Goal: Task Accomplishment & Management: Use online tool/utility

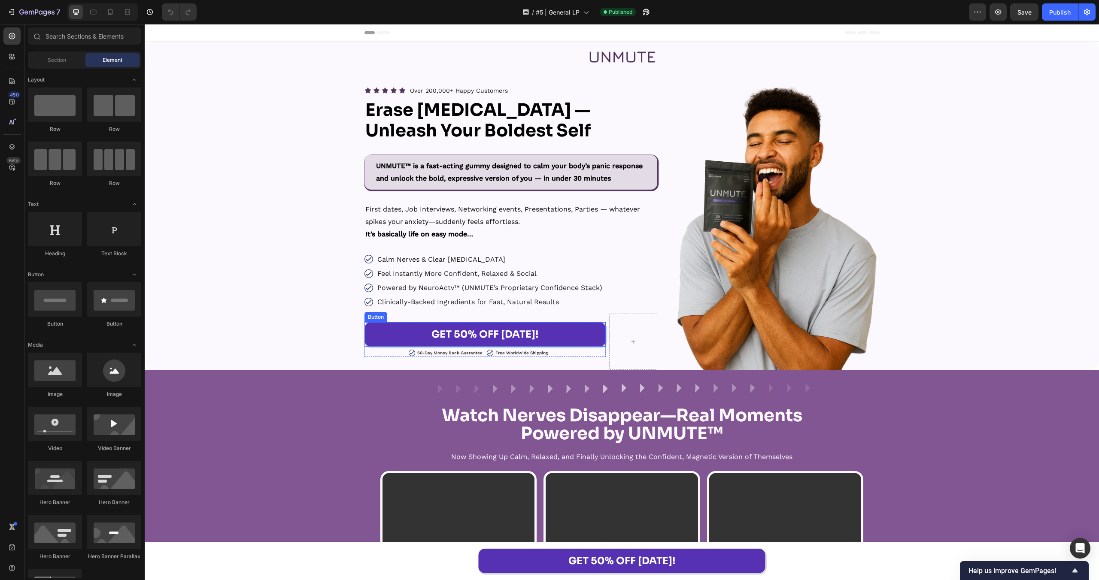
click at [583, 337] on link "GET 50% OFF [DATE]!" at bounding box center [484, 334] width 241 height 24
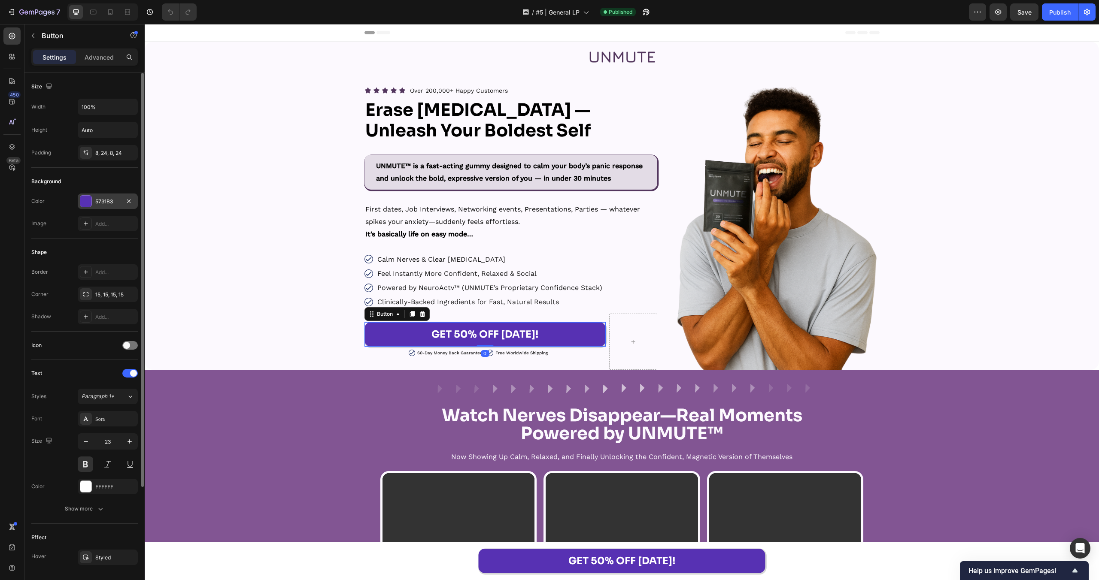
click at [104, 204] on div "5731B3" at bounding box center [107, 202] width 25 height 8
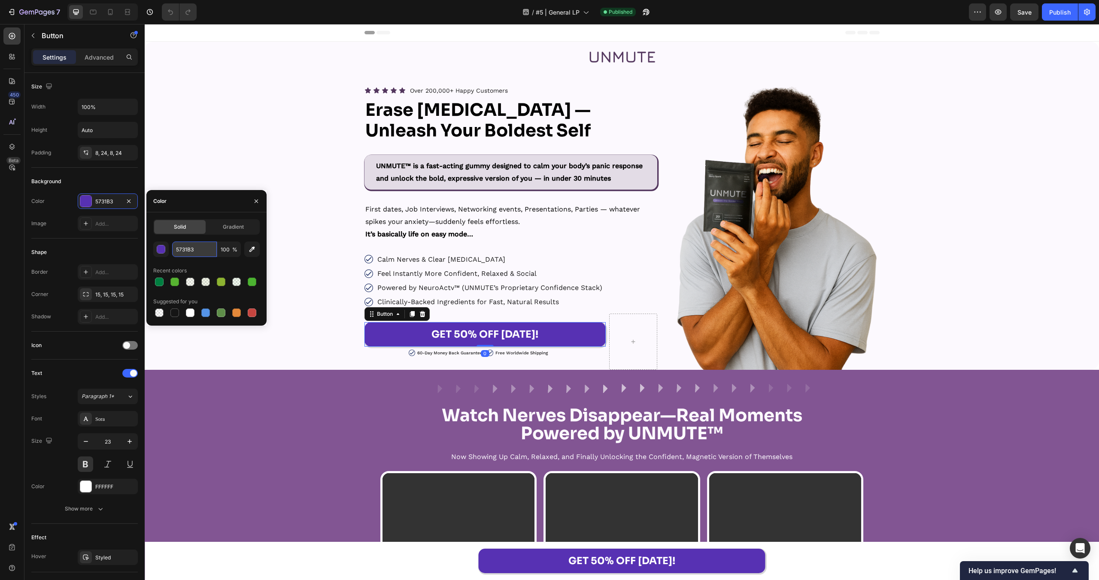
click at [197, 249] on input "5731B3" at bounding box center [194, 249] width 45 height 15
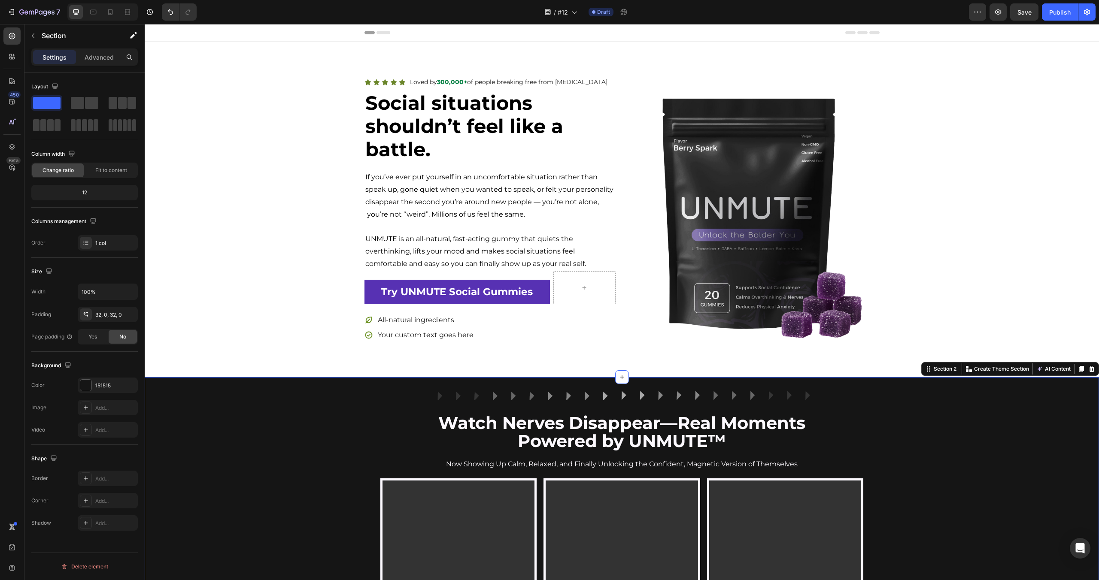
click at [1080, 366] on icon at bounding box center [1081, 369] width 5 height 6
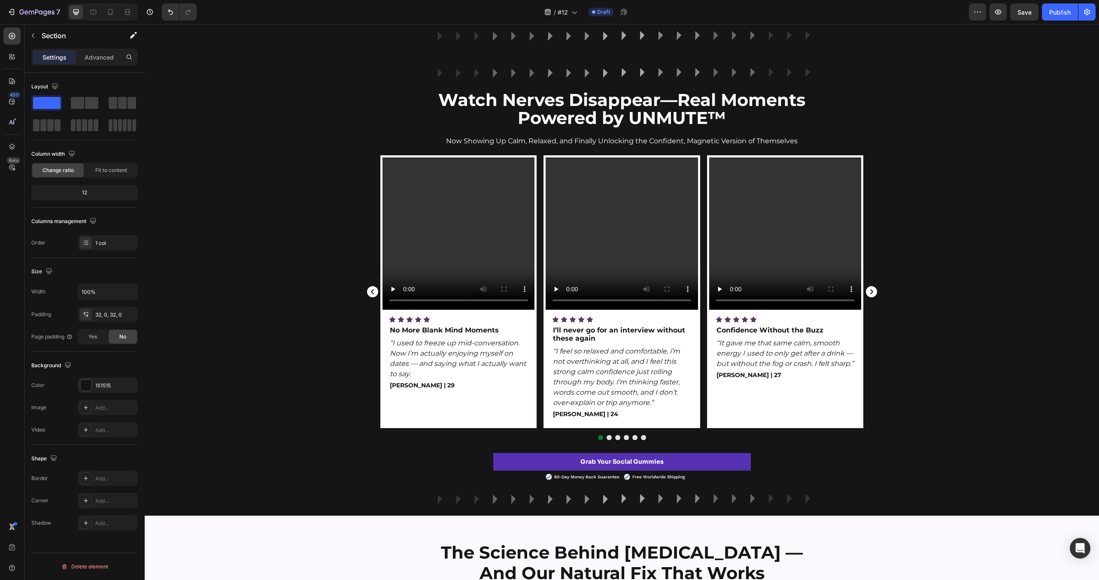
scroll to position [760, 0]
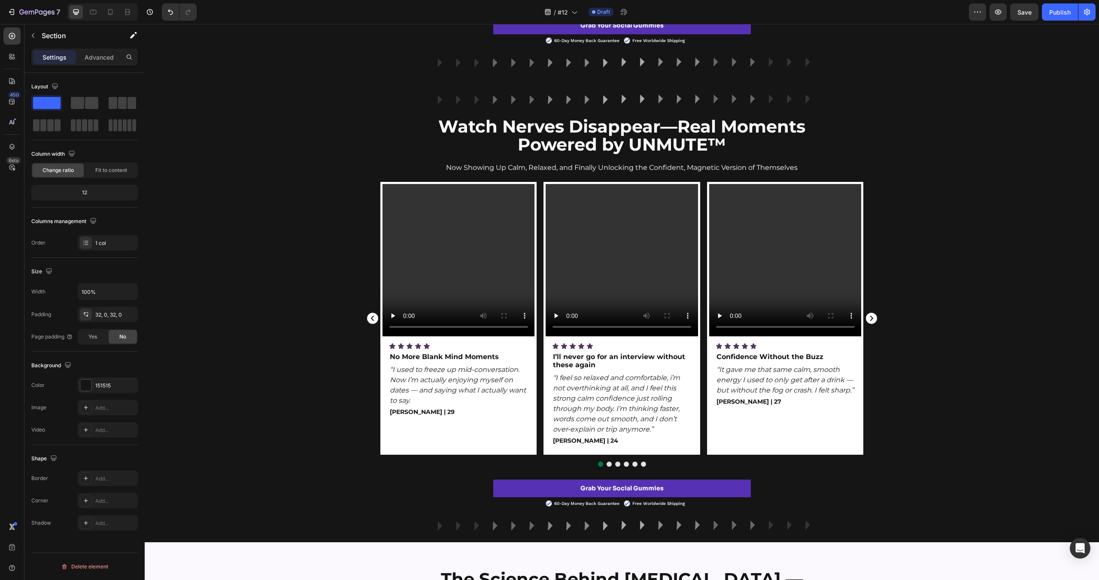
click at [242, 211] on div "Video Icon Icon Icon Icon Icon Icon List No More Blank Mind Moments Text Block …" at bounding box center [622, 324] width 954 height 285
click at [74, 382] on div "Color 151515" at bounding box center [84, 385] width 106 height 15
click at [83, 385] on div at bounding box center [85, 385] width 11 height 11
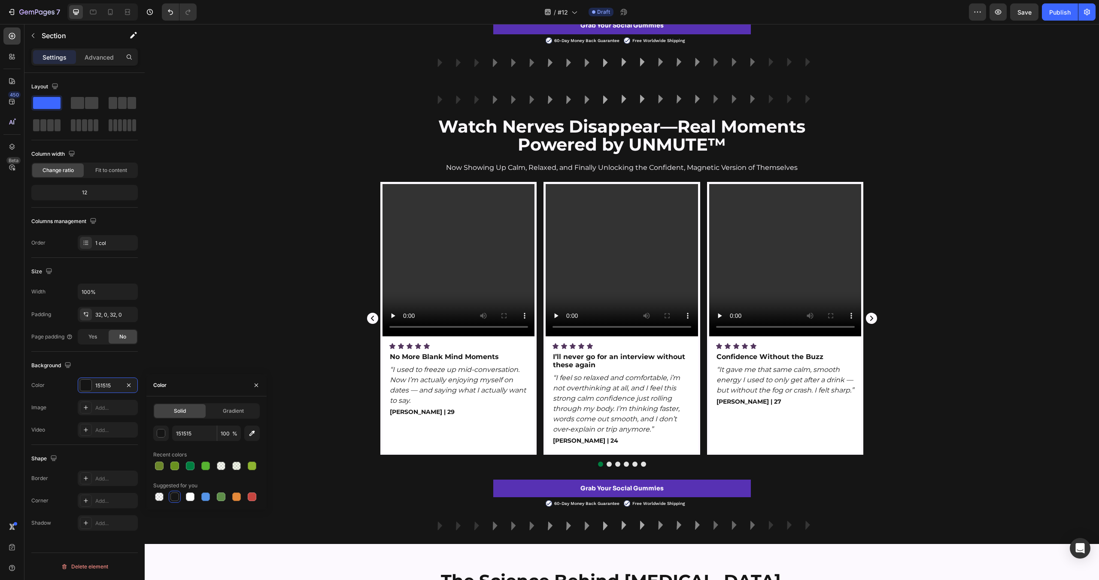
click at [258, 362] on div "Video Icon Icon Icon Icon Icon Icon List No More Blank Mind Moments Text Block …" at bounding box center [622, 324] width 954 height 285
click at [381, 222] on div "Video Icon Icon Icon Icon Icon Icon List No More Blank Mind Moments Text Block …" at bounding box center [458, 318] width 157 height 273
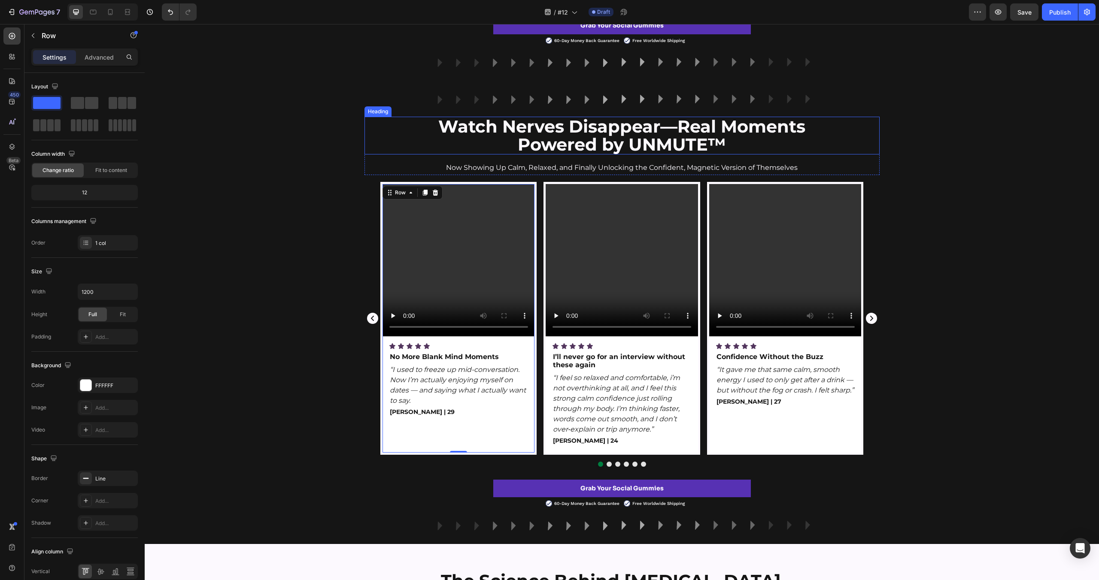
click at [582, 123] on strong "Watch Nerves Disappear—Real Moments" at bounding box center [621, 126] width 367 height 21
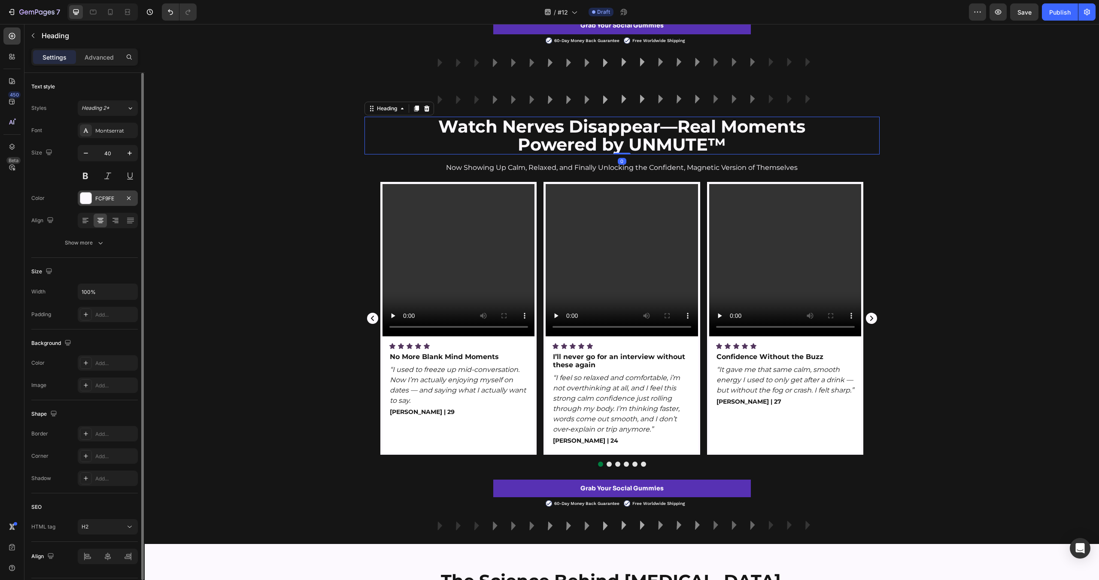
click at [82, 199] on div at bounding box center [85, 198] width 11 height 11
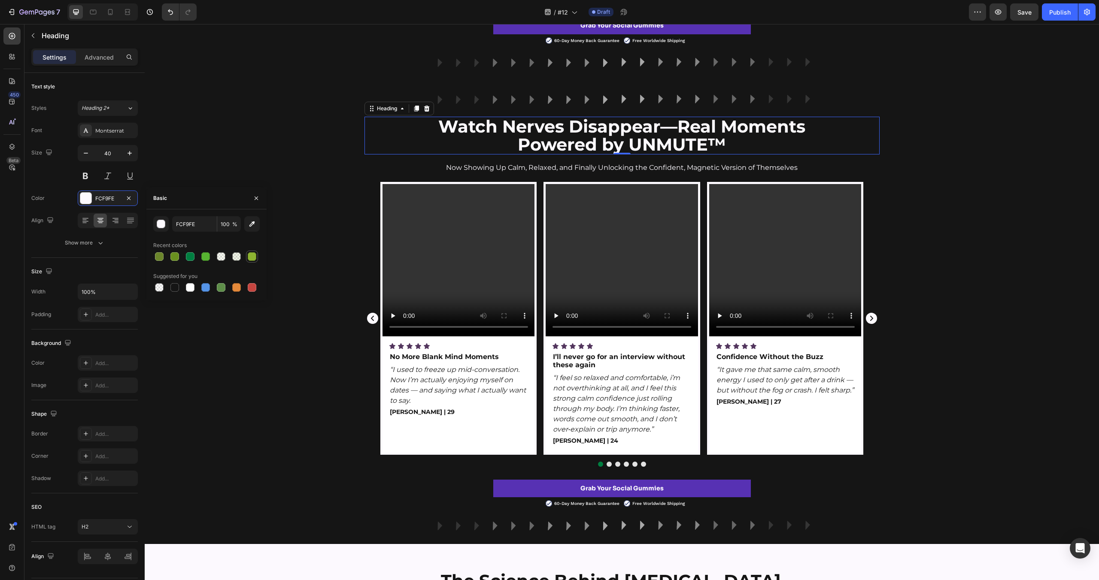
click at [179, 288] on div at bounding box center [174, 287] width 9 height 9
type input "151515"
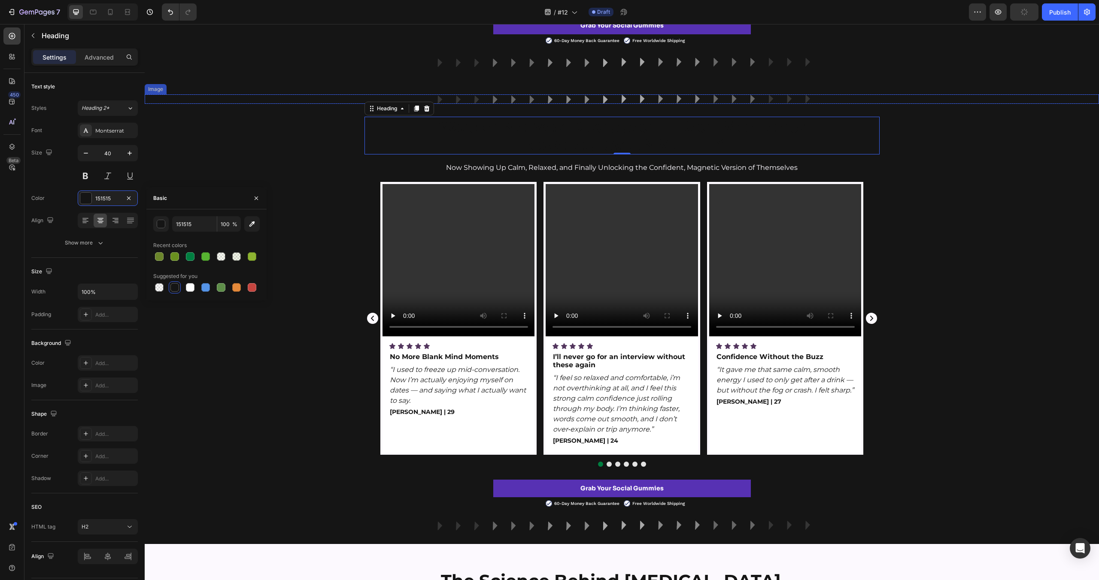
click at [578, 103] on img at bounding box center [622, 98] width 382 height 9
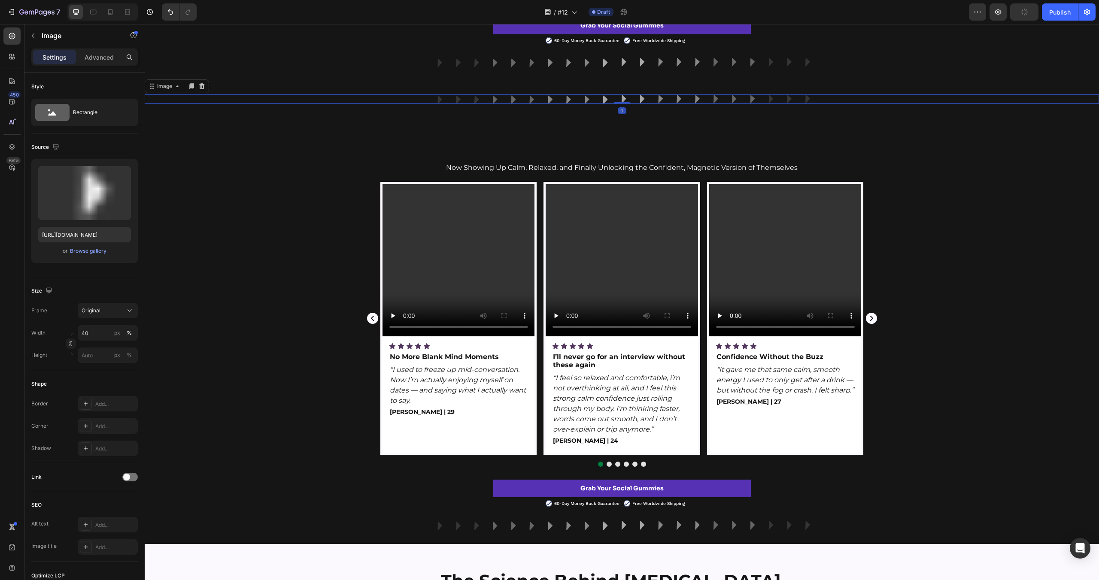
click at [205, 86] on icon at bounding box center [201, 86] width 7 height 7
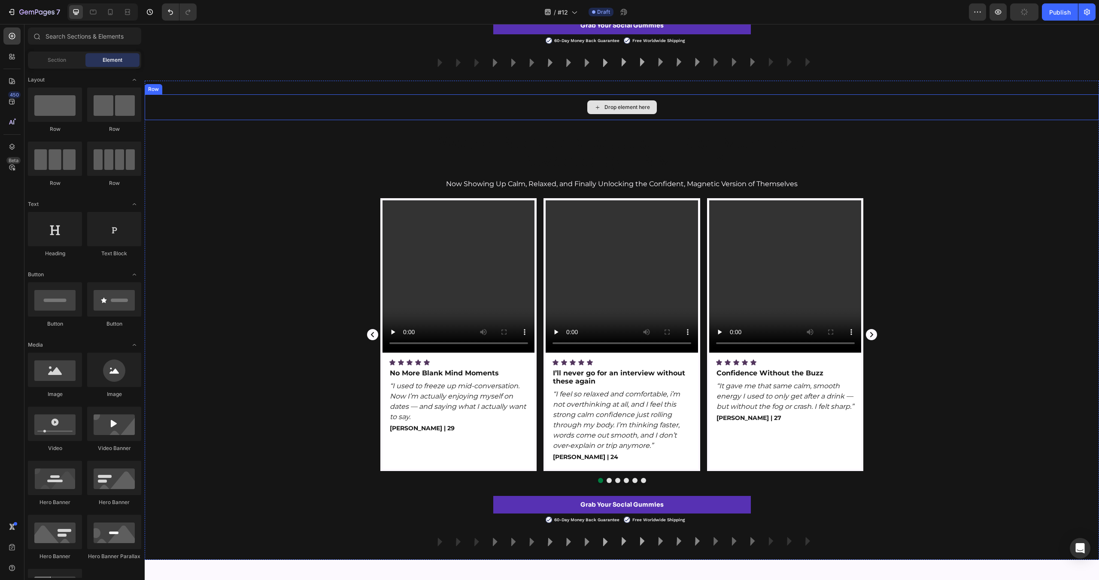
click at [548, 106] on div "Drop element here" at bounding box center [622, 107] width 954 height 26
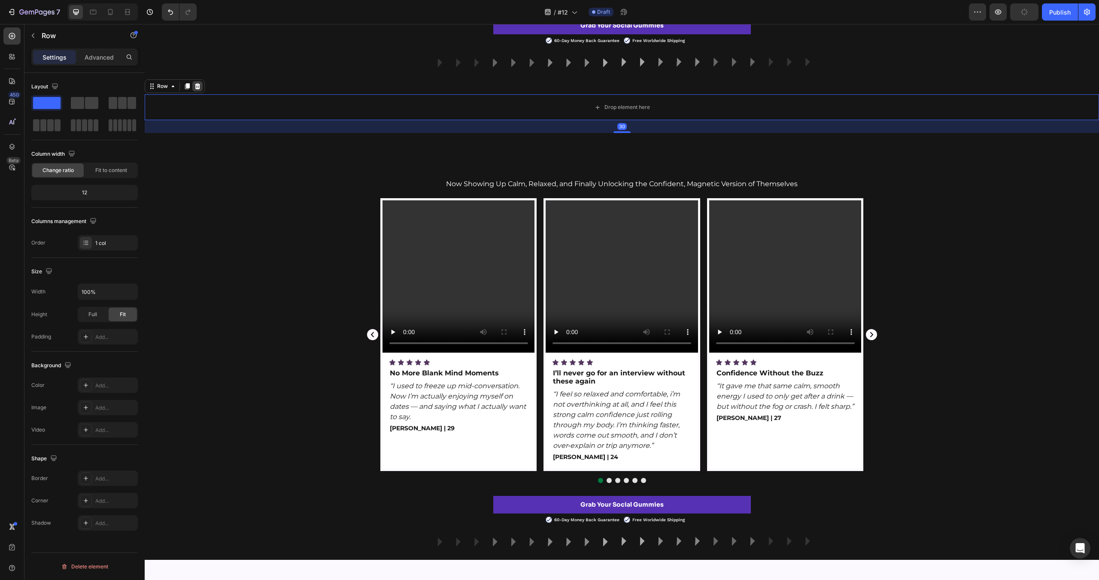
click at [199, 88] on icon at bounding box center [198, 86] width 6 height 6
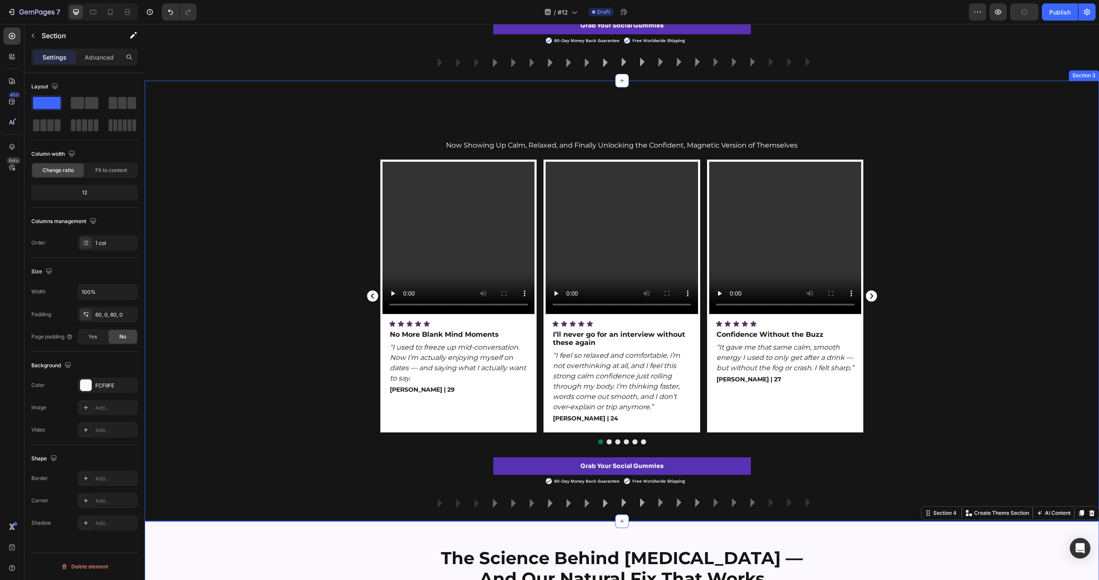
click at [519, 509] on div "Watch Nerves Disappear—Real Moments Powered by UNMUTE™ Heading Now Showing Up C…" at bounding box center [622, 301] width 954 height 441
click at [535, 500] on img at bounding box center [622, 502] width 382 height 9
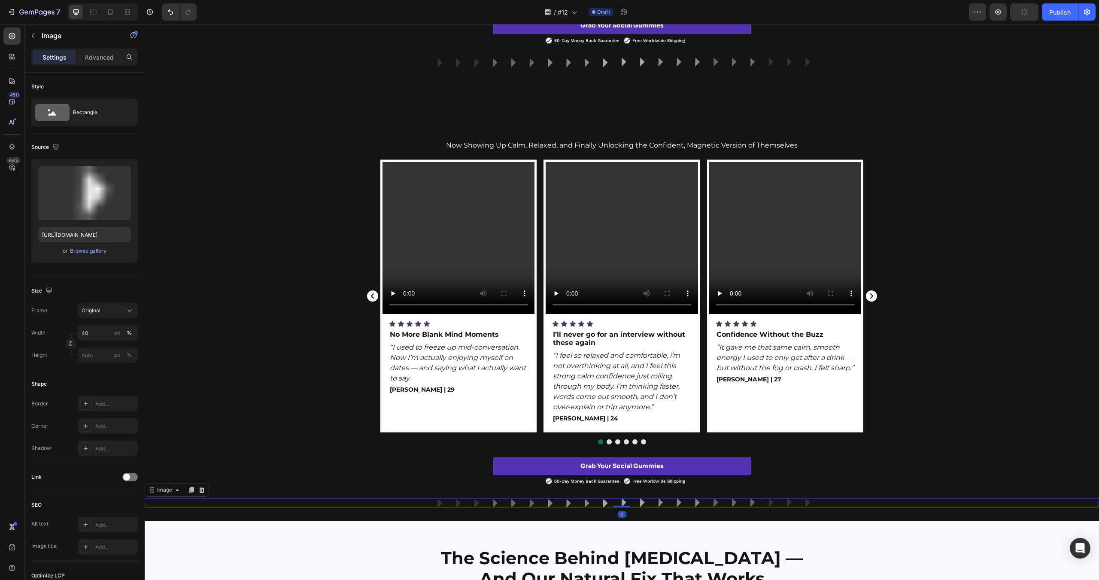
click at [535, 500] on img at bounding box center [622, 502] width 382 height 9
click at [205, 487] on icon at bounding box center [201, 490] width 7 height 7
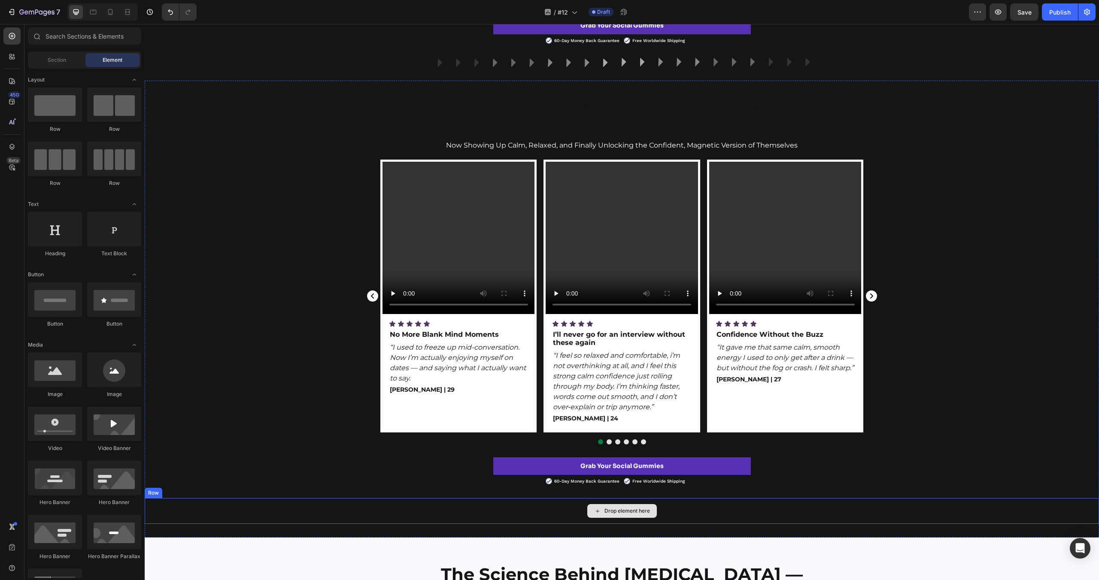
click at [324, 502] on div "Drop element here" at bounding box center [622, 511] width 954 height 26
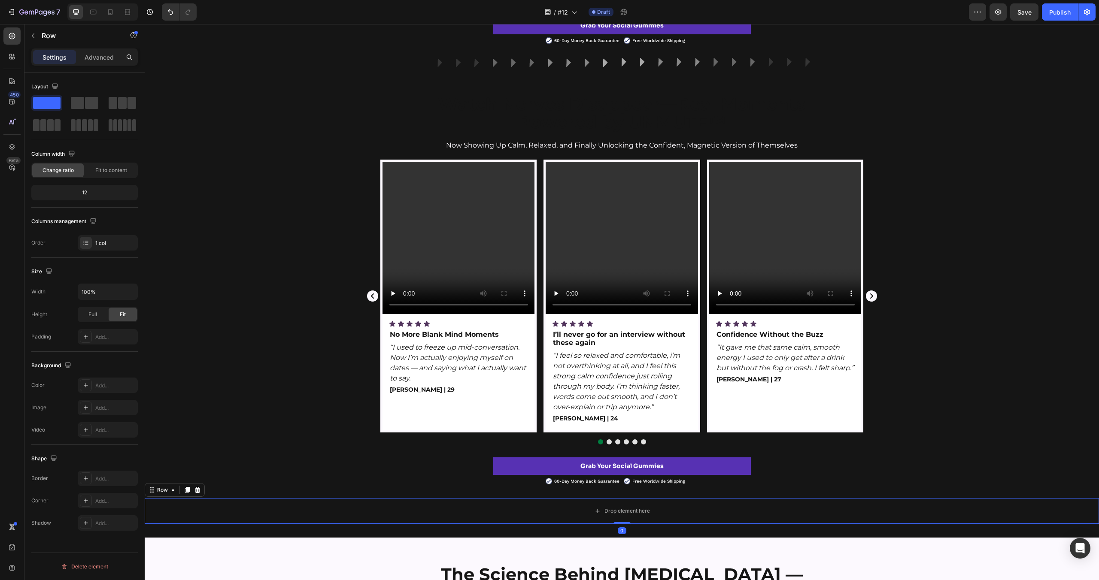
click at [199, 490] on icon at bounding box center [198, 490] width 6 height 6
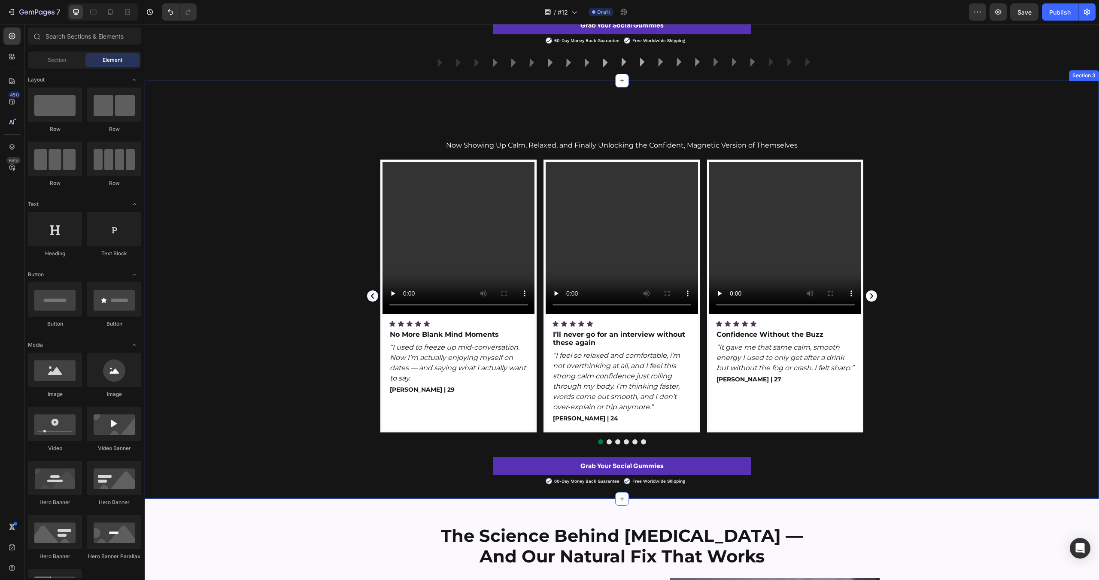
click at [246, 353] on div "Video Icon Icon Icon Icon Icon Icon List No More Blank Mind Moments Text Block …" at bounding box center [622, 302] width 954 height 285
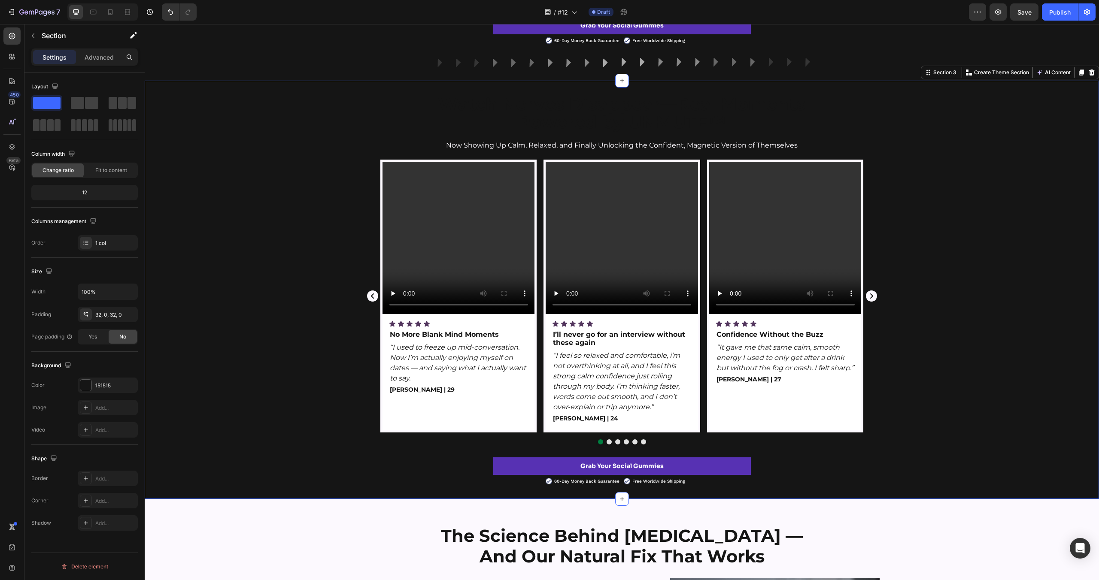
scroll to position [620, 0]
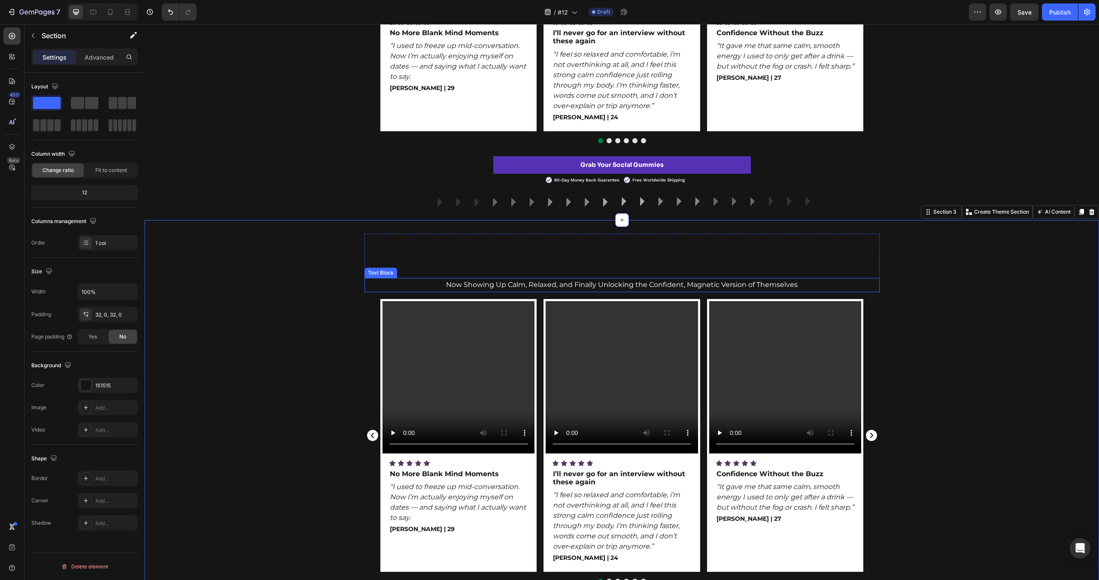
click at [567, 285] on p "Now Showing Up Calm, Relaxed, and Finally Unlocking the Confident, Magnetic Ver…" at bounding box center [621, 285] width 513 height 12
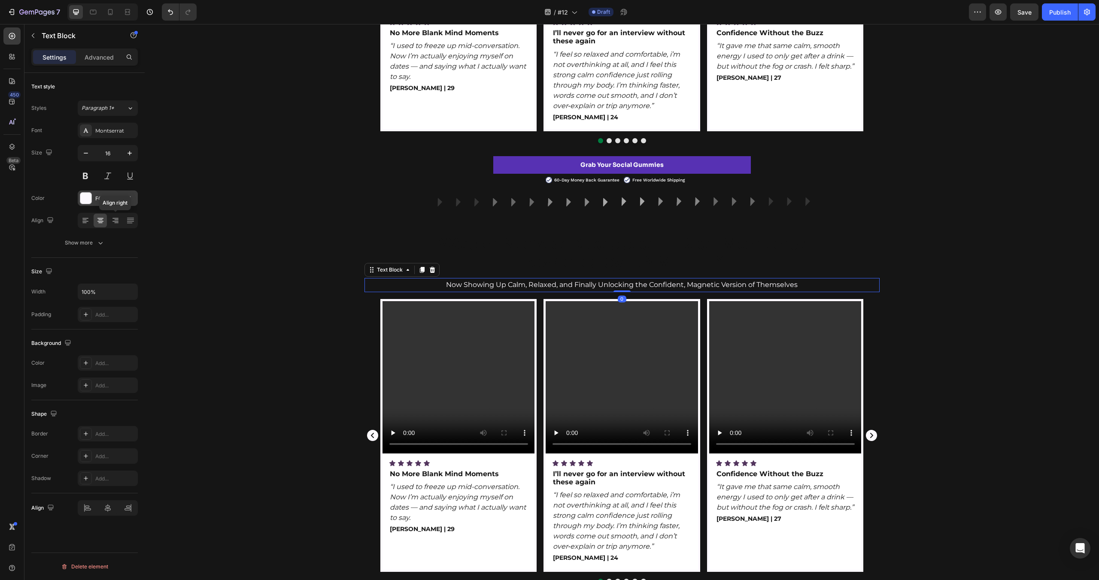
click at [88, 201] on div at bounding box center [85, 198] width 11 height 11
click at [176, 288] on div at bounding box center [174, 287] width 9 height 9
type input "151515"
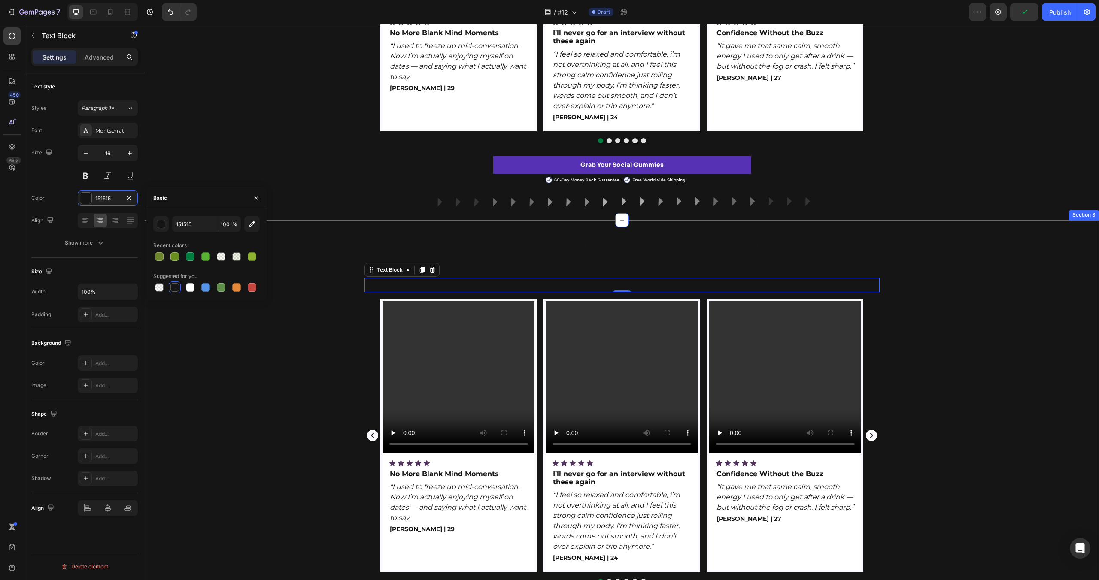
click at [240, 406] on div "Video Icon Icon Icon Icon Icon Icon List No More Blank Mind Moments Text Block …" at bounding box center [622, 441] width 954 height 285
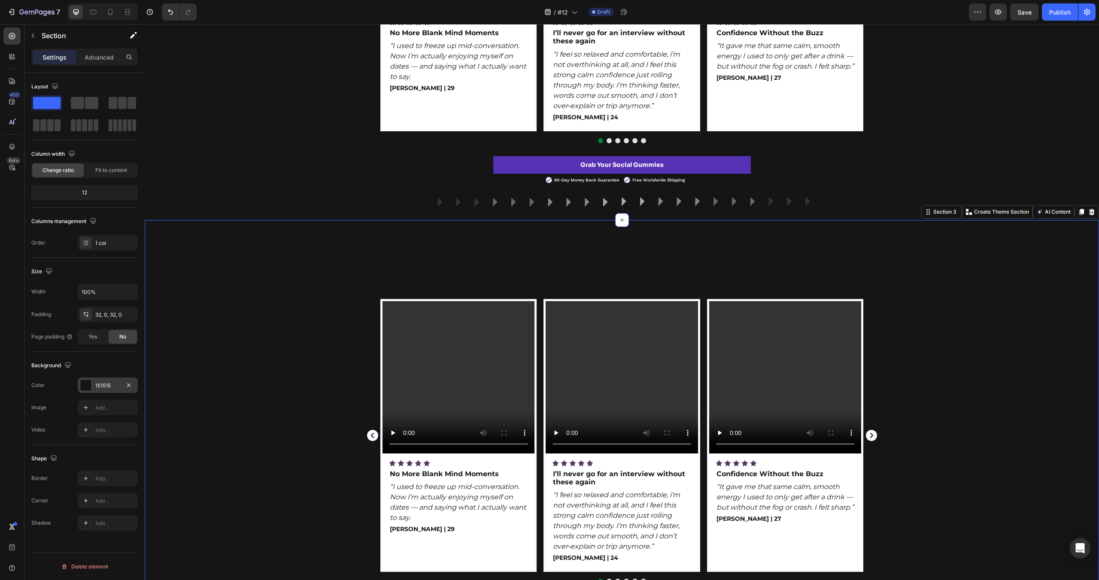
click at [86, 387] on div at bounding box center [85, 385] width 11 height 11
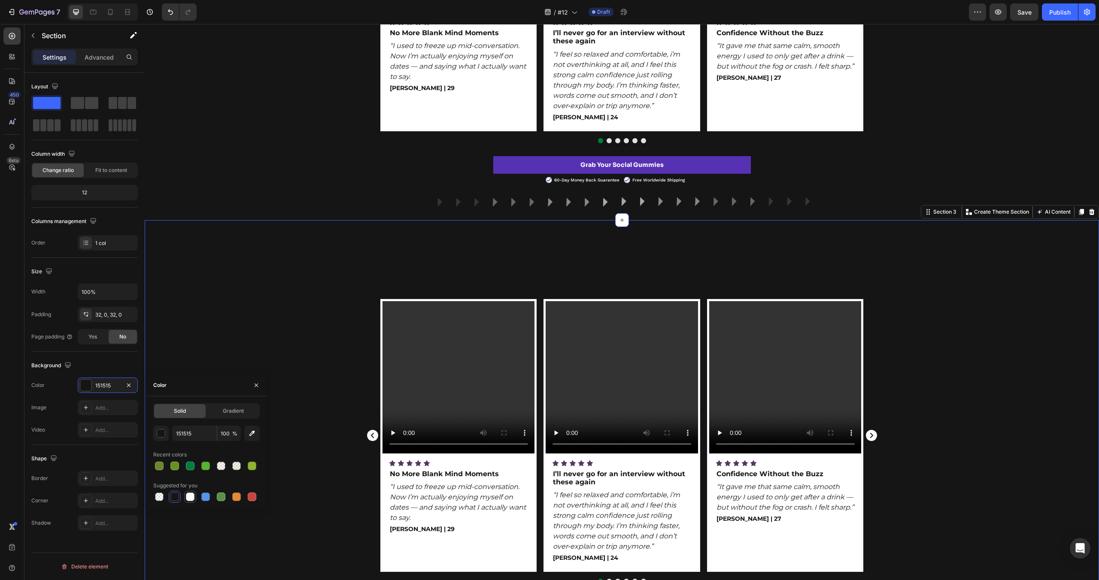
click at [193, 499] on div at bounding box center [190, 497] width 9 height 9
type input "FFFFFF"
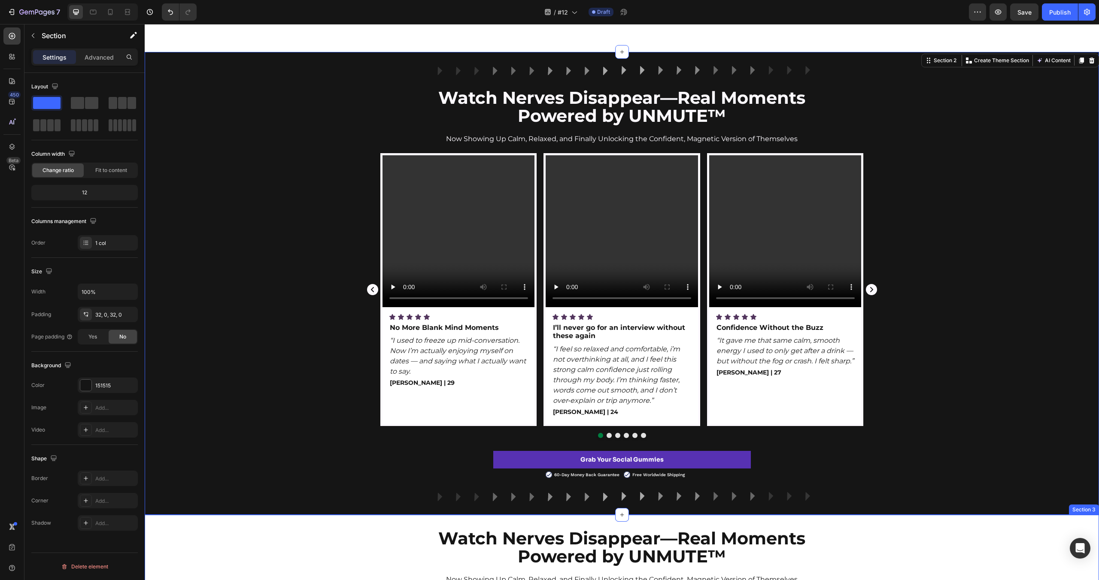
scroll to position [183, 0]
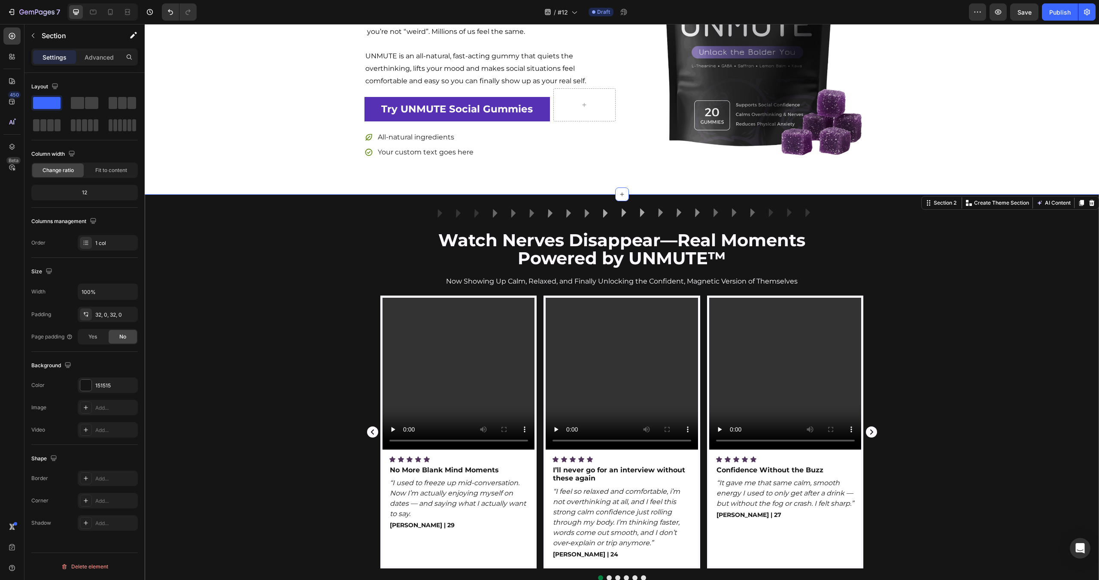
click at [1014, 303] on div "Video Icon Icon Icon Icon Icon Icon List No More Blank Mind Moments Text Block …" at bounding box center [622, 438] width 954 height 285
click at [1092, 200] on icon at bounding box center [1091, 203] width 7 height 7
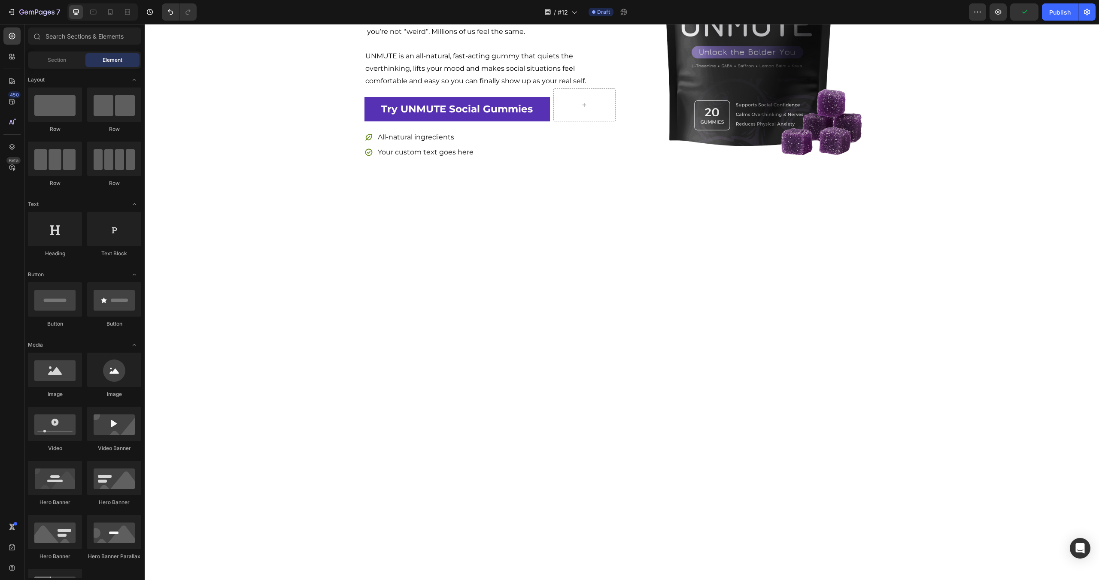
click at [267, 273] on div at bounding box center [622, 403] width 954 height 418
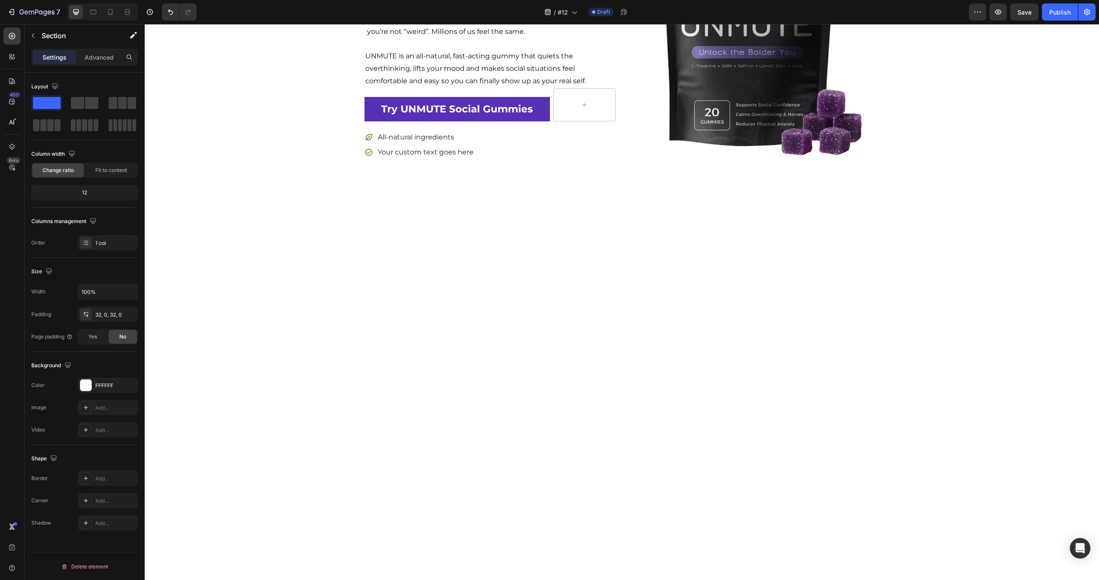
click at [334, 227] on div at bounding box center [622, 403] width 954 height 418
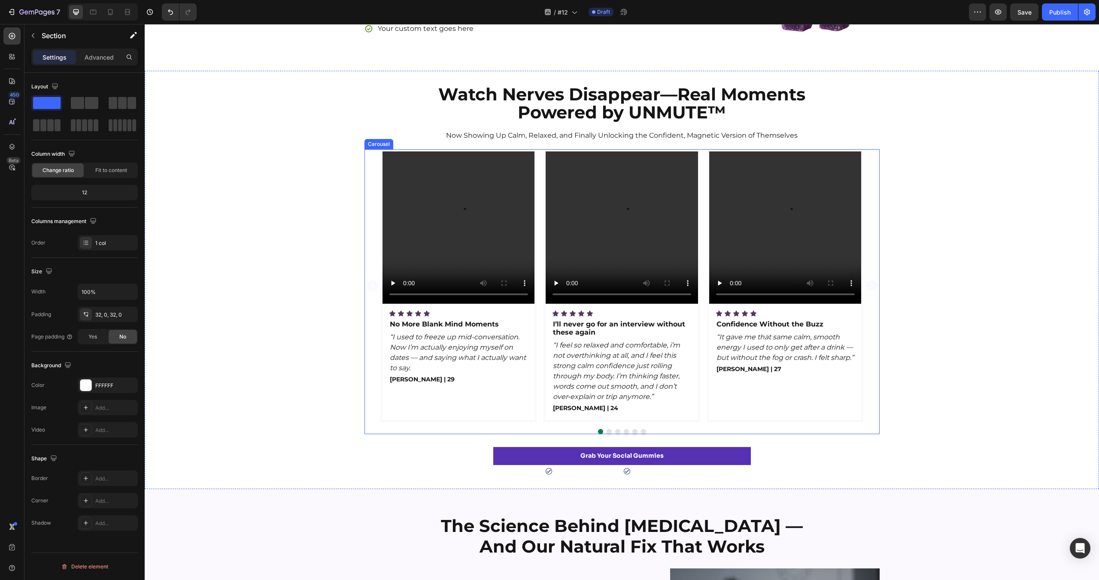
scroll to position [238, 0]
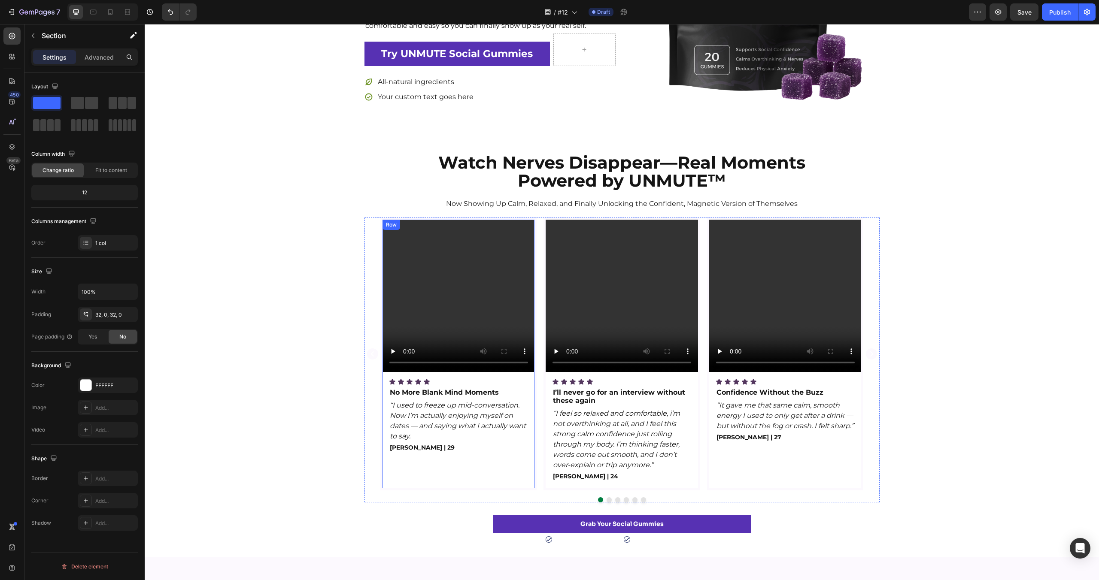
click at [532, 377] on div "Video Icon Icon Icon Icon Icon Icon List No More Blank Mind Moments Text Block …" at bounding box center [458, 354] width 152 height 269
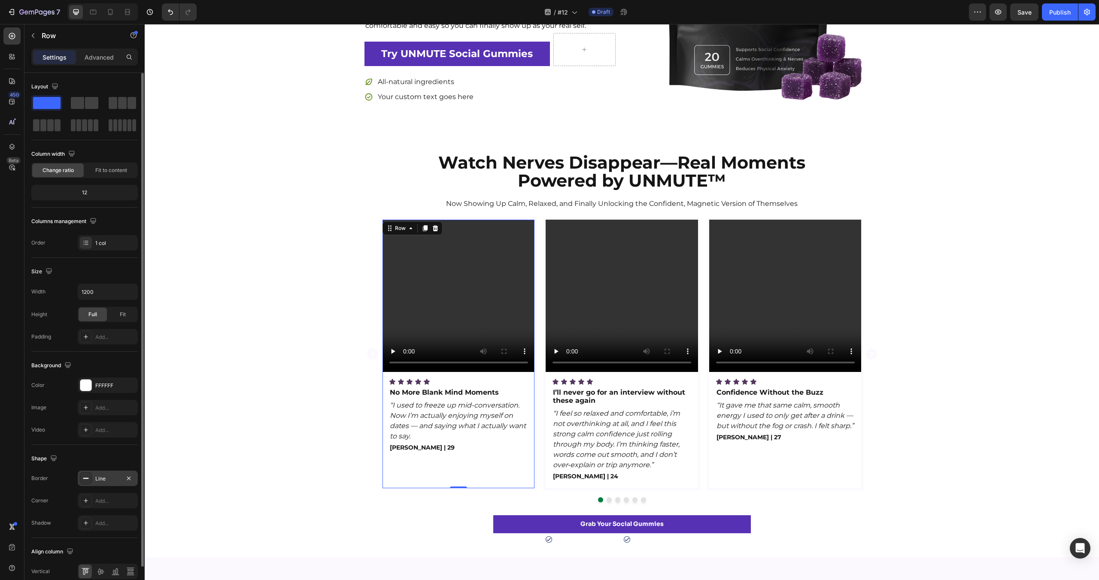
click at [105, 482] on div "Line" at bounding box center [107, 479] width 25 height 8
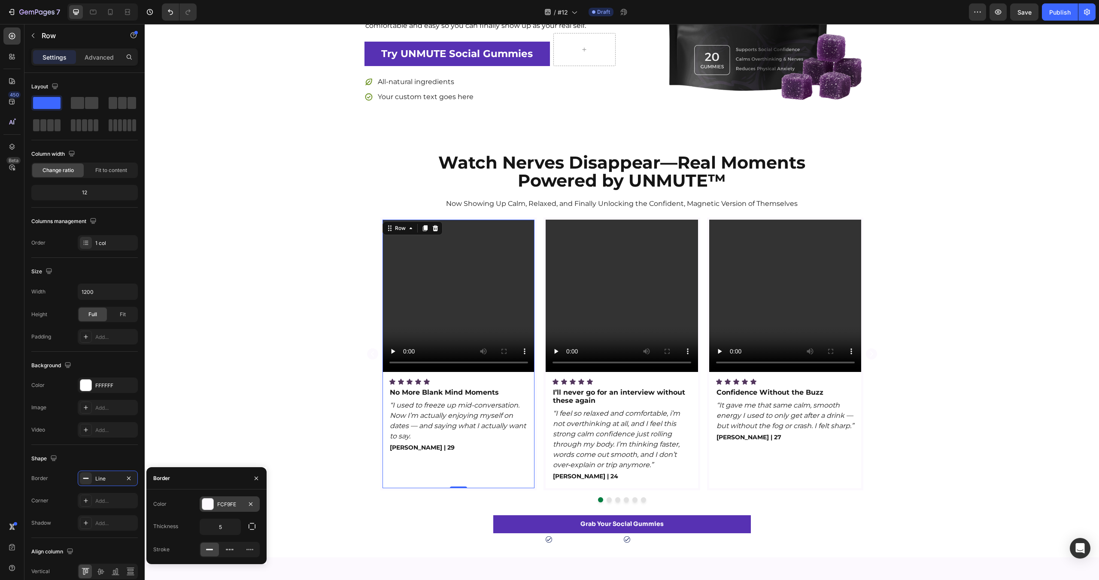
click at [210, 505] on div at bounding box center [207, 504] width 11 height 11
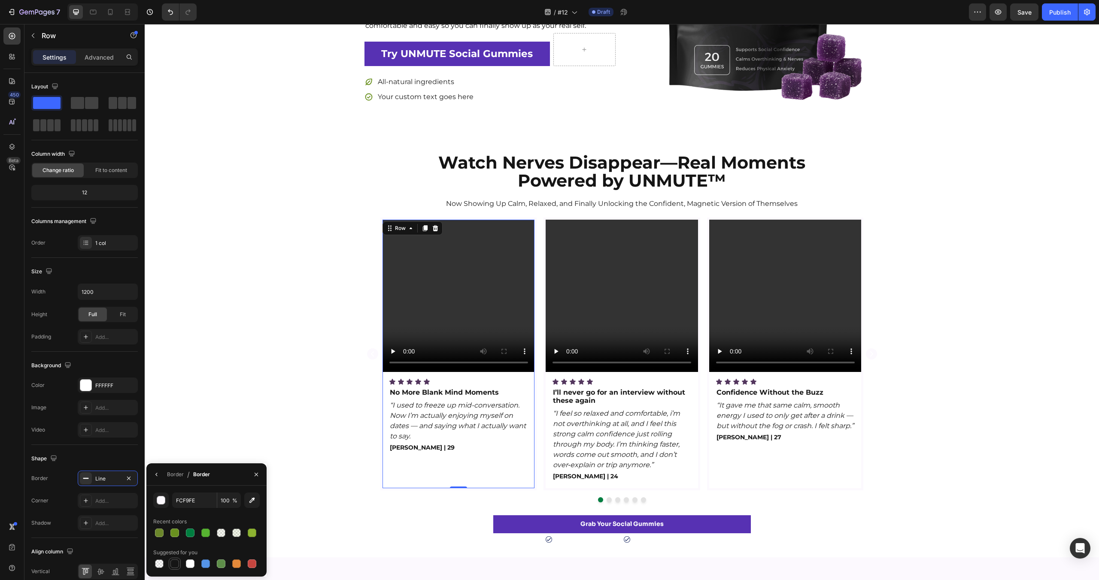
click at [178, 561] on div at bounding box center [174, 564] width 9 height 9
type input "151515"
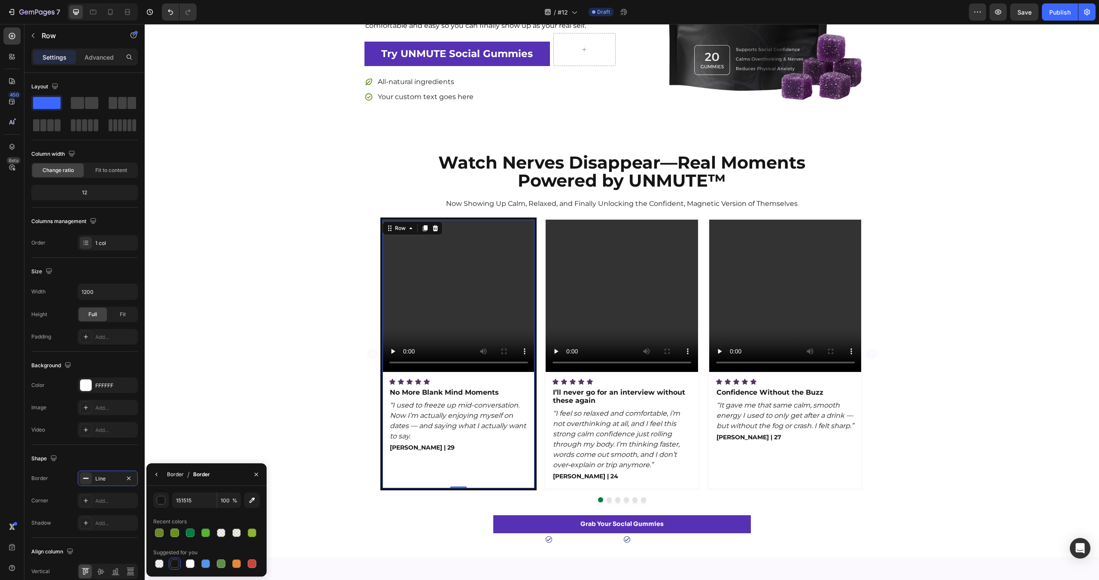
click at [182, 476] on div "Border" at bounding box center [175, 475] width 17 height 8
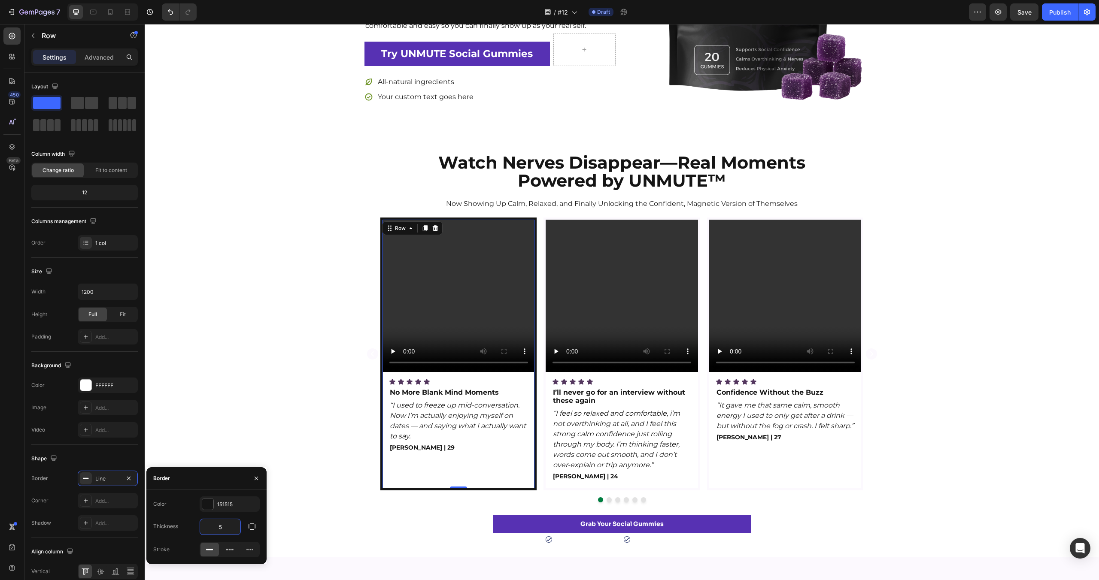
click at [224, 528] on input "5" at bounding box center [220, 526] width 40 height 15
type input "2"
click at [253, 366] on div "Video Icon Icon Icon Icon Icon Icon List No More Blank Mind Moments Text Block …" at bounding box center [622, 360] width 954 height 285
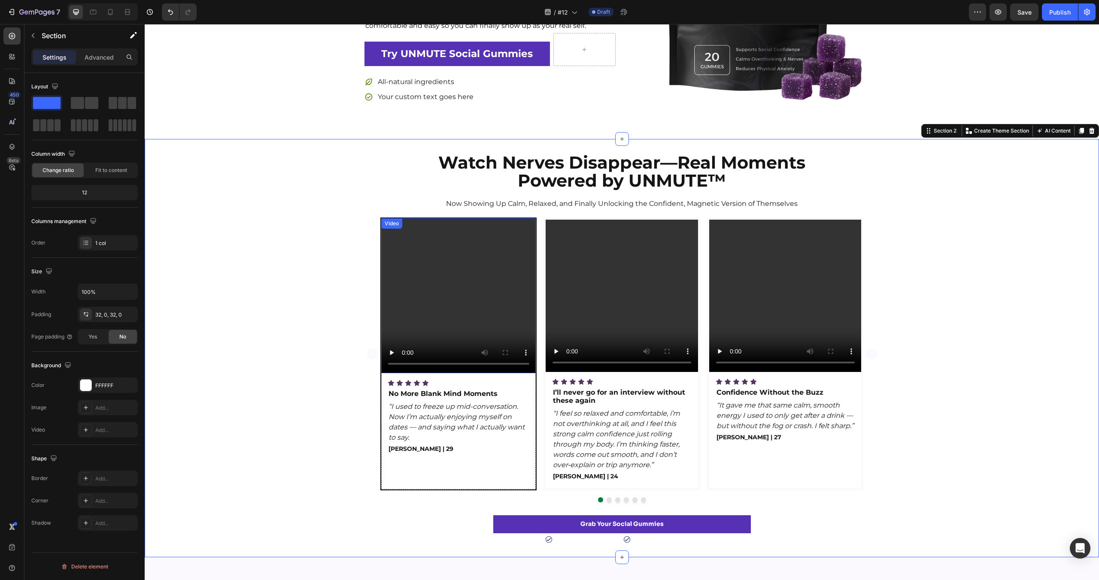
scroll to position [0, 0]
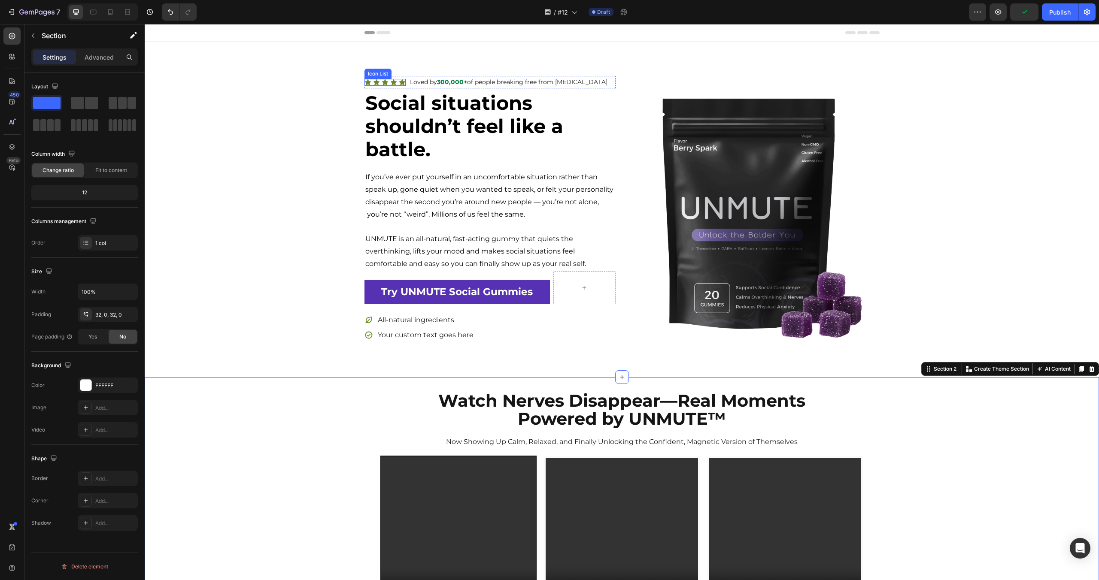
click at [389, 81] on div "Icon Icon Icon Icon Icon" at bounding box center [384, 82] width 41 height 7
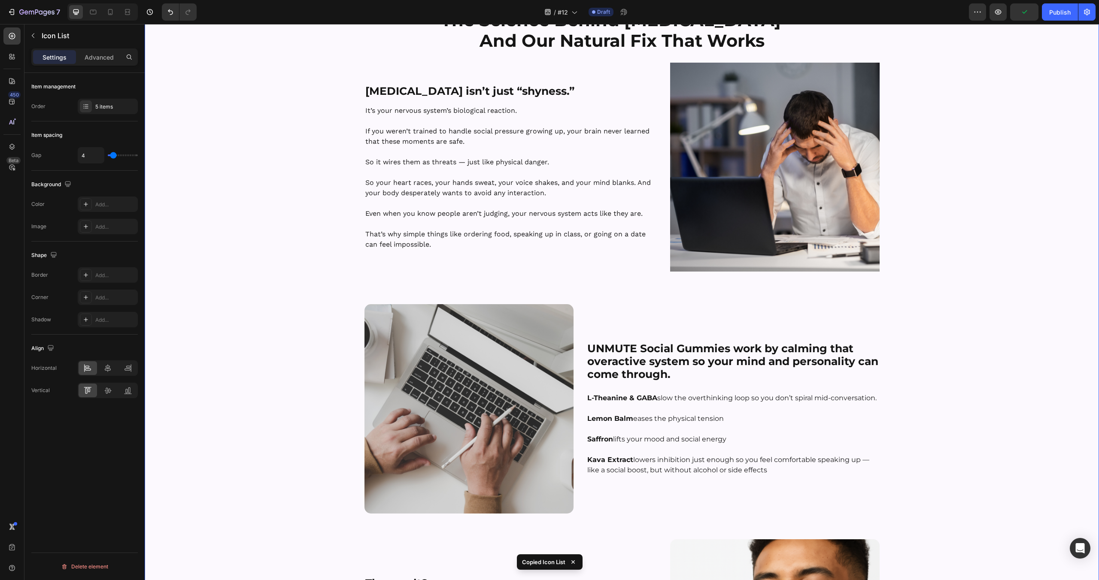
scroll to position [469, 0]
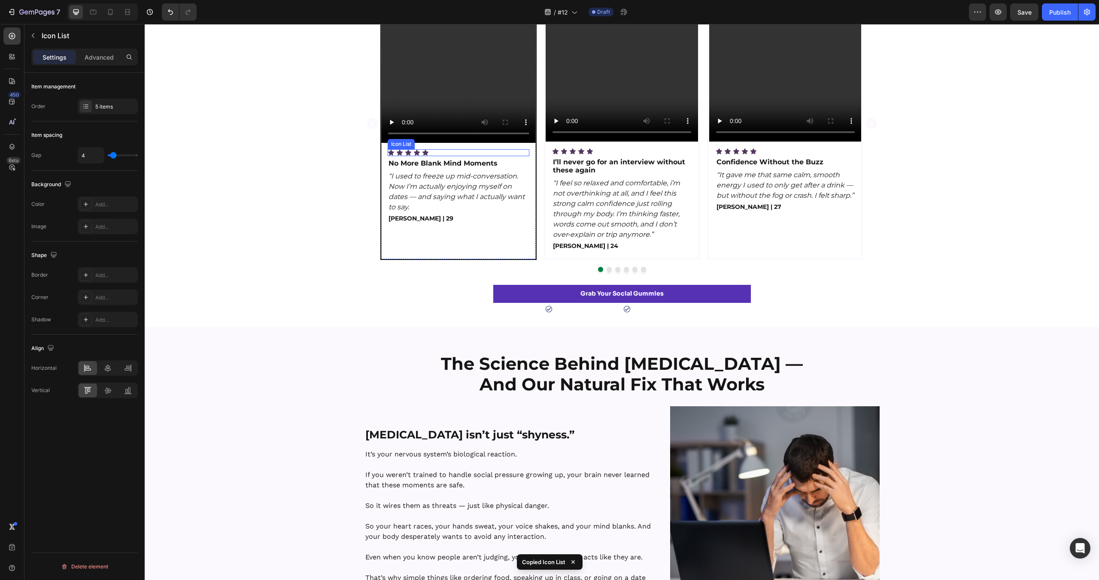
click at [433, 153] on div "Icon Icon Icon Icon Icon" at bounding box center [459, 152] width 142 height 7
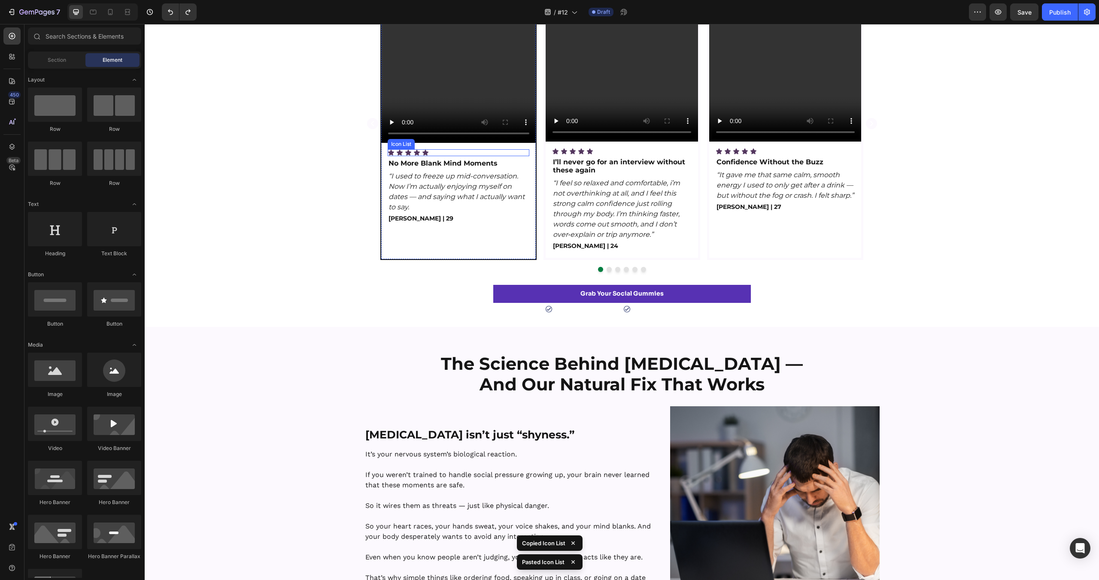
click at [464, 155] on div "Icon Icon Icon Icon Icon" at bounding box center [459, 152] width 142 height 7
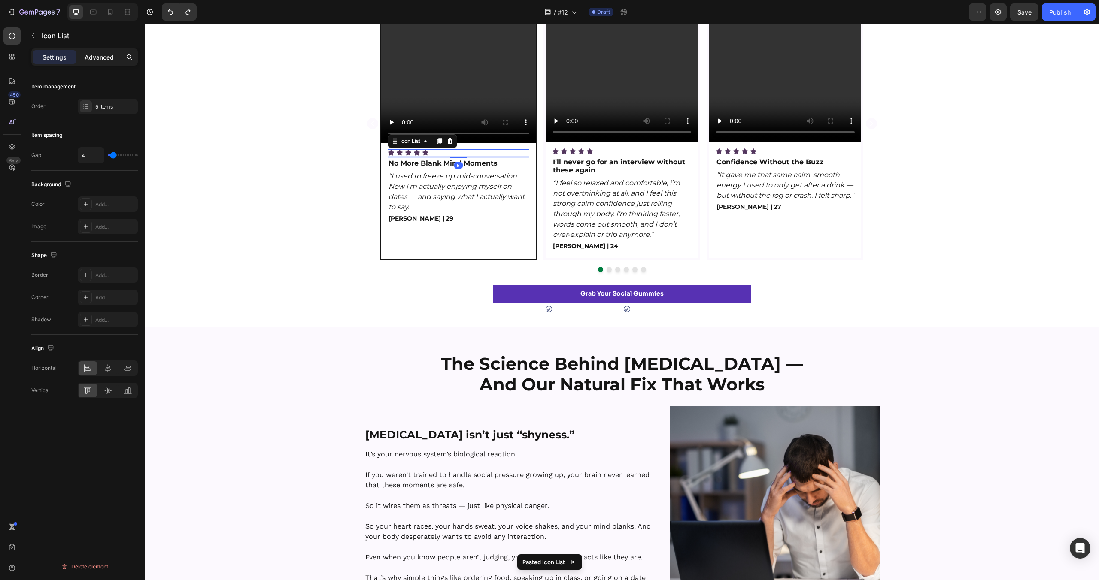
click at [107, 55] on p "Advanced" at bounding box center [99, 57] width 29 height 9
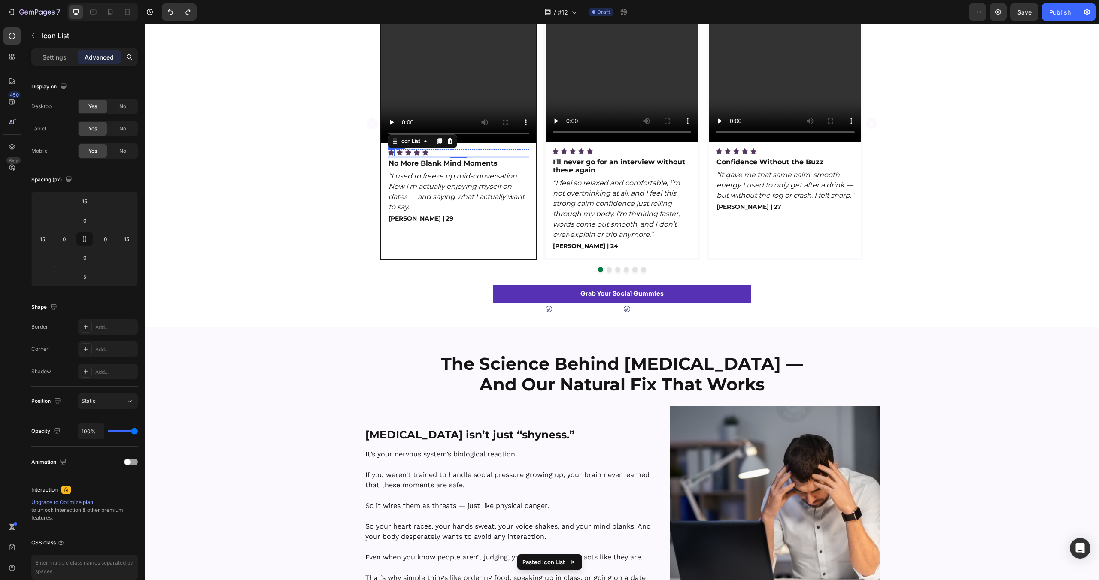
click at [390, 151] on icon at bounding box center [391, 153] width 6 height 6
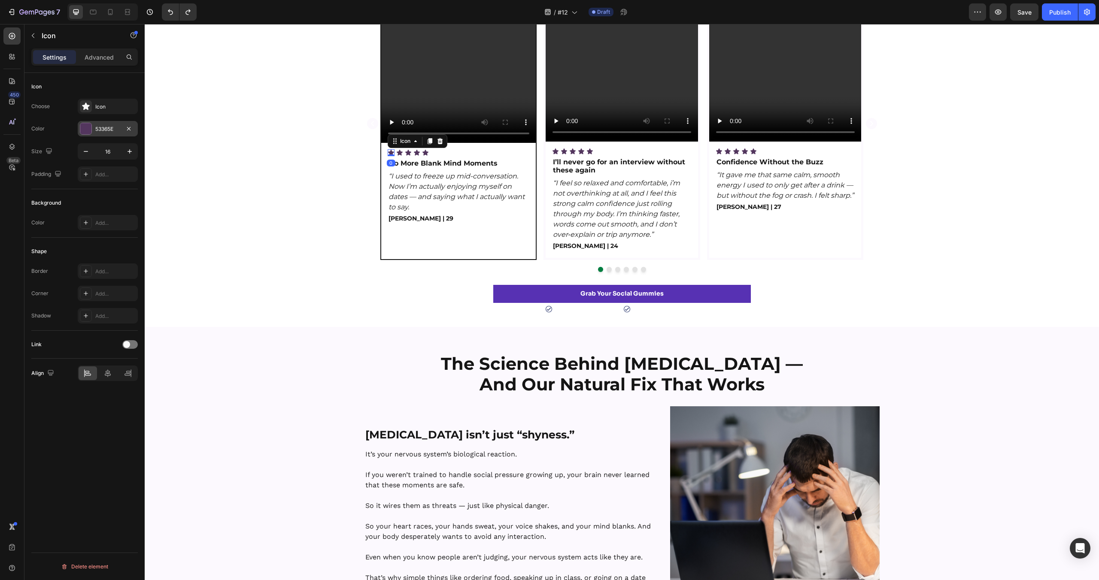
click at [90, 127] on div at bounding box center [85, 128] width 11 height 11
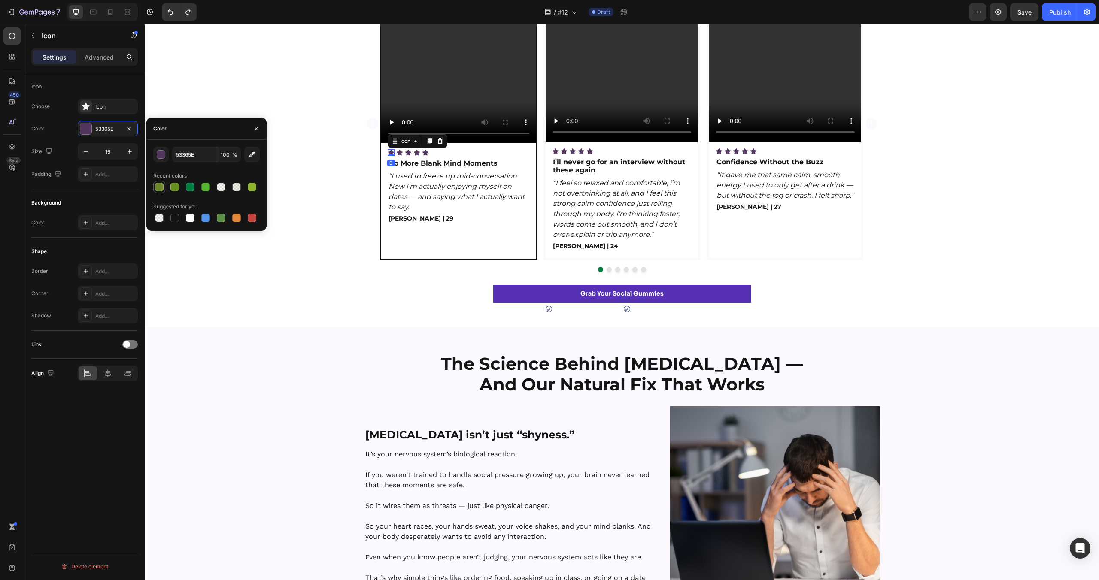
click at [162, 186] on div at bounding box center [159, 187] width 9 height 9
type input "6B862B"
click at [330, 168] on div "Video Icon 0 Icon Icon Icon Icon Icon List No More Blank Mind Moments Text Bloc…" at bounding box center [622, 129] width 954 height 285
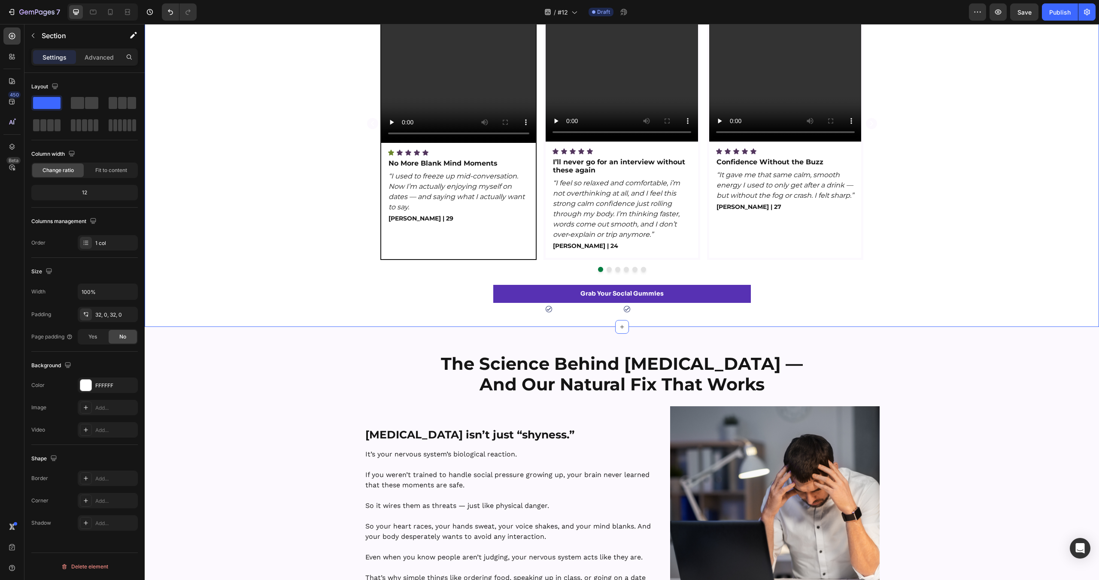
click at [329, 169] on div "Video Icon Icon Icon Icon Icon Icon List No More Blank Mind Moments Text Block …" at bounding box center [622, 129] width 954 height 285
click at [337, 124] on div "Video Icon Icon Icon Icon Icon Icon List No More Blank Mind Moments Text Block …" at bounding box center [622, 129] width 954 height 285
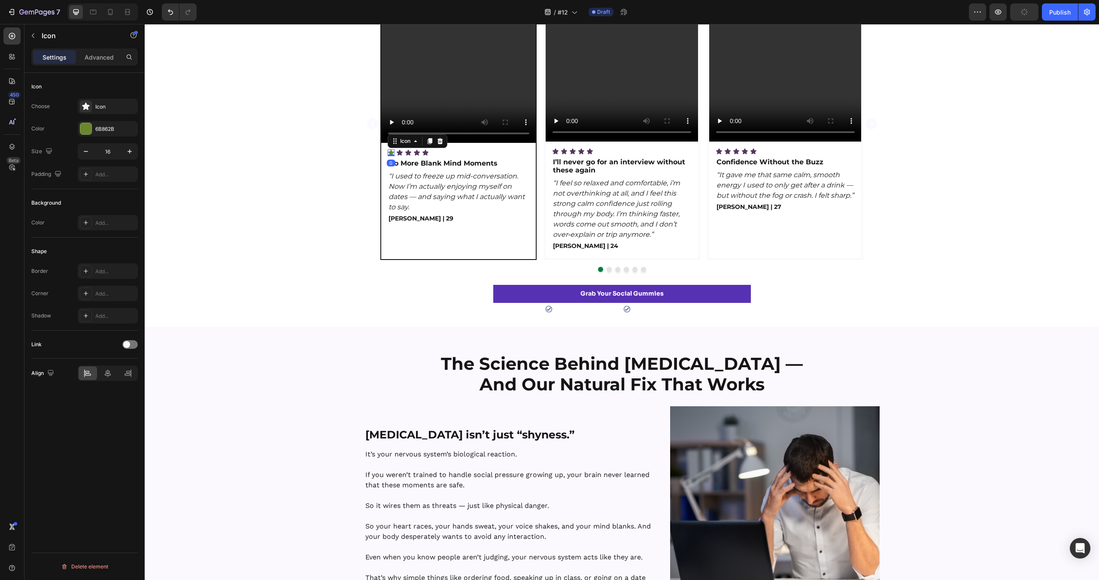
click at [392, 154] on icon at bounding box center [391, 153] width 6 height 6
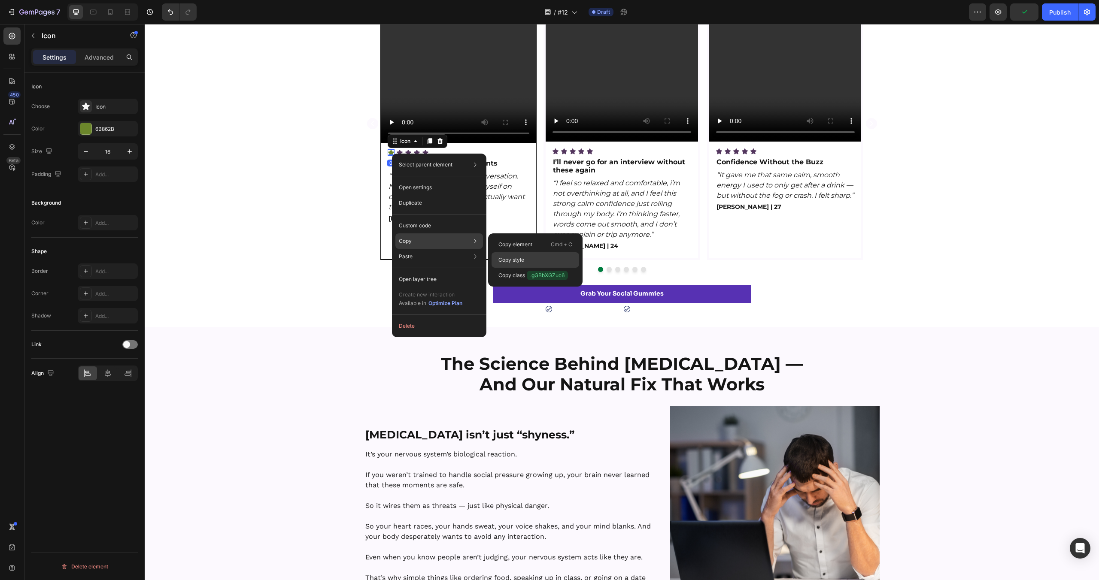
click at [500, 253] on div "Copy style" at bounding box center [535, 259] width 88 height 15
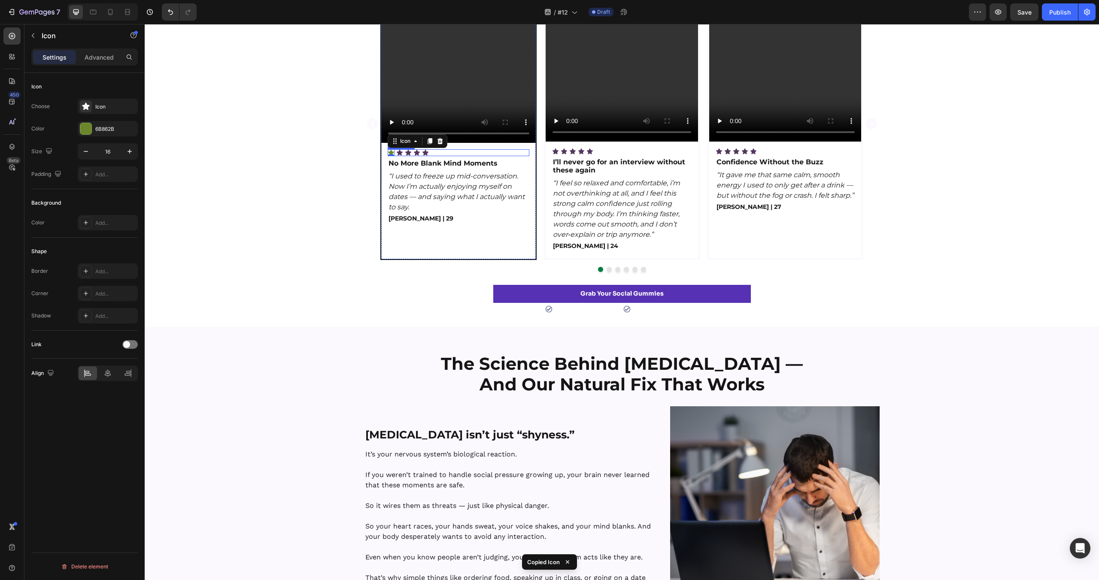
click at [442, 152] on div "Icon 0 Icon Icon Icon Icon" at bounding box center [459, 152] width 142 height 7
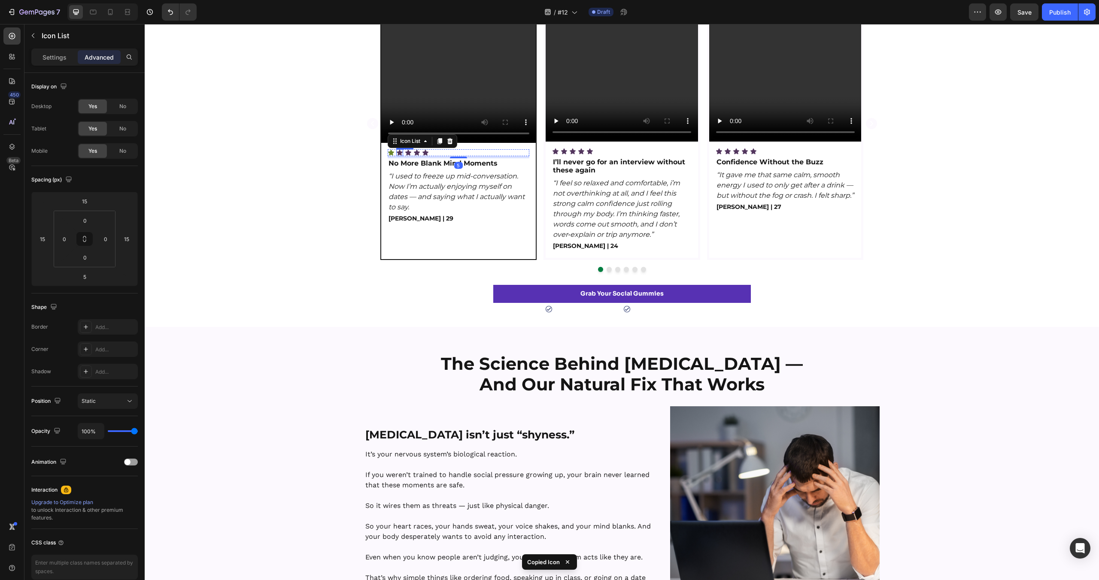
click at [400, 152] on icon at bounding box center [400, 153] width 6 height 6
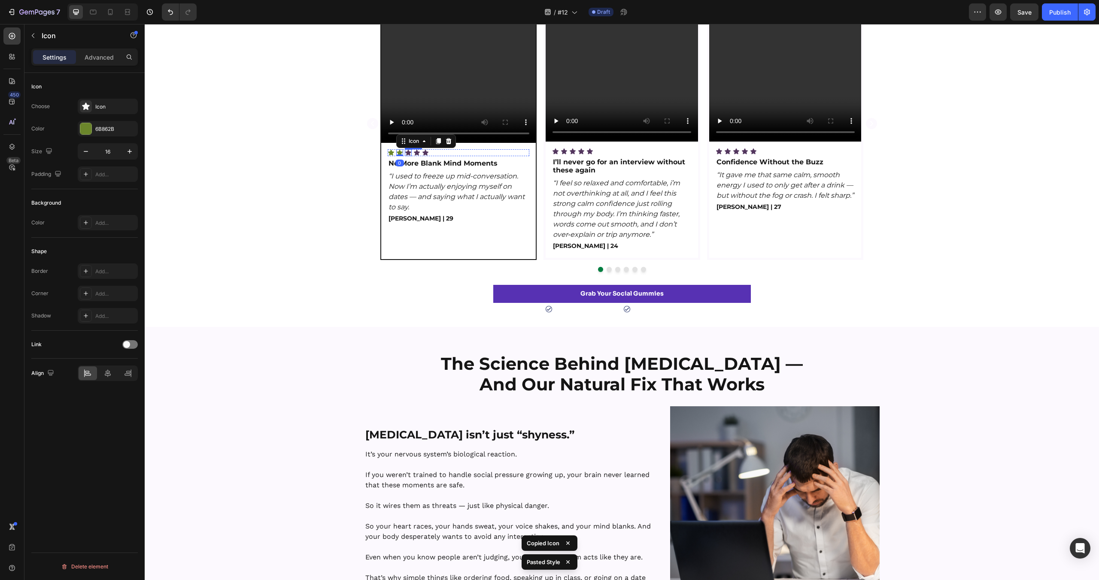
click at [407, 153] on icon at bounding box center [408, 153] width 6 height 6
click at [416, 155] on div "Icon" at bounding box center [416, 152] width 7 height 7
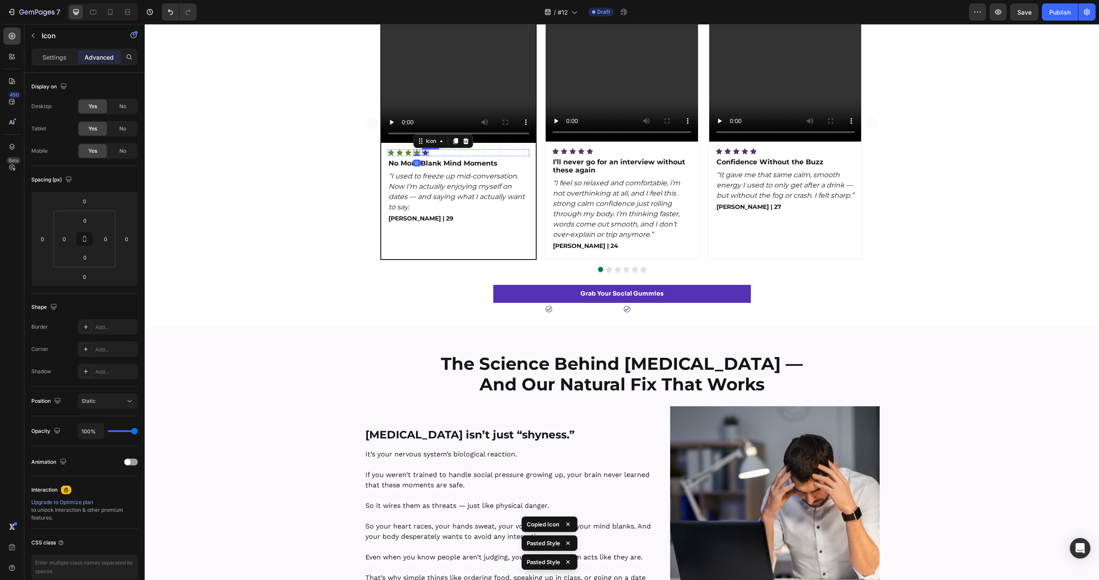
click at [428, 154] on icon at bounding box center [425, 152] width 7 height 7
click at [318, 165] on div "Video Icon Icon Icon Icon Icon 0 Icon List No More Blank Mind Moments Text Bloc…" at bounding box center [622, 129] width 954 height 285
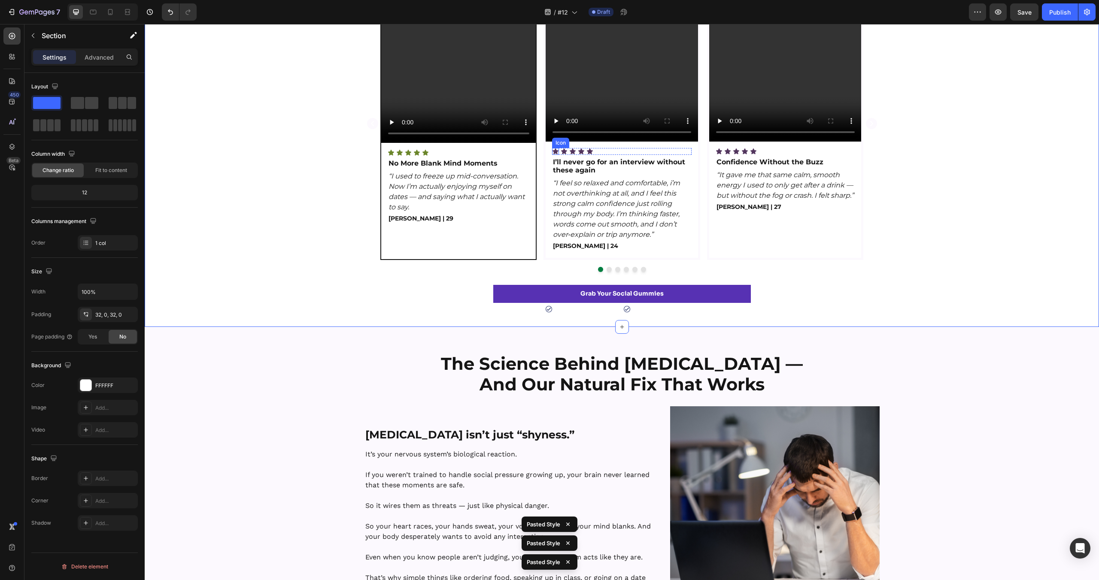
click at [558, 151] on icon at bounding box center [555, 151] width 7 height 7
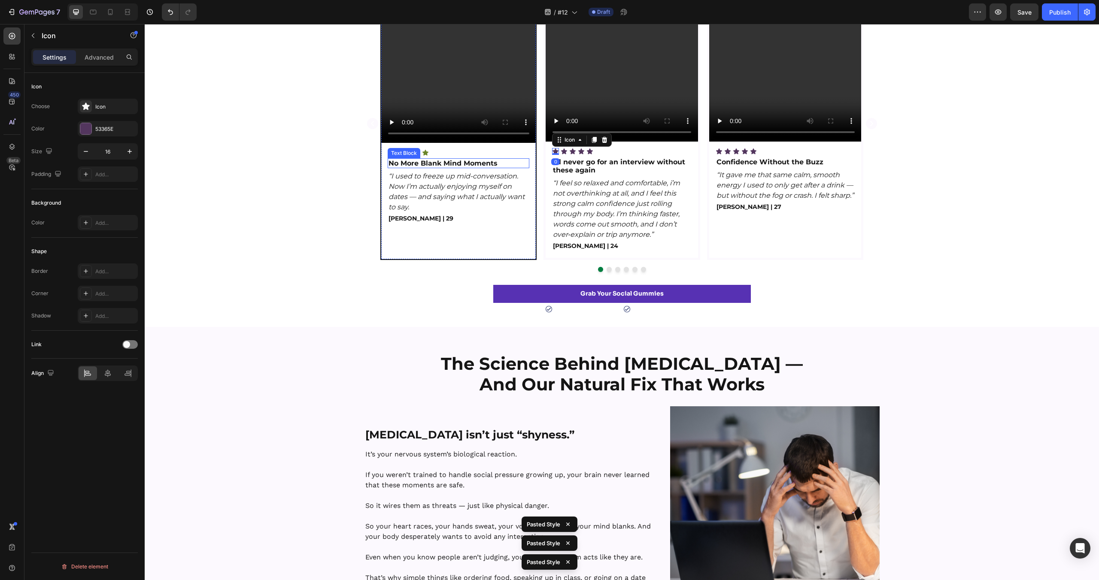
click at [216, 200] on div "Video Icon Icon Icon Icon Icon Icon List No More Blank Mind Moments Text Block …" at bounding box center [622, 129] width 954 height 285
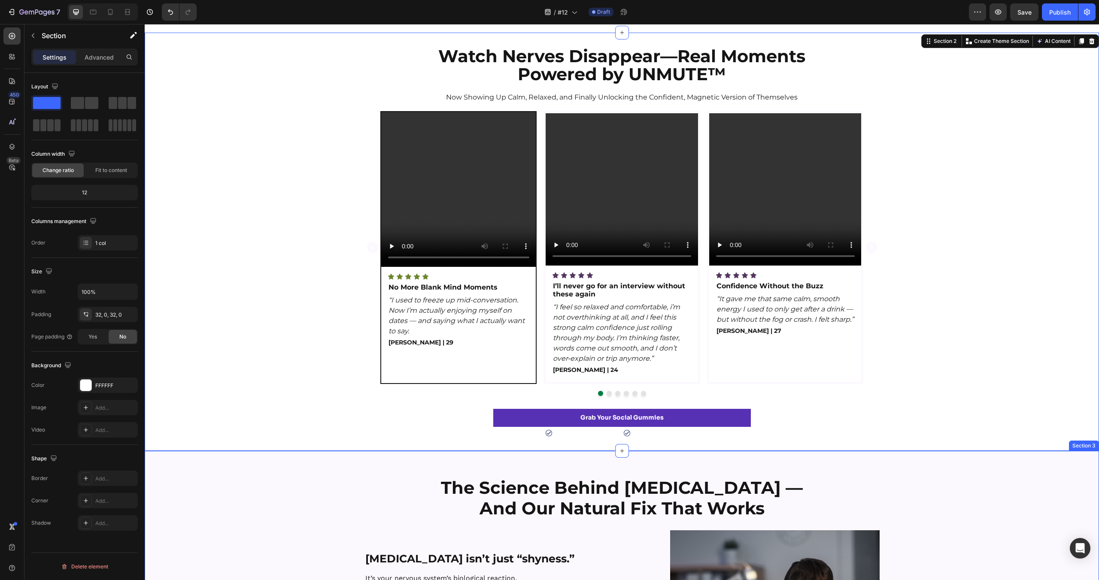
scroll to position [188, 0]
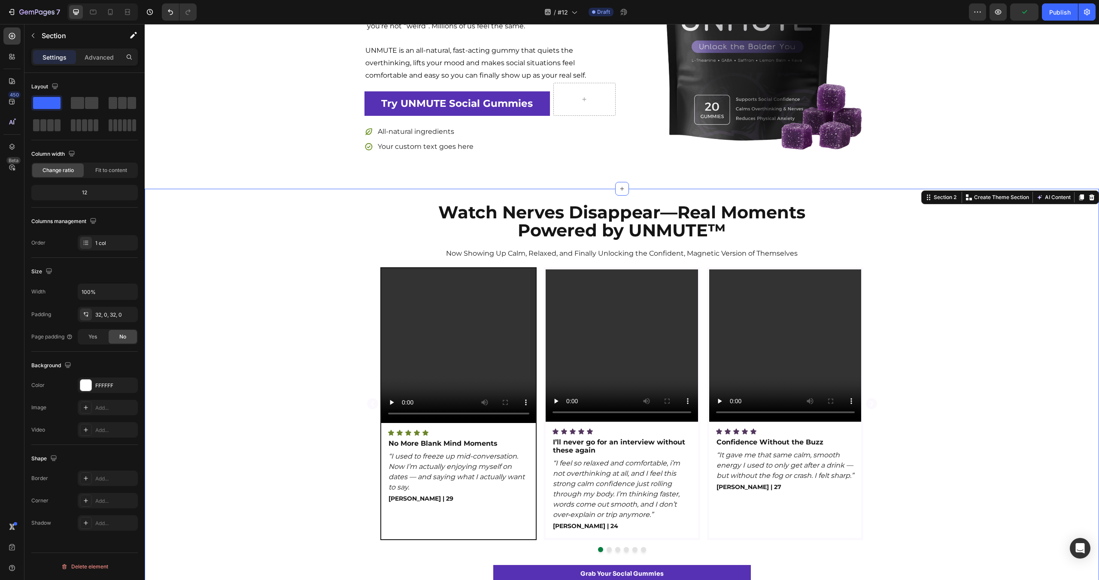
click at [319, 431] on div "Video Icon Icon Icon Icon Icon Icon List No More Blank Mind Moments Text Block …" at bounding box center [622, 409] width 954 height 285
click at [507, 426] on div "Video Icon Icon Icon Icon Icon Icon List No More Blank Mind Moments Text Block …" at bounding box center [458, 403] width 155 height 271
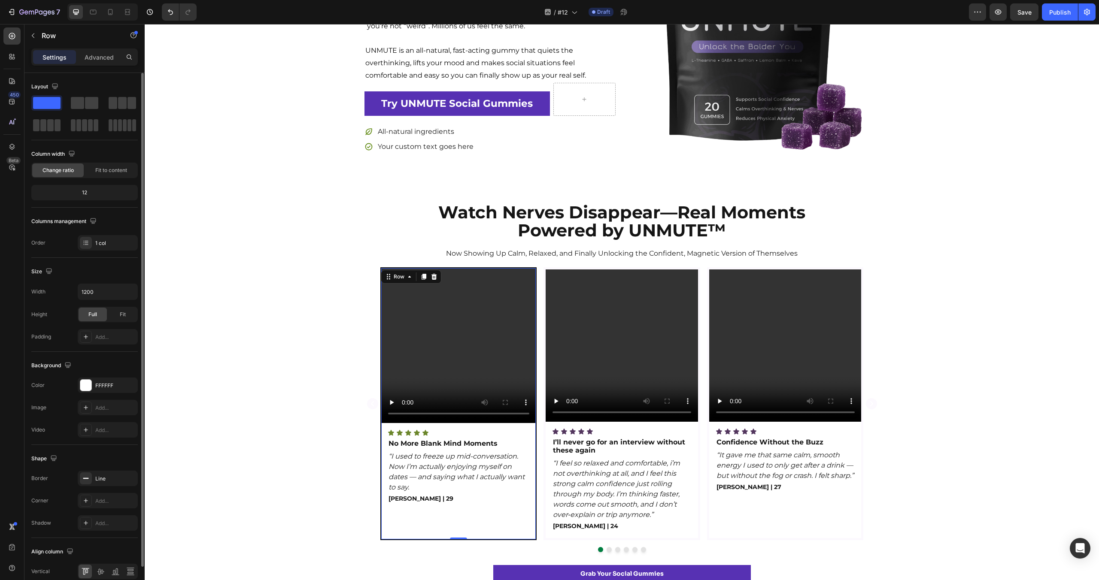
click at [111, 55] on p "Advanced" at bounding box center [99, 57] width 29 height 9
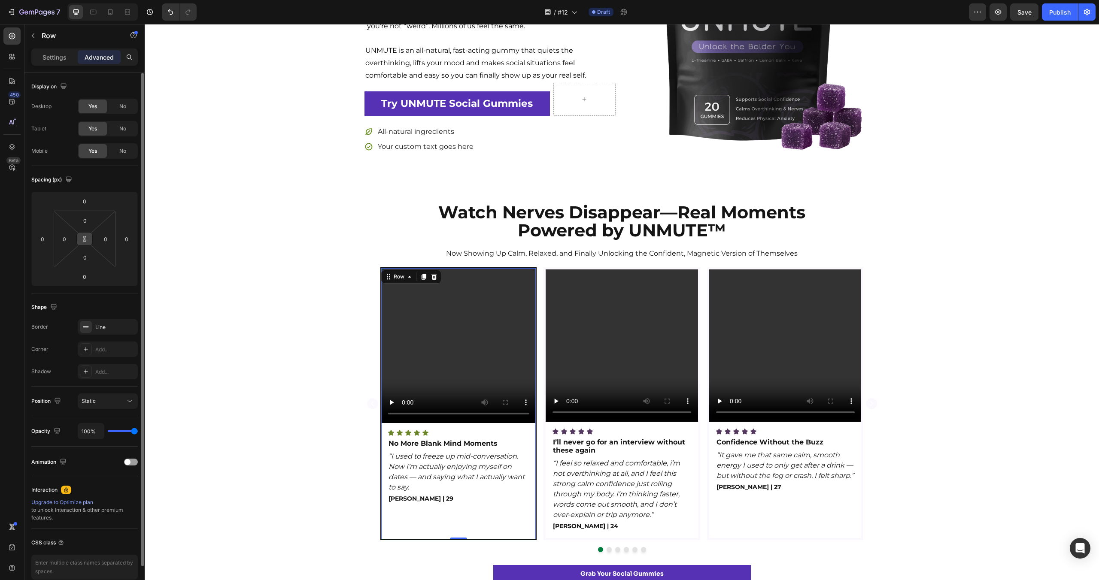
click at [86, 239] on icon at bounding box center [84, 239] width 7 height 7
click at [87, 234] on button at bounding box center [84, 239] width 16 height 14
click at [87, 216] on input "0" at bounding box center [84, 220] width 17 height 13
type input "15"
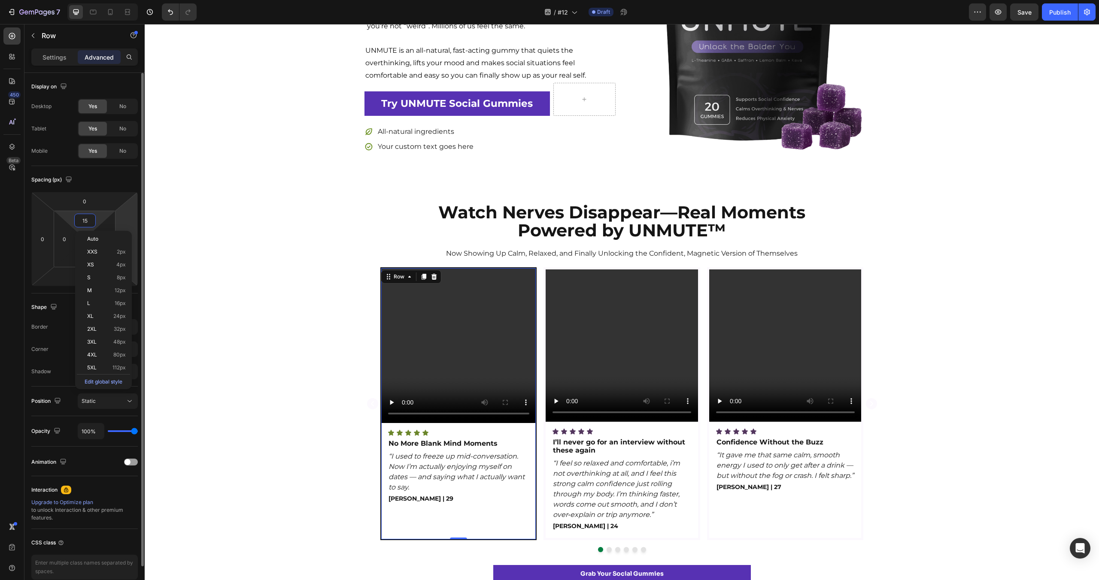
type input "15"
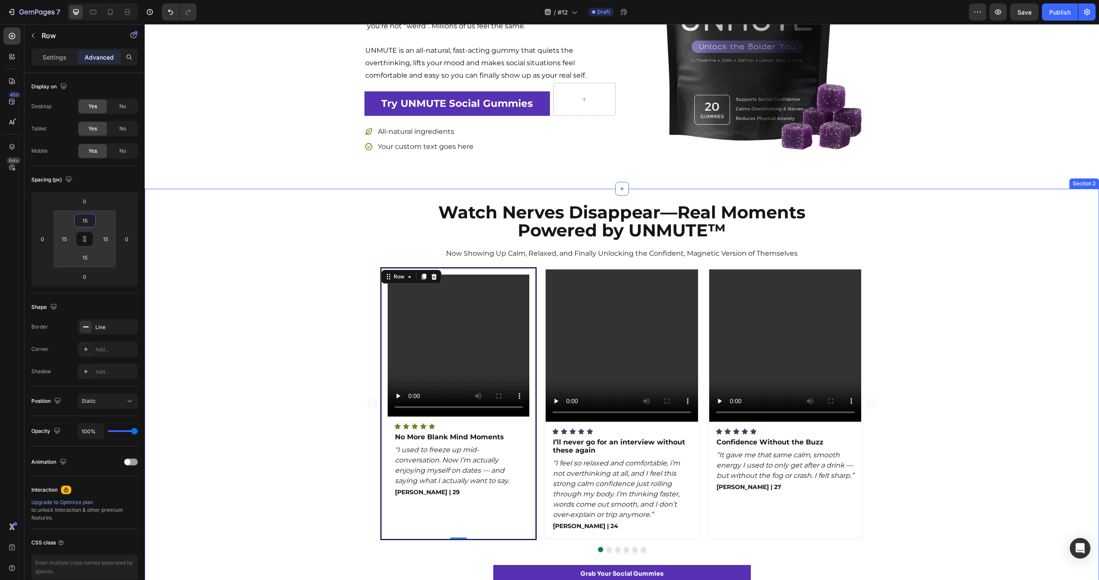
click at [287, 246] on div "Watch Nerves Disappear—Real Moments Powered by UNMUTE™ Heading Now Showing Up C…" at bounding box center [622, 398] width 954 height 391
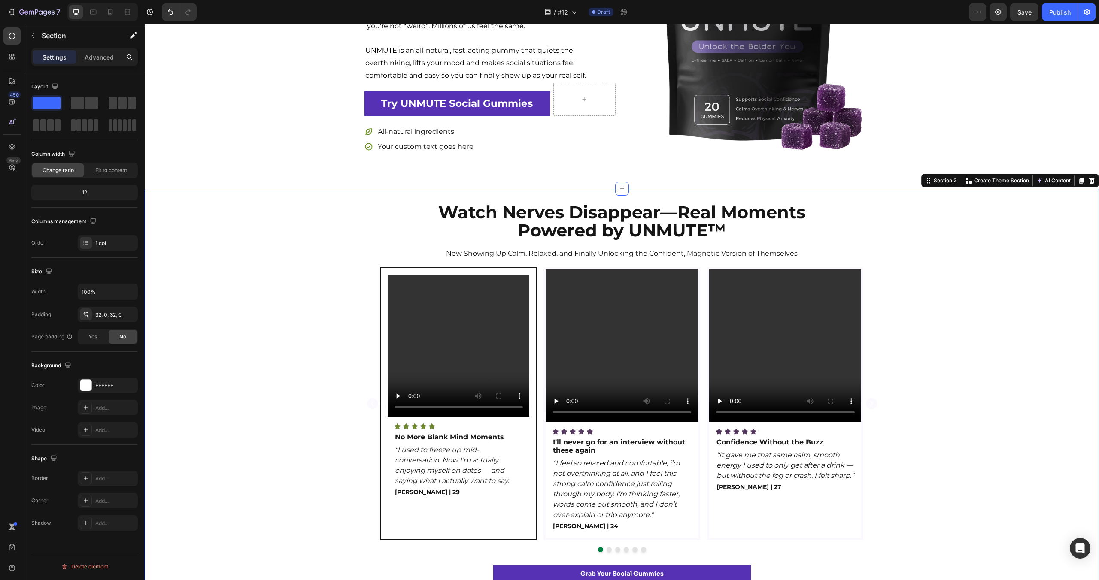
click at [295, 189] on div "Watch Nerves Disappear—Real Moments Powered by UNMUTE™ Heading Now Showing Up C…" at bounding box center [622, 398] width 954 height 418
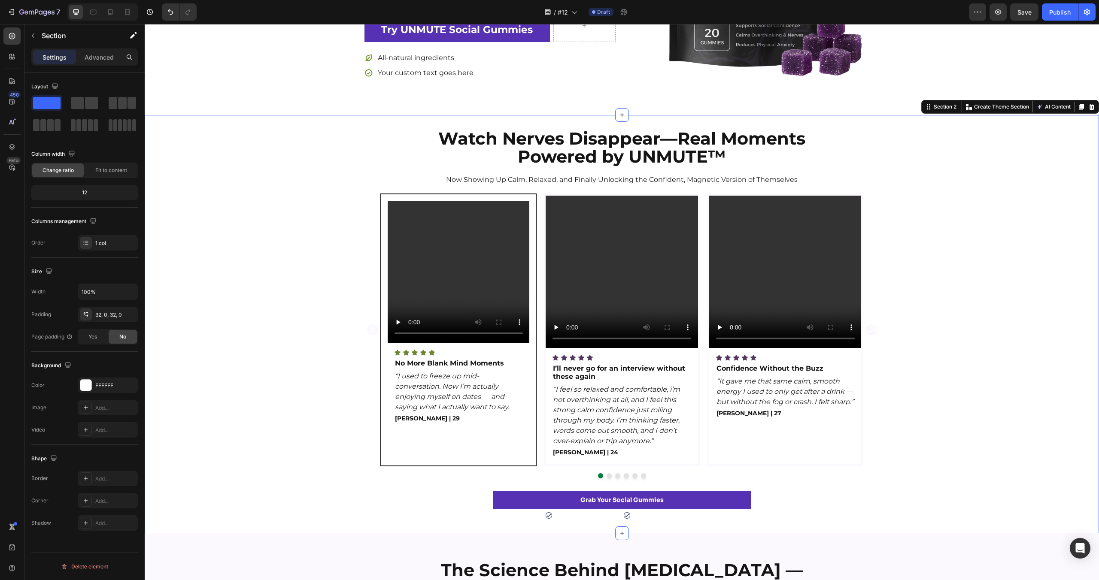
scroll to position [264, 0]
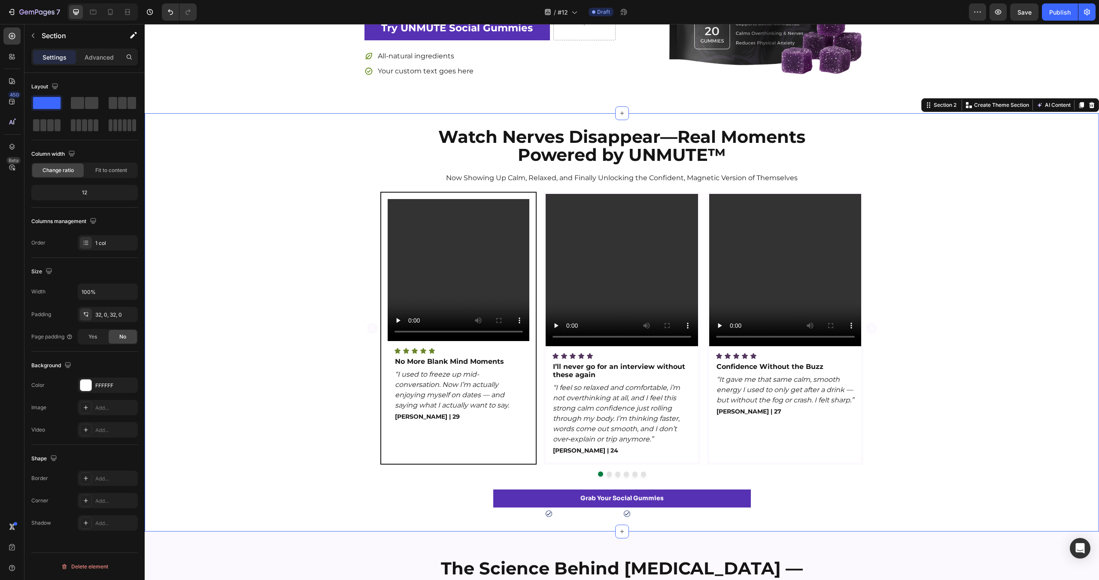
click at [287, 522] on div "Watch Nerves Disappear—Real Moments Powered by UNMUTE™ Heading Now Showing Up C…" at bounding box center [622, 322] width 954 height 418
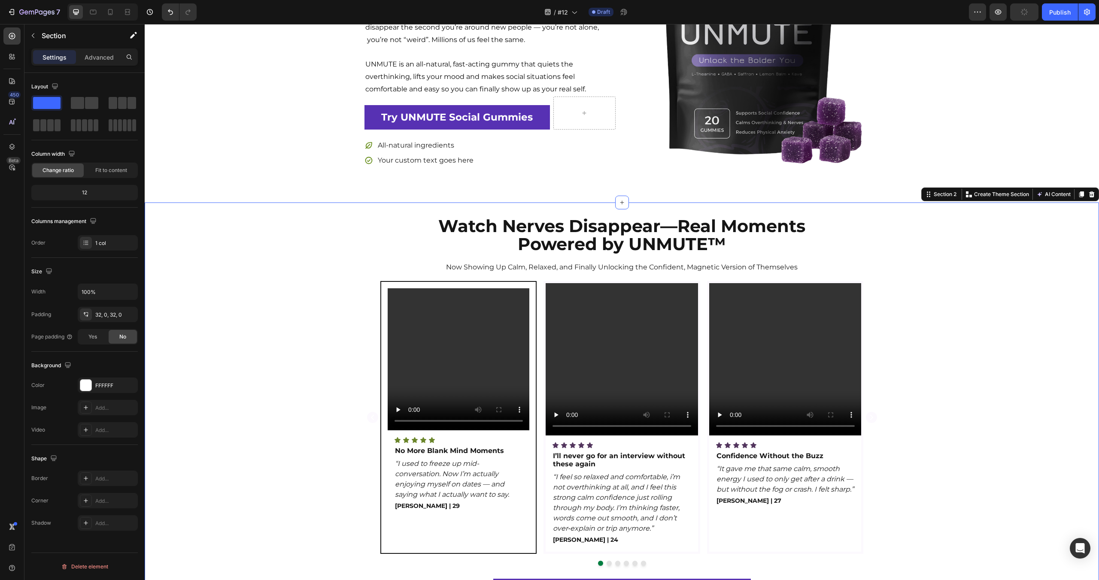
scroll to position [163, 0]
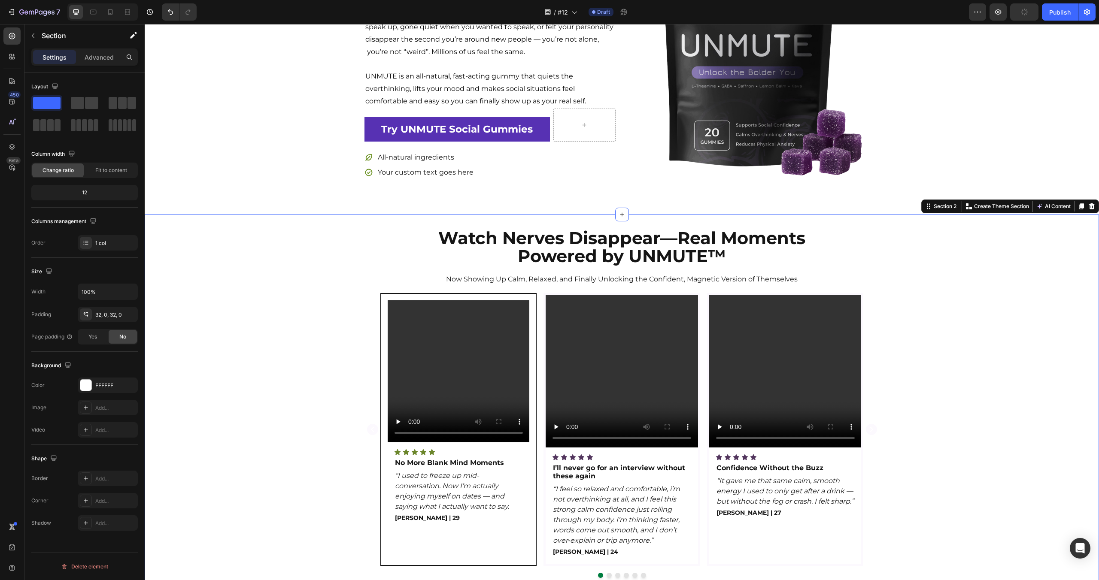
click at [301, 254] on div "Watch Nerves Disappear—Real Moments Powered by UNMUTE™ Heading Now Showing Up C…" at bounding box center [622, 423] width 954 height 391
click at [374, 133] on div "Item List" at bounding box center [378, 137] width 24 height 8
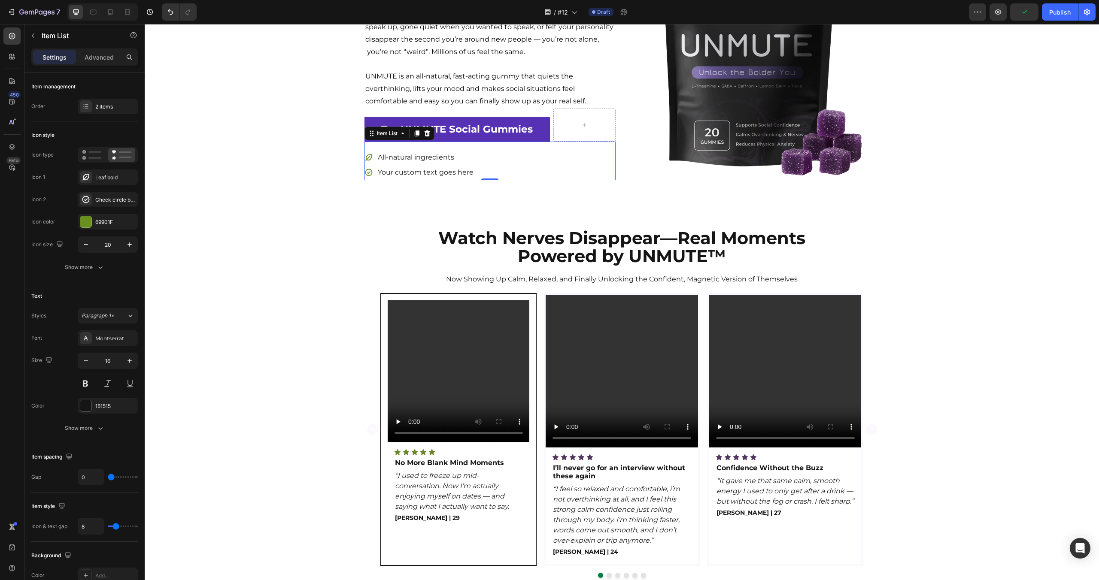
click at [373, 123] on link "Try UNMUTE Social Gummies" at bounding box center [457, 129] width 186 height 24
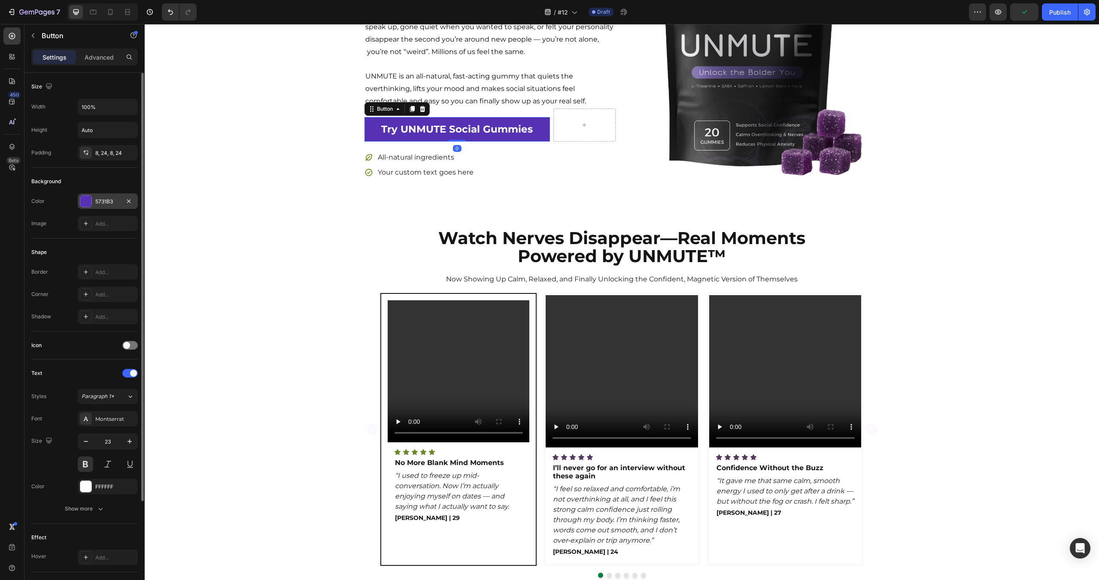
click at [81, 200] on div at bounding box center [85, 201] width 11 height 11
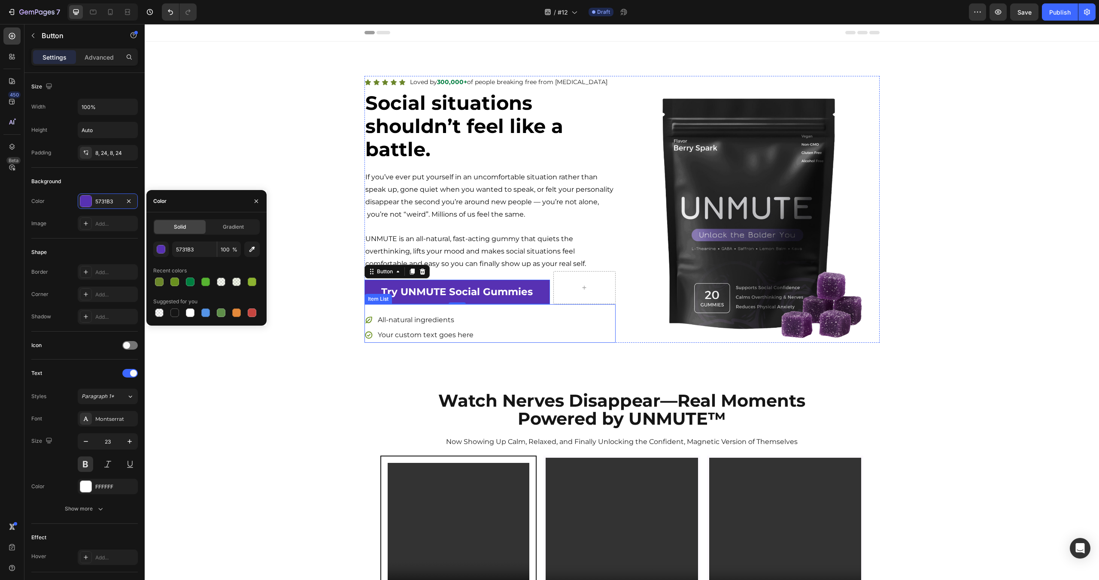
scroll to position [149, 0]
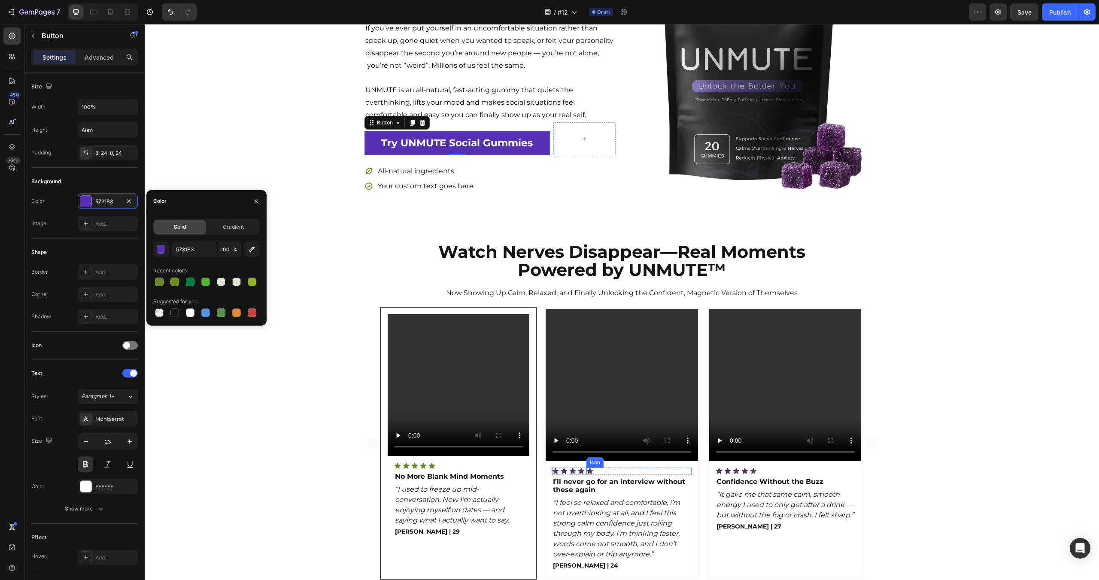
click at [591, 470] on icon at bounding box center [590, 471] width 6 height 6
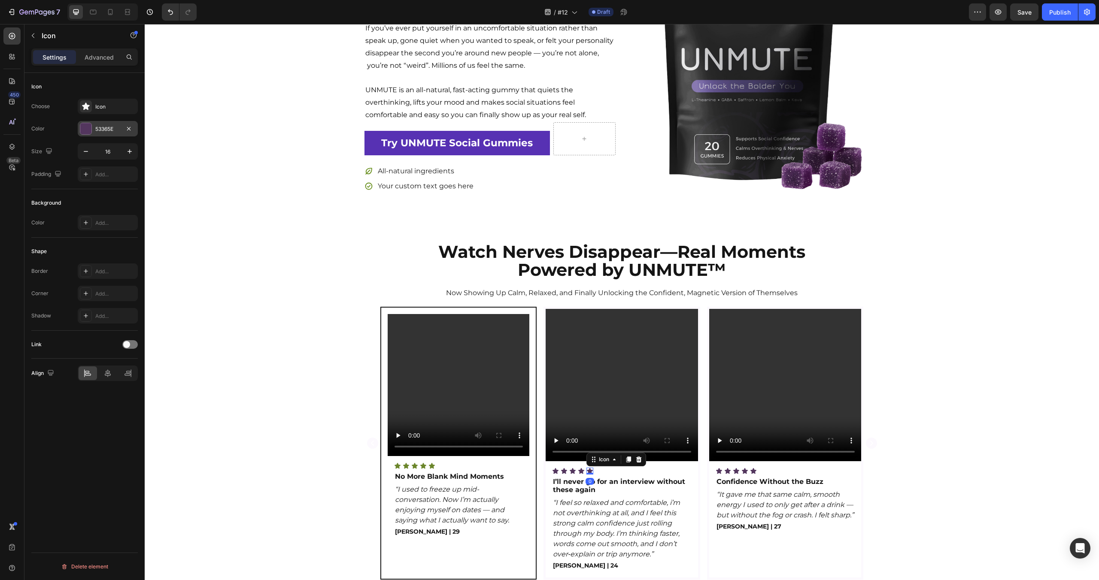
click at [89, 130] on div at bounding box center [85, 128] width 11 height 11
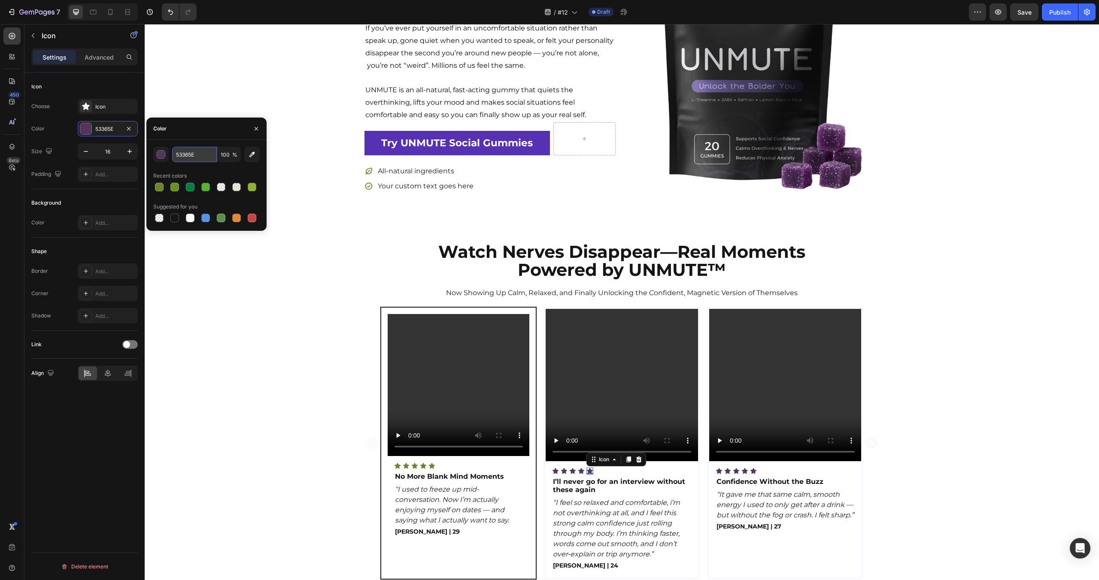
click at [191, 156] on input "53365E" at bounding box center [194, 154] width 45 height 15
click at [374, 137] on link "Try UNMUTE Social Gummies" at bounding box center [457, 143] width 186 height 24
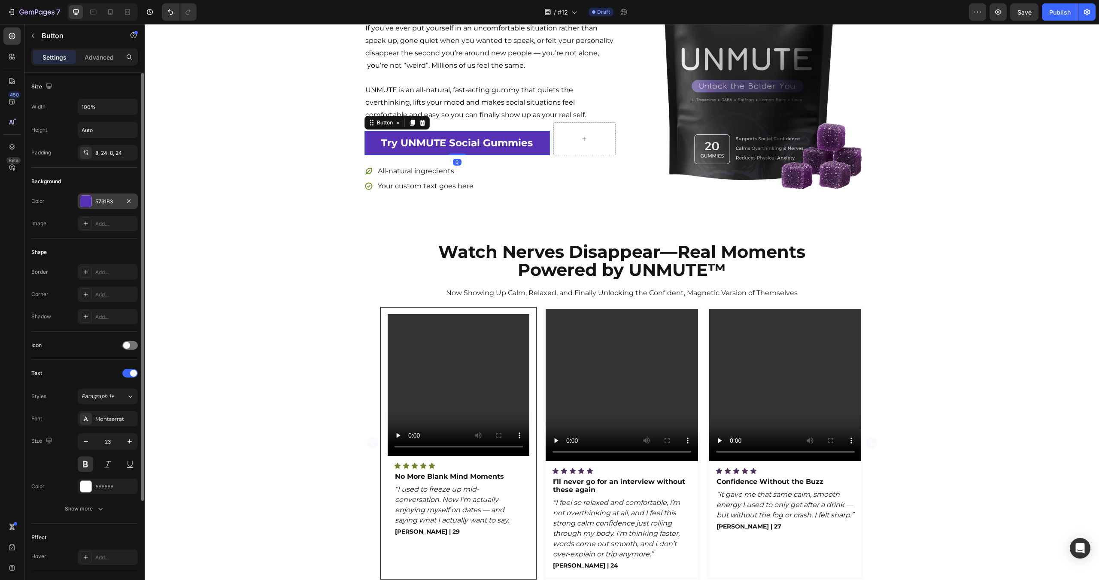
click at [103, 195] on div "5731B3" at bounding box center [108, 201] width 60 height 15
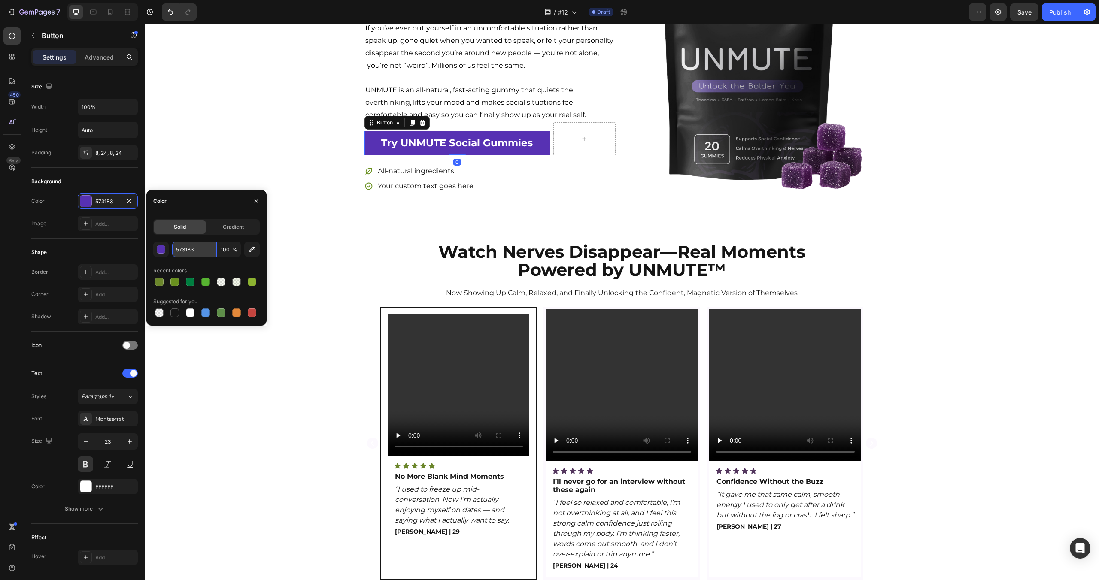
click at [182, 244] on input "5731B3" at bounding box center [194, 249] width 45 height 15
paste input "3365E"
type input "53365E"
click at [267, 124] on div "Icon Icon Icon Icon Icon Icon List Loved by 300,000+ of people breaking free fr…" at bounding box center [622, 60] width 954 height 267
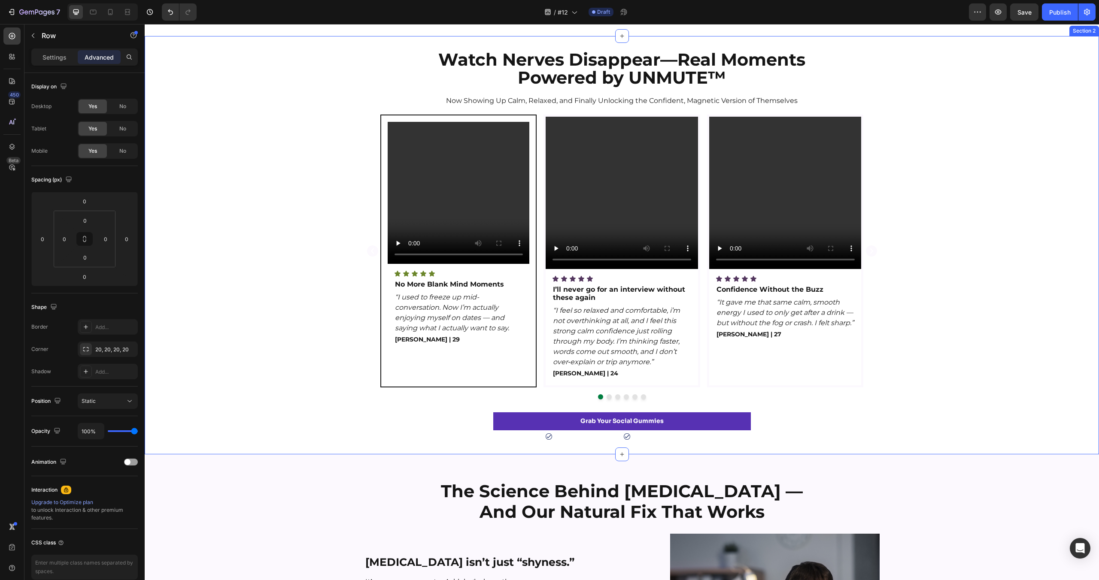
scroll to position [0, 0]
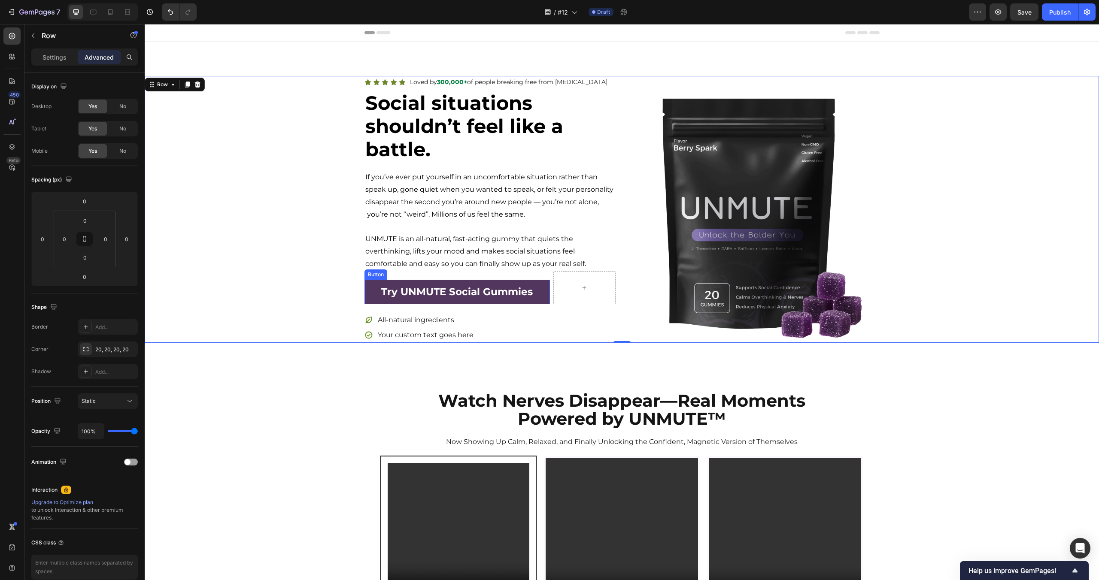
click at [547, 288] on link "Try UNMUTE Social Gummies" at bounding box center [457, 292] width 186 height 24
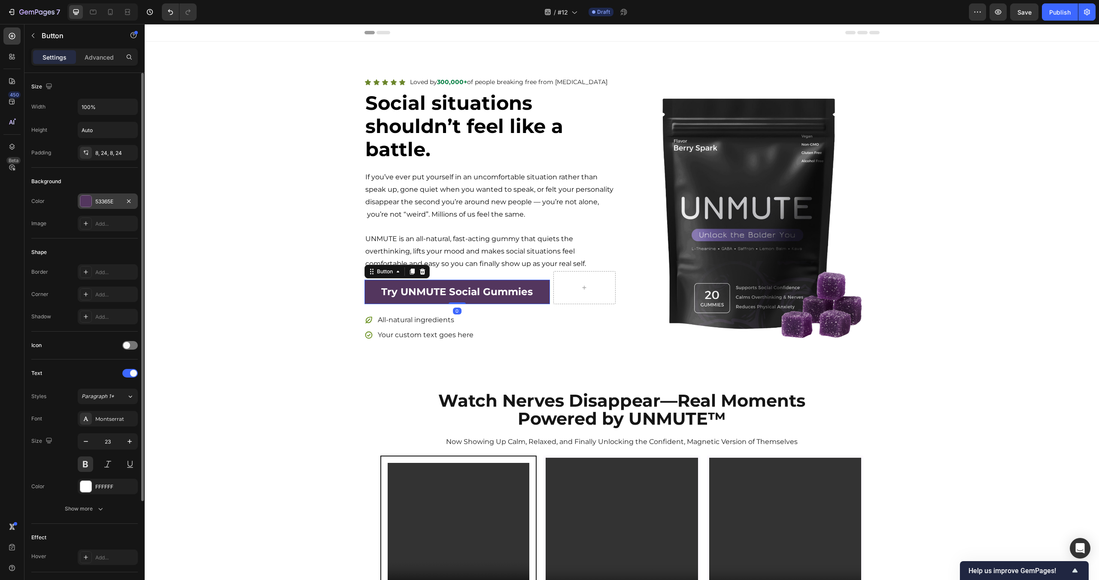
click at [109, 203] on div "53365E" at bounding box center [107, 202] width 25 height 8
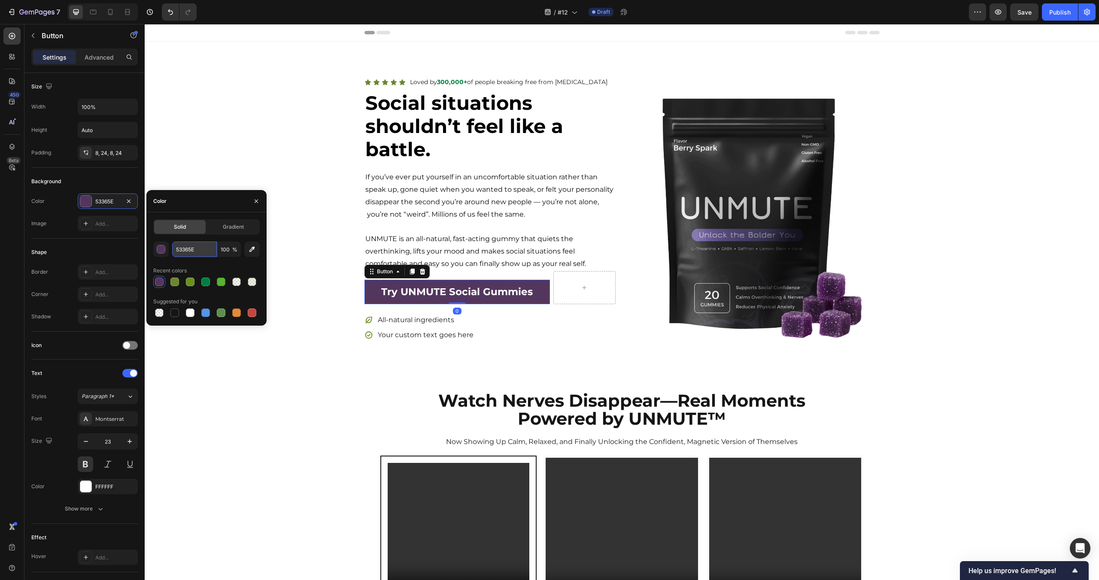
click at [187, 253] on input "53365E" at bounding box center [194, 249] width 45 height 15
paste input "#431C53"
click at [209, 266] on div "Recent colors" at bounding box center [206, 271] width 106 height 14
type input "431C53"
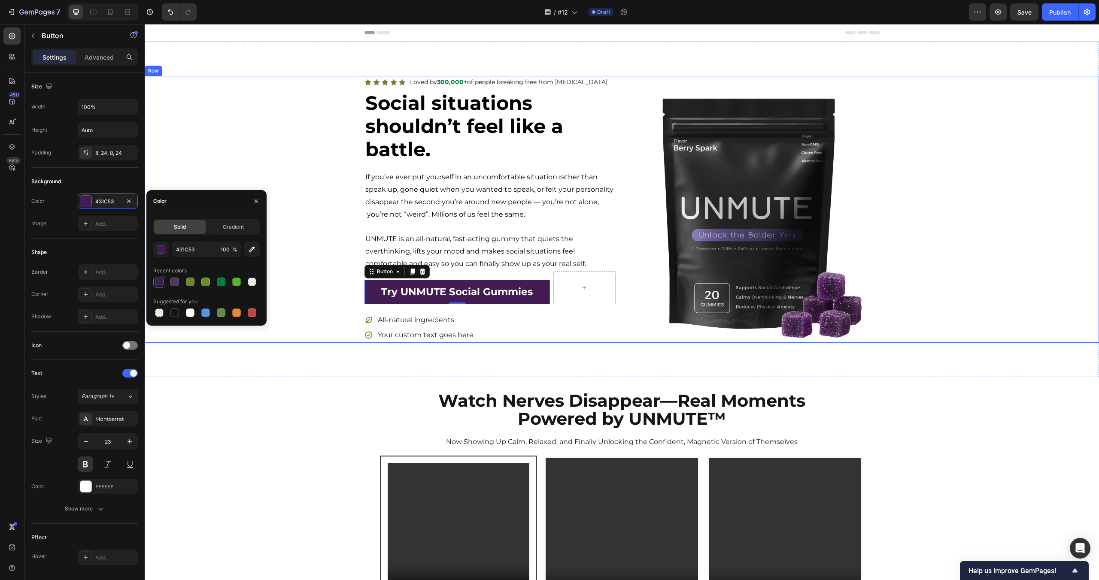
click at [209, 138] on div "Icon Icon Icon Icon Icon Icon List Loved by 300,000+ of people breaking free fr…" at bounding box center [622, 209] width 954 height 267
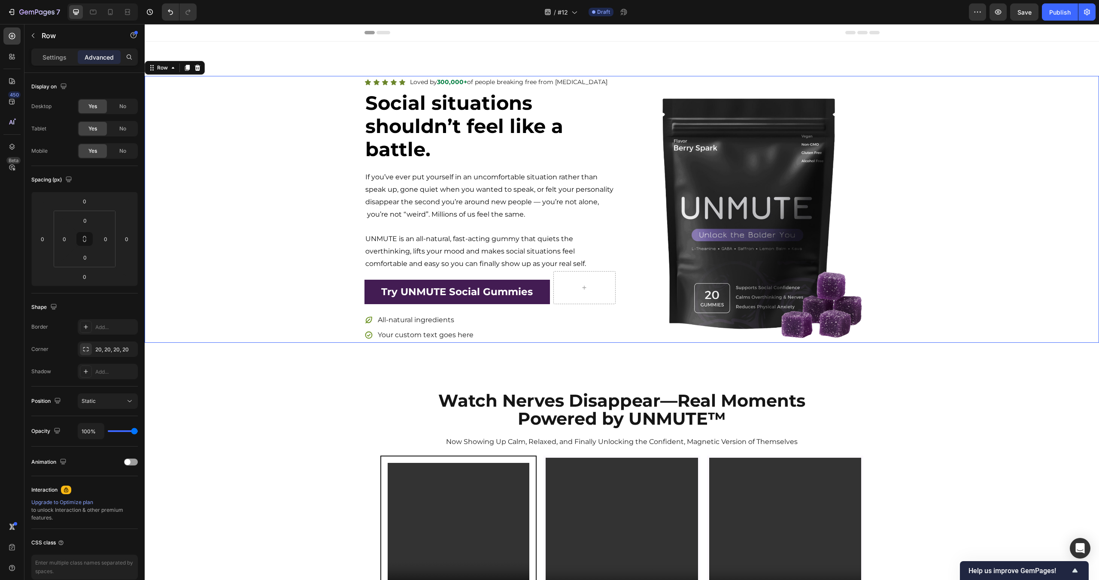
click at [209, 138] on div "Icon Icon Icon Icon Icon Icon List Loved by 300,000+ of people breaking free fr…" at bounding box center [622, 209] width 954 height 267
click at [372, 322] on icon at bounding box center [368, 320] width 9 height 9
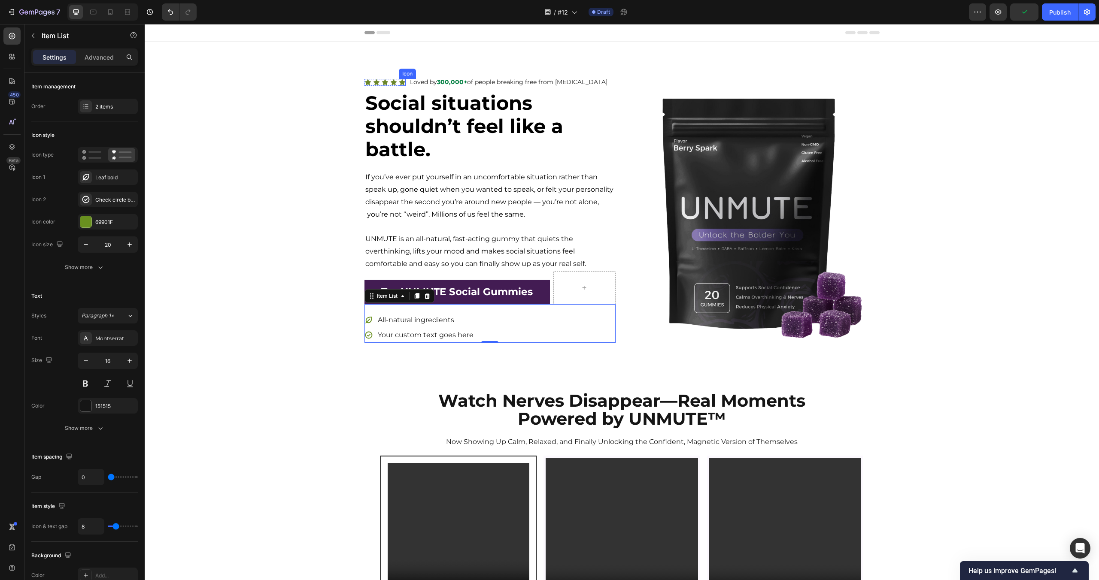
click at [404, 81] on icon at bounding box center [402, 82] width 7 height 7
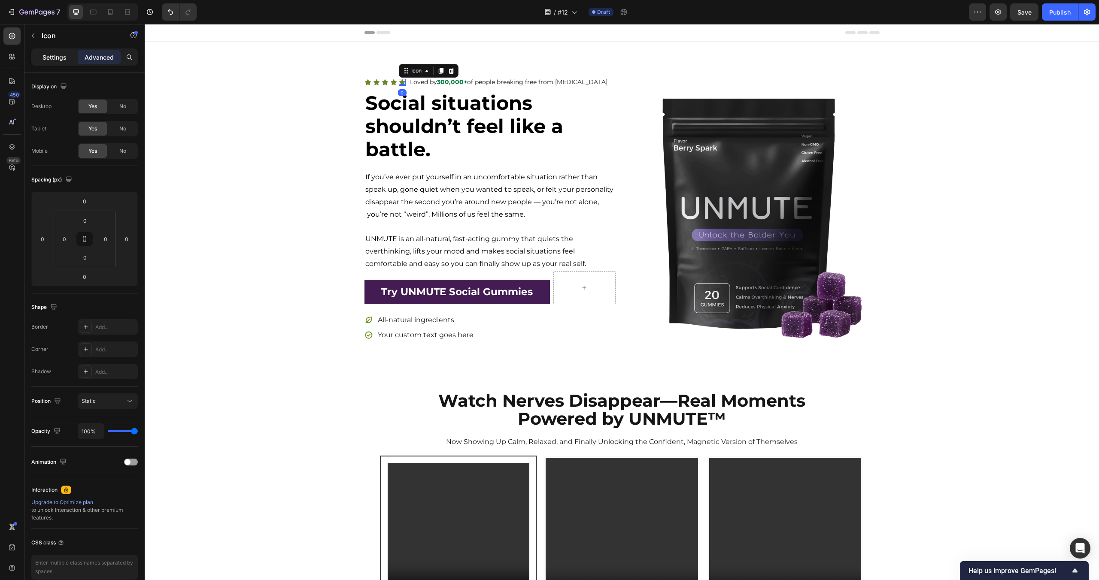
click at [54, 53] on p "Settings" at bounding box center [54, 57] width 24 height 9
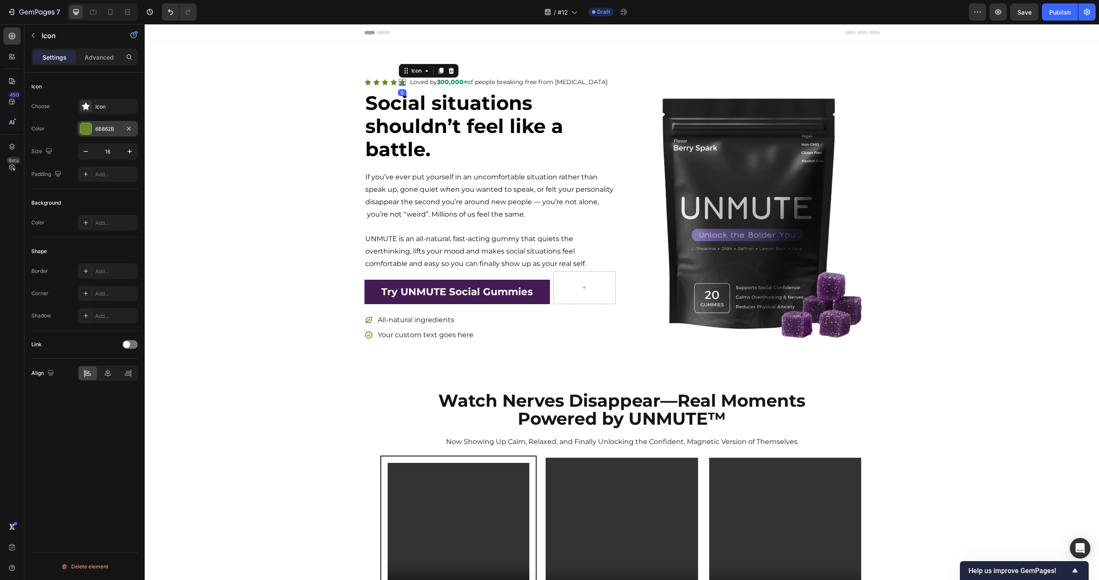
click at [88, 129] on div at bounding box center [85, 128] width 11 height 11
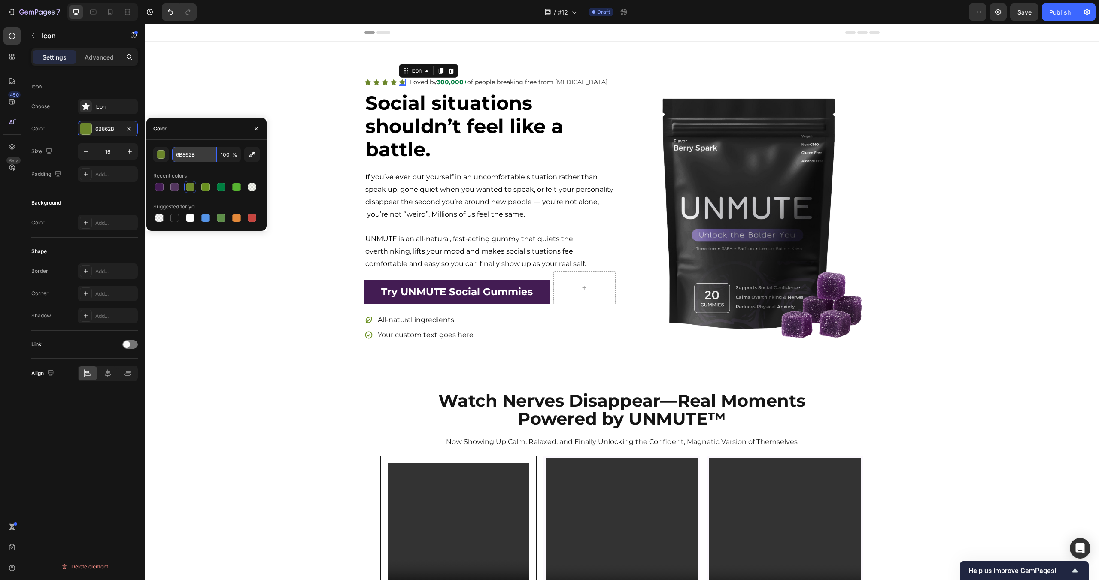
click at [202, 158] on input "6B862B" at bounding box center [194, 154] width 45 height 15
paste input "075A3A"
type input "075A3A"
click at [165, 155] on div "button" at bounding box center [161, 154] width 9 height 9
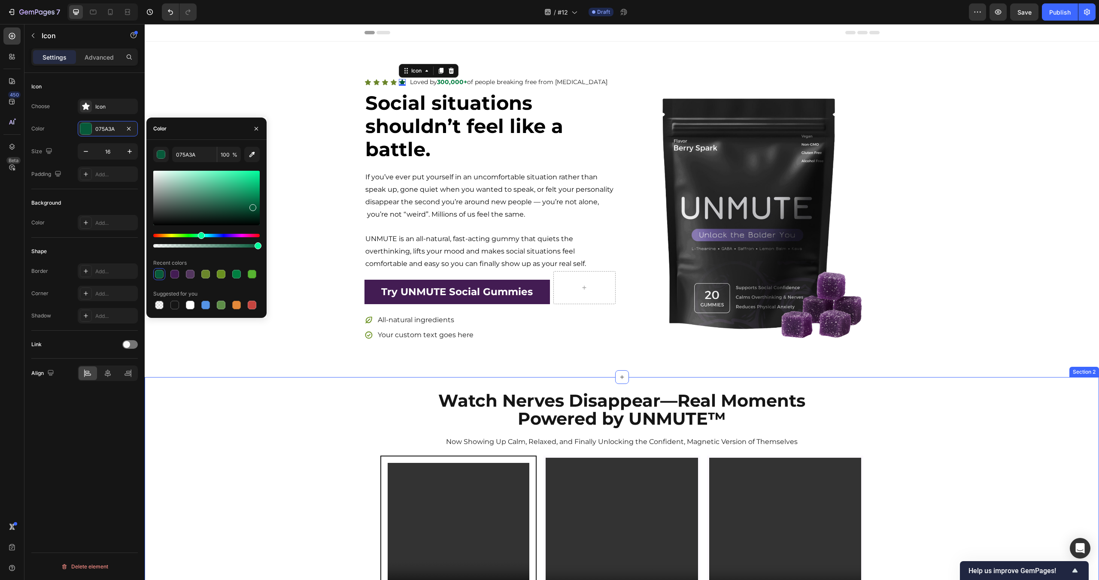
click at [314, 381] on div "Watch Nerves Disappear—Real Moments Powered by UNMUTE™ Heading Now Showing Up C…" at bounding box center [622, 586] width 954 height 418
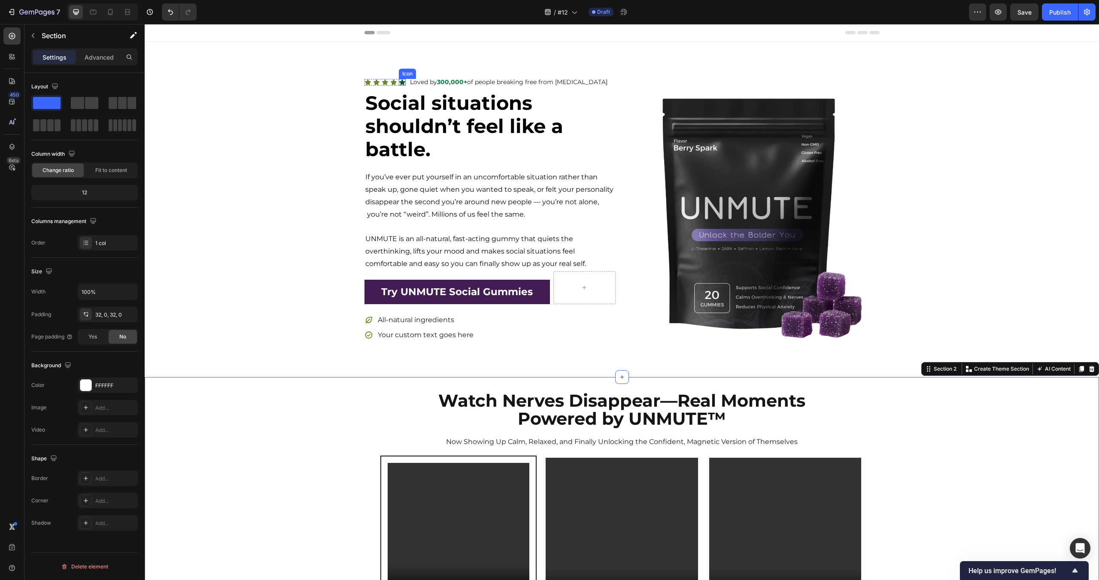
click at [402, 82] on icon at bounding box center [402, 82] width 6 height 6
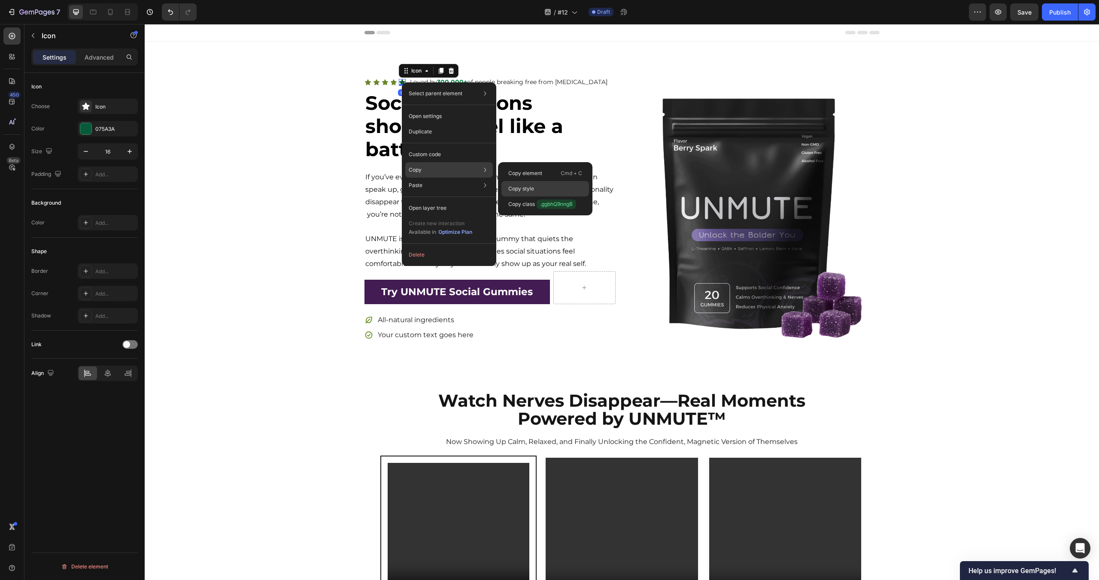
drag, startPoint x: 540, startPoint y: 184, endPoint x: 296, endPoint y: 82, distance: 263.8
click at [540, 184] on div "Copy style" at bounding box center [545, 188] width 88 height 15
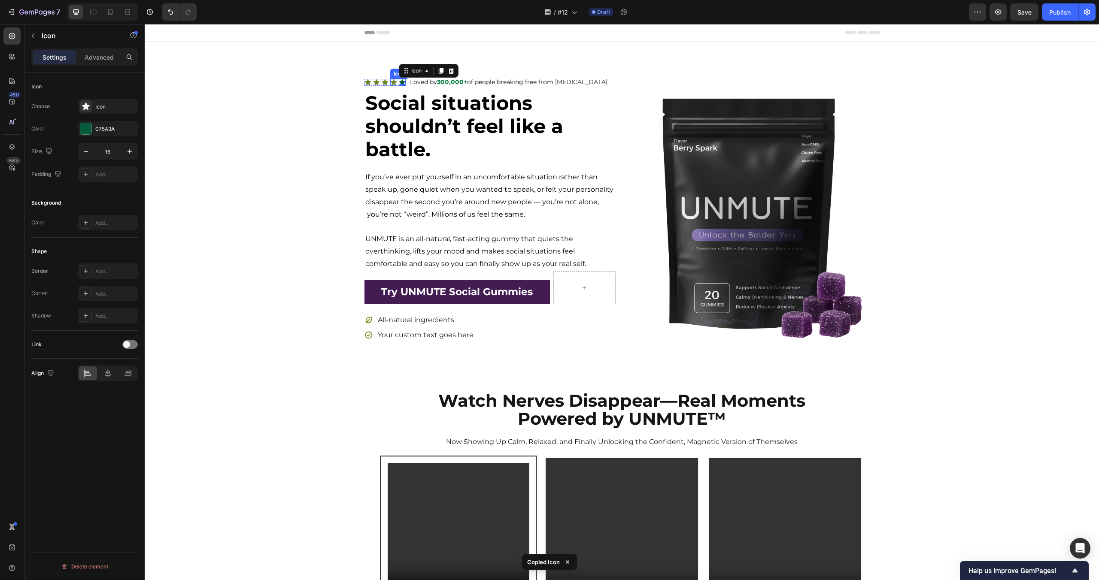
click at [393, 84] on icon at bounding box center [393, 82] width 7 height 7
click at [387, 83] on icon at bounding box center [385, 82] width 7 height 7
click at [376, 83] on icon at bounding box center [376, 82] width 6 height 6
click at [367, 81] on icon at bounding box center [368, 82] width 6 height 6
click at [292, 115] on div "Icon 0 Icon Icon Icon Icon Icon List Loved by 300,000+ of people breaking free …" at bounding box center [622, 209] width 954 height 267
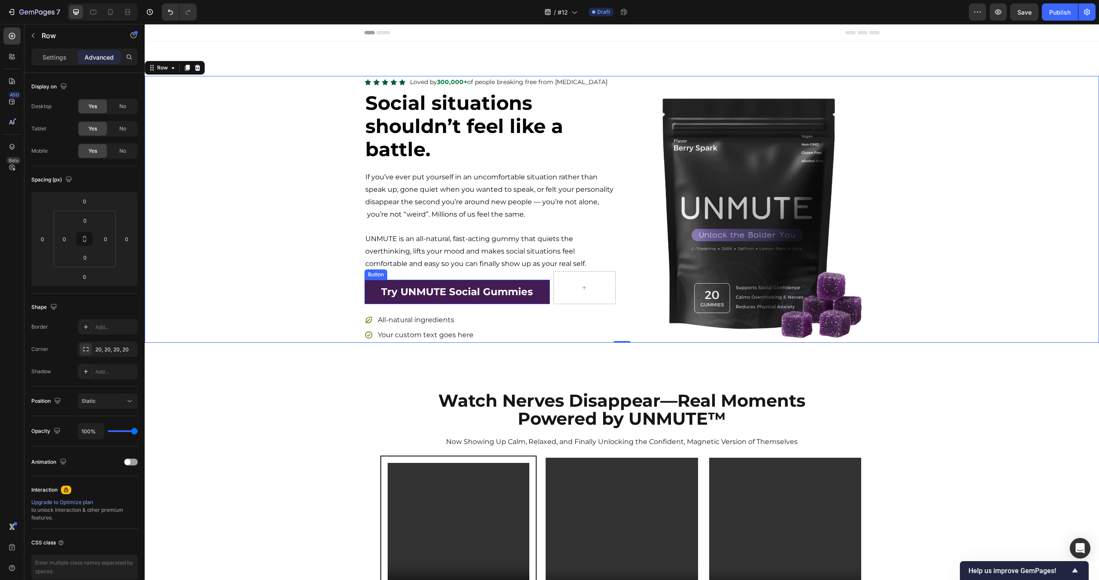
click at [539, 280] on link "Try UNMUTE Social Gummies" at bounding box center [457, 292] width 186 height 24
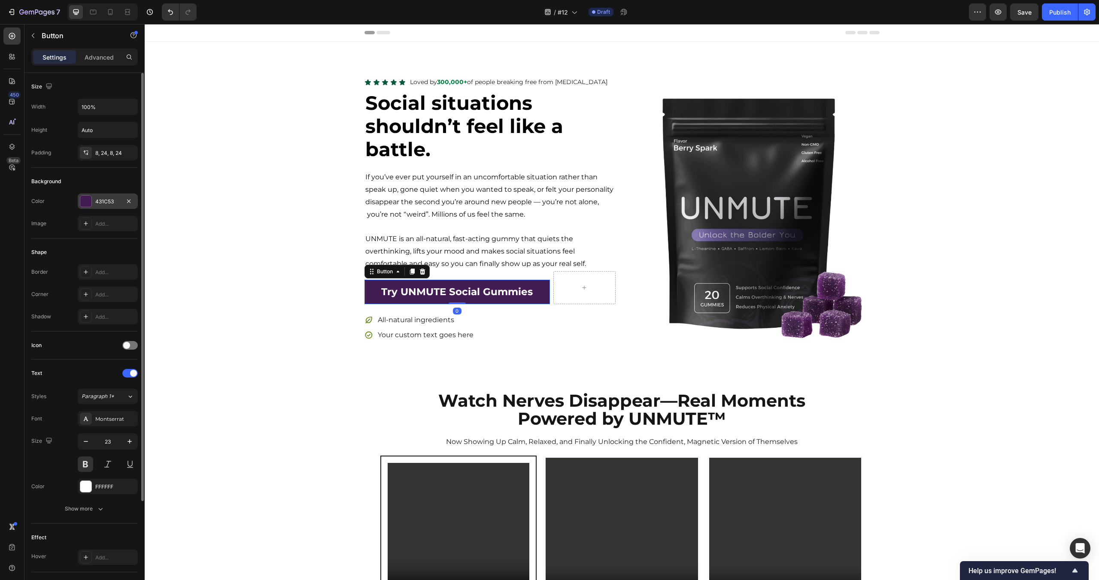
click at [102, 204] on div "431C53" at bounding box center [107, 202] width 25 height 8
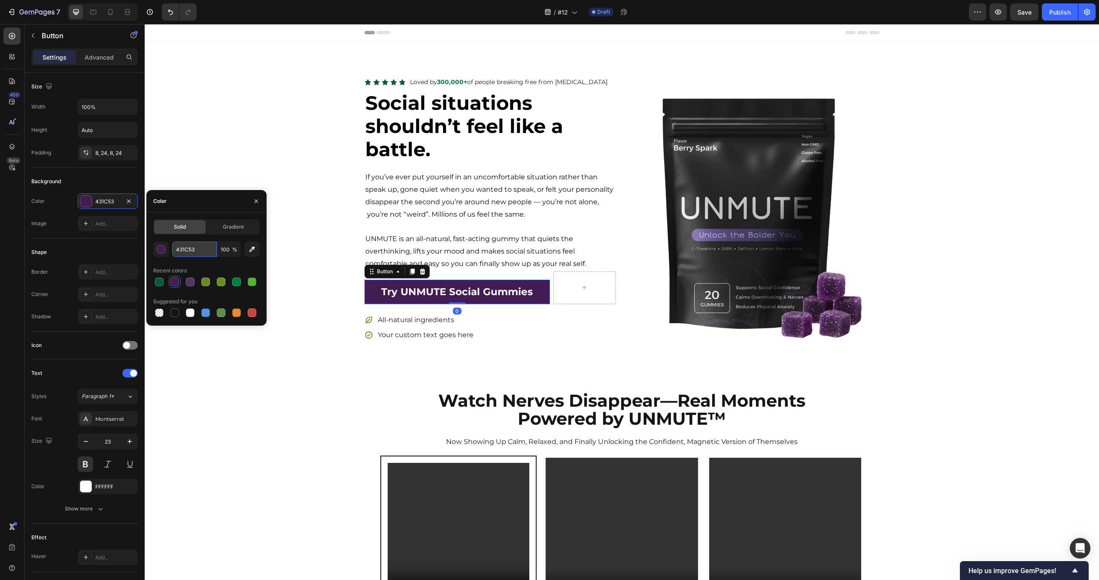
click at [199, 246] on input "431C53" at bounding box center [194, 249] width 45 height 15
paste input "512DA8"
type input "512DA8"
click at [224, 268] on div "Recent colors" at bounding box center [206, 271] width 106 height 14
click at [282, 157] on div "Icon Icon Icon Icon Icon Icon List Loved by 300,000+ of people breaking free fr…" at bounding box center [622, 209] width 954 height 267
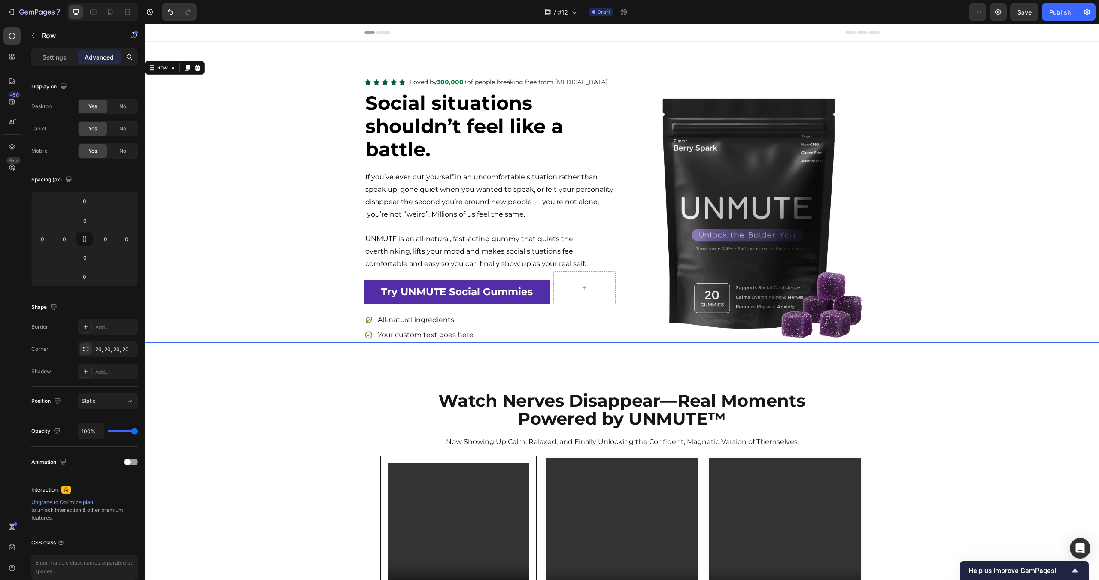
click at [282, 157] on div "Icon Icon Icon Icon Icon Icon List Loved by 300,000+ of people breaking free fr…" at bounding box center [622, 209] width 954 height 267
click at [401, 83] on icon at bounding box center [402, 82] width 6 height 6
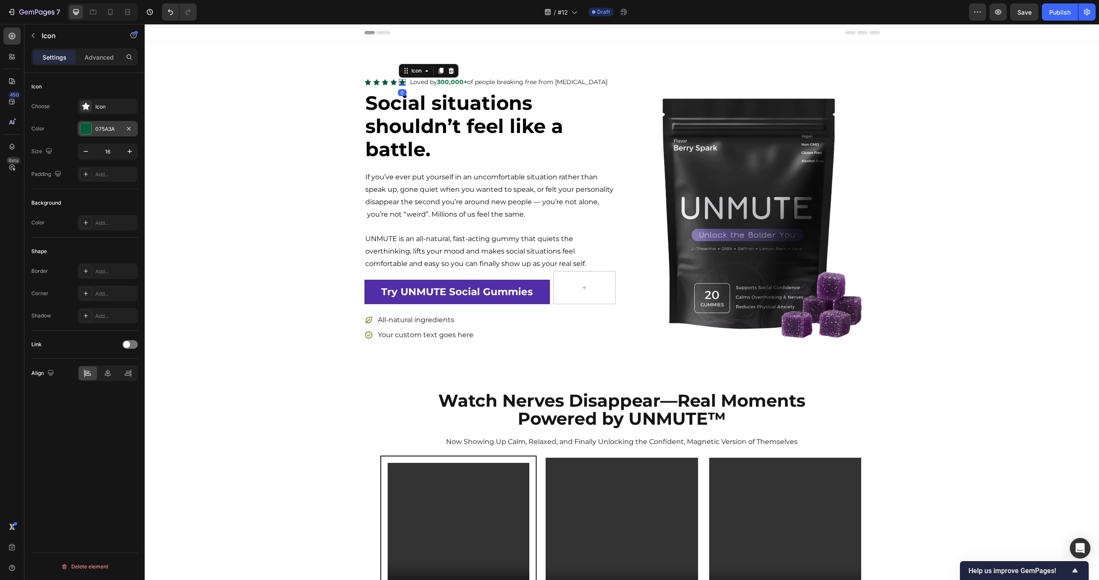
click at [100, 131] on div "075A3A" at bounding box center [107, 129] width 25 height 8
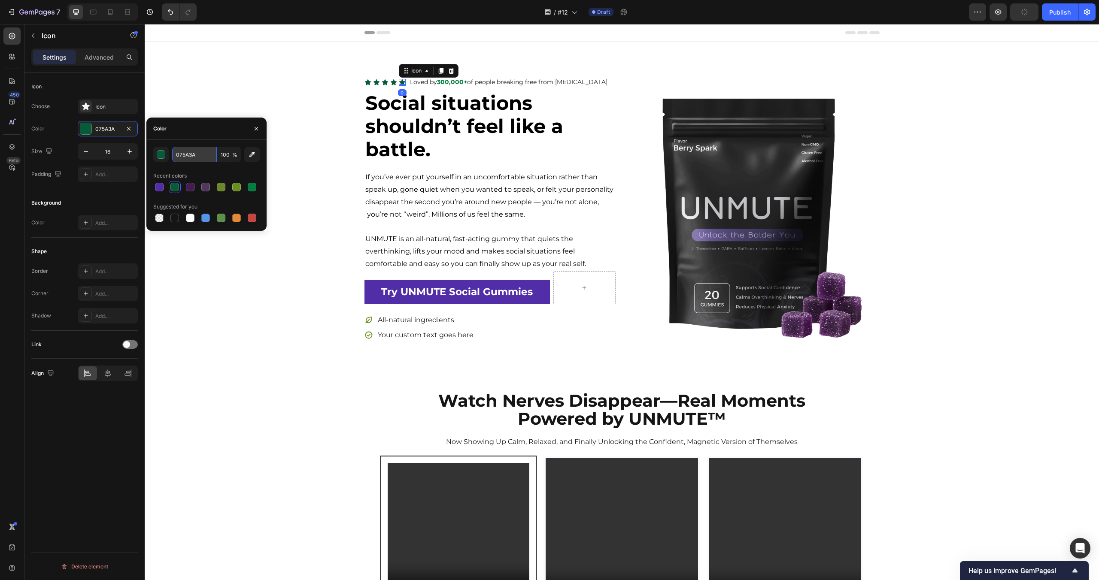
click at [184, 157] on input "075A3A" at bounding box center [194, 154] width 45 height 15
paste input "04D40"
type input "004D40"
click at [219, 171] on div "Recent colors" at bounding box center [206, 176] width 106 height 14
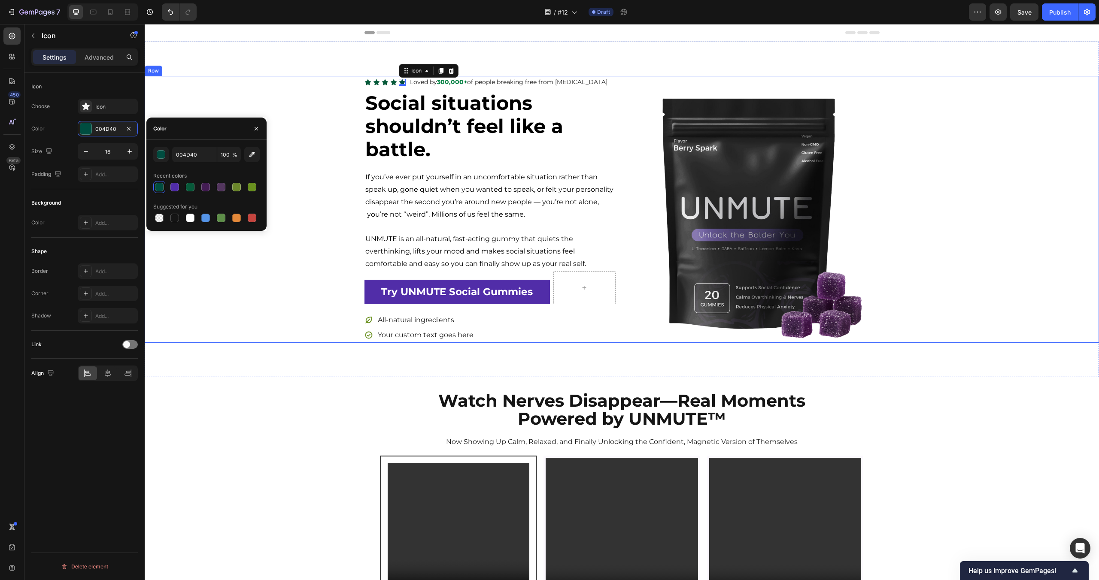
click at [292, 70] on div "Icon Icon Icon Icon Icon 0 Icon List Loved by 300,000+ of people breaking free …" at bounding box center [622, 210] width 954 height 336
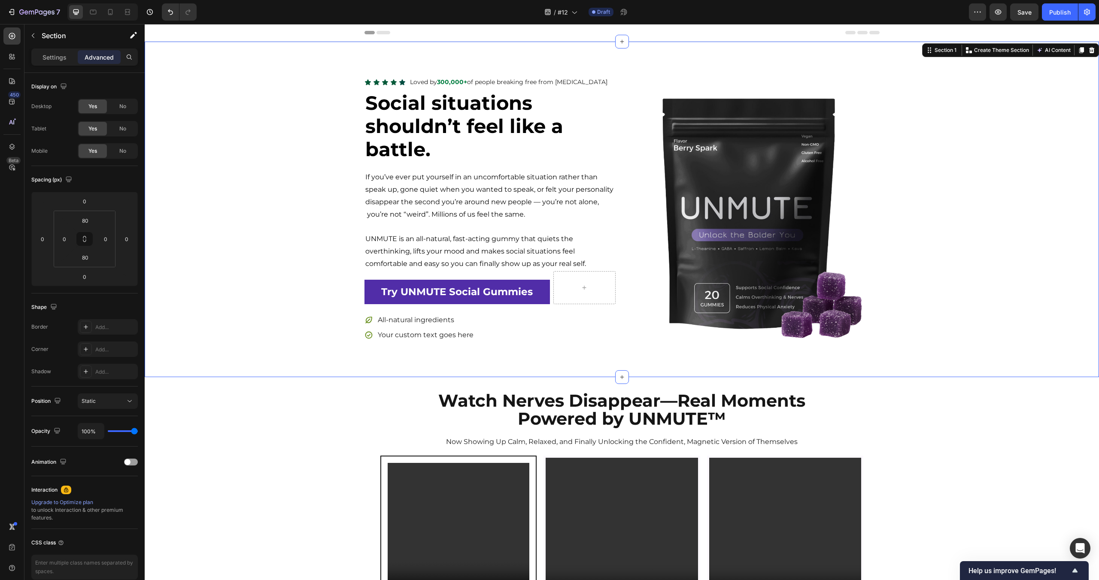
click at [292, 70] on div "Icon Icon Icon Icon Icon Icon List Loved by 300,000+ of people breaking free fr…" at bounding box center [622, 210] width 954 height 336
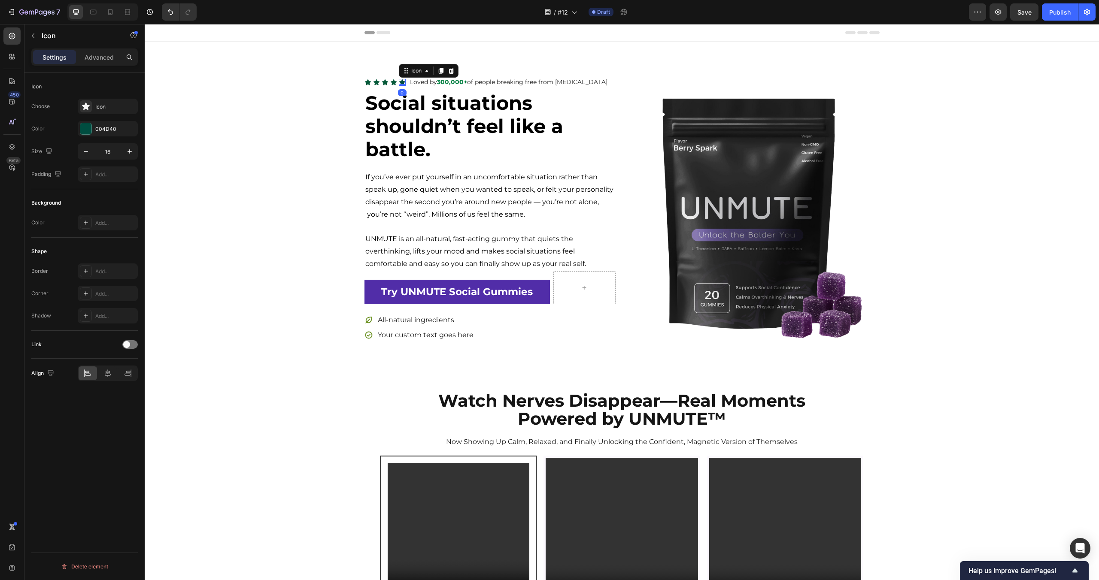
click at [404, 84] on div "Icon 0" at bounding box center [402, 82] width 7 height 7
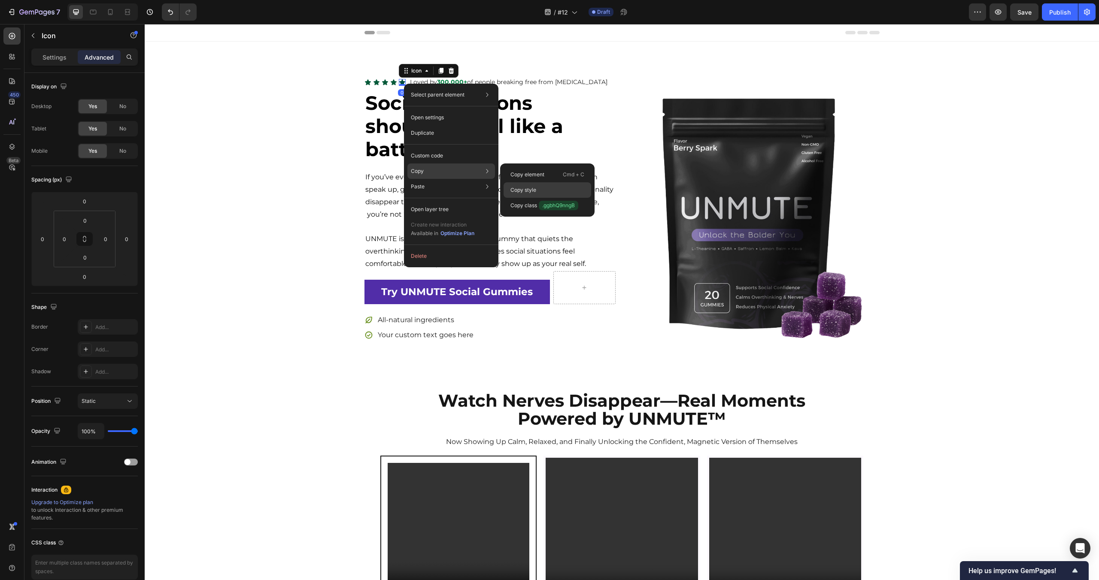
click at [540, 185] on div "Copy style" at bounding box center [547, 189] width 88 height 15
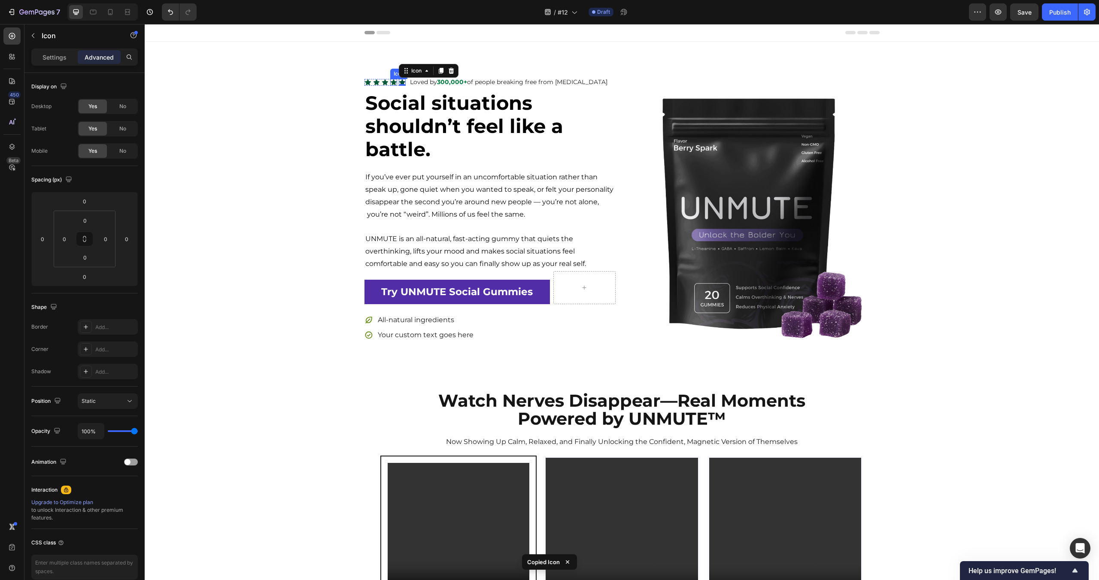
click at [394, 83] on icon at bounding box center [394, 82] width 6 height 6
click at [387, 83] on icon at bounding box center [385, 82] width 7 height 7
click at [377, 83] on icon at bounding box center [376, 82] width 6 height 6
click at [366, 82] on icon at bounding box center [368, 82] width 6 height 6
click at [268, 112] on div "Icon 0 Icon Icon Icon Icon Icon List Loved by 300,000+ of people breaking free …" at bounding box center [622, 209] width 954 height 267
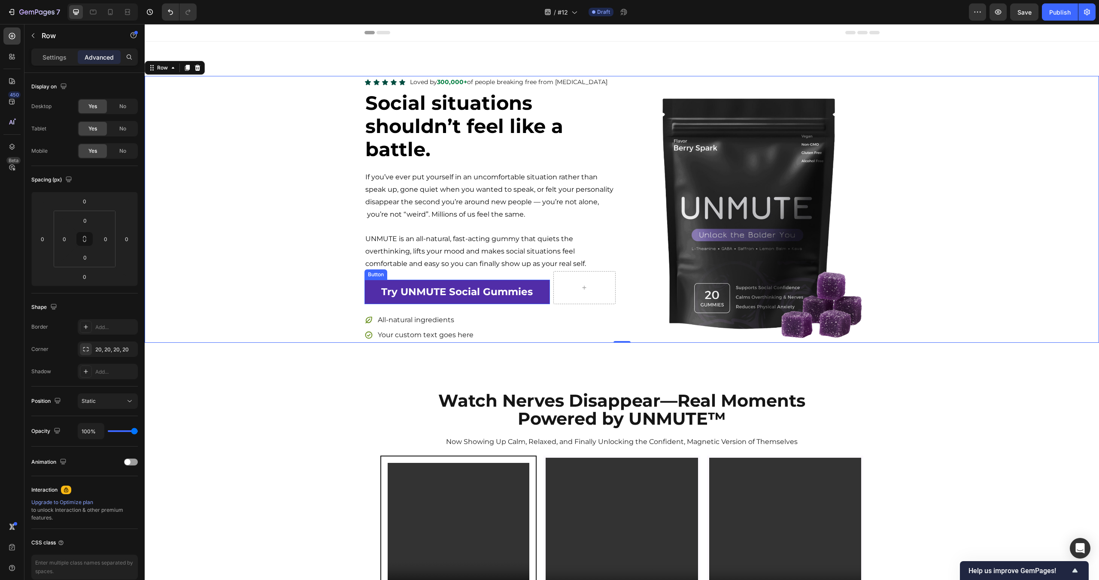
click at [535, 282] on link "Try UNMUTE Social Gummies" at bounding box center [457, 292] width 186 height 24
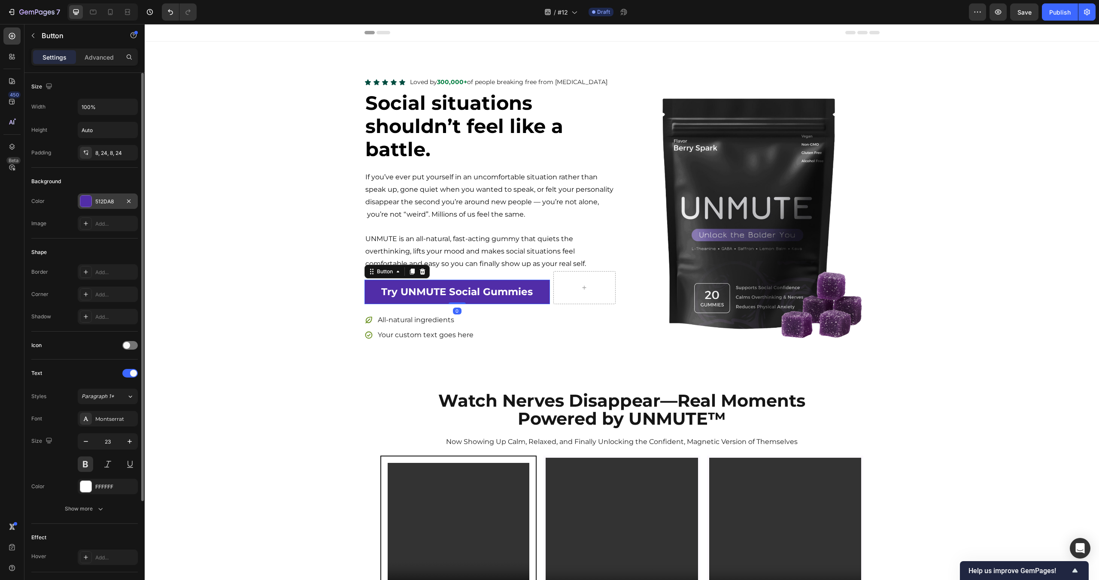
click at [118, 205] on div "512DA8" at bounding box center [108, 201] width 60 height 15
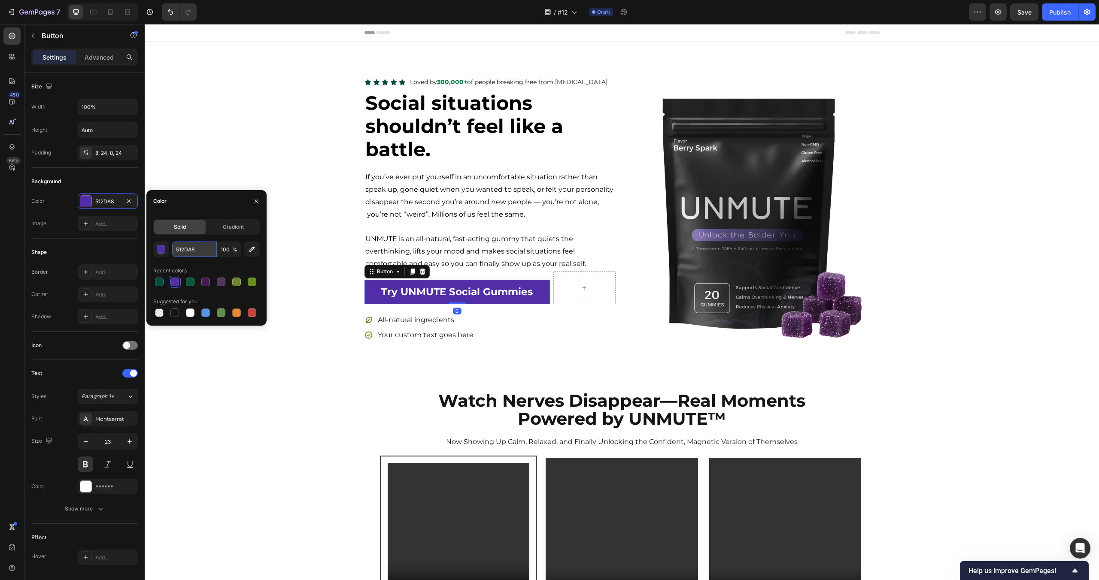
click at [188, 250] on input "512DA8" at bounding box center [194, 249] width 45 height 15
paste input "6D28D9"
type input "6D28D9"
click at [224, 266] on div "Recent colors" at bounding box center [206, 271] width 106 height 14
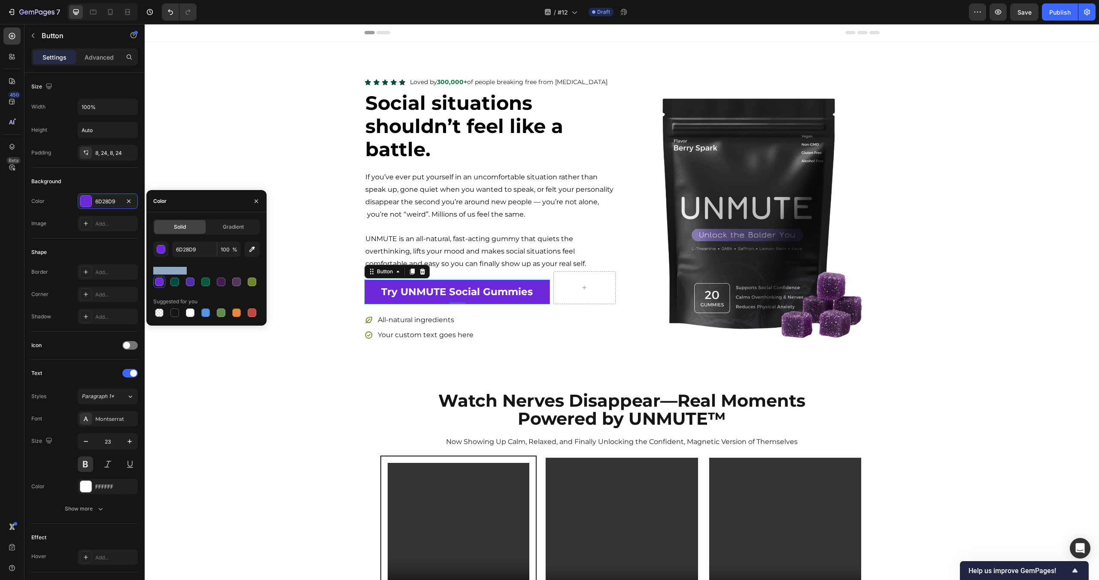
click at [224, 266] on div "Recent colors" at bounding box center [206, 271] width 106 height 14
click at [202, 253] on input "6D28D9" at bounding box center [194, 249] width 45 height 15
click at [223, 264] on div "Recent colors" at bounding box center [206, 271] width 106 height 14
click at [224, 148] on div "Icon Icon Icon Icon Icon Icon List Loved by 300,000+ of people breaking free fr…" at bounding box center [622, 209] width 954 height 267
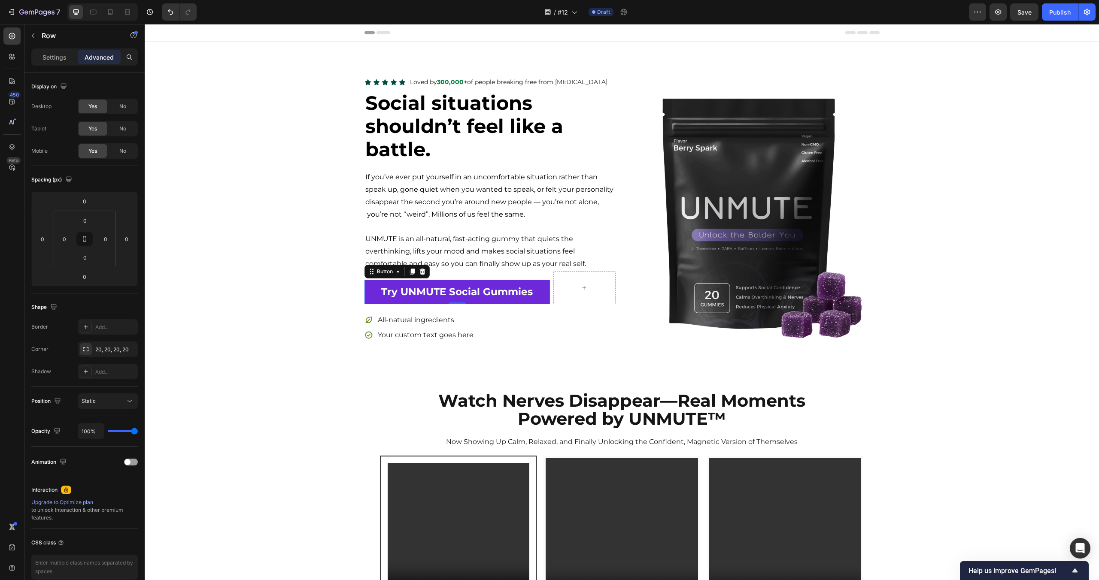
click at [224, 148] on div "Icon Icon Icon Icon Icon Icon List Loved by 300,000+ of people breaking free fr…" at bounding box center [622, 209] width 954 height 267
click at [526, 280] on link "Try UNMUTE Social Gummies" at bounding box center [457, 292] width 186 height 24
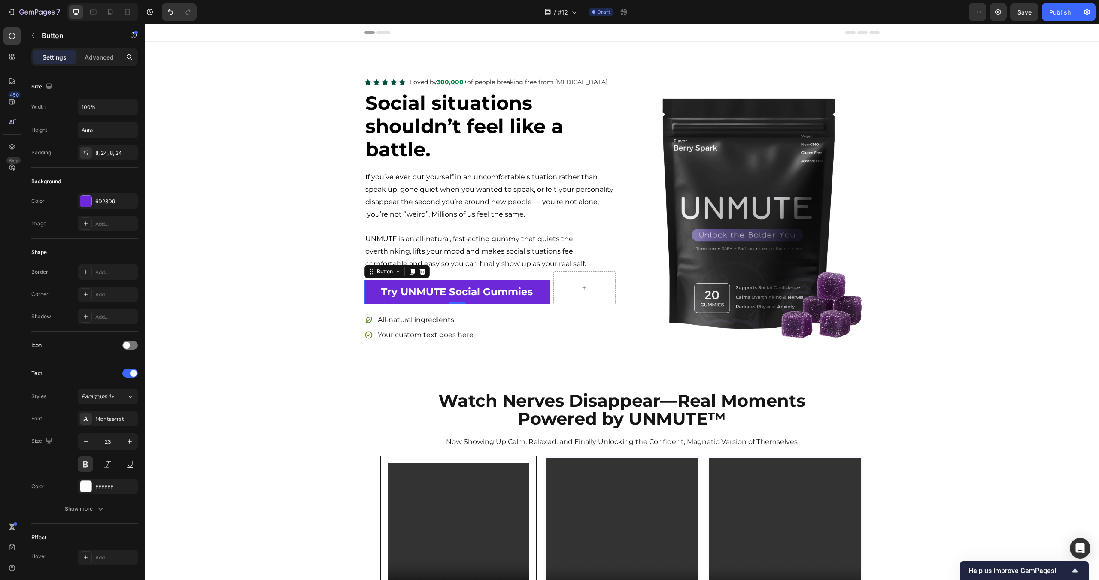
click at [548, 285] on link "Try UNMUTE Social Gummies" at bounding box center [457, 292] width 186 height 24
click at [130, 200] on icon "button" at bounding box center [128, 200] width 3 height 3
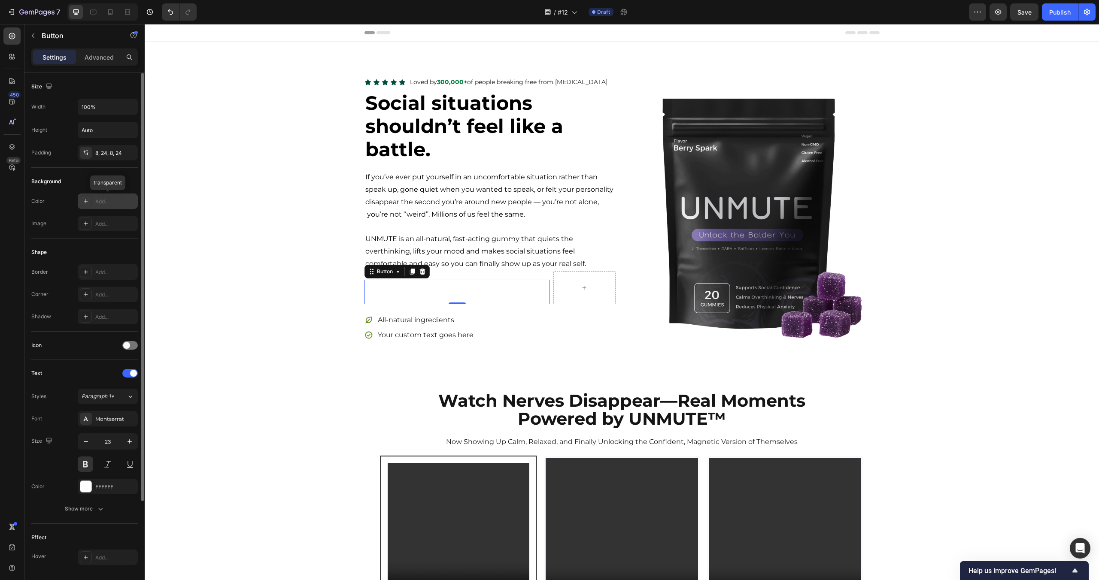
click at [112, 205] on div "Add..." at bounding box center [115, 202] width 40 height 8
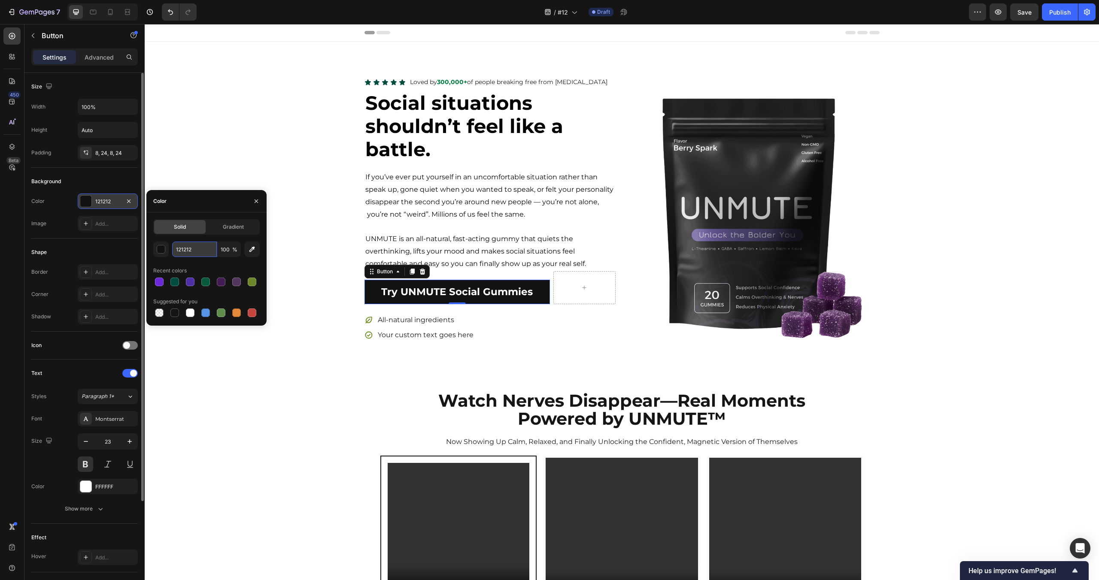
click at [196, 248] on input "121212" at bounding box center [194, 249] width 45 height 15
paste input "7559E6"
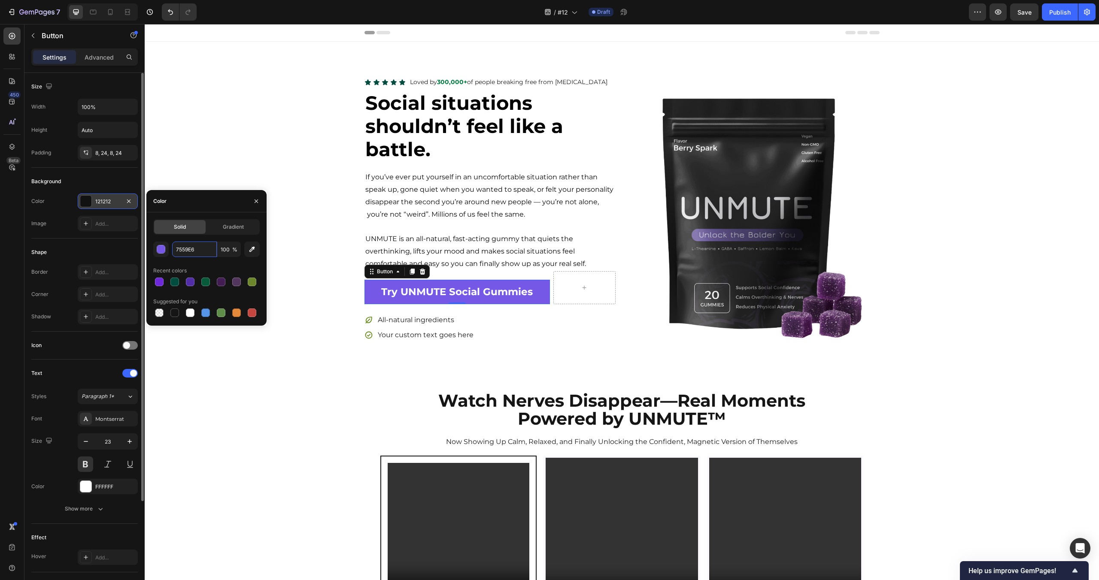
type input "7559E6"
click at [225, 269] on div "Recent colors" at bounding box center [206, 271] width 106 height 14
click at [224, 167] on div "Icon Icon Icon Icon Icon Icon List Loved by 300,000+ of people breaking free fr…" at bounding box center [622, 209] width 954 height 267
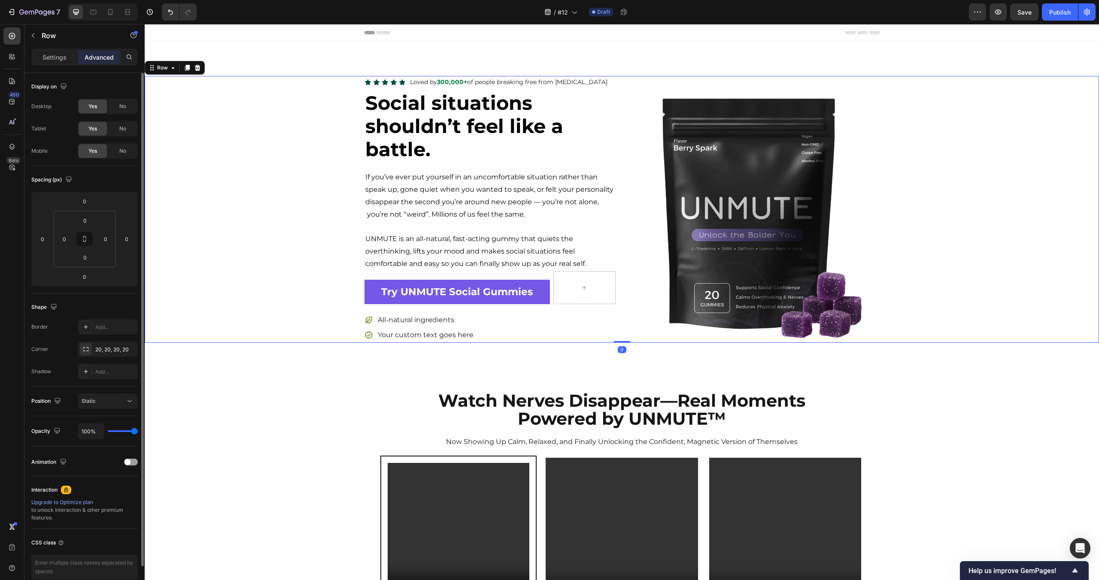
click at [224, 167] on div "Icon Icon Icon Icon Icon Icon List Loved by 300,000+ of people breaking free fr…" at bounding box center [622, 209] width 954 height 267
click at [537, 296] on link "Try UNMUTE Social Gummies" at bounding box center [457, 292] width 186 height 24
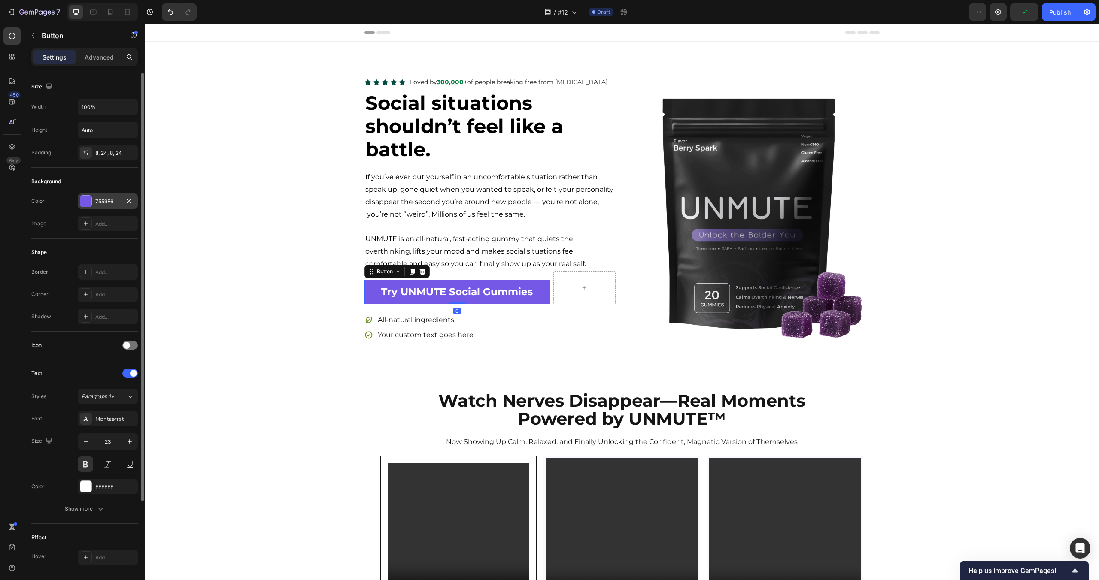
click at [106, 203] on div "7559E6" at bounding box center [107, 202] width 25 height 8
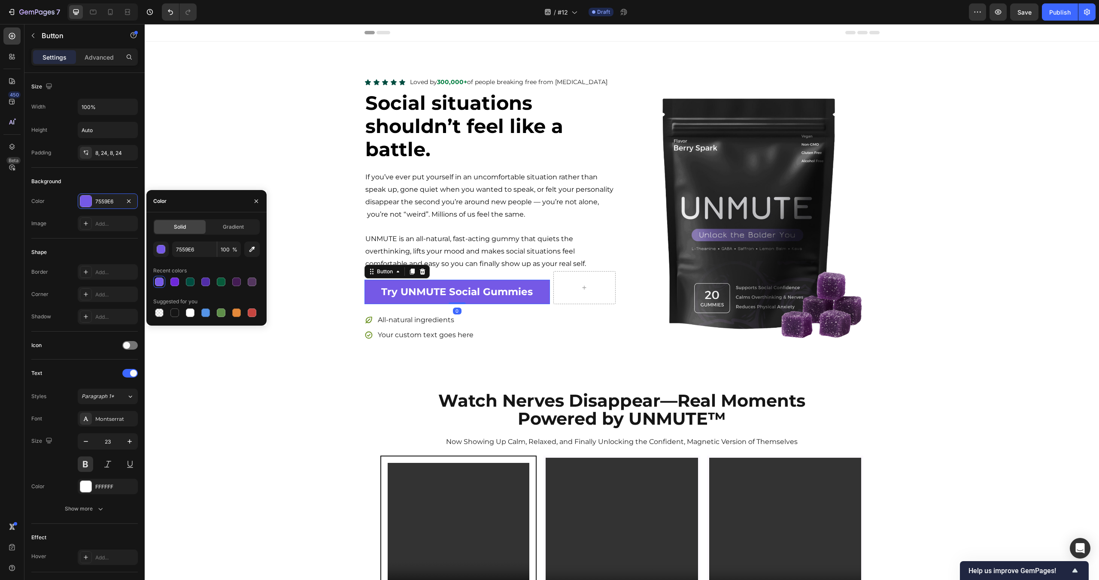
click at [186, 230] on div "Solid" at bounding box center [180, 227] width 52 height 14
click at [185, 225] on span "Solid" at bounding box center [180, 227] width 12 height 8
click at [194, 248] on input "7559E6" at bounding box center [194, 249] width 45 height 15
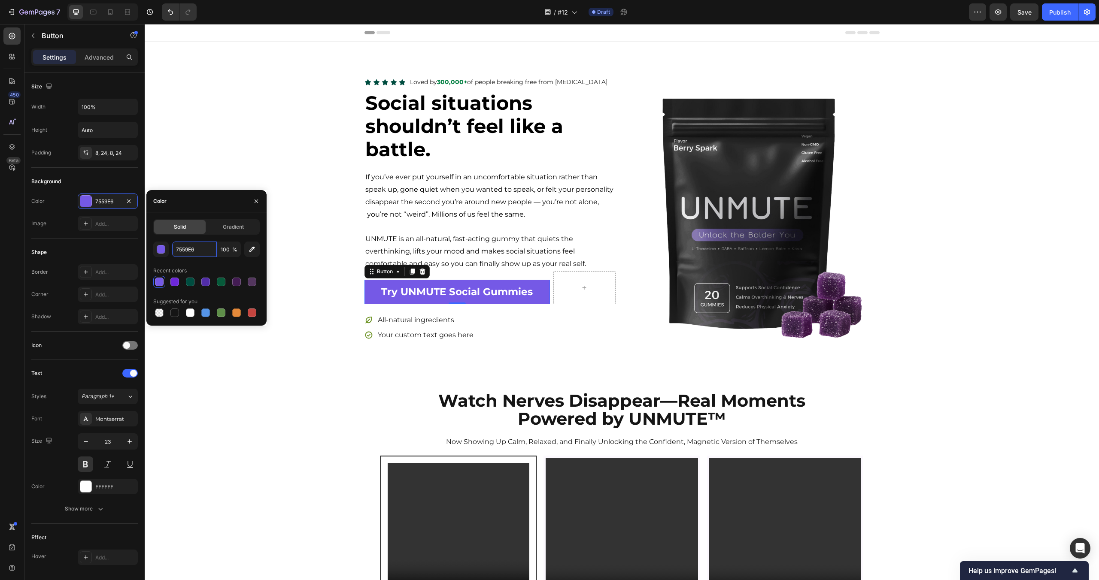
paste input "#7559E6"
click at [221, 267] on div "Recent colors" at bounding box center [206, 271] width 106 height 14
type input "7559E6"
click at [221, 267] on div "Recent colors" at bounding box center [206, 271] width 106 height 14
click at [233, 134] on div "Icon Icon Icon Icon Icon Icon List Loved by 300,000+ of people breaking free fr…" at bounding box center [622, 209] width 954 height 267
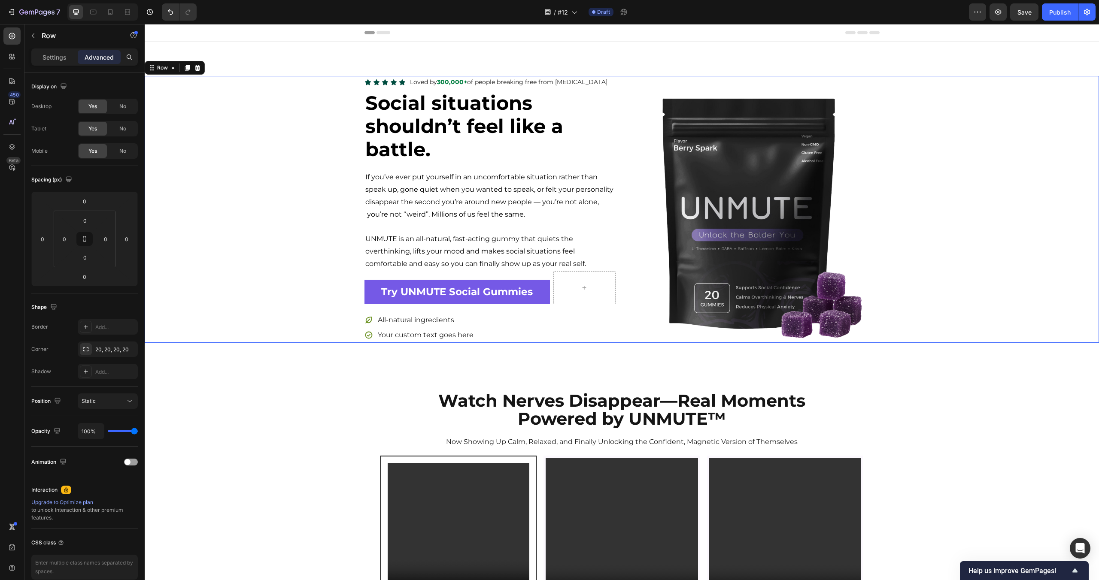
click at [233, 134] on div "Icon Icon Icon Icon Icon Icon List Loved by 300,000+ of people breaking free fr…" at bounding box center [622, 209] width 954 height 267
click at [369, 82] on icon at bounding box center [368, 82] width 6 height 6
click at [50, 55] on p "Settings" at bounding box center [54, 57] width 24 height 9
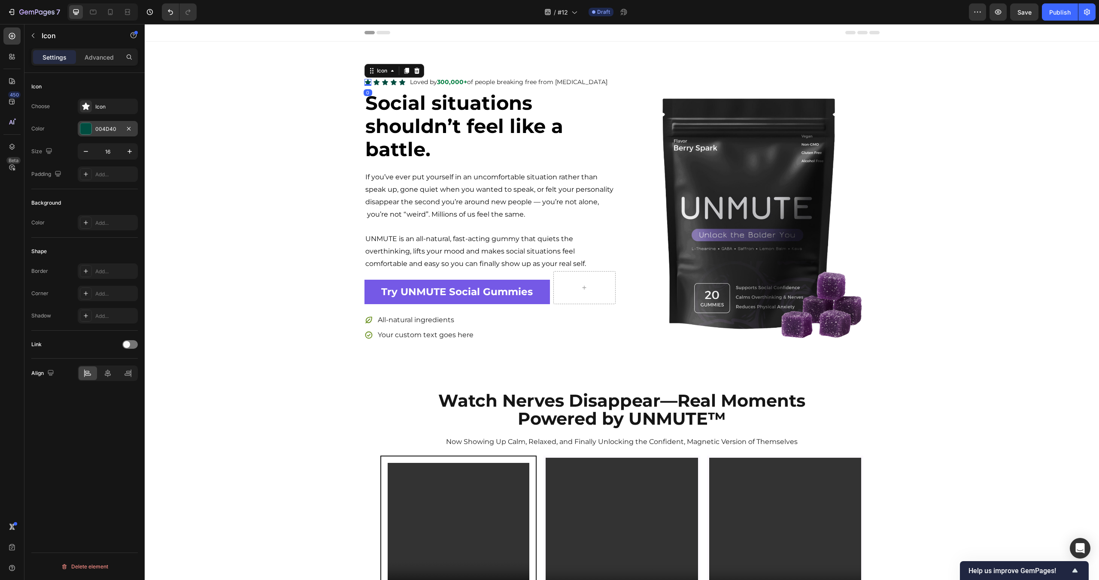
click at [117, 125] on div "004D40" at bounding box center [107, 129] width 25 height 8
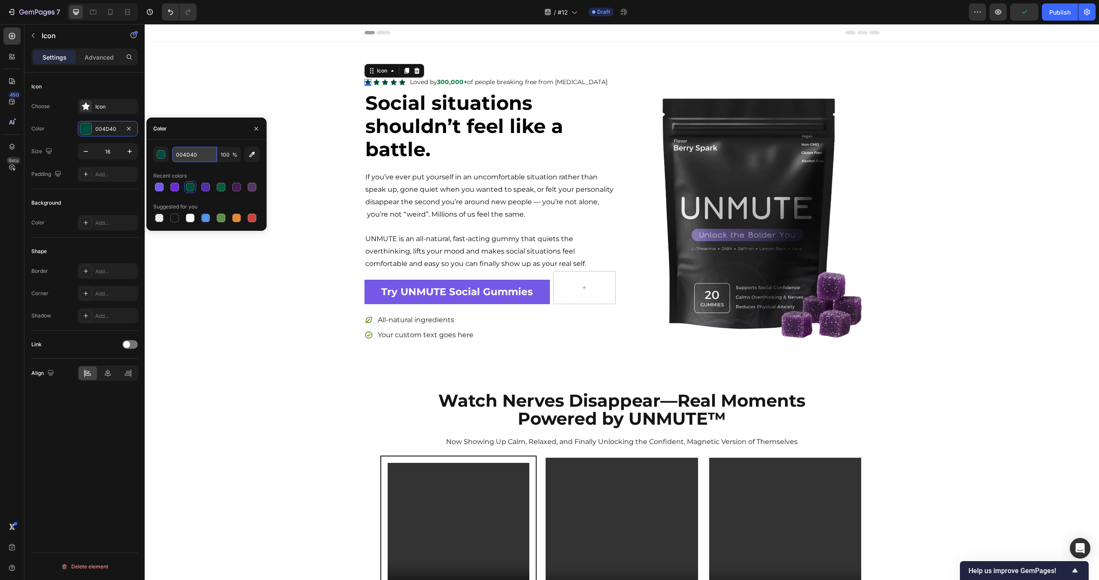
click at [173, 155] on input "004D40" at bounding box center [194, 154] width 45 height 15
paste input "A8DADC"
paste input "text"
type input "A8DADC"
click at [219, 170] on div "Recent colors" at bounding box center [206, 176] width 106 height 14
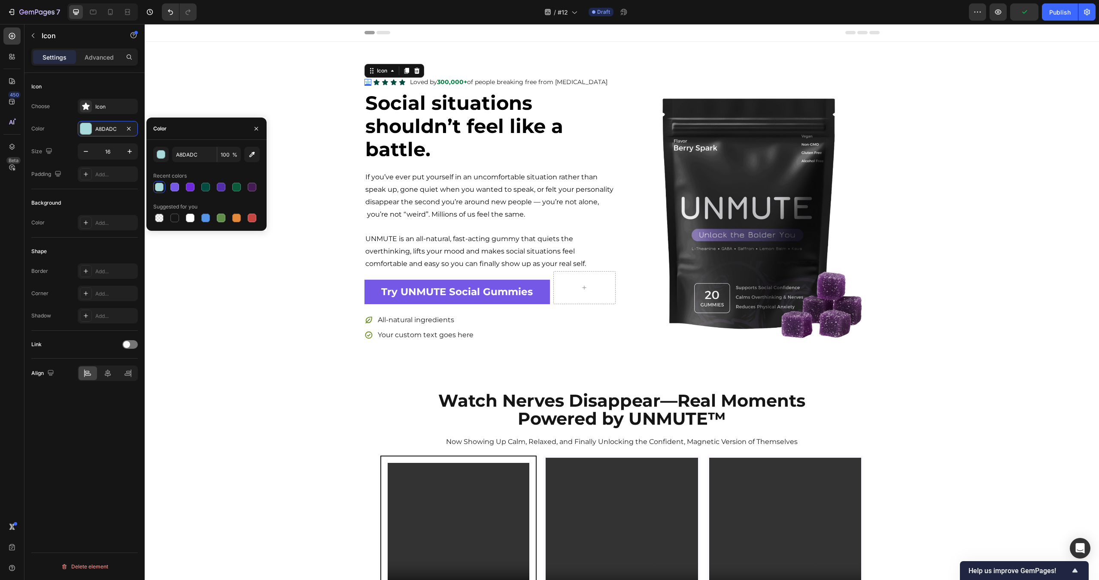
click at [234, 96] on div "Icon 0 Icon Icon Icon Icon Icon List Loved by 300,000+ of people breaking free …" at bounding box center [622, 209] width 954 height 267
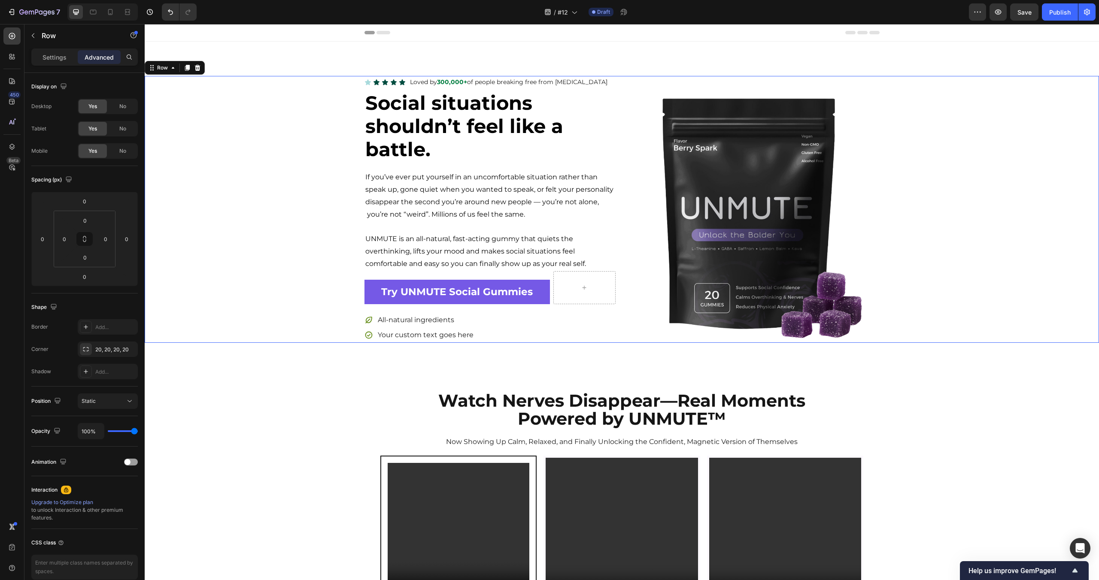
click at [234, 96] on div "Icon Icon Icon Icon Icon Icon List Loved by 300,000+ of people breaking free fr…" at bounding box center [622, 209] width 954 height 267
click at [281, 59] on div "Icon Icon Icon Icon Icon Icon List Loved by 300,000+ of people breaking free fr…" at bounding box center [622, 210] width 954 height 336
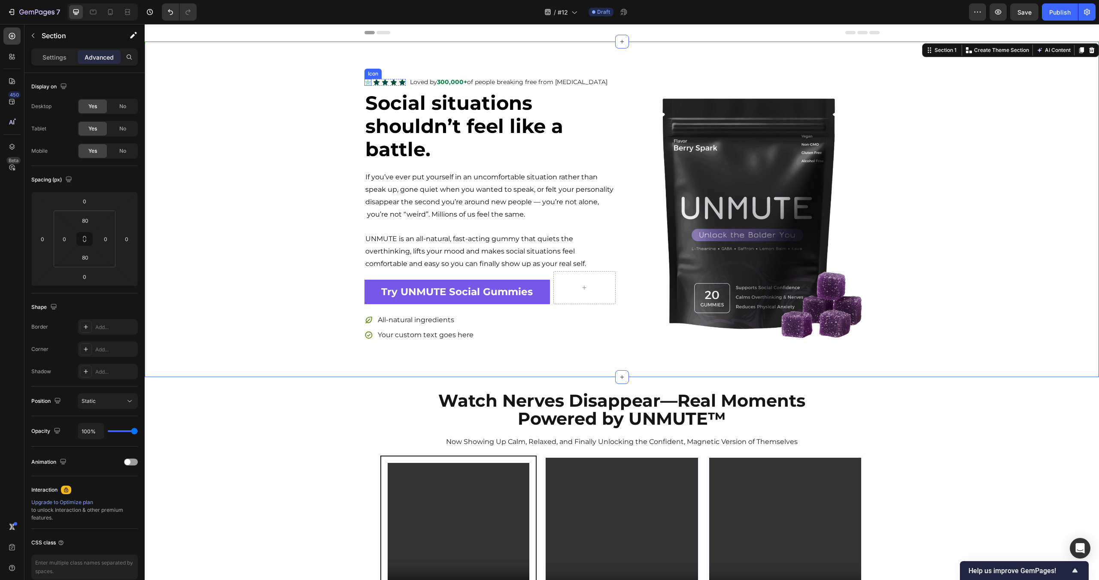
click at [368, 83] on icon at bounding box center [368, 82] width 6 height 6
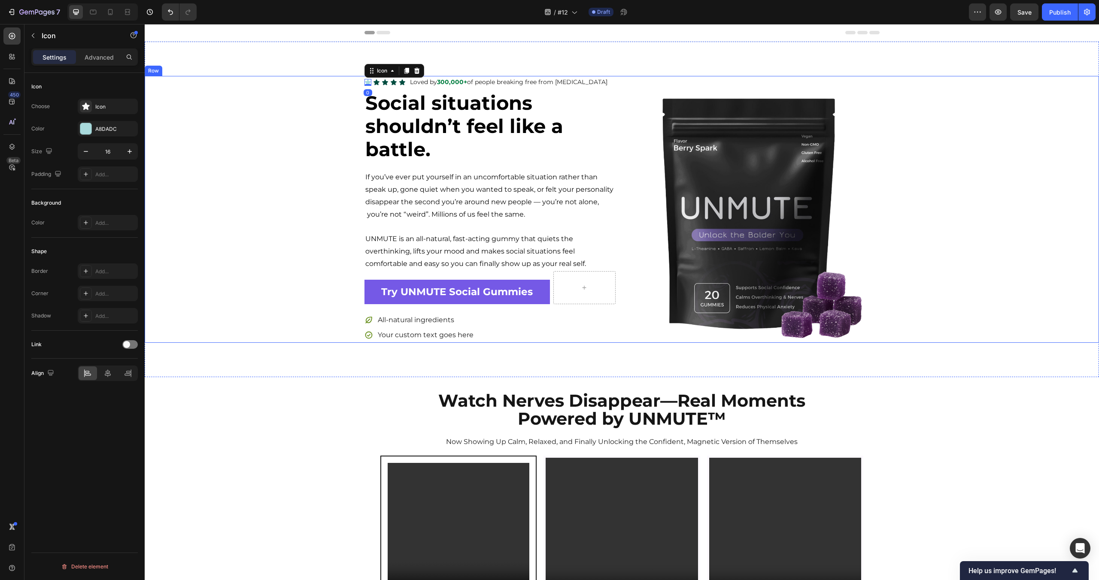
click at [292, 312] on div "Icon 0 Icon Icon Icon Icon Icon List Loved by 300,000+ of people breaking free …" at bounding box center [622, 209] width 954 height 267
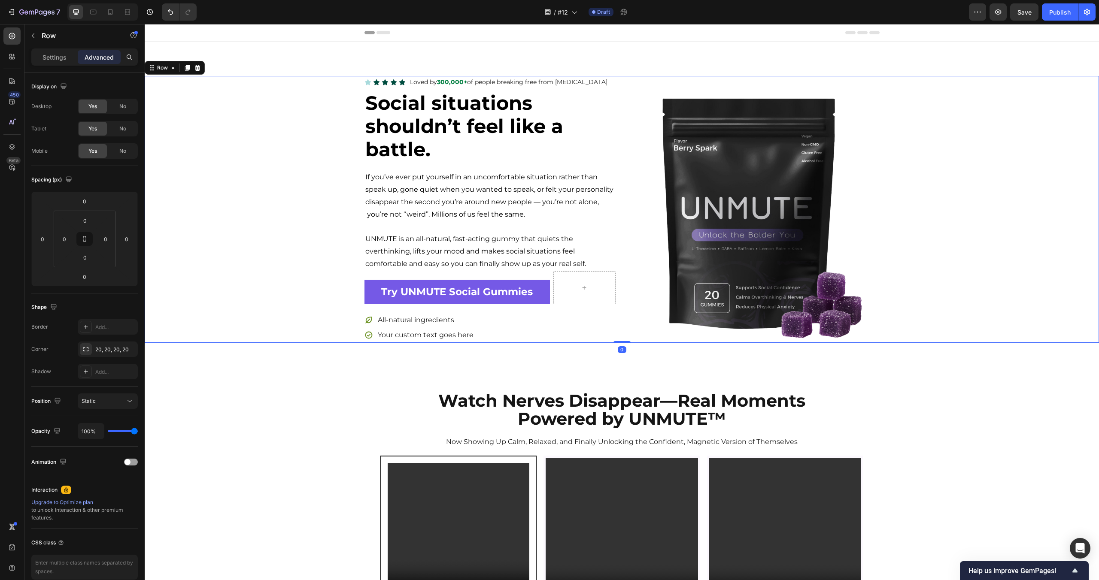
click at [292, 312] on div "Icon Icon Icon Icon Icon Icon List Loved by 300,000+ of people breaking free fr…" at bounding box center [622, 209] width 954 height 267
click at [516, 320] on div "All-natural ingredients Your custom text goes here" at bounding box center [489, 328] width 251 height 30
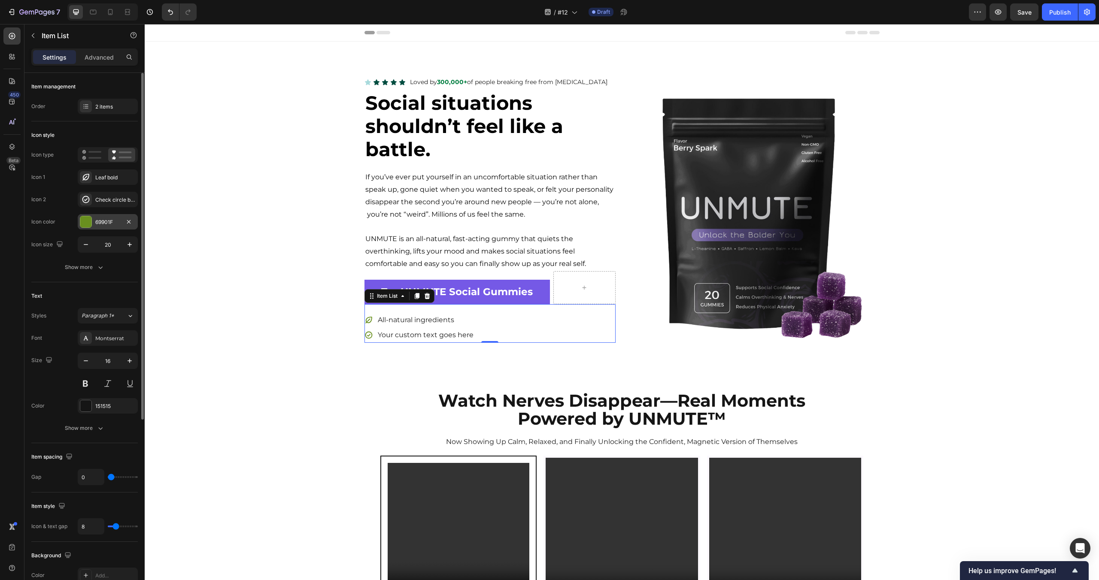
click at [84, 218] on div at bounding box center [85, 221] width 11 height 11
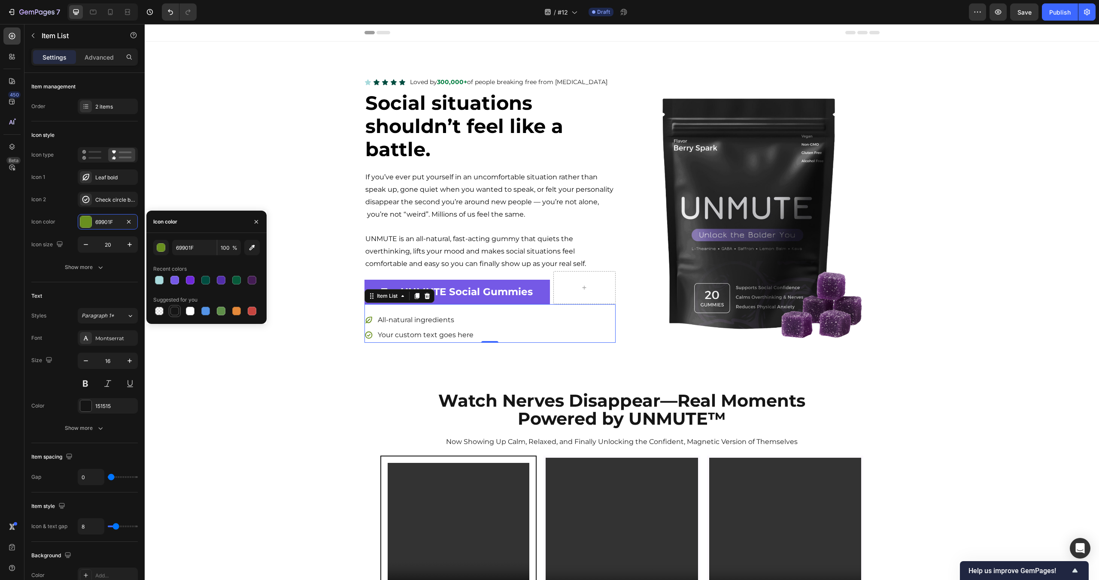
click at [177, 311] on div at bounding box center [174, 311] width 9 height 9
type input "151515"
click at [197, 377] on div "Watch Nerves Disappear—Real Moments Powered by UNMUTE™ Heading Now Showing Up C…" at bounding box center [622, 586] width 954 height 418
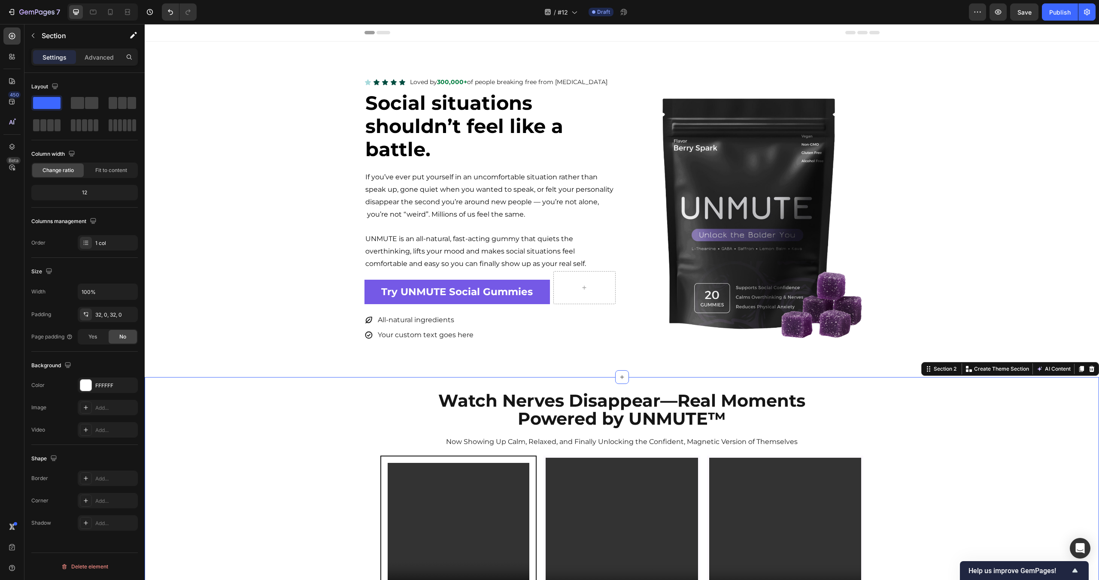
click at [197, 377] on div "Watch Nerves Disappear—Real Moments Powered by UNMUTE™ Heading Now Showing Up C…" at bounding box center [622, 586] width 954 height 418
click at [546, 288] on link "Try UNMUTE Social Gummies" at bounding box center [457, 292] width 186 height 24
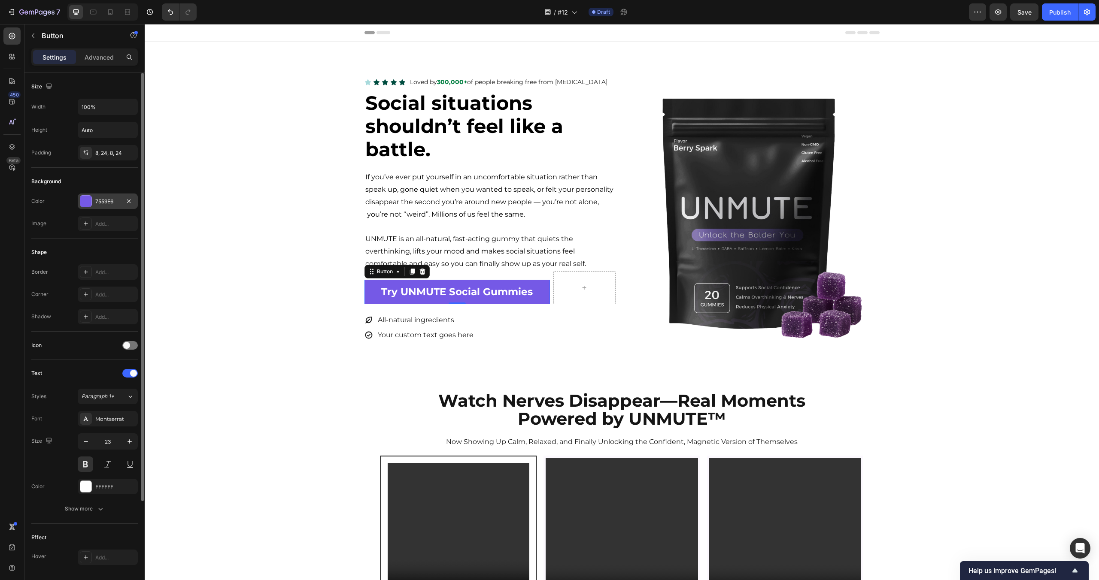
click at [81, 197] on div at bounding box center [85, 201] width 11 height 11
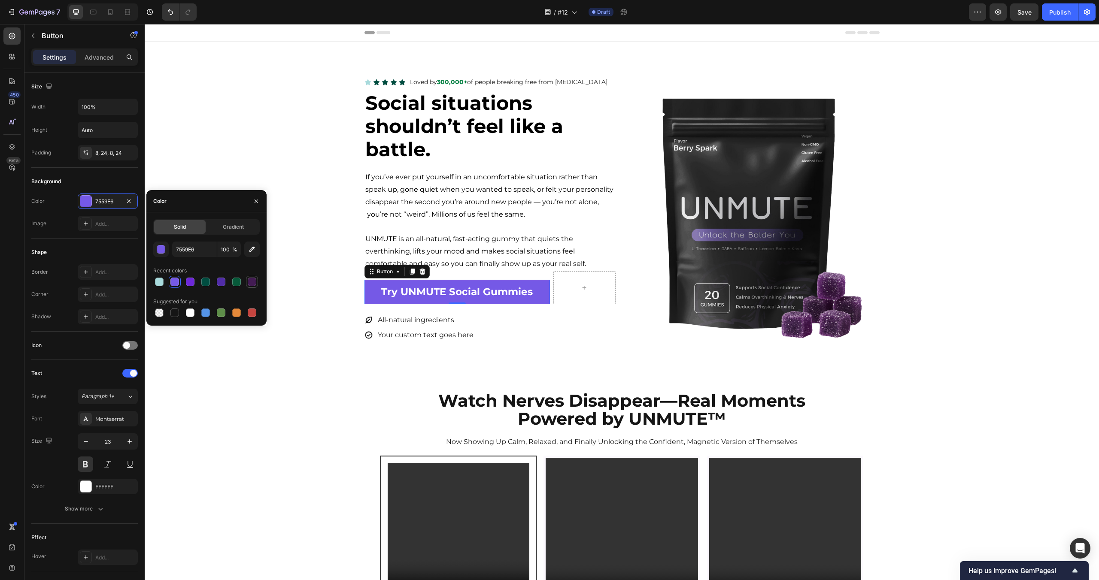
click at [254, 281] on div at bounding box center [252, 282] width 9 height 9
type input "431C53"
click at [284, 438] on div "Watch Nerves Disappear—Real Moments Powered by UNMUTE™ Heading Now Showing Up C…" at bounding box center [622, 586] width 954 height 391
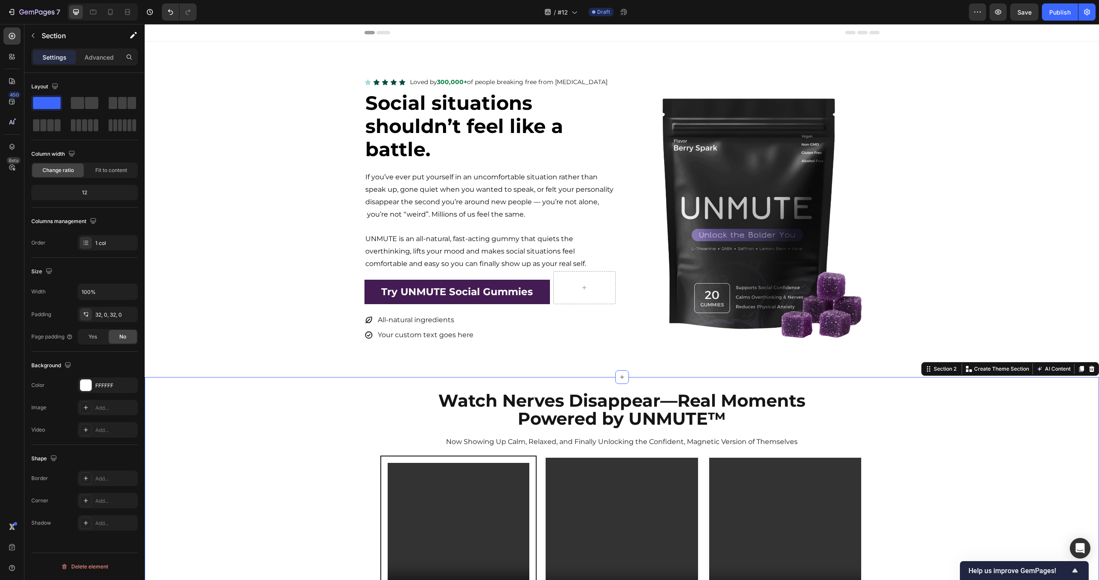
click at [284, 438] on div "Watch Nerves Disappear—Real Moments Powered by UNMUTE™ Heading Now Showing Up C…" at bounding box center [622, 586] width 954 height 391
click at [540, 291] on link "Try UNMUTE Social Gummies" at bounding box center [457, 292] width 186 height 24
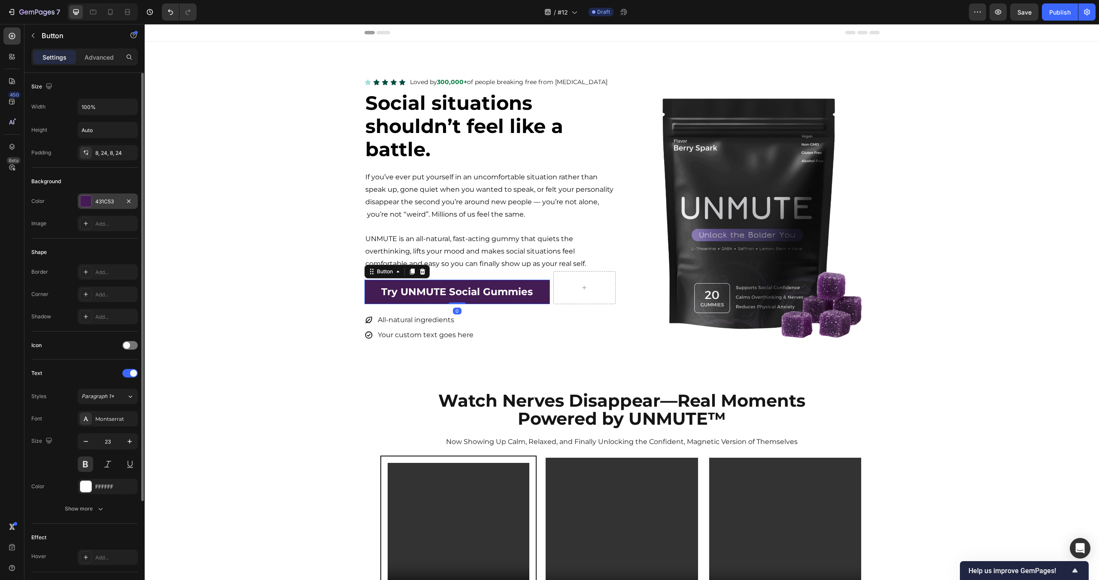
click at [100, 200] on div "431C53" at bounding box center [107, 202] width 25 height 8
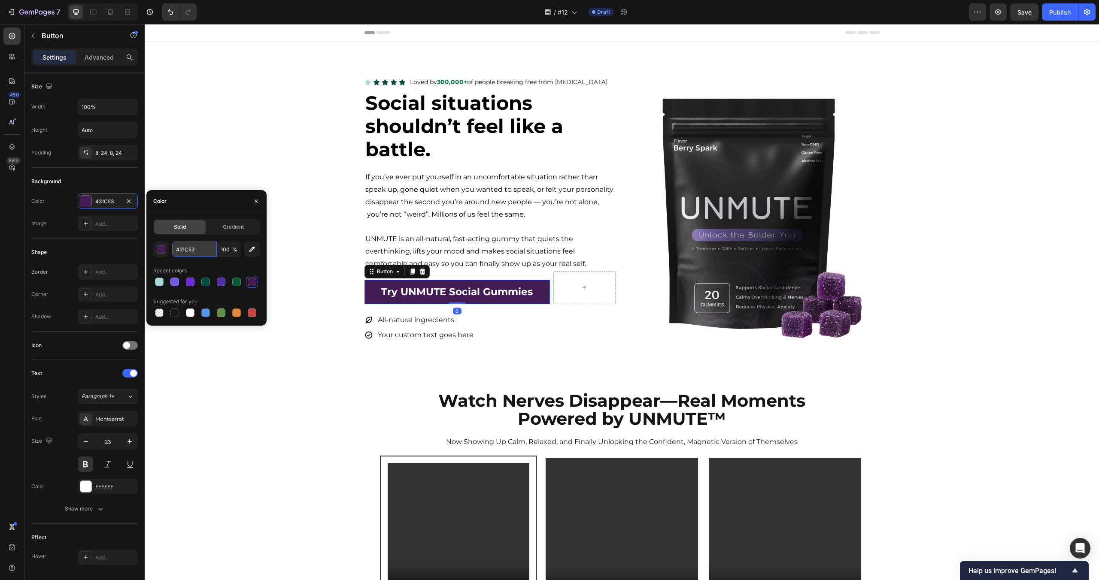
click at [207, 252] on input "431C53" at bounding box center [194, 249] width 45 height 15
click at [319, 72] on div "Icon Icon Icon Icon Icon Icon List Loved by 300,000+ of people breaking free fr…" at bounding box center [622, 210] width 954 height 336
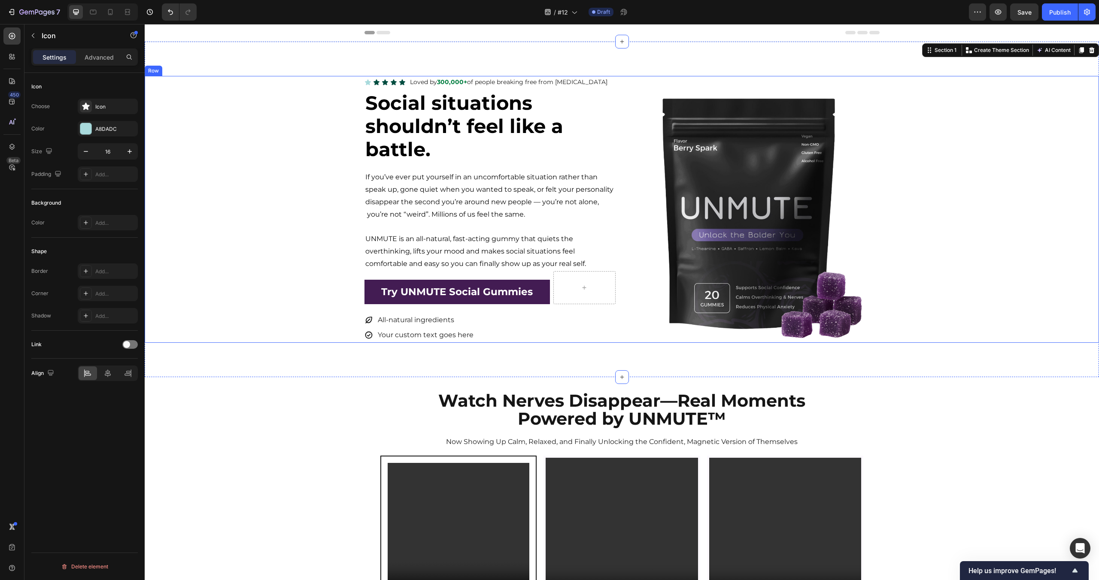
click at [366, 82] on icon at bounding box center [368, 82] width 6 height 6
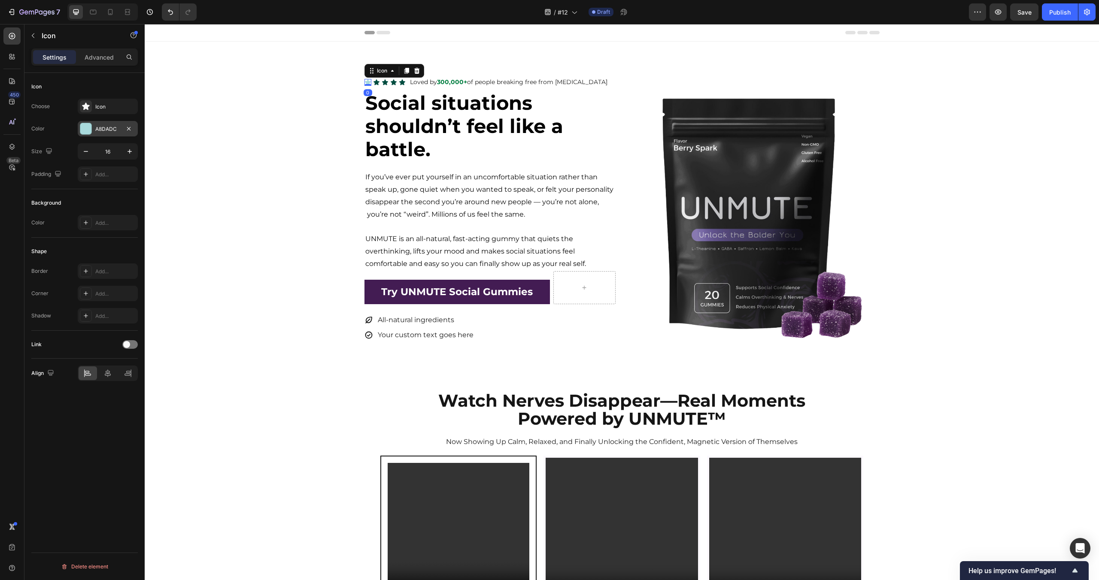
click at [115, 131] on div "A8DADC" at bounding box center [107, 129] width 25 height 8
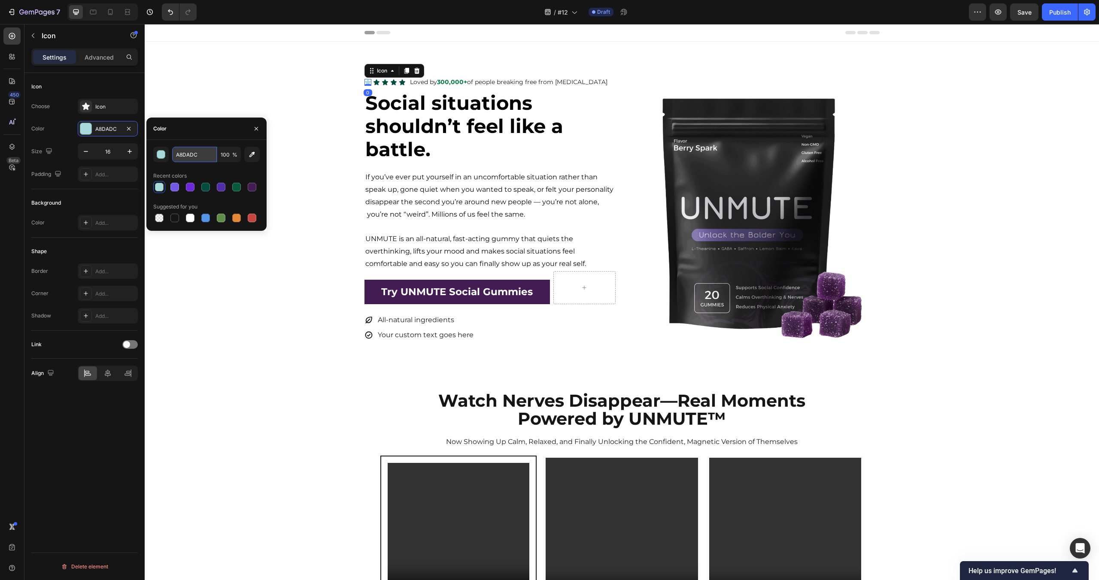
click at [186, 152] on input "A8DADC" at bounding box center [194, 154] width 45 height 15
paste input "#2C531"
type input "#2C531C"
click at [304, 193] on div "Icon 0 Icon Icon Icon Icon Icon List Loved by 300,000+ of people breaking free …" at bounding box center [622, 209] width 954 height 267
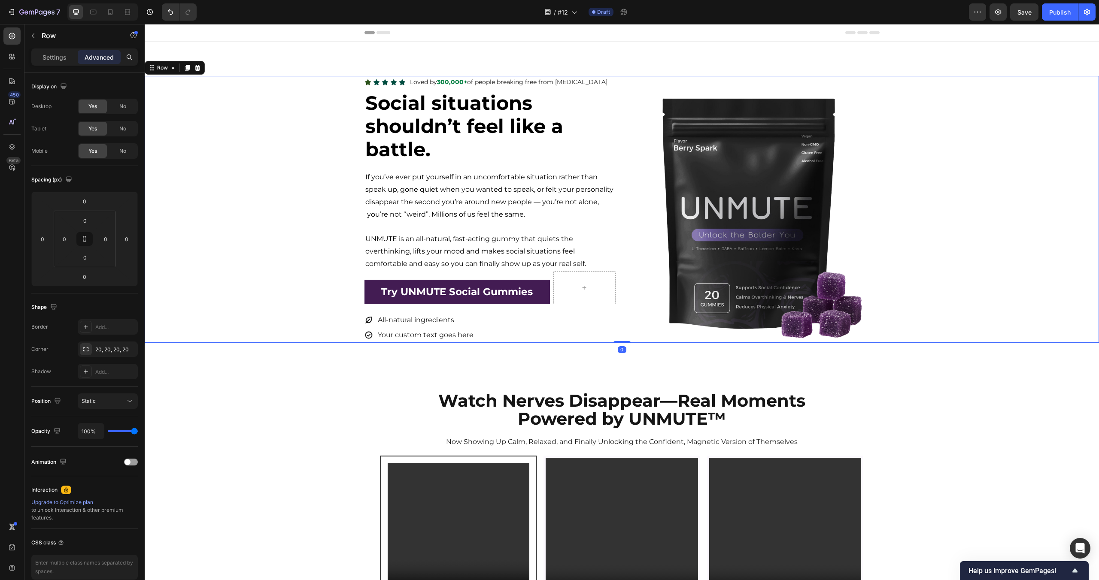
click at [266, 81] on div "Icon Icon Icon Icon Icon Icon List Loved by 300,000+ of people breaking free fr…" at bounding box center [622, 209] width 954 height 267
click at [369, 83] on icon at bounding box center [368, 82] width 6 height 6
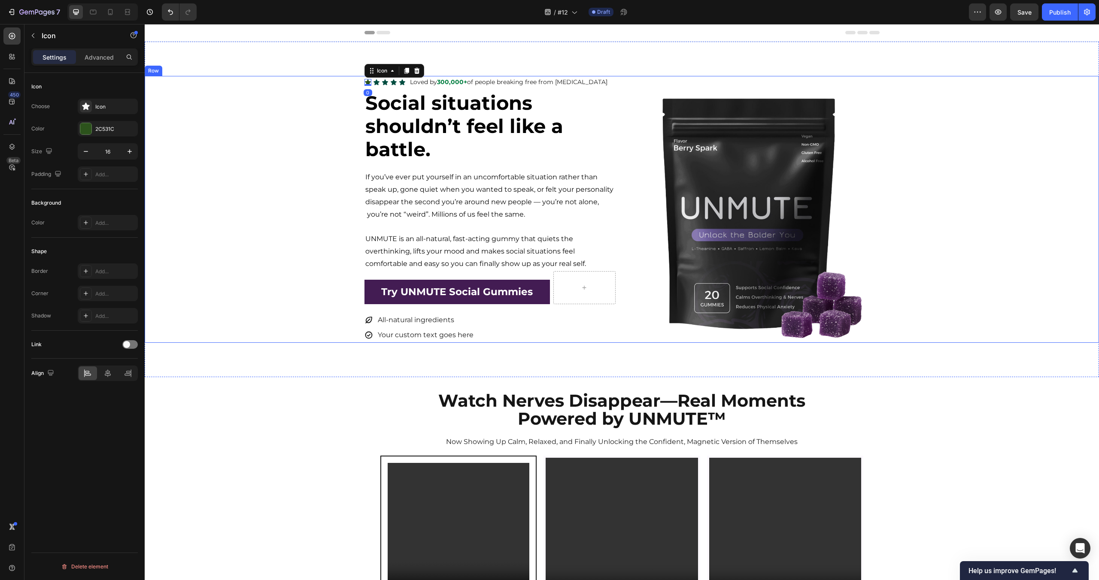
click at [289, 84] on div "Icon 0 Icon Icon Icon Icon Icon List Loved by 300,000+ of people breaking free …" at bounding box center [622, 209] width 954 height 267
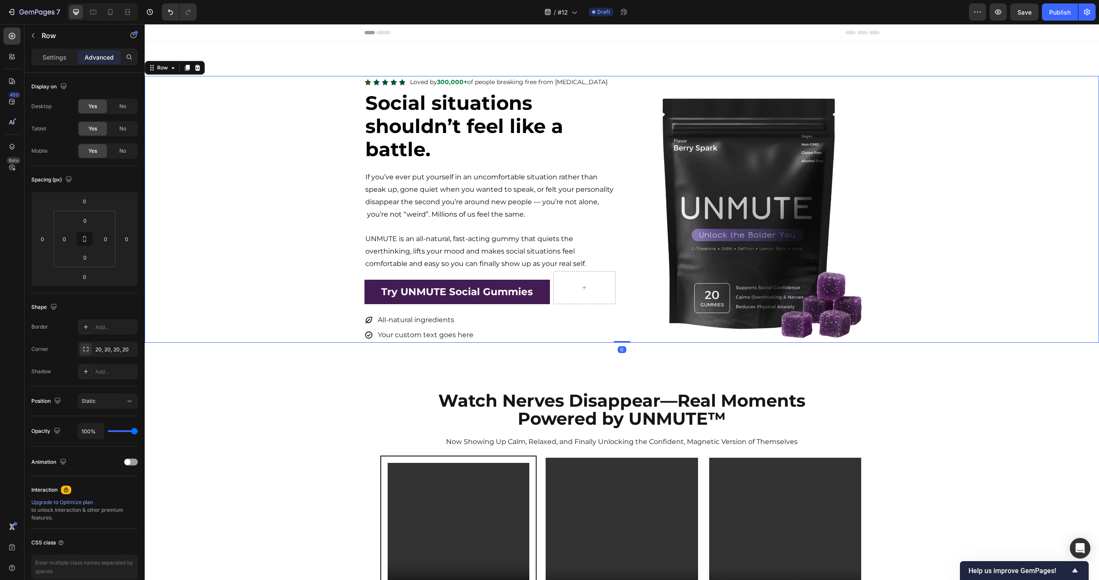
click at [363, 78] on div "Icon Icon Icon Icon Icon Icon List Loved by 300,000+ of people breaking free fr…" at bounding box center [622, 209] width 954 height 267
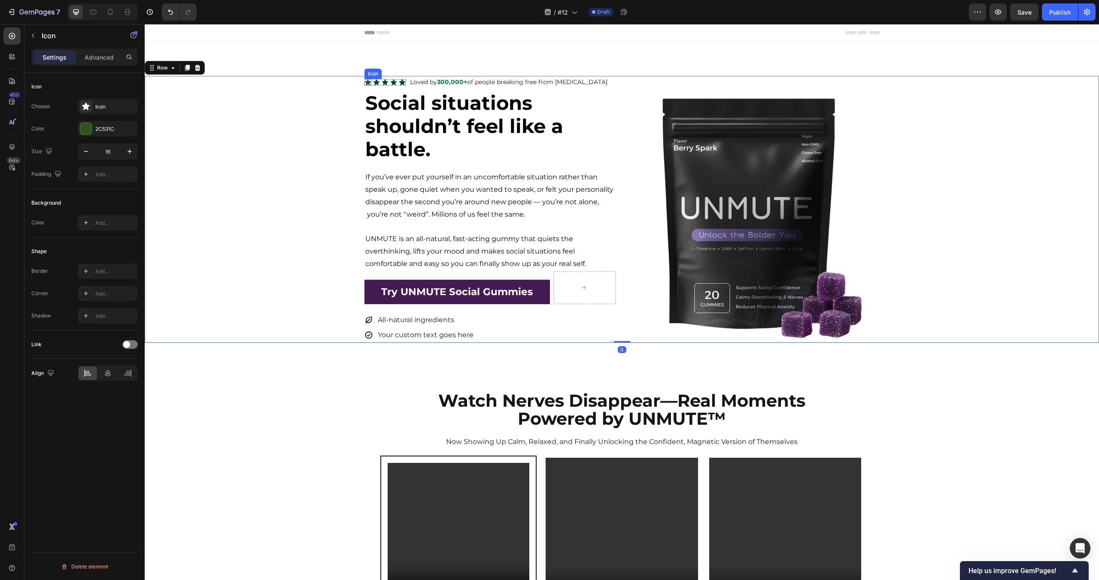
click at [367, 83] on icon at bounding box center [368, 82] width 6 height 6
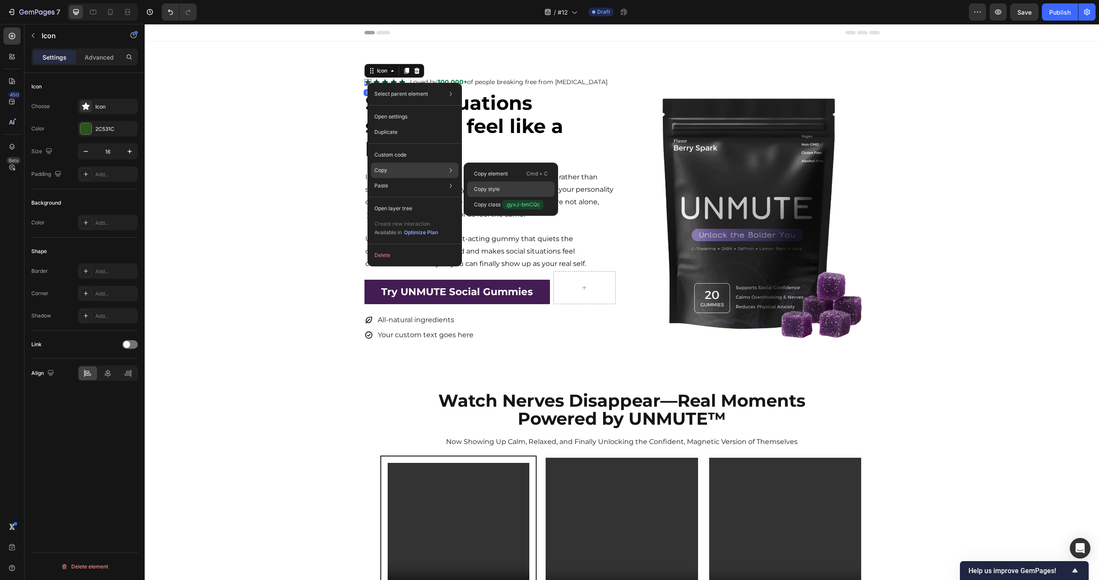
click at [503, 189] on div "Copy style" at bounding box center [511, 189] width 88 height 15
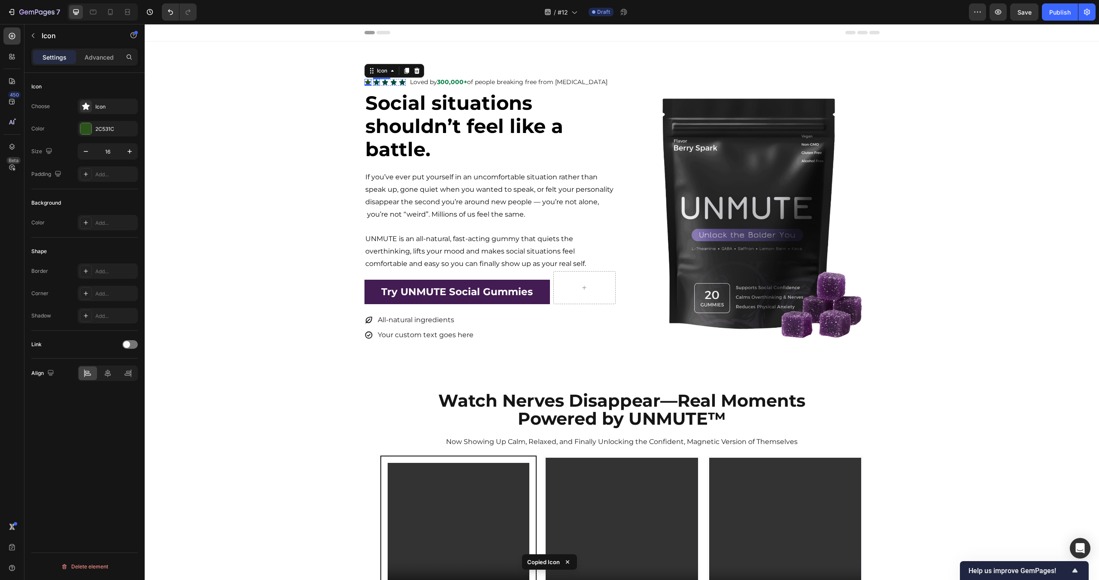
click at [312, 77] on div "Icon 0 Icon Icon Icon Icon Icon List Loved by 300,000+ of people breaking free …" at bounding box center [622, 209] width 954 height 267
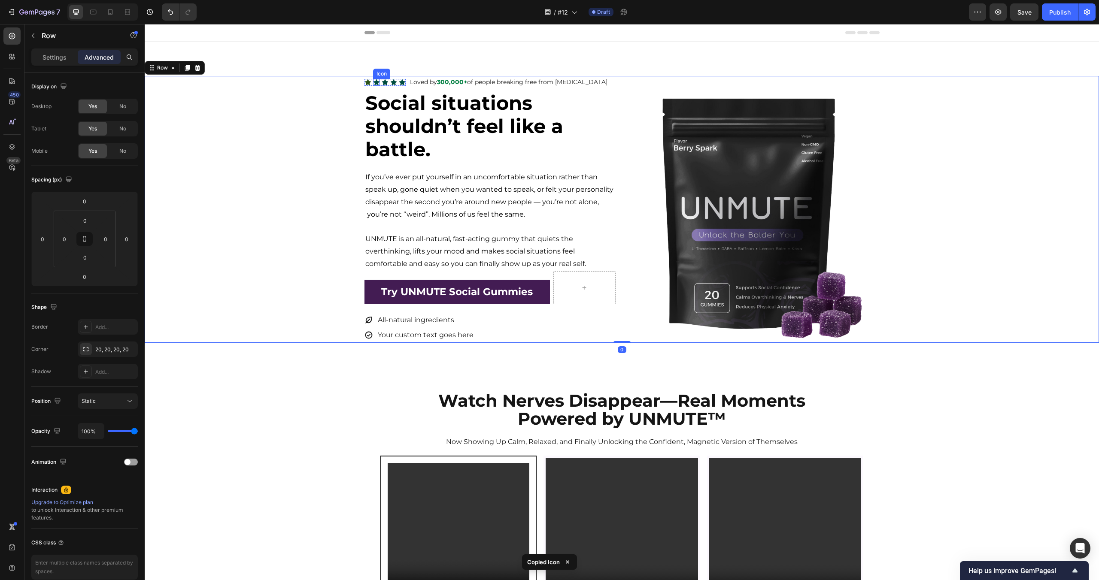
click at [374, 82] on icon at bounding box center [376, 82] width 6 height 6
click at [386, 82] on icon at bounding box center [385, 82] width 6 height 6
click at [394, 82] on icon at bounding box center [394, 82] width 6 height 6
click at [404, 83] on div "Icon" at bounding box center [402, 82] width 7 height 7
click at [443, 85] on strong "300,000+" at bounding box center [452, 82] width 30 height 8
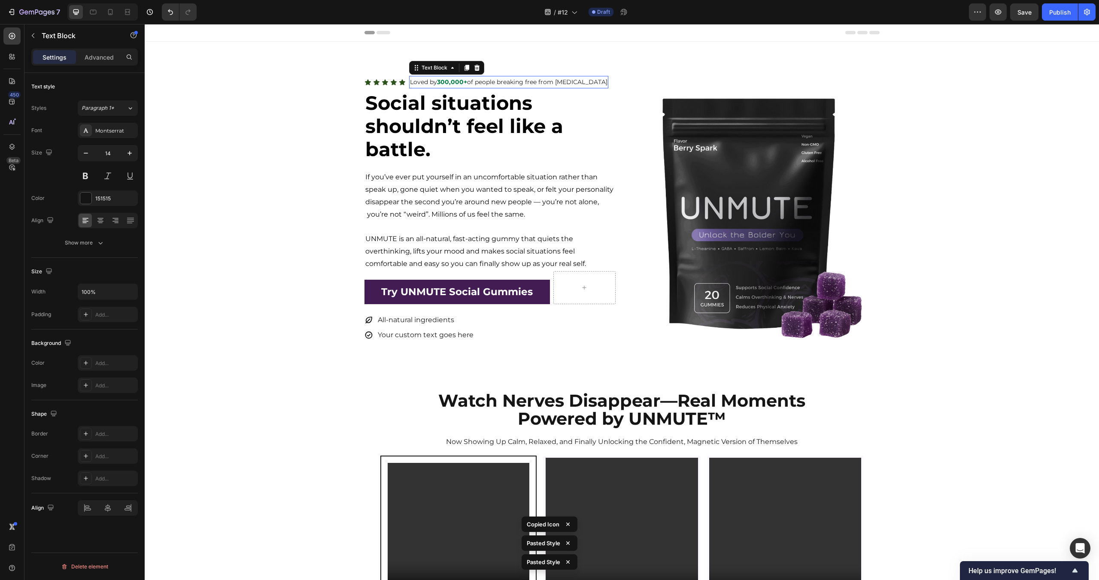
click at [443, 85] on strong "300,000+" at bounding box center [452, 82] width 30 height 8
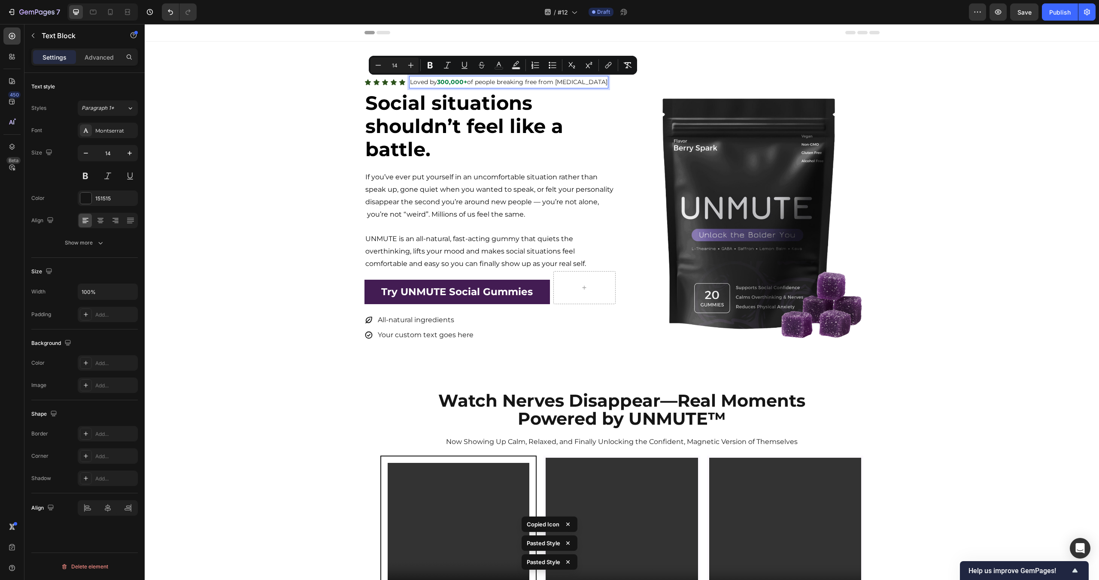
click at [460, 83] on strong "300,000+" at bounding box center [452, 82] width 30 height 8
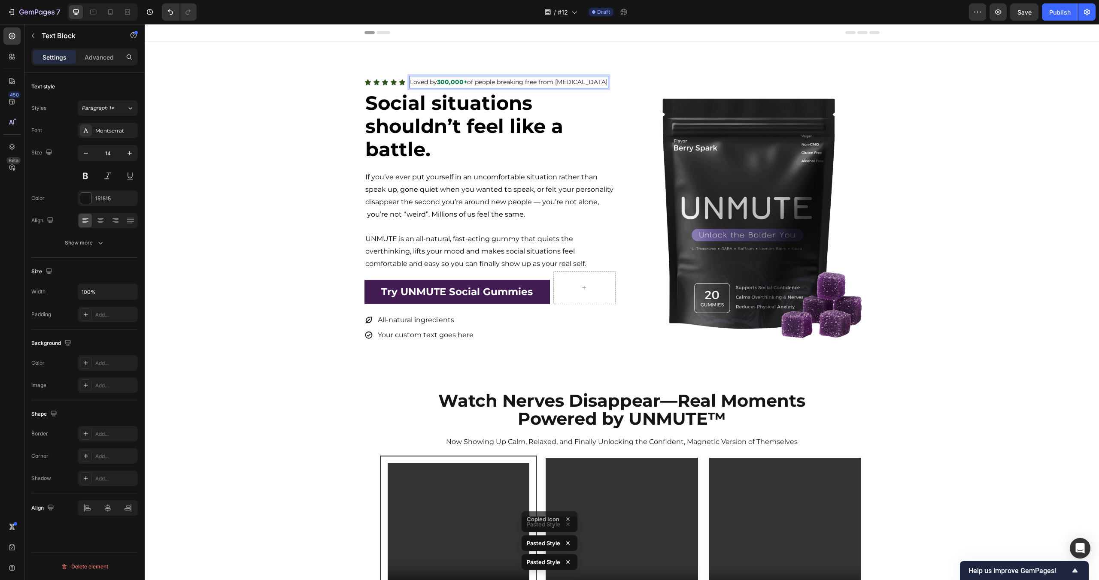
click at [485, 87] on p "Loved by 300,000+ of people breaking free from social anxiety" at bounding box center [508, 82] width 197 height 11
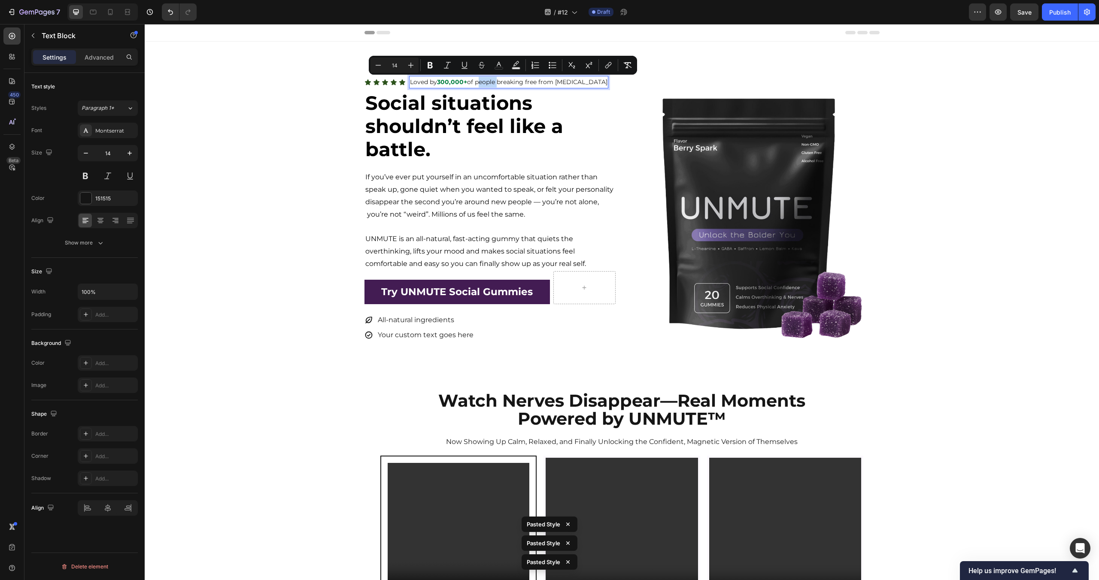
copy p "Loved by 300,000+ of people breaking free from social anxiety"
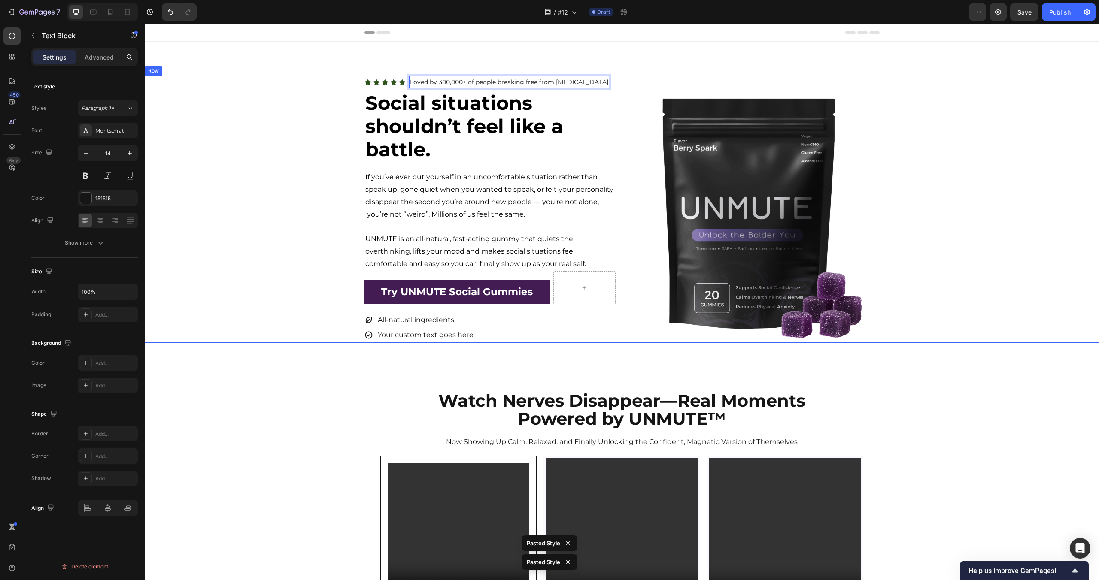
click at [168, 145] on div "Icon Icon Icon Icon Icon Icon List Loved by 300,000+ of people breaking free fr…" at bounding box center [622, 209] width 954 height 267
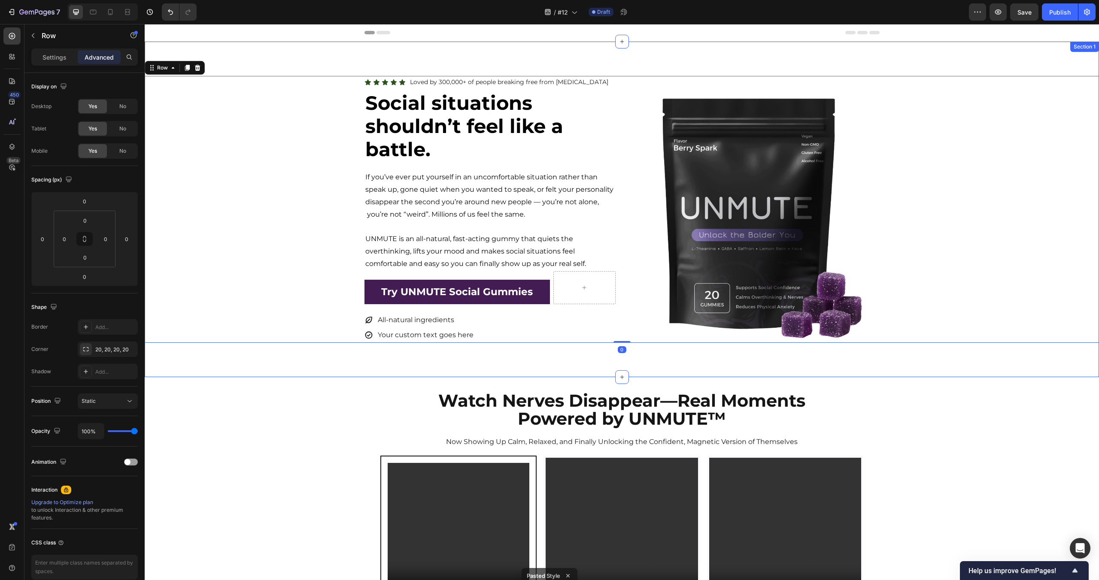
click at [299, 384] on div "Watch Nerves Disappear—Real Moments Powered by UNMUTE™ Heading Now Showing Up C…" at bounding box center [622, 586] width 954 height 418
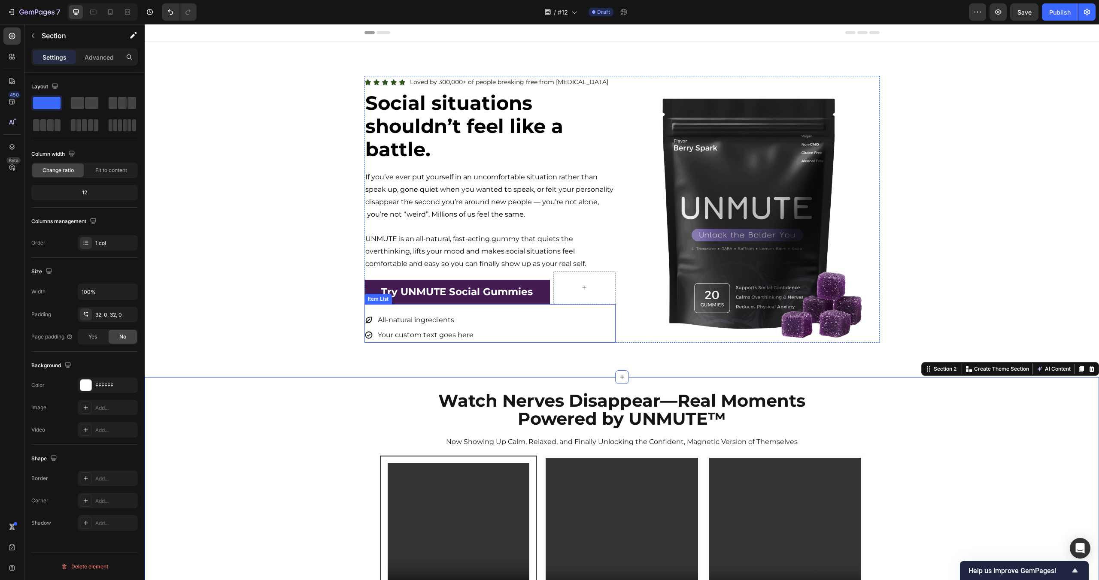
click at [485, 329] on div "All-natural ingredients Your custom text goes here" at bounding box center [489, 328] width 251 height 30
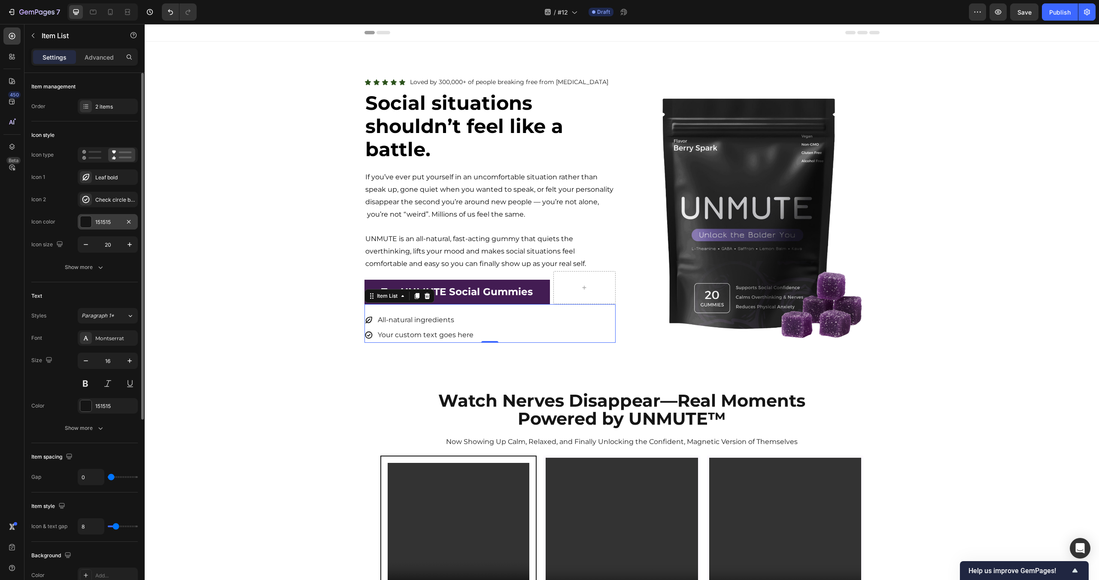
click at [81, 215] on div "151515" at bounding box center [108, 221] width 60 height 15
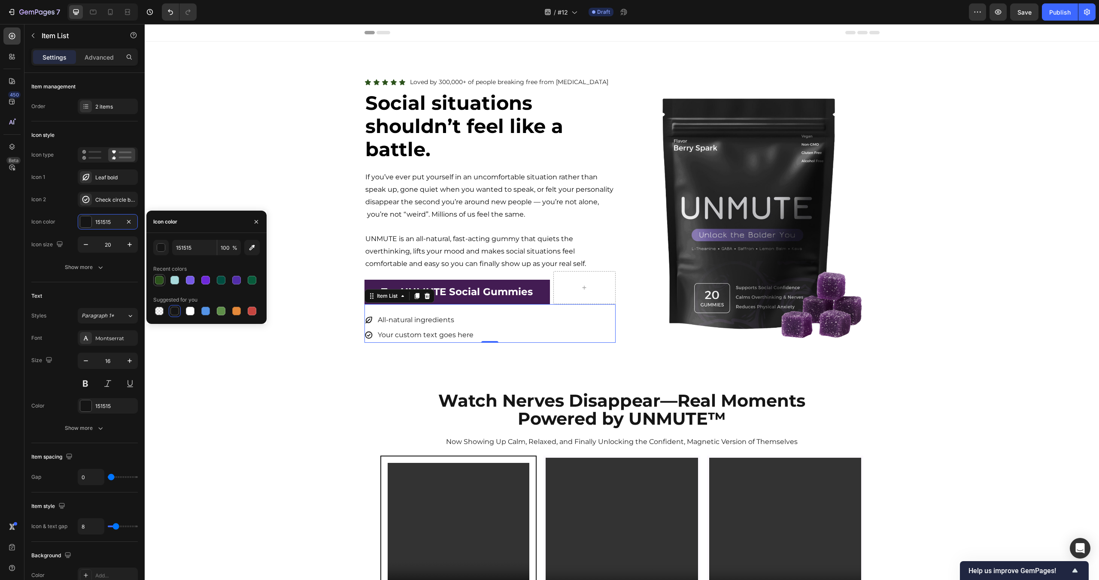
click at [157, 278] on div at bounding box center [159, 280] width 9 height 9
click at [158, 179] on div "Icon Icon Icon Icon Icon Icon List Loved by 300,000+ of people breaking free fr…" at bounding box center [622, 209] width 954 height 267
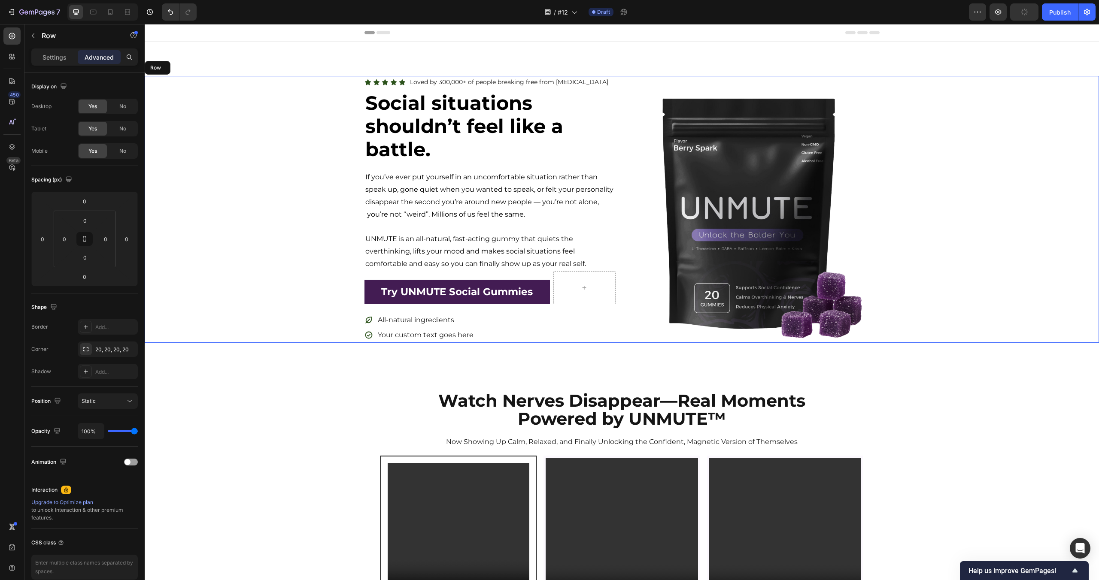
click at [158, 179] on div "Icon Icon Icon Icon Icon Icon List Loved by 300,000+ of people breaking free fr…" at bounding box center [622, 209] width 954 height 267
click at [995, 199] on div "Icon Icon Icon Icon Icon Icon List Loved by 300,000+ of people breaking free fr…" at bounding box center [622, 209] width 954 height 267
click at [224, 121] on div "Icon Icon Icon Icon Icon Icon List Loved by 300,000+ of people breaking free fr…" at bounding box center [622, 209] width 954 height 267
click at [58, 58] on p "Settings" at bounding box center [54, 57] width 24 height 9
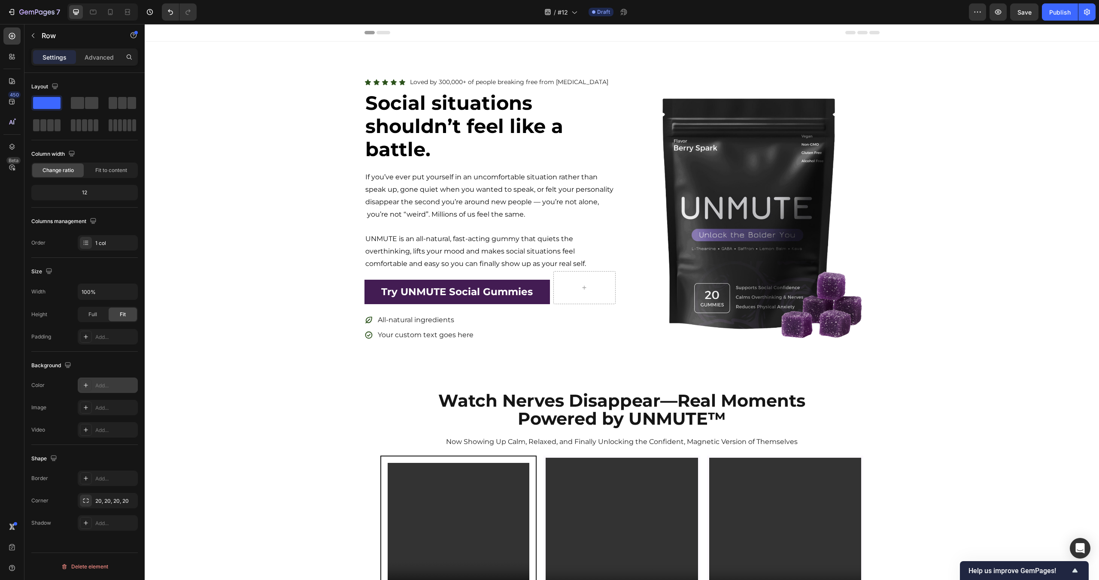
click at [106, 381] on div "Add..." at bounding box center [108, 385] width 60 height 15
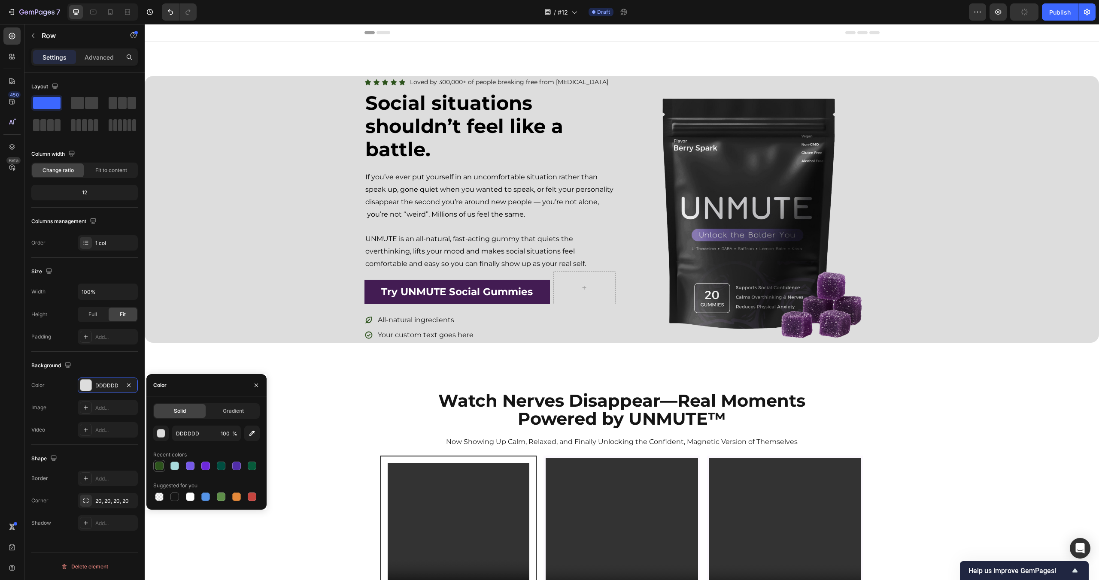
click at [157, 466] on div at bounding box center [159, 466] width 9 height 9
type input "2C531C"
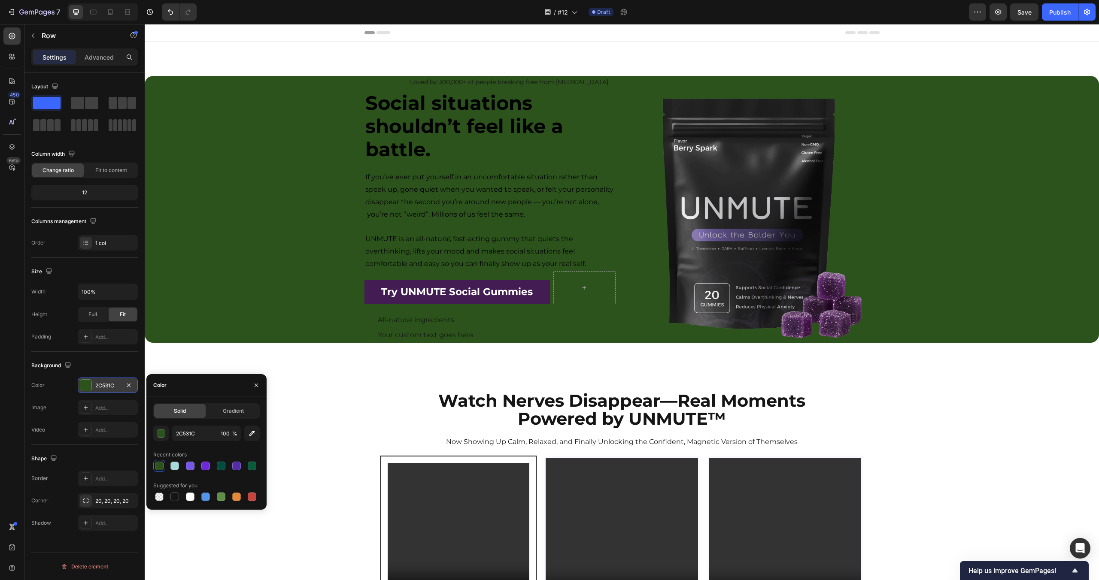
click at [133, 380] on div at bounding box center [129, 385] width 10 height 10
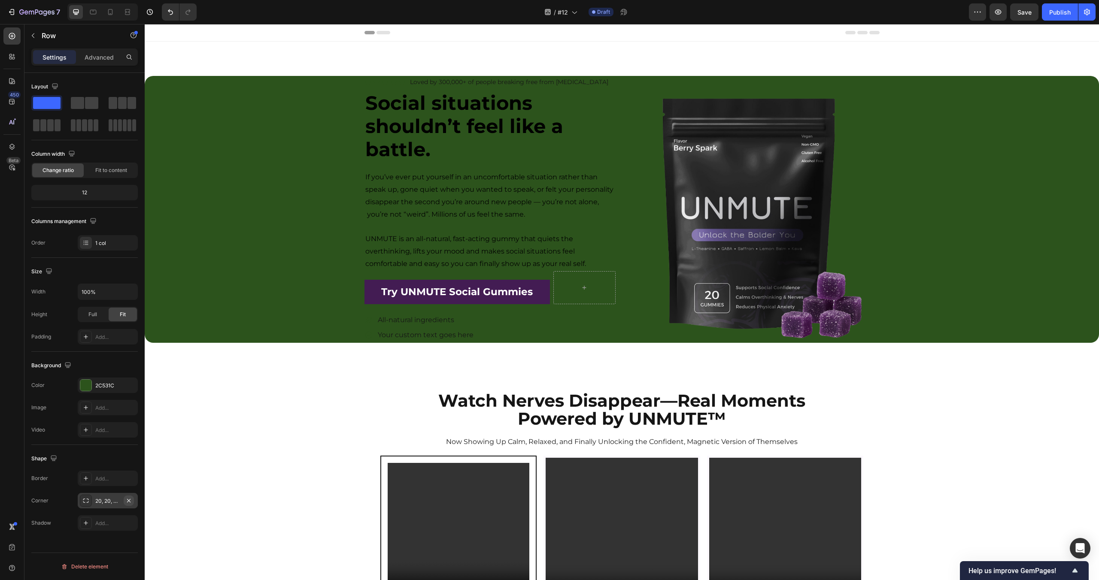
click at [132, 500] on icon "button" at bounding box center [128, 500] width 7 height 7
click at [202, 62] on div "Icon Icon Icon Icon Icon Icon List Loved by 300,000+ of people breaking free fr…" at bounding box center [622, 210] width 954 height 336
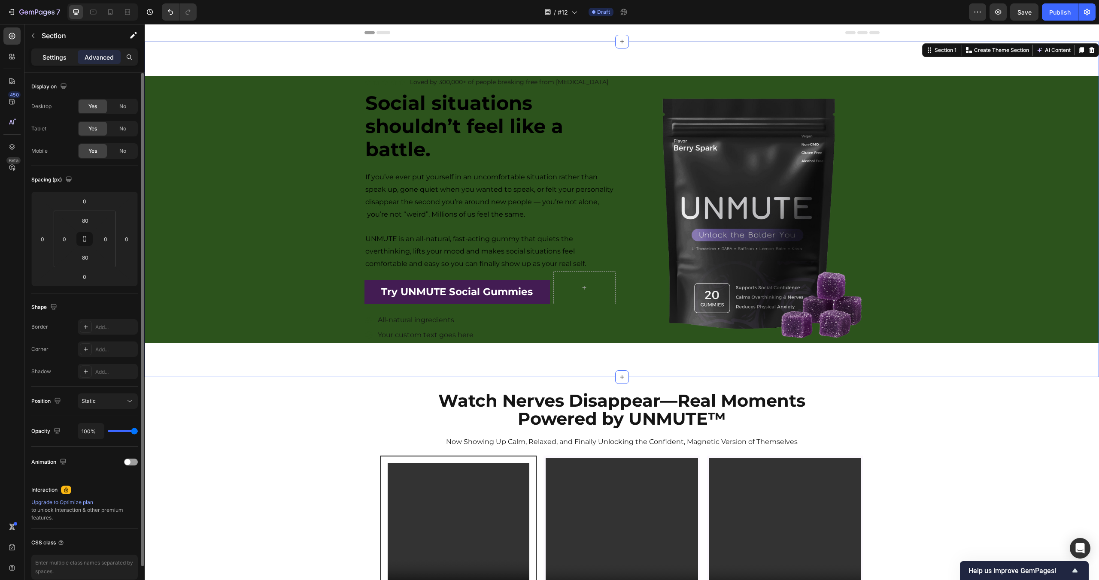
click at [56, 58] on p "Settings" at bounding box center [54, 57] width 24 height 9
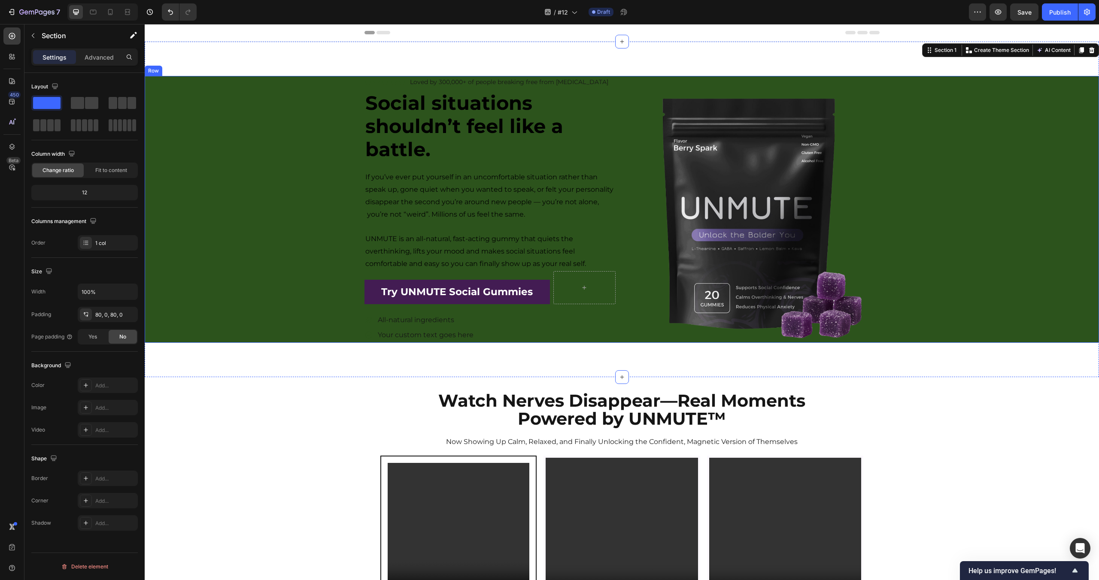
click at [243, 247] on div "Icon Icon Icon Icon Icon Icon List Loved by 300,000+ of people breaking free fr…" at bounding box center [622, 209] width 954 height 267
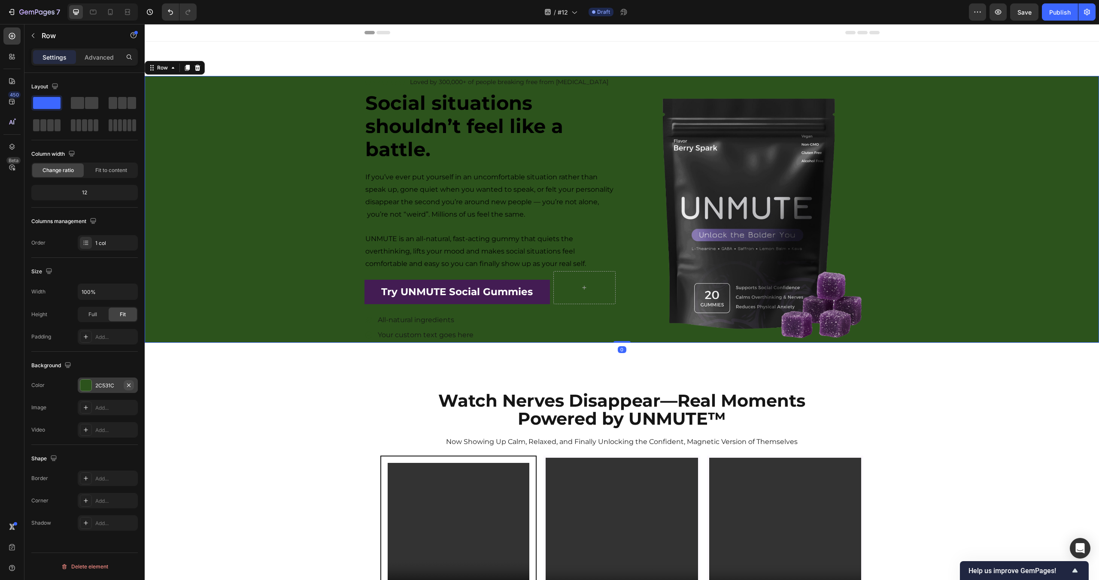
click at [129, 384] on icon "button" at bounding box center [128, 384] width 3 height 3
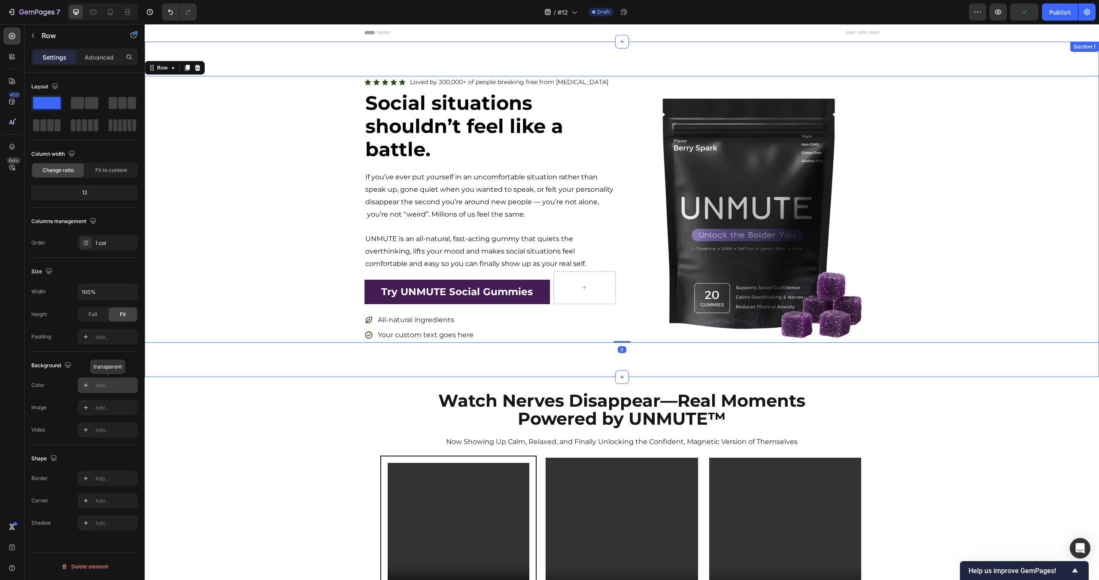
click at [244, 64] on div "Icon Icon Icon Icon Icon Icon List Loved by 300,000+ of people breaking free fr…" at bounding box center [622, 210] width 954 height 336
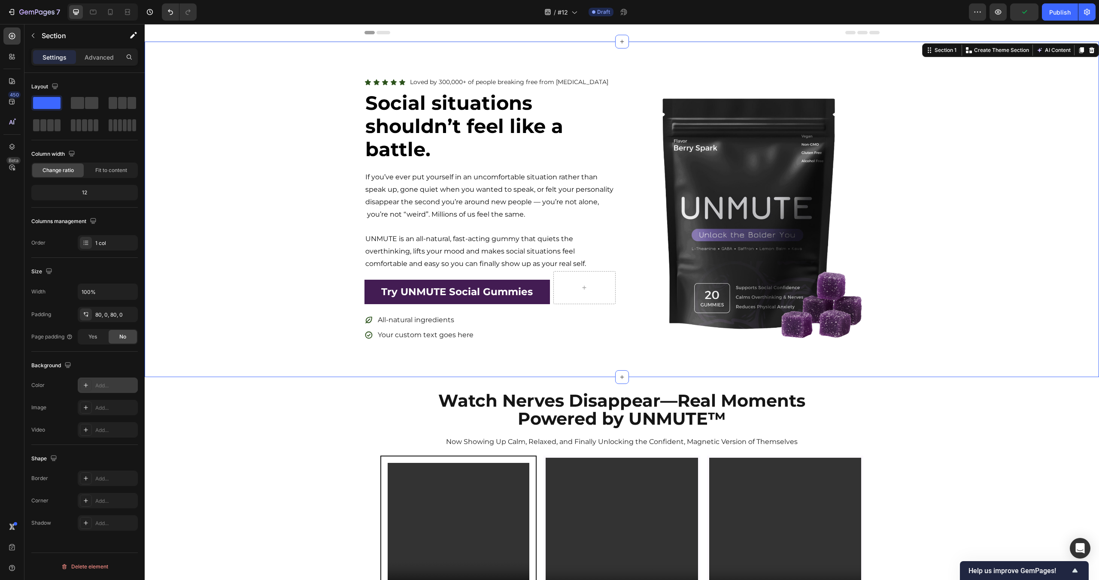
click at [99, 388] on div "Add..." at bounding box center [115, 386] width 40 height 8
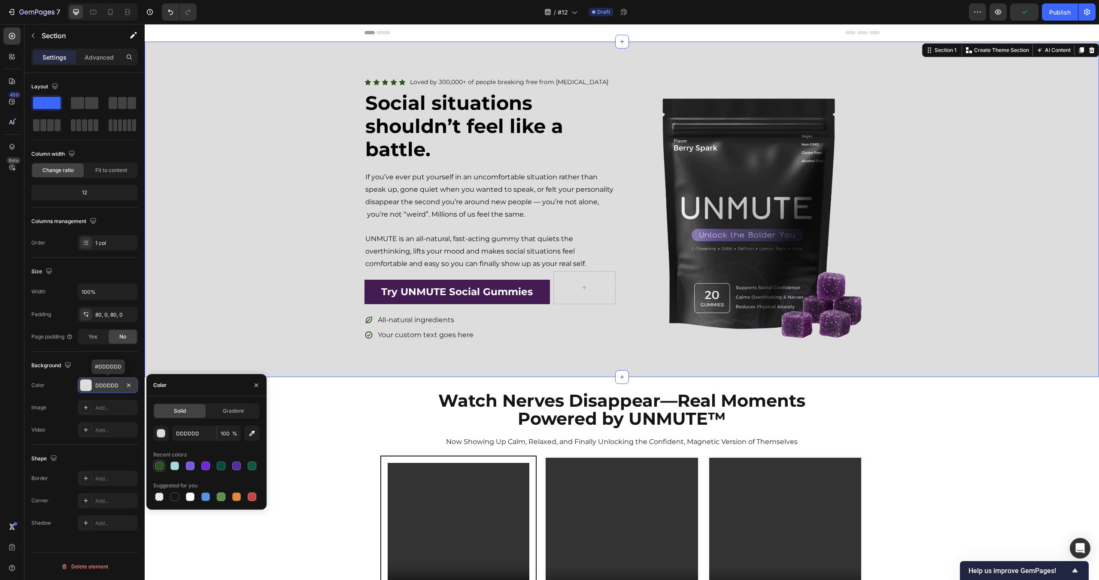
click at [159, 469] on div at bounding box center [159, 466] width 9 height 9
type input "2C531C"
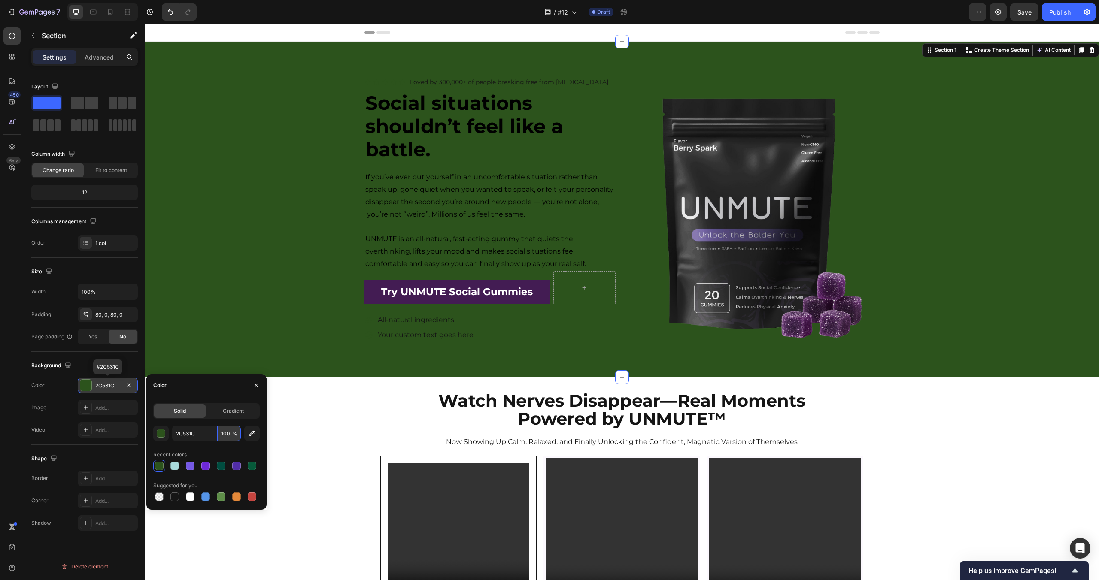
click at [225, 433] on input "100" at bounding box center [229, 433] width 24 height 15
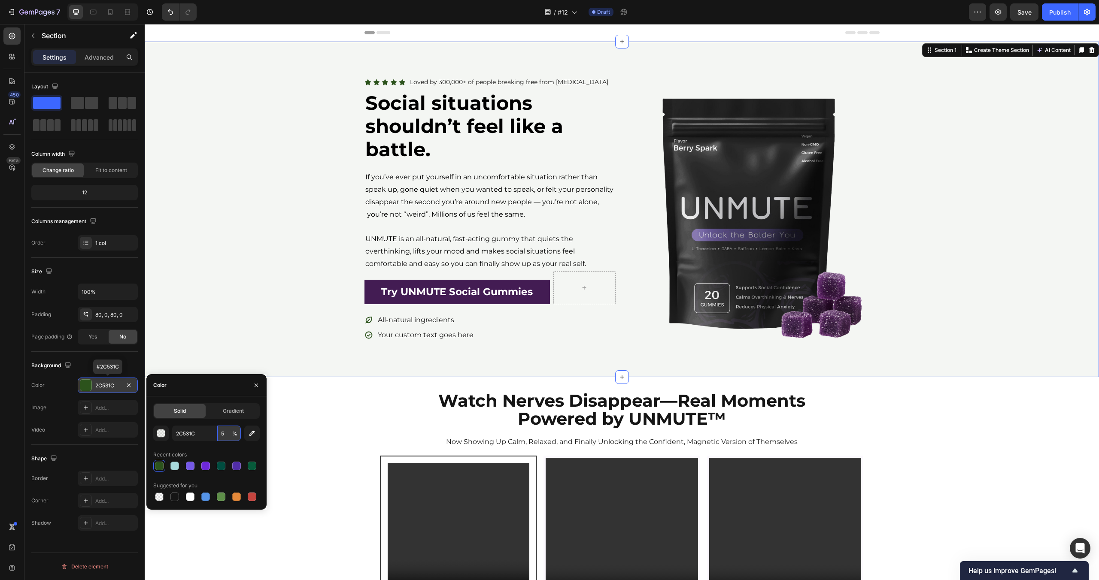
click at [227, 436] on input "5" at bounding box center [229, 433] width 24 height 15
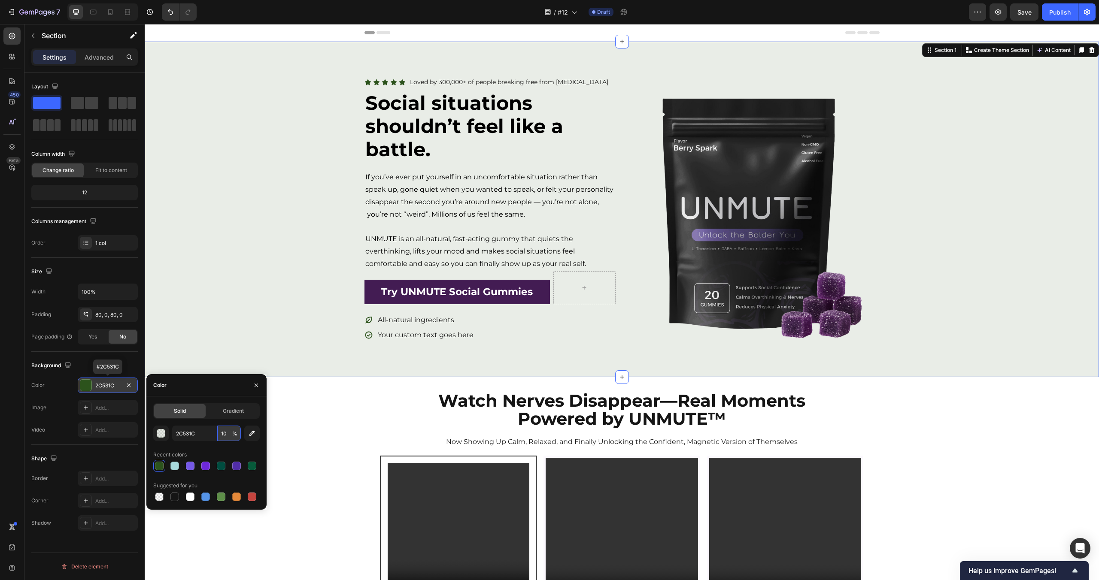
click at [228, 432] on input "10" at bounding box center [229, 433] width 24 height 15
type input "5"
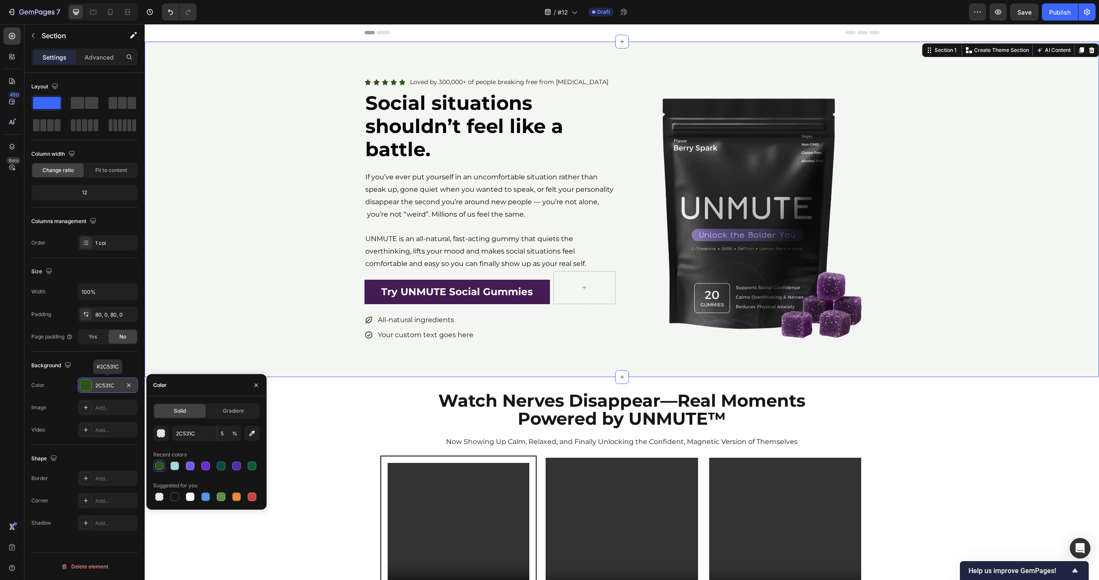
click at [352, 447] on div "Watch Nerves Disappear—Real Moments Powered by UNMUTE™ Heading Now Showing Up C…" at bounding box center [622, 586] width 954 height 391
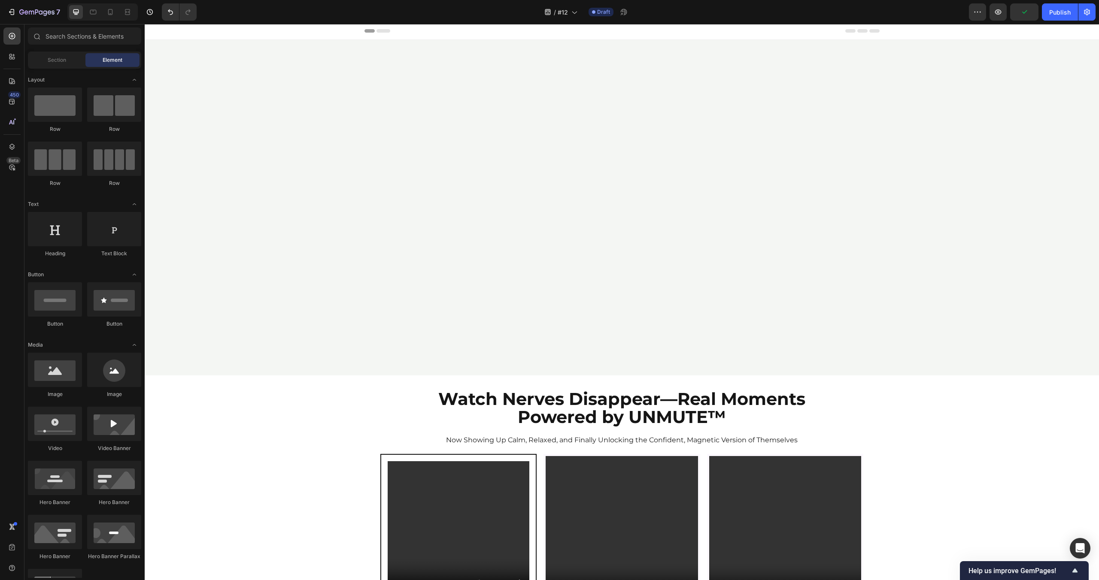
scroll to position [541, 0]
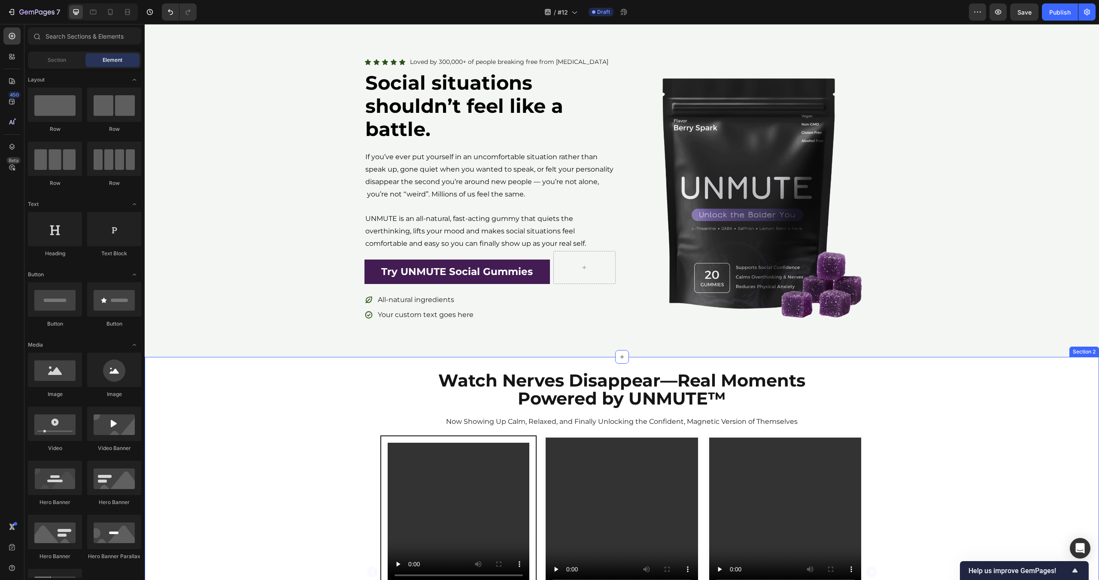
scroll to position [0, 0]
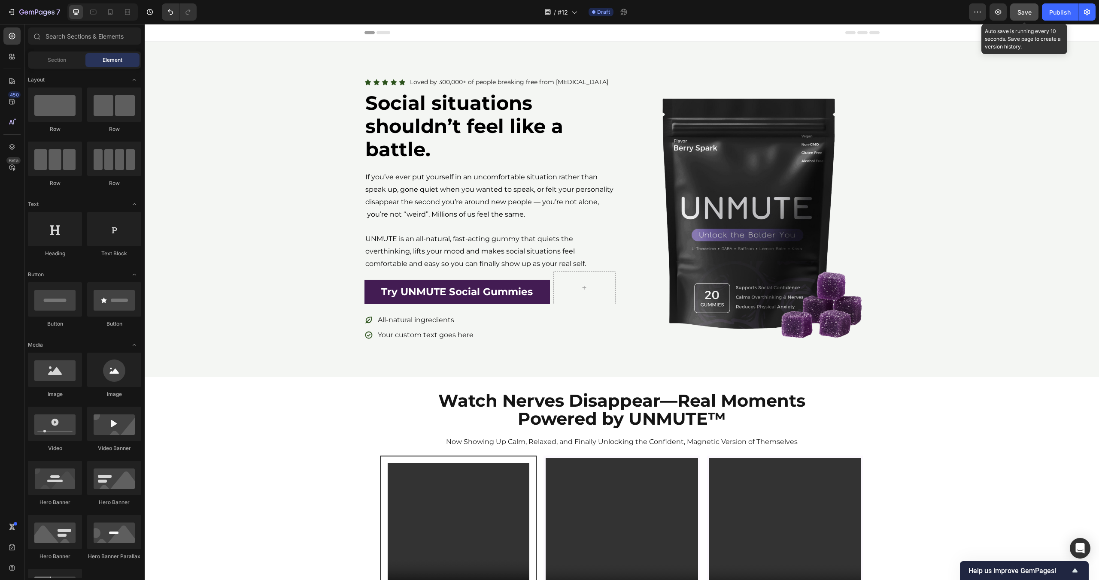
drag, startPoint x: 1028, startPoint y: 16, endPoint x: 831, endPoint y: 281, distance: 330.3
click at [1028, 16] on div "Save" at bounding box center [1024, 12] width 14 height 9
click at [446, 200] on p "If you’ve ever put yourself in an uncomfortable situation rather than speak up,…" at bounding box center [489, 195] width 249 height 49
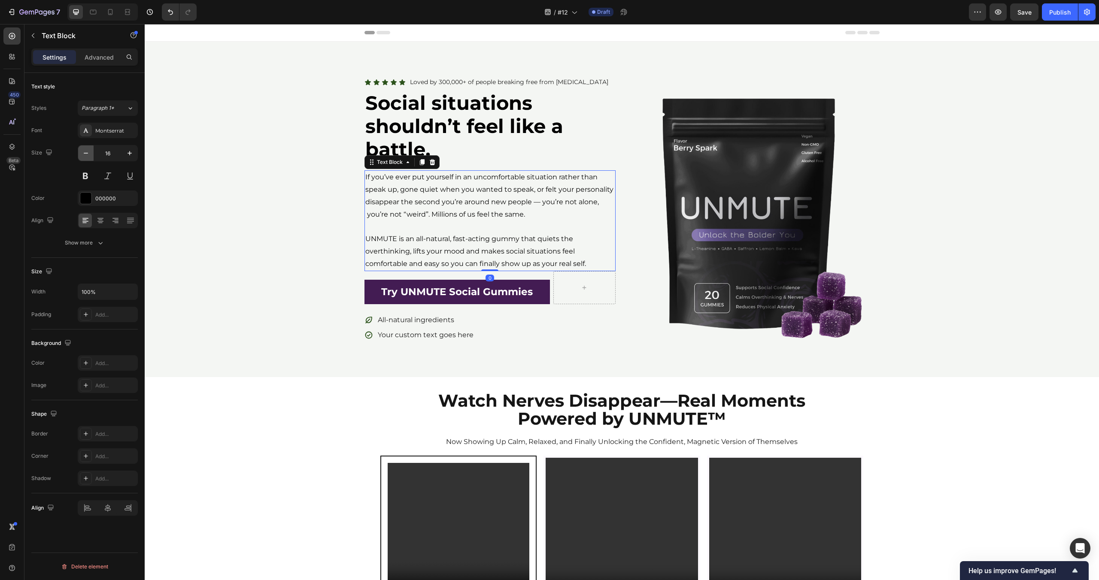
click at [88, 150] on icon "button" at bounding box center [86, 153] width 9 height 9
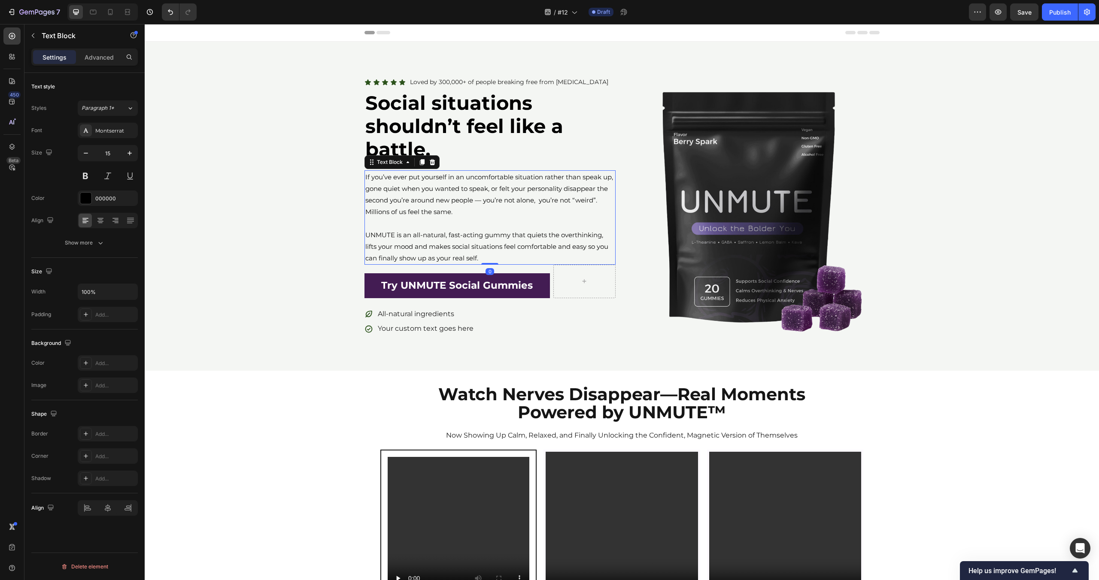
type input "14"
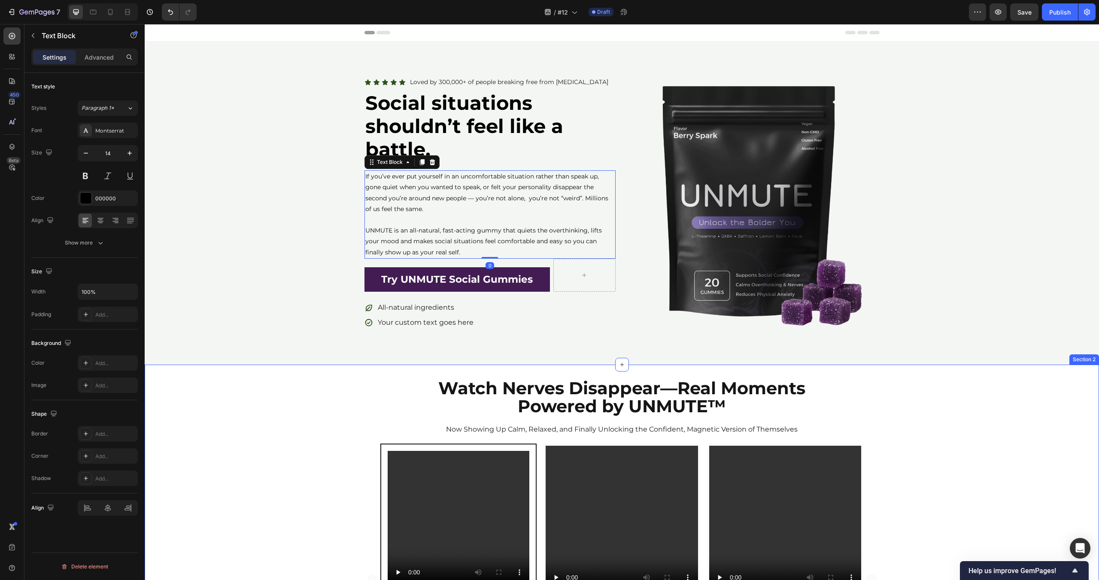
click at [239, 431] on div "Watch Nerves Disappear—Real Moments Powered by UNMUTE™ Heading Now Showing Up C…" at bounding box center [622, 574] width 954 height 391
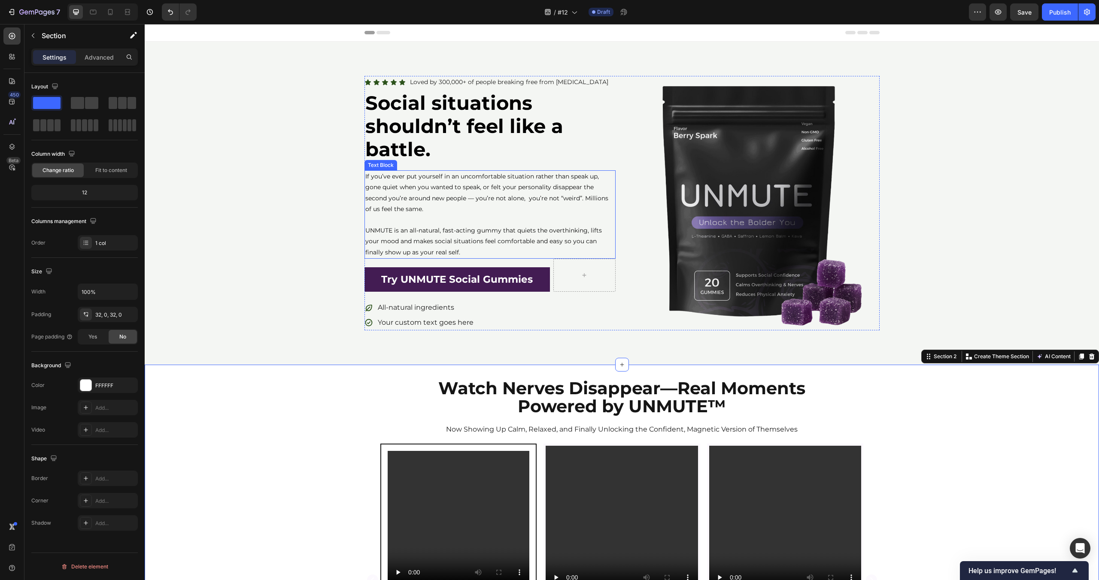
click at [431, 226] on p "UNMUTE is an all-natural, fast-acting gummy that quiets the overthinking, lifts…" at bounding box center [489, 241] width 249 height 33
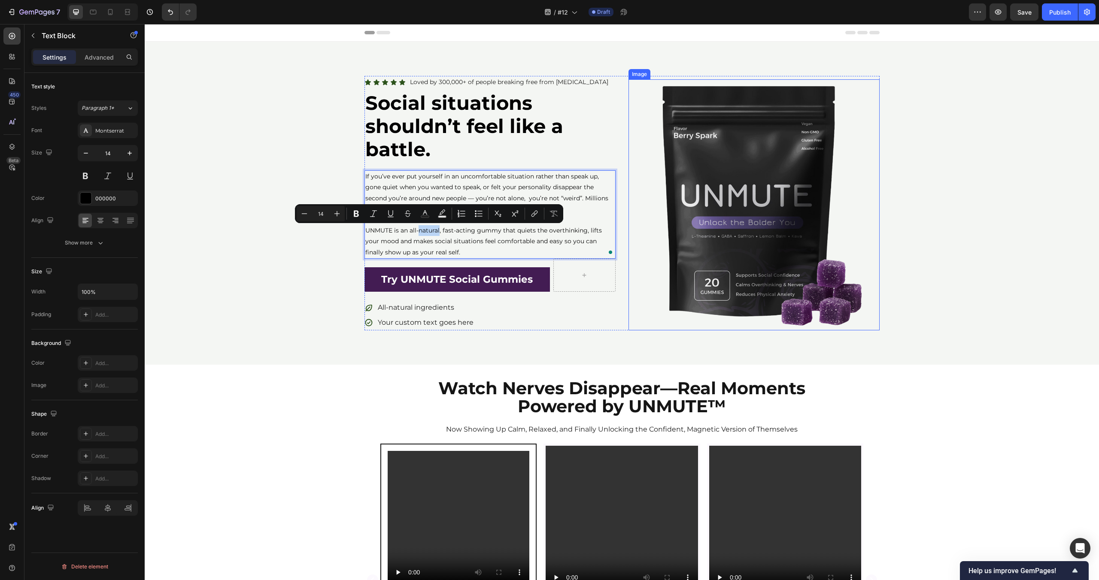
click at [640, 229] on img at bounding box center [753, 204] width 251 height 251
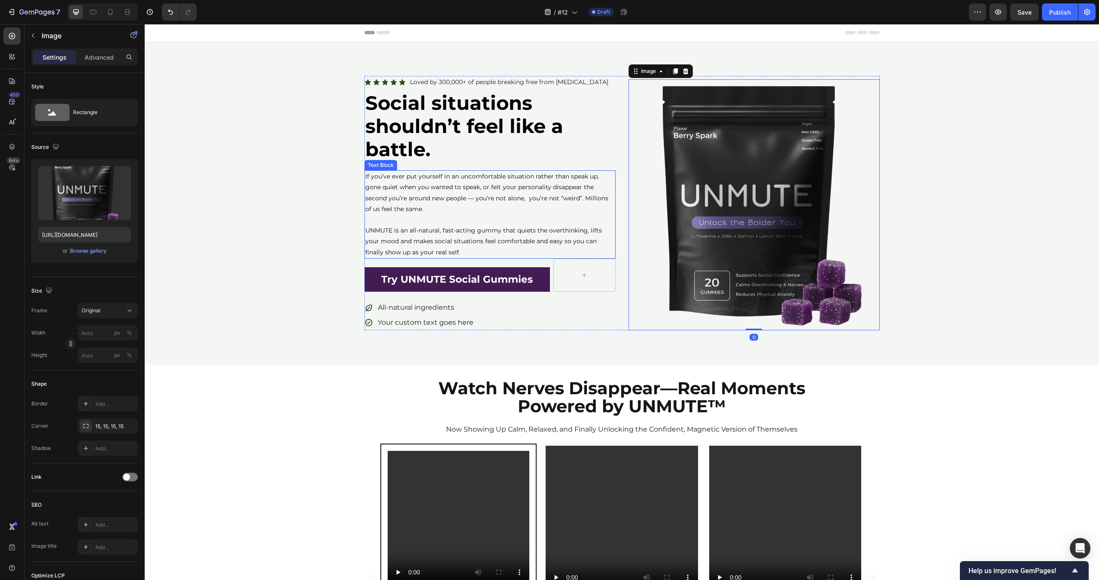
click at [596, 219] on p "To enrich screen reader interactions, please activate Accessibility in Grammarl…" at bounding box center [489, 220] width 249 height 11
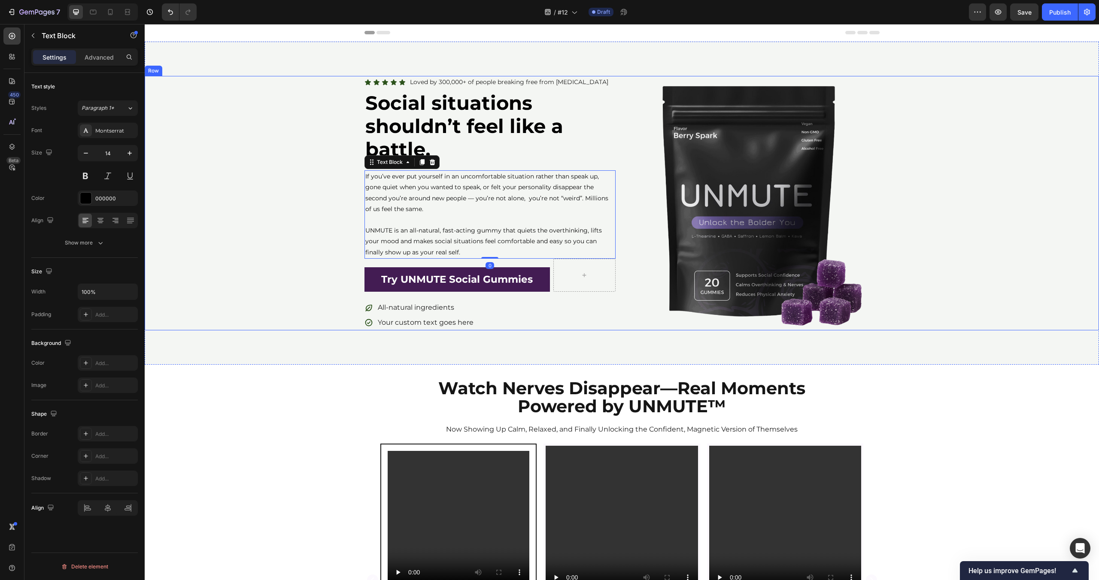
click at [300, 331] on div "Icon Icon Icon Icon Icon Icon List Loved by 300,000+ of people breaking free fr…" at bounding box center [622, 203] width 954 height 323
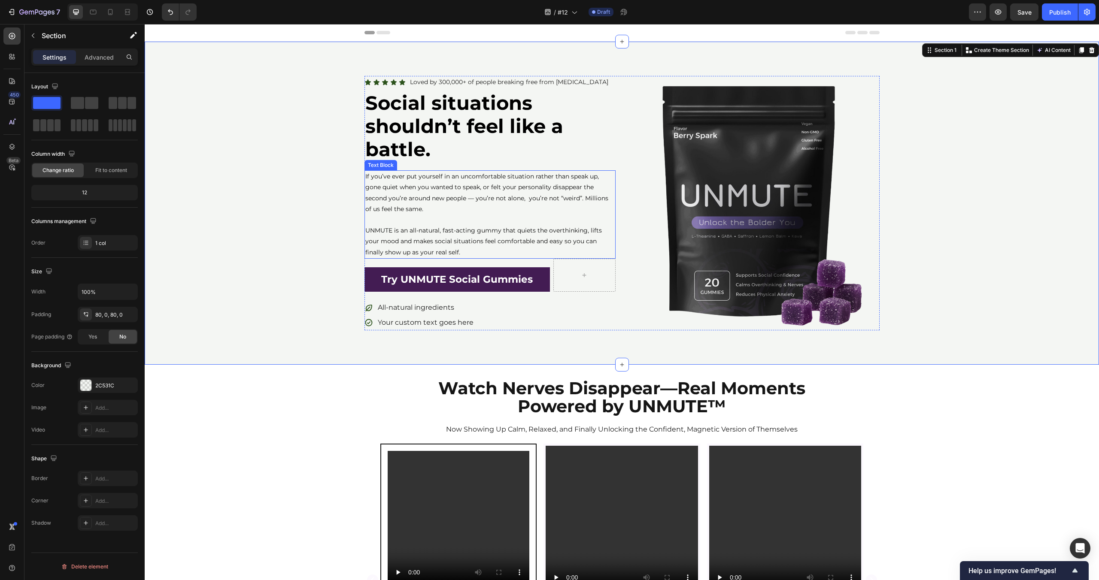
click at [417, 252] on p "UNMUTE is an all-natural, fast-acting gummy that quiets the overthinking, lifts…" at bounding box center [489, 241] width 249 height 33
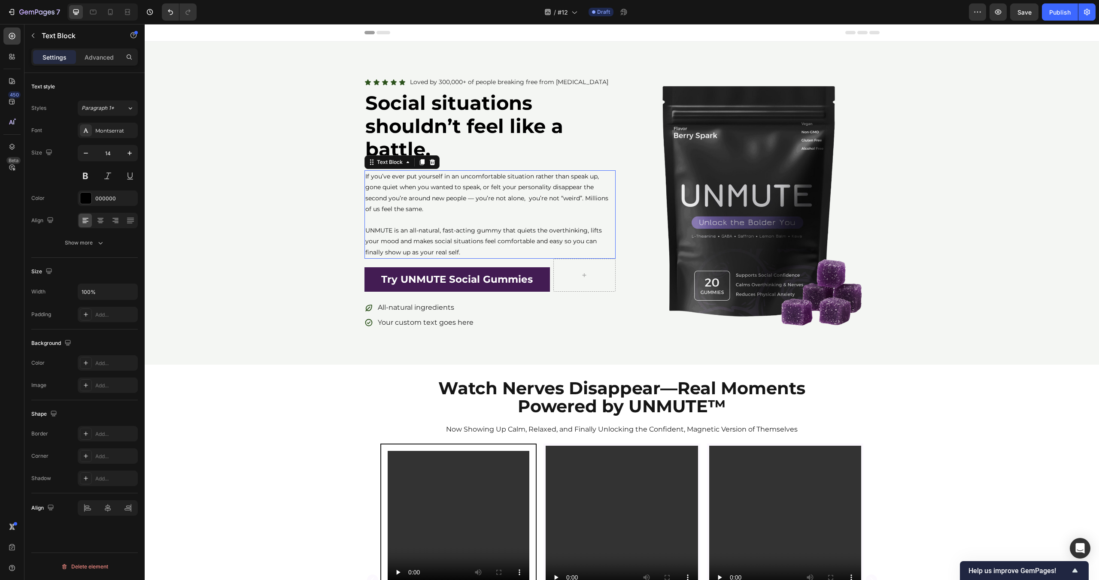
click at [417, 252] on p "UNMUTE is an all-natural, fast-acting gummy that quiets the overthinking, lifts…" at bounding box center [489, 241] width 249 height 33
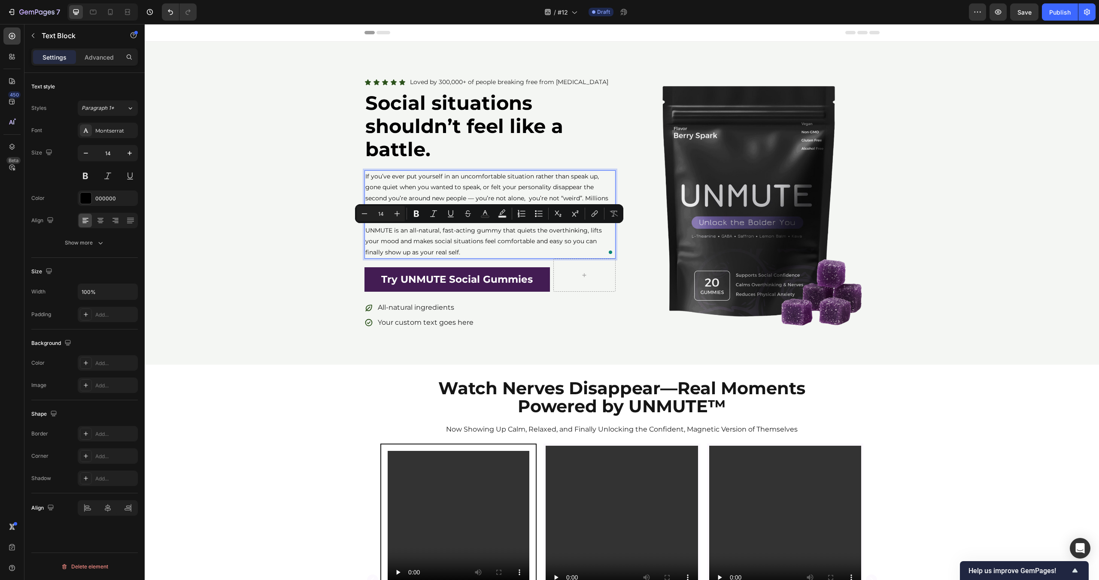
click at [270, 267] on div "Icon Icon Icon Icon Icon Icon List Loved by 300,000+ of people breaking free fr…" at bounding box center [622, 203] width 954 height 255
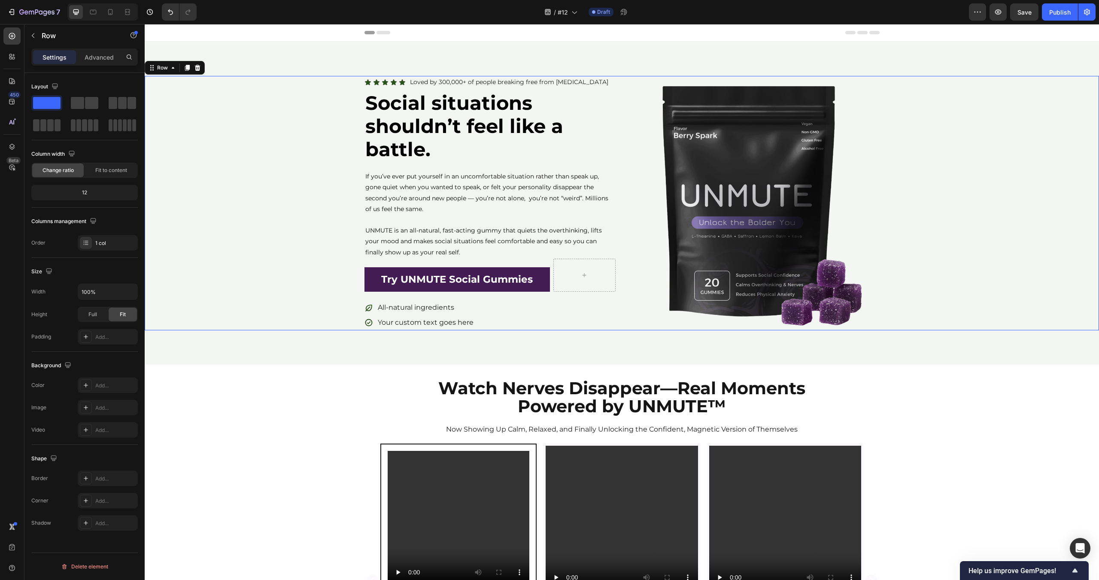
click at [270, 267] on div "Icon Icon Icon Icon Icon Icon List Loved by 300,000+ of people breaking free fr…" at bounding box center [622, 203] width 954 height 255
click at [415, 246] on p "UNMUTE is an all-natural, fast-acting gummy that quiets the overthinking, lifts…" at bounding box center [489, 241] width 249 height 33
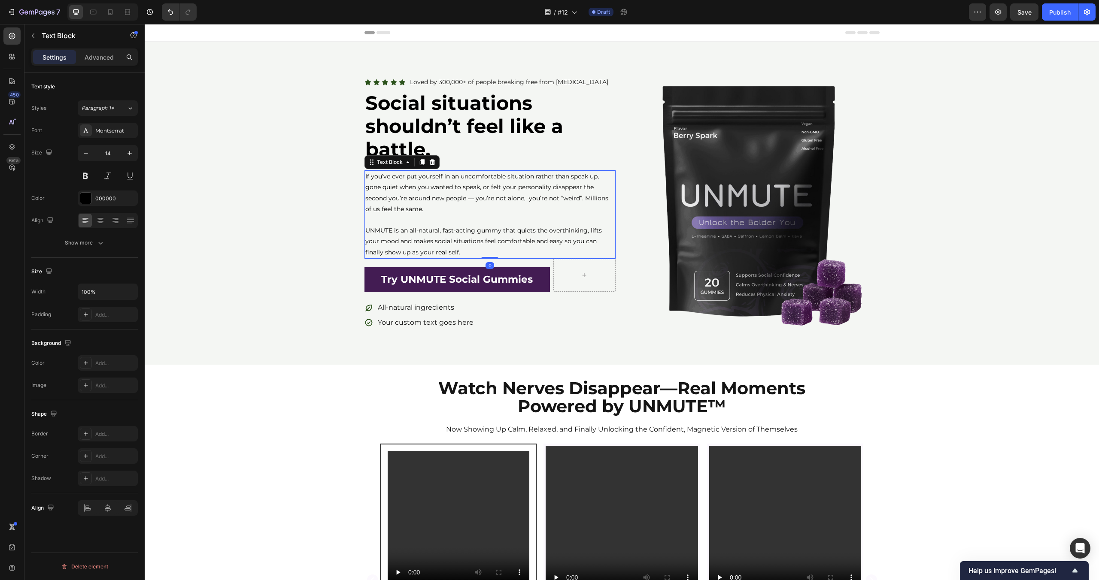
click at [415, 246] on p "UNMUTE is an all-natural, fast-acting gummy that quiets the overthinking, lifts…" at bounding box center [489, 241] width 249 height 33
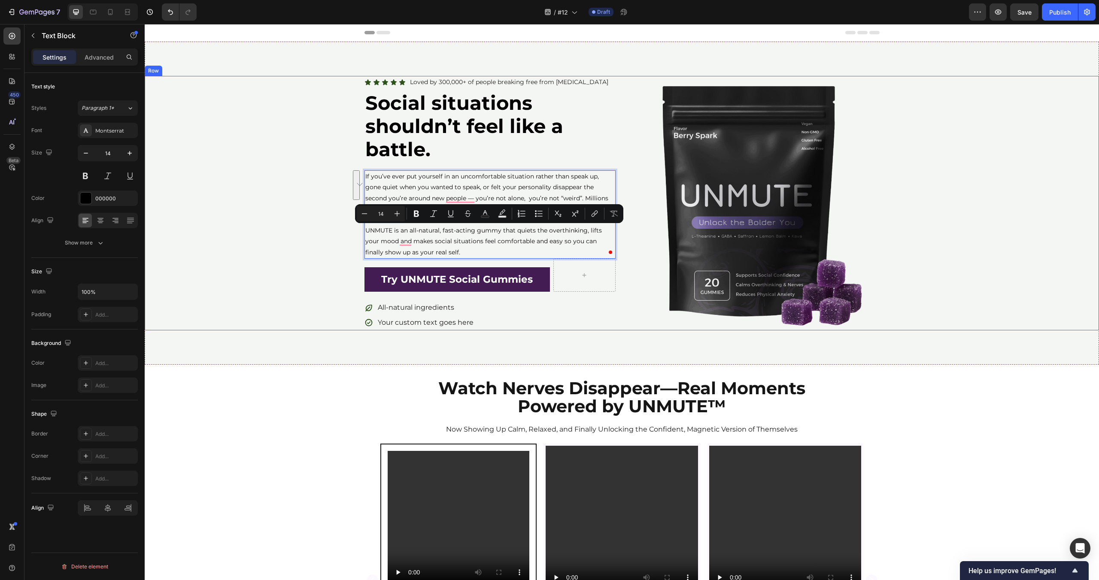
click at [306, 255] on div "Icon Icon Icon Icon Icon Icon List Loved by 300,000+ of people breaking free fr…" at bounding box center [622, 203] width 954 height 255
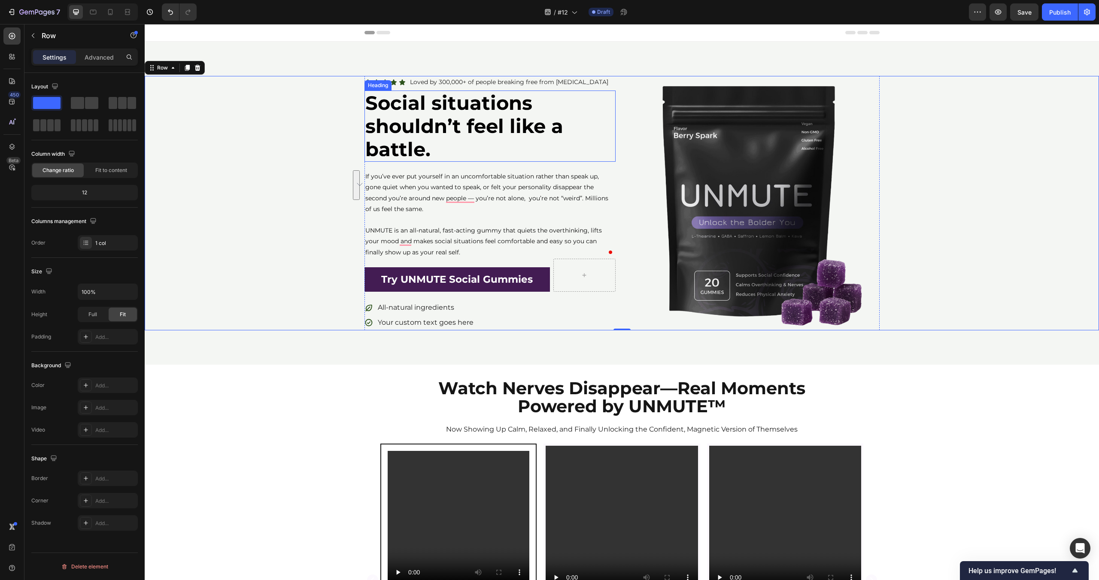
click at [430, 146] on strong "Social situations shouldn’t feel like a battle." at bounding box center [464, 126] width 198 height 70
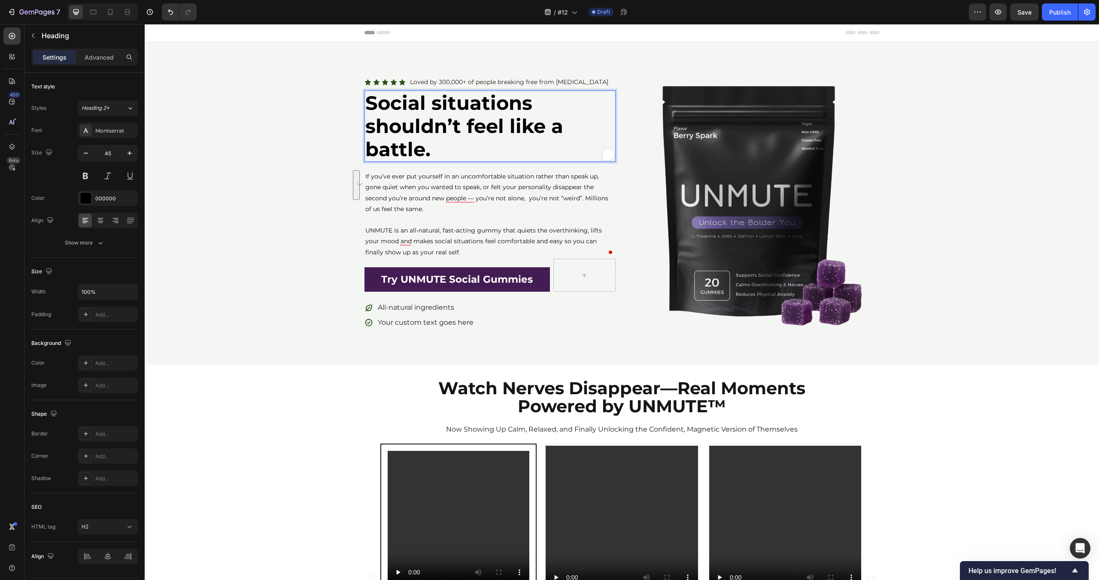
click at [458, 156] on p "Social situations shouldn’t feel like a battle." at bounding box center [489, 126] width 249 height 70
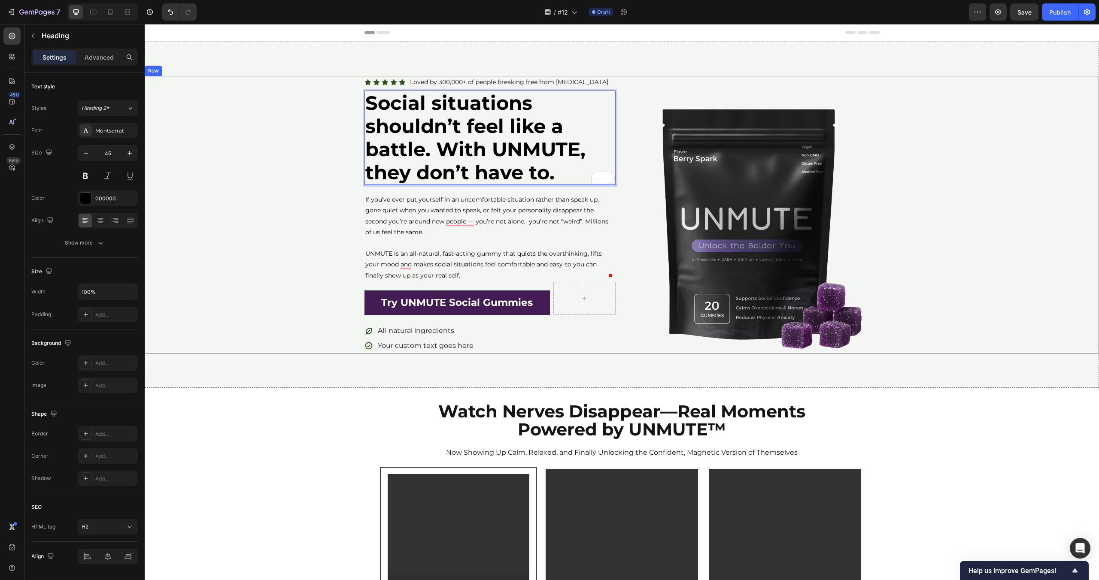
click at [275, 157] on div "Icon Icon Icon Icon Icon Icon List Loved by 300,000+ of people breaking free fr…" at bounding box center [622, 215] width 954 height 278
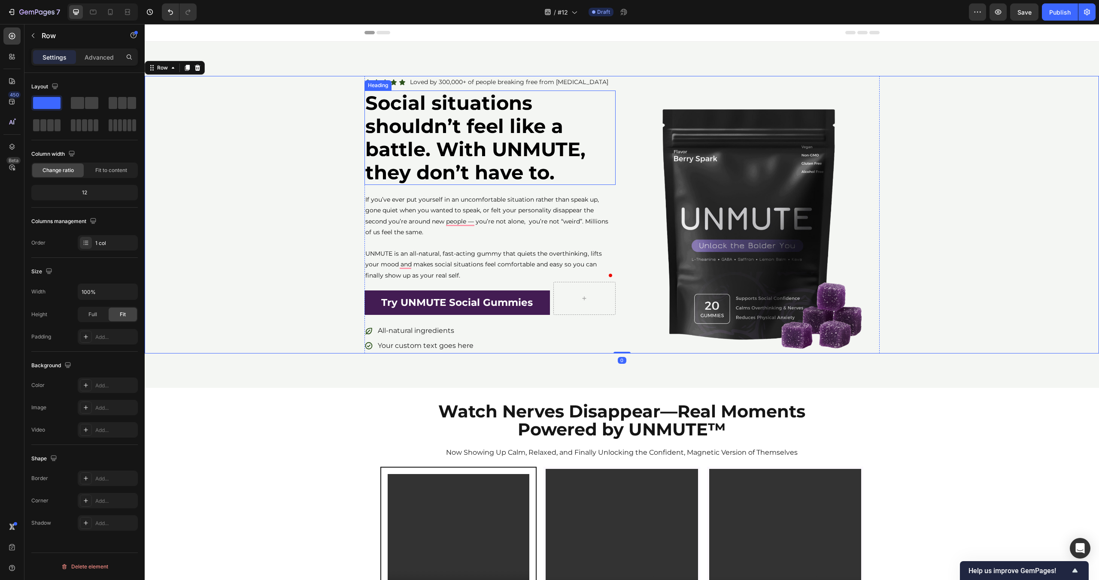
click at [483, 138] on strong "Social situations shouldn’t feel like a battle. With UNMUTE, they don’t have to." at bounding box center [475, 137] width 220 height 93
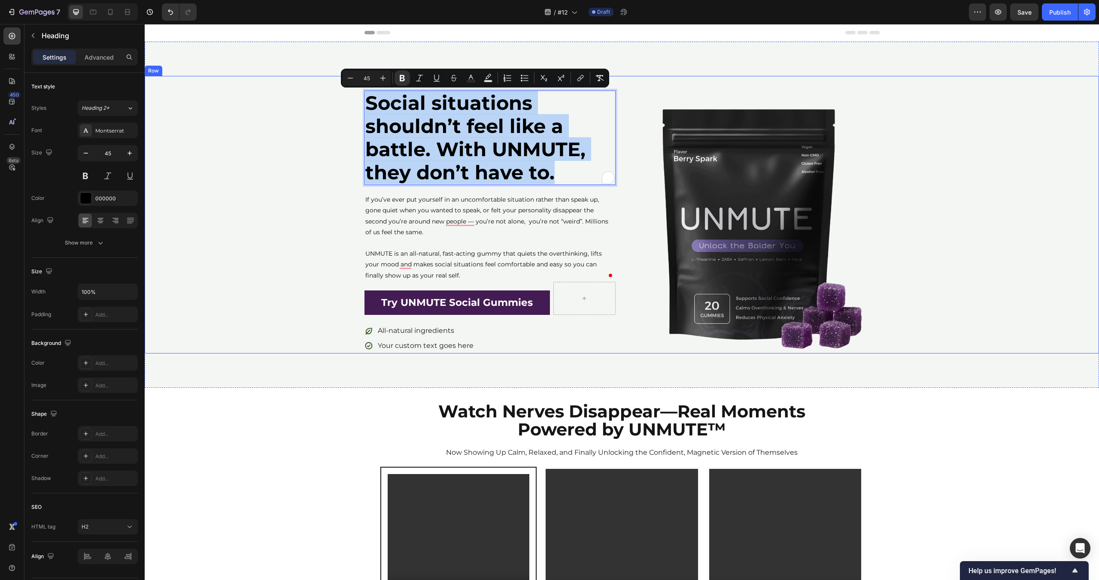
click at [308, 208] on div "Icon Icon Icon Icon Icon Icon List Loved by 300,000+ of people breaking free fr…" at bounding box center [622, 215] width 954 height 278
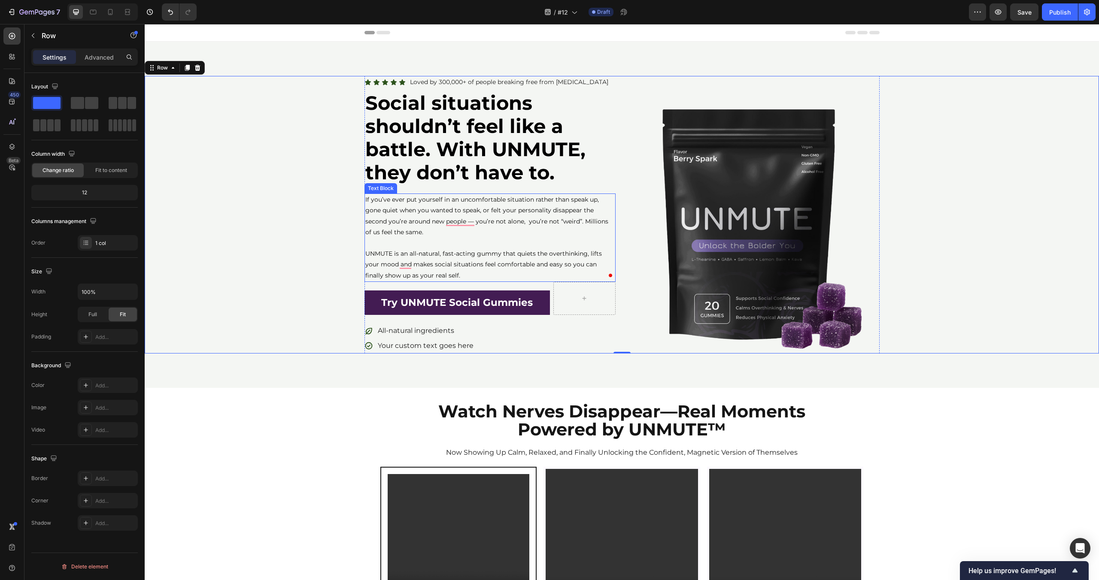
click at [430, 246] on p "To enrich screen reader interactions, please activate Accessibility in Grammarl…" at bounding box center [489, 243] width 249 height 11
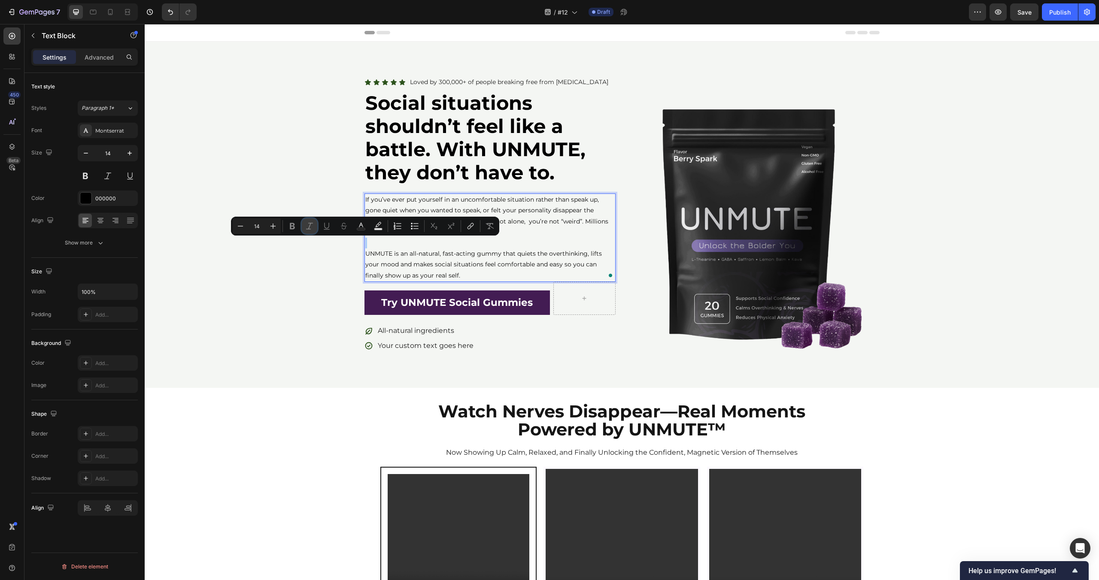
click at [309, 231] on button "Italic" at bounding box center [309, 225] width 15 height 15
click at [465, 168] on strong "Social situations shouldn’t feel like a battle. With UNMUTE, they don’t have to." at bounding box center [475, 137] width 220 height 93
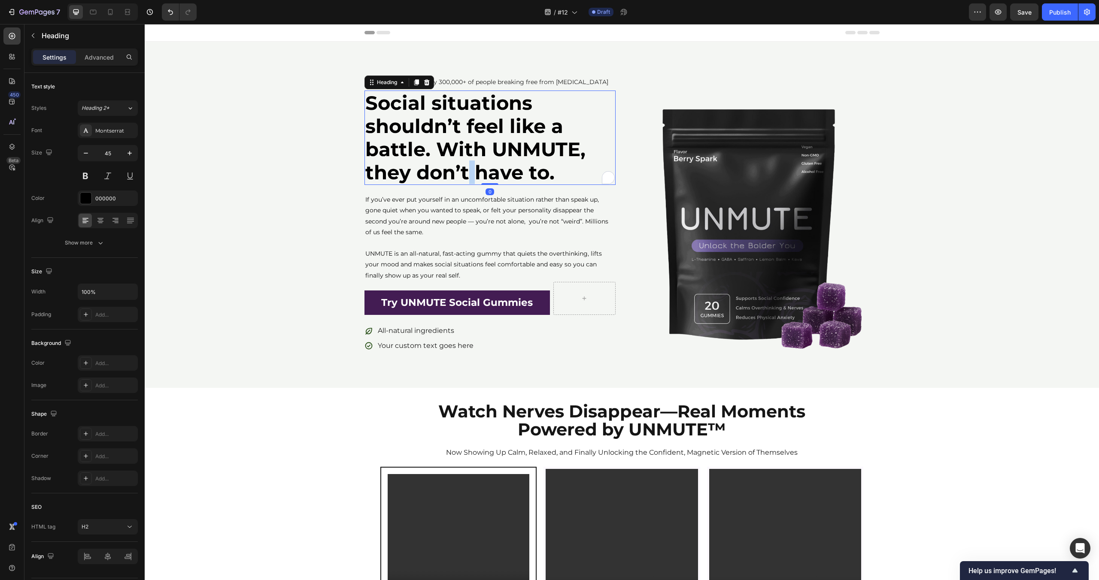
click at [465, 168] on strong "Social situations shouldn’t feel like a battle. With UNMUTE, they don’t have to." at bounding box center [475, 137] width 220 height 93
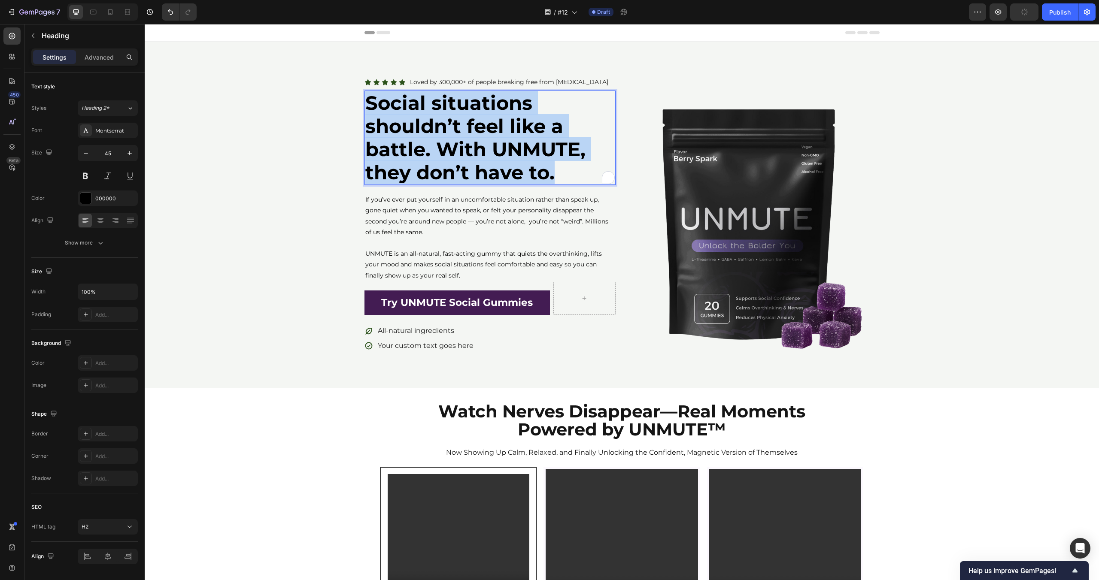
click at [463, 158] on strong "Social situations shouldn’t feel like a battle. With UNMUTE, they don’t have to." at bounding box center [475, 137] width 220 height 93
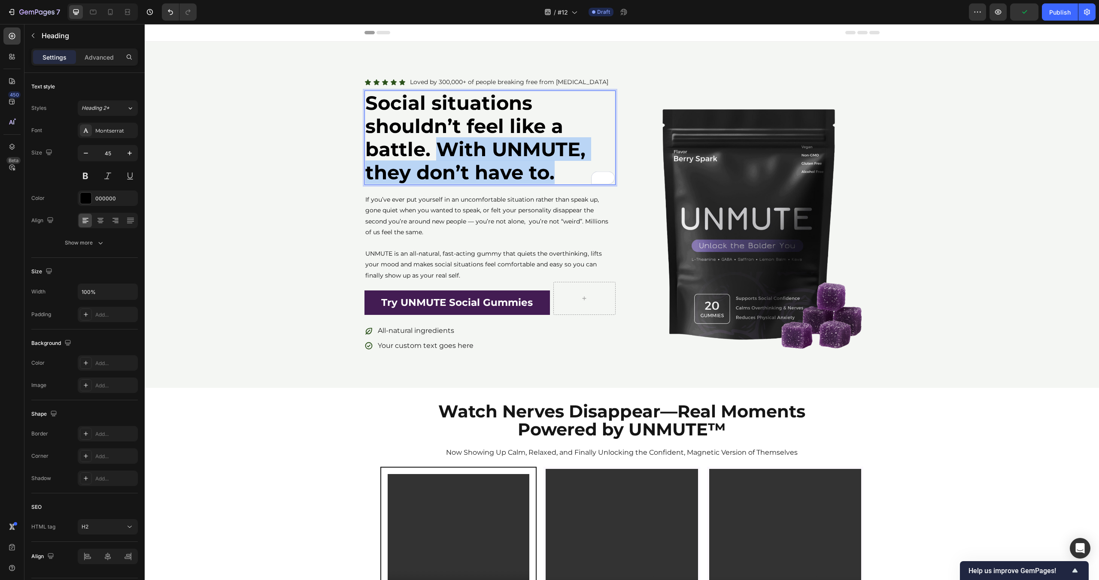
drag, startPoint x: 438, startPoint y: 145, endPoint x: 565, endPoint y: 176, distance: 130.3
click at [565, 176] on p "Social situations shouldn’t feel like a battle. With UNMUTE, they don’t have to." at bounding box center [489, 137] width 249 height 93
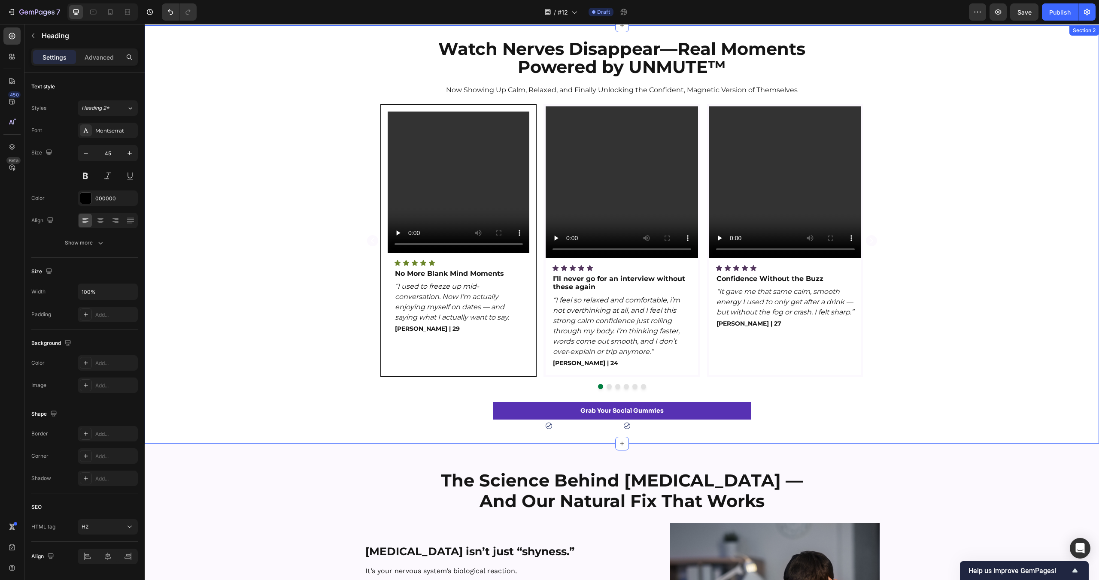
scroll to position [488, 0]
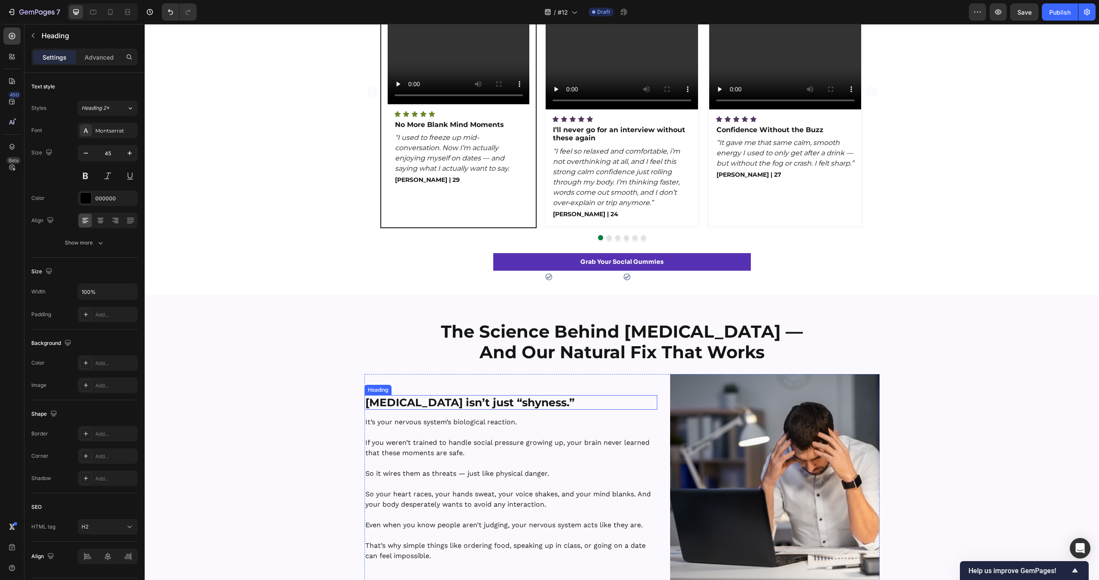
click at [538, 404] on strong "[MEDICAL_DATA] isn’t just “shyness.”" at bounding box center [469, 402] width 209 height 13
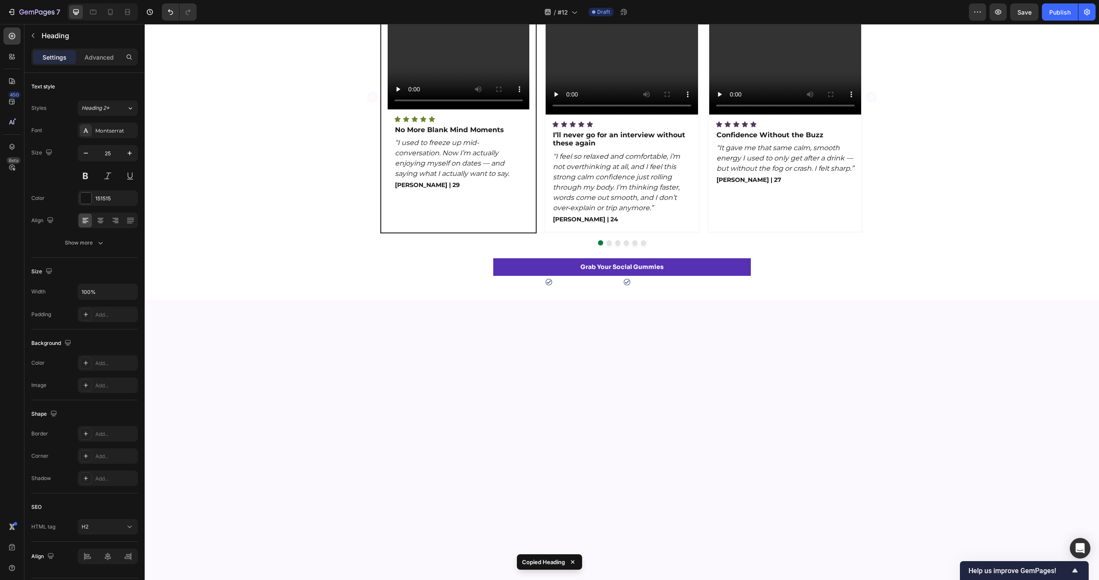
scroll to position [0, 0]
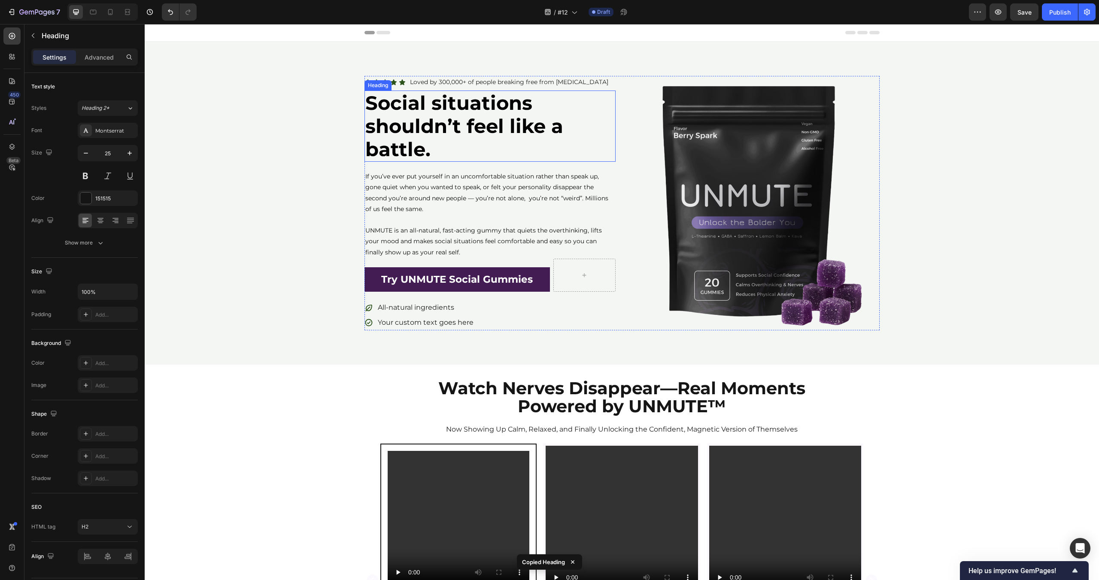
click at [440, 111] on strong "Social situations shouldn’t feel like a battle." at bounding box center [464, 126] width 198 height 70
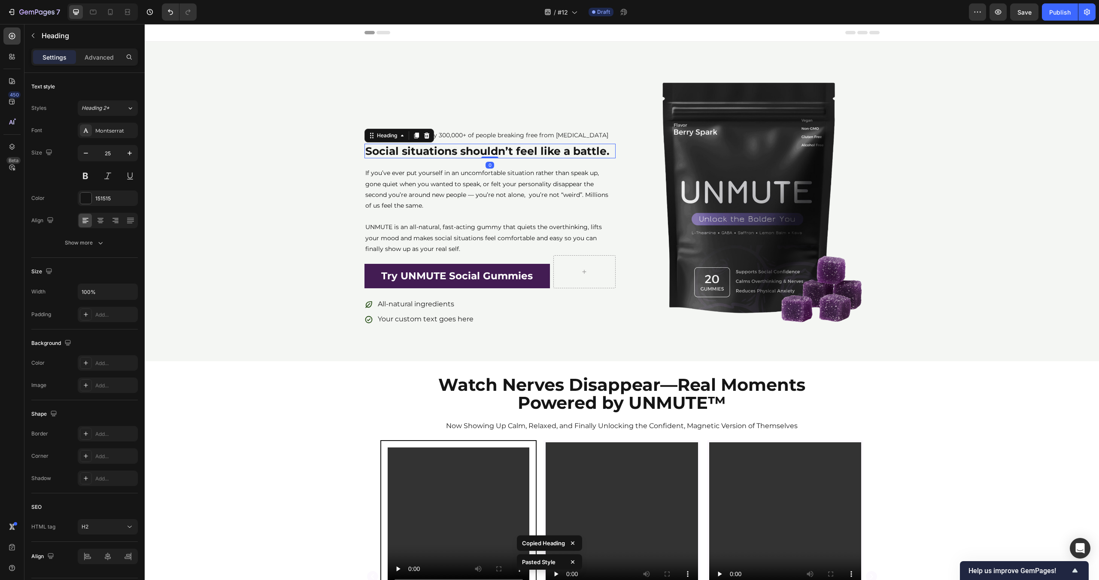
type input "45"
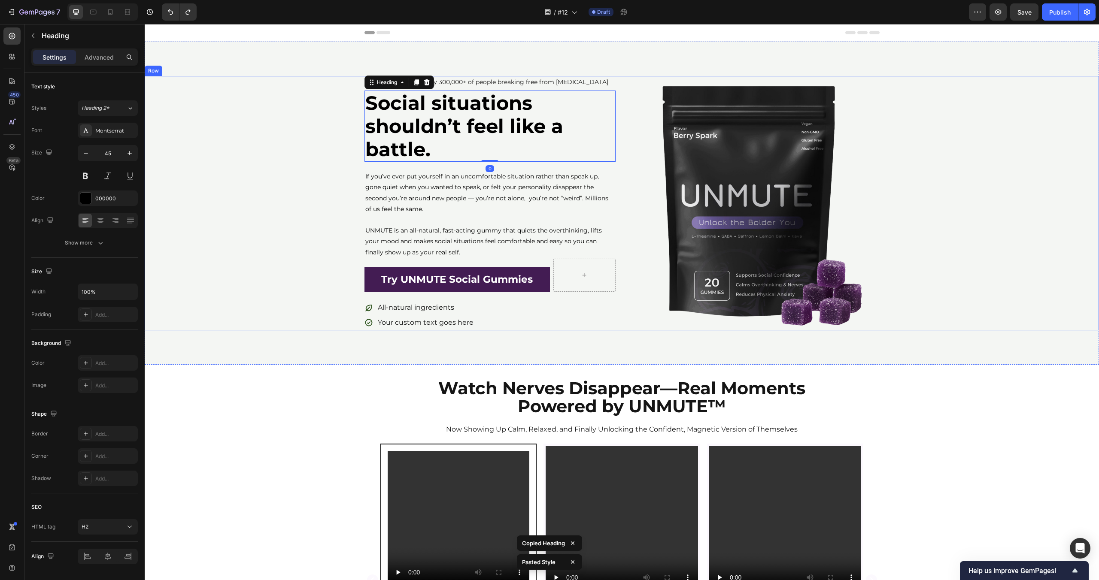
click at [317, 194] on div "Icon Icon Icon Icon Icon Icon List Loved by 300,000+ of people breaking free fr…" at bounding box center [622, 203] width 954 height 255
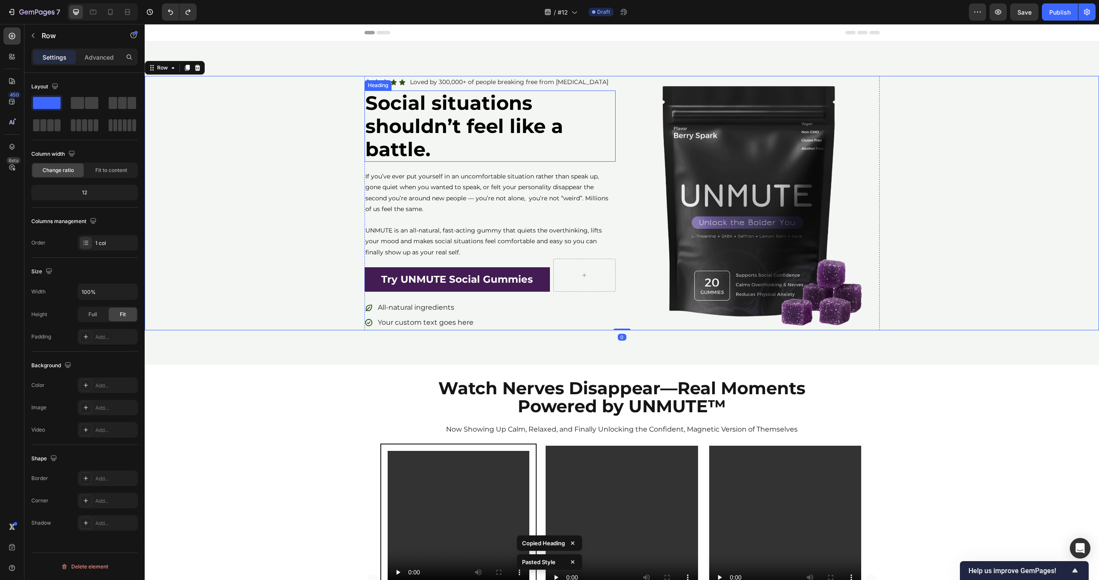
click at [463, 130] on strong "Social situations shouldn’t feel like a battle." at bounding box center [464, 126] width 198 height 70
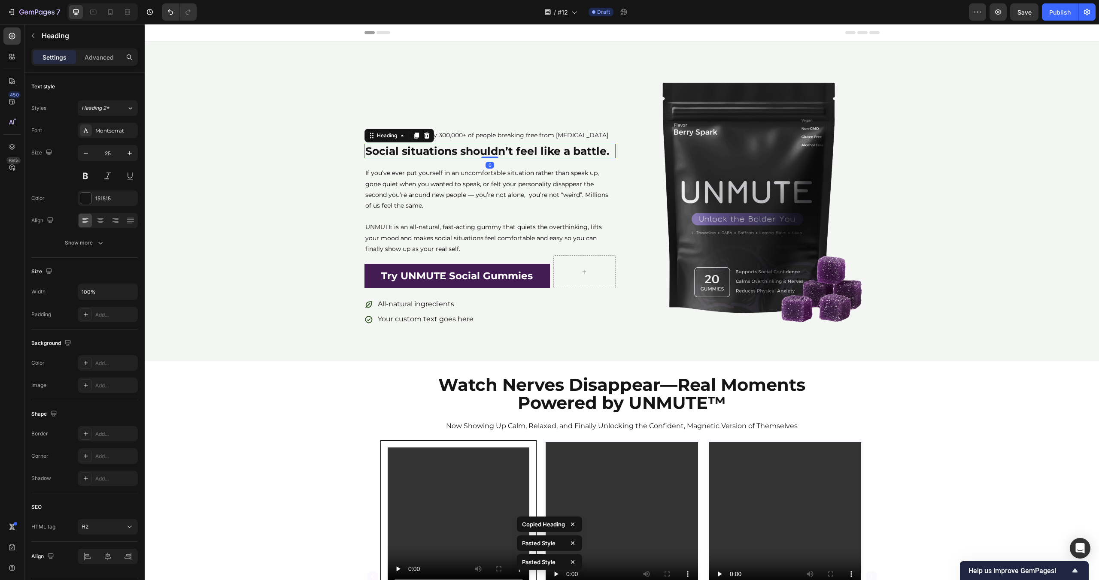
type input "45"
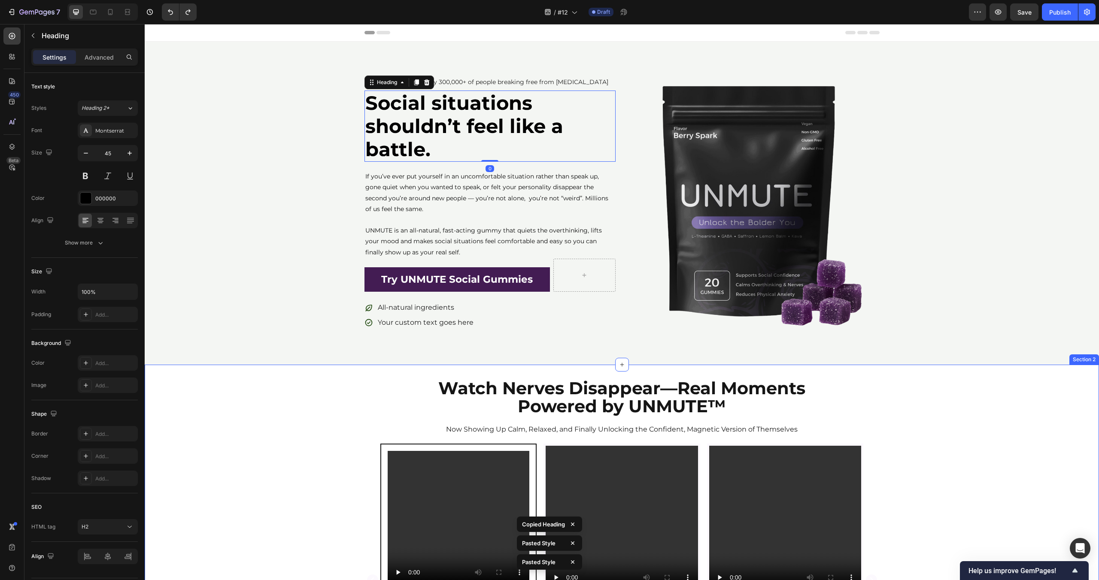
scroll to position [357, 0]
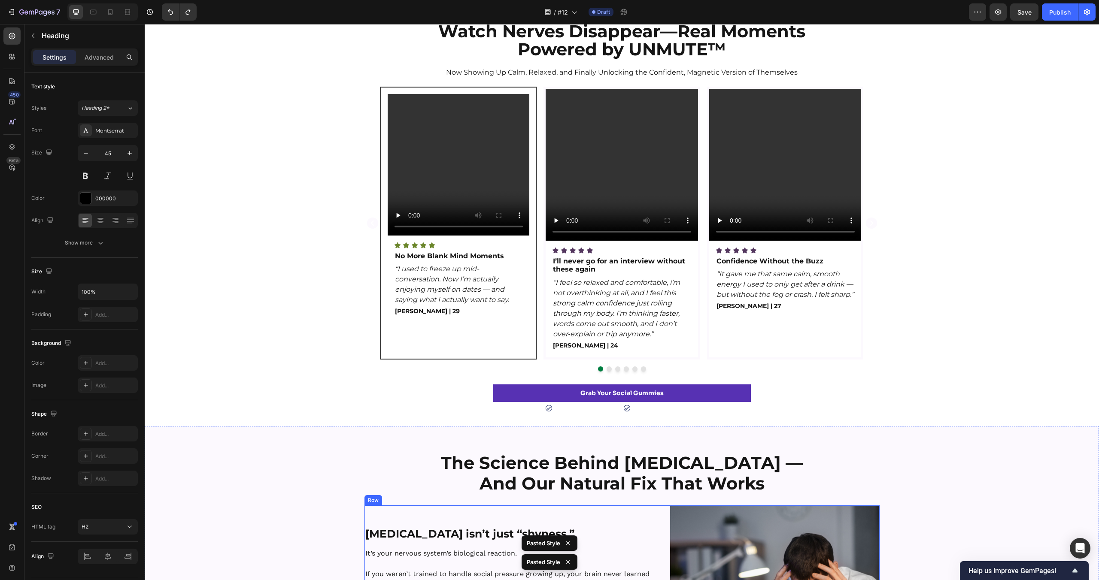
click at [459, 529] on strong "[MEDICAL_DATA] isn’t just “shyness.”" at bounding box center [469, 534] width 209 height 13
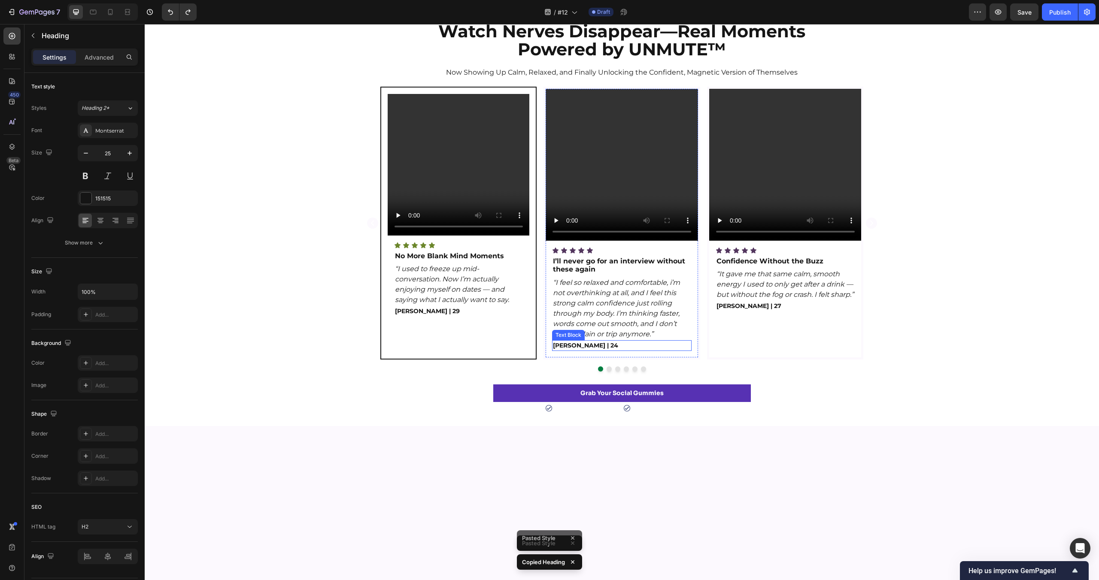
scroll to position [0, 0]
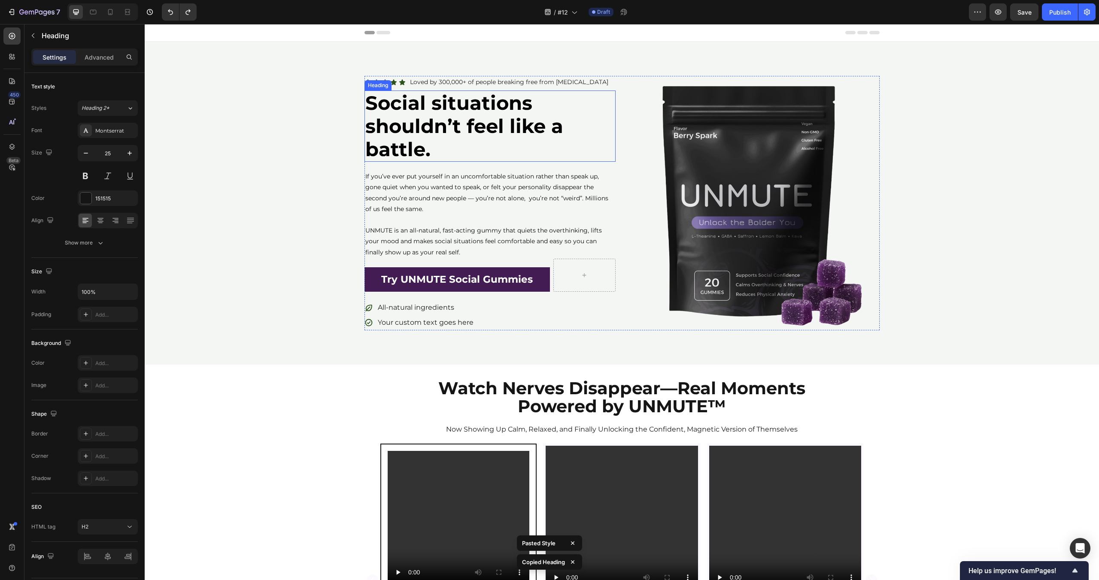
click at [525, 117] on strong "Social situations shouldn’t feel like a battle." at bounding box center [464, 126] width 198 height 70
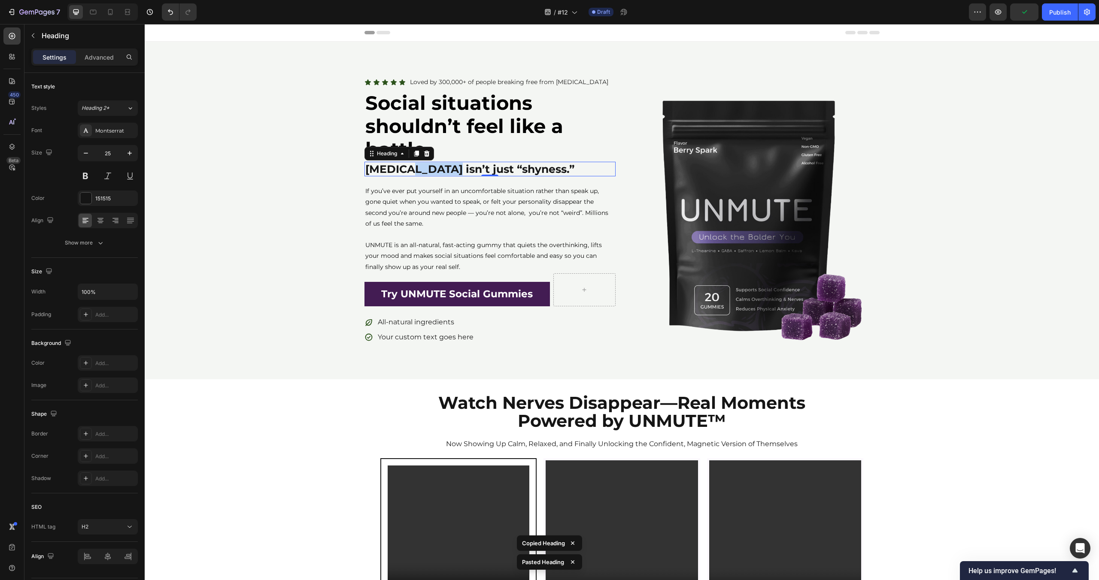
click at [433, 173] on strong "[MEDICAL_DATA] isn’t just “shyness.”" at bounding box center [469, 169] width 209 height 13
click at [303, 192] on div "Icon Icon Icon Icon Icon Icon List Loved by 300,000+ of people breaking free fr…" at bounding box center [622, 210] width 954 height 269
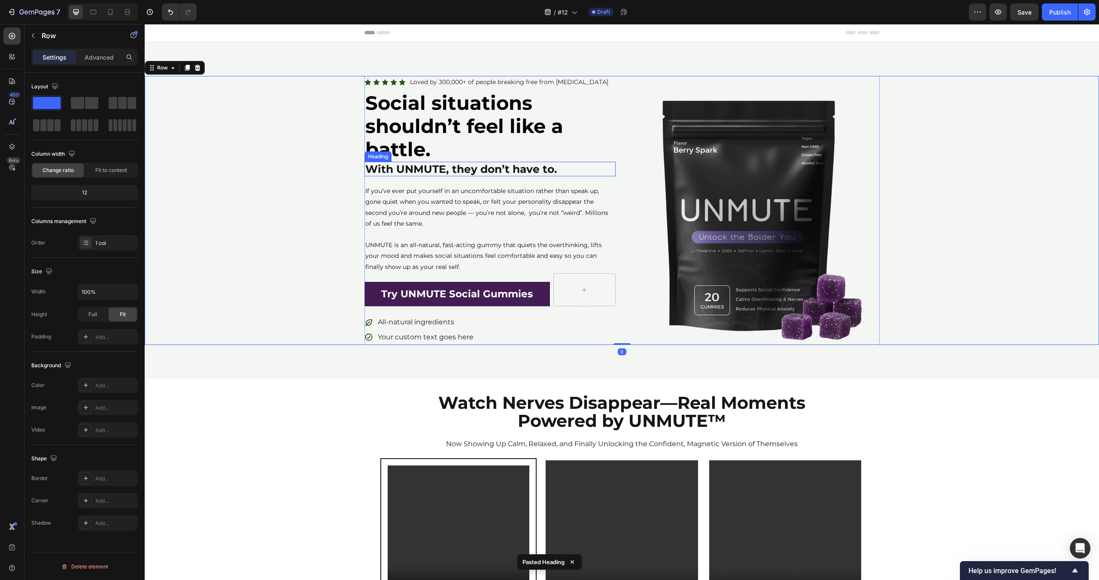
click at [461, 173] on strong "With UNMUTE, they don’t have to." at bounding box center [461, 169] width 192 height 13
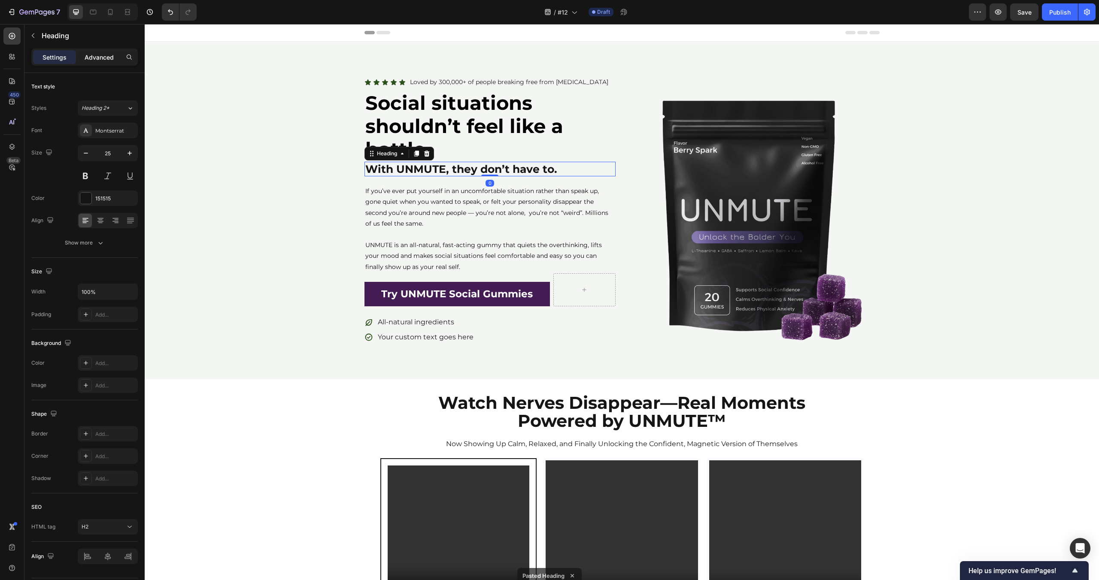
click at [97, 53] on p "Advanced" at bounding box center [99, 57] width 29 height 9
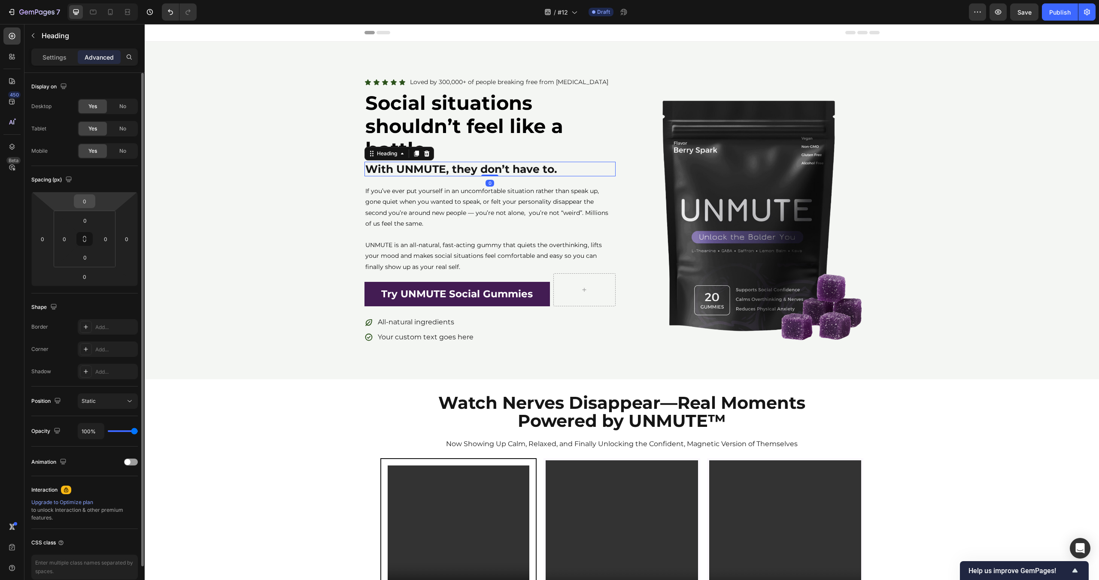
click at [83, 202] on input "0" at bounding box center [84, 201] width 17 height 13
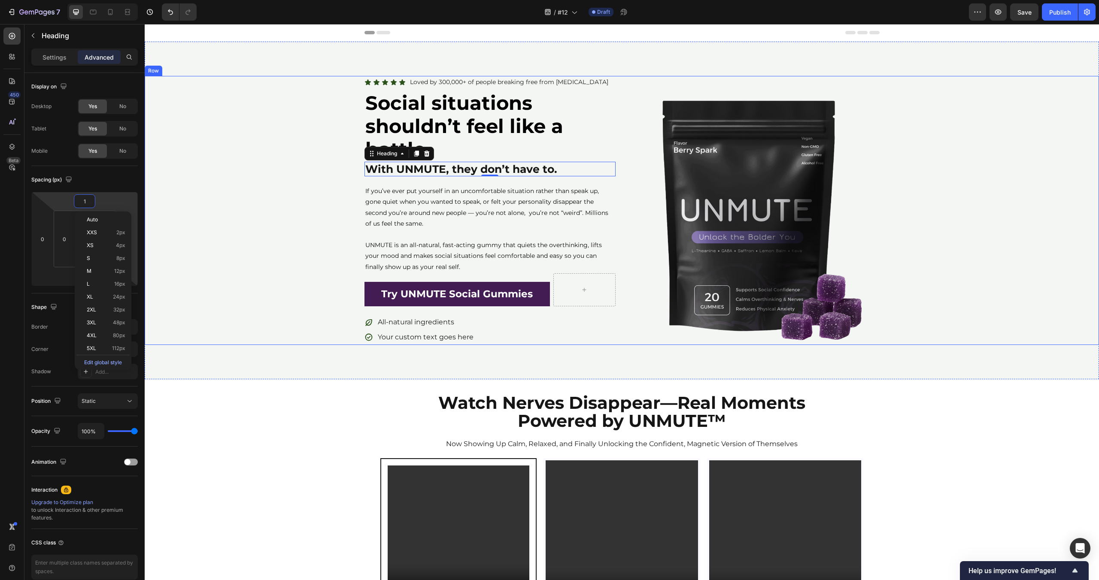
type input "15"
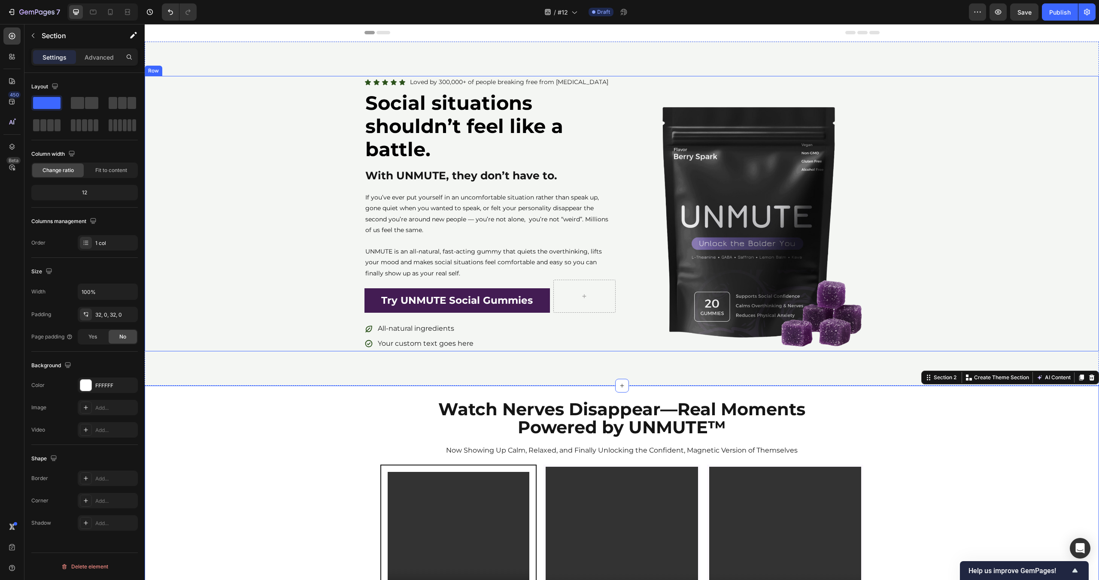
click at [961, 220] on div "Icon Icon Icon Icon Icon Icon List Loved by 300,000+ of people breaking free fr…" at bounding box center [622, 214] width 954 height 276
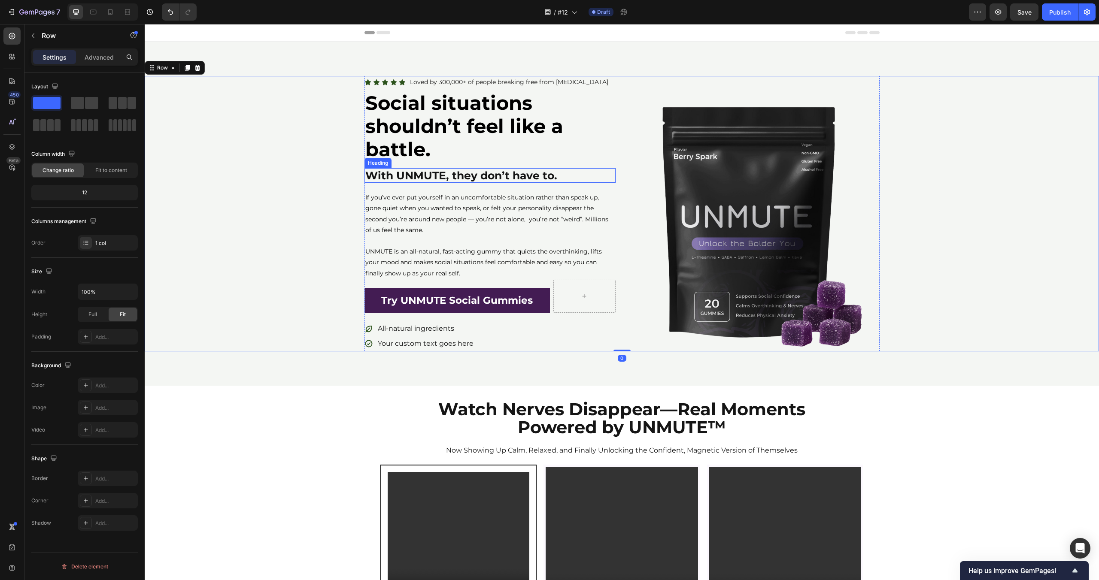
click at [468, 171] on strong "With UNMUTE, they don’t have to." at bounding box center [461, 175] width 192 height 13
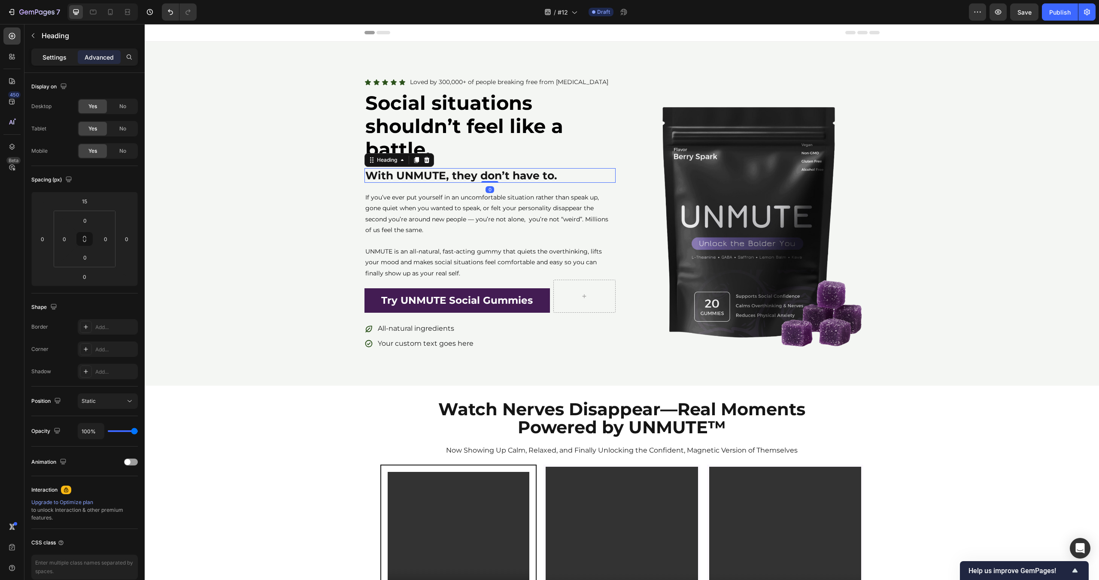
click at [55, 58] on p "Settings" at bounding box center [54, 57] width 24 height 9
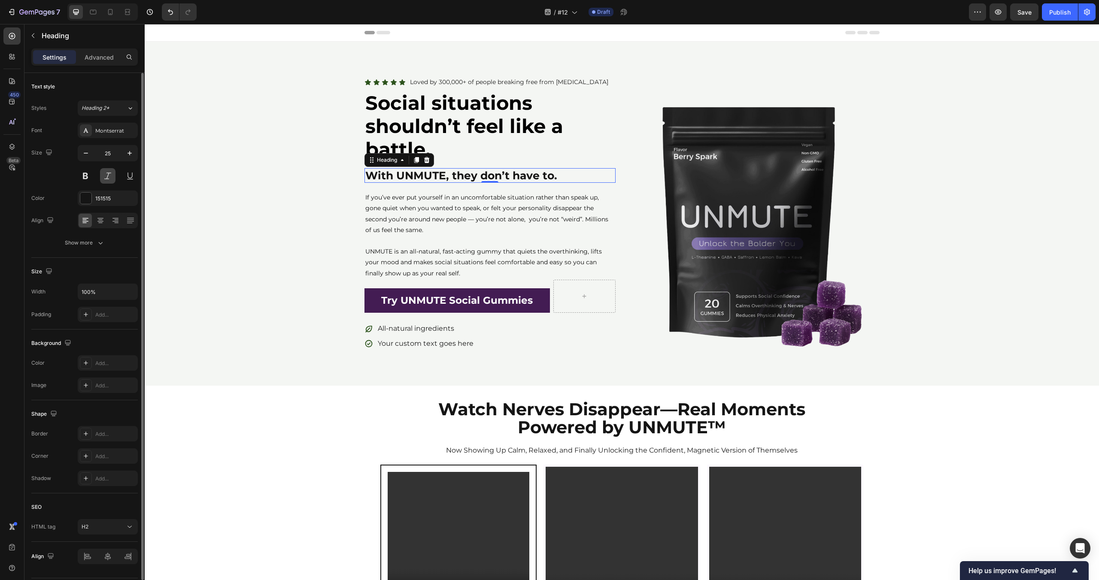
click at [105, 177] on button at bounding box center [107, 175] width 15 height 15
click at [208, 159] on div "Icon Icon Icon Icon Icon Icon List Loved by 300,000+ of people breaking free fr…" at bounding box center [622, 214] width 954 height 276
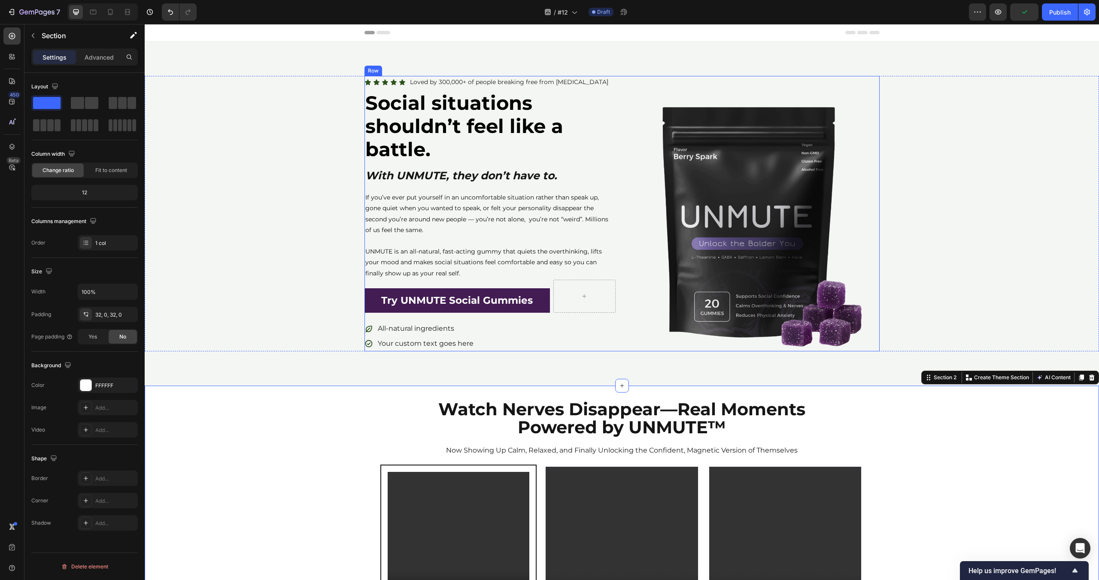
click at [382, 133] on strong "Social situations shouldn’t feel like a battle." at bounding box center [464, 126] width 198 height 70
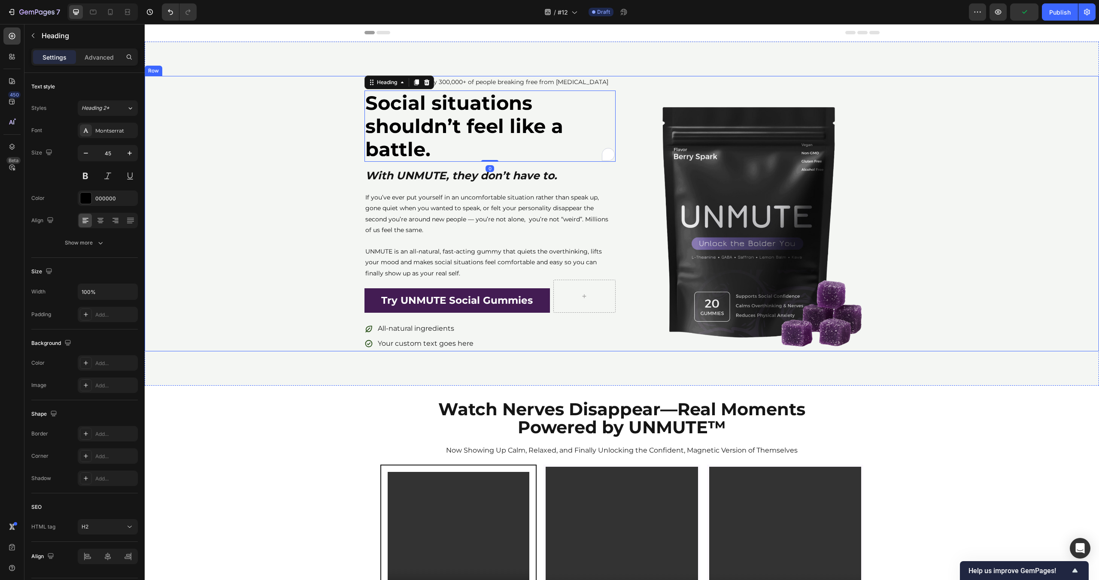
click at [302, 213] on div "Icon Icon Icon Icon Icon Icon List Loved by 300,000+ of people breaking free fr…" at bounding box center [622, 214] width 954 height 276
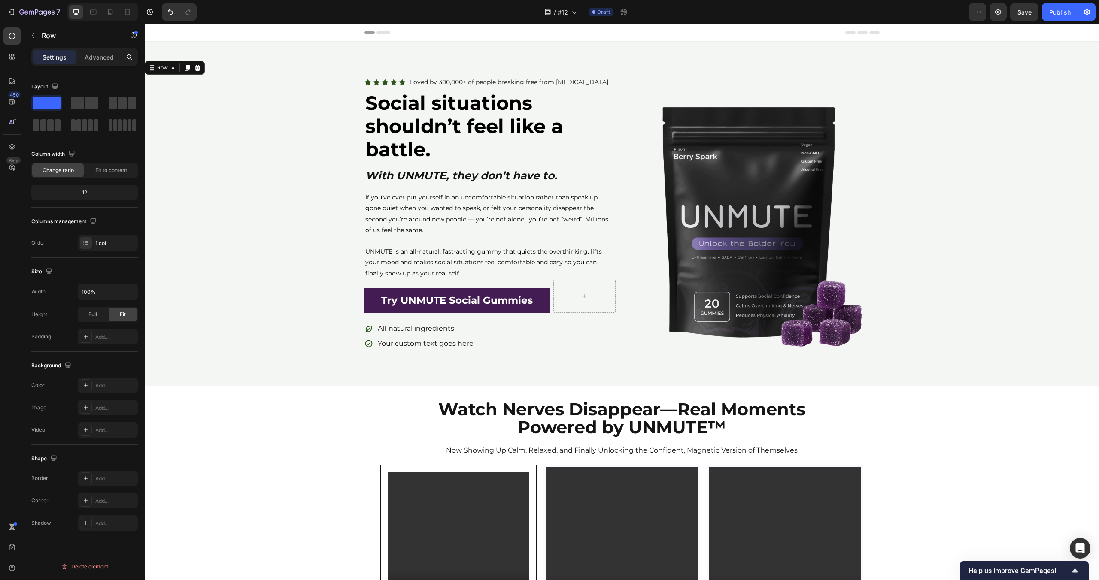
click at [302, 213] on div "Icon Icon Icon Icon Icon Icon List Loved by 300,000+ of people breaking free fr…" at bounding box center [622, 214] width 954 height 276
click at [430, 211] on p "If you’ve ever put yourself in an uncomfortable situation rather than speak up,…" at bounding box center [489, 213] width 249 height 43
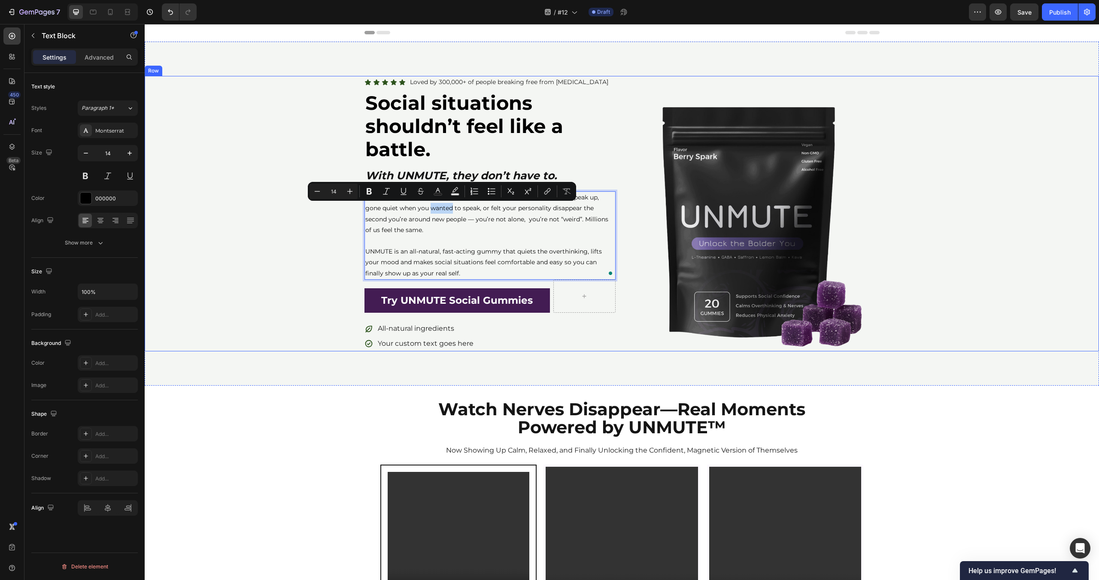
click at [316, 379] on div "Icon Icon Icon Icon Icon Icon List Loved by 300,000+ of people breaking free fr…" at bounding box center [622, 214] width 954 height 344
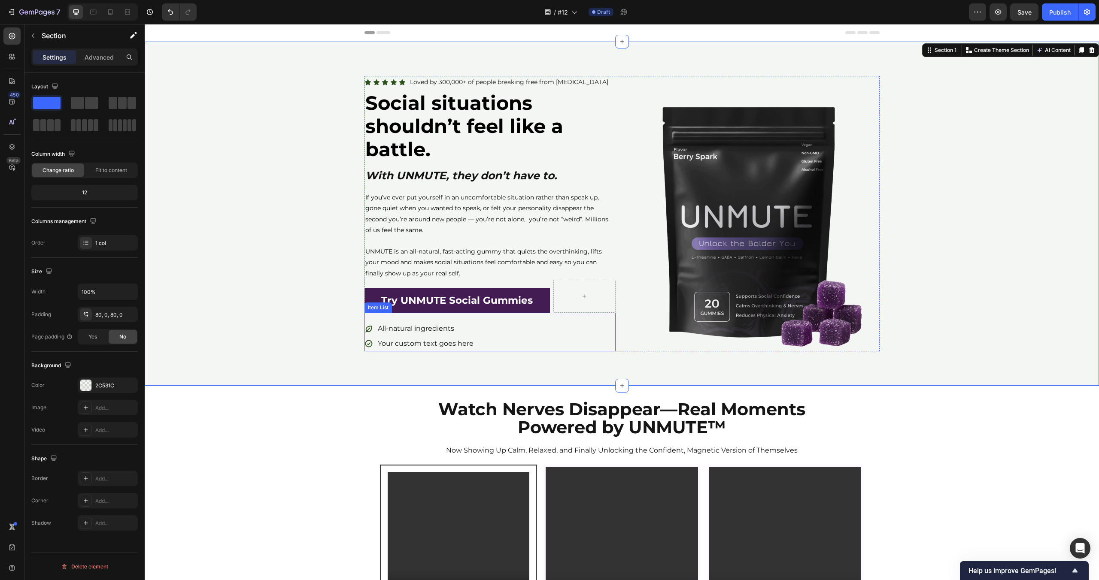
click at [473, 336] on div "All-natural ingredients Your custom text goes here" at bounding box center [489, 336] width 251 height 30
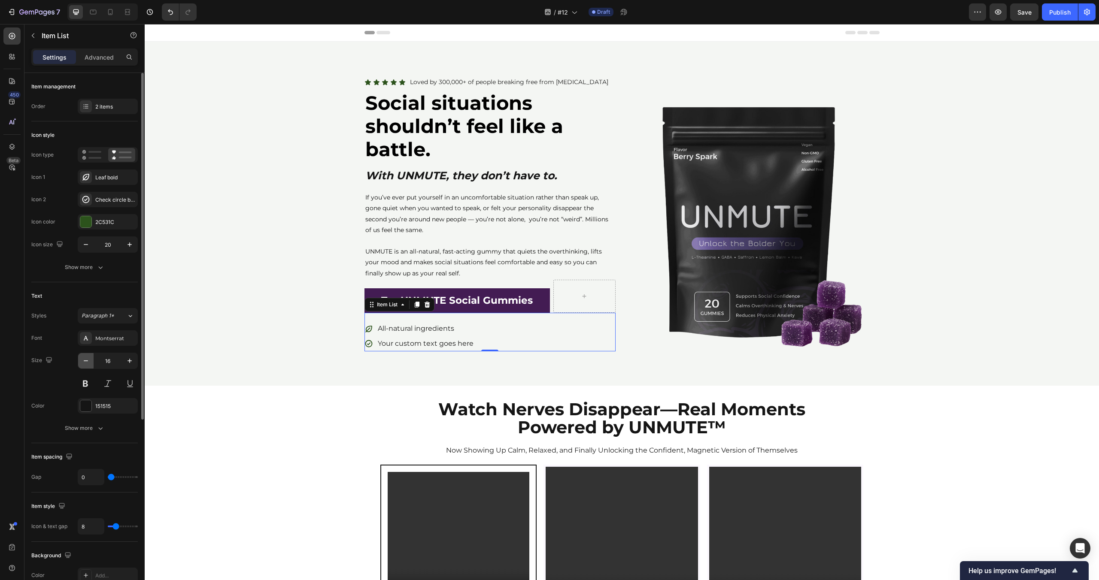
click at [82, 358] on icon "button" at bounding box center [86, 361] width 9 height 9
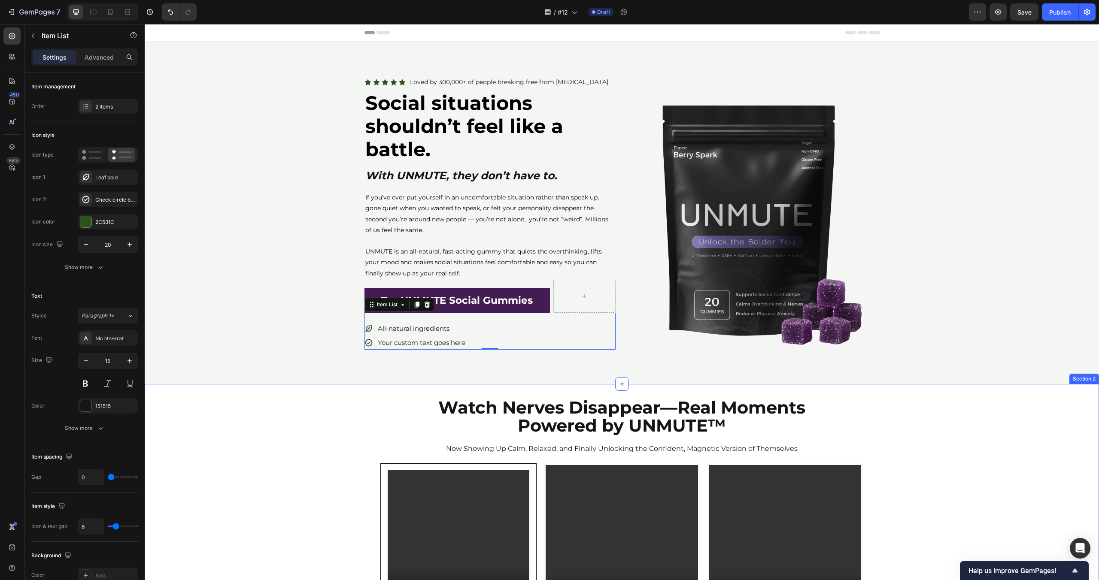
type input "14"
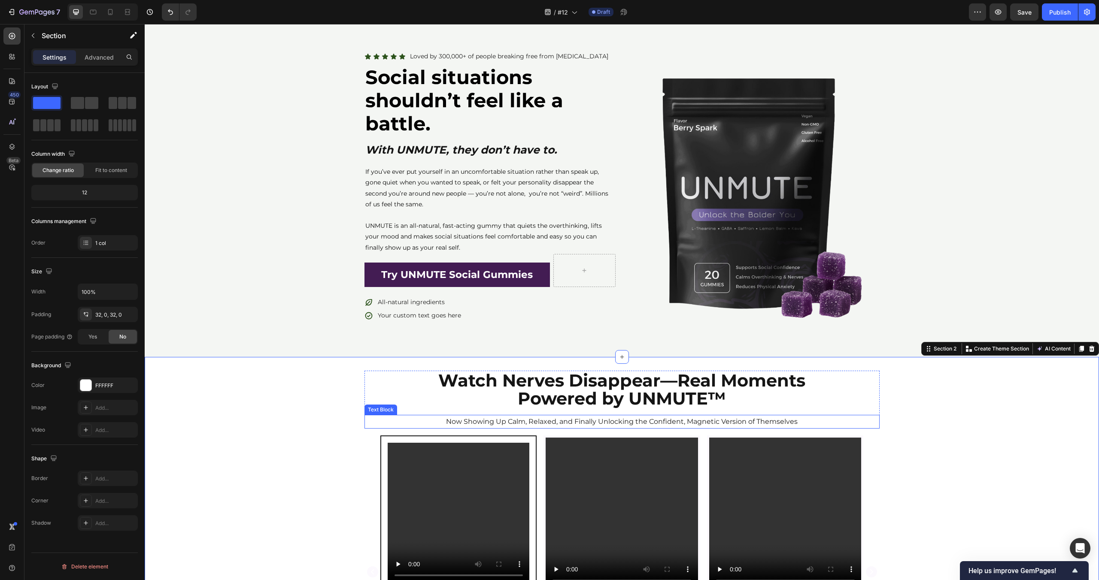
scroll to position [31, 0]
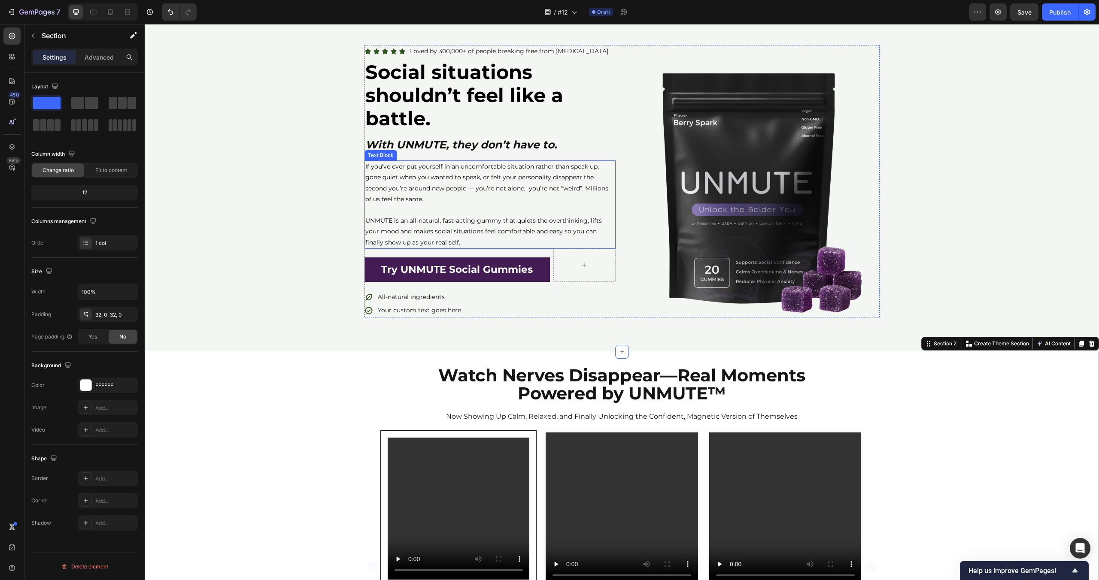
click at [566, 212] on p "To enrich screen reader interactions, please activate Accessibility in Grammarl…" at bounding box center [489, 210] width 249 height 11
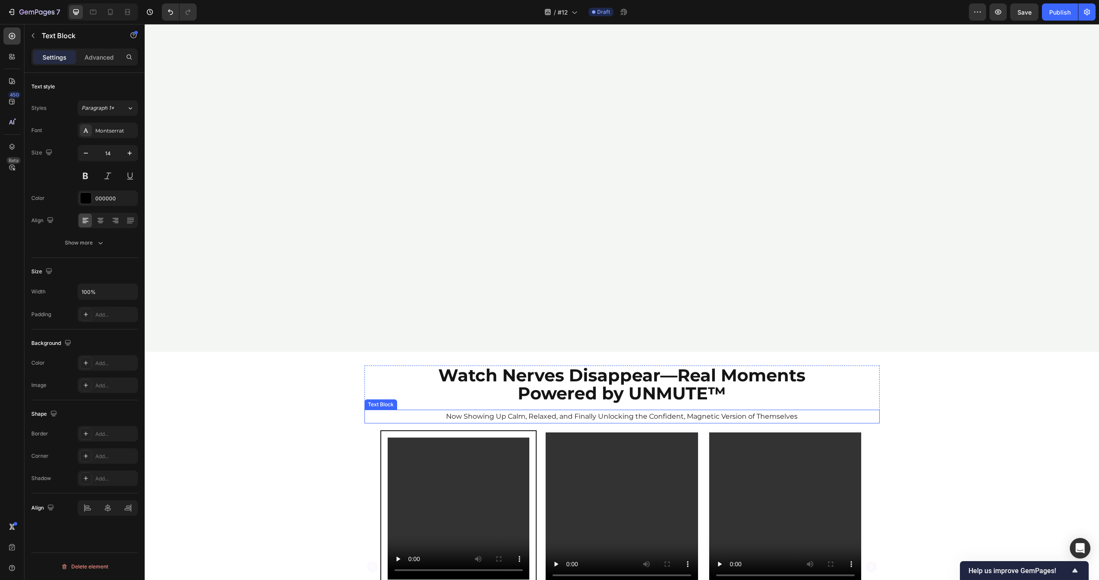
scroll to position [371, 0]
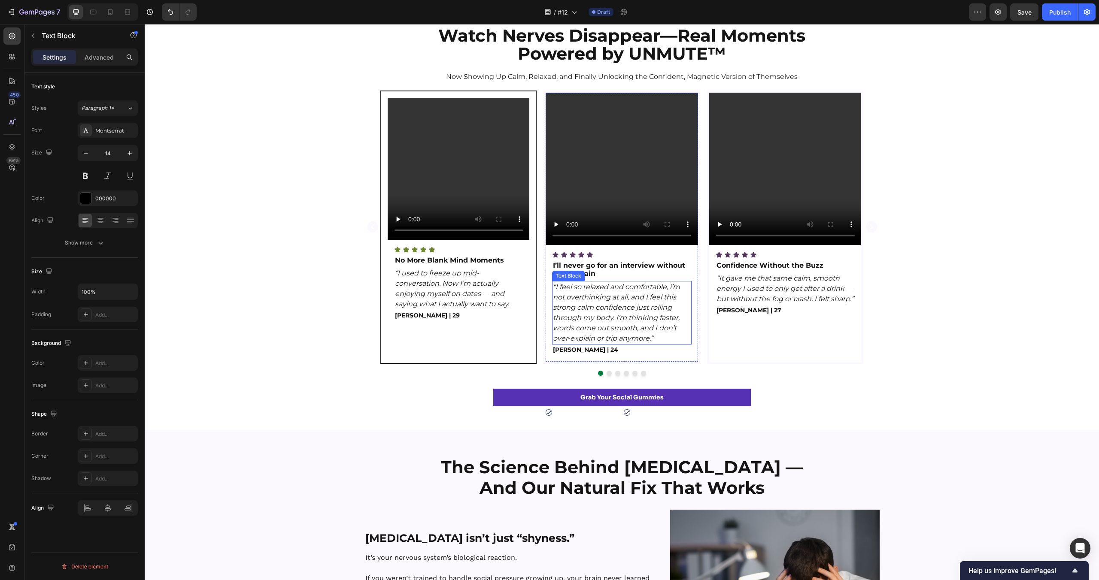
click at [495, 299] on p "“I used to freeze up mid-conversation. Now I’m actually enjoying myself on date…" at bounding box center [458, 288] width 127 height 41
click at [86, 156] on icon "button" at bounding box center [86, 153] width 9 height 9
type input "14"
click at [589, 307] on p "“I feel so relaxed and comfortable, i’m not overthinking at all, and I feel thi…" at bounding box center [622, 313] width 138 height 62
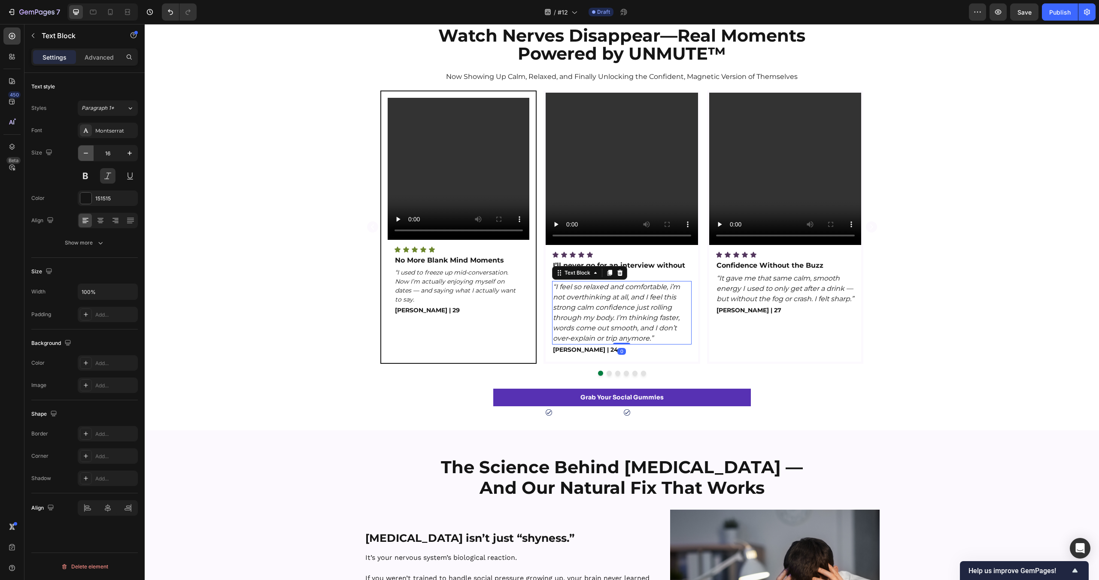
click at [88, 154] on icon "button" at bounding box center [86, 153] width 9 height 9
click at [131, 148] on button "button" at bounding box center [129, 153] width 15 height 15
type input "16"
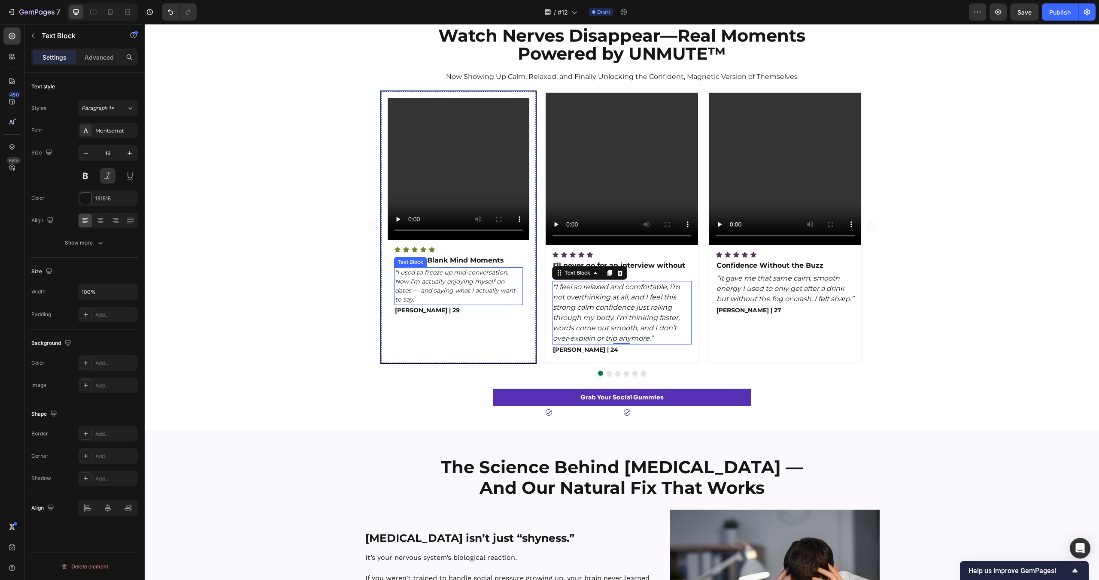
click at [475, 275] on p "“I used to freeze up mid-conversation. Now I’m actually enjoying myself on date…" at bounding box center [458, 286] width 127 height 36
click at [133, 154] on icon "button" at bounding box center [129, 153] width 9 height 9
type input "16"
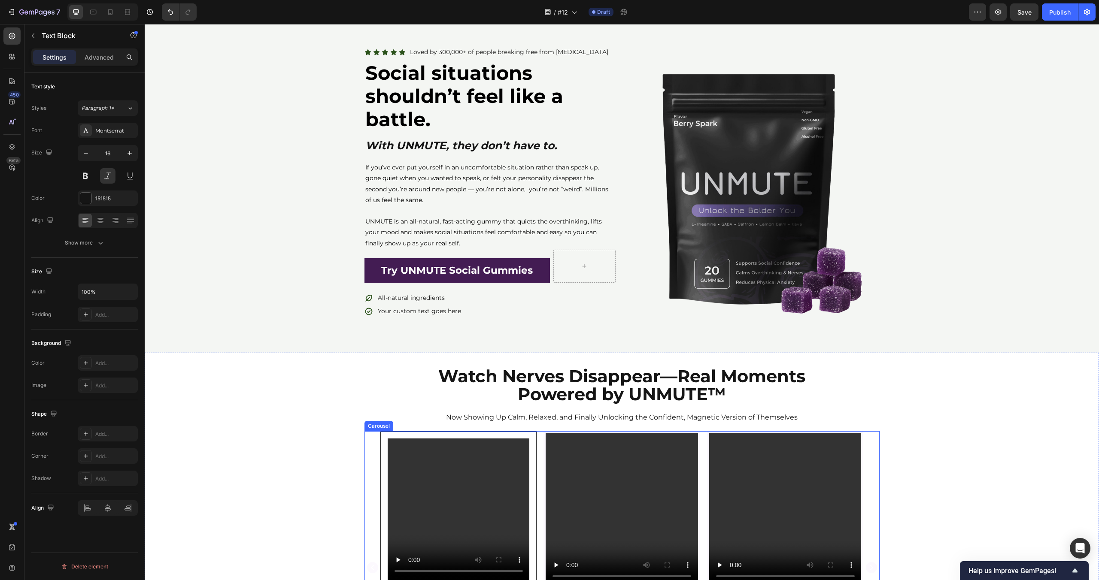
scroll to position [0, 0]
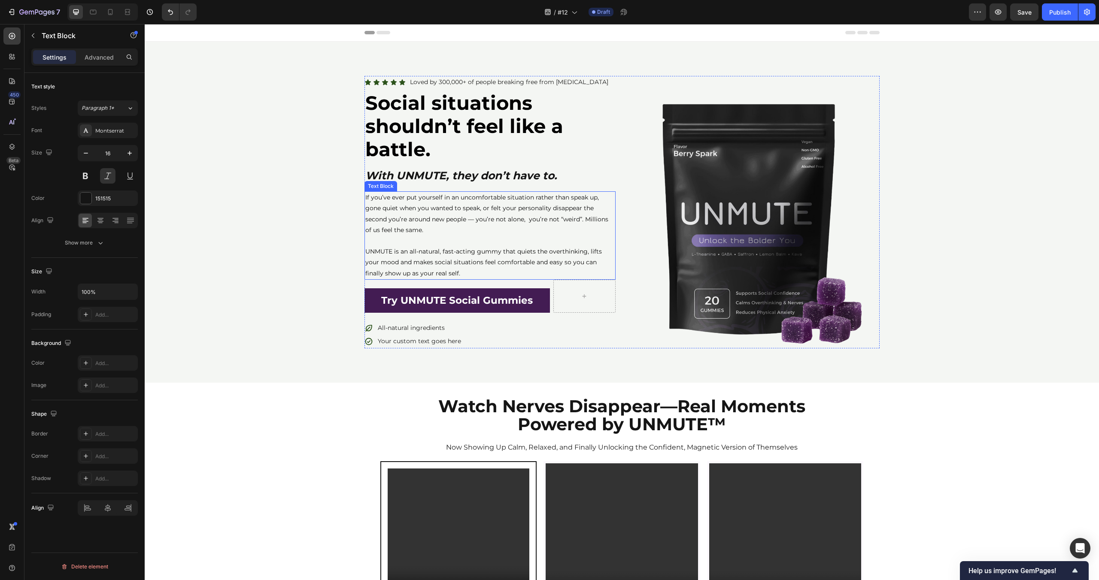
click at [490, 233] on p "If you’ve ever put yourself in an uncomfortable situation rather than speak up,…" at bounding box center [489, 213] width 249 height 43
click at [131, 150] on icon "button" at bounding box center [129, 153] width 9 height 9
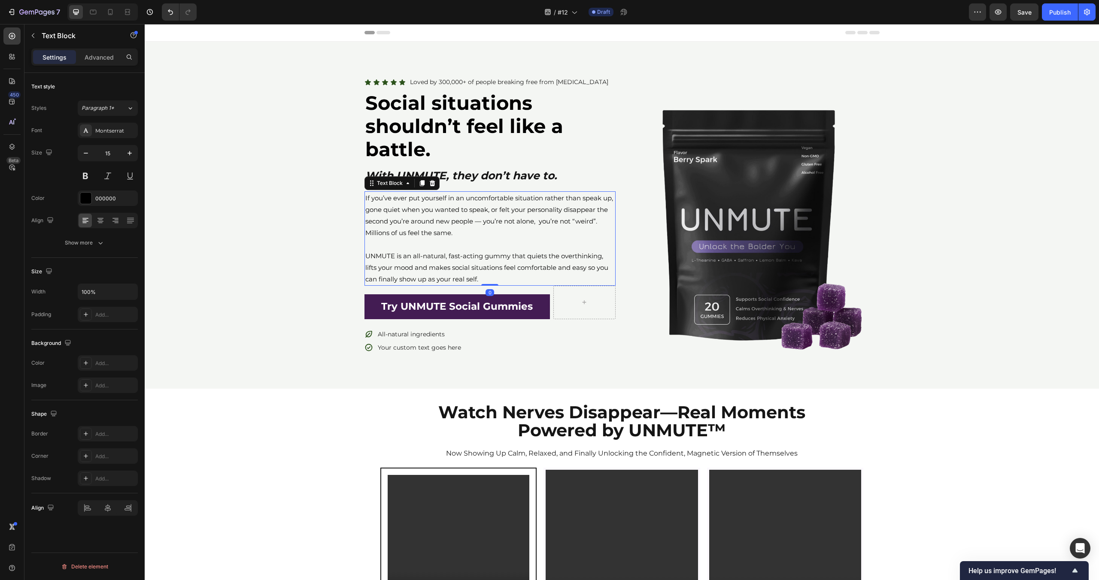
type input "16"
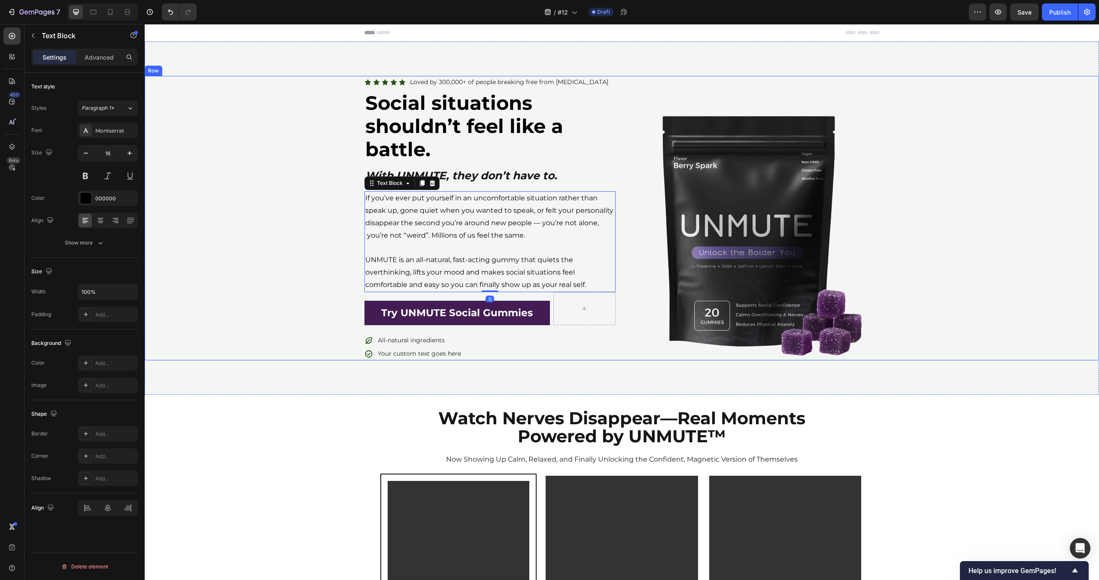
click at [178, 181] on div "Icon Icon Icon Icon Icon Icon List Loved by 300,000+ of people breaking free fr…" at bounding box center [622, 218] width 954 height 285
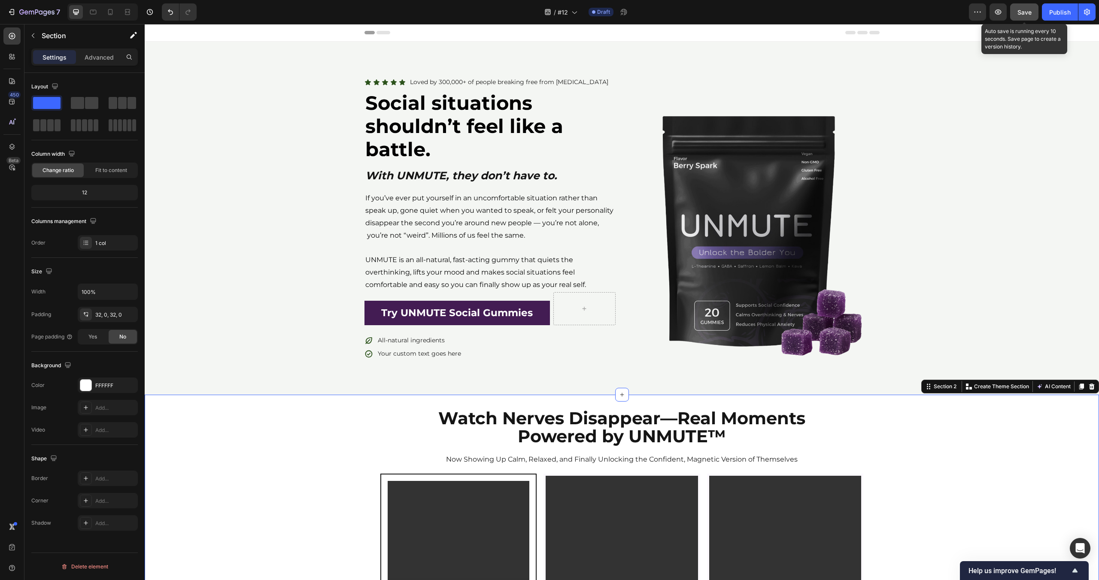
drag, startPoint x: 1025, startPoint y: 7, endPoint x: 794, endPoint y: 349, distance: 413.0
click at [1025, 8] on div "Save" at bounding box center [1024, 12] width 14 height 9
click at [768, 265] on img at bounding box center [753, 234] width 251 height 251
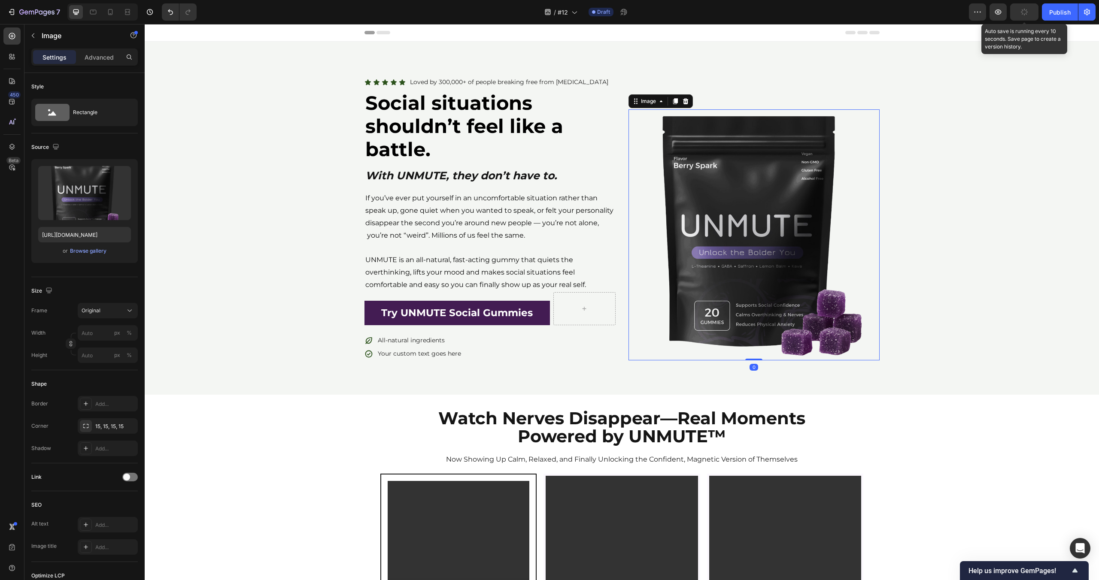
click at [985, 243] on div "Icon Icon Icon Icon Icon Icon List Loved by 300,000+ of people breaking free fr…" at bounding box center [622, 218] width 954 height 285
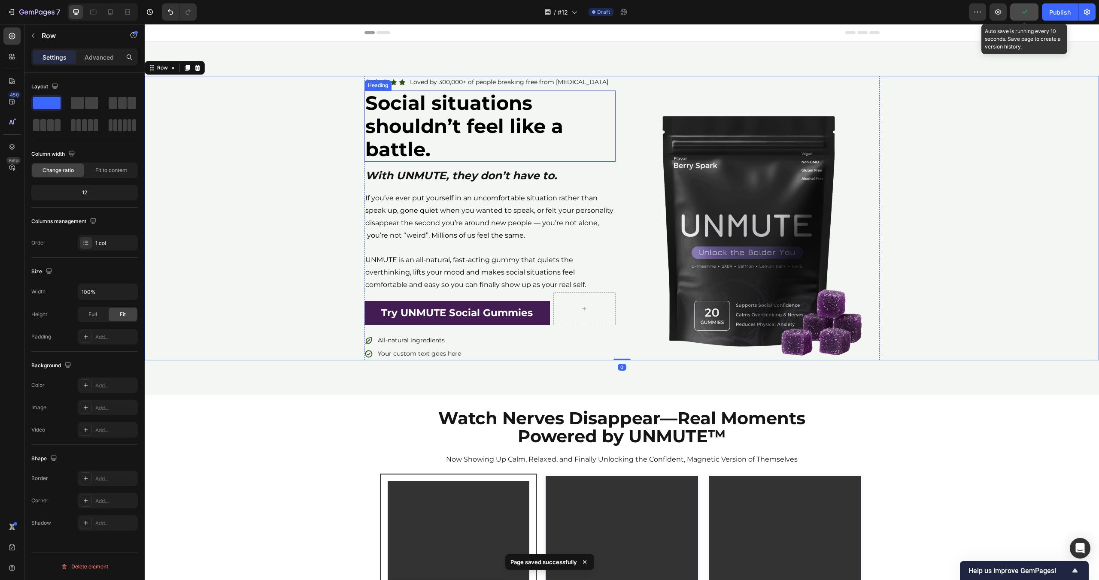
click at [613, 122] on h2 "Social situations shouldn’t feel like a battle." at bounding box center [489, 126] width 251 height 71
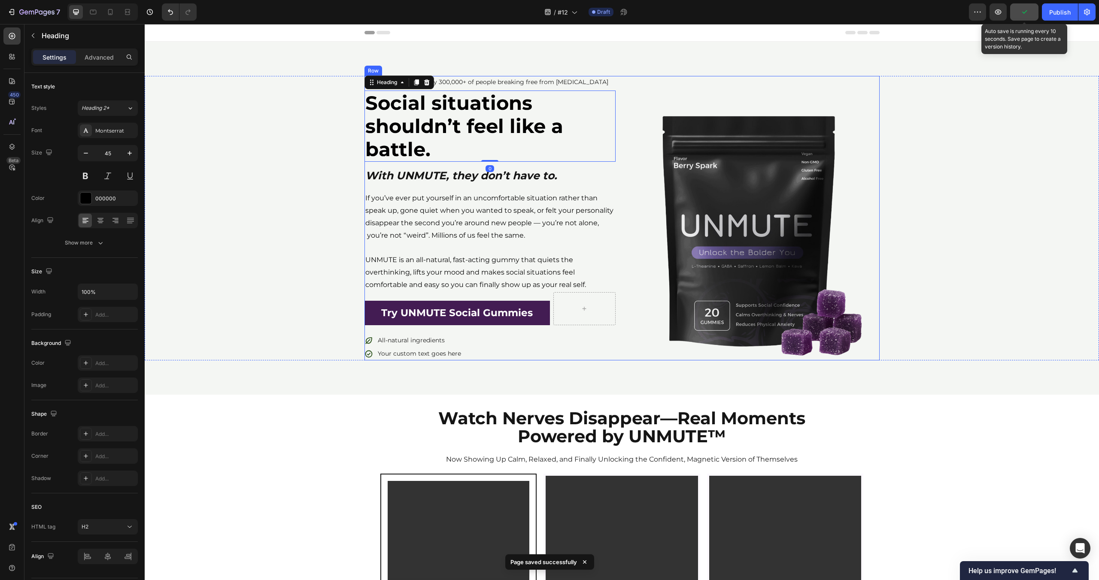
click at [622, 132] on div "Icon Icon Icon Icon Icon Icon List Loved by 300,000+ of people breaking free fr…" at bounding box center [621, 218] width 515 height 285
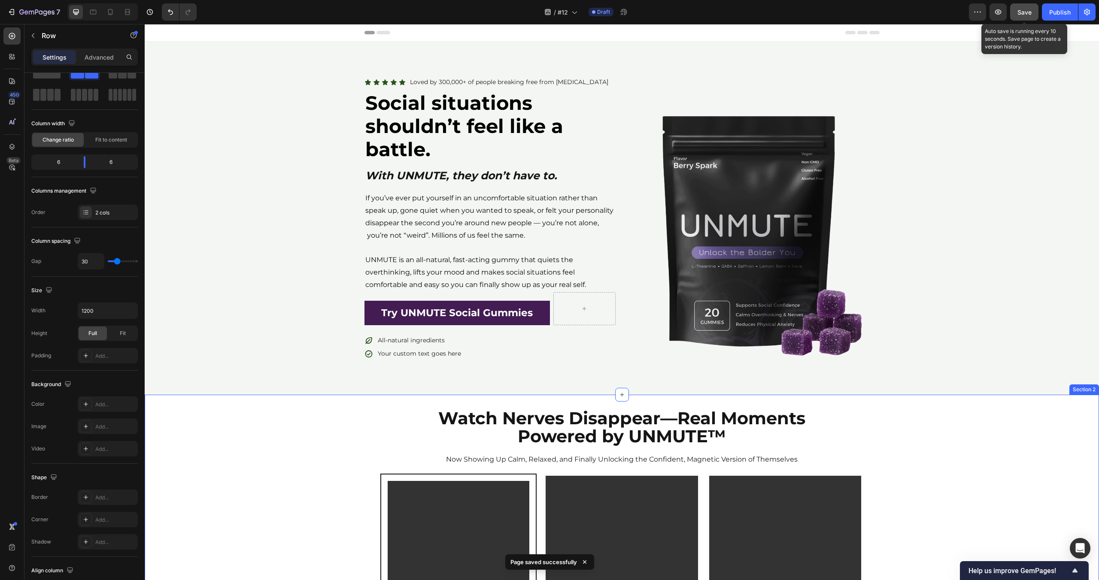
click at [967, 283] on div "Icon Icon Icon Icon Icon Icon List Loved by 300,000+ of people breaking free fr…" at bounding box center [622, 218] width 954 height 285
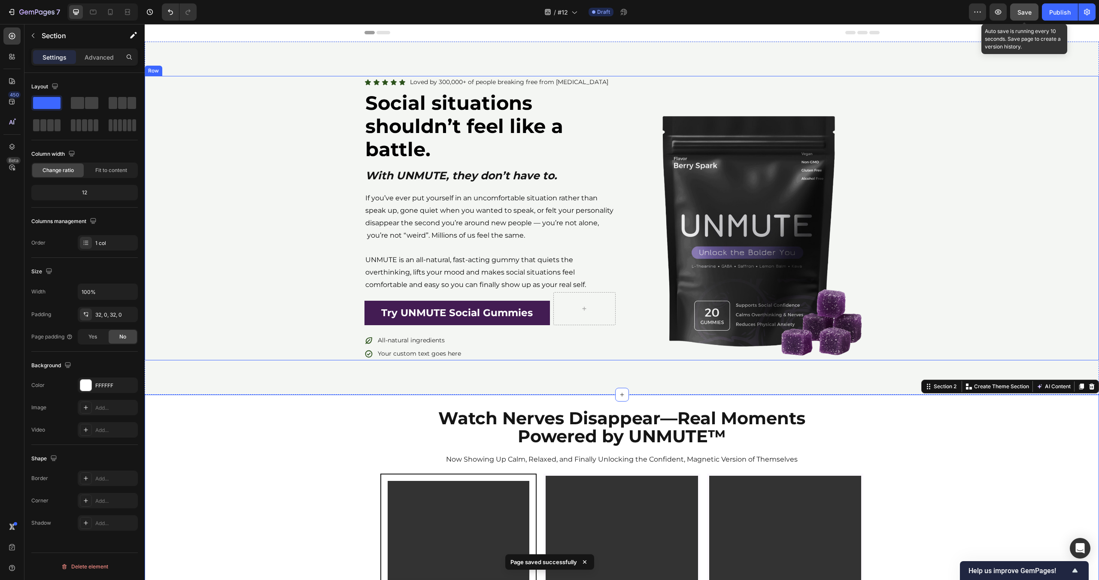
click at [261, 53] on div "Icon Icon Icon Icon Icon Icon List Loved by 300,000+ of people breaking free fr…" at bounding box center [622, 218] width 954 height 353
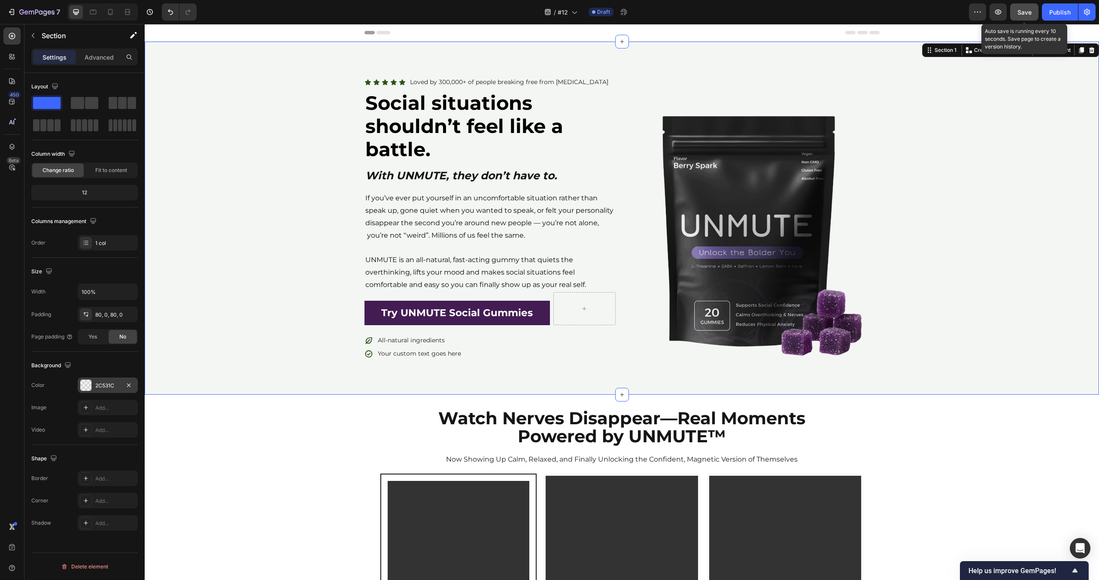
click at [112, 386] on div "2C531C" at bounding box center [107, 386] width 25 height 8
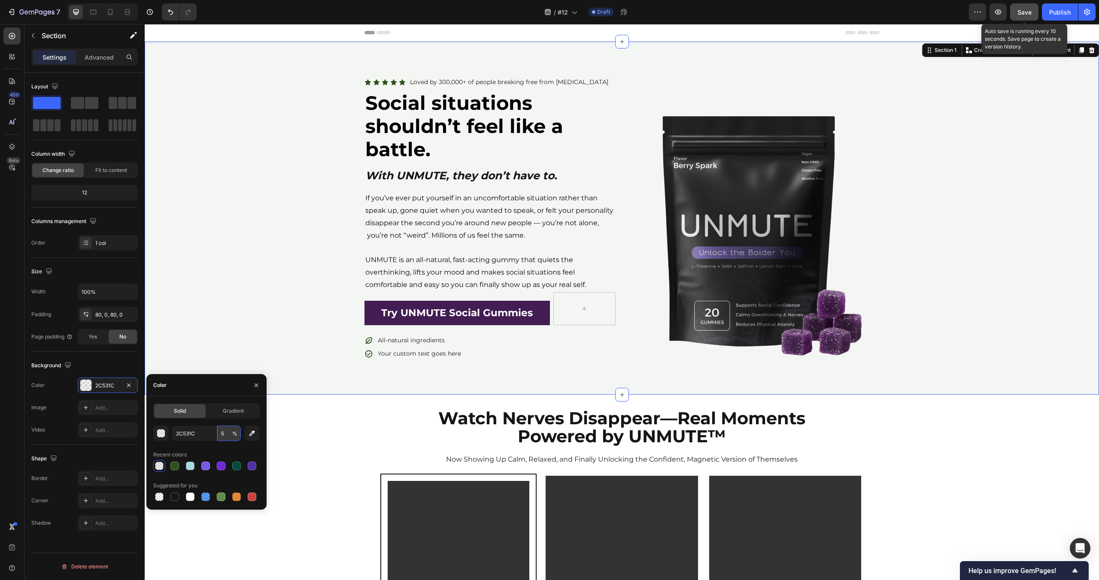
click at [225, 432] on input "5" at bounding box center [229, 433] width 24 height 15
type input "3"
click at [409, 446] on div "Watch Nerves Disappear—Real Moments Powered by UNMUTE™ Heading Now Showing Up C…" at bounding box center [621, 438] width 515 height 58
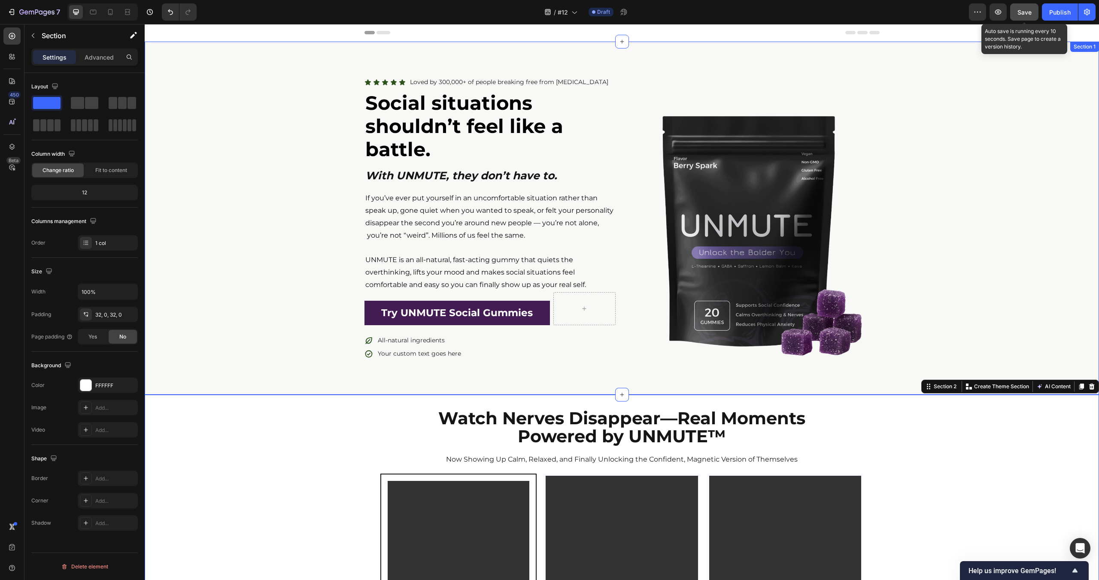
click at [250, 42] on div "Icon Icon Icon Icon Icon Icon List Loved by 300,000+ of people breaking free fr…" at bounding box center [622, 218] width 954 height 353
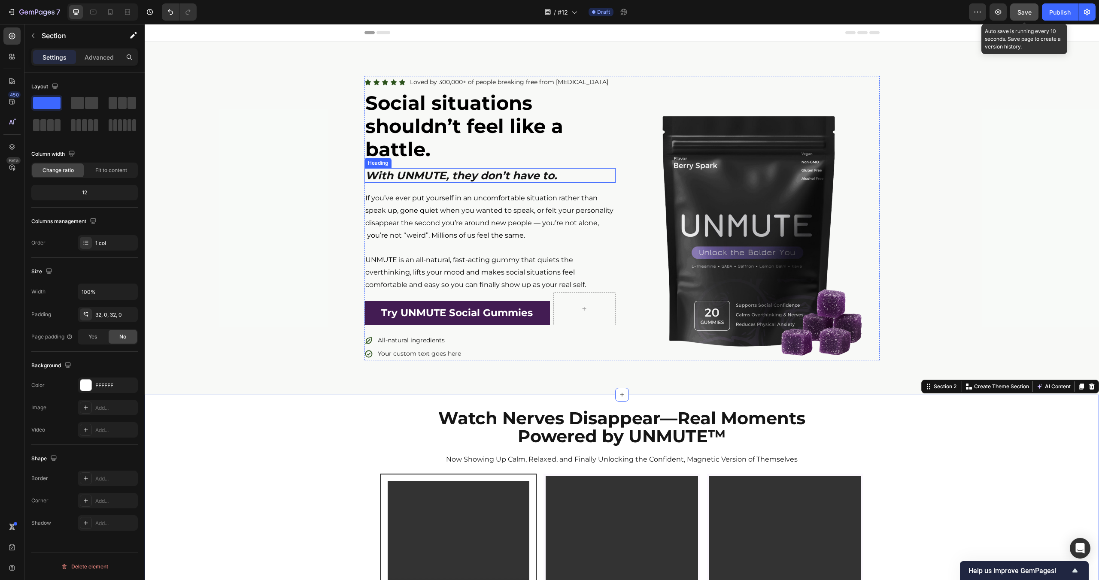
click at [445, 171] on strong "With UNMUTE, they don’t have to." at bounding box center [461, 175] width 192 height 13
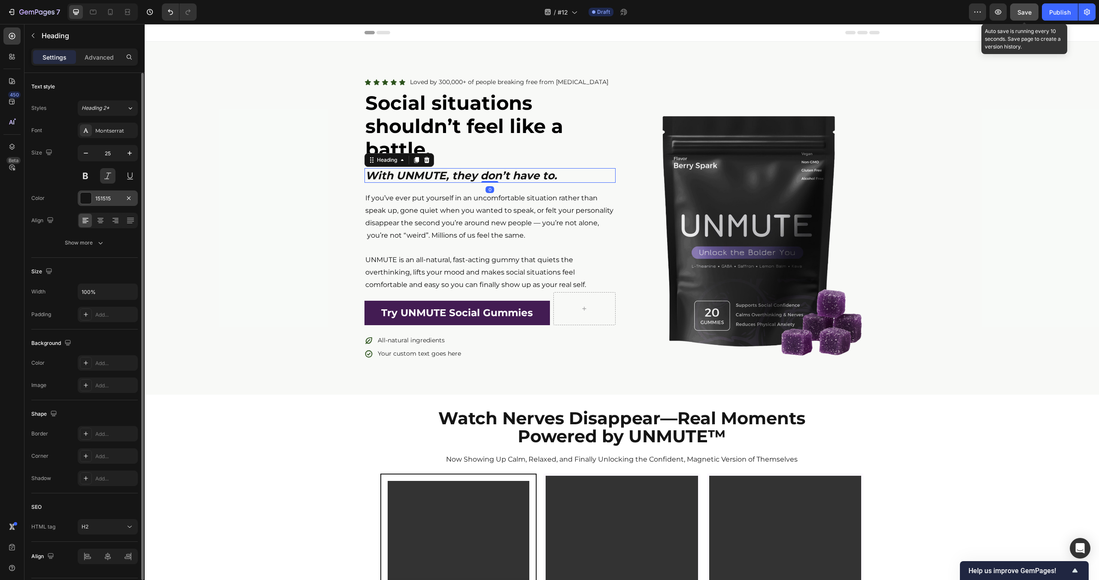
click at [91, 193] on div at bounding box center [86, 198] width 12 height 12
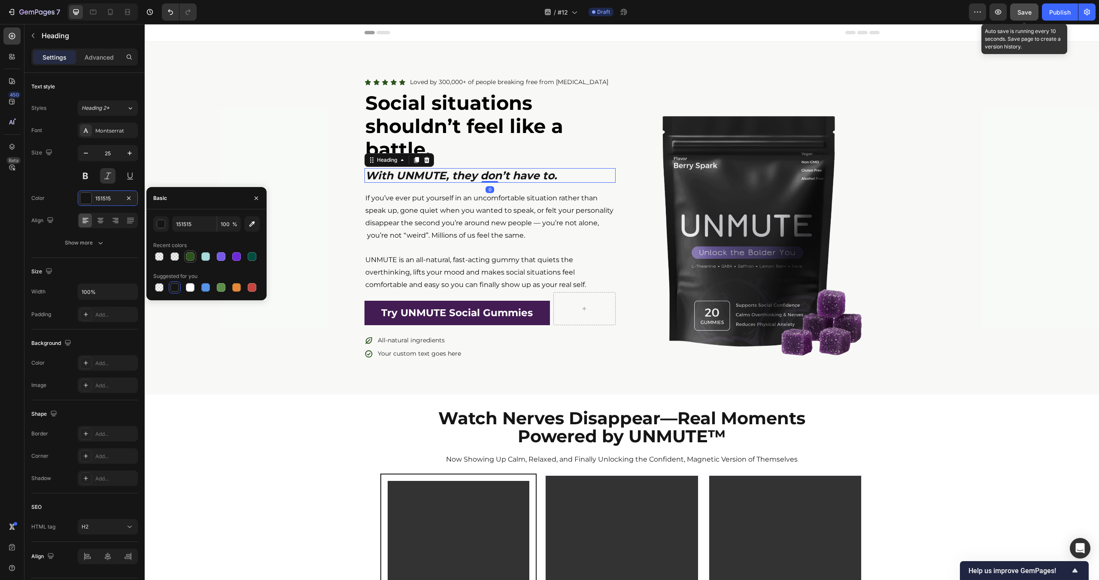
click at [190, 259] on div at bounding box center [190, 256] width 9 height 9
type input "2C531C"
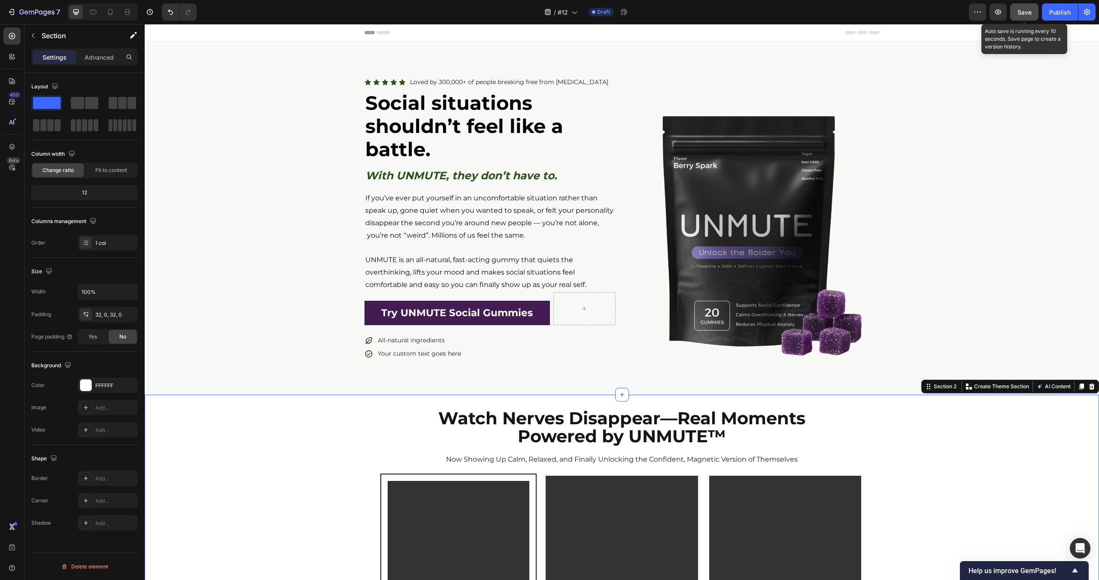
click at [419, 178] on strong "With UNMUTE, they don’t have to." at bounding box center [461, 175] width 192 height 13
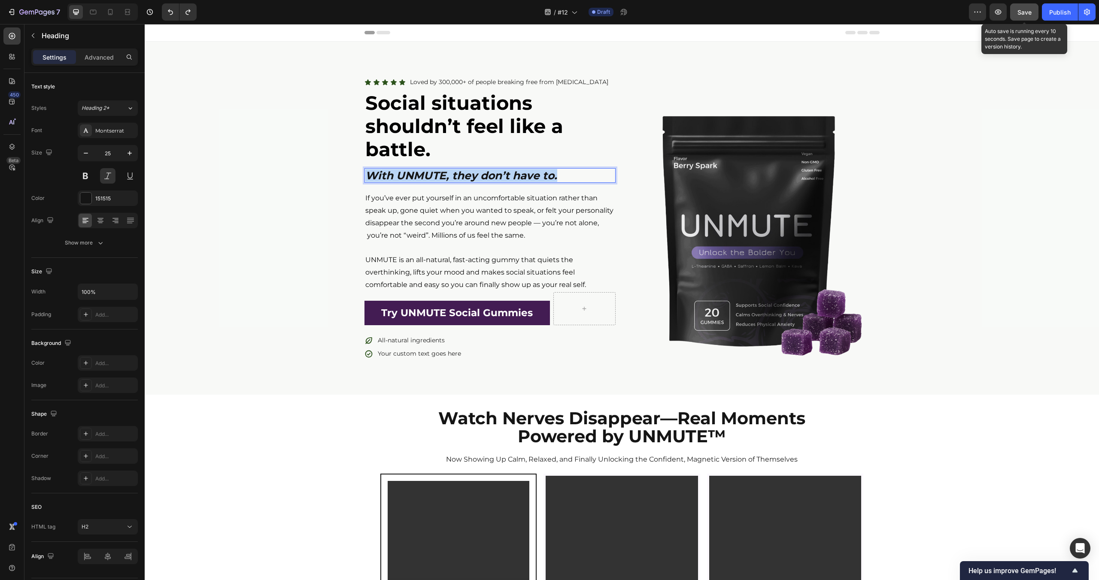
click at [419, 178] on strong "With UNMUTE, they don’t have to." at bounding box center [461, 175] width 192 height 13
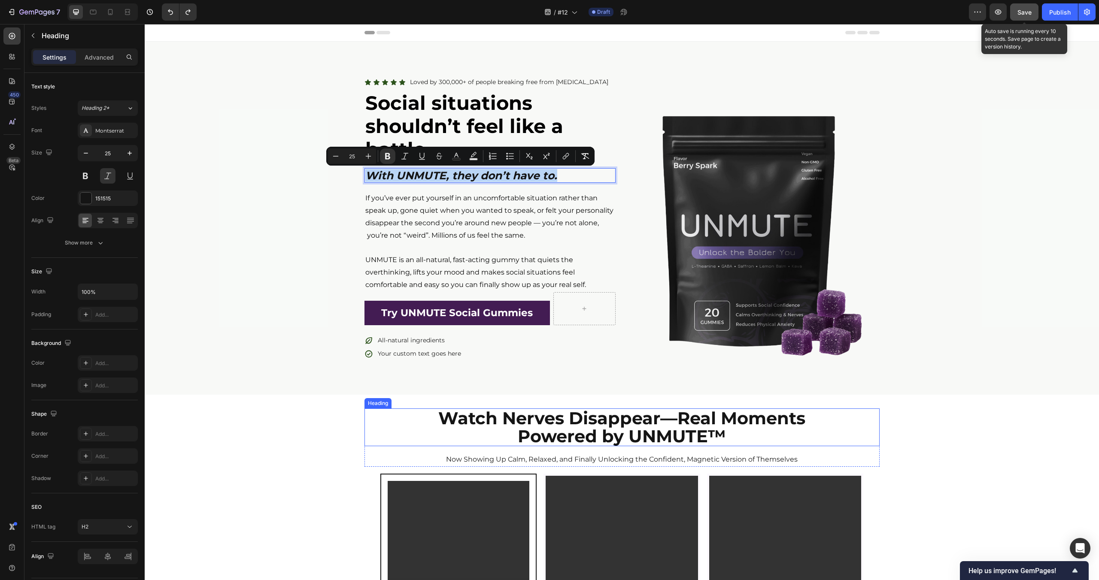
click at [373, 451] on div "Watch Nerves Disappear—Real Moments Powered by UNMUTE™ Heading Now Showing Up C…" at bounding box center [621, 438] width 515 height 58
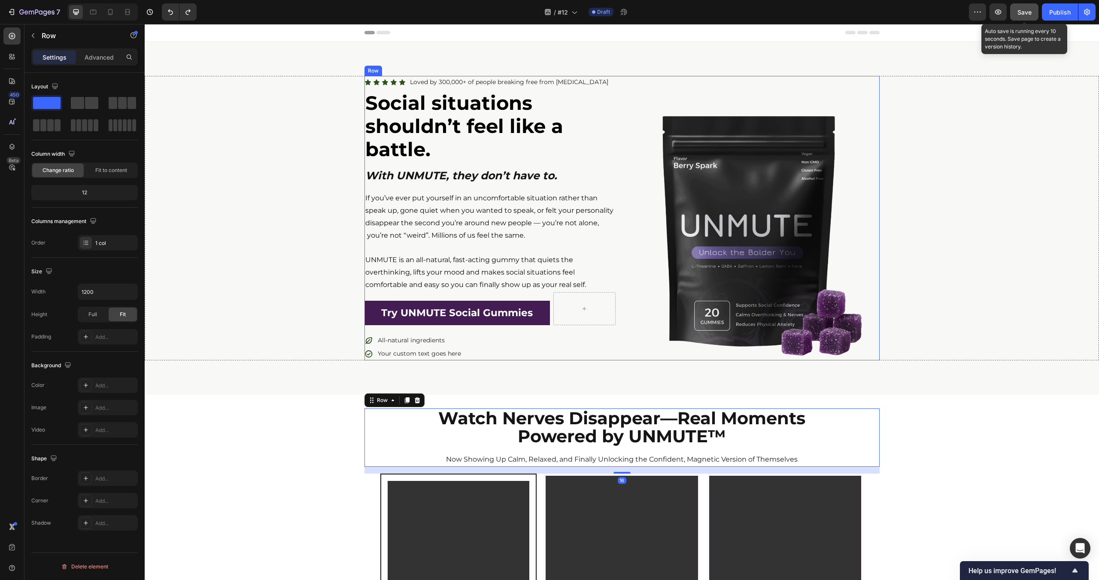
click at [496, 174] on strong "With UNMUTE, they don’t have to." at bounding box center [461, 175] width 192 height 13
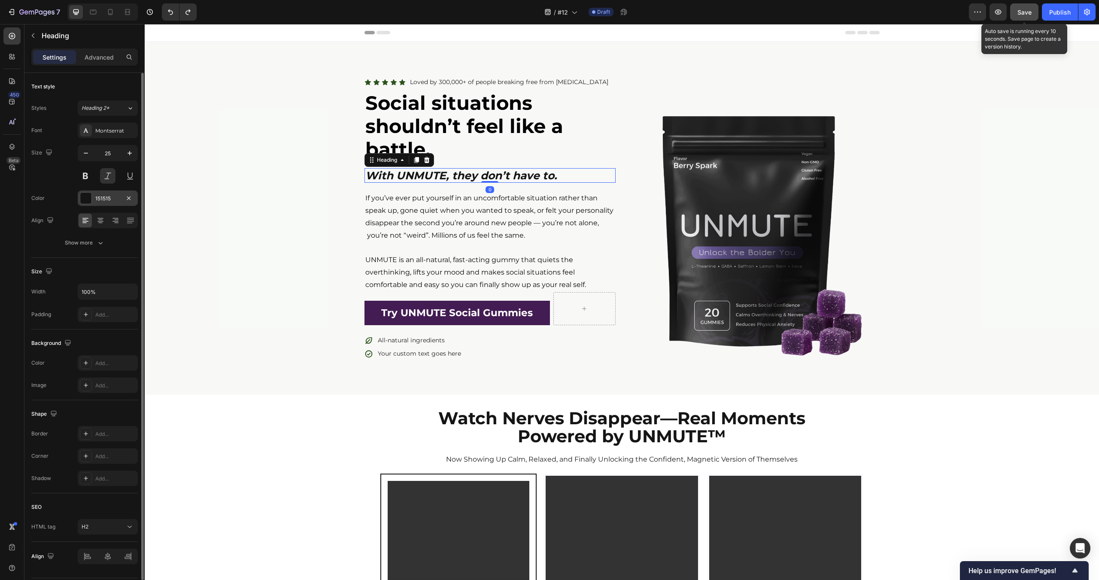
click at [84, 202] on div at bounding box center [85, 198] width 11 height 11
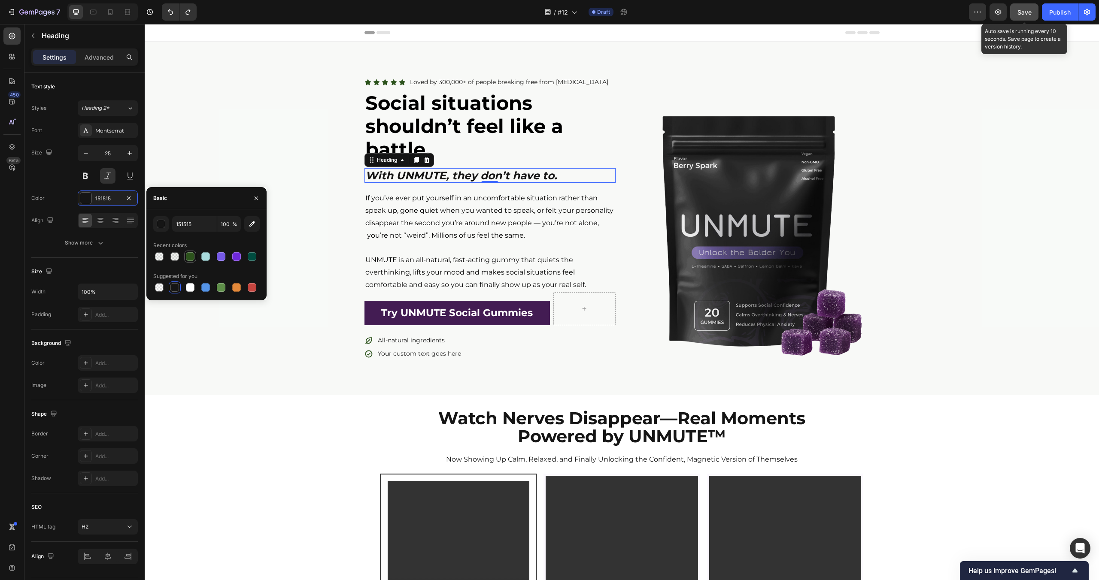
click at [188, 255] on div at bounding box center [190, 256] width 9 height 9
type input "2C531C"
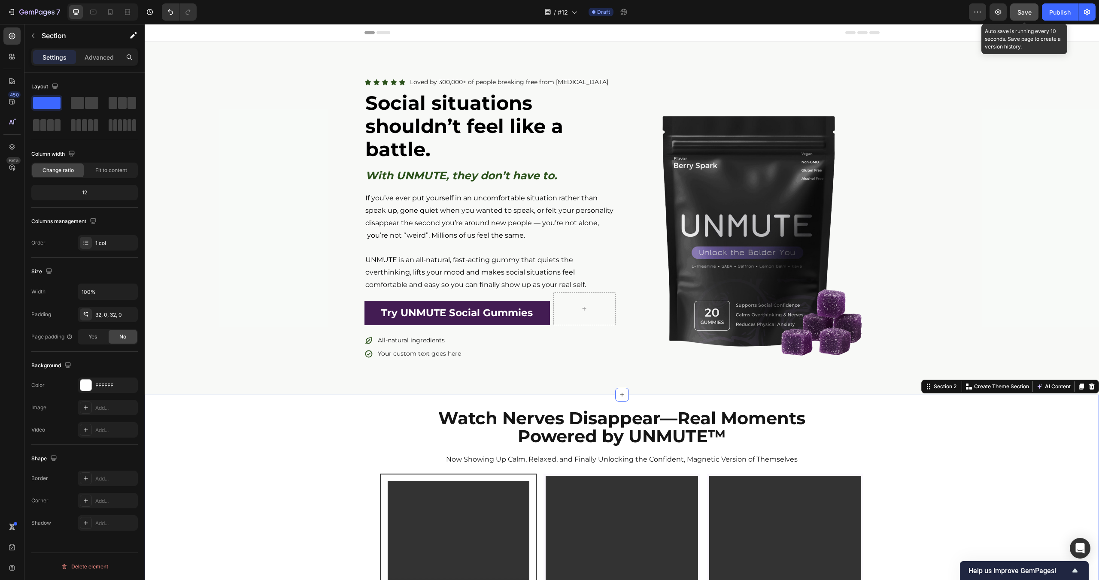
click at [507, 225] on p "If you’ve ever put yourself in an uncomfortable situation rather than speak up,…" at bounding box center [489, 216] width 249 height 49
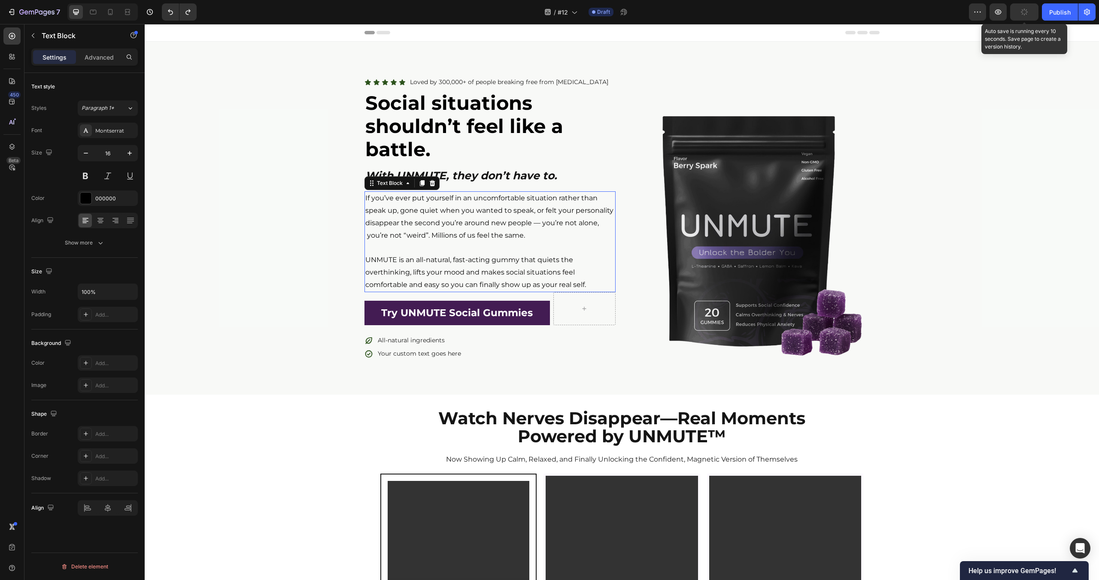
click at [507, 225] on p "If you’ve ever put yourself in an uncomfortable situation rather than speak up,…" at bounding box center [489, 216] width 249 height 49
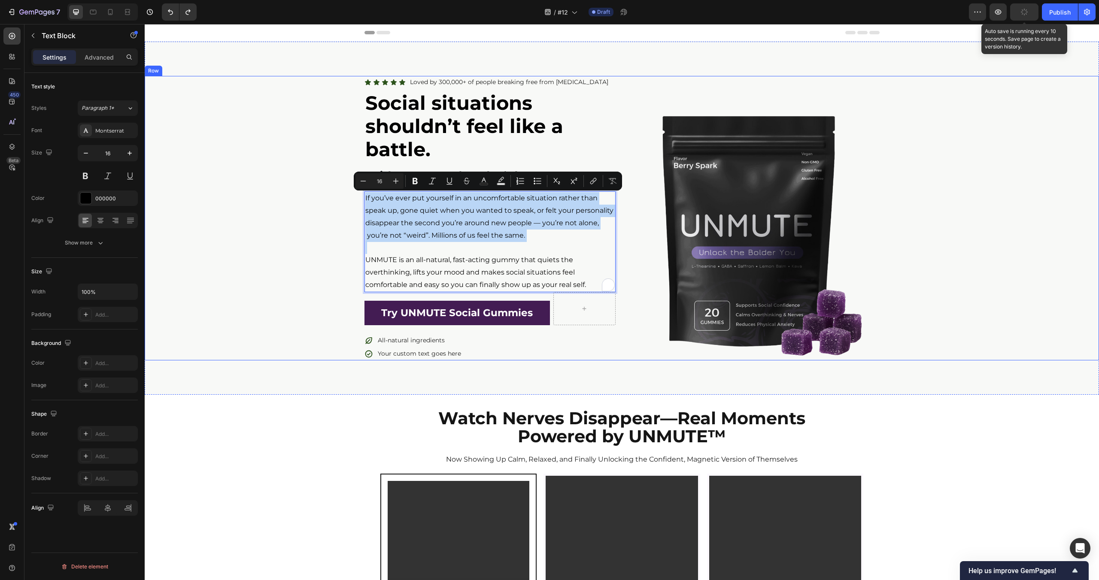
click at [339, 252] on div "Icon Icon Icon Icon Icon Icon List Loved by 300,000+ of people breaking free fr…" at bounding box center [622, 218] width 954 height 285
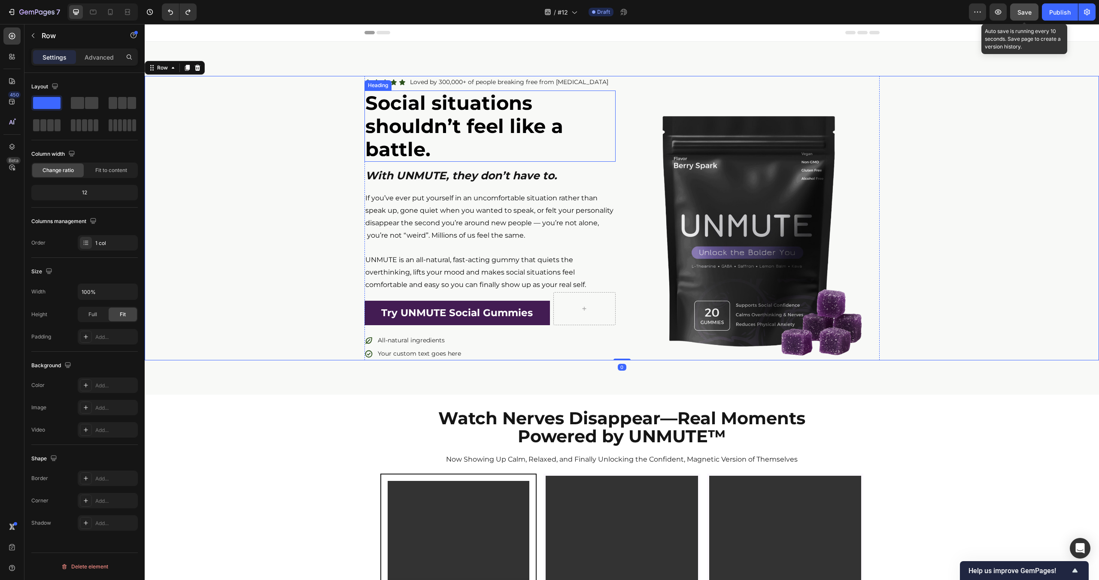
click at [440, 82] on p "Loved by 300,000+ of people breaking free from social anxiety" at bounding box center [509, 82] width 198 height 11
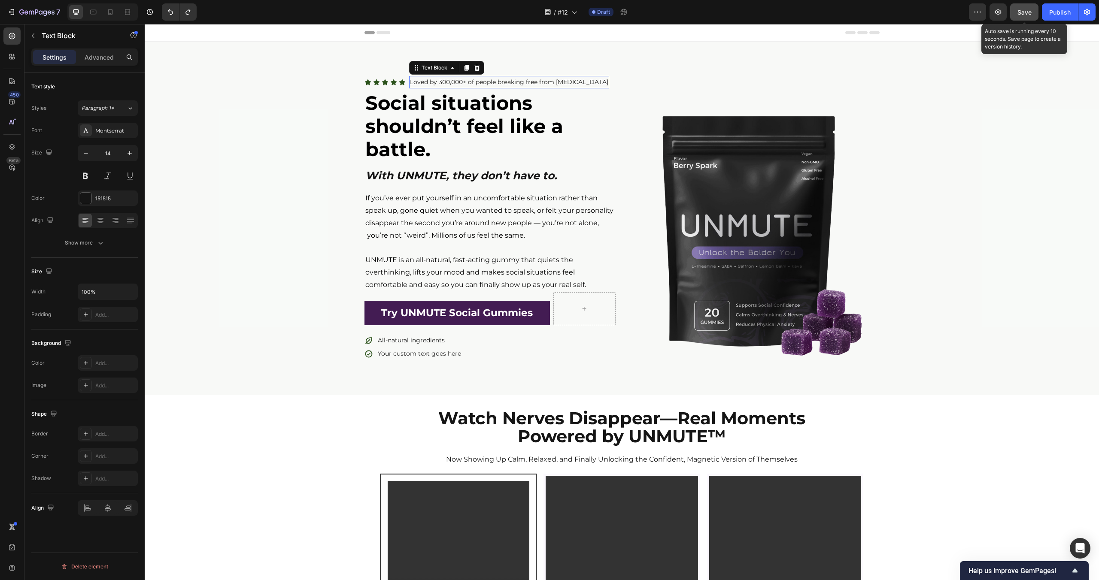
click at [440, 82] on p "Loved by 300,000+ of people breaking free from social anxiety" at bounding box center [509, 82] width 198 height 11
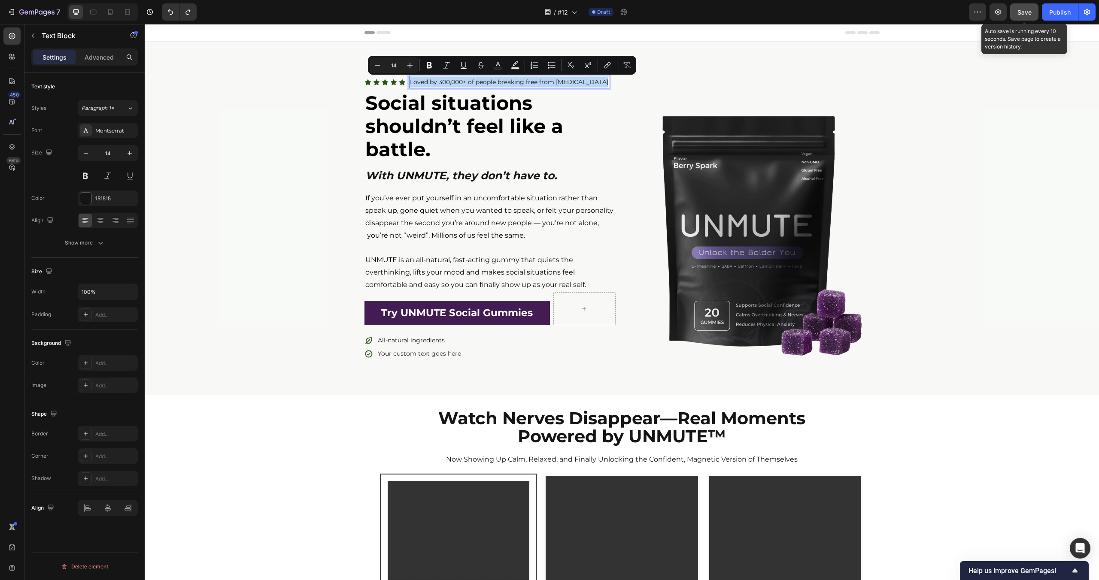
click at [437, 82] on p "Loved by 300,000+ of people breaking free from social anxiety" at bounding box center [509, 82] width 198 height 11
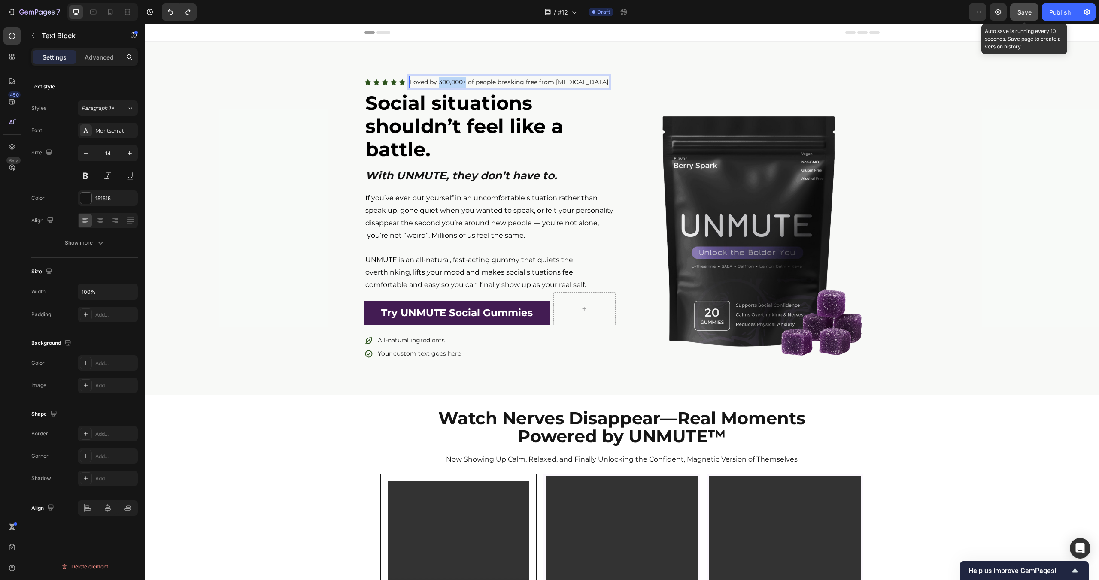
drag, startPoint x: 438, startPoint y: 82, endPoint x: 466, endPoint y: 82, distance: 27.5
click at [466, 82] on p "Loved by 300,000+ of people breaking free from social anxiety" at bounding box center [509, 82] width 198 height 11
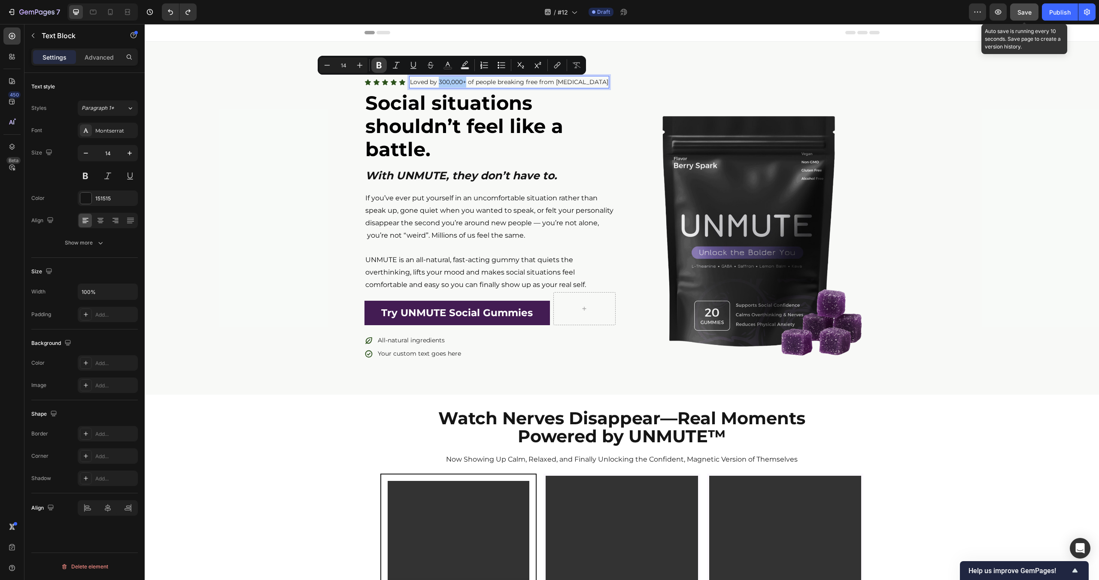
click at [384, 62] on button "Bold" at bounding box center [378, 65] width 15 height 15
click at [299, 171] on div "Icon Icon Icon Icon Icon Icon List Loved by 300,000+ of people breaking free fr…" at bounding box center [622, 218] width 954 height 285
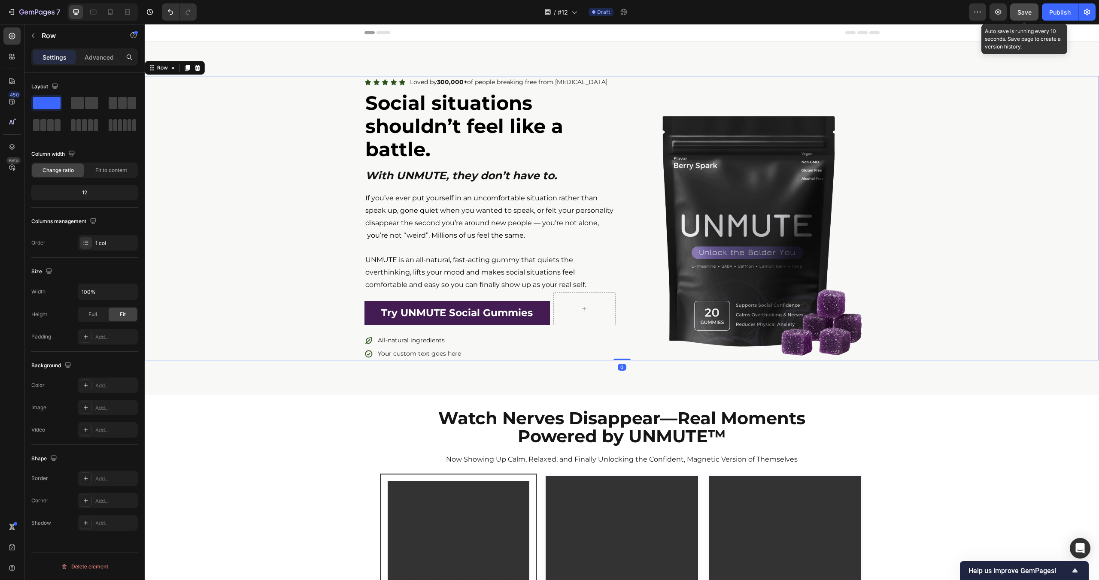
click at [299, 171] on div "Icon Icon Icon Icon Icon Icon List Loved by 300,000+ of people breaking free fr…" at bounding box center [622, 218] width 954 height 285
click at [455, 83] on strong "300,000+" at bounding box center [452, 82] width 30 height 8
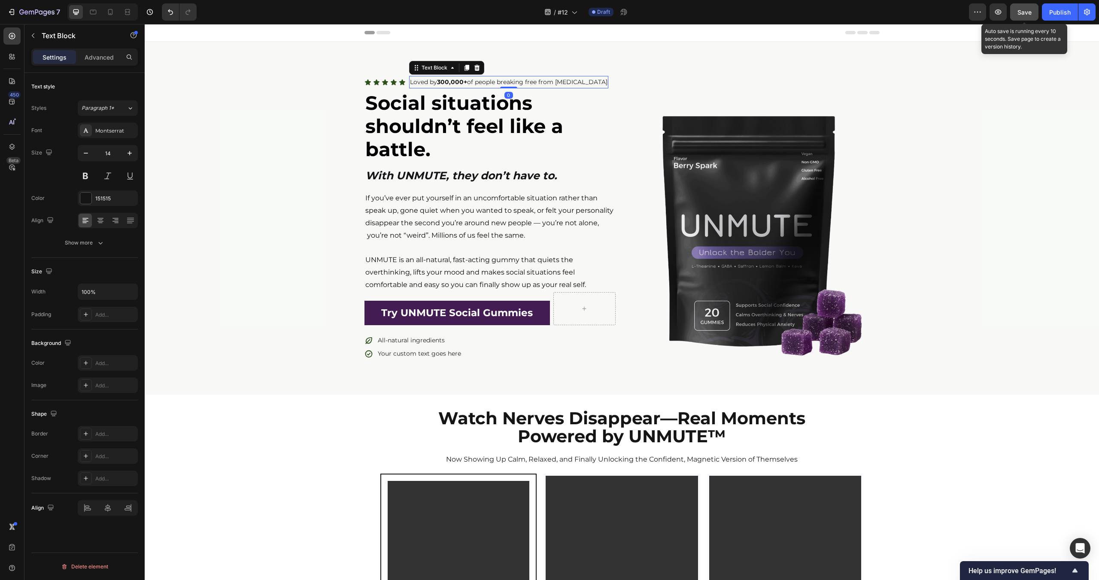
click at [455, 83] on strong "300,000+" at bounding box center [452, 82] width 30 height 8
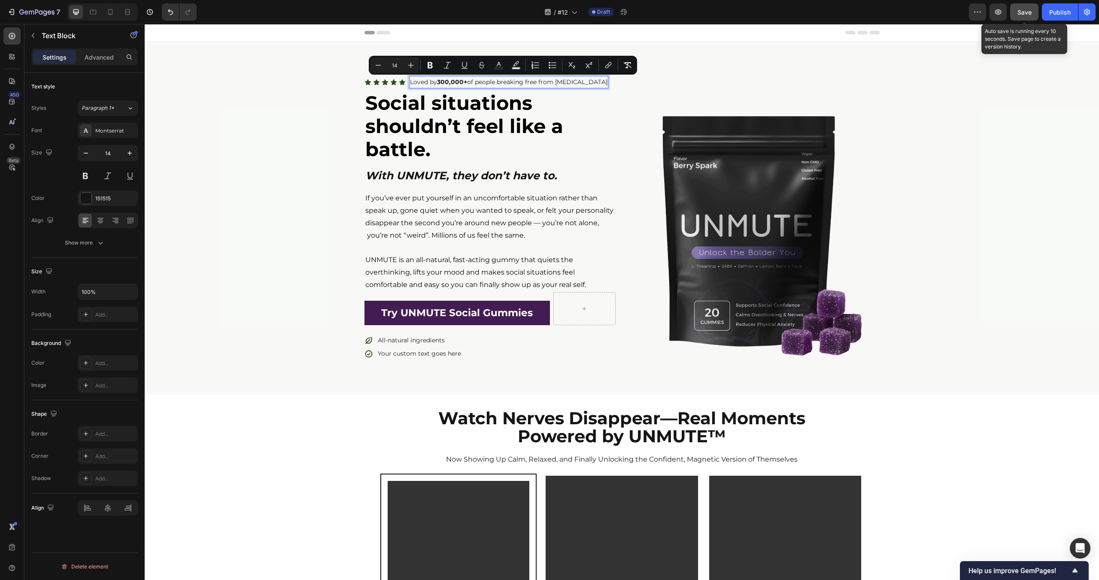
click at [451, 83] on strong "300,000+" at bounding box center [452, 82] width 30 height 8
click at [425, 128] on strong "Social situations shouldn’t feel like a battle." at bounding box center [464, 126] width 198 height 70
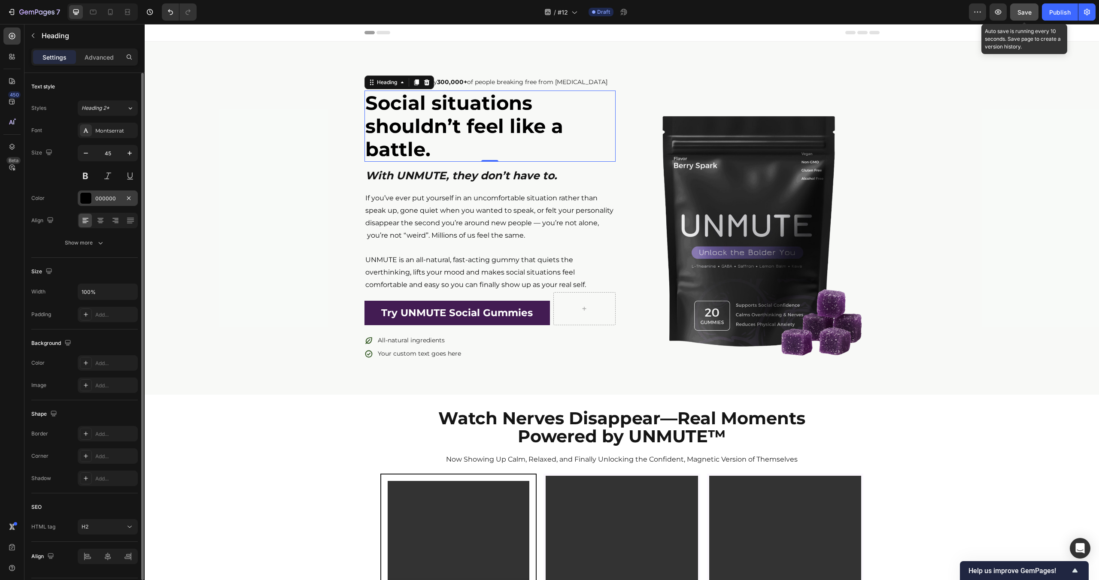
click at [84, 202] on div at bounding box center [85, 198] width 11 height 11
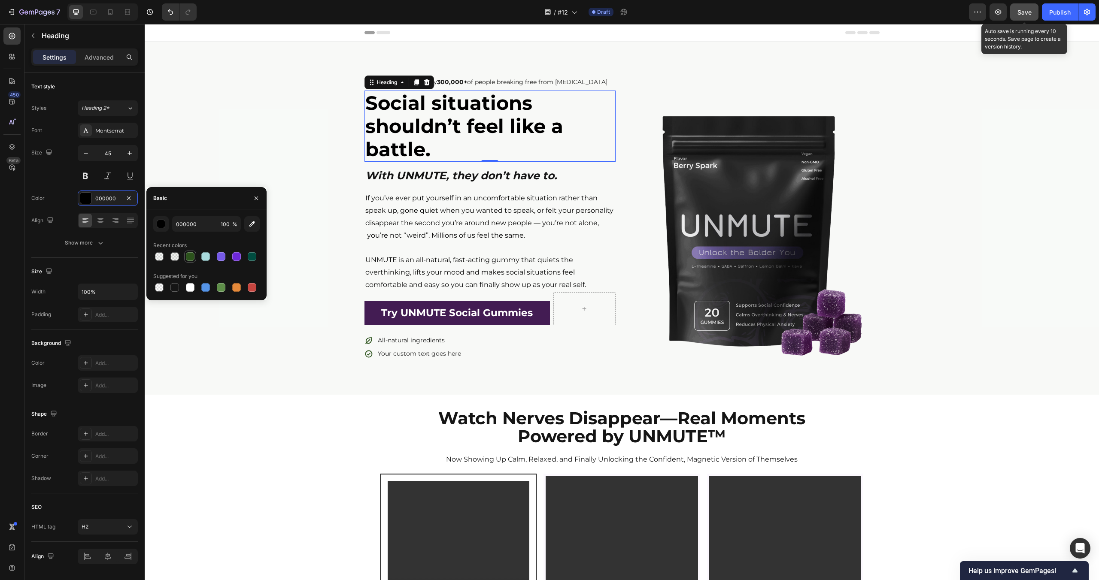
click at [189, 252] on div at bounding box center [190, 257] width 10 height 10
type input "2C531C"
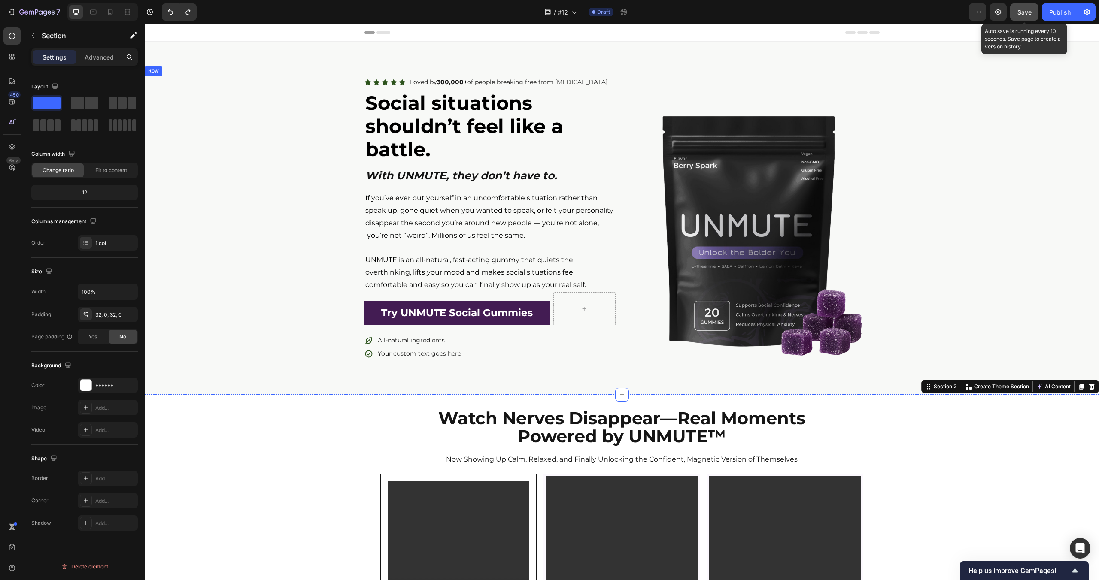
click at [271, 254] on div "Icon Icon Icon Icon Icon Icon List Loved by 300,000+ of people breaking free fr…" at bounding box center [622, 218] width 954 height 285
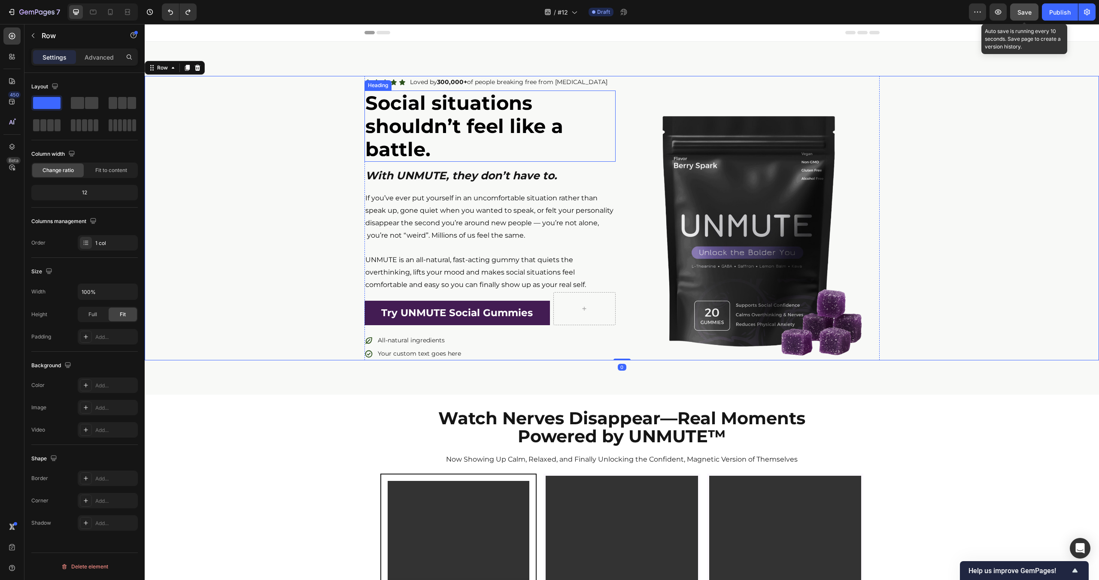
click at [402, 139] on strong "Social situations shouldn’t feel like a battle." at bounding box center [464, 126] width 198 height 70
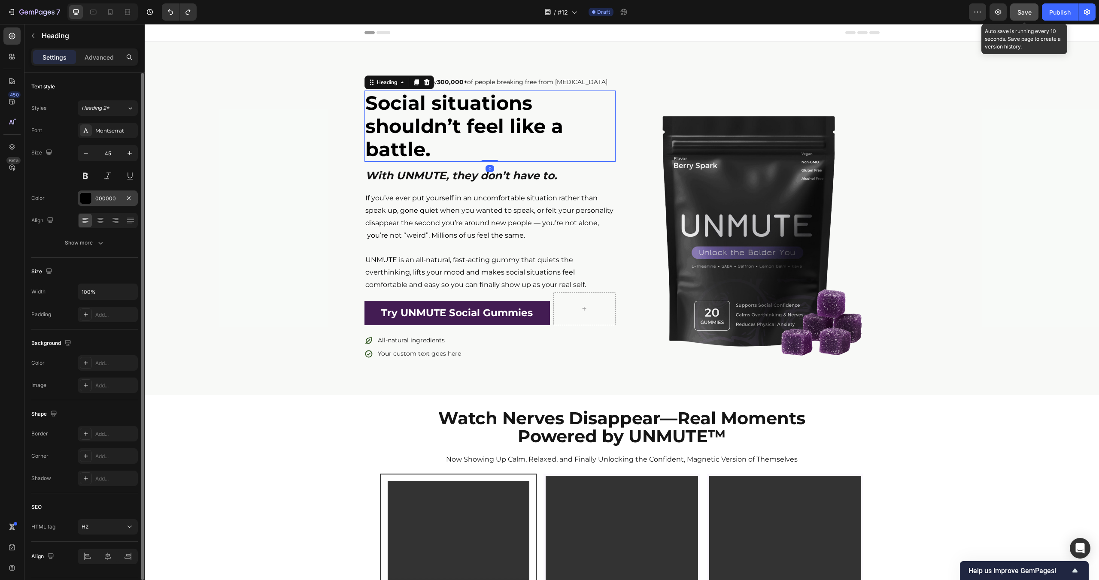
click at [83, 198] on div at bounding box center [85, 198] width 11 height 11
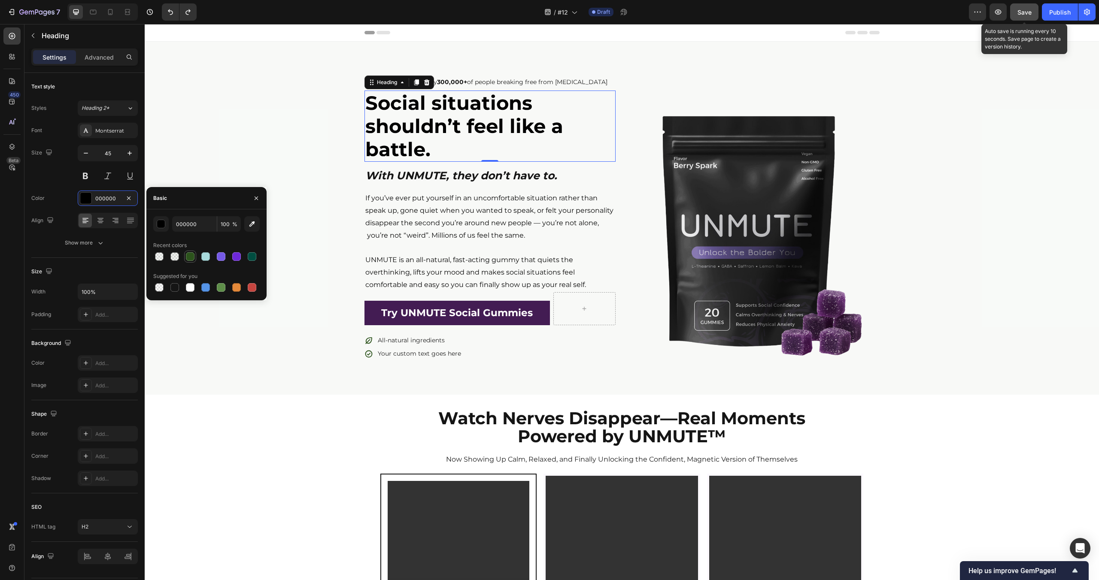
click at [186, 253] on div at bounding box center [190, 256] width 9 height 9
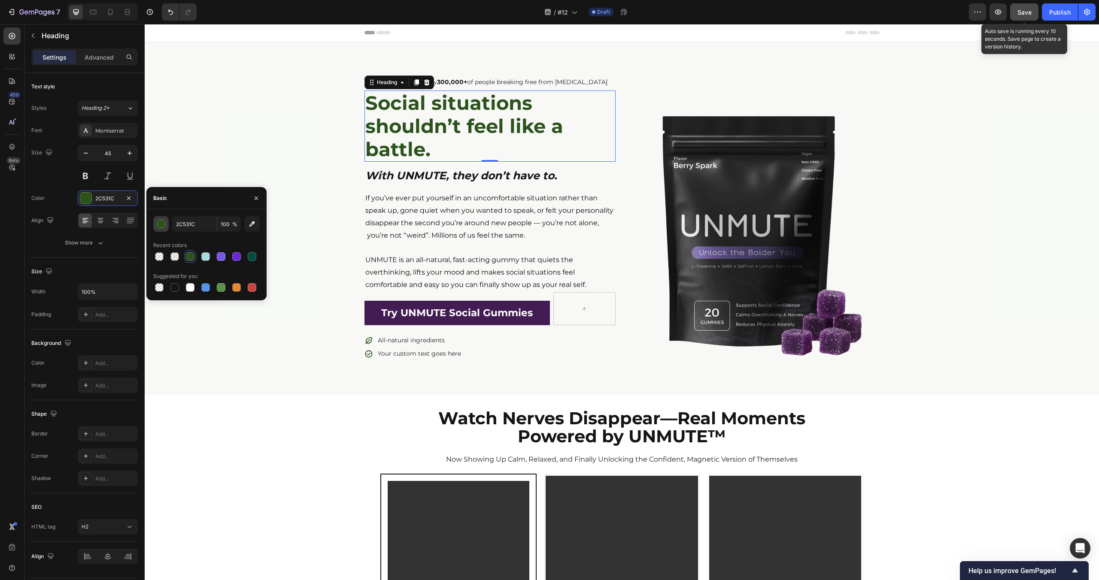
click at [167, 224] on button "button" at bounding box center [160, 223] width 15 height 15
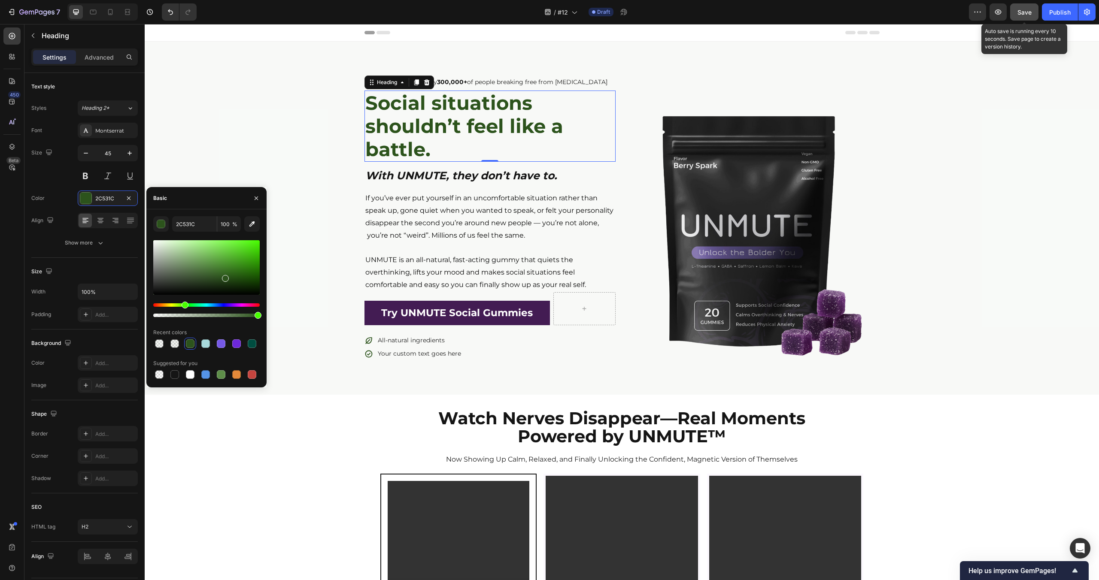
click at [249, 282] on div at bounding box center [206, 267] width 106 height 55
click at [253, 279] on div at bounding box center [206, 267] width 106 height 55
click at [237, 282] on div at bounding box center [206, 267] width 106 height 55
click at [242, 284] on div at bounding box center [206, 267] width 106 height 55
type input "133008"
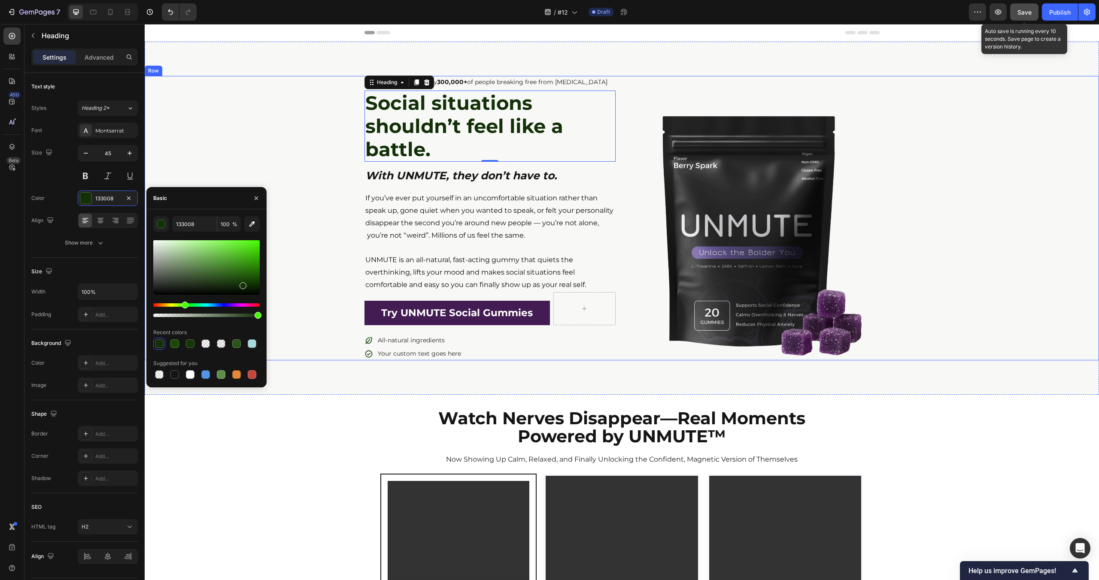
click at [273, 133] on div "Icon Icon Icon Icon Icon Icon List Loved by 300,000+ of people breaking free fr…" at bounding box center [622, 218] width 954 height 285
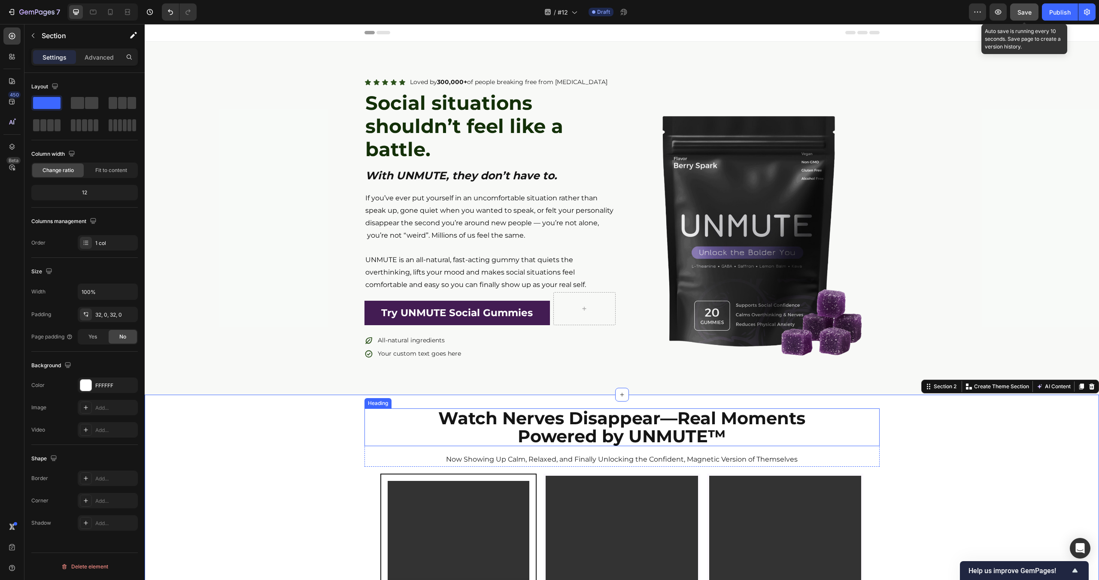
click at [600, 464] on p "Now Showing Up Calm, Relaxed, and Finally Unlocking the Confident, Magnetic Ver…" at bounding box center [621, 460] width 513 height 12
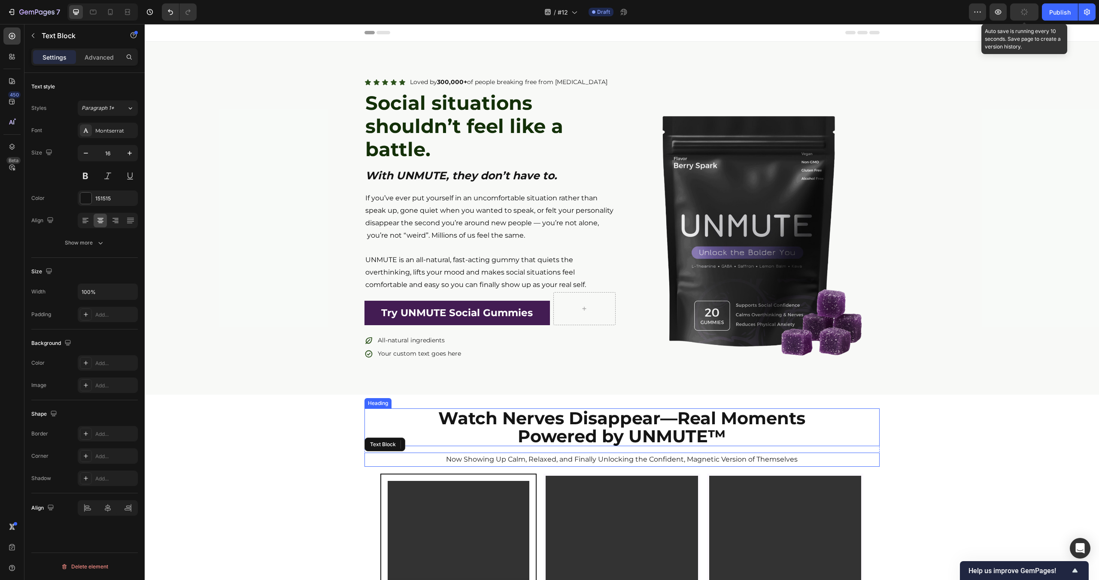
click at [600, 434] on strong "Powered by UNMUTE™" at bounding box center [622, 436] width 208 height 21
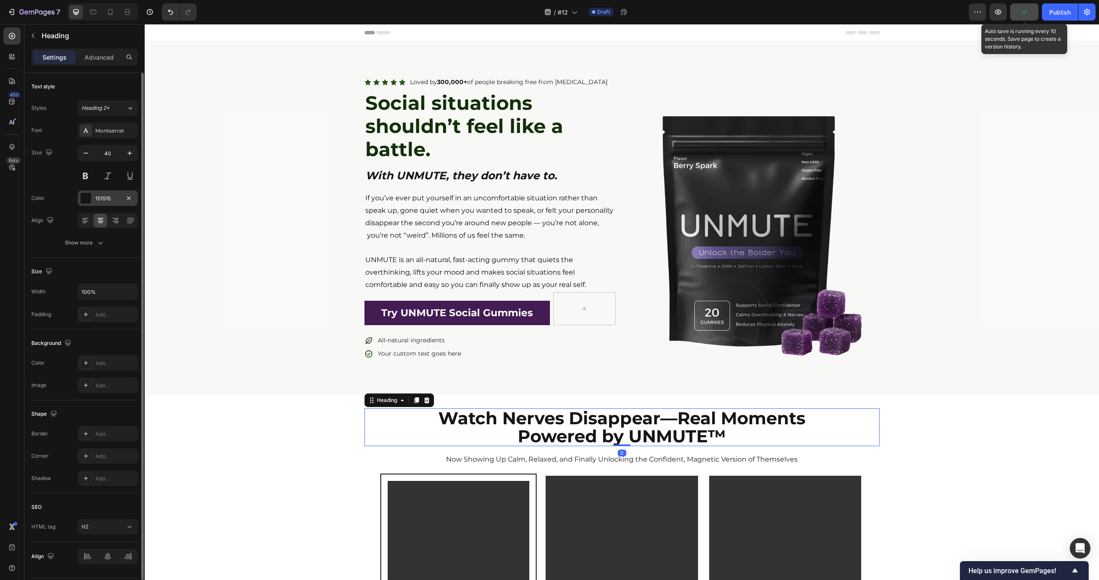
click at [89, 194] on div at bounding box center [85, 198] width 11 height 11
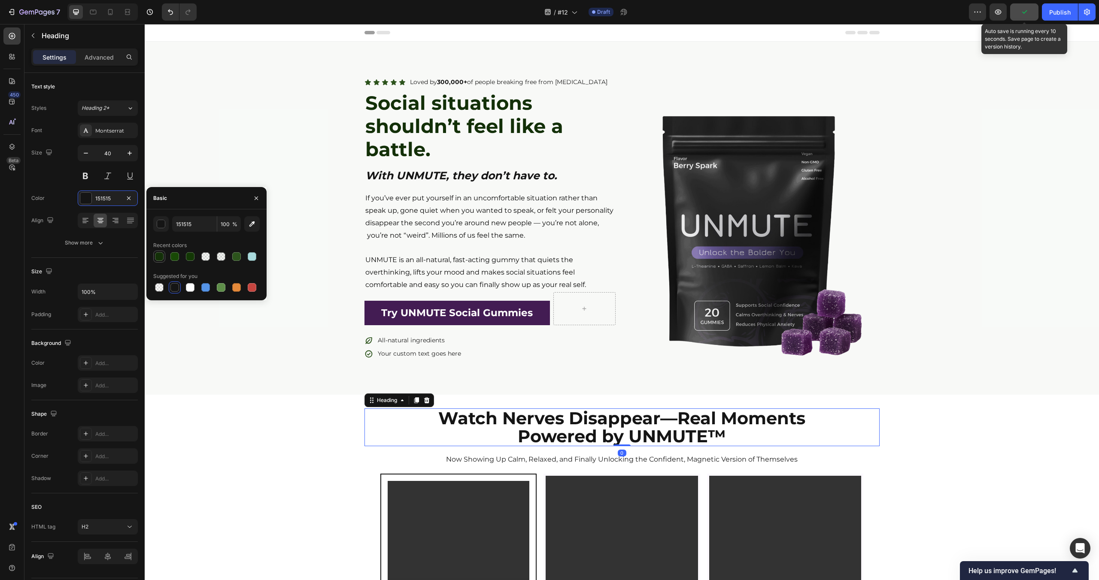
click at [163, 255] on div at bounding box center [159, 256] width 9 height 9
type input "133008"
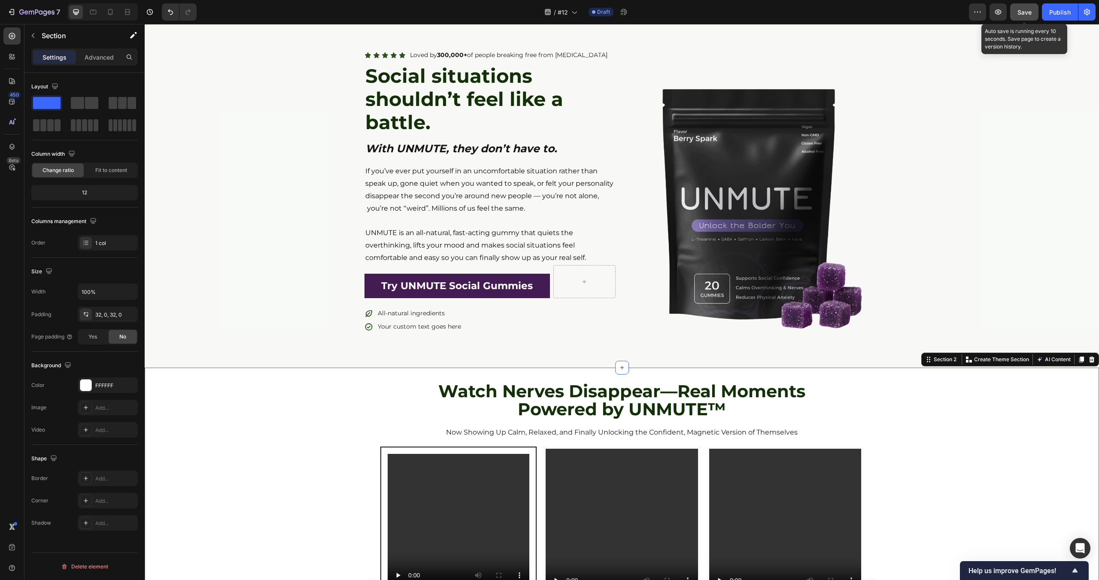
scroll to position [40, 0]
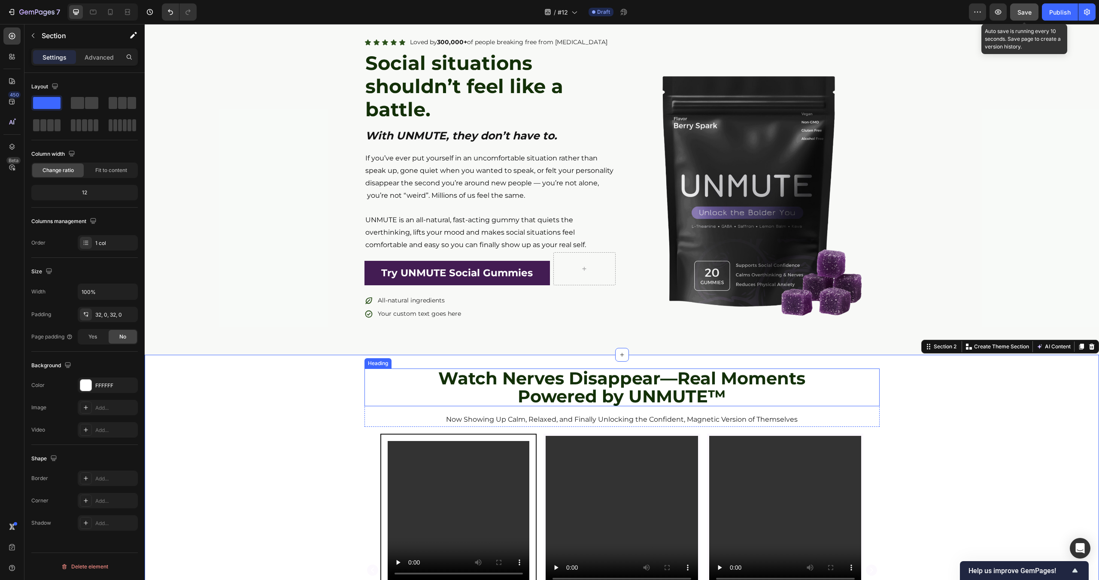
click at [645, 379] on strong "Watch Nerves Disappear—Real Moments" at bounding box center [621, 378] width 367 height 21
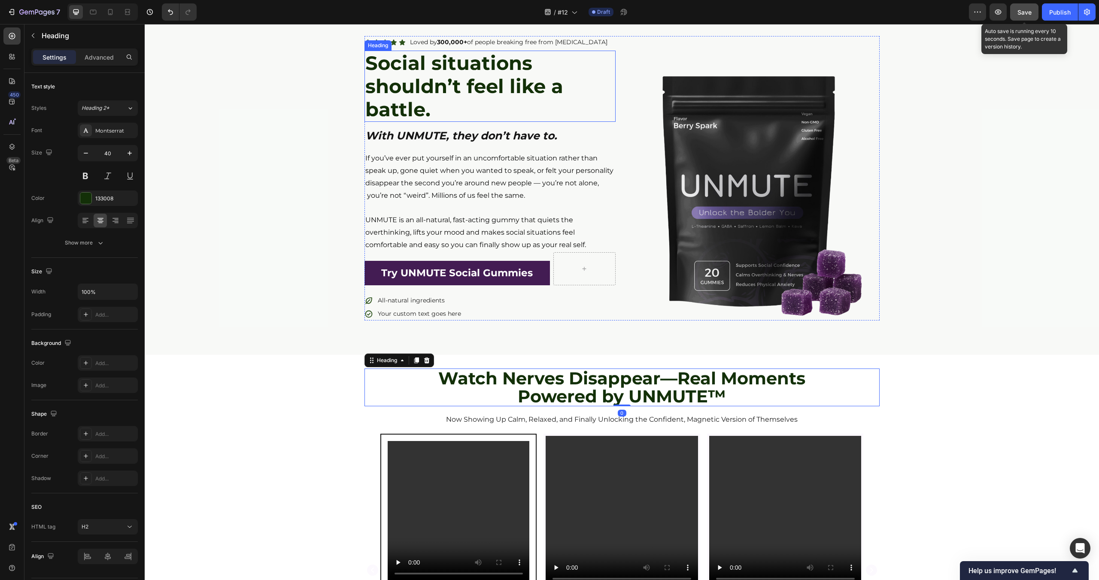
click at [430, 101] on h2 "Social situations shouldn’t feel like a battle." at bounding box center [489, 86] width 251 height 71
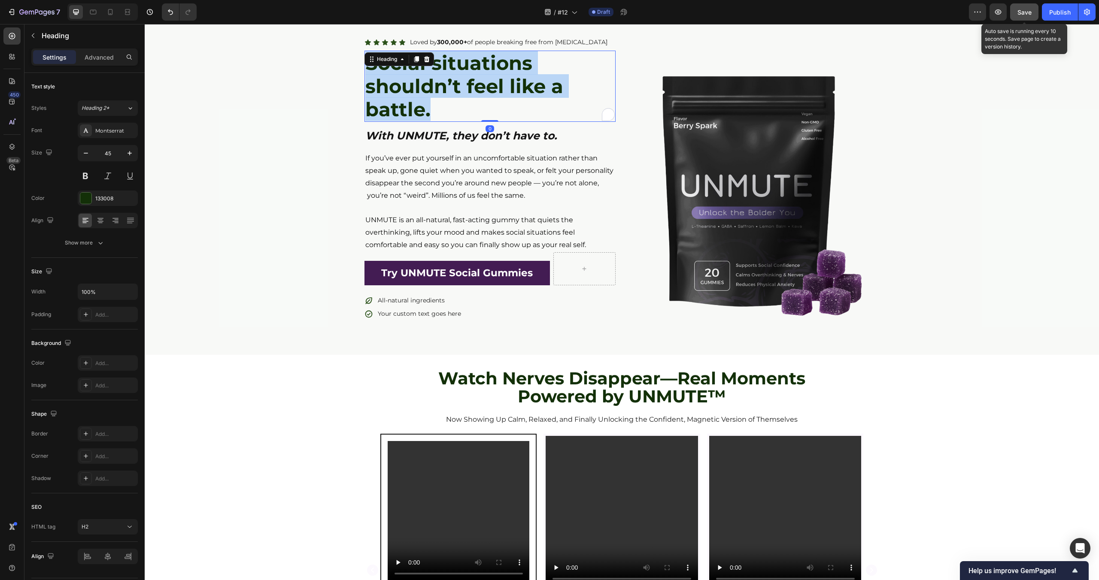
click at [430, 101] on p "Social situations shouldn’t feel like a battle." at bounding box center [489, 87] width 249 height 70
click at [506, 90] on strong "Social situations shouldn’t feel like a battle." at bounding box center [464, 86] width 198 height 70
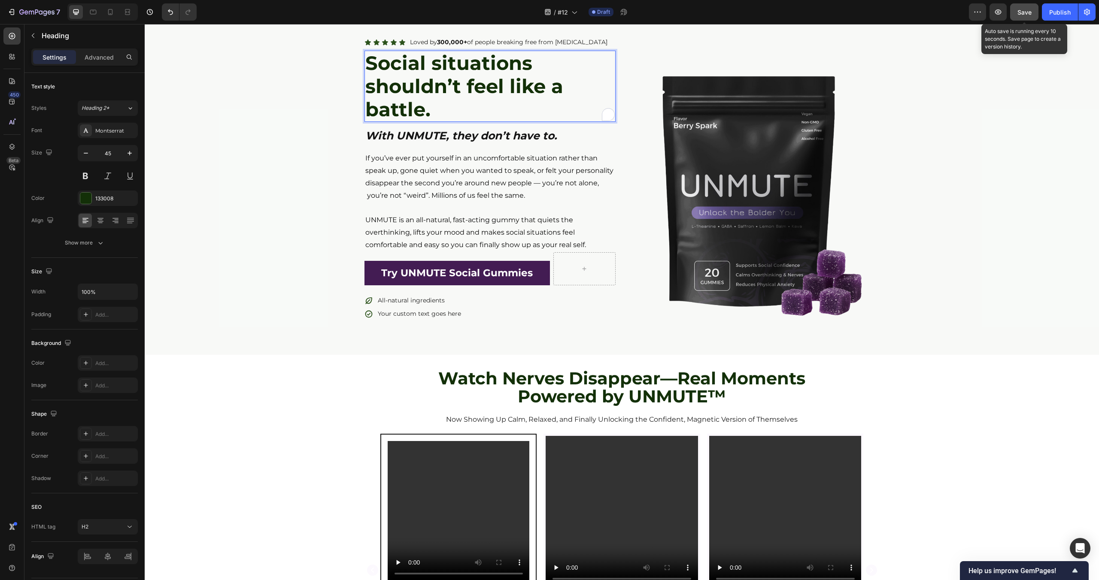
click at [435, 80] on strong "Social situations shouldn’t feel like a battle." at bounding box center [464, 86] width 198 height 70
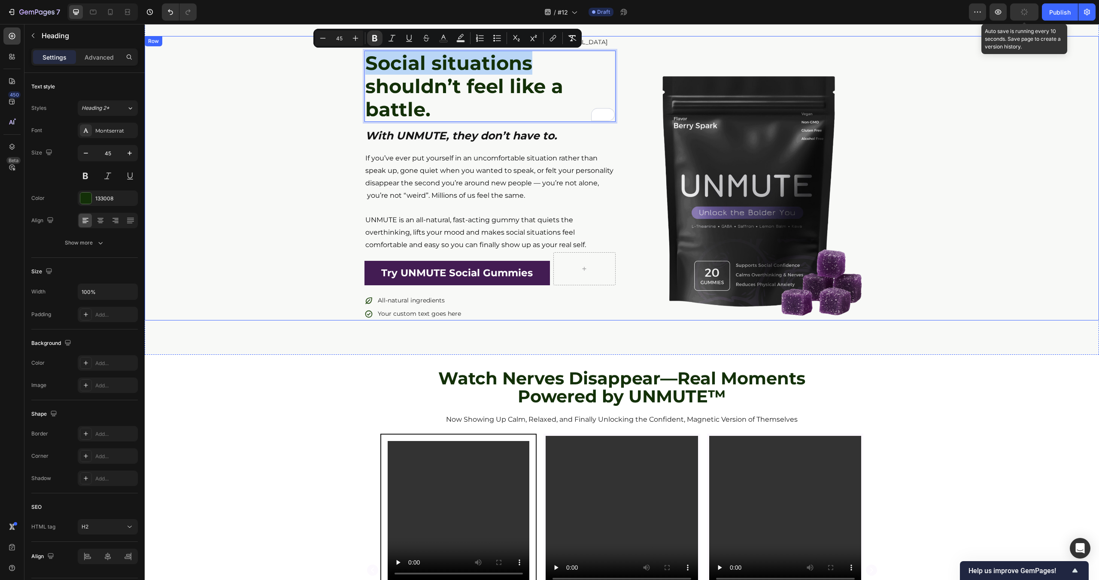
drag, startPoint x: 537, startPoint y: 64, endPoint x: 339, endPoint y: 63, distance: 198.3
click at [339, 63] on div "Icon Icon Icon Icon Icon Icon List Loved by 300,000+ of people breaking free fr…" at bounding box center [622, 178] width 954 height 285
click at [444, 38] on icon "Editor contextual toolbar" at bounding box center [443, 38] width 9 height 9
type input "133008"
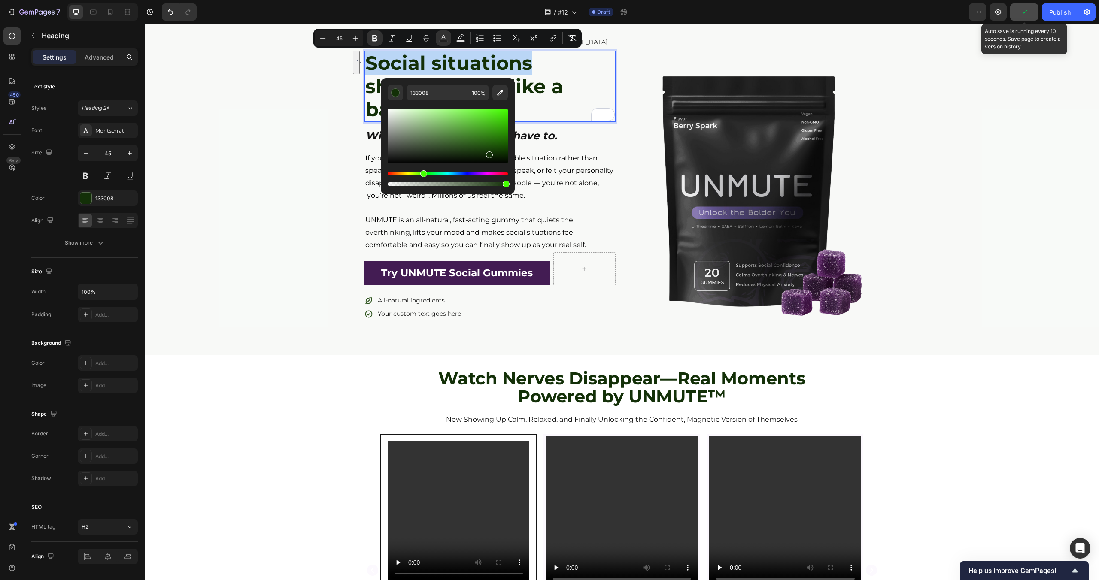
click at [281, 201] on div "Icon Icon Icon Icon Icon Icon List Loved by 300,000+ of people breaking free fr…" at bounding box center [622, 178] width 954 height 285
click at [280, 201] on div "Icon Icon Icon Icon Icon Icon List Loved by 300,000+ of people breaking free fr…" at bounding box center [622, 178] width 954 height 285
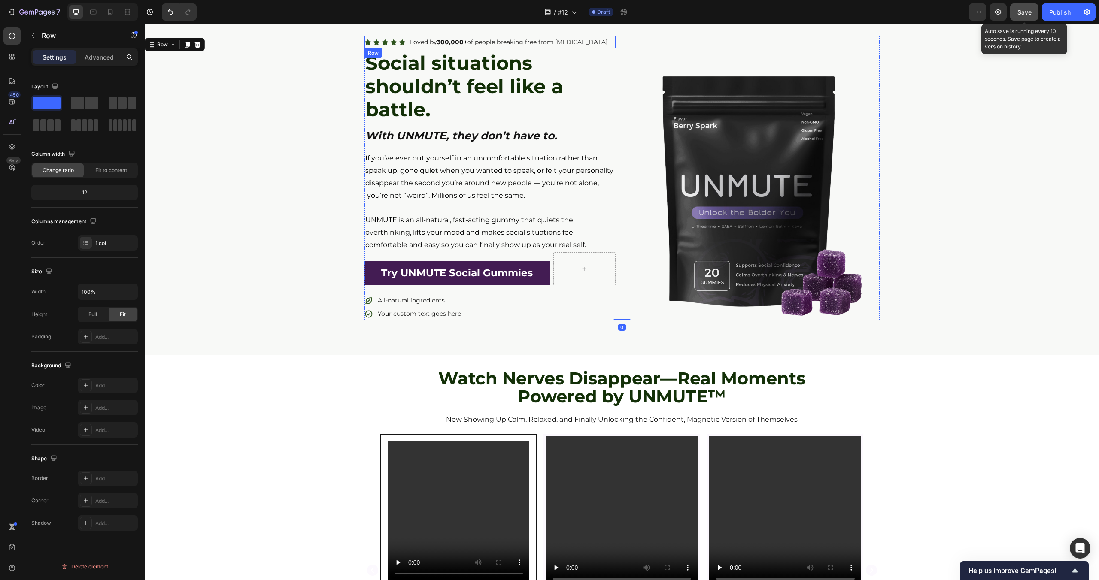
click at [403, 43] on icon at bounding box center [402, 42] width 6 height 6
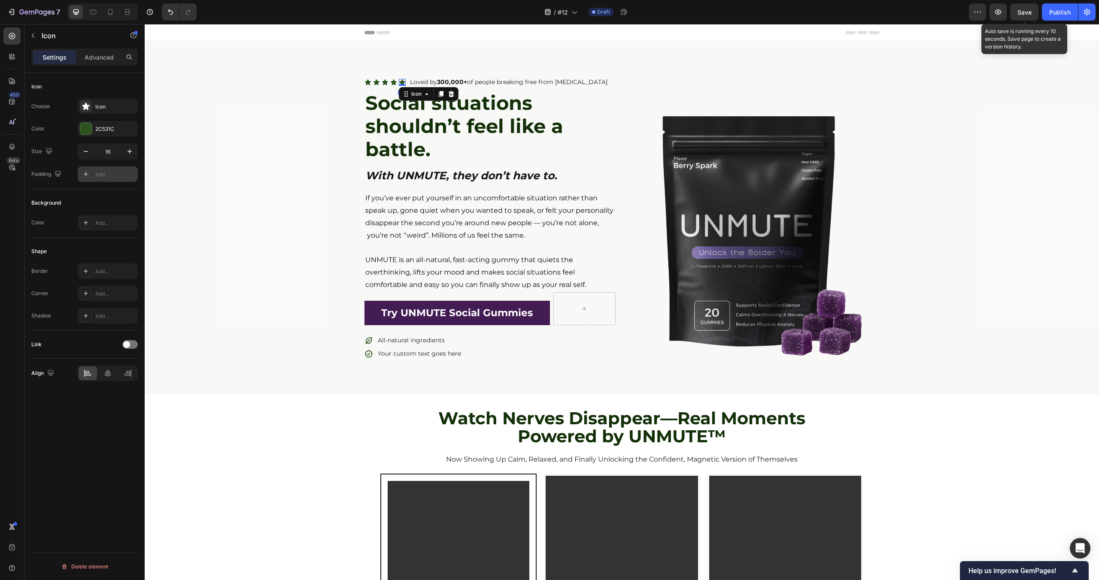
scroll to position [40, 0]
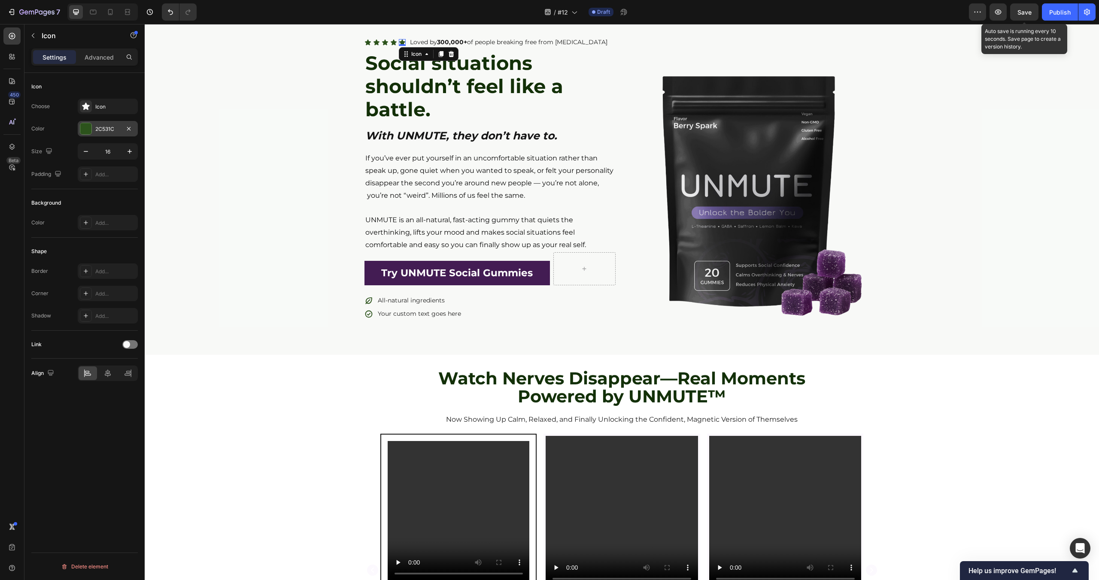
click at [103, 130] on div "2C531C" at bounding box center [107, 129] width 25 height 8
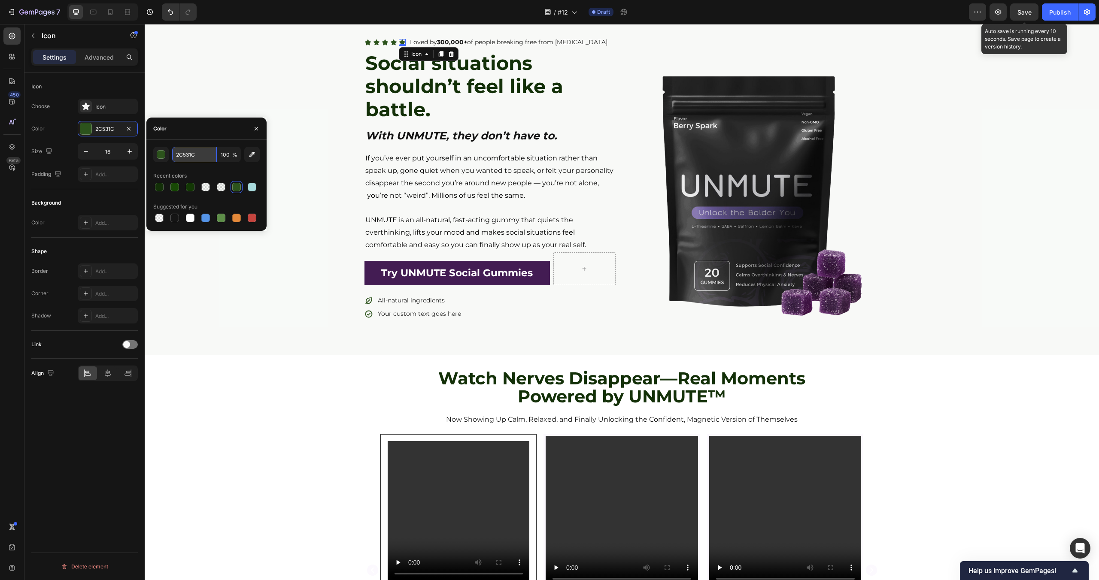
click at [201, 159] on input "2C531C" at bounding box center [194, 154] width 45 height 15
click at [394, 88] on strong "Social situations shouldn’t feel like a battle." at bounding box center [464, 86] width 198 height 70
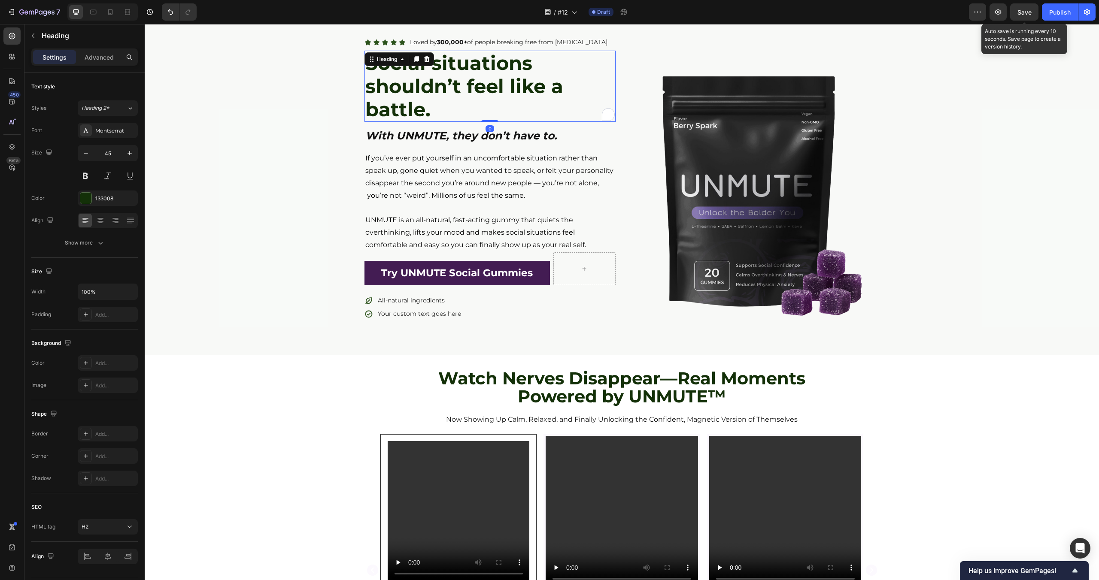
click at [510, 90] on strong "Social situations shouldn’t feel like a battle." at bounding box center [464, 86] width 198 height 70
drag, startPoint x: 533, startPoint y: 65, endPoint x: 336, endPoint y: 66, distance: 196.6
click at [336, 66] on div "Icon Icon Icon Icon Icon Icon List Loved by 300,000+ of people breaking free fr…" at bounding box center [622, 178] width 954 height 285
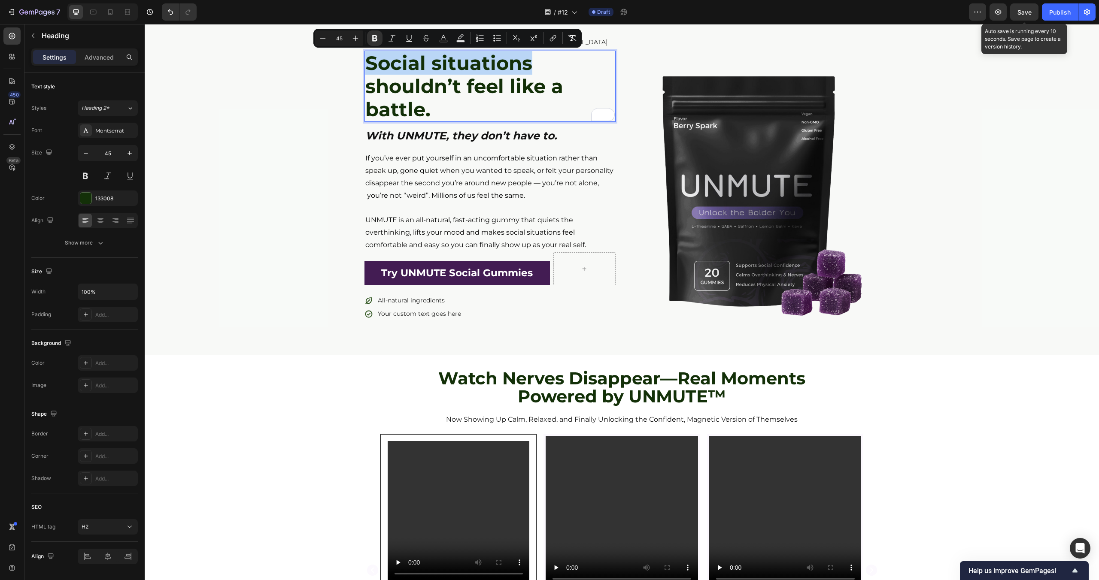
click at [421, 106] on strong "Social situations shouldn’t feel like a battle." at bounding box center [464, 86] width 198 height 70
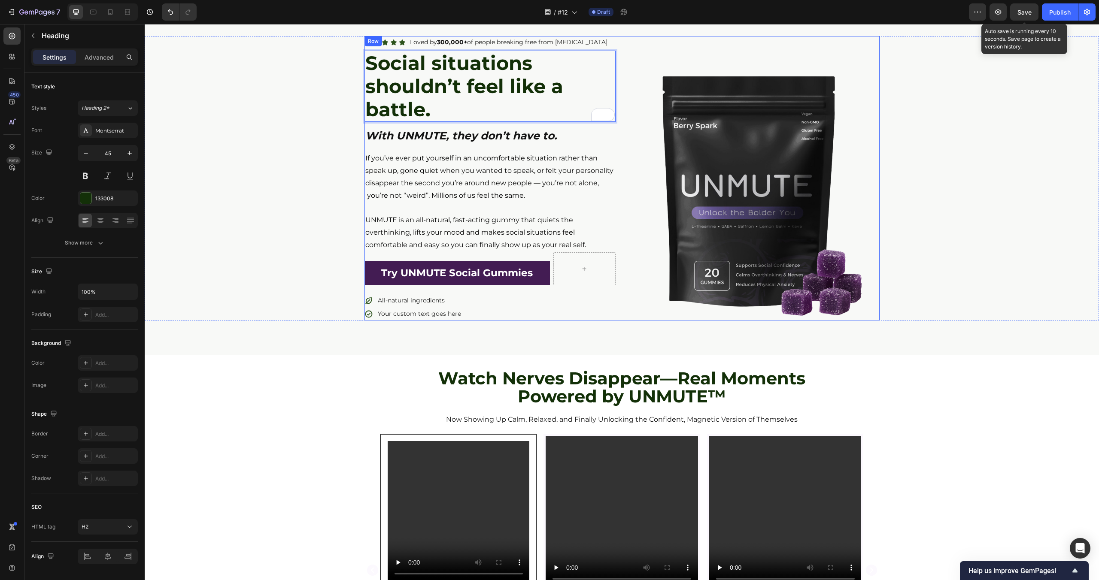
click at [465, 144] on div "Icon Icon Icon Icon Icon Icon List Loved by 300,000+ of people breaking free fr…" at bounding box center [489, 178] width 251 height 285
click at [463, 137] on strong "With UNMUTE, they don’t have to." at bounding box center [461, 135] width 192 height 13
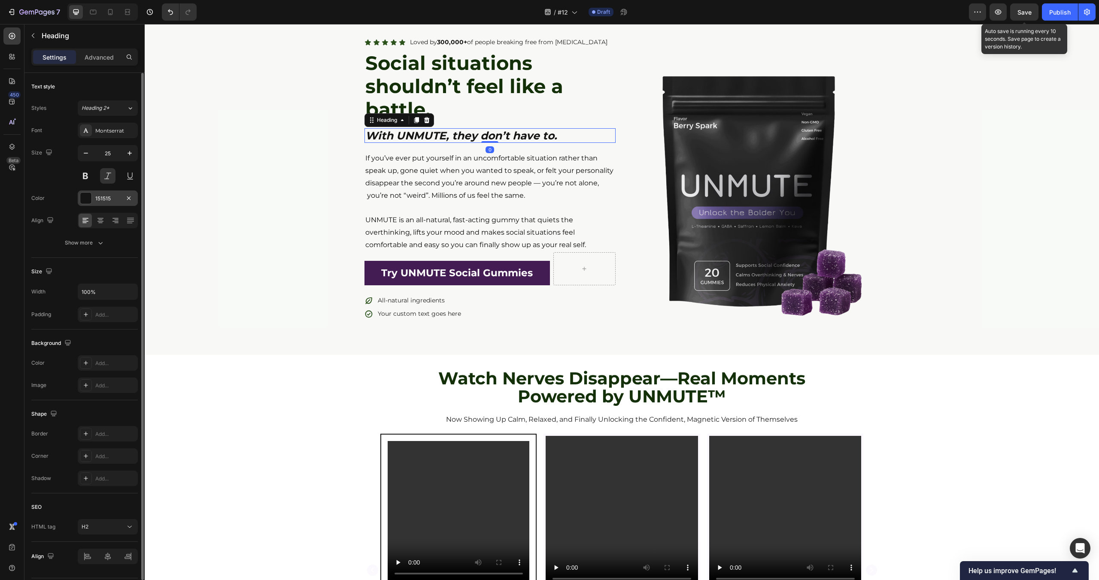
click at [89, 198] on div at bounding box center [85, 198] width 11 height 11
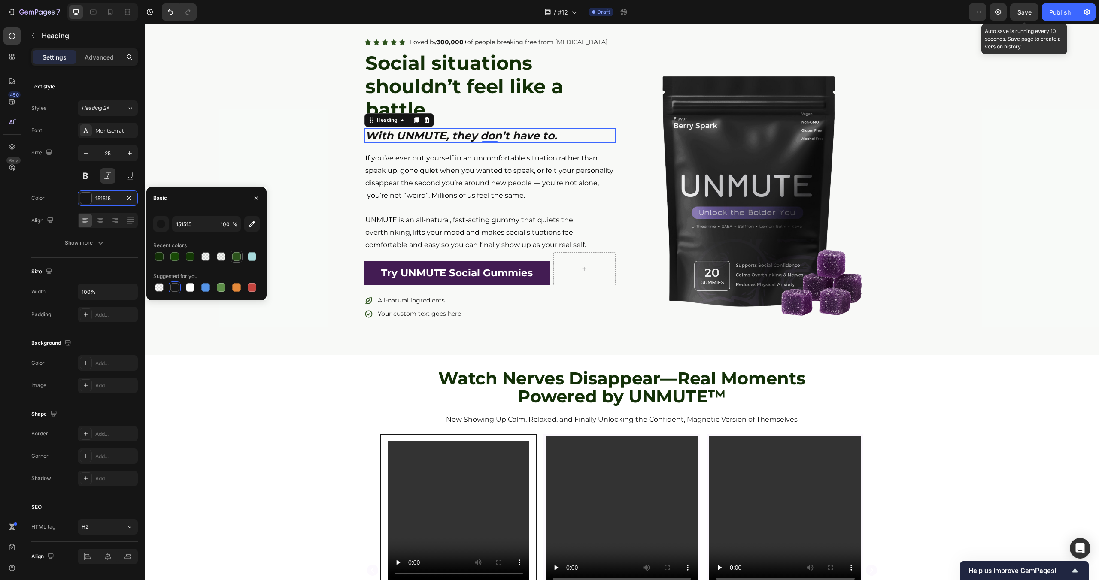
click at [234, 259] on div at bounding box center [236, 256] width 9 height 9
type input "2C531C"
click at [294, 114] on div "Icon Icon Icon Icon Icon Icon List Loved by 300,000+ of people breaking free fr…" at bounding box center [622, 178] width 954 height 285
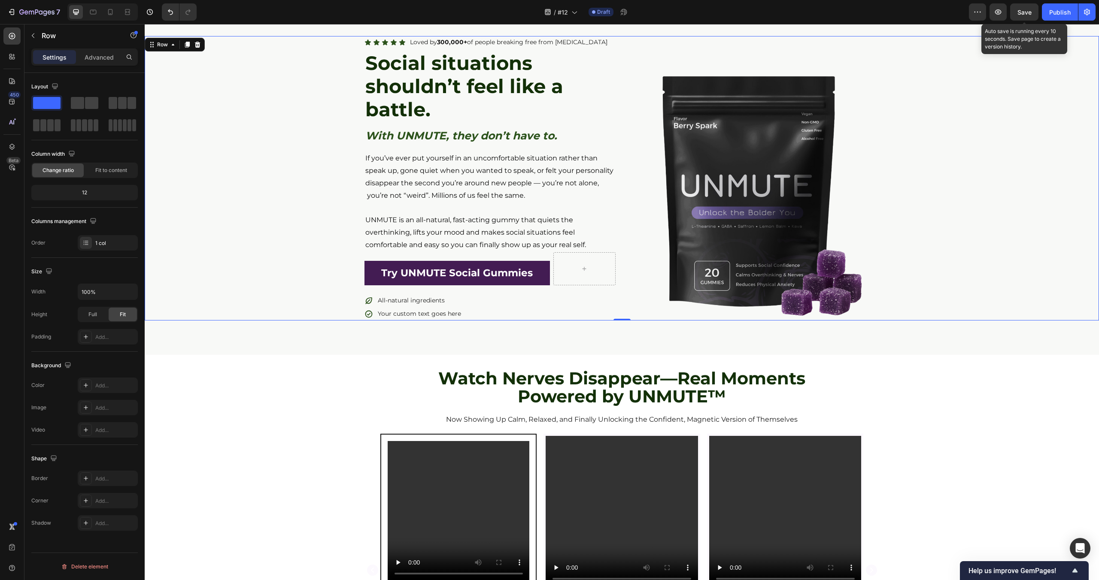
click at [294, 114] on div "Icon Icon Icon Icon Icon Icon List Loved by 300,000+ of people breaking free fr…" at bounding box center [622, 178] width 954 height 285
click at [302, 313] on div "Icon Icon Icon Icon Icon Icon List Loved by 300,000+ of people breaking free fr…" at bounding box center [622, 178] width 954 height 285
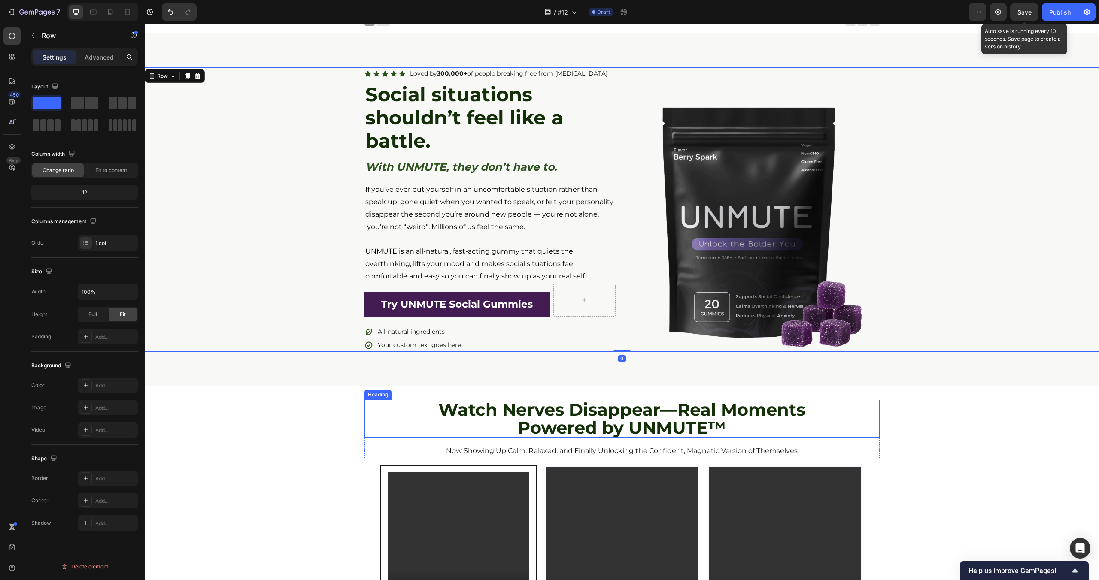
scroll to position [0, 0]
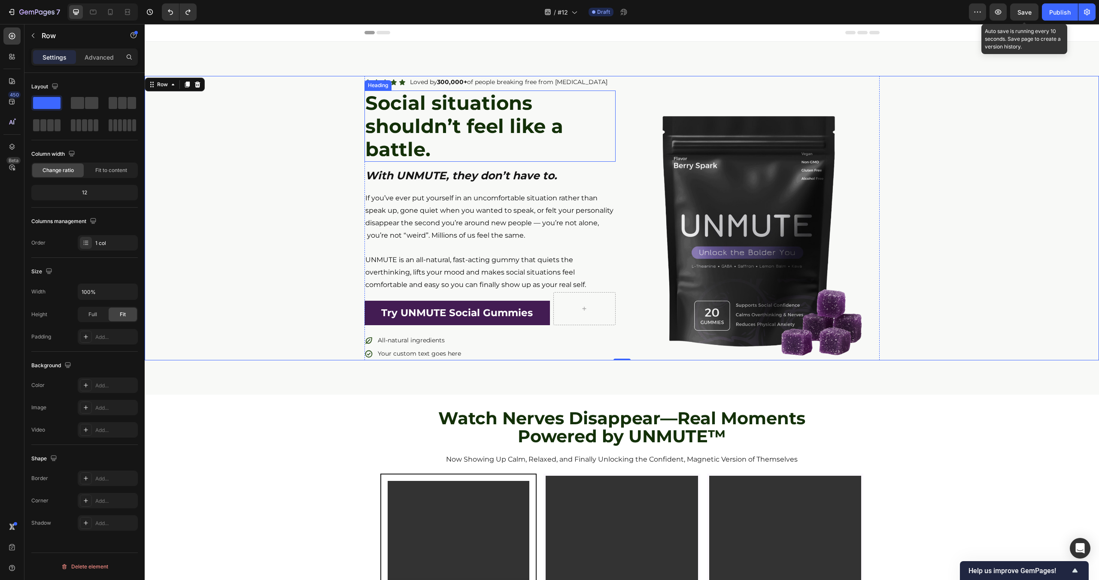
click at [438, 133] on strong "Social situations shouldn’t feel like a battle." at bounding box center [464, 126] width 198 height 70
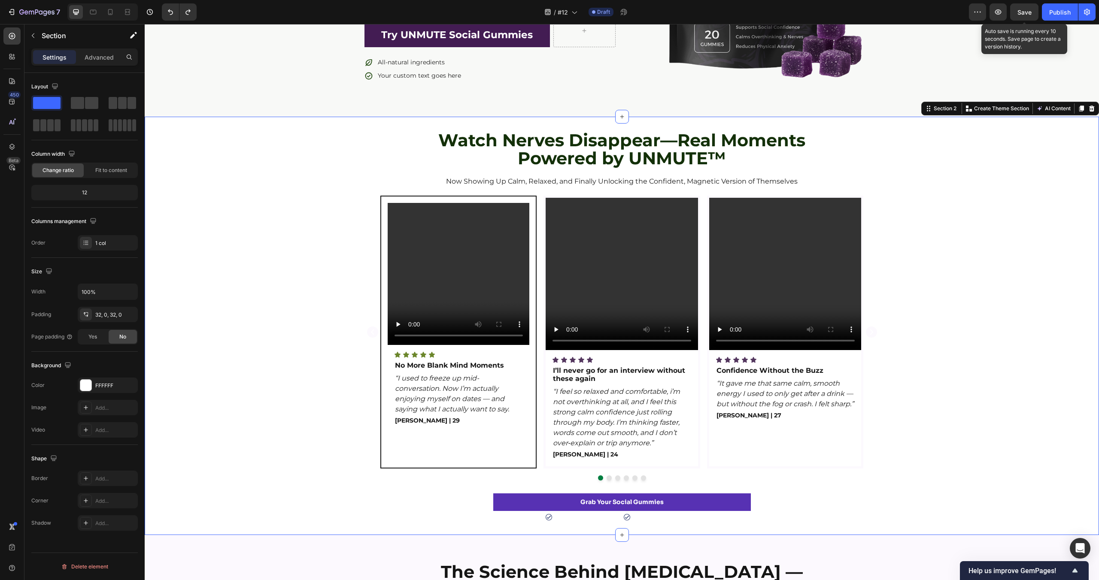
scroll to position [280, 0]
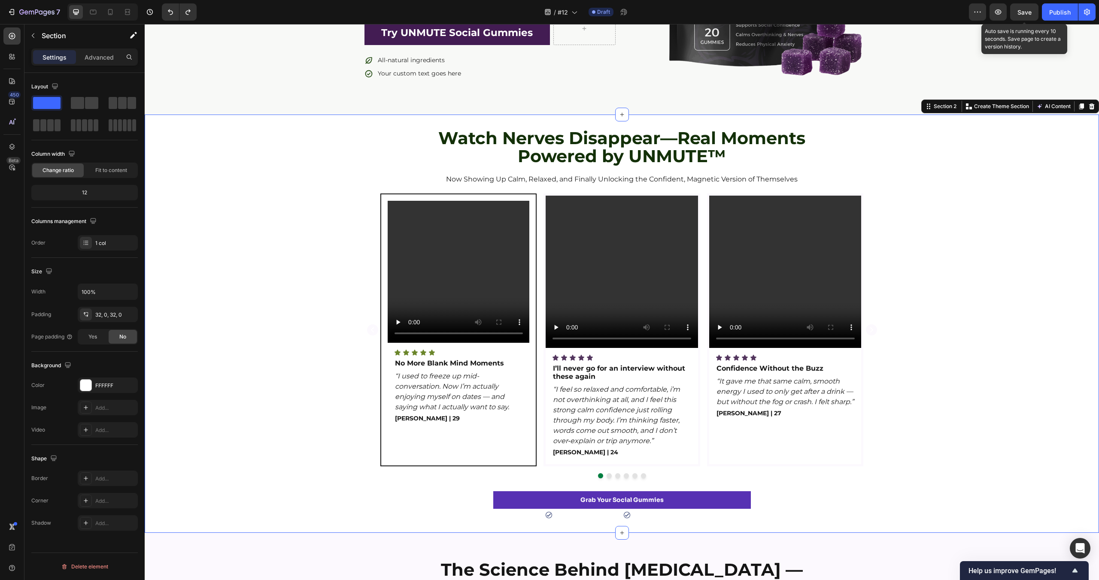
click at [279, 374] on div "Video Icon Icon Icon Icon Icon Icon List No More Blank Mind Moments Text Block …" at bounding box center [622, 336] width 954 height 285
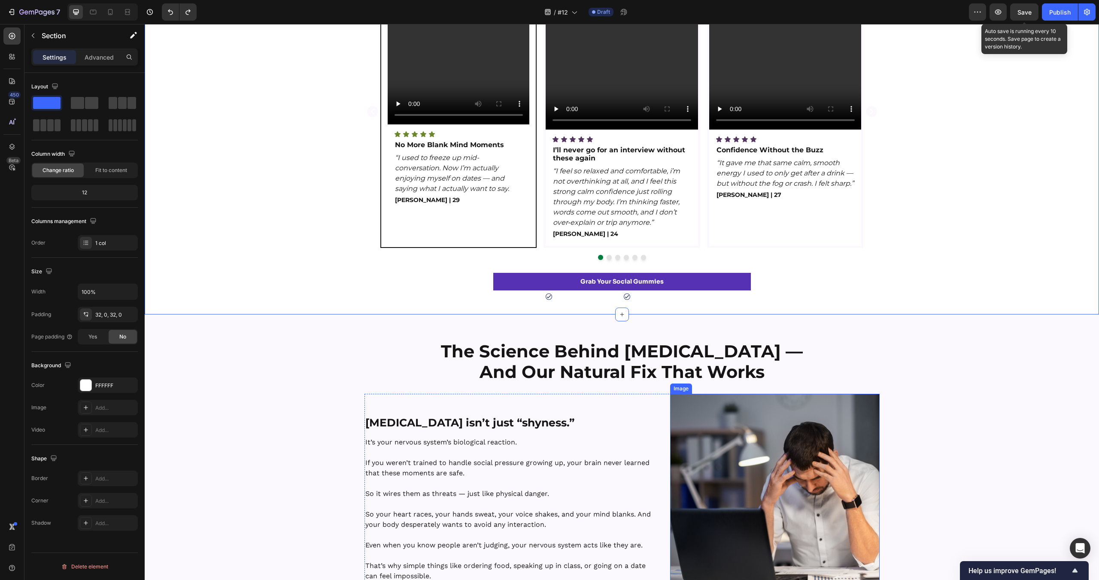
scroll to position [505, 0]
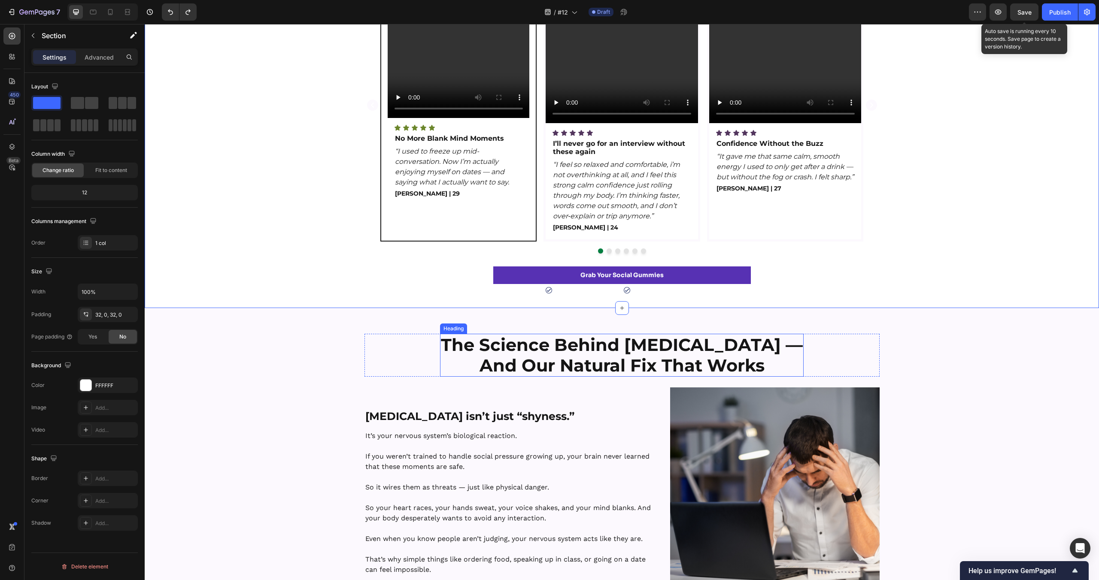
click at [668, 346] on strong "The Science Behind [MEDICAL_DATA] —" at bounding box center [622, 344] width 362 height 21
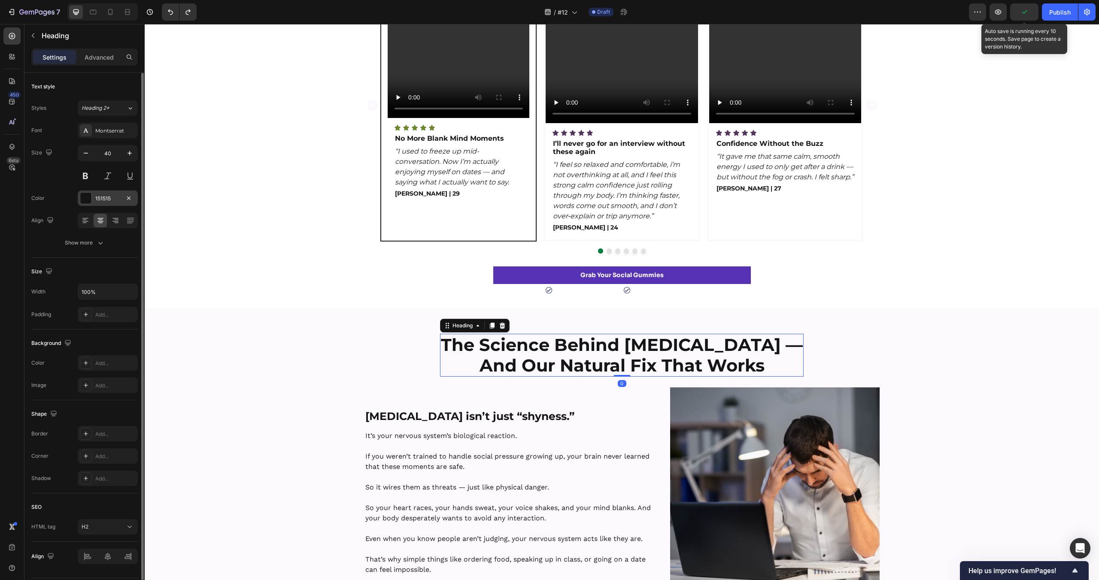
click at [84, 200] on div at bounding box center [85, 198] width 11 height 11
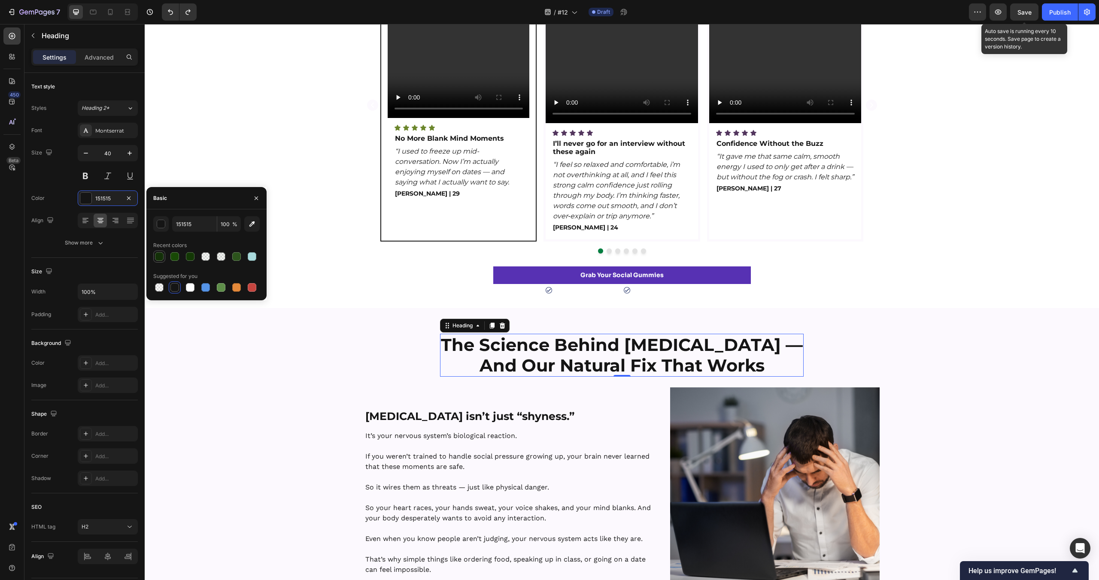
click at [163, 256] on div at bounding box center [159, 256] width 9 height 9
type input "133008"
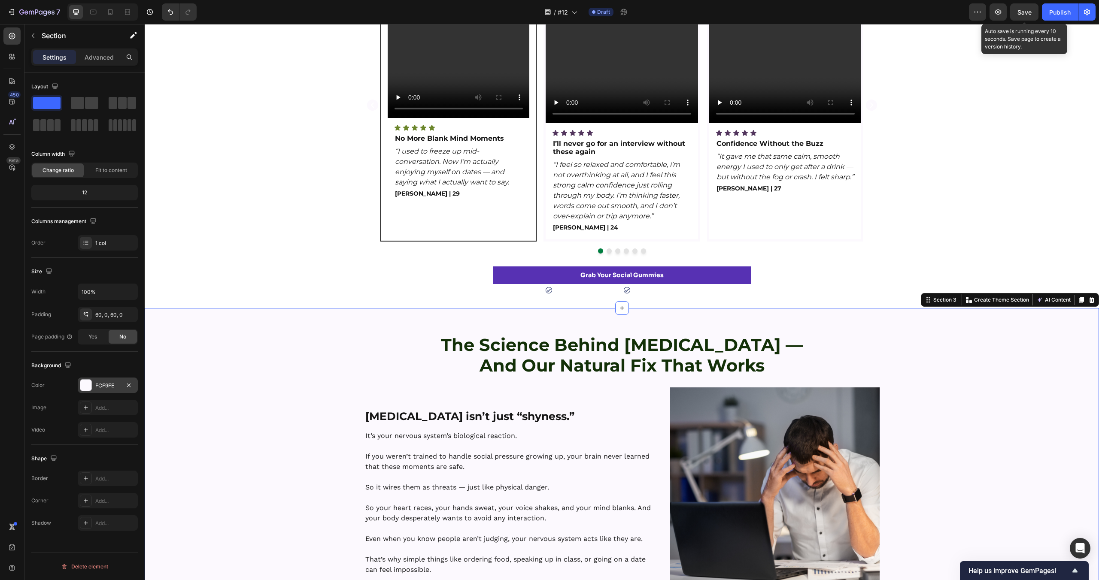
click at [88, 386] on div at bounding box center [85, 385] width 11 height 11
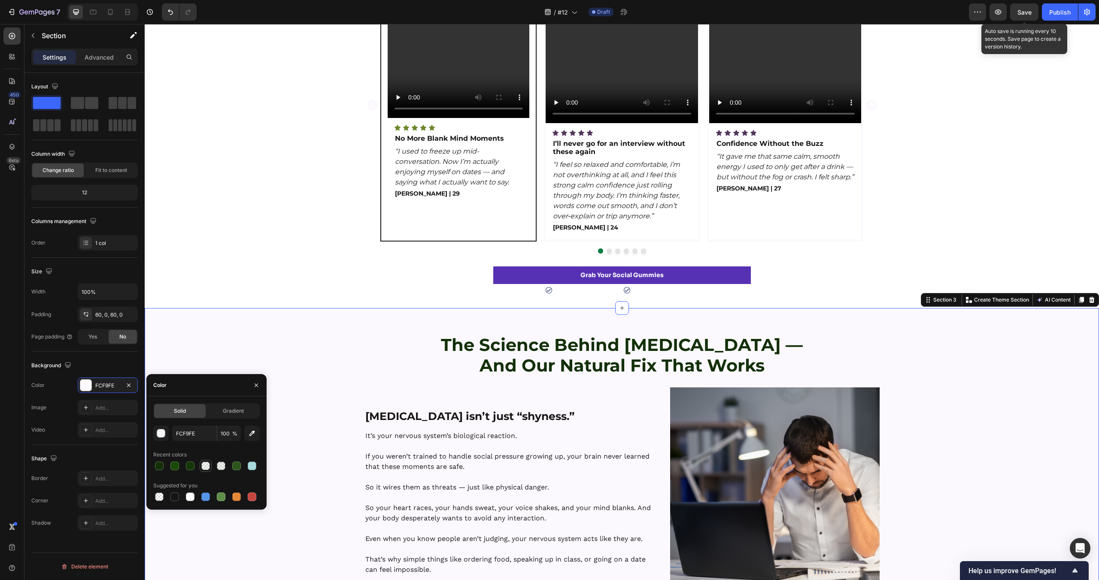
click at [201, 466] on div at bounding box center [205, 466] width 9 height 9
type input "2C531C"
type input "3"
click at [246, 209] on div "Video Icon Icon Icon Icon Icon Icon List No More Blank Mind Moments Text Block …" at bounding box center [622, 111] width 954 height 285
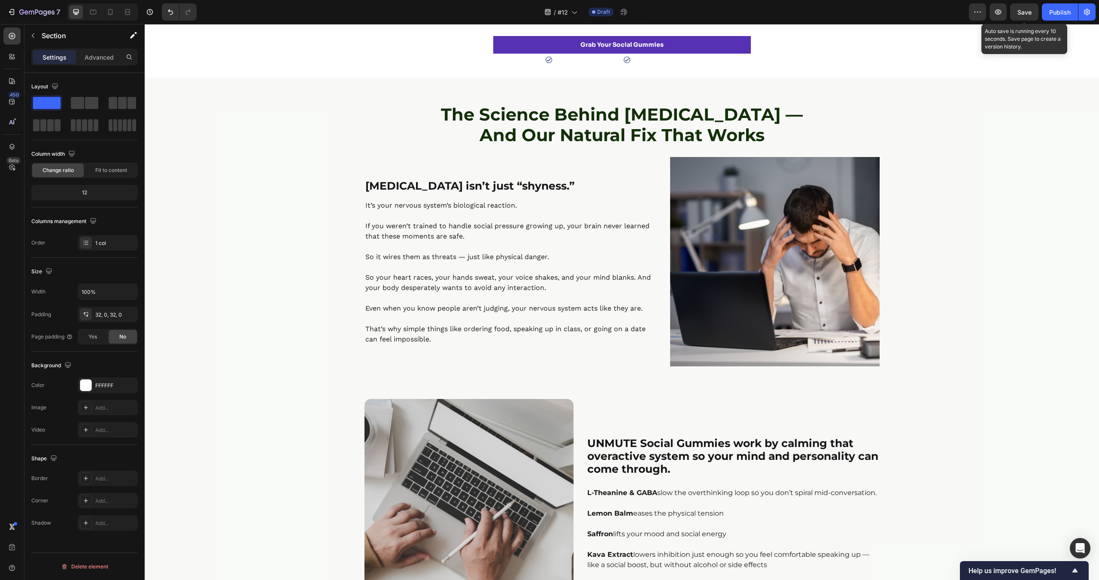
scroll to position [394, 0]
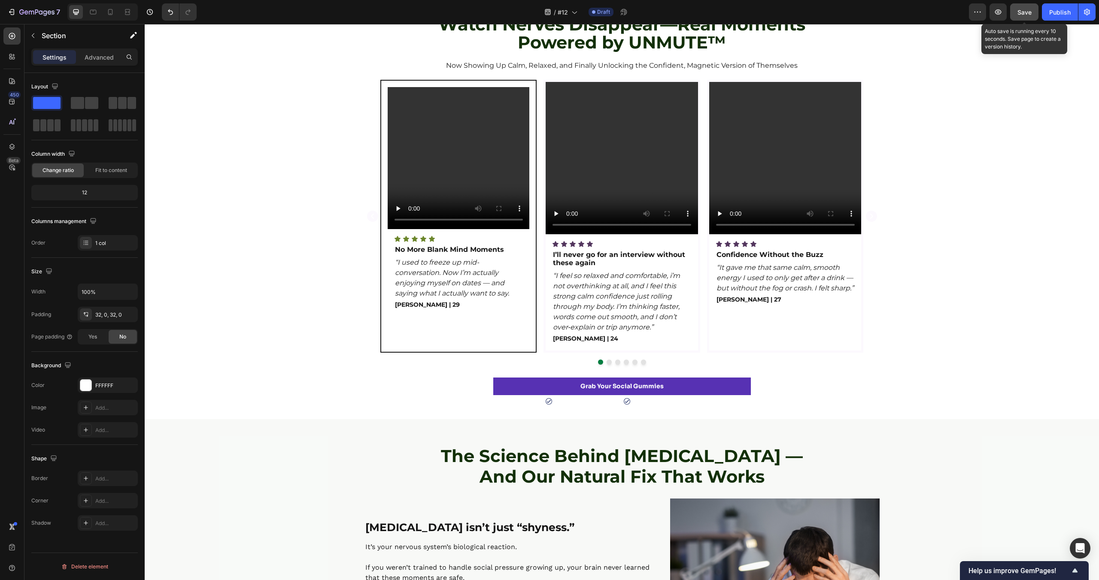
click at [1021, 19] on button "Save" at bounding box center [1024, 11] width 28 height 17
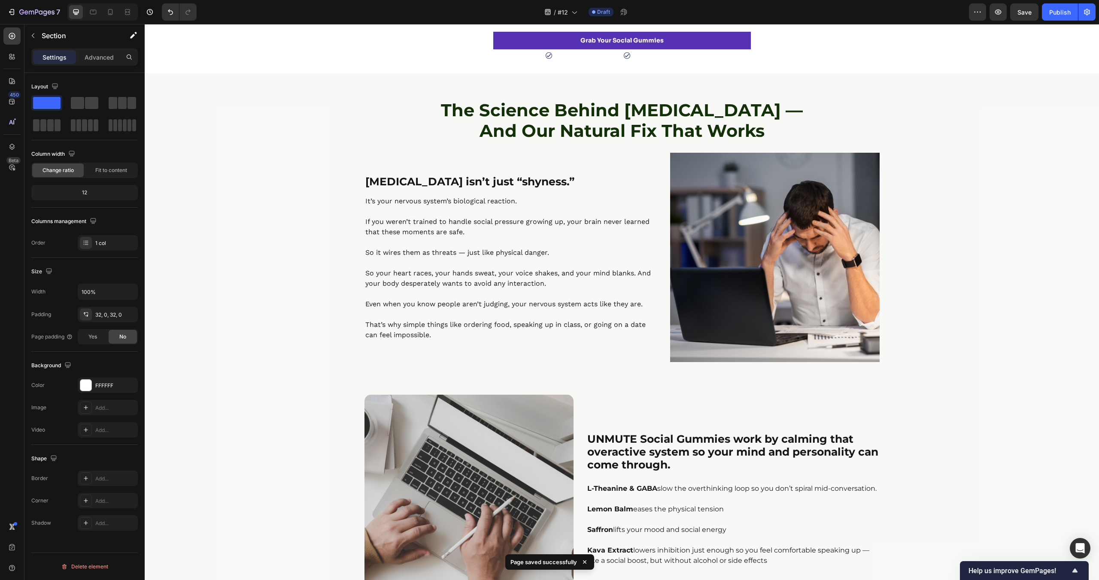
scroll to position [0, 0]
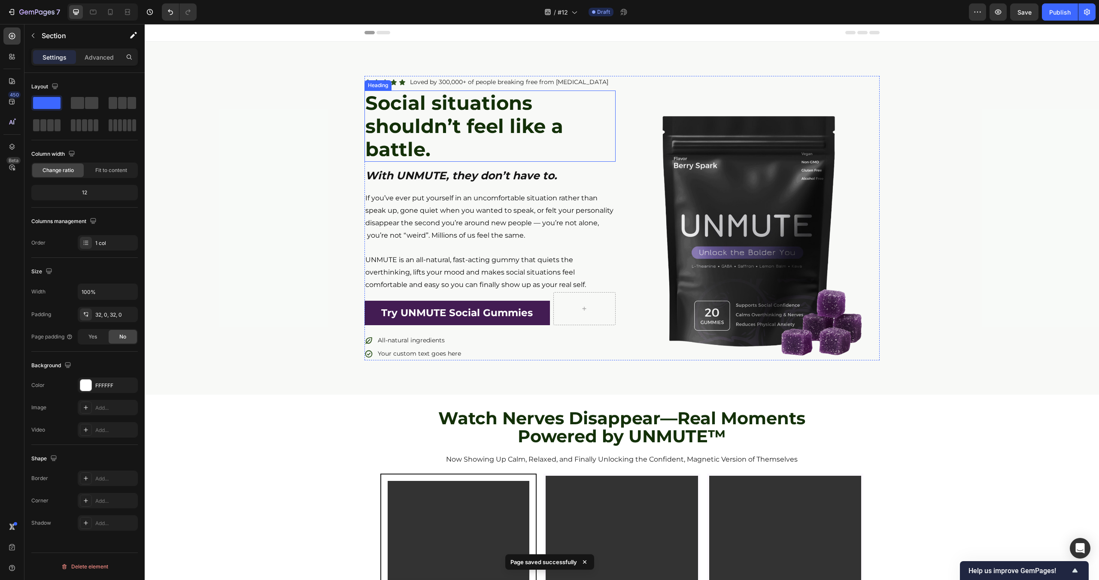
click at [455, 115] on strong "Social situations shouldn’t feel like a battle." at bounding box center [464, 126] width 198 height 70
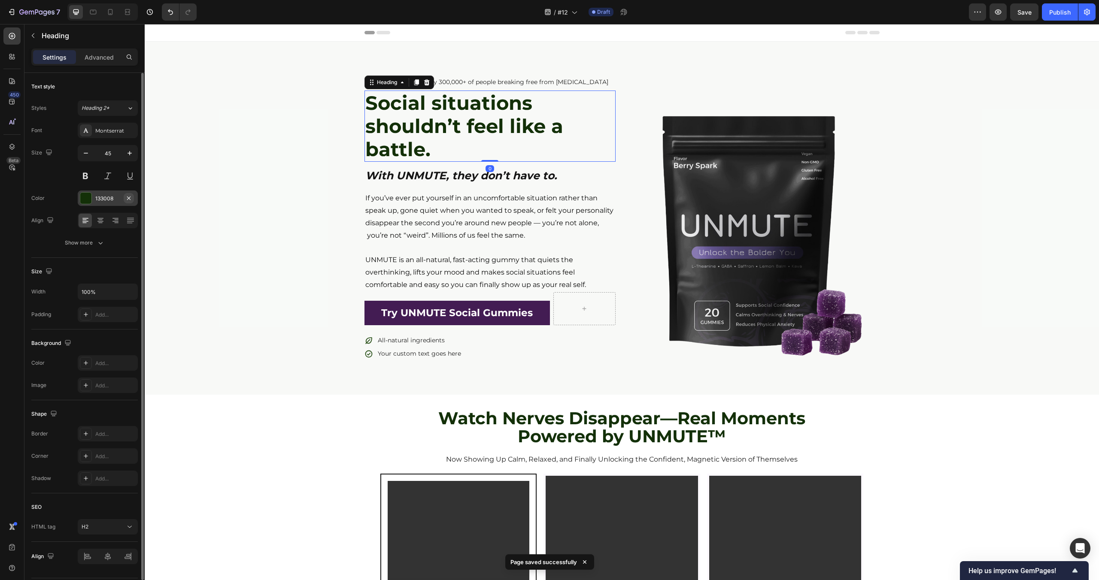
click at [129, 195] on icon "button" at bounding box center [128, 198] width 7 height 7
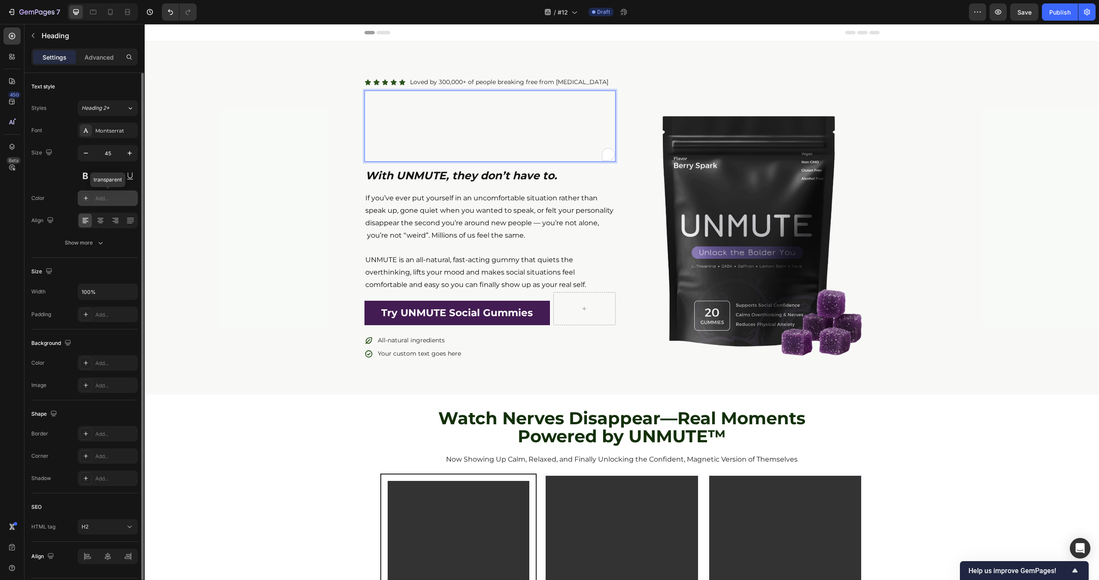
click at [476, 124] on strong "Social situations shouldn’t feel like a battle." at bounding box center [464, 126] width 198 height 70
click at [260, 137] on div "Icon Icon Icon Icon Icon Icon List Loved by 300,000+ of people breaking free fr…" at bounding box center [622, 218] width 954 height 285
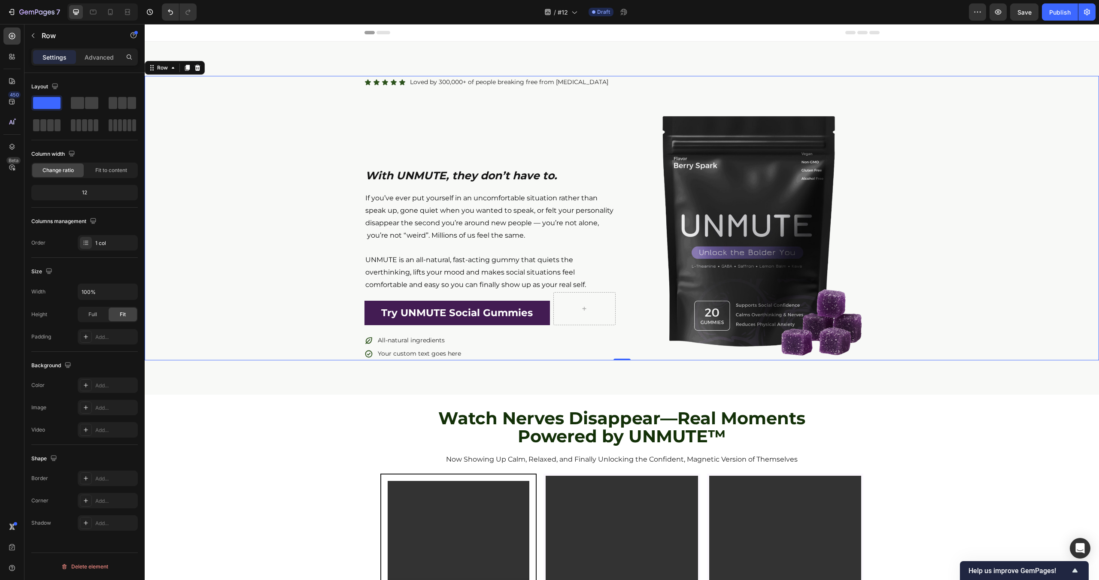
click at [477, 127] on strong "Social situations shouldn’t feel like a battle." at bounding box center [464, 126] width 198 height 70
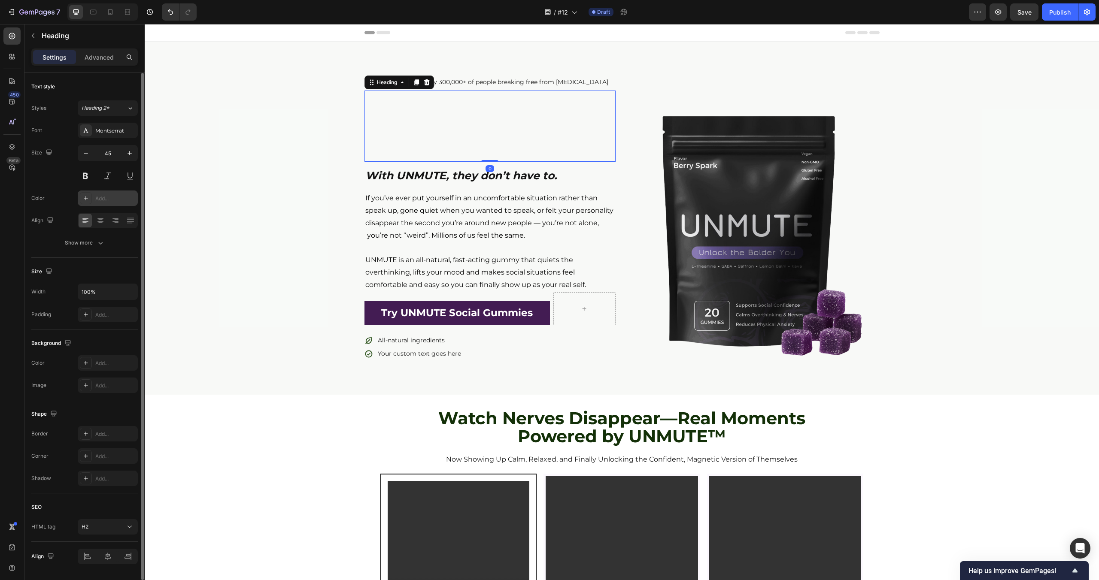
click at [97, 203] on div "Add..." at bounding box center [108, 198] width 60 height 15
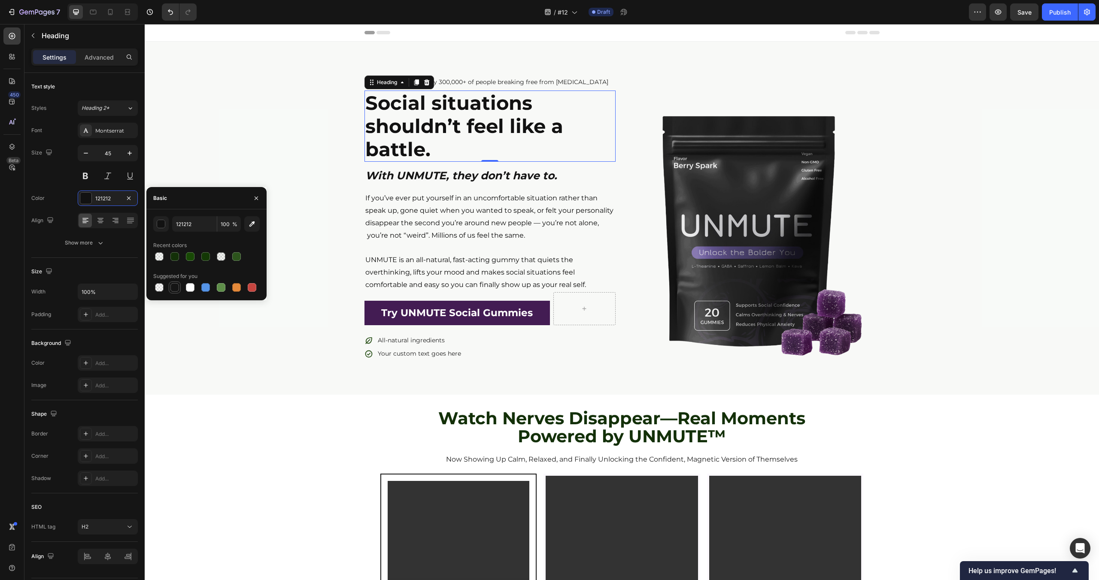
drag, startPoint x: 178, startPoint y: 288, endPoint x: 81, endPoint y: 421, distance: 164.7
click at [178, 288] on div at bounding box center [174, 287] width 9 height 9
type input "151515"
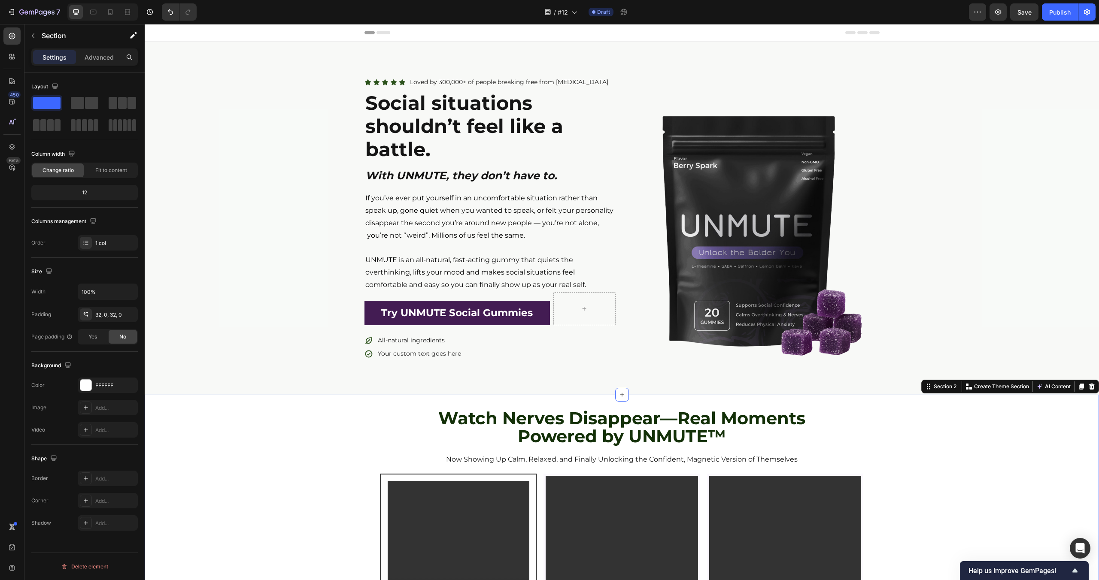
click at [636, 427] on strong "Powered by UNMUTE™" at bounding box center [622, 436] width 208 height 21
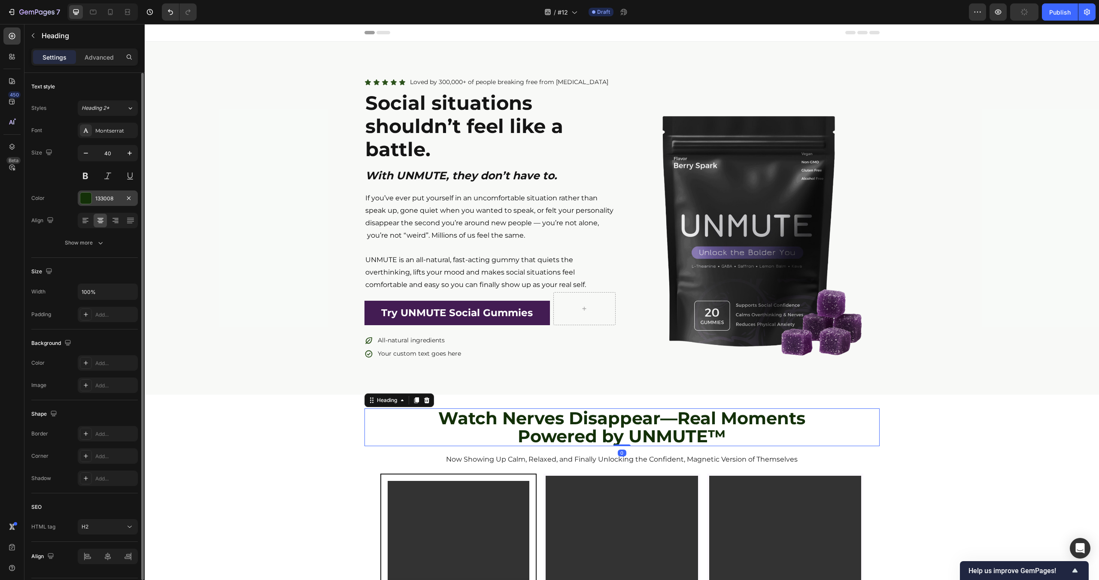
click at [88, 196] on div at bounding box center [85, 198] width 11 height 11
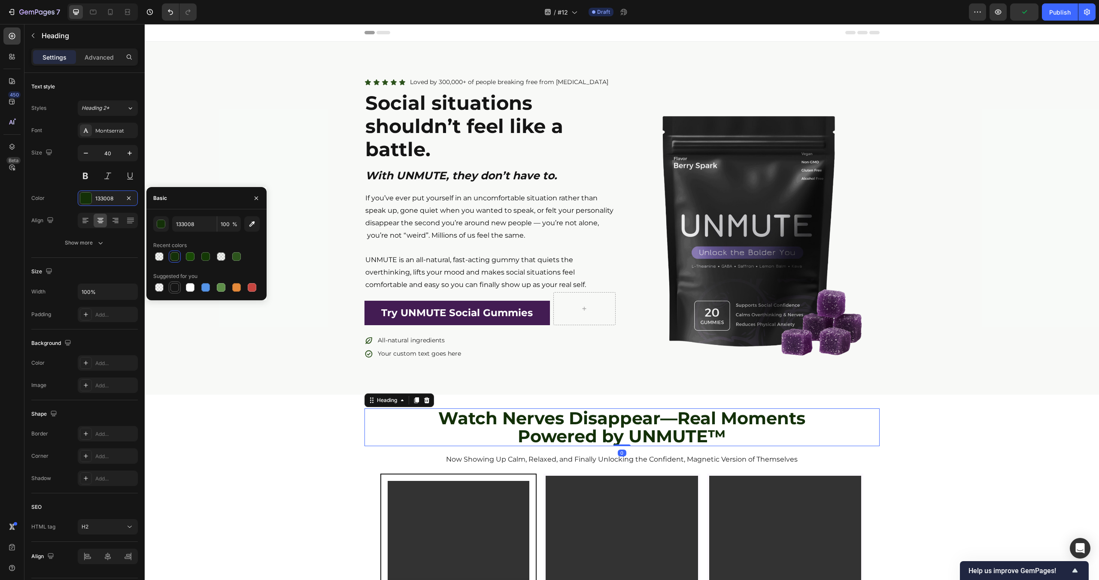
click at [175, 291] on div at bounding box center [174, 287] width 9 height 9
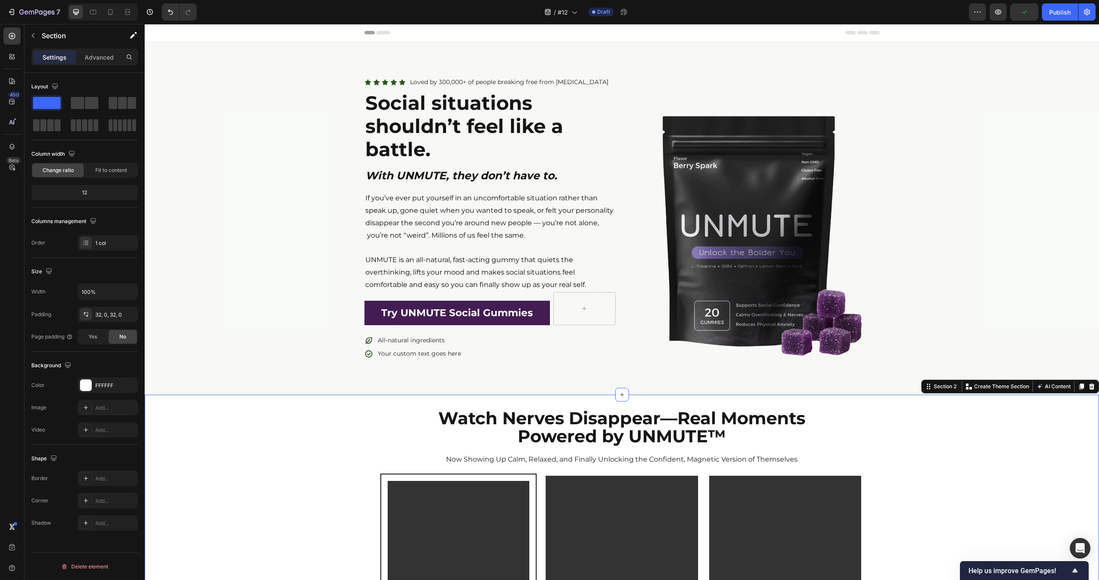
click at [231, 215] on div "Icon Icon Icon Icon Icon Icon List Loved by 300,000+ of people breaking free fr…" at bounding box center [622, 218] width 954 height 285
drag, startPoint x: 231, startPoint y: 215, endPoint x: 231, endPoint y: 236, distance: 21.0
click at [231, 215] on div "Icon Icon Icon Icon Icon Icon List Loved by 300,000+ of people breaking free fr…" at bounding box center [622, 218] width 954 height 285
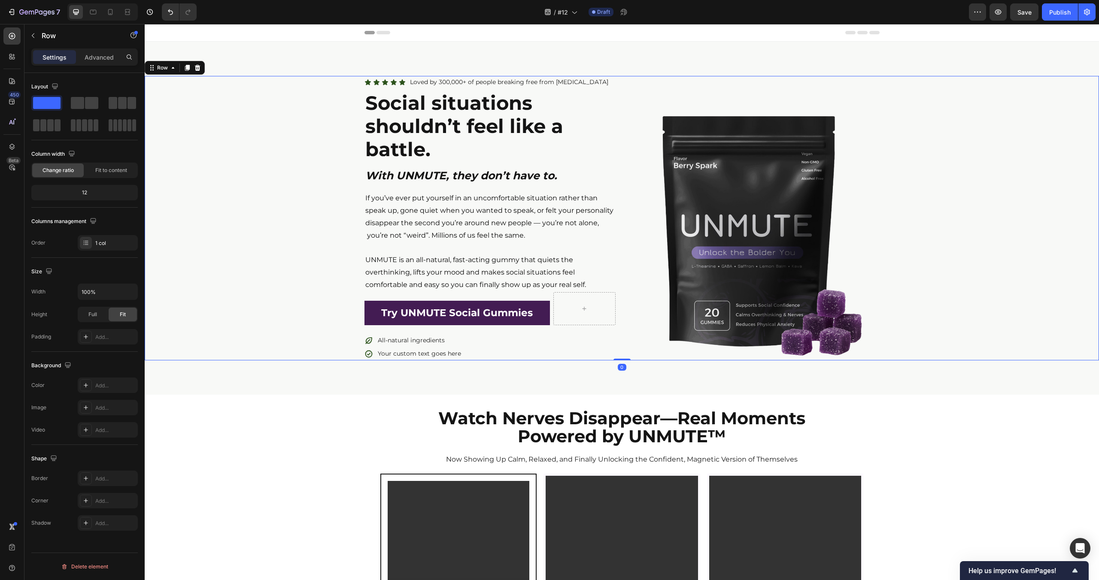
click at [301, 179] on div "Icon Icon Icon Icon Icon Icon List Loved by 300,000+ of people breaking free fr…" at bounding box center [622, 218] width 954 height 285
click at [401, 147] on strong "Social situations shouldn’t feel like a battle." at bounding box center [464, 126] width 198 height 70
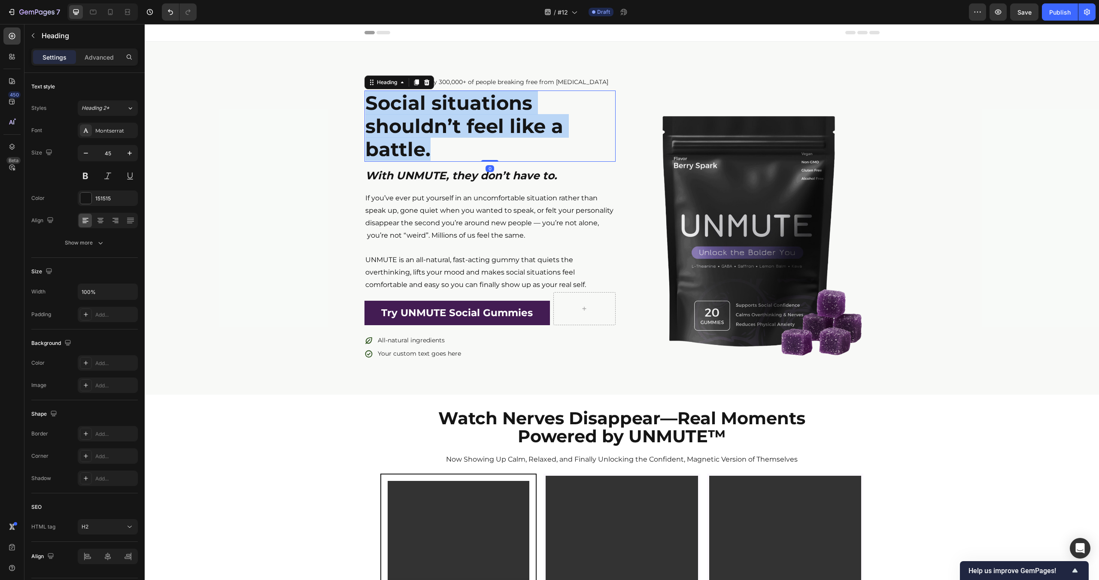
click at [401, 147] on strong "Social situations shouldn’t feel like a battle." at bounding box center [464, 126] width 198 height 70
click at [277, 192] on div "Icon Icon Icon Icon Icon Icon List Loved by 300,000+ of people breaking free fr…" at bounding box center [622, 218] width 954 height 285
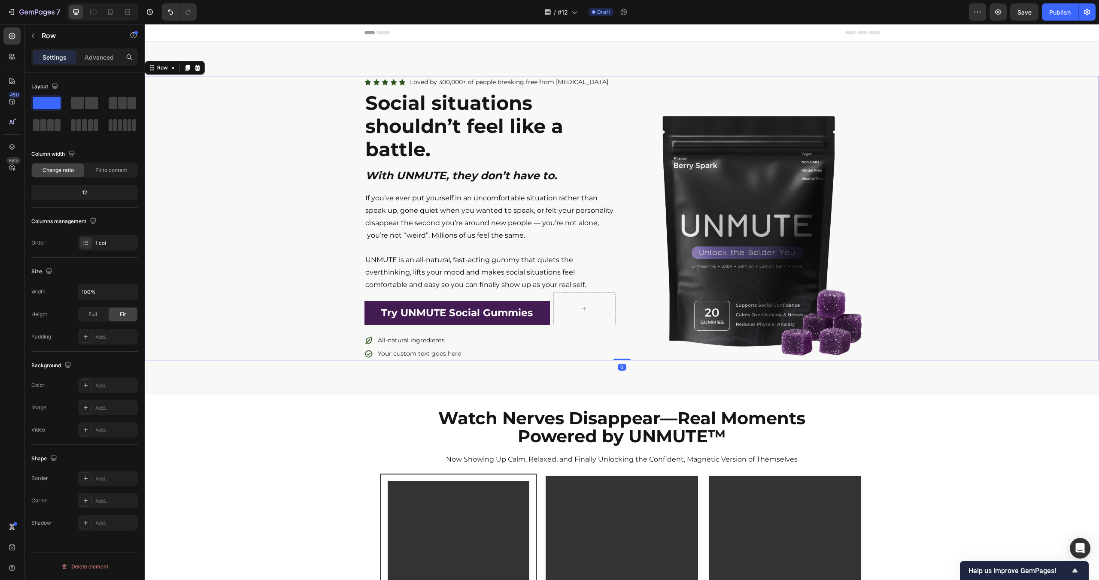
click at [373, 167] on div "Icon Icon Icon Icon Icon Icon List Loved by 300,000+ of people breaking free fr…" at bounding box center [489, 218] width 251 height 285
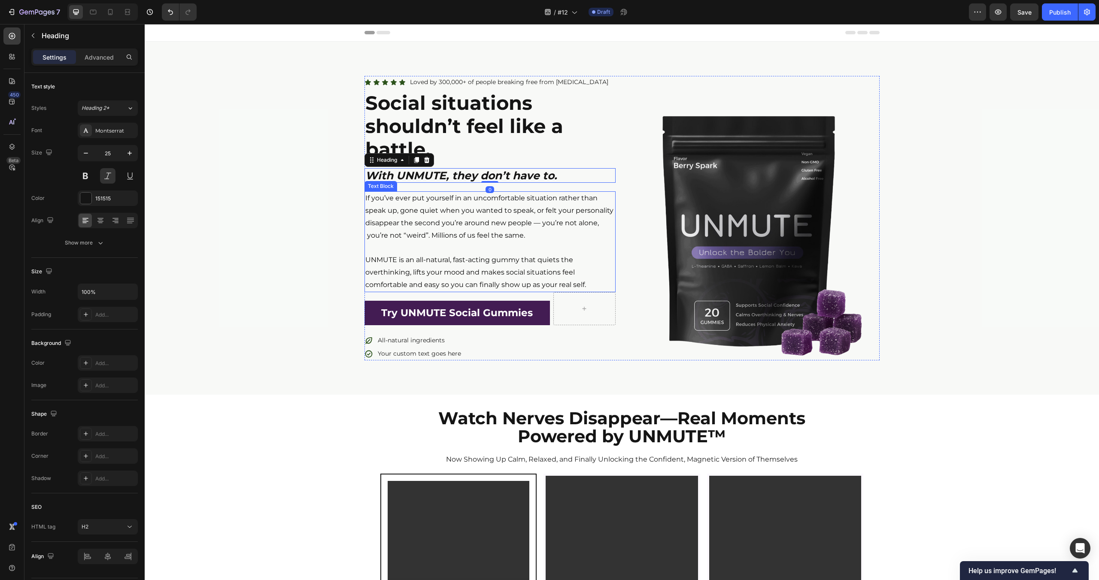
click at [293, 226] on div "Icon Icon Icon Icon Icon Icon List Loved by 300,000+ of people breaking free fr…" at bounding box center [622, 218] width 954 height 285
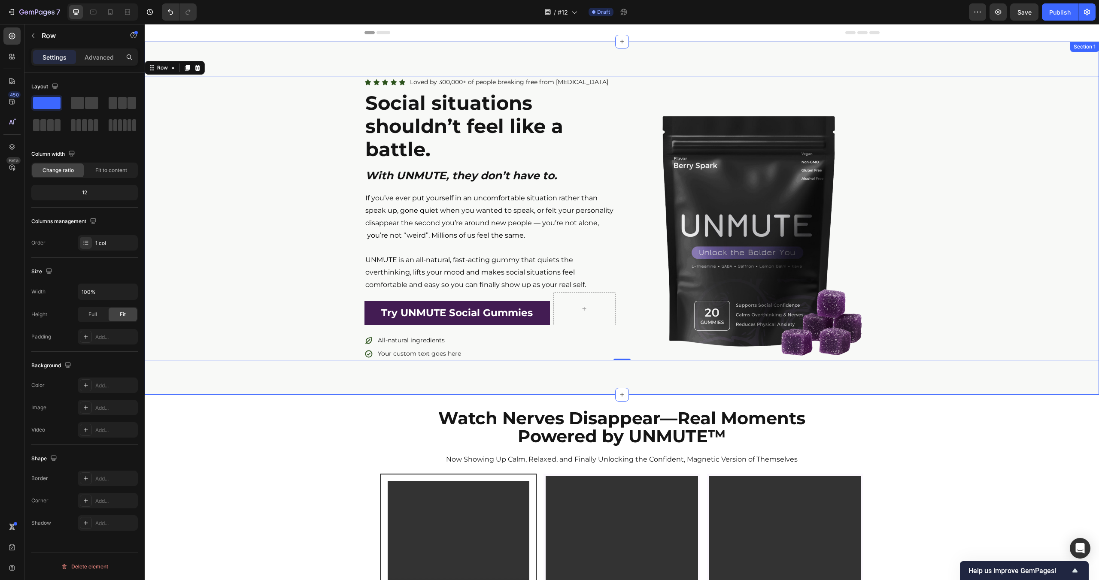
click at [315, 67] on div "Icon Icon Icon Icon Icon Icon List Loved by 300,000+ of people breaking free fr…" at bounding box center [622, 218] width 954 height 353
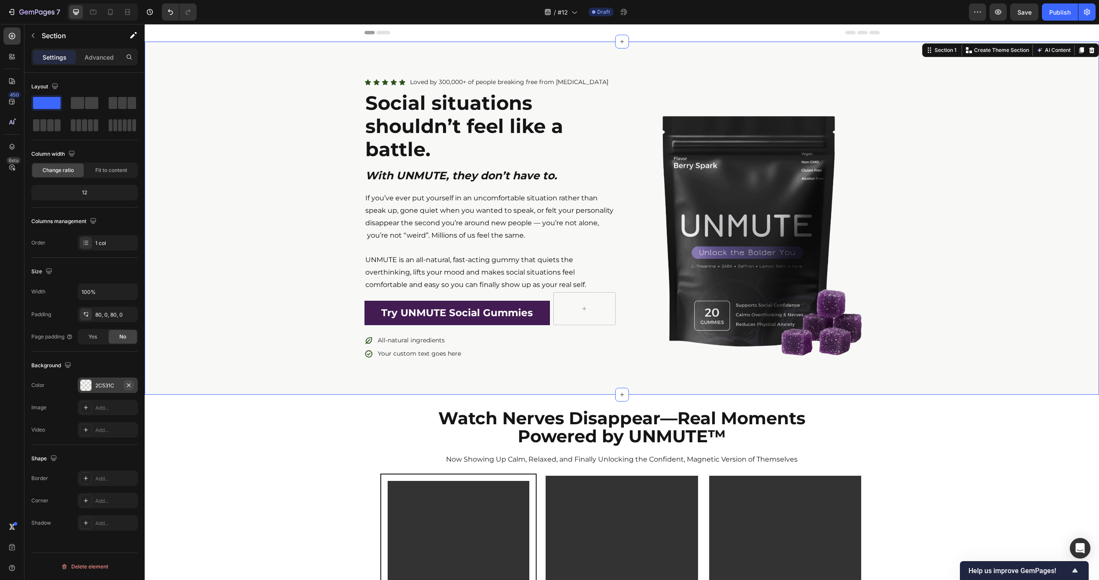
click at [128, 385] on icon "button" at bounding box center [128, 385] width 7 height 7
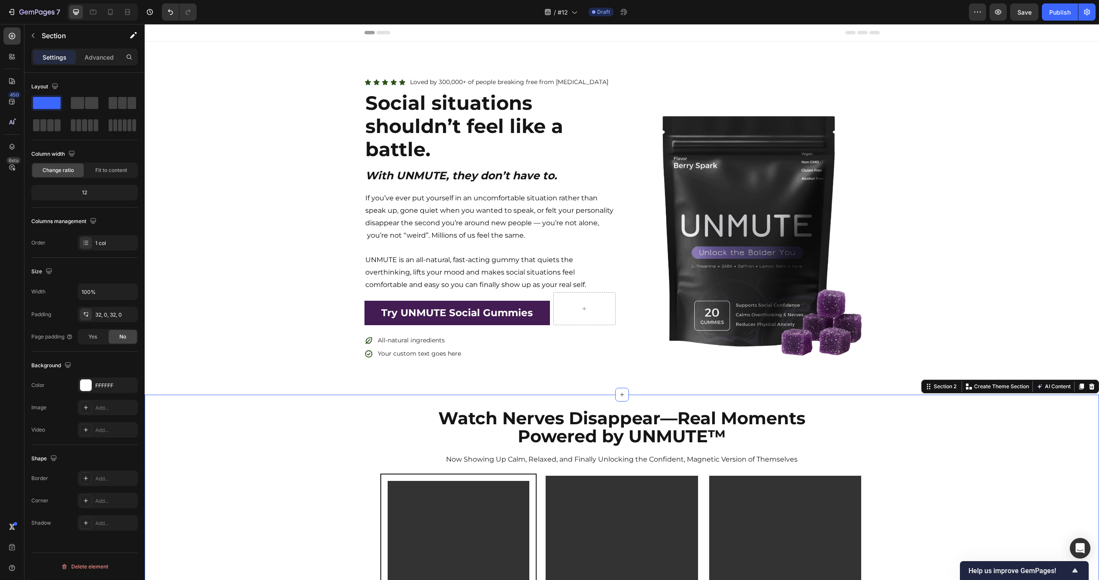
click at [312, 63] on div "Icon Icon Icon Icon Icon Icon List Loved by 300,000+ of people breaking free fr…" at bounding box center [622, 218] width 954 height 353
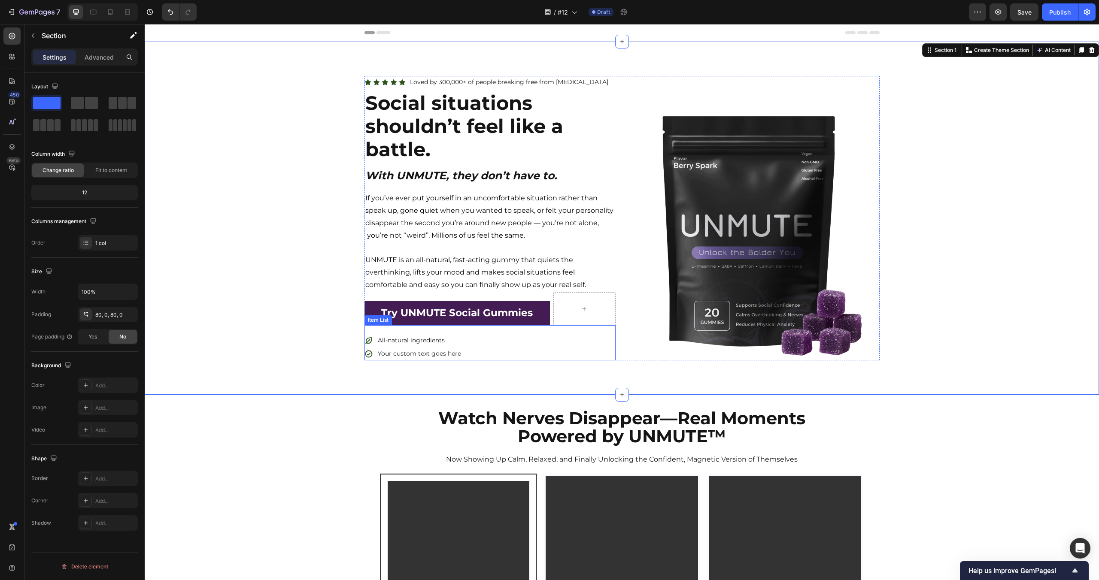
click at [523, 352] on div "All-natural ingredients Your custom text goes here" at bounding box center [489, 347] width 251 height 27
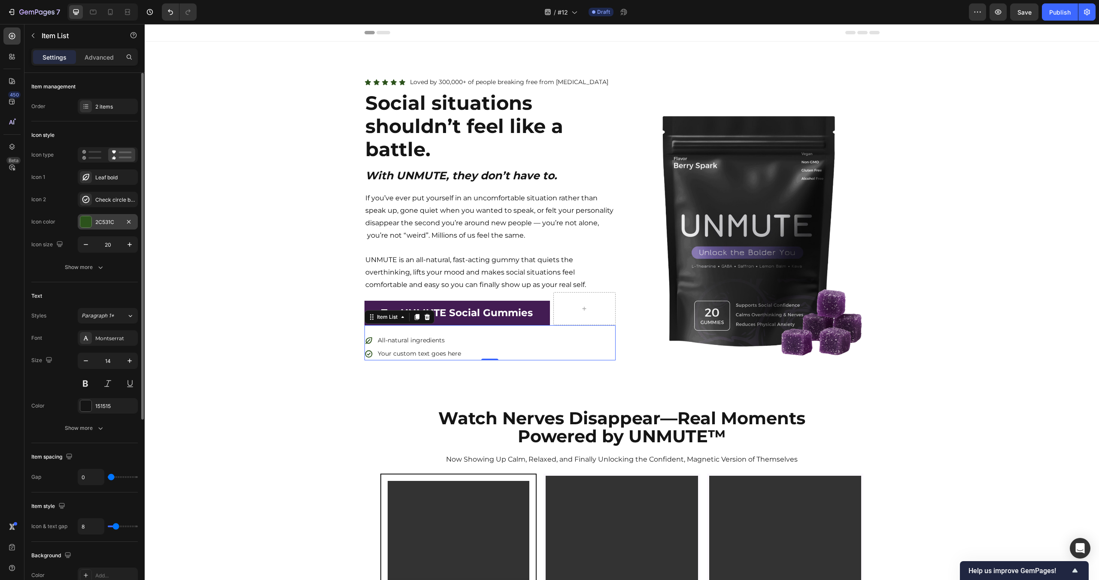
click at [86, 218] on div at bounding box center [85, 221] width 11 height 11
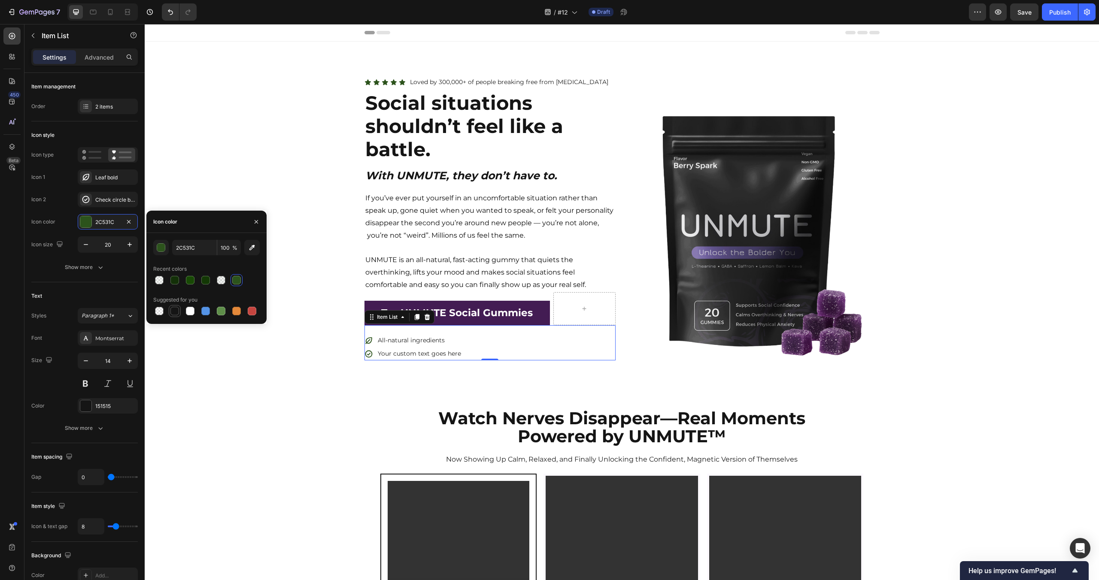
click at [177, 313] on div at bounding box center [174, 311] width 9 height 9
type input "151515"
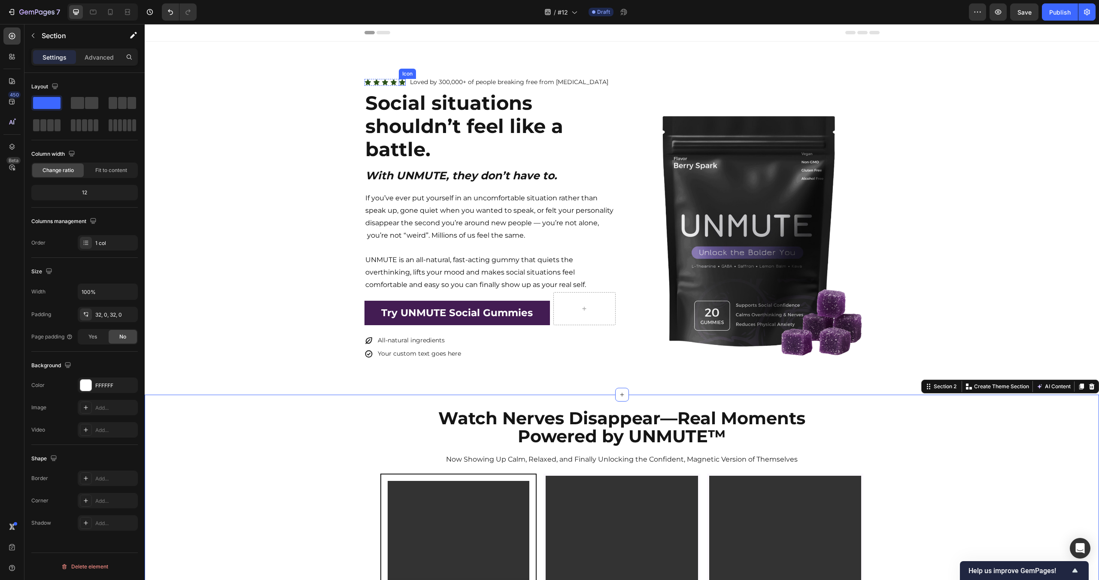
click at [402, 85] on icon at bounding box center [402, 82] width 7 height 7
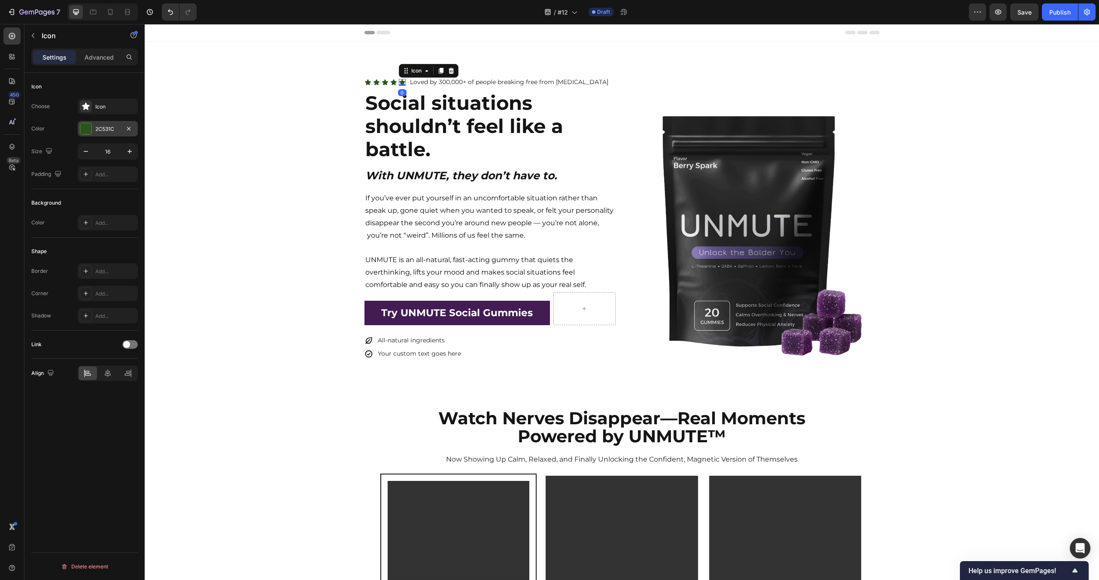
click at [109, 122] on div "2C531C" at bounding box center [108, 128] width 60 height 15
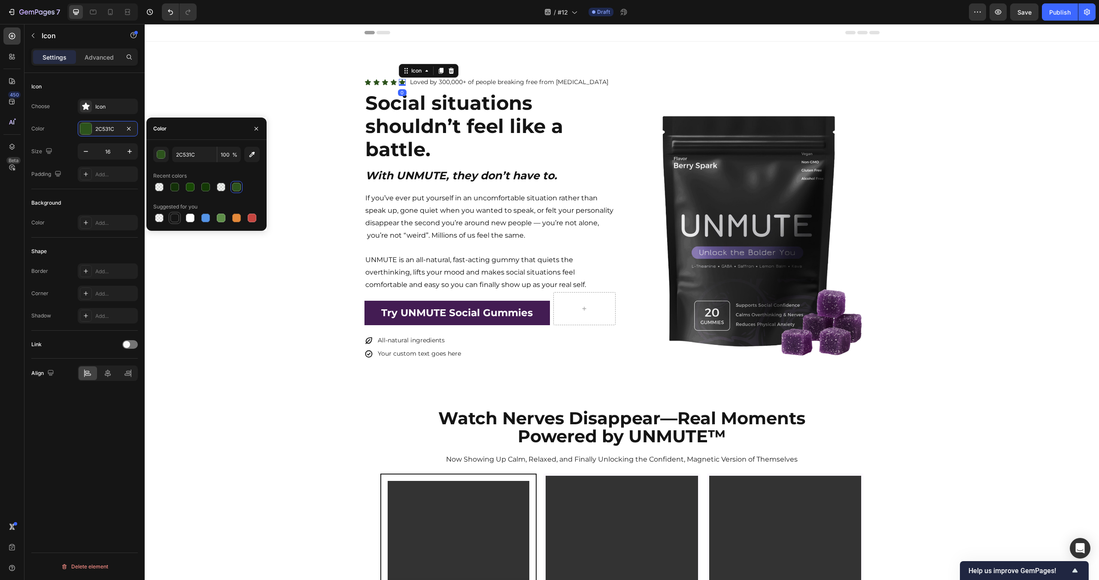
click at [173, 218] on div at bounding box center [174, 218] width 9 height 9
type input "151515"
click at [364, 83] on icon at bounding box center [367, 82] width 7 height 7
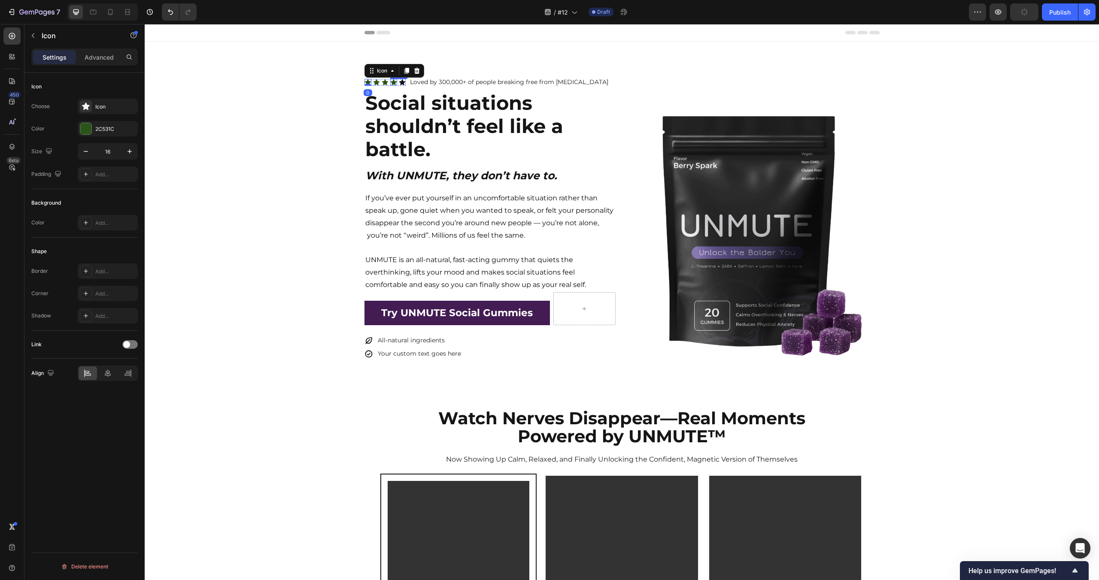
click at [395, 85] on div "Icon" at bounding box center [393, 82] width 7 height 7
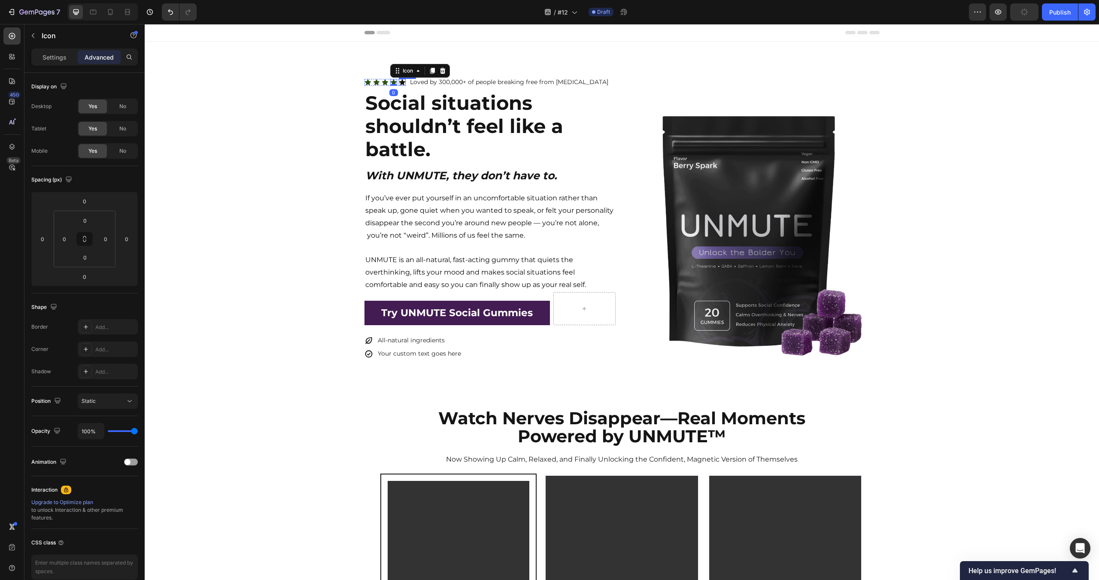
click at [402, 83] on icon at bounding box center [402, 82] width 6 height 6
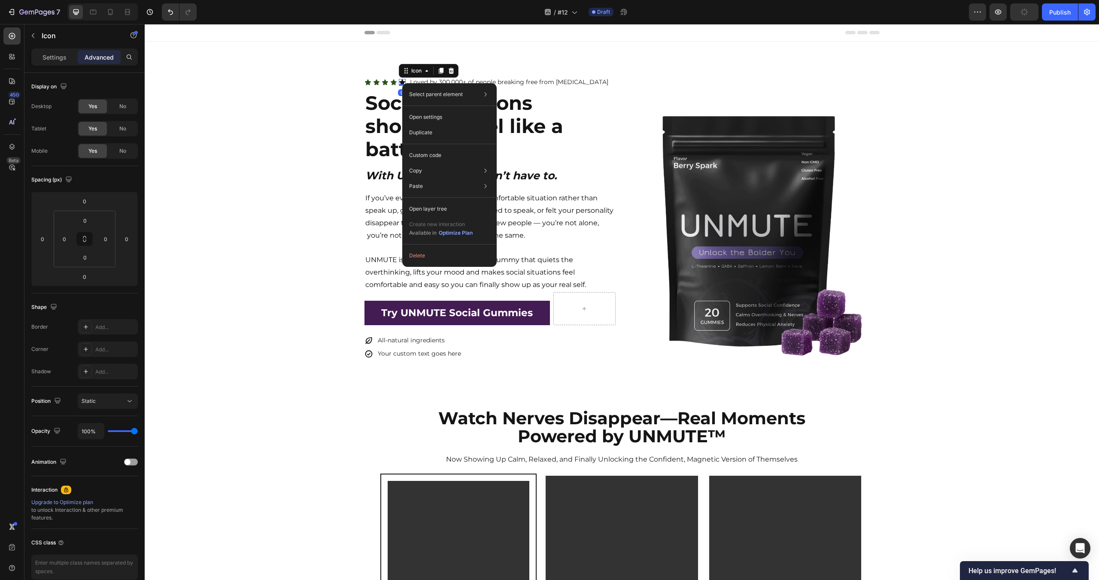
drag, startPoint x: 402, startPoint y: 83, endPoint x: 547, endPoint y: 107, distance: 146.6
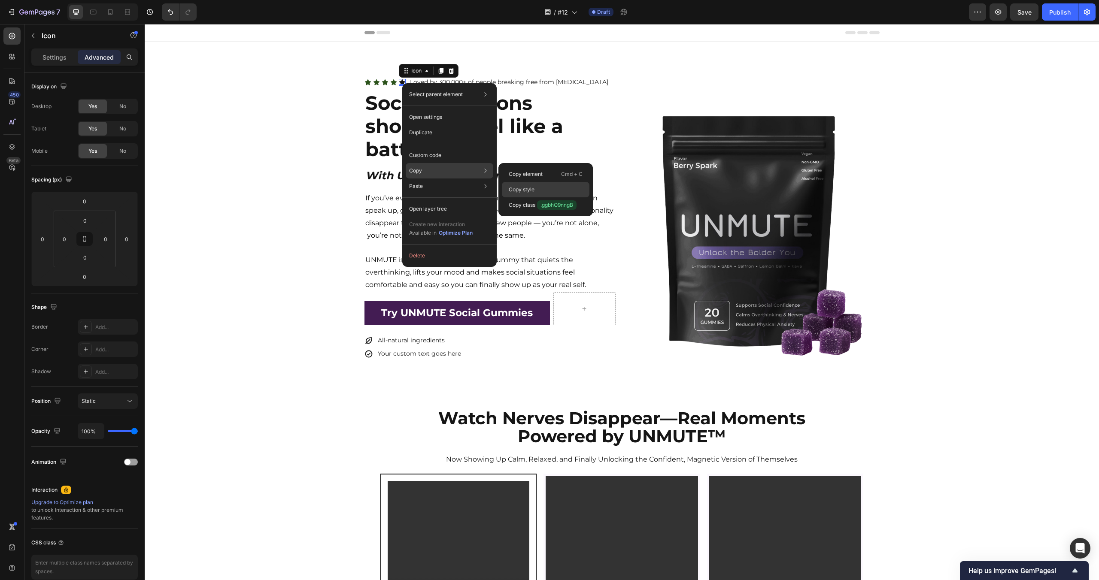
click at [541, 185] on div "Copy style" at bounding box center [546, 189] width 88 height 15
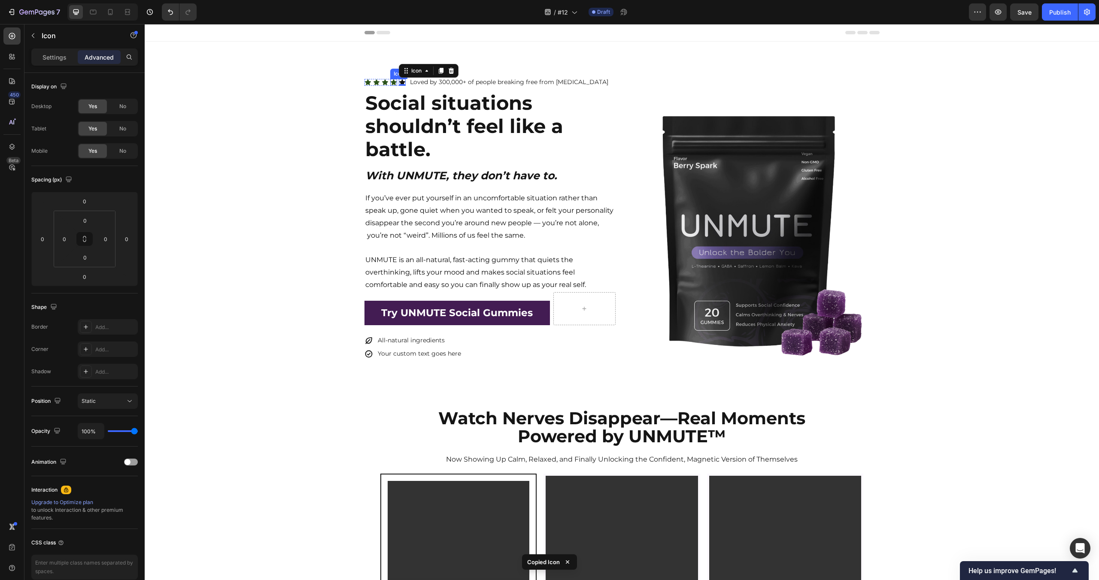
click at [395, 82] on icon at bounding box center [394, 82] width 6 height 6
click at [386, 84] on icon at bounding box center [385, 82] width 6 height 6
click at [378, 84] on icon at bounding box center [376, 82] width 6 height 6
click at [367, 83] on icon at bounding box center [368, 82] width 6 height 6
click at [310, 109] on div "Icon 0 Icon Icon Icon Icon Icon List Loved by 300,000+ of people breaking free …" at bounding box center [622, 218] width 954 height 285
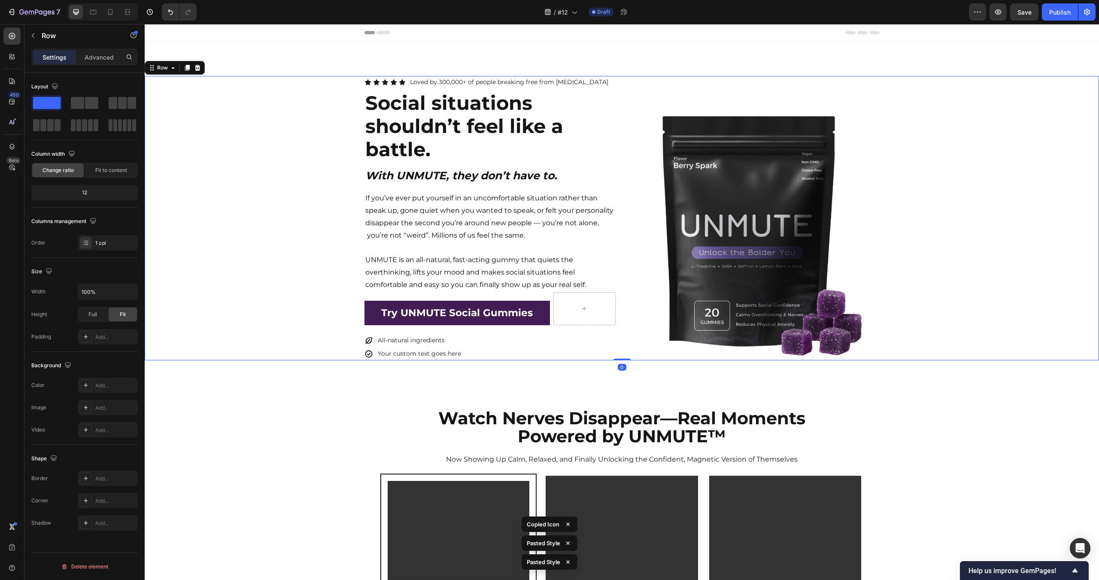
click at [1098, 179] on div "Icon Icon Icon Icon Icon Icon List Loved by 300,000+ of people breaking free fr…" at bounding box center [622, 218] width 954 height 285
drag, startPoint x: 1014, startPoint y: 463, endPoint x: 1013, endPoint y: 471, distance: 8.6
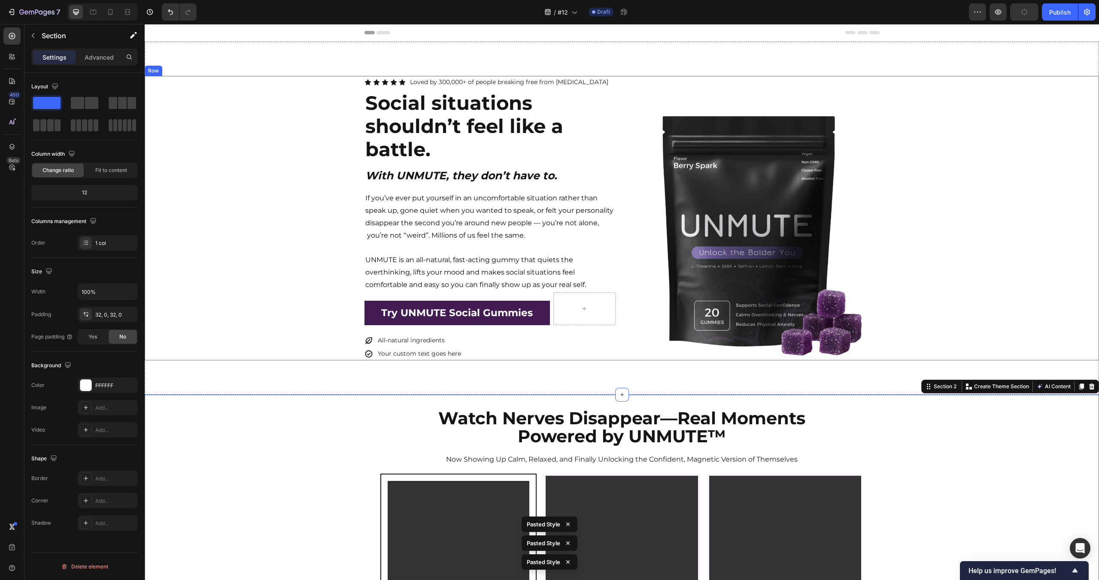
click at [990, 245] on div "Icon Icon Icon Icon Icon Icon List Loved by 300,000+ of people breaking free fr…" at bounding box center [622, 218] width 954 height 285
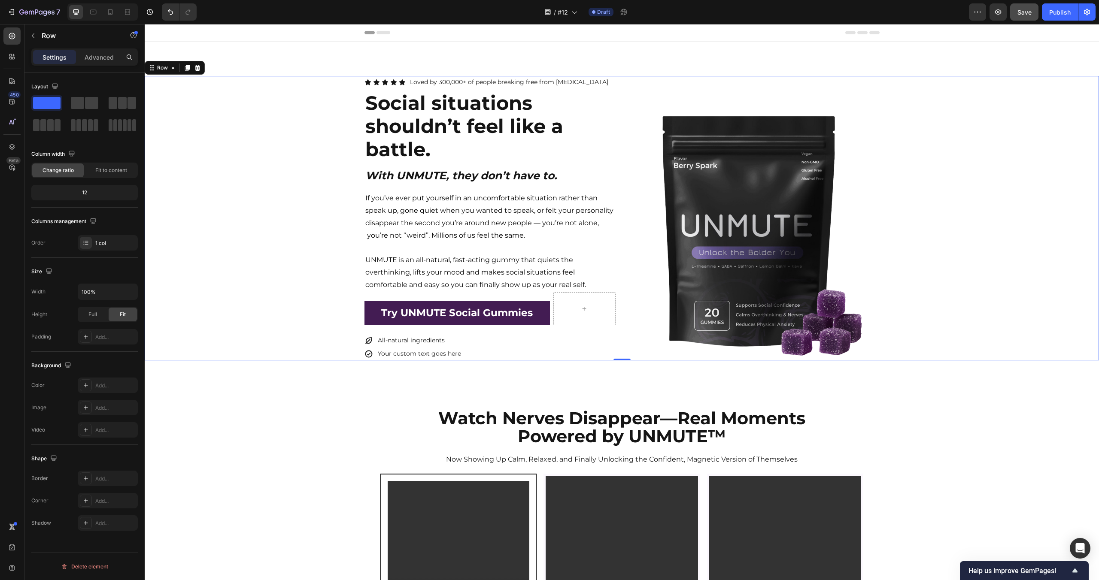
click at [257, 160] on div "Icon Icon Icon Icon Icon Icon List Loved by 300,000+ of people breaking free fr…" at bounding box center [622, 218] width 954 height 285
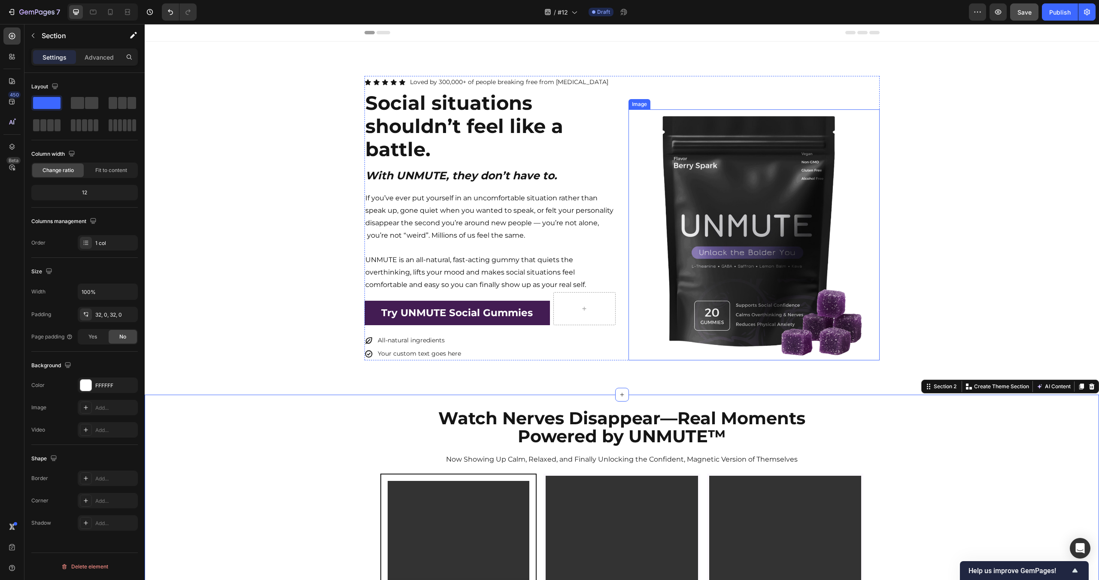
click at [697, 215] on img at bounding box center [753, 234] width 251 height 251
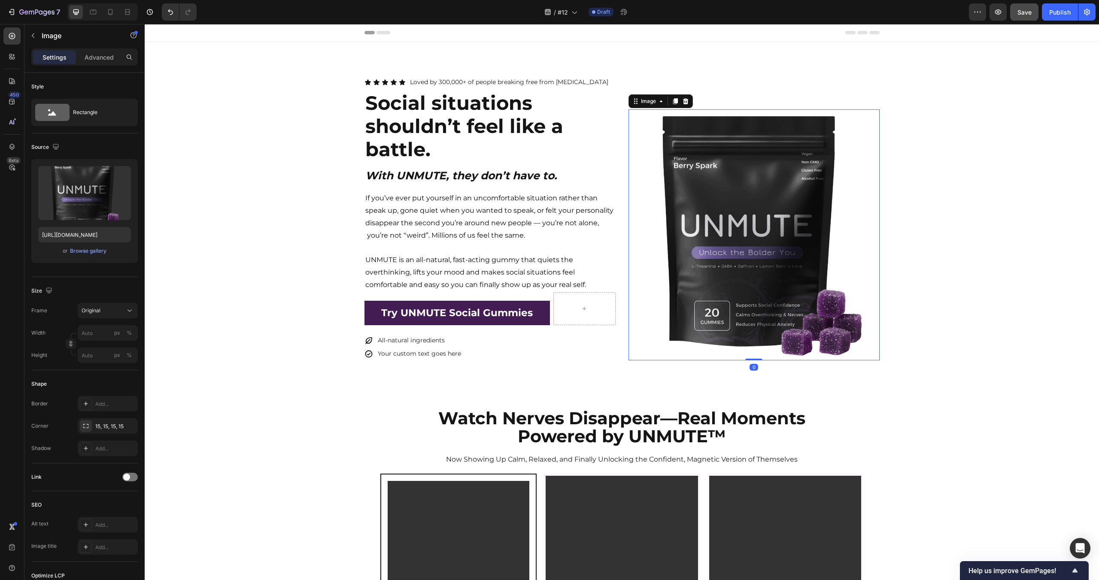
click at [962, 174] on div "Icon Icon Icon Icon Icon Icon List Loved by 300,000+ of people breaking free fr…" at bounding box center [622, 218] width 954 height 285
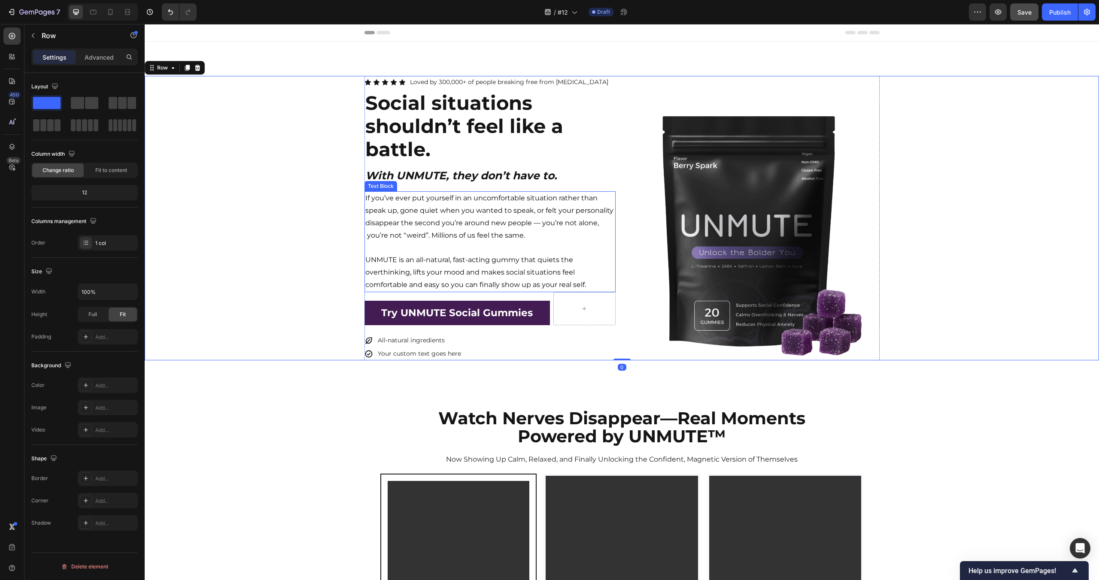
click at [525, 202] on p "If you’ve ever put yourself in an uncomfortable situation rather than speak up,…" at bounding box center [489, 216] width 249 height 49
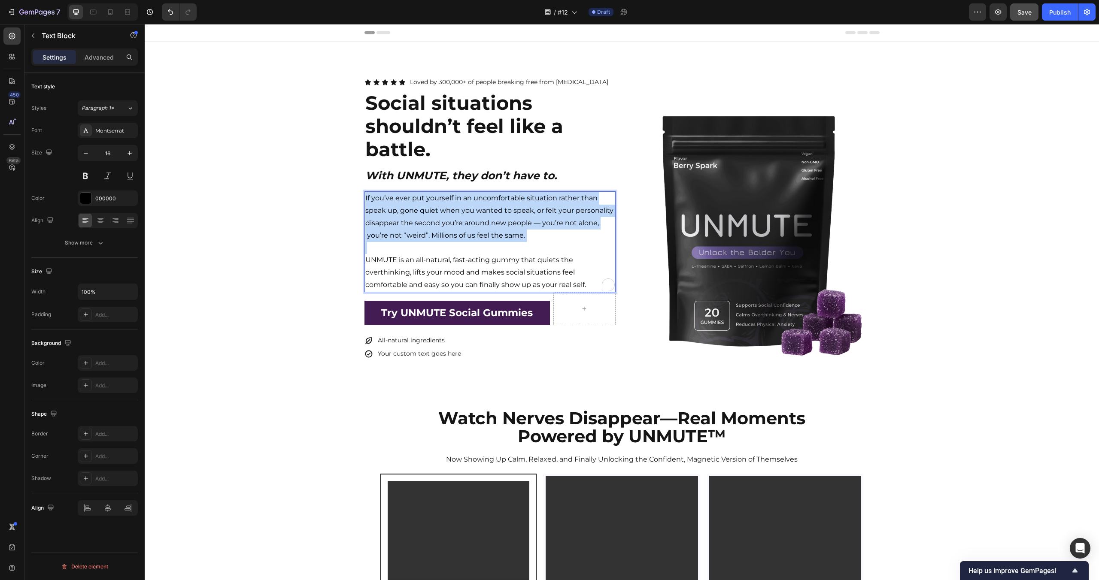
click at [525, 202] on p "If you’ve ever put yourself in an uncomfortable situation rather than speak up,…" at bounding box center [489, 216] width 249 height 49
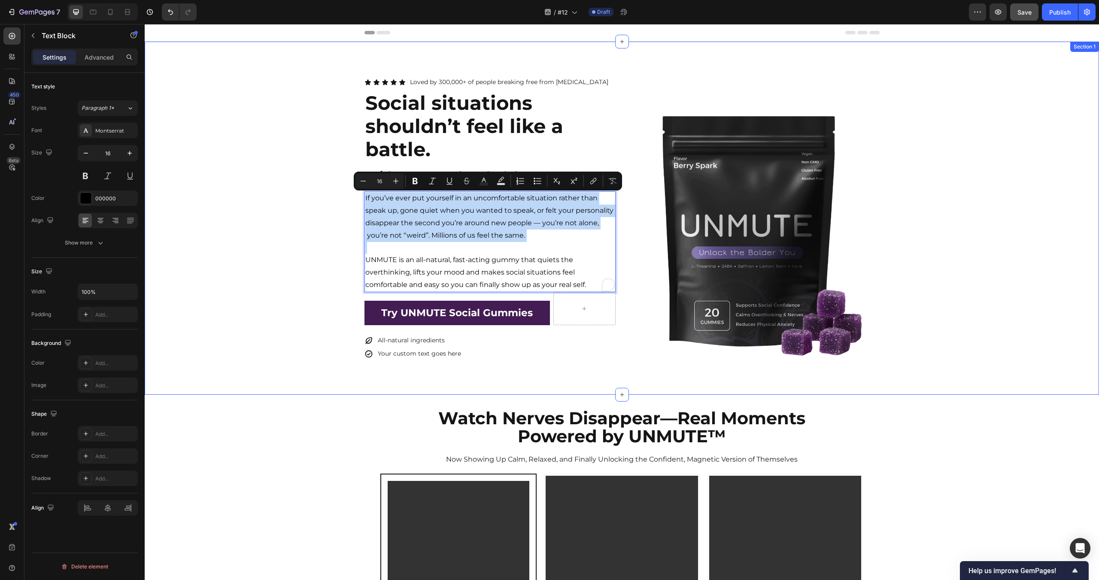
click at [933, 363] on div "Icon Icon Icon Icon Icon Icon List Loved by 300,000+ of people breaking free fr…" at bounding box center [622, 218] width 954 height 353
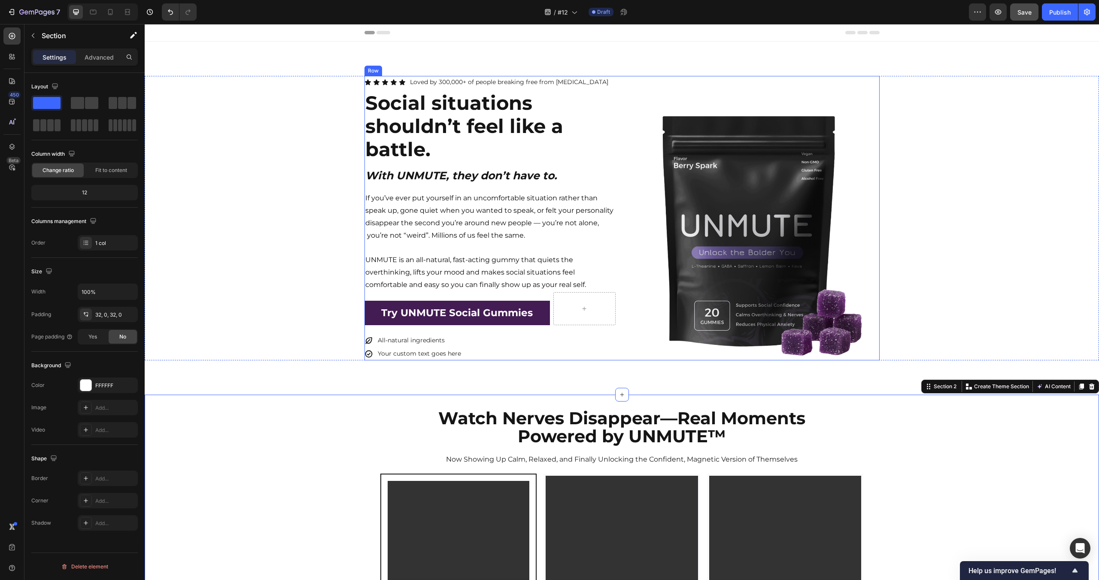
click at [475, 135] on strong "Social situations shouldn’t feel like a battle." at bounding box center [464, 126] width 198 height 70
click at [318, 149] on div "Icon Icon Icon Icon Icon Icon List Loved by 300,000+ of people breaking free fr…" at bounding box center [622, 218] width 954 height 285
click at [963, 251] on div "Icon Icon Icon Icon Icon Icon List Loved by 300,000+ of people breaking free fr…" at bounding box center [622, 218] width 954 height 285
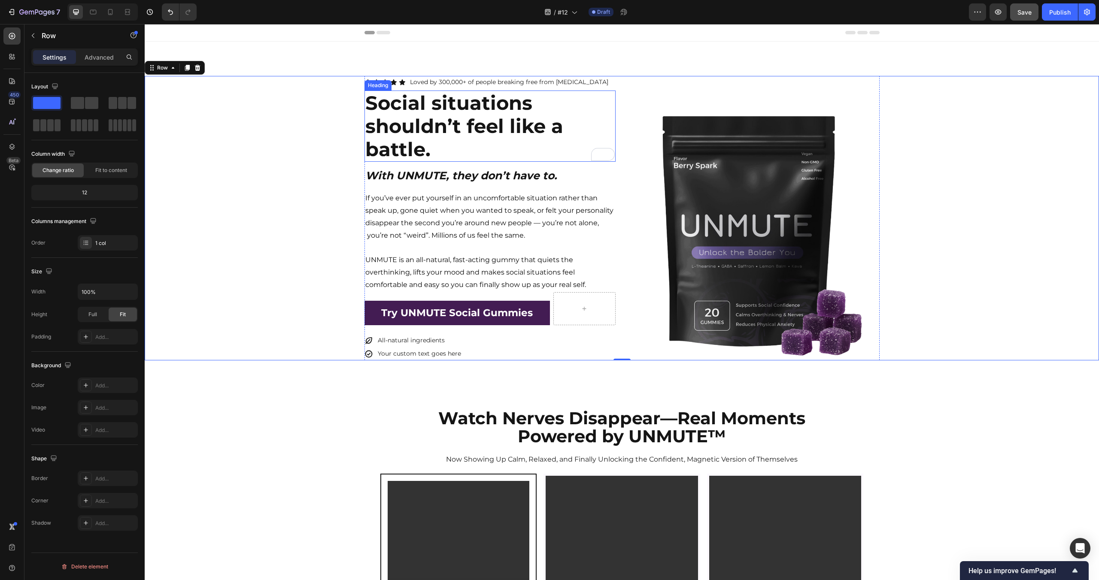
click at [717, 209] on img at bounding box center [753, 234] width 251 height 251
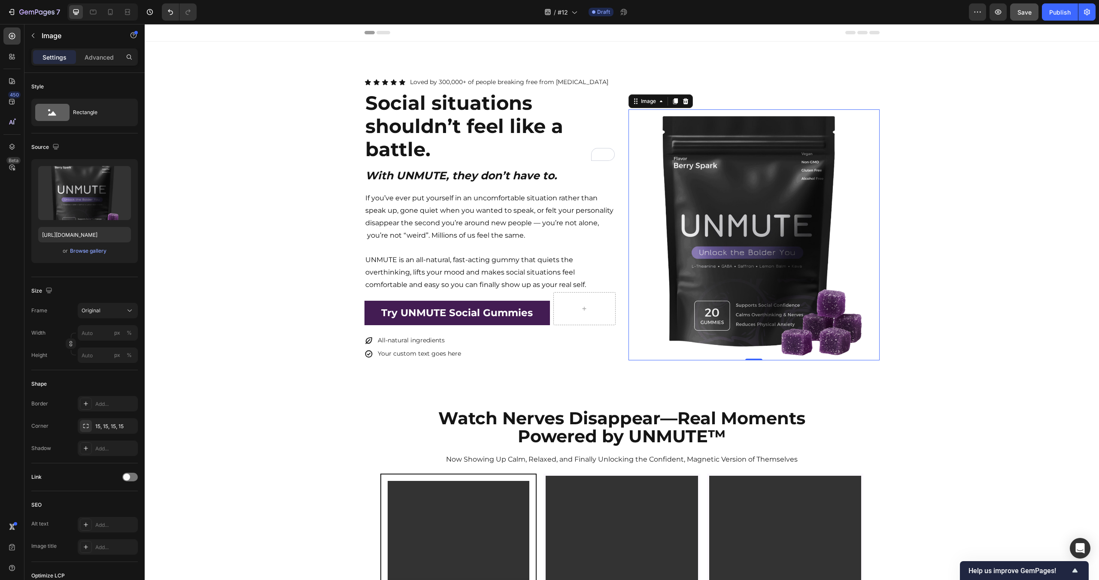
click at [784, 233] on img at bounding box center [753, 234] width 251 height 251
click at [94, 248] on div "Browse gallery" at bounding box center [88, 251] width 36 height 8
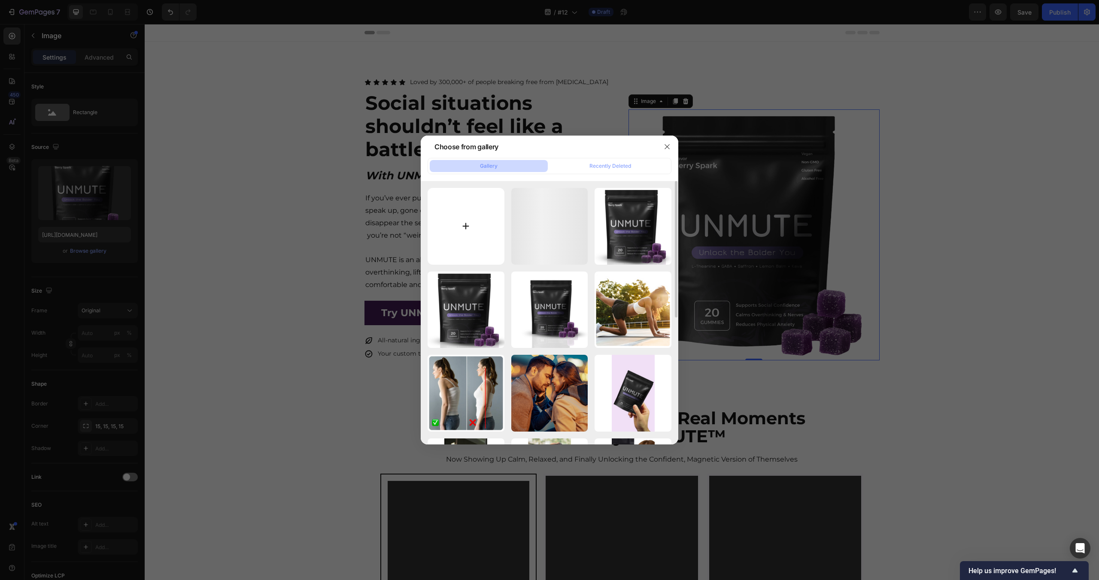
click at [457, 233] on input "file" at bounding box center [466, 226] width 77 height 77
type input "C:\fakepath\Unmute (6).png"
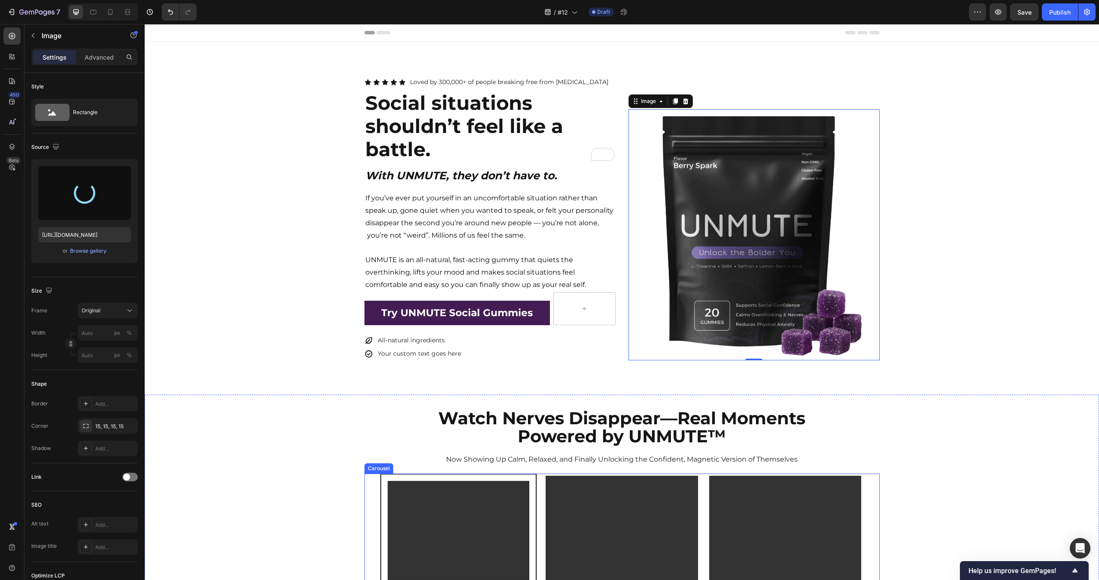
type input "[URL][DOMAIN_NAME]"
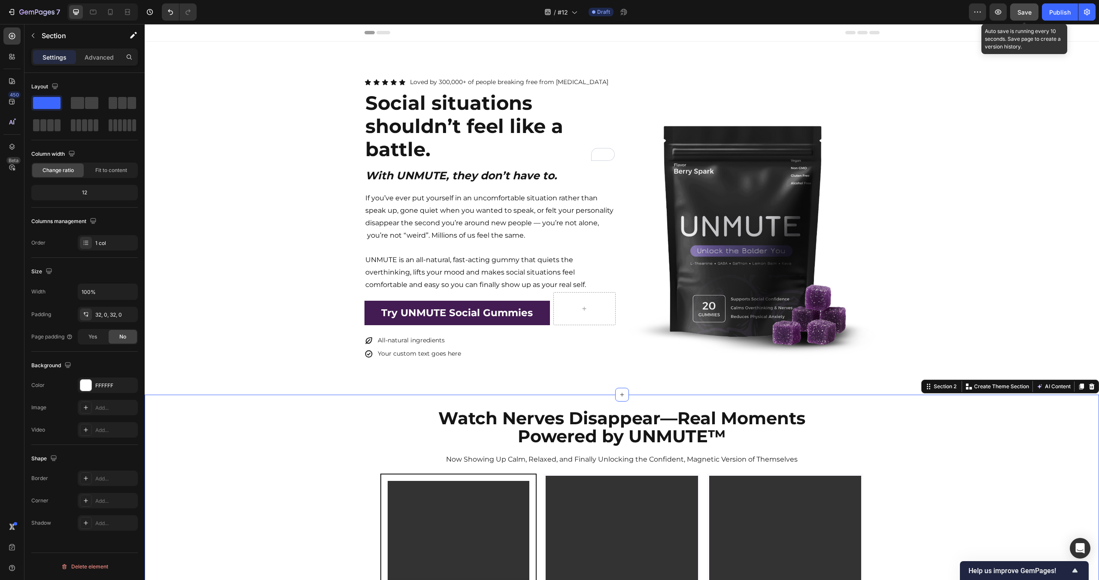
drag, startPoint x: 1020, startPoint y: 19, endPoint x: 755, endPoint y: 150, distance: 295.8
click at [1020, 19] on button "Save" at bounding box center [1024, 11] width 28 height 17
click at [763, 248] on img at bounding box center [753, 234] width 251 height 251
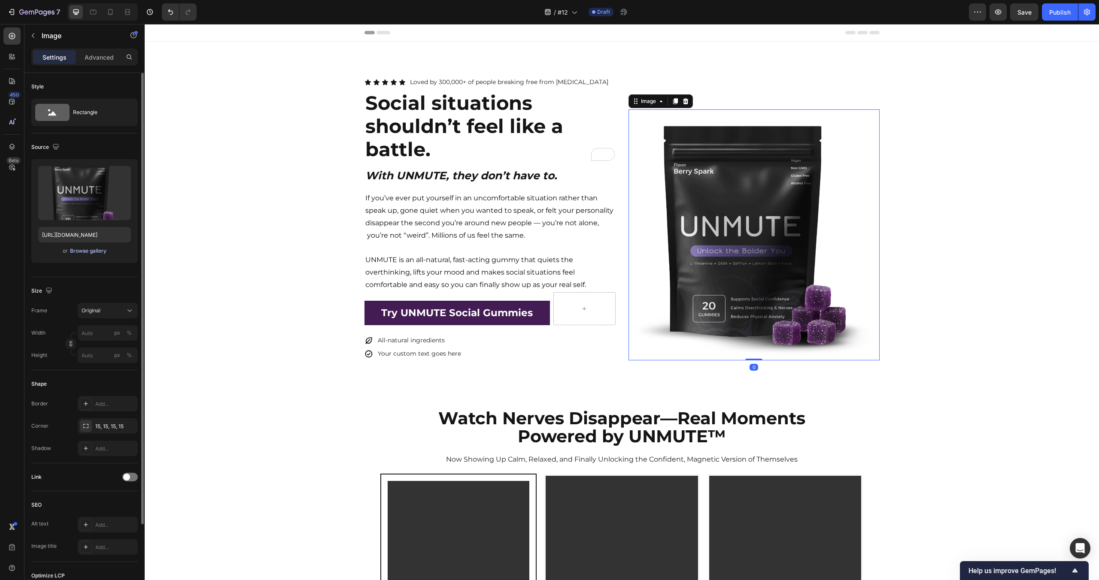
click at [88, 252] on div "Browse gallery" at bounding box center [88, 251] width 36 height 8
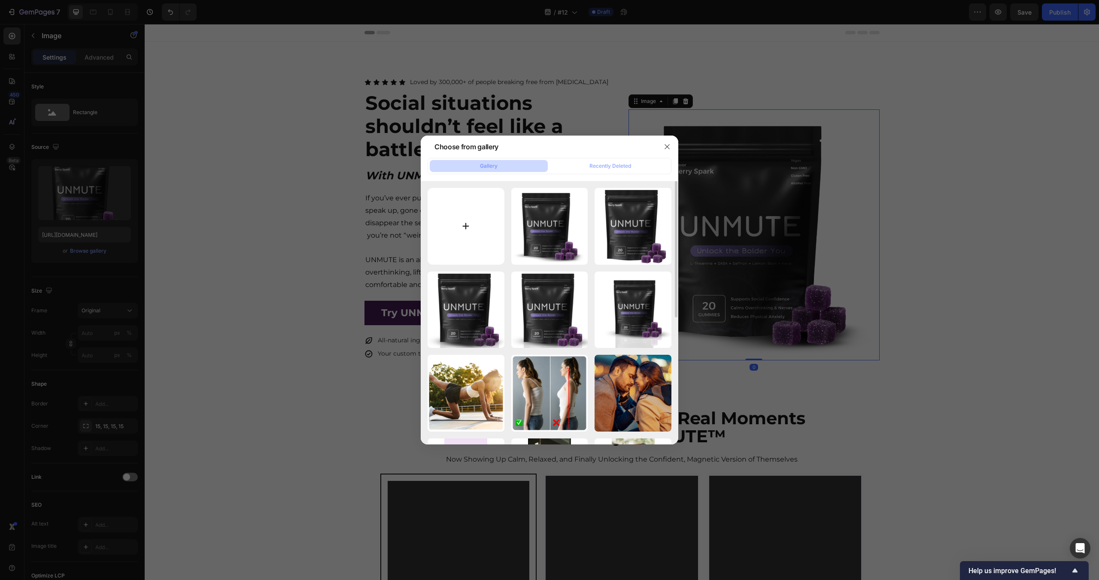
click at [482, 214] on input "file" at bounding box center [466, 226] width 77 height 77
type input "C:\fakepath\Unmute (6).png"
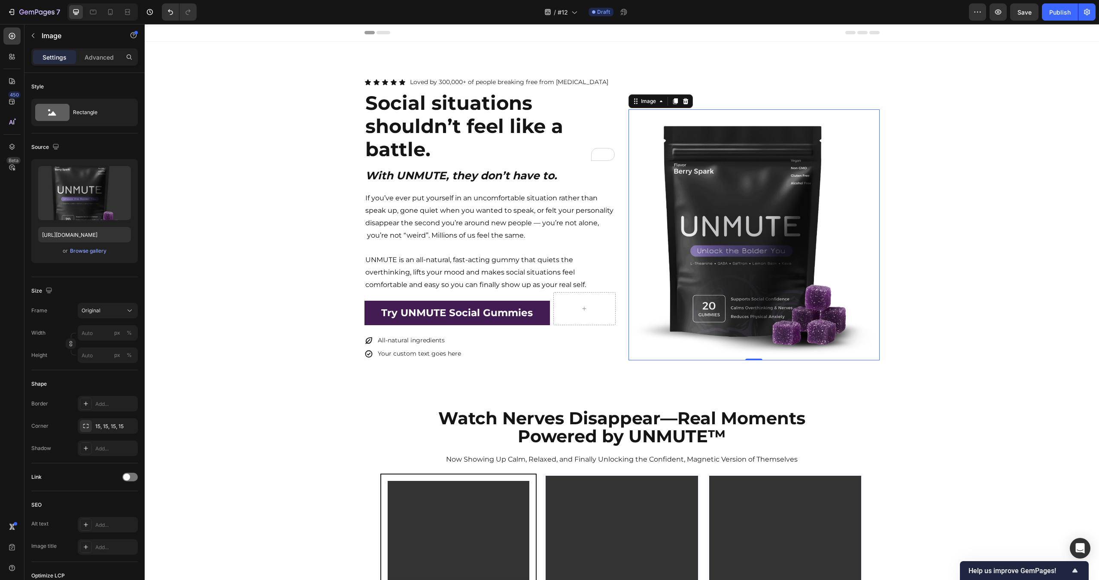
click at [855, 266] on img at bounding box center [753, 234] width 251 height 251
click at [94, 252] on div "Browse gallery" at bounding box center [88, 251] width 36 height 8
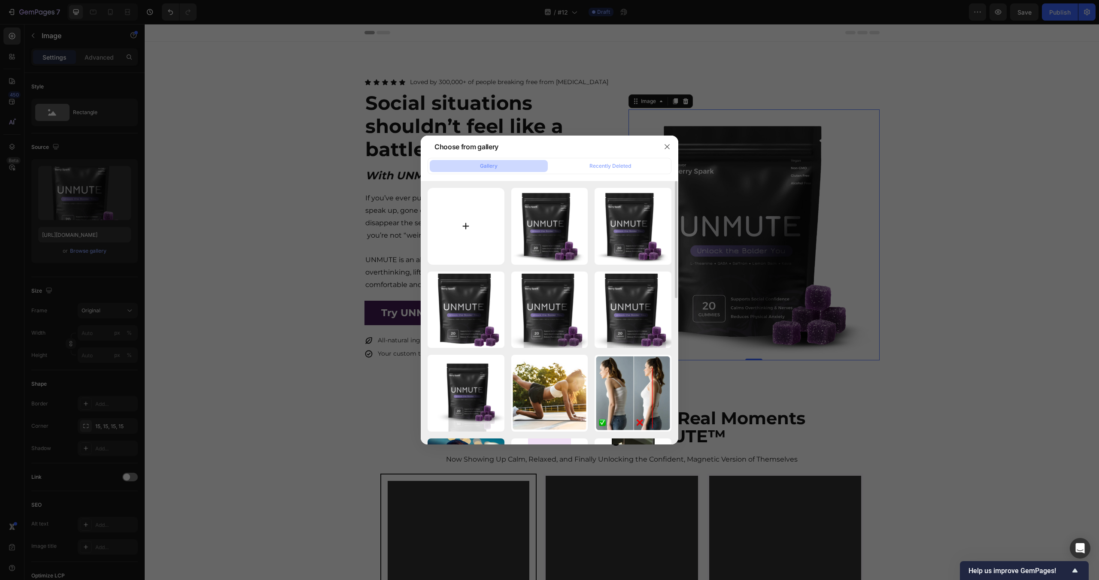
click at [454, 228] on input "file" at bounding box center [466, 226] width 77 height 77
type input "C:\fakepath\Unmute (7).png"
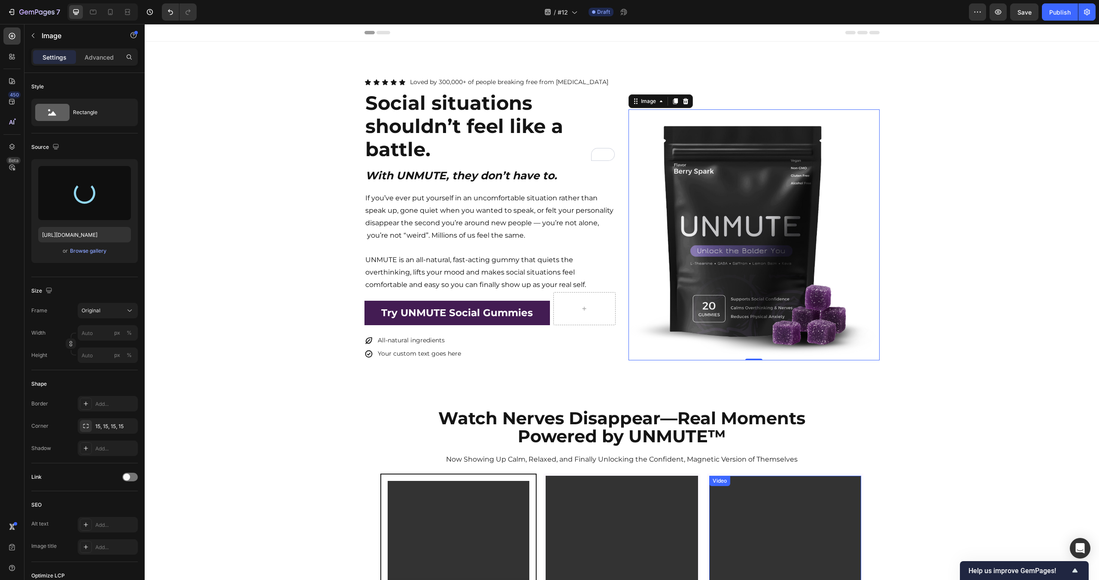
type input "https://cdn.shopify.com/s/files/1/0712/0073/5417/files/gempages_574612042166567…"
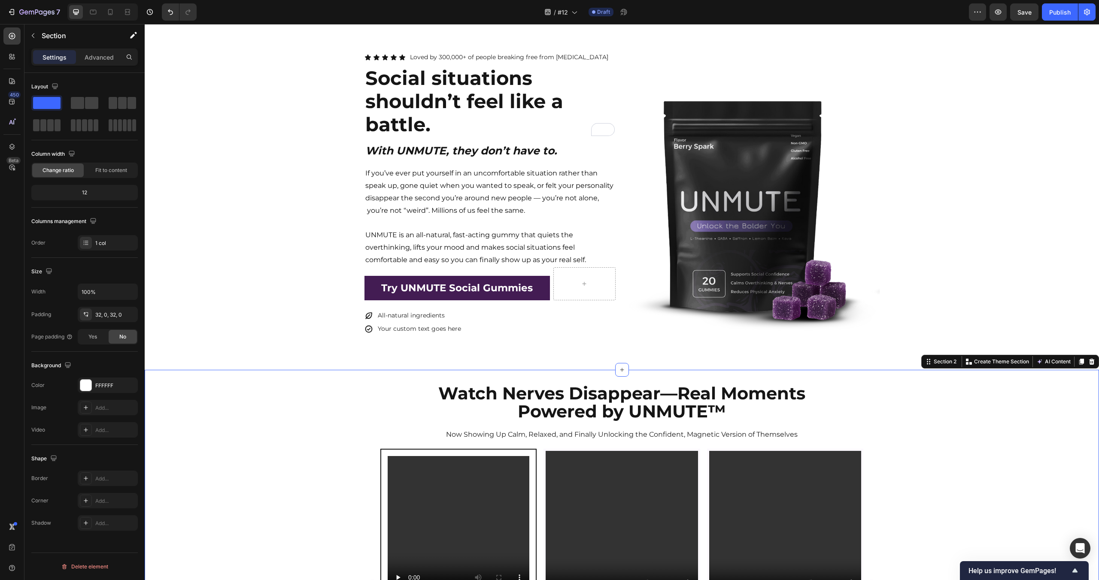
scroll to position [0, 0]
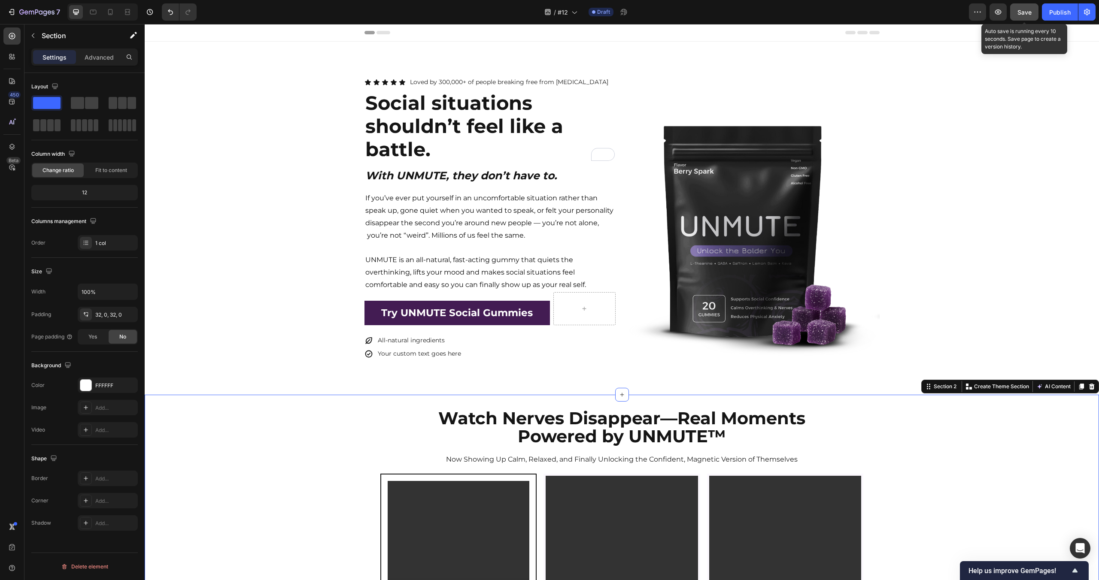
click at [1026, 18] on button "Save" at bounding box center [1024, 11] width 28 height 17
click at [580, 83] on p "Loved by 300,000+ of people breaking free from social anxiety" at bounding box center [509, 82] width 198 height 11
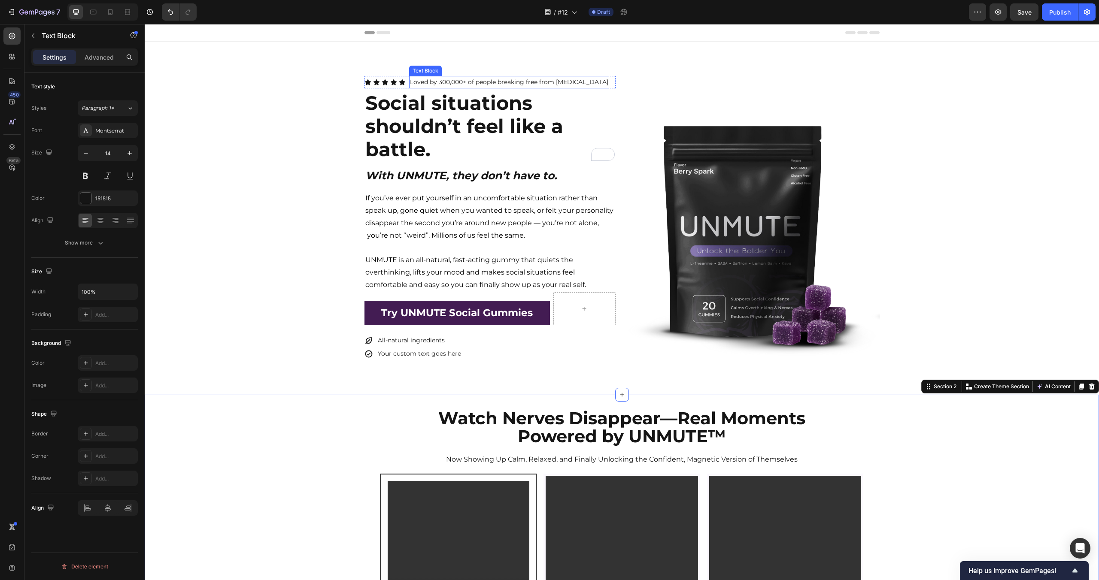
click at [580, 83] on p "Loved by 300,000+ of people breaking free from social anxiety" at bounding box center [509, 82] width 198 height 11
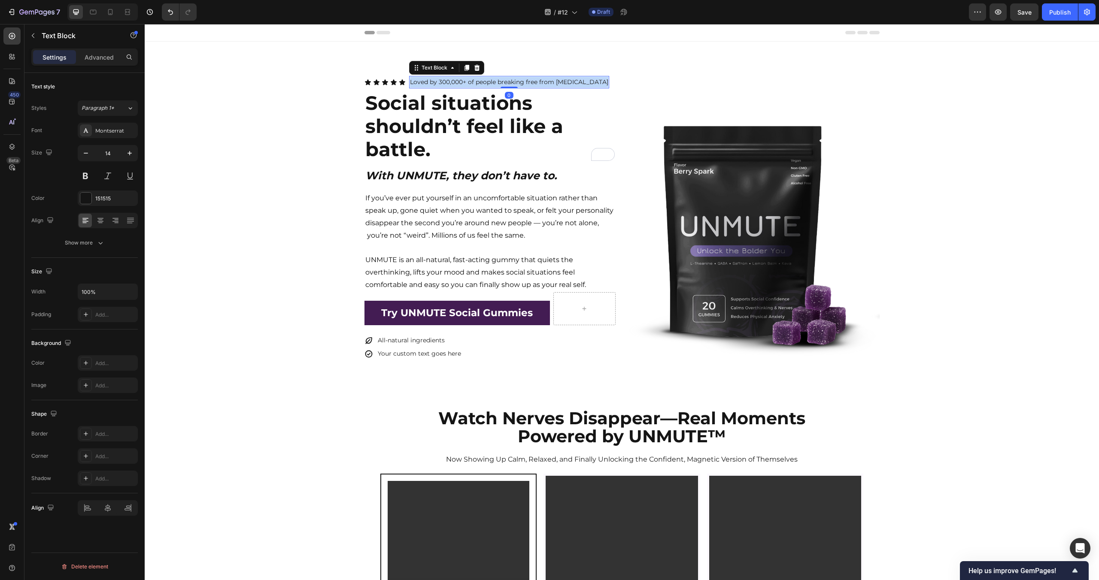
click at [580, 83] on p "Loved by 300,000+ of people breaking free from social anxiety" at bounding box center [509, 82] width 198 height 11
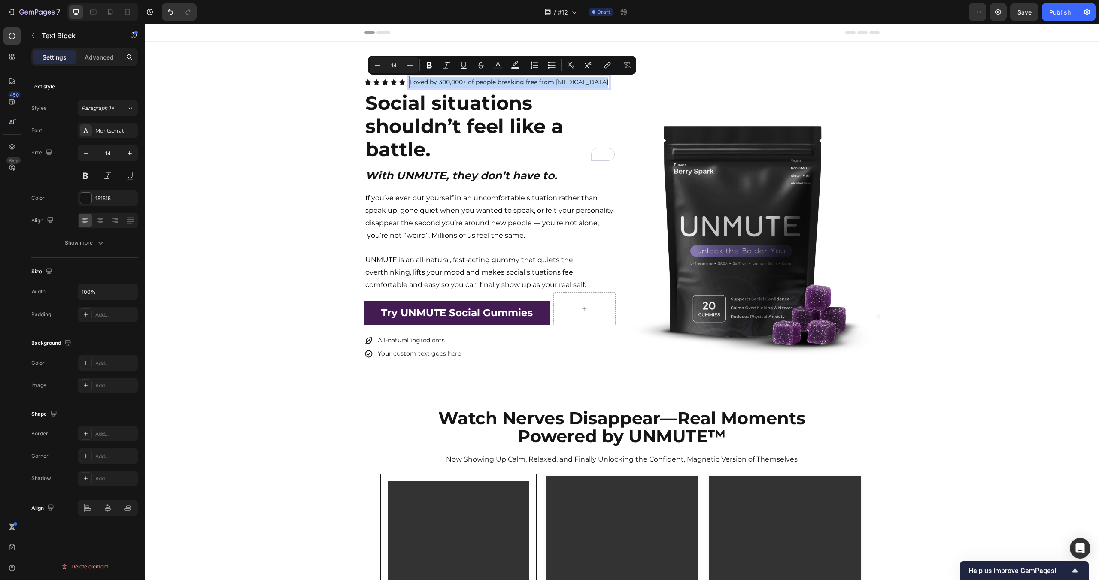
click at [503, 85] on p "Loved by 300,000+ of people breaking free from social anxiety" at bounding box center [509, 82] width 198 height 11
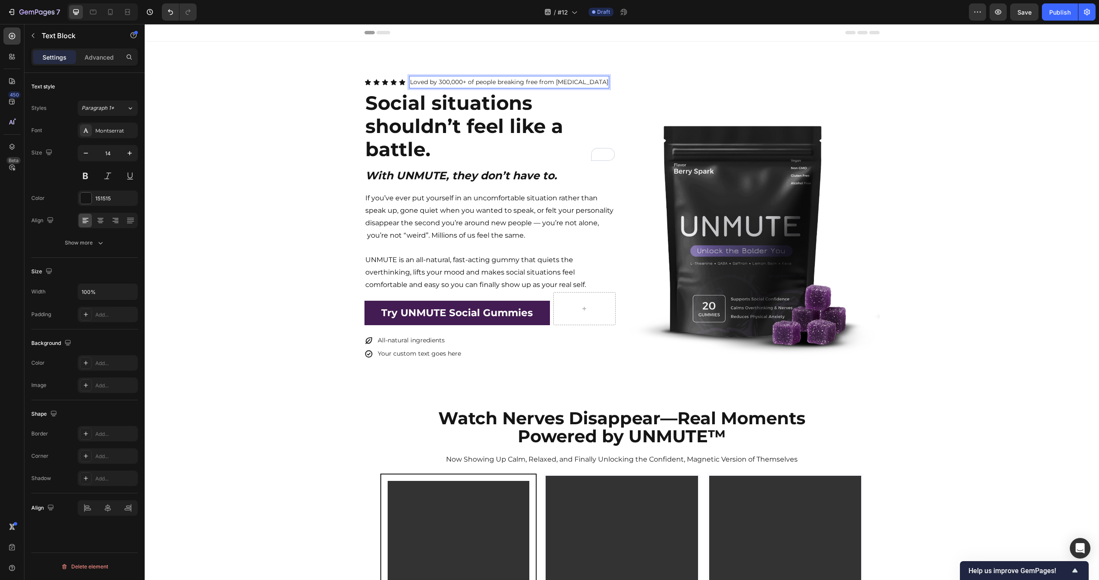
click at [457, 84] on p "Loved by 300,000+ of people breaking free from social anxiety" at bounding box center [509, 82] width 198 height 11
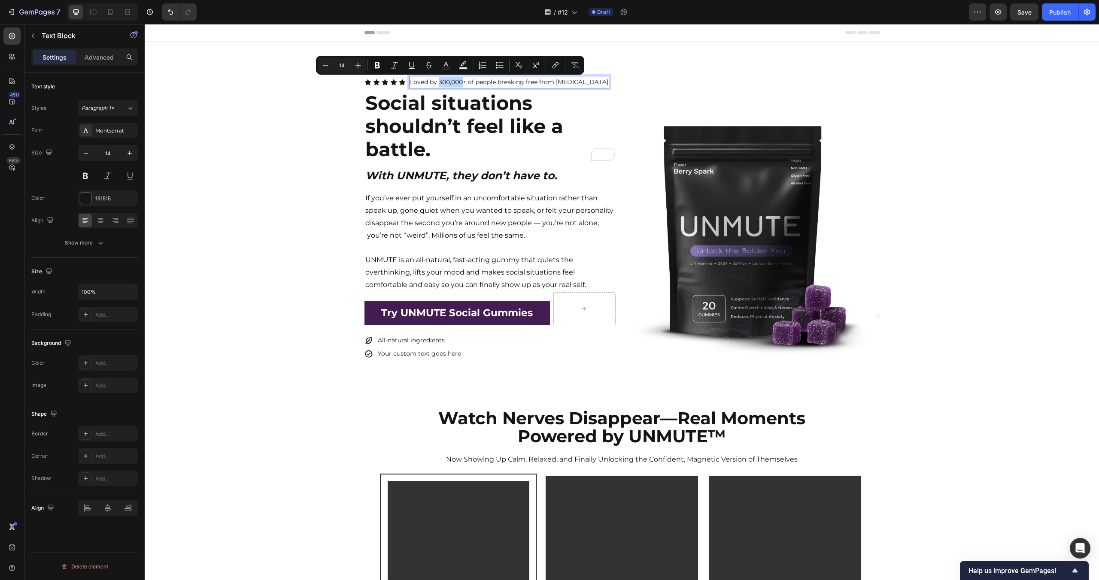
drag, startPoint x: 464, startPoint y: 84, endPoint x: 439, endPoint y: 82, distance: 24.6
click at [439, 82] on p "Loved by 300,000+ of people breaking free from social anxiety" at bounding box center [509, 82] width 198 height 11
click at [313, 131] on div "Icon Icon Icon Icon Icon Icon List Loved by 300,000 + of people breaking free f…" at bounding box center [622, 218] width 954 height 285
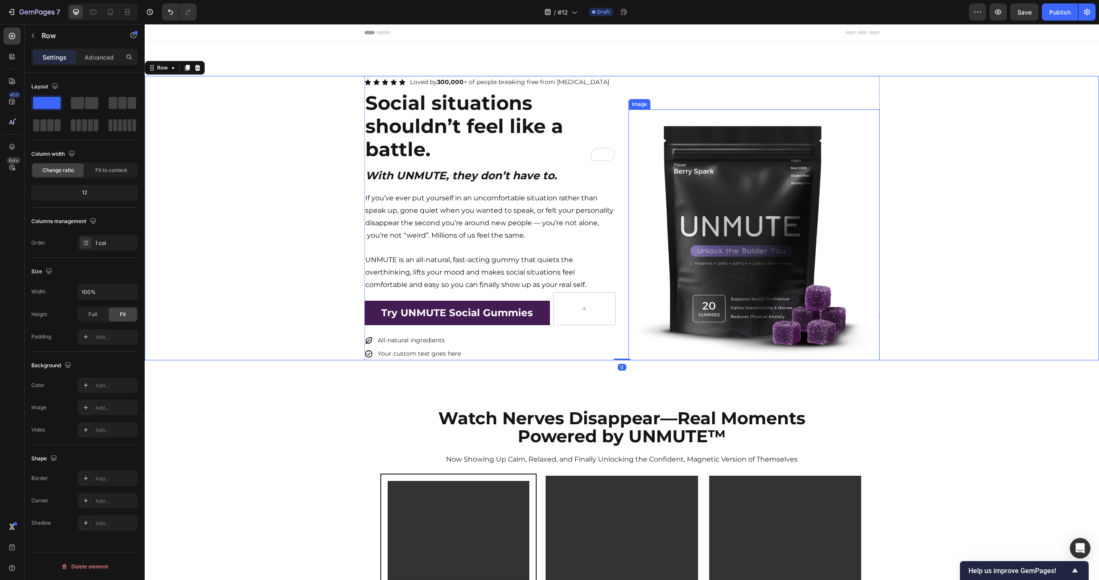
click at [639, 141] on img at bounding box center [753, 234] width 251 height 251
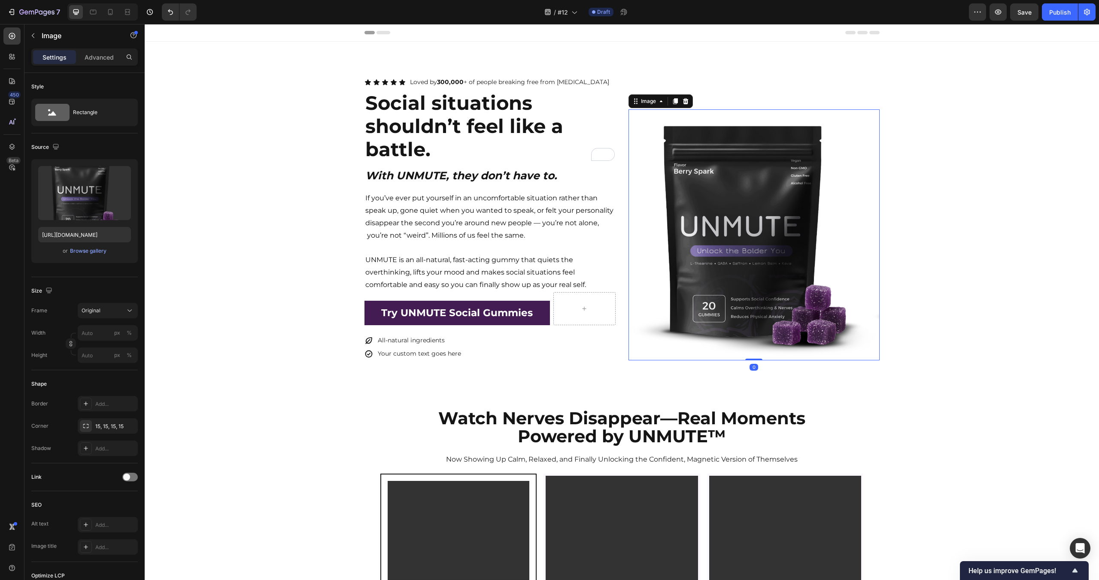
click at [973, 177] on div "Icon Icon Icon Icon Icon Icon List Loved by 300,000 + of people breaking free f…" at bounding box center [622, 218] width 954 height 285
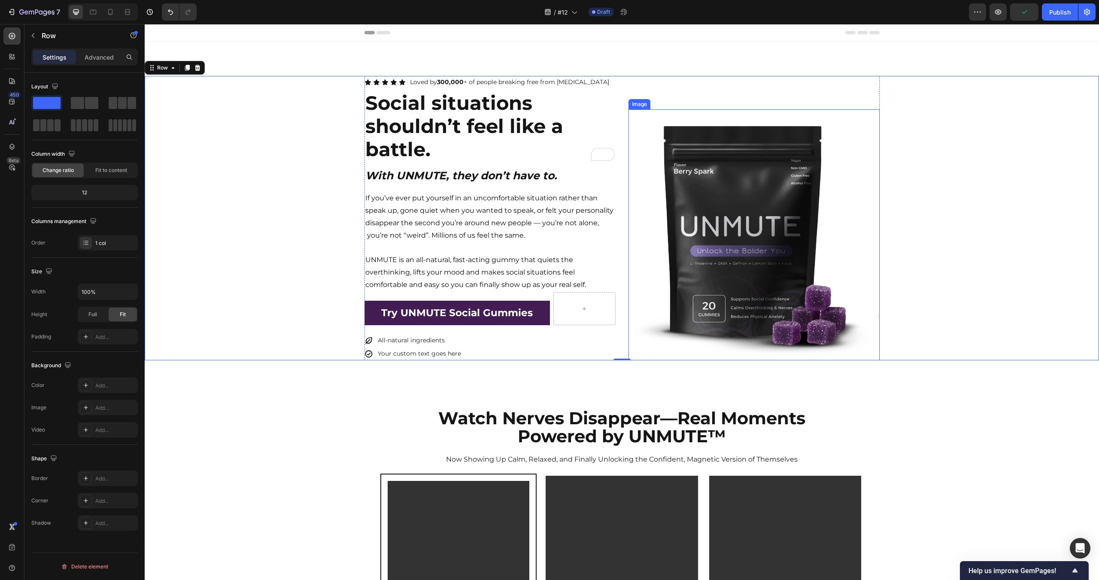
click at [823, 265] on img at bounding box center [753, 234] width 251 height 251
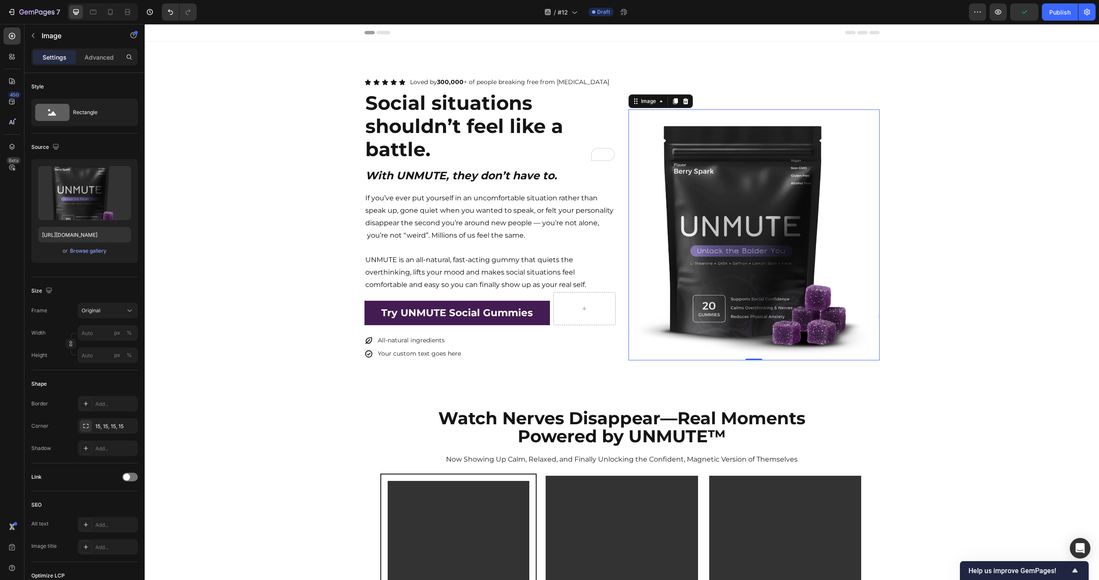
click at [960, 255] on div "Icon Icon Icon Icon Icon Icon List Loved by 300,000 + of people breaking free f…" at bounding box center [622, 218] width 954 height 285
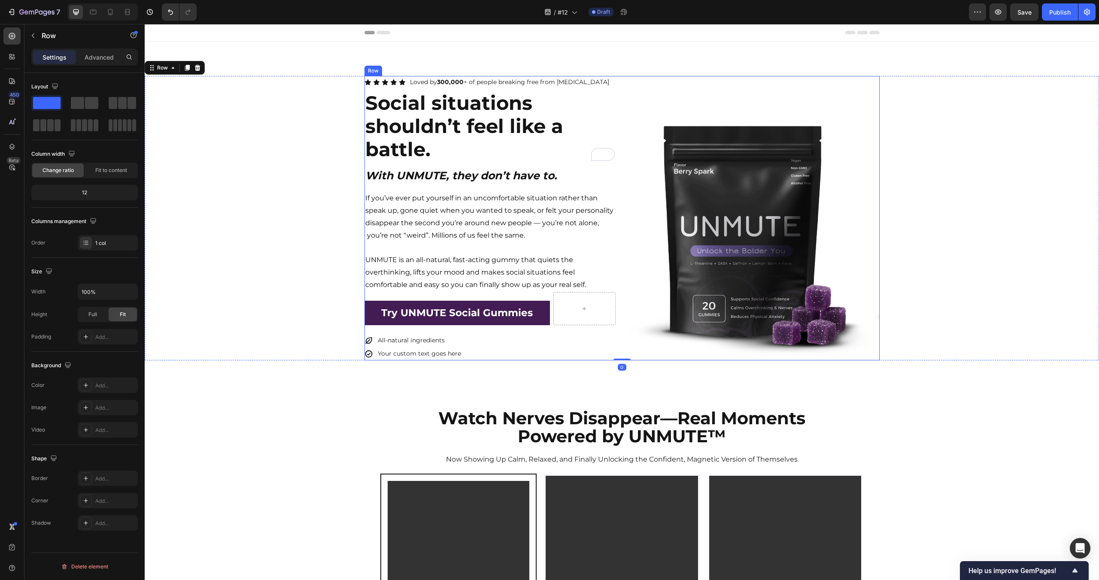
click at [452, 140] on p "⁠⁠⁠⁠⁠⁠⁠ Social situations shouldn’t feel like a battle." at bounding box center [489, 126] width 249 height 70
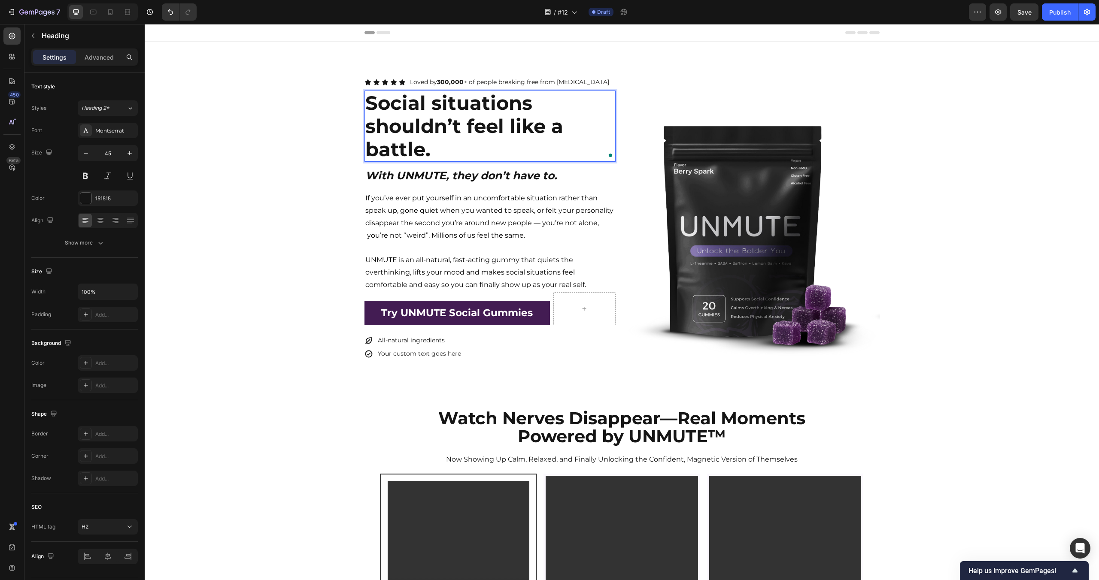
click at [443, 144] on p "Social situations shouldn’t feel like a battle." at bounding box center [489, 126] width 249 height 70
click at [274, 168] on div "Icon Icon Icon Icon Icon Icon List Loved by 300,000 + of people breaking free f…" at bounding box center [622, 218] width 954 height 285
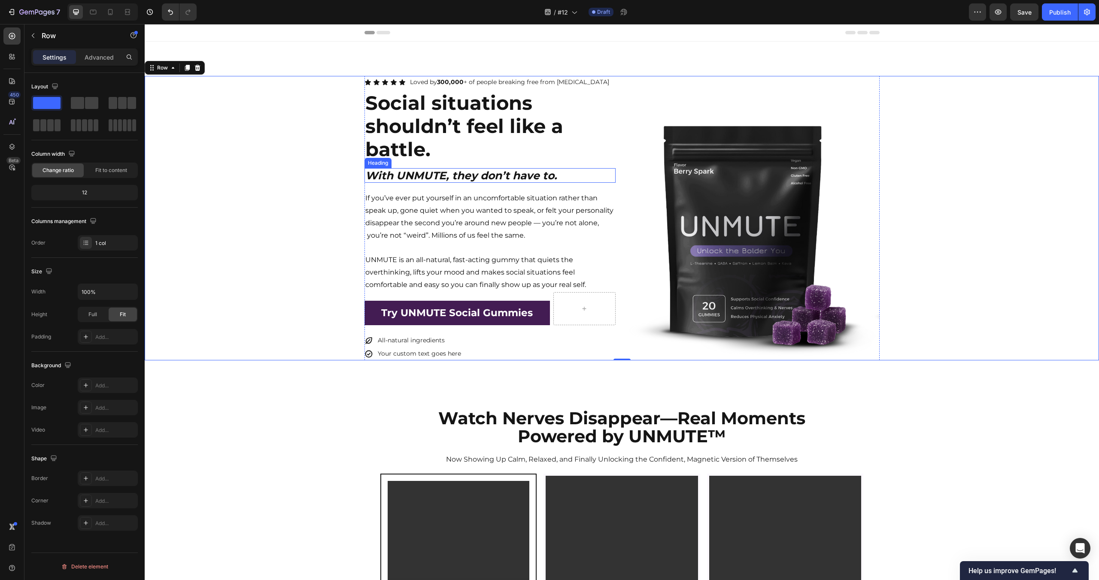
click at [442, 170] on strong "With UNMUTE, they don’t have to." at bounding box center [461, 175] width 192 height 13
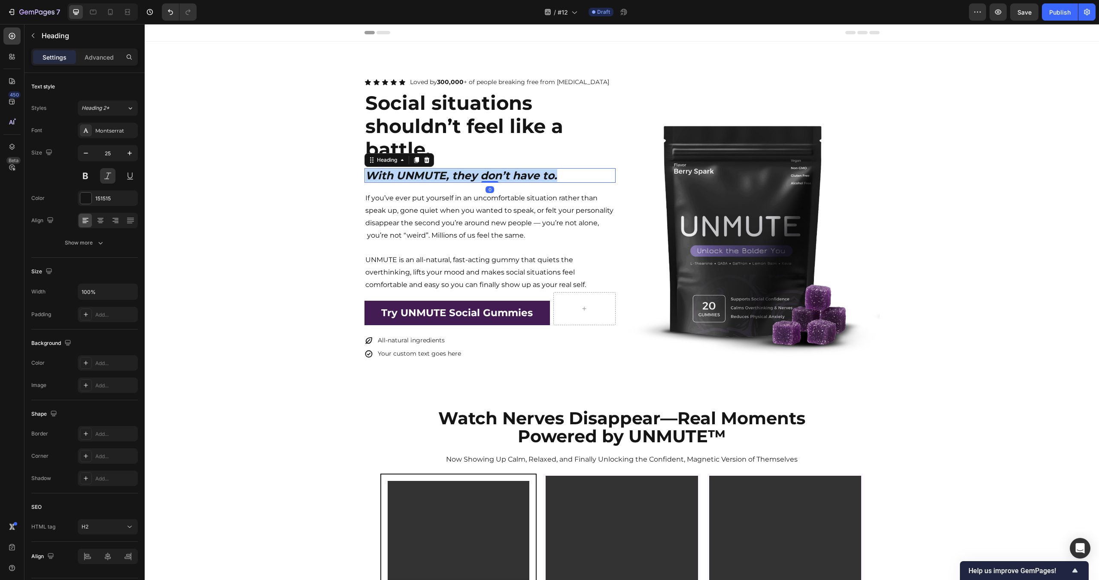
click at [442, 170] on strong "With UNMUTE, they don’t have to." at bounding box center [461, 175] width 192 height 13
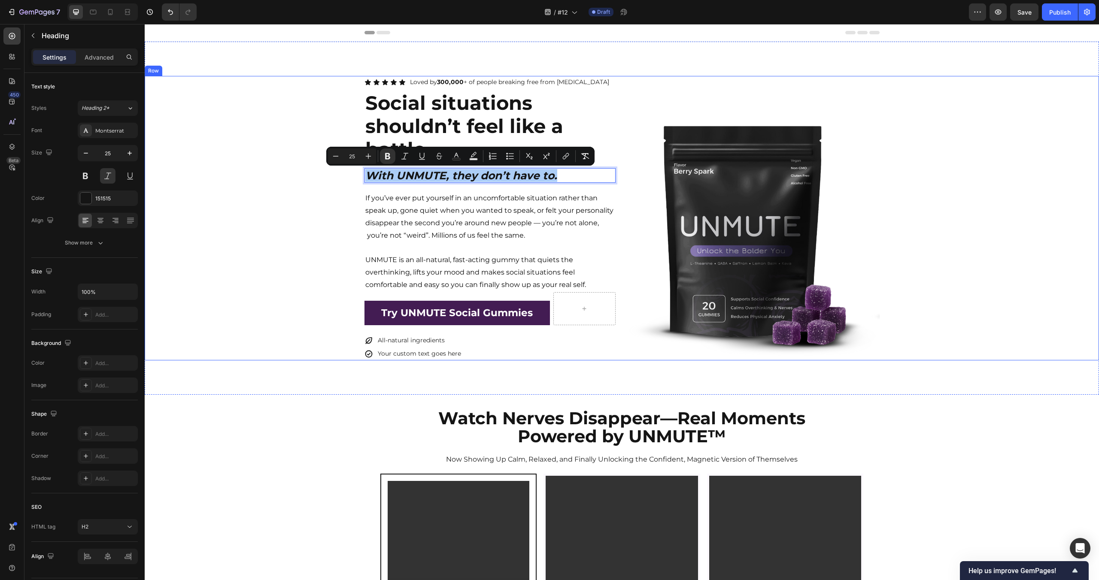
click at [260, 160] on div "Icon Icon Icon Icon Icon Icon List Loved by 300,000 + of people breaking free f…" at bounding box center [622, 218] width 954 height 285
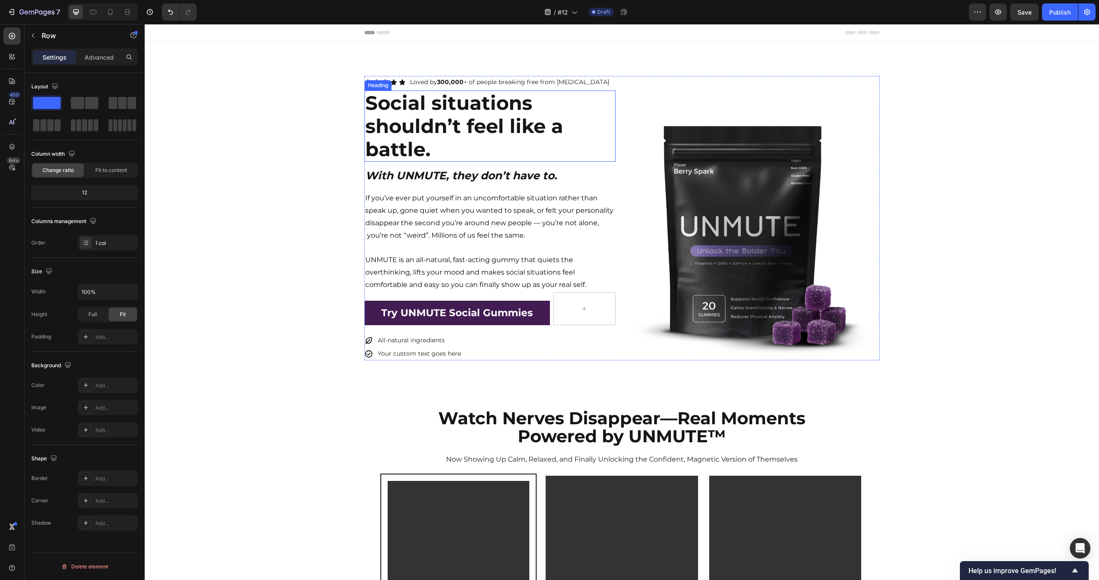
click at [498, 125] on strong "Social situations shouldn’t feel like a battle." at bounding box center [464, 126] width 198 height 70
click at [278, 137] on div "Icon Icon Icon Icon Icon Icon List Loved by 300,000 + of people breaking free f…" at bounding box center [622, 218] width 954 height 285
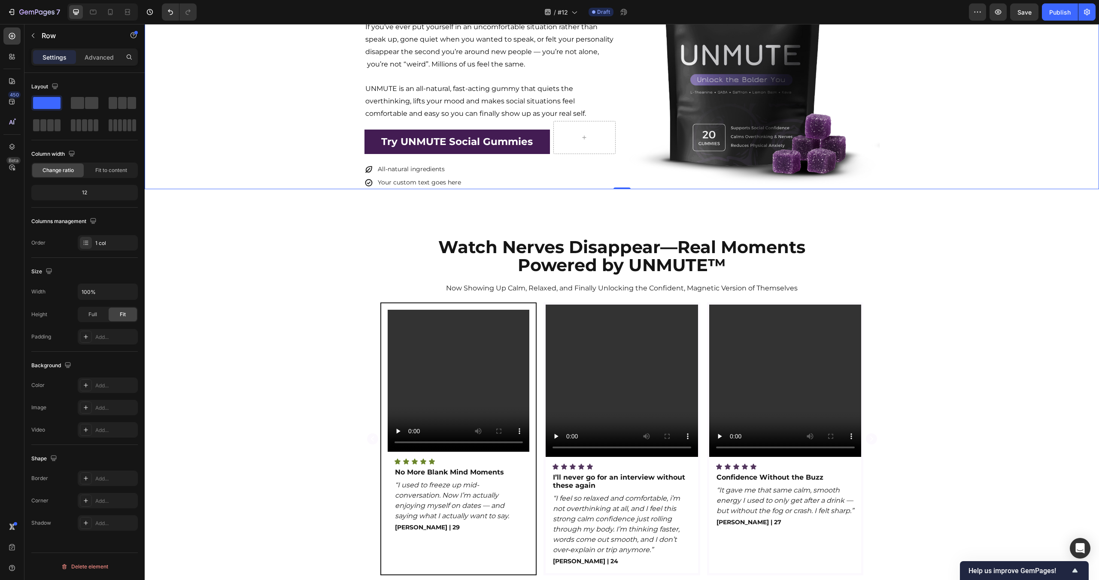
scroll to position [335, 0]
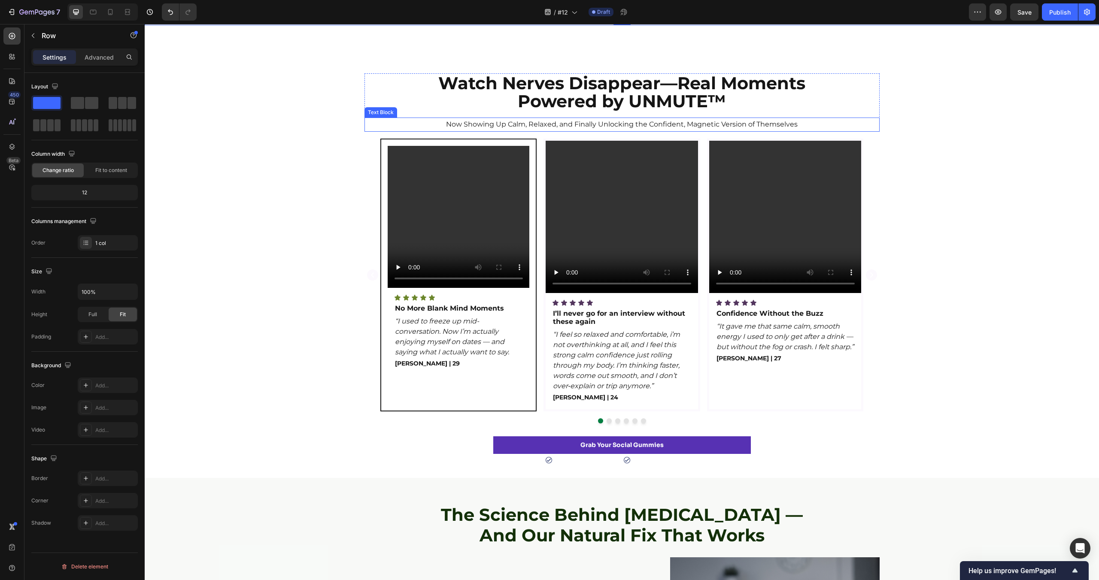
click at [852, 130] on p "Now Showing Up Calm, Relaxed, and Finally Unlocking the Confident, Magnetic Ver…" at bounding box center [621, 124] width 513 height 12
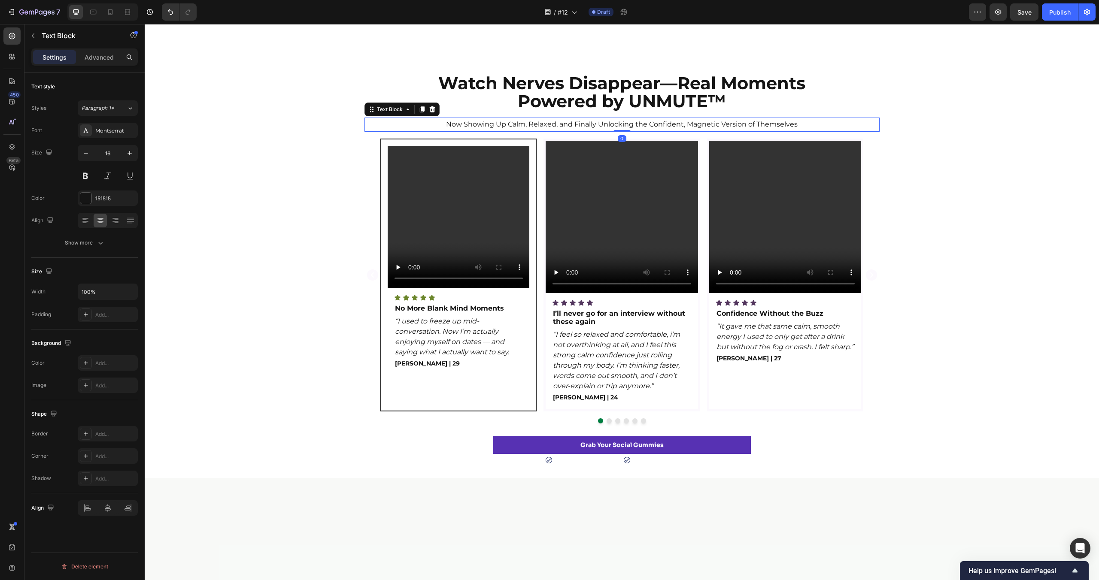
scroll to position [0, 0]
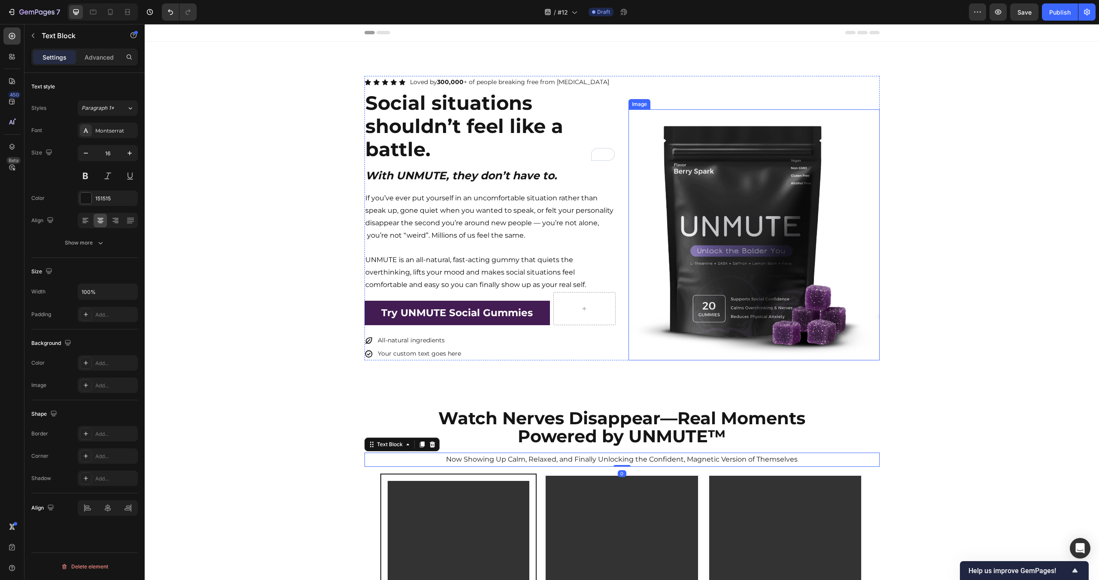
click at [844, 222] on img at bounding box center [753, 234] width 251 height 251
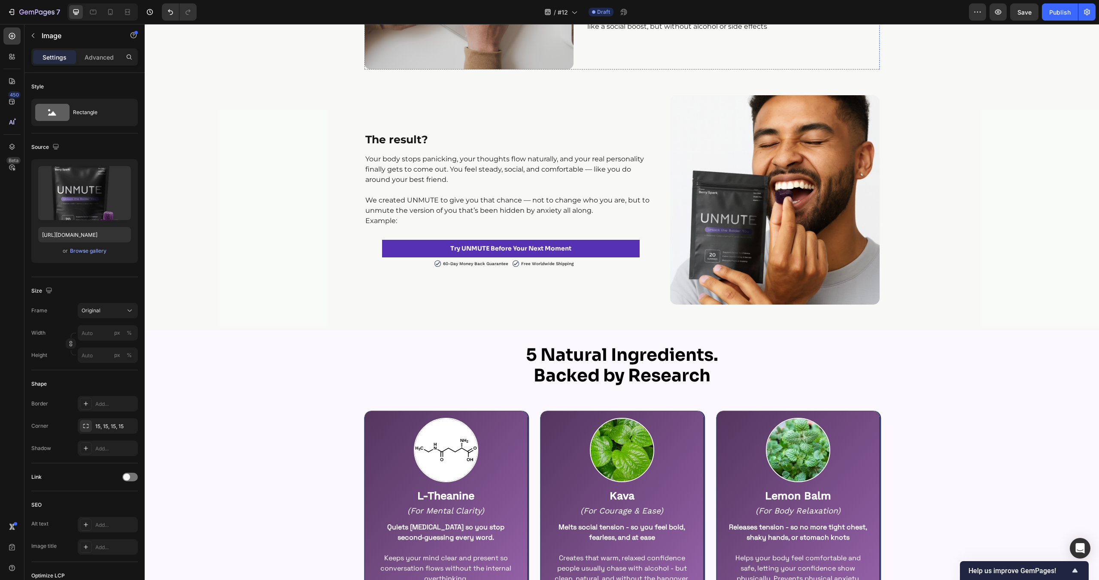
scroll to position [926, 0]
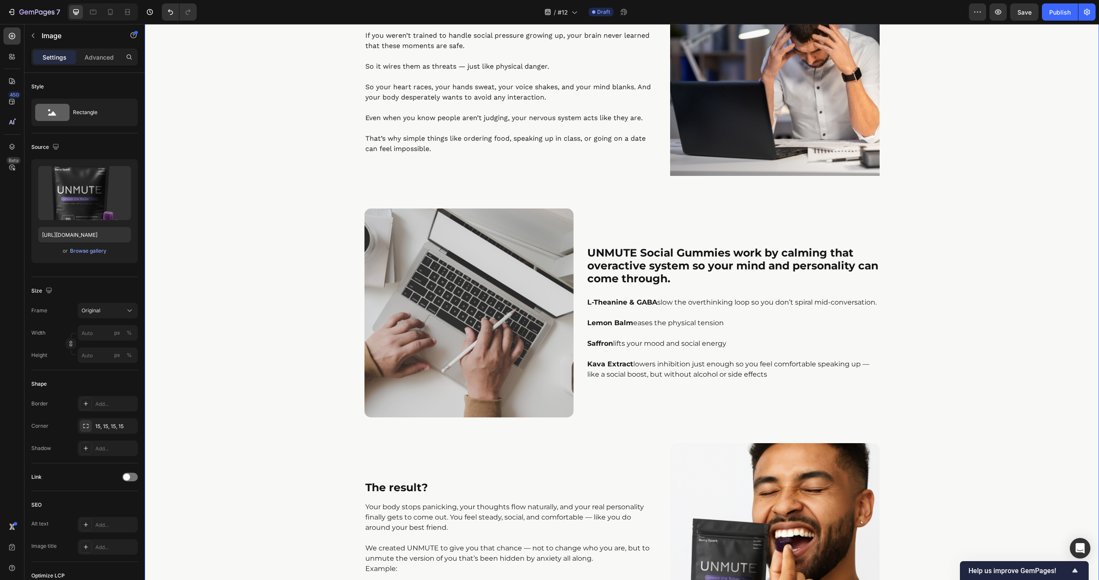
click at [308, 253] on div "The Science Behind [MEDICAL_DATA] — And Our Natural Fix That Works Heading Row …" at bounding box center [622, 283] width 954 height 740
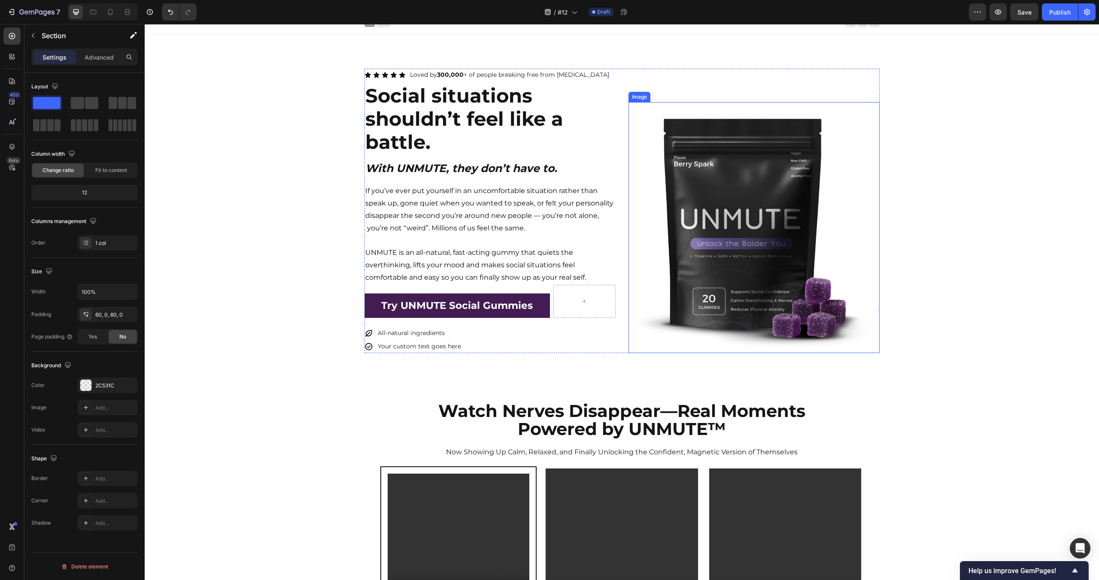
scroll to position [0, 0]
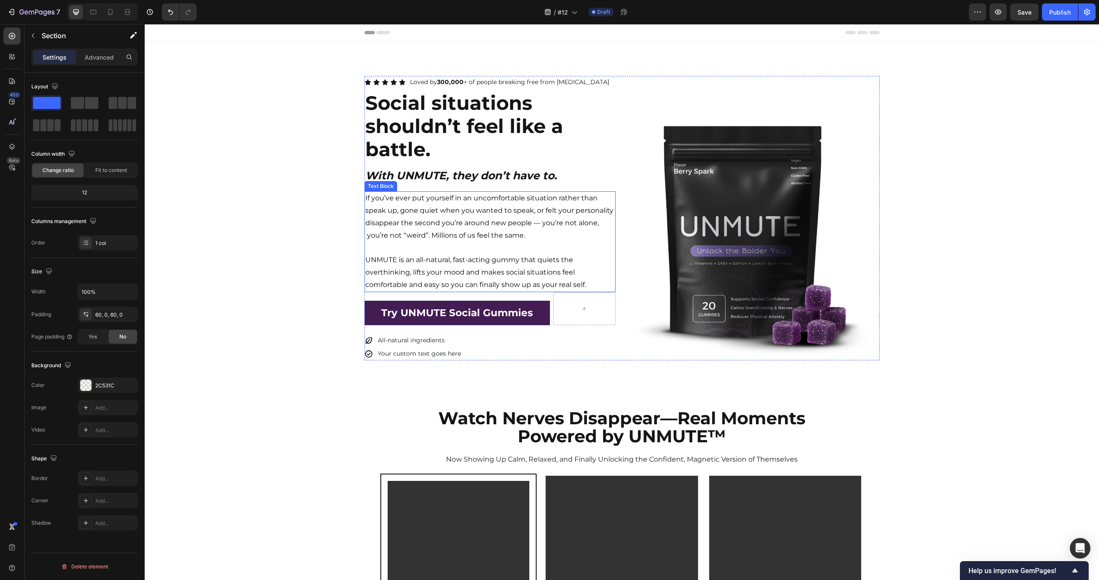
click at [284, 191] on div "Icon Icon Icon Icon Icon Icon List Loved by 300,000 + of people breaking free f…" at bounding box center [622, 218] width 954 height 285
click at [427, 119] on strong "Social situations shouldn’t feel like a battle." at bounding box center [464, 126] width 198 height 70
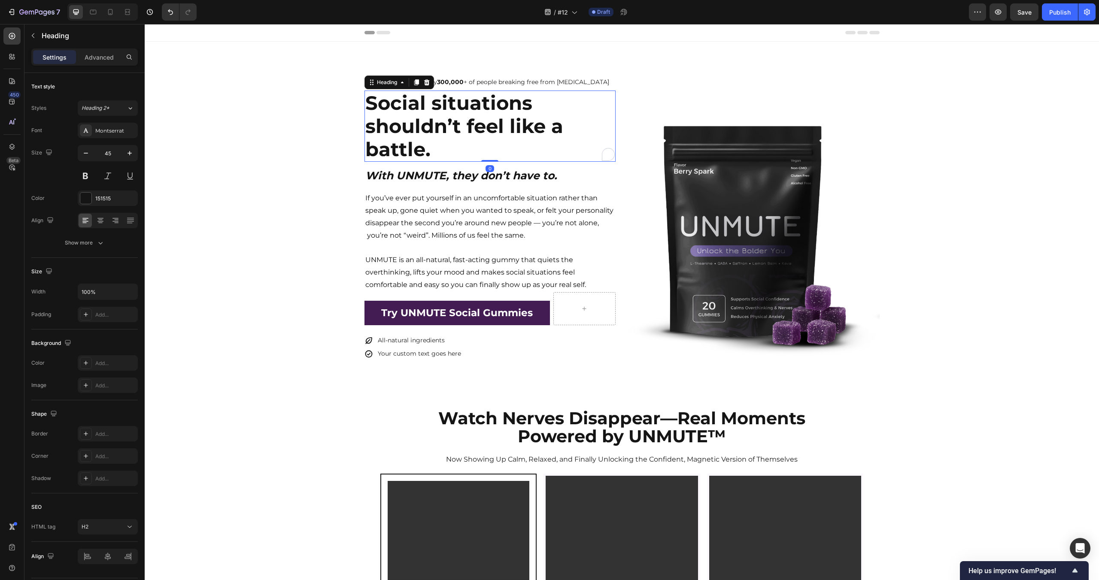
click at [427, 119] on strong "Social situations shouldn’t feel like a battle." at bounding box center [464, 126] width 198 height 70
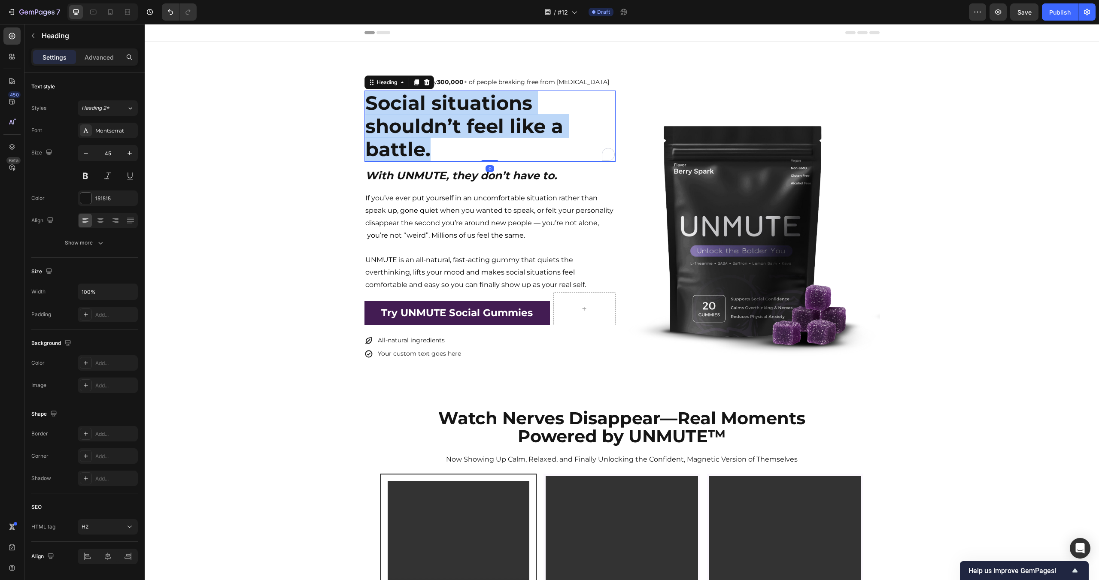
click at [303, 151] on div "Icon Icon Icon Icon Icon Icon List Loved by 300,000 + of people breaking free f…" at bounding box center [622, 218] width 954 height 285
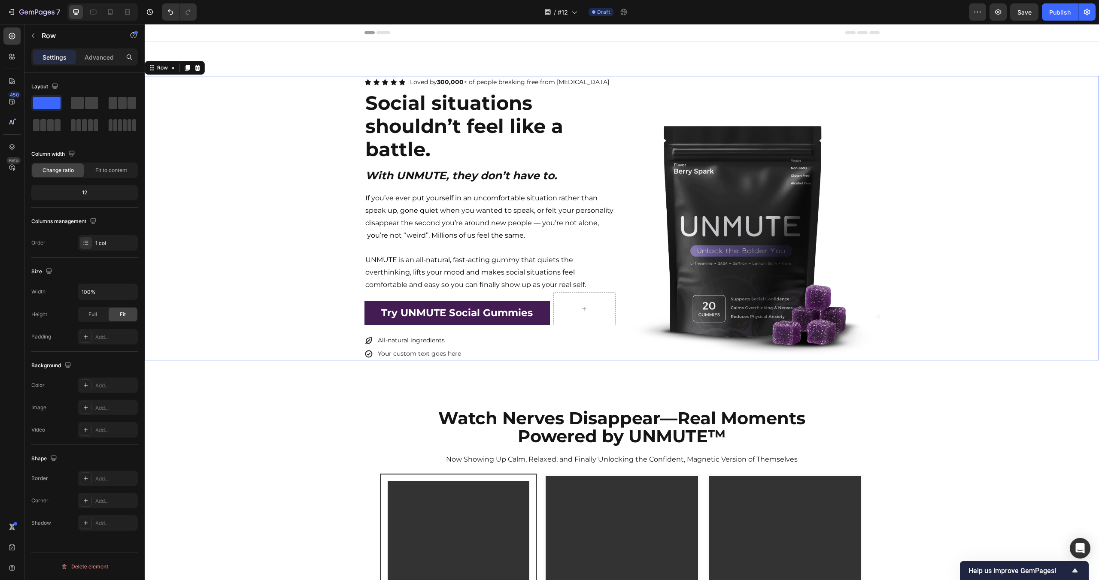
click at [303, 151] on div "Icon Icon Icon Icon Icon Icon List Loved by 300,000 + of people breaking free f…" at bounding box center [622, 218] width 954 height 285
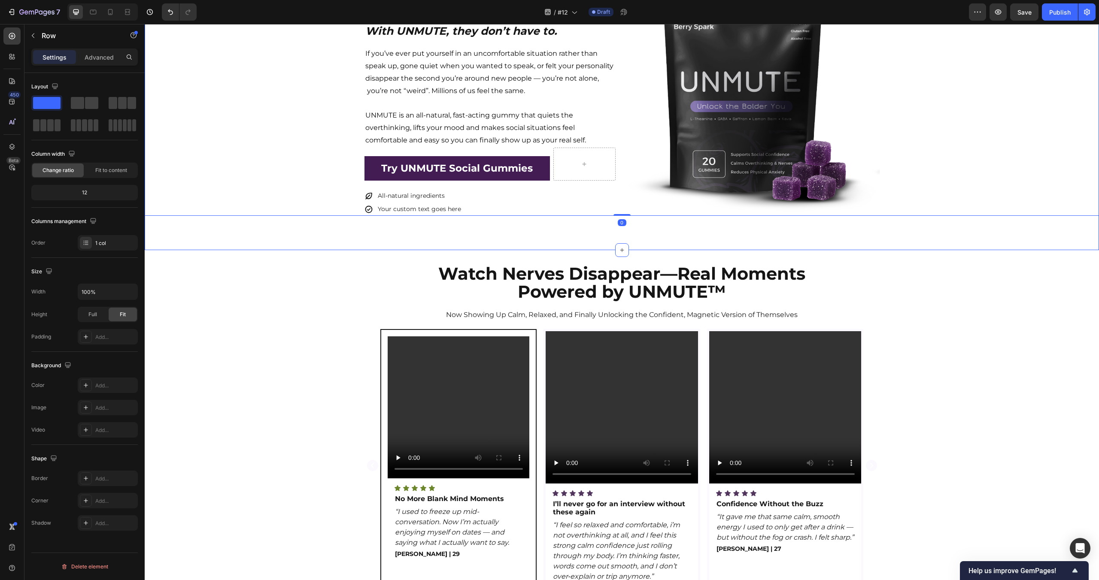
scroll to position [149, 0]
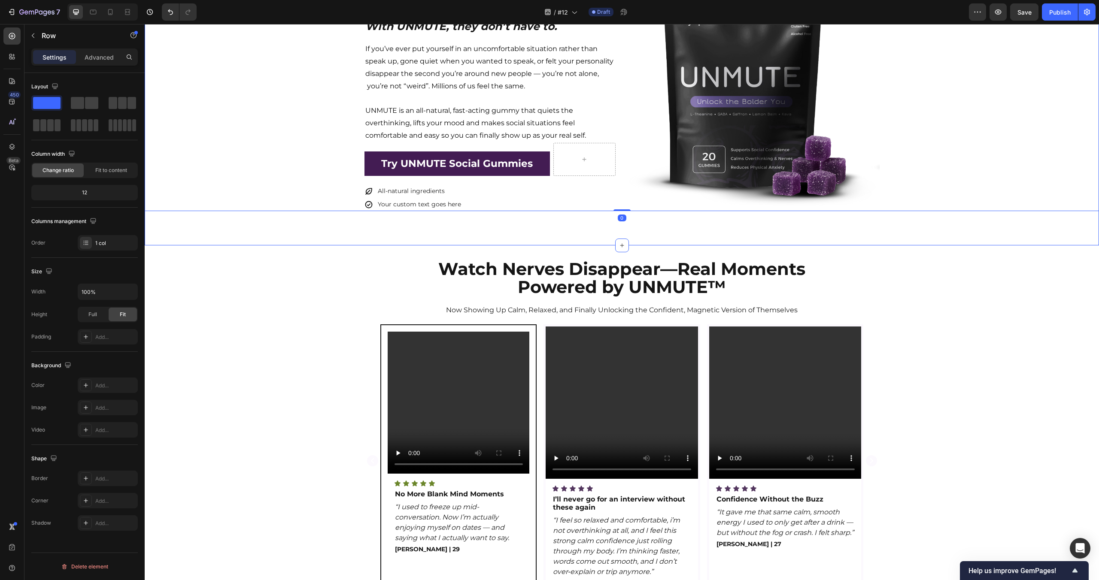
click at [444, 237] on div "Icon Icon Icon Icon Icon Icon List Loved by 300,000 + of people breaking free f…" at bounding box center [622, 68] width 954 height 353
click at [331, 332] on div "Video Icon Icon Icon Icon Icon Icon List No More Blank Mind Moments Text Block …" at bounding box center [622, 466] width 954 height 285
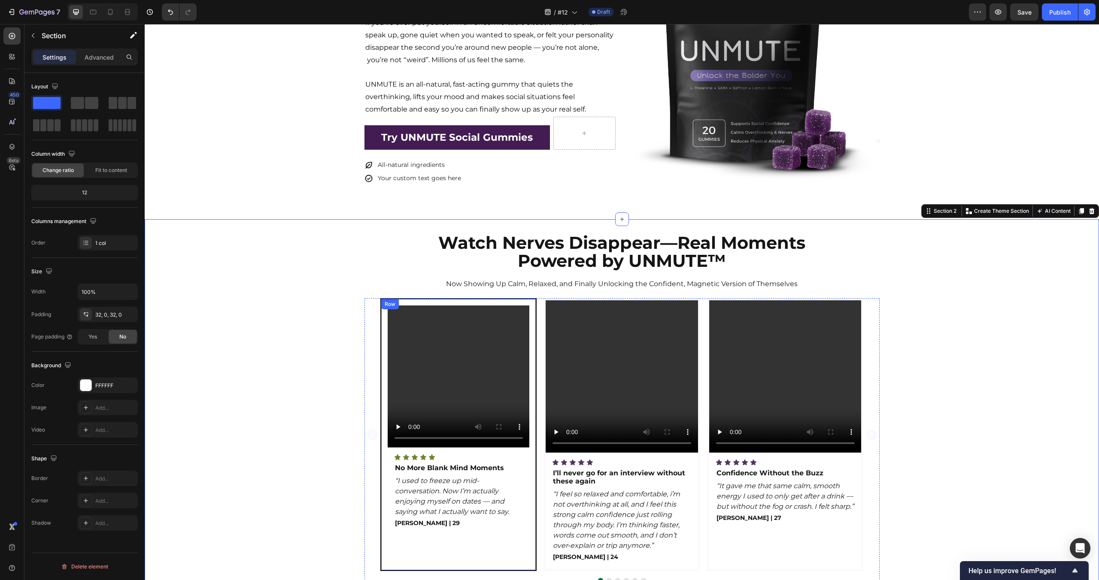
click at [533, 303] on div "Video Icon Icon Icon Icon Icon Icon List No More Blank Mind Moments Text Block …" at bounding box center [458, 434] width 157 height 273
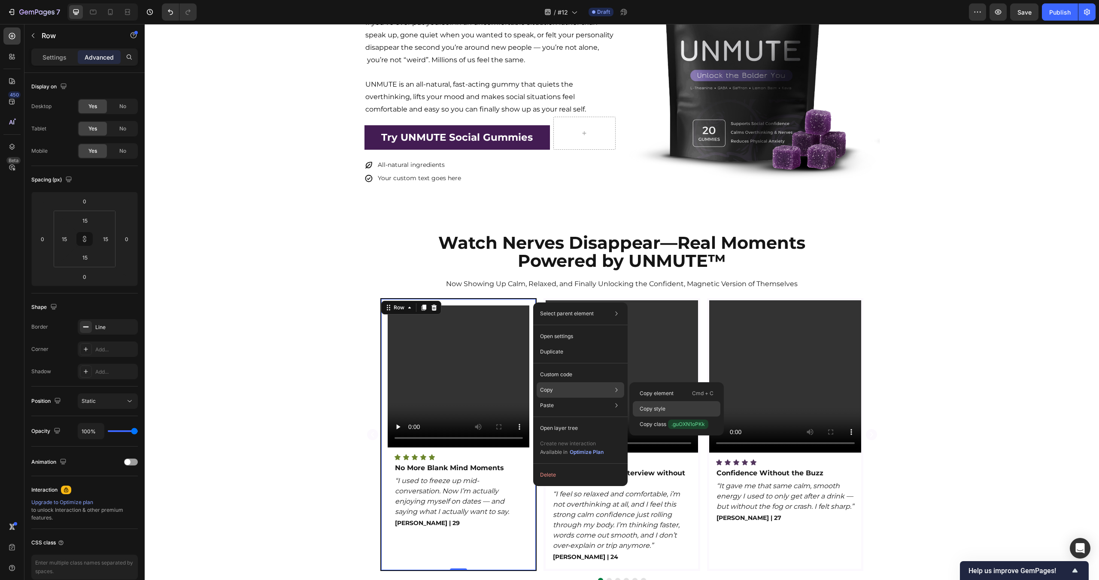
click at [661, 404] on div "Copy style" at bounding box center [677, 408] width 88 height 15
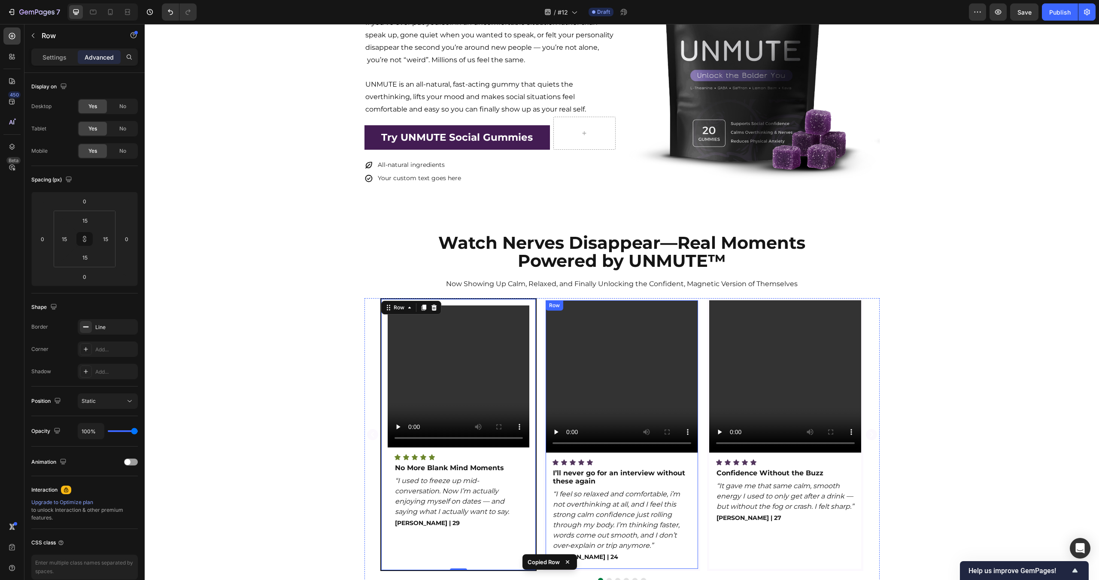
click at [694, 462] on div "Video Icon Icon Icon Icon Icon Icon List I’ll never go for an interview without…" at bounding box center [622, 434] width 152 height 269
type input "15"
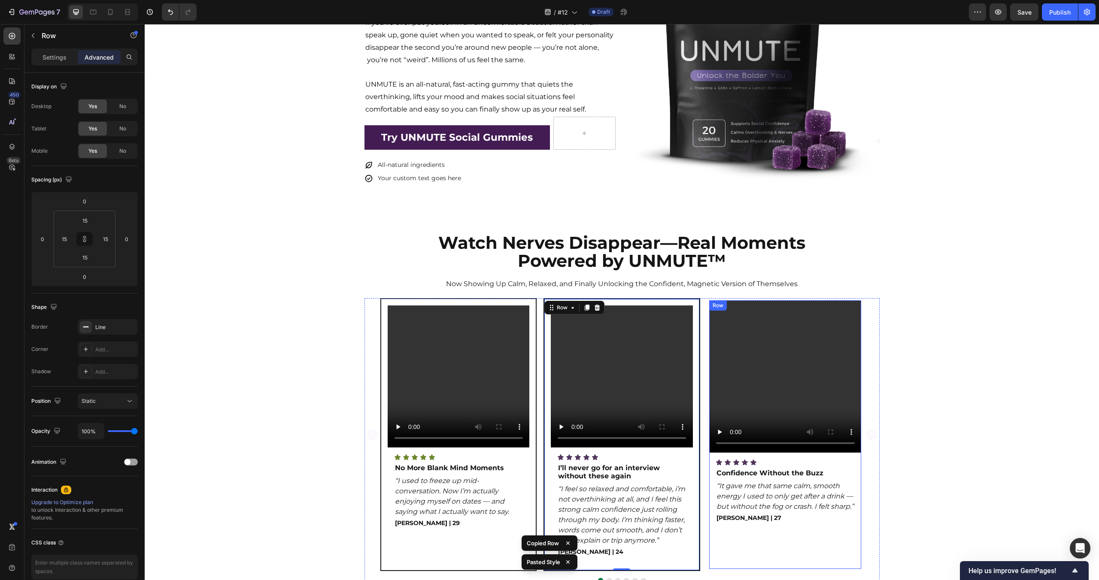
click at [858, 463] on div "Video Icon Icon Icon Icon Icon Icon List Confidence Without the Buzz Text Block…" at bounding box center [785, 434] width 152 height 269
type input "15"
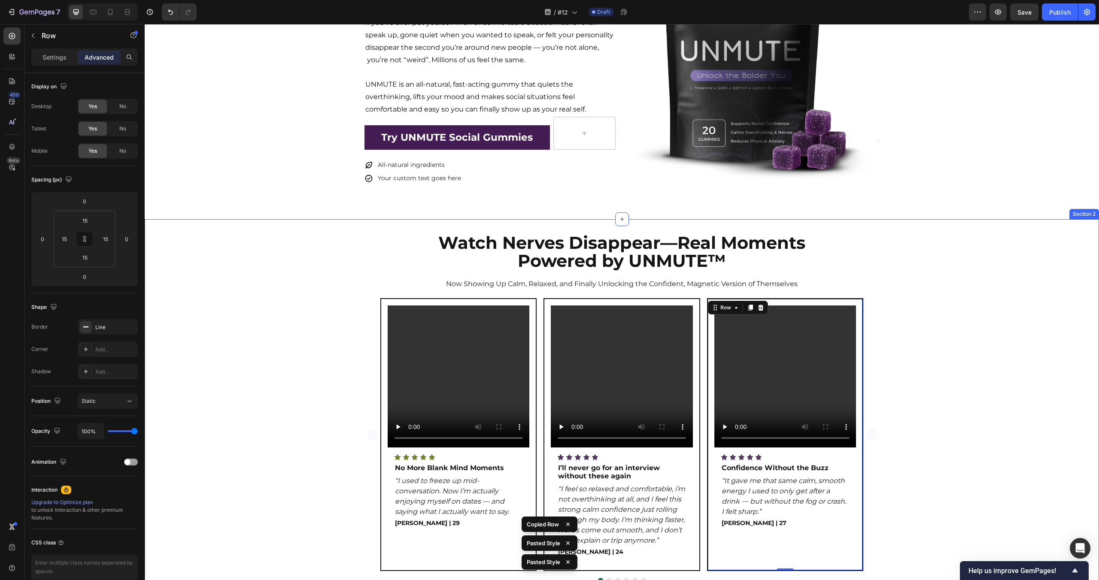
click at [959, 430] on div "Video Icon Icon Icon Icon Icon Icon List No More Blank Mind Moments Text Block …" at bounding box center [622, 440] width 954 height 285
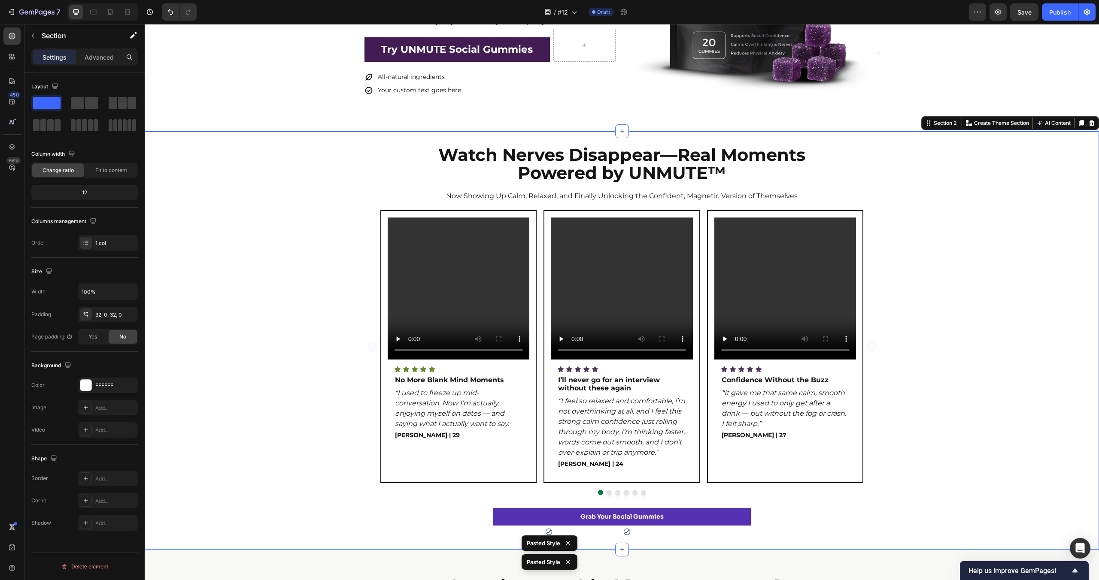
scroll to position [273, 0]
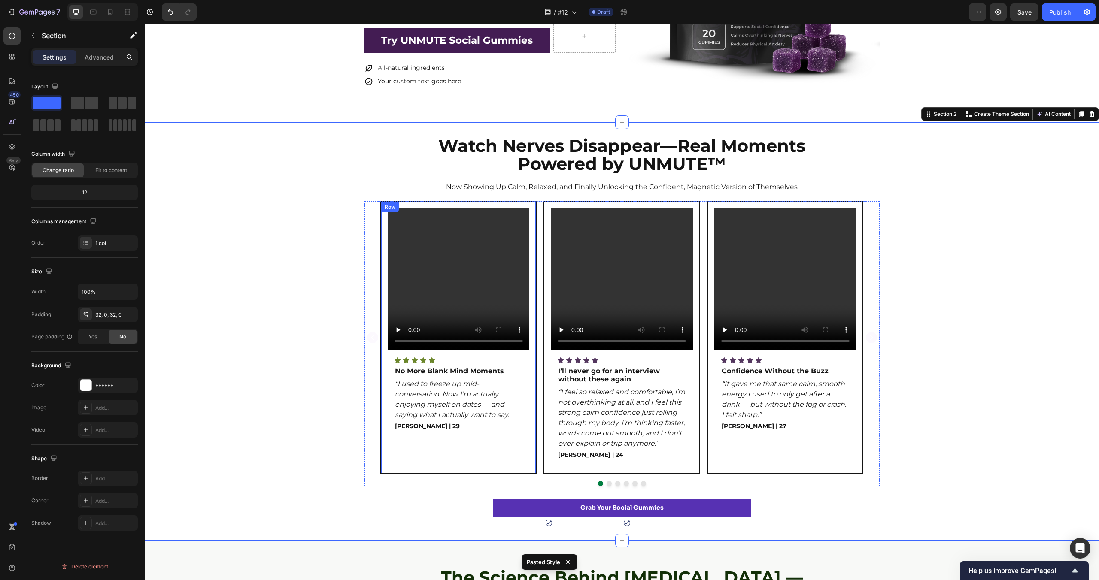
click at [508, 206] on div "Video Icon Icon Icon Icon Icon Icon List No More Blank Mind Moments Text Block …" at bounding box center [458, 337] width 157 height 273
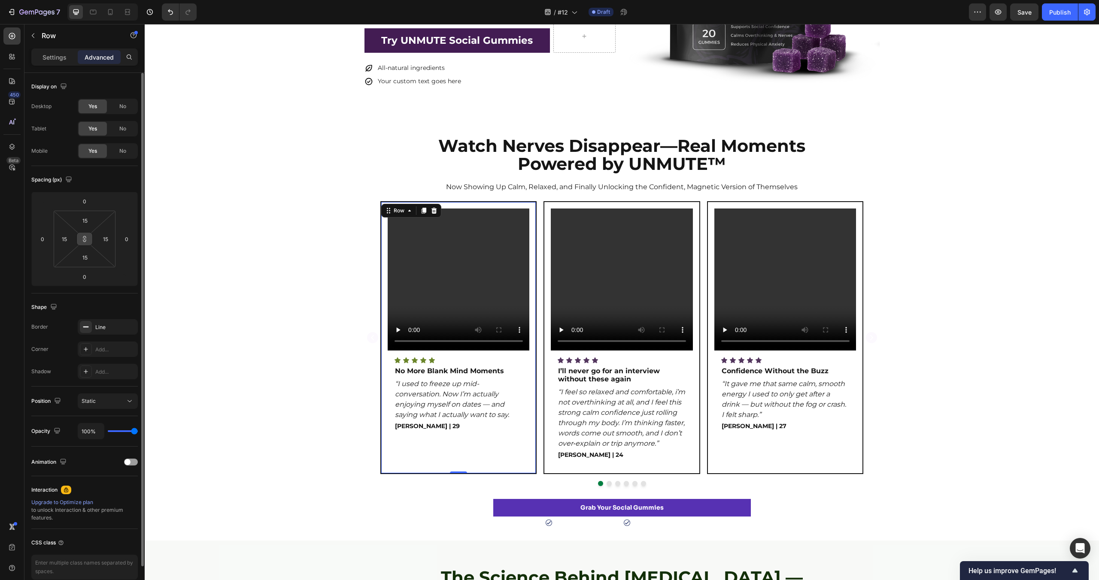
click at [86, 239] on icon at bounding box center [84, 239] width 7 height 7
click at [85, 239] on icon at bounding box center [84, 239] width 7 height 7
click at [89, 221] on input "15" at bounding box center [84, 220] width 17 height 13
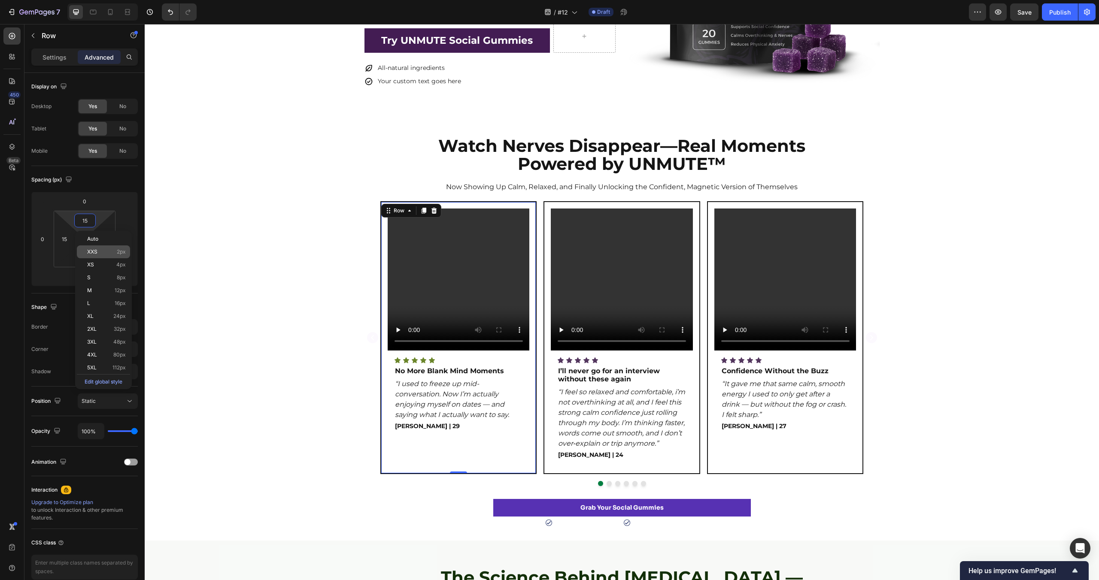
type input "5"
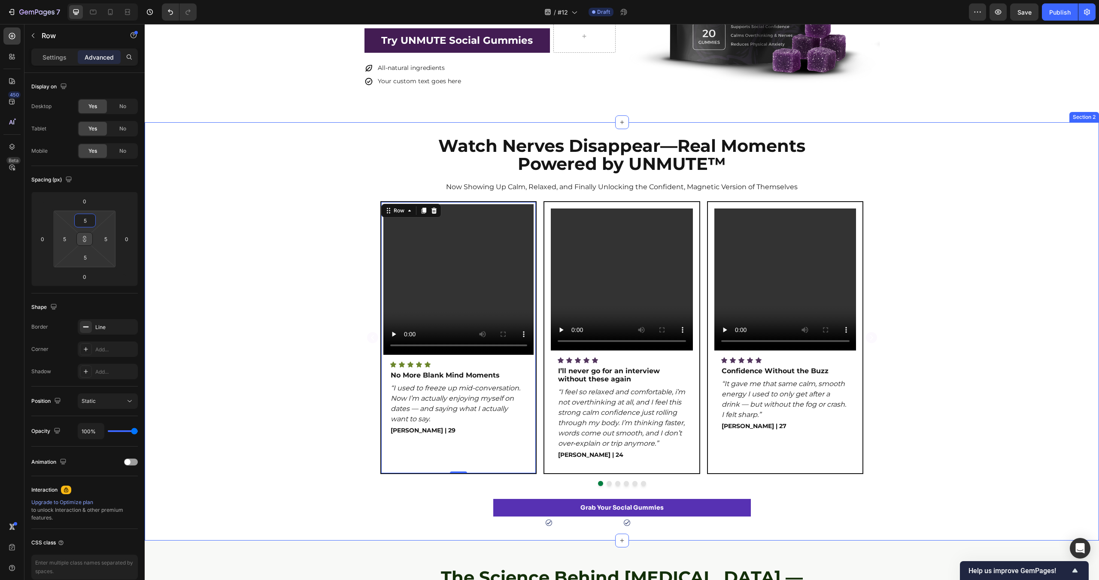
click at [194, 248] on div "Video Icon Icon Icon Icon Icon Icon List No More Blank Mind Moments Text Block …" at bounding box center [622, 343] width 954 height 285
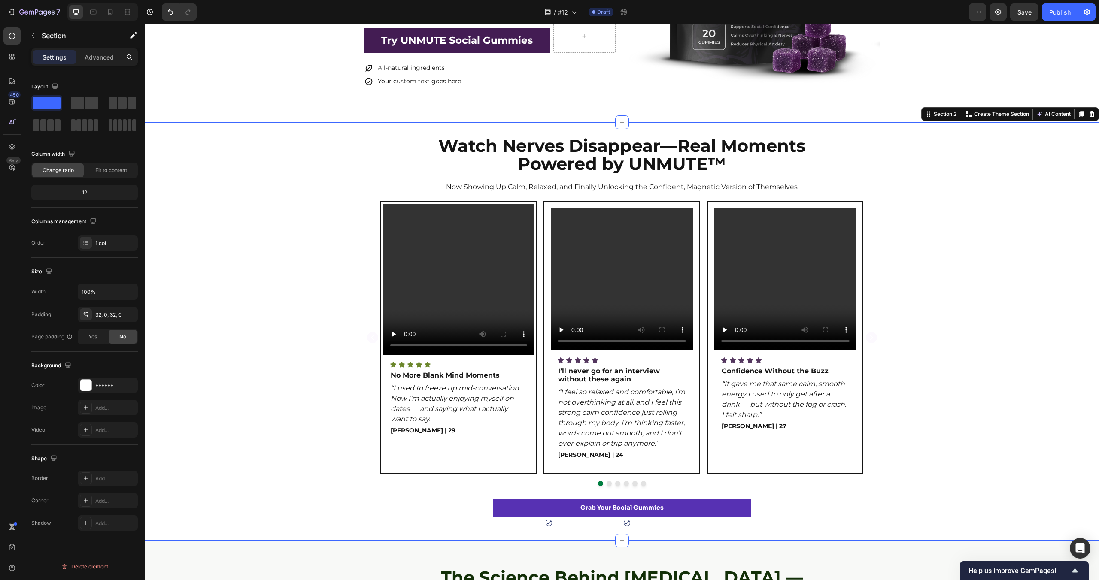
click at [194, 248] on div "Video Icon Icon Icon Icon Icon Icon List No More Blank Mind Moments Text Block …" at bounding box center [622, 343] width 954 height 285
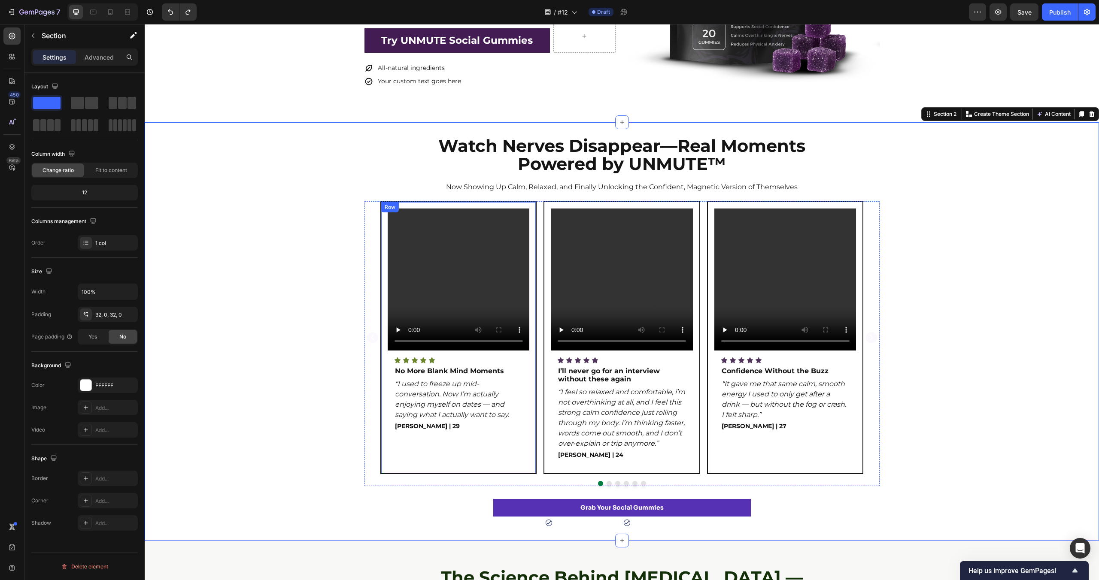
click at [412, 206] on div "Video Icon Icon Icon Icon Icon Icon List No More Blank Mind Moments Text Block …" at bounding box center [458, 337] width 157 height 273
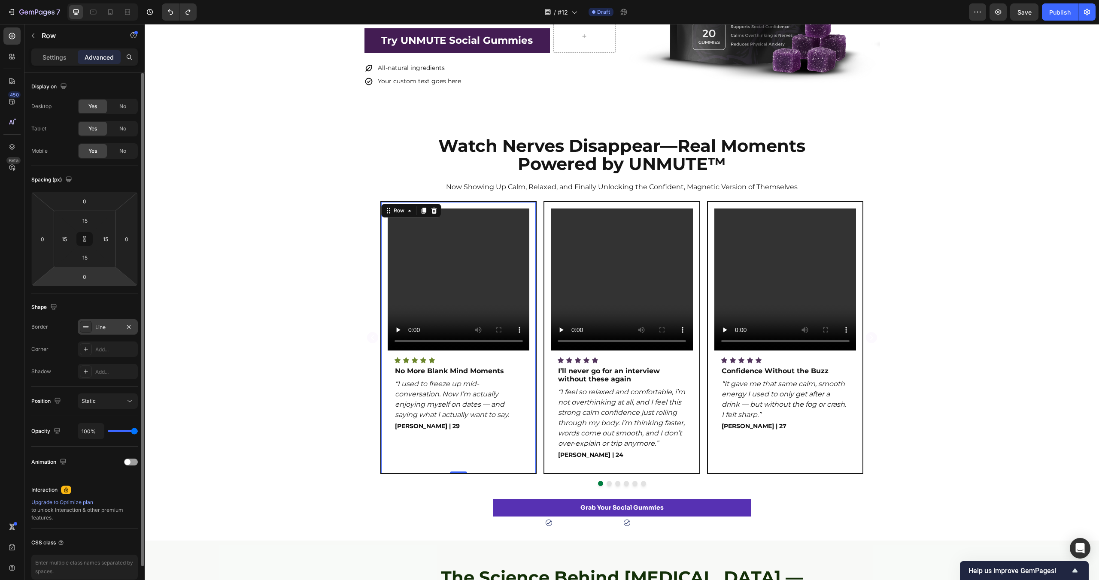
click at [102, 329] on div "Line" at bounding box center [107, 328] width 25 height 8
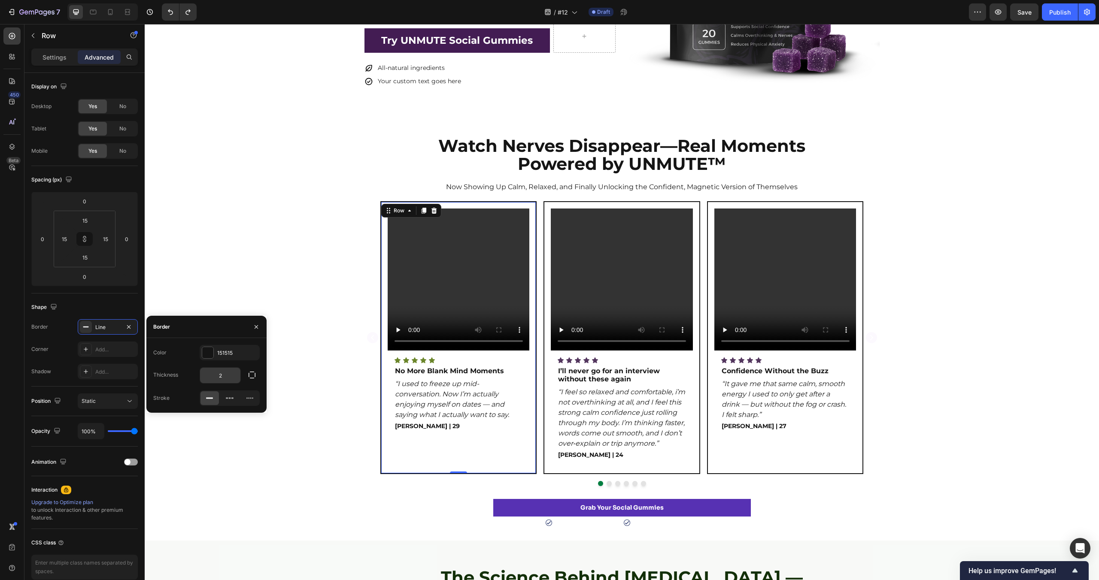
click at [226, 378] on input "2" at bounding box center [220, 375] width 40 height 15
type input "1"
click at [207, 353] on div at bounding box center [207, 352] width 11 height 11
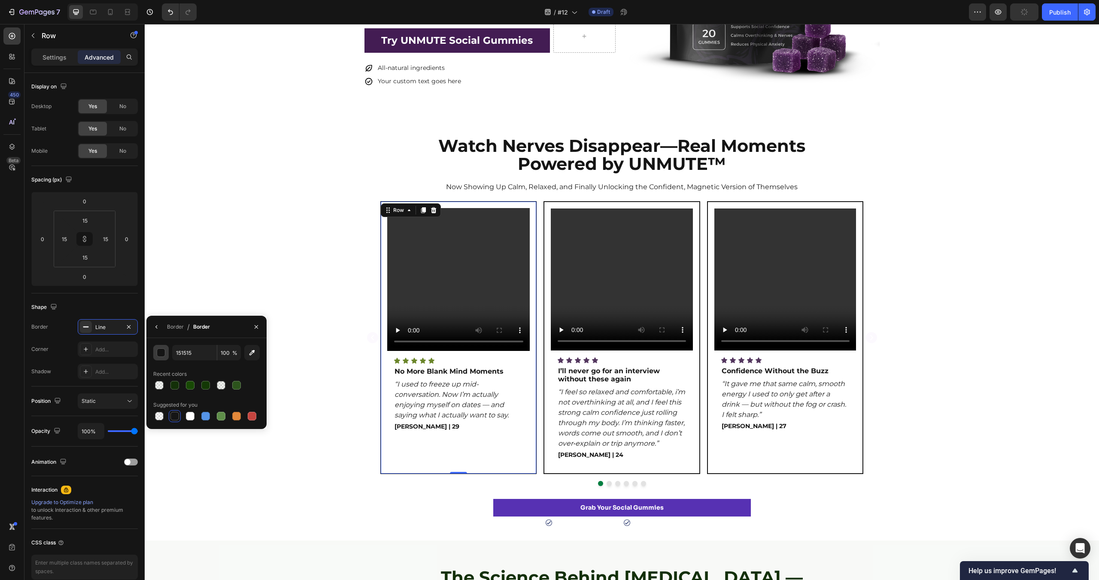
click at [160, 351] on div "button" at bounding box center [161, 353] width 9 height 9
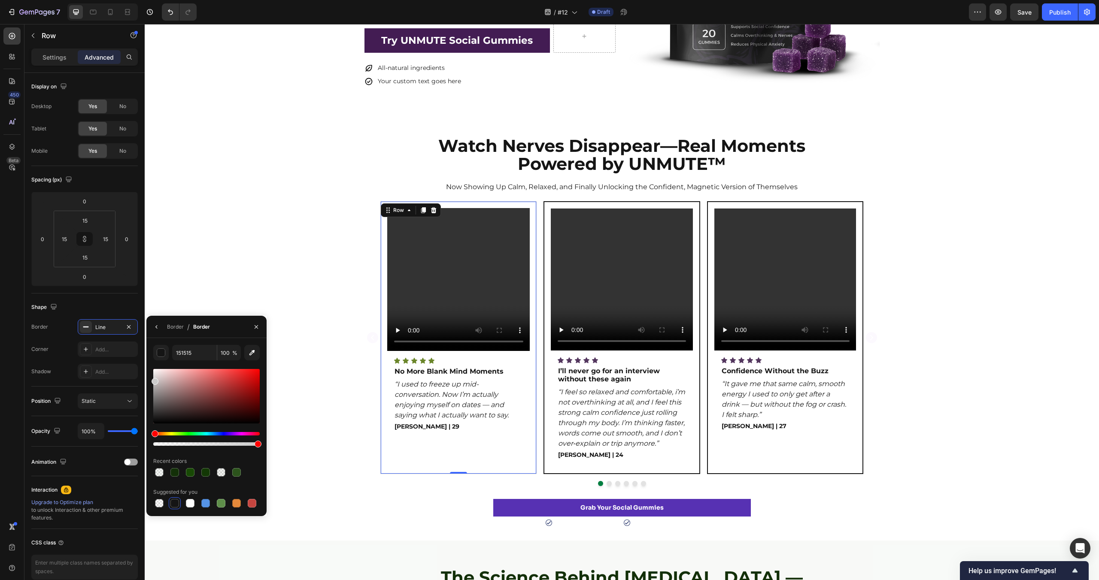
type input "CCCCCC"
drag, startPoint x: 146, startPoint y: 379, endPoint x: 66, endPoint y: 232, distance: 167.5
click at [146, 380] on div "CCCCCC 100 % Recent colors Suggested for you" at bounding box center [206, 427] width 120 height 164
click at [211, 244] on div "Video Icon Icon Icon Icon Icon Icon List No More Blank Mind Moments Text Block …" at bounding box center [622, 343] width 954 height 285
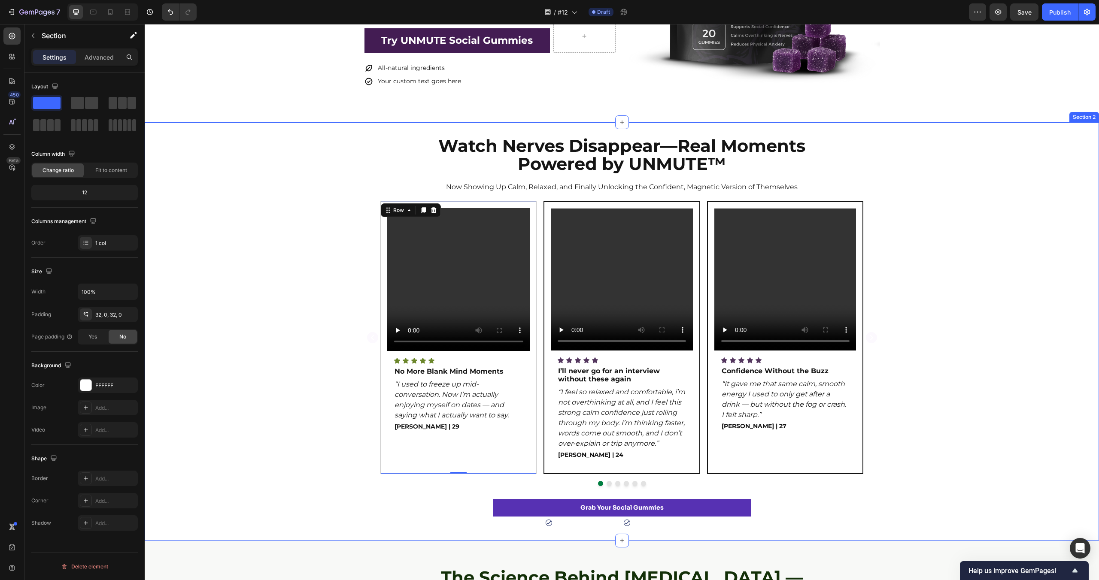
click at [211, 244] on div "Video Icon Icon Icon Icon Icon Icon List No More Blank Mind Moments Text Block …" at bounding box center [622, 343] width 954 height 285
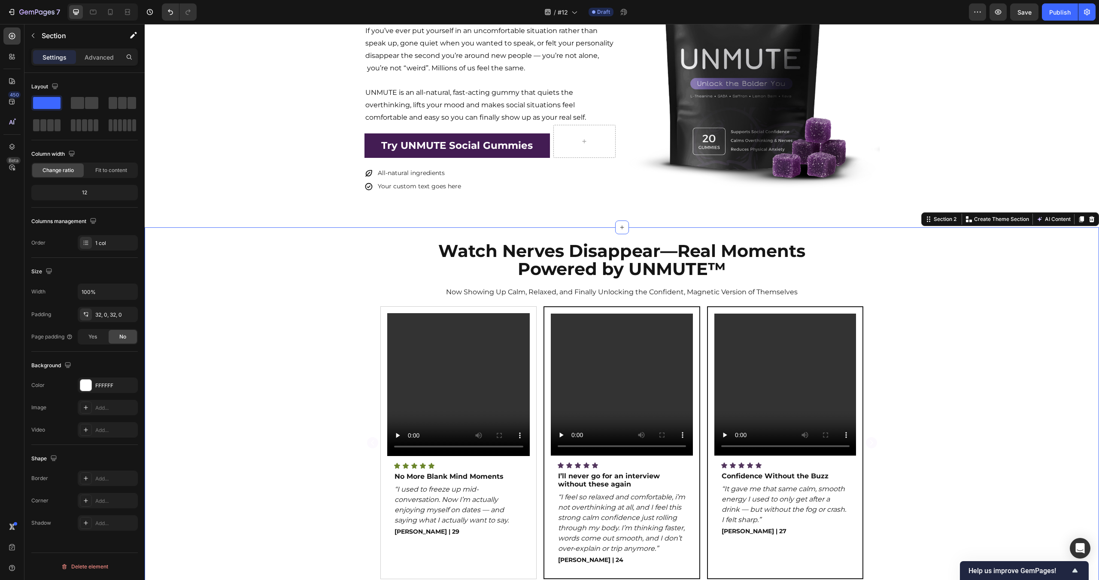
scroll to position [121, 0]
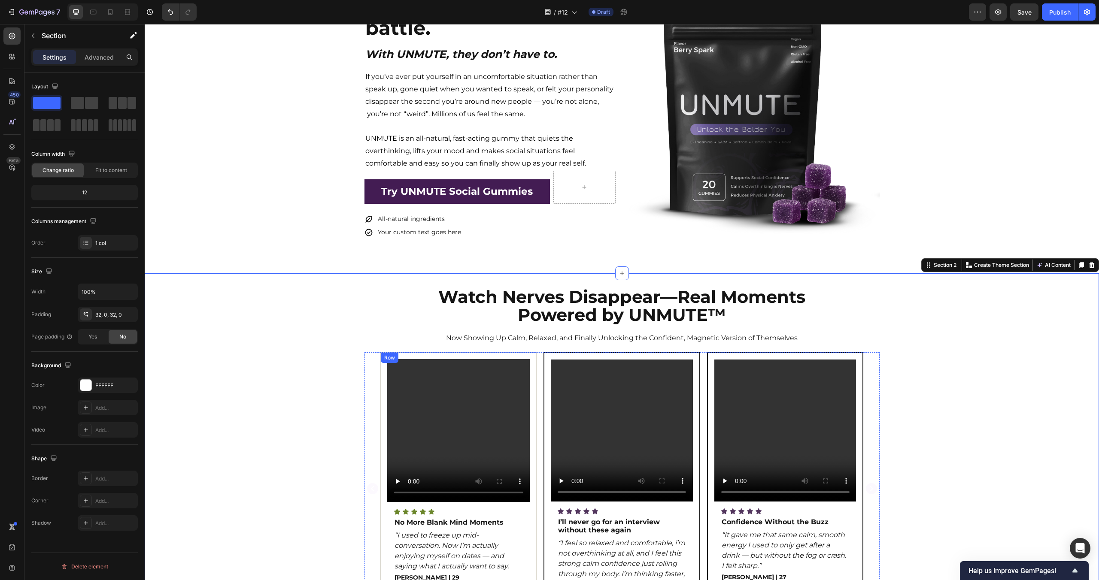
click at [458, 358] on div "Video Icon Icon Icon Icon Icon Icon List No More Blank Mind Moments Text Block …" at bounding box center [458, 488] width 157 height 273
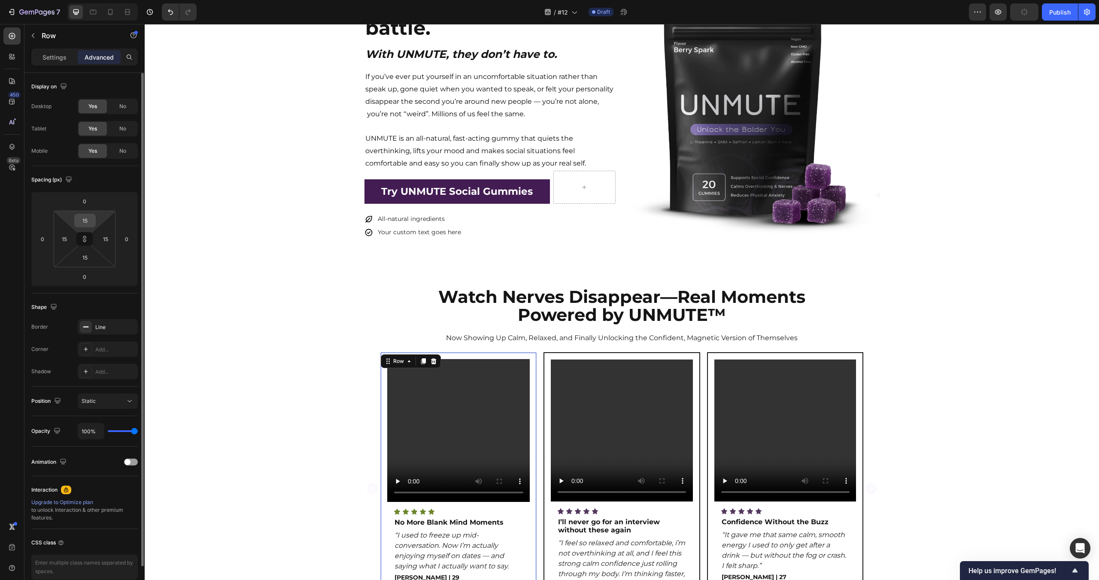
click at [87, 220] on input "15" at bounding box center [84, 220] width 17 height 13
type input "1"
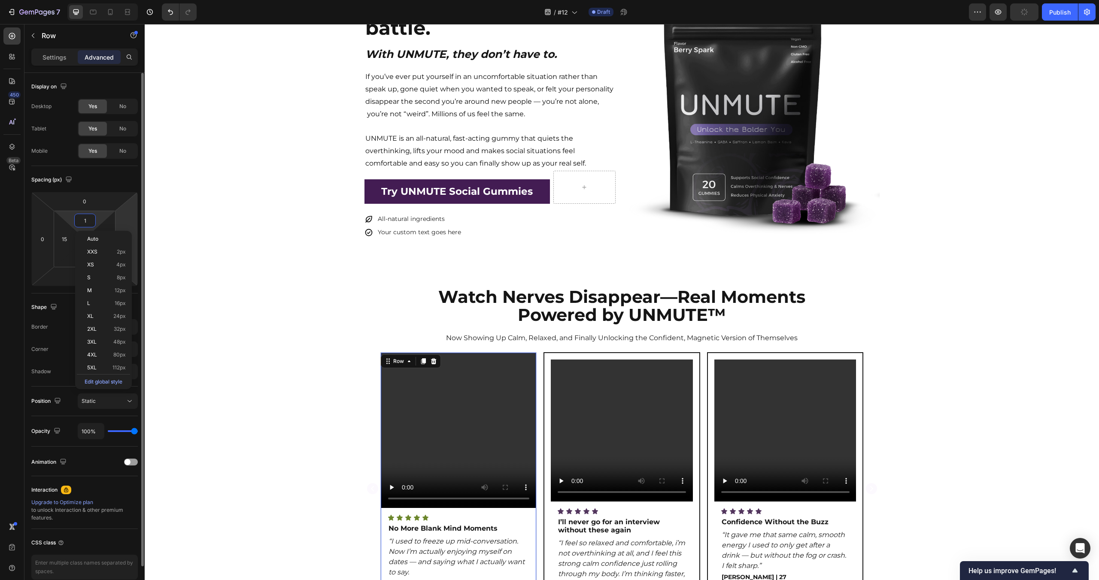
type input "1"
type input "10"
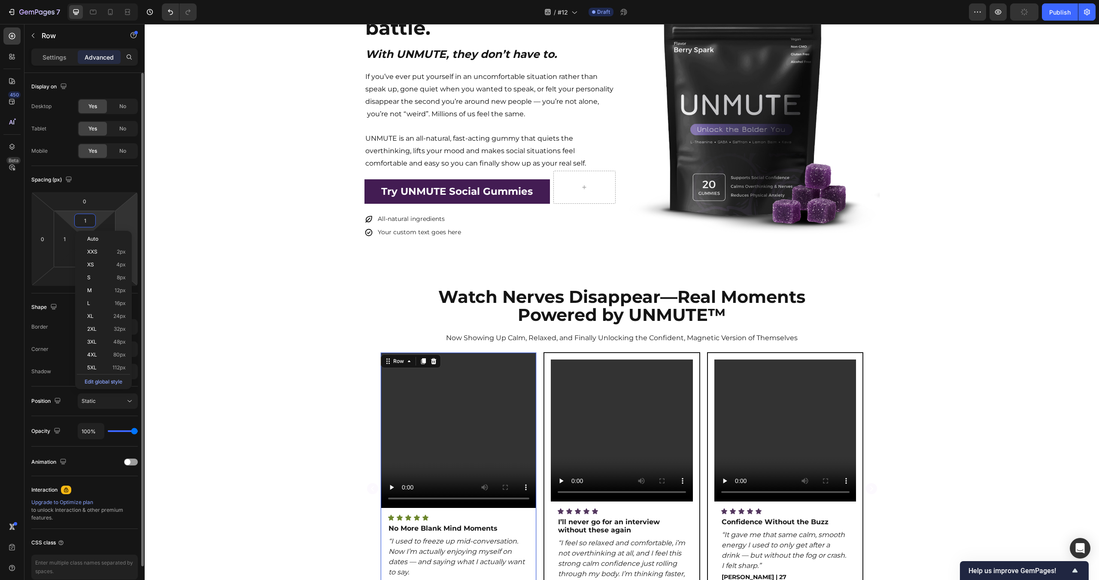
type input "10"
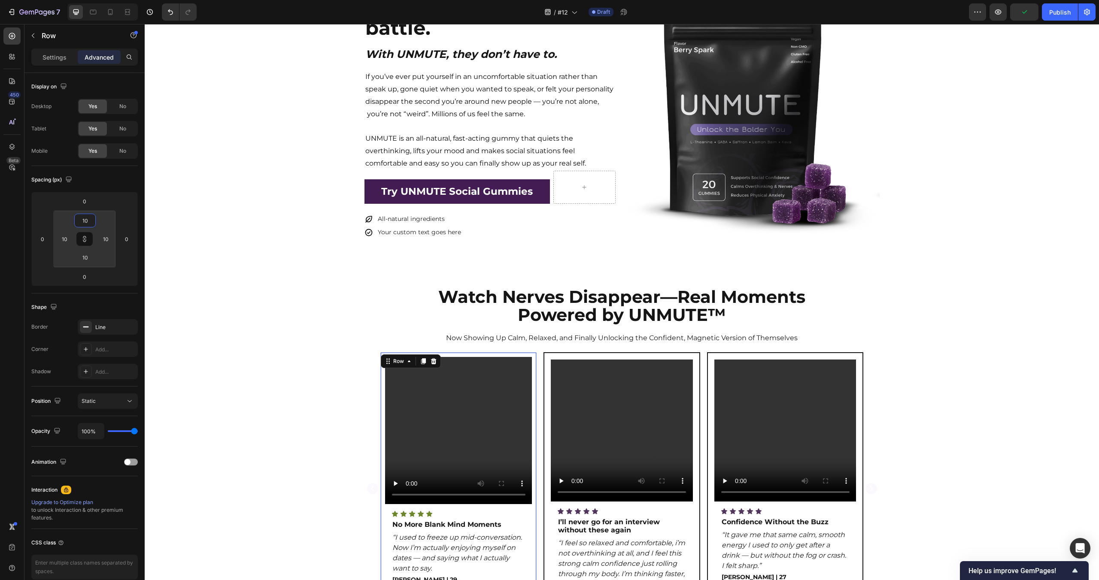
click at [283, 378] on div "Video Icon Icon Icon Icon Icon Icon List No More Blank Mind Moments Text Block …" at bounding box center [622, 494] width 954 height 285
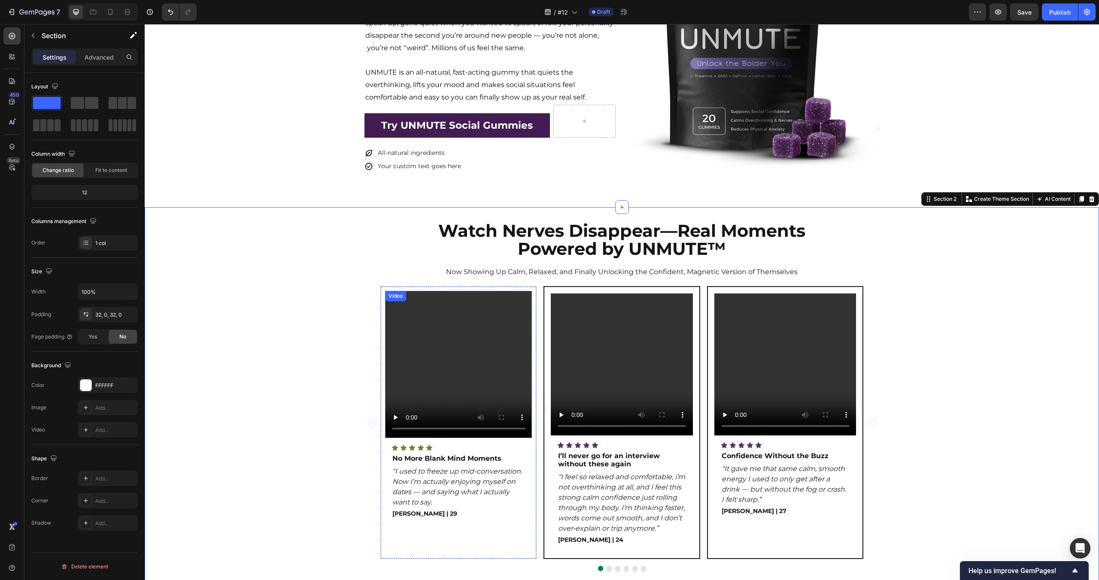
scroll to position [188, 0]
click at [518, 289] on div "Video Icon Icon Icon Icon Icon Icon List No More Blank Mind Moments Text Block …" at bounding box center [458, 422] width 157 height 273
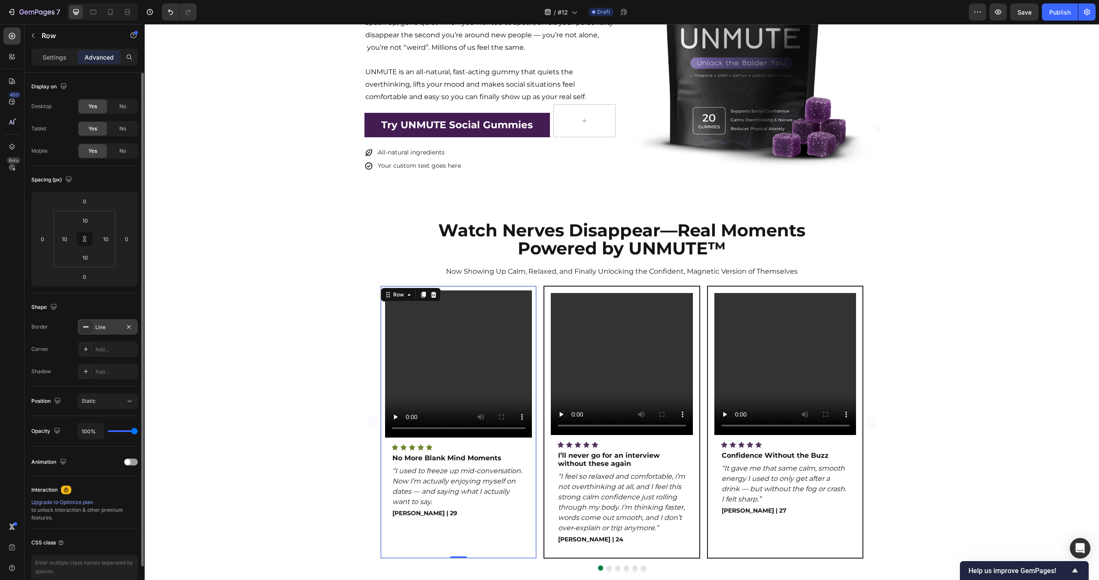
click at [107, 330] on div "Line" at bounding box center [107, 328] width 25 height 8
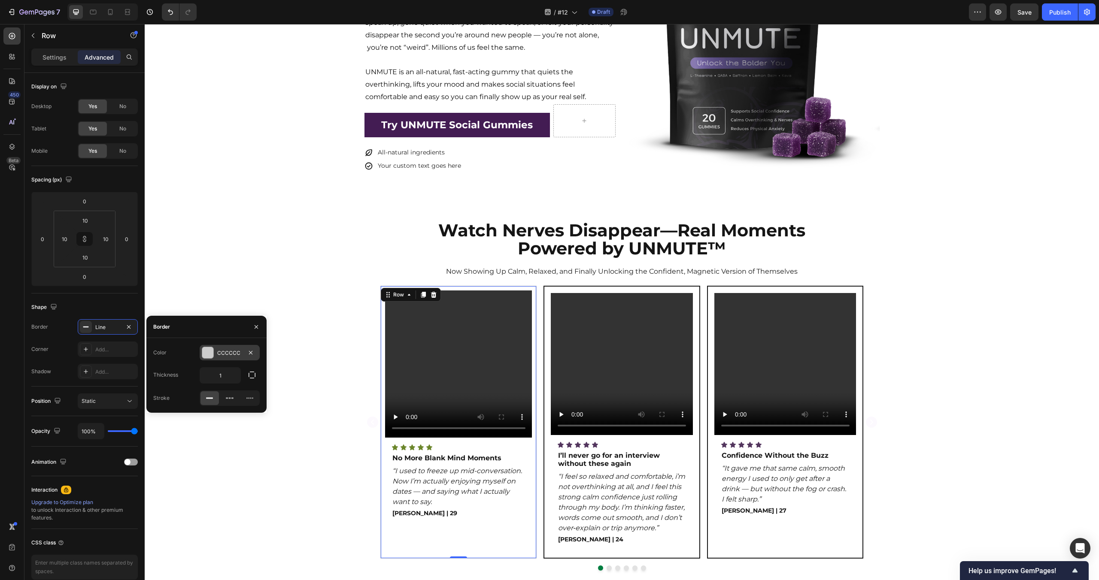
click at [211, 354] on div at bounding box center [207, 352] width 11 height 11
click at [164, 353] on div "button" at bounding box center [161, 353] width 9 height 9
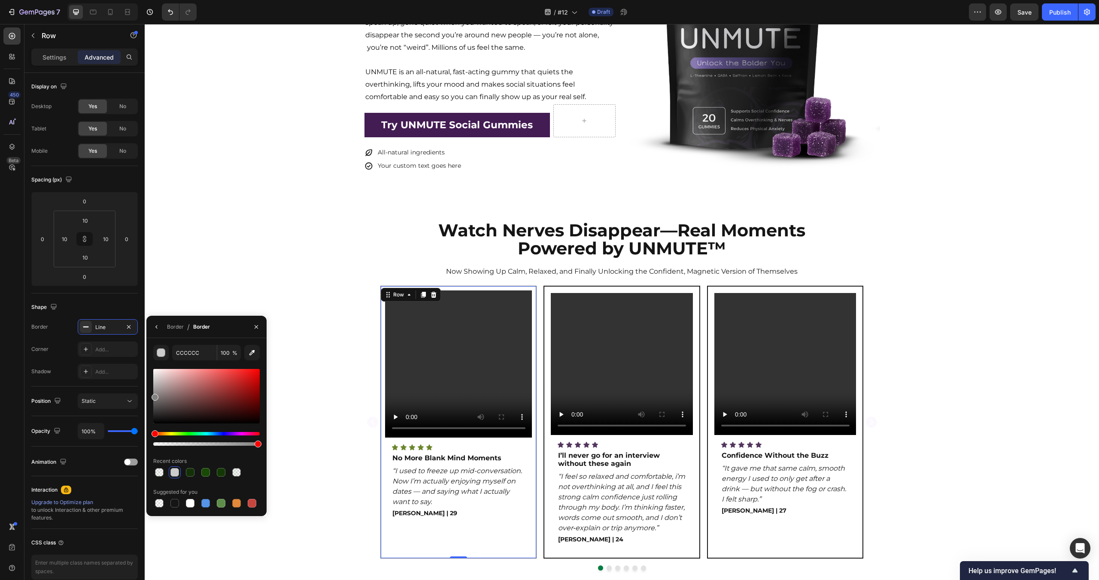
drag, startPoint x: 152, startPoint y: 384, endPoint x: 149, endPoint y: 395, distance: 12.0
click at [149, 395] on div "CCCCCC 100 % Recent colors Suggested for you" at bounding box center [206, 427] width 120 height 164
click at [215, 270] on div "Watch Nerves Disappear—Real Moments Powered by UNMUTE™ Heading Now Showing Up C…" at bounding box center [622, 416] width 954 height 391
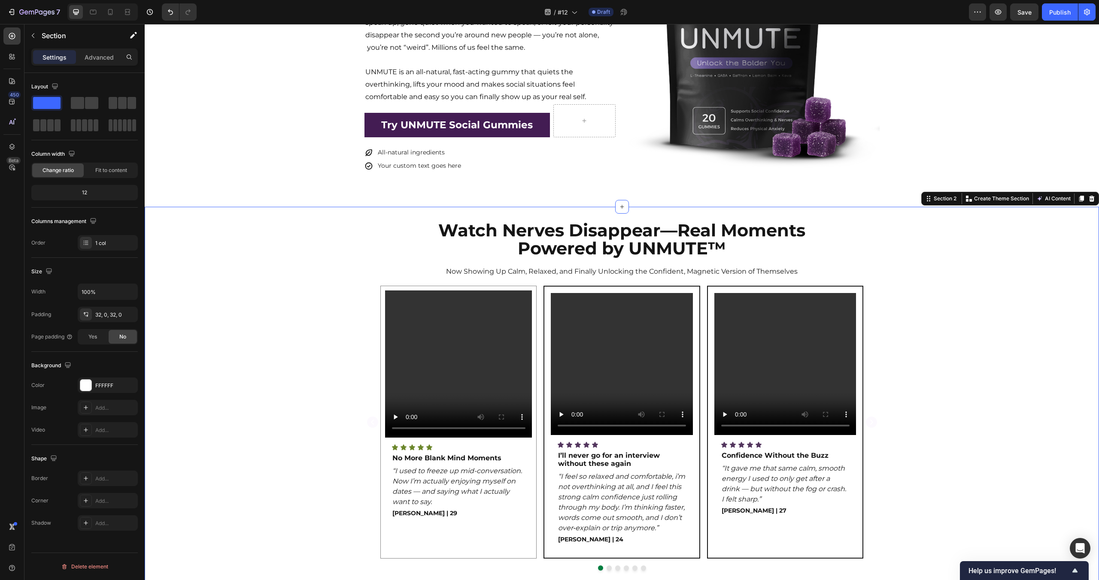
scroll to position [328, 0]
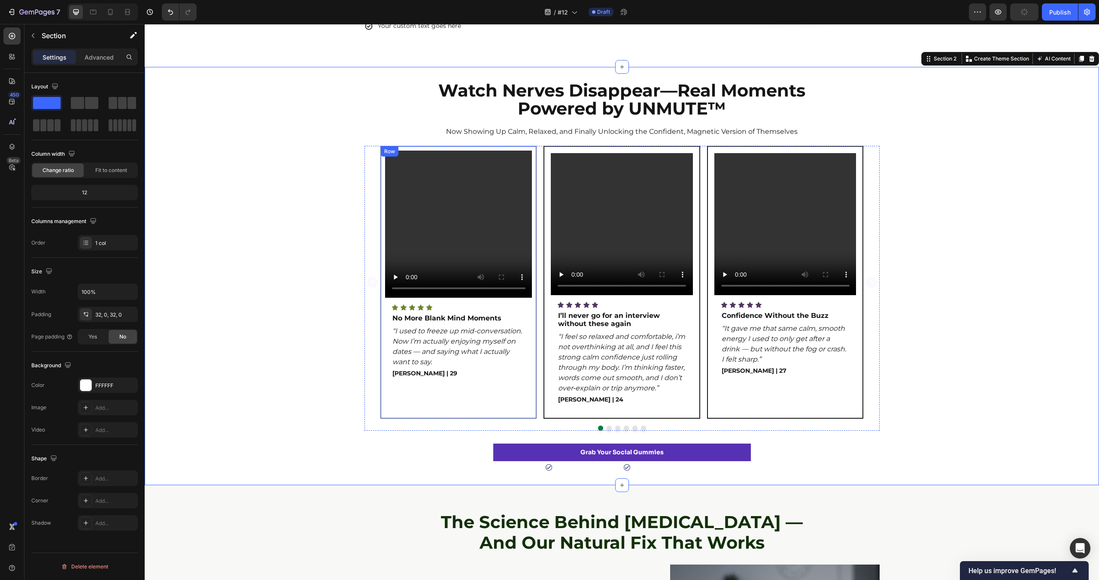
click at [383, 312] on div "Video Icon Icon Icon Icon Icon Icon List No More Blank Mind Moments Text Block …" at bounding box center [458, 282] width 157 height 273
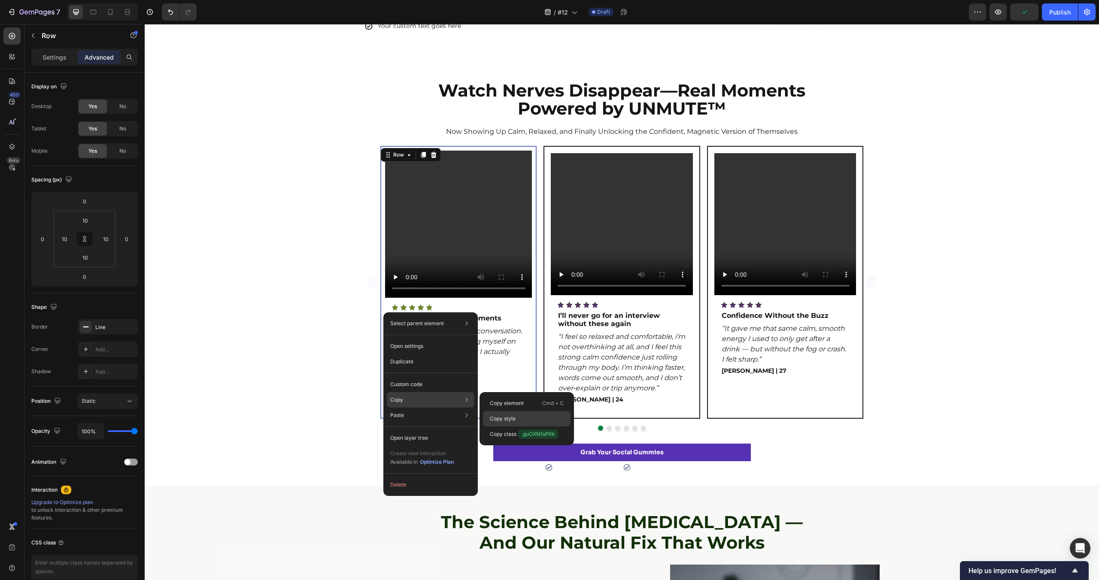
drag, startPoint x: 505, startPoint y: 412, endPoint x: 364, endPoint y: 383, distance: 143.8
click at [505, 412] on div "Copy style" at bounding box center [527, 418] width 88 height 15
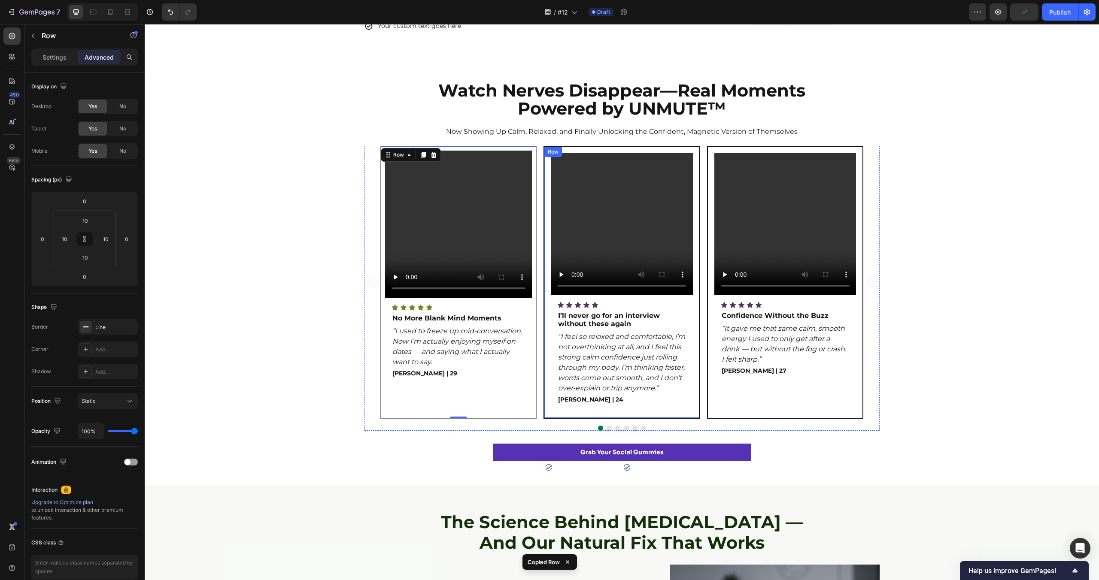
click at [687, 299] on div "Video Icon Icon Icon Icon Icon Icon List I’ll never go for an interview without…" at bounding box center [622, 282] width 142 height 258
type input "10"
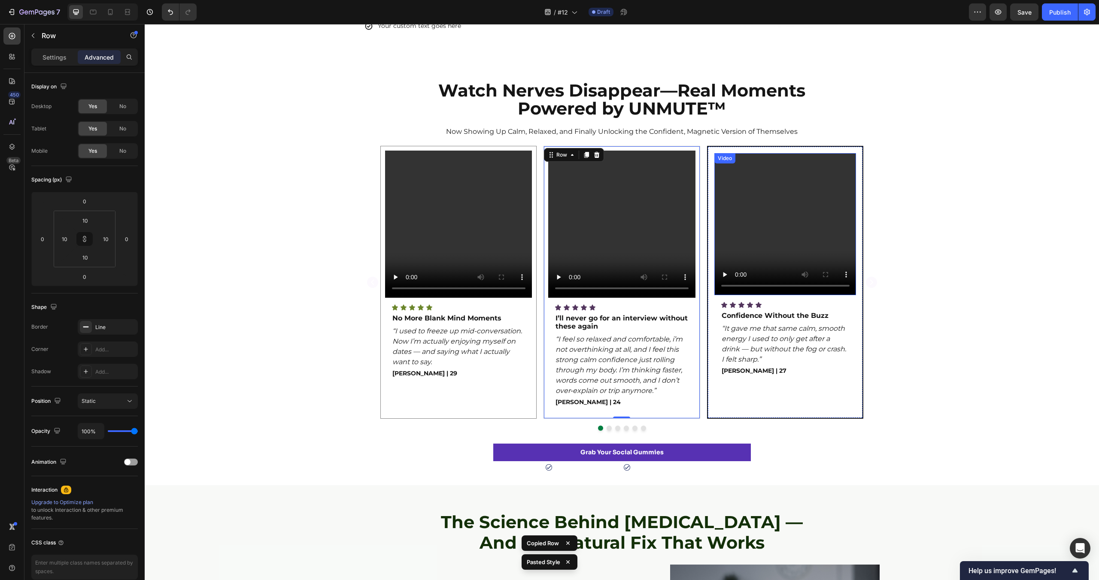
click at [714, 153] on div "Video" at bounding box center [785, 224] width 142 height 142
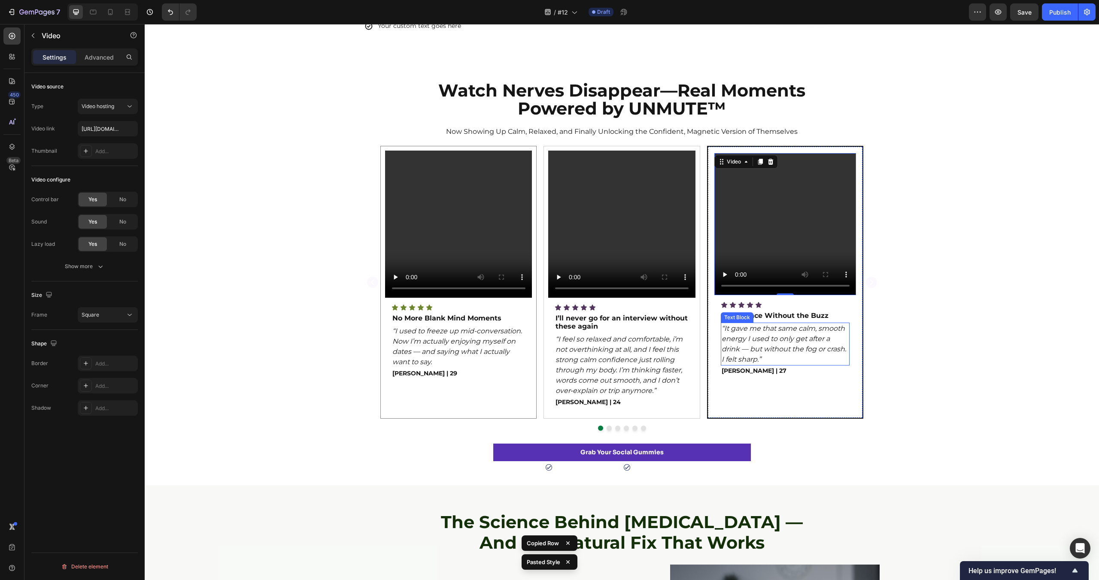
click at [833, 377] on div "Video 0 Icon Icon Icon Icon Icon Icon List Confidence Without the Buzz Text Blo…" at bounding box center [785, 282] width 142 height 258
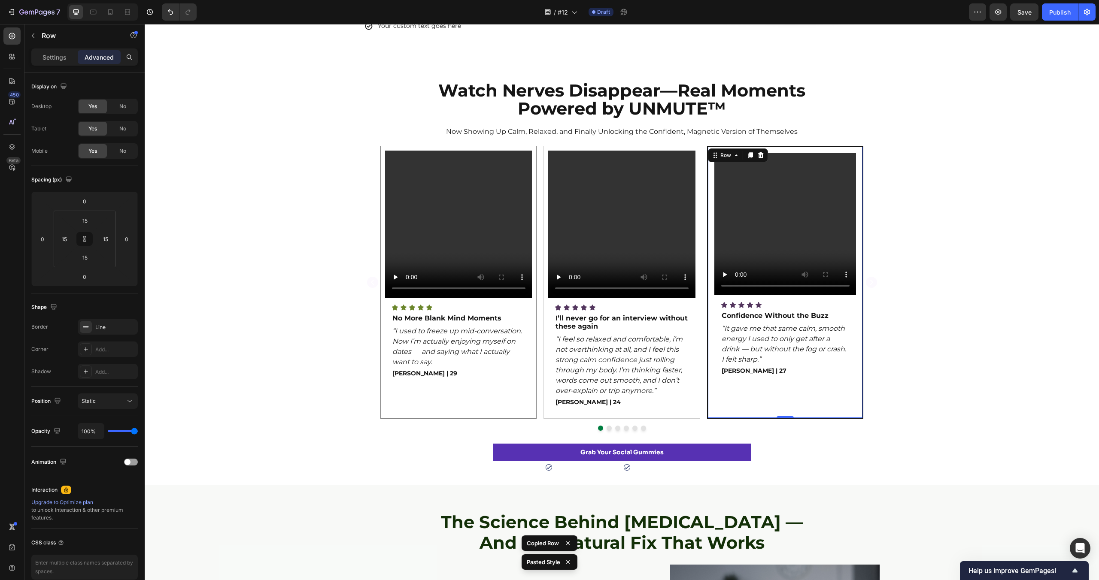
type input "10"
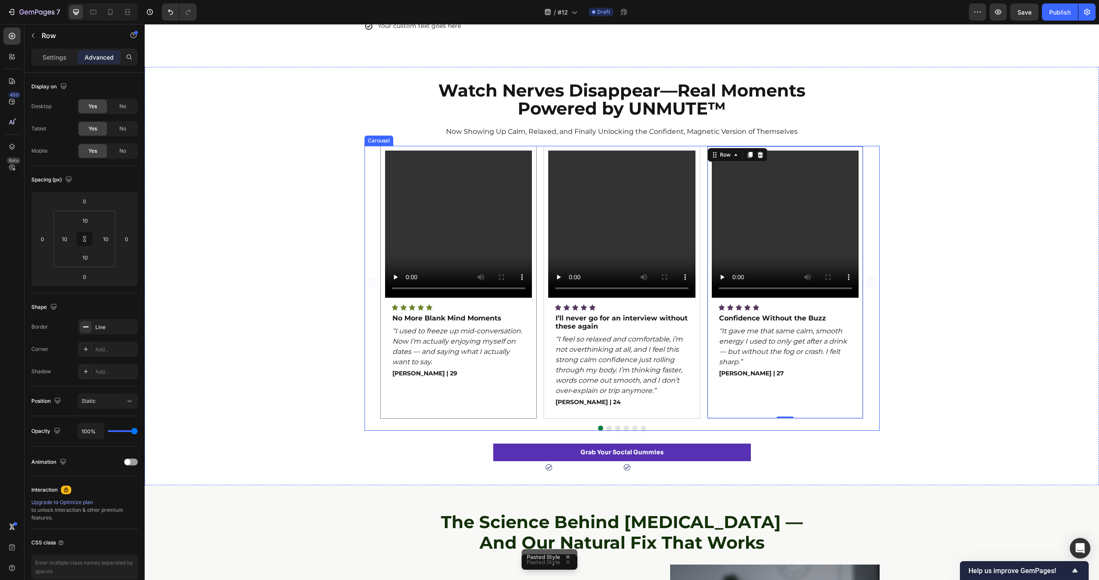
click at [608, 426] on button "Dot" at bounding box center [608, 428] width 5 height 5
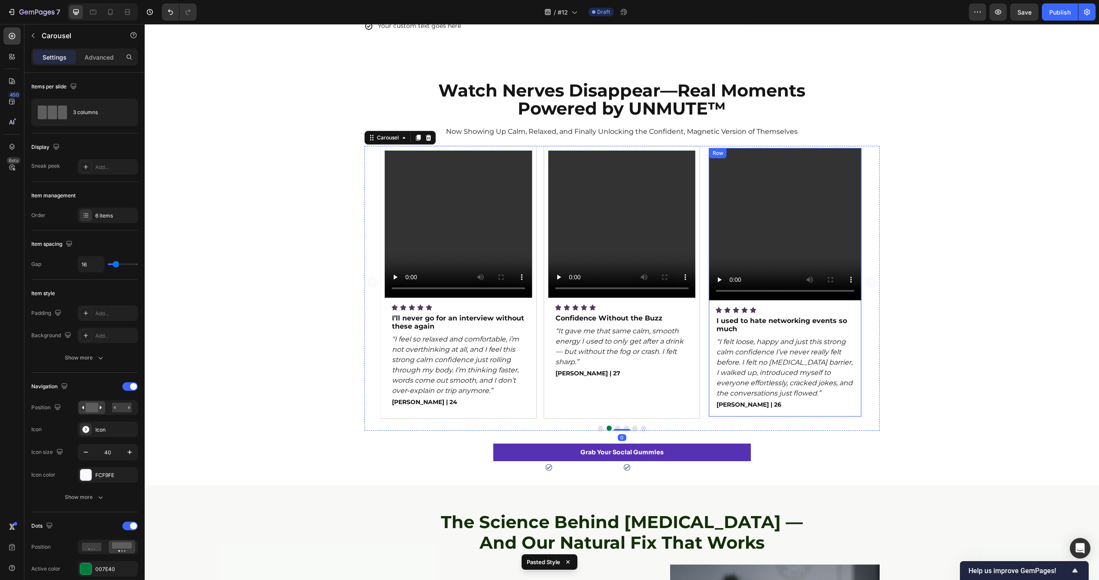
click at [860, 309] on div "Video Icon Icon Icon Icon Icon Icon List I used to hate networking events so mu…" at bounding box center [785, 282] width 152 height 269
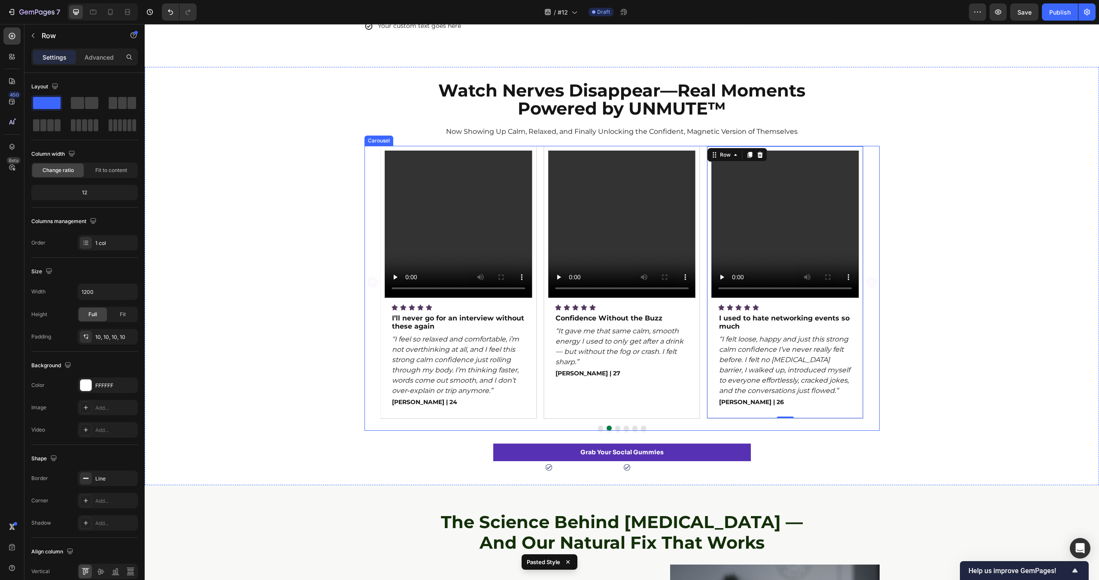
click at [617, 428] on button "Dot" at bounding box center [617, 428] width 5 height 5
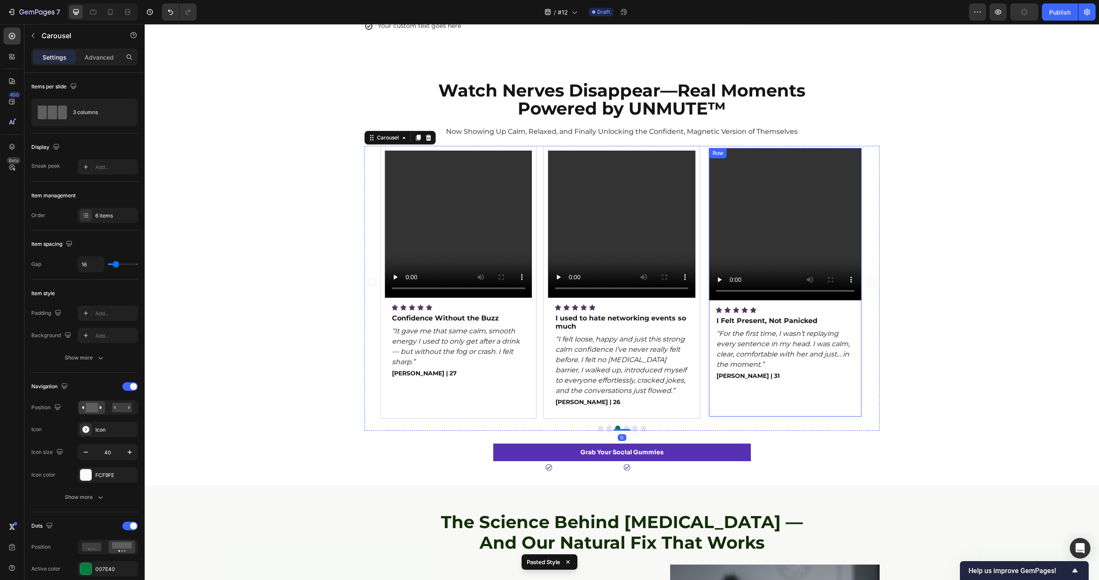
click at [741, 407] on div "Video Icon Icon Icon Icon Icon Icon List I Felt Present, Not Panicked Text Bloc…" at bounding box center [785, 282] width 152 height 269
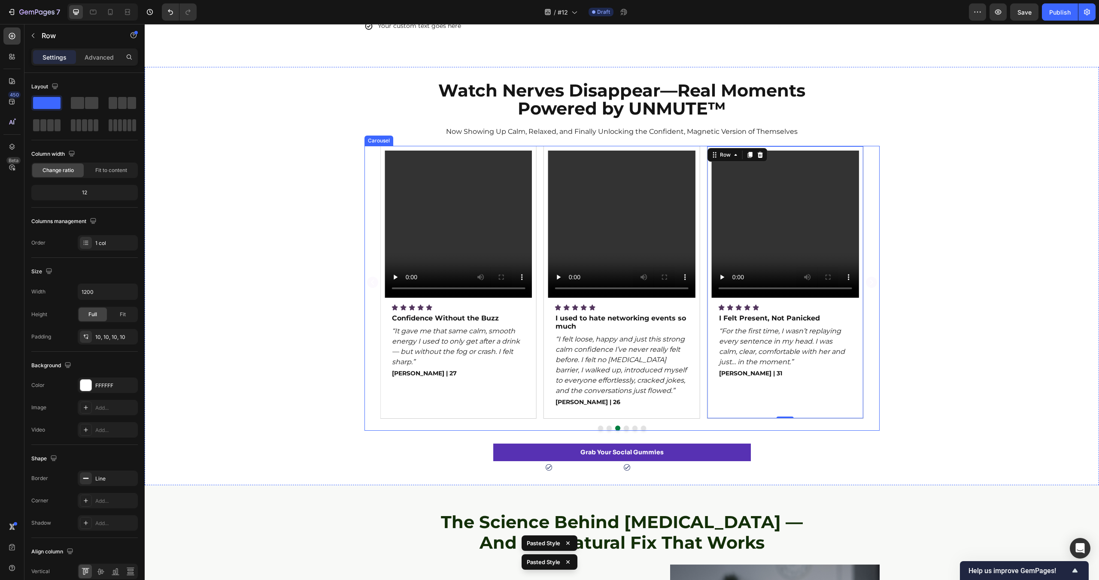
click at [628, 429] on button "Dot" at bounding box center [626, 428] width 5 height 5
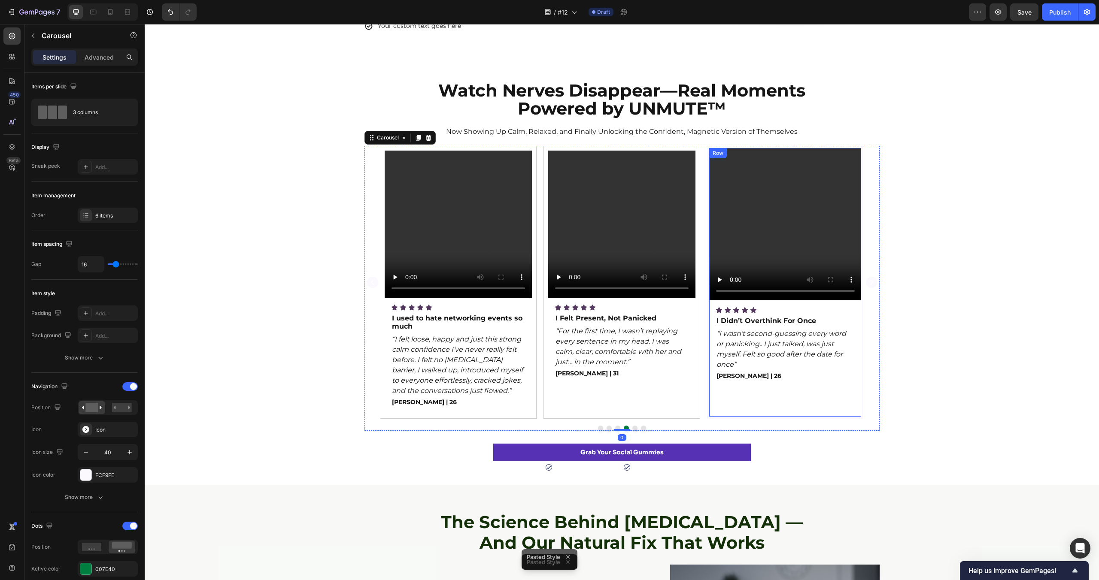
click at [726, 412] on div "Video Icon Icon Icon Icon Icon Icon List I Didn’t Overthink For Once Text Block…" at bounding box center [785, 282] width 152 height 269
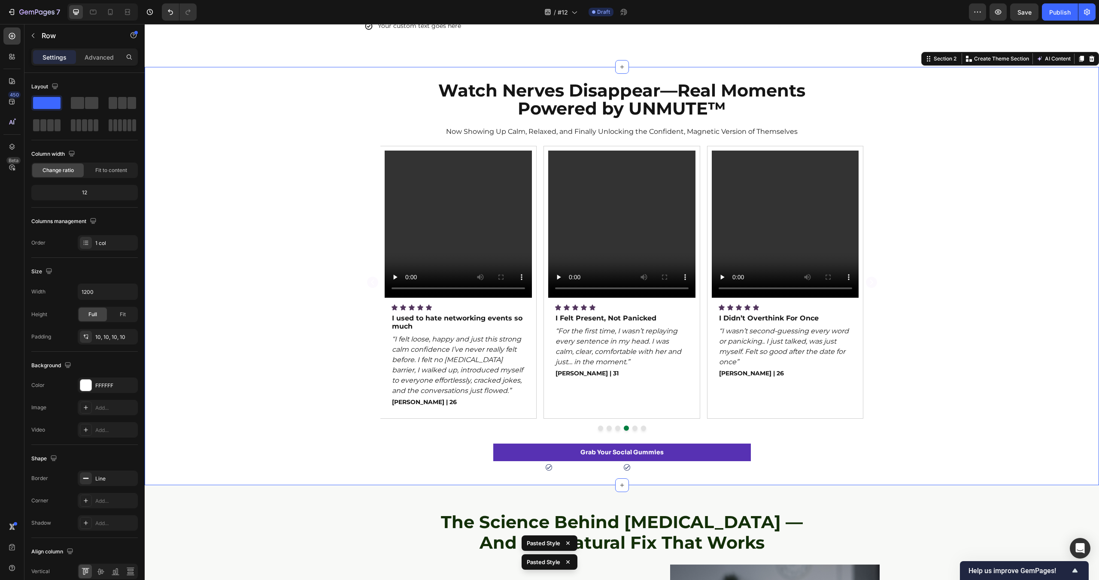
click at [990, 413] on div "Video Icon Icon Icon Icon Icon Icon List No More Blank Mind Moments Text Block …" at bounding box center [622, 288] width 954 height 285
click at [635, 429] on button "Dot" at bounding box center [634, 428] width 5 height 5
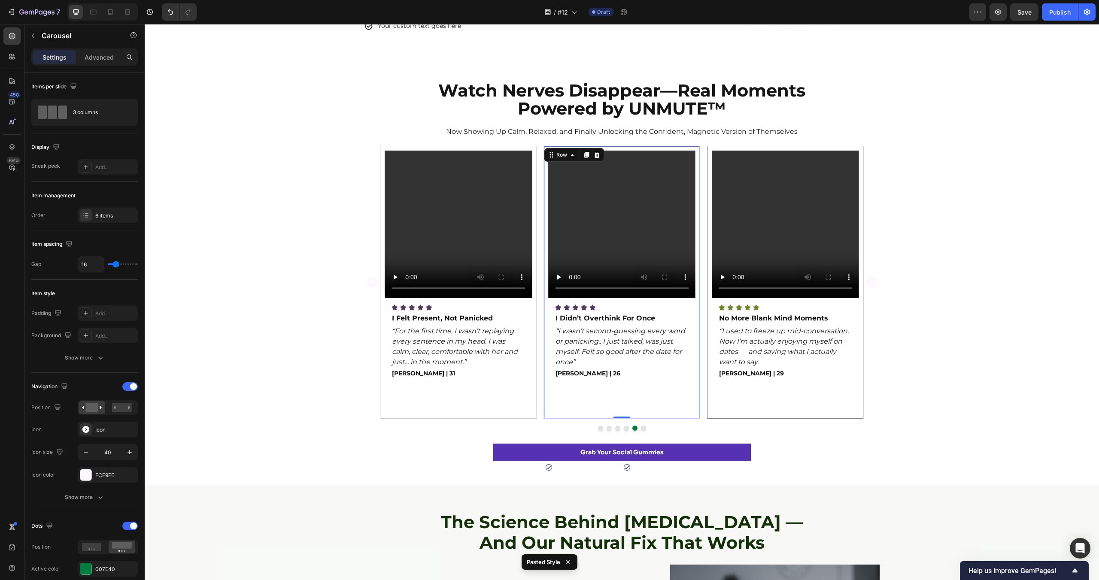
click at [656, 418] on div "Video Icon Icon Icon Icon Icon Icon List I Didn’t Overthink For Once Text Block…" at bounding box center [621, 282] width 157 height 273
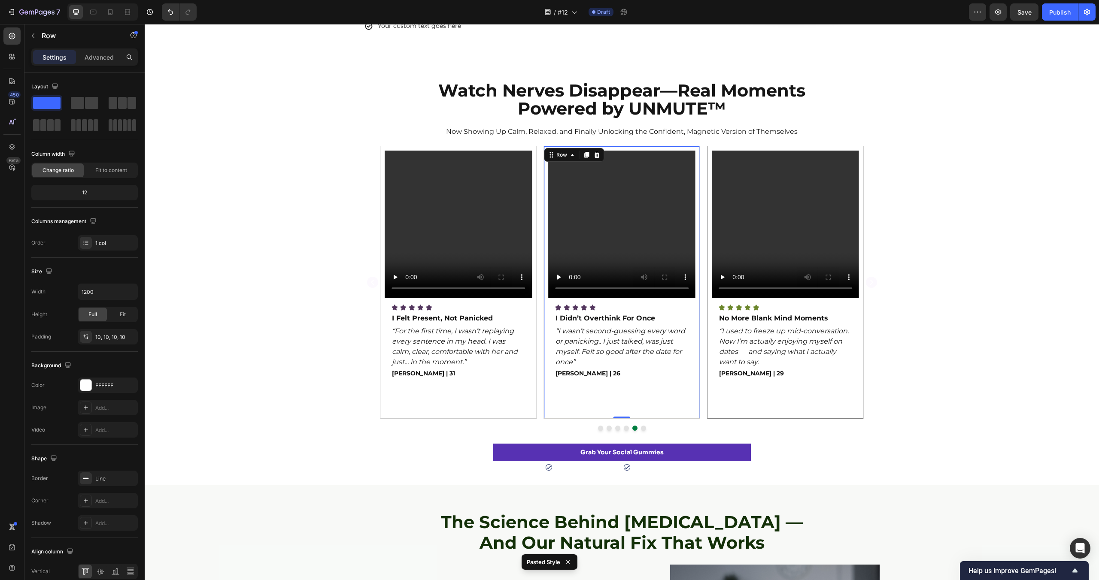
click at [766, 418] on div "Video Icon Icon Icon Icon Icon Icon List No More Blank Mind Moments Text Block …" at bounding box center [785, 282] width 157 height 273
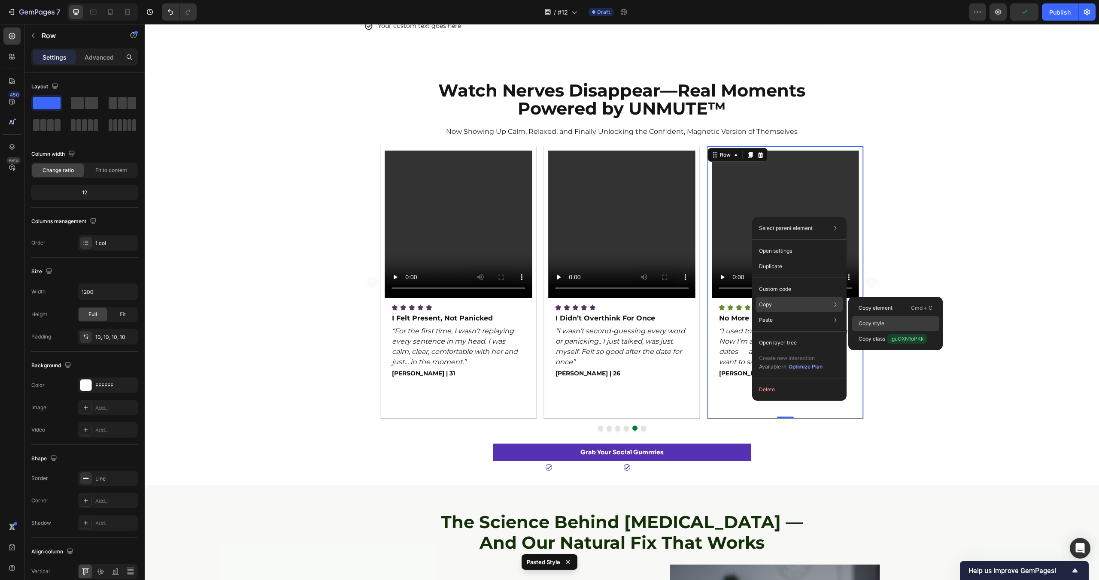
click at [867, 321] on p "Copy style" at bounding box center [871, 324] width 26 height 8
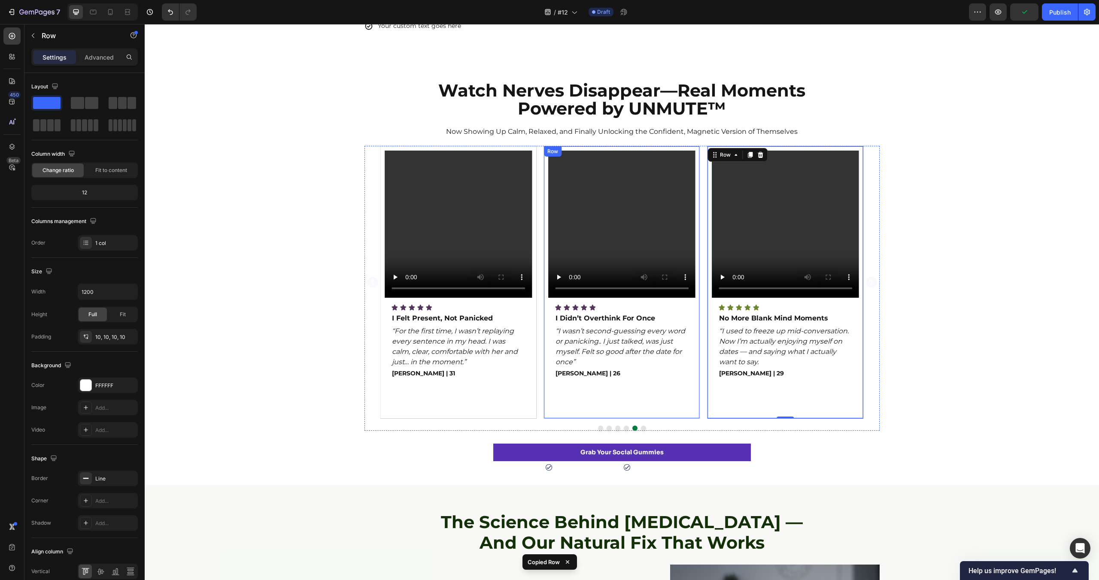
click at [656, 412] on div "Video Icon Icon Icon Icon Icon Icon List I Didn’t Overthink For Once Text Block…" at bounding box center [621, 283] width 147 height 264
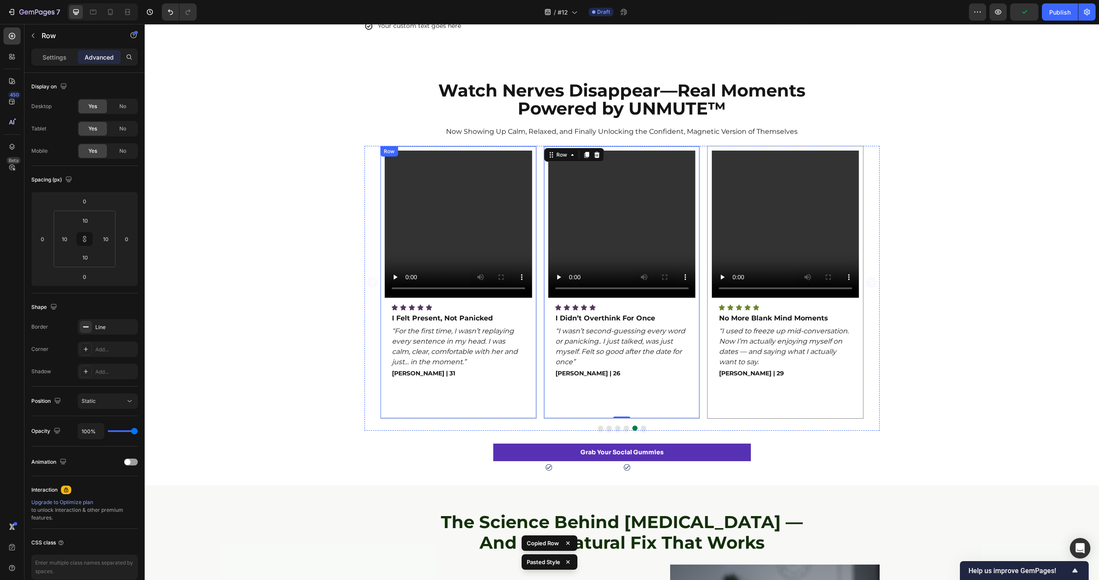
click at [499, 412] on div "Video Icon Icon Icon Icon Icon Icon List I Felt Present, Not Panicked Text Bloc…" at bounding box center [458, 283] width 147 height 264
click at [915, 431] on div "Watch Nerves Disappear—Real Moments Powered by UNMUTE™ Heading Now Showing Up C…" at bounding box center [622, 276] width 954 height 391
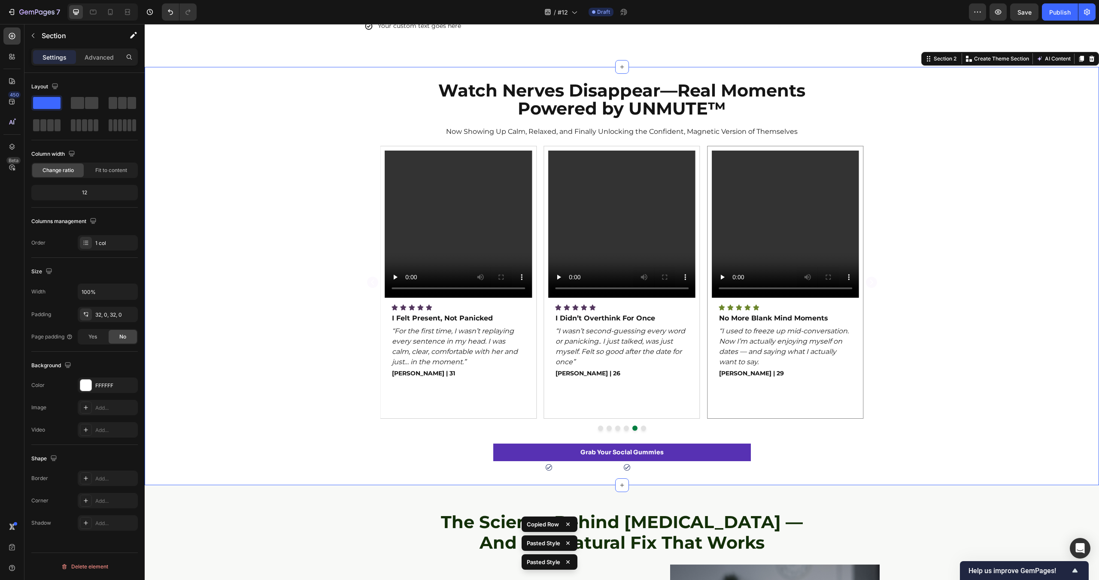
click at [843, 406] on div "Video Icon Icon Icon Icon Icon Icon List No More Blank Mind Moments Text Block …" at bounding box center [785, 283] width 147 height 264
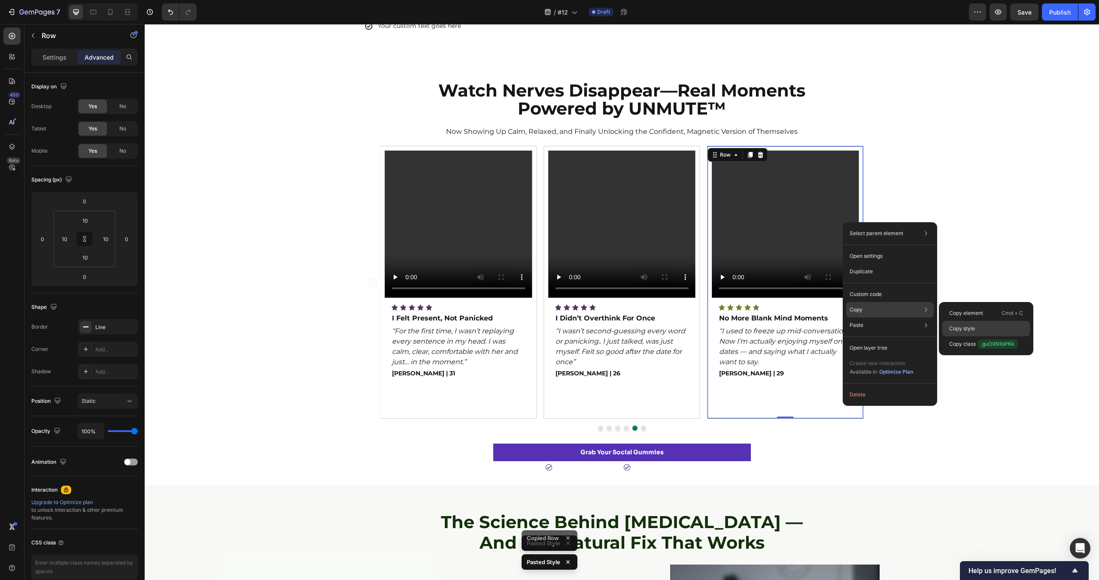
click at [966, 325] on p "Copy style" at bounding box center [962, 329] width 26 height 8
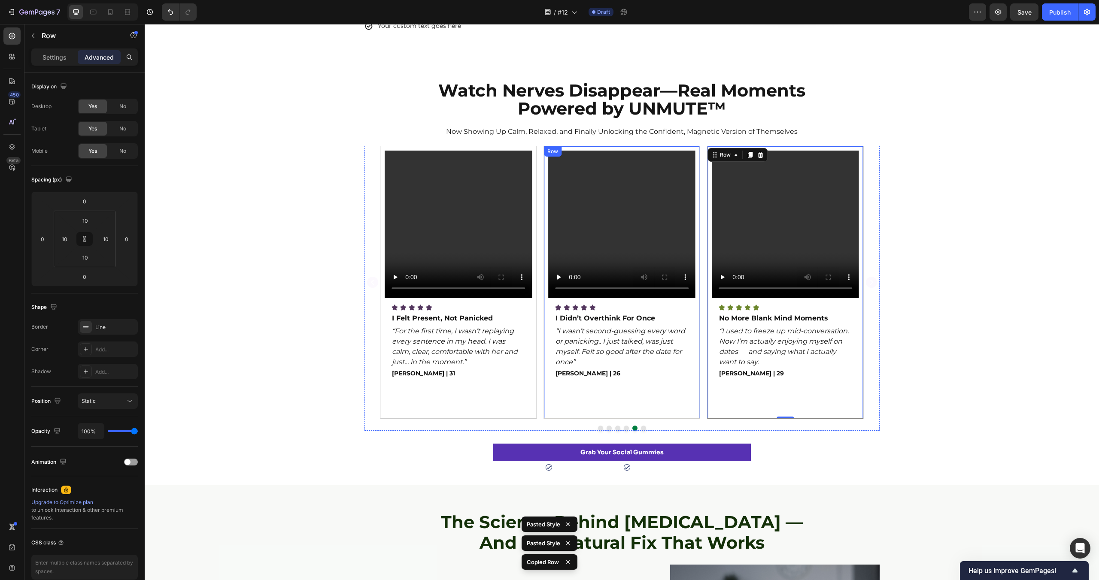
click at [691, 388] on div "Video Icon Icon Icon Icon Icon Icon List I Didn’t Overthink For Once Text Block…" at bounding box center [621, 283] width 147 height 264
click at [485, 414] on div "Video Icon Icon Icon Icon Icon Icon List I Felt Present, Not Panicked Text Bloc…" at bounding box center [458, 283] width 147 height 264
click at [740, 413] on div "Video Icon Icon Icon Icon Icon Icon List No More Blank Mind Moments Text Block …" at bounding box center [785, 283] width 147 height 264
click at [47, 57] on p "Settings" at bounding box center [54, 57] width 24 height 9
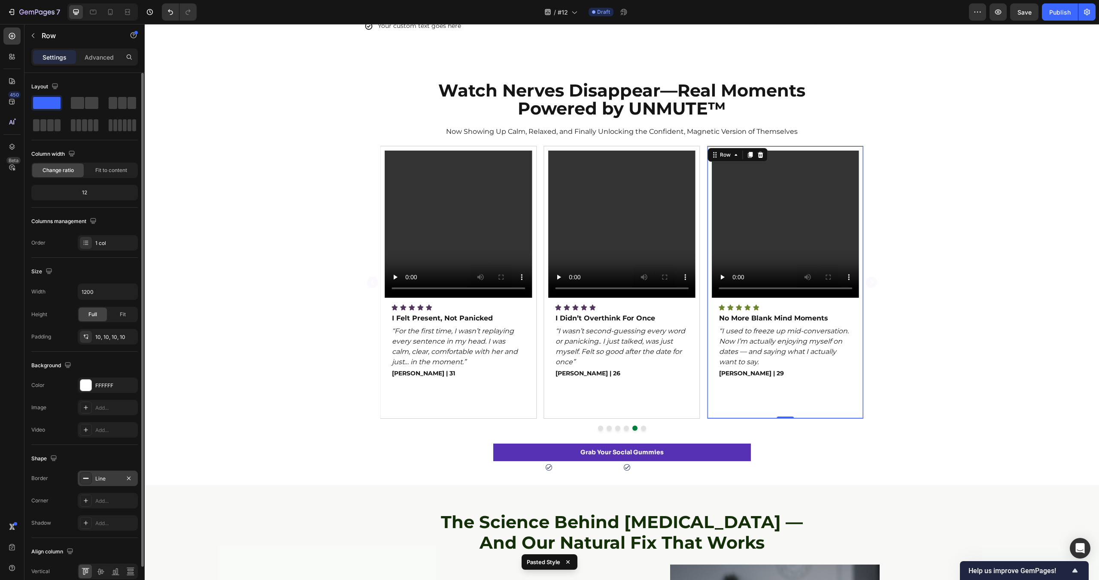
click at [109, 482] on div "Line" at bounding box center [107, 479] width 25 height 8
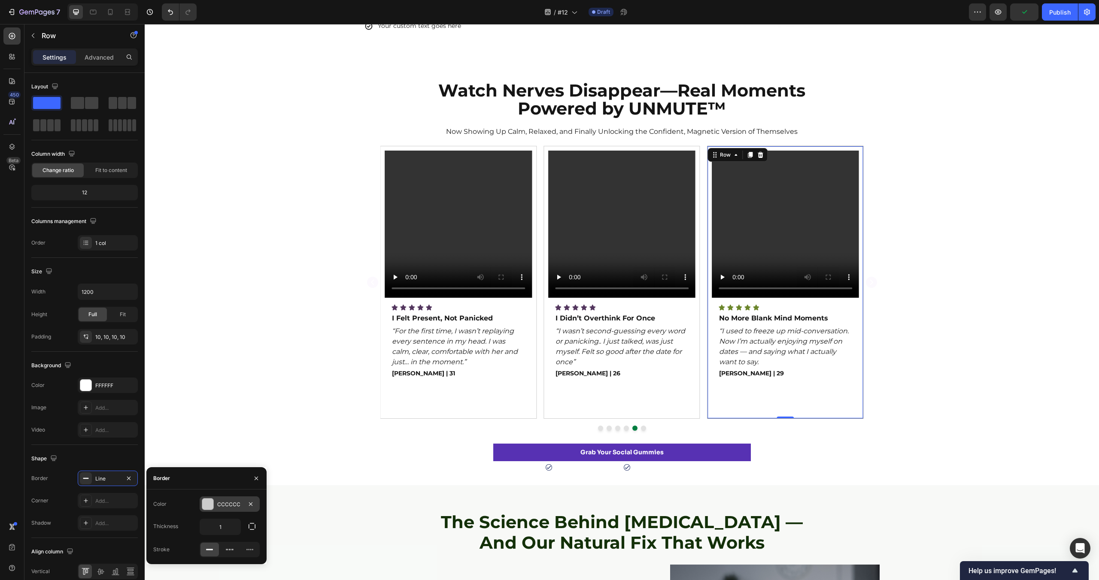
click at [207, 502] on div at bounding box center [207, 504] width 11 height 11
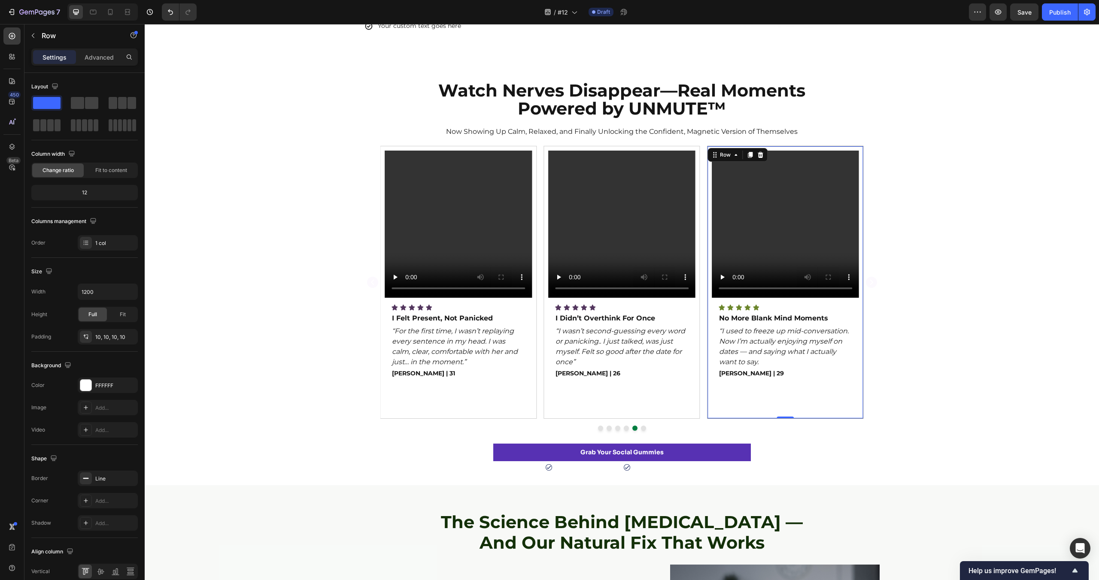
click at [764, 405] on div "Video Icon Icon Icon Icon Icon Icon List No More Blank Mind Moments Text Block …" at bounding box center [785, 283] width 147 height 264
click at [98, 60] on p "Advanced" at bounding box center [99, 57] width 29 height 9
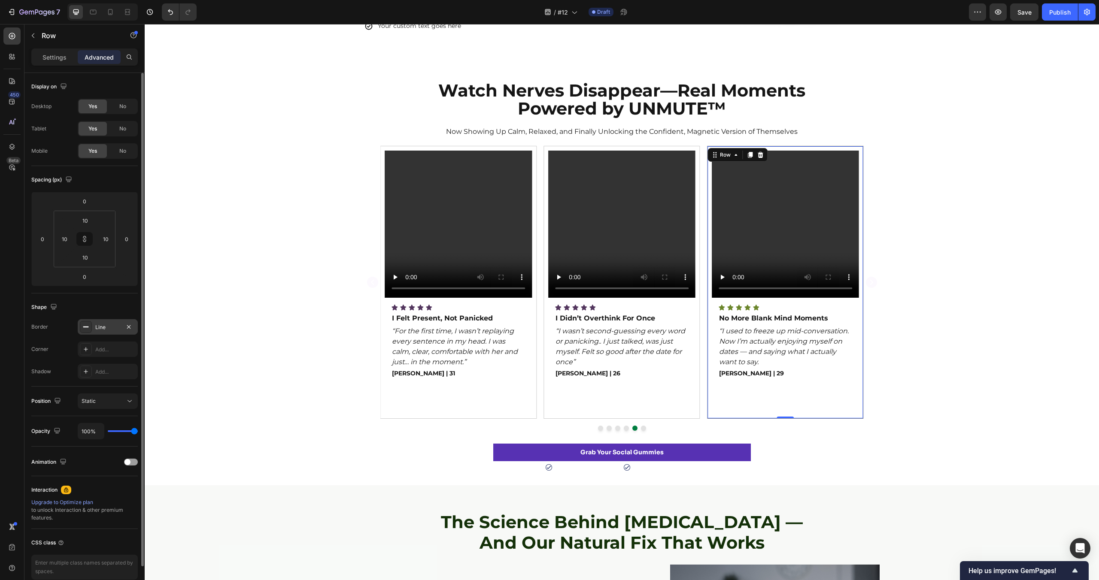
click at [113, 327] on div "Line" at bounding box center [107, 328] width 25 height 8
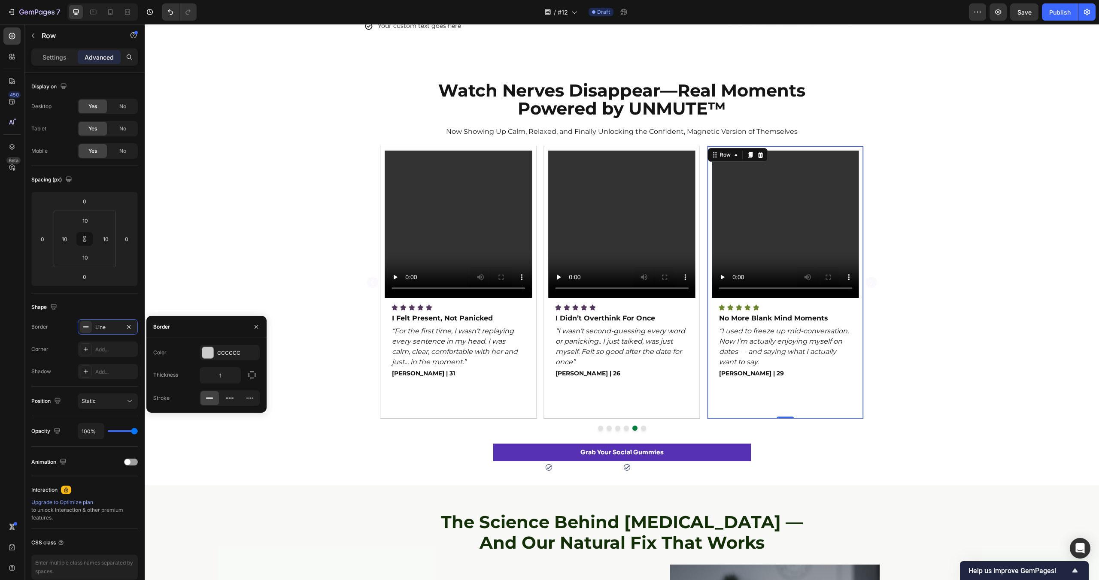
click at [932, 356] on div "Video Icon Icon Icon Icon Icon Icon List No More Blank Mind Moments Text Block …" at bounding box center [622, 288] width 954 height 285
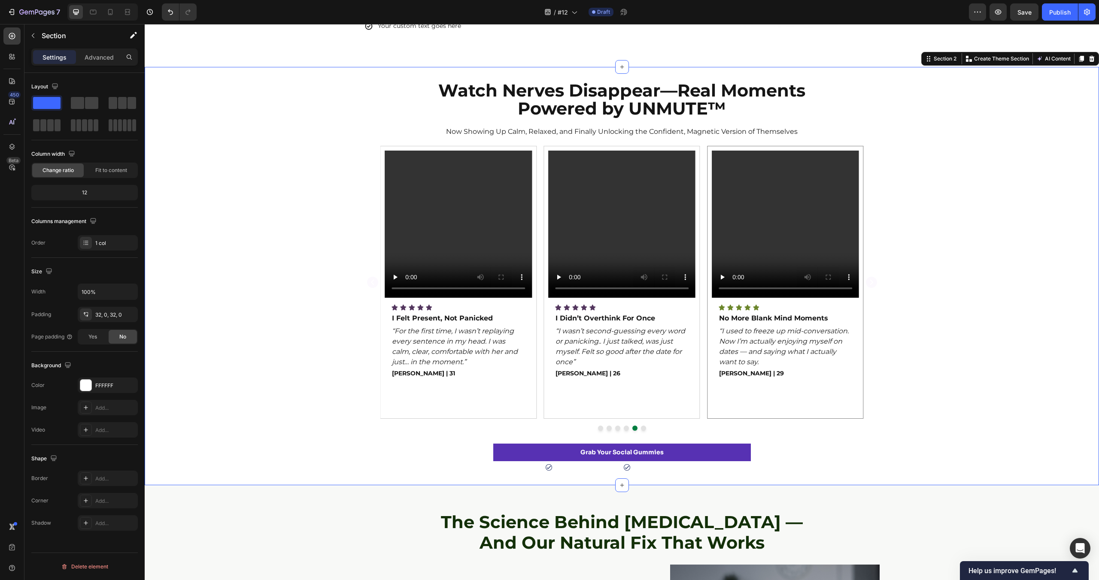
click at [839, 148] on div "Video Icon Icon Icon Icon Icon Icon List No More Blank Mind Moments Text Block …" at bounding box center [785, 282] width 157 height 273
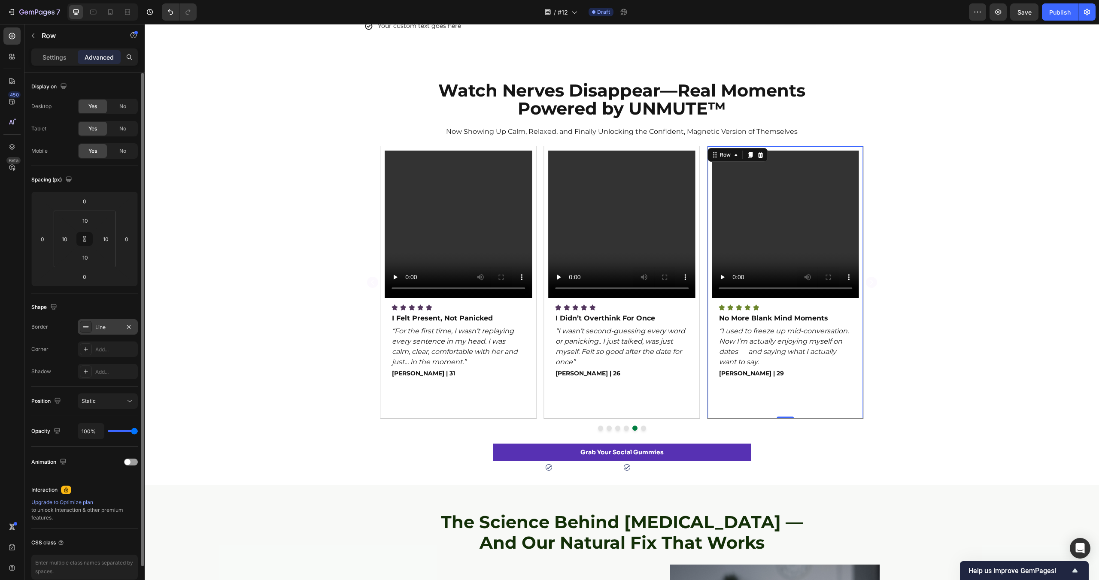
click at [94, 324] on div "Line" at bounding box center [108, 326] width 60 height 15
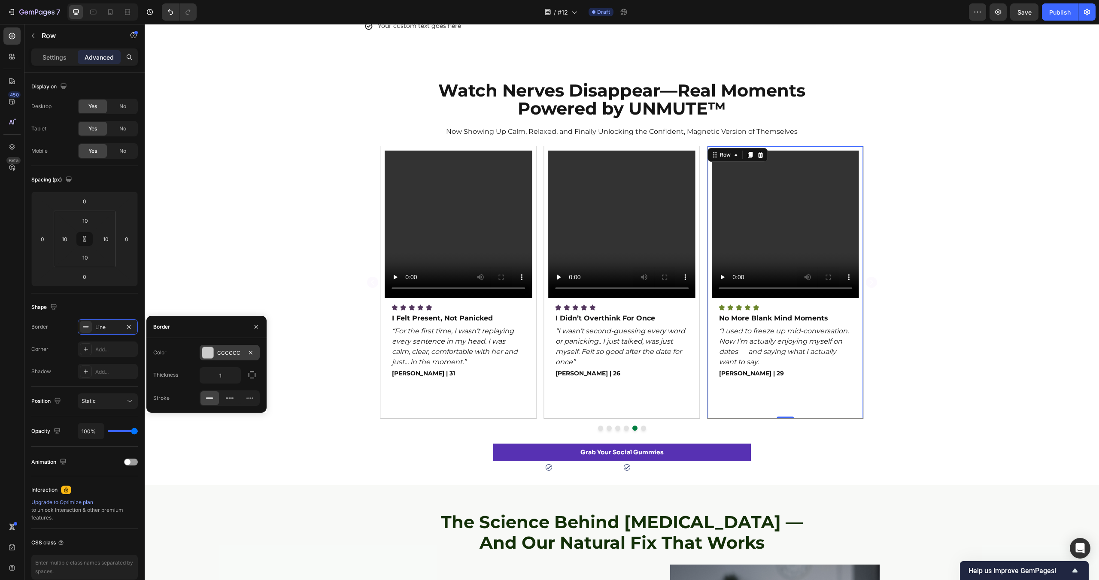
click at [233, 353] on div "CCCCCC" at bounding box center [229, 353] width 25 height 8
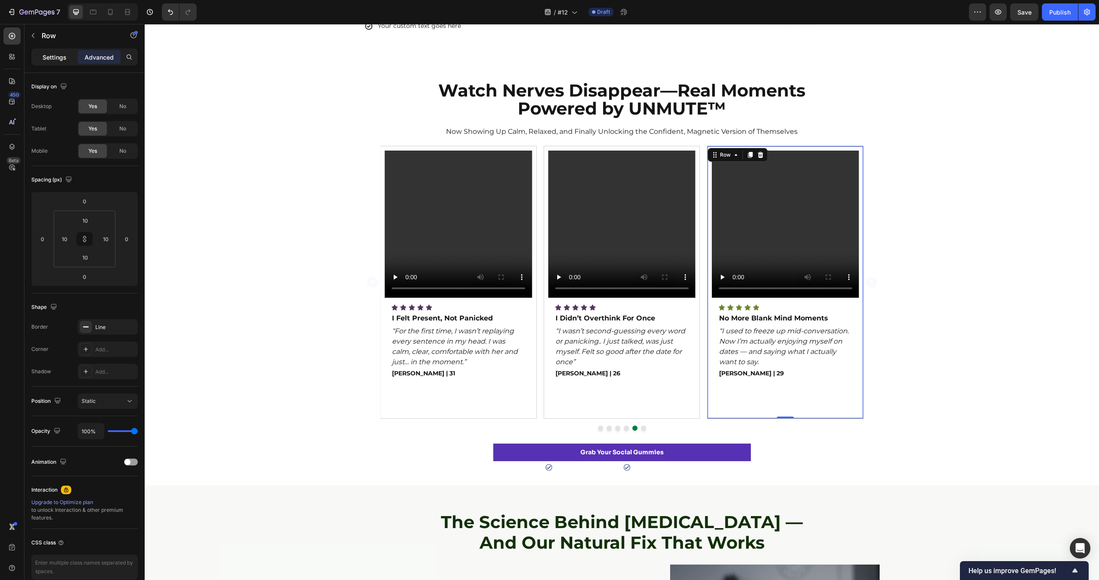
click at [55, 53] on p "Settings" at bounding box center [54, 57] width 24 height 9
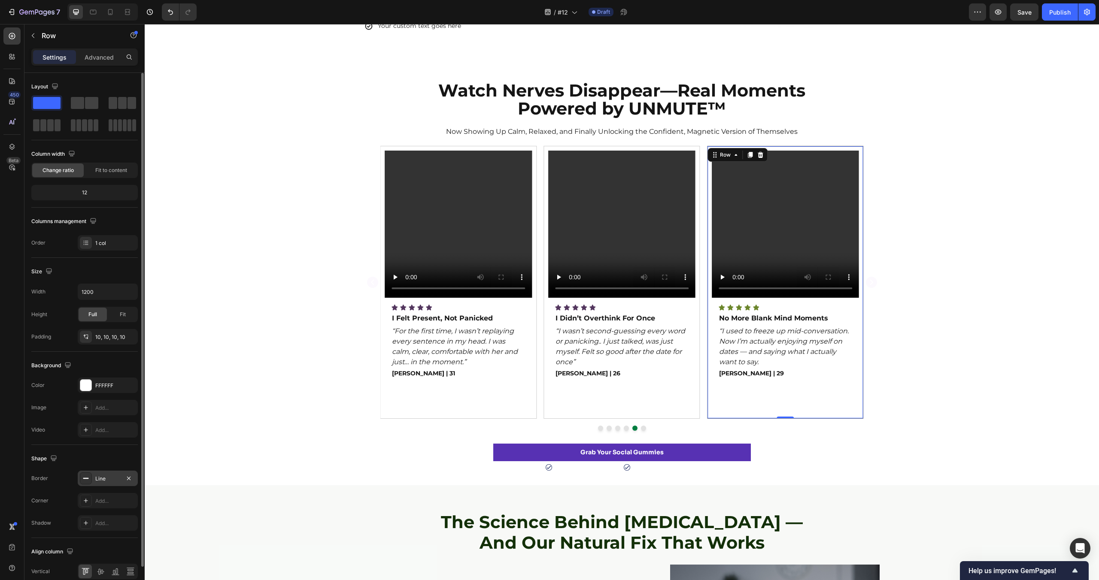
click at [107, 477] on div "Line" at bounding box center [107, 479] width 25 height 8
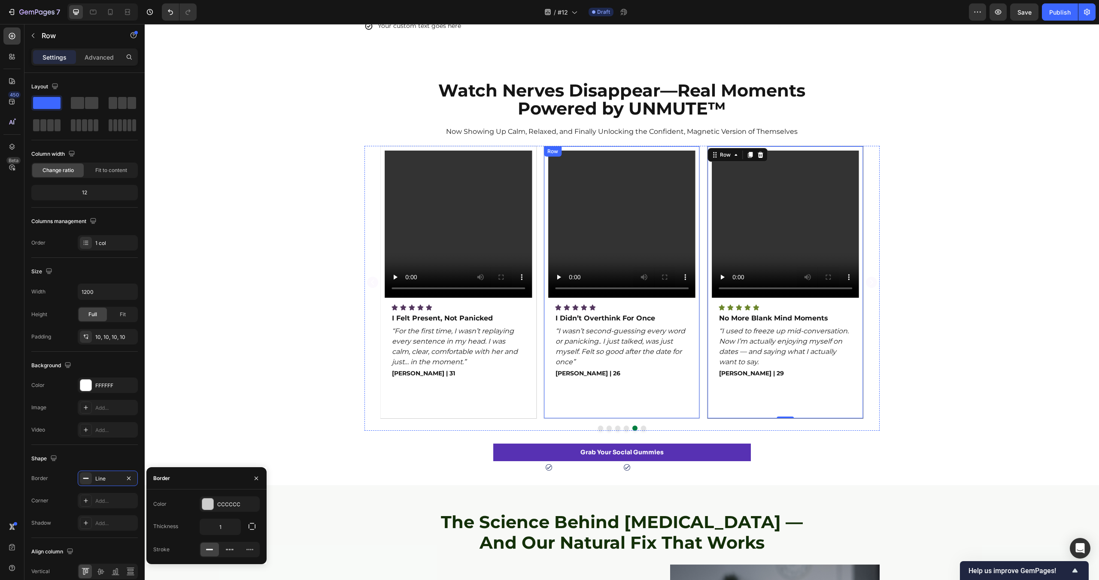
click at [628, 390] on div "Video Icon Icon Icon Icon Icon Icon List I Didn’t Overthink For Once Text Block…" at bounding box center [621, 283] width 147 height 264
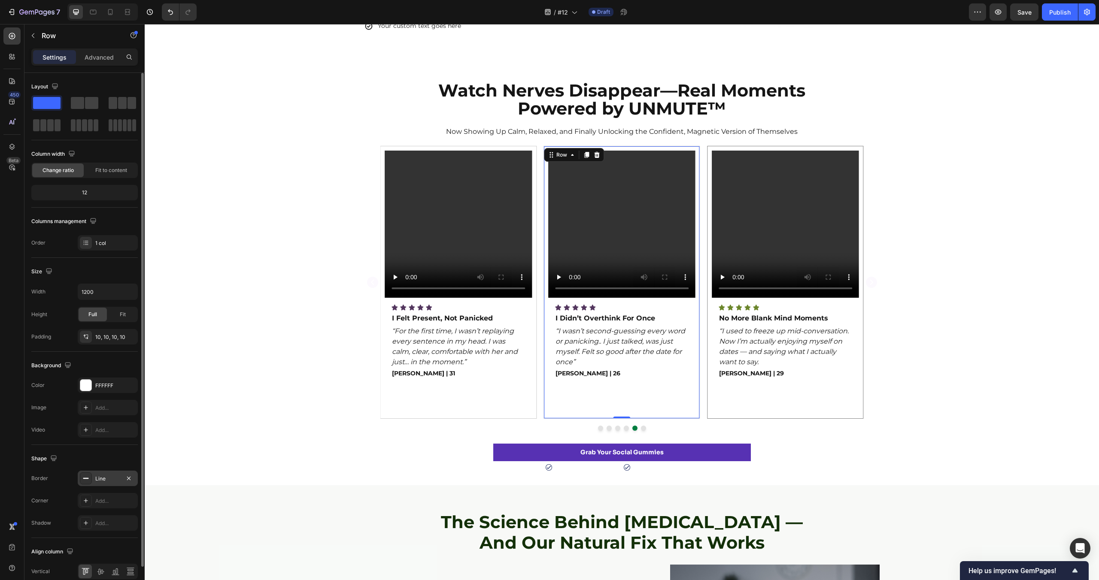
click at [104, 476] on div "Line" at bounding box center [107, 479] width 25 height 8
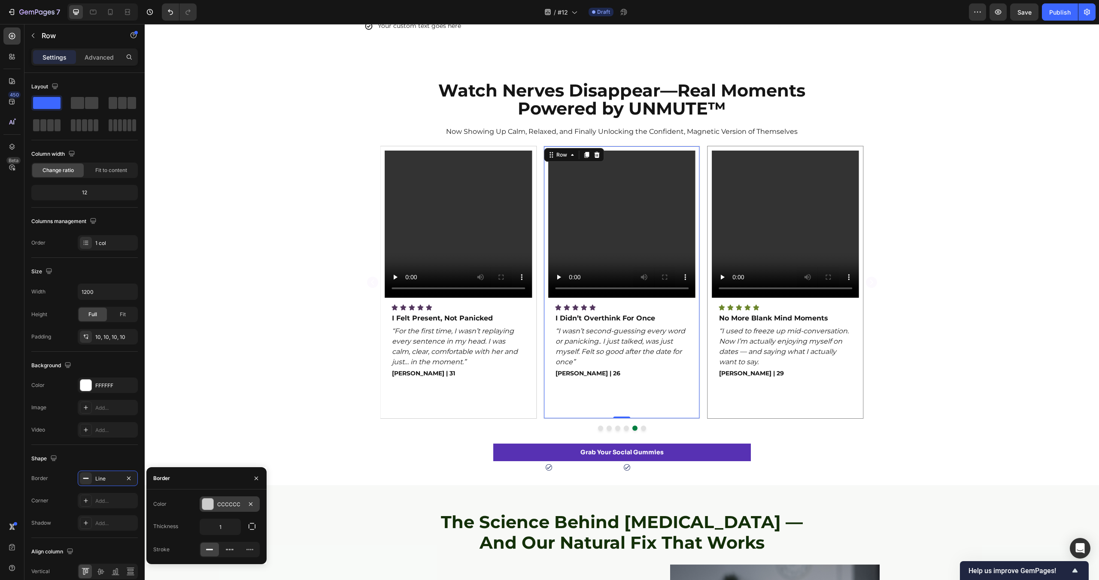
click at [209, 509] on div at bounding box center [207, 504] width 11 height 11
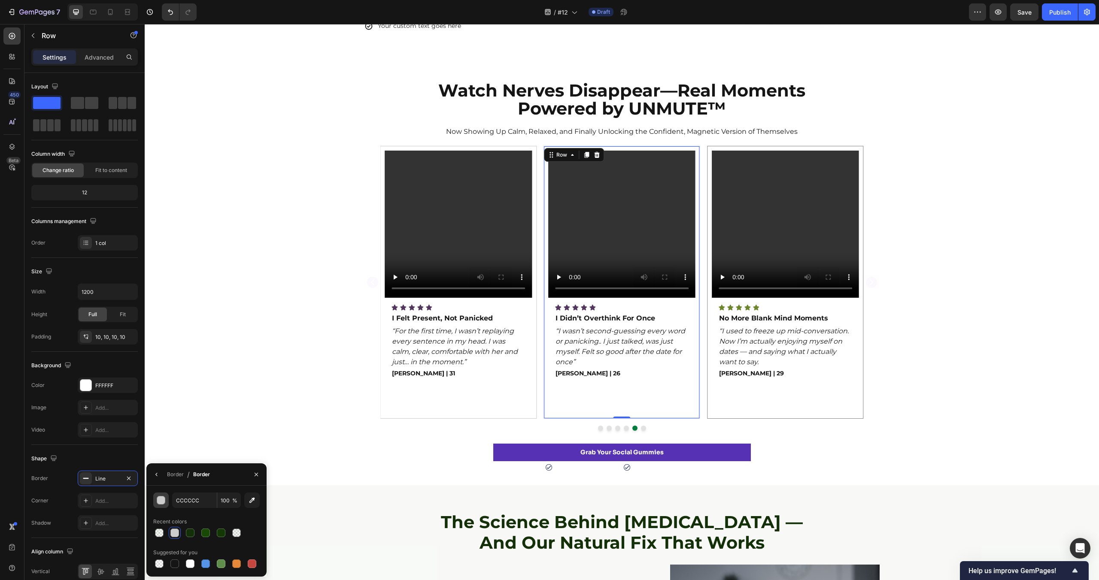
click at [159, 499] on div "button" at bounding box center [161, 501] width 9 height 9
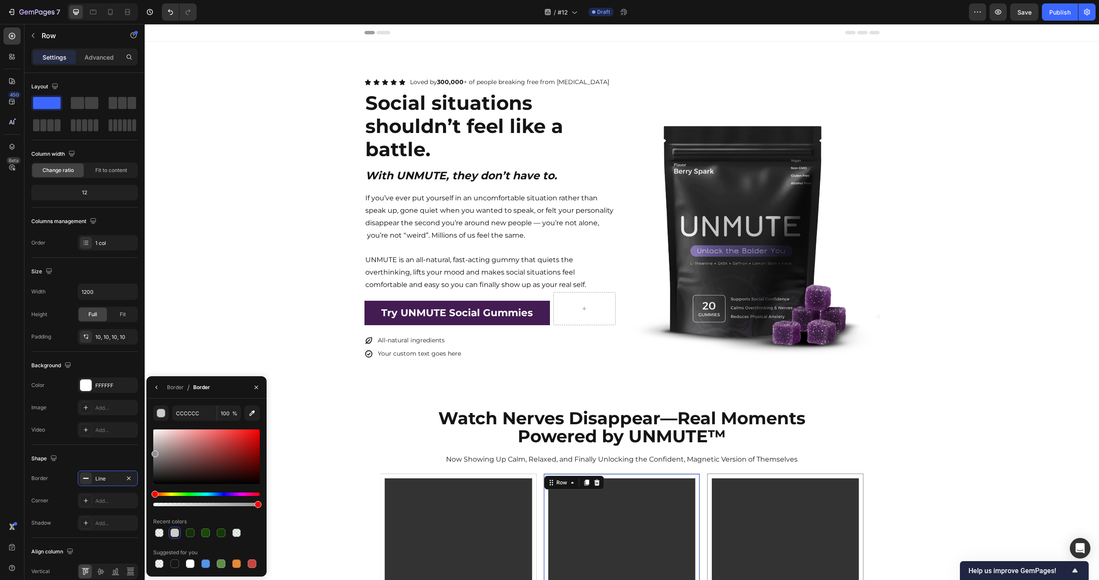
scroll to position [328, 0]
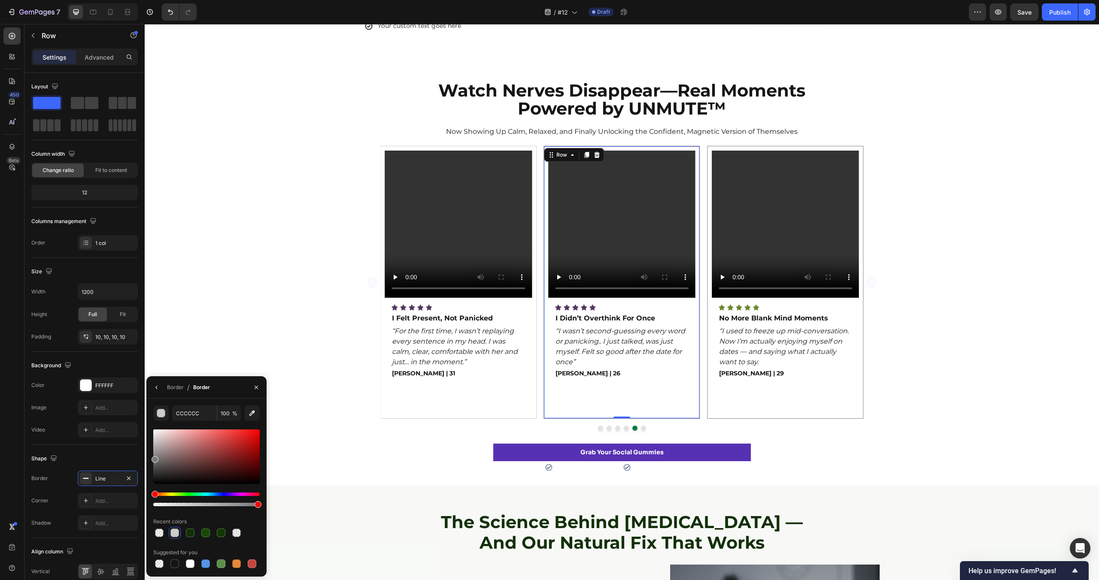
click at [147, 457] on div "CCCCCC 100 % Recent colors Suggested for you" at bounding box center [206, 488] width 120 height 164
click at [221, 322] on div "Video Icon Icon Icon Icon Icon Icon List No More Blank Mind Moments Text Block …" at bounding box center [622, 288] width 954 height 285
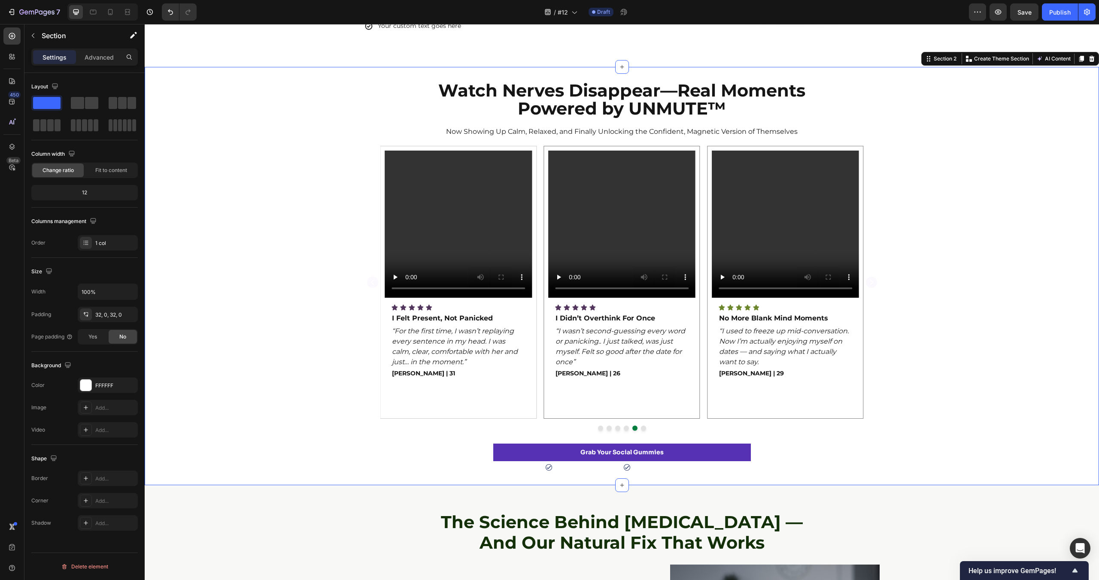
click at [221, 322] on div "Video Icon Icon Icon Icon Icon Icon List No More Blank Mind Moments Text Block …" at bounding box center [622, 288] width 954 height 285
click at [577, 408] on div "Video Icon Icon Icon Icon Icon Icon List I Didn’t Overthink For Once Text Block…" at bounding box center [621, 283] width 147 height 264
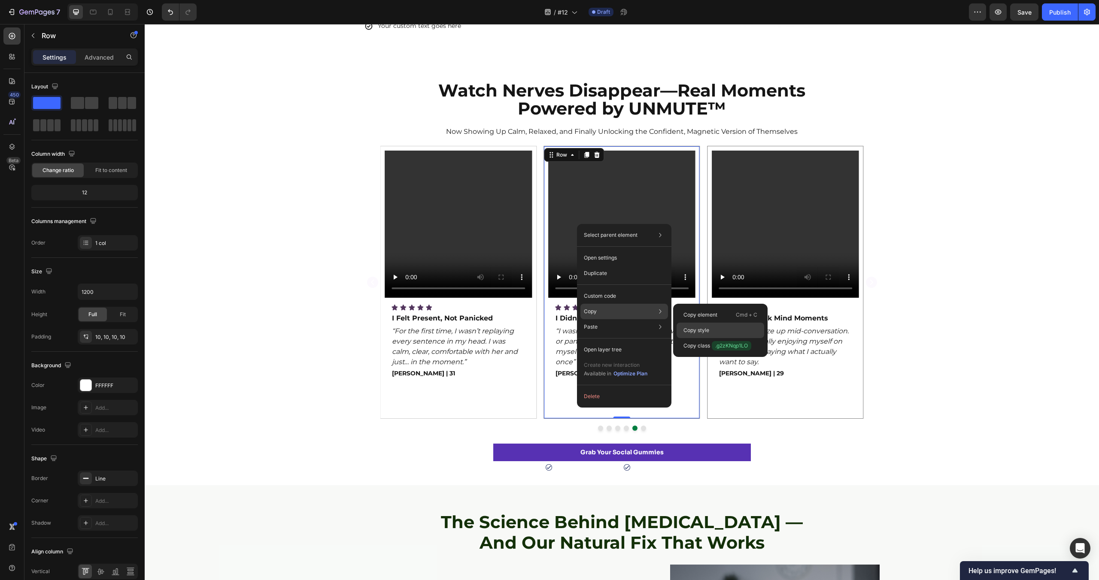
click at [724, 326] on div "Copy style" at bounding box center [720, 330] width 88 height 15
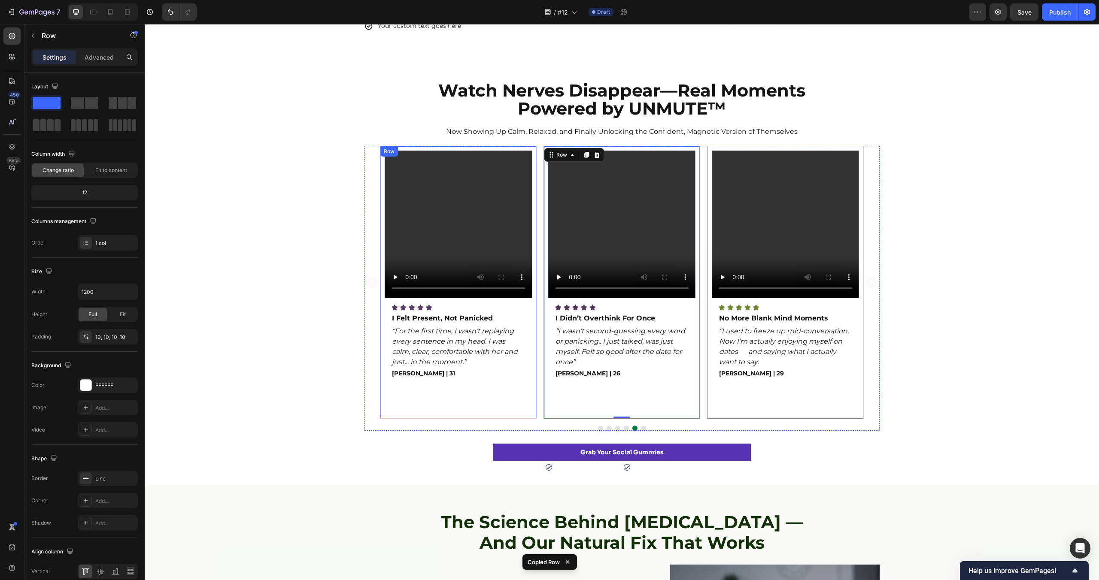
click at [533, 390] on div "Video Icon Icon Icon Icon Icon Icon List I Felt Present, Not Panicked Text Bloc…" at bounding box center [458, 282] width 157 height 273
click at [785, 400] on div "Video Icon Icon Icon Icon Icon Icon List No More Blank Mind Moments Text Block …" at bounding box center [785, 283] width 147 height 264
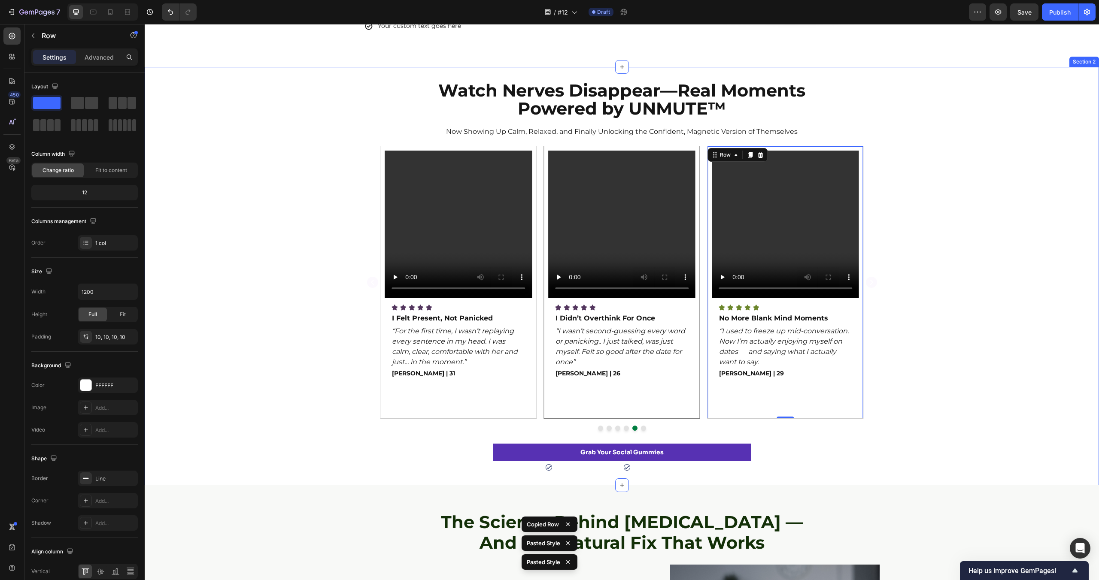
click at [906, 407] on div "Video Icon Icon Icon Icon Icon Icon List No More Blank Mind Moments Text Block …" at bounding box center [622, 288] width 954 height 285
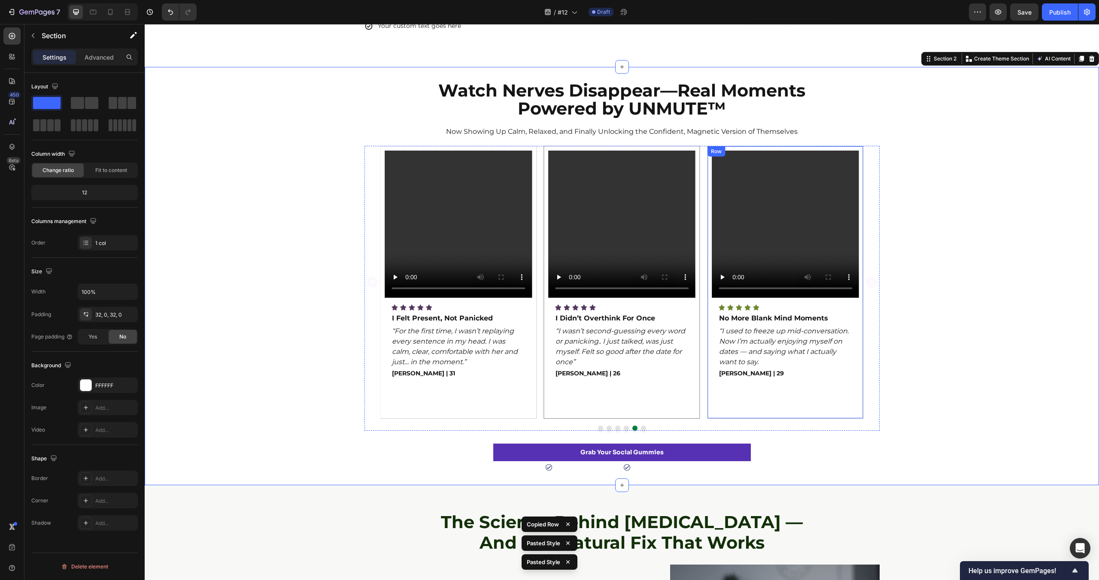
click at [843, 409] on div "Video Icon Icon Icon Icon Icon Icon List No More Blank Mind Moments Text Block …" at bounding box center [785, 283] width 147 height 264
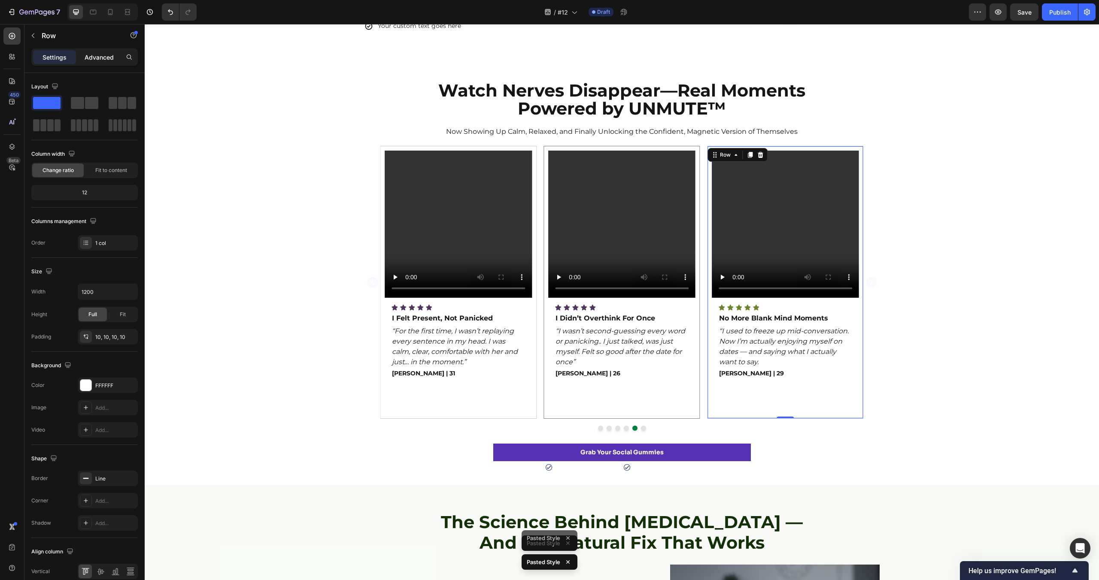
click at [106, 55] on p "Advanced" at bounding box center [99, 57] width 29 height 9
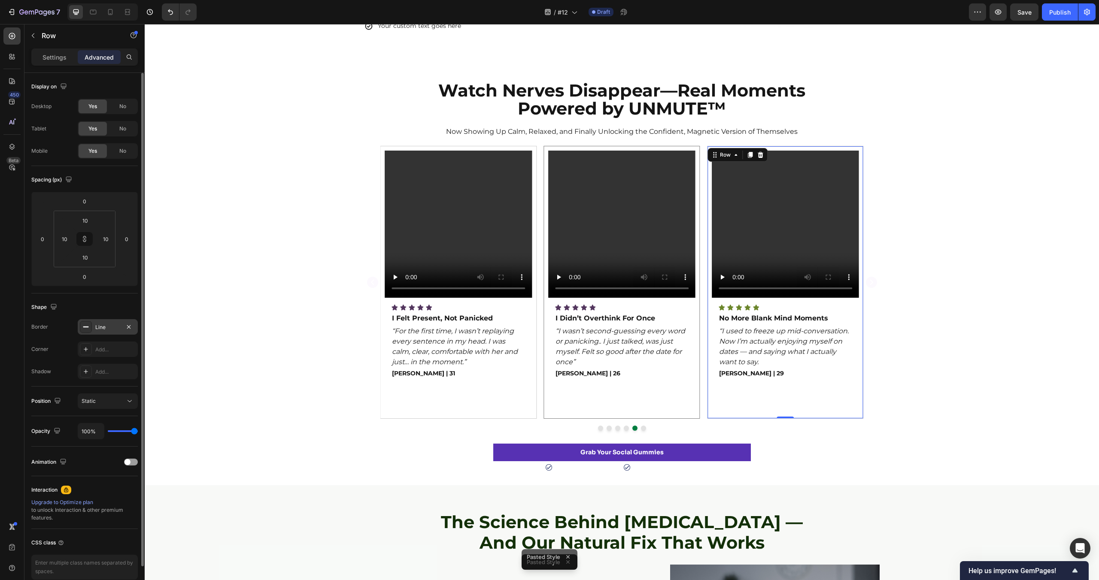
click at [106, 330] on div "Line" at bounding box center [107, 328] width 25 height 8
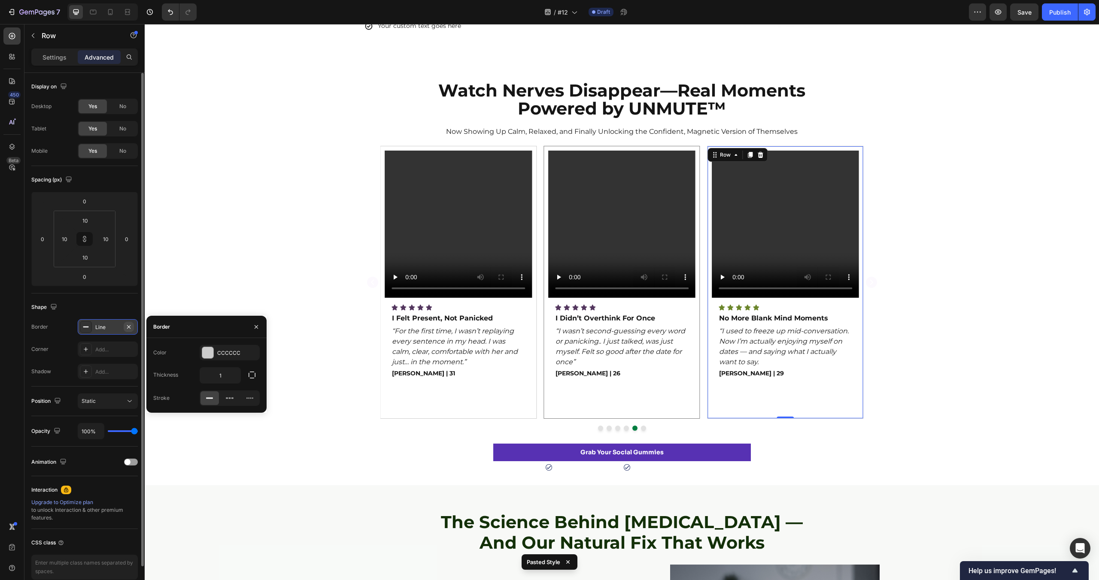
click at [132, 324] on button "button" at bounding box center [129, 327] width 10 height 10
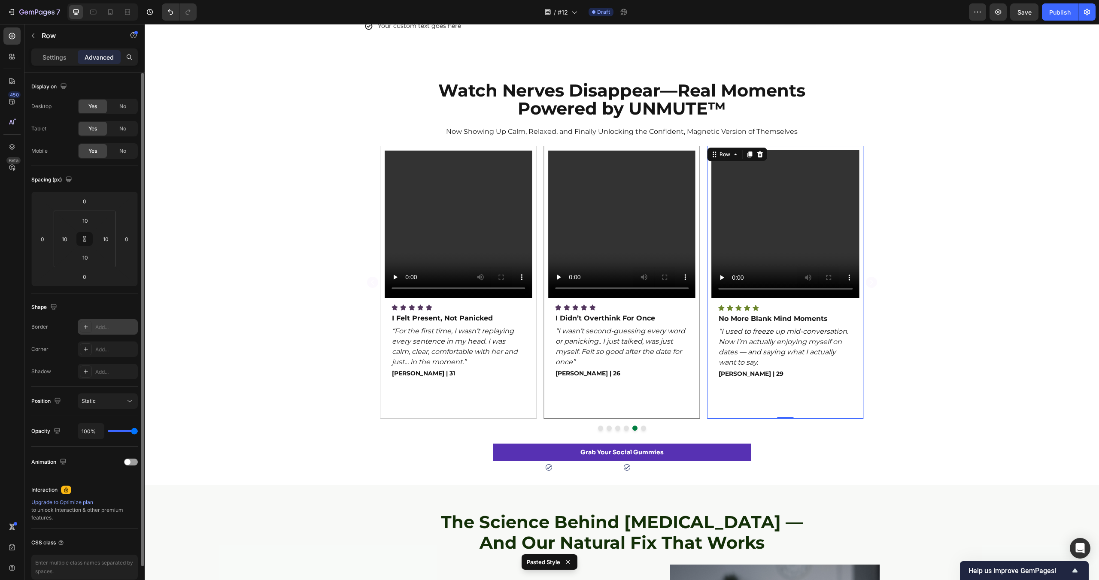
click at [930, 409] on div "Video Icon Icon Icon Icon Icon Icon List No More Blank Mind Moments Text Block …" at bounding box center [622, 288] width 954 height 285
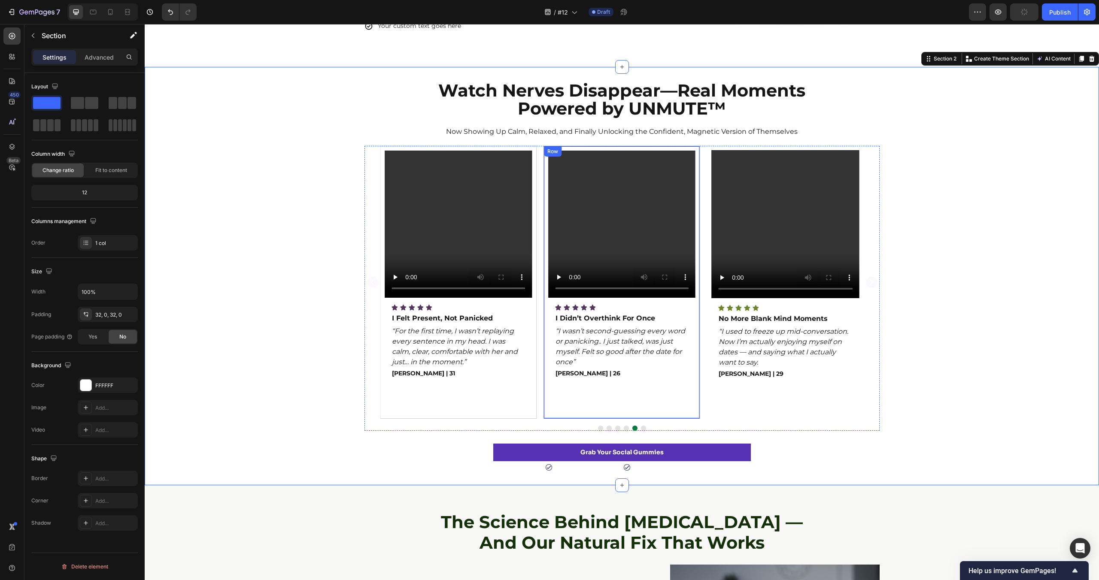
click at [685, 402] on div "Video Icon Icon Icon Icon Icon Icon List I Didn’t Overthink For Once Text Block…" at bounding box center [621, 283] width 147 height 264
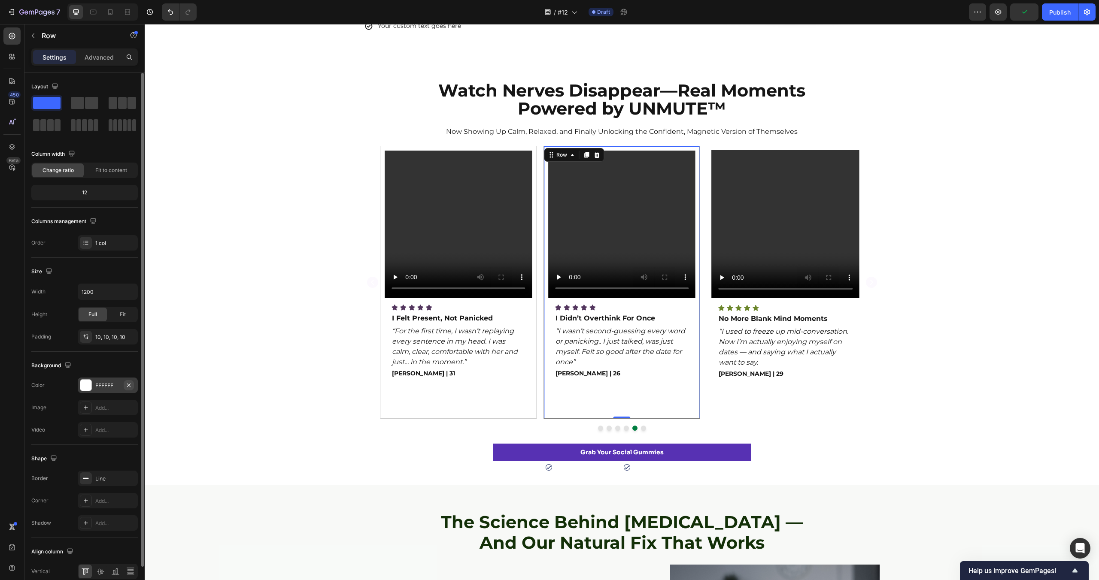
click at [128, 384] on icon "button" at bounding box center [128, 385] width 7 height 7
click at [255, 381] on div "Video Icon Icon Icon Icon Icon Icon List No More Blank Mind Moments Text Block …" at bounding box center [622, 288] width 954 height 285
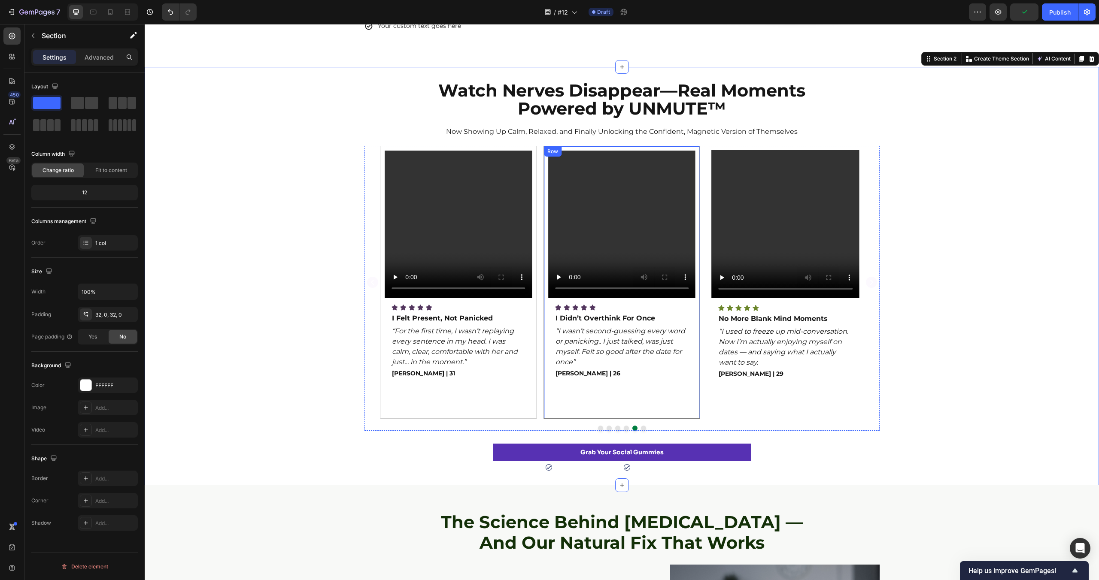
click at [582, 398] on div "Video Icon Icon Icon Icon Icon Icon List I Didn’t Overthink For Once Text Block…" at bounding box center [621, 283] width 147 height 264
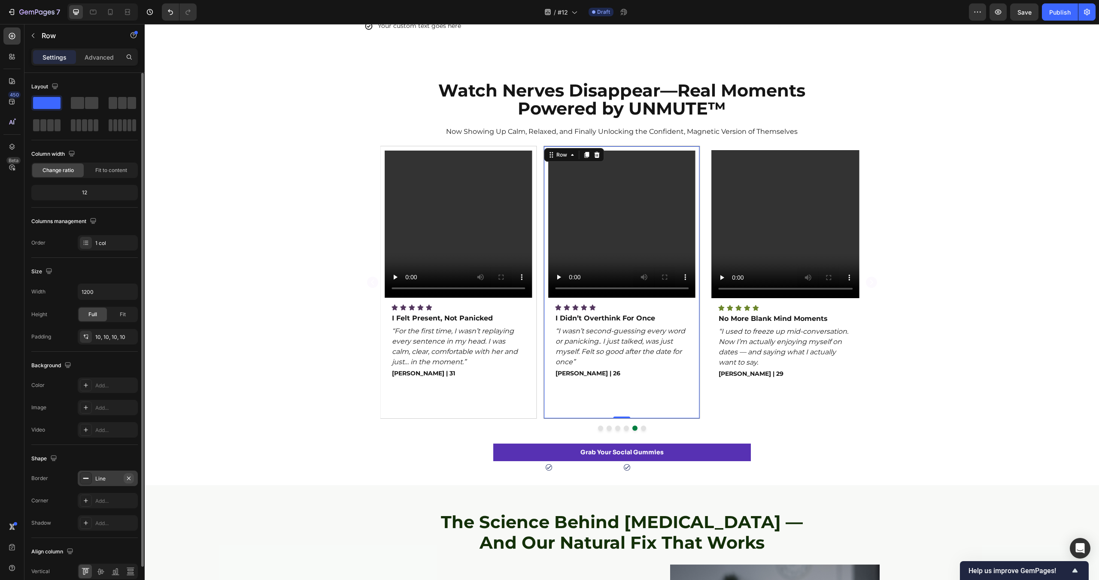
click at [127, 478] on icon "button" at bounding box center [128, 478] width 7 height 7
click at [218, 478] on div "Watch Nerves Disappear—Real Moments Powered by UNMUTE™ Heading Now Showing Up C…" at bounding box center [622, 276] width 954 height 418
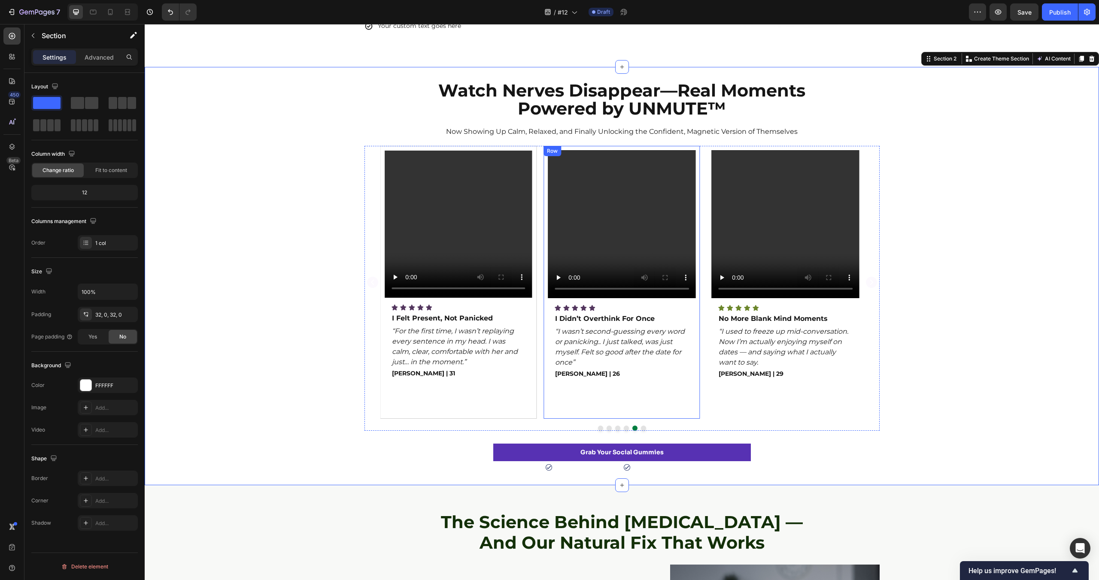
click at [623, 403] on div "Video Icon Icon Icon Icon Icon Icon List I Didn’t Overthink For Once Text Block…" at bounding box center [622, 282] width 148 height 264
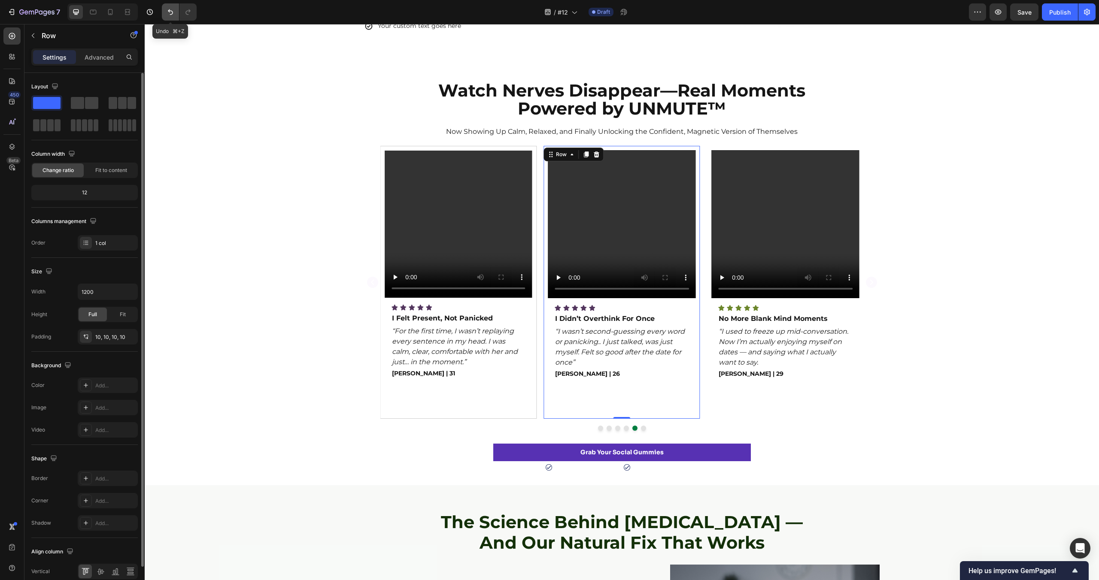
click at [170, 14] on icon "Undo/Redo" at bounding box center [170, 12] width 9 height 9
click at [102, 54] on p "Advanced" at bounding box center [99, 57] width 29 height 9
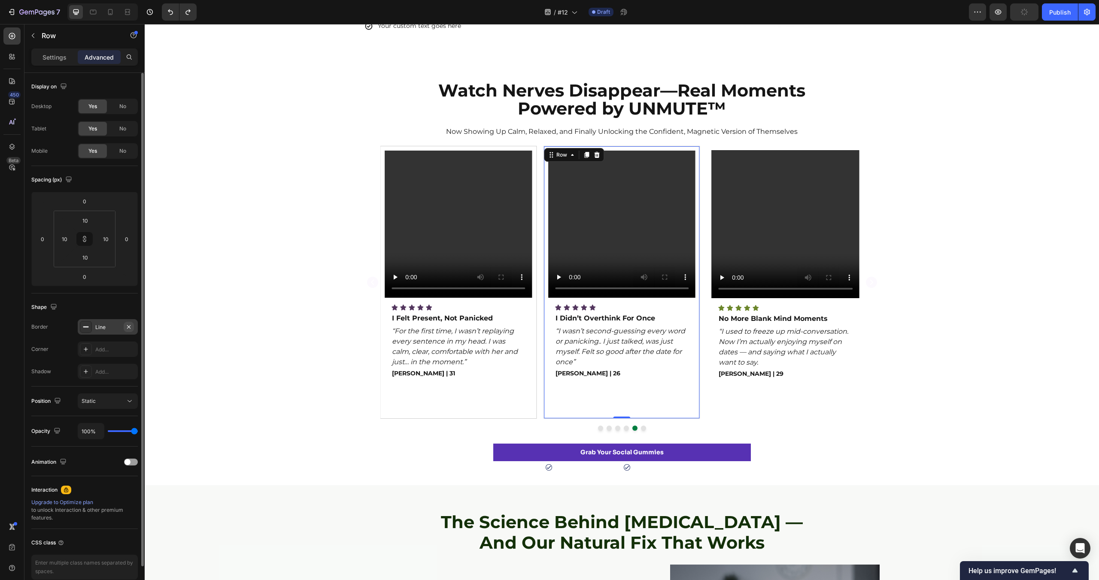
click at [128, 327] on icon "button" at bounding box center [128, 327] width 7 height 7
click at [222, 398] on div "Video Icon Icon Icon Icon Icon Icon List No More Blank Mind Moments Text Block …" at bounding box center [622, 288] width 954 height 285
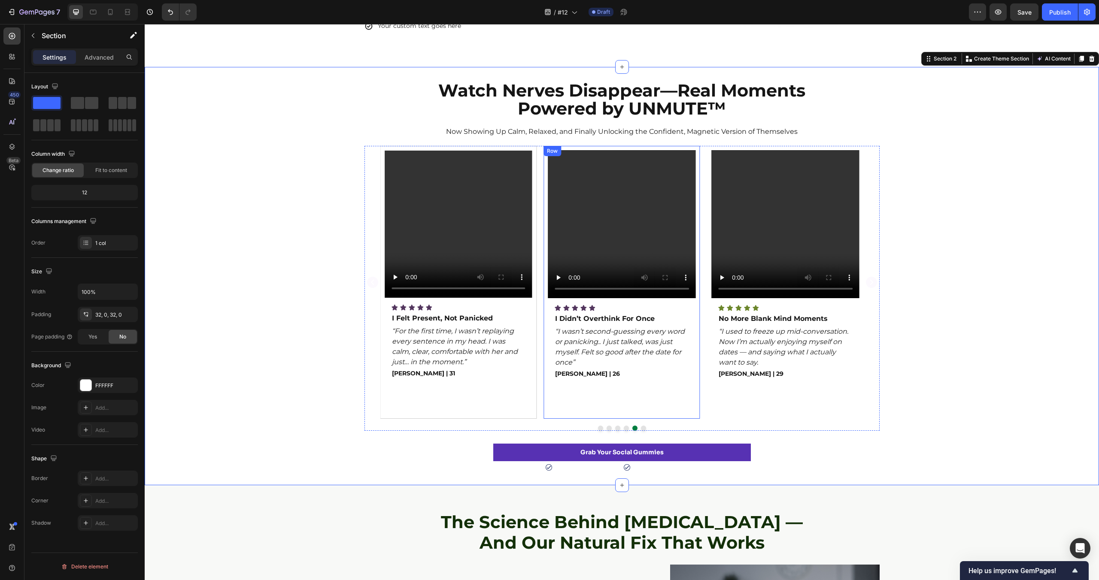
click at [642, 398] on div "Video Icon Icon Icon Icon Icon Icon List I Didn’t Overthink For Once Text Block…" at bounding box center [622, 282] width 148 height 264
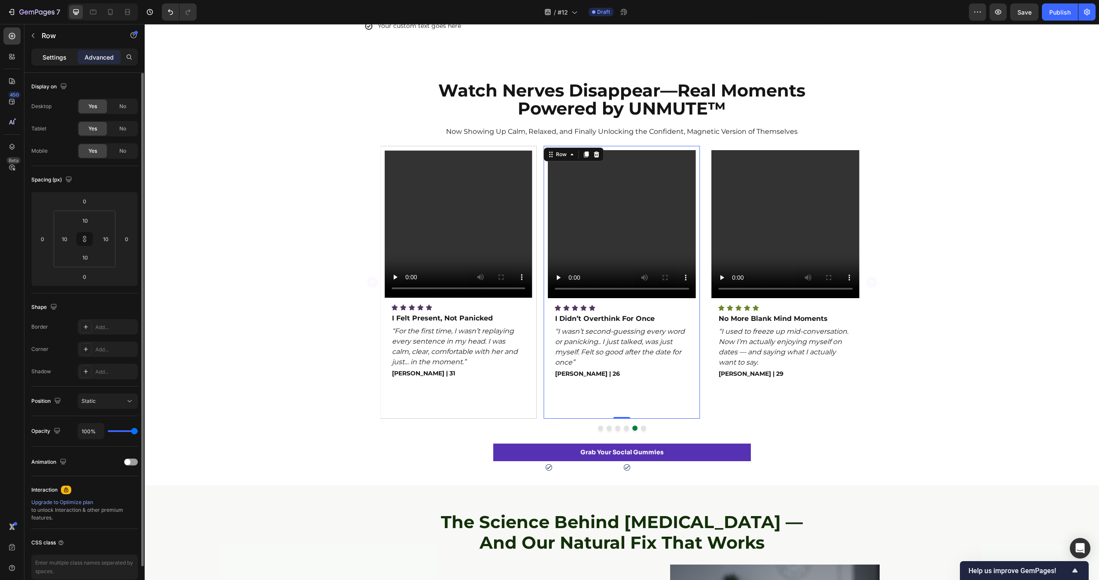
click at [54, 60] on p "Settings" at bounding box center [54, 57] width 24 height 9
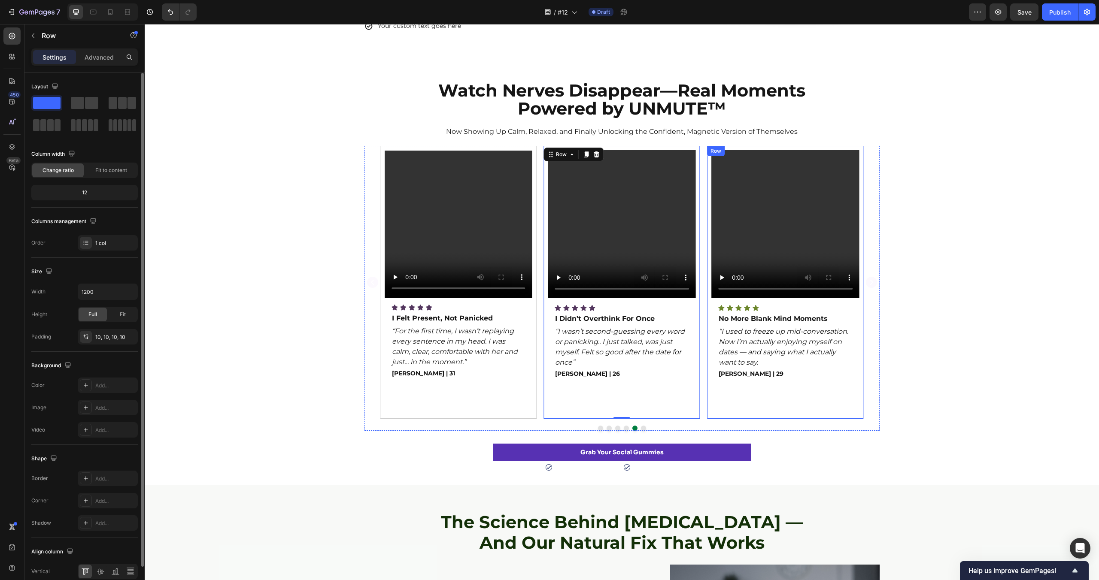
click at [730, 399] on div "Video Icon Icon Icon Icon Icon Icon List No More Blank Mind Moments Text Block …" at bounding box center [785, 282] width 148 height 264
click at [524, 408] on div "Video Icon Icon Icon Icon Icon Icon List I Felt Present, Not Panicked Text Bloc…" at bounding box center [458, 283] width 147 height 264
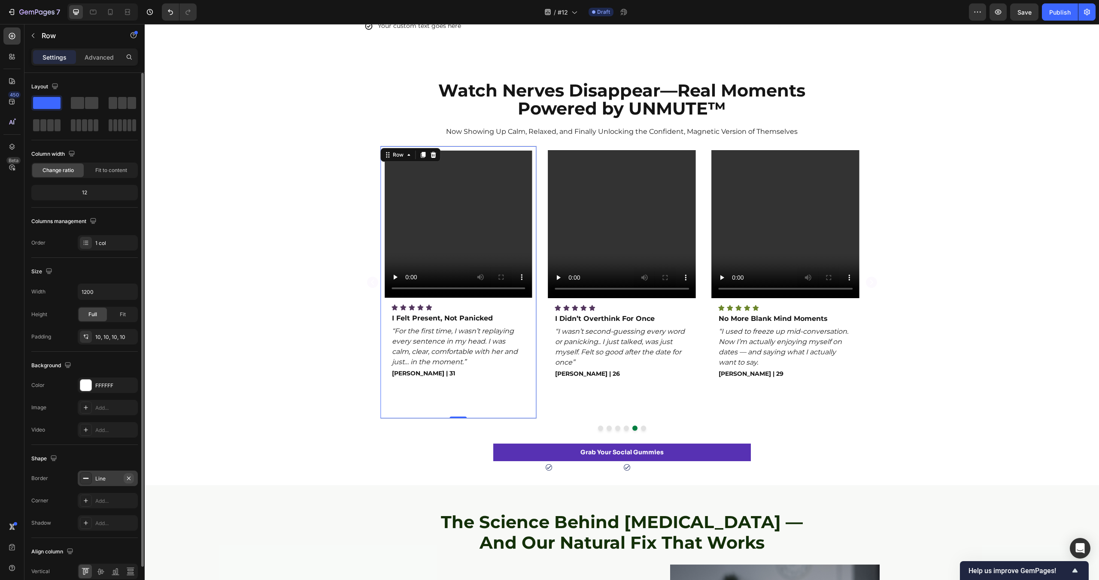
click at [131, 480] on icon "button" at bounding box center [128, 478] width 7 height 7
click at [142, 480] on div at bounding box center [141, 320] width 5 height 494
click at [228, 476] on div "Watch Nerves Disappear—Real Moments Powered by UNMUTE™ Heading Now Showing Up C…" at bounding box center [622, 276] width 954 height 418
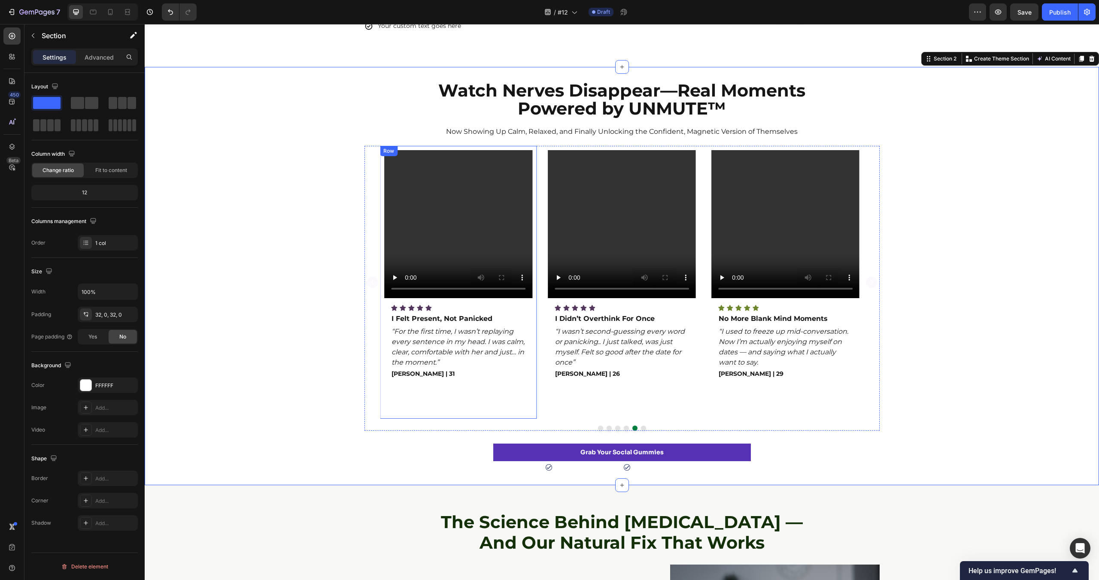
click at [438, 418] on div "Video Icon Icon Icon Icon Icon Icon List I Felt Present, Not Panicked Text Bloc…" at bounding box center [458, 282] width 157 height 273
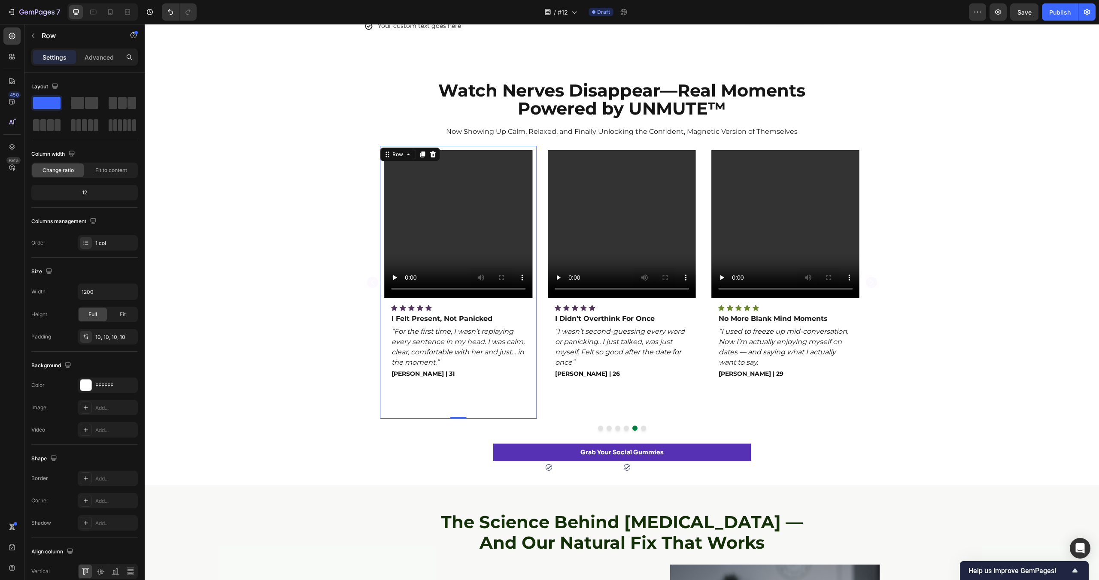
click at [435, 406] on div "Video Icon Icon Icon Icon Icon Icon List I Felt Present, Not Panicked Text Bloc…" at bounding box center [458, 282] width 148 height 264
click at [103, 58] on p "Advanced" at bounding box center [99, 57] width 29 height 9
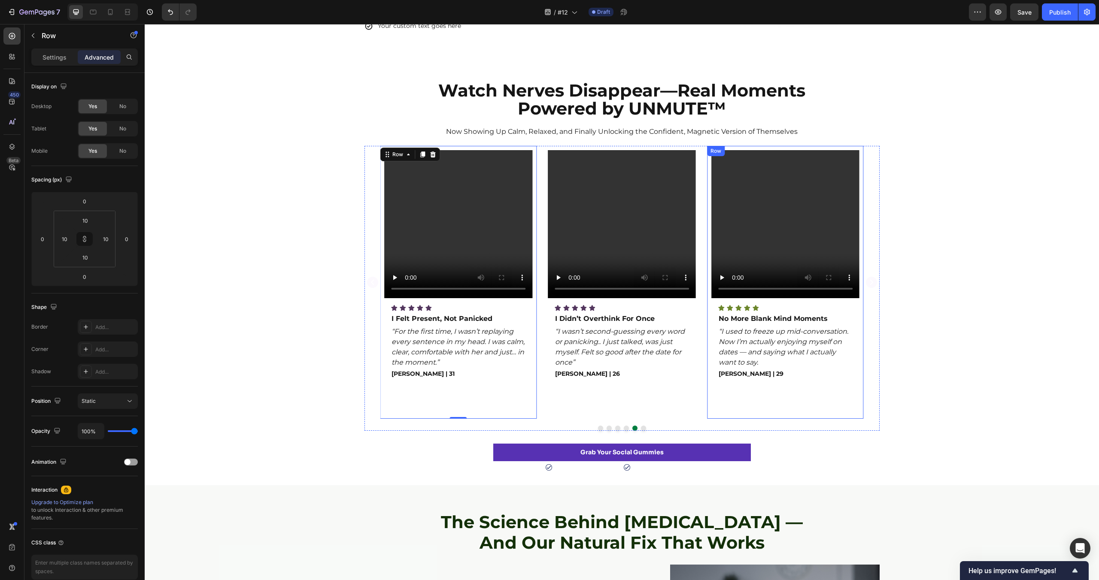
click at [766, 396] on div "Video Icon Icon Icon Icon Icon Icon List No More Blank Mind Moments Text Block …" at bounding box center [785, 282] width 148 height 264
click at [52, 62] on div "Settings" at bounding box center [54, 57] width 43 height 14
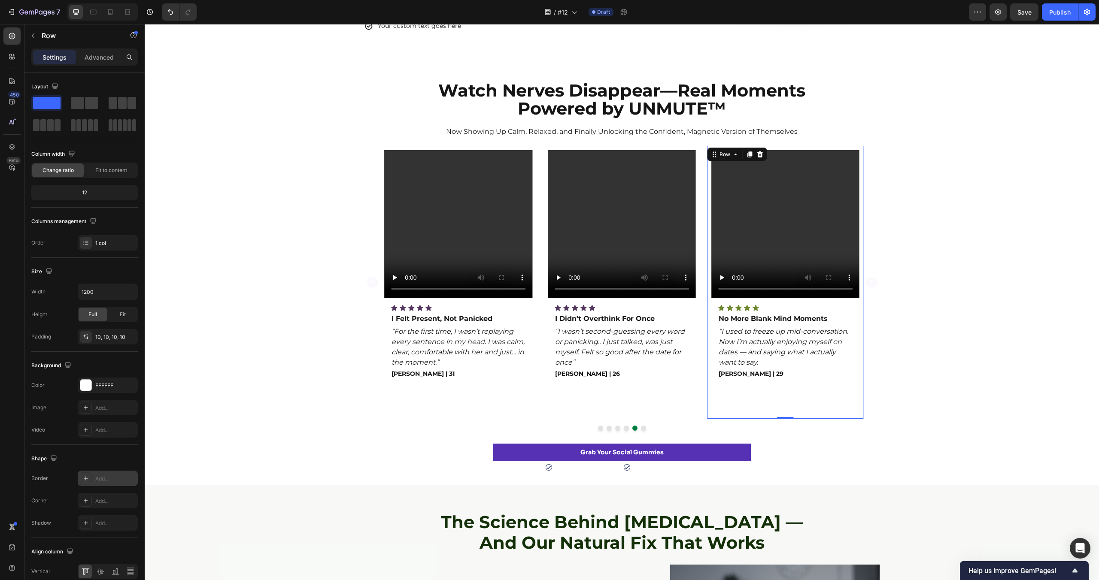
click at [107, 482] on div "Add..." at bounding box center [115, 479] width 40 height 8
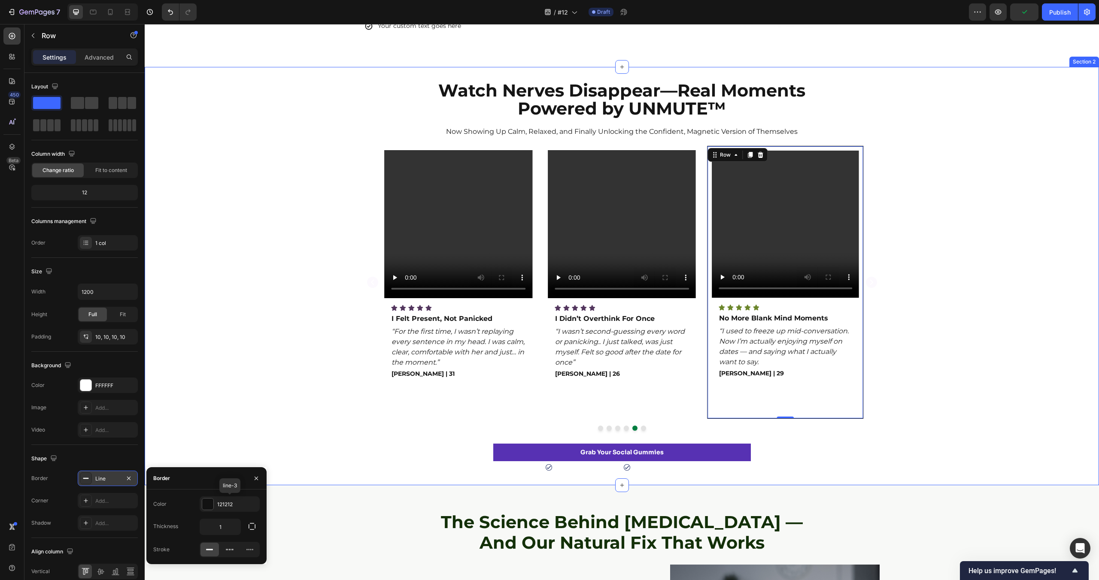
click at [243, 394] on div "Video Icon Icon Icon Icon Icon Icon List No More Blank Mind Moments Text Block …" at bounding box center [622, 288] width 954 height 285
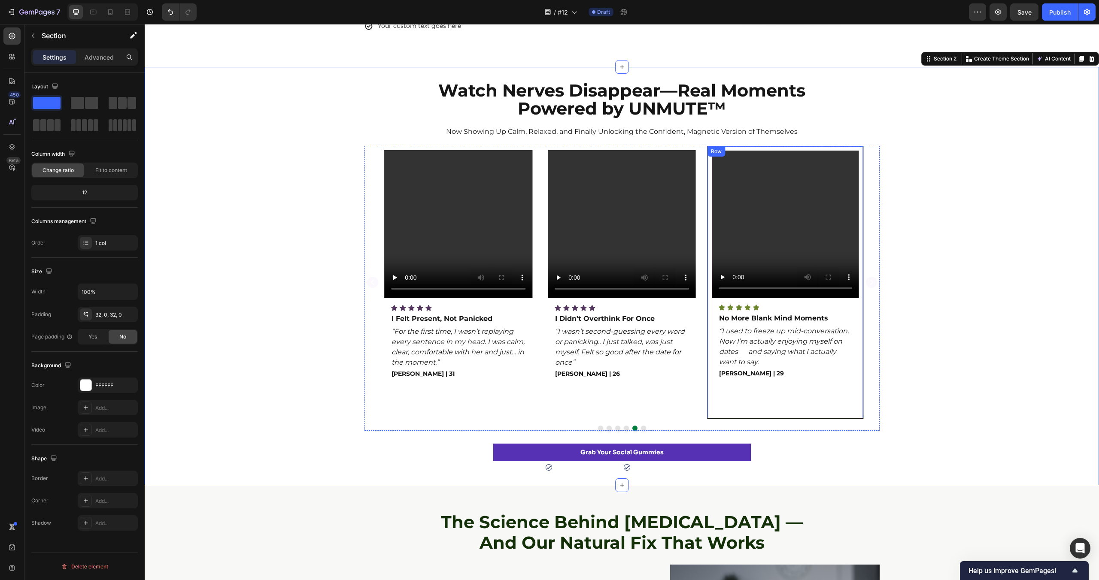
click at [776, 404] on div "Video Icon Icon Icon Icon Icon Icon List No More Blank Mind Moments Text Block …" at bounding box center [785, 283] width 147 height 264
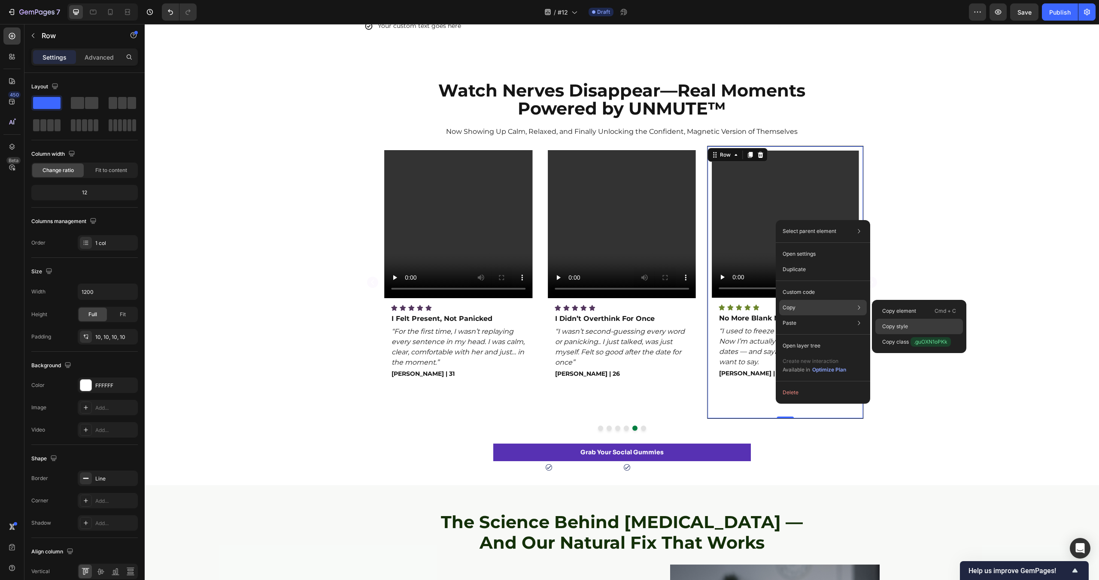
click at [919, 321] on div "Copy style" at bounding box center [919, 326] width 88 height 15
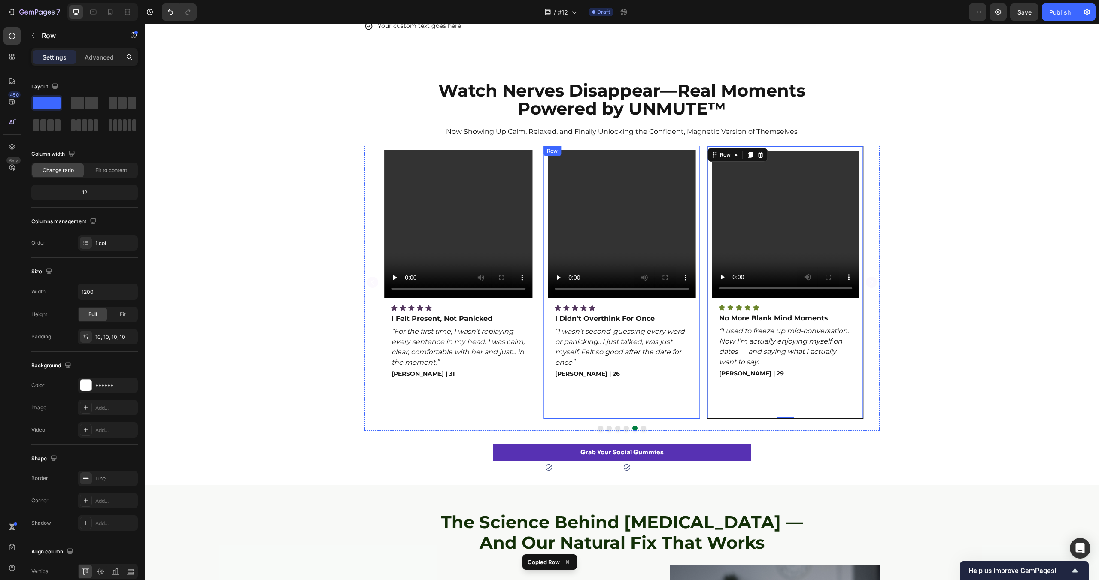
click at [663, 393] on div "Video Icon Icon Icon Icon Icon Icon List I Didn’t Overthink For Once Text Block…" at bounding box center [622, 282] width 148 height 264
click at [468, 398] on div "Video Icon Icon Icon Icon Icon Icon List I Felt Present, Not Panicked Text Bloc…" at bounding box center [458, 282] width 148 height 264
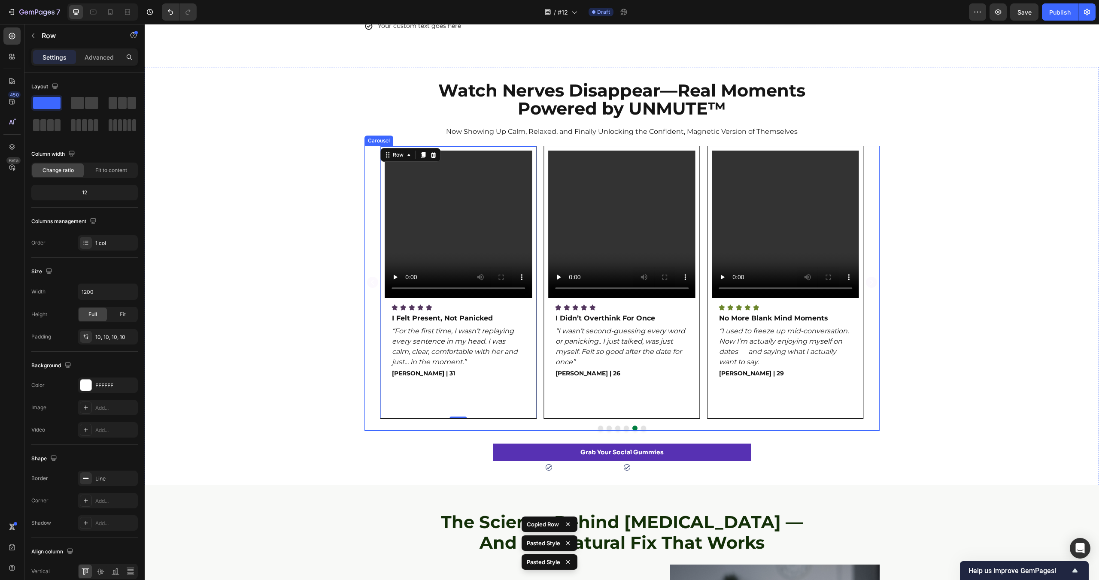
click at [626, 428] on button "Dot" at bounding box center [626, 428] width 5 height 5
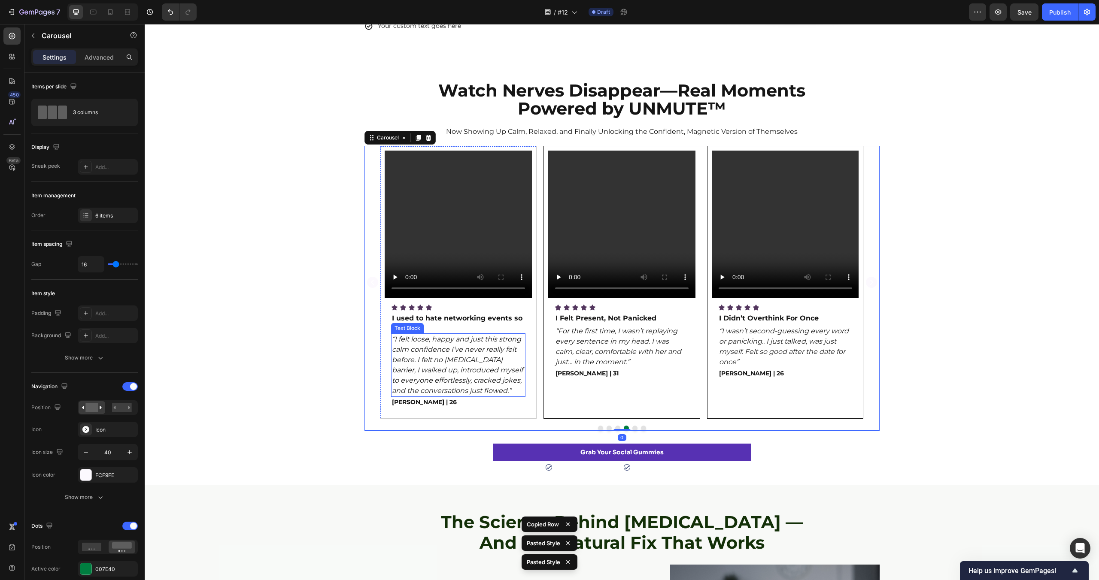
click at [523, 396] on p "“I felt loose, happy and just this strong calm confidence I’ve never really fel…" at bounding box center [458, 365] width 133 height 62
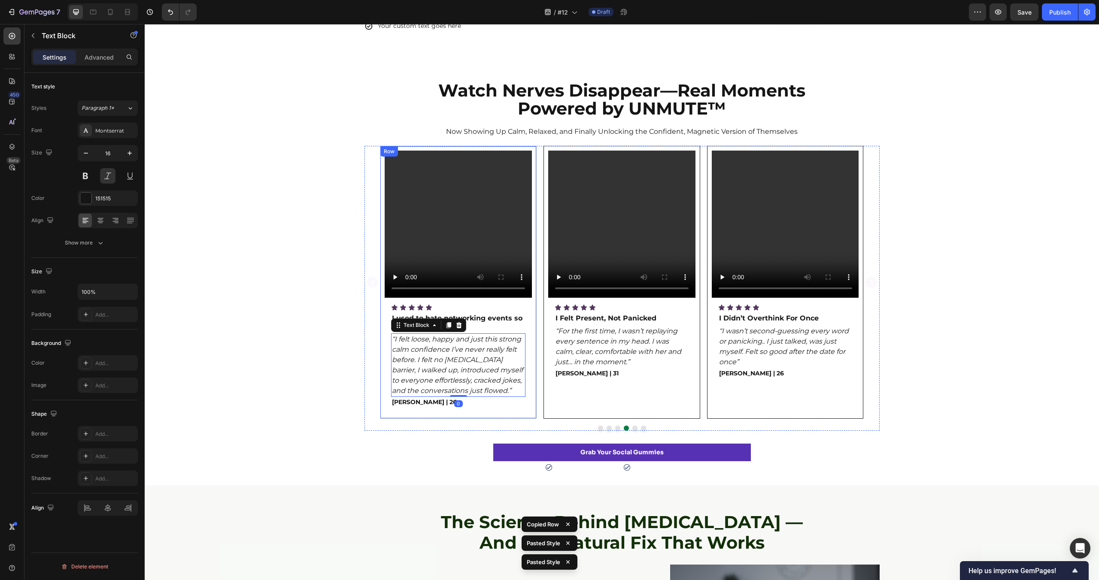
click at [528, 407] on div "Video Icon Icon Icon Icon Icon Icon List I used to hate networking events so mu…" at bounding box center [458, 283] width 147 height 264
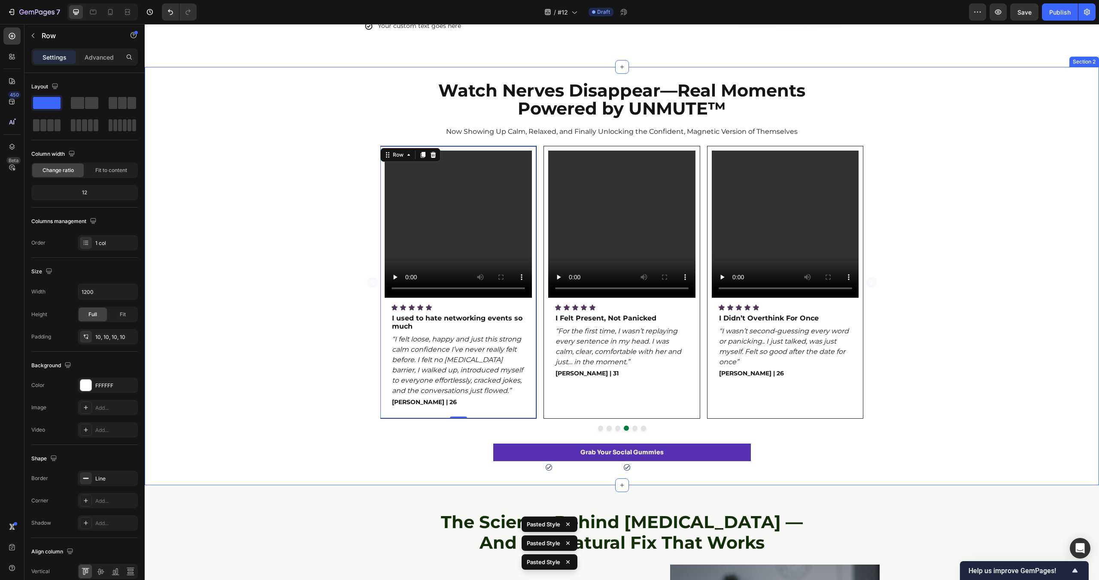
click at [752, 440] on div "Watch Nerves Disappear—Real Moments Powered by UNMUTE™ Heading Now Showing Up C…" at bounding box center [622, 276] width 954 height 391
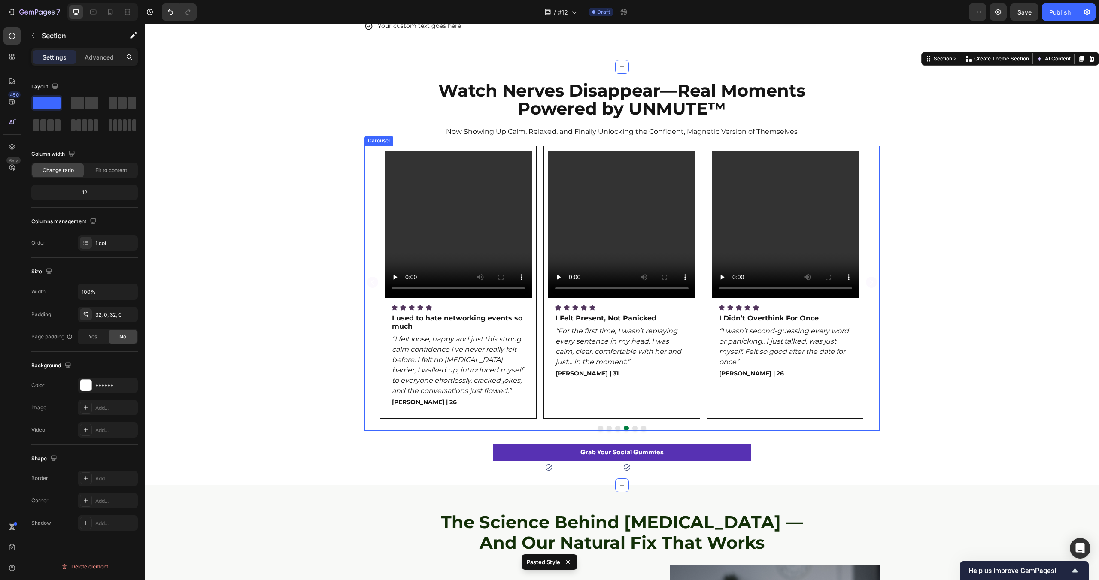
click at [616, 428] on button "Dot" at bounding box center [617, 428] width 5 height 5
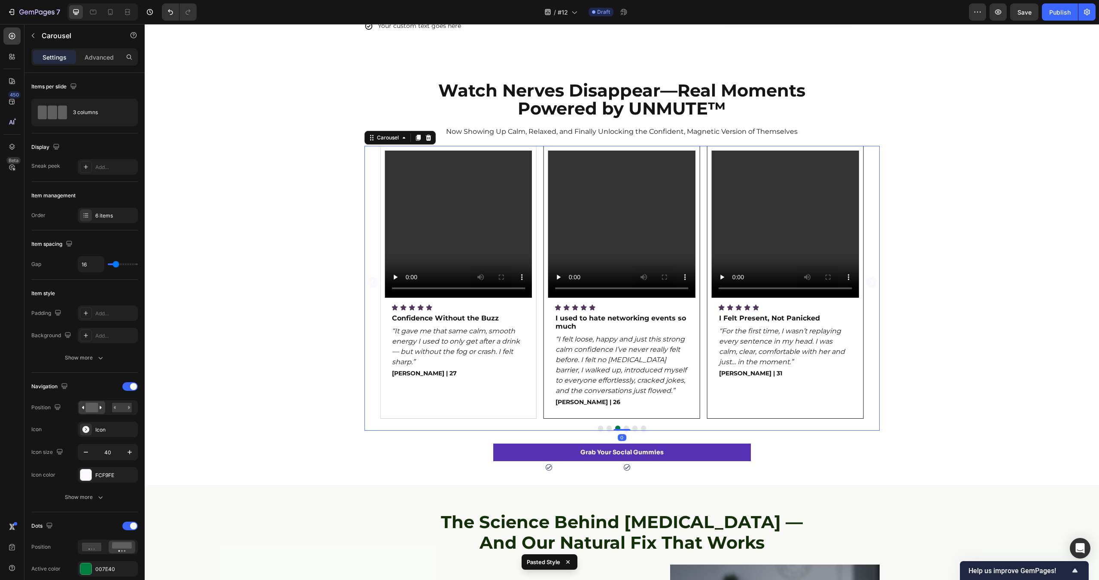
click at [529, 405] on div "Video Icon Icon Icon Icon Icon Icon List Confidence Without the Buzz Text Block…" at bounding box center [458, 283] width 147 height 264
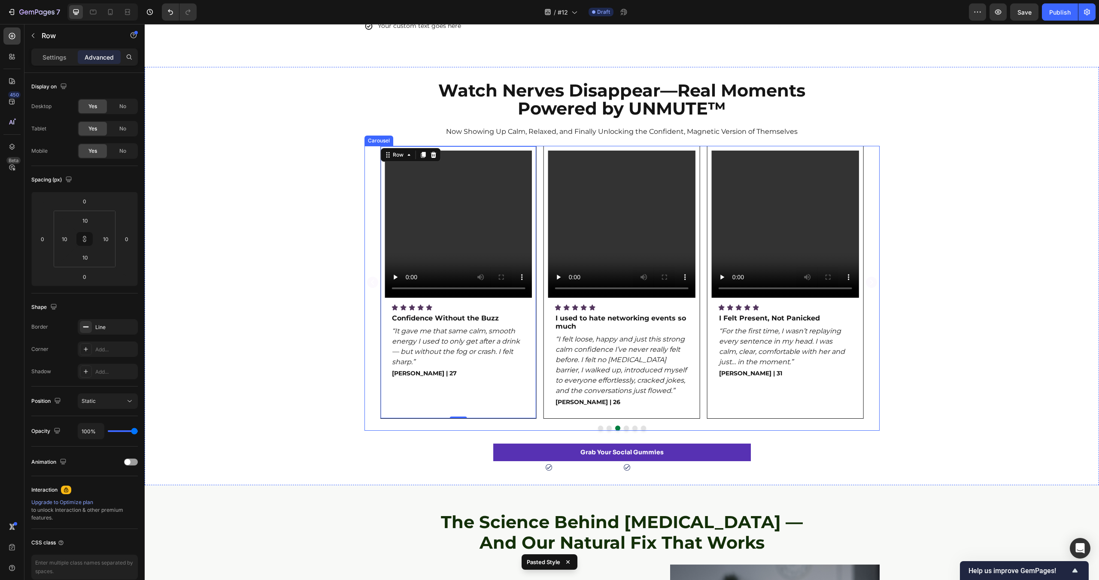
click at [610, 428] on button "Dot" at bounding box center [608, 428] width 5 height 5
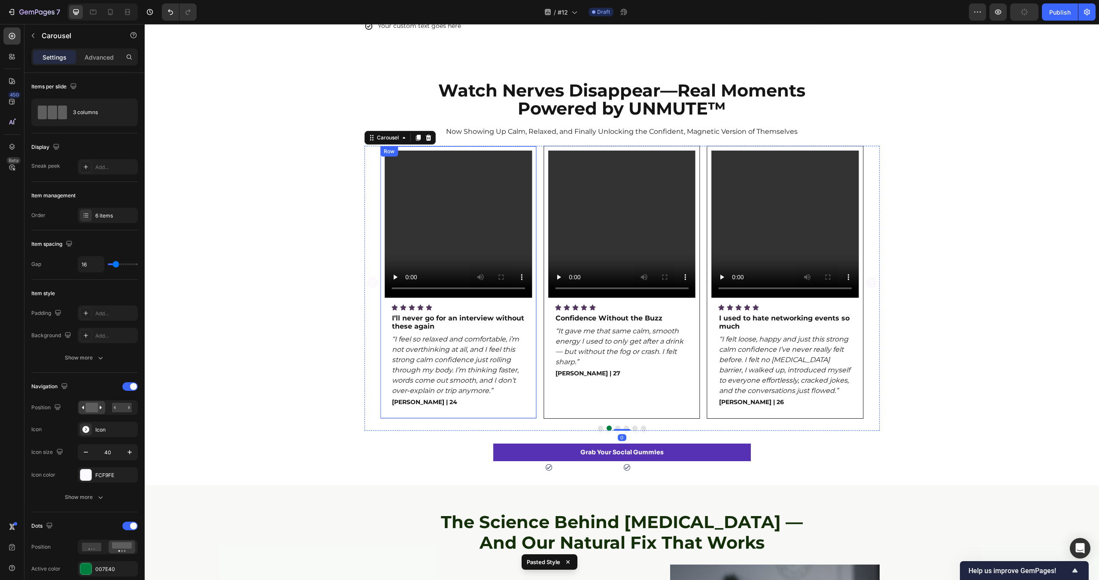
click at [512, 411] on div "Video Icon Icon Icon Icon Icon Icon List I’ll never go for an interview without…" at bounding box center [458, 283] width 147 height 264
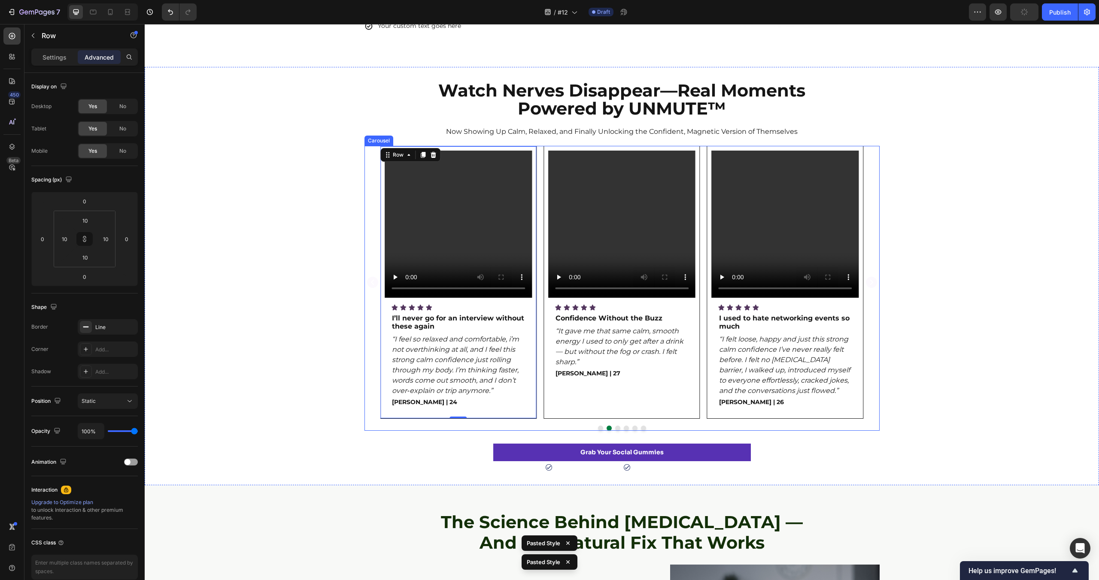
click at [601, 428] on button "Dot" at bounding box center [600, 428] width 5 height 5
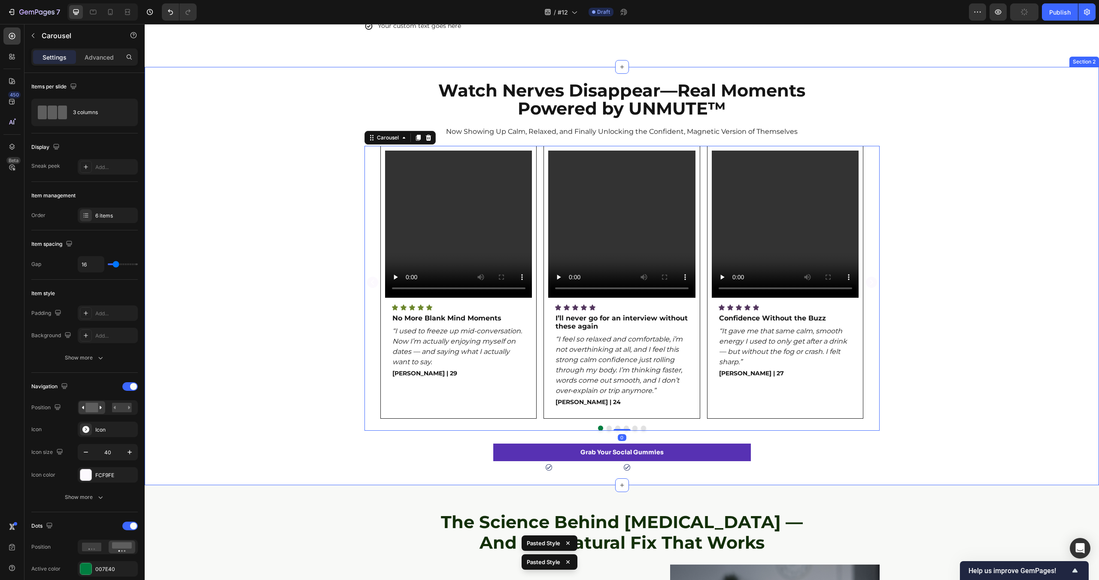
click at [294, 347] on div "Video Icon Icon Icon Icon Icon Icon List No More Blank Mind Moments Text Block …" at bounding box center [622, 288] width 954 height 285
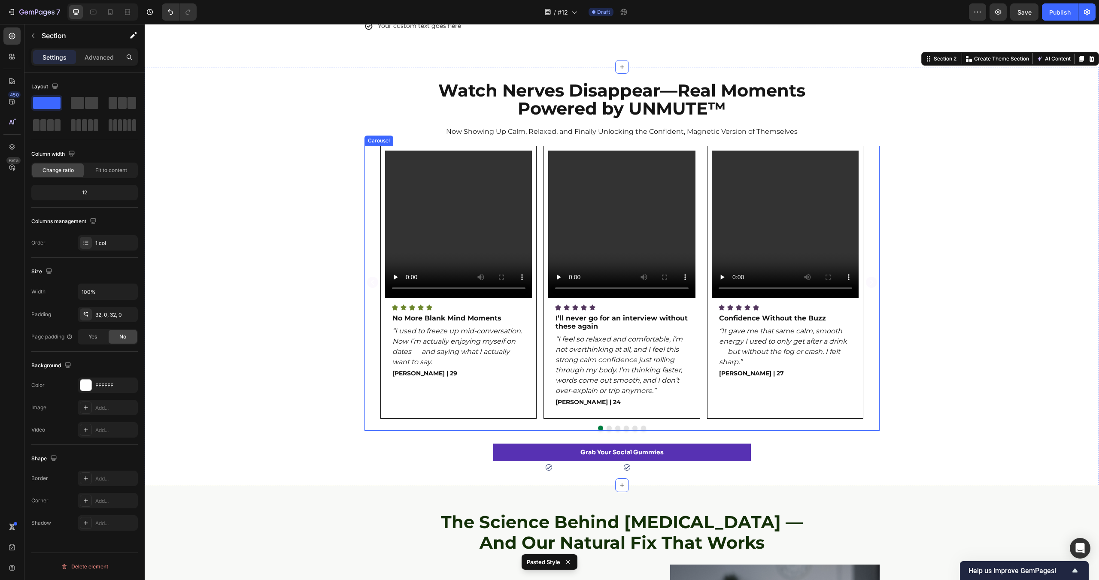
click at [609, 429] on button "Dot" at bounding box center [608, 428] width 5 height 5
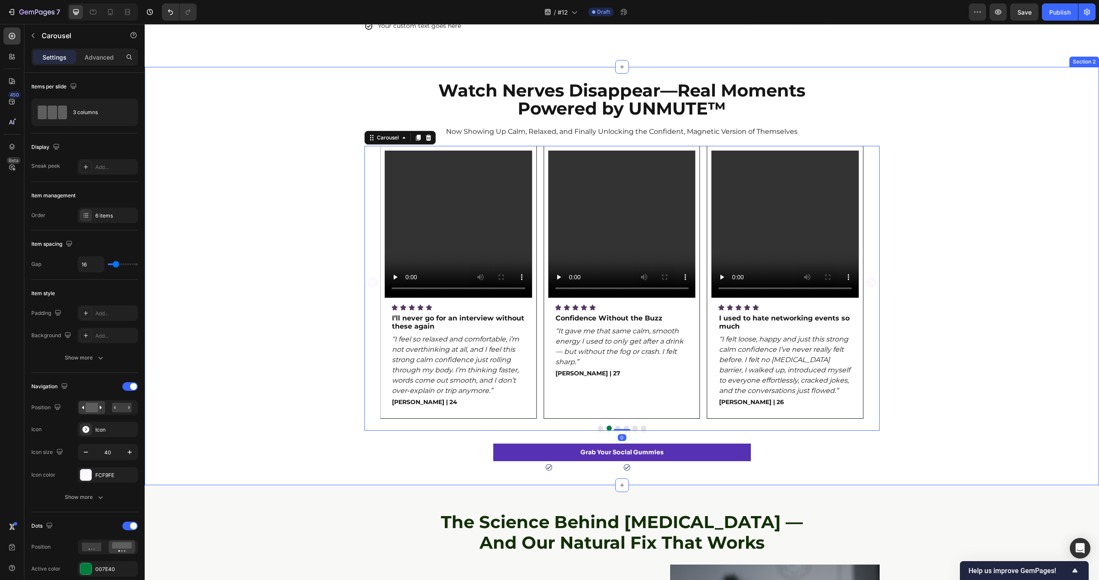
click at [1014, 365] on div "Video Icon Icon Icon Icon Icon Icon List No More Blank Mind Moments Text Block …" at bounding box center [622, 288] width 954 height 285
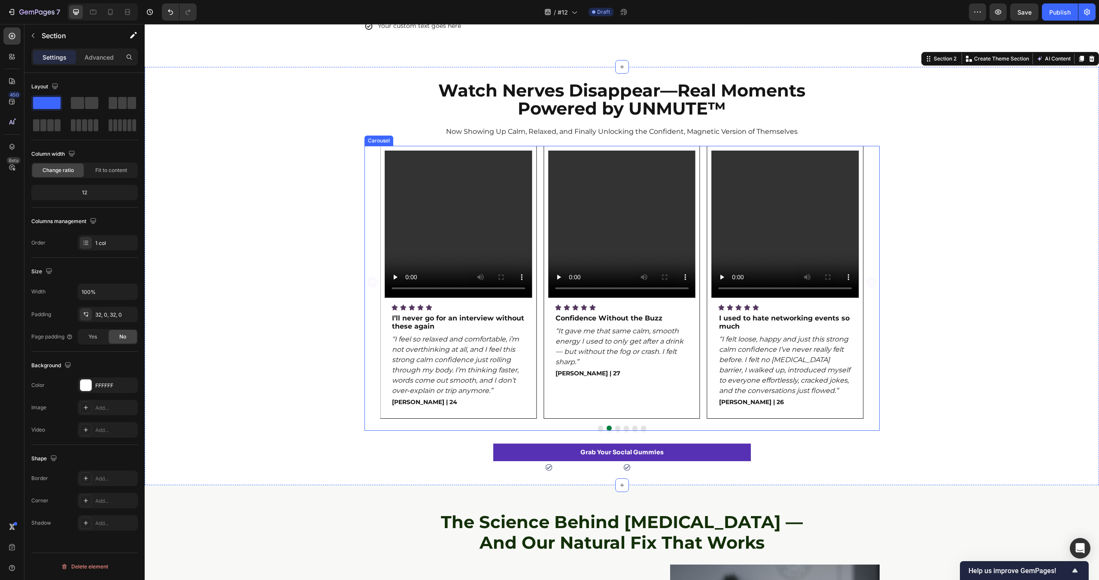
click at [619, 428] on button "Dot" at bounding box center [617, 428] width 5 height 5
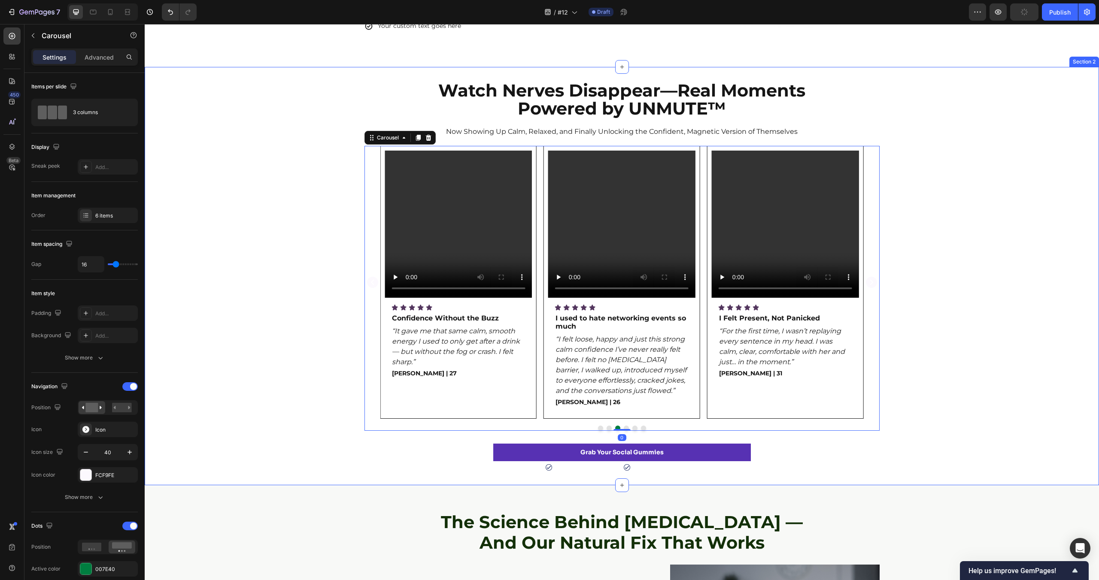
click at [939, 340] on div "Video Icon Icon Icon Icon Icon Icon List No More Blank Mind Moments Text Block …" at bounding box center [622, 288] width 954 height 285
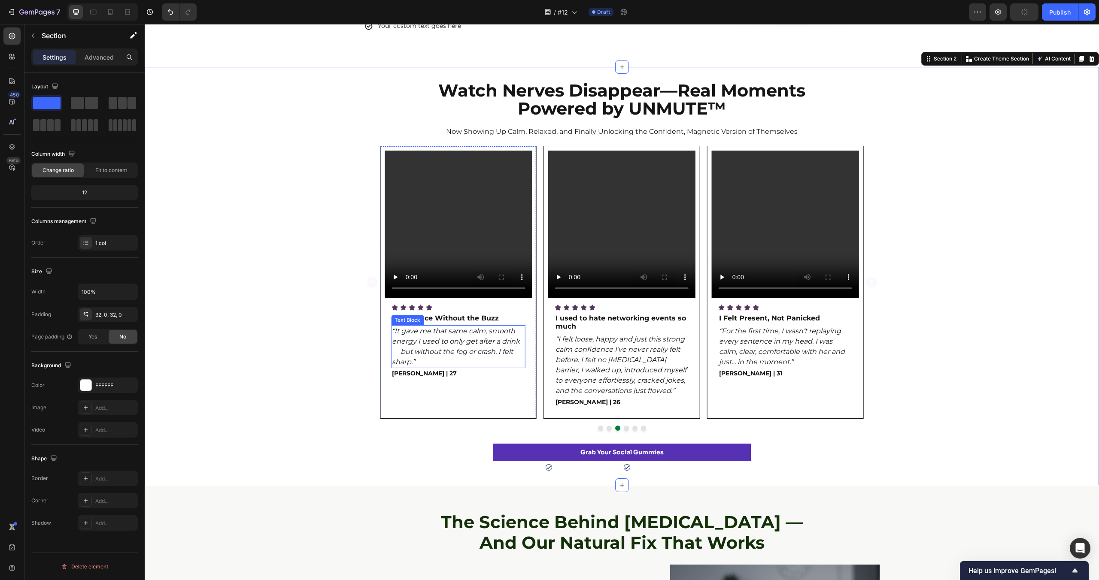
click at [364, 309] on div "Video Icon Icon Icon Icon Icon Icon List No More Blank Mind Moments Text Block …" at bounding box center [621, 282] width 515 height 273
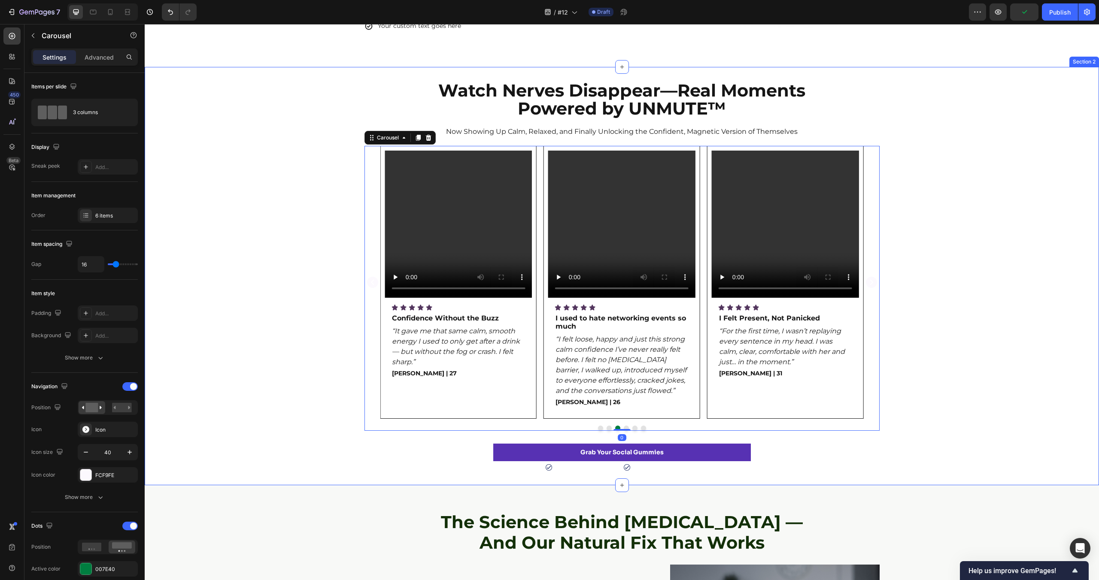
click at [250, 173] on div "Video Icon Icon Icon Icon Icon Icon List No More Blank Mind Moments Text Block …" at bounding box center [622, 288] width 954 height 285
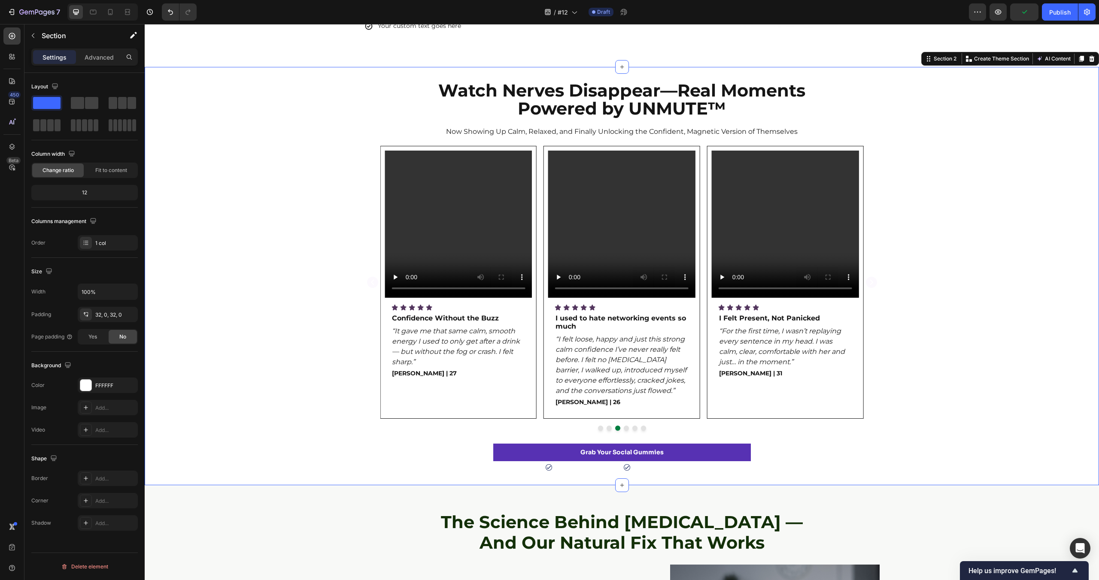
click at [989, 376] on div "Video Icon Icon Icon Icon Icon Icon List No More Blank Mind Moments Text Block …" at bounding box center [622, 288] width 954 height 285
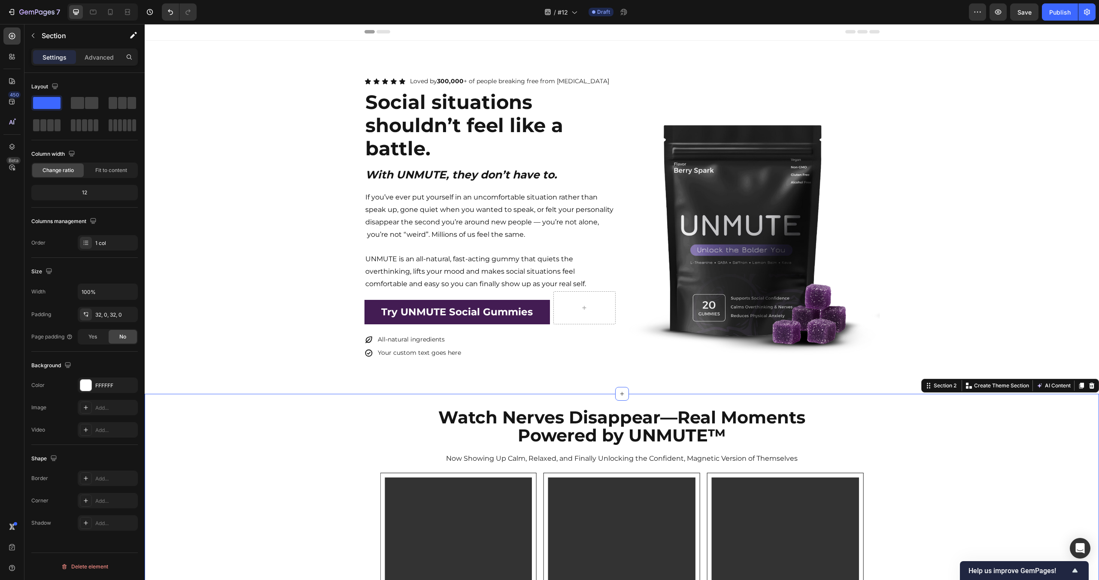
scroll to position [0, 0]
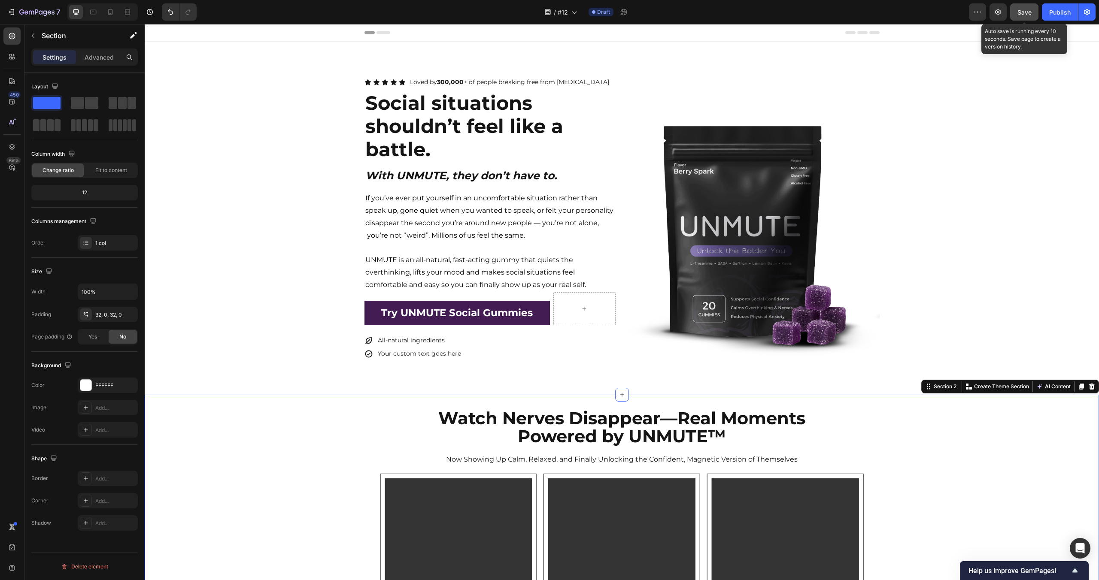
click at [1024, 12] on span "Save" at bounding box center [1024, 12] width 14 height 7
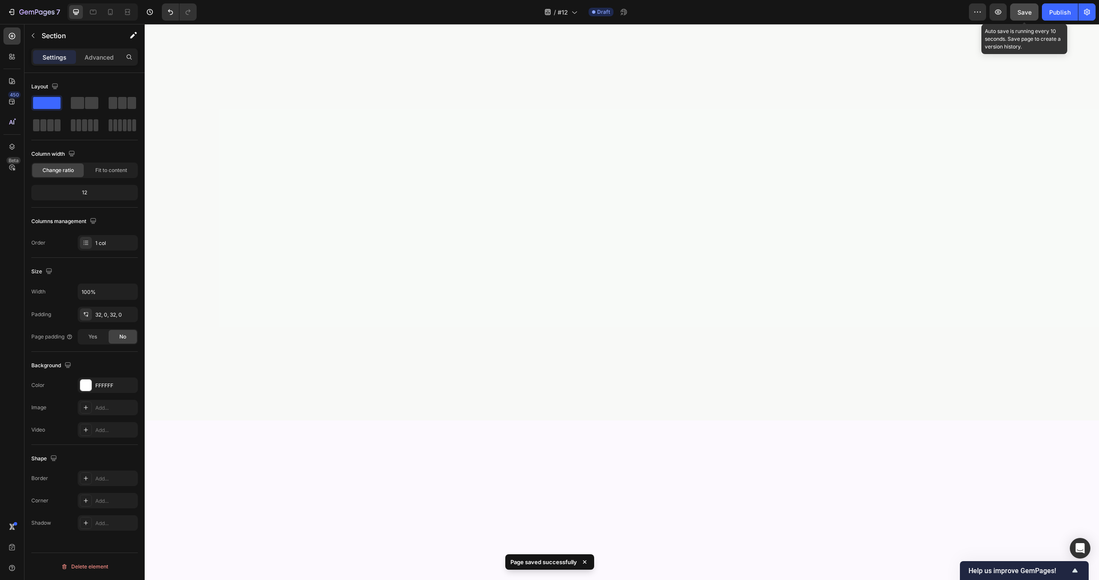
scroll to position [158, 0]
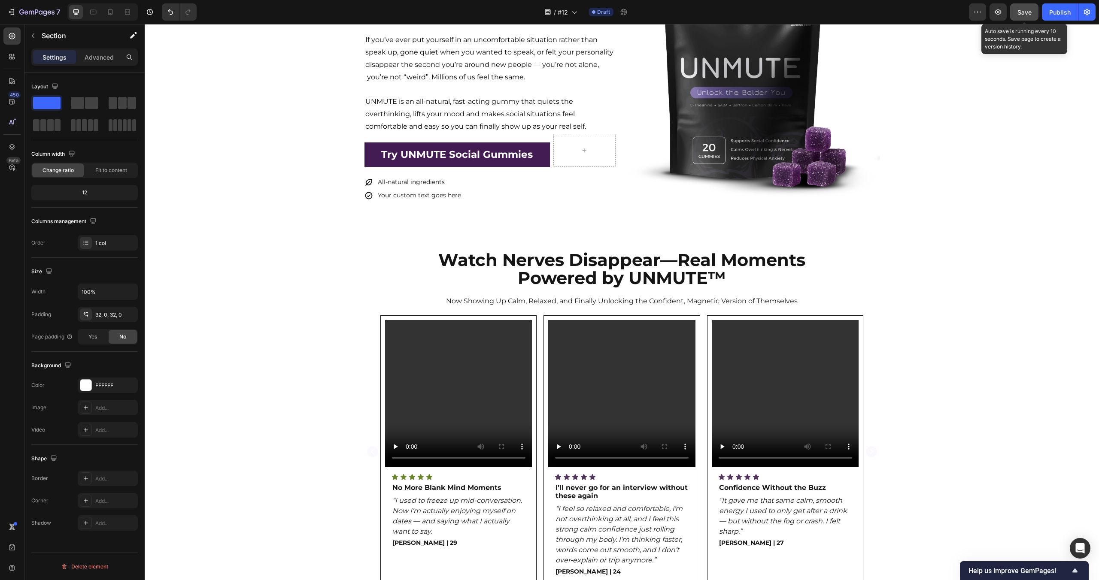
click at [530, 319] on div "Video Icon Icon Icon Icon Icon Icon List No More Blank Mind Moments Text Block …" at bounding box center [458, 451] width 157 height 273
click at [529, 318] on div "Video Icon Icon Icon Icon Icon Icon List No More Blank Mind Moments Text Block …" at bounding box center [458, 451] width 157 height 273
click at [86, 390] on div at bounding box center [85, 385] width 11 height 11
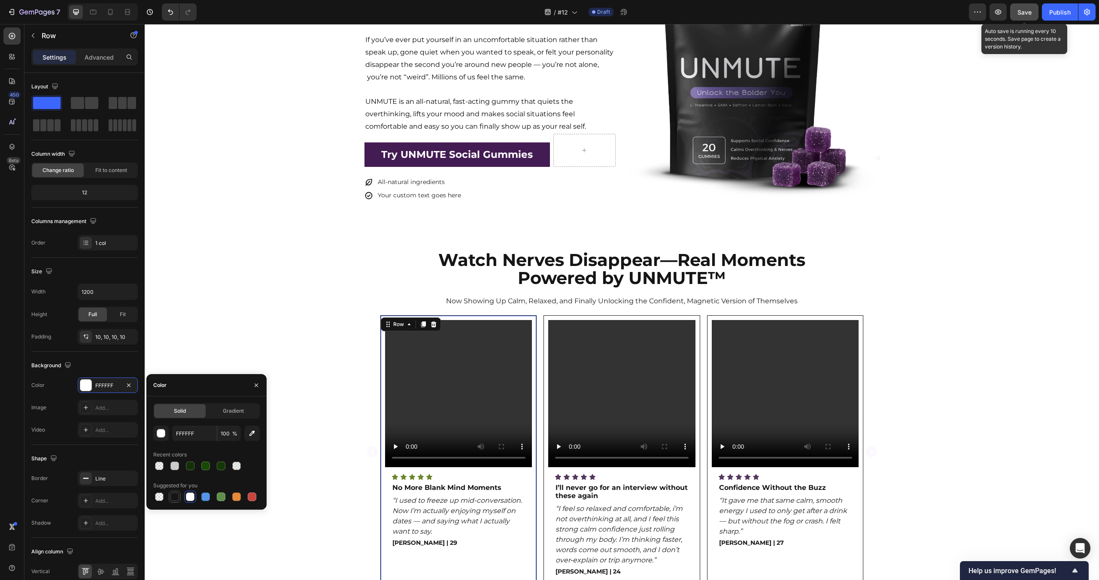
click at [176, 500] on div at bounding box center [174, 497] width 9 height 9
type input "151515"
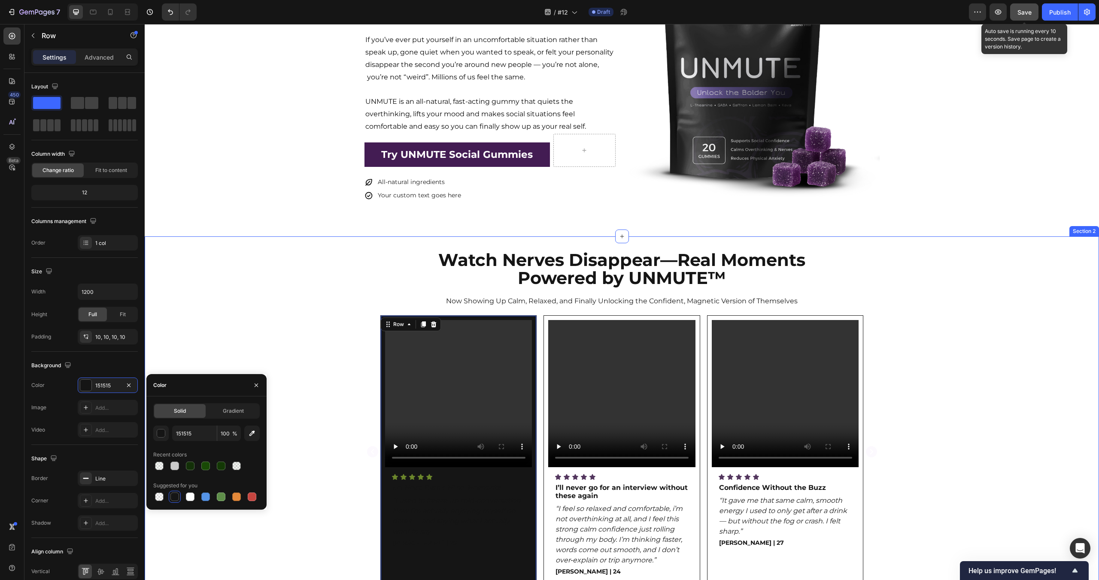
click at [217, 289] on div "Watch Nerves Disappear—Real Moments Powered by UNMUTE™ Heading Now Showing Up C…" at bounding box center [622, 445] width 954 height 391
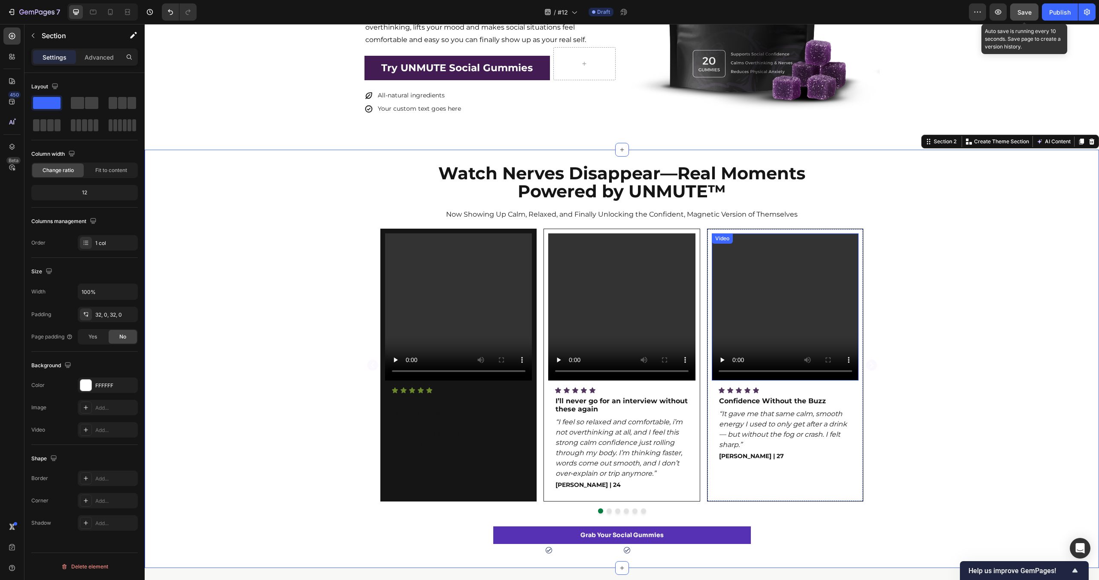
scroll to position [265, 0]
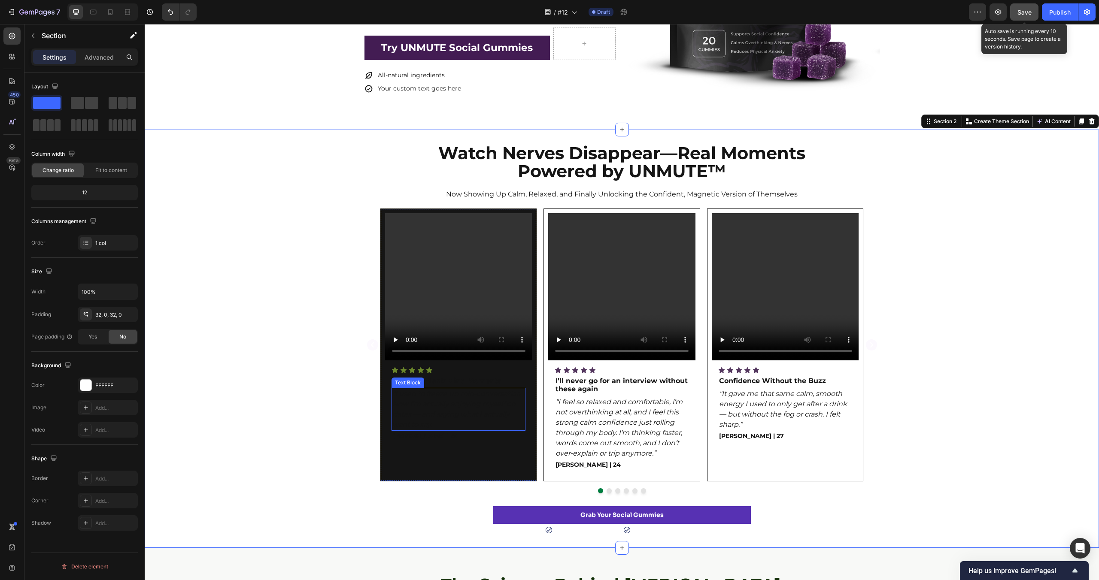
click at [446, 400] on p "“I used to freeze up mid-conversation. Now I’m actually enjoying myself on date…" at bounding box center [458, 409] width 133 height 41
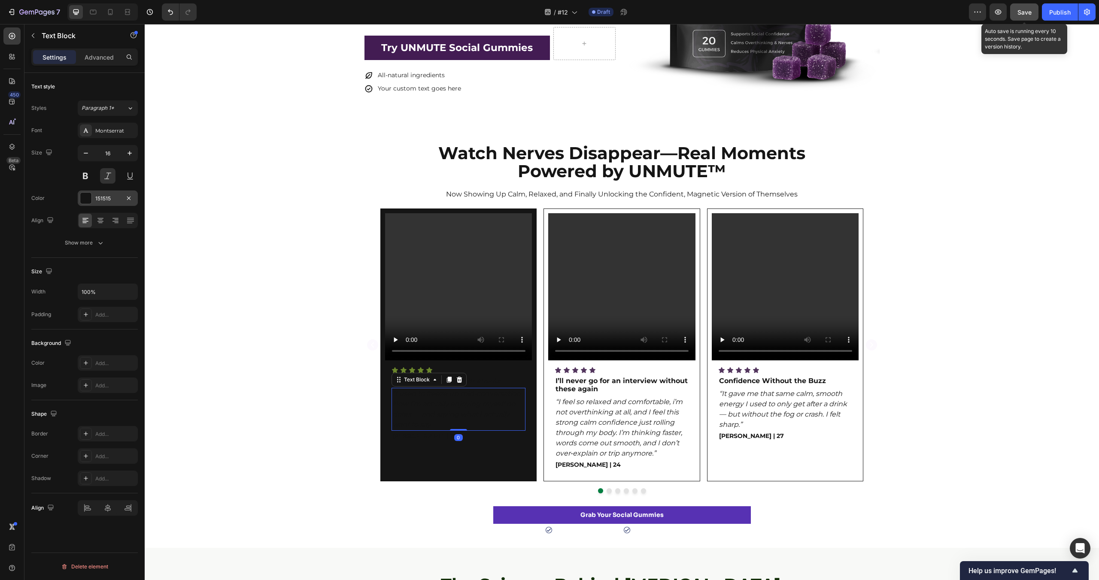
click at [91, 197] on div at bounding box center [86, 198] width 12 height 12
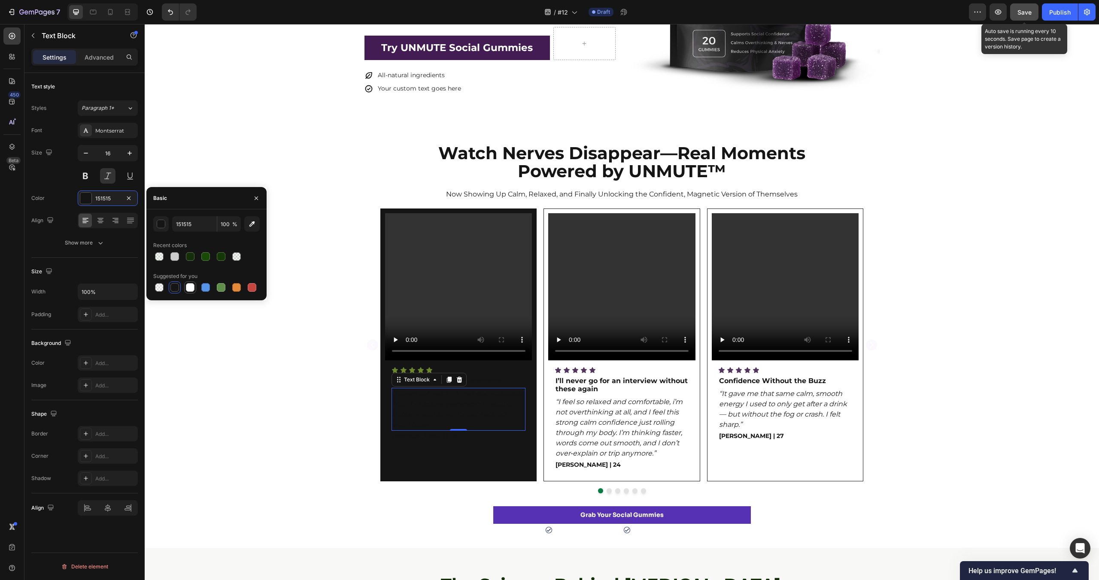
click at [192, 289] on div at bounding box center [190, 287] width 9 height 9
type input "FFFFFF"
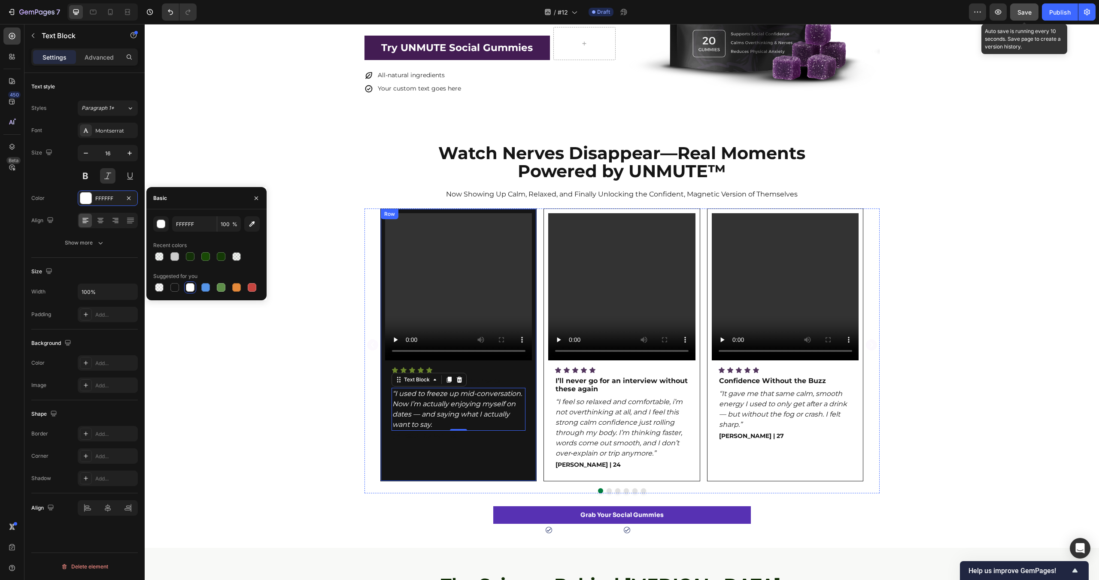
click at [515, 386] on div "Video Icon Icon Icon Icon Icon Icon List No More Blank Mind Moments Text Block …" at bounding box center [458, 345] width 147 height 264
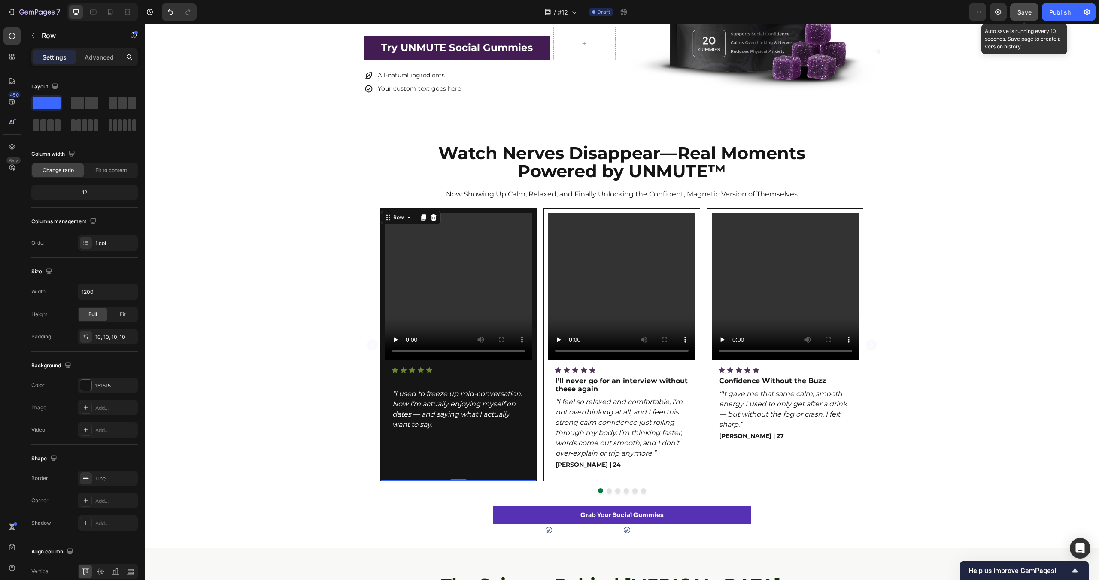
click at [486, 381] on strong "No More Blank Mind Moments" at bounding box center [446, 381] width 109 height 8
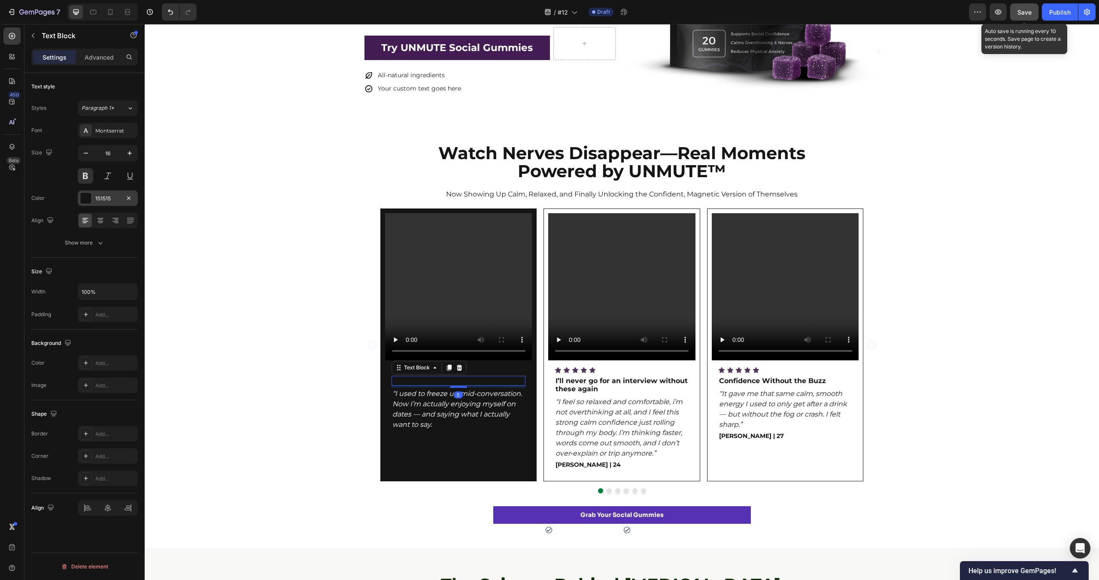
click at [85, 195] on div at bounding box center [85, 198] width 11 height 11
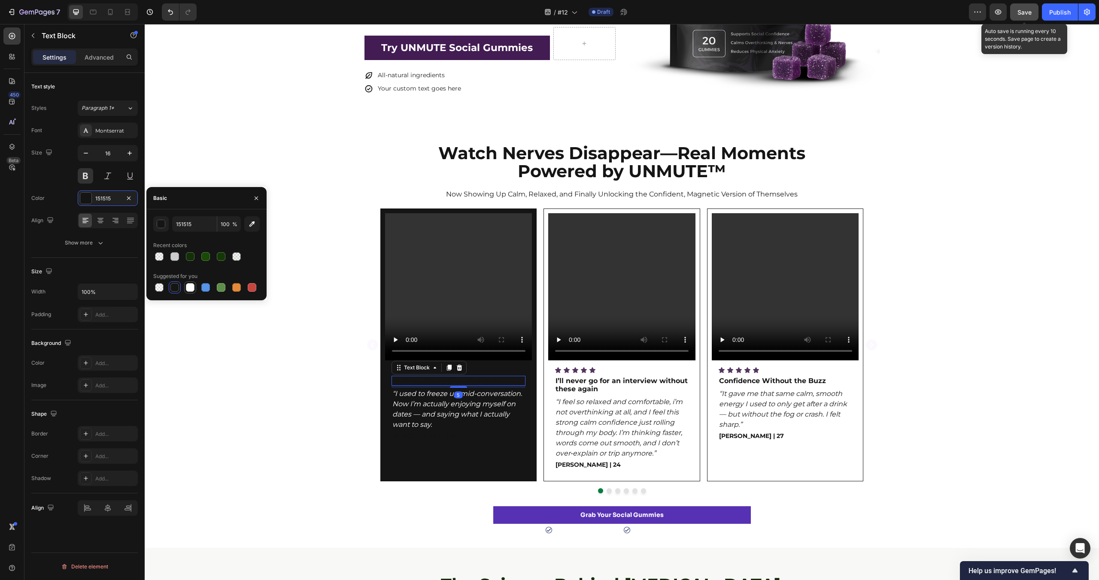
click at [192, 287] on div at bounding box center [190, 287] width 9 height 9
type input "FFFFFF"
click at [270, 398] on div "Video Icon Icon Icon Icon Icon Icon List No More Blank Mind Moments Text Block …" at bounding box center [622, 351] width 954 height 285
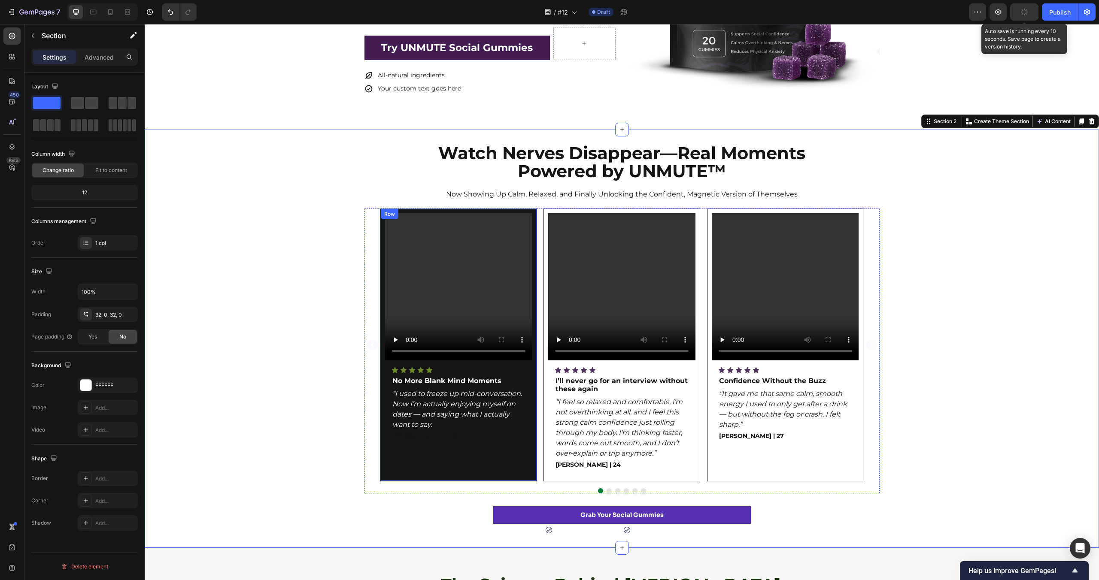
click at [465, 442] on div "Video Icon Icon Icon Icon Icon Icon List No More Blank Mind Moments Text Block …" at bounding box center [458, 345] width 147 height 264
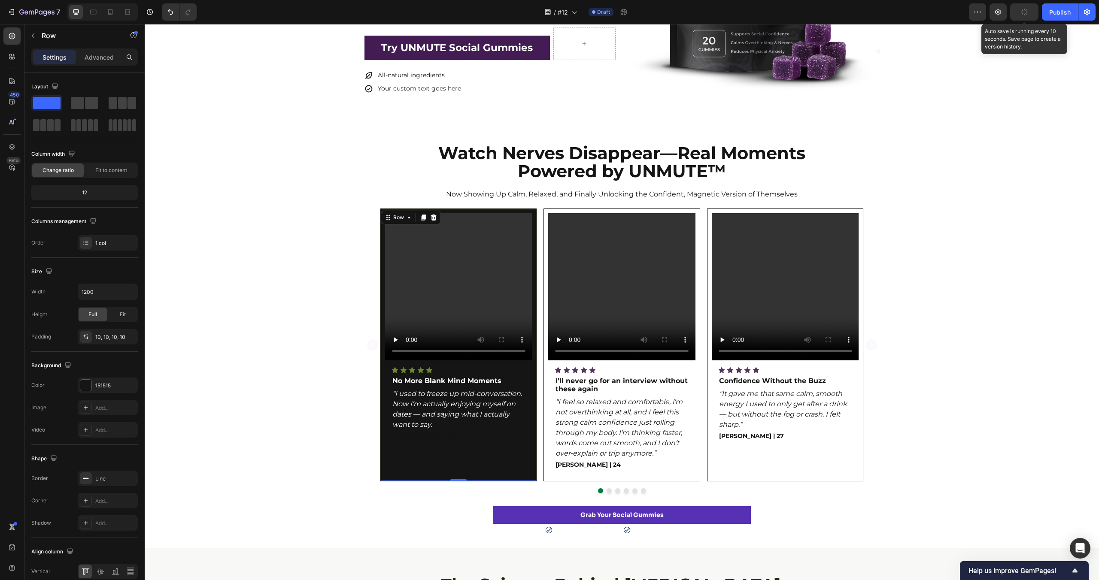
click at [467, 439] on p "[PERSON_NAME] | 29" at bounding box center [458, 436] width 133 height 9
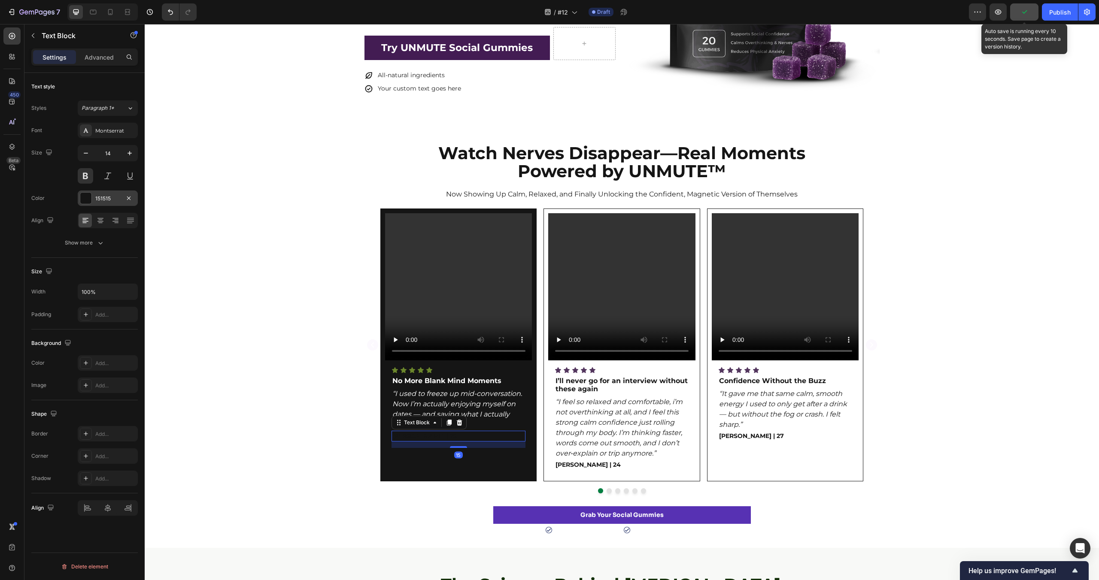
click at [86, 193] on div at bounding box center [85, 198] width 11 height 11
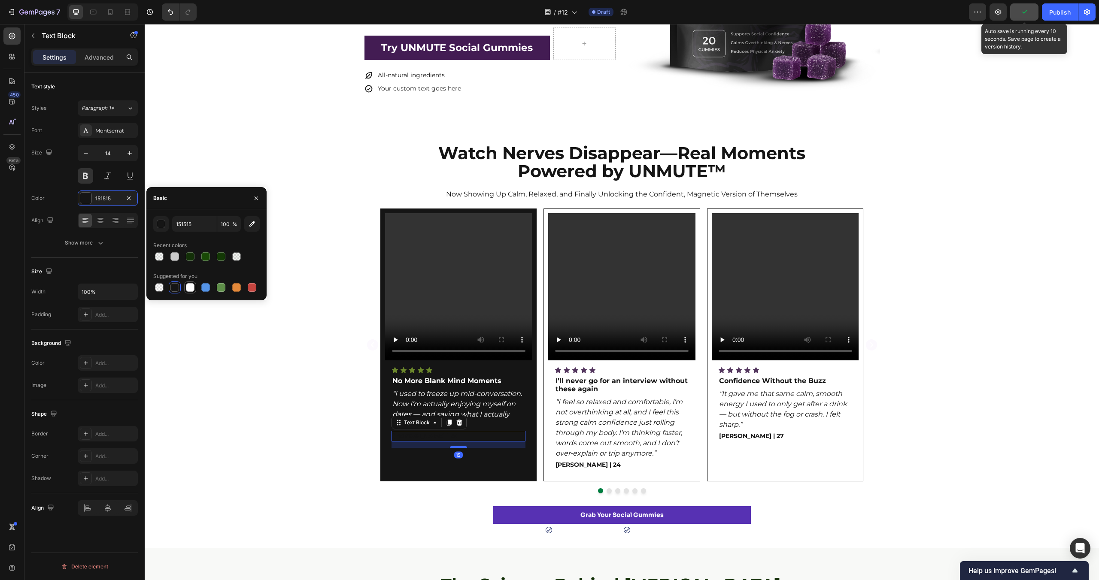
click at [188, 288] on div at bounding box center [190, 287] width 9 height 9
click at [266, 403] on div "Video Icon Icon Icon Icon Icon Icon List No More Blank Mind Moments Text Block …" at bounding box center [622, 351] width 954 height 285
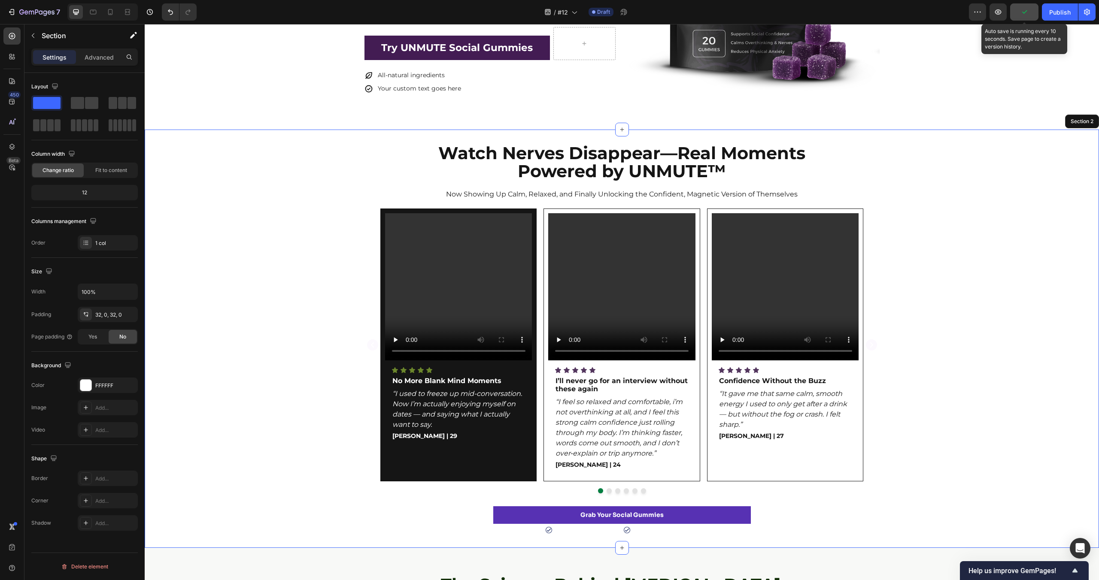
click at [267, 403] on div "Video Icon Icon Icon Icon Icon Icon List No More Blank Mind Moments Text Block …" at bounding box center [622, 351] width 954 height 285
click at [396, 370] on icon at bounding box center [395, 370] width 6 height 6
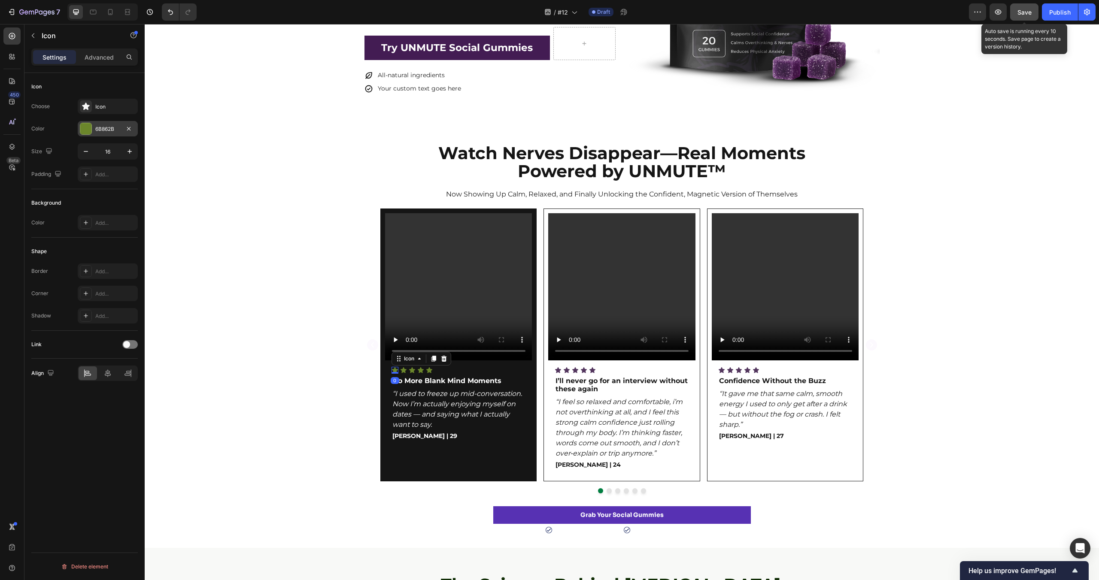
click at [91, 127] on div at bounding box center [85, 128] width 11 height 11
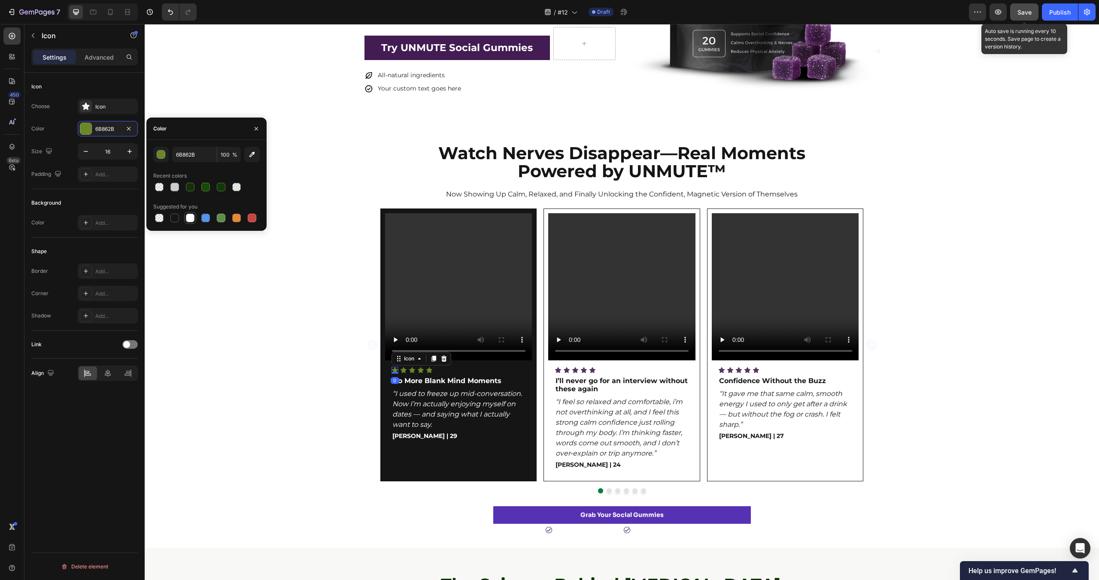
click at [191, 219] on div at bounding box center [190, 218] width 9 height 9
type input "FFFFFF"
click at [337, 360] on div "Video Icon 0 Icon Icon Icon Icon Icon List No More Blank Mind Moments Text Bloc…" at bounding box center [622, 351] width 954 height 285
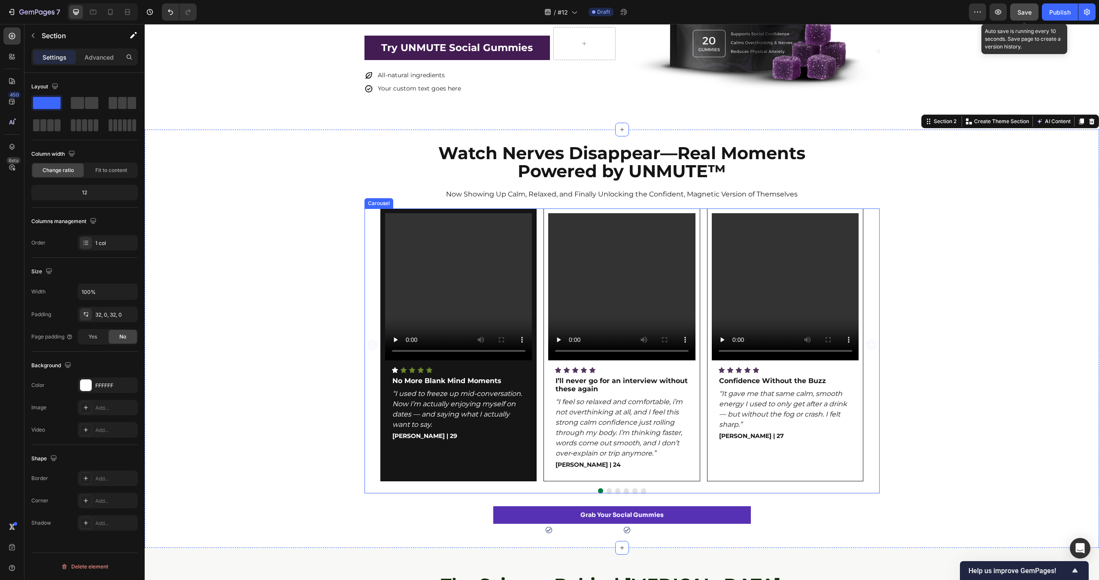
click at [362, 344] on div "Video Icon Icon Icon Icon Icon Icon List No More Blank Mind Moments Text Block …" at bounding box center [622, 351] width 954 height 285
click at [399, 373] on div "Icon Icon Icon Icon Icon" at bounding box center [458, 370] width 134 height 7
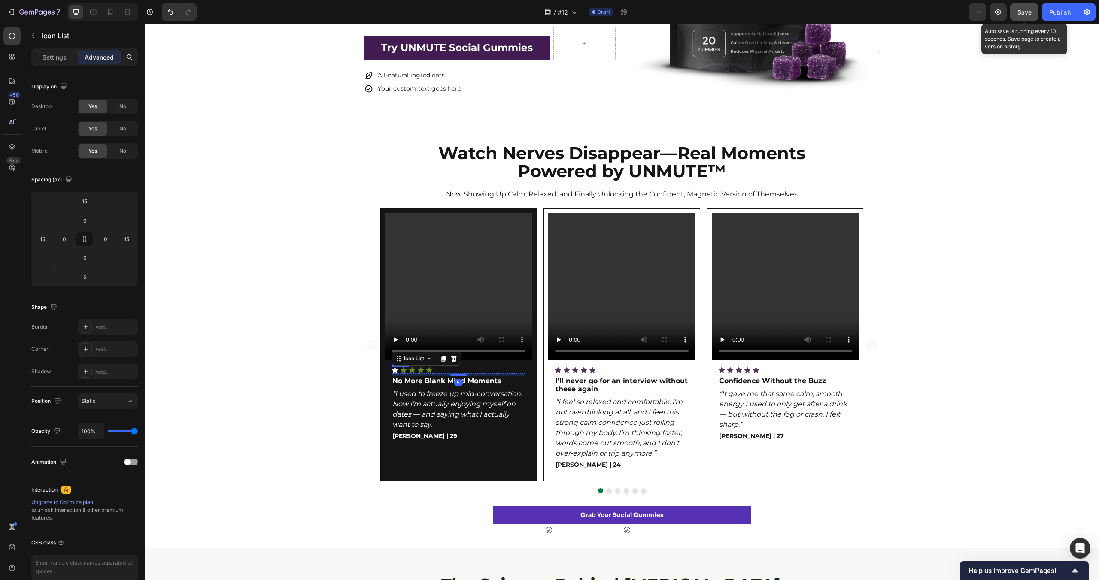
click at [397, 372] on icon at bounding box center [394, 370] width 7 height 7
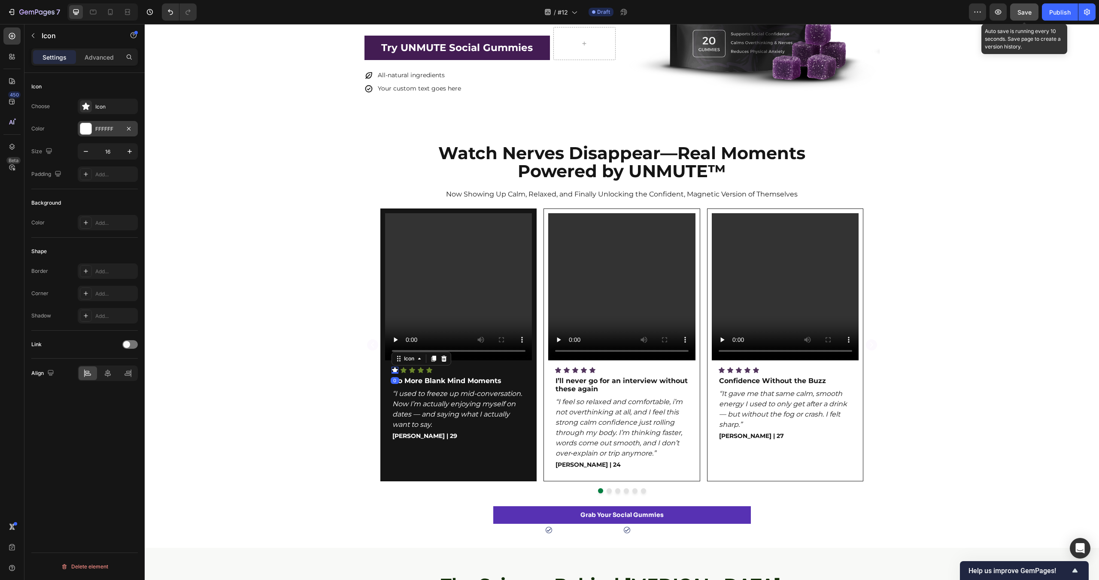
click at [88, 125] on div at bounding box center [85, 128] width 11 height 11
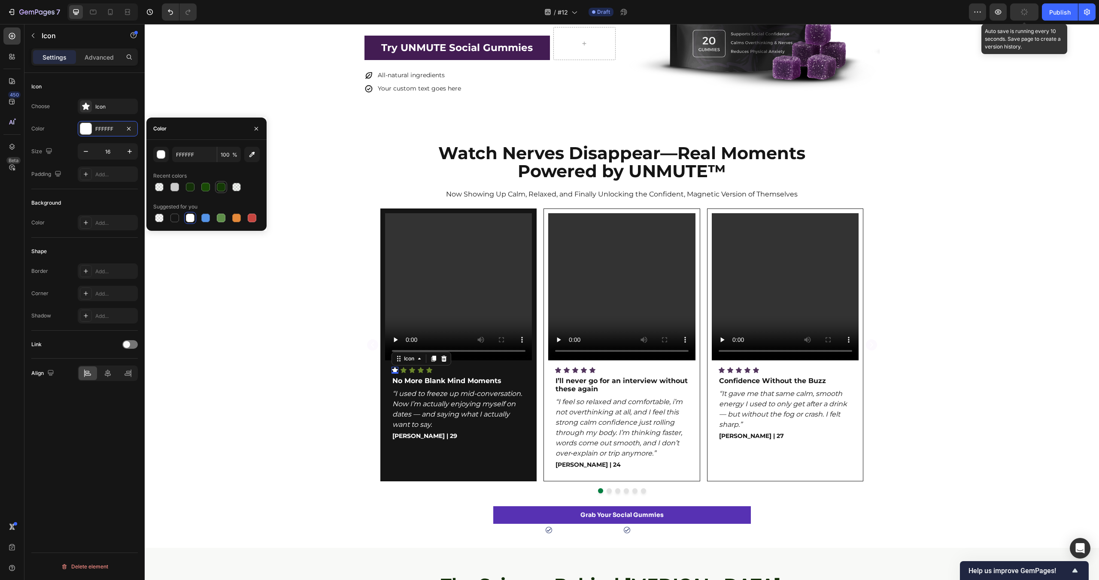
click at [224, 188] on div at bounding box center [221, 187] width 9 height 9
click at [212, 188] on div at bounding box center [206, 187] width 106 height 12
click at [209, 187] on div at bounding box center [205, 187] width 9 height 9
type input "184905"
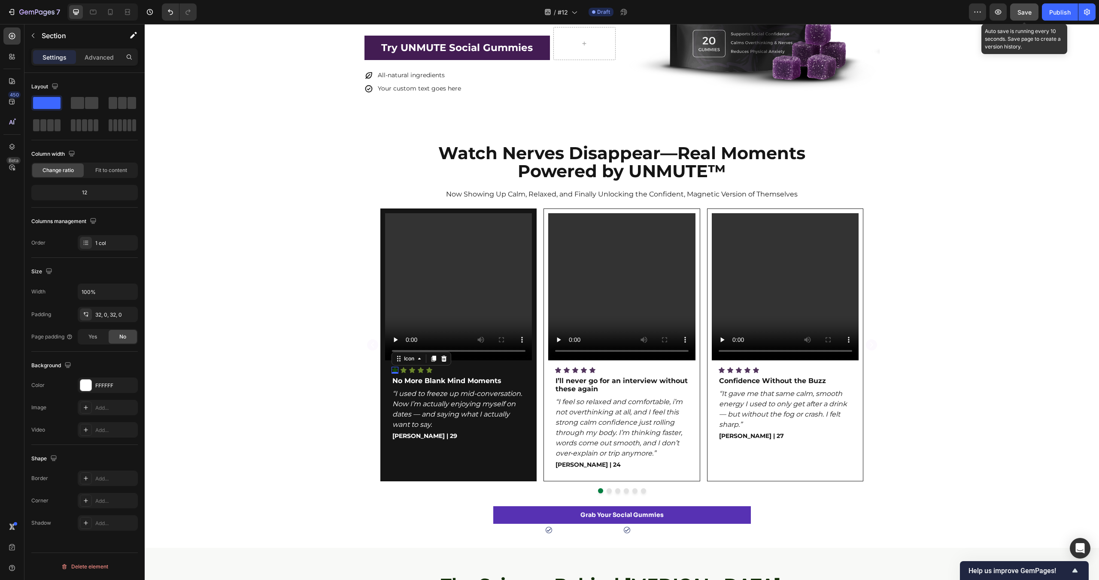
click at [250, 310] on div "Video Icon 0 Icon Icon Icon Icon Icon List No More Blank Mind Moments Text Bloc…" at bounding box center [622, 351] width 954 height 285
click at [250, 310] on div "Video Icon Icon Icon Icon Icon Icon List No More Blank Mind Moments Text Block …" at bounding box center [622, 351] width 954 height 285
click at [431, 373] on icon at bounding box center [429, 370] width 7 height 7
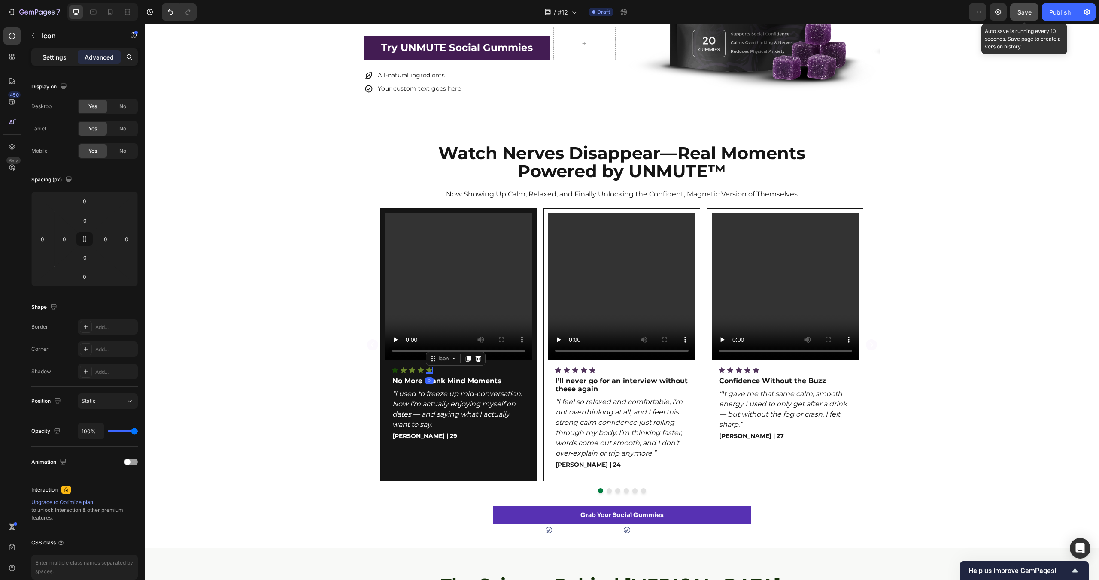
click at [46, 57] on p "Settings" at bounding box center [54, 57] width 24 height 9
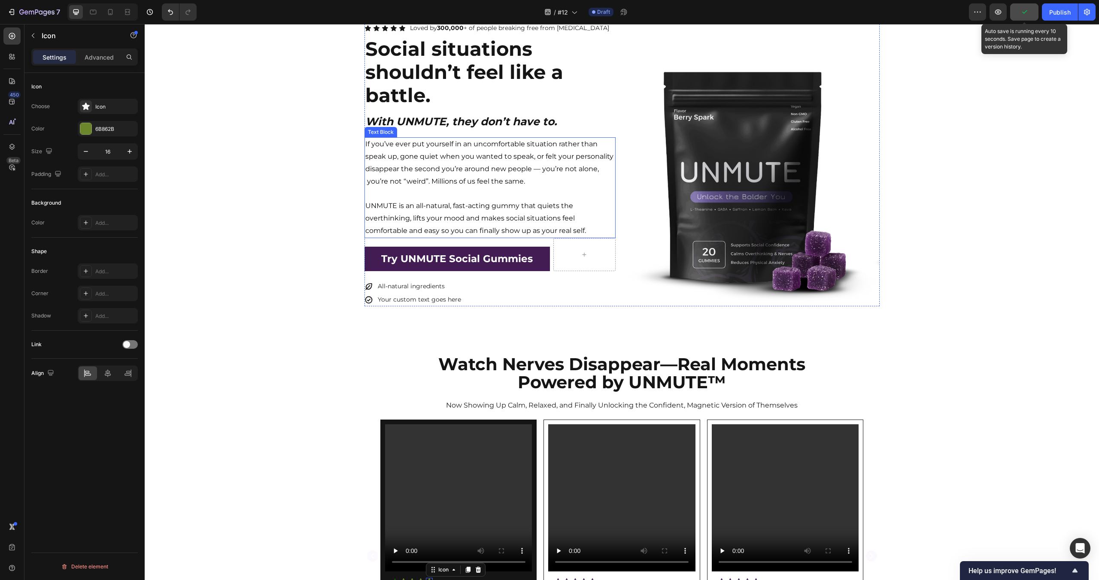
scroll to position [0, 0]
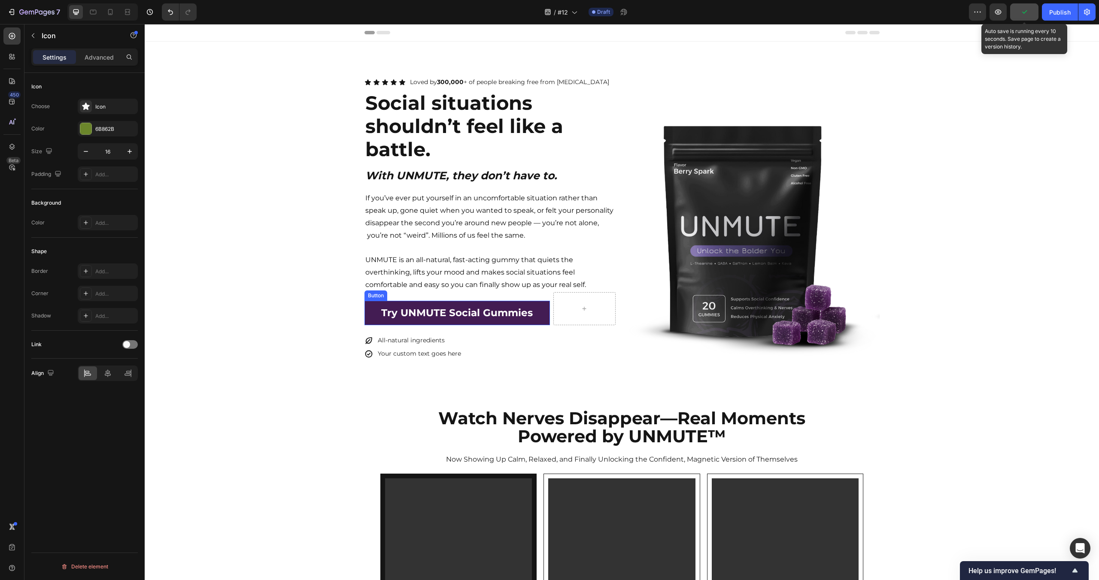
click at [535, 316] on link "Try UNMUTE Social Gummies" at bounding box center [457, 313] width 186 height 24
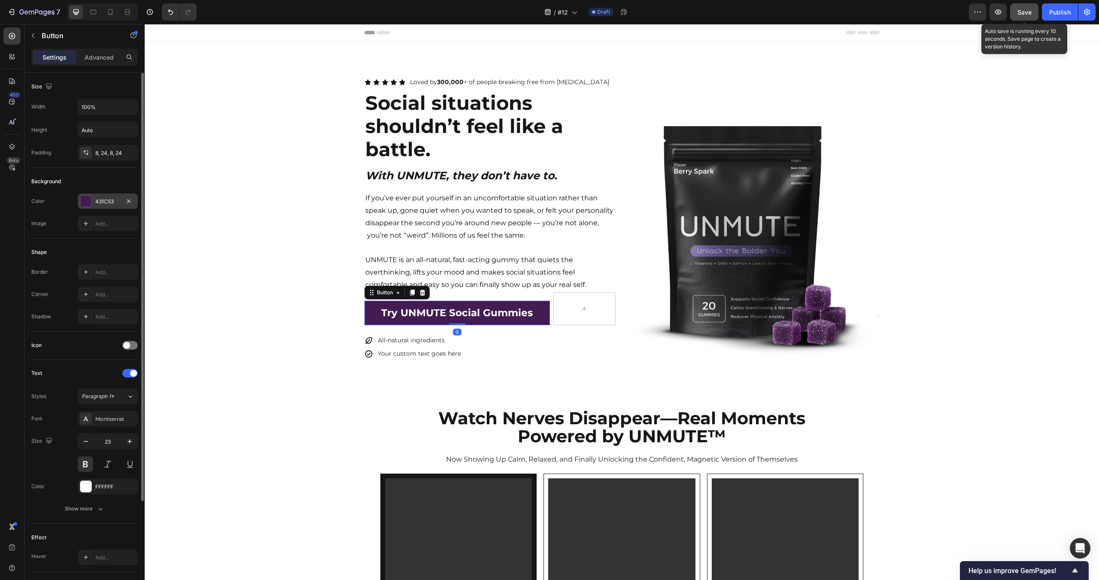
click at [104, 205] on div "431C53" at bounding box center [108, 201] width 60 height 15
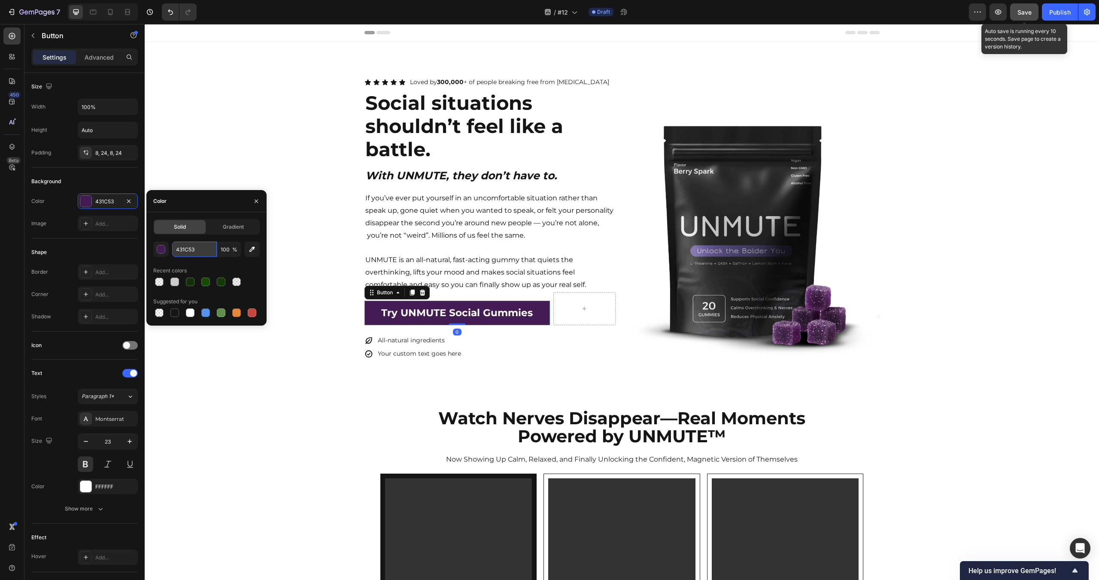
click at [202, 251] on input "431C53" at bounding box center [194, 249] width 45 height 15
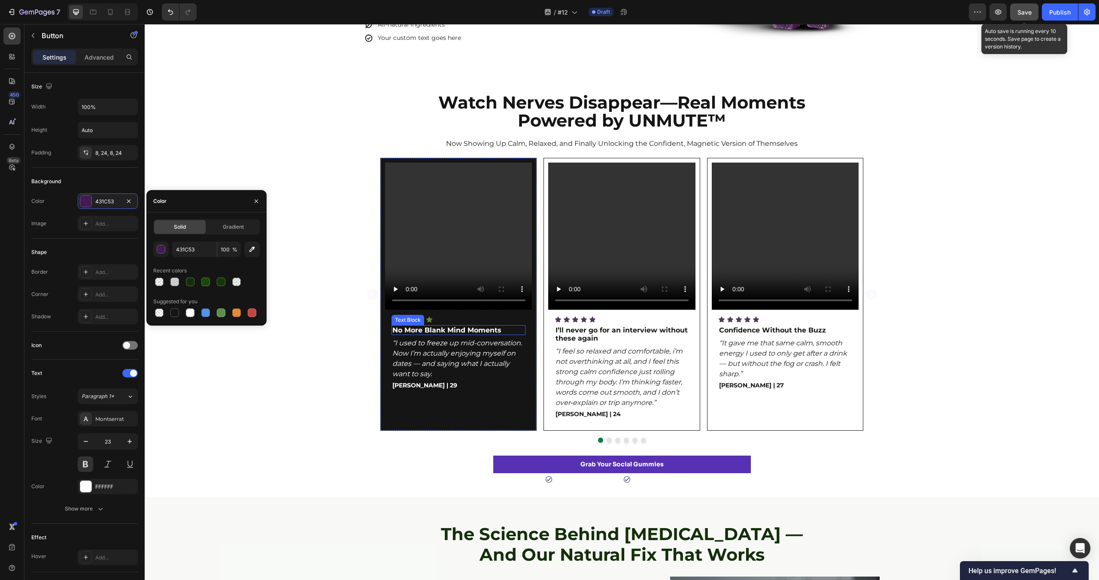
click at [349, 309] on div "Video Icon Icon Icon Icon Icon Icon List No More Blank Mind Moments Text Block …" at bounding box center [622, 300] width 954 height 285
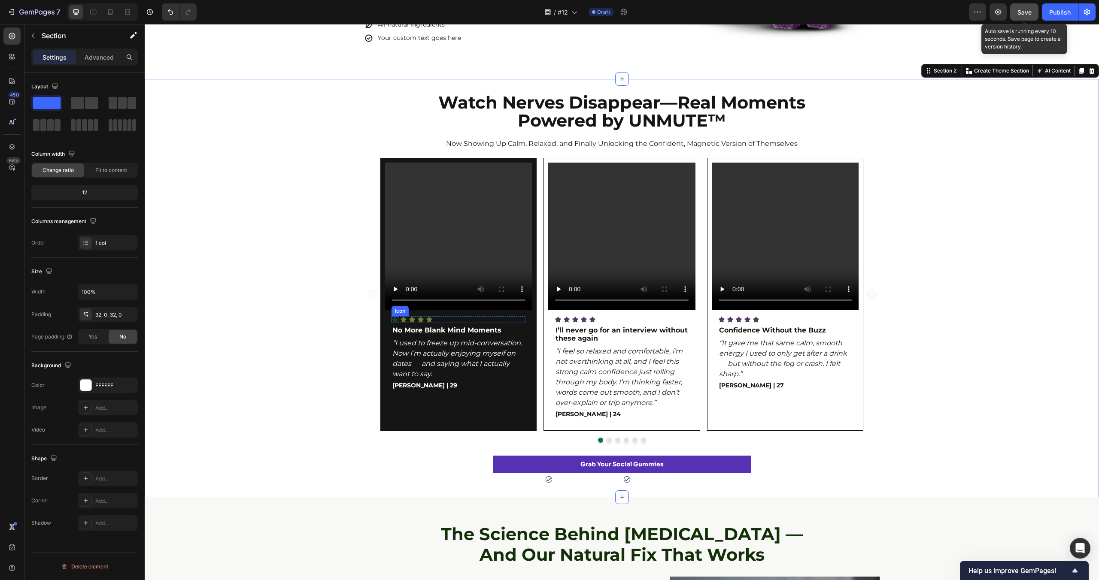
click at [397, 321] on icon at bounding box center [394, 319] width 7 height 7
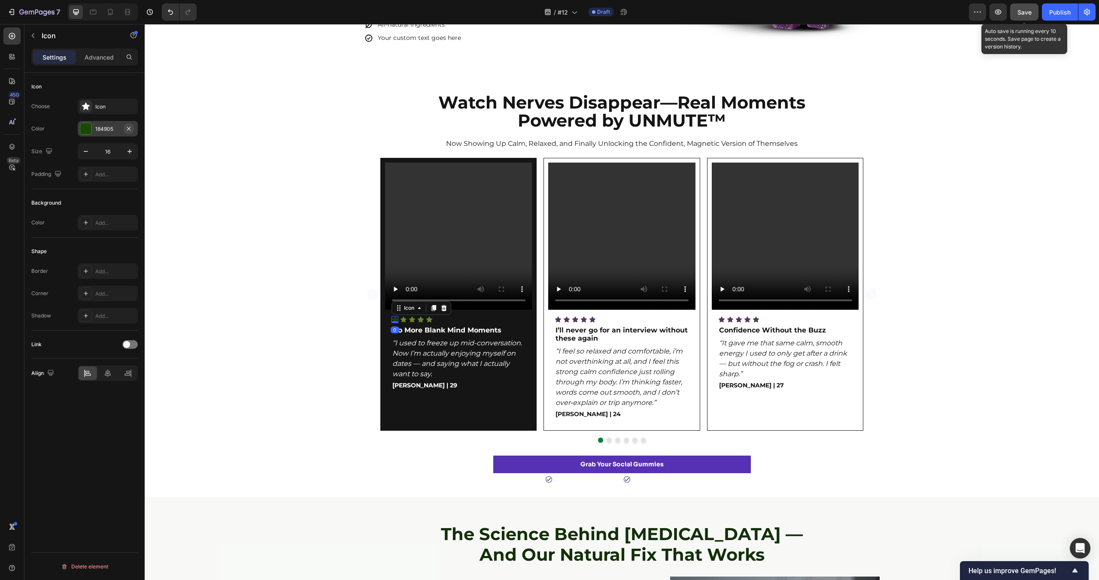
click at [128, 126] on icon "button" at bounding box center [128, 128] width 7 height 7
click at [120, 127] on div "Add..." at bounding box center [115, 129] width 40 height 8
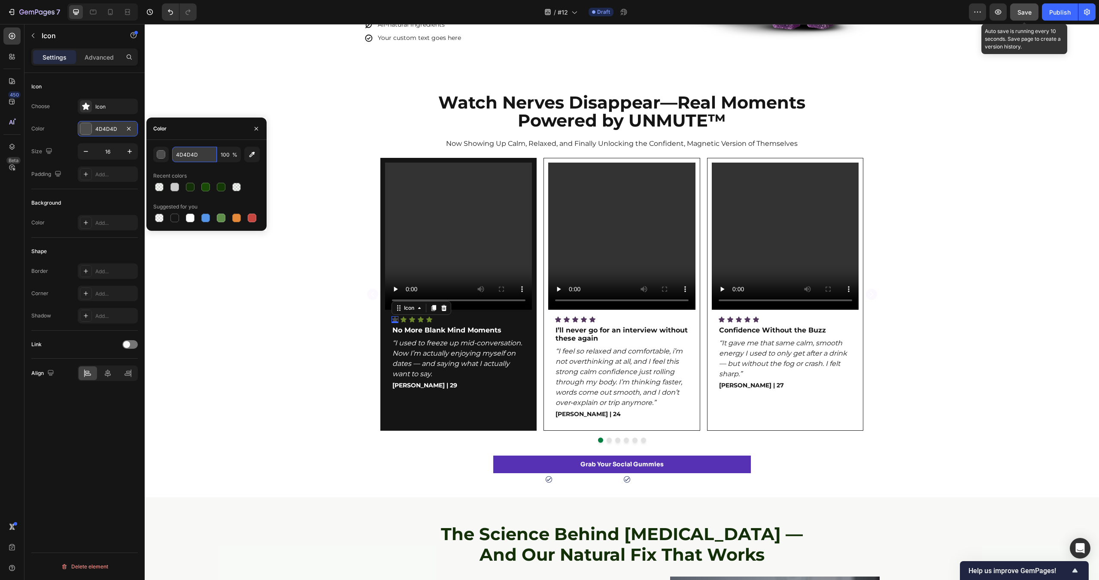
click at [196, 157] on input "4D4D4D" at bounding box center [194, 154] width 45 height 15
paste input "#2C531C"
click at [237, 173] on div "Recent colors" at bounding box center [206, 176] width 106 height 14
type input "2C531C"
click at [237, 173] on div "Recent colors" at bounding box center [206, 176] width 106 height 14
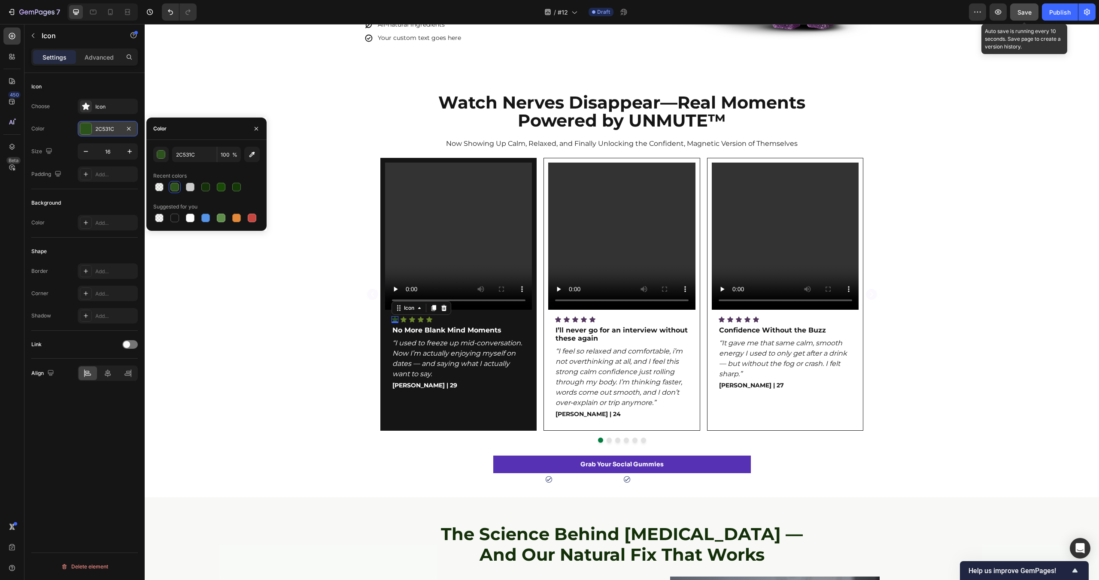
click at [275, 165] on div "Video Icon 0 Icon Icon Icon Icon Icon List No More Blank Mind Moments Text Bloc…" at bounding box center [622, 300] width 954 height 285
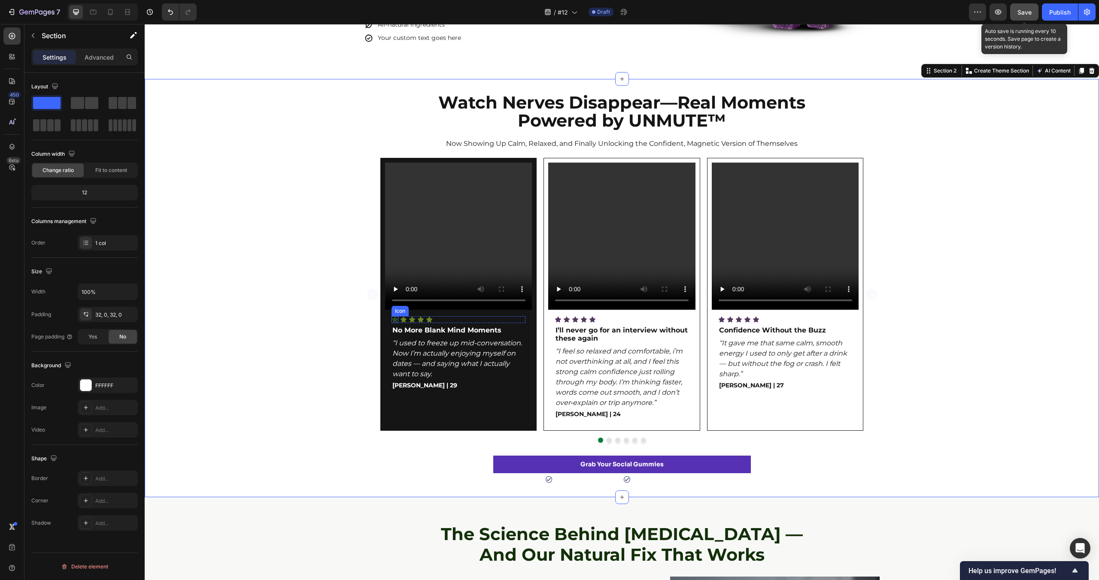
click at [395, 320] on icon at bounding box center [395, 320] width 6 height 6
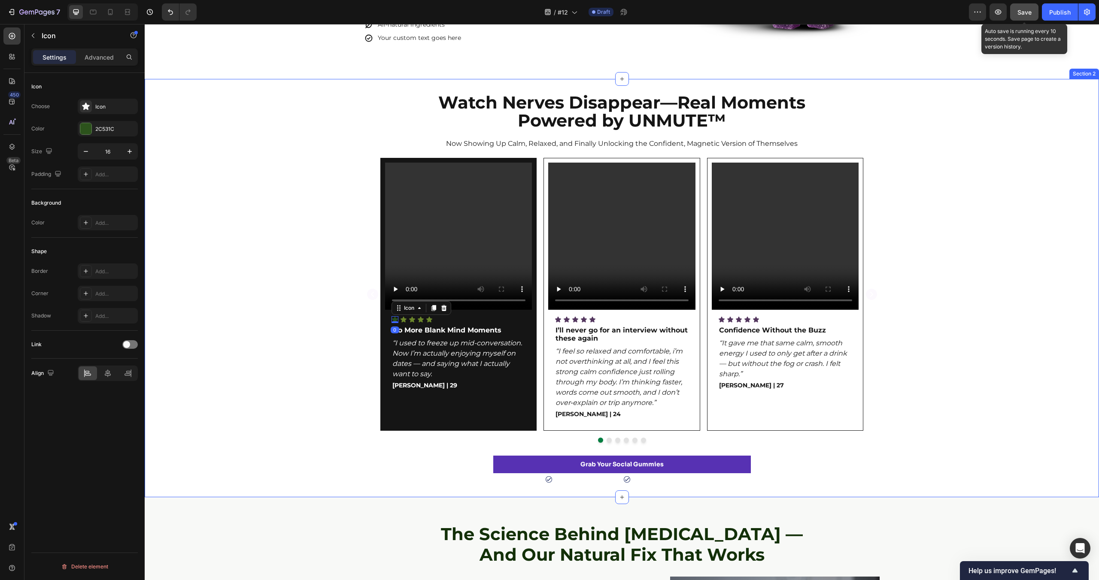
click at [295, 310] on div "Video Icon 0 Icon Icon Icon Icon Icon List No More Blank Mind Moments Text Bloc…" at bounding box center [622, 300] width 954 height 285
click at [394, 319] on icon at bounding box center [395, 320] width 6 height 6
click at [91, 126] on div at bounding box center [85, 128] width 11 height 11
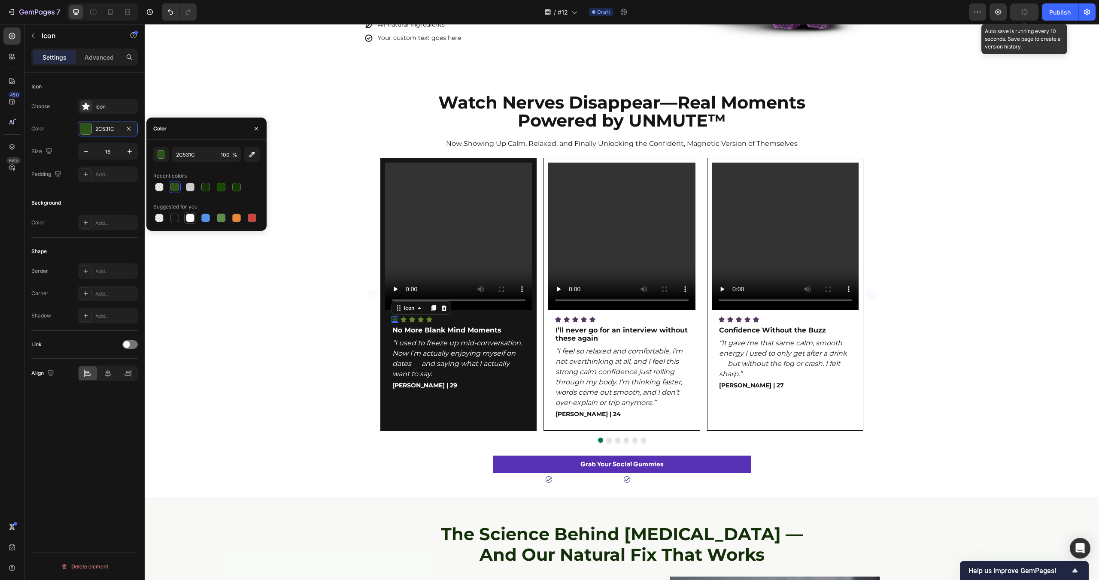
click at [191, 215] on div at bounding box center [190, 218] width 9 height 9
click at [239, 346] on div "Video Icon 0 Icon Icon Icon Icon Icon List No More Blank Mind Moments Text Bloc…" at bounding box center [622, 300] width 954 height 285
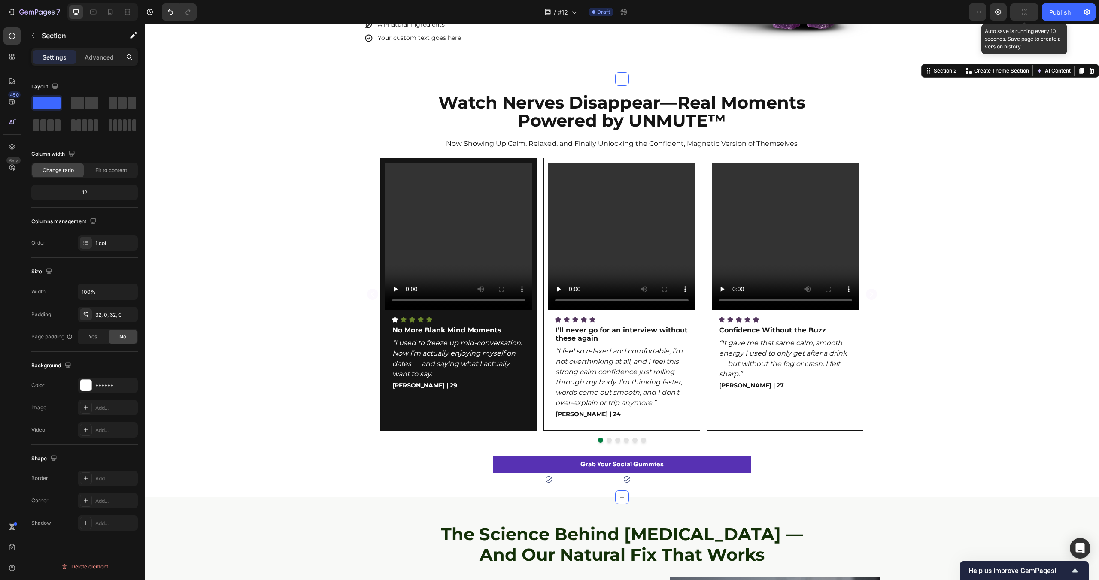
click at [239, 346] on div "Video Icon Icon Icon Icon Icon Icon List No More Blank Mind Moments Text Block …" at bounding box center [622, 300] width 954 height 285
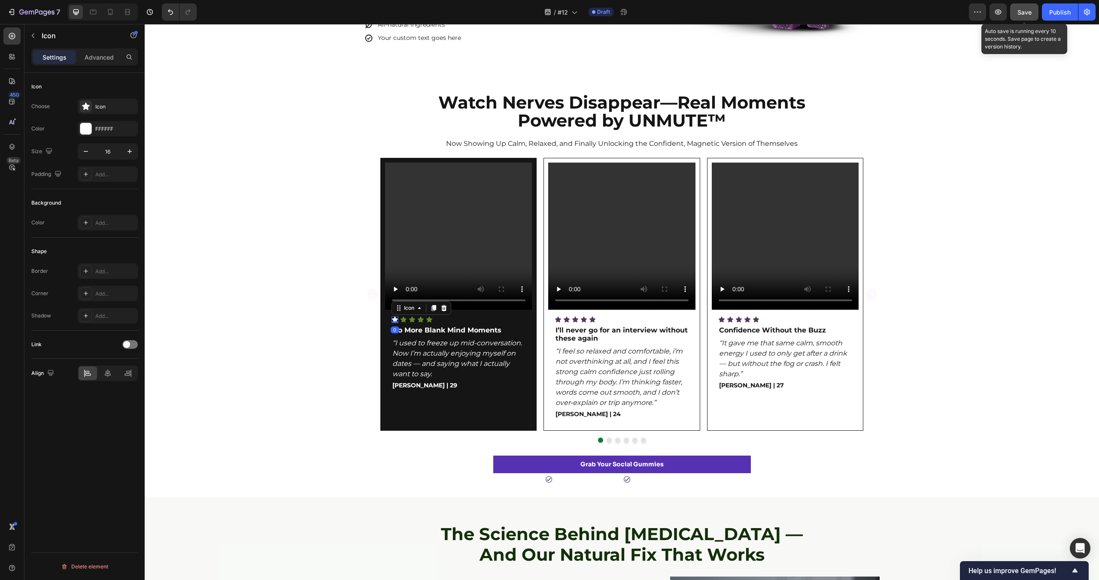
click at [395, 320] on icon at bounding box center [395, 320] width 6 height 6
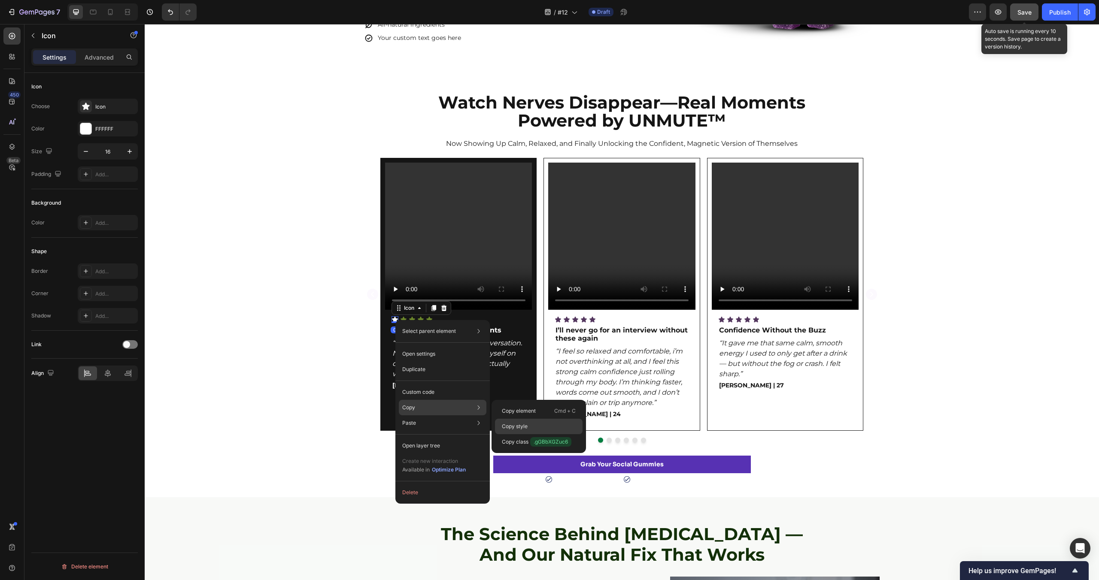
click at [505, 421] on div "Copy style" at bounding box center [539, 426] width 88 height 15
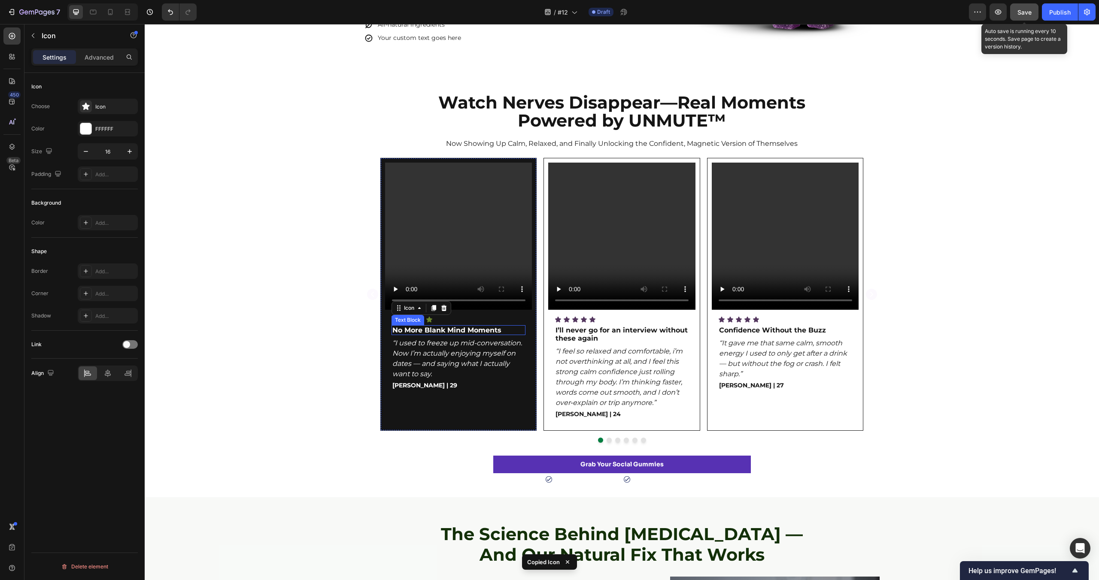
click at [347, 304] on div "Video Icon 0 Icon Icon Icon Icon Icon List No More Blank Mind Moments Text Bloc…" at bounding box center [622, 300] width 954 height 285
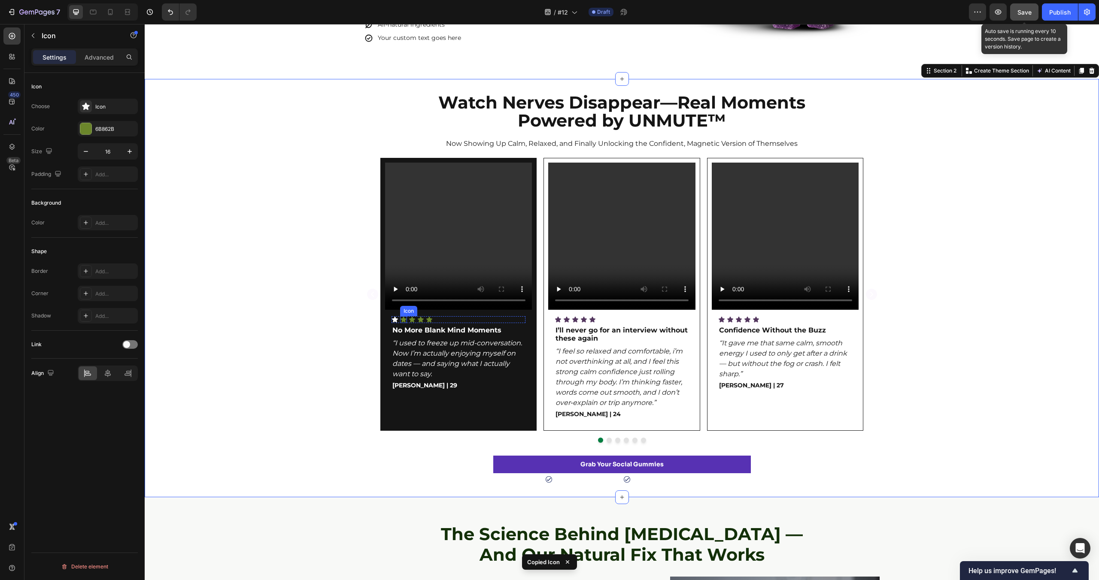
click at [405, 321] on div "Icon" at bounding box center [403, 319] width 7 height 7
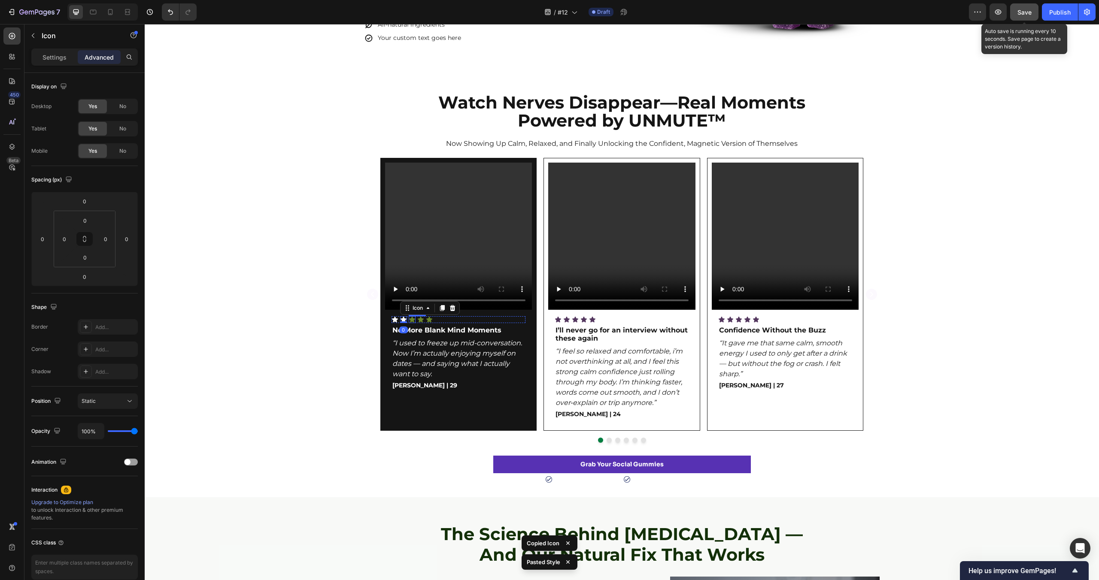
click at [412, 321] on icon at bounding box center [412, 320] width 6 height 6
click at [419, 320] on icon at bounding box center [421, 320] width 6 height 6
click at [431, 320] on icon at bounding box center [429, 319] width 7 height 7
click at [282, 305] on div "Video Icon Icon Icon Icon Icon 0 Icon List No More Blank Mind Moments Text Bloc…" at bounding box center [622, 300] width 954 height 285
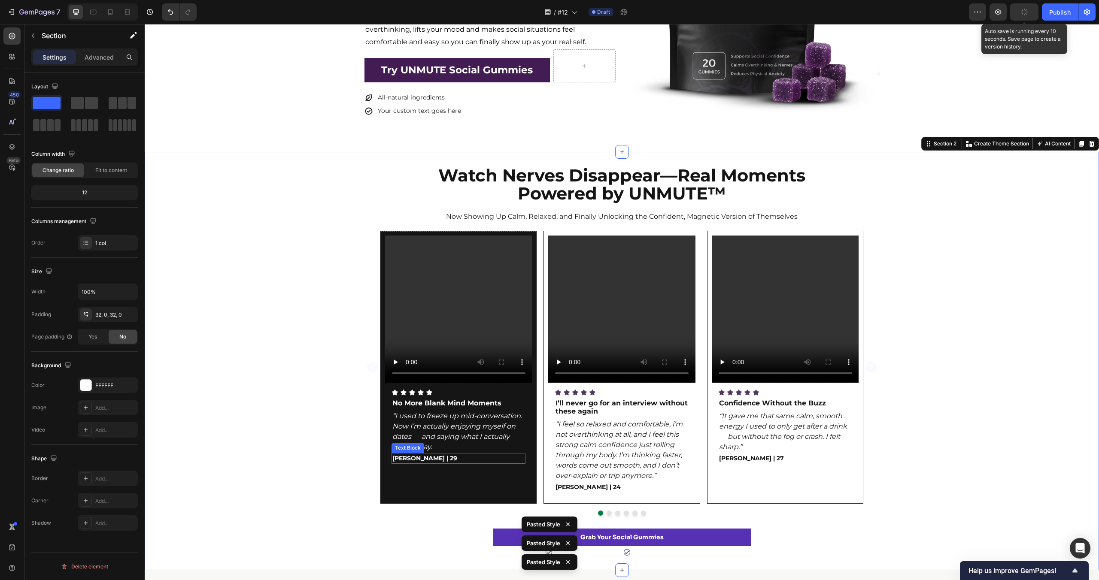
scroll to position [212, 0]
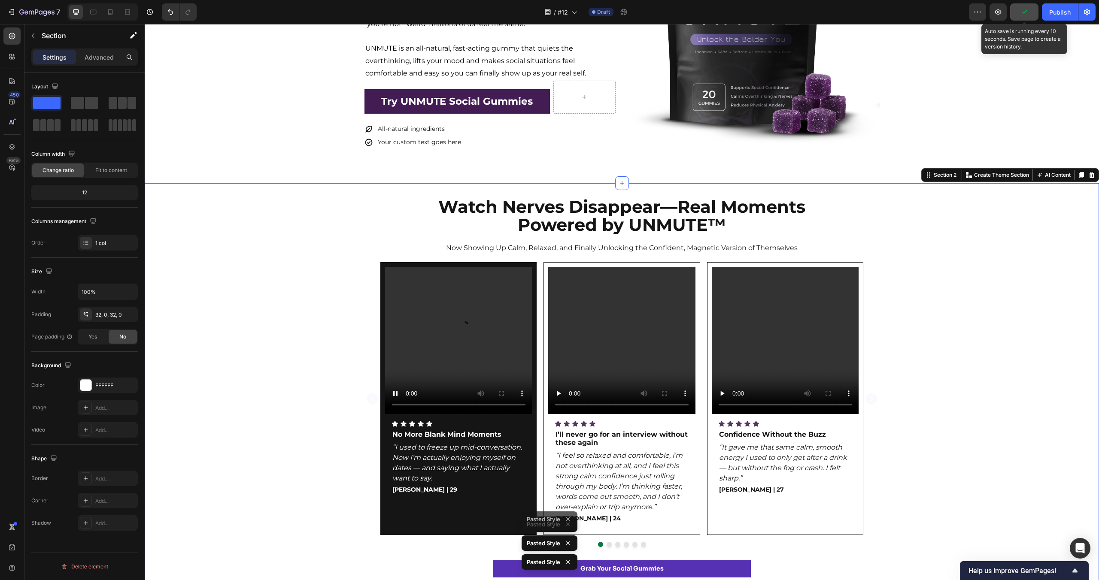
click at [275, 318] on div "Video Icon Icon Icon Icon Icon Icon List No More Blank Mind Moments Text Block …" at bounding box center [622, 404] width 954 height 285
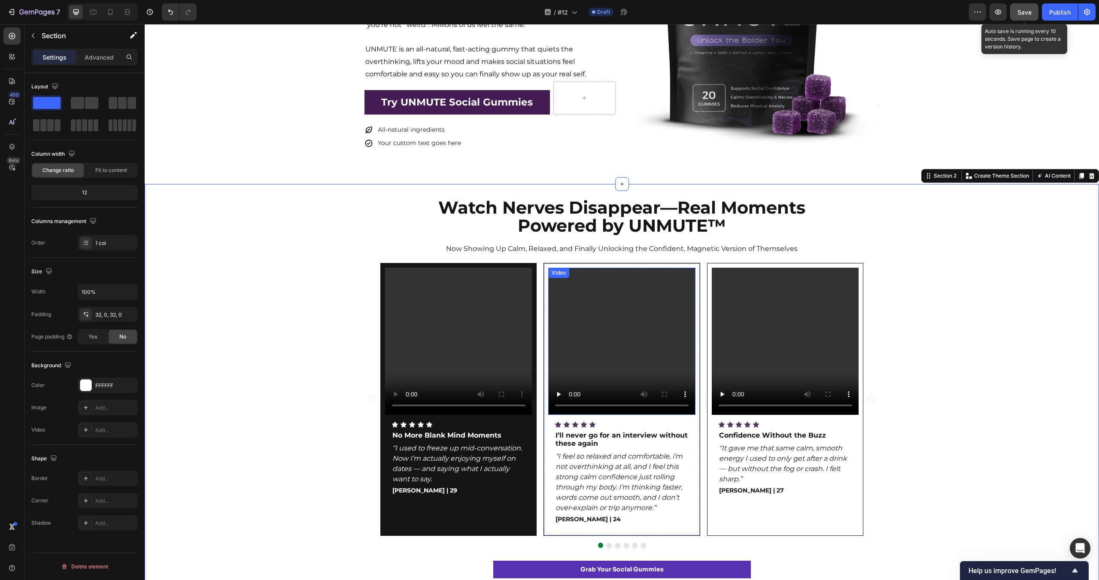
scroll to position [216, 0]
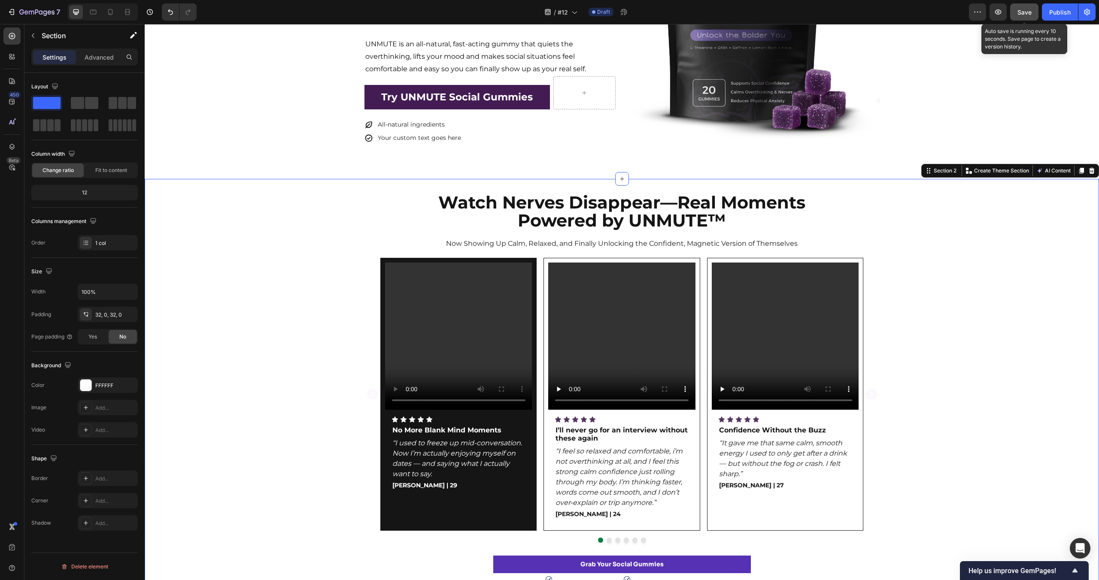
click at [280, 285] on div "Video Icon Icon Icon Icon Icon Icon List No More Blank Mind Moments Text Block …" at bounding box center [622, 400] width 954 height 285
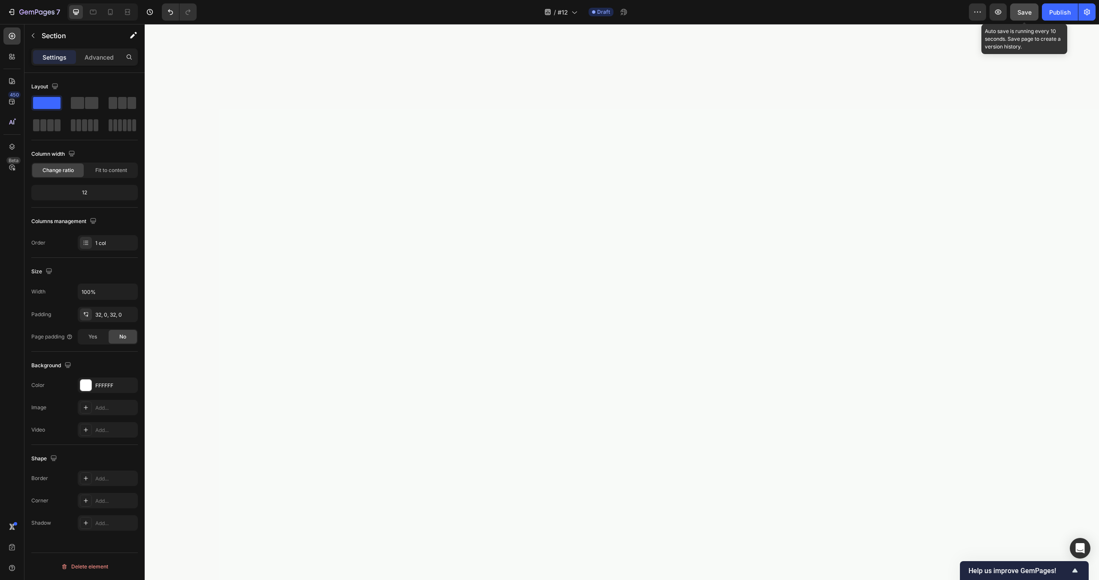
scroll to position [0, 0]
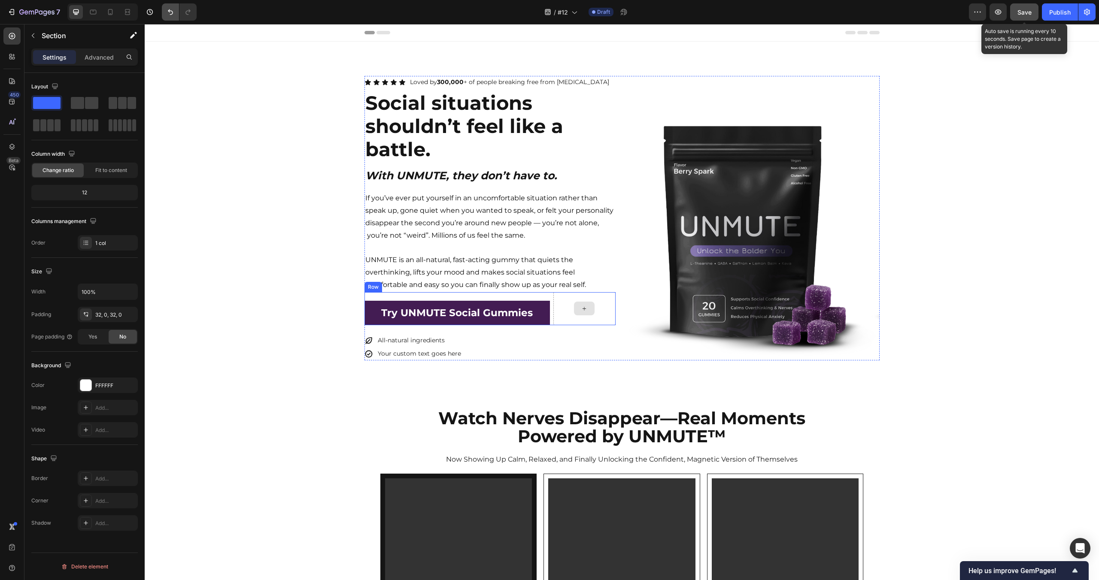
click at [169, 12] on icon "Undo/Redo" at bounding box center [170, 12] width 9 height 9
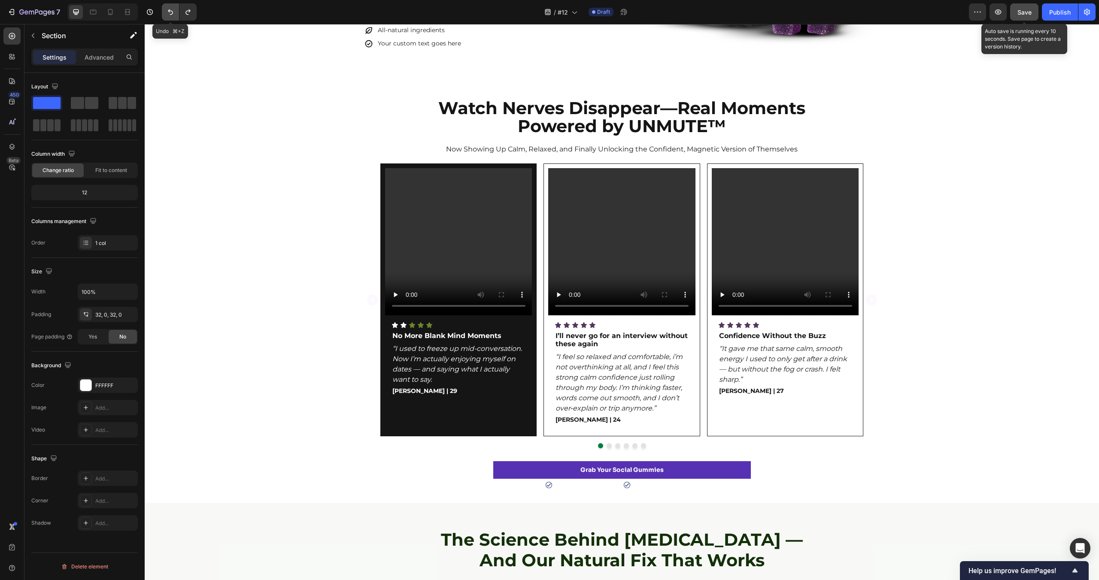
click at [169, 12] on icon "Undo/Redo" at bounding box center [170, 12] width 9 height 9
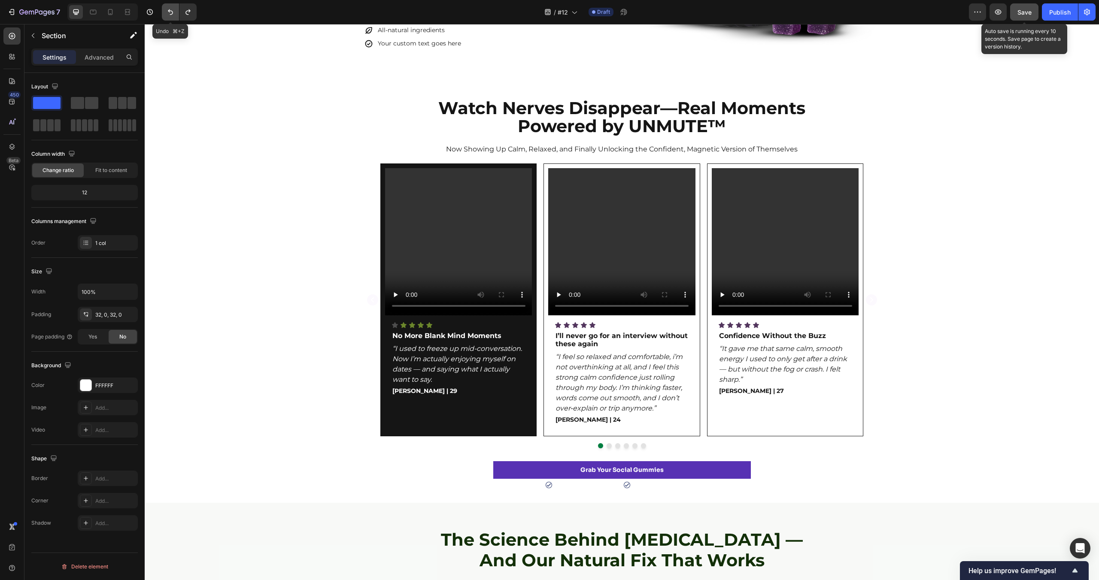
click at [169, 12] on icon "Undo/Redo" at bounding box center [170, 12] width 9 height 9
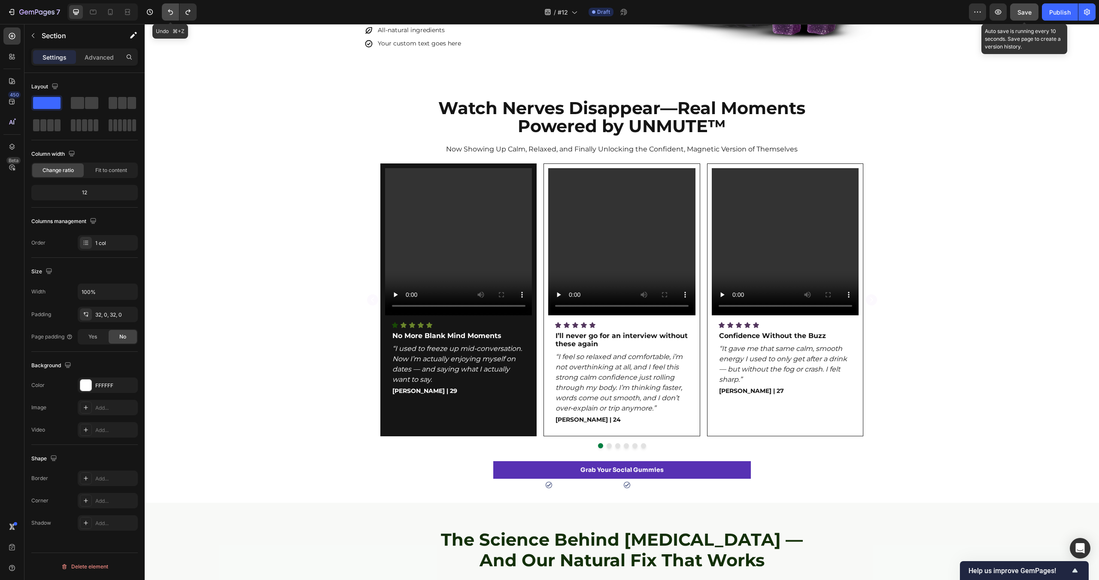
click at [169, 12] on icon "Undo/Redo" at bounding box center [170, 12] width 9 height 9
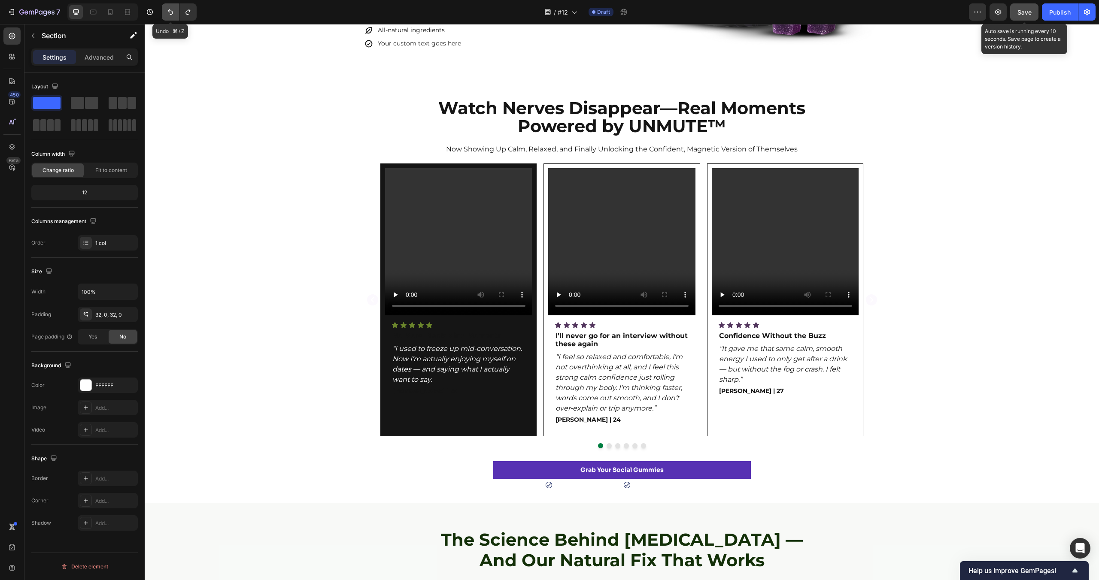
click at [169, 12] on icon "Undo/Redo" at bounding box center [170, 12] width 9 height 9
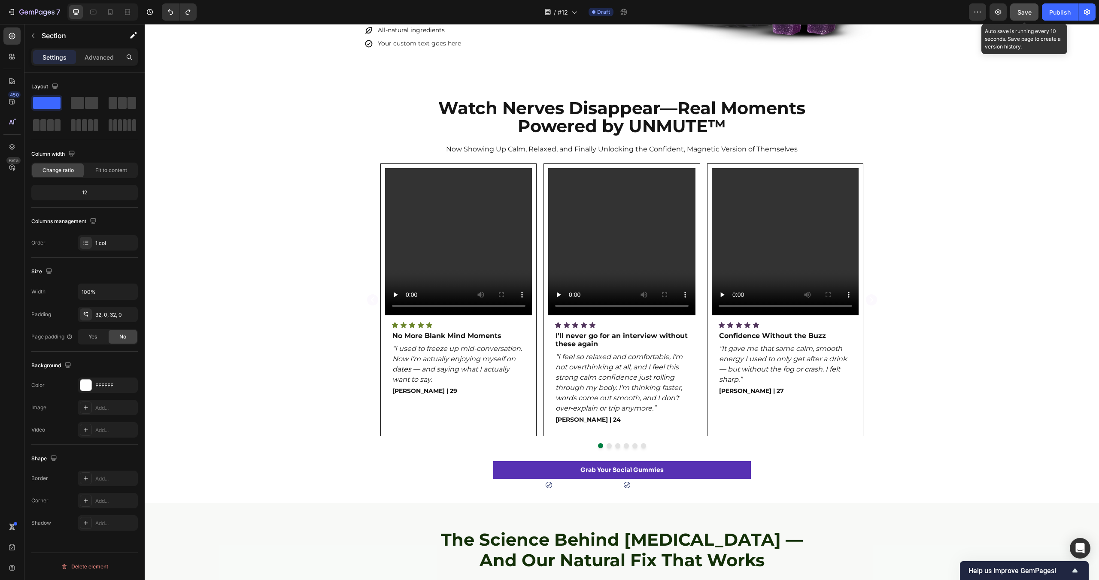
click at [197, 115] on div "Watch Nerves Disappear—Real Moments Powered by UNMUTE™ Heading Now Showing Up C…" at bounding box center [622, 293] width 954 height 391
click at [416, 166] on div "Video Icon Icon Icon Icon Icon Icon List No More Blank Mind Moments Text Block …" at bounding box center [458, 300] width 157 height 273
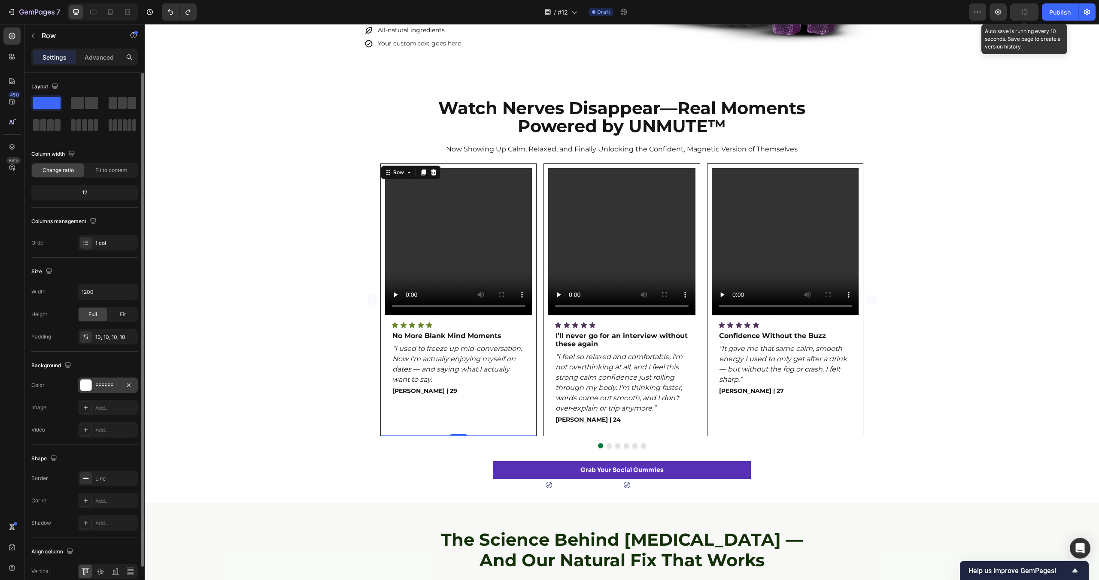
click at [91, 386] on div at bounding box center [85, 385] width 11 height 11
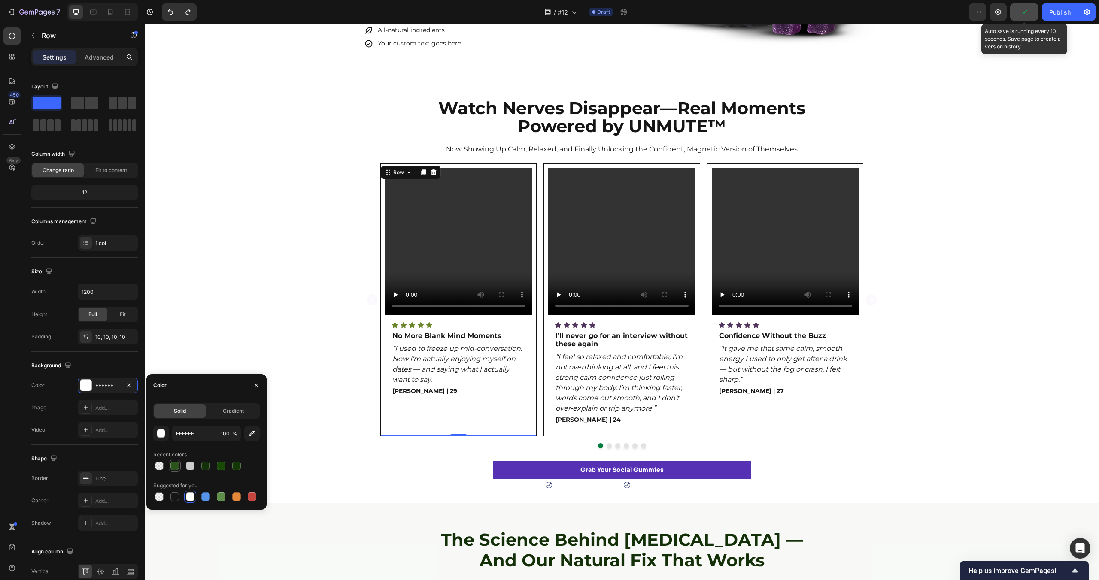
click at [175, 467] on div at bounding box center [174, 466] width 9 height 9
type input "2C531C"
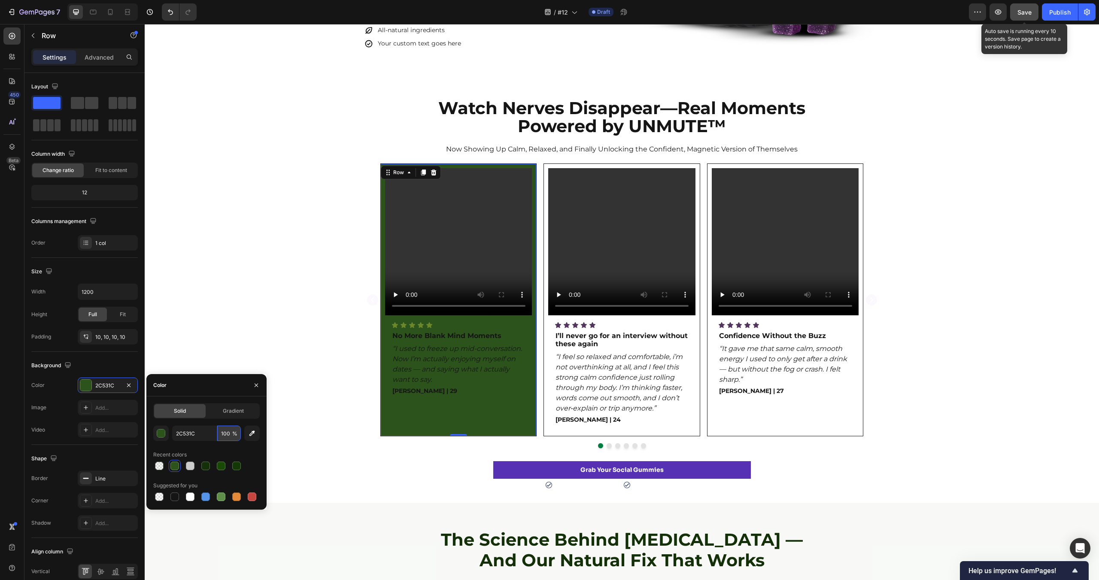
click at [229, 434] on input "100" at bounding box center [229, 433] width 24 height 15
type input "5"
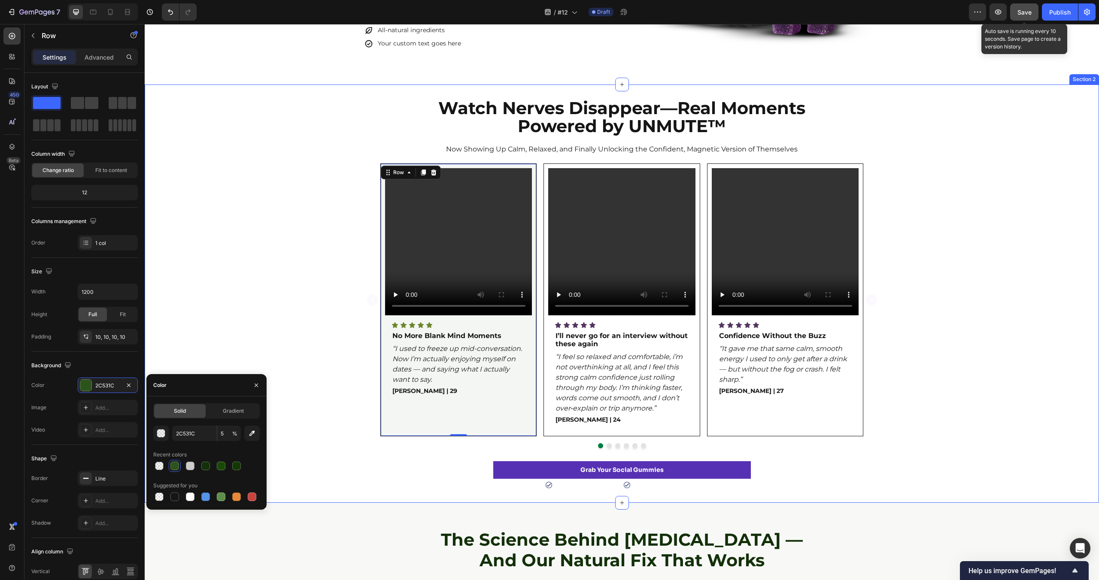
click at [215, 261] on div "Video Icon Icon Icon Icon Icon Icon List No More Blank Mind Moments Text Block …" at bounding box center [622, 306] width 954 height 285
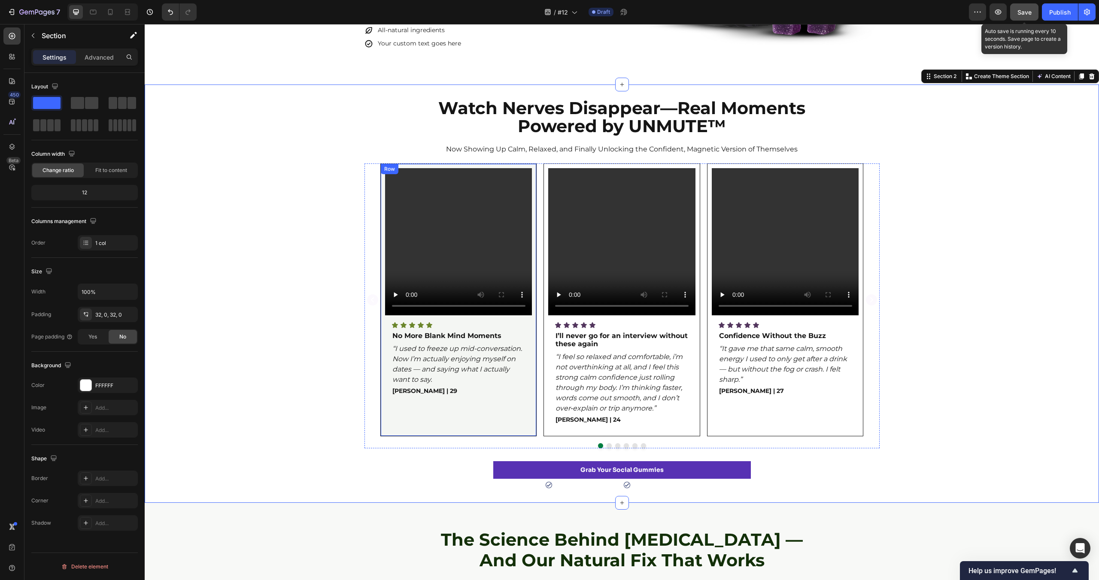
click at [498, 320] on div "Video Icon Icon Icon Icon Icon Icon List No More Blank Mind Moments Text Block …" at bounding box center [458, 300] width 147 height 264
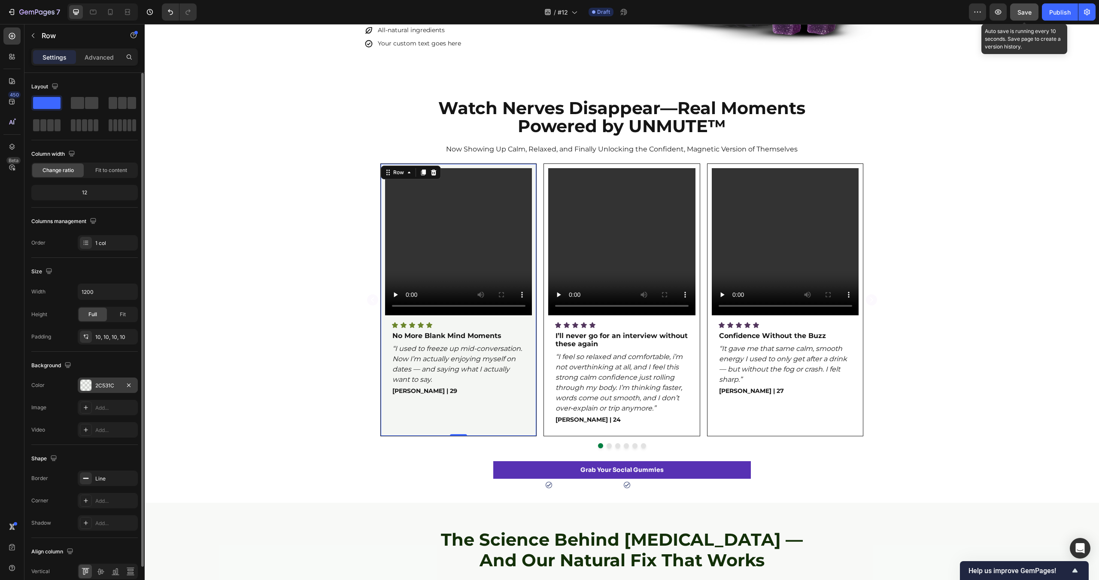
click at [88, 387] on div at bounding box center [85, 385] width 11 height 11
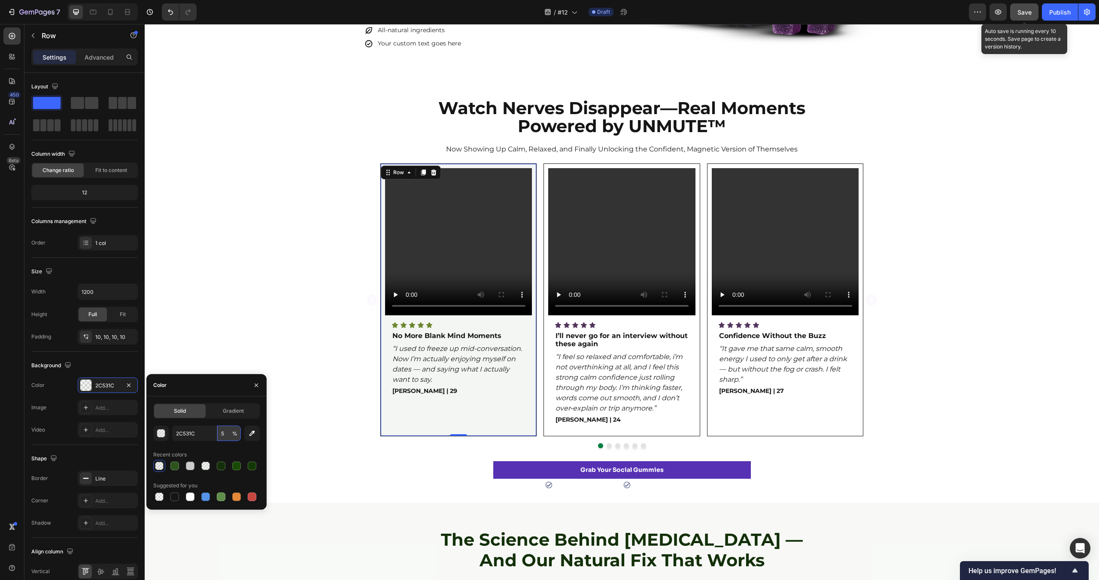
click at [220, 437] on input "5" at bounding box center [229, 433] width 24 height 15
type input "15"
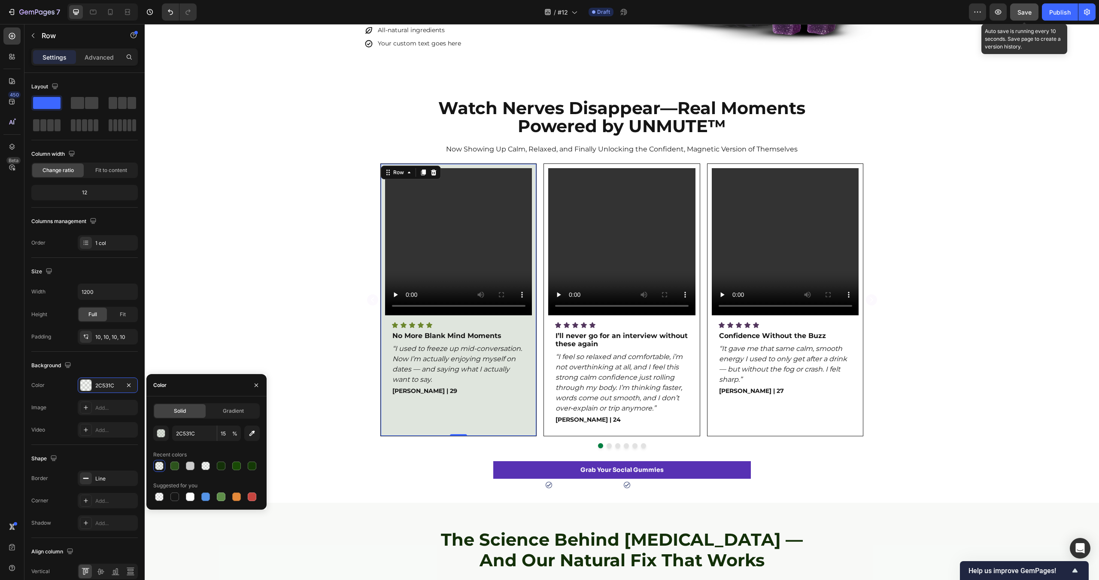
click at [256, 317] on div "Video Icon Icon Icon Icon Icon Icon List No More Blank Mind Moments Text Block …" at bounding box center [622, 306] width 954 height 285
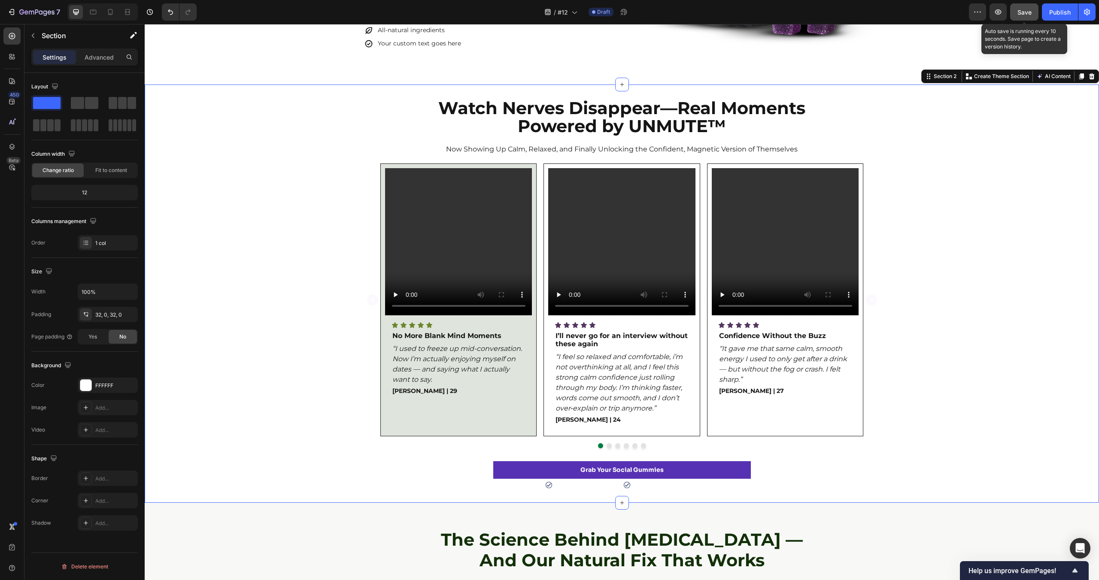
click at [337, 500] on div "Watch Nerves Disappear—Real Moments Powered by UNMUTE™ Heading Now Showing Up C…" at bounding box center [622, 294] width 954 height 418
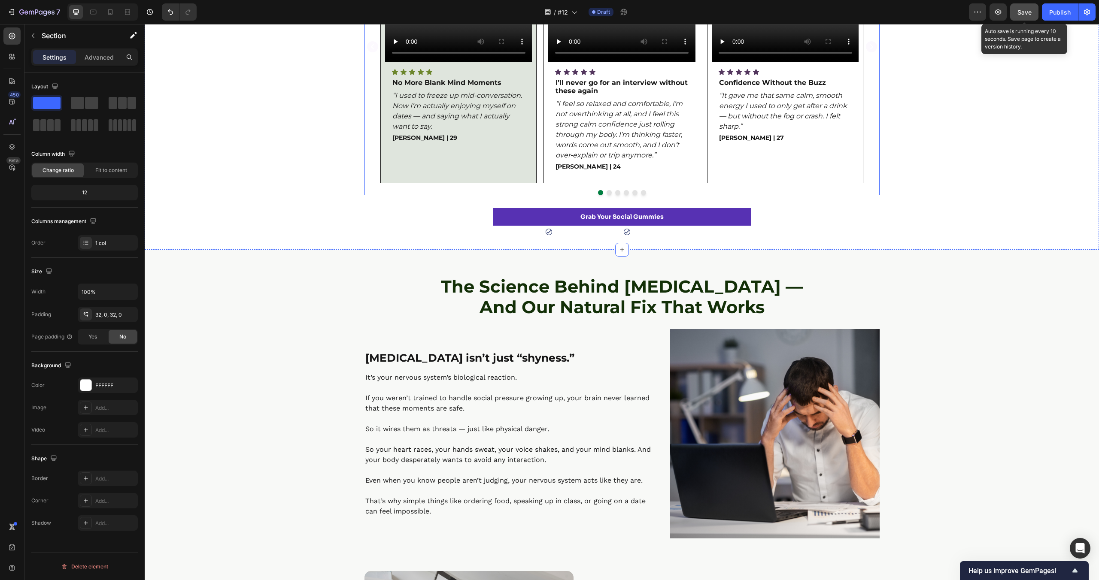
scroll to position [536, 0]
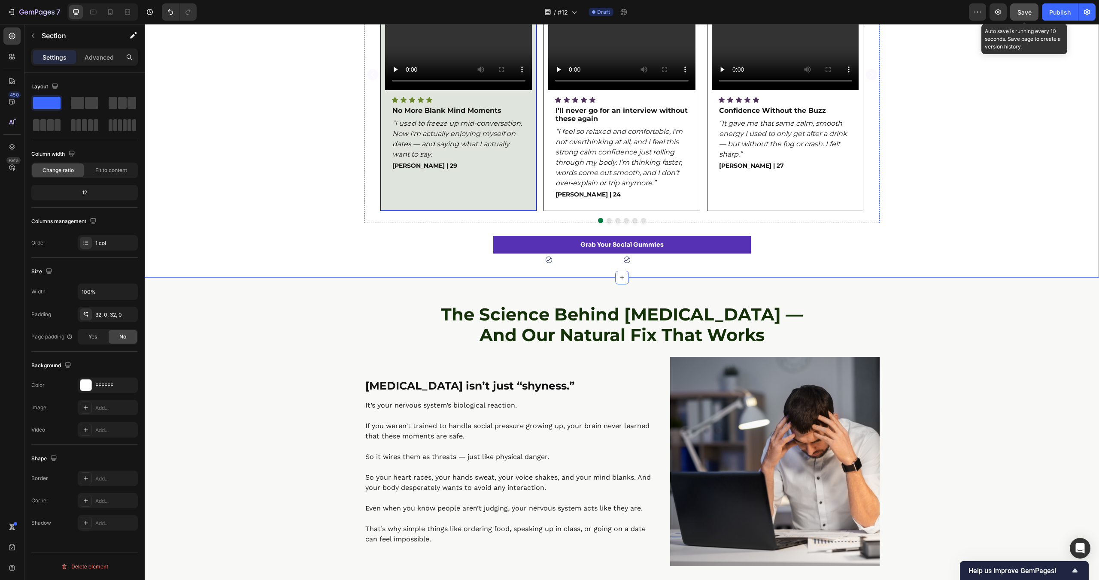
click at [449, 93] on div "Video Icon Icon Icon Icon Icon Icon List No More Blank Mind Moments Text Block …" at bounding box center [458, 75] width 147 height 264
click at [433, 201] on div "Video Icon Icon Icon Icon Icon Icon List No More Blank Mind Moments Text Block …" at bounding box center [458, 75] width 147 height 264
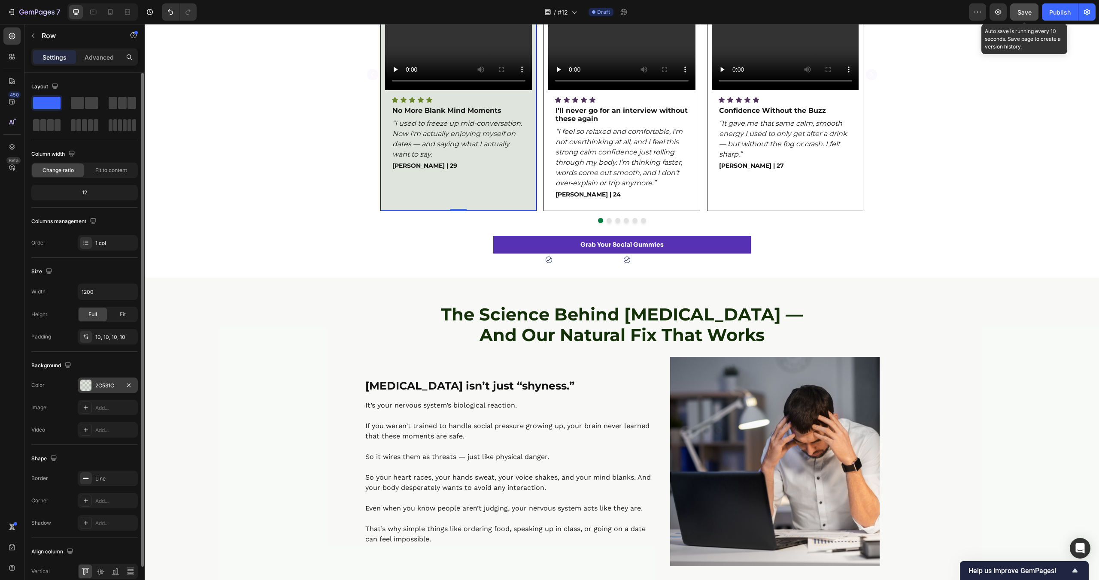
click at [108, 387] on div "2C531C" at bounding box center [107, 386] width 25 height 8
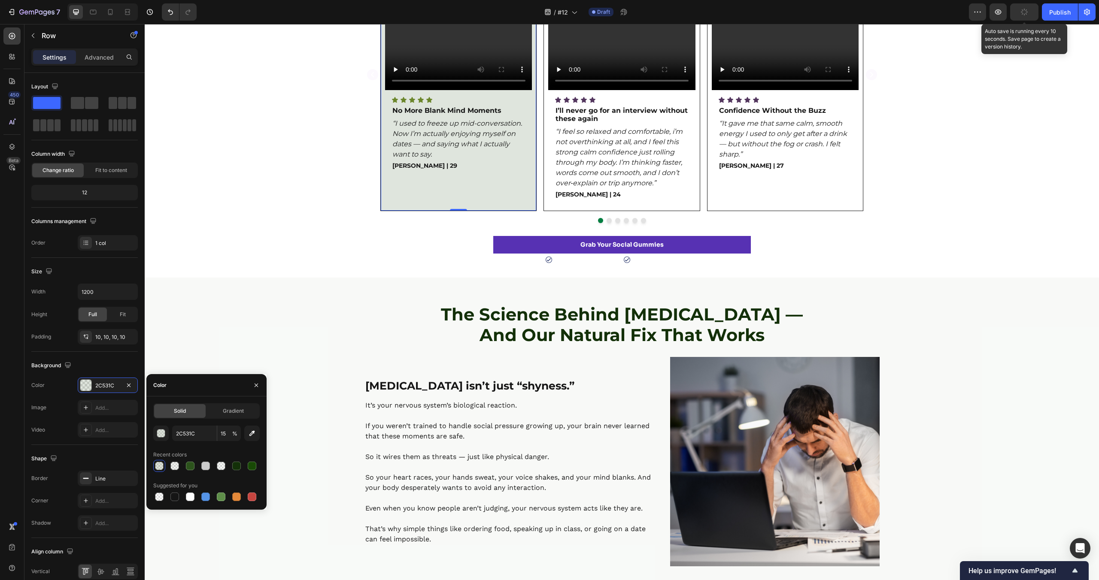
click at [233, 434] on span "%" at bounding box center [234, 434] width 5 height 8
click at [232, 436] on span "%" at bounding box center [234, 434] width 5 height 8
click at [228, 436] on input "15" at bounding box center [229, 433] width 24 height 15
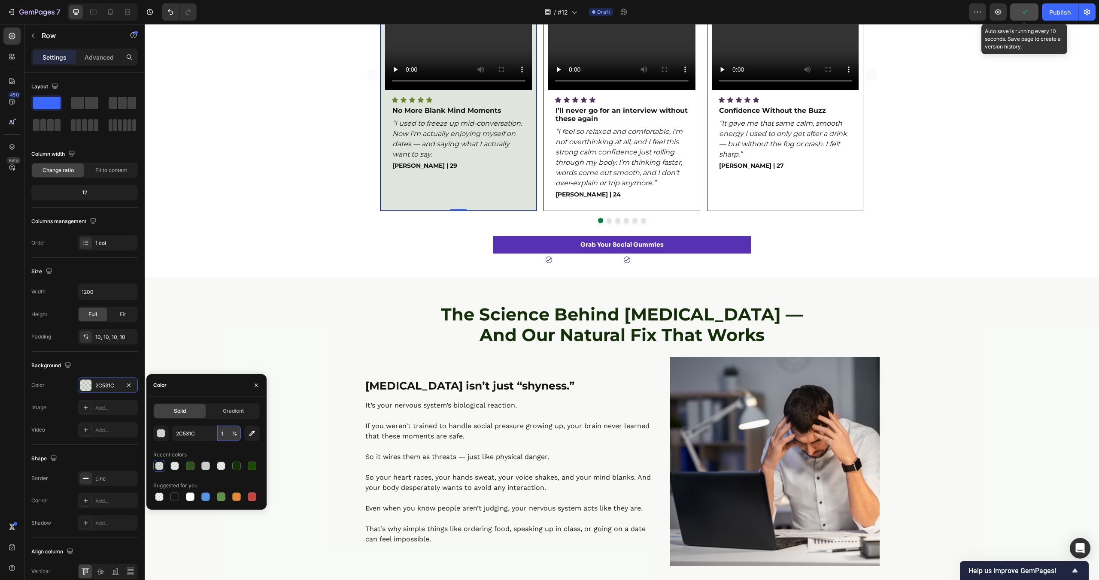
type input "12"
click at [271, 243] on div "Watch Nerves Disappear—Real Moments Powered by UNMUTE™ Heading Now Showing Up C…" at bounding box center [622, 68] width 954 height 391
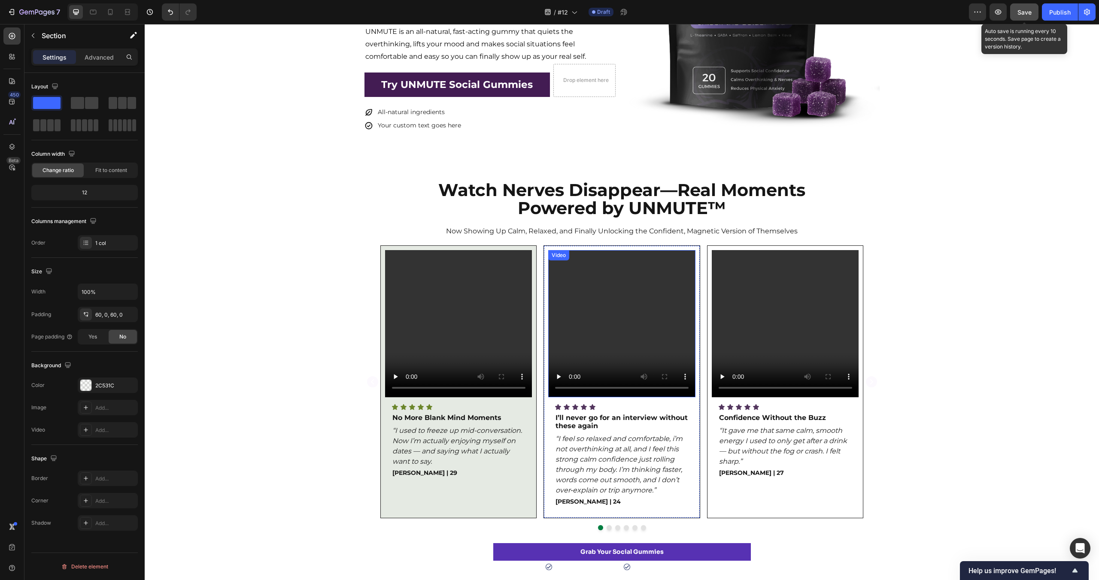
scroll to position [223, 0]
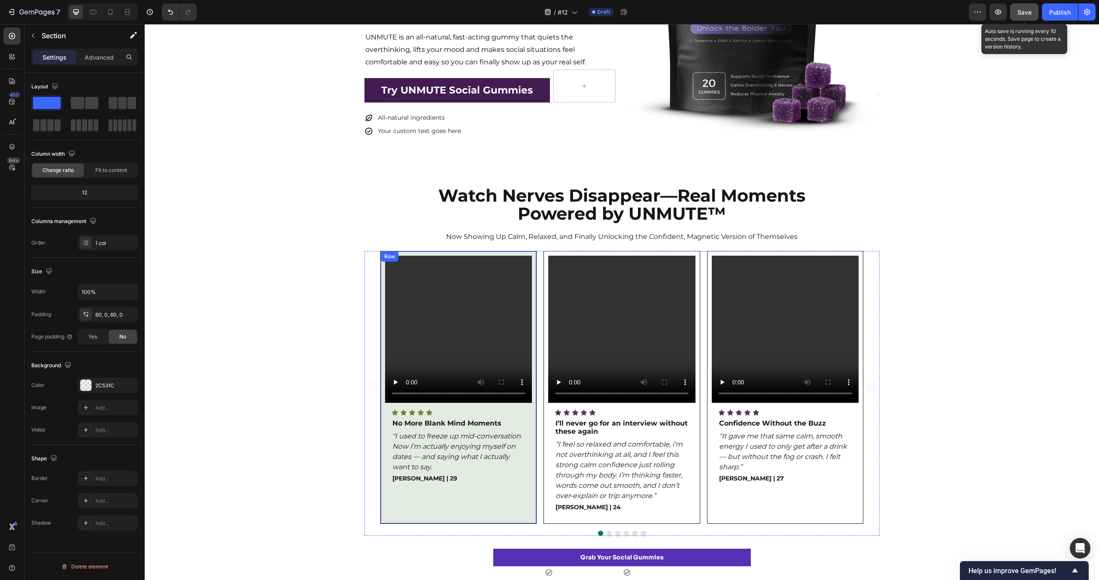
click at [533, 252] on div "Video Icon Icon Icon Icon Icon Icon List No More Blank Mind Moments Text Block …" at bounding box center [458, 387] width 157 height 273
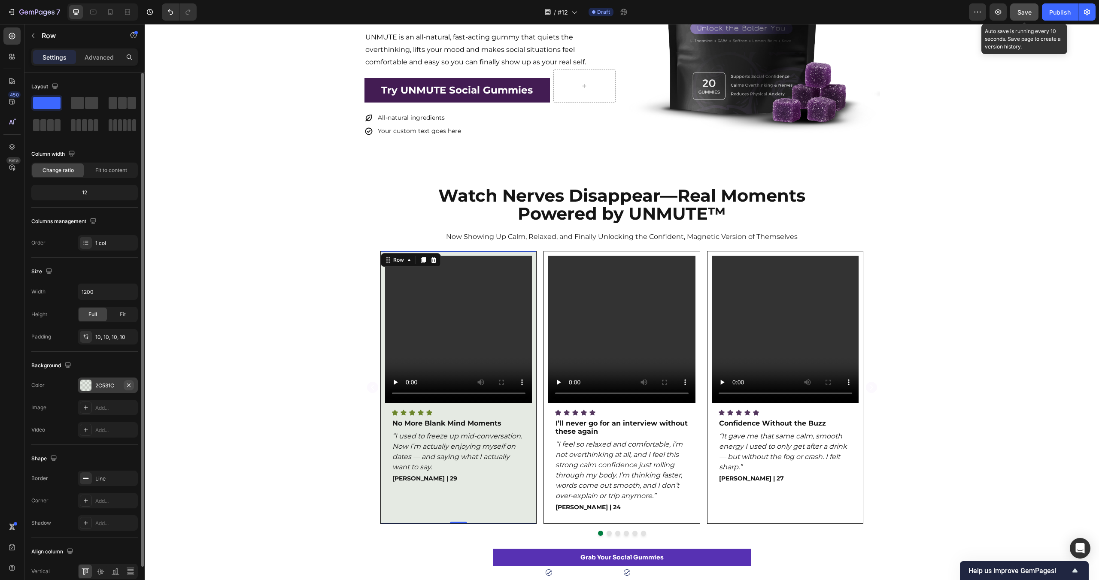
click at [128, 382] on icon "button" at bounding box center [128, 385] width 7 height 7
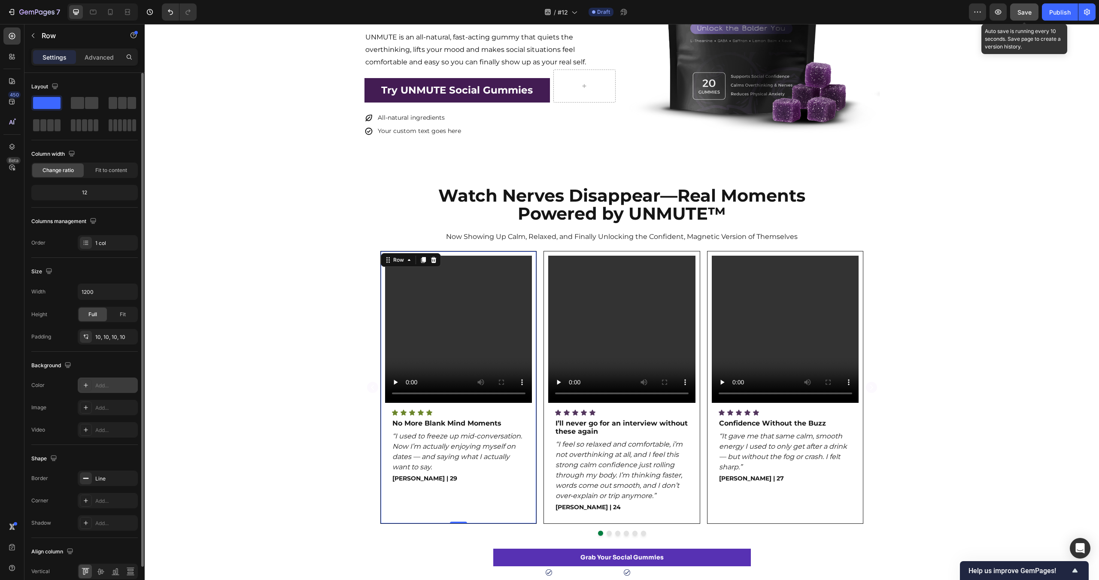
click at [116, 387] on div "Add..." at bounding box center [115, 386] width 40 height 8
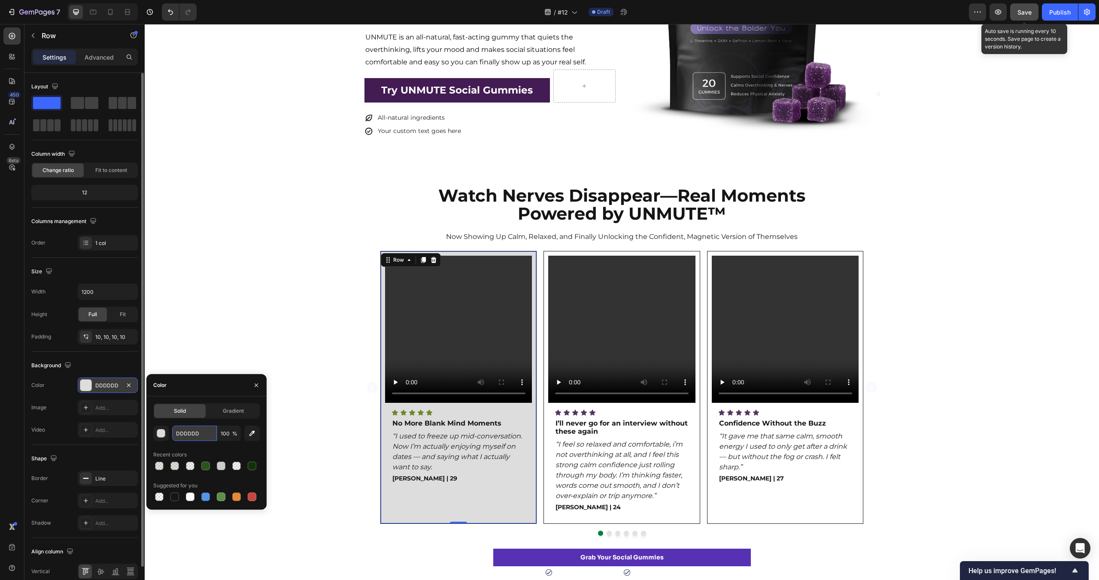
click at [202, 436] on input "DDDDDD" at bounding box center [194, 433] width 45 height 15
paste input "#DDE4CB"
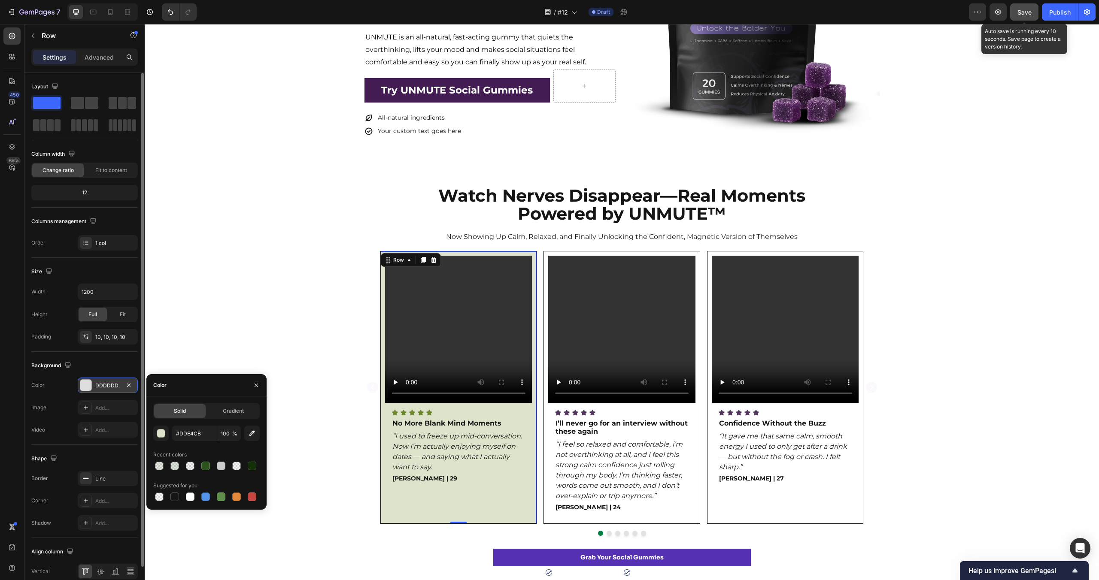
click at [208, 446] on div "#DDE4CB 100 % Recent colors Suggested for you" at bounding box center [206, 464] width 106 height 77
type input "DDE4CB"
click at [248, 305] on div "Video Icon Icon Icon Icon Icon Icon List No More Blank Mind Moments Text Block …" at bounding box center [622, 393] width 954 height 285
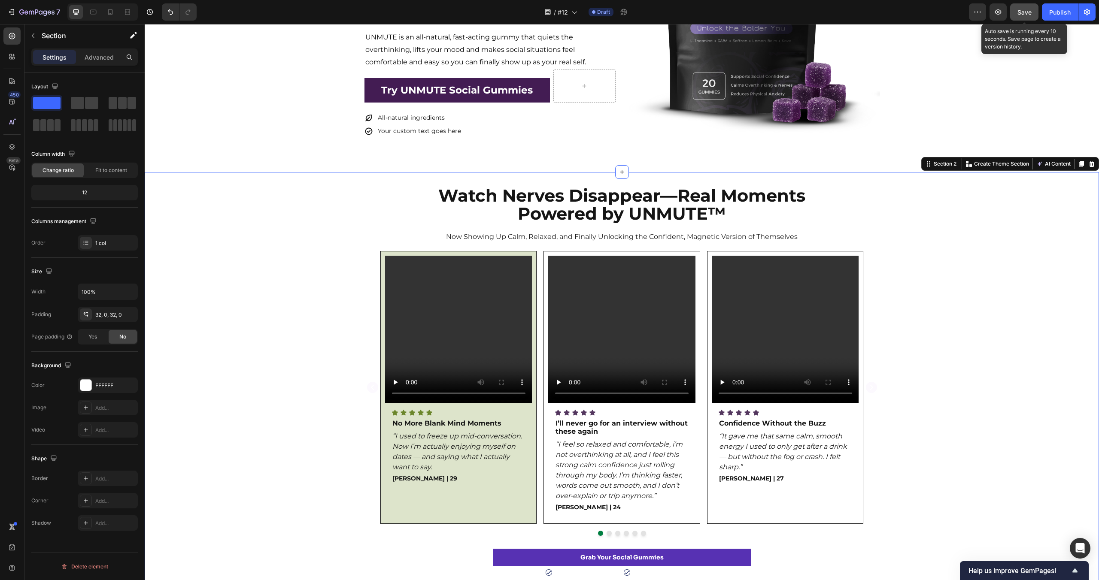
click at [248, 305] on div "Video Icon Icon Icon Icon Icon Icon List No More Blank Mind Moments Text Block …" at bounding box center [622, 393] width 954 height 285
click at [395, 413] on icon at bounding box center [395, 413] width 6 height 6
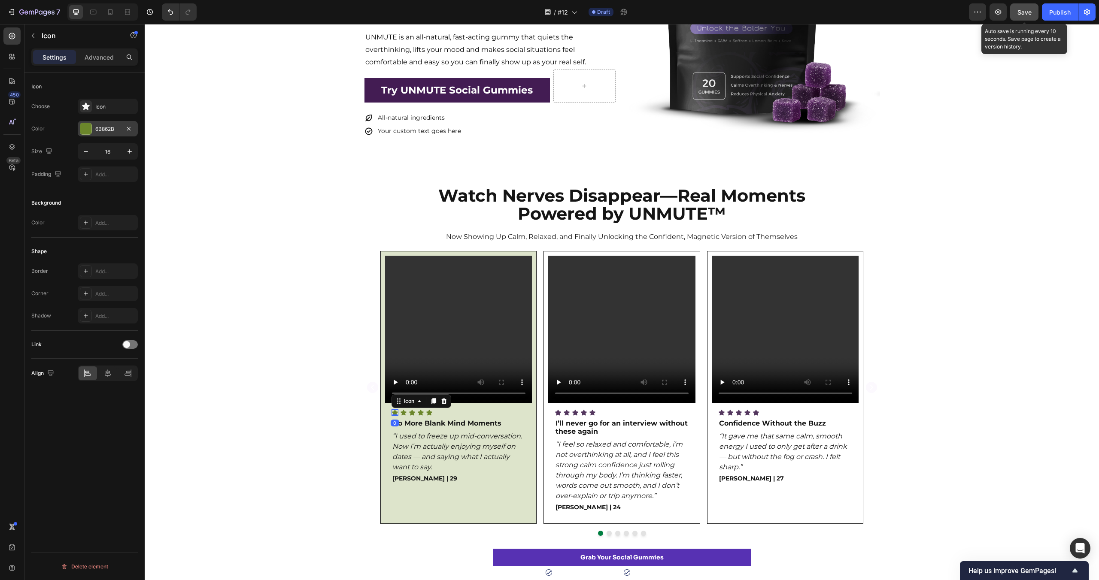
click at [88, 130] on div at bounding box center [85, 128] width 11 height 11
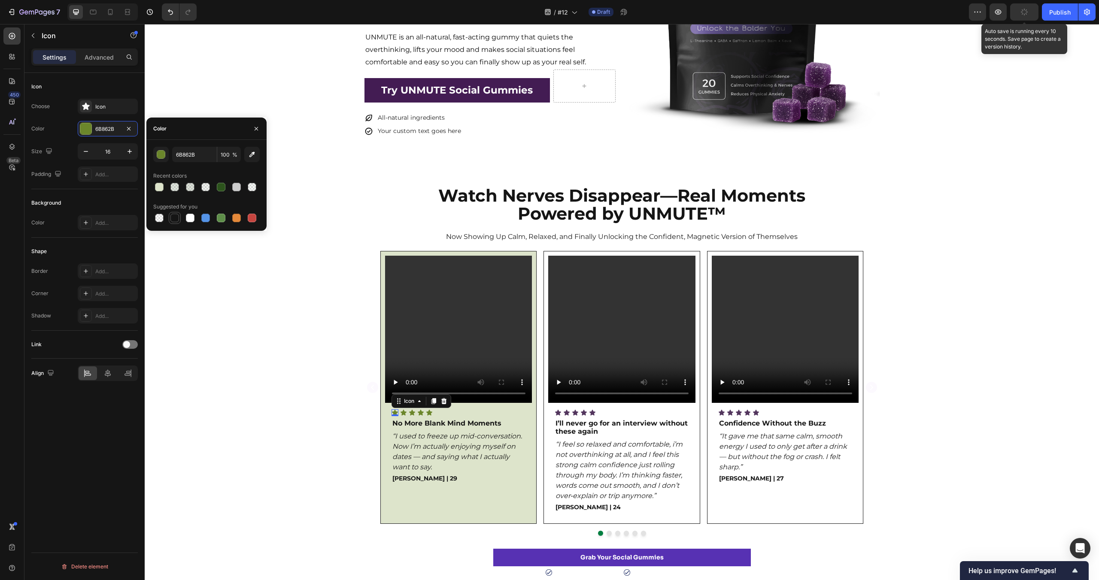
click at [173, 216] on div at bounding box center [174, 218] width 9 height 9
type input "151515"
click at [225, 367] on div "Video Icon 0 Icon Icon Icon Icon Icon List No More Blank Mind Moments Text Bloc…" at bounding box center [622, 393] width 954 height 285
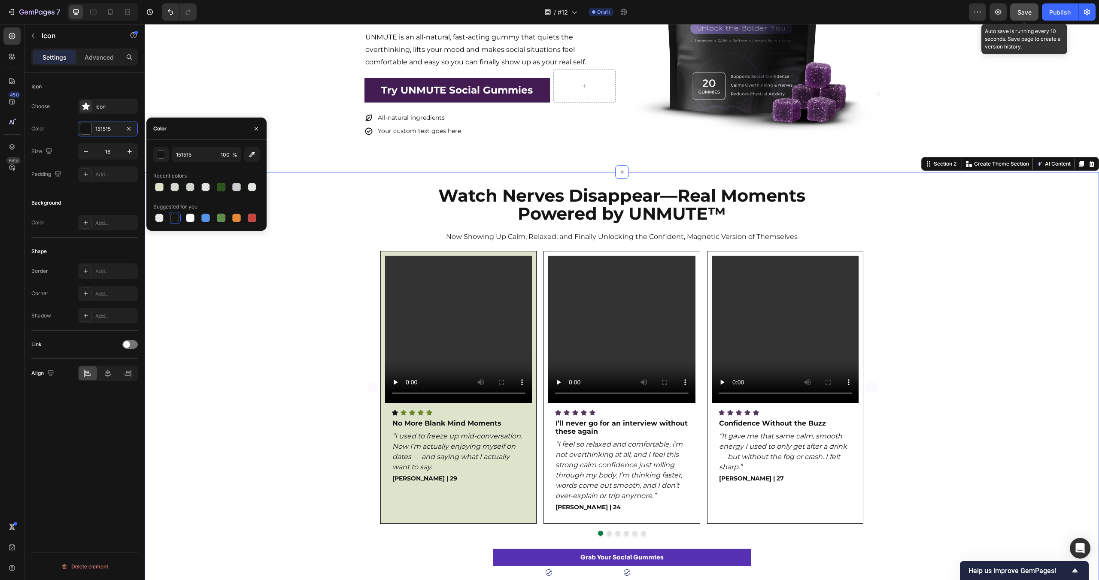
click at [225, 367] on div "Video Icon Icon Icon Icon Icon Icon List No More Blank Mind Moments Text Block …" at bounding box center [622, 393] width 954 height 285
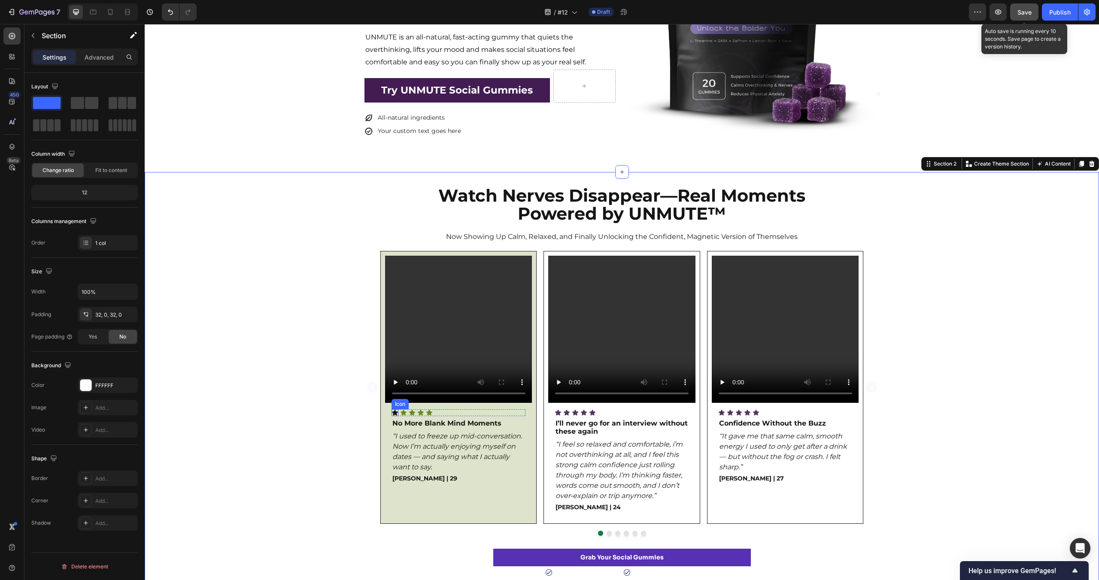
click at [395, 415] on icon at bounding box center [394, 412] width 7 height 7
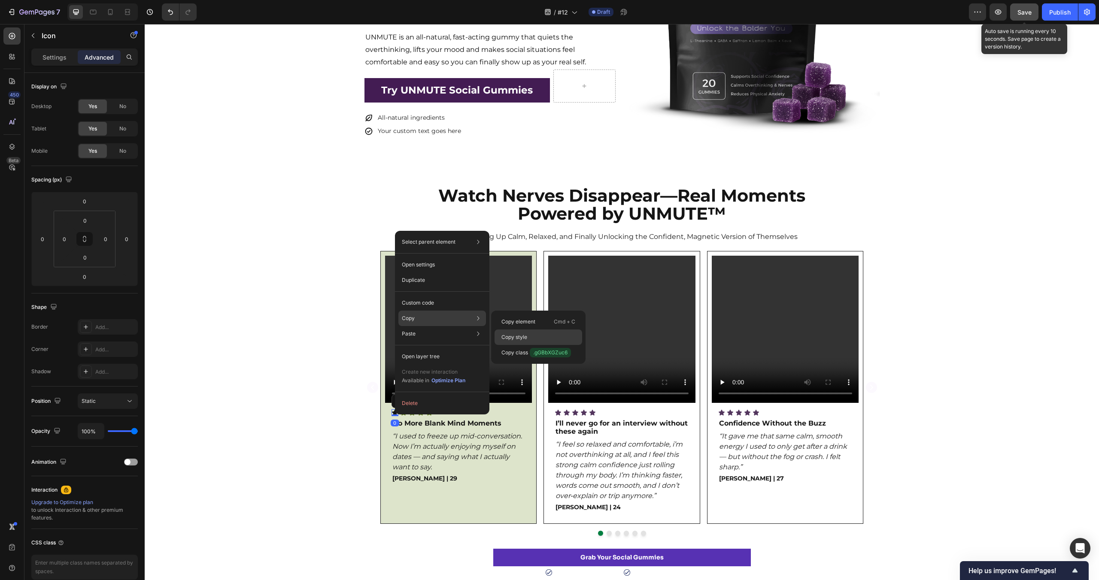
click at [514, 334] on p "Copy style" at bounding box center [514, 338] width 26 height 8
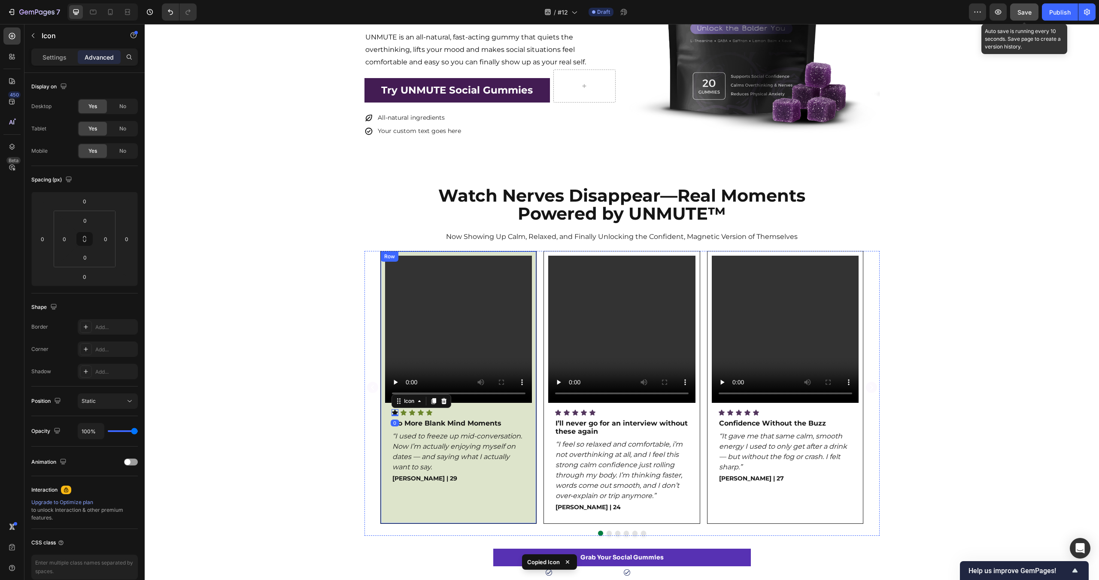
click at [331, 425] on div "Video Icon 0 Icon Icon Icon Icon Icon List No More Blank Mind Moments Text Bloc…" at bounding box center [622, 393] width 954 height 285
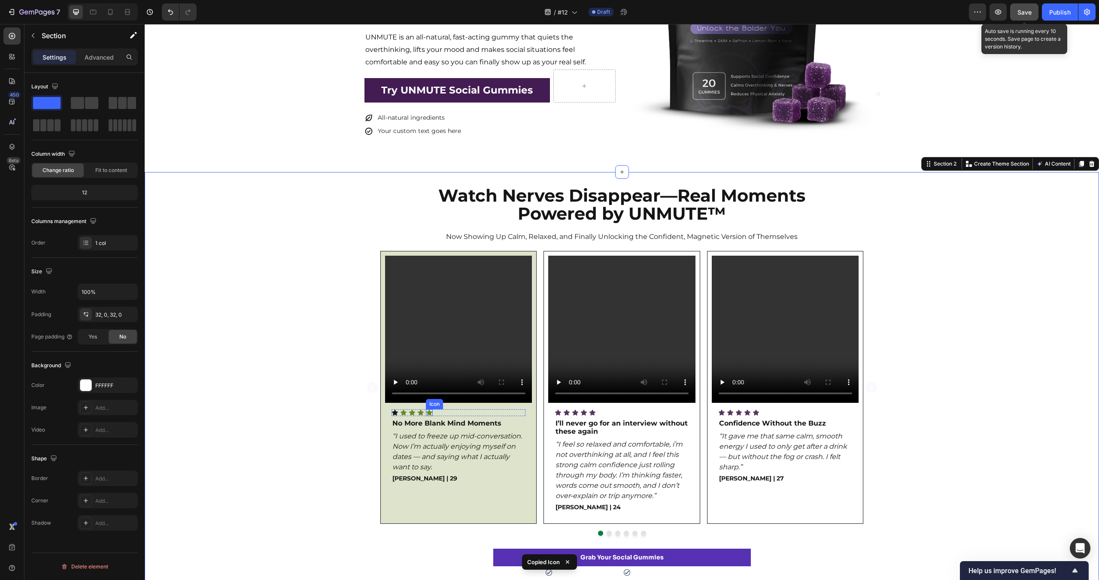
click at [443, 413] on div "Icon Icon Icon Icon Icon" at bounding box center [458, 412] width 134 height 7
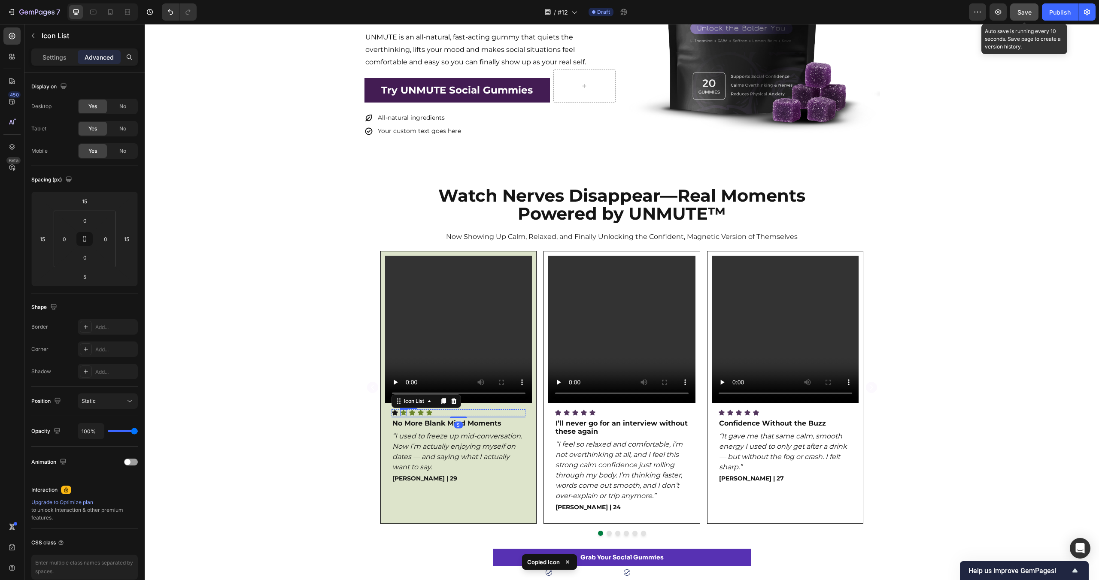
click at [404, 413] on icon at bounding box center [403, 413] width 6 height 6
click at [412, 414] on icon at bounding box center [412, 413] width 6 height 6
click at [421, 414] on div "Icon" at bounding box center [420, 412] width 7 height 7
click at [428, 414] on div "Icon" at bounding box center [429, 412] width 7 height 7
click at [512, 496] on div "Video Icon Icon Icon Icon Icon 0 Icon List No More Blank Mind Moments Text Bloc…" at bounding box center [458, 388] width 147 height 264
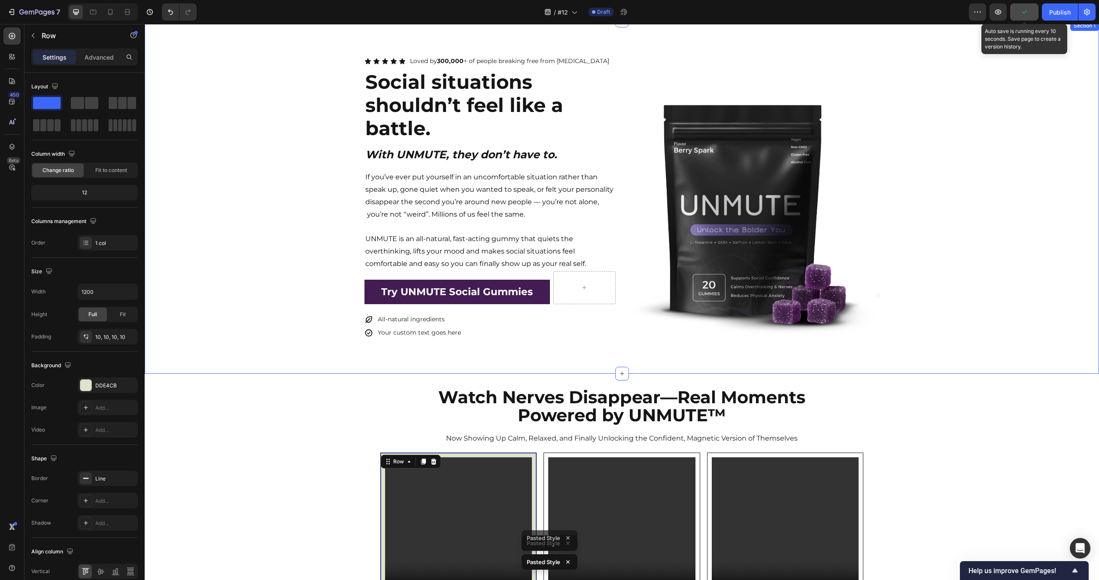
scroll to position [0, 0]
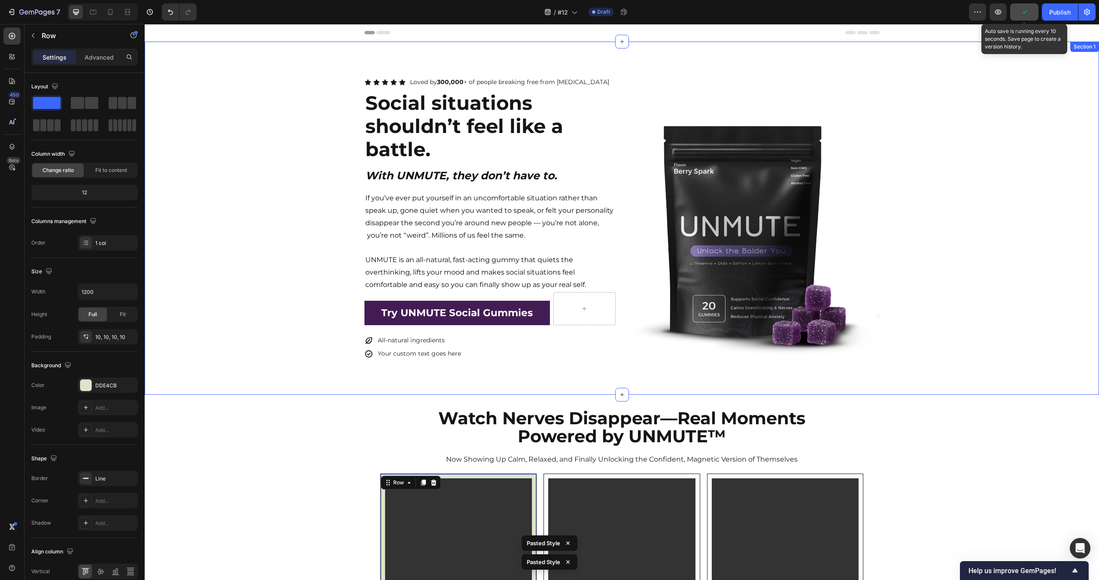
click at [270, 211] on div "Icon Icon Icon Icon Icon Icon List Loved by 300,000 + of people breaking free f…" at bounding box center [622, 218] width 954 height 285
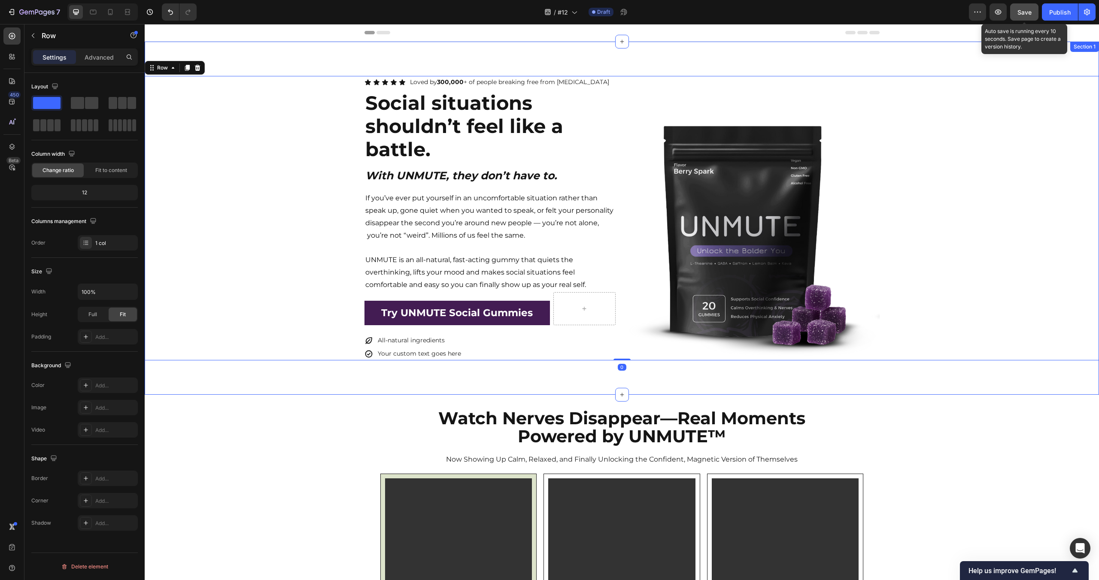
click at [314, 63] on div "Icon Icon Icon Icon Icon Icon List Loved by 300,000 + of people breaking free f…" at bounding box center [622, 218] width 954 height 353
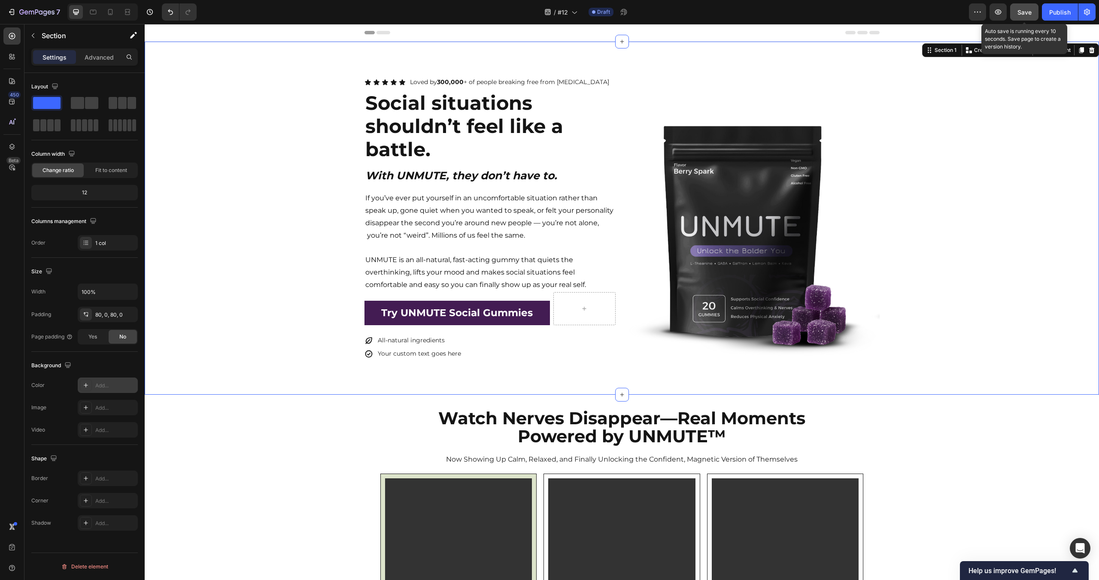
click at [102, 386] on div "Add..." at bounding box center [115, 386] width 40 height 8
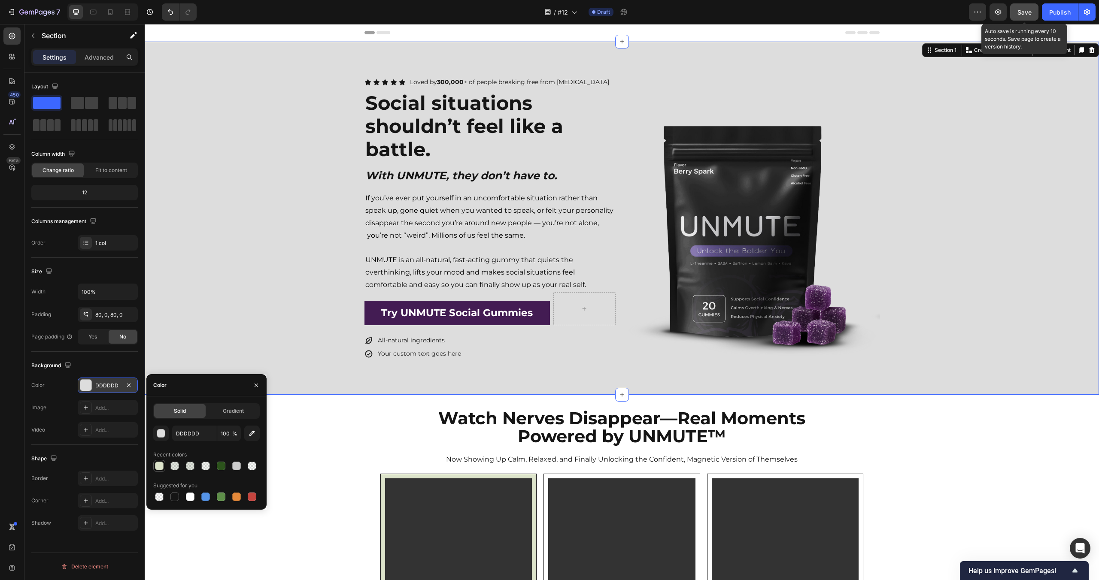
click at [164, 469] on div at bounding box center [159, 466] width 12 height 12
type input "DDE4CB"
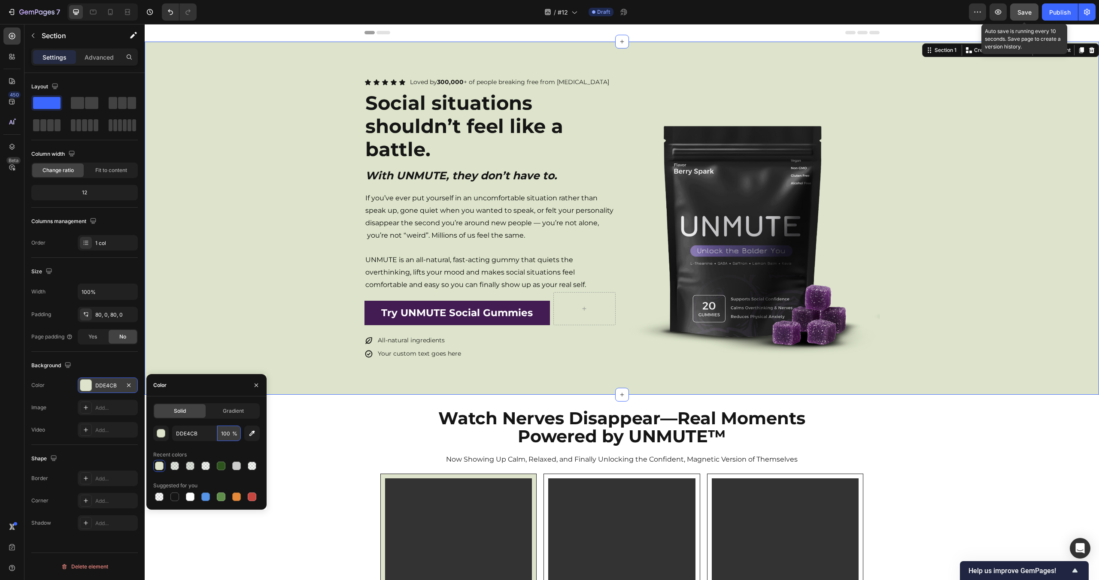
click at [224, 433] on input "100" at bounding box center [229, 433] width 24 height 15
type input "30"
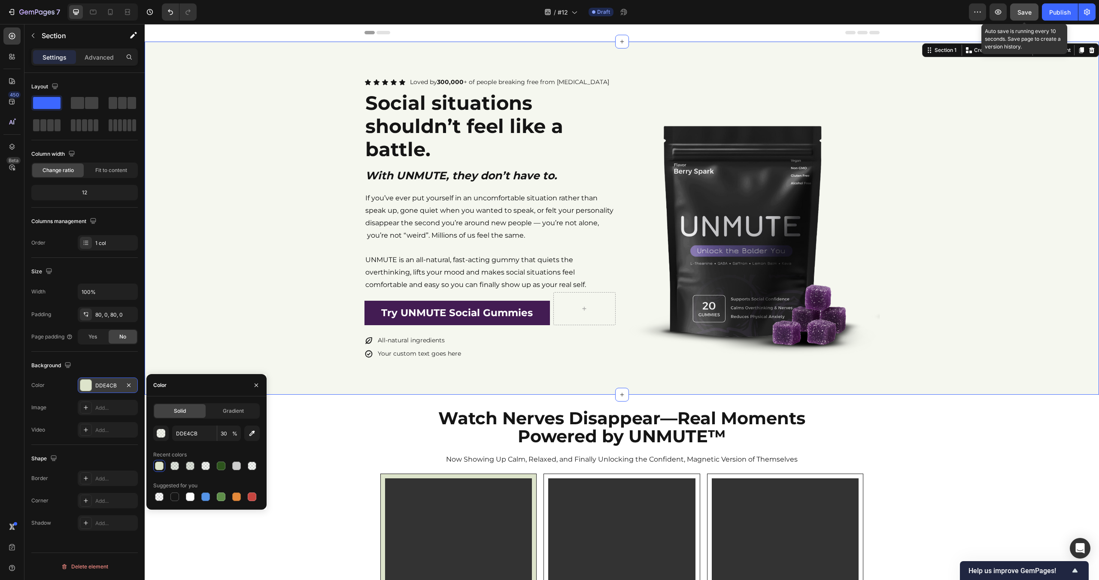
click at [351, 365] on div "Icon Icon Icon Icon Icon Icon List Loved by 300,000 + of people breaking free f…" at bounding box center [622, 218] width 954 height 353
click at [260, 307] on div "Icon Icon Icon Icon Icon Icon List Loved by 300,000 + of people breaking free f…" at bounding box center [622, 218] width 954 height 285
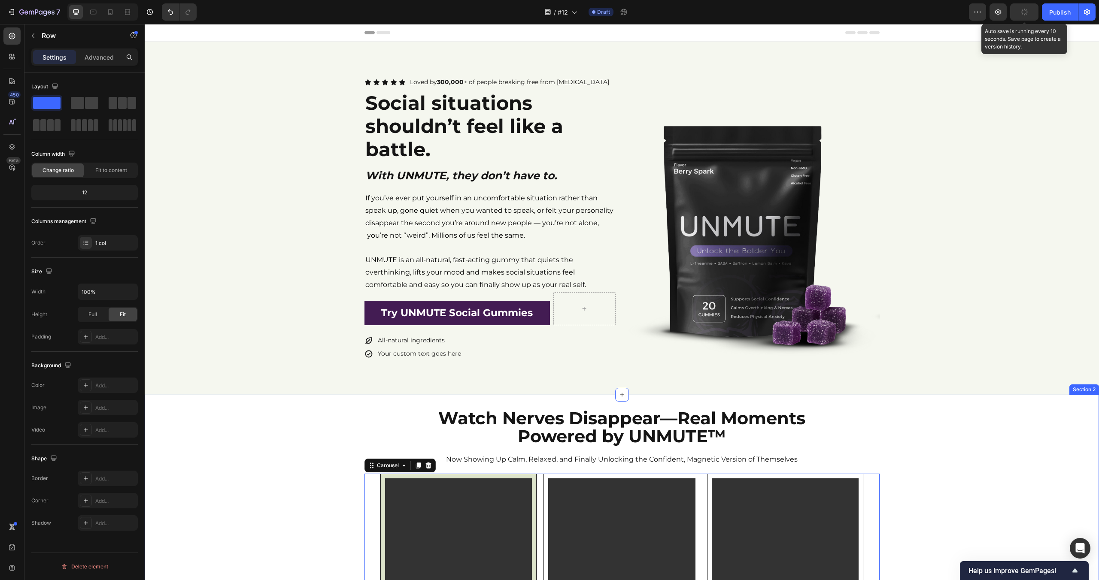
click at [999, 227] on div "Icon Icon Icon Icon Icon Icon List Loved by 300,000 + of people breaking free f…" at bounding box center [622, 218] width 954 height 285
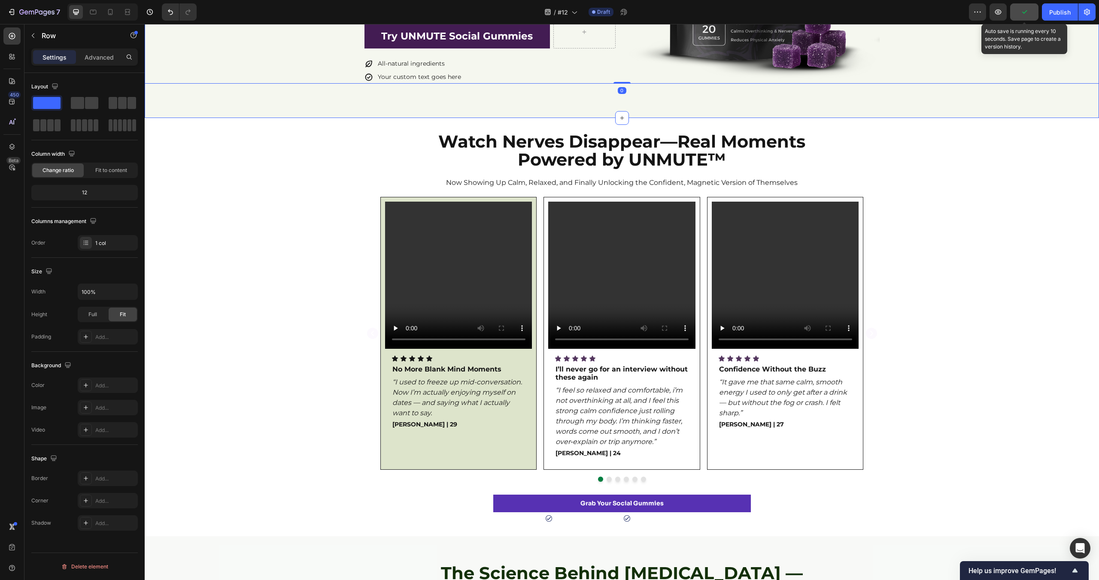
scroll to position [322, 0]
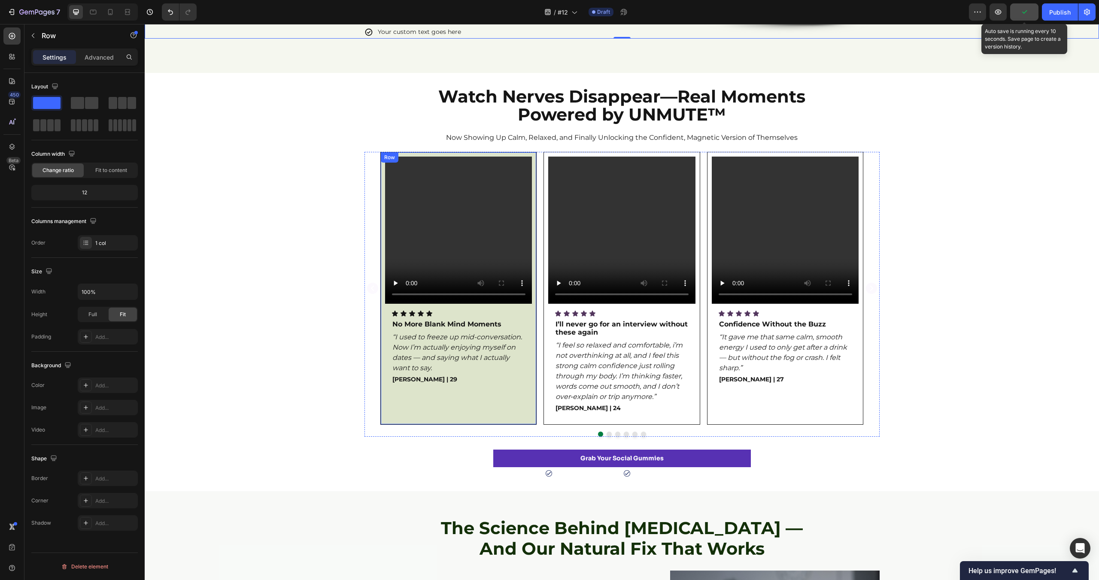
click at [531, 306] on div "Video Icon Icon Icon Icon Icon Icon List No More Blank Mind Moments Text Block …" at bounding box center [458, 289] width 147 height 264
click at [99, 384] on div "DDE4CB" at bounding box center [107, 386] width 25 height 8
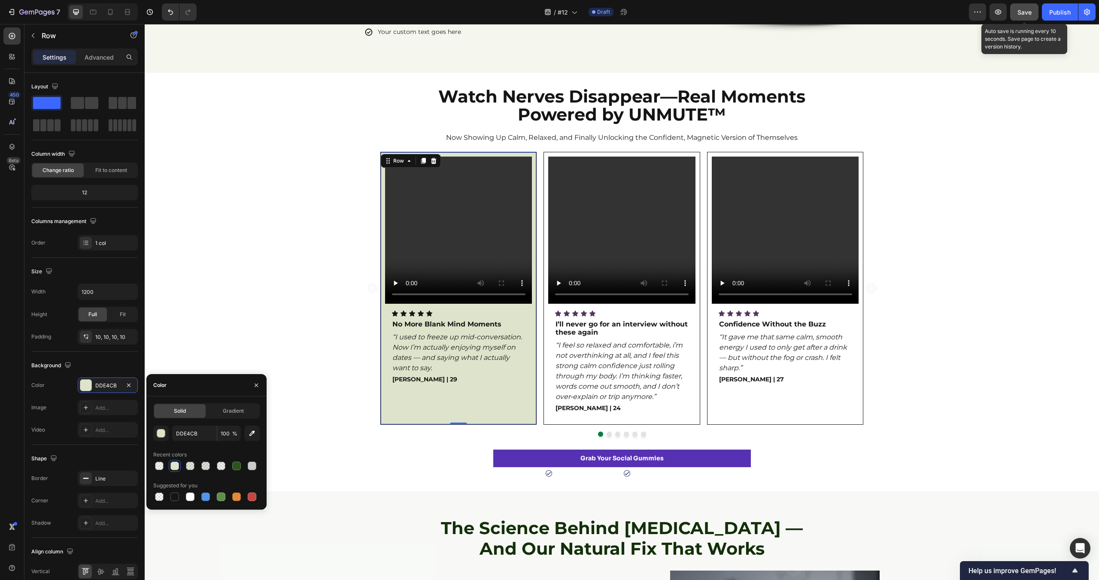
click at [233, 431] on span "%" at bounding box center [234, 434] width 5 height 8
click at [225, 435] on input "100" at bounding box center [229, 433] width 24 height 15
type input "30"
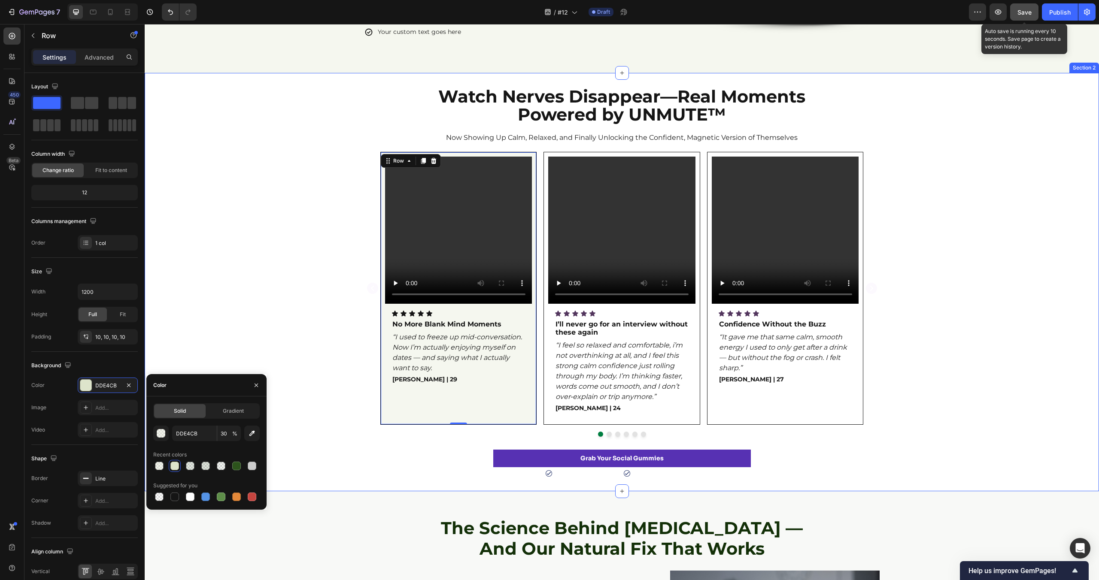
click at [299, 278] on div "Video Icon Icon Icon Icon Icon Icon List No More Blank Mind Moments Text Block …" at bounding box center [622, 294] width 954 height 285
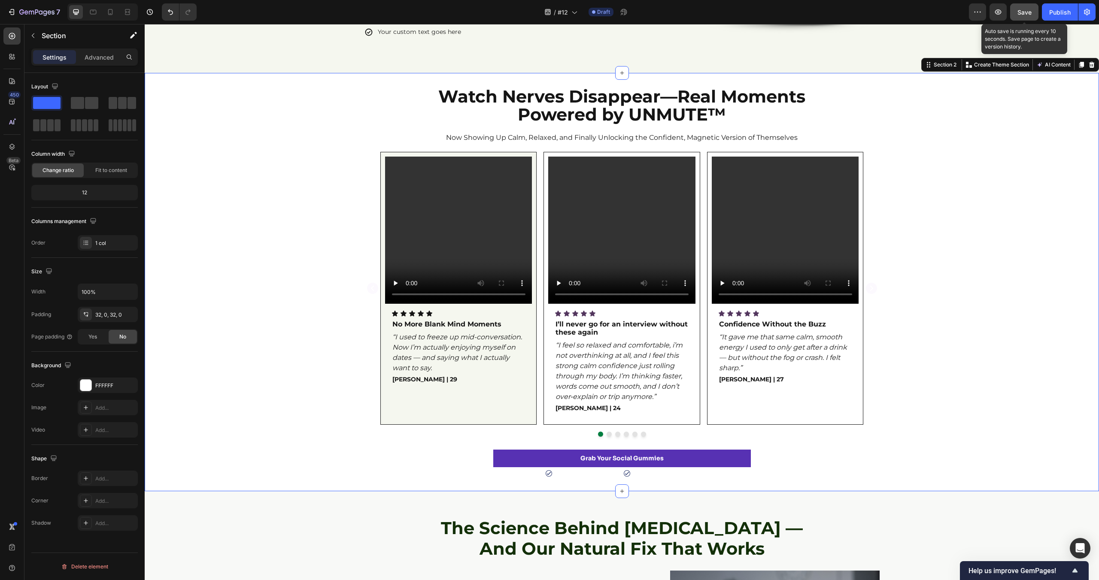
click at [318, 486] on div "Watch Nerves Disappear—Real Moments Powered by UNMUTE™ Heading Now Showing Up C…" at bounding box center [622, 282] width 954 height 418
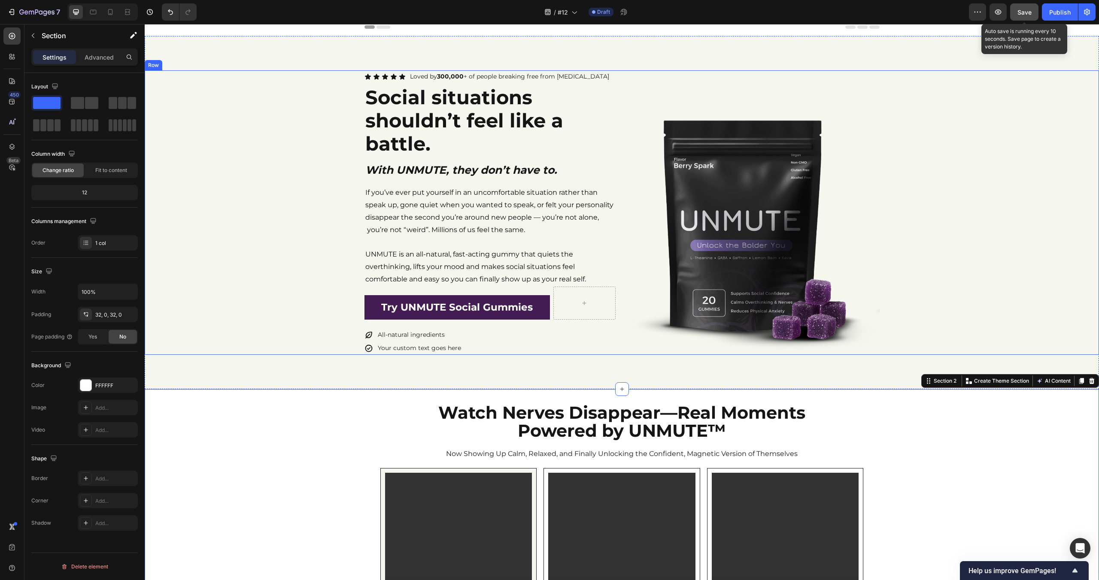
scroll to position [0, 0]
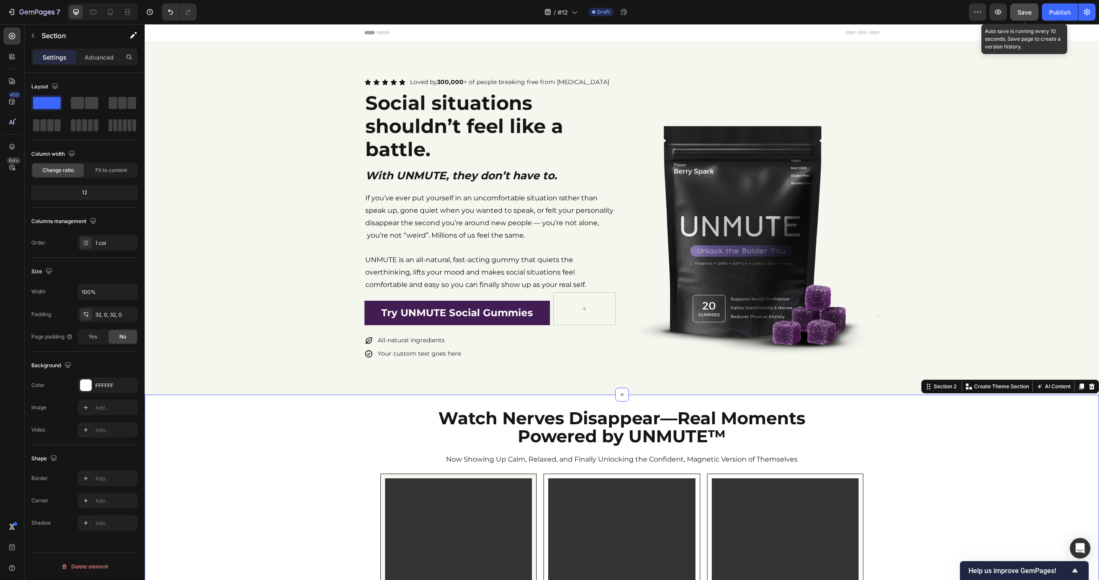
drag, startPoint x: 1022, startPoint y: 11, endPoint x: 871, endPoint y: 129, distance: 192.0
click at [1022, 11] on span "Save" at bounding box center [1024, 12] width 14 height 7
click at [1016, 153] on div "Icon Icon Icon Icon Icon Icon List Loved by 300,000 + of people breaking free f…" at bounding box center [622, 218] width 954 height 285
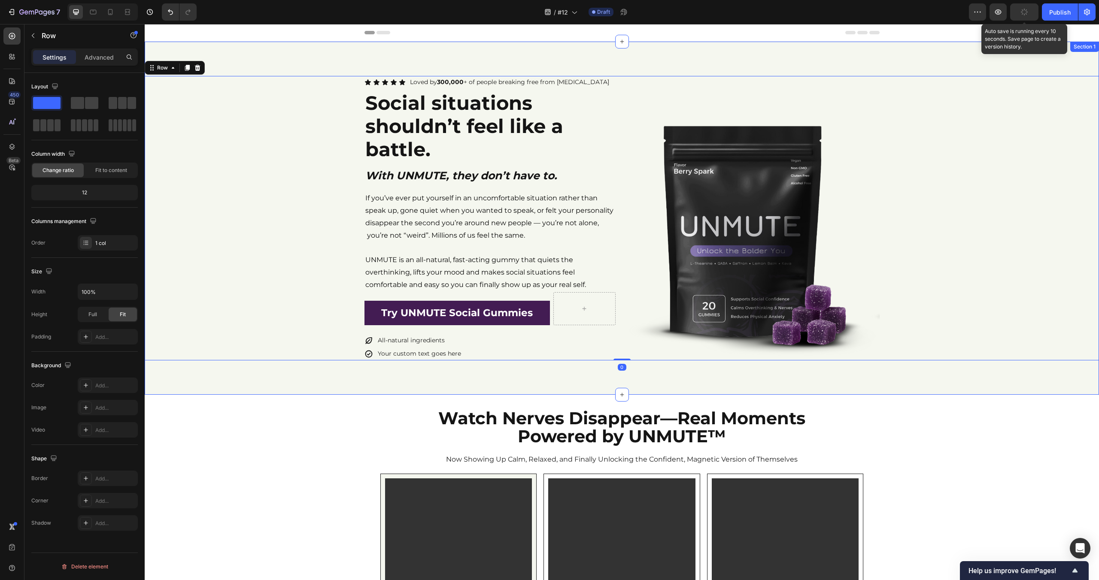
click at [402, 65] on div "Icon Icon Icon Icon Icon Icon List Loved by 300,000 + of people breaking free f…" at bounding box center [622, 218] width 954 height 353
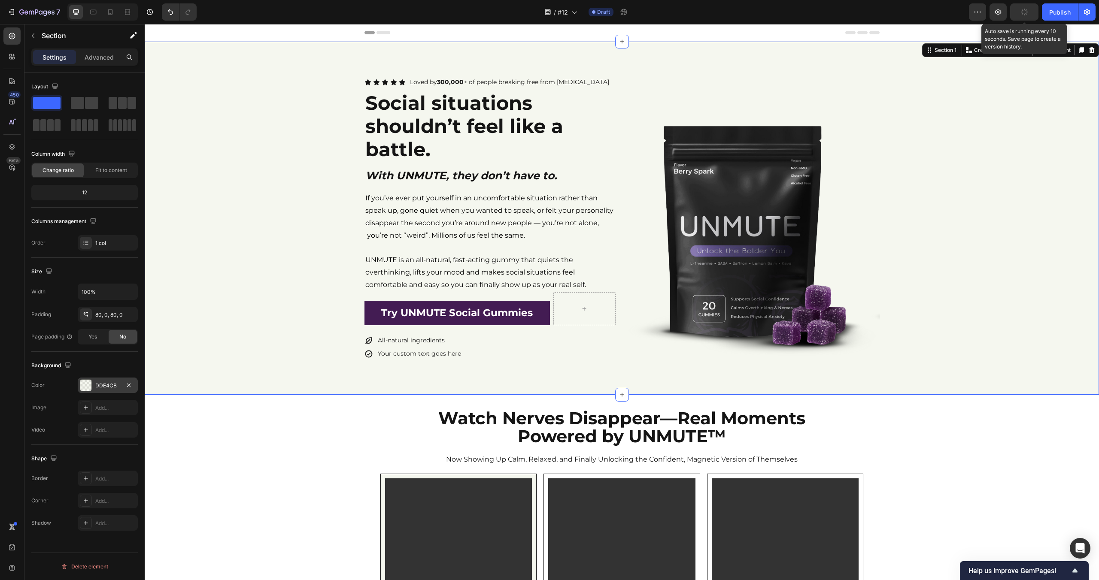
click at [106, 391] on div "DDE4CB" at bounding box center [108, 385] width 60 height 15
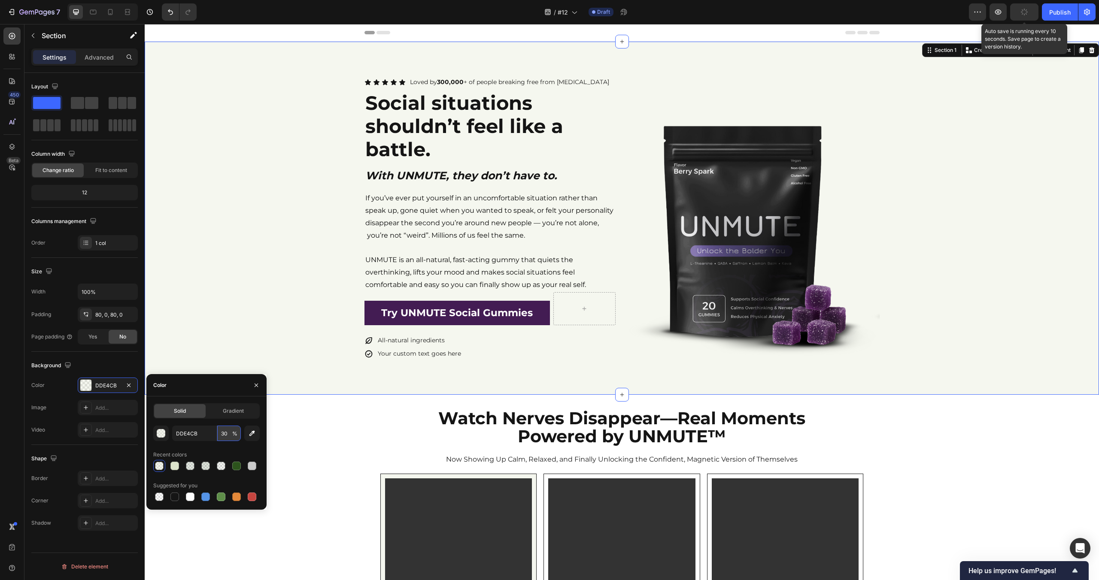
click at [229, 435] on input "30" at bounding box center [229, 433] width 24 height 15
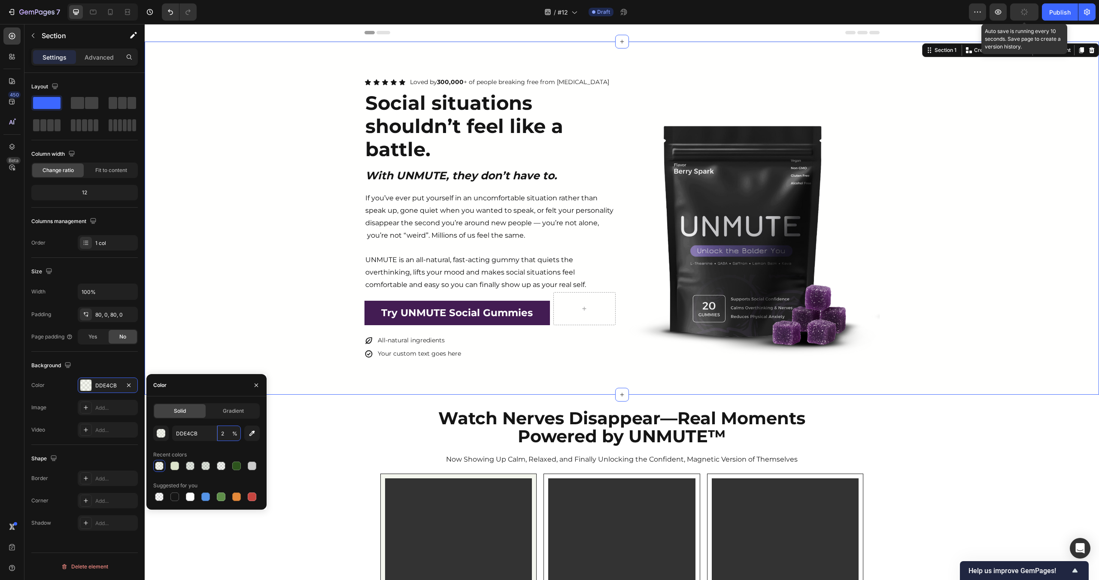
type input "20"
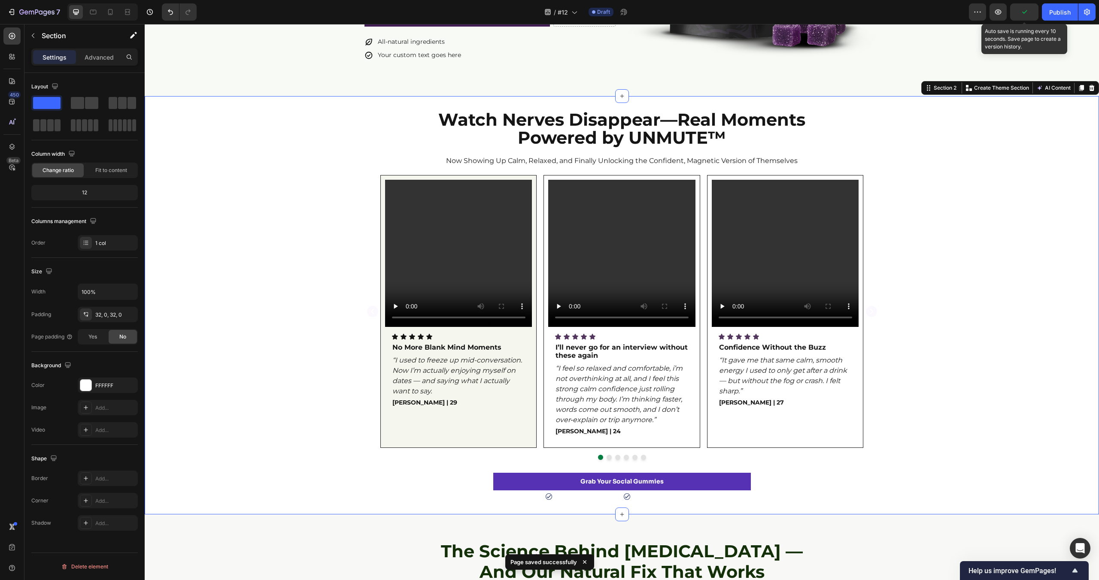
scroll to position [347, 0]
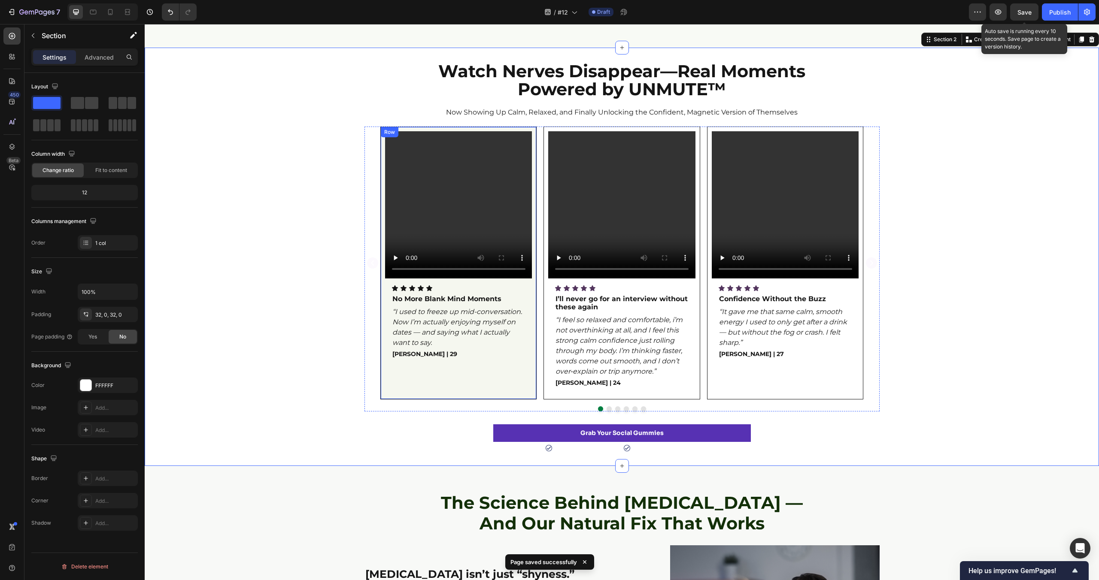
click at [528, 284] on div "Video Icon Icon Icon Icon Icon Icon List No More Blank Mind Moments Text Block …" at bounding box center [458, 263] width 147 height 264
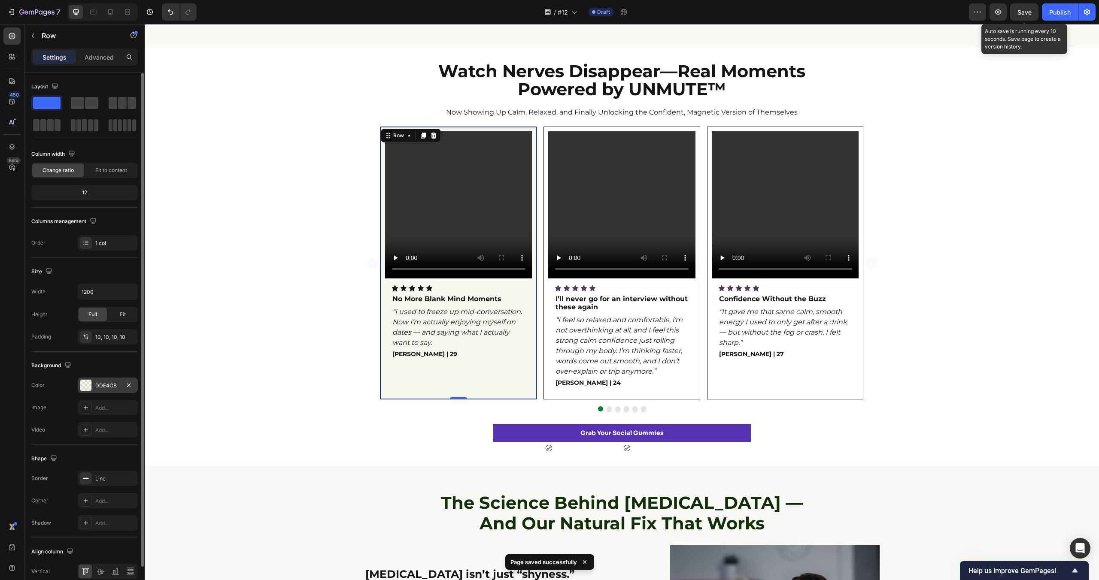
click at [114, 381] on div "DDE4CB" at bounding box center [108, 385] width 60 height 15
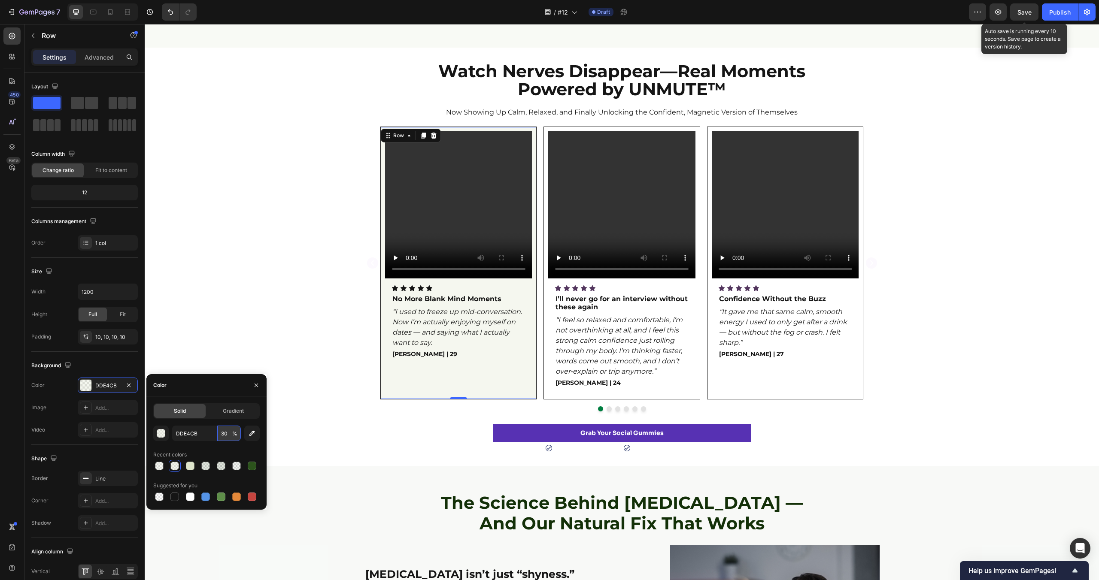
click at [227, 436] on input "30" at bounding box center [229, 433] width 24 height 15
type input "20"
click at [295, 264] on div "Video Icon Icon Icon Icon Icon Icon List No More Blank Mind Moments Text Block …" at bounding box center [622, 269] width 954 height 285
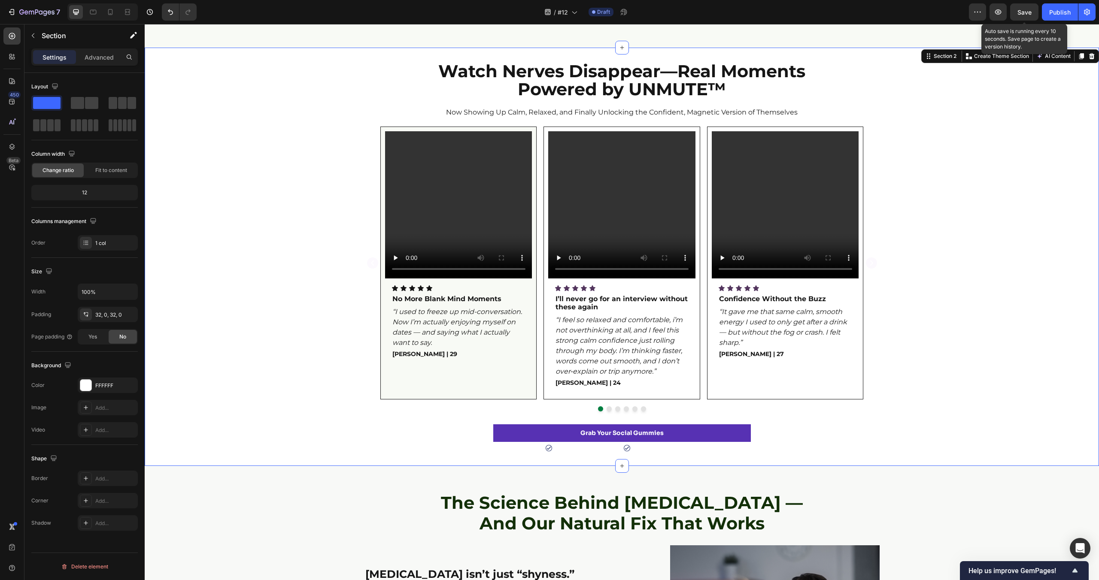
click at [321, 465] on div "Watch Nerves Disappear—Real Moments Powered by UNMUTE™ Heading Now Showing Up C…" at bounding box center [622, 257] width 954 height 418
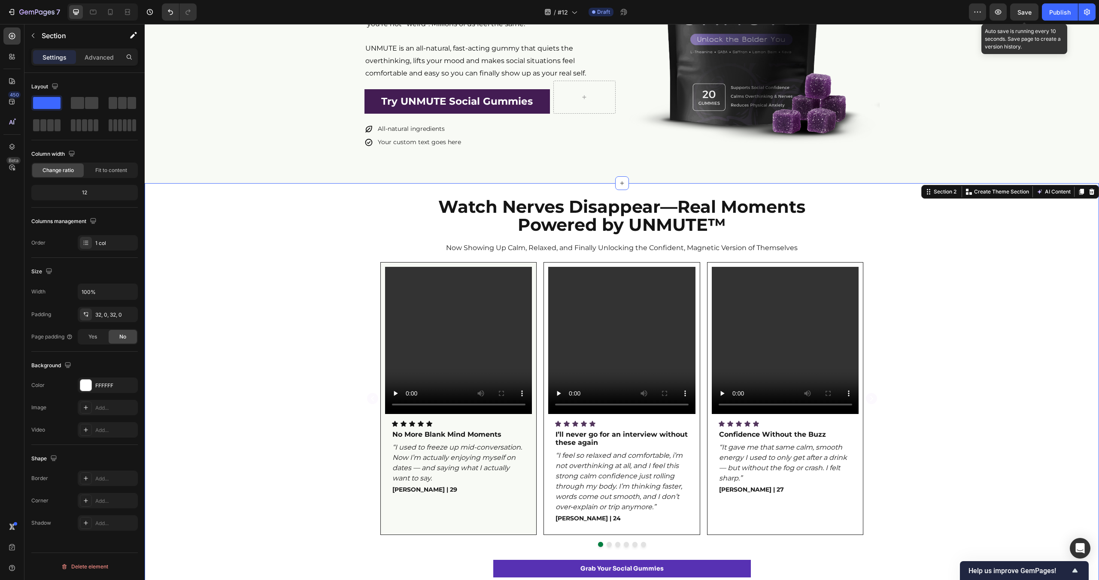
scroll to position [269, 0]
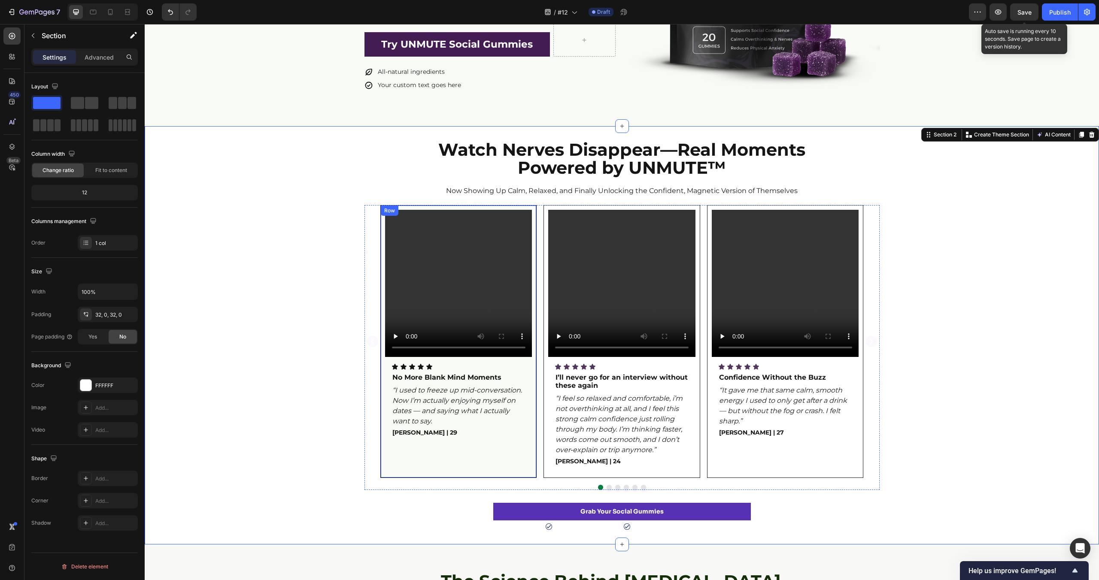
click at [534, 360] on div "Video Icon Icon Icon Icon Icon Icon List No More Blank Mind Moments Text Block …" at bounding box center [458, 341] width 157 height 273
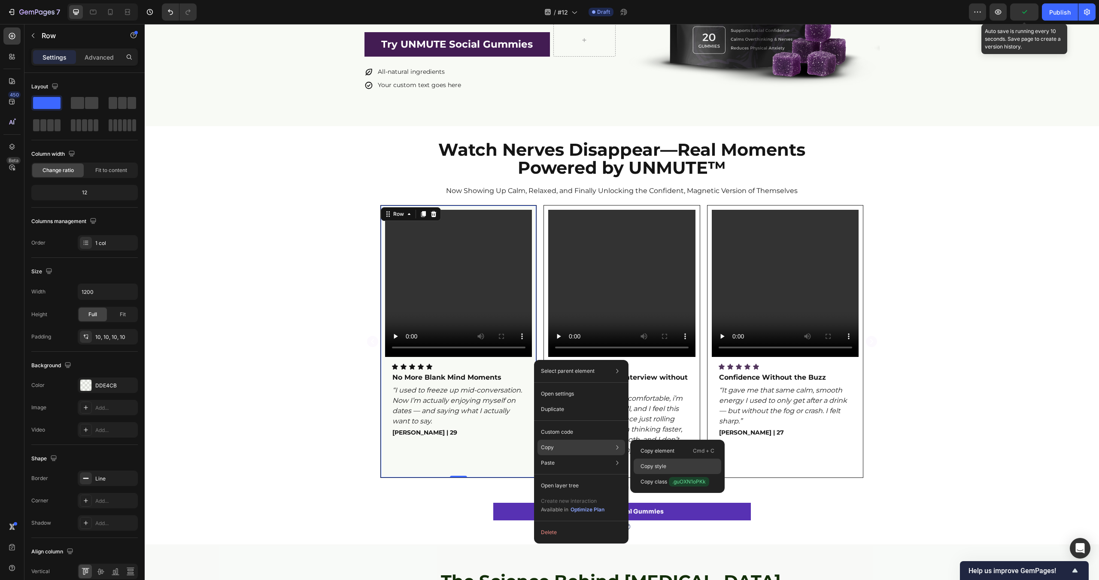
click at [664, 463] on p "Copy style" at bounding box center [653, 467] width 26 height 8
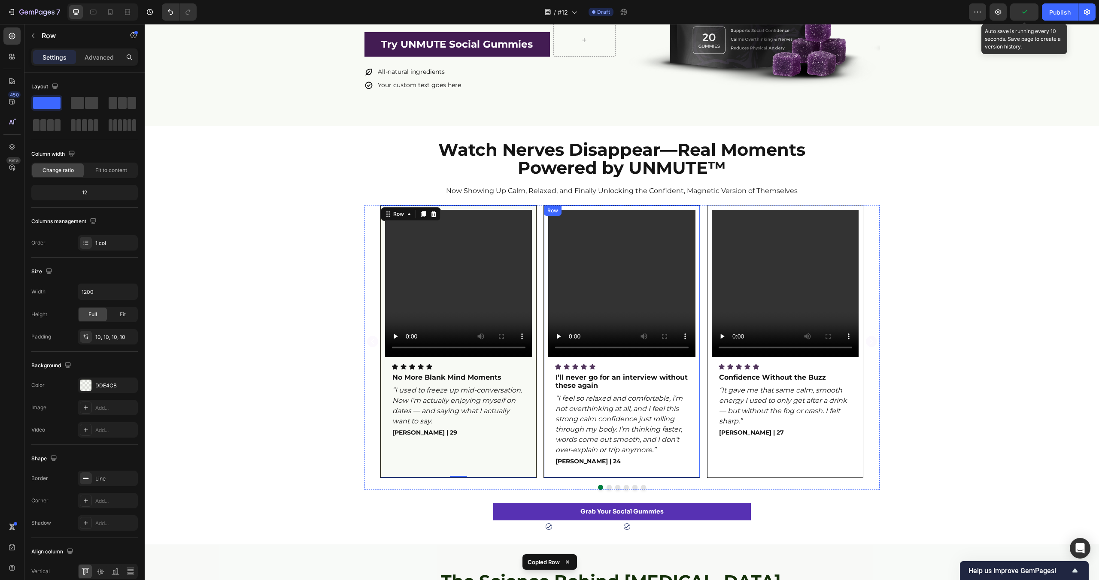
click at [699, 361] on div "Video Icon Icon Icon Icon Icon Icon List I’ll never go for an interview without…" at bounding box center [621, 341] width 157 height 273
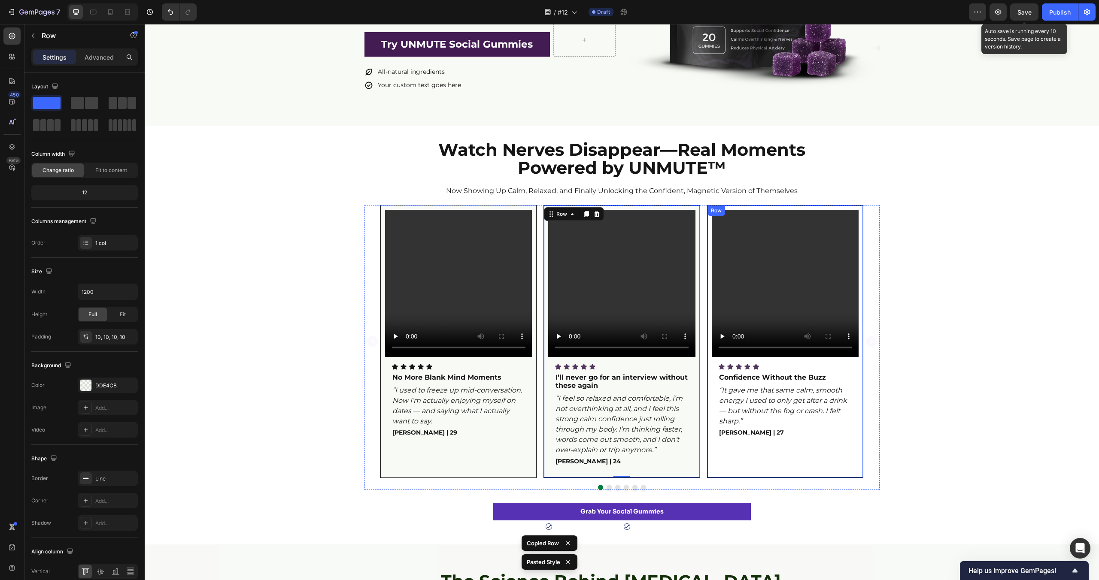
click at [857, 363] on div "Video Icon Icon Icon Icon Icon Icon List Confidence Without the Buzz Text Block…" at bounding box center [785, 342] width 147 height 264
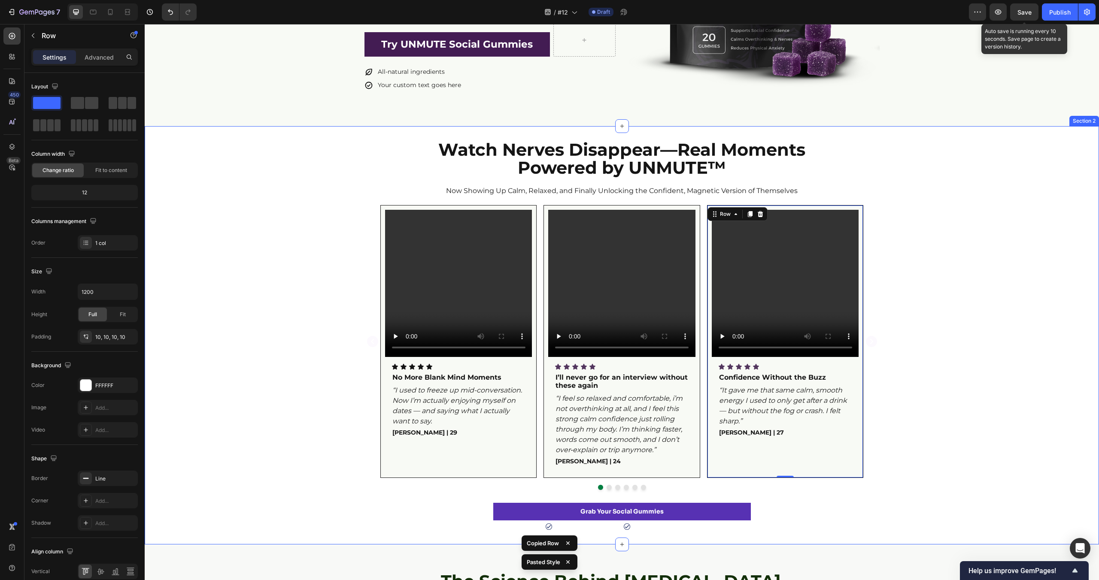
click at [933, 372] on div "Video Icon Icon Icon Icon Icon Icon List No More Blank Mind Moments Text Block …" at bounding box center [622, 347] width 954 height 285
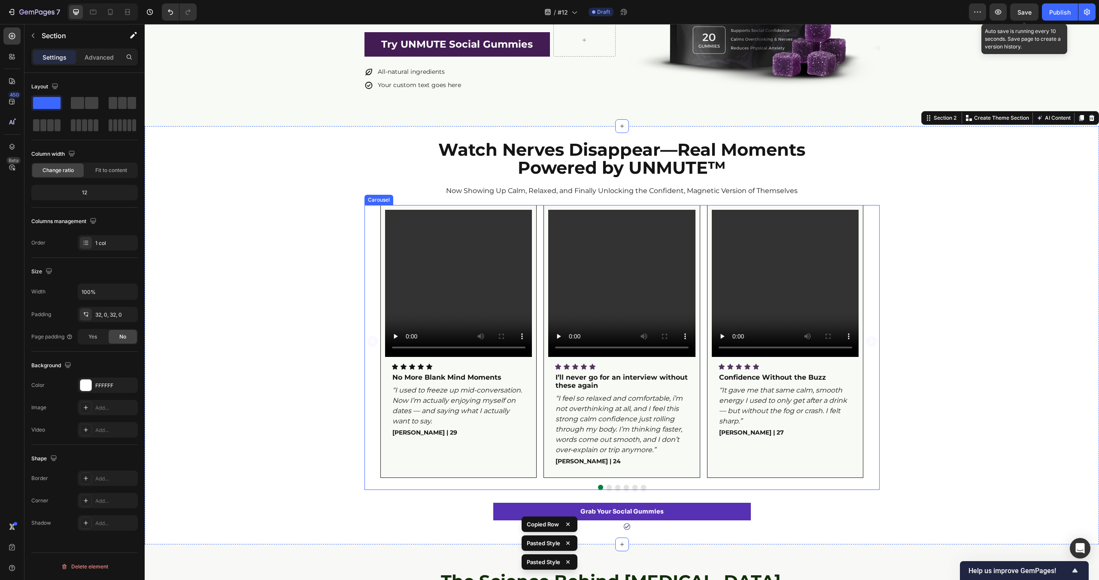
click at [609, 487] on button "Dot" at bounding box center [608, 487] width 5 height 5
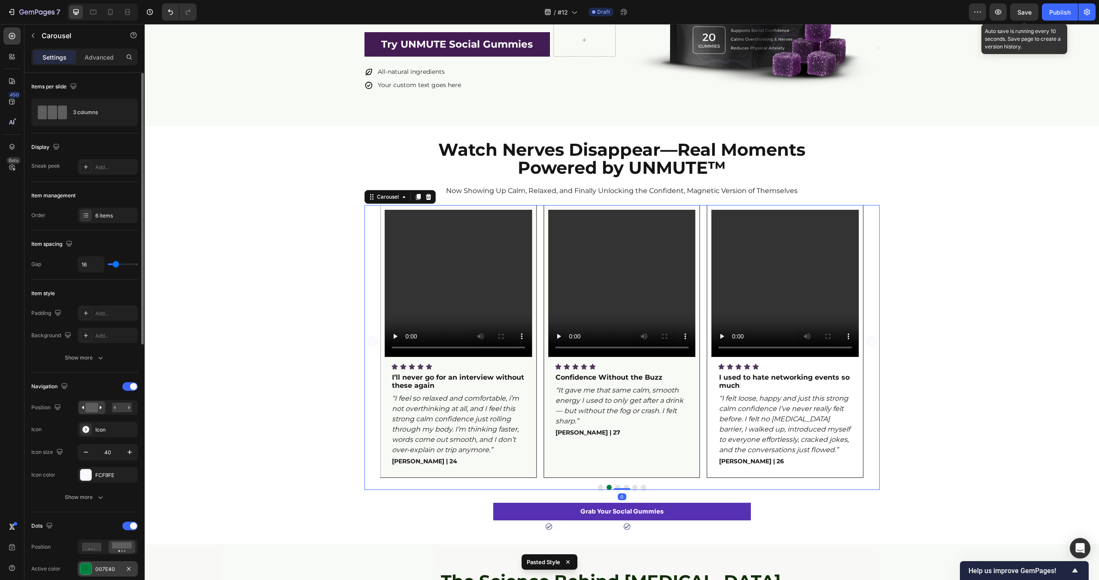
click at [85, 570] on div at bounding box center [85, 569] width 11 height 11
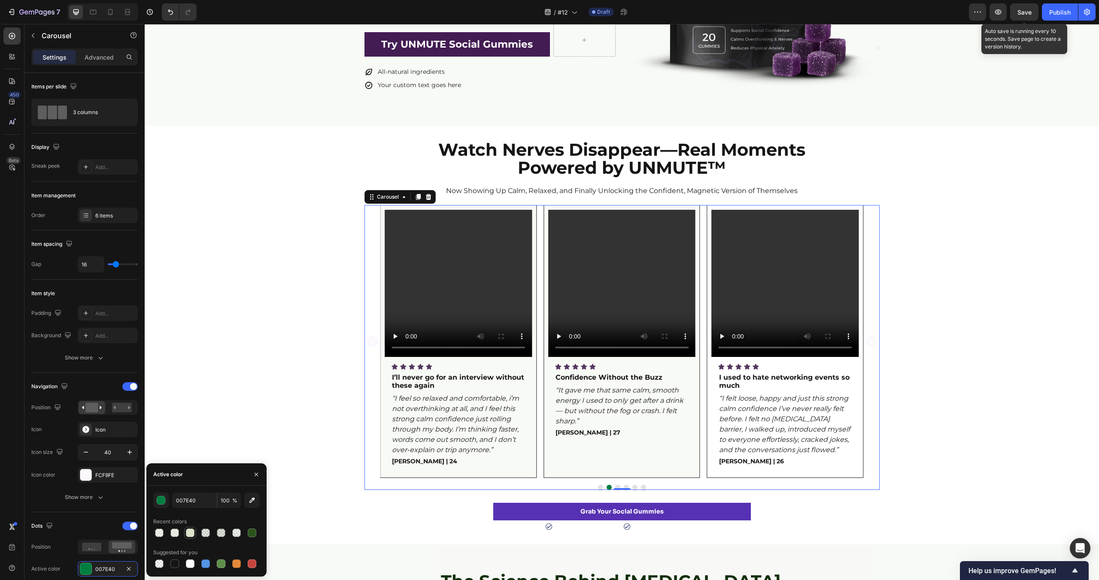
click at [191, 536] on div at bounding box center [190, 533] width 9 height 9
click at [174, 562] on div at bounding box center [174, 564] width 9 height 9
type input "151515"
click at [808, 476] on div "Video Icon Icon Icon Icon Icon Icon List I used to hate networking events so mu…" at bounding box center [785, 341] width 157 height 273
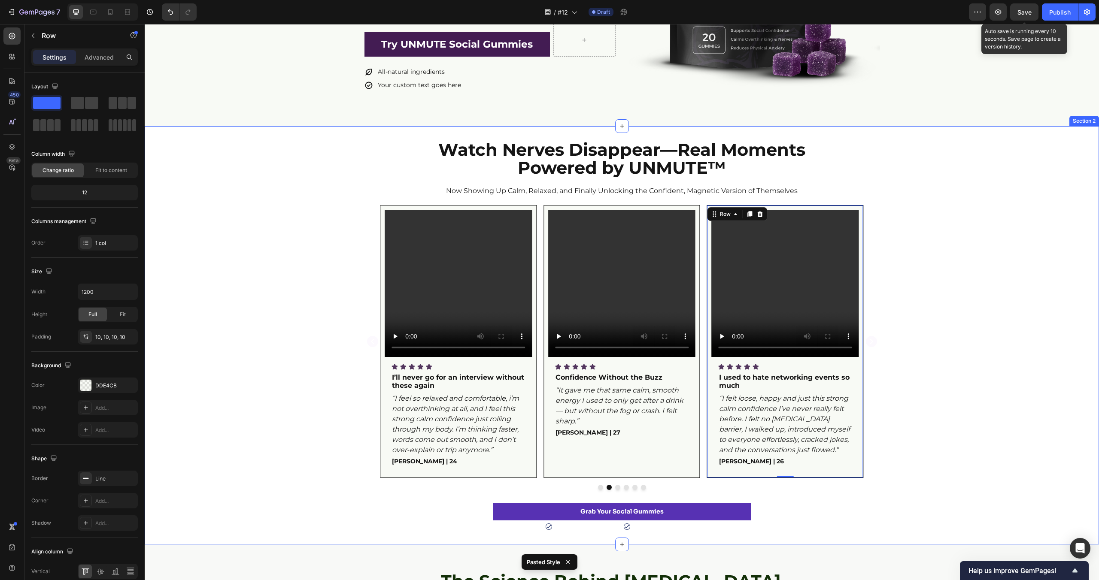
click at [619, 489] on button "Dot" at bounding box center [617, 487] width 5 height 5
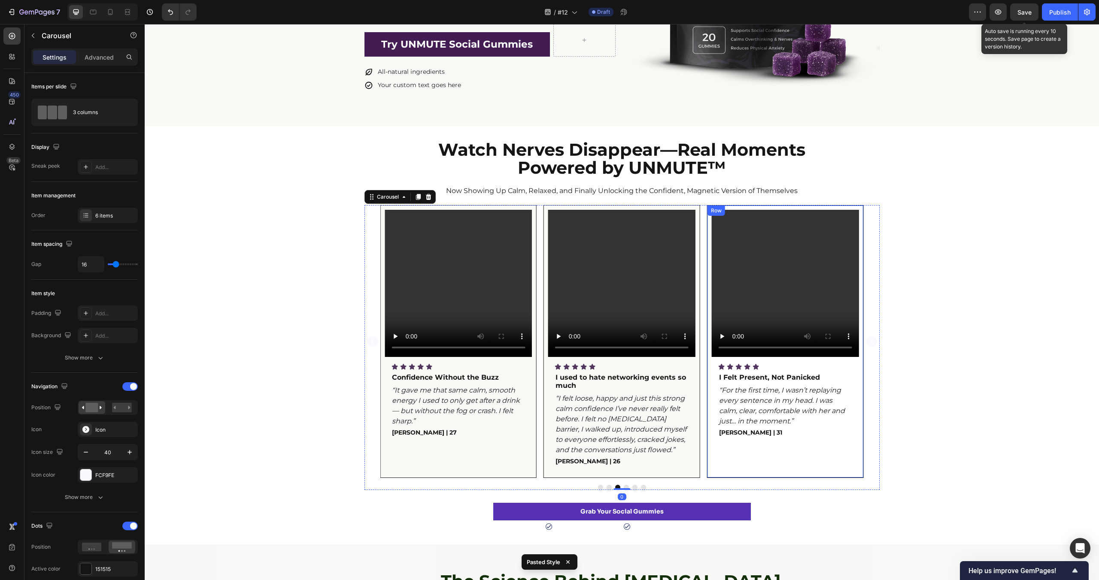
click at [823, 463] on div "Video Icon Icon Icon Icon Icon Icon List I Felt Present, Not Panicked Text Bloc…" at bounding box center [785, 342] width 147 height 264
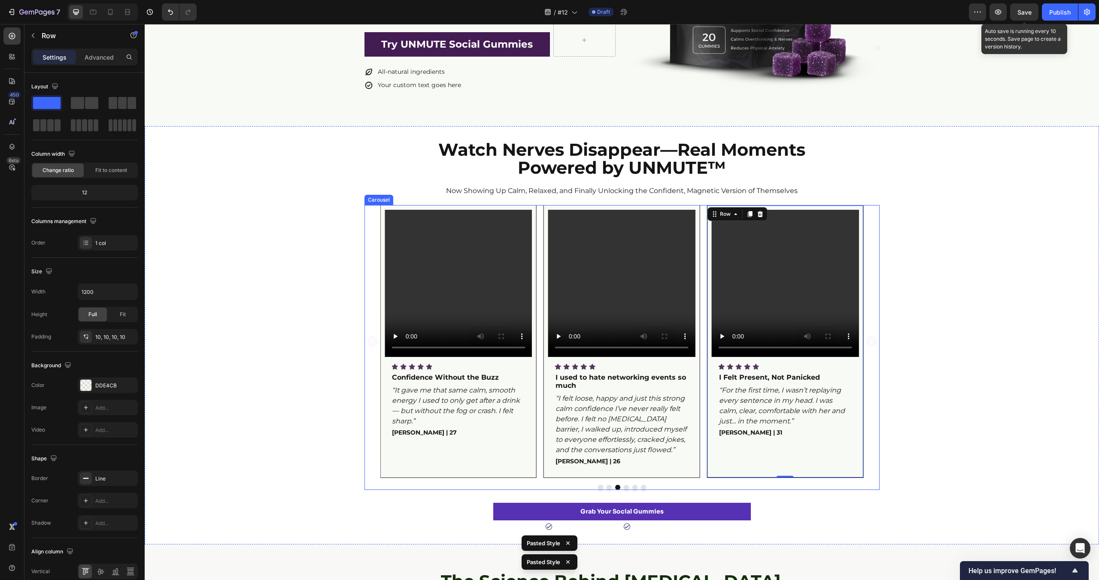
click at [626, 488] on button "Dot" at bounding box center [626, 487] width 5 height 5
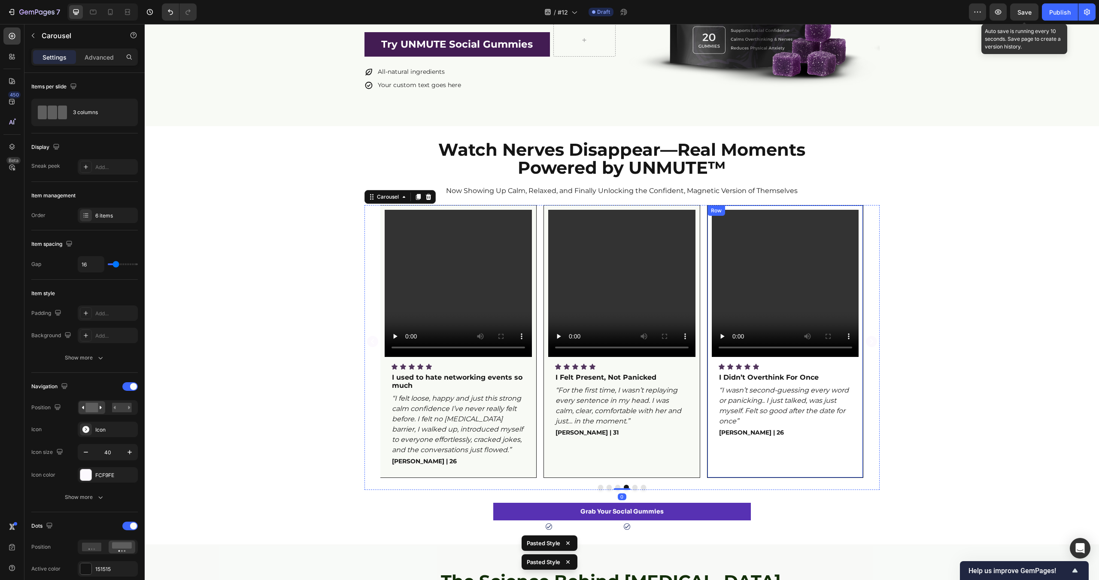
click at [752, 472] on div "Video Icon Icon Icon Icon Icon Icon List I Didn’t Overthink For Once Text Block…" at bounding box center [785, 342] width 147 height 264
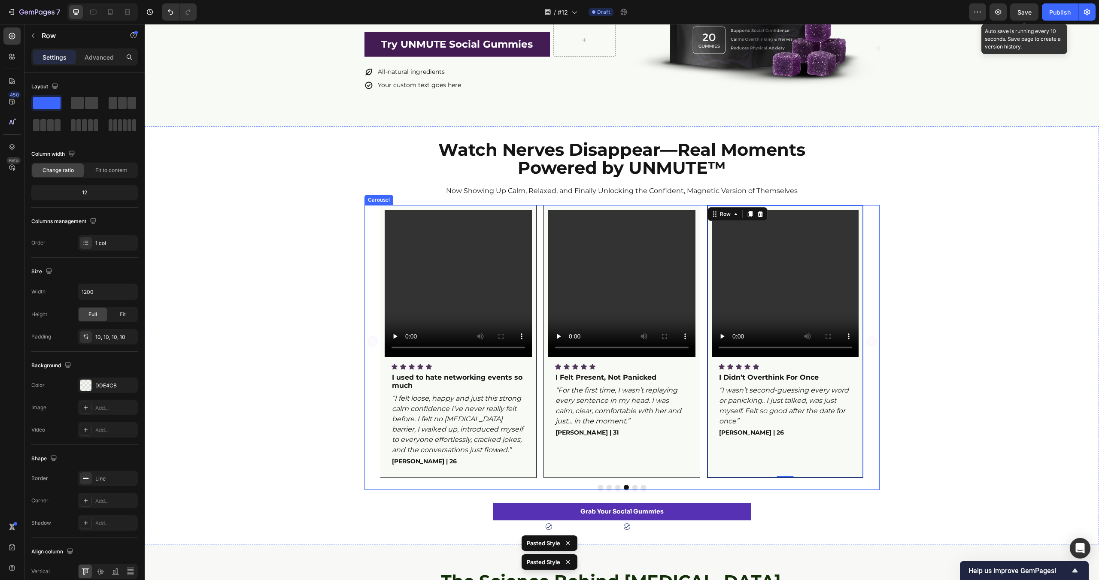
click at [635, 488] on button "Dot" at bounding box center [634, 487] width 5 height 5
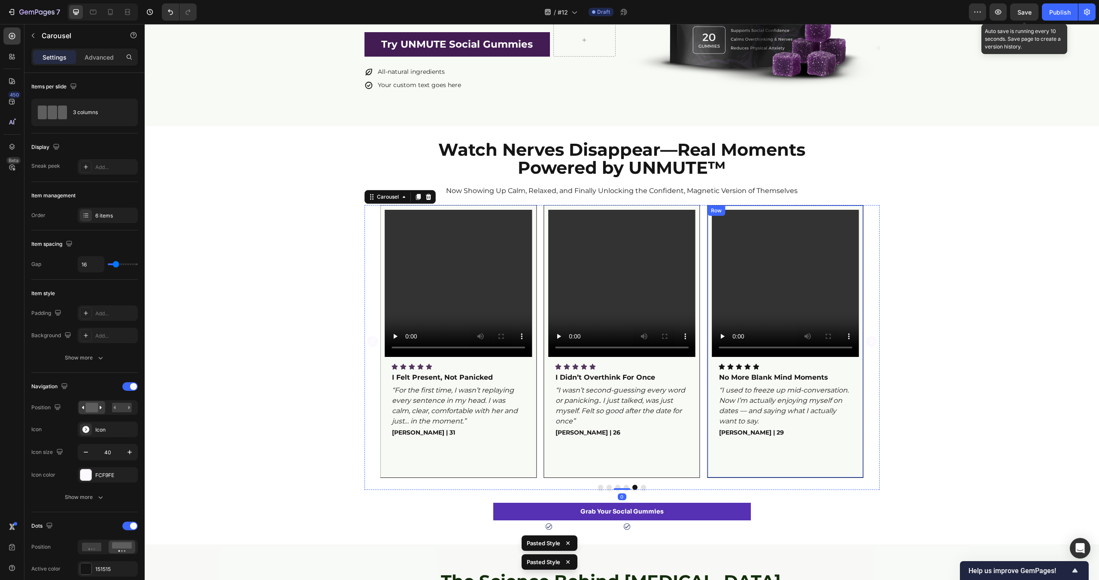
click at [743, 471] on div "Video Icon Icon Icon Icon Icon Icon List No More Blank Mind Moments Text Block …" at bounding box center [785, 342] width 147 height 264
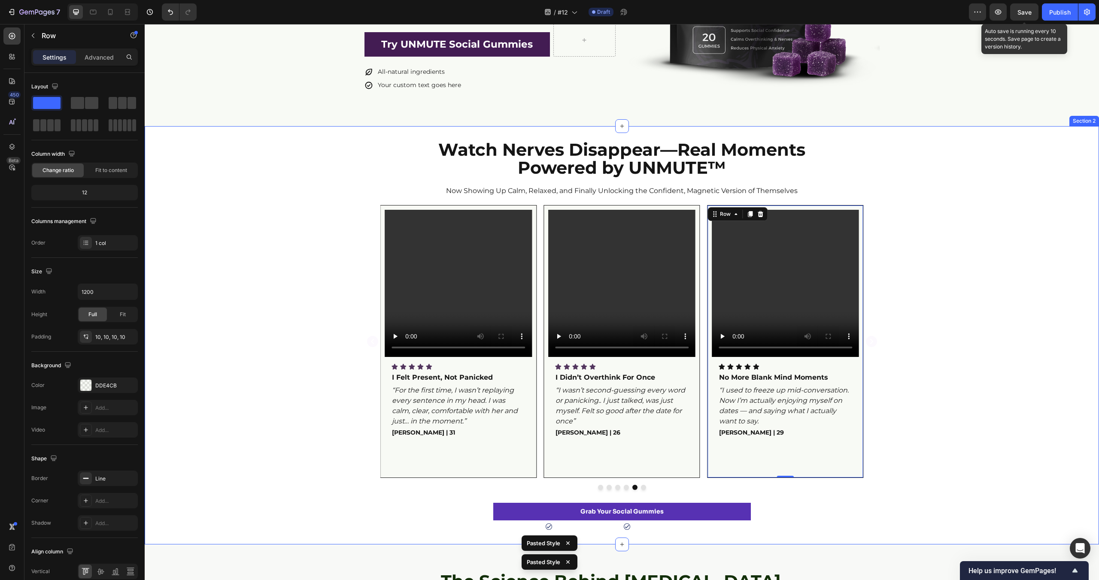
click at [961, 399] on div "Video Icon Icon Icon Icon Icon Icon List No More Blank Mind Moments Text Block …" at bounding box center [622, 347] width 954 height 285
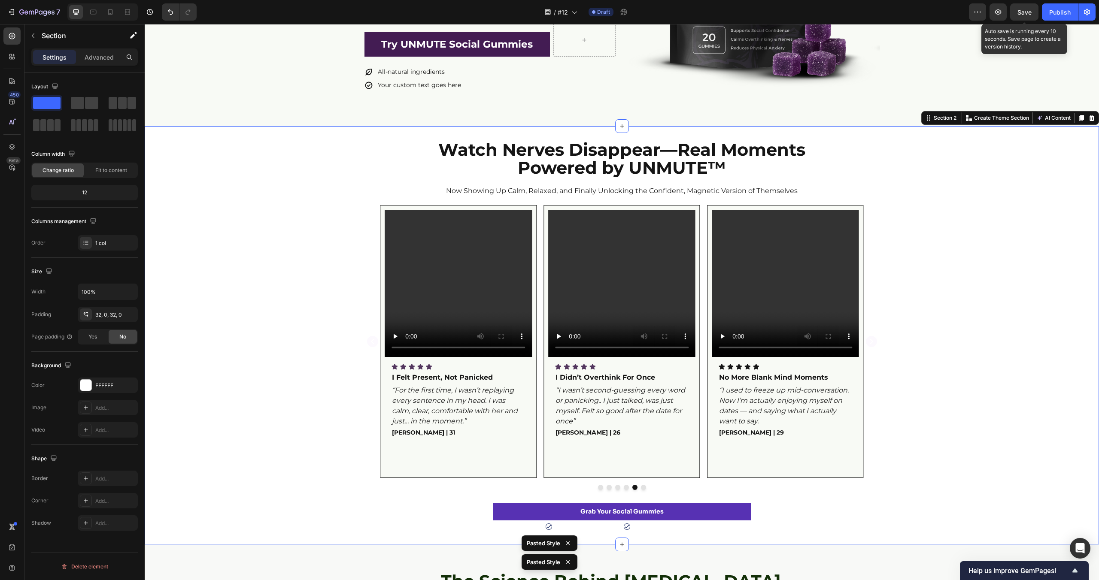
click at [961, 399] on div "Video Icon Icon Icon Icon Icon Icon List No More Blank Mind Moments Text Block …" at bounding box center [622, 347] width 954 height 285
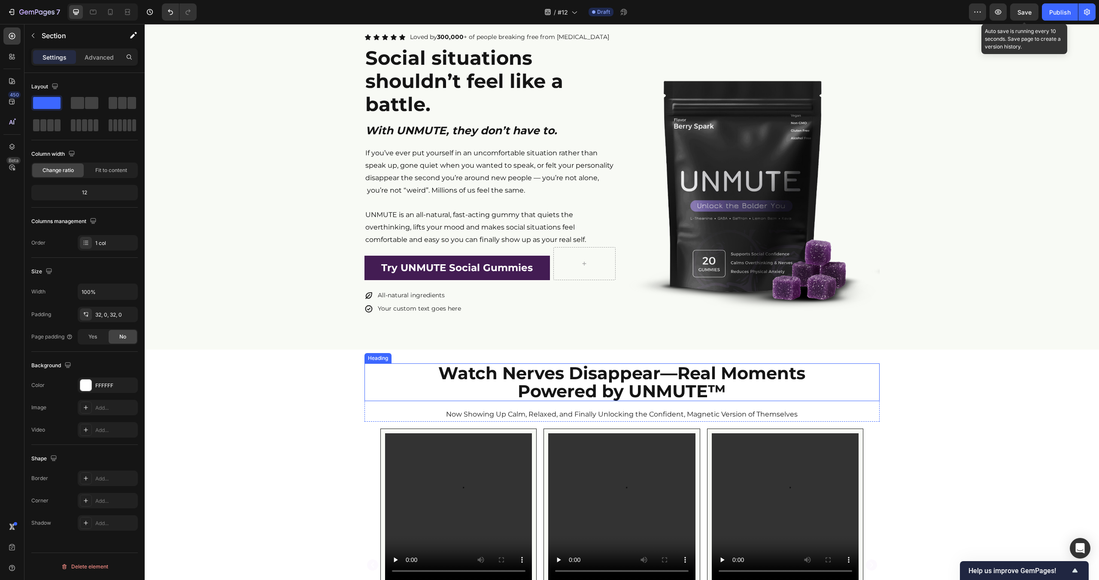
scroll to position [0, 0]
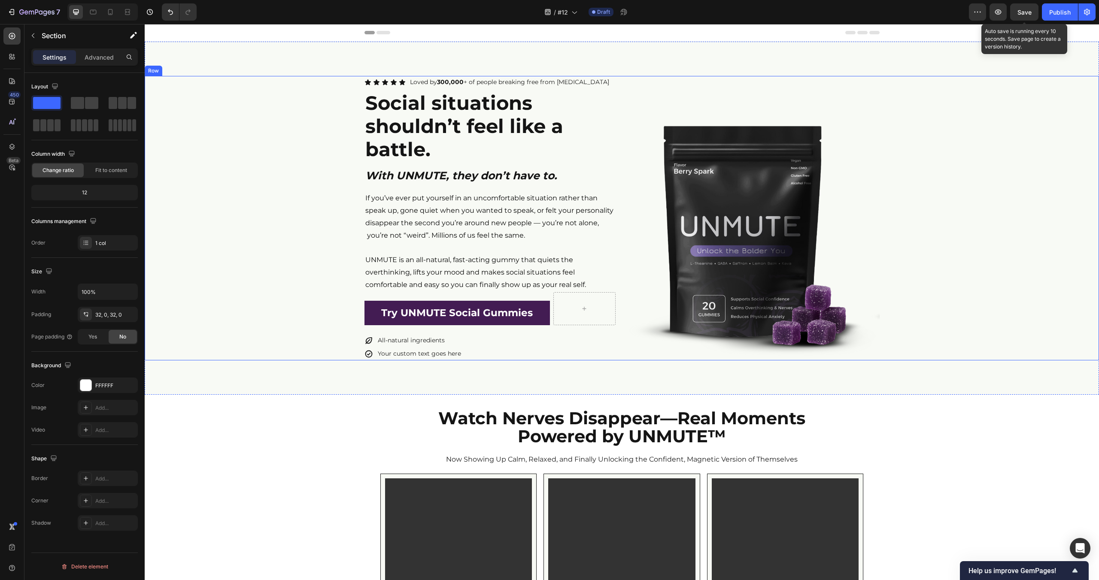
click at [247, 206] on div "Icon Icon Icon Icon Icon Icon List Loved by 300,000 + of people breaking free f…" at bounding box center [622, 218] width 954 height 285
click at [252, 61] on div "Icon Icon Icon Icon Icon Icon List Loved by 300,000 + of people breaking free f…" at bounding box center [622, 218] width 954 height 353
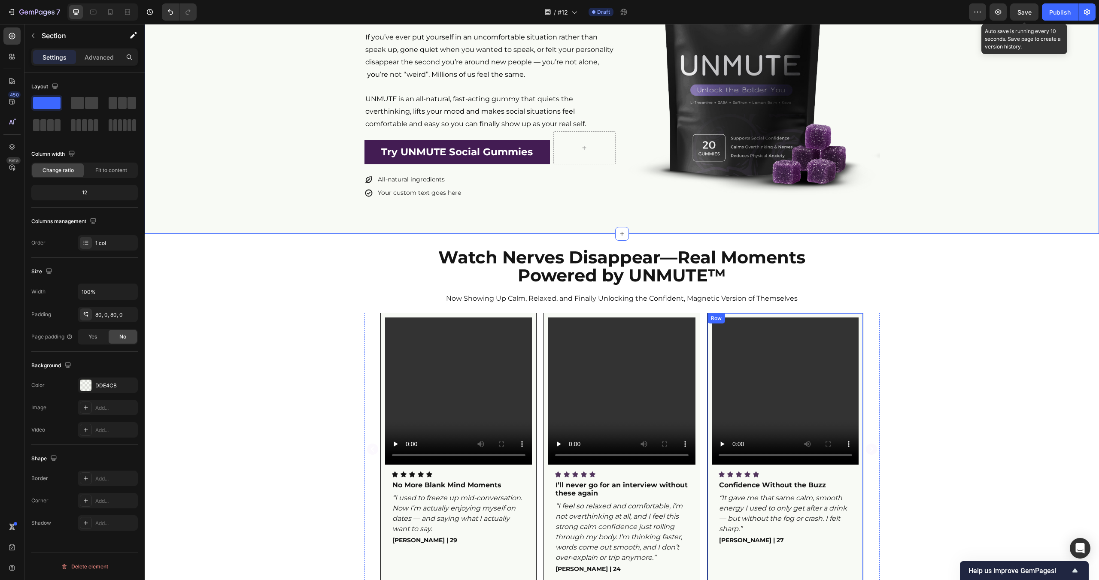
scroll to position [324, 0]
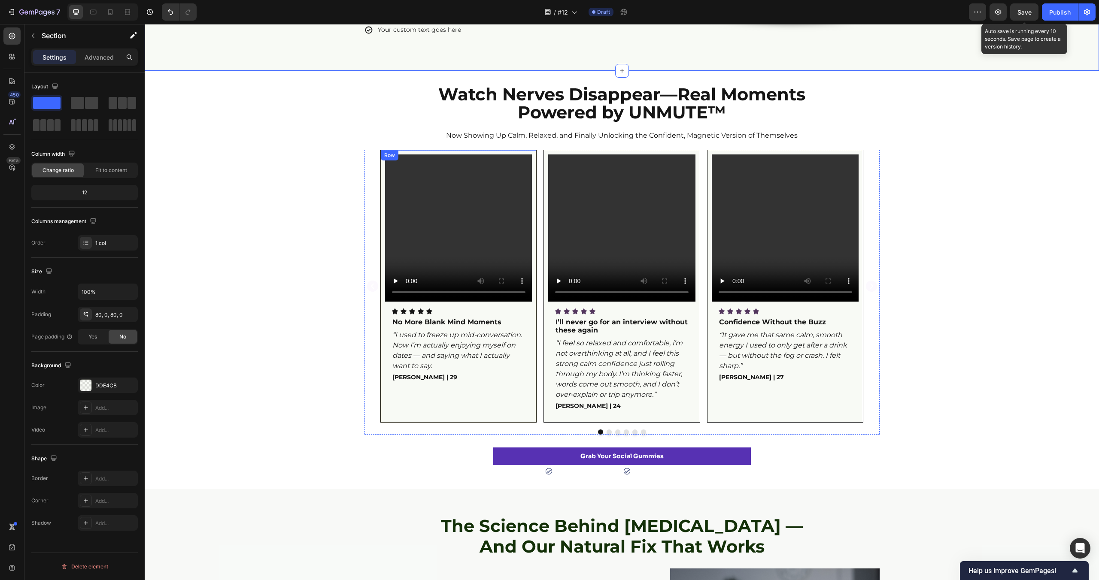
click at [533, 304] on div "Video Icon Icon Icon Icon Icon Icon List No More Blank Mind Moments Text Block …" at bounding box center [458, 286] width 157 height 273
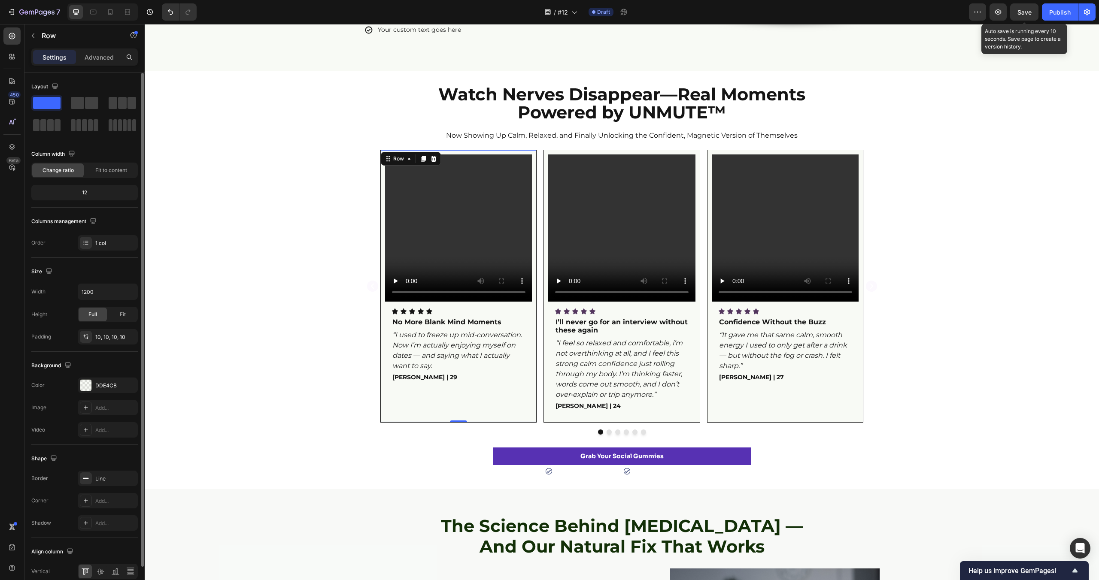
click at [106, 377] on div "Background The changes might be hidden by the video. Color DDE4CB Image Add... …" at bounding box center [84, 398] width 106 height 93
click at [103, 382] on div "DDE4CB" at bounding box center [107, 386] width 25 height 8
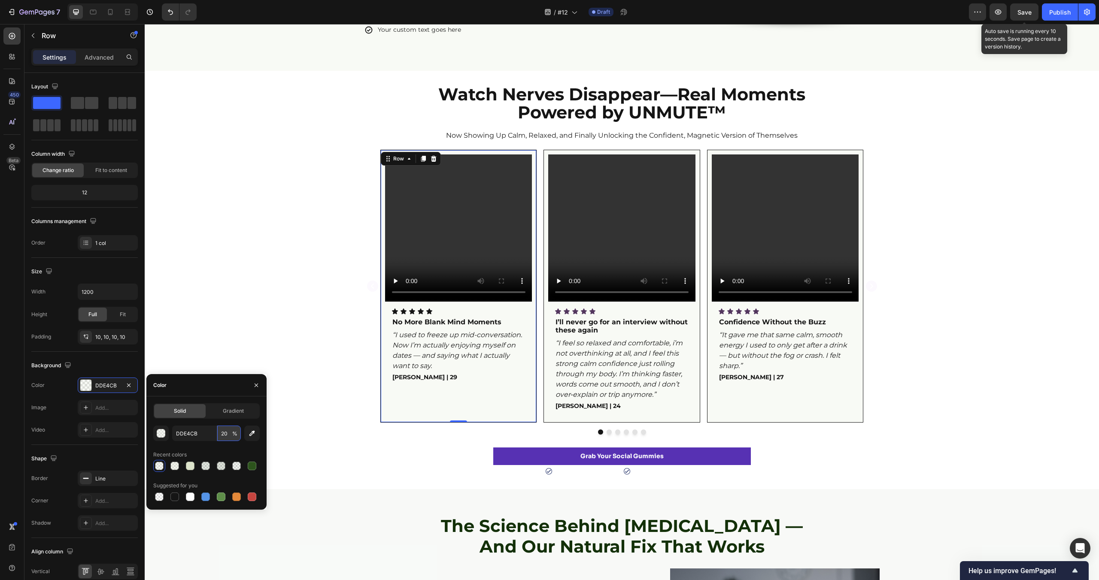
click at [221, 432] on input "20" at bounding box center [229, 433] width 24 height 15
type input "50"
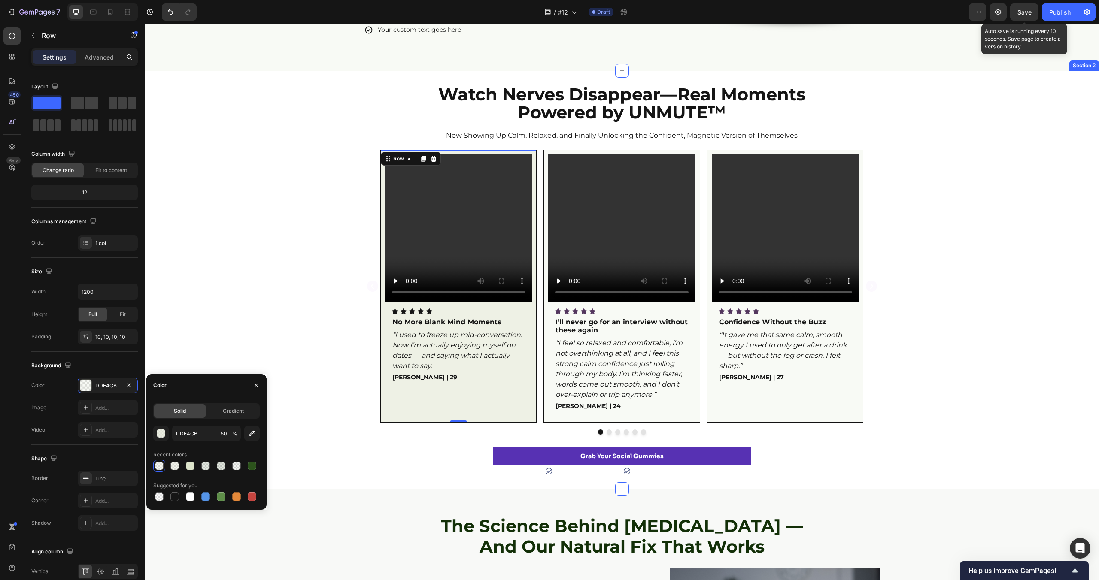
click at [311, 278] on div "Video Icon Icon Icon Icon Icon Icon List No More Blank Mind Moments Text Block …" at bounding box center [622, 292] width 954 height 285
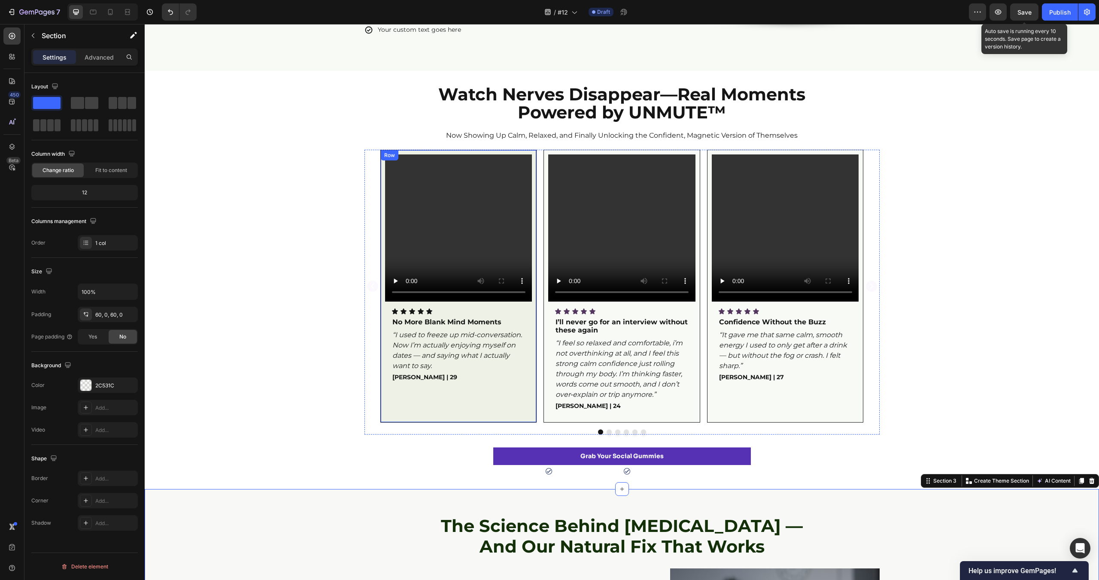
click at [509, 306] on div "Video Icon Icon Icon Icon Icon Icon List No More Blank Mind Moments Text Block …" at bounding box center [458, 287] width 147 height 264
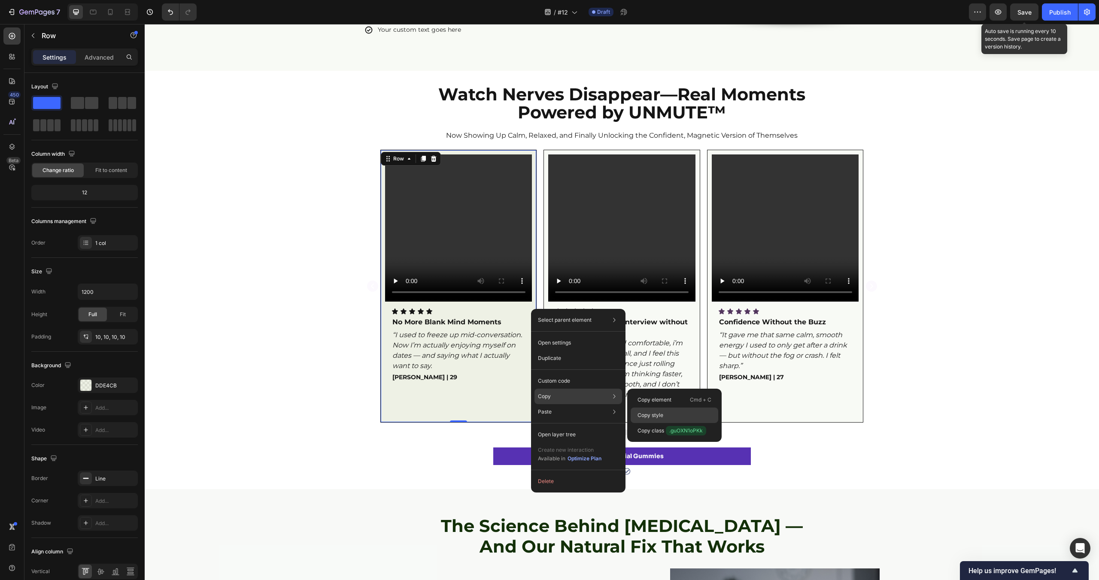
click at [652, 410] on div "Copy style" at bounding box center [675, 415] width 88 height 15
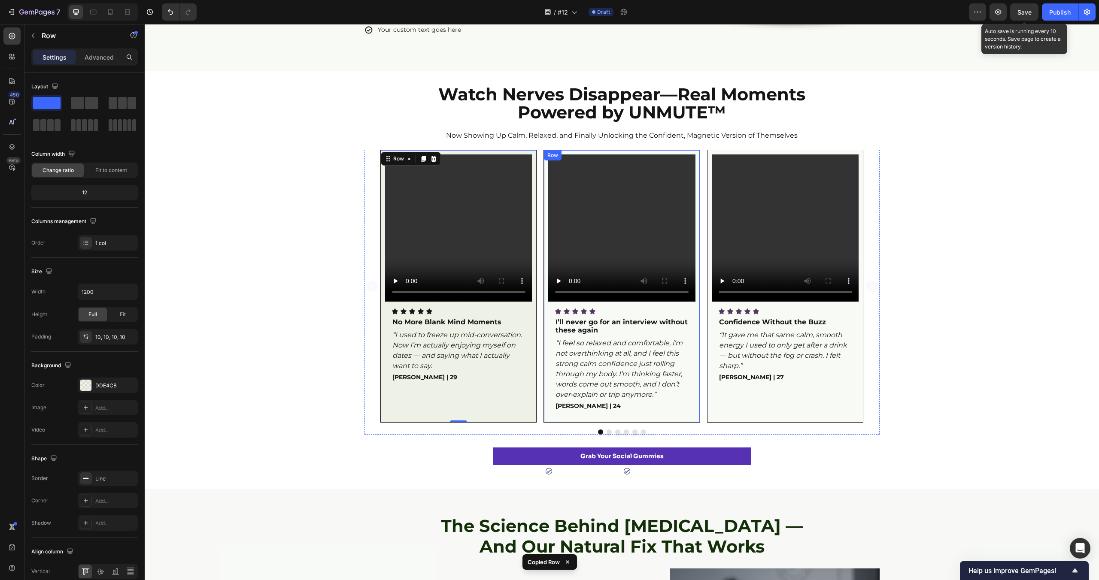
click at [689, 308] on div "Video Icon Icon Icon Icon Icon Icon List I’ll never go for an interview without…" at bounding box center [621, 287] width 147 height 264
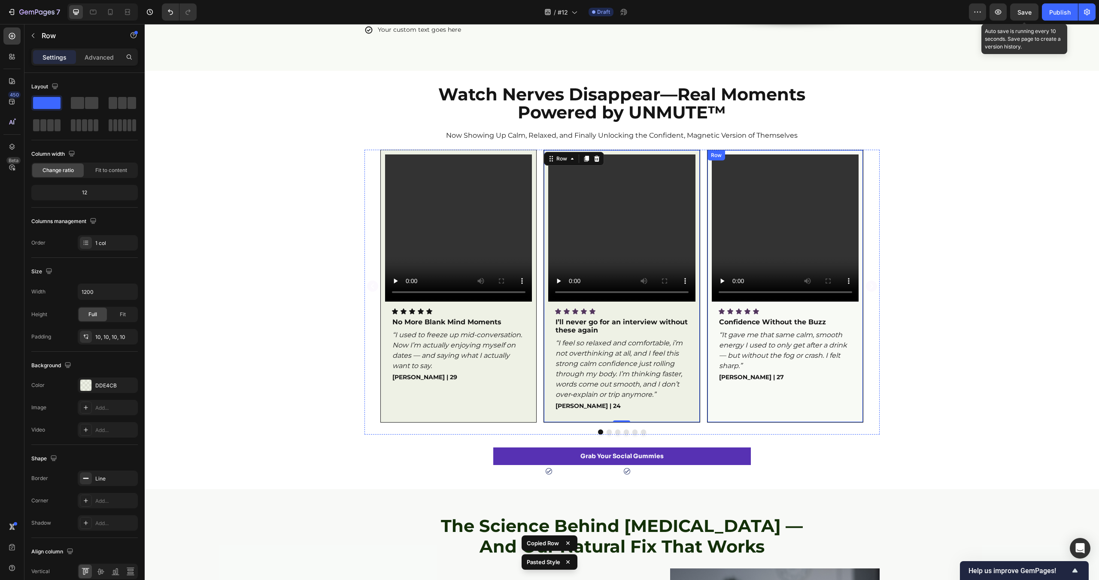
click at [855, 313] on div "Video Icon Icon Icon Icon Icon Icon List Confidence Without the Buzz Text Block…" at bounding box center [785, 287] width 147 height 264
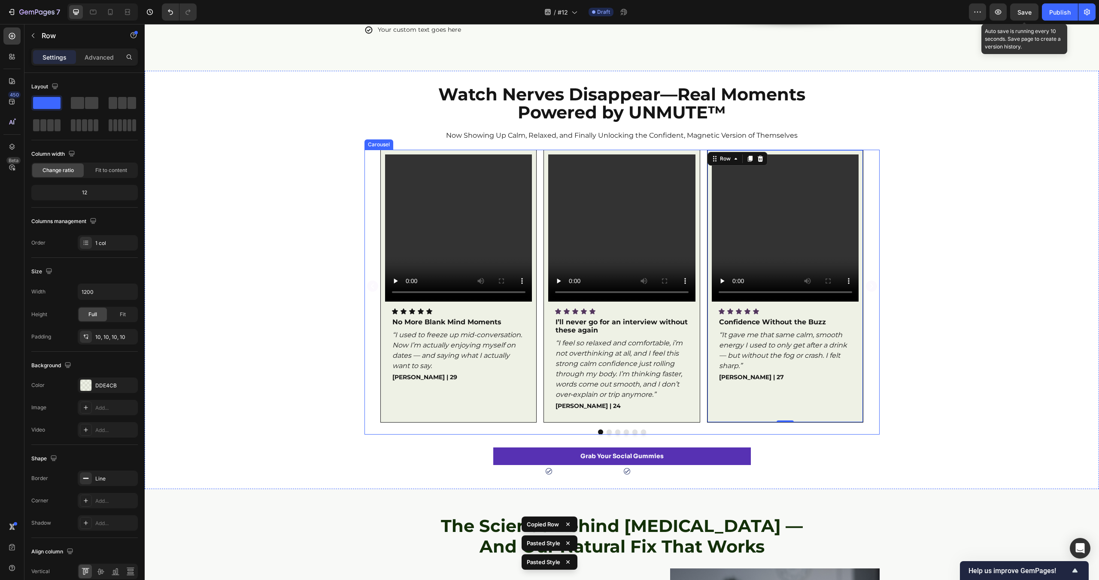
click at [608, 433] on button "Dot" at bounding box center [608, 432] width 5 height 5
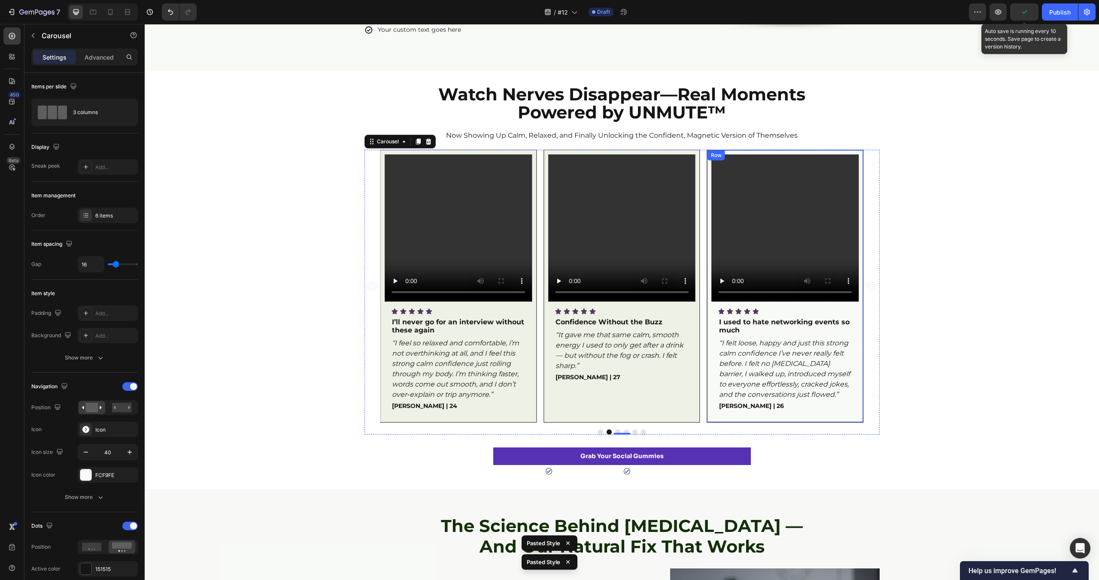
click at [857, 308] on div "Video Icon Icon Icon Icon Icon Icon List I used to hate networking events so mu…" at bounding box center [785, 287] width 147 height 264
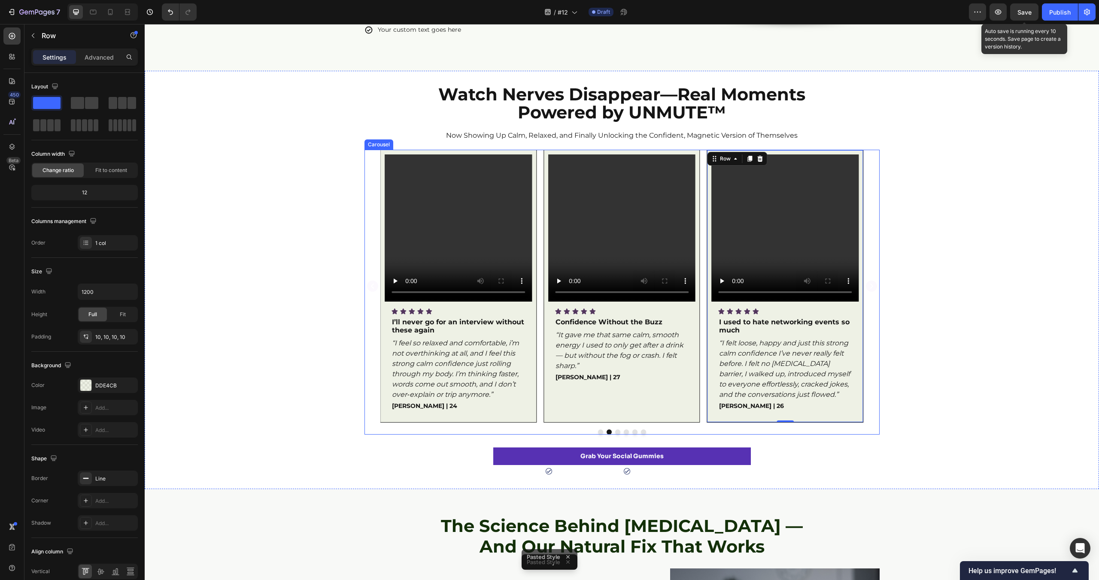
click at [616, 430] on button "Dot" at bounding box center [617, 432] width 5 height 5
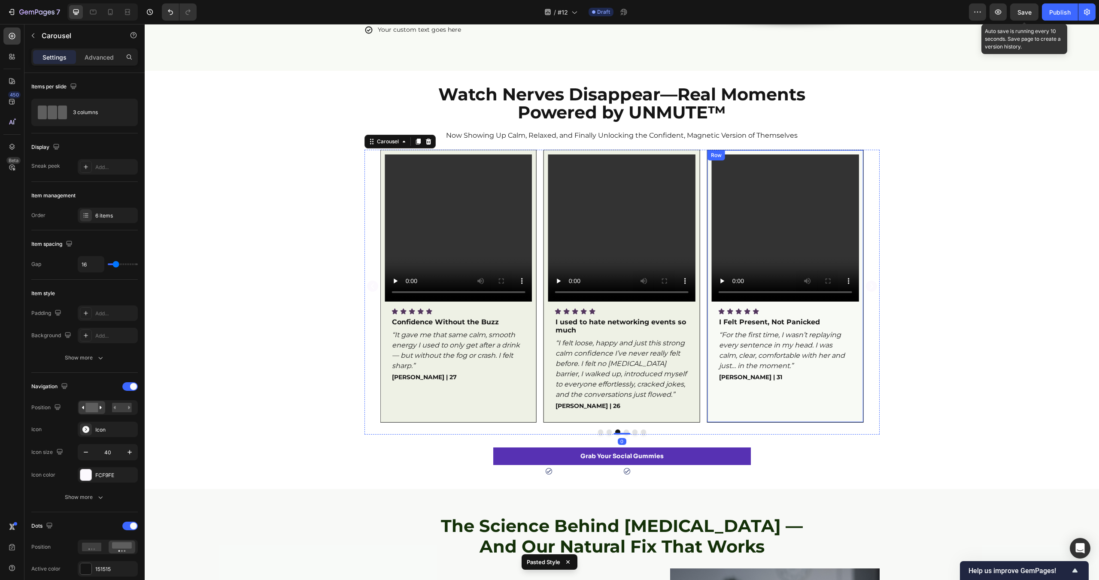
click at [853, 310] on div "Video Icon Icon Icon Icon Icon Icon List I Felt Present, Not Panicked Text Bloc…" at bounding box center [785, 287] width 147 height 264
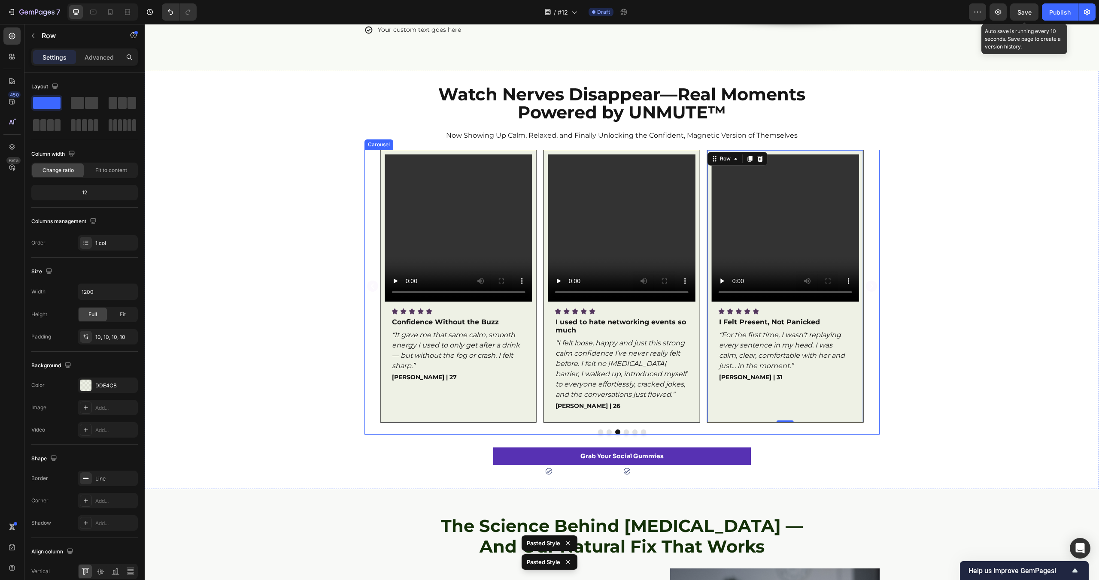
click at [627, 432] on button "Dot" at bounding box center [626, 432] width 5 height 5
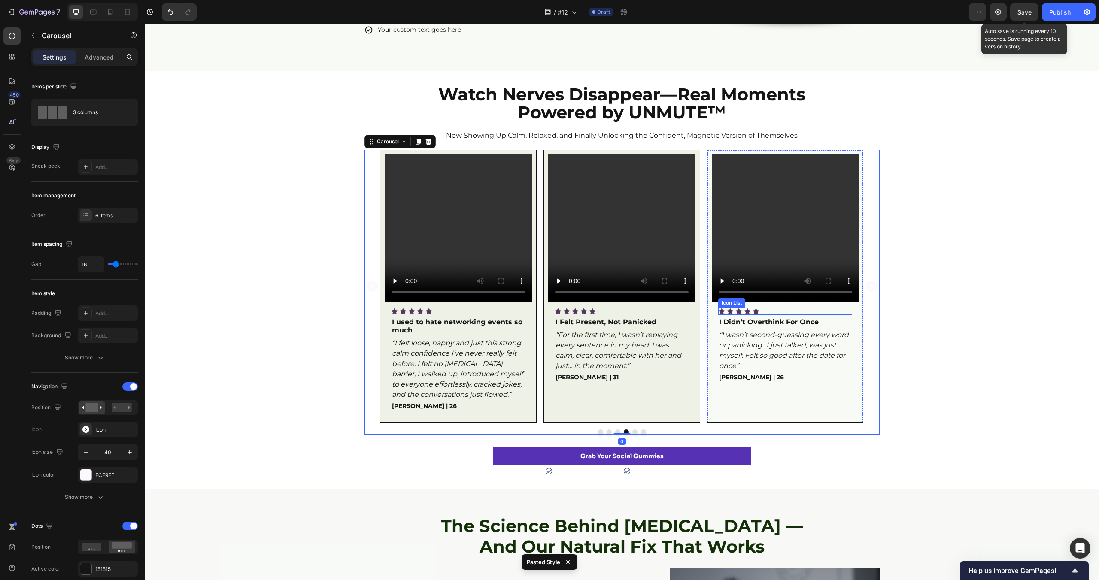
click at [851, 314] on div "Icon Icon Icon Icon Icon" at bounding box center [785, 311] width 134 height 7
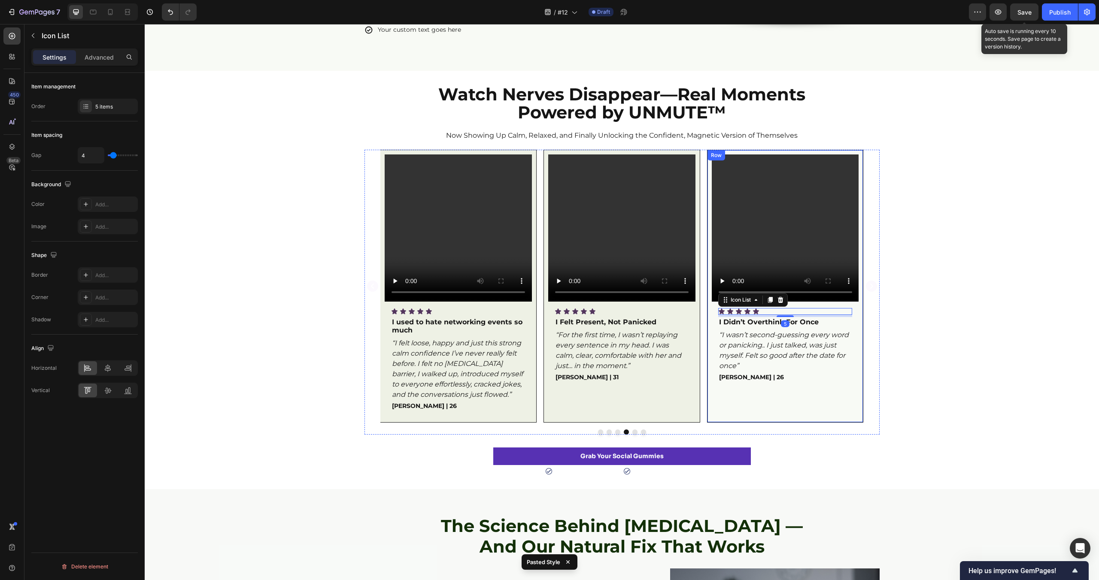
click at [816, 406] on div "Video Icon Icon Icon Icon Icon Icon List 5 I Didn’t Overthink For Once Text Blo…" at bounding box center [785, 287] width 147 height 264
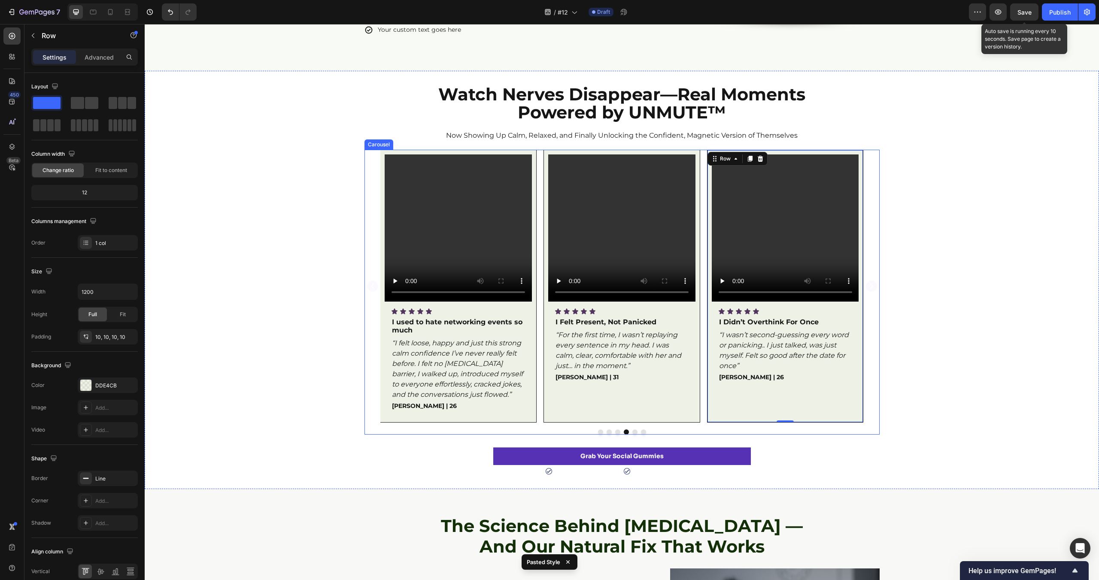
click at [636, 433] on button "Dot" at bounding box center [634, 432] width 5 height 5
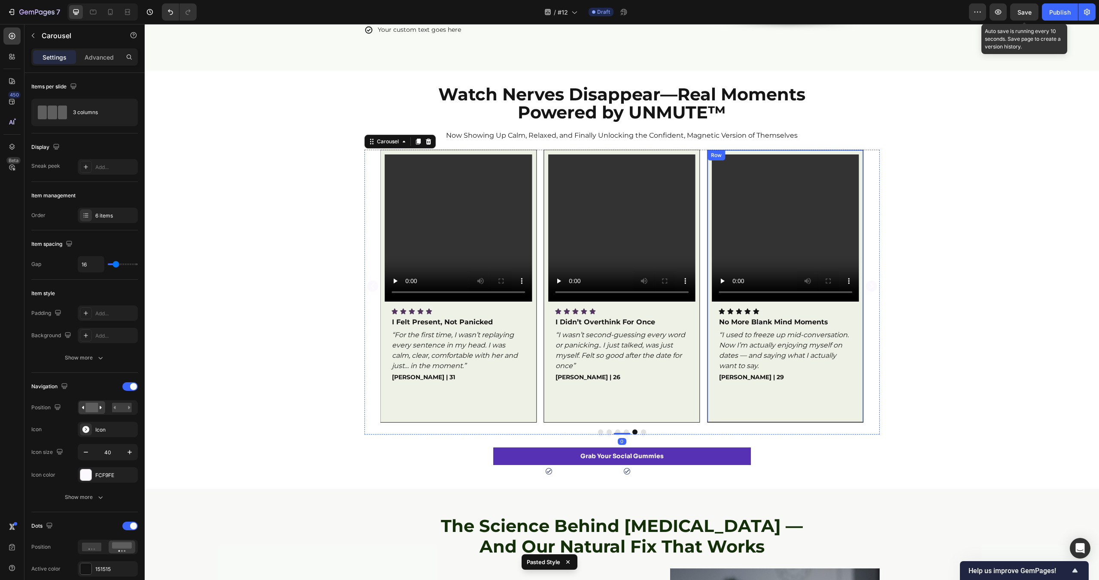
click at [843, 409] on div "Video Icon Icon Icon Icon Icon Icon List No More Blank Mind Moments Text Block …" at bounding box center [785, 287] width 147 height 264
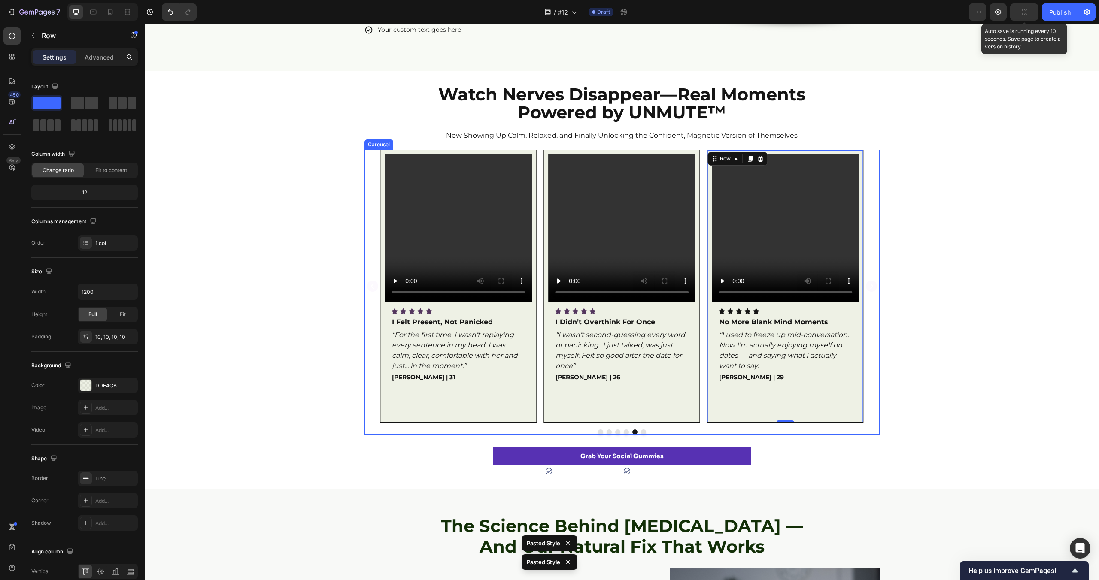
click at [645, 433] on button "Dot" at bounding box center [643, 432] width 5 height 5
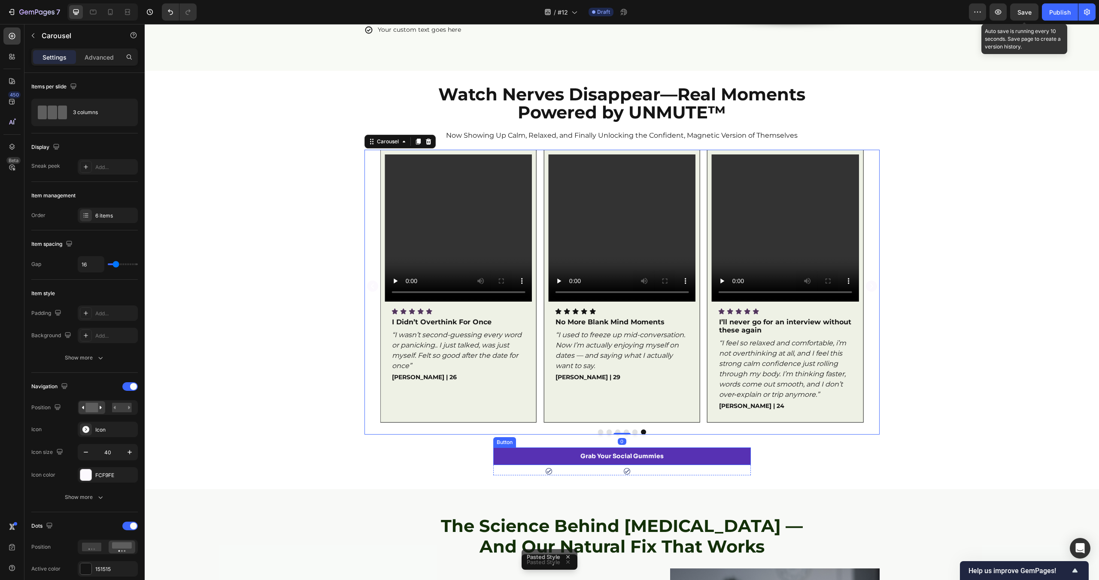
click at [710, 451] on link "Grab Your Social Gummies" at bounding box center [622, 457] width 258 height 18
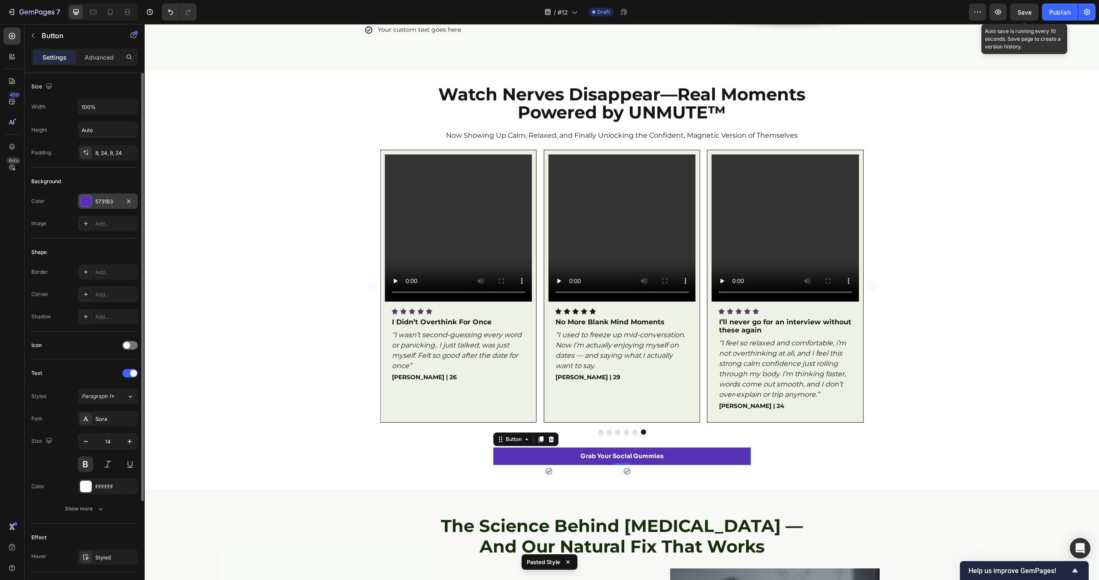
click at [89, 205] on div at bounding box center [85, 201] width 11 height 11
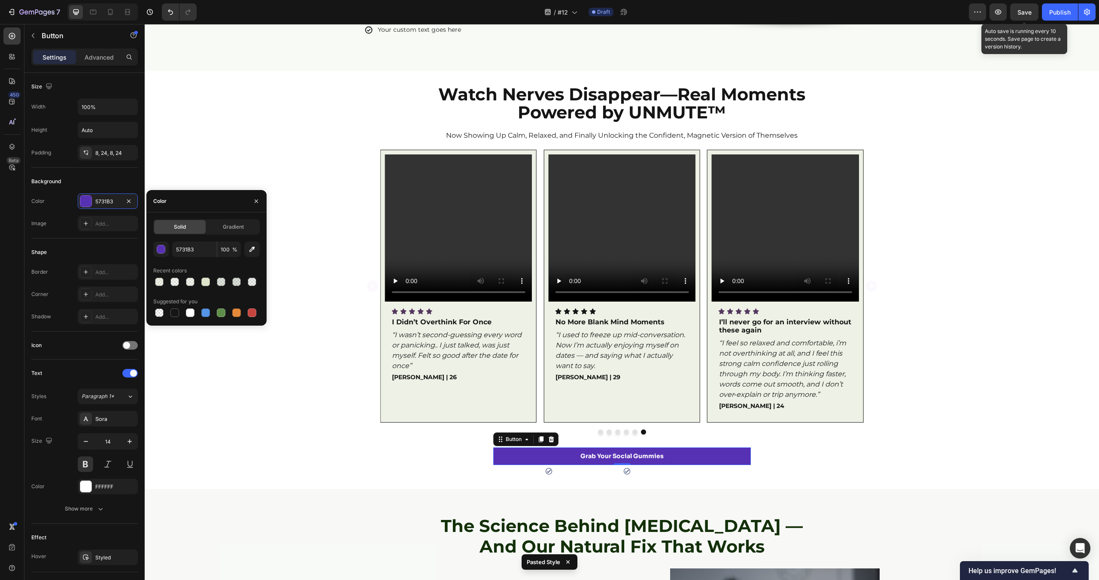
click at [250, 262] on div "5731B3 100 % Recent colors Suggested for you" at bounding box center [206, 280] width 106 height 77
click at [295, 321] on div "Video Icon Icon Icon Icon Icon Icon List No More Blank Mind Moments Text Block …" at bounding box center [622, 292] width 954 height 285
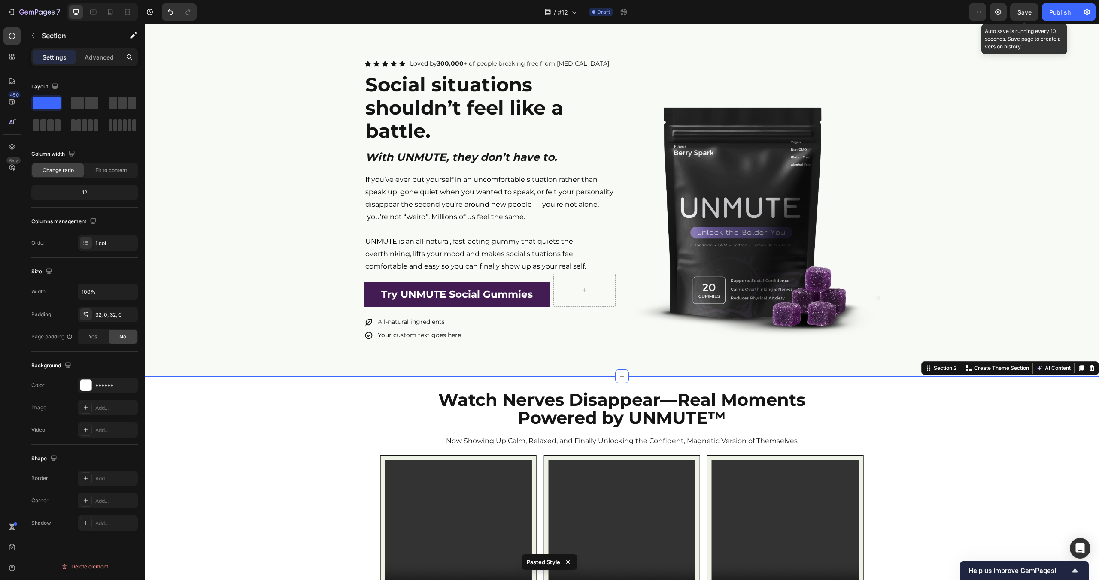
scroll to position [0, 0]
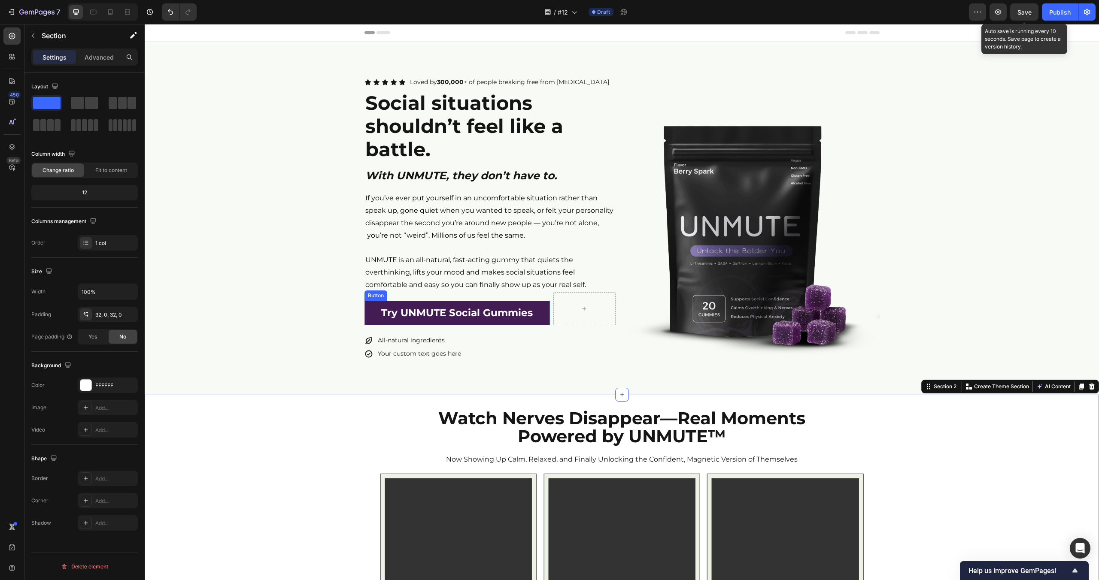
click at [546, 305] on link "Try UNMUTE Social Gummies" at bounding box center [457, 313] width 186 height 24
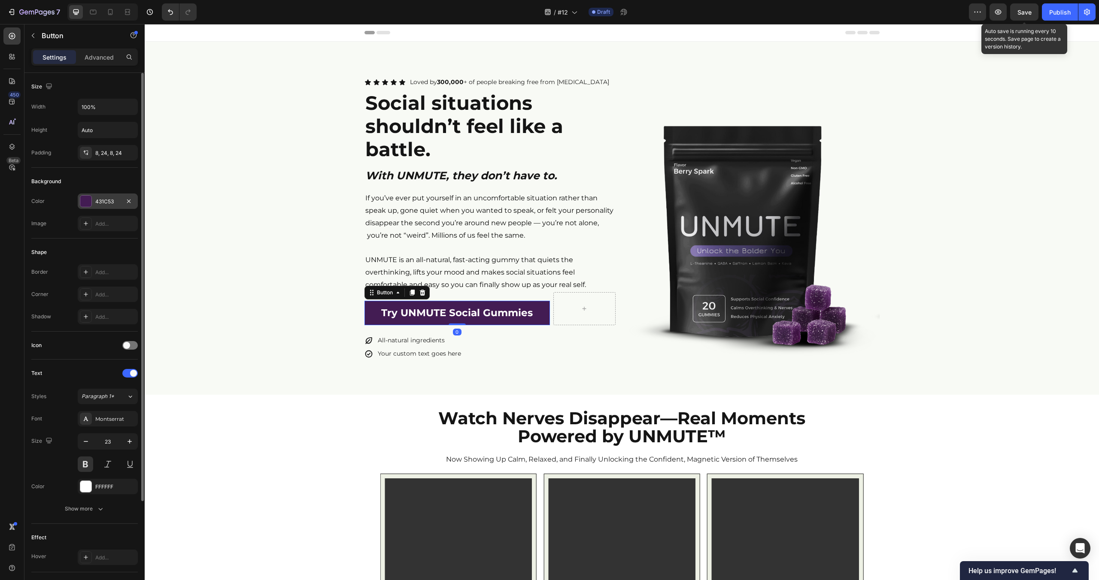
click at [106, 200] on div "431C53" at bounding box center [107, 202] width 25 height 8
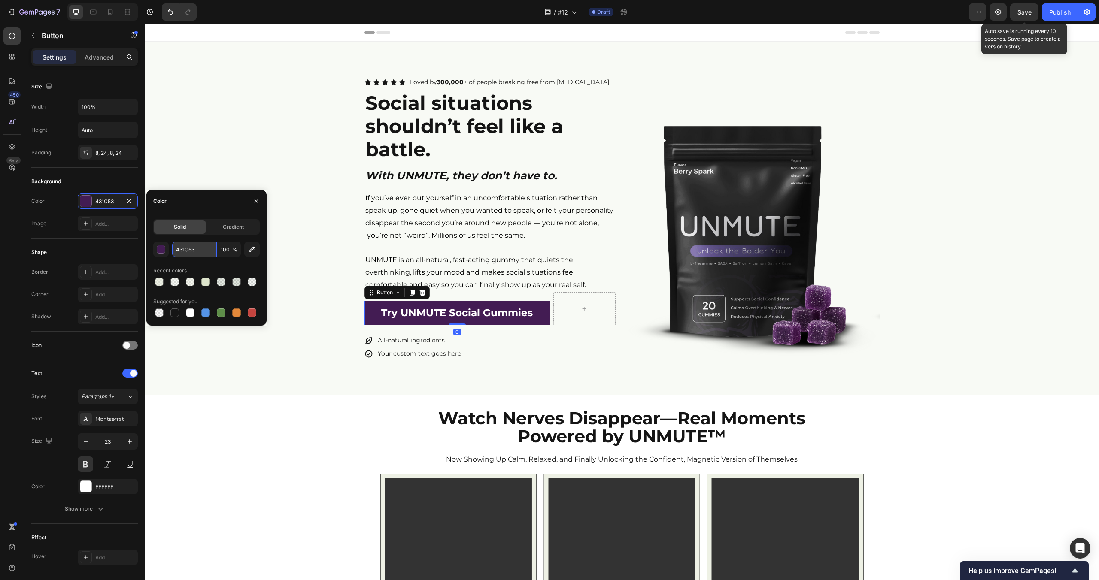
click at [200, 249] on input "431C53" at bounding box center [194, 249] width 45 height 15
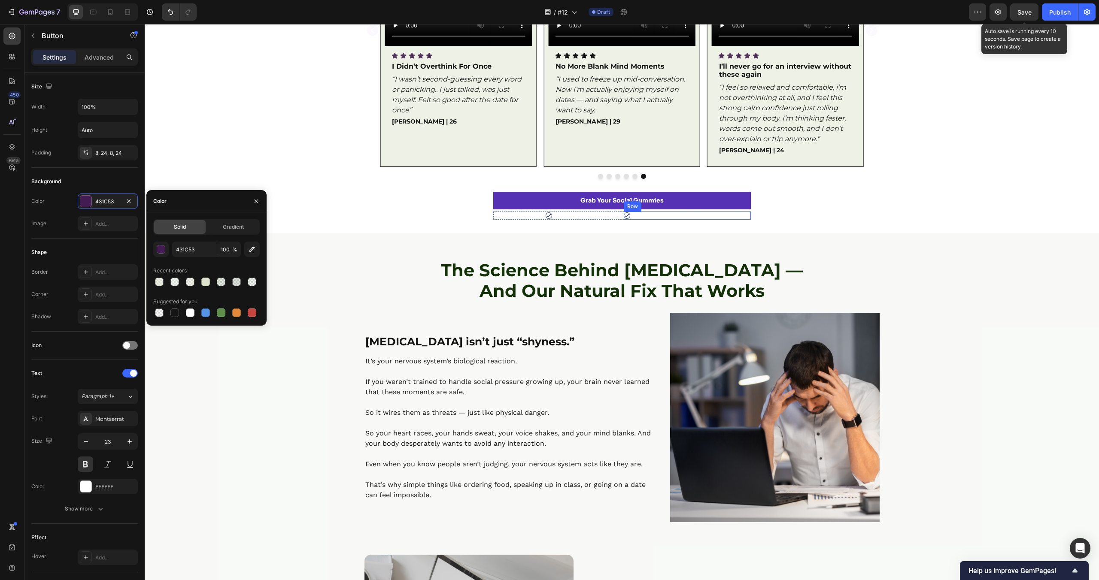
click at [722, 205] on link "Grab Your Social Gummies" at bounding box center [622, 201] width 258 height 18
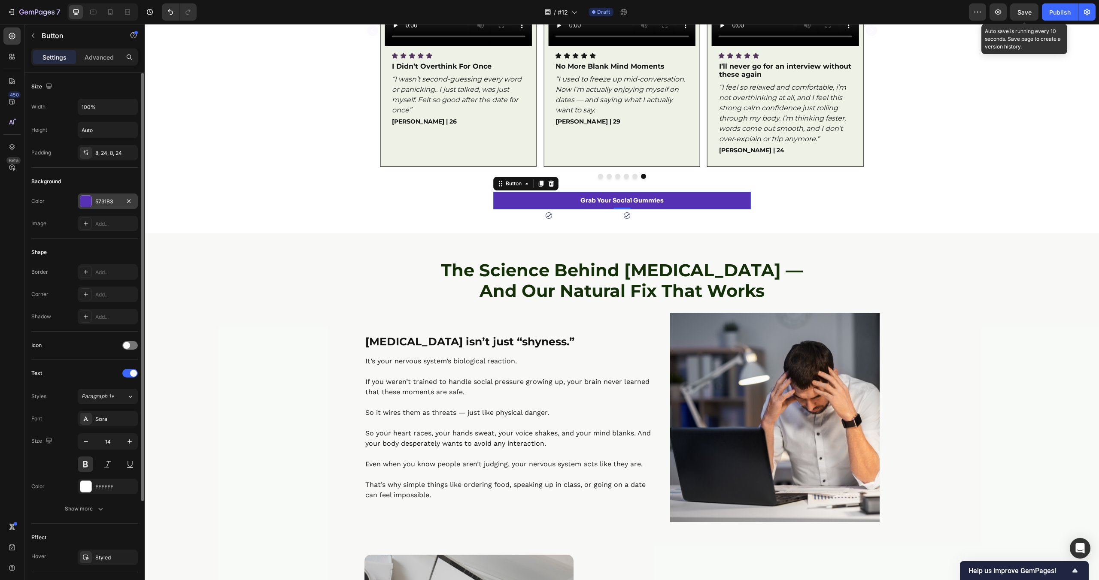
click at [115, 201] on div "5731B3" at bounding box center [107, 202] width 25 height 8
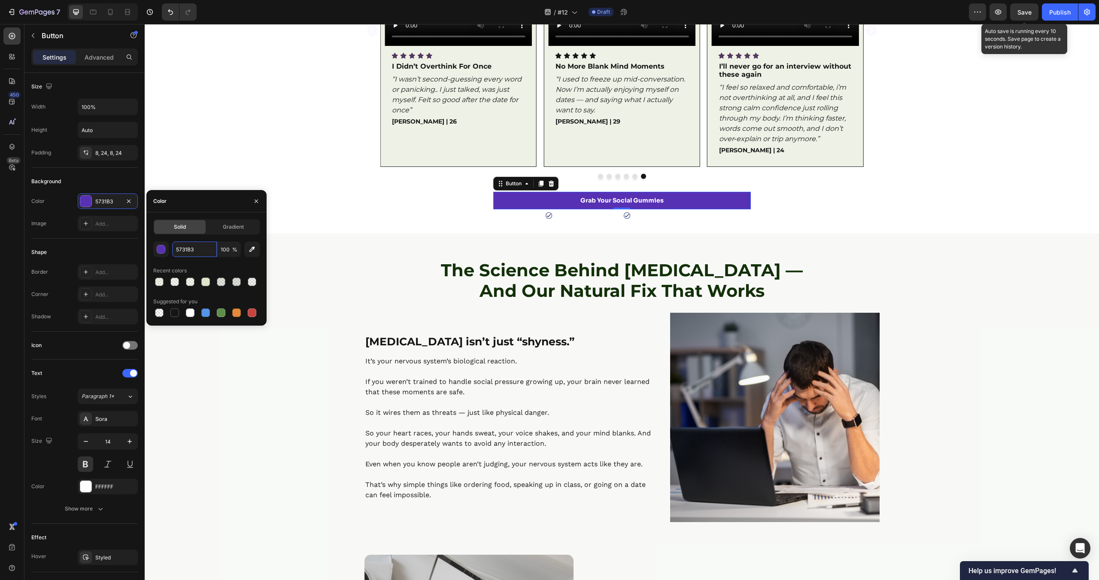
click at [205, 248] on input "5731B3" at bounding box center [194, 249] width 45 height 15
paste input "431C5"
type input "431C53"
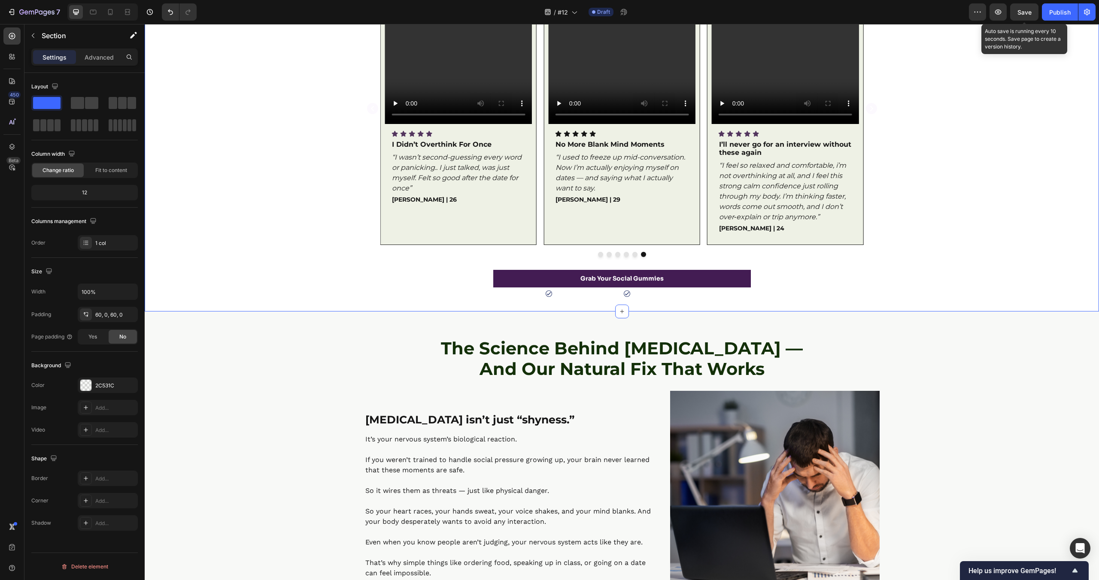
scroll to position [872, 0]
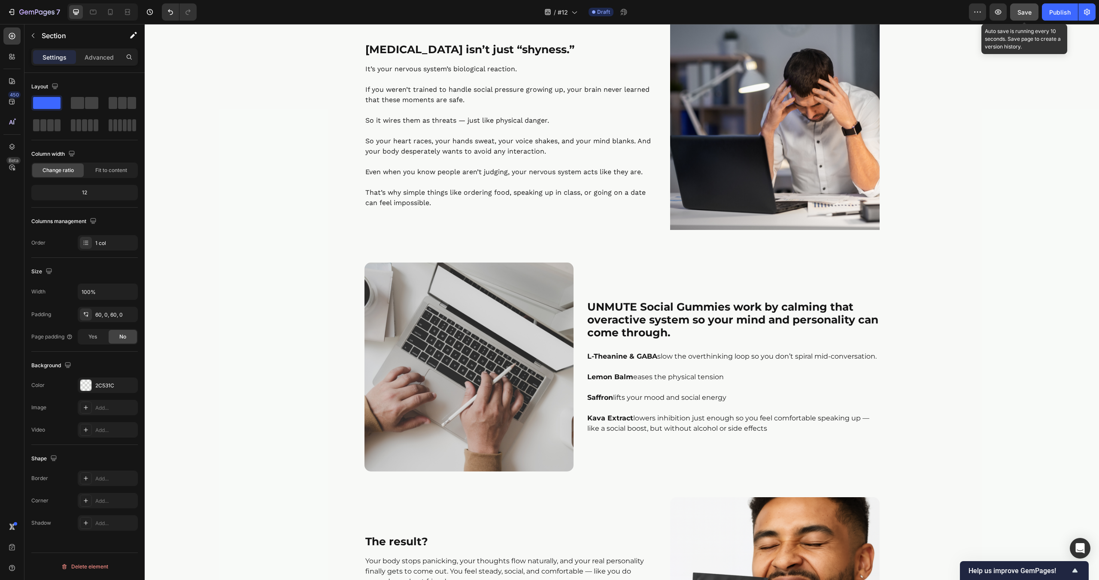
click at [1023, 16] on div "Save" at bounding box center [1024, 12] width 14 height 9
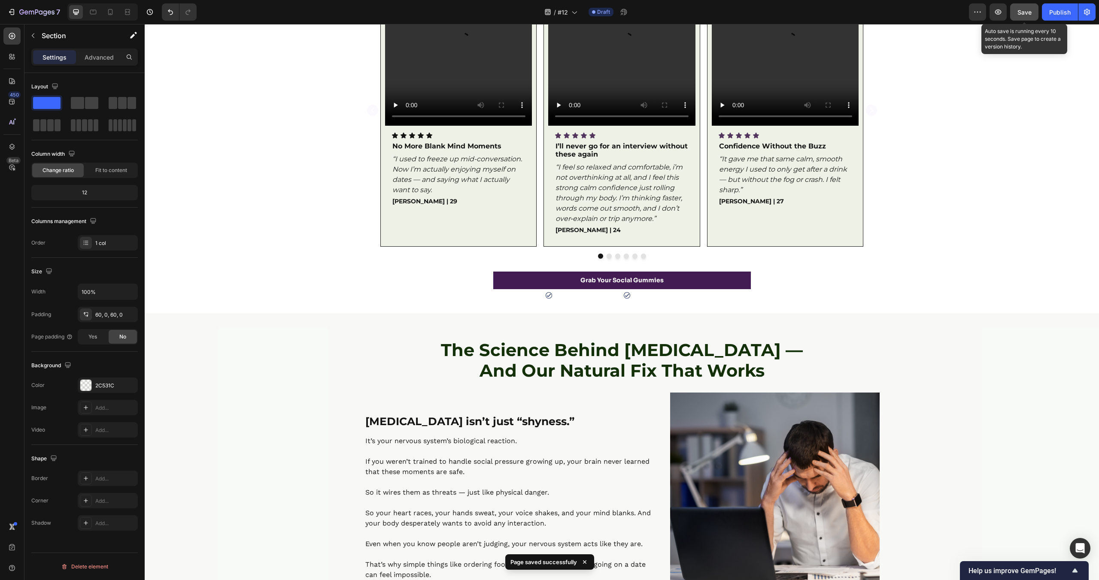
scroll to position [654, 0]
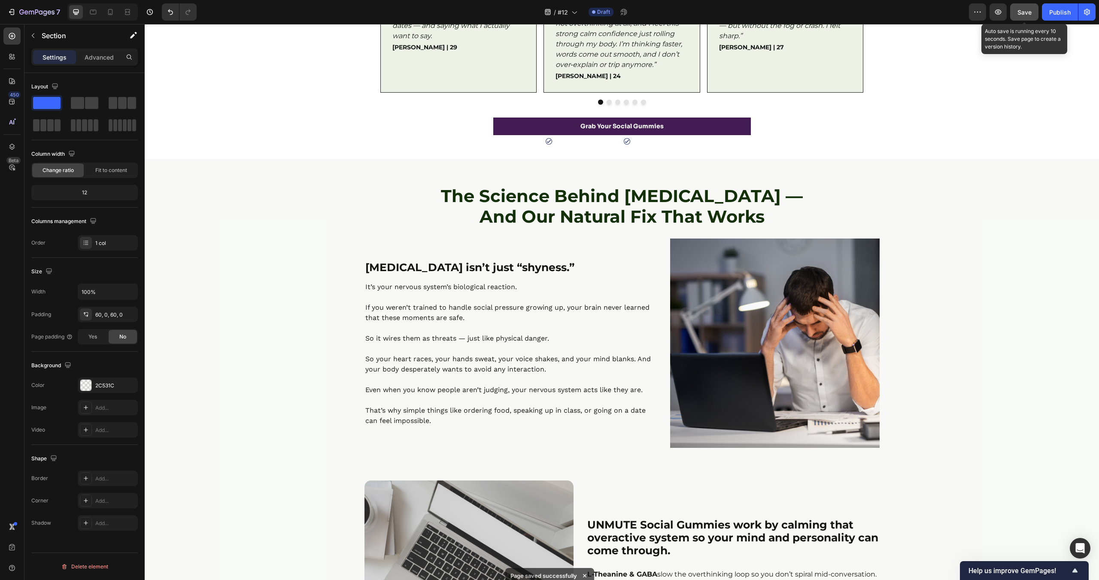
click at [288, 206] on div "The Science Behind [MEDICAL_DATA] — And Our Natural Fix That Works Heading Row …" at bounding box center [622, 555] width 954 height 740
click at [196, 210] on div "The Science Behind [MEDICAL_DATA] — And Our Natural Fix That Works Heading Row …" at bounding box center [622, 555] width 954 height 740
click at [102, 387] on div "2C531C" at bounding box center [107, 386] width 25 height 8
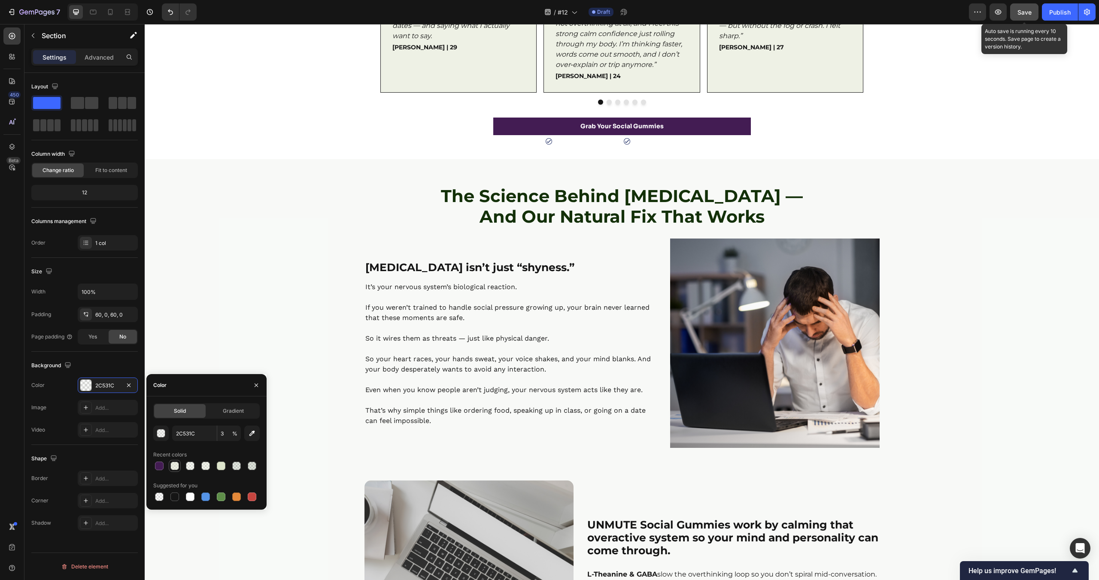
click at [173, 467] on div at bounding box center [174, 466] width 9 height 9
type input "DDE4CB"
type input "50"
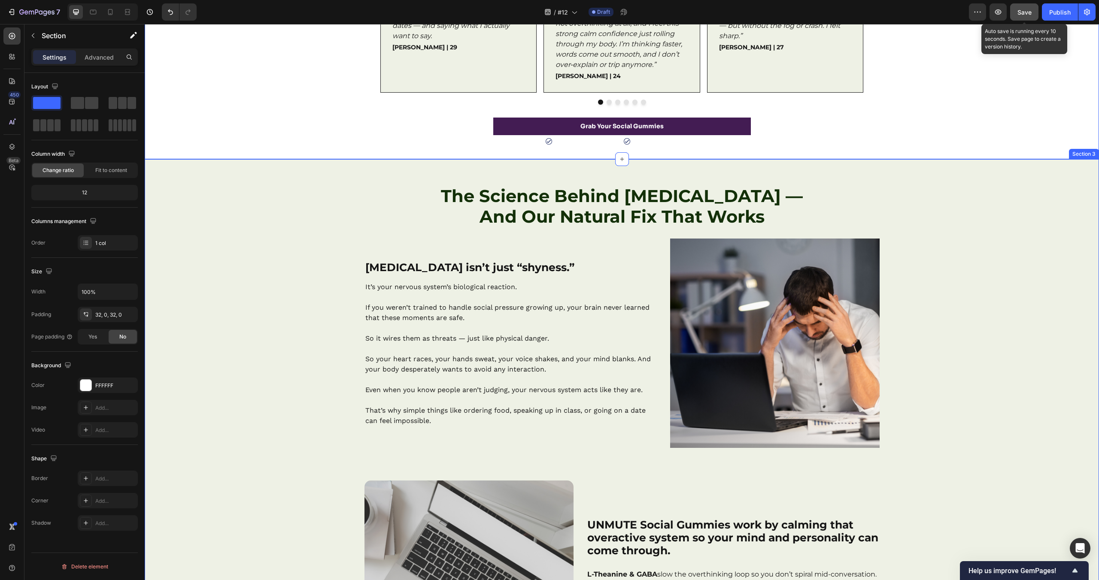
click at [274, 290] on div "The Science Behind [MEDICAL_DATA] — And Our Natural Fix That Works Heading Row …" at bounding box center [622, 555] width 954 height 740
click at [105, 390] on div "DDE4CB" at bounding box center [108, 385] width 60 height 15
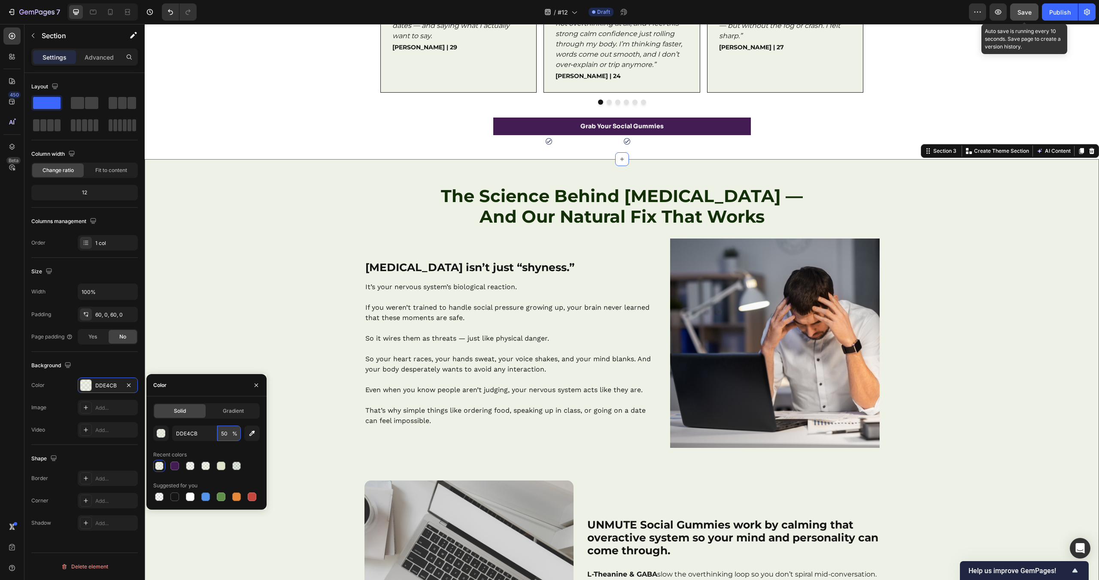
click at [221, 436] on input "50" at bounding box center [229, 433] width 24 height 15
type input "20"
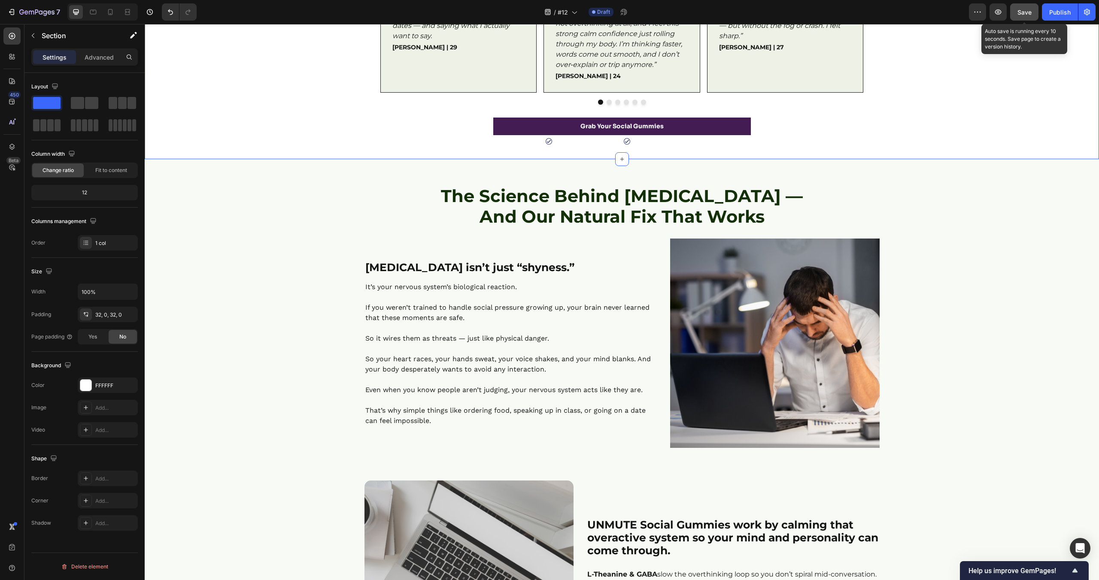
click at [479, 206] on strong "And Our Natural Fix That Works" at bounding box center [621, 216] width 285 height 21
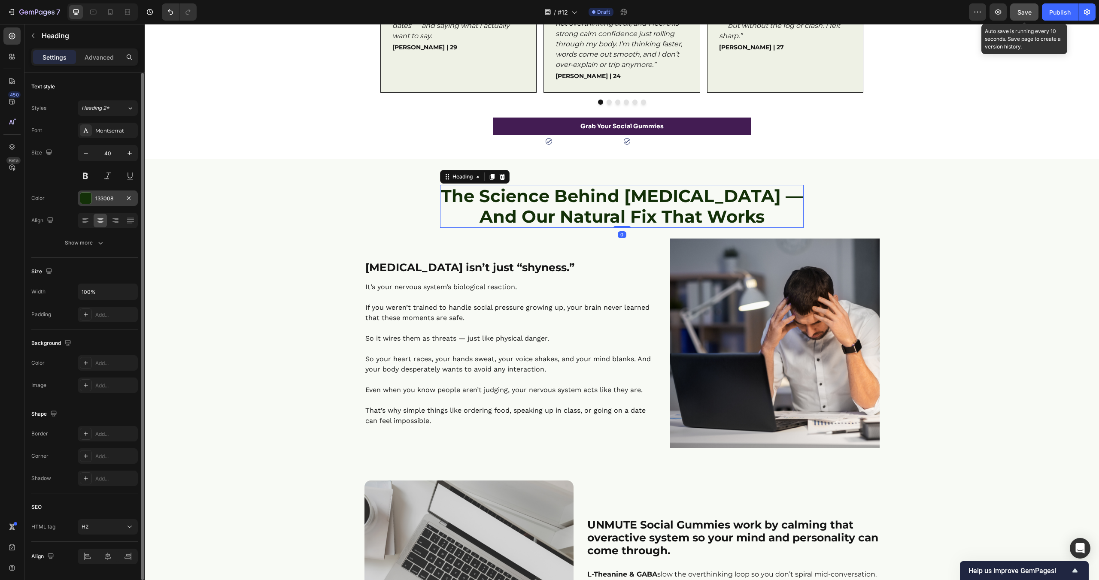
click at [86, 193] on div at bounding box center [85, 198] width 11 height 11
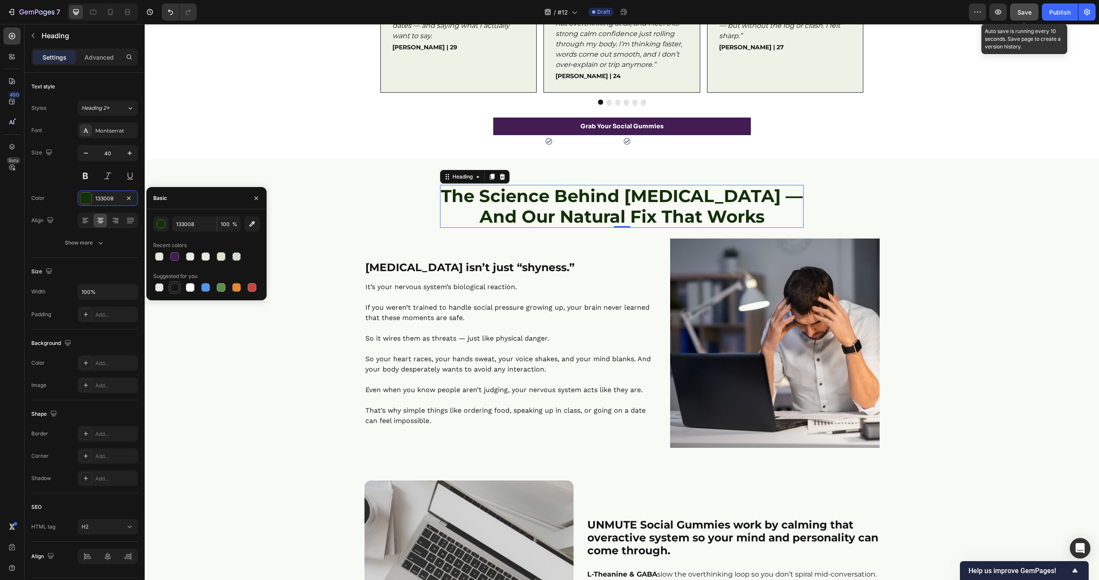
click at [176, 289] on div at bounding box center [174, 287] width 9 height 9
type input "151515"
click at [260, 400] on div "The Science Behind Social Anxiety — And Our Natural Fix That Works Heading 0 Ro…" at bounding box center [622, 555] width 954 height 740
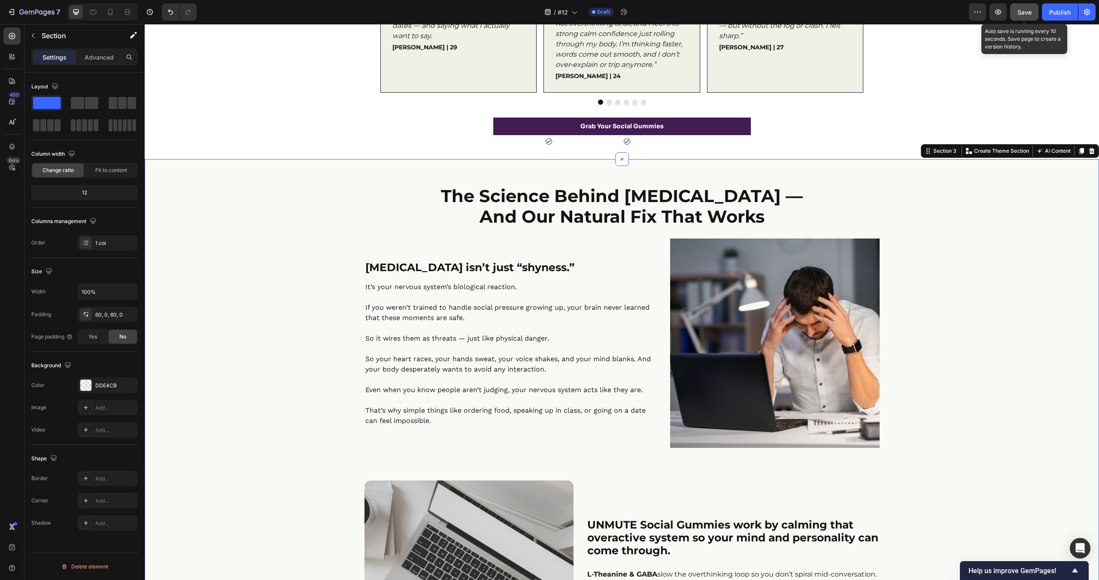
drag, startPoint x: 260, startPoint y: 400, endPoint x: 321, endPoint y: 409, distance: 61.6
click at [261, 400] on div "The Science Behind [MEDICAL_DATA] — And Our Natural Fix That Works Heading Row …" at bounding box center [622, 555] width 954 height 740
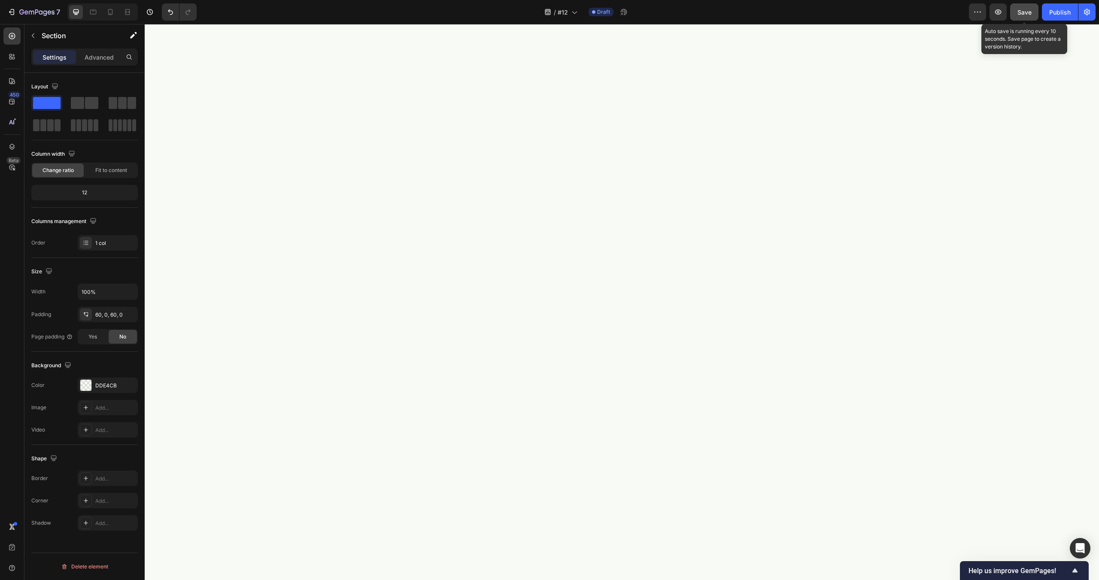
scroll to position [0, 0]
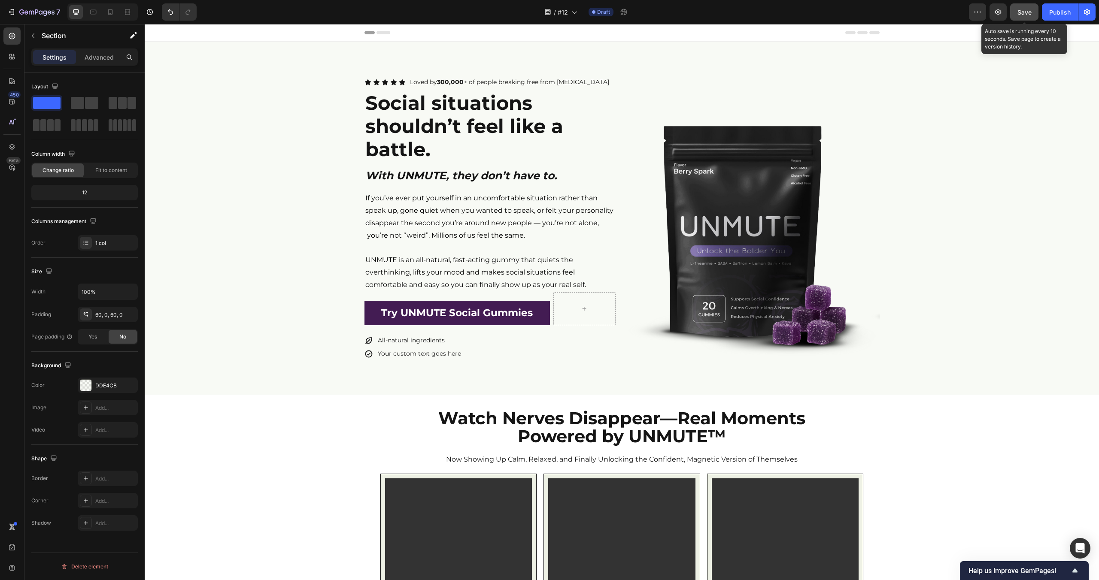
click at [1021, 12] on span "Save" at bounding box center [1024, 12] width 14 height 7
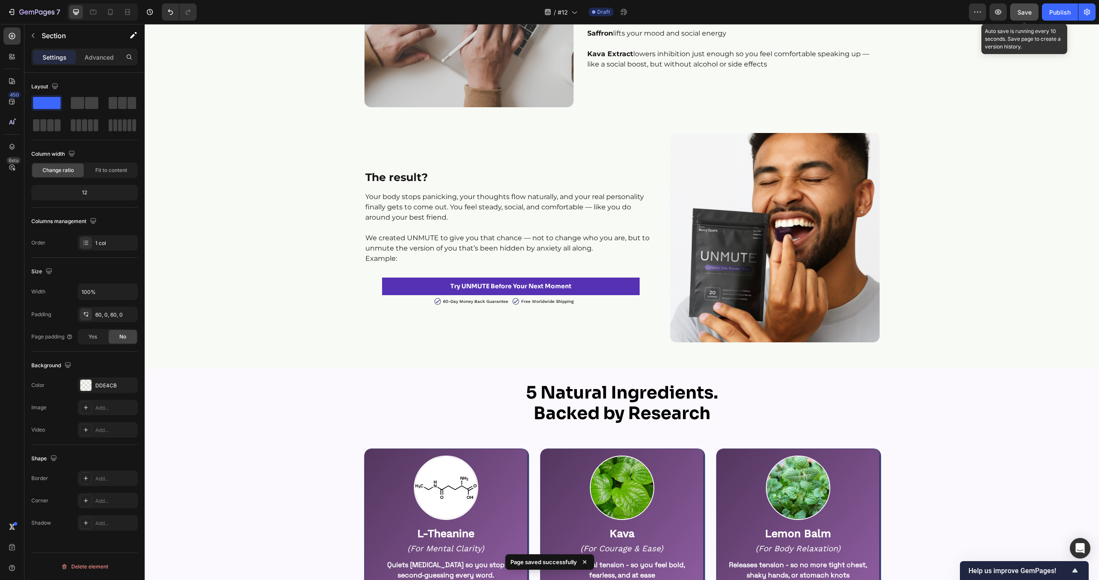
scroll to position [1276, 0]
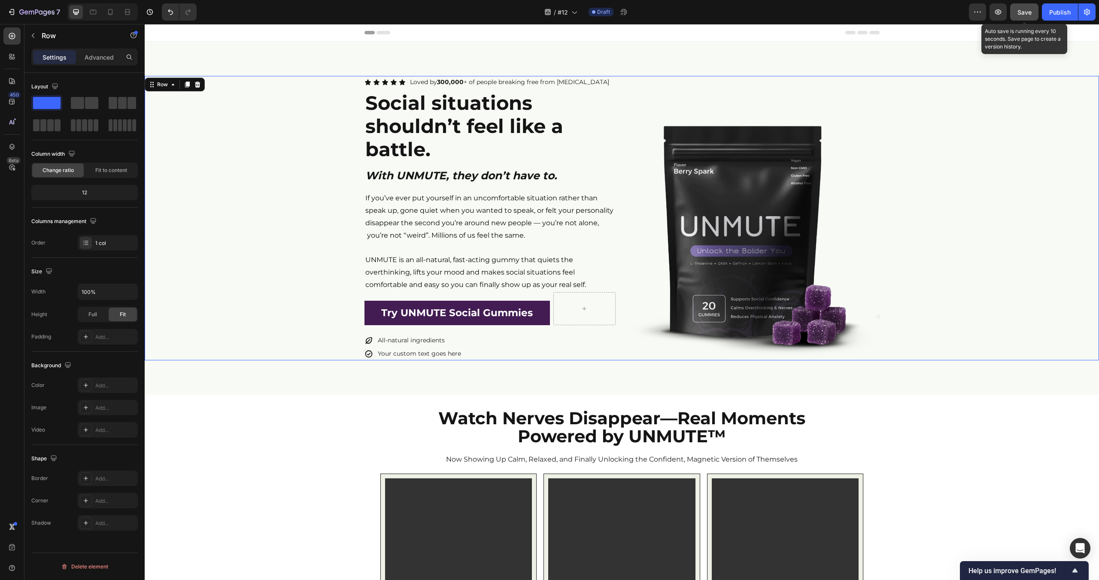
click at [955, 186] on div "Icon Icon Icon Icon Icon Icon List Loved by 300,000 + of people breaking free f…" at bounding box center [622, 218] width 954 height 285
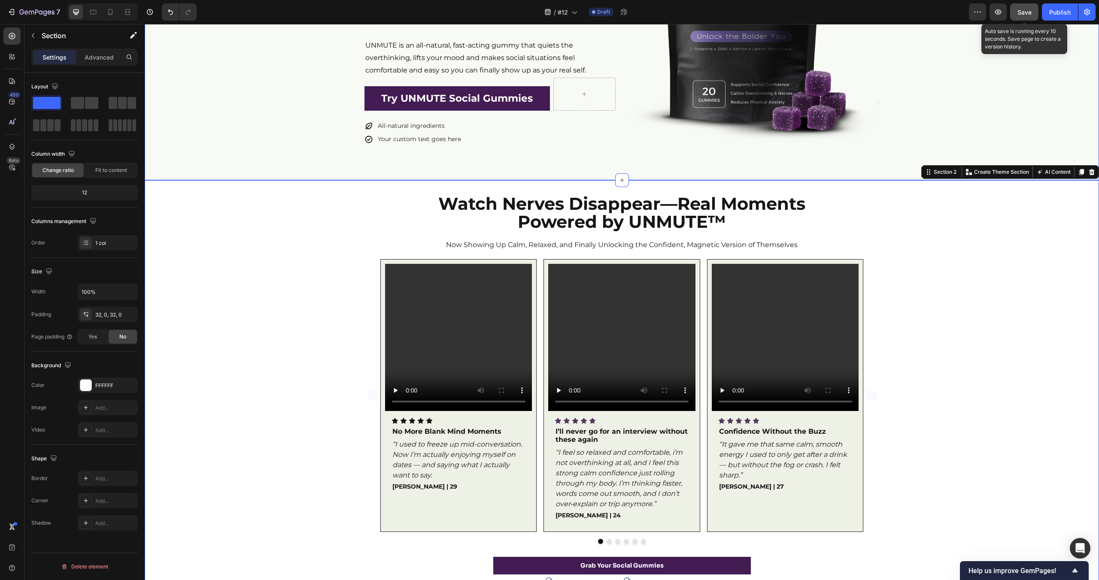
scroll to position [219, 0]
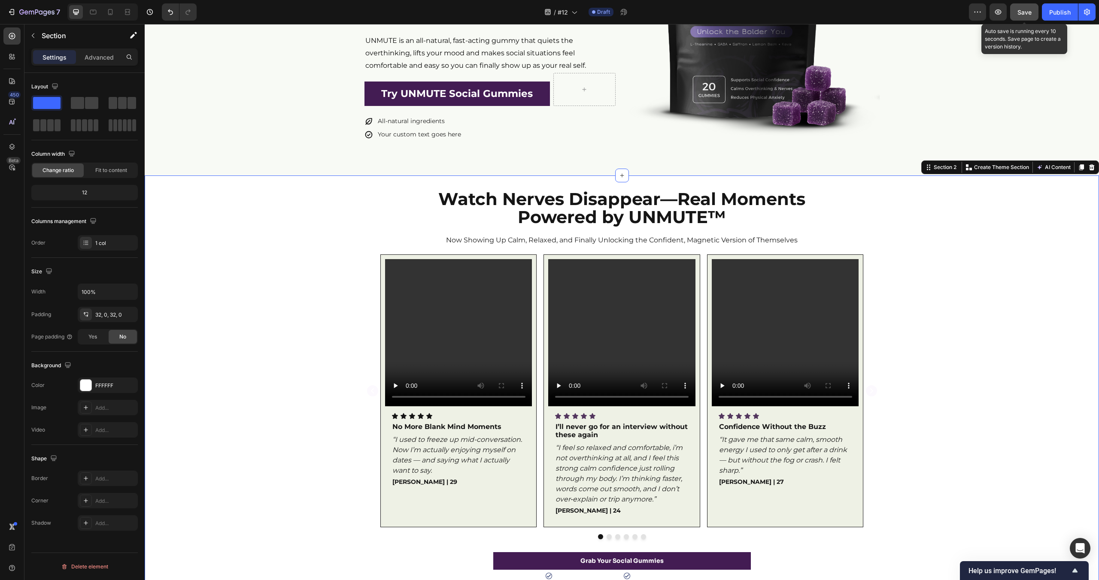
click at [277, 282] on div "Video Icon Icon Icon Icon Icon Icon List No More Blank Mind Moments Text Block …" at bounding box center [622, 397] width 954 height 285
click at [103, 58] on p "Advanced" at bounding box center [99, 57] width 29 height 9
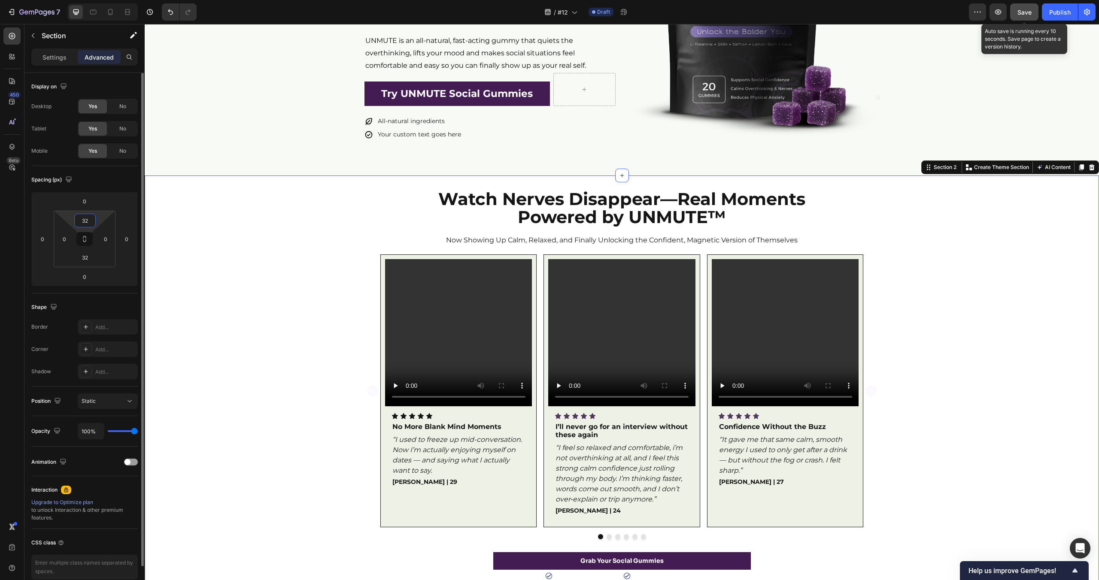
click at [84, 224] on input "32" at bounding box center [84, 220] width 17 height 13
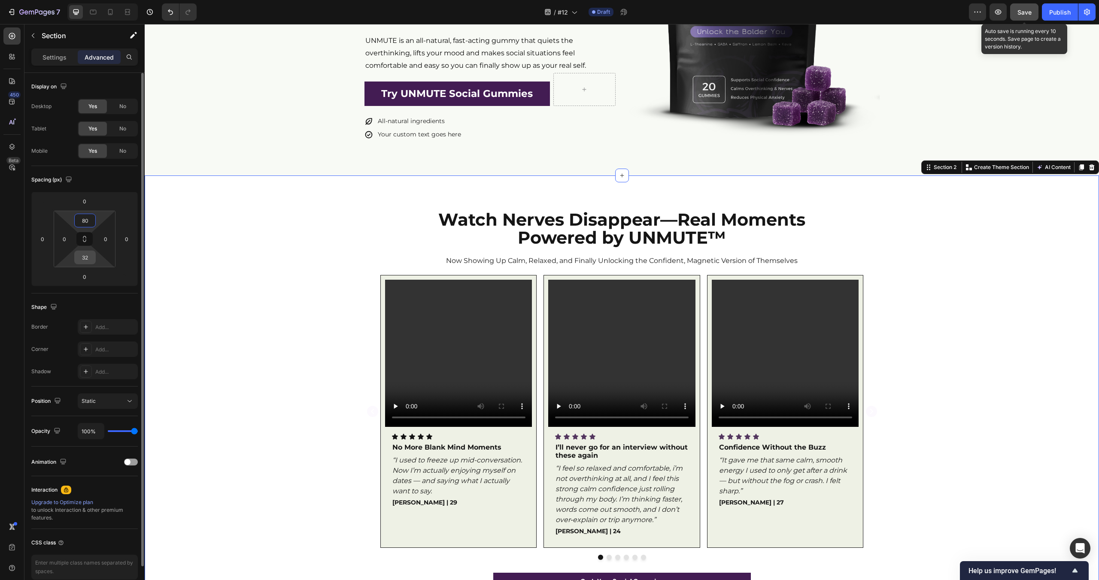
type input "80"
click at [84, 261] on input "32" at bounding box center [84, 257] width 17 height 13
type input "80"
click at [191, 292] on div "Video Icon Icon Icon Icon Icon Icon List No More Blank Mind Moments Text Block …" at bounding box center [622, 417] width 954 height 285
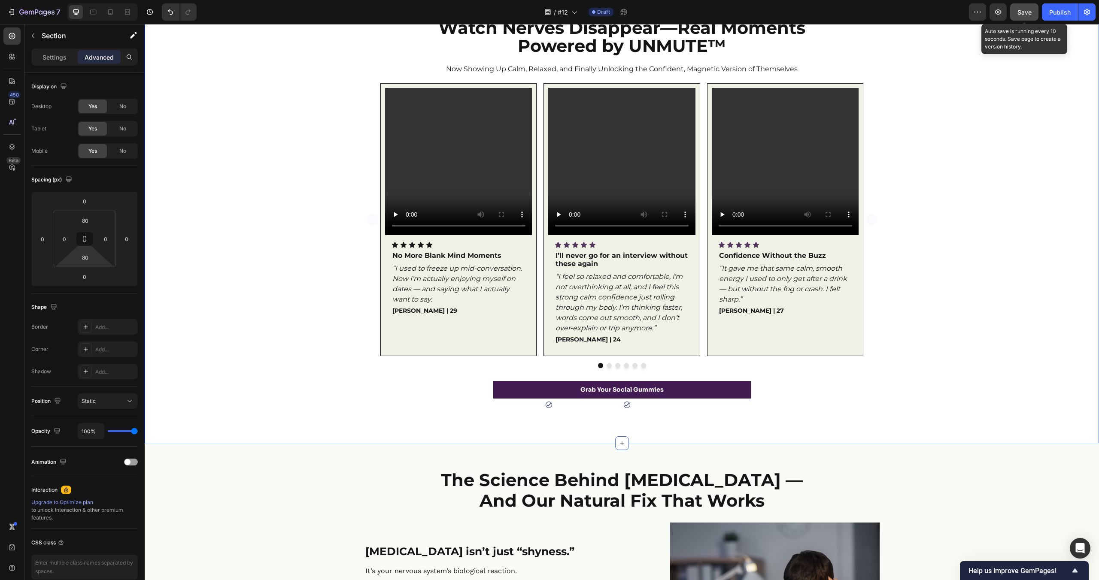
scroll to position [425, 0]
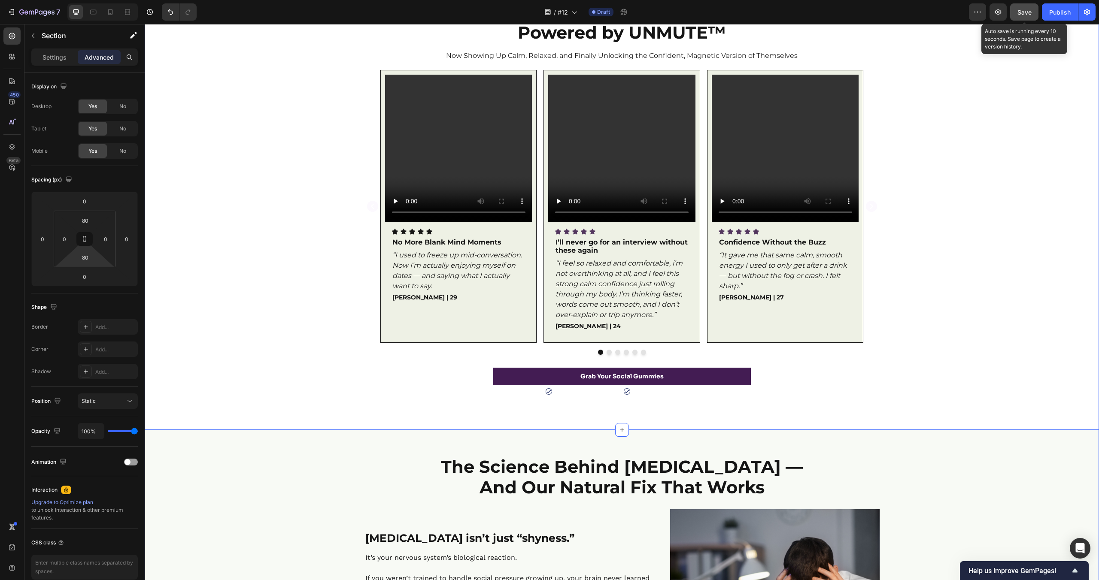
click at [531, 227] on div "Video Icon Icon Icon Icon Icon Icon List No More Blank Mind Moments Text Block …" at bounding box center [458, 207] width 147 height 264
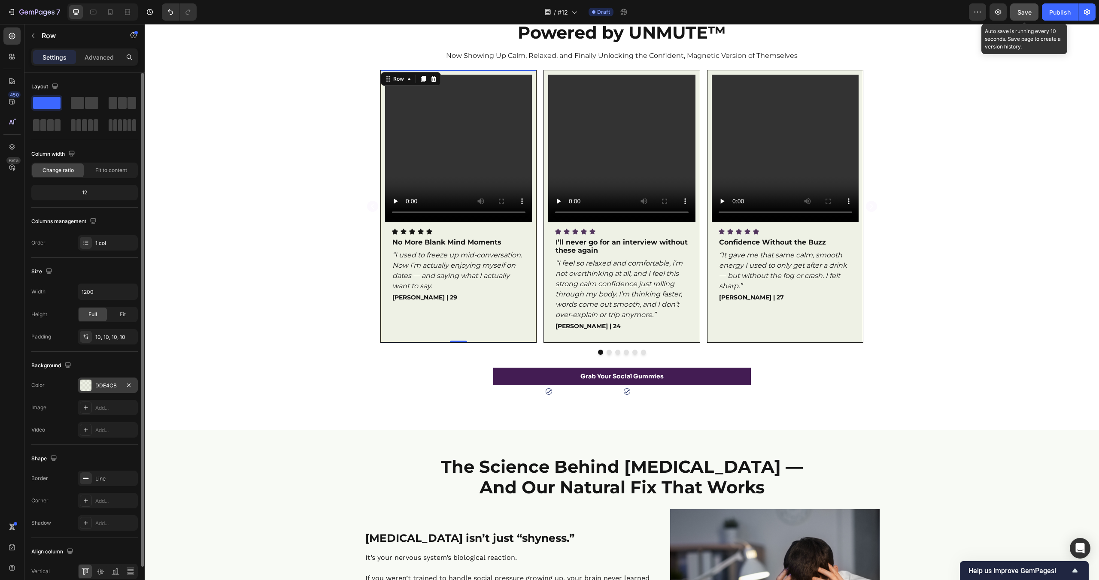
click at [103, 385] on div "DDE4CB" at bounding box center [107, 386] width 25 height 8
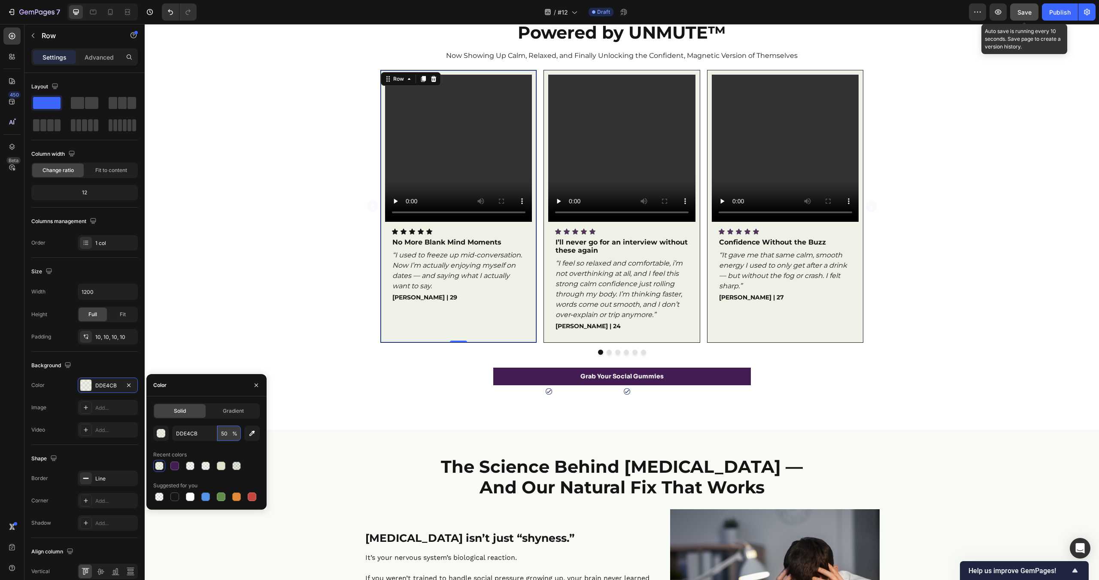
click at [221, 433] on input "50" at bounding box center [229, 433] width 24 height 15
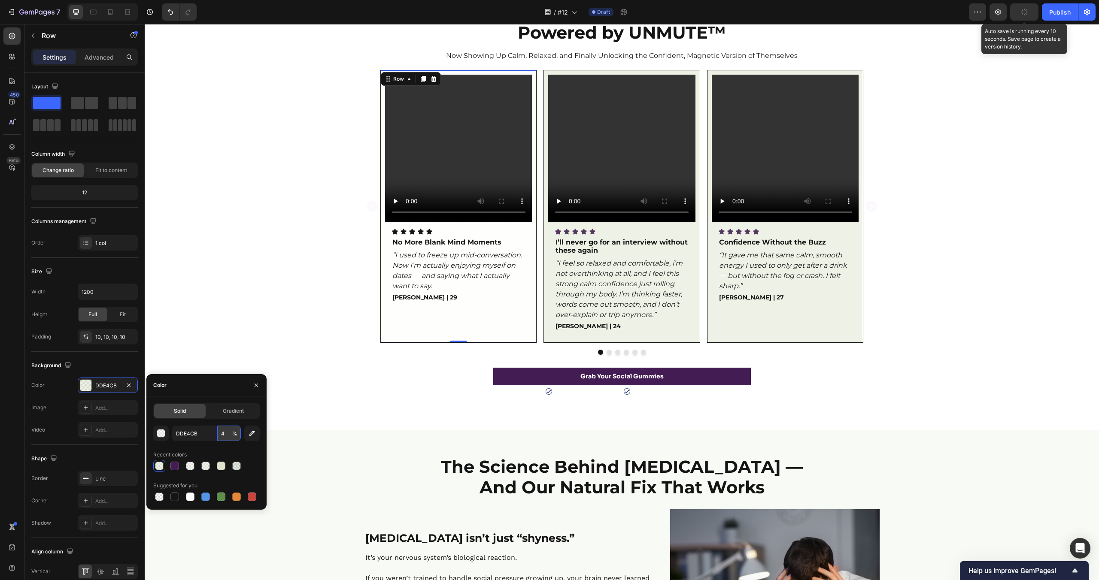
type input "40"
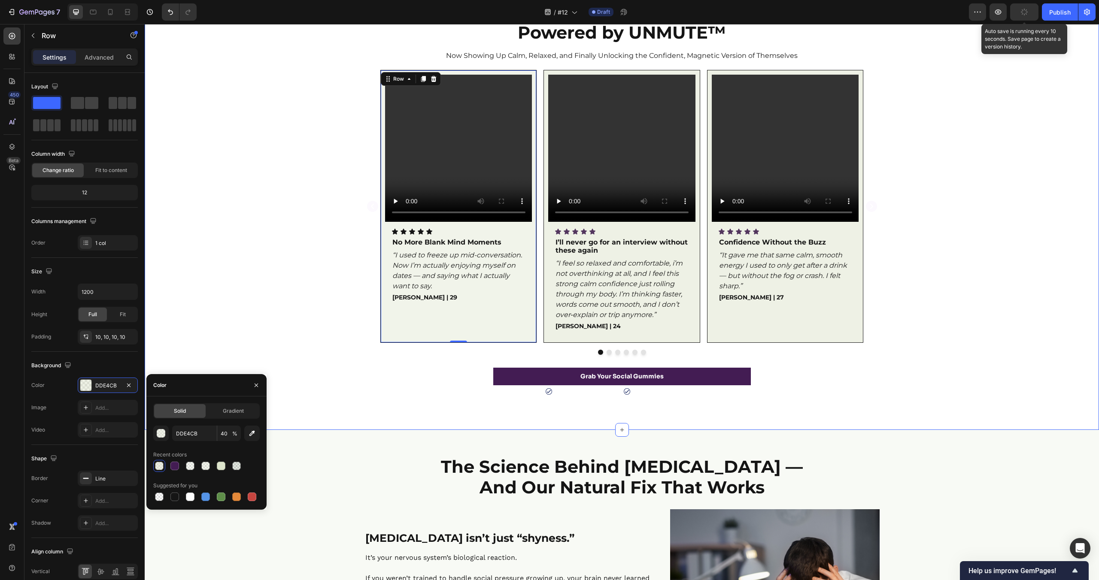
click at [230, 229] on div "Video Icon Icon Icon Icon Icon Icon List No More Blank Mind Moments Text Block …" at bounding box center [622, 212] width 954 height 285
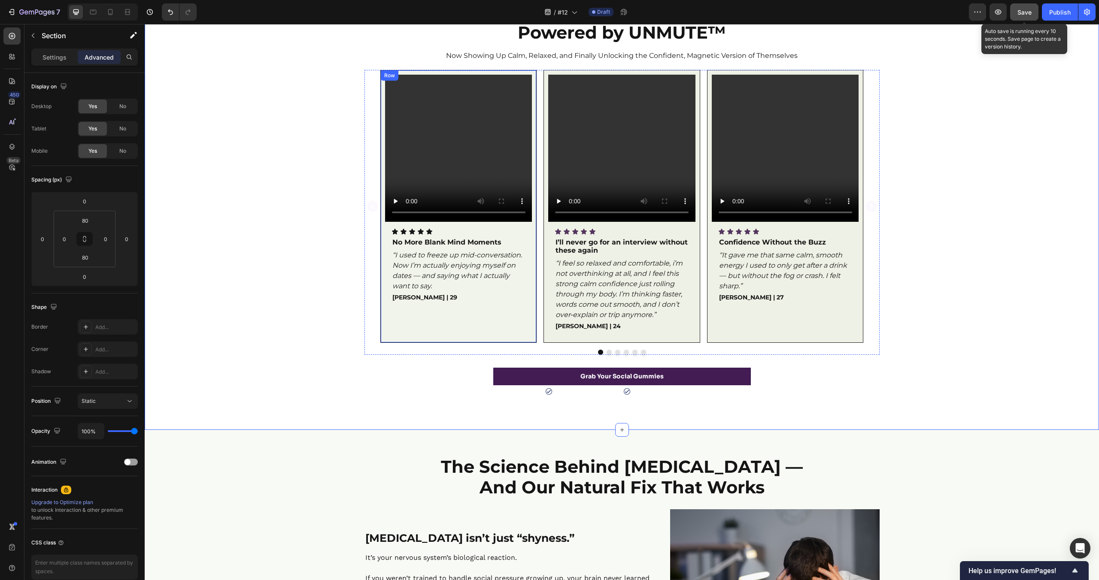
click at [506, 225] on div "Video Icon Icon Icon Icon Icon Icon List No More Blank Mind Moments Text Block …" at bounding box center [458, 207] width 147 height 264
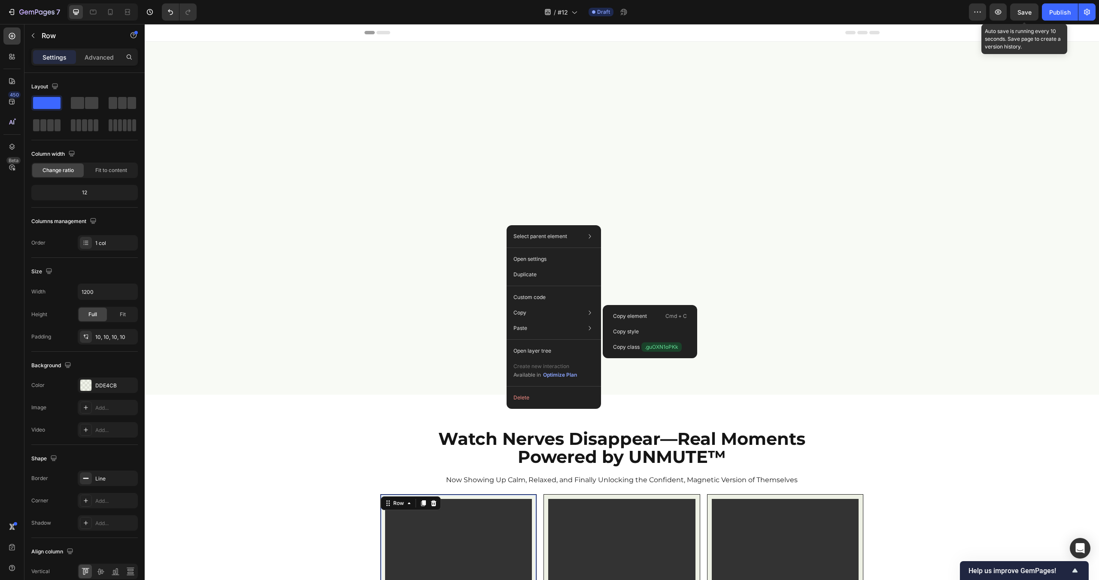
click at [635, 331] on p "Copy style" at bounding box center [626, 332] width 26 height 8
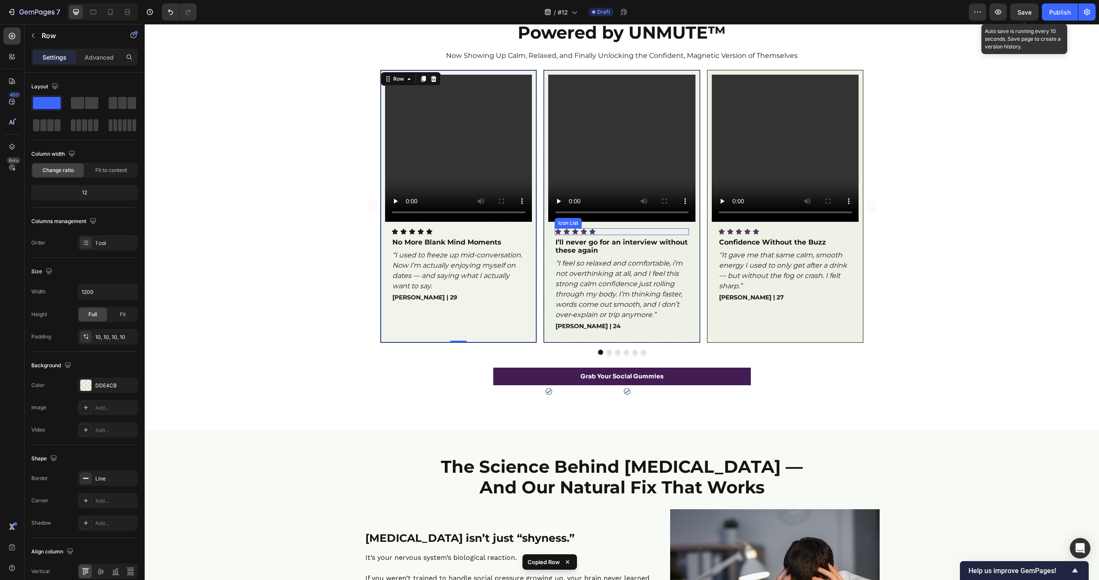
click at [688, 230] on div "Icon Icon Icon Icon Icon" at bounding box center [622, 231] width 134 height 7
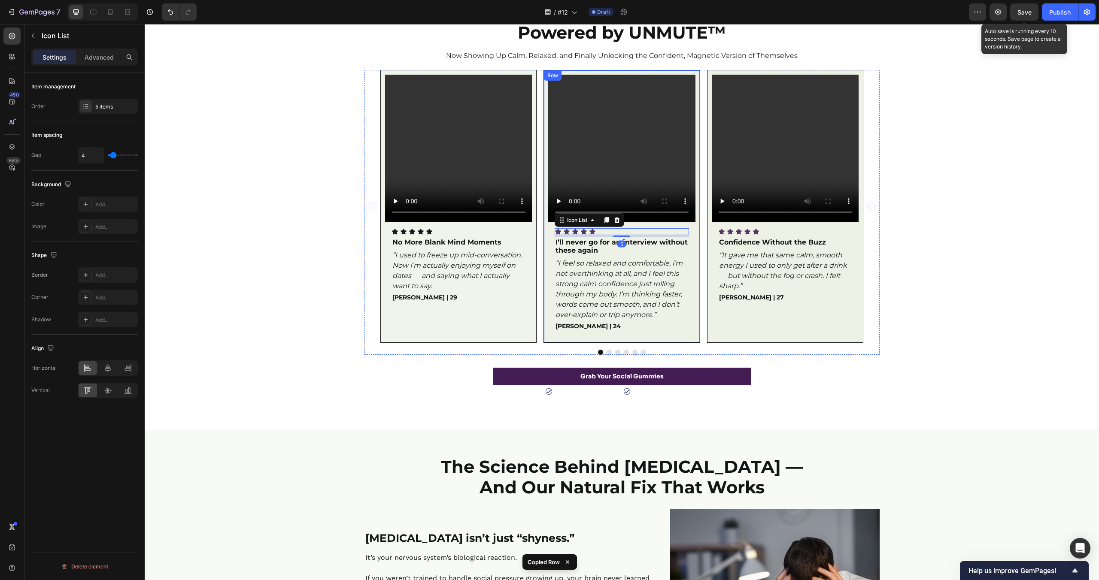
click at [696, 226] on div "Video Icon Icon Icon Icon Icon Icon List 5 I’ll never go for an interview witho…" at bounding box center [621, 206] width 157 height 273
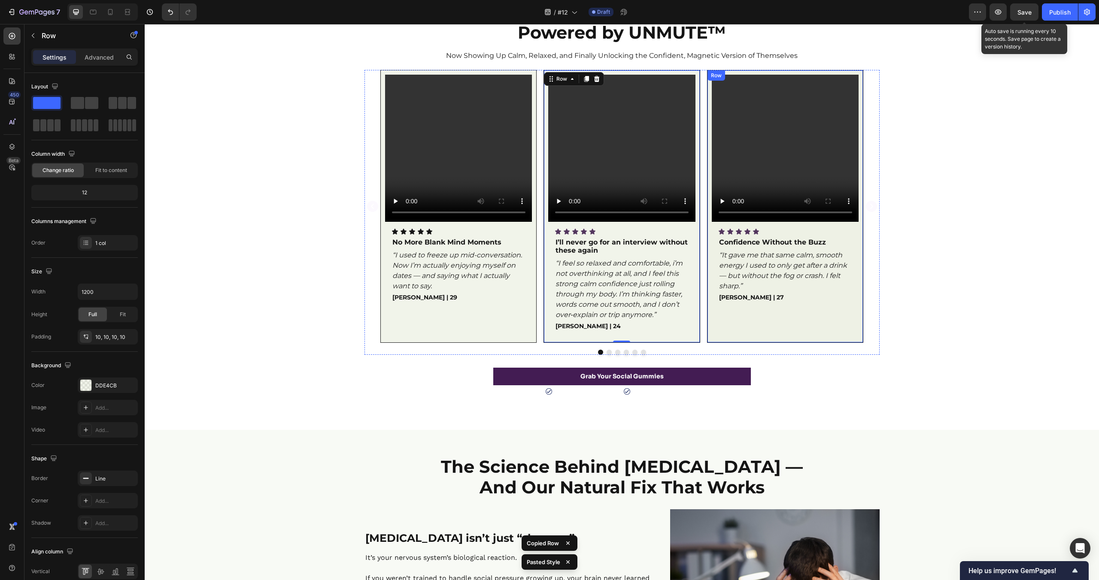
click at [855, 230] on div "Video Icon Icon Icon Icon Icon Icon List Confidence Without the Buzz Text Block…" at bounding box center [785, 207] width 147 height 264
click at [975, 245] on div "Video Icon Icon Icon Icon Icon Icon List No More Blank Mind Moments Text Block …" at bounding box center [622, 212] width 954 height 285
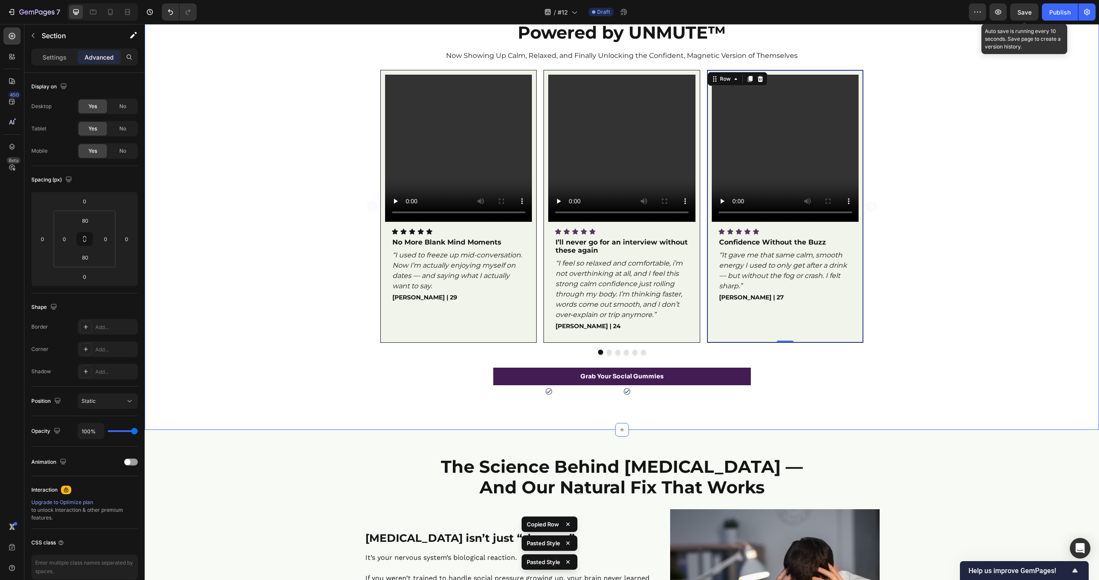
click at [975, 245] on div "Video Icon Icon Icon Icon Icon Icon List No More Blank Mind Moments Text Block …" at bounding box center [622, 212] width 954 height 285
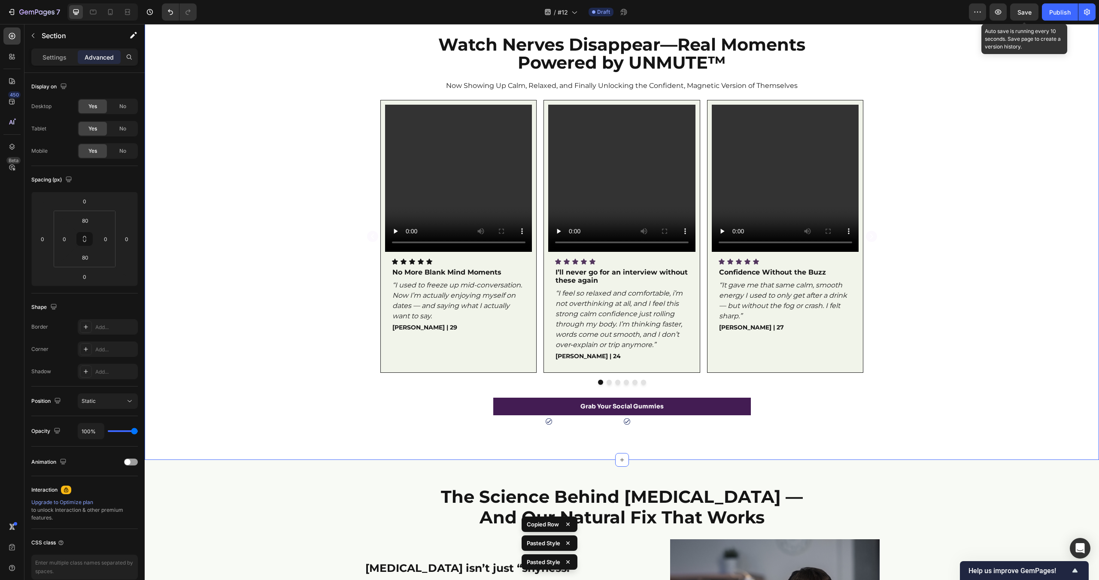
scroll to position [747, 0]
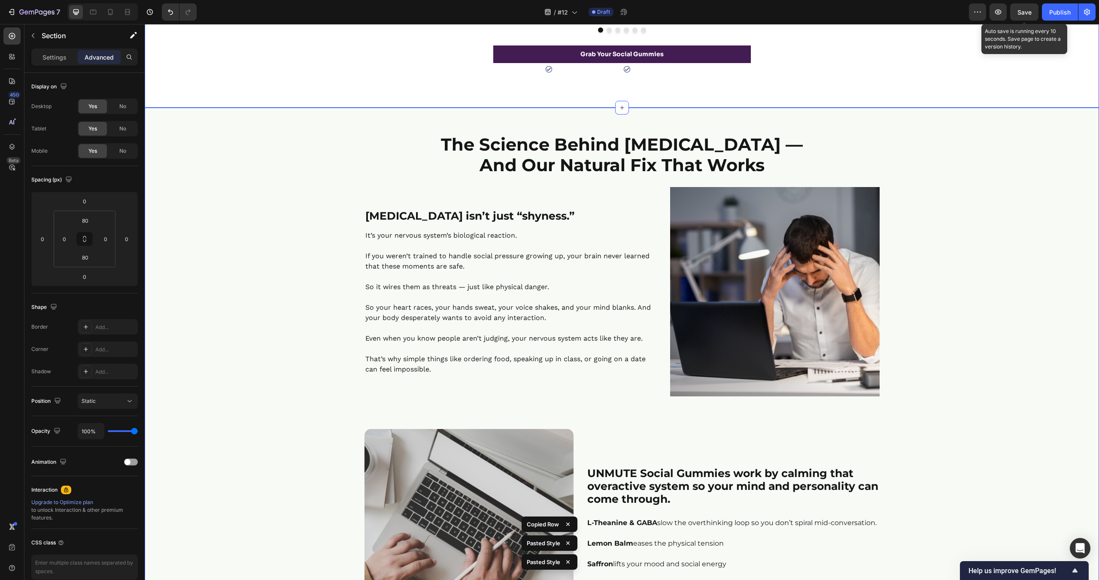
click at [255, 261] on div "The Science Behind [MEDICAL_DATA] — And Our Natural Fix That Works Heading Row …" at bounding box center [622, 503] width 954 height 740
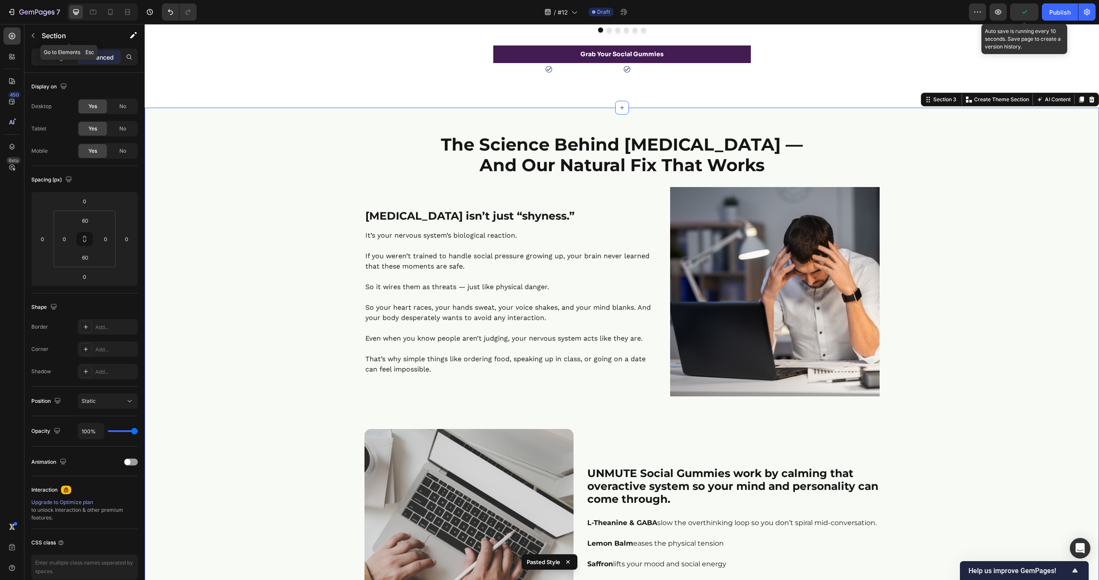
click at [55, 49] on div "Settings Advanced" at bounding box center [84, 57] width 106 height 17
click at [49, 53] on p "Settings" at bounding box center [54, 57] width 24 height 9
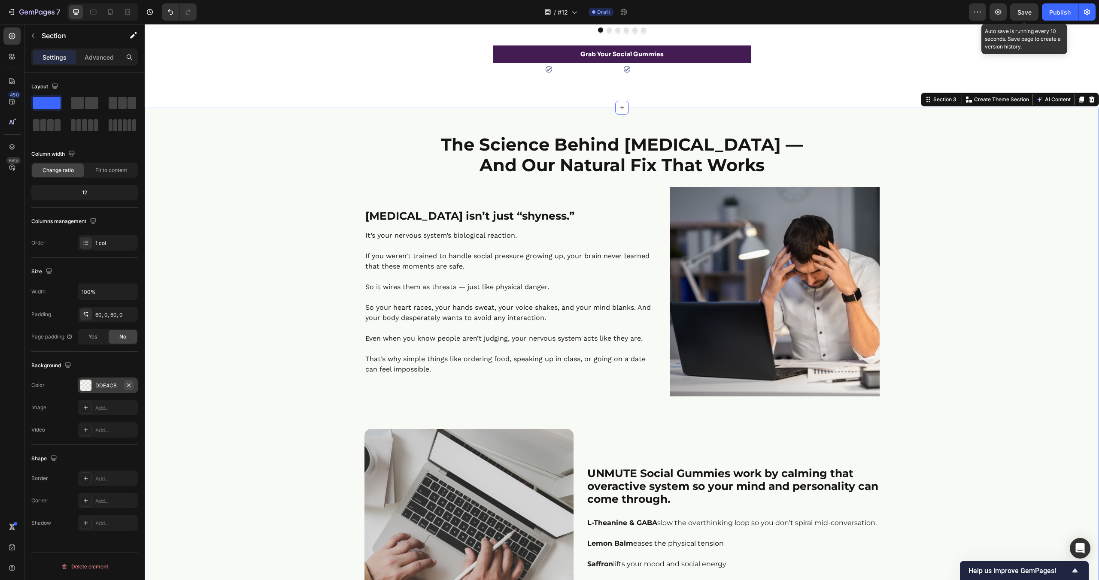
click at [130, 385] on icon "button" at bounding box center [128, 385] width 7 height 7
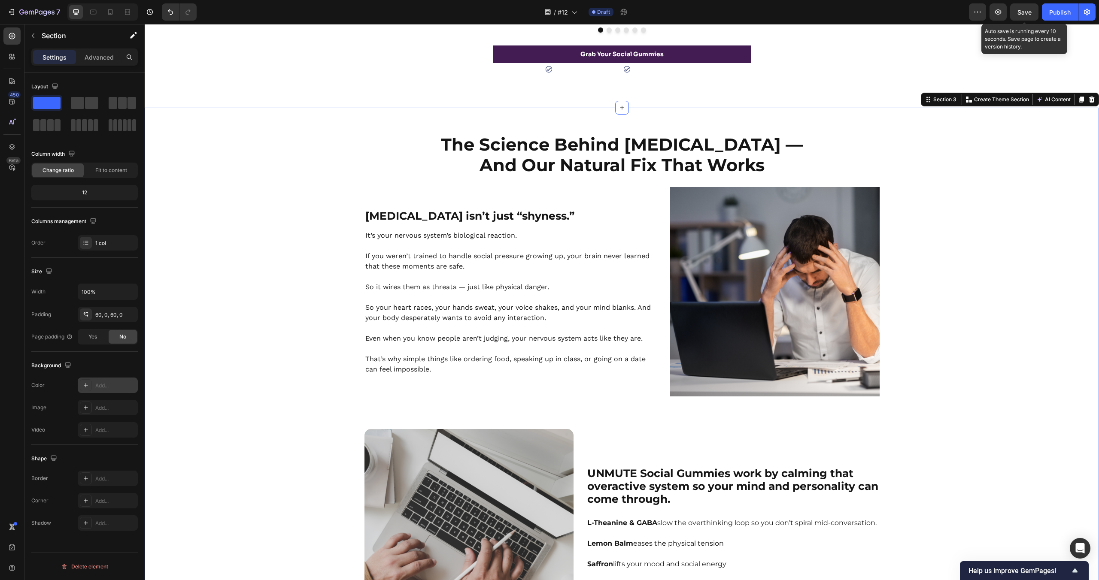
click at [198, 370] on div "The Science Behind [MEDICAL_DATA] — And Our Natural Fix That Works Heading Row …" at bounding box center [622, 503] width 954 height 740
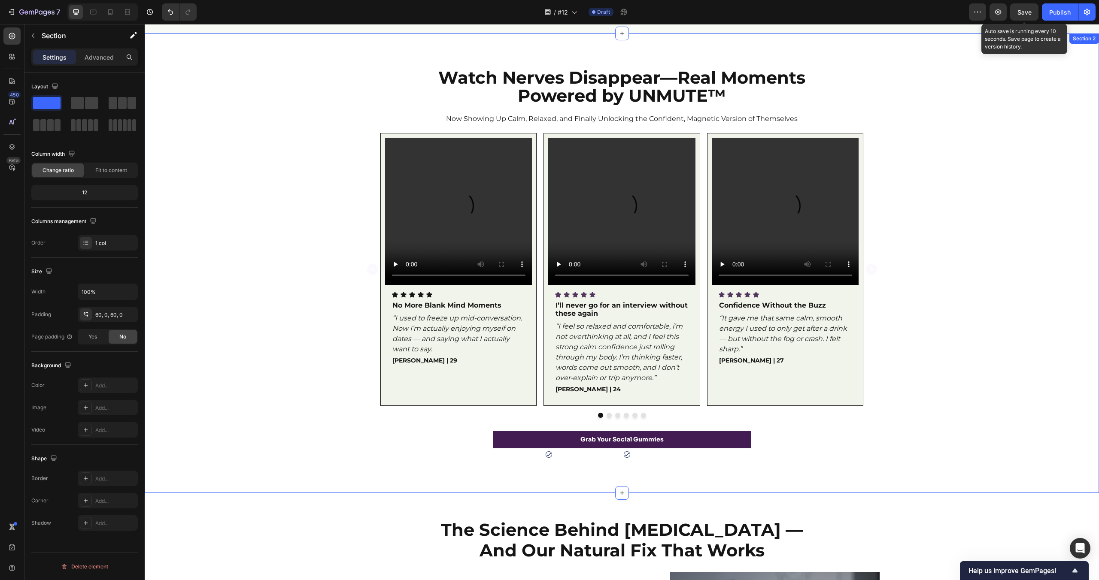
scroll to position [363, 0]
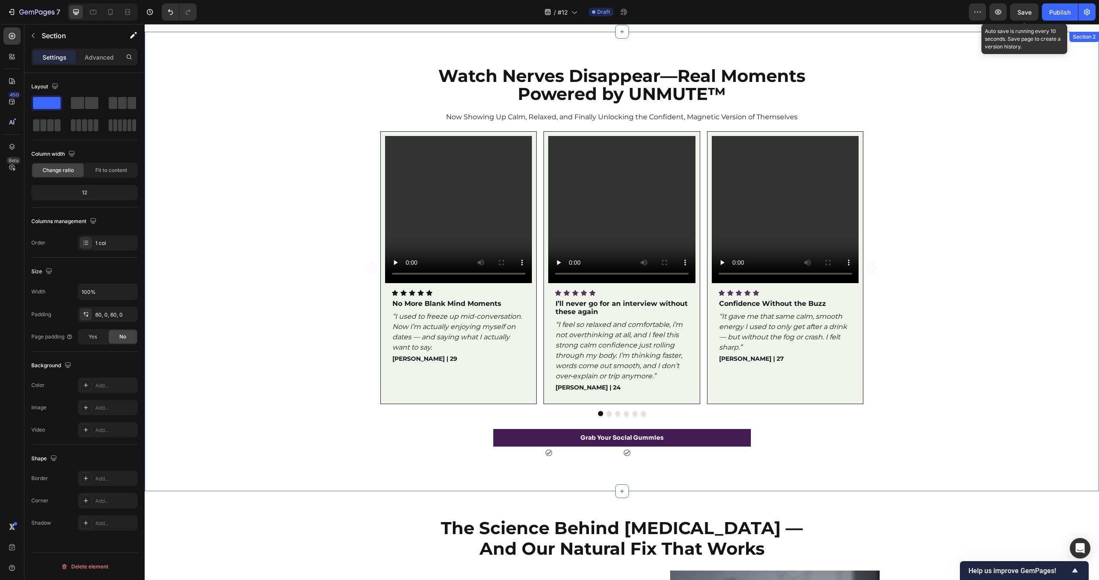
click at [589, 456] on div "60-Day Money Back Guarantee" at bounding box center [586, 453] width 67 height 8
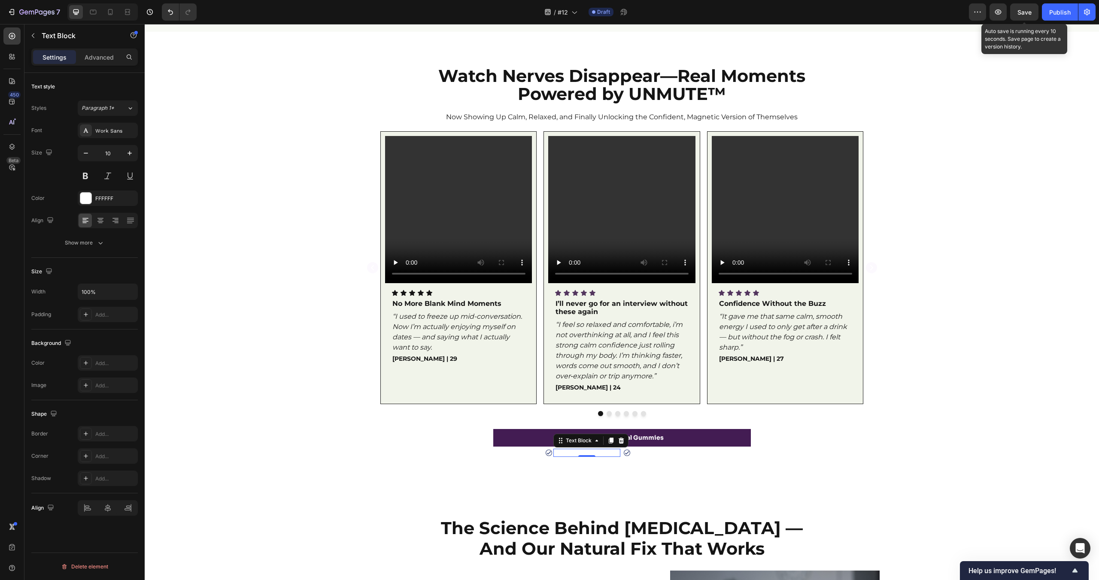
click at [593, 451] on p "60-Day Money Back Guarantee" at bounding box center [586, 453] width 65 height 6
click at [84, 205] on div "FFFFFF" at bounding box center [108, 198] width 60 height 15
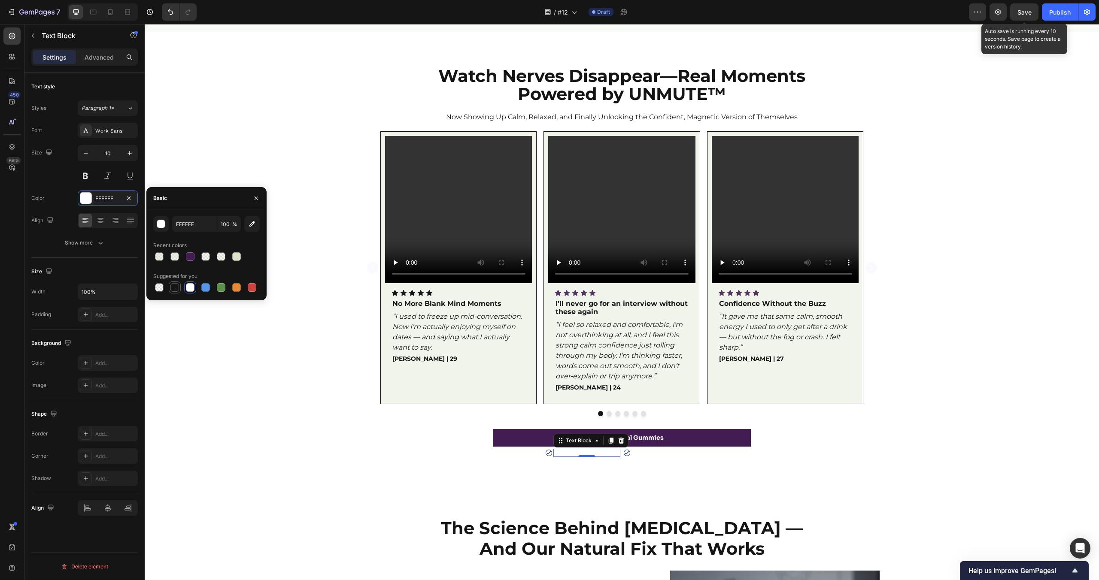
click at [174, 286] on div at bounding box center [174, 287] width 9 height 9
type input "151515"
click at [668, 455] on p "Free Worldwide Shipping" at bounding box center [658, 453] width 52 height 6
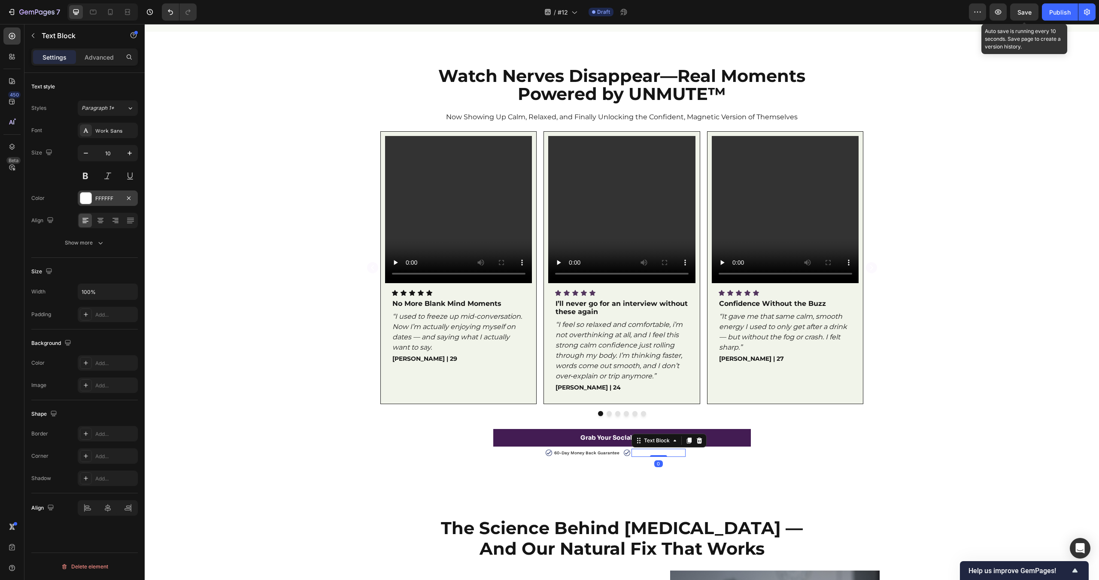
click at [89, 199] on div at bounding box center [85, 198] width 11 height 11
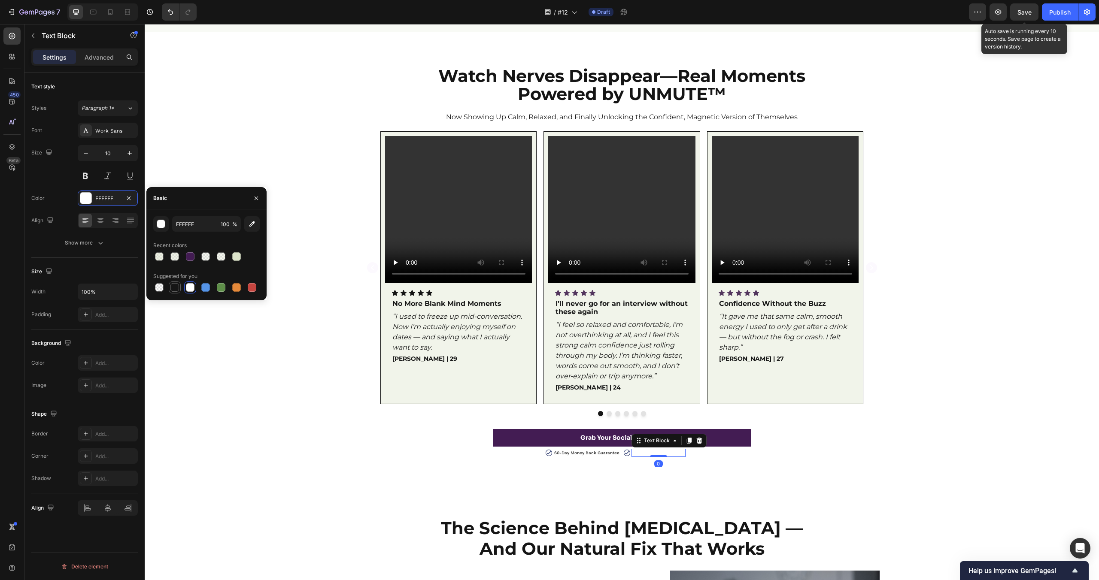
drag, startPoint x: 173, startPoint y: 288, endPoint x: 95, endPoint y: 338, distance: 92.9
click at [173, 288] on div at bounding box center [174, 287] width 9 height 9
type input "151515"
click at [564, 453] on p "60-Day Money Back Guarantee" at bounding box center [586, 453] width 65 height 6
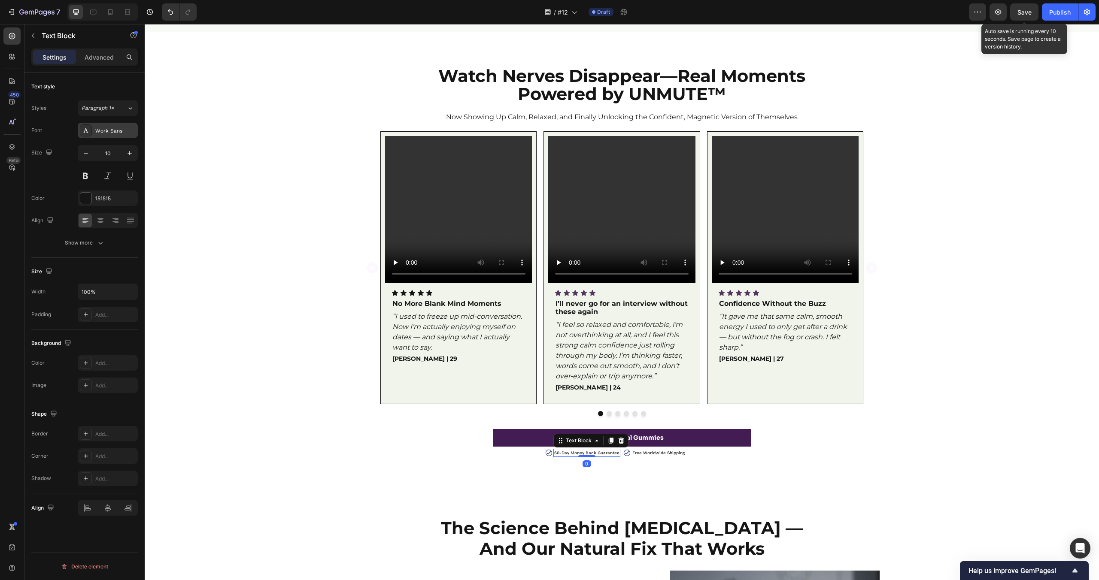
click at [119, 125] on div "Work Sans" at bounding box center [108, 130] width 60 height 15
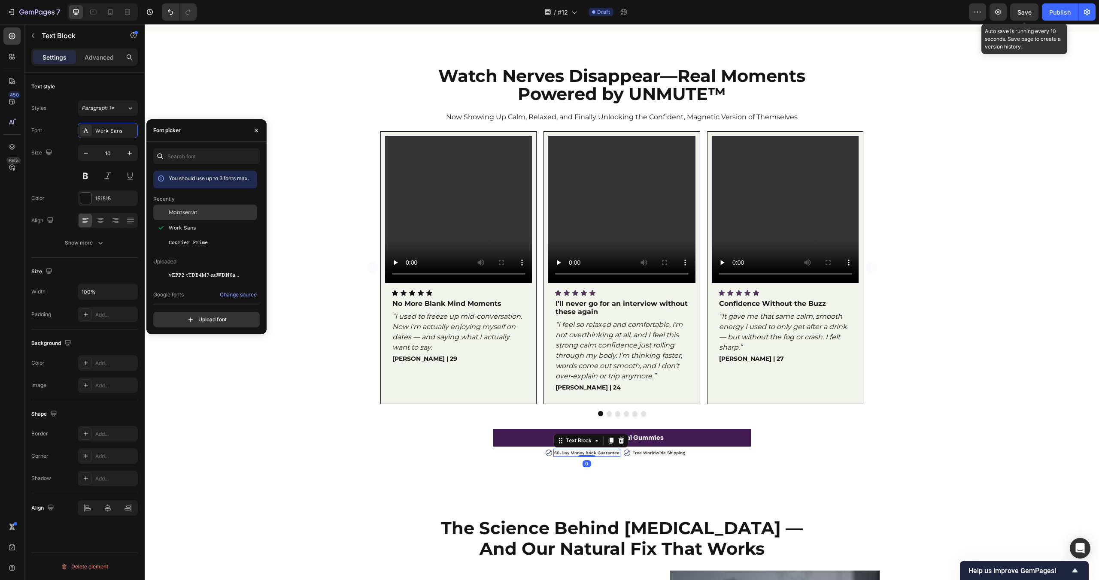
click at [205, 213] on div "Montserrat" at bounding box center [212, 213] width 87 height 8
click at [667, 456] on p "Free Worldwide Shipping" at bounding box center [658, 453] width 52 height 6
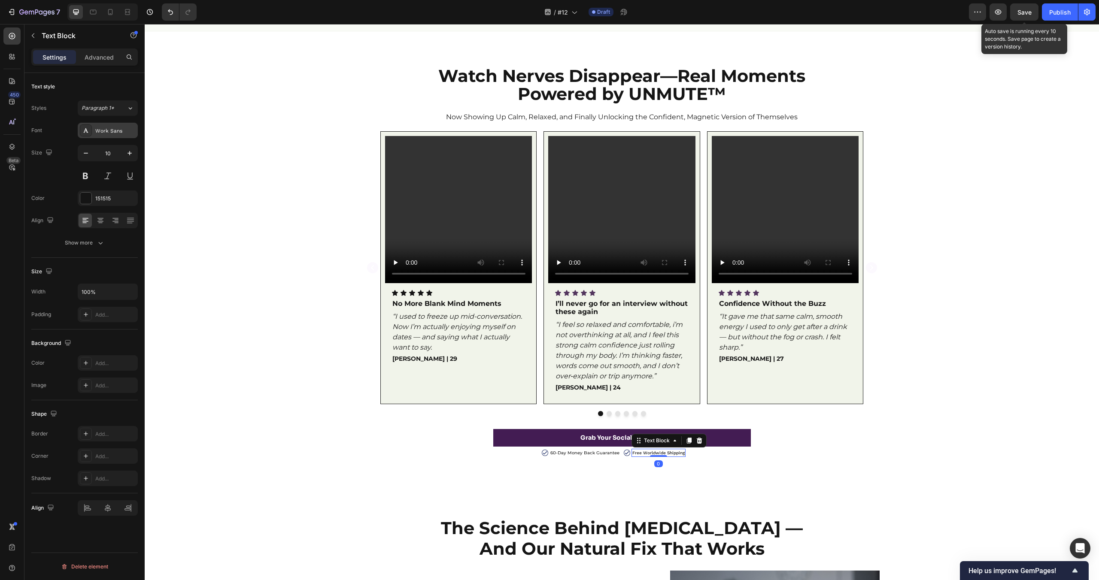
click at [105, 127] on div "Work Sans" at bounding box center [115, 131] width 40 height 8
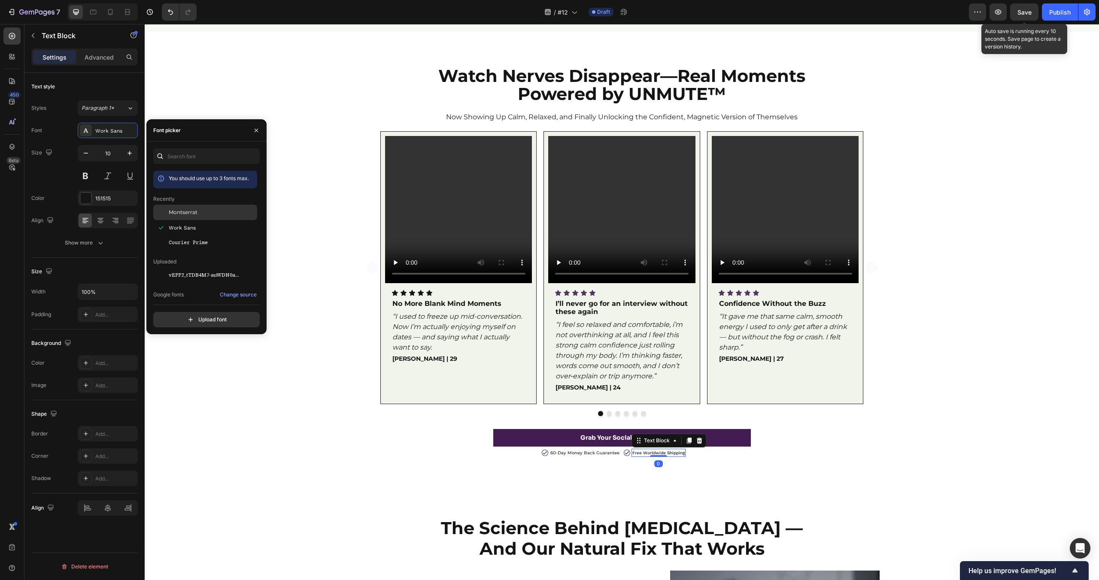
click at [192, 212] on span "Montserrat" at bounding box center [183, 213] width 29 height 8
click at [276, 72] on div "Watch Nerves Disappear—Real Moments Powered by UNMUTE™ Heading Now Showing Up C…" at bounding box center [622, 261] width 954 height 391
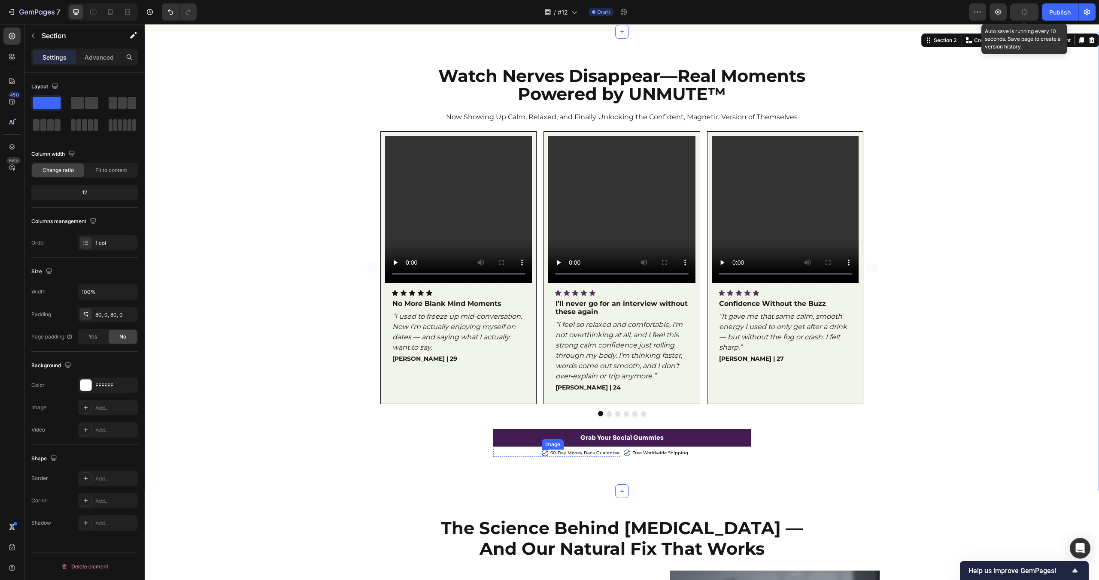
click at [548, 452] on img at bounding box center [545, 453] width 6 height 6
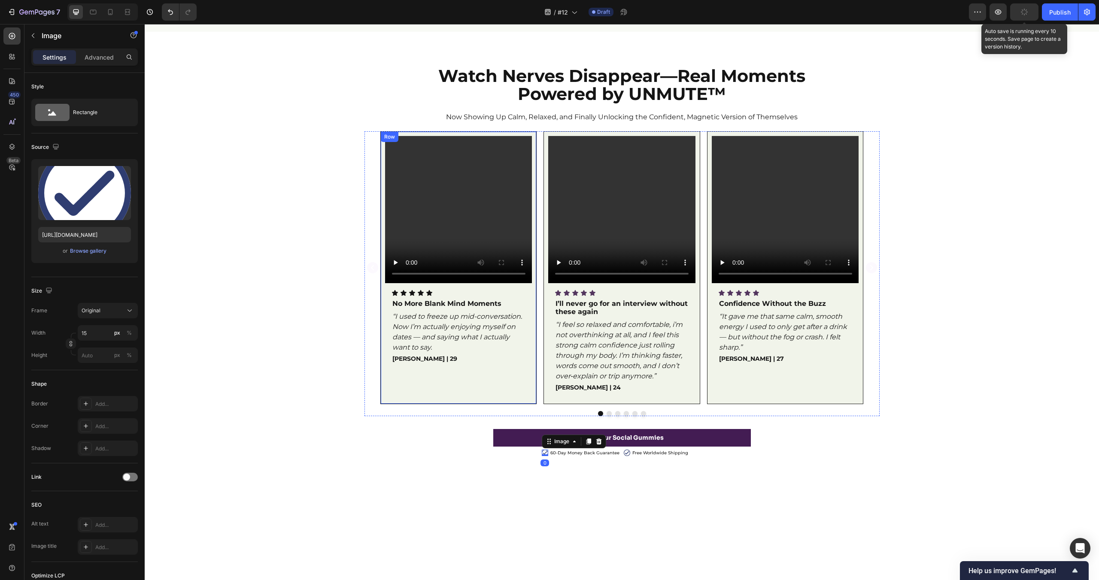
scroll to position [0, 0]
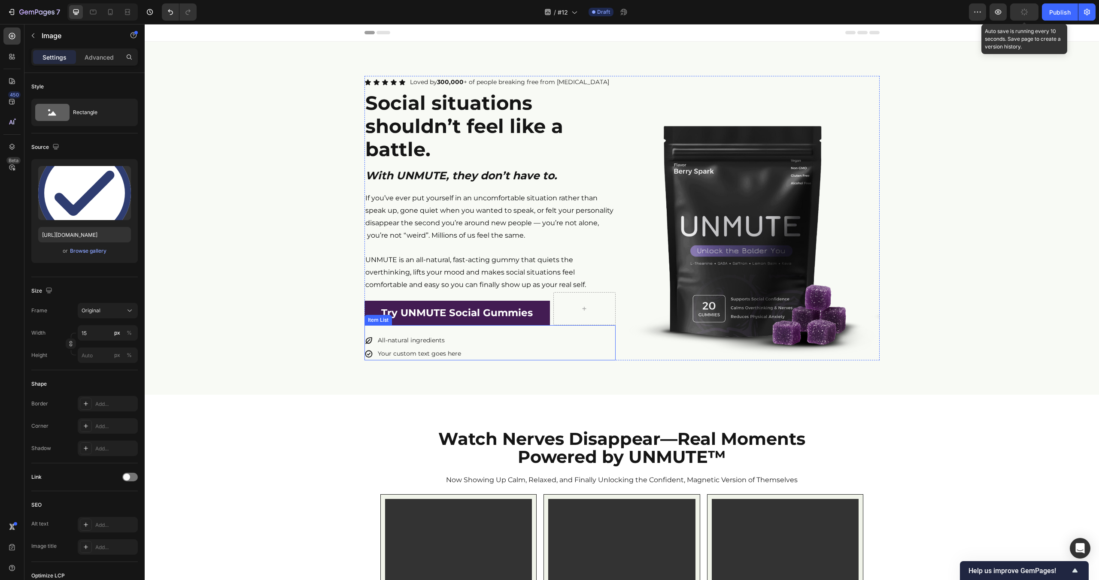
click at [472, 343] on div "All-natural ingredients Your custom text goes here" at bounding box center [489, 347] width 251 height 27
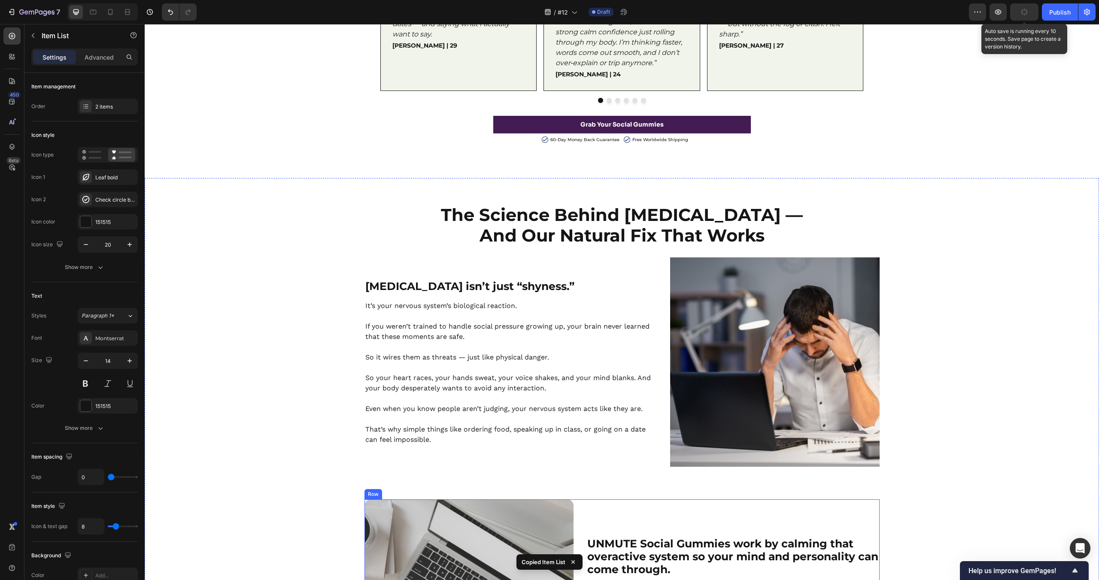
scroll to position [650, 0]
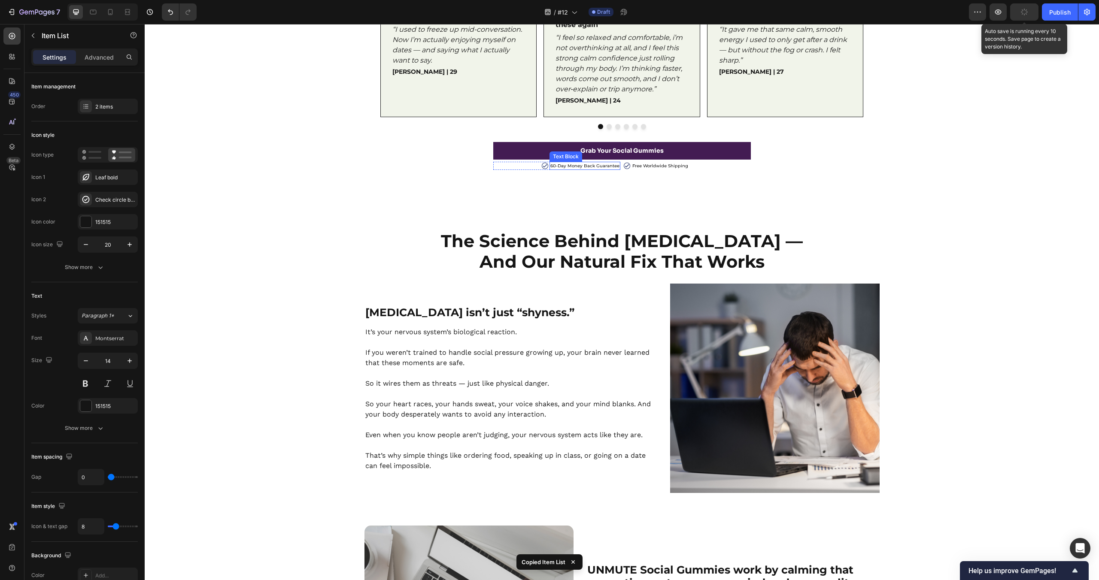
click at [569, 164] on p "60-Day Money Back Guarantee" at bounding box center [584, 166] width 69 height 6
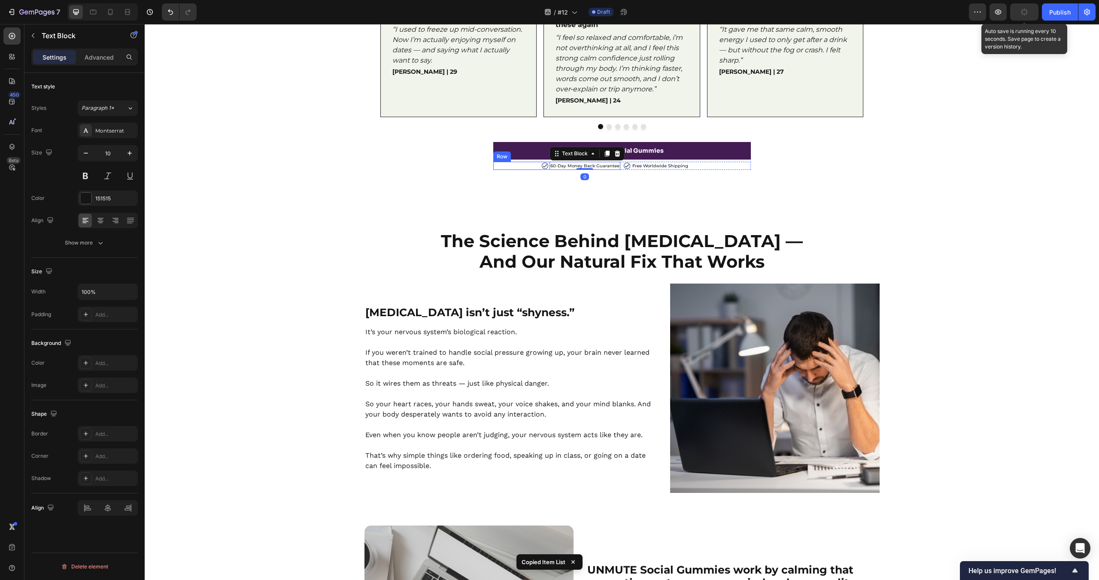
click at [524, 164] on div "Image 60-Day Money Back Guarantee Text Block 0 Row" at bounding box center [556, 166] width 127 height 8
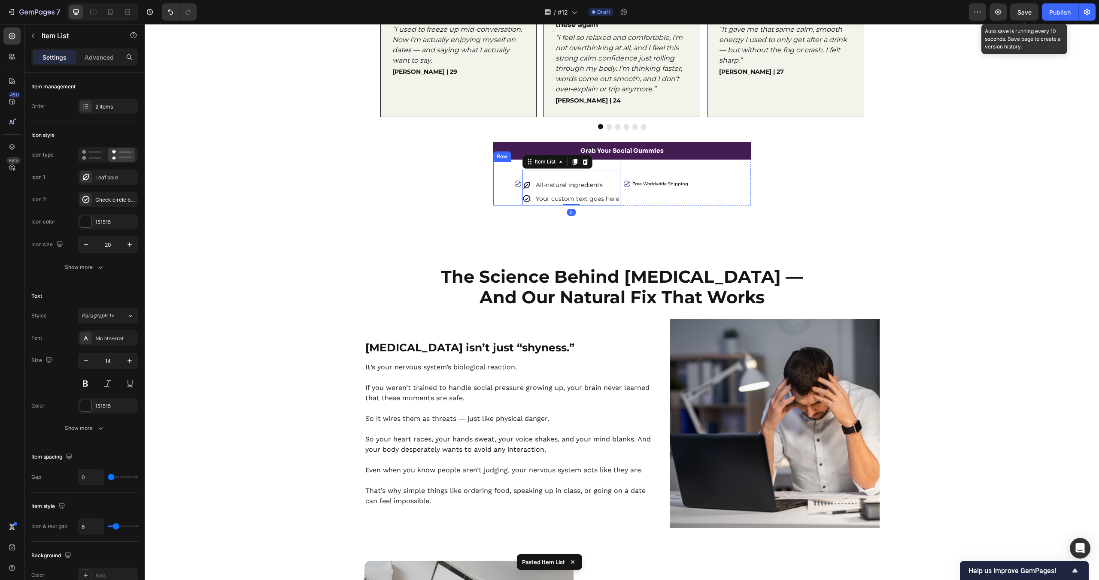
click at [504, 195] on div "Image 60-Day Money Back Guarantee Text Block All-natural ingredients Your custo…" at bounding box center [556, 183] width 127 height 43
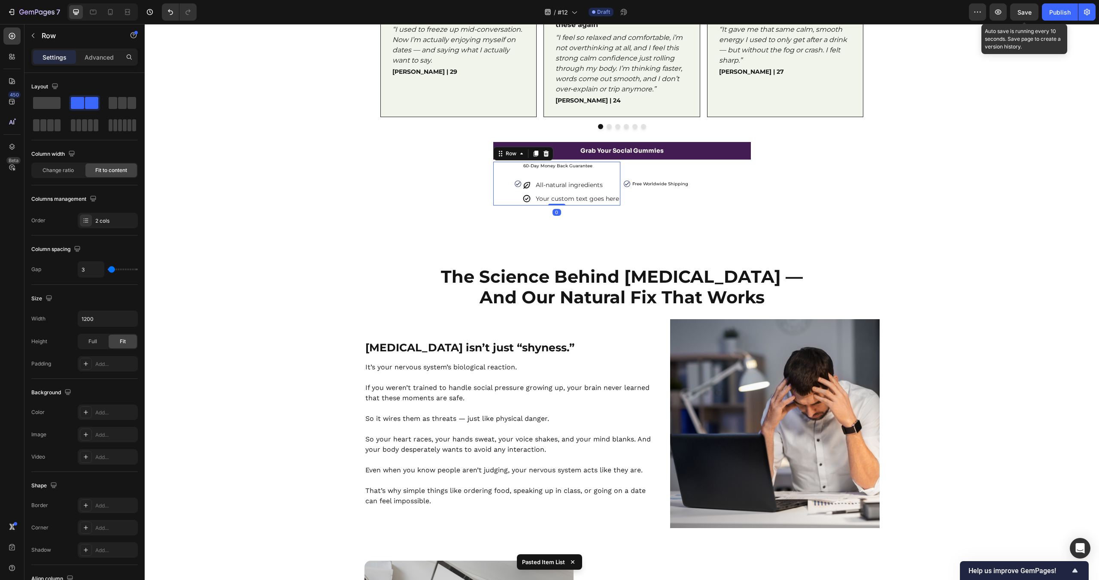
click at [520, 173] on div "Image" at bounding box center [518, 183] width 6 height 43
click at [93, 217] on div "2 cols" at bounding box center [108, 220] width 60 height 15
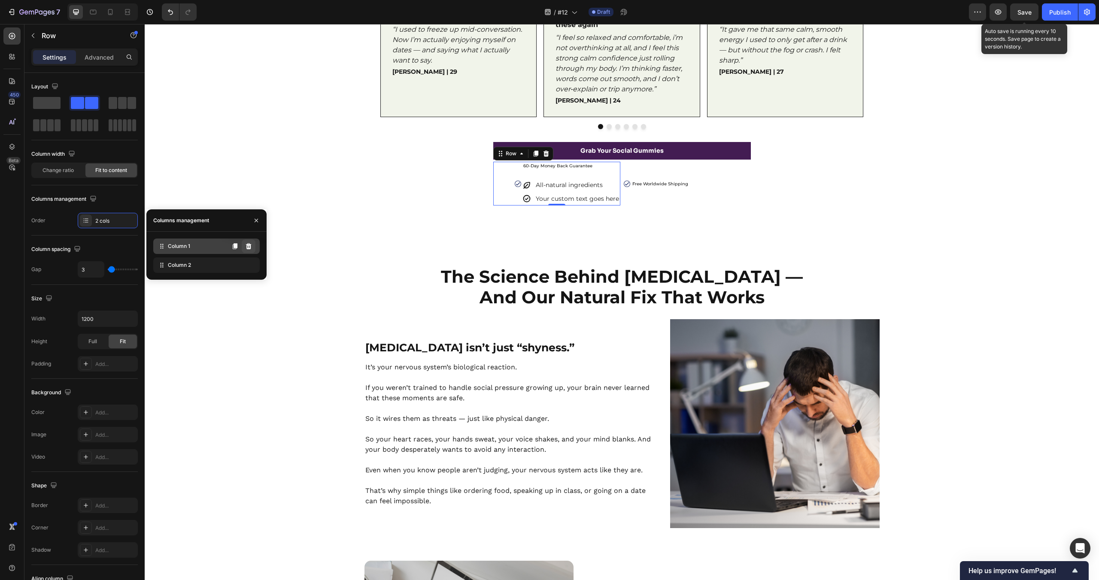
click at [248, 246] on icon at bounding box center [249, 246] width 6 height 6
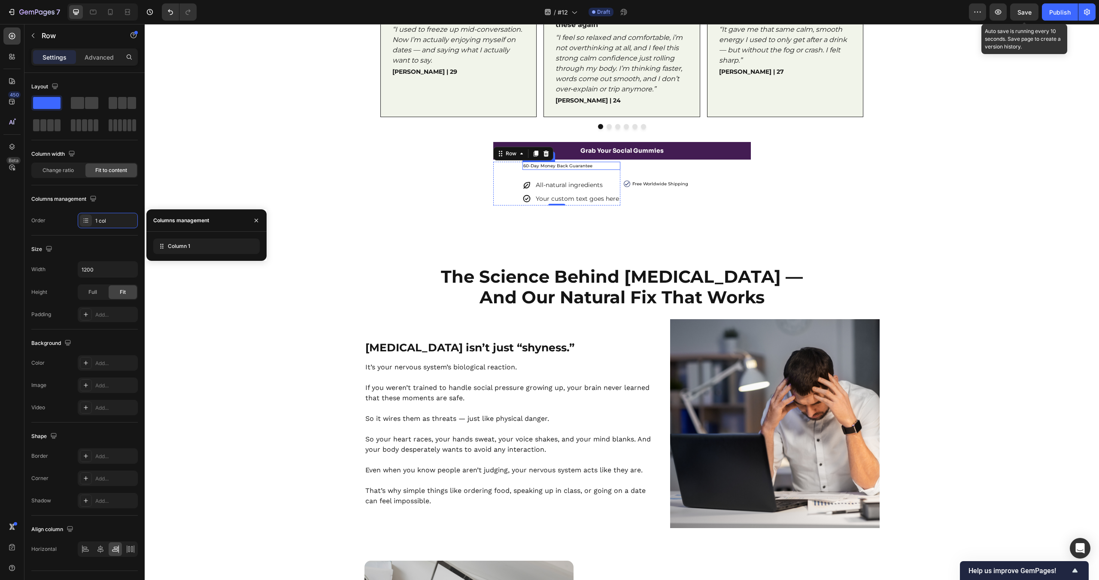
click at [579, 167] on p "60-Day Money Back Guarantee" at bounding box center [571, 166] width 96 height 6
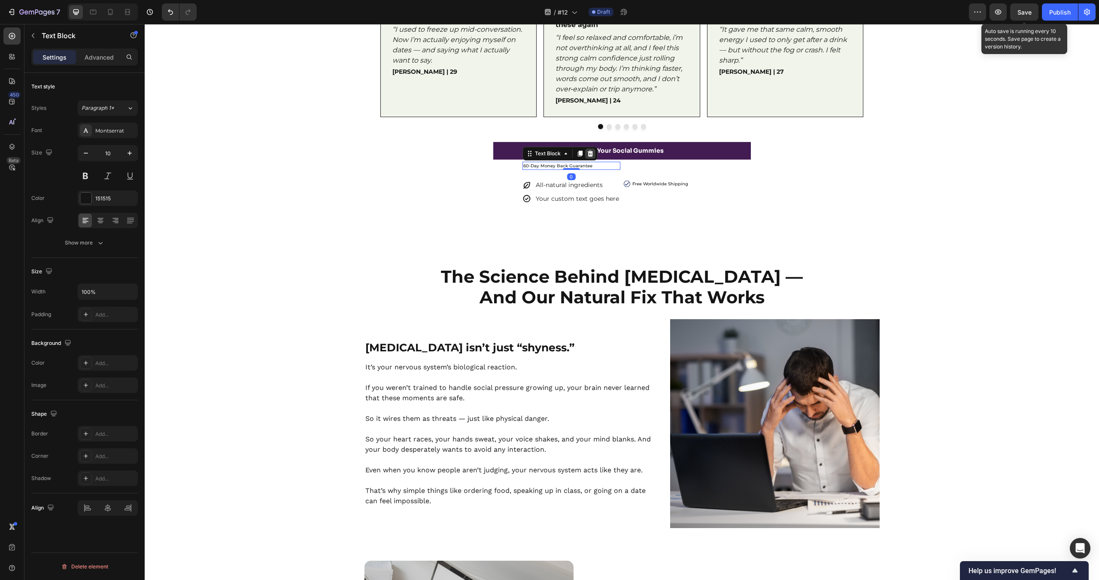
click at [593, 152] on icon at bounding box center [590, 154] width 6 height 6
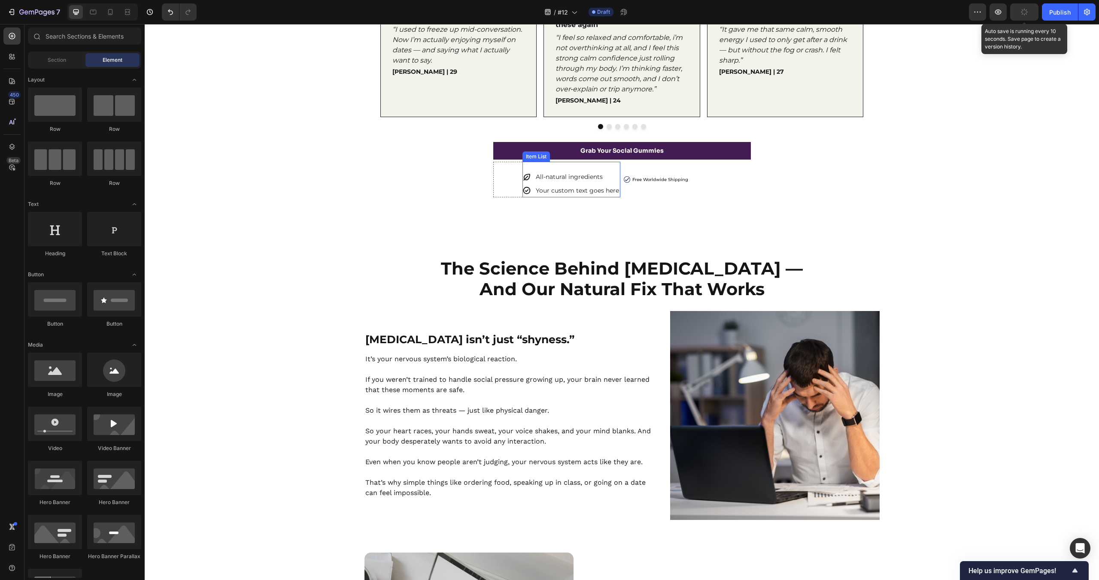
click at [528, 166] on div "All-natural ingredients Your custom text goes here Item List" at bounding box center [571, 179] width 98 height 35
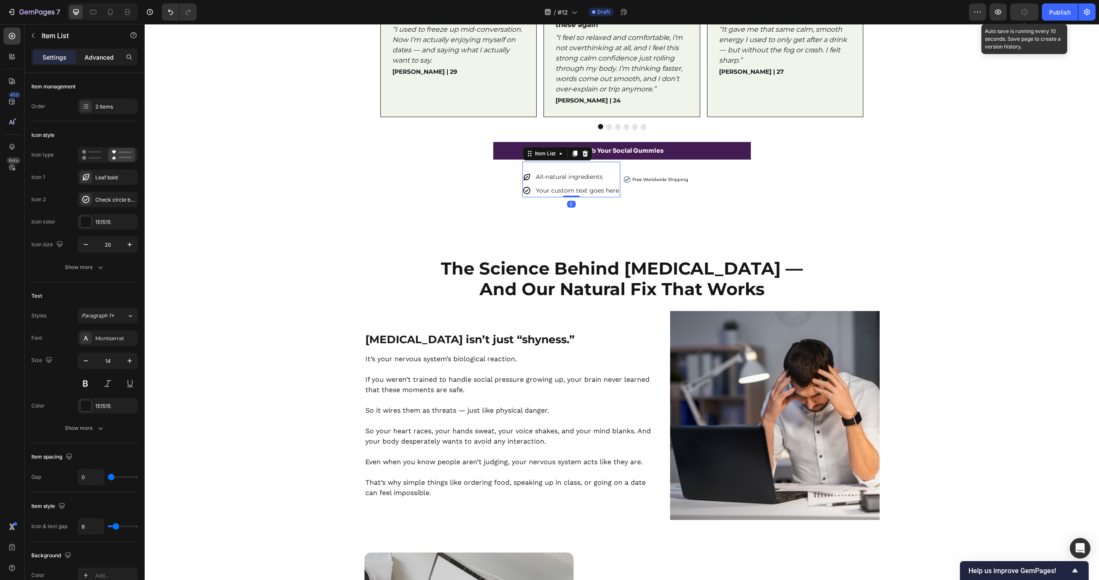
click at [104, 57] on p "Advanced" at bounding box center [99, 57] width 29 height 9
type input "100%"
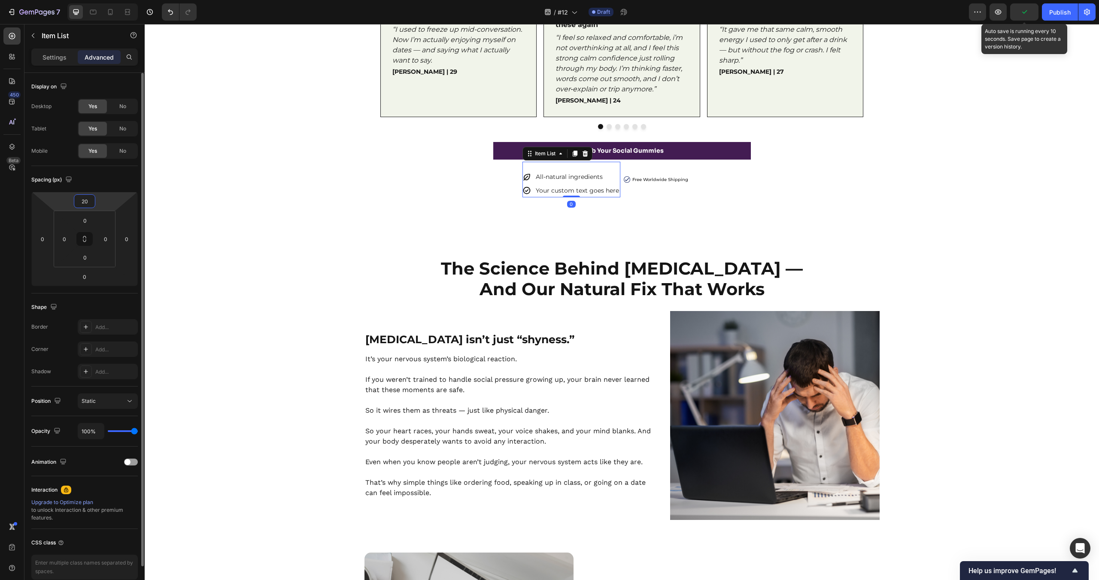
click at [88, 207] on input "20" at bounding box center [84, 201] width 17 height 13
type input "0"
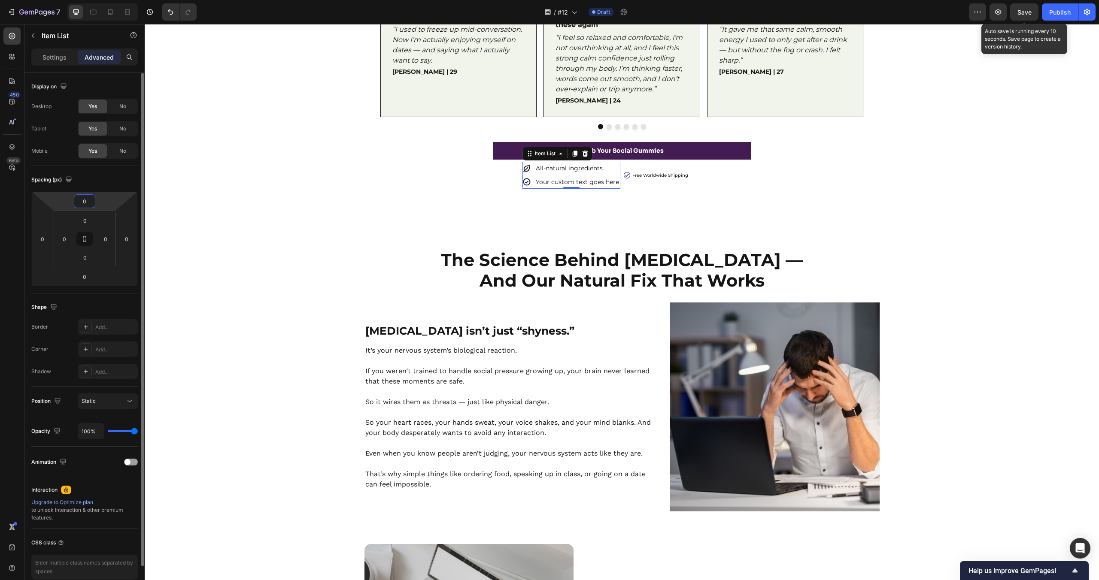
click at [55, 54] on p "Settings" at bounding box center [54, 57] width 24 height 9
type input "8"
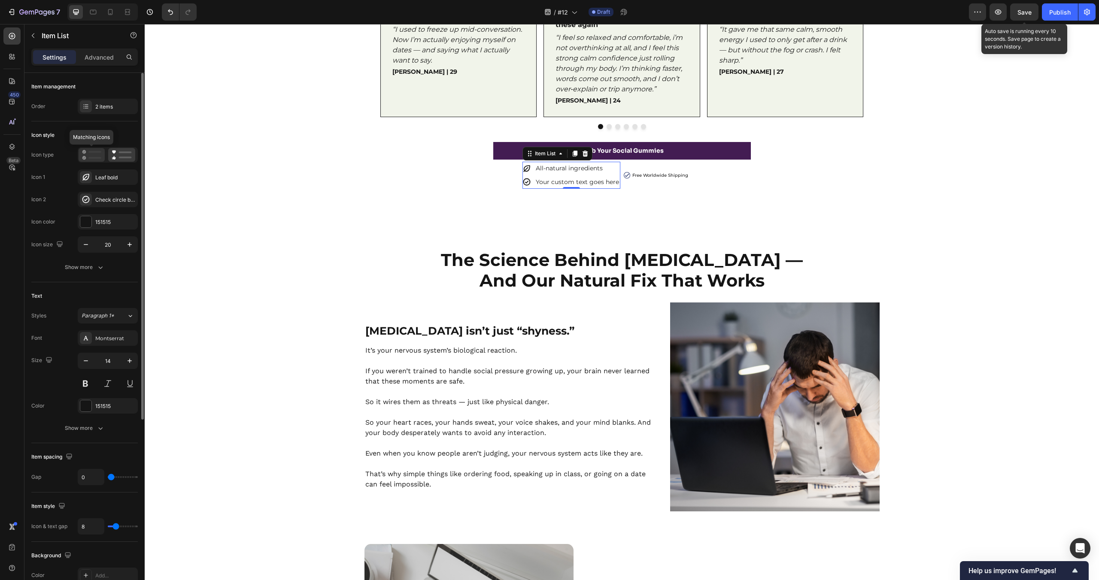
click at [100, 158] on rect at bounding box center [94, 158] width 13 height 2
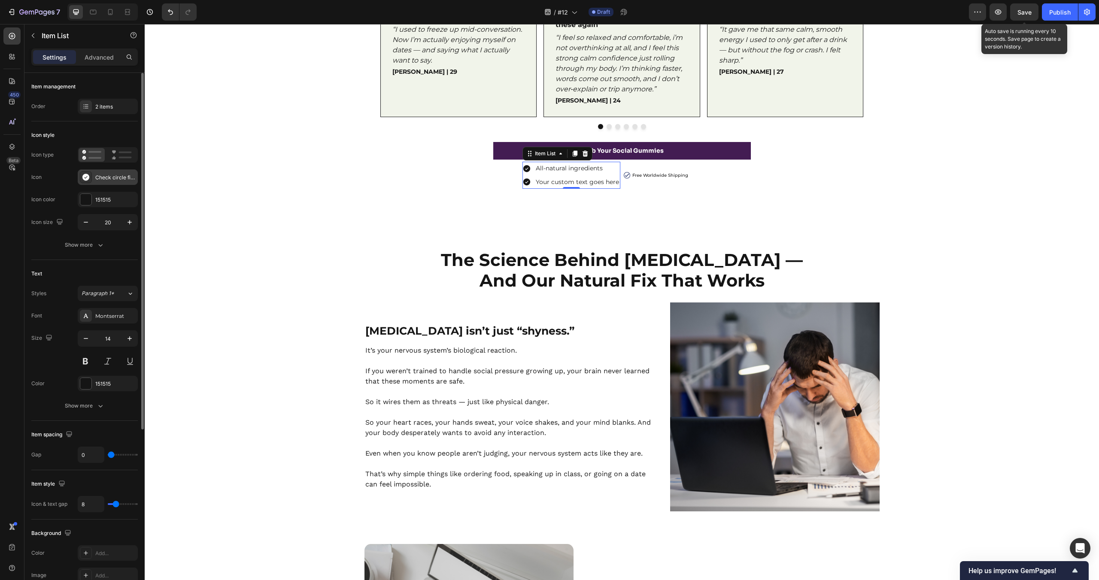
click at [100, 175] on div "Check circle filled" at bounding box center [115, 178] width 40 height 8
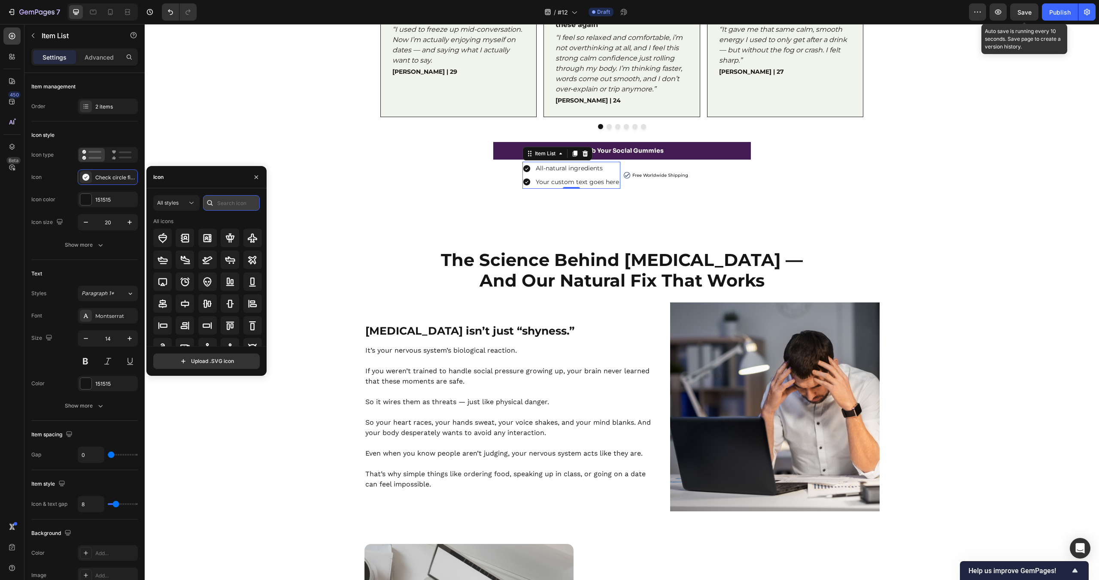
click at [238, 206] on input "text" at bounding box center [231, 202] width 57 height 15
type input "check"
click at [256, 239] on div at bounding box center [252, 238] width 18 height 18
click at [188, 196] on button "All styles" at bounding box center [176, 202] width 46 height 15
click at [177, 260] on p "Regular" at bounding box center [167, 256] width 49 height 9
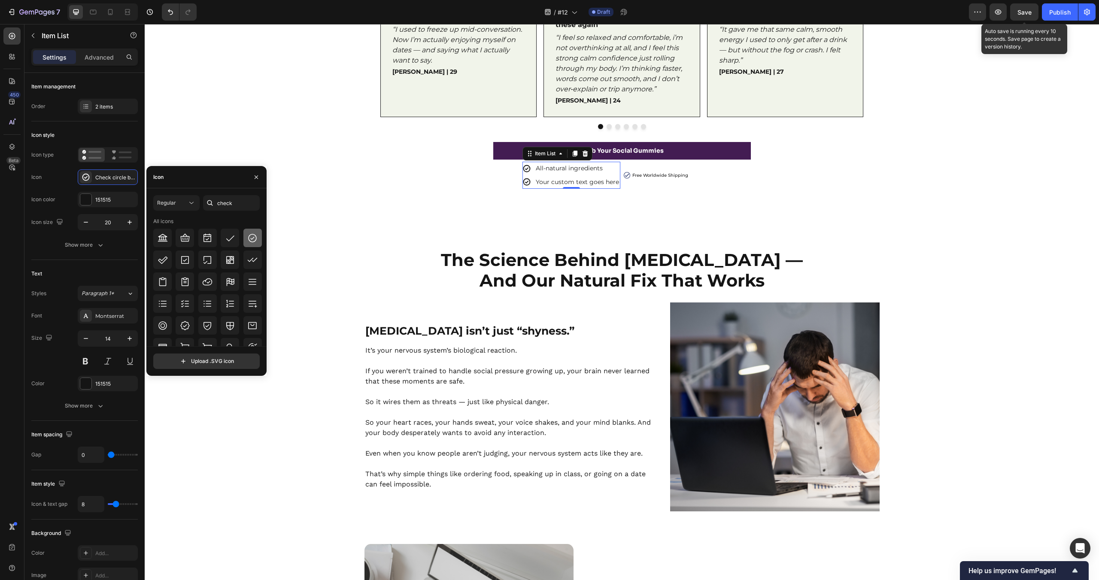
click at [253, 239] on icon at bounding box center [252, 238] width 10 height 10
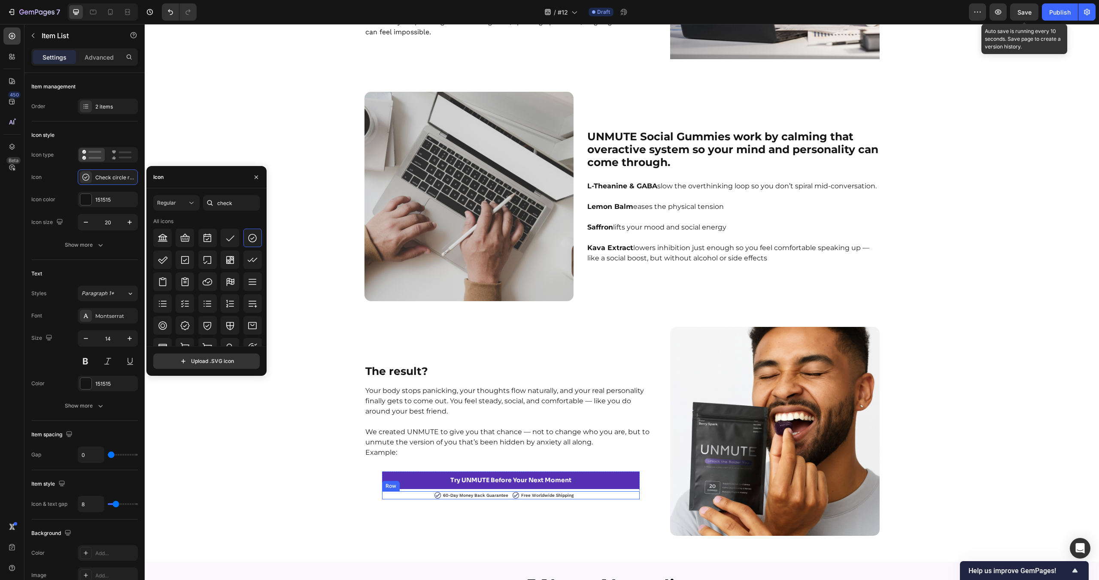
scroll to position [1180, 0]
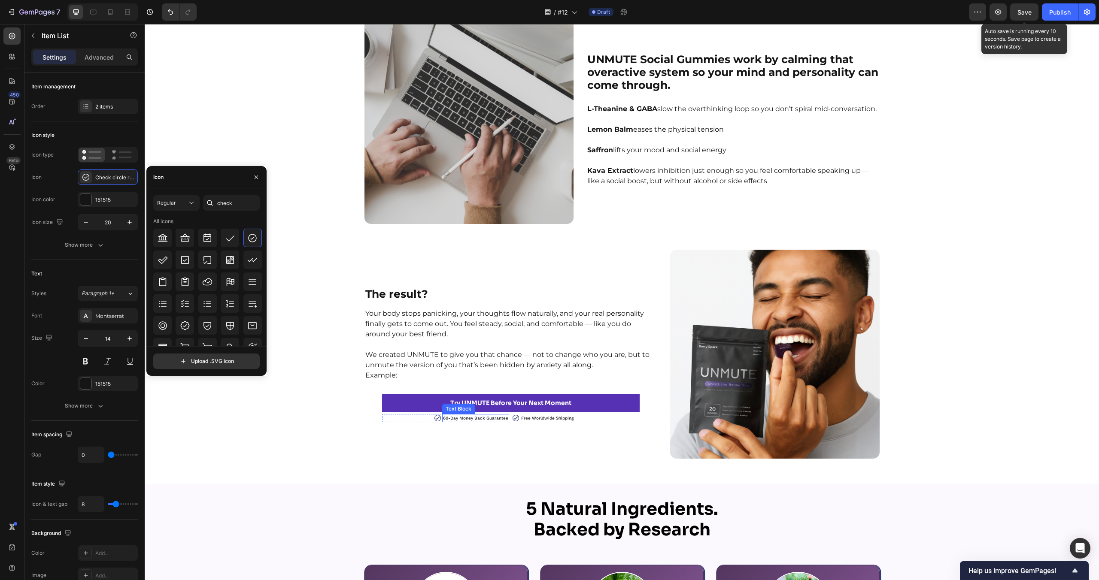
click at [462, 419] on p "60-Day Money Back Guarantee" at bounding box center [475, 418] width 65 height 6
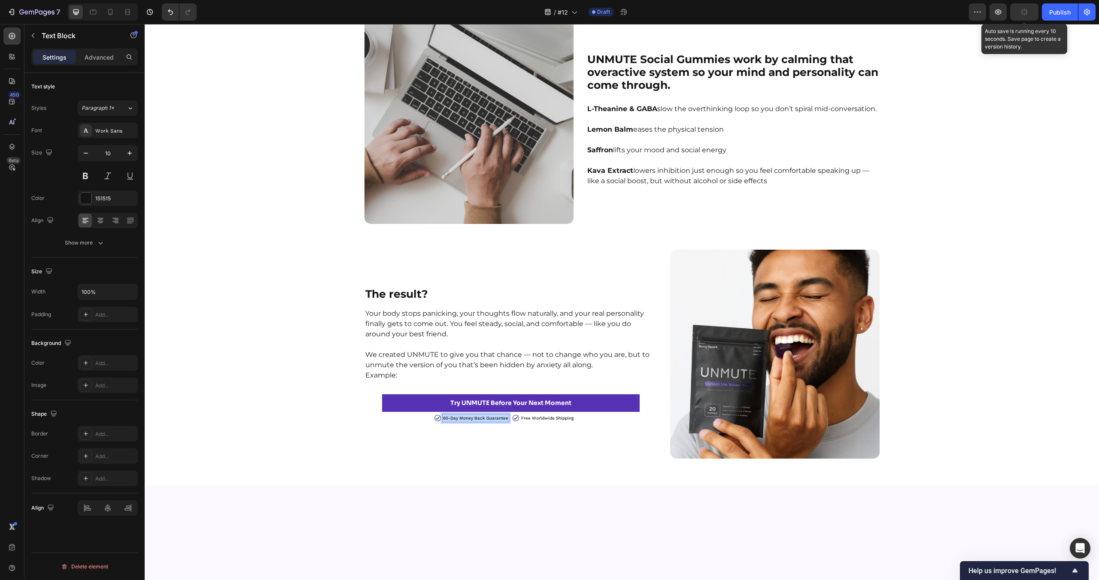
scroll to position [622, 0]
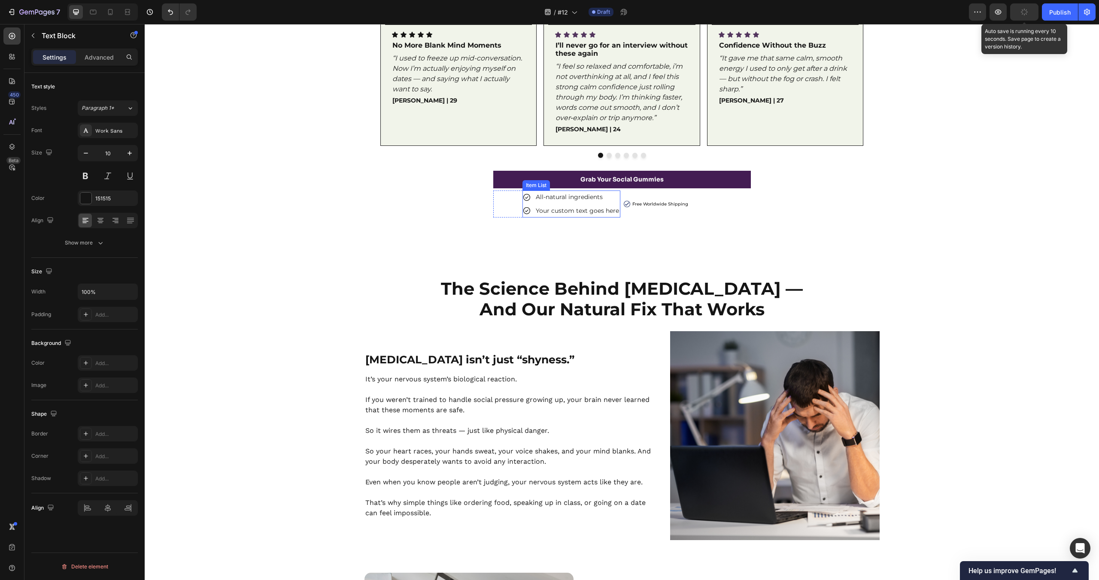
click at [596, 197] on p "All-natural ingredients" at bounding box center [577, 197] width 83 height 11
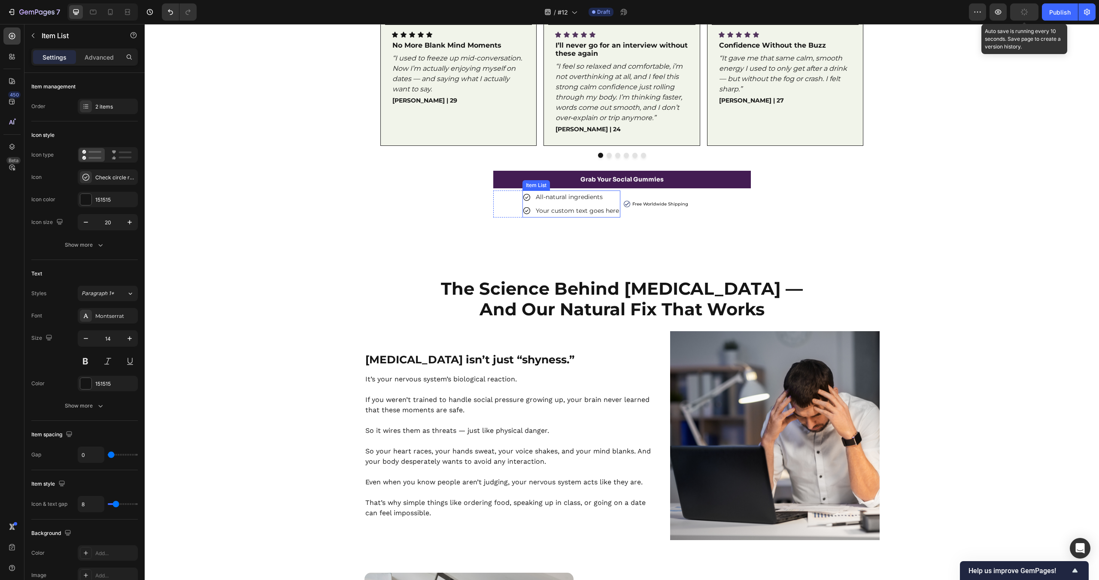
click at [596, 197] on p "All-natural ingredients" at bounding box center [577, 197] width 83 height 11
click at [677, 203] on p "Free Worldwide Shipping" at bounding box center [660, 204] width 56 height 6
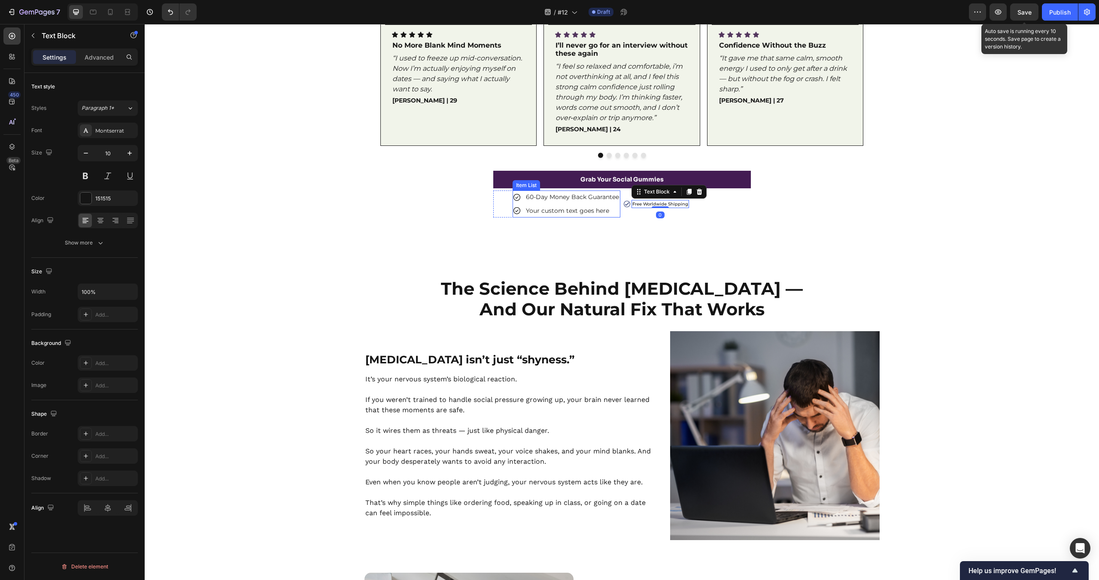
click at [596, 198] on p "60-Day Money Back Guarantee" at bounding box center [572, 197] width 93 height 11
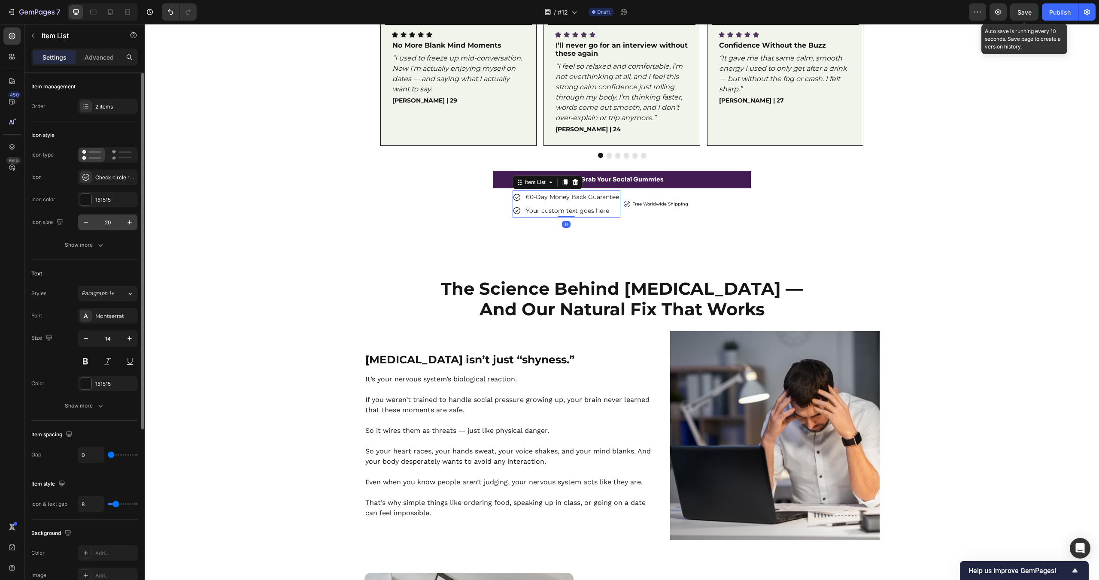
click at [108, 221] on input "20" at bounding box center [108, 222] width 28 height 15
click at [116, 222] on input "10" at bounding box center [108, 222] width 28 height 15
type input "15"
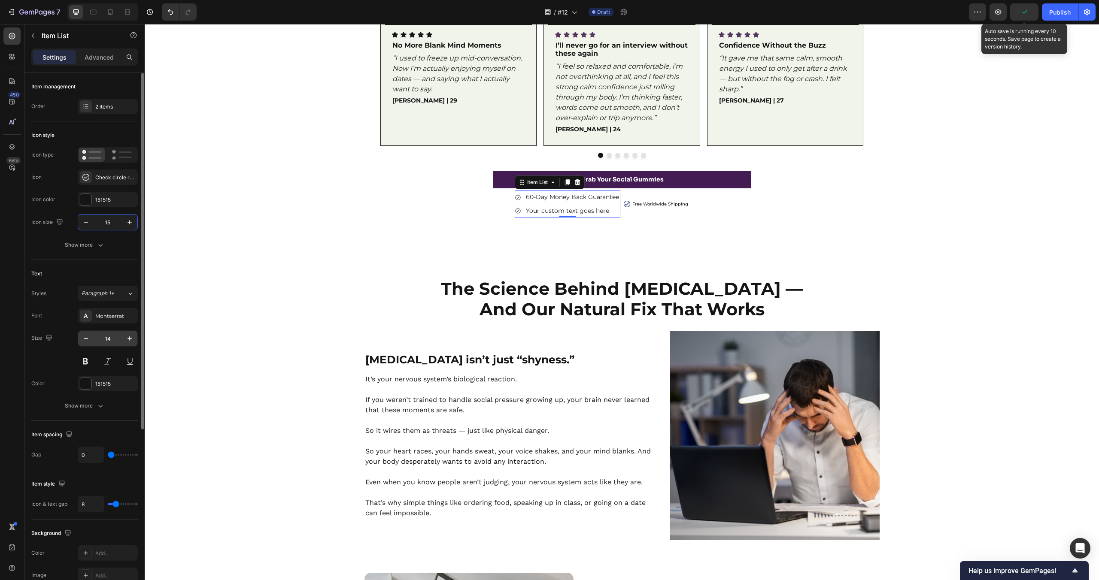
click at [110, 333] on input "14" at bounding box center [108, 338] width 28 height 15
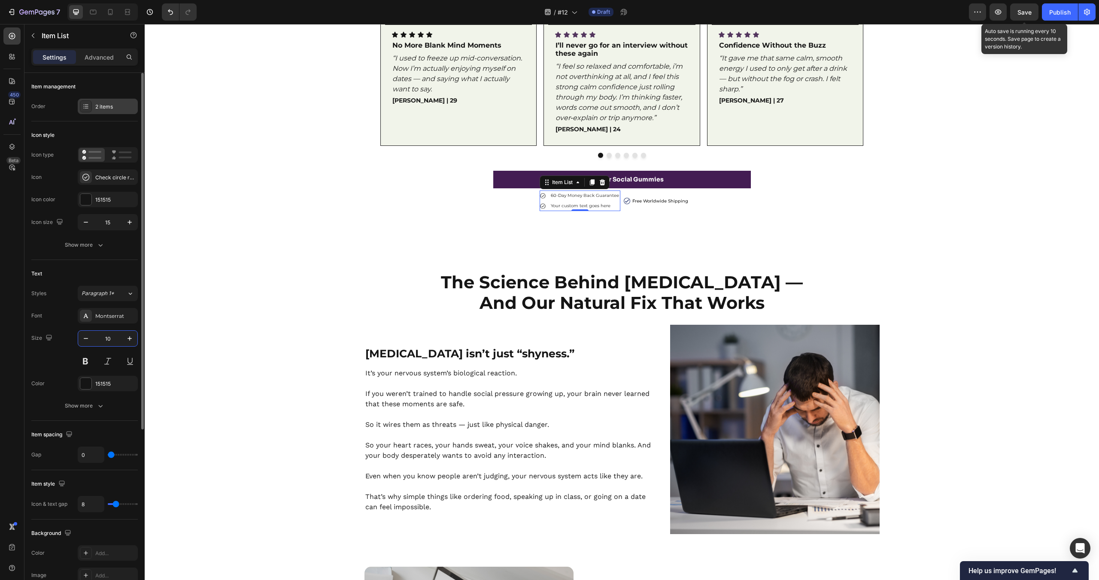
type input "10"
click at [112, 109] on div "2 items" at bounding box center [115, 107] width 40 height 8
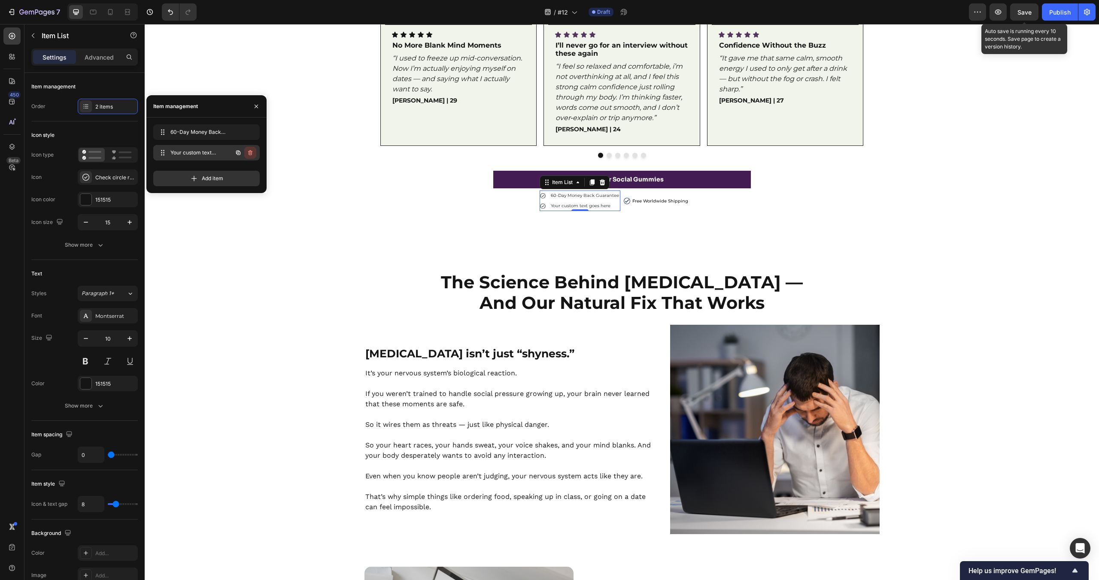
click at [250, 153] on icon "button" at bounding box center [250, 152] width 7 height 7
click at [250, 153] on div "Delete" at bounding box center [245, 153] width 16 height 8
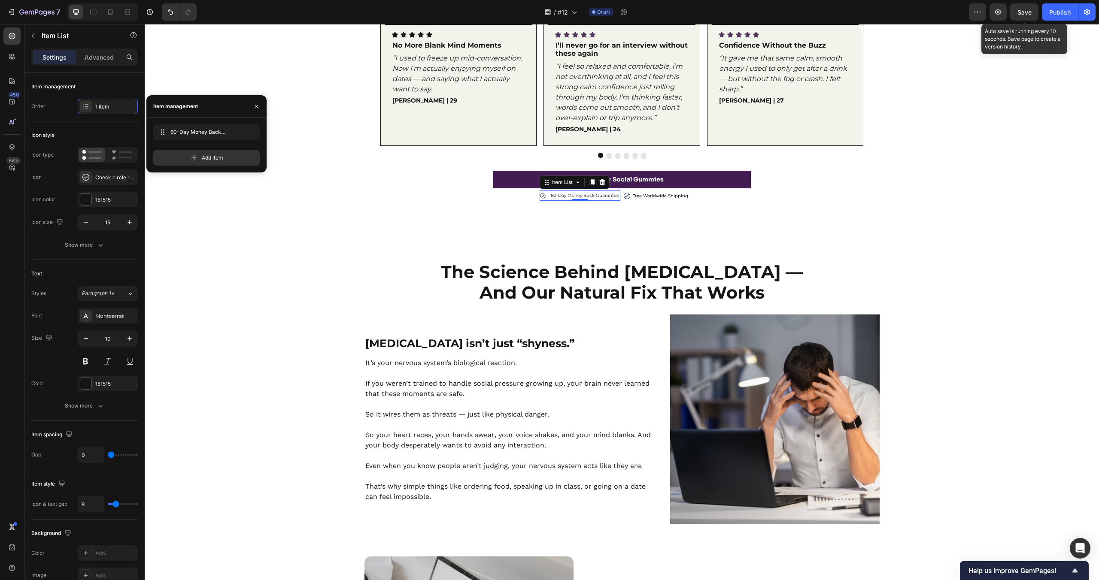
click at [416, 211] on div "Watch Nerves Disappear—Real Moments Powered by UNMUTE™ Heading Now Showing Up C…" at bounding box center [622, 4] width 954 height 462
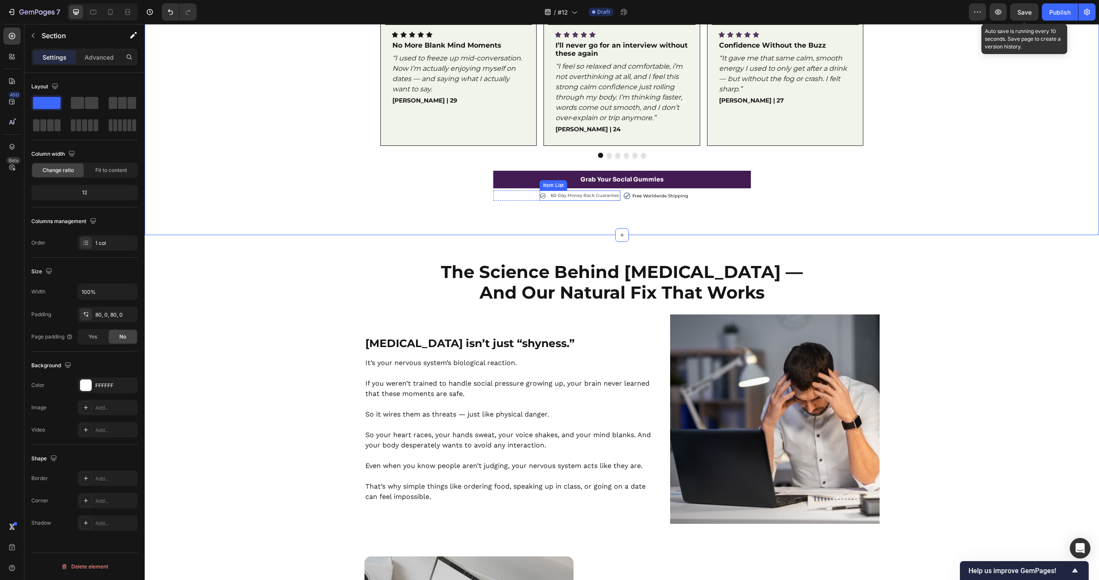
click at [550, 196] on div "60-Day Money Back Guarantee" at bounding box center [580, 196] width 81 height 10
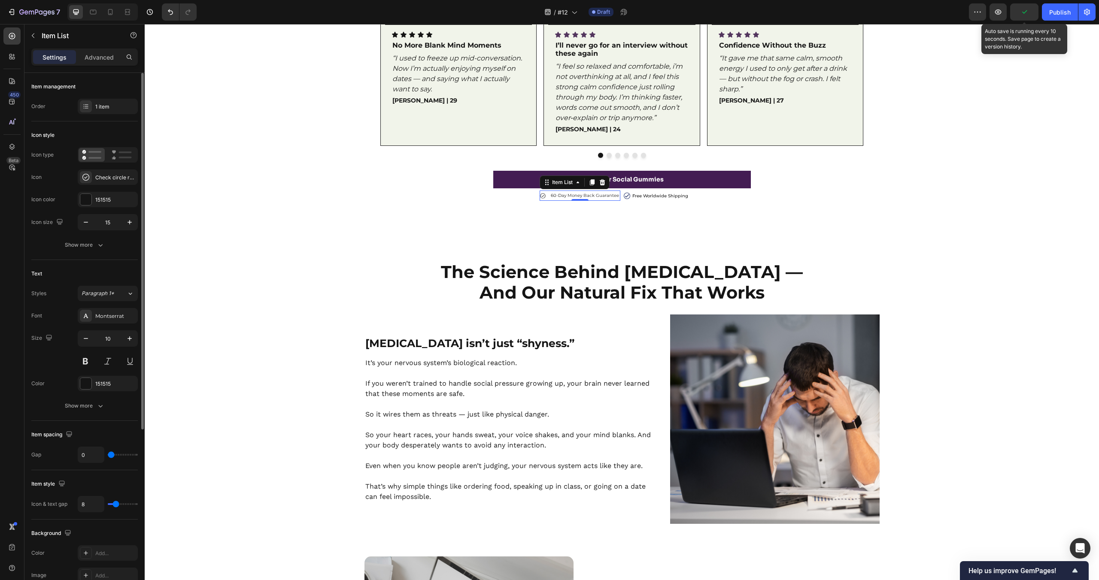
type input "7"
type input "6"
type input "5"
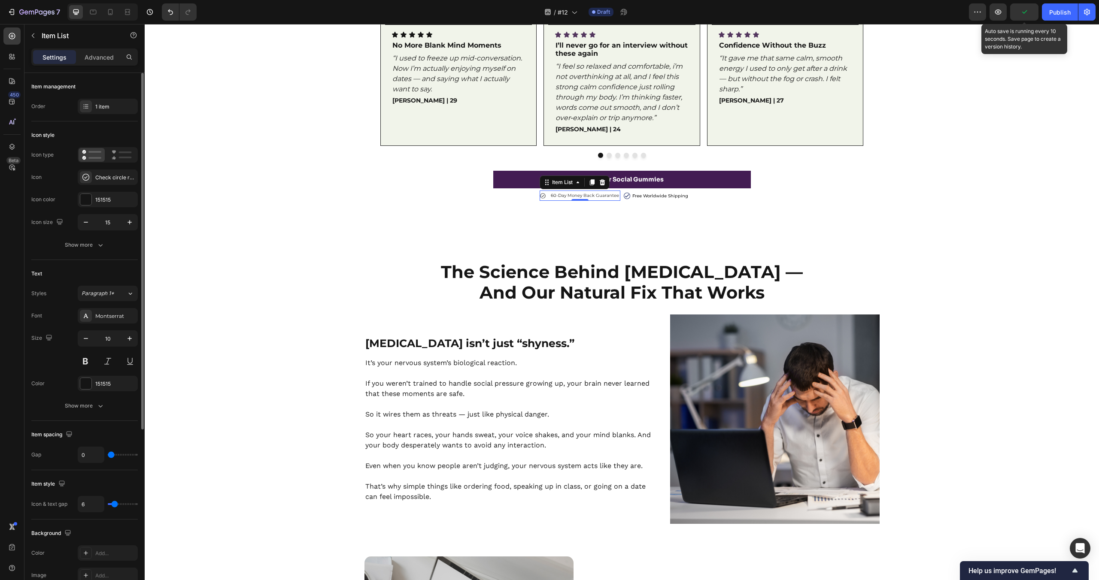
type input "5"
type input "4"
type input "3"
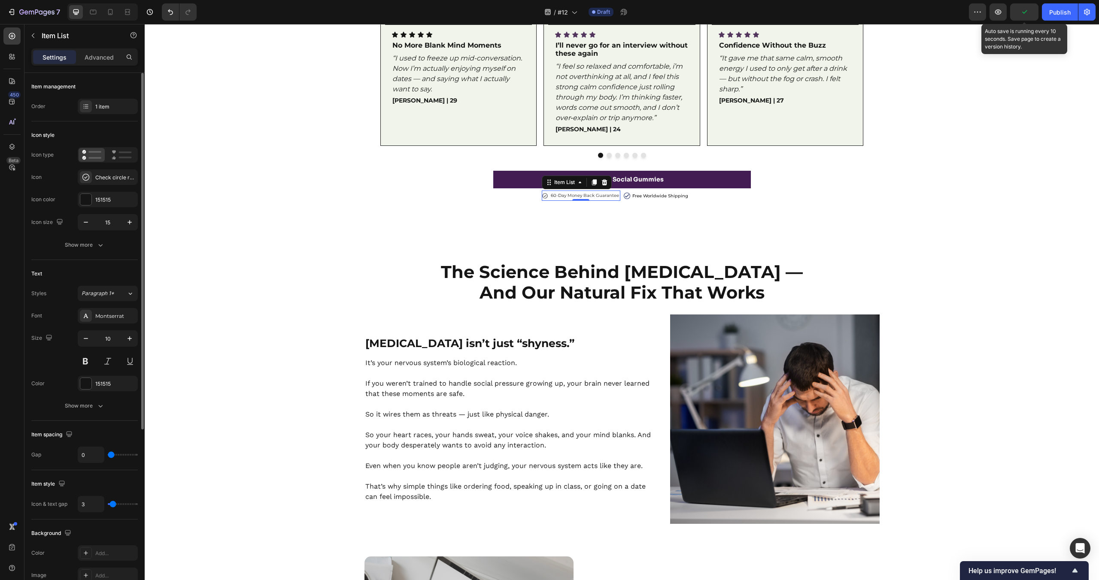
click at [112, 505] on input "range" at bounding box center [123, 504] width 30 height 2
click at [131, 337] on icon "button" at bounding box center [129, 338] width 9 height 9
click at [128, 342] on icon "button" at bounding box center [129, 338] width 9 height 9
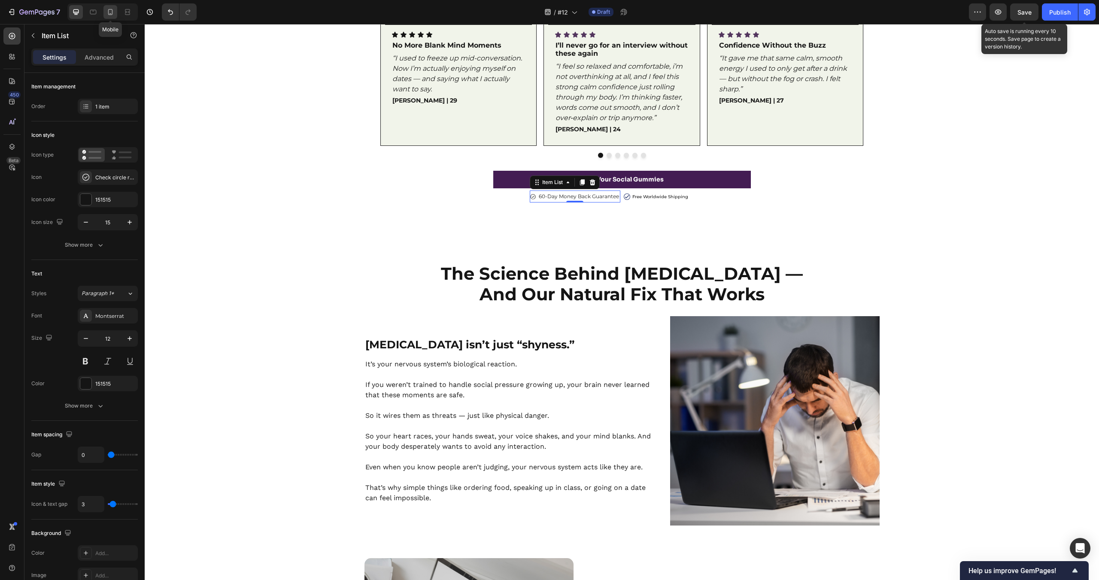
click at [116, 14] on div at bounding box center [110, 12] width 14 height 14
type input "14"
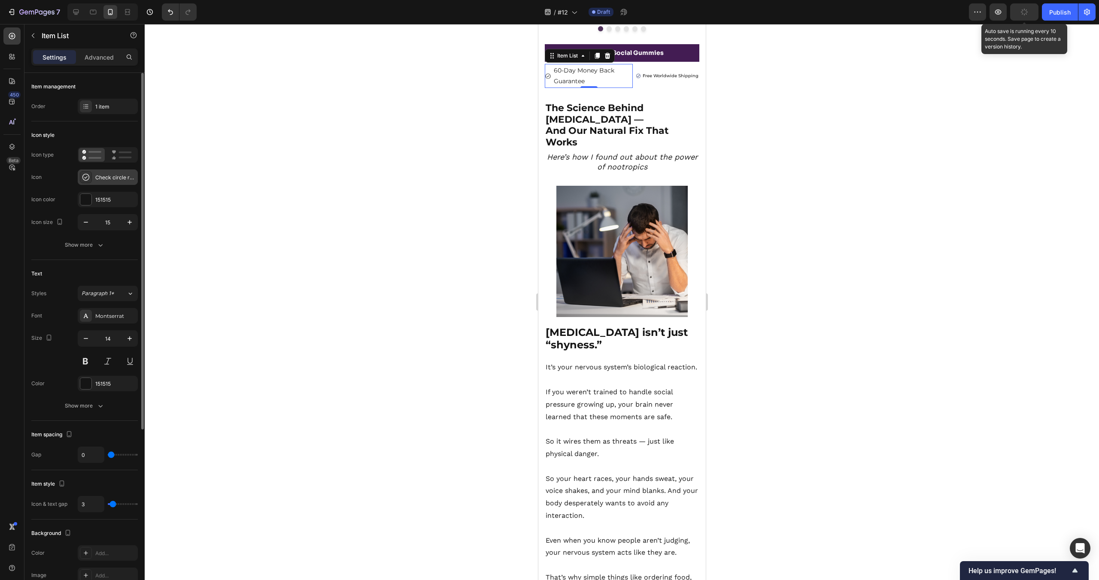
scroll to position [742, 0]
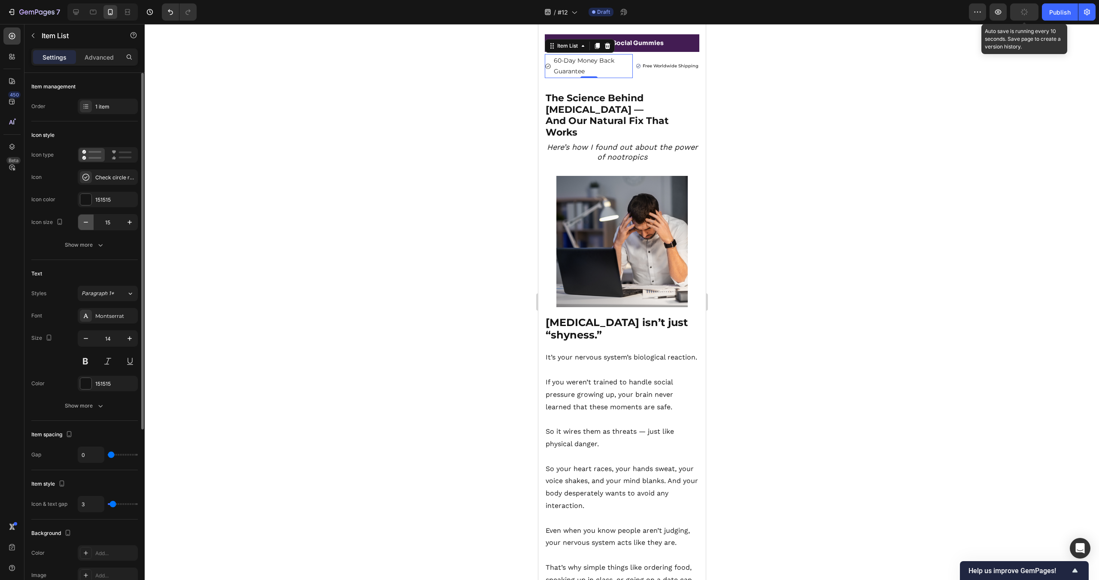
click at [83, 223] on icon "button" at bounding box center [86, 222] width 9 height 9
click at [126, 222] on icon "button" at bounding box center [129, 222] width 9 height 9
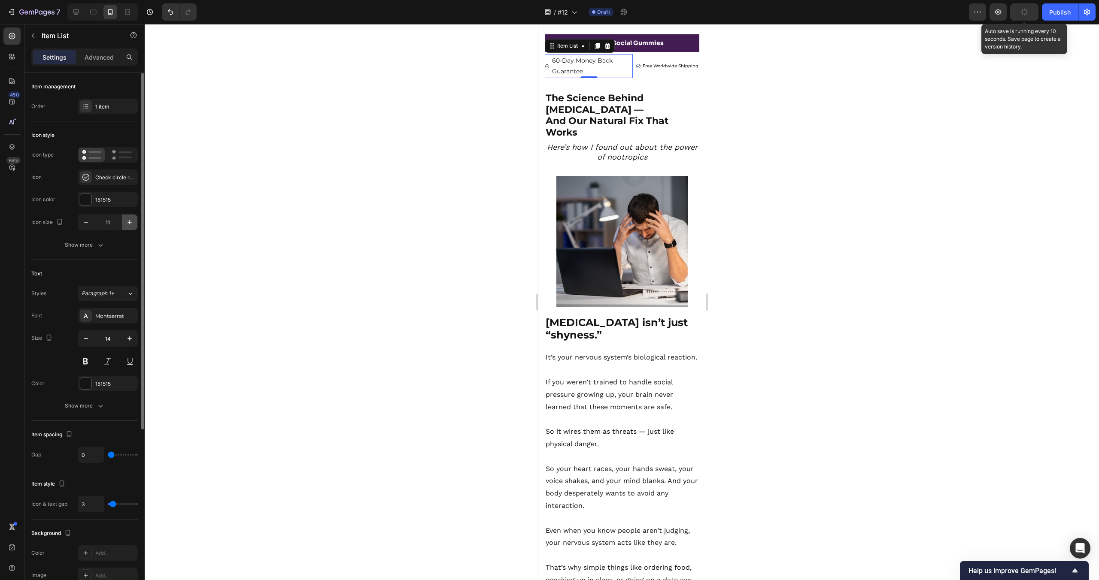
click at [126, 222] on icon "button" at bounding box center [129, 222] width 9 height 9
type input "16"
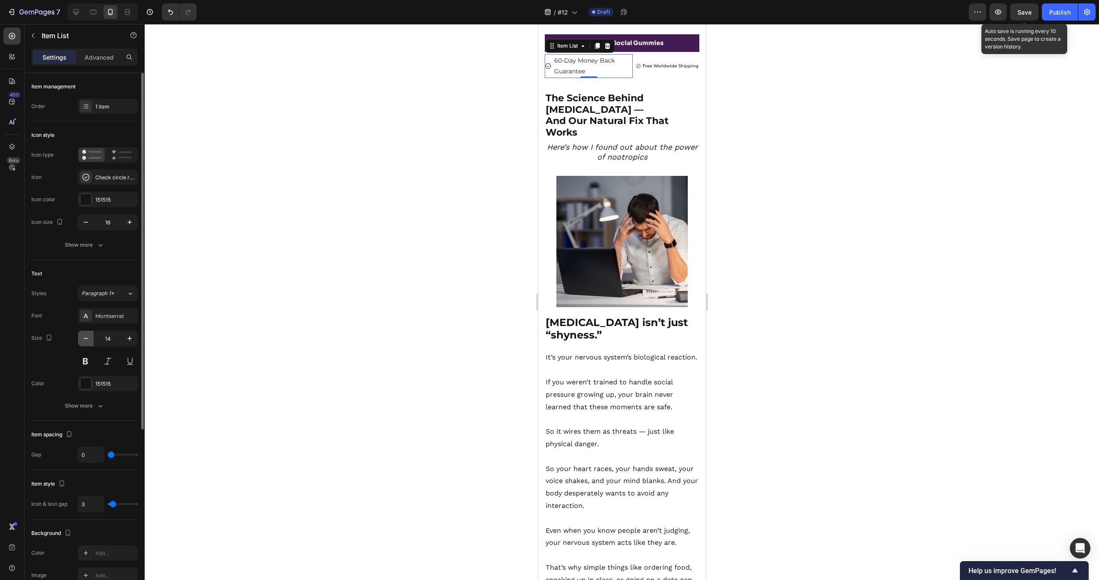
click at [88, 338] on icon "button" at bounding box center [86, 338] width 9 height 9
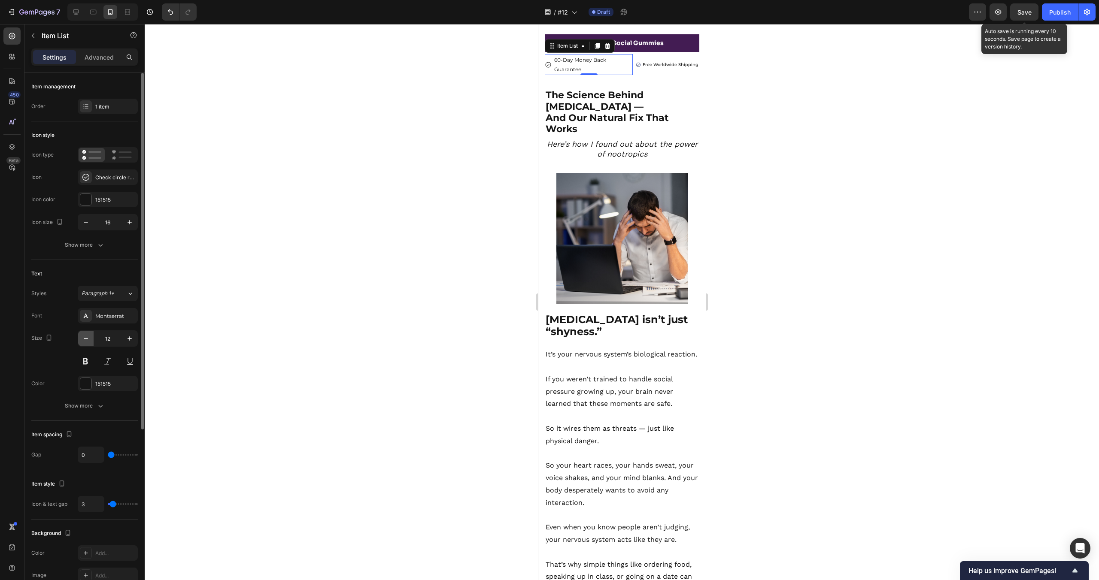
click at [88, 338] on icon "button" at bounding box center [86, 338] width 9 height 9
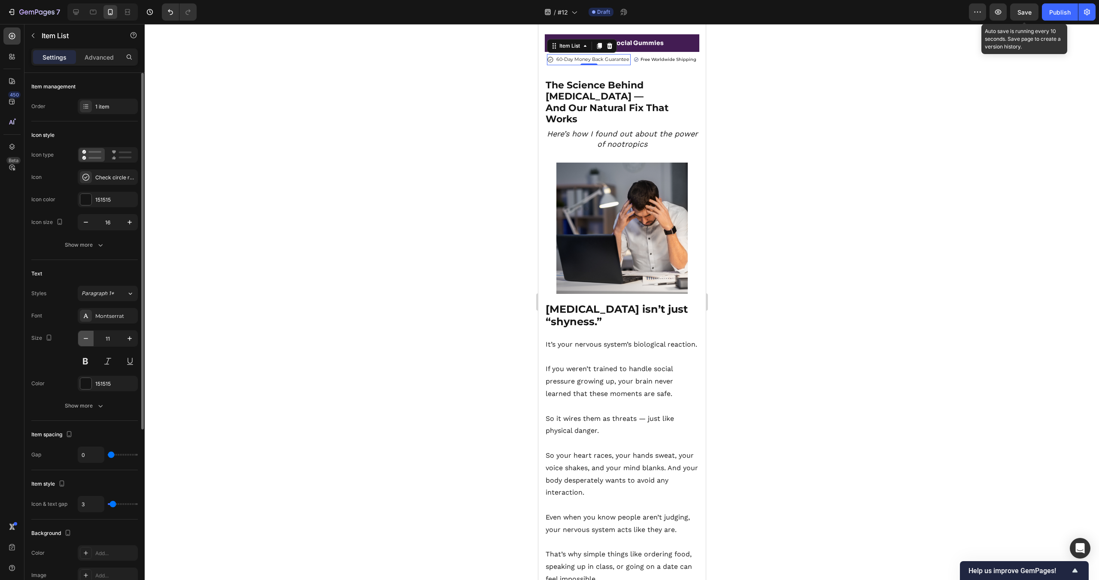
click at [88, 340] on icon "button" at bounding box center [86, 338] width 9 height 9
type input "10"
click at [72, 14] on icon at bounding box center [76, 12] width 9 height 9
type input "15"
type input "12"
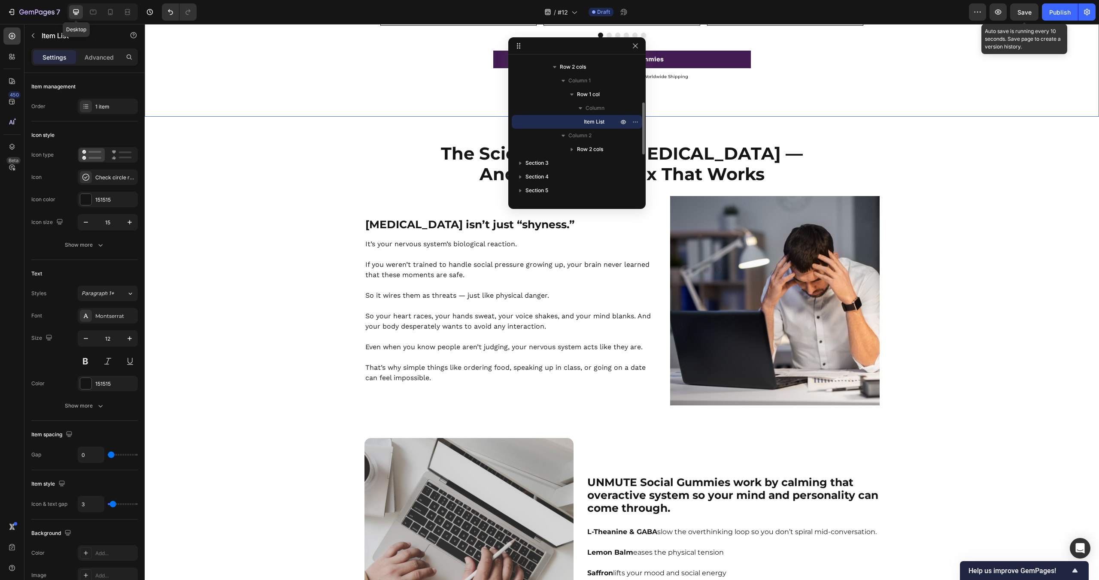
scroll to position [758, 0]
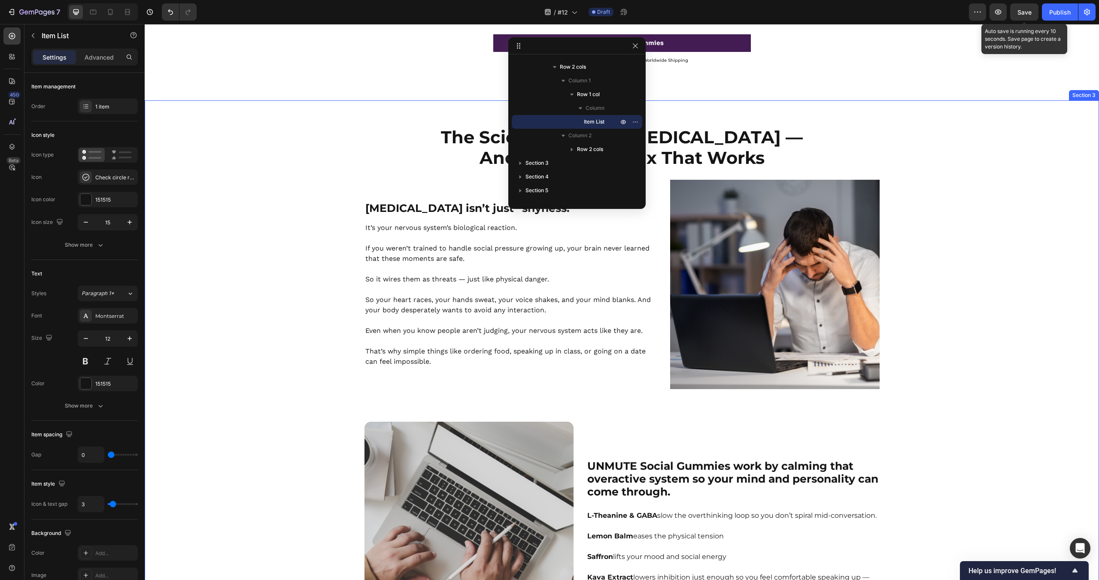
click at [877, 171] on div "The Science Behind [MEDICAL_DATA] — And Our Natural Fix That Works Heading Row …" at bounding box center [622, 496] width 954 height 740
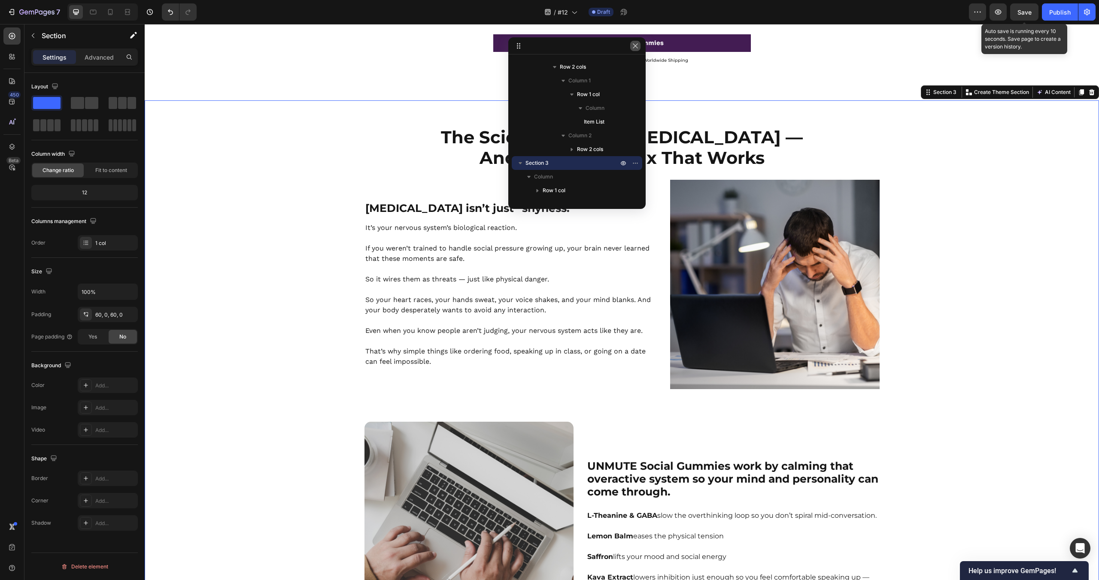
click at [634, 46] on icon "button" at bounding box center [635, 45] width 7 height 7
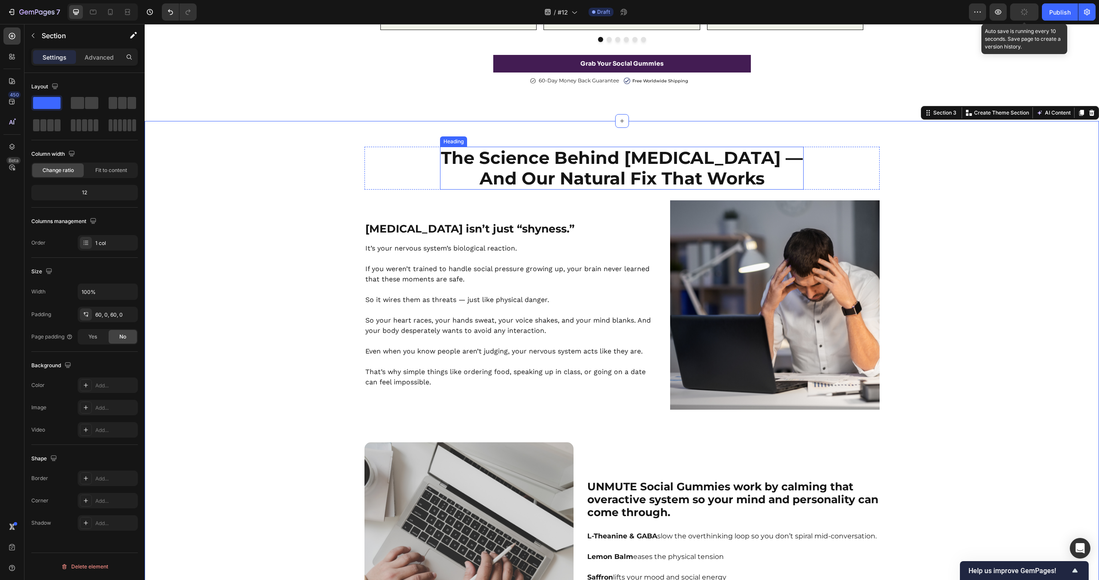
scroll to position [732, 0]
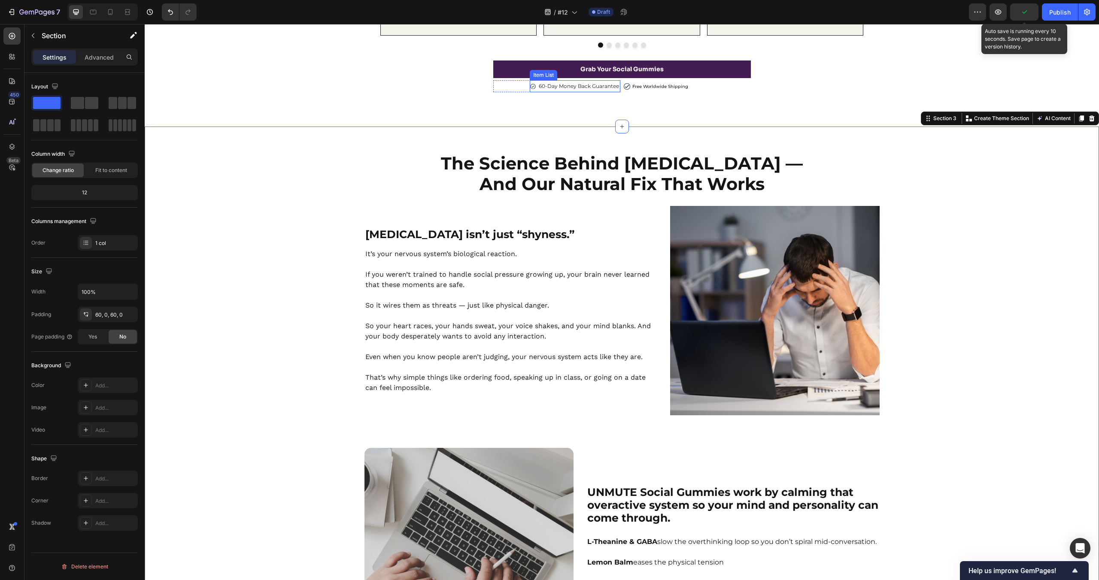
click at [534, 85] on icon at bounding box center [533, 86] width 6 height 6
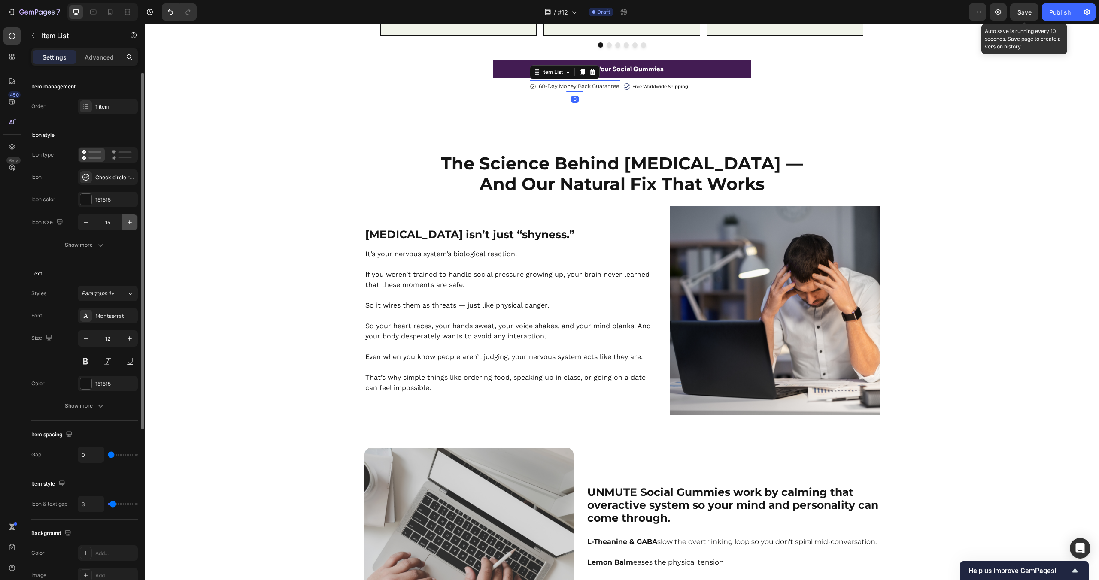
click at [127, 221] on icon "button" at bounding box center [129, 222] width 9 height 9
type input "16"
click at [536, 83] on icon at bounding box center [532, 86] width 7 height 7
click at [642, 87] on p "Free Worldwide Shipping" at bounding box center [660, 86] width 56 height 6
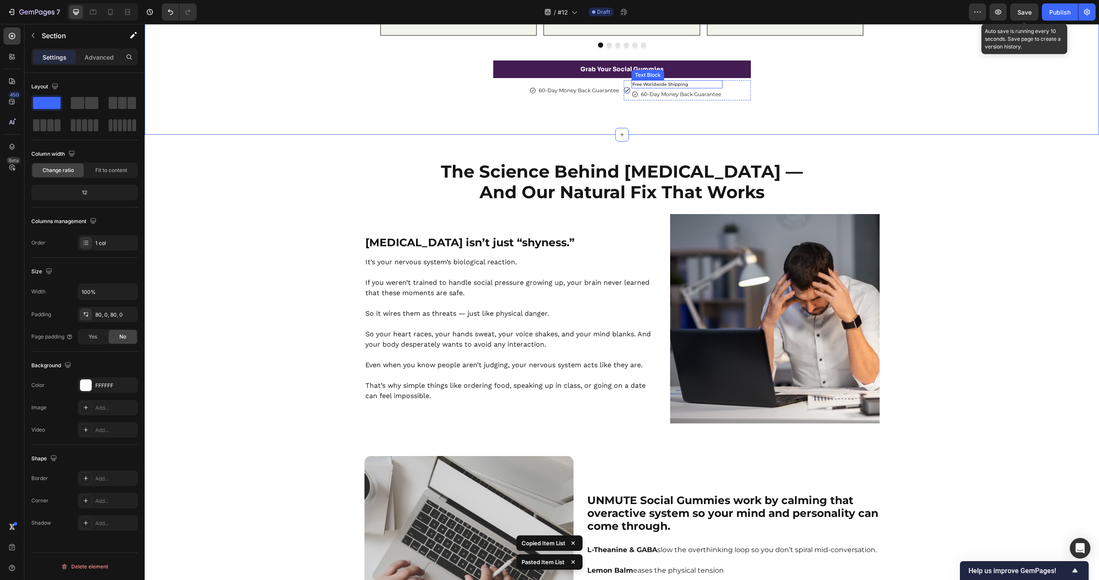
click at [678, 81] on p "Free Worldwide Shipping" at bounding box center [676, 84] width 89 height 6
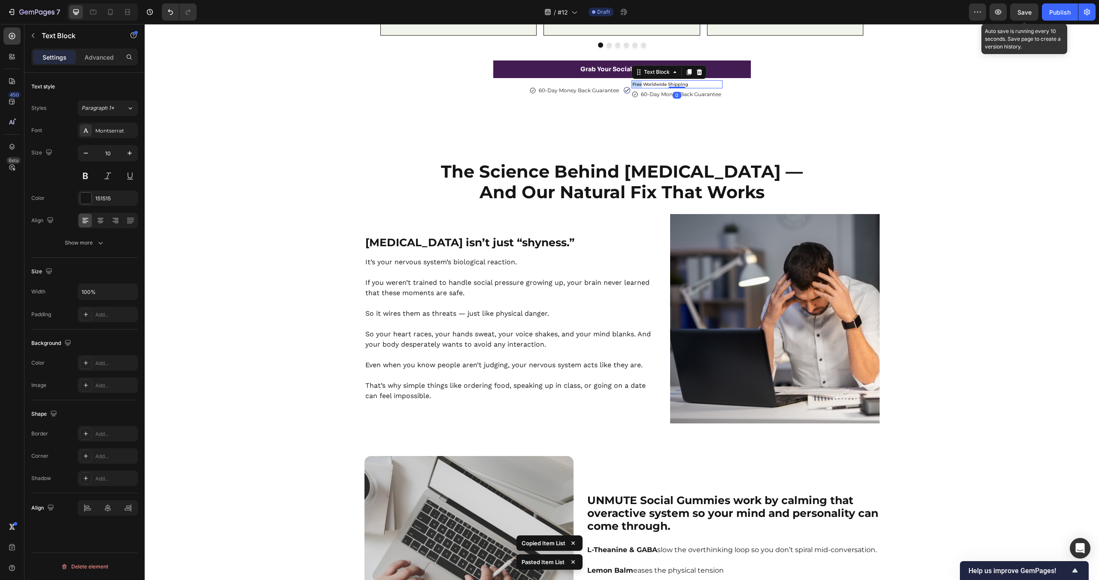
click at [678, 81] on p "Free Worldwide Shipping" at bounding box center [676, 84] width 89 height 6
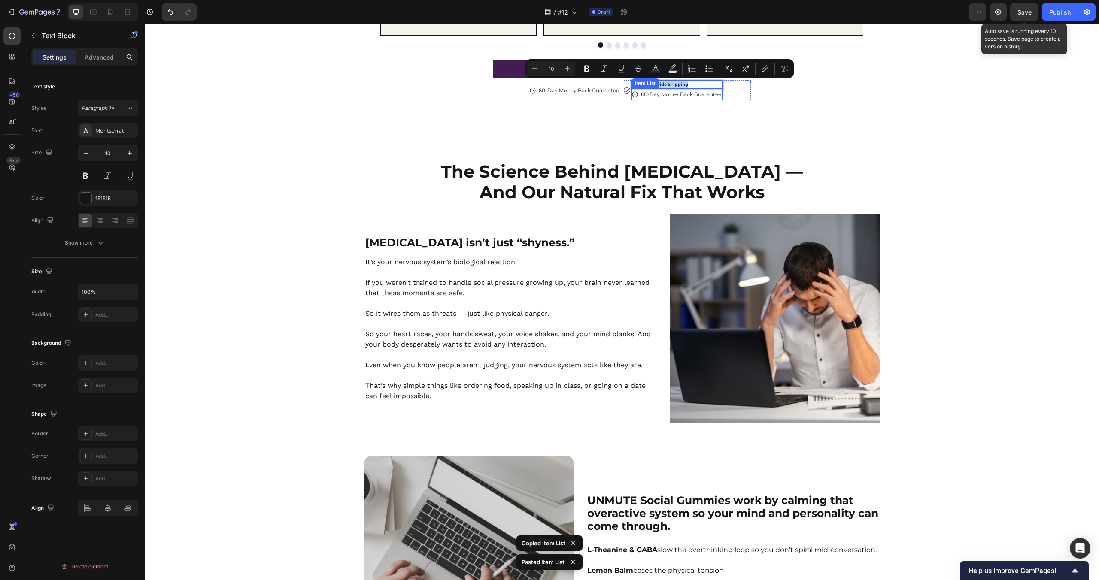
click at [683, 92] on p "60-Day Money Back Guarantee" at bounding box center [681, 94] width 80 height 9
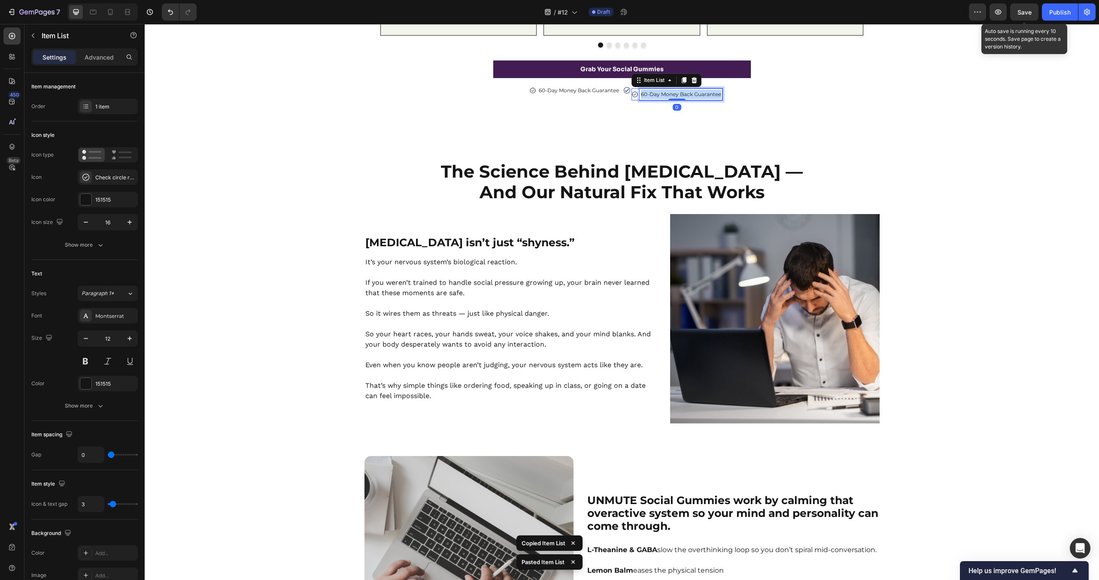
click at [683, 92] on p "60-Day Money Back Guarantee" at bounding box center [681, 94] width 80 height 9
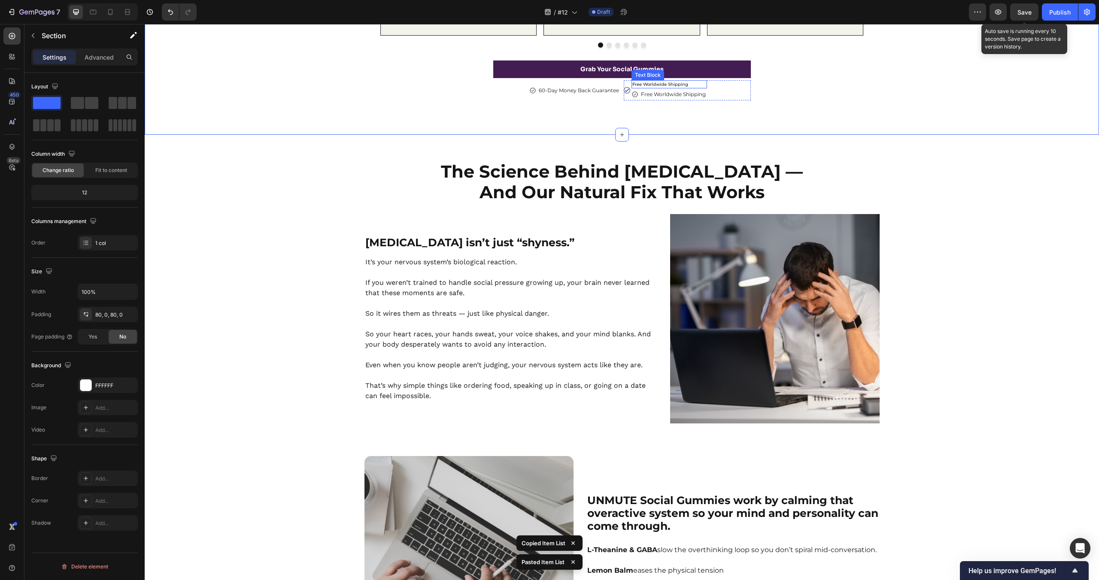
click at [704, 84] on p "Free Worldwide Shipping" at bounding box center [669, 84] width 74 height 6
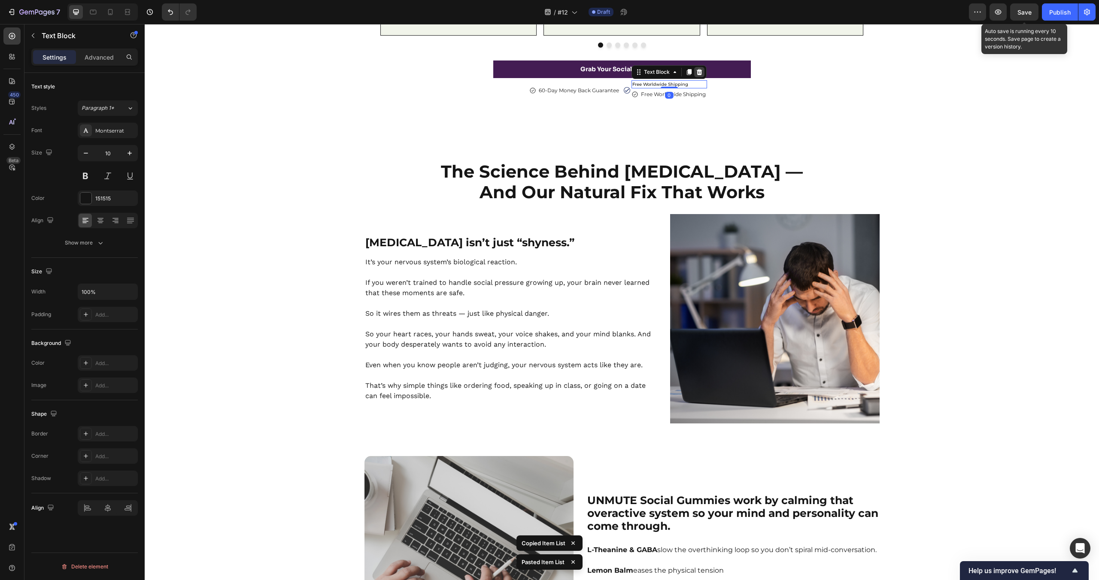
click at [697, 72] on icon at bounding box center [699, 72] width 6 height 6
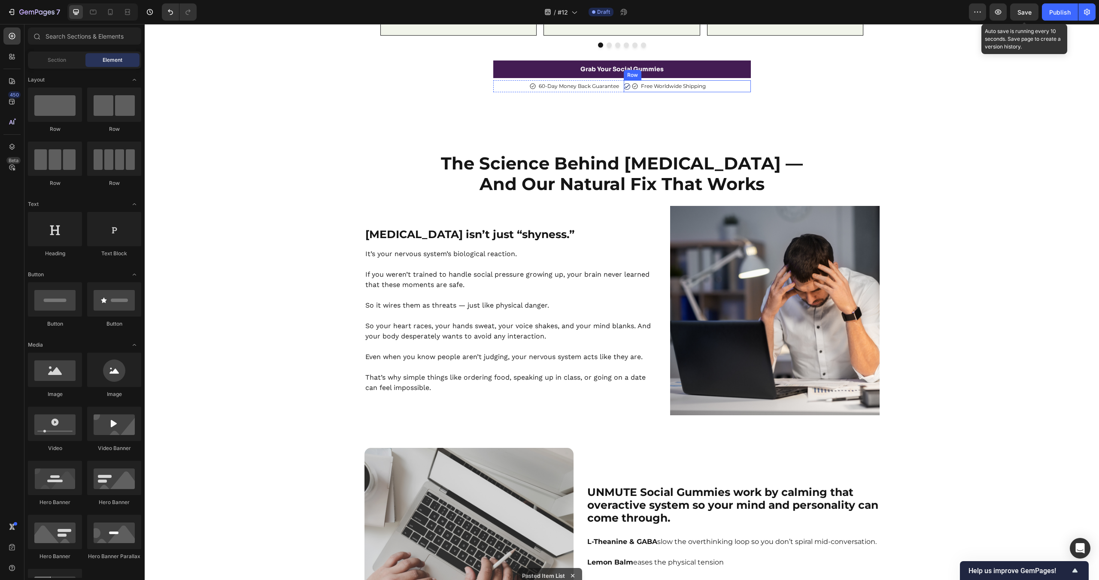
click at [720, 88] on div "Image Free Worldwide Shipping Item List Row" at bounding box center [687, 86] width 127 height 12
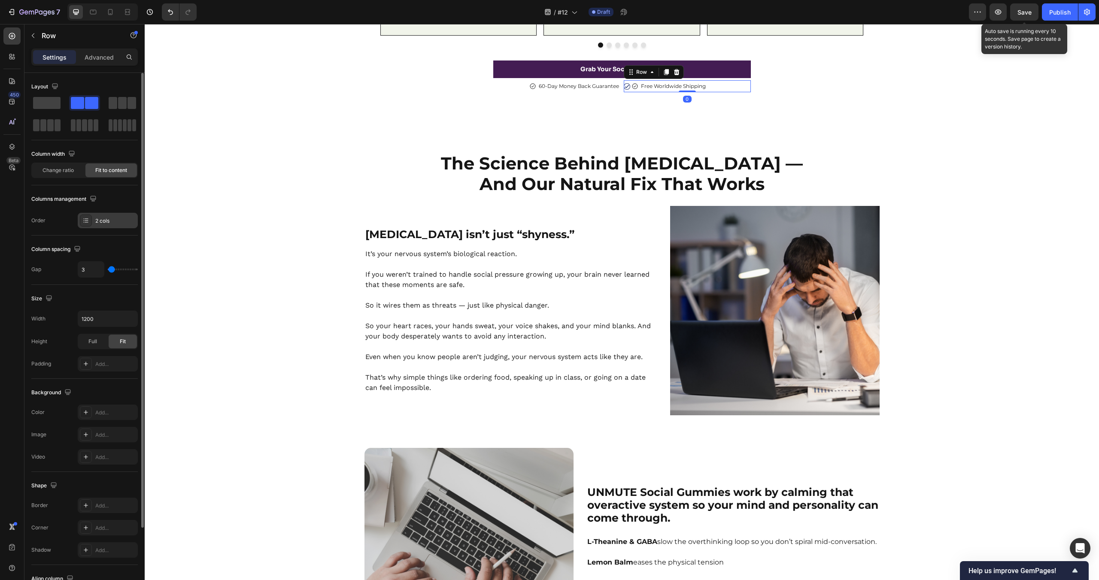
click at [99, 217] on div "2 cols" at bounding box center [115, 221] width 40 height 8
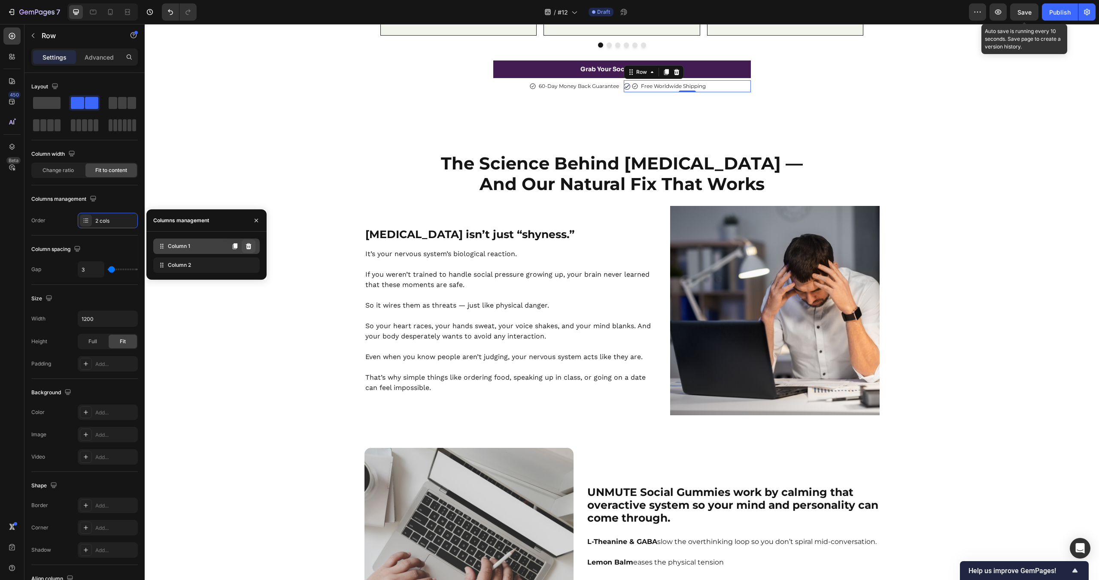
click at [250, 246] on icon at bounding box center [249, 246] width 6 height 6
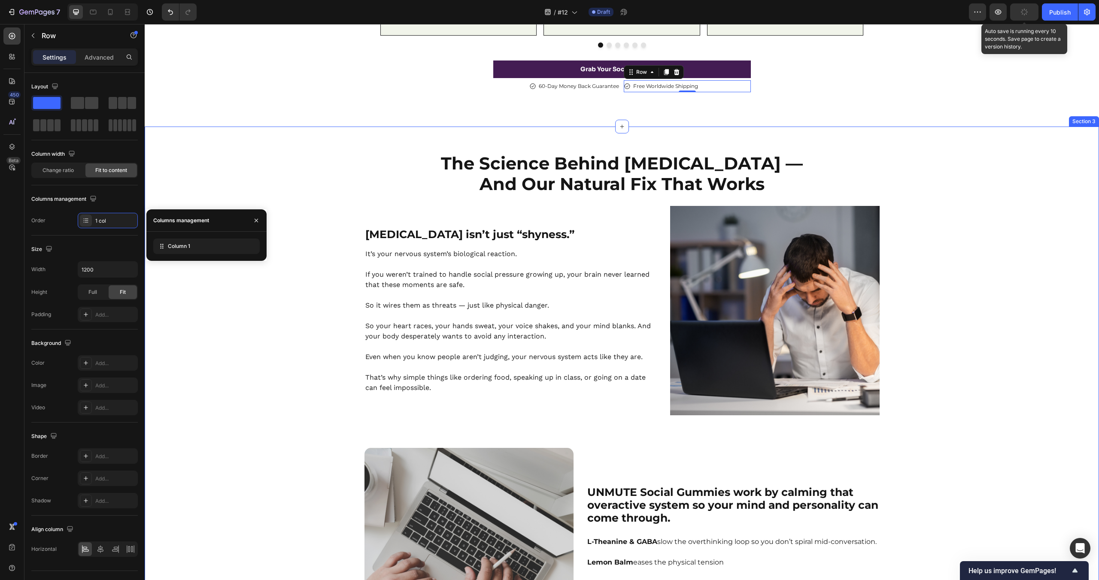
click at [321, 146] on div "The Science Behind [MEDICAL_DATA] — And Our Natural Fix That Works Heading Row …" at bounding box center [622, 522] width 954 height 791
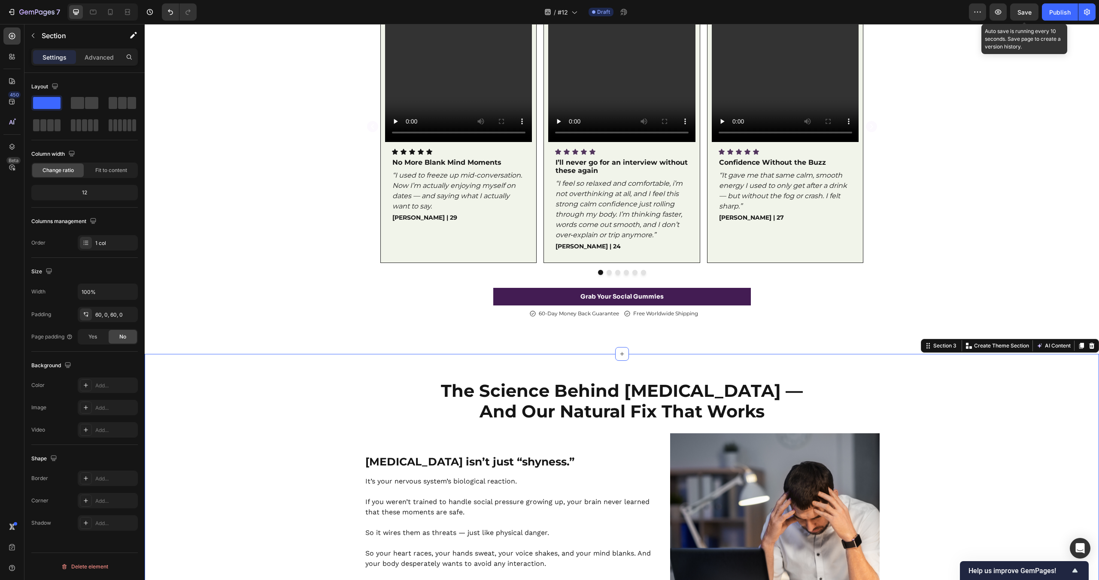
scroll to position [504, 0]
click at [722, 315] on div "Free Worldwide Shipping Item List Row" at bounding box center [687, 314] width 127 height 12
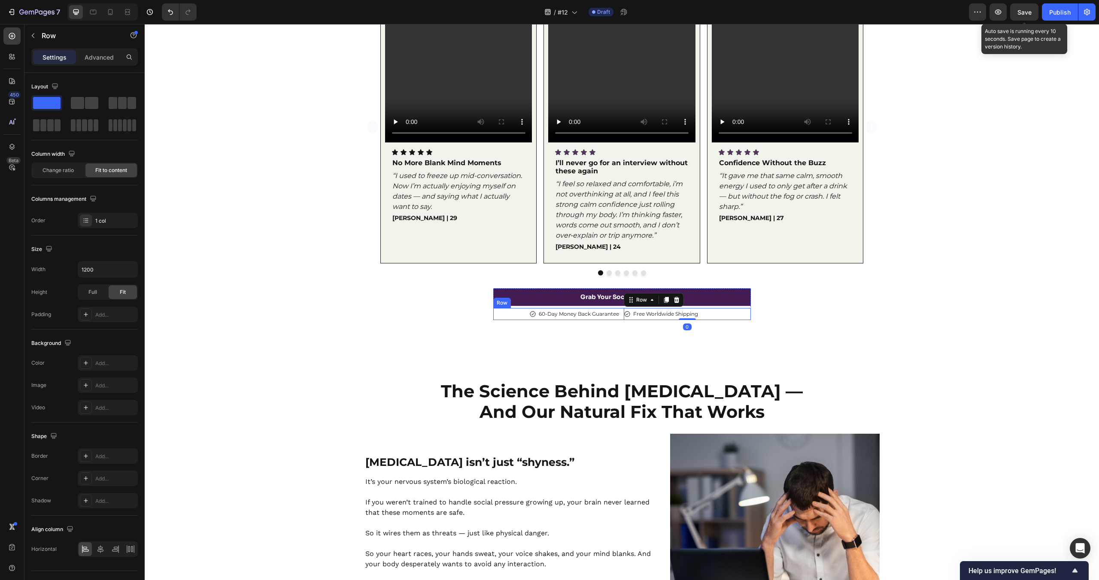
click at [619, 313] on div "60-Day Money Back Guarantee" at bounding box center [578, 314] width 83 height 12
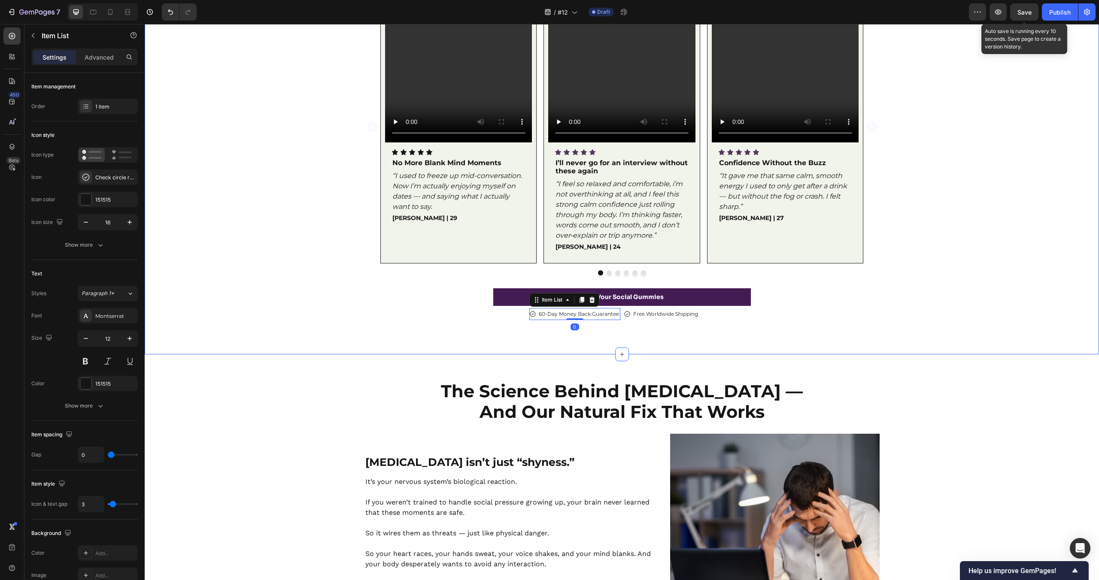
click at [899, 325] on div "Watch Nerves Disappear—Real Moments Powered by UNMUTE™ Heading Now Showing Up C…" at bounding box center [622, 123] width 954 height 464
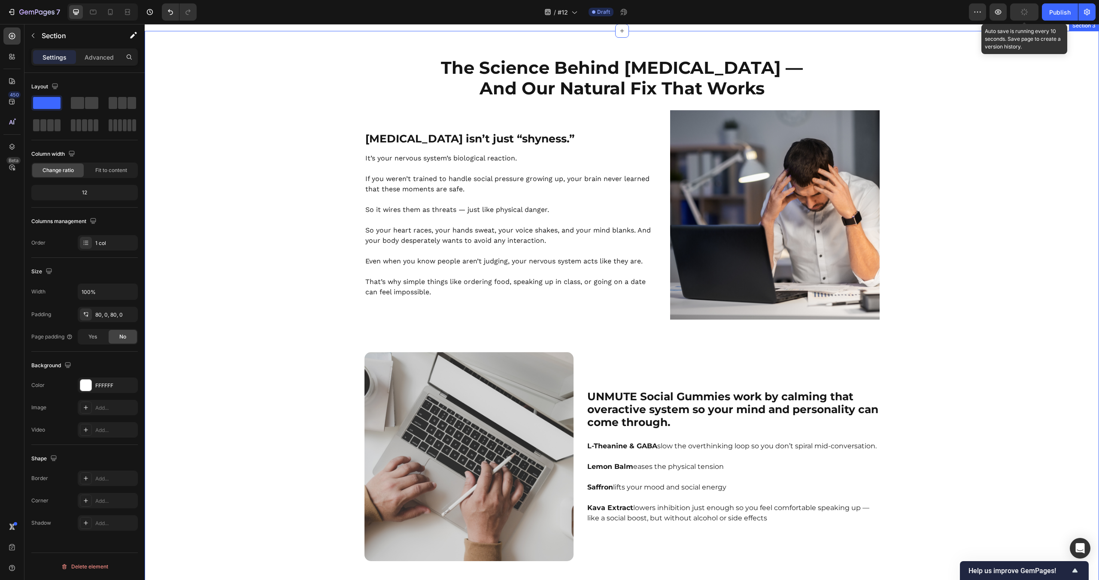
scroll to position [985, 0]
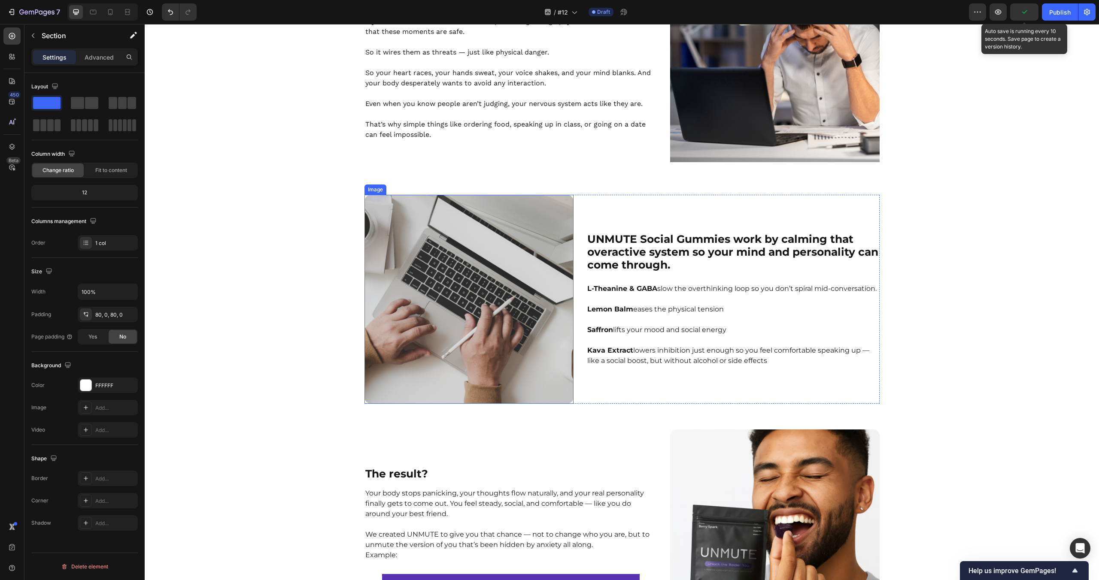
click at [233, 266] on div "The Science Behind [MEDICAL_DATA] — And Our Natural Fix That Works Heading Row …" at bounding box center [622, 269] width 954 height 740
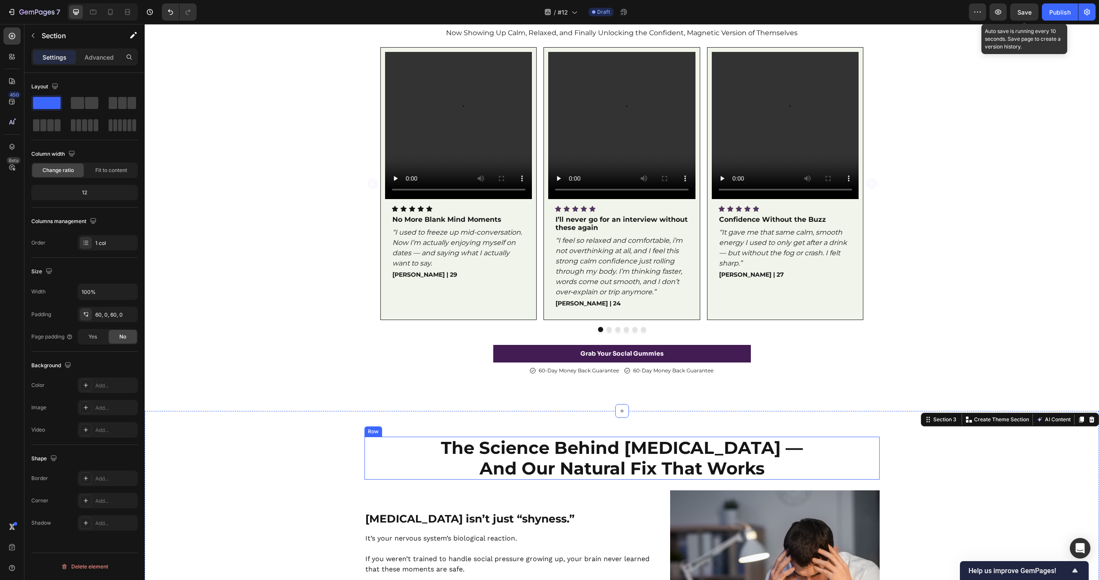
scroll to position [589, 0]
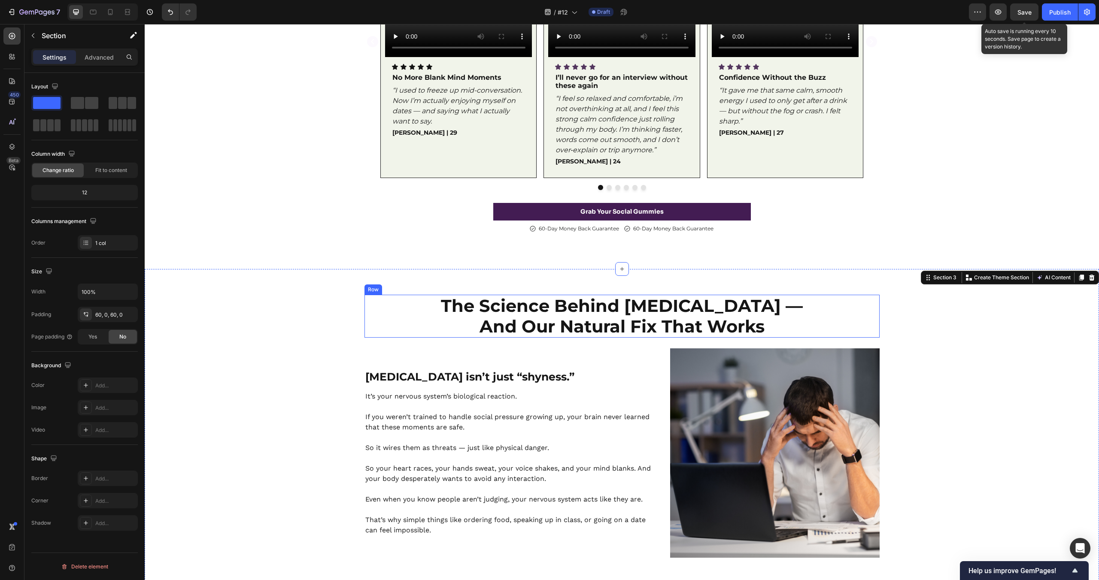
click at [492, 374] on strong "[MEDICAL_DATA] isn’t just “shyness.”" at bounding box center [469, 376] width 209 height 13
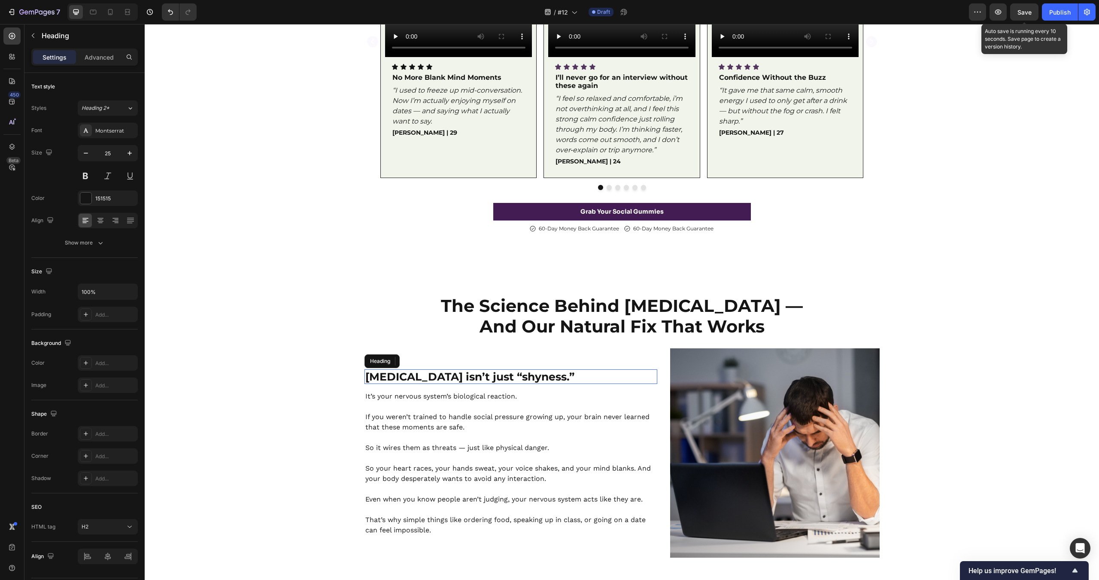
click at [492, 374] on strong "[MEDICAL_DATA] isn’t just “shyness.”" at bounding box center [469, 376] width 209 height 13
click at [838, 400] on img at bounding box center [774, 453] width 209 height 209
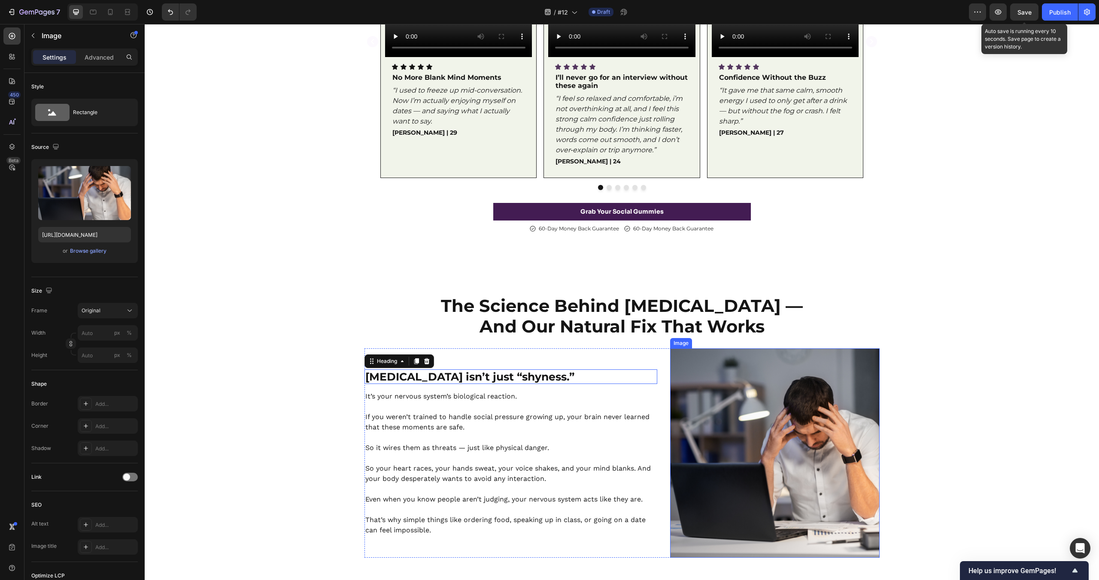
click at [838, 400] on img at bounding box center [774, 453] width 209 height 209
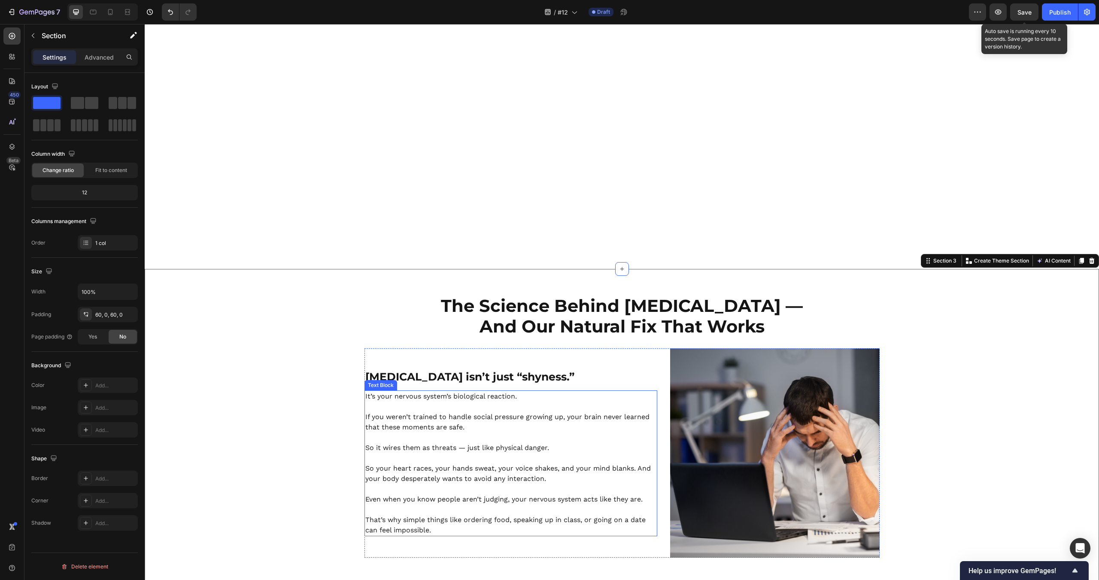
scroll to position [930, 0]
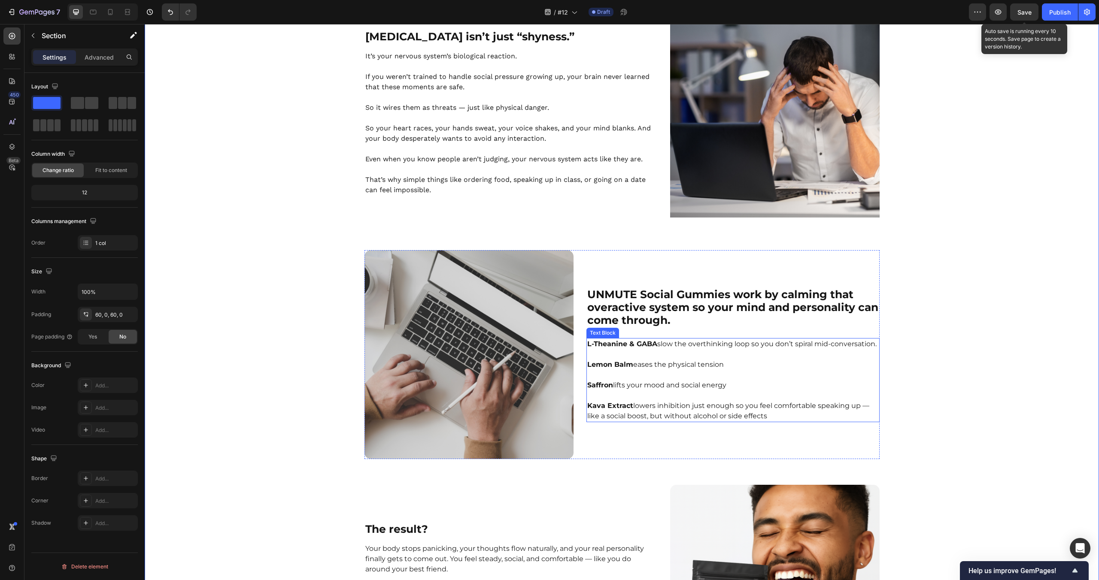
click at [454, 377] on img at bounding box center [468, 354] width 209 height 209
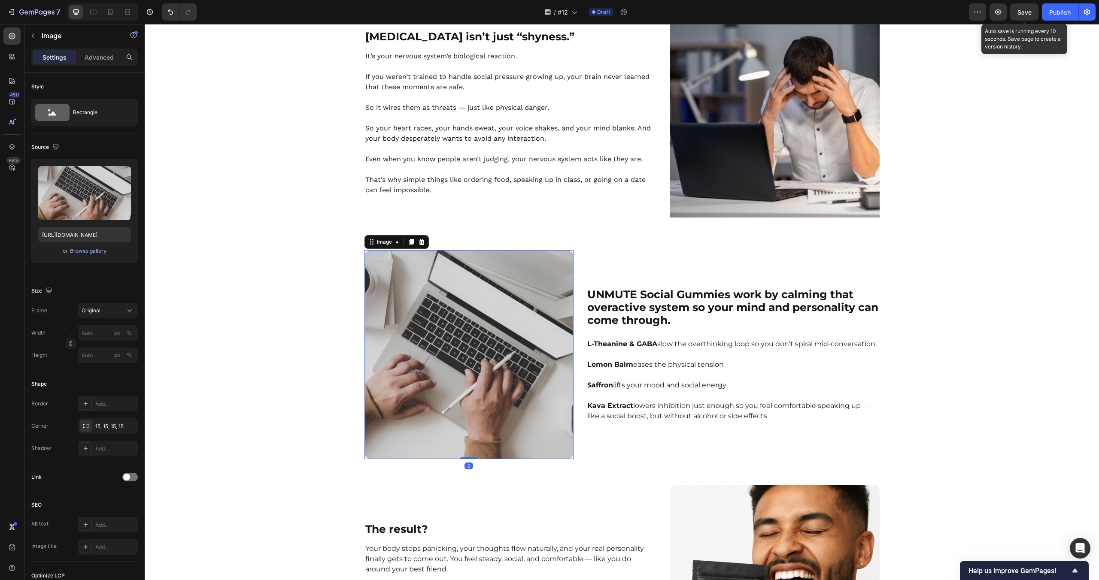
click at [454, 377] on img at bounding box center [468, 354] width 209 height 209
click at [673, 310] on strong "UNMUTE Social Gummies work by calming that overactive system so your mind and p…" at bounding box center [732, 307] width 291 height 39
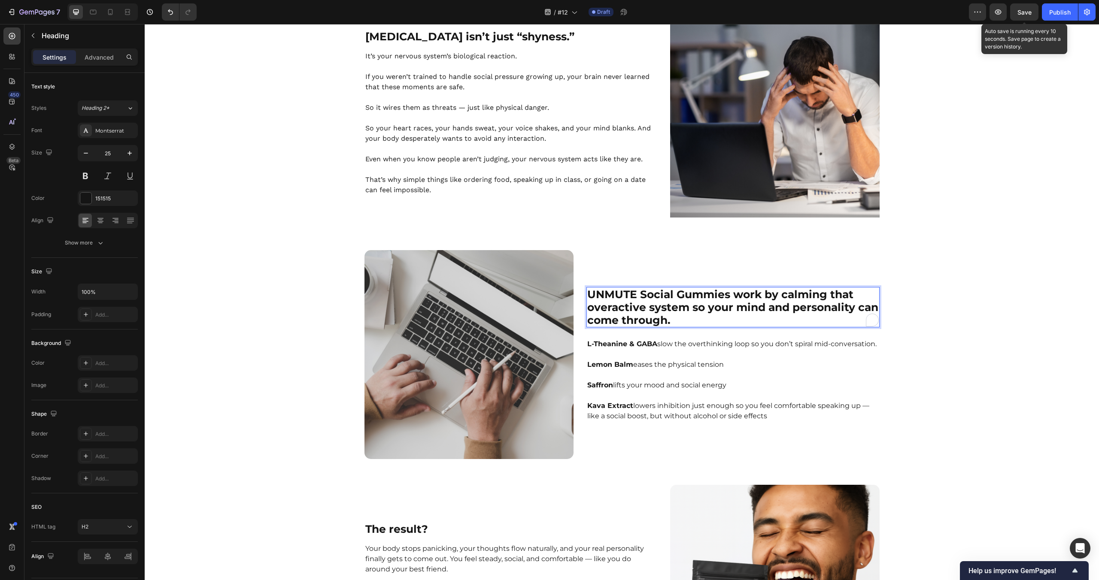
click at [673, 310] on strong "UNMUTE Social Gummies work by calming that overactive system so your mind and p…" at bounding box center [732, 307] width 291 height 39
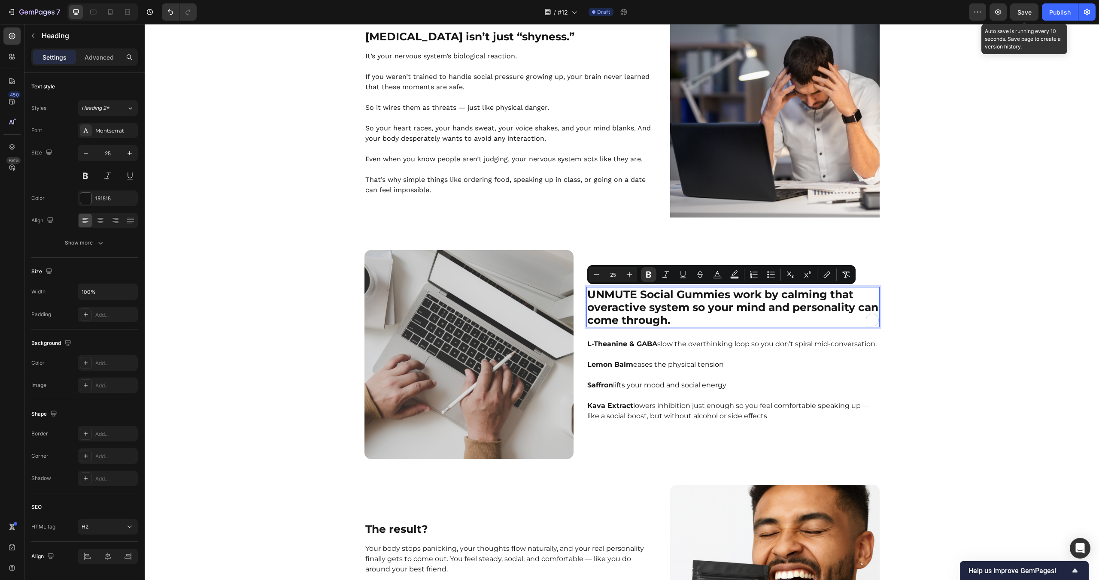
click at [689, 309] on strong "UNMUTE Social Gummies work by calming that overactive system so your mind and p…" at bounding box center [732, 307] width 291 height 39
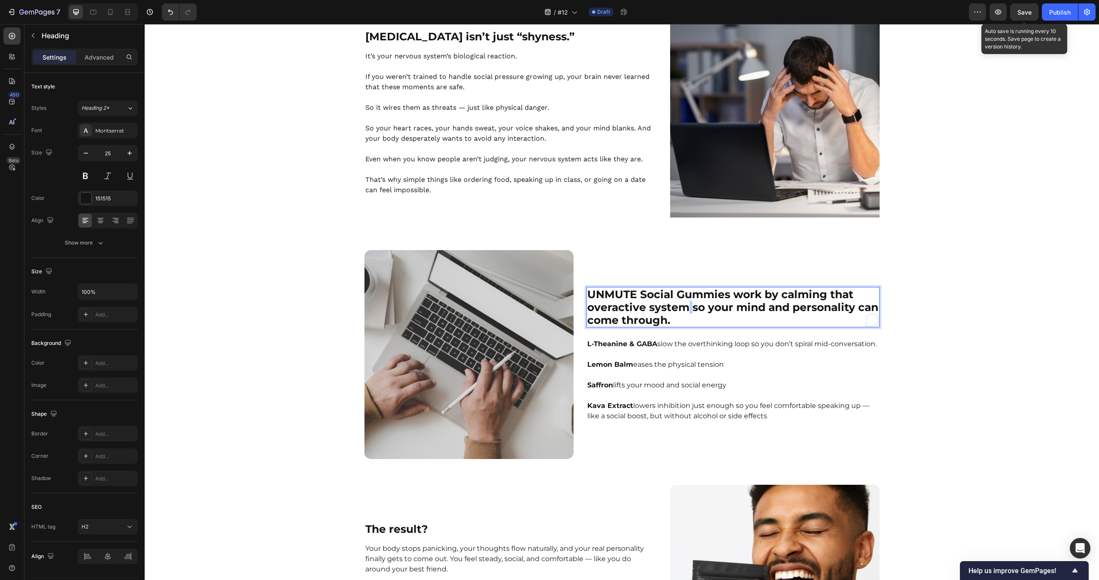
click at [689, 309] on strong "UNMUTE Social Gummies work by calming that overactive system so your mind and p…" at bounding box center [732, 307] width 291 height 39
click at [731, 309] on strong "UNMUTE Social Gummies work by calming that overactive system so your mind and p…" at bounding box center [732, 307] width 291 height 39
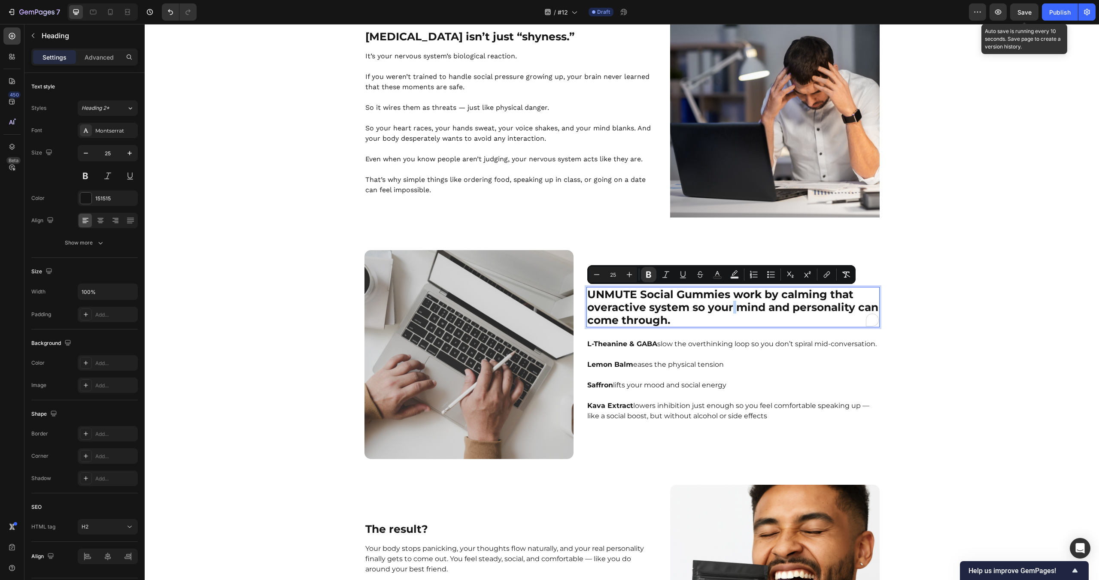
click at [663, 308] on strong "UNMUTE Social Gummies work by calming that overactive system so your mind and p…" at bounding box center [732, 307] width 291 height 39
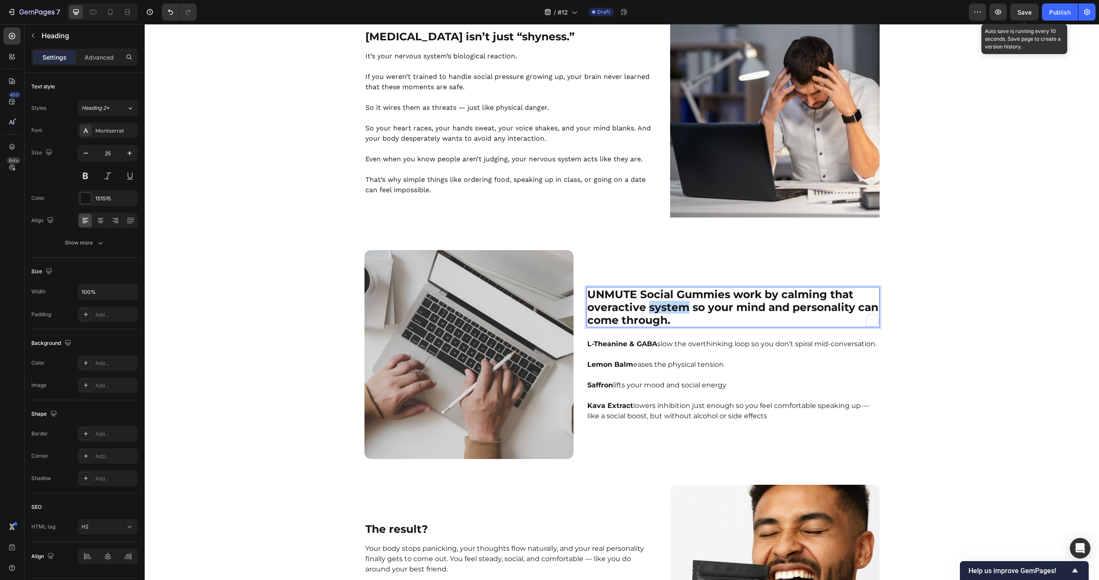
click at [663, 308] on strong "UNMUTE Social Gummies work by calming that overactive system so your mind and p…" at bounding box center [732, 307] width 291 height 39
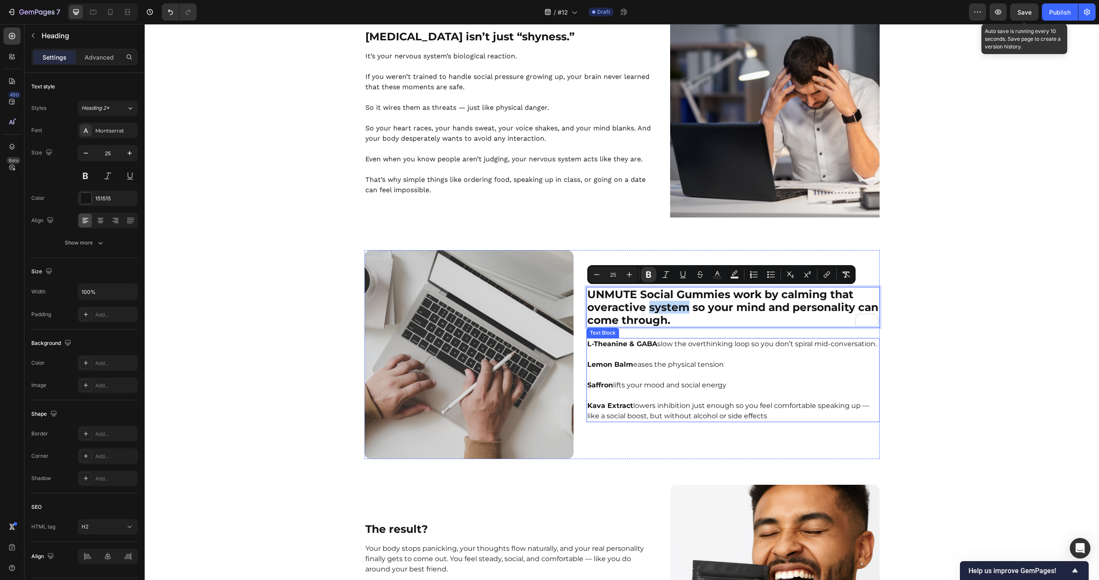
click at [643, 356] on p "Lemon Balm eases the physical tension" at bounding box center [732, 359] width 291 height 21
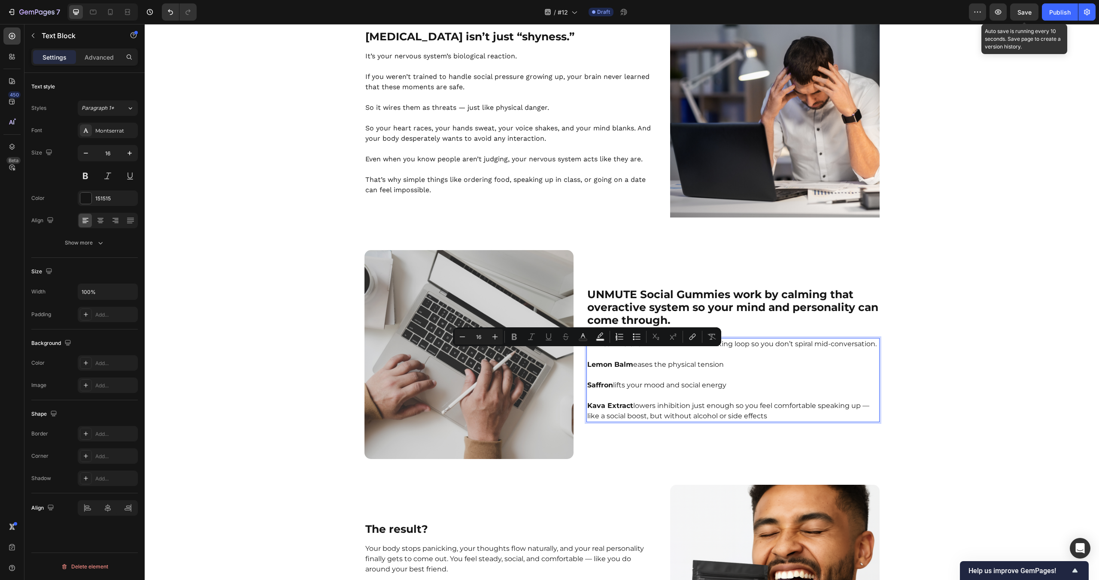
click at [656, 379] on p "To enrich screen reader interactions, please activate Accessibility in Grammarl…" at bounding box center [732, 375] width 291 height 10
click at [656, 379] on p "Rich Text Editor. Editing area: main" at bounding box center [732, 375] width 291 height 10
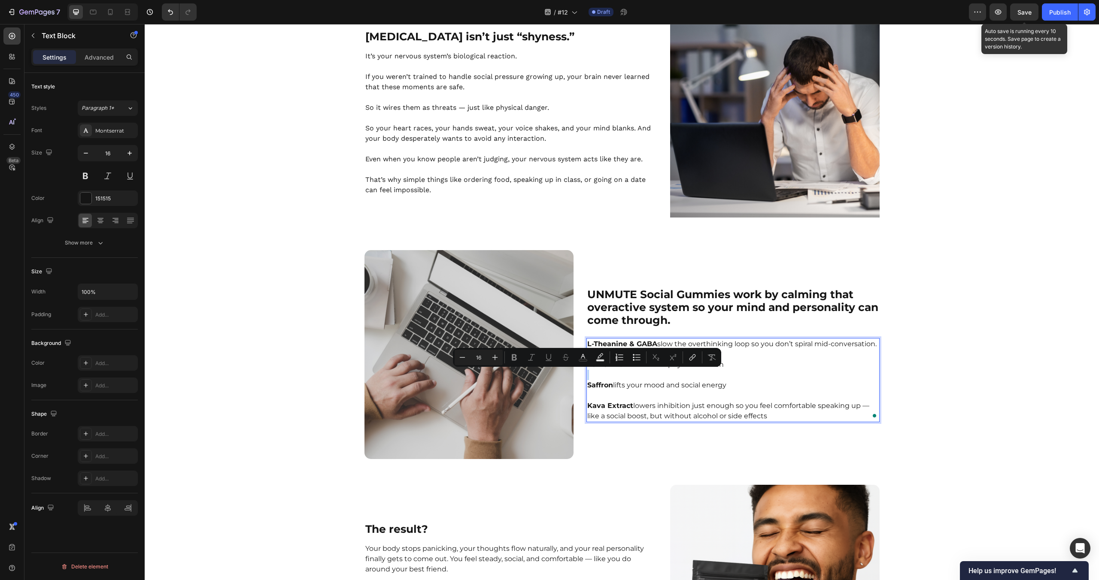
click at [658, 389] on p "Saffron lifts your mood and social energy" at bounding box center [732, 385] width 291 height 10
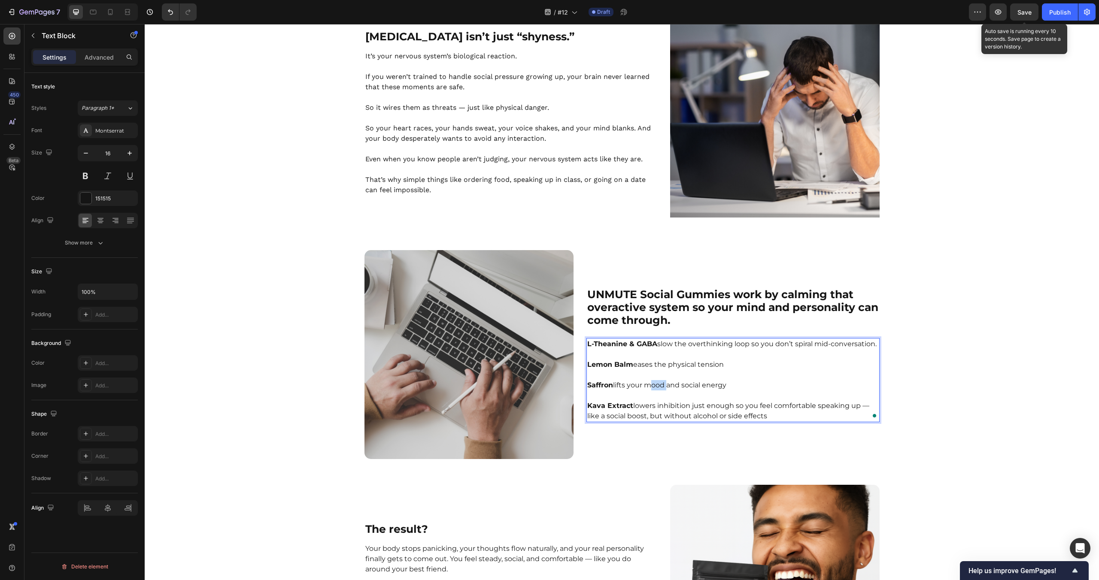
click at [658, 389] on p "Saffron lifts your mood and social energy" at bounding box center [732, 385] width 291 height 10
click at [661, 395] on p "Kava Extract lowers inhibition just enough so you feel comfortable speaking up …" at bounding box center [732, 406] width 291 height 31
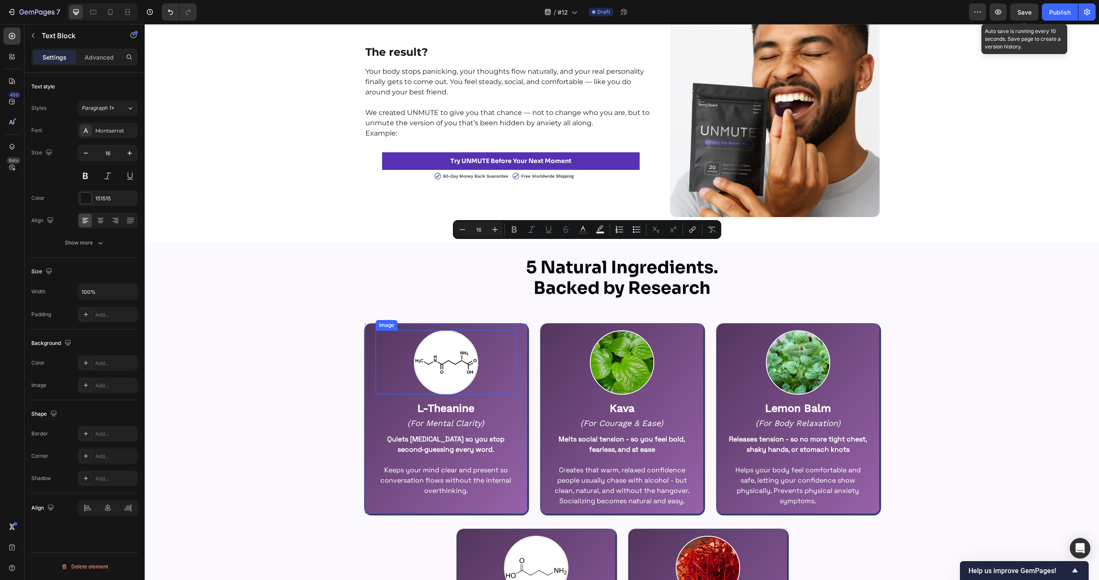
scroll to position [1078, 0]
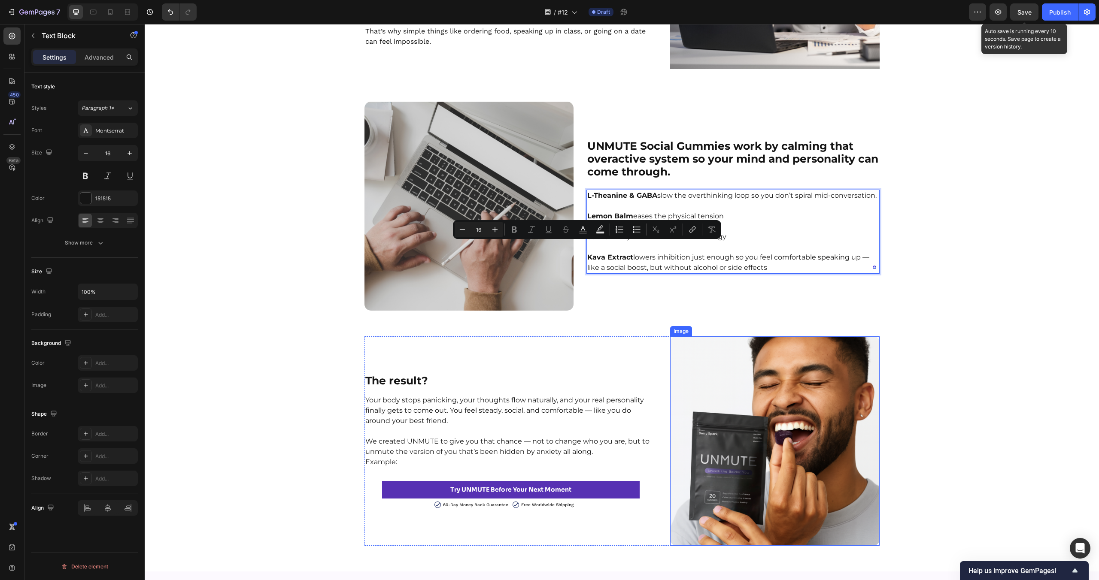
click at [771, 379] on img at bounding box center [774, 441] width 209 height 209
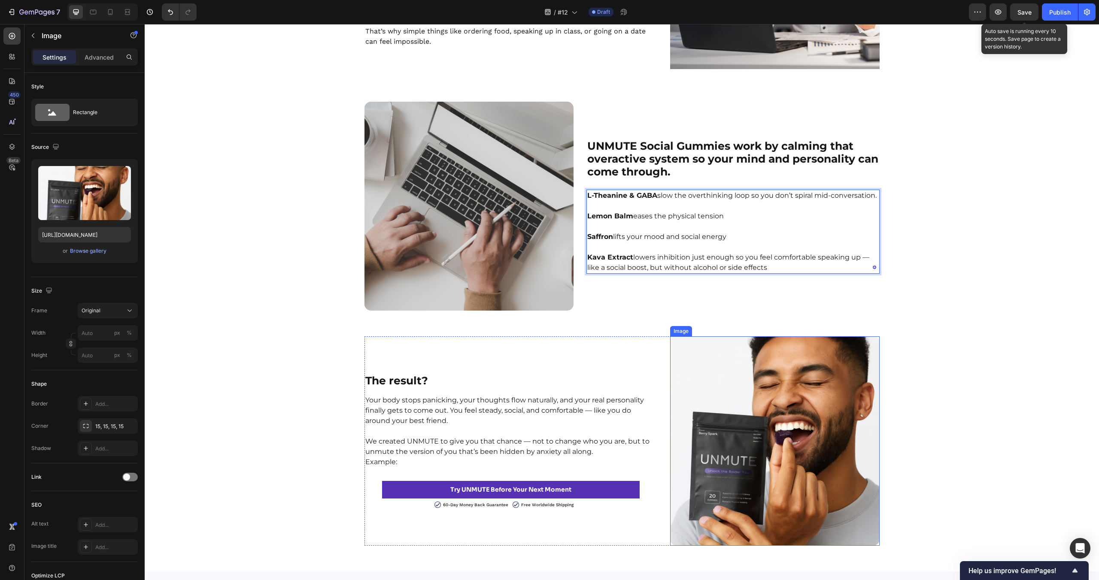
click at [771, 379] on img at bounding box center [774, 441] width 209 height 209
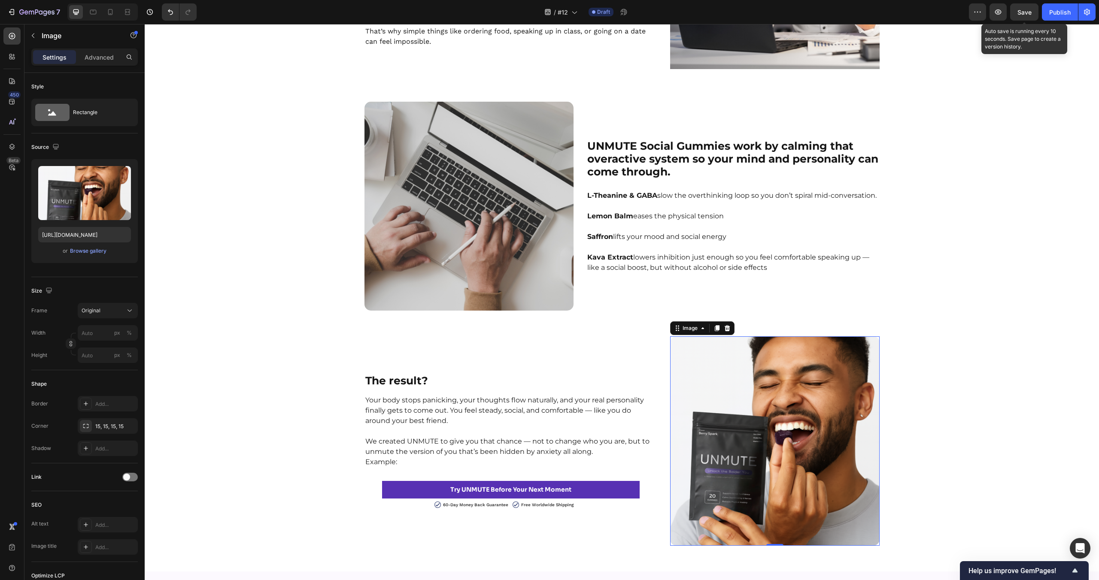
click at [978, 361] on div "The Science Behind Social Anxiety — And Our Natural Fix That Works Heading Row …" at bounding box center [622, 176] width 954 height 740
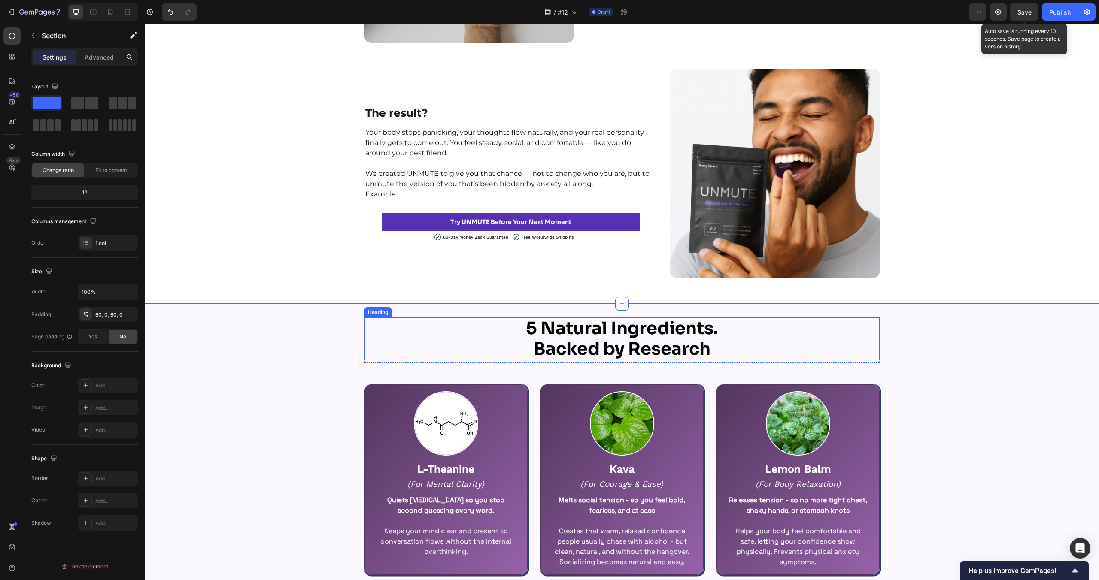
scroll to position [1470, 0]
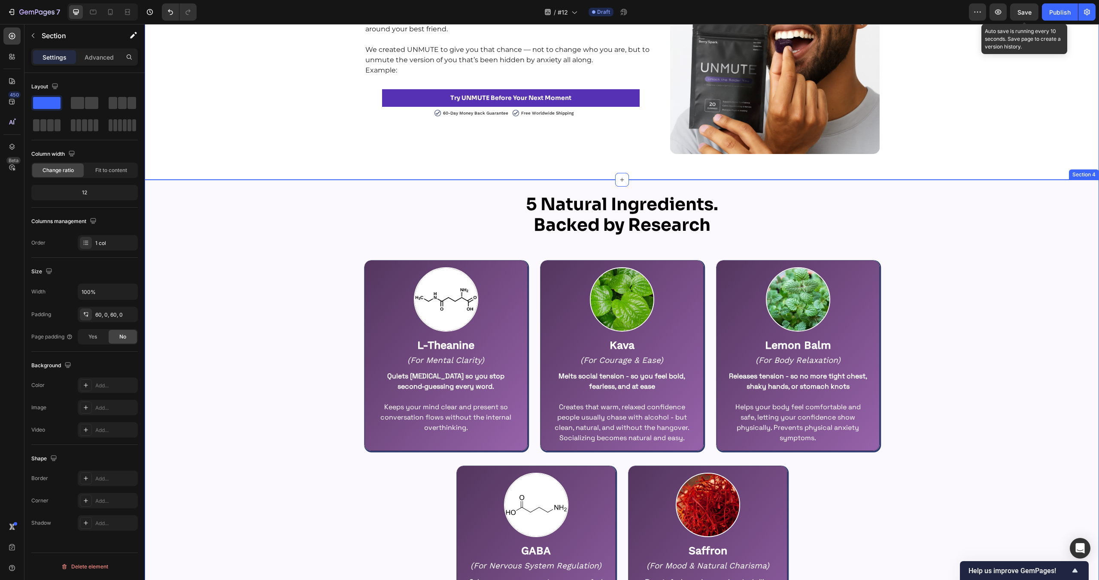
click at [221, 277] on div "5 Natural Ingredients. Backed by Research Heading Row Image L-Theanine Text Blo…" at bounding box center [622, 456] width 954 height 525
drag, startPoint x: 944, startPoint y: 354, endPoint x: 972, endPoint y: 260, distance: 97.5
click at [946, 352] on div "5 Natural Ingredients. Backed by Research Heading Row Image L-Theanine Text Blo…" at bounding box center [622, 456] width 954 height 525
click at [1025, 12] on span "Save" at bounding box center [1024, 12] width 14 height 7
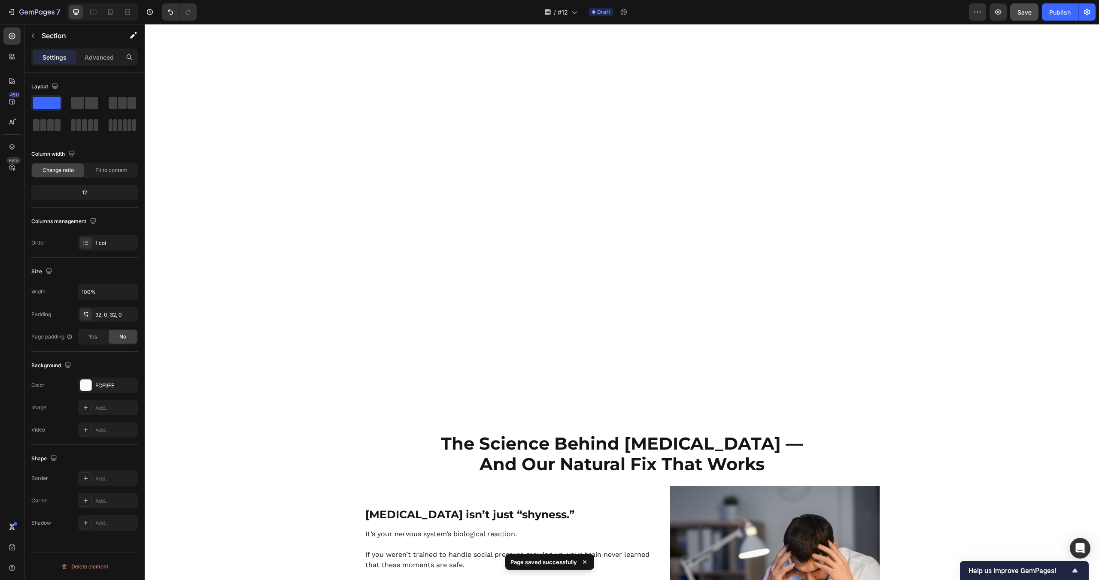
scroll to position [2525, 0]
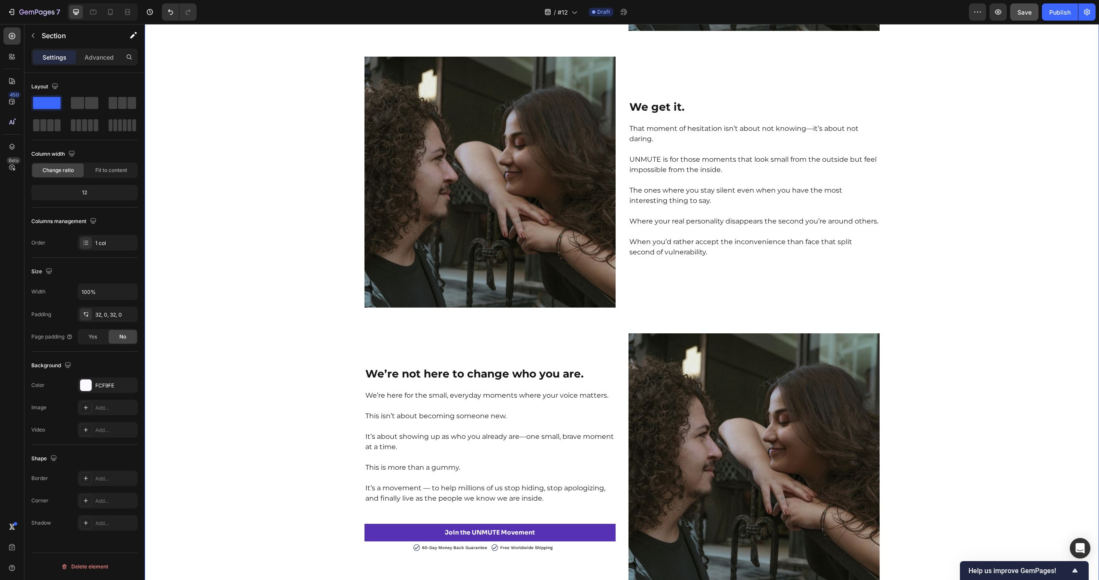
click at [275, 334] on div "Join the UNMUTE Movement Heading To everyone else, it’s nothing. Just raising y…" at bounding box center [622, 137] width 954 height 893
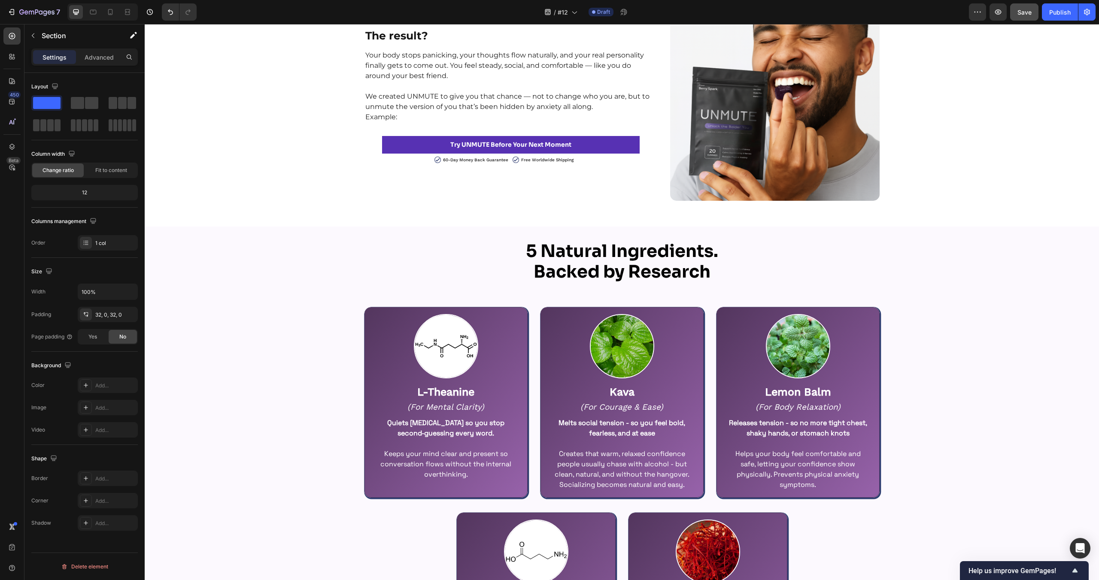
scroll to position [1571, 0]
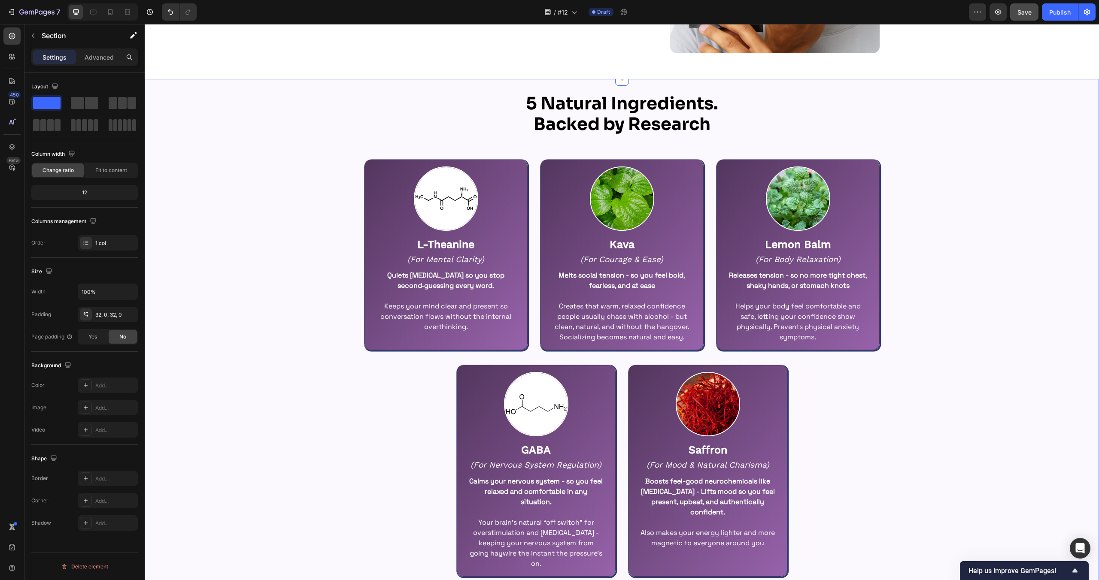
drag, startPoint x: 290, startPoint y: 177, endPoint x: 282, endPoint y: 174, distance: 8.8
click at [290, 177] on div "5 Natural Ingredients. Backed by Research Heading Row Image L-Theanine Text Blo…" at bounding box center [622, 355] width 954 height 525
click at [104, 388] on div "FCF9FE" at bounding box center [107, 386] width 25 height 8
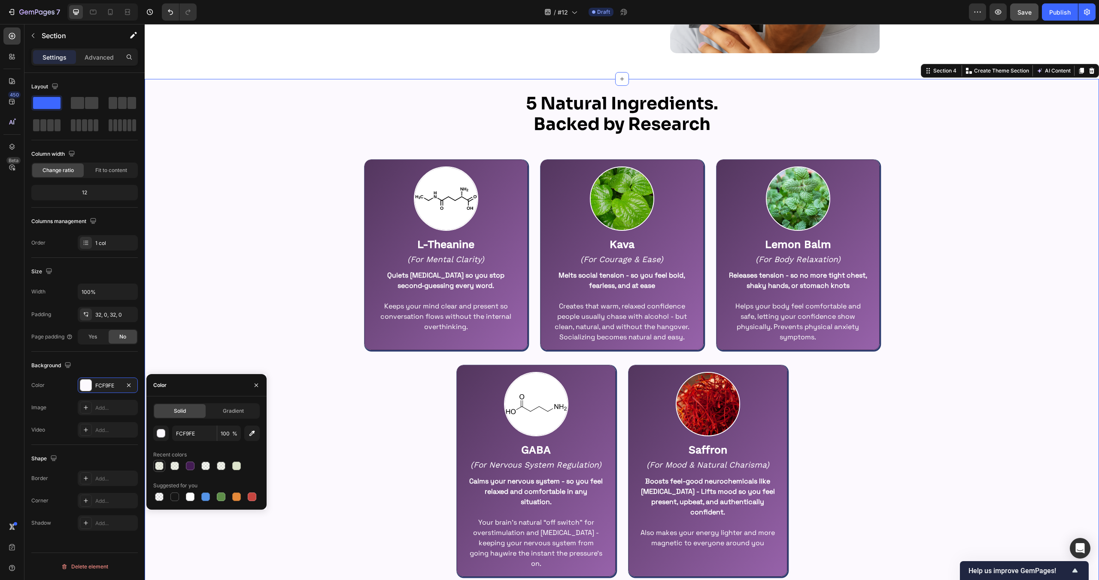
click at [162, 464] on div at bounding box center [159, 466] width 9 height 9
type input "DDE4CB"
type input "50"
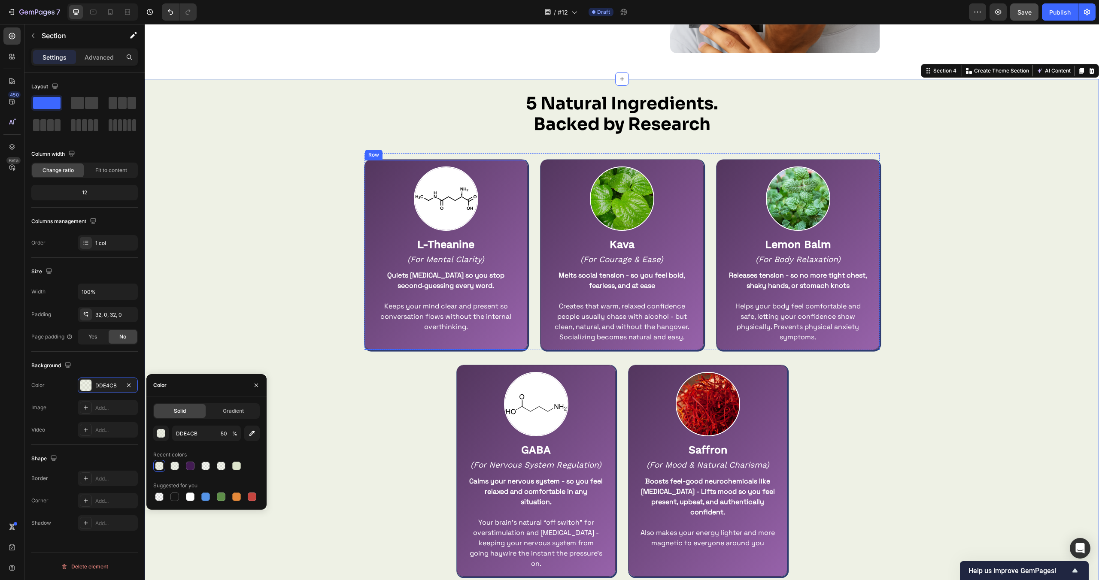
click at [518, 174] on div "Image L-Theanine Text Block (For Mental Clarity) Text Block Quiets racing thoug…" at bounding box center [445, 255] width 163 height 191
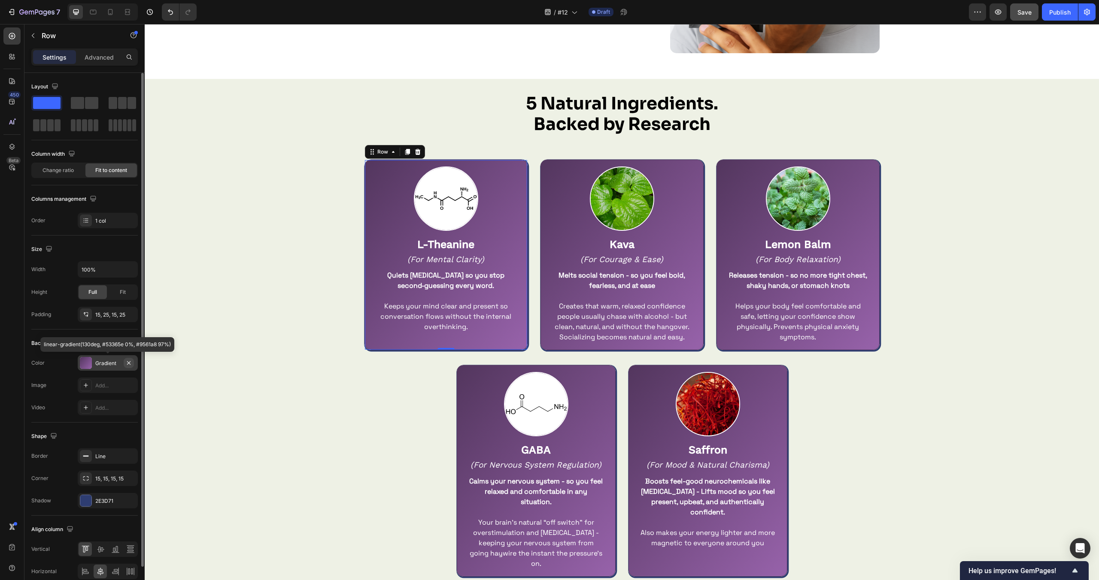
click at [127, 364] on icon "button" at bounding box center [128, 362] width 3 height 3
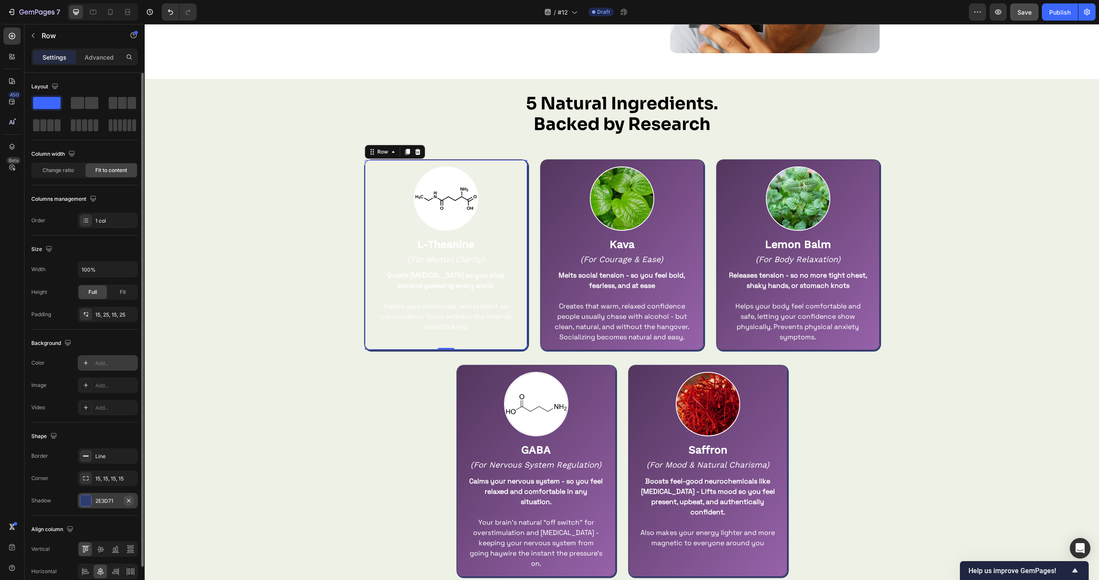
click at [128, 499] on icon "button" at bounding box center [128, 500] width 7 height 7
click at [225, 365] on div "5 Natural Ingredients. Backed by Research Heading Row Image L-Theanine Text Blo…" at bounding box center [622, 355] width 954 height 525
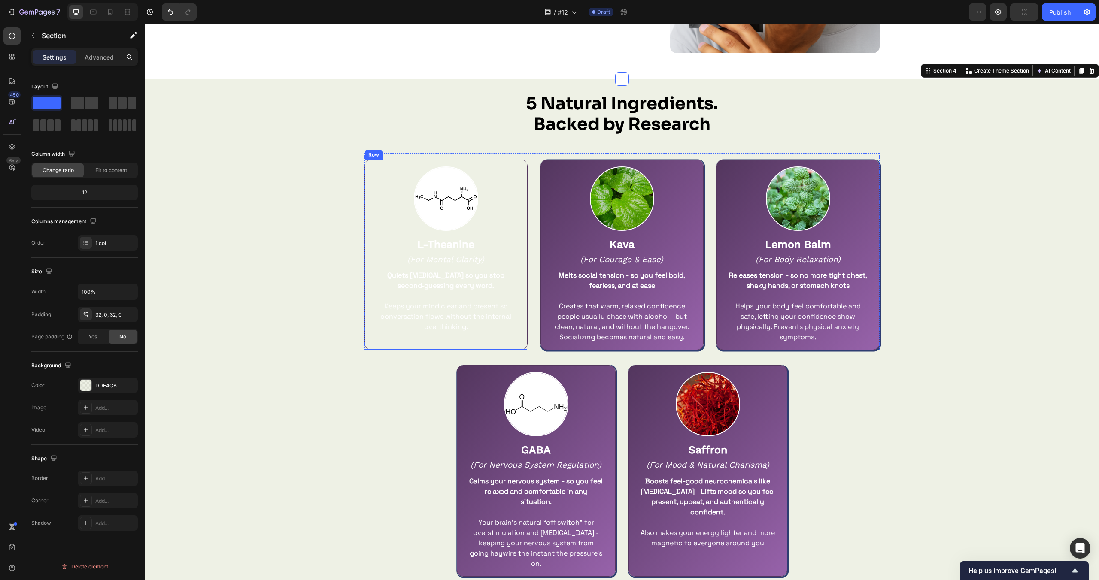
click at [373, 163] on div "Image L-Theanine Text Block (For Mental Clarity) Text Block Quiets racing thoug…" at bounding box center [445, 255] width 163 height 191
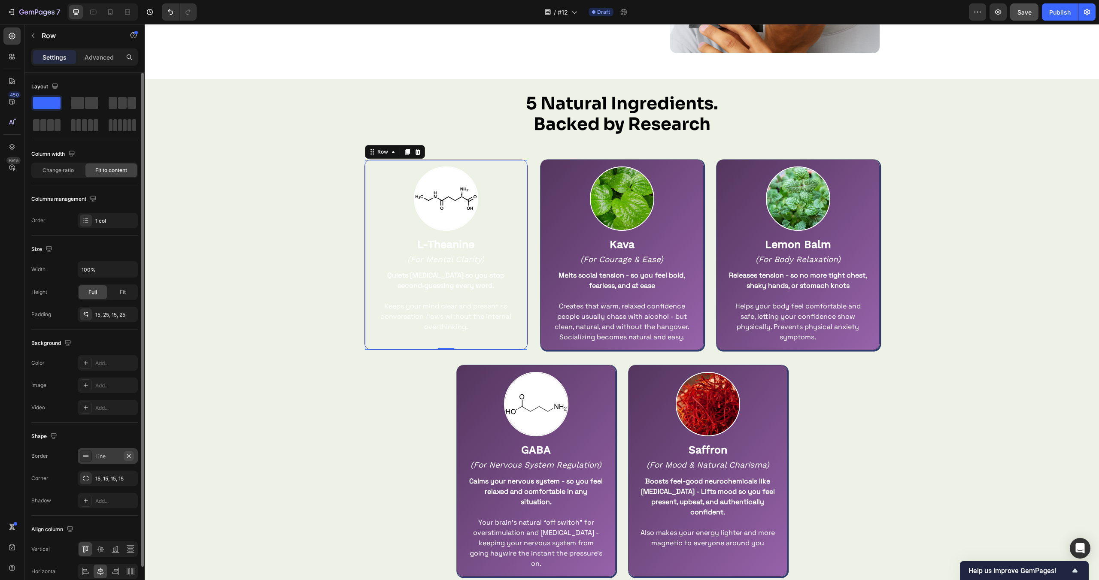
click at [129, 455] on icon "button" at bounding box center [128, 455] width 3 height 3
click at [262, 447] on div "5 Natural Ingredients. Backed by Research Heading Row Image L-Theanine Text Blo…" at bounding box center [622, 355] width 954 height 525
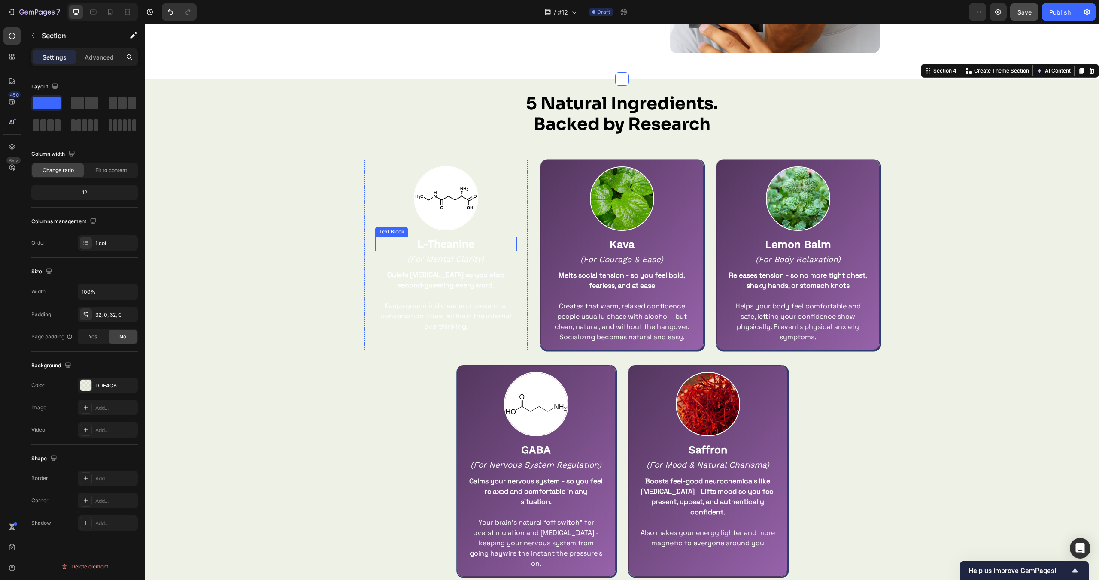
click at [443, 244] on strong "L-Theanine" at bounding box center [445, 244] width 57 height 12
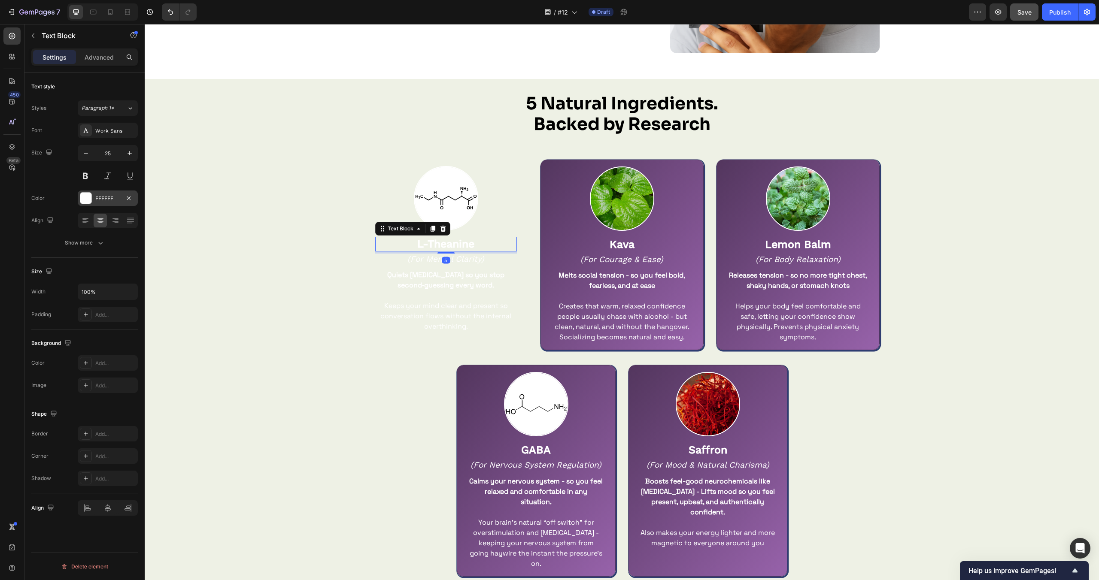
click at [87, 199] on div at bounding box center [85, 198] width 11 height 11
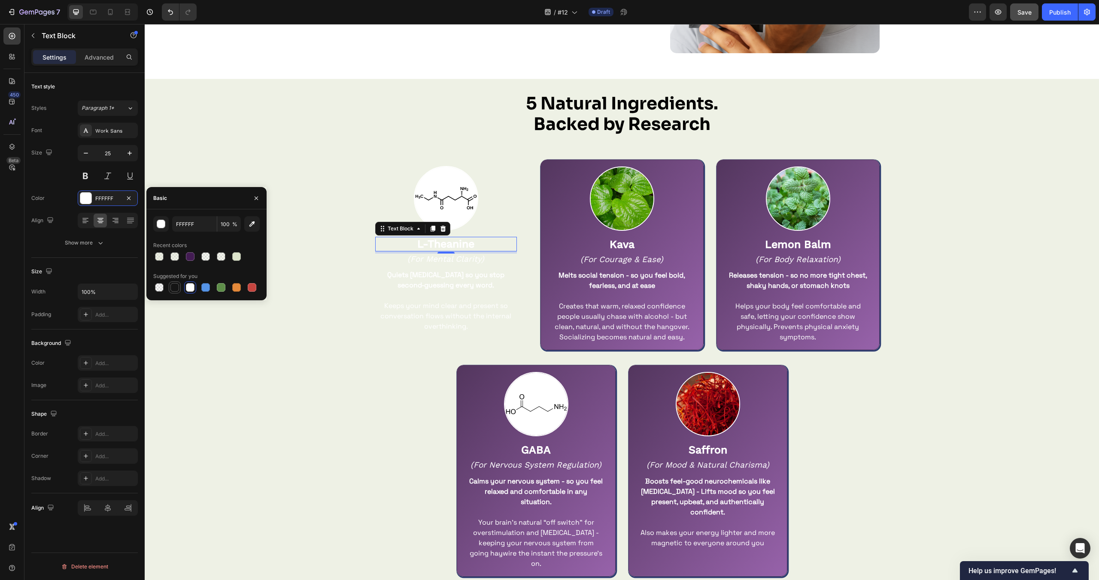
click at [175, 285] on div at bounding box center [174, 287] width 9 height 9
type input "151515"
click at [288, 371] on div "5 Natural Ingredients. Backed by Research Heading Row Image L-Theanine Text Blo…" at bounding box center [622, 355] width 954 height 525
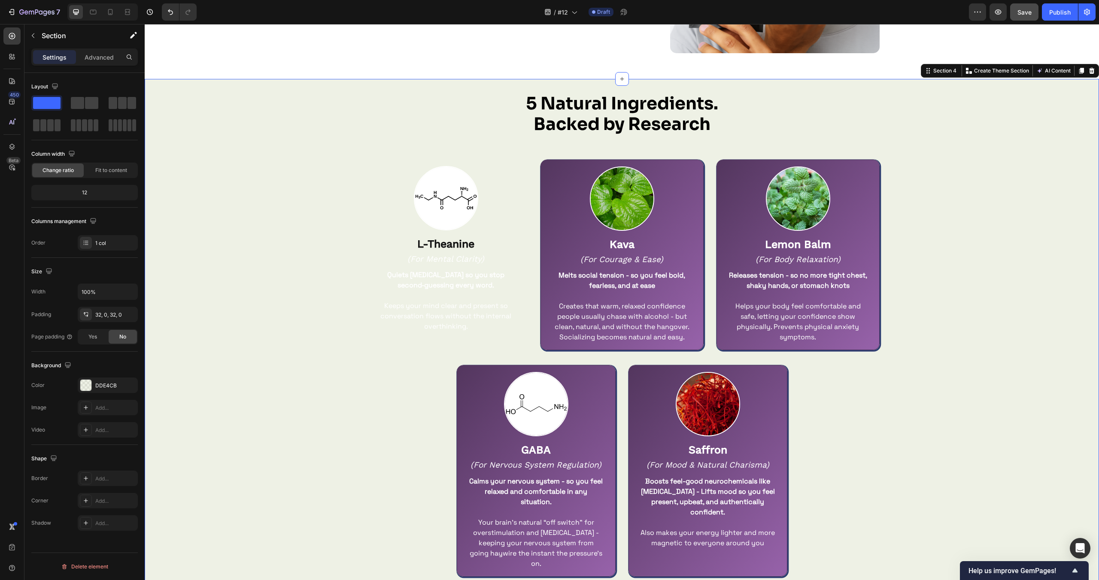
click at [288, 371] on div "5 Natural Ingredients. Backed by Research Heading Row Image L-Theanine Text Blo…" at bounding box center [622, 355] width 954 height 525
click at [432, 193] on img at bounding box center [446, 198] width 64 height 64
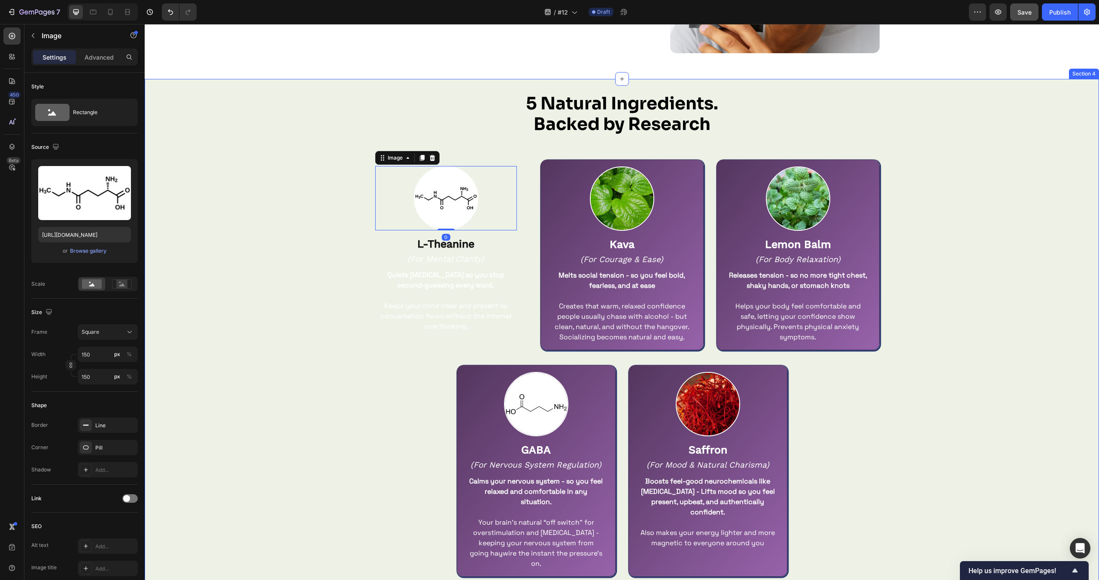
click at [296, 288] on div "5 Natural Ingredients. Backed by Research Heading Row Image 0 L-Theanine Text B…" at bounding box center [622, 355] width 954 height 525
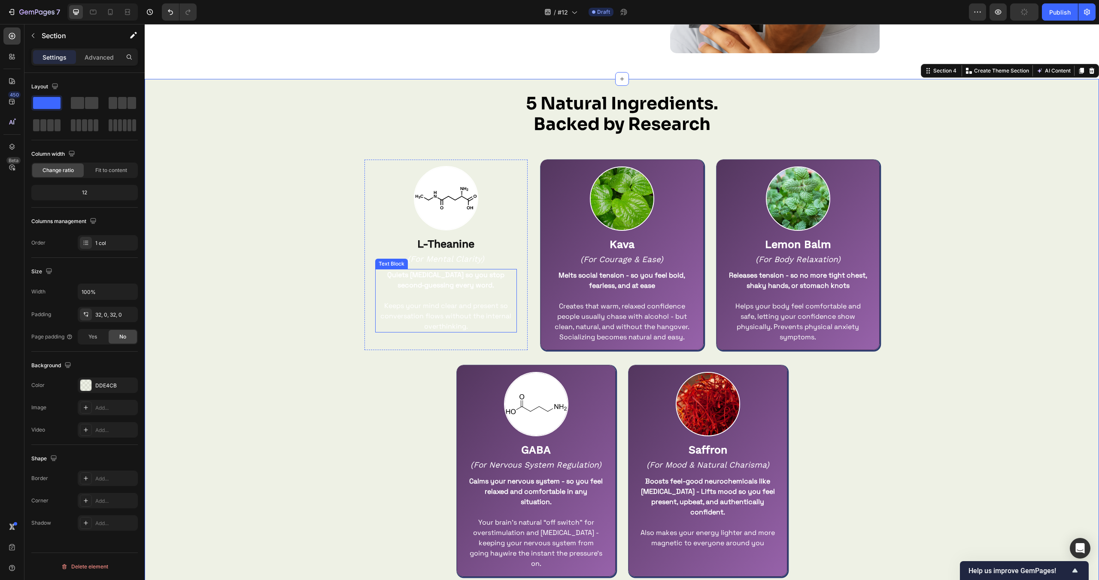
click at [452, 279] on strong "Quiets racing thoughts so you stop second‑guessing every word." at bounding box center [445, 279] width 117 height 19
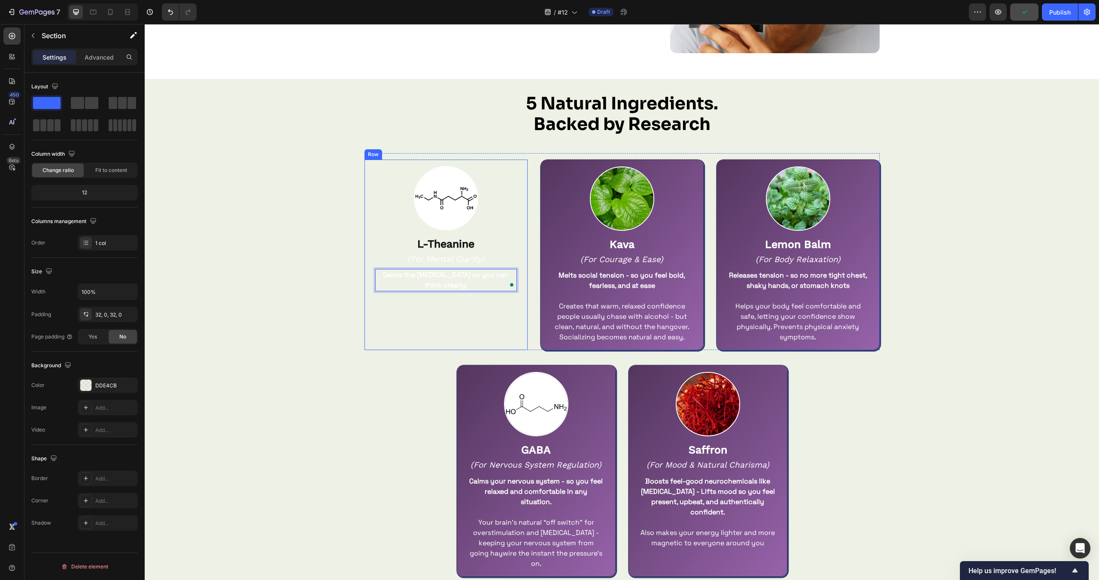
click at [273, 292] on div "5 Natural Ingredients. Backed by Research Heading Row Image L-Theanine Text Blo…" at bounding box center [622, 355] width 954 height 525
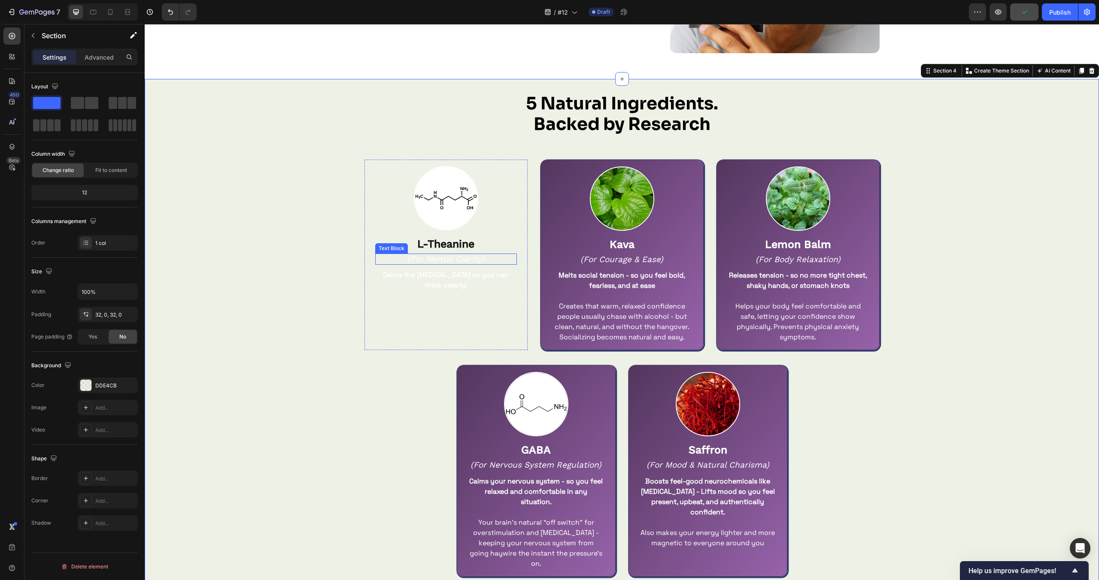
click at [455, 261] on icon "(For Mental Clarity)" at bounding box center [445, 259] width 77 height 10
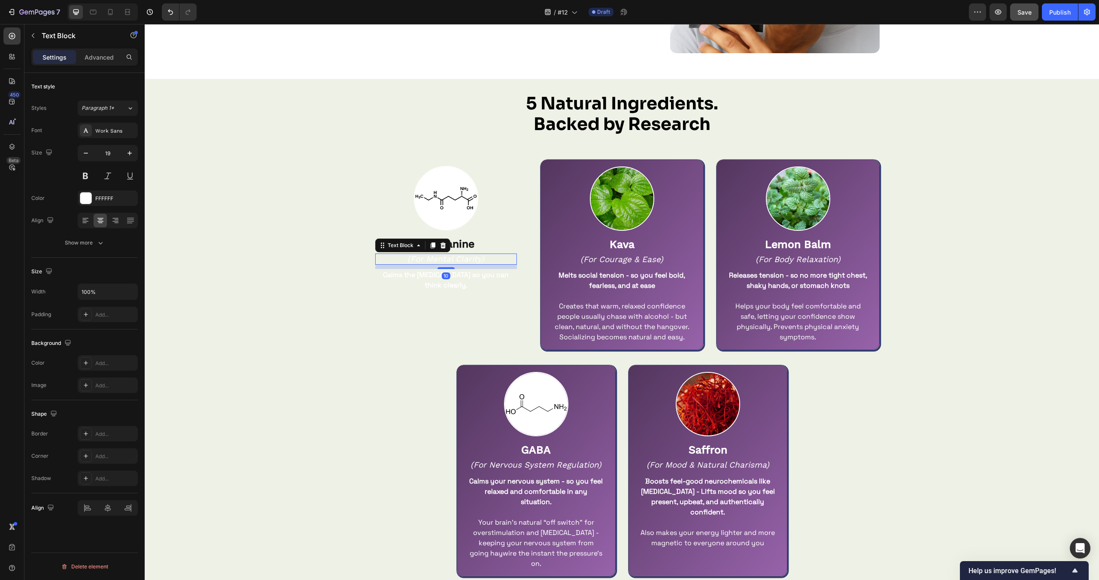
click at [441, 243] on icon at bounding box center [443, 245] width 7 height 7
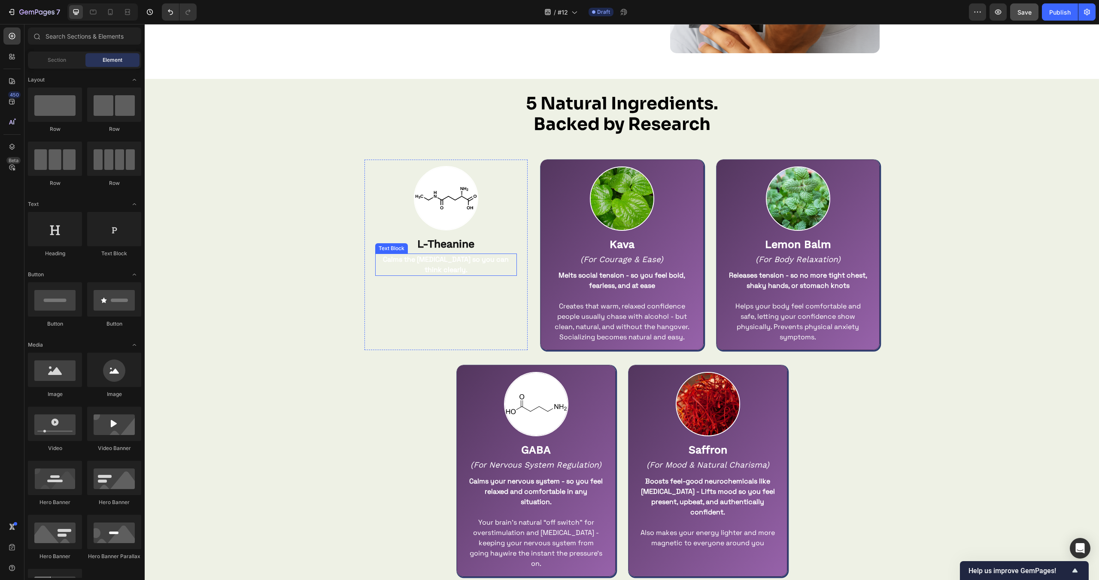
click at [475, 265] on p "Calms the [MEDICAL_DATA] so you can think clearly." at bounding box center [446, 265] width 140 height 21
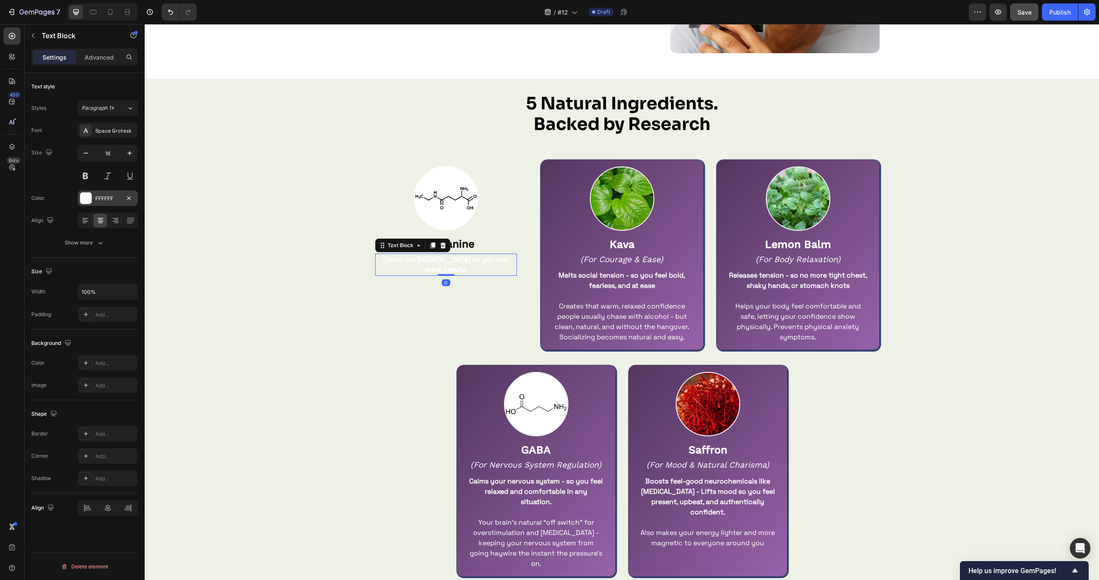
click at [87, 191] on div "FFFFFF" at bounding box center [108, 198] width 60 height 15
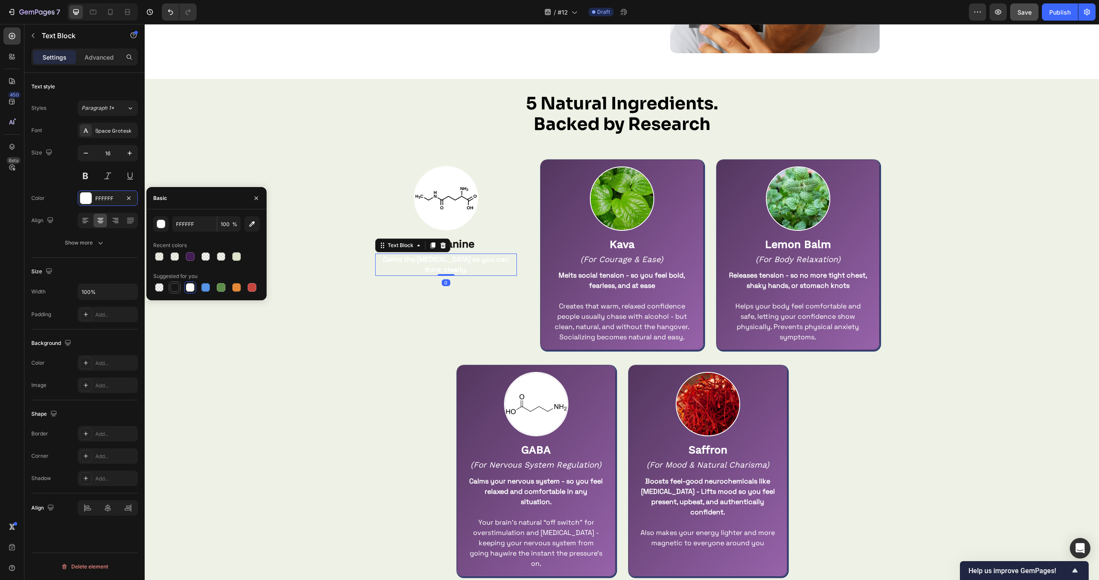
click at [177, 292] on div at bounding box center [175, 287] width 10 height 10
type input "151515"
click at [252, 400] on div "5 Natural Ingredients. Backed by Research Heading Row Image L-Theanine Text Blo…" at bounding box center [622, 355] width 954 height 525
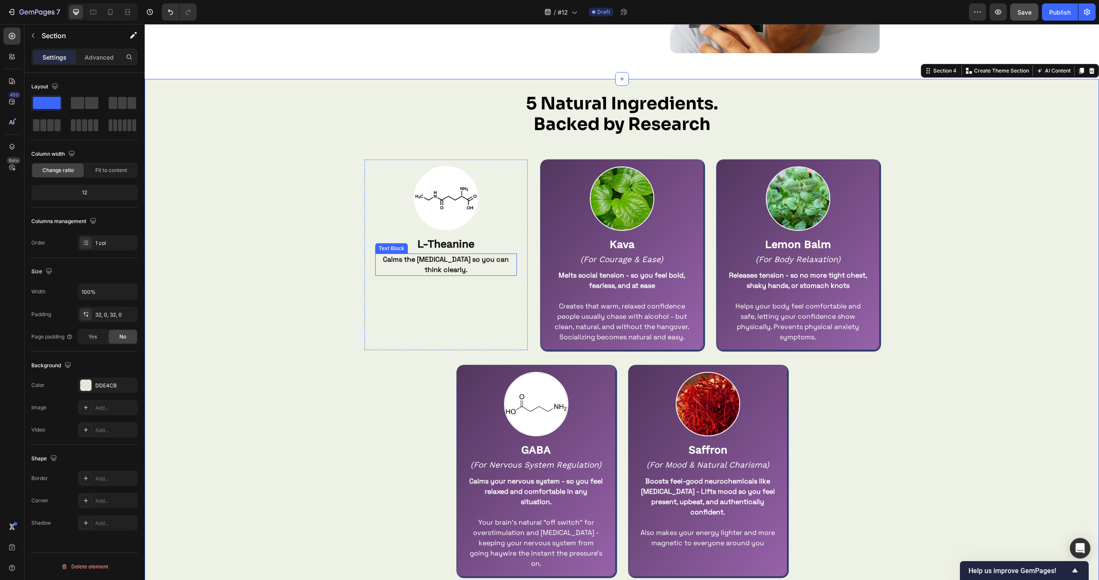
click at [449, 263] on strong "Calms the [MEDICAL_DATA] so you can think clearly." at bounding box center [446, 264] width 126 height 19
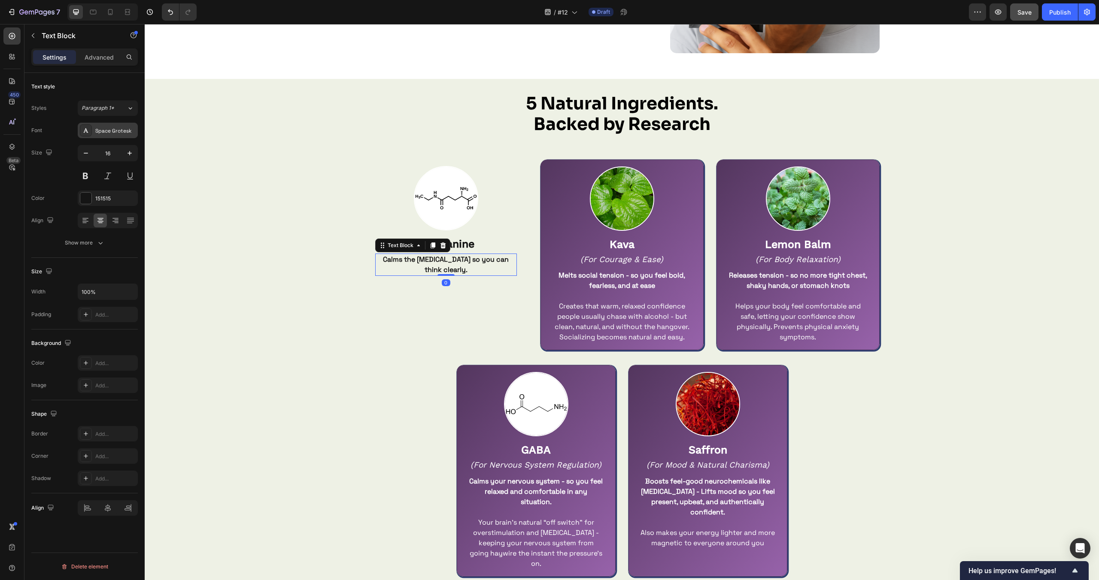
click at [114, 134] on div "Space Grotesk" at bounding box center [115, 131] width 40 height 8
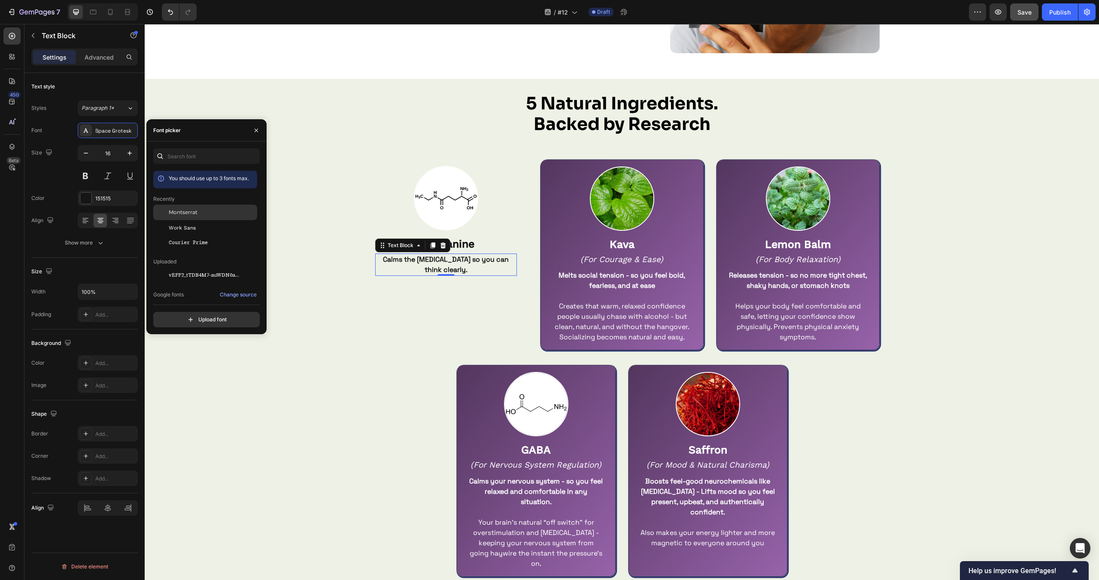
click at [188, 212] on span "Montserrat" at bounding box center [183, 213] width 29 height 8
click at [485, 247] on p "L-Theanine" at bounding box center [446, 244] width 140 height 13
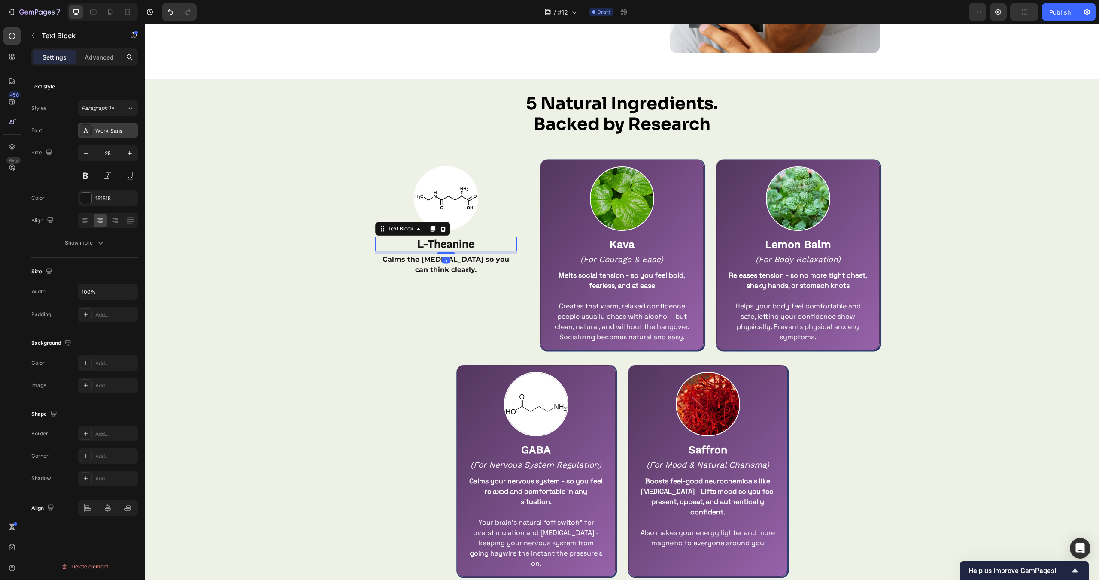
click at [118, 133] on div "Work Sans" at bounding box center [115, 131] width 40 height 8
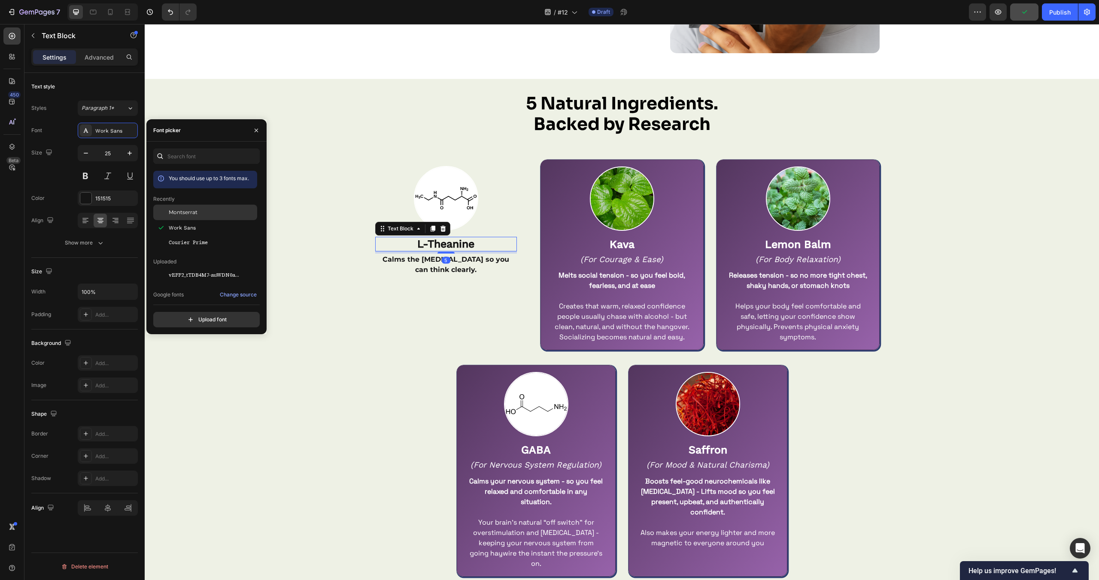
click at [181, 209] on span "Montserrat" at bounding box center [183, 213] width 29 height 8
click at [379, 330] on div "Image L-Theanine Text Block 5 Calms the racing thoughts so you can think clearl…" at bounding box center [446, 255] width 142 height 178
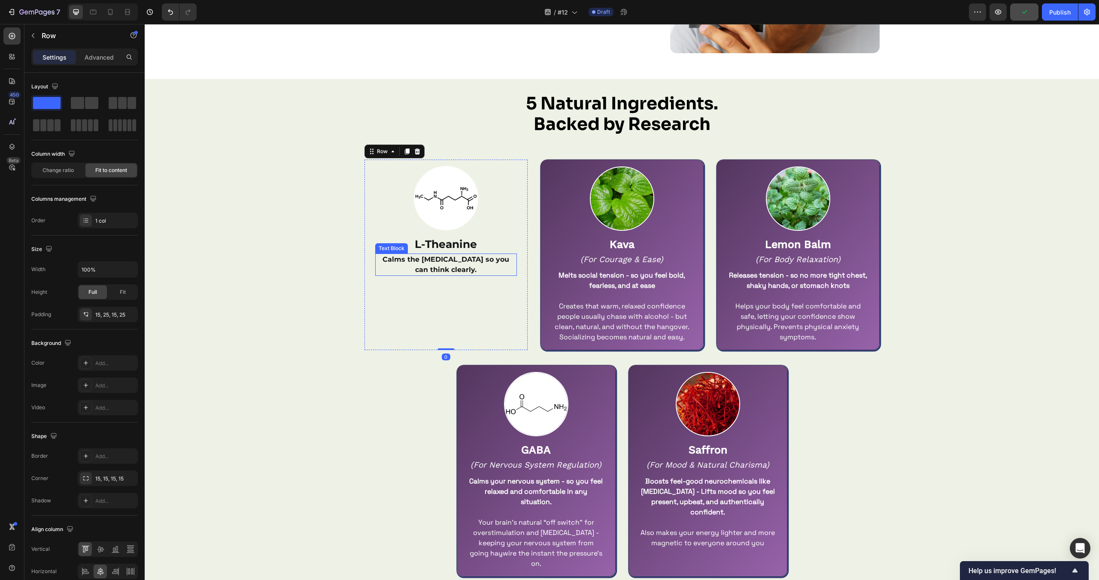
click at [437, 275] on div "Calms the racing thoughts so you can think clearly. Text Block" at bounding box center [446, 265] width 142 height 22
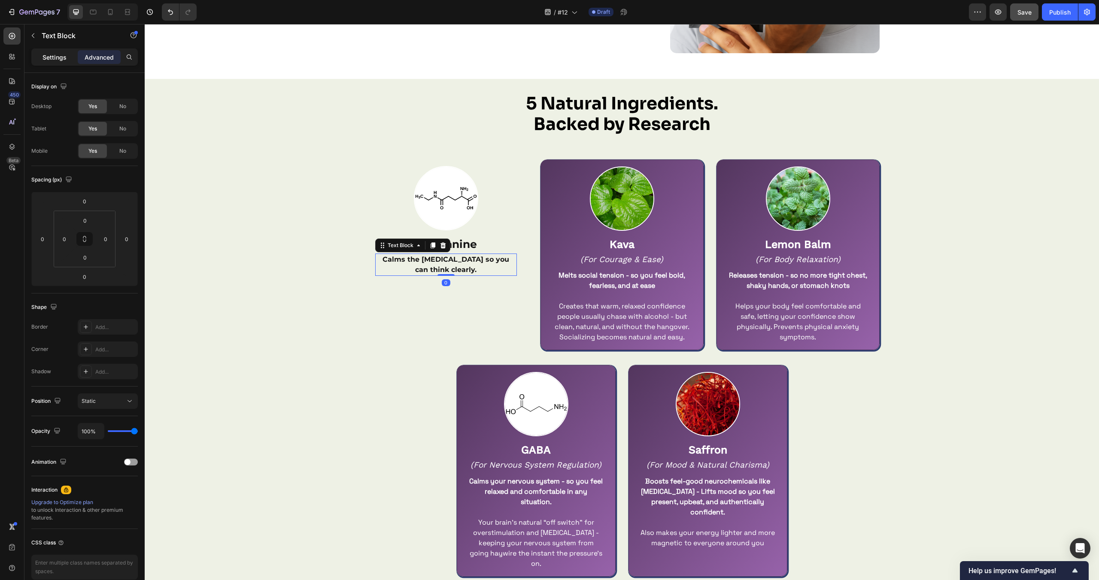
click at [56, 58] on p "Settings" at bounding box center [54, 57] width 24 height 9
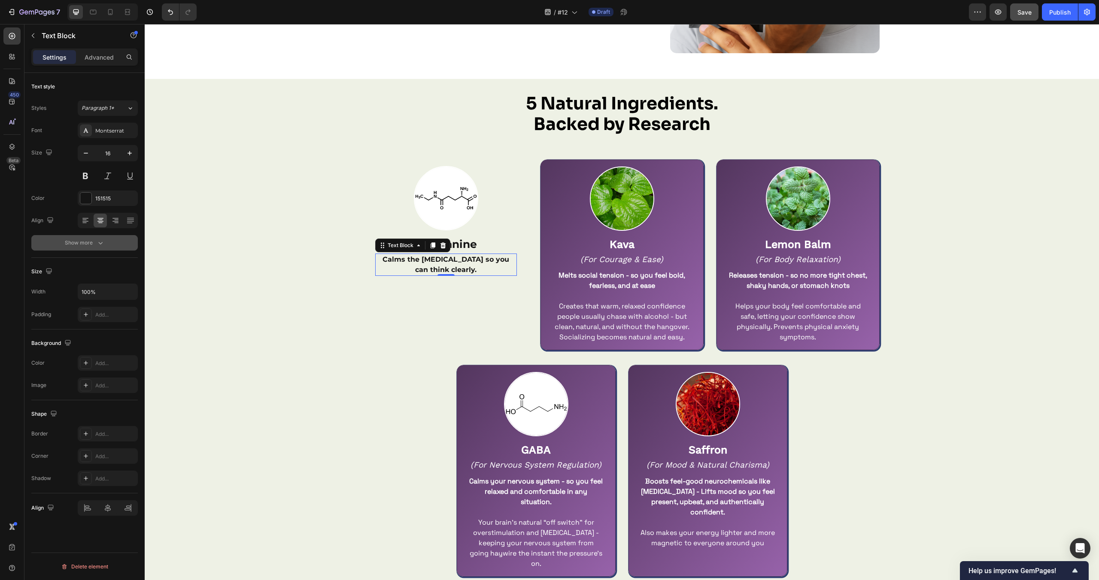
click at [100, 249] on button "Show more" at bounding box center [84, 242] width 106 height 15
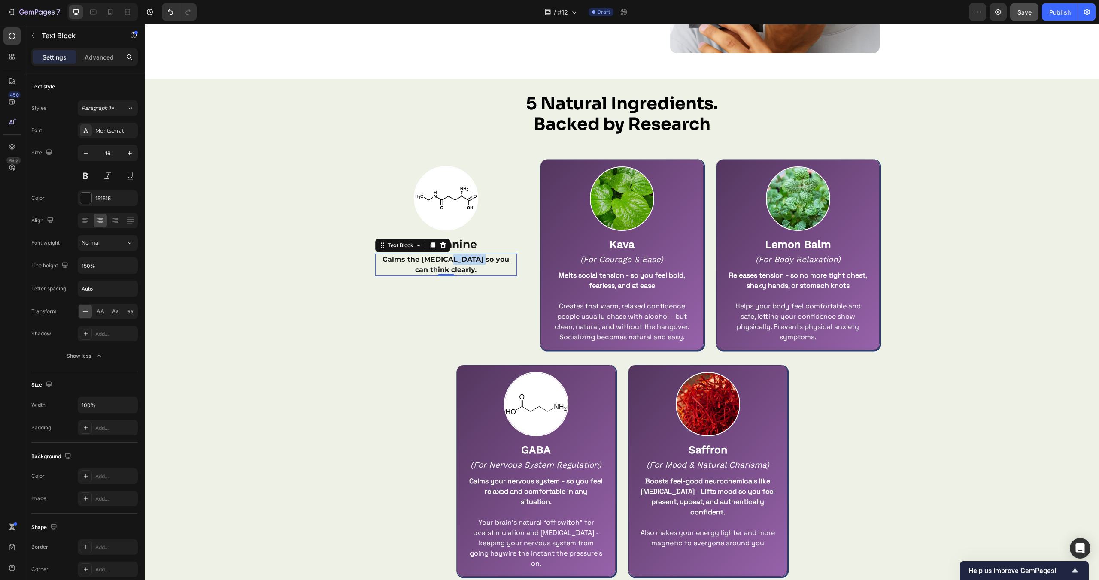
click at [443, 259] on strong "Calms the [MEDICAL_DATA] so you can think clearly." at bounding box center [445, 264] width 127 height 18
click at [402, 363] on div "5 Natural Ingredients. Backed by Research Heading Row Image L-Theanine Text Blo…" at bounding box center [622, 355] width 954 height 525
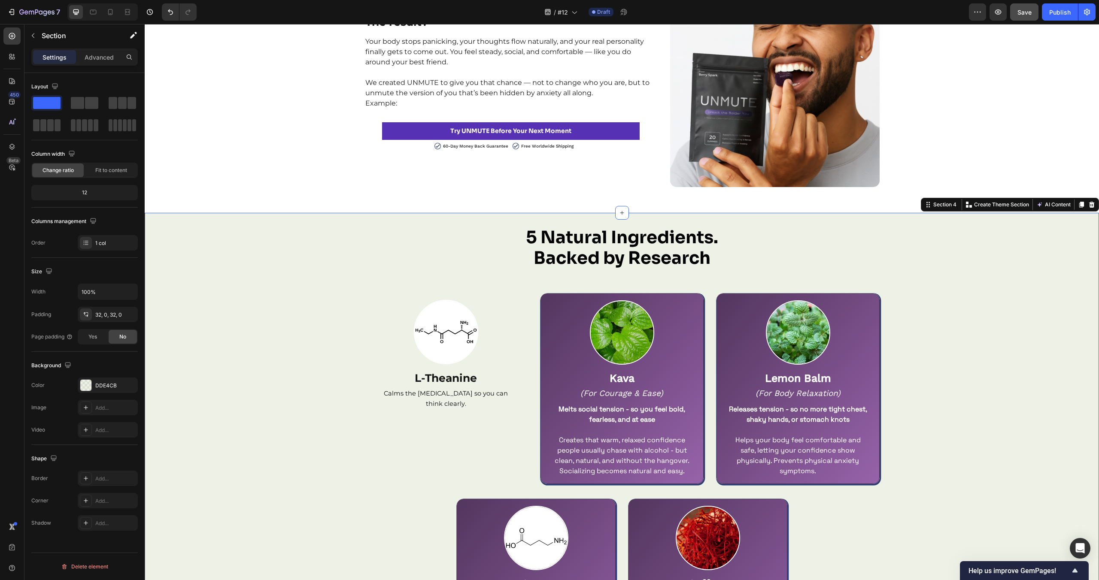
scroll to position [1425, 0]
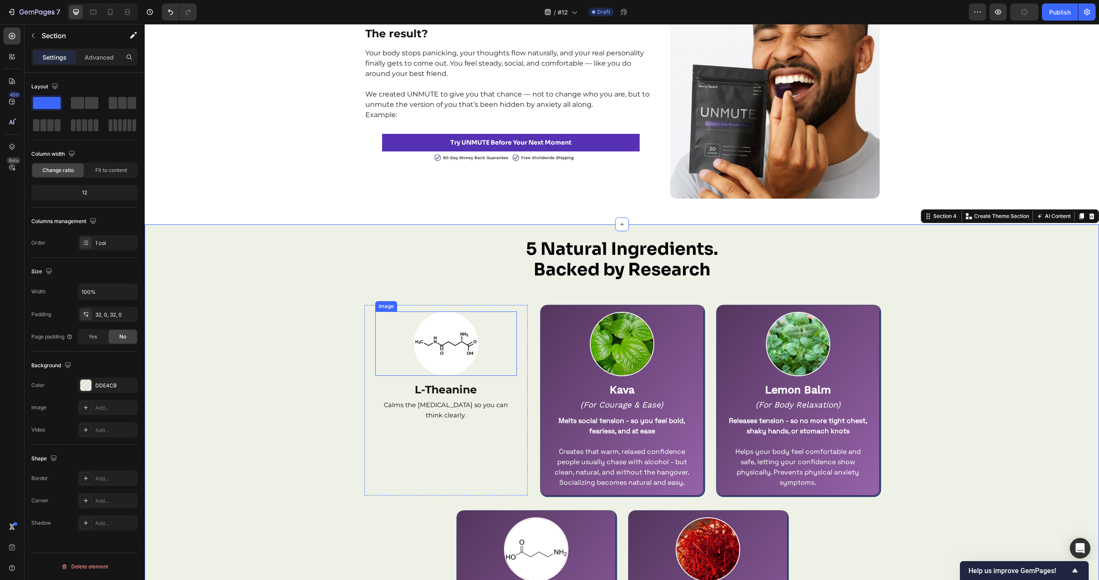
click at [470, 347] on img at bounding box center [446, 344] width 64 height 64
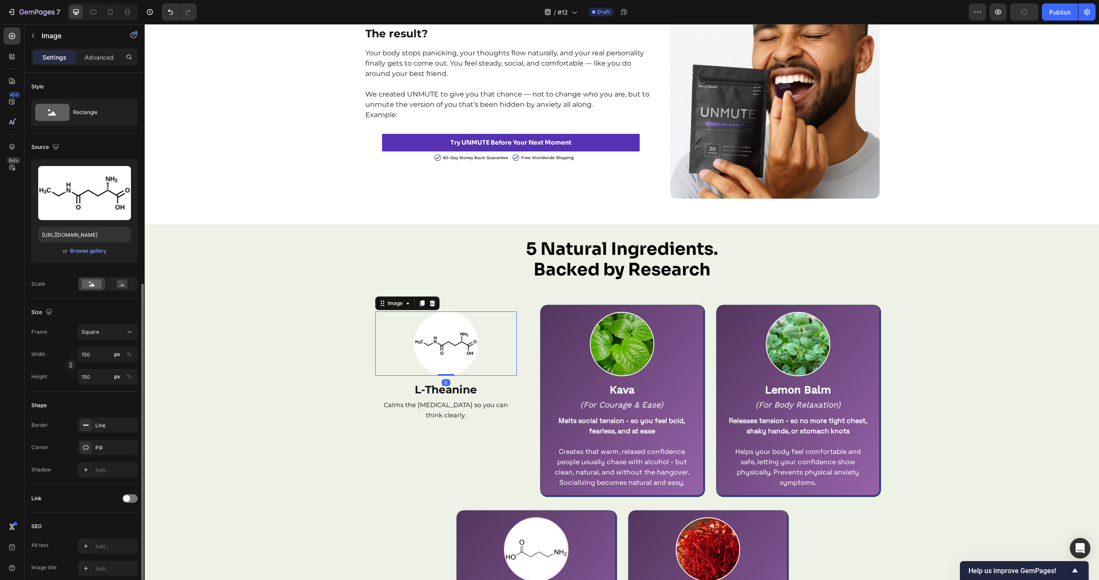
scroll to position [115, 0]
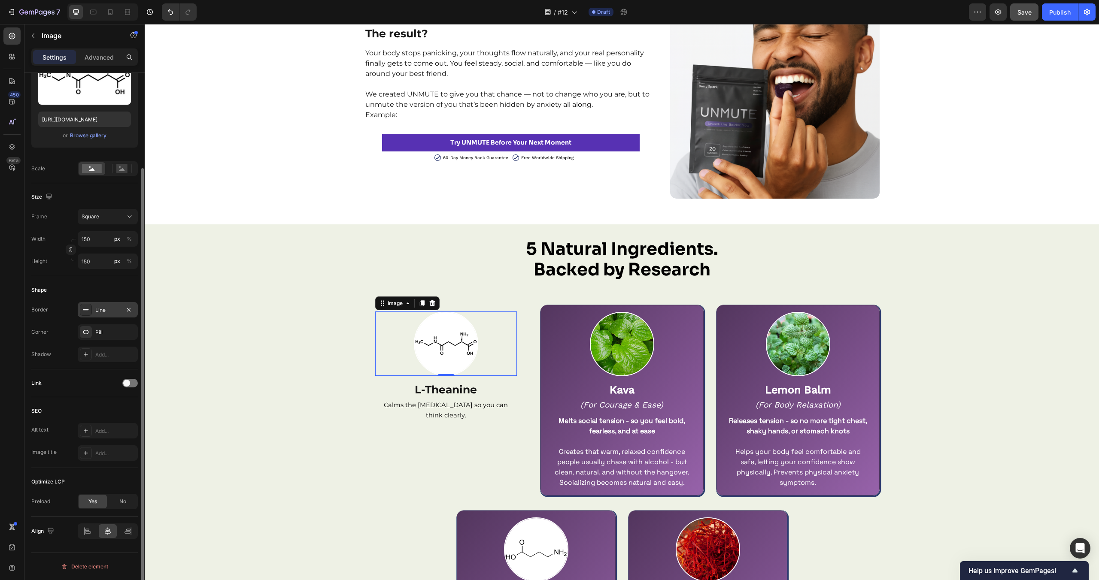
click at [110, 308] on div "Line" at bounding box center [107, 310] width 25 height 8
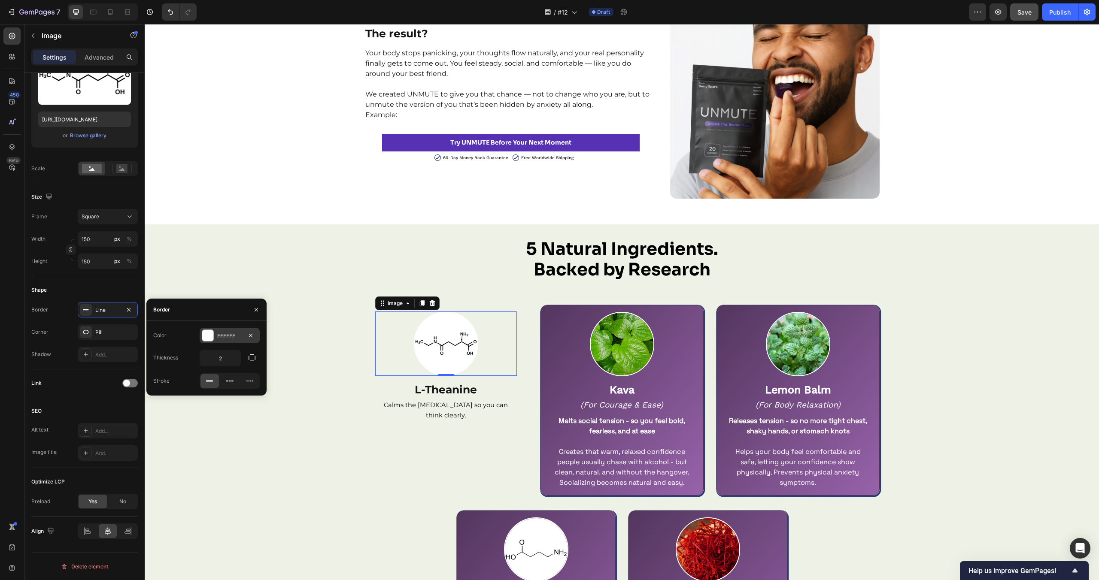
click at [212, 337] on div at bounding box center [207, 335] width 11 height 11
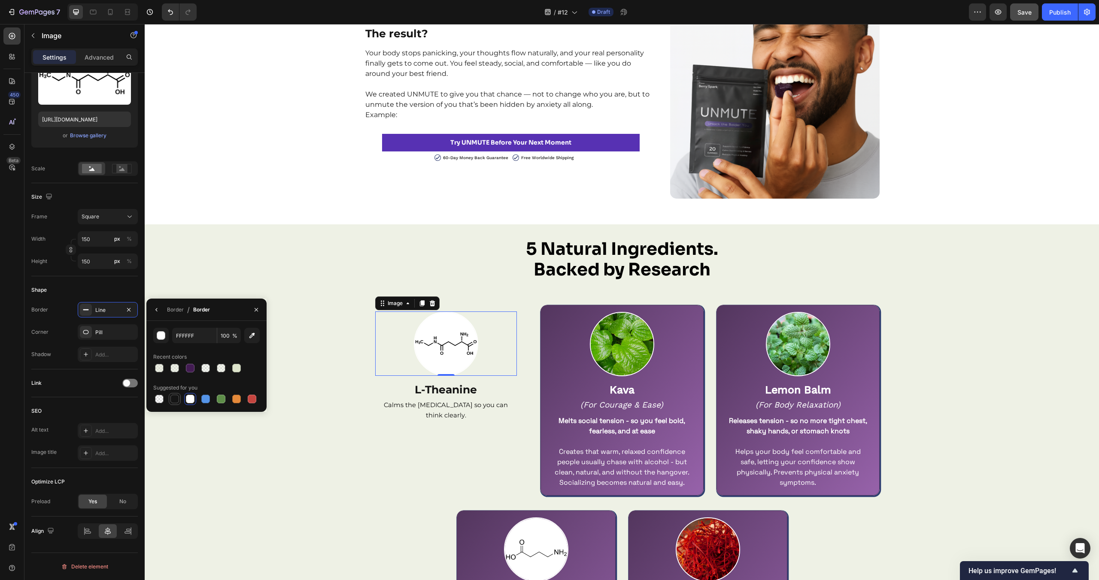
click at [172, 400] on div at bounding box center [174, 399] width 9 height 9
type input "151515"
click at [309, 440] on div "5 Natural Ingredients. Backed by Research Heading Row Image 0 L-Theanine Text B…" at bounding box center [622, 500] width 954 height 525
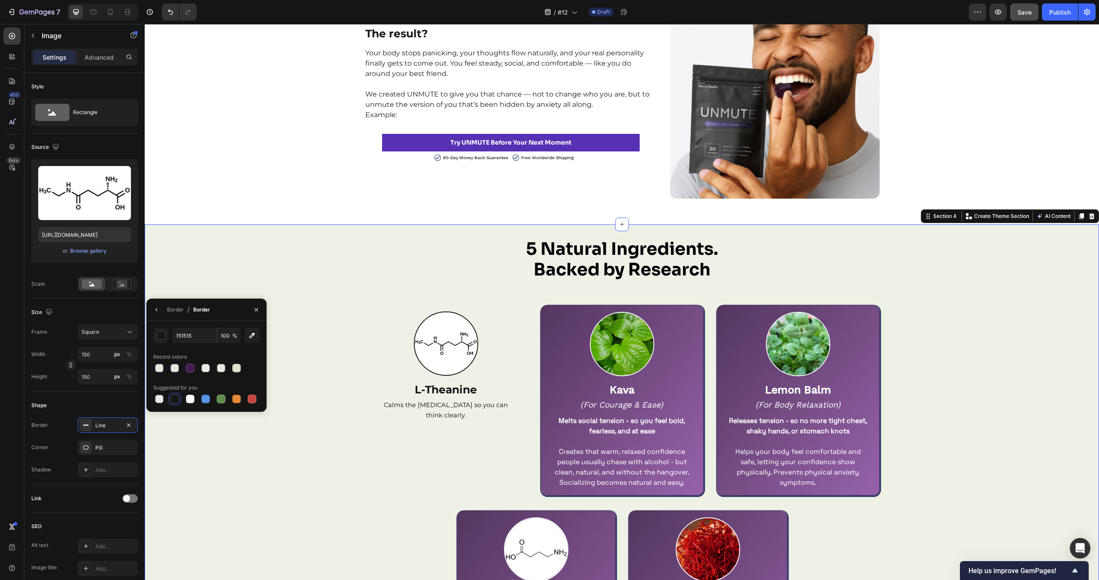
click at [309, 440] on div "5 Natural Ingredients. Backed by Research Heading Row Image L-Theanine Text Blo…" at bounding box center [622, 500] width 954 height 525
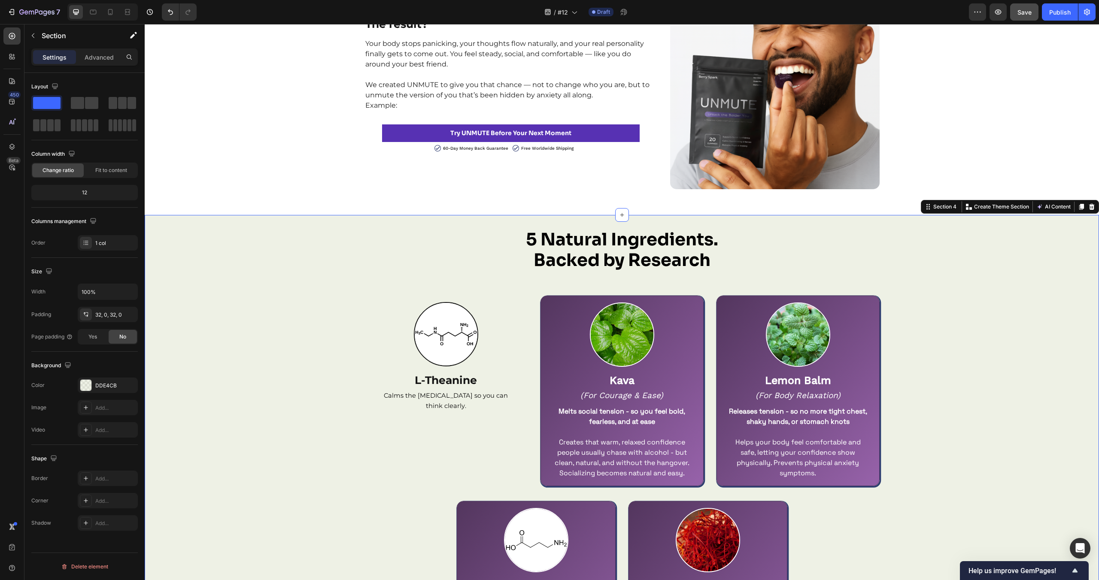
scroll to position [1441, 0]
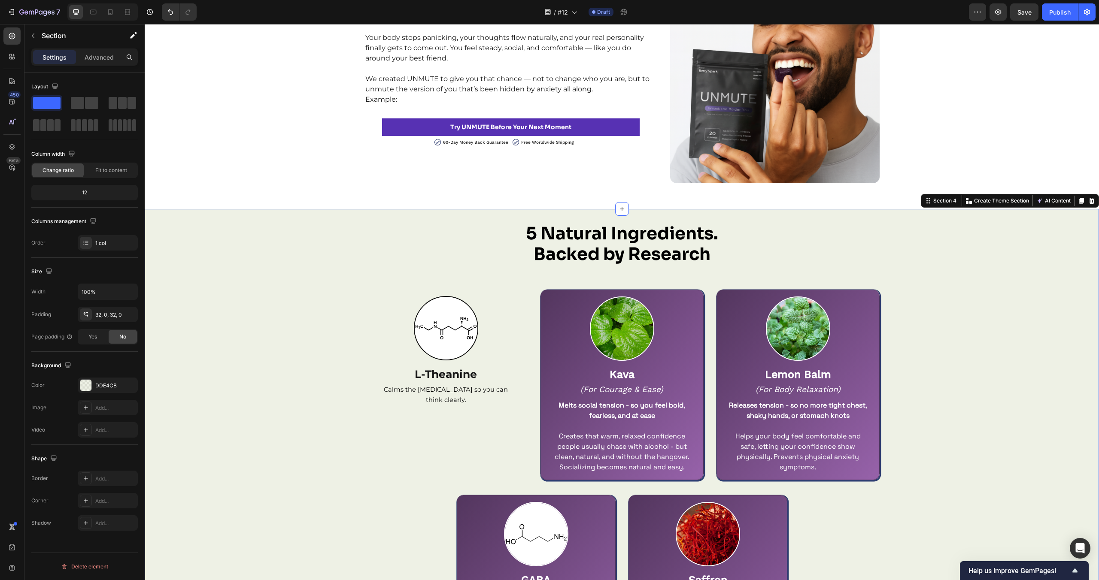
scroll to position [1441, 0]
click at [270, 358] on div "5 Natural Ingredients. Backed by Research Heading Row Image L-Theanine Text Blo…" at bounding box center [622, 485] width 954 height 525
click at [132, 383] on icon "button" at bounding box center [128, 385] width 7 height 7
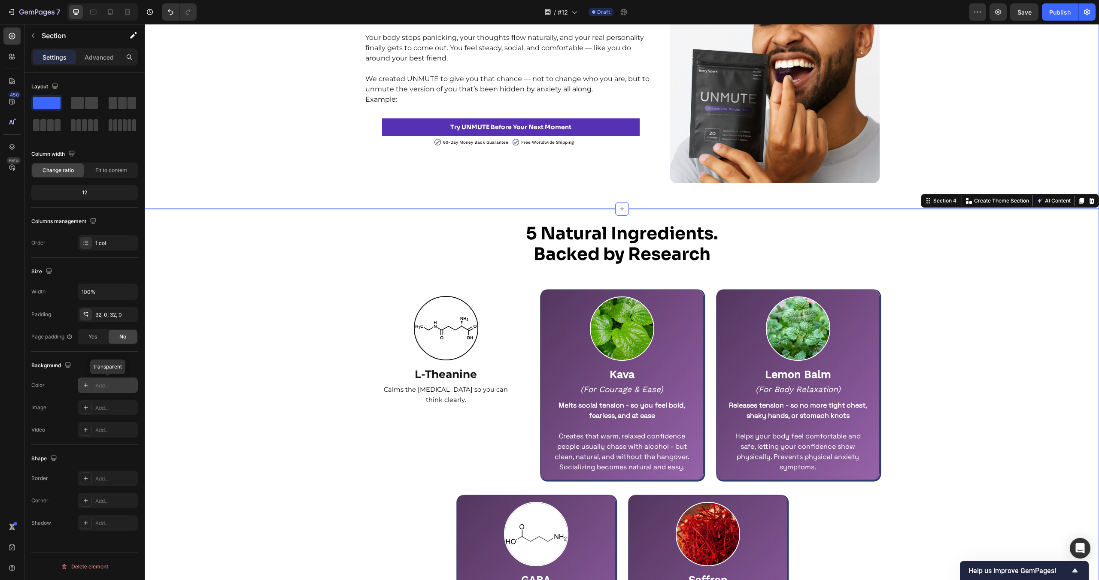
click at [319, 361] on div "5 Natural Ingredients. Backed by Research Heading Row Image L-Theanine Text Blo…" at bounding box center [622, 485] width 954 height 525
click at [317, 358] on div "5 Natural Ingredients. Backed by Research Heading Row Image L-Theanine Text Blo…" at bounding box center [622, 485] width 954 height 525
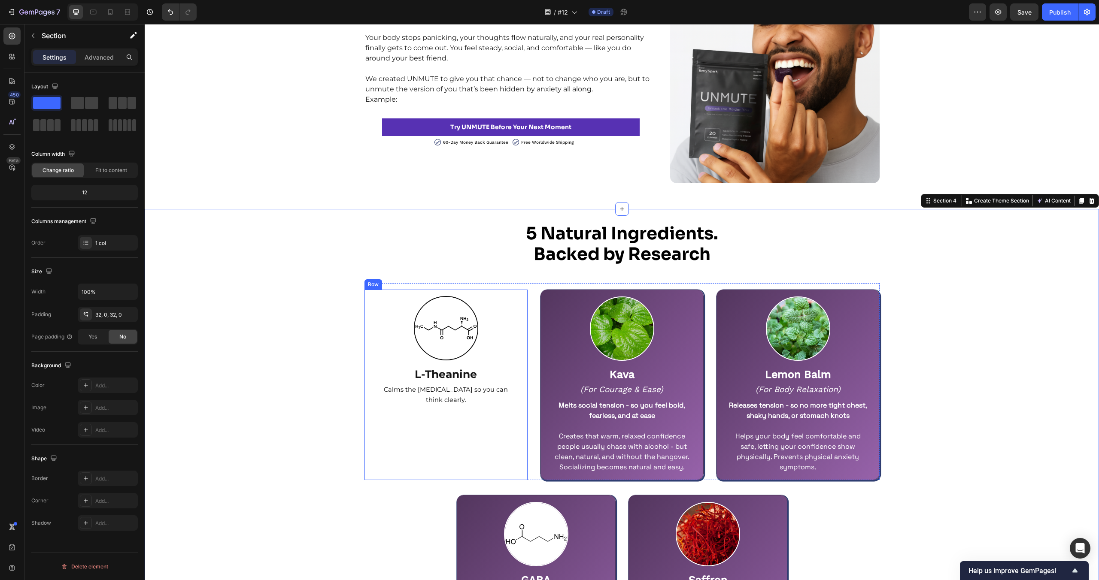
click at [498, 291] on div "Image L-Theanine Text Block Calms the [MEDICAL_DATA] so you can think clearly. …" at bounding box center [445, 385] width 163 height 191
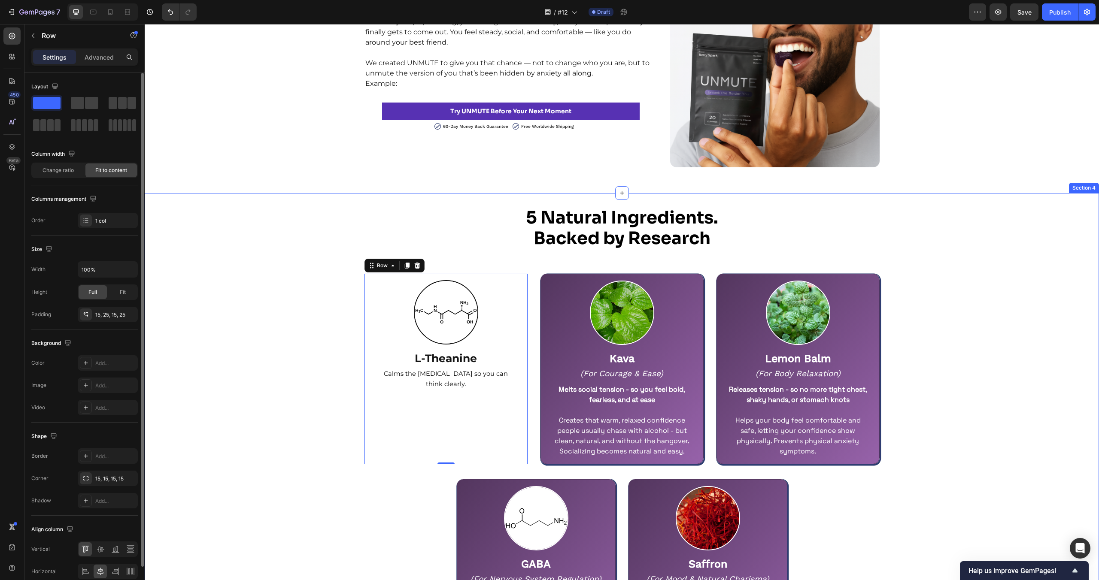
scroll to position [1465, 0]
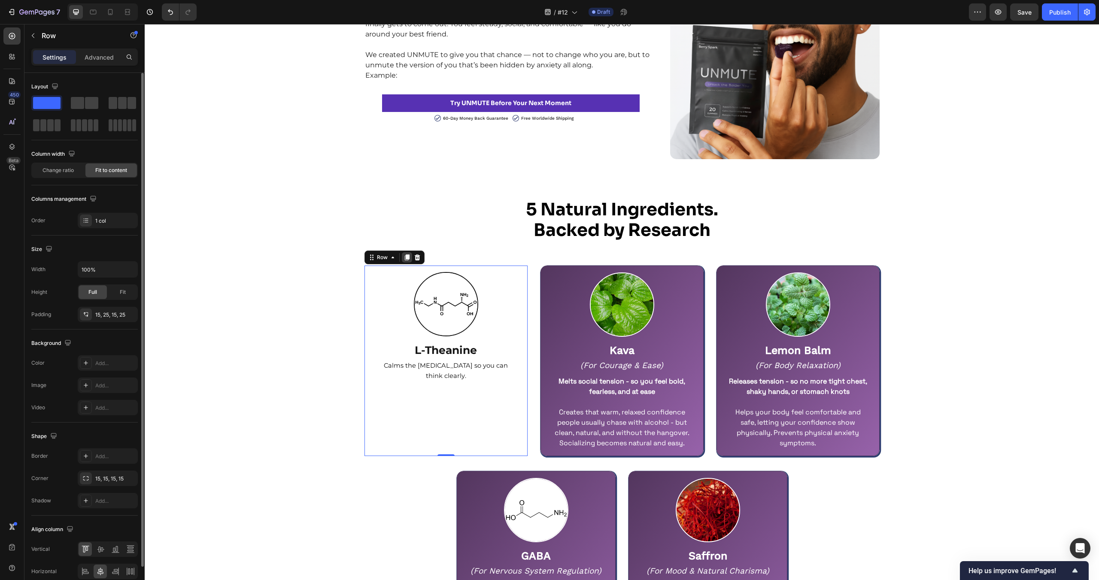
click at [408, 256] on icon at bounding box center [406, 258] width 5 height 6
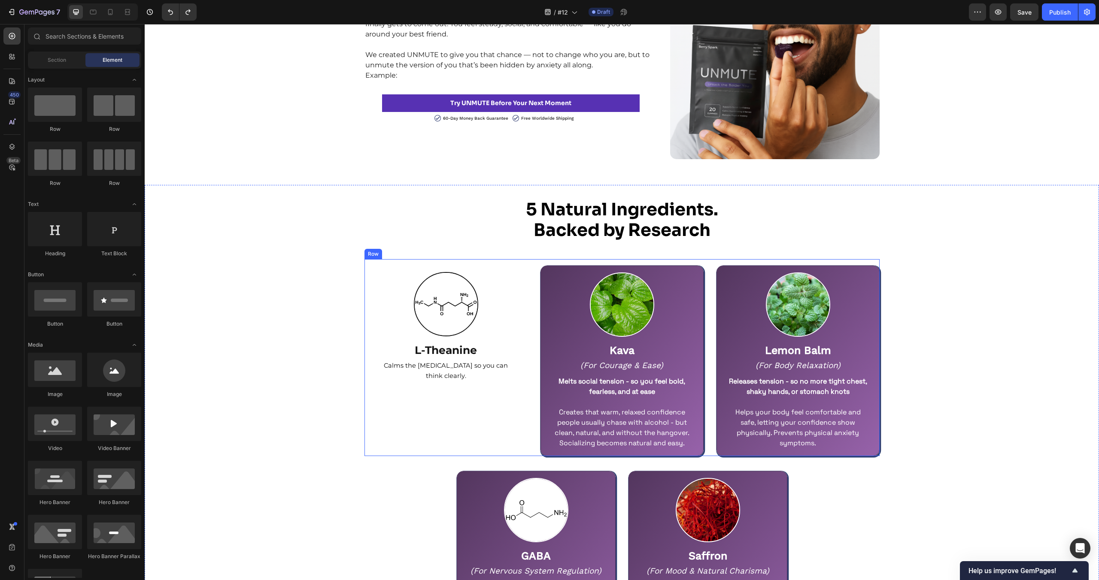
click at [534, 299] on div "Image L-Theanine Text Block Calms the [MEDICAL_DATA] so you can think clearly. …" at bounding box center [621, 357] width 515 height 197
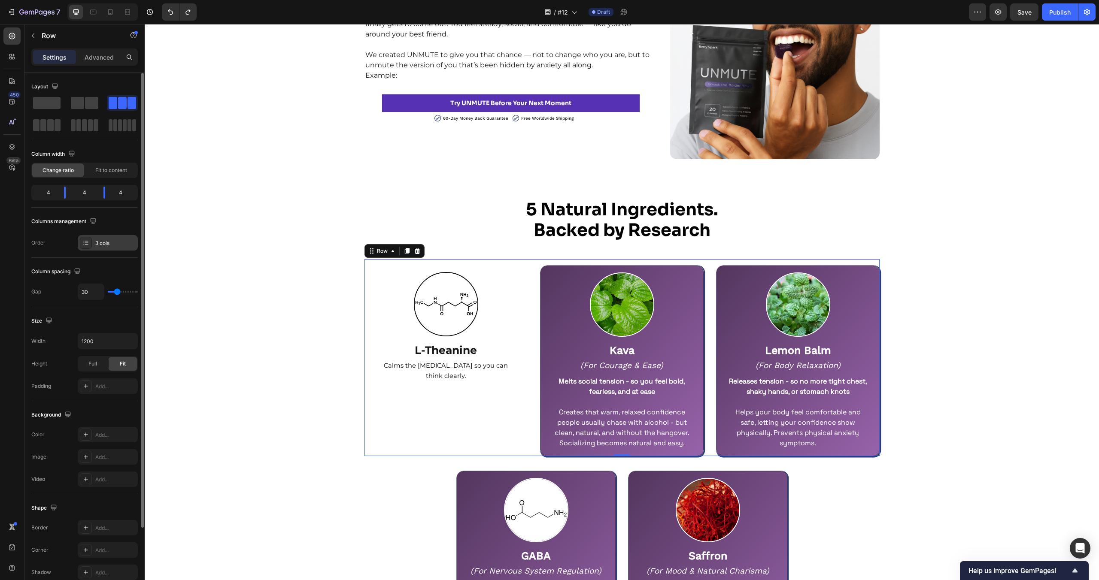
click at [104, 243] on div "3 cols" at bounding box center [115, 244] width 40 height 8
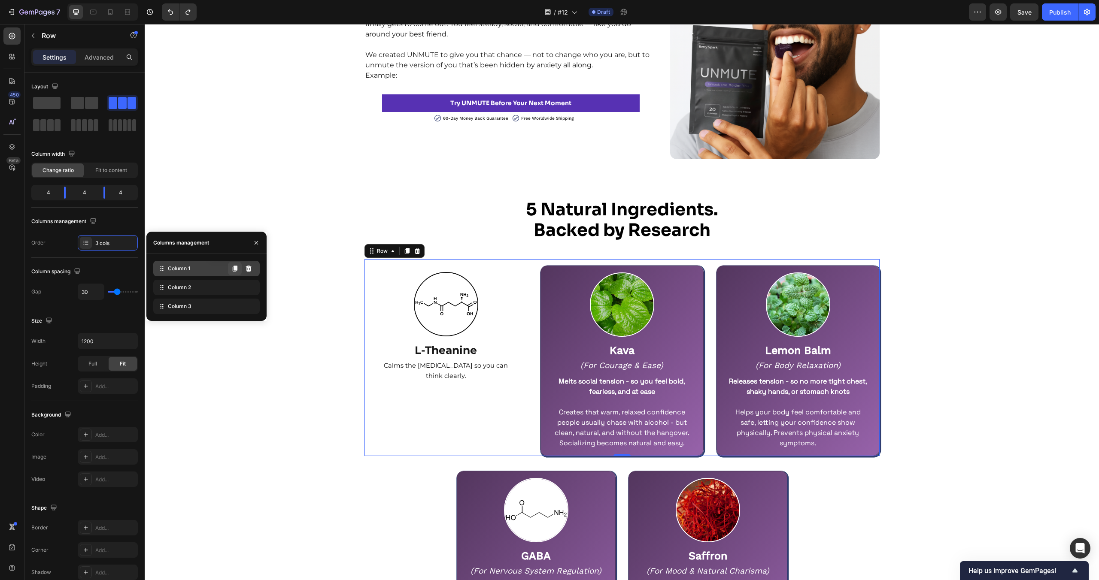
click at [235, 267] on icon at bounding box center [235, 269] width 5 height 6
click at [237, 270] on icon at bounding box center [235, 269] width 5 height 6
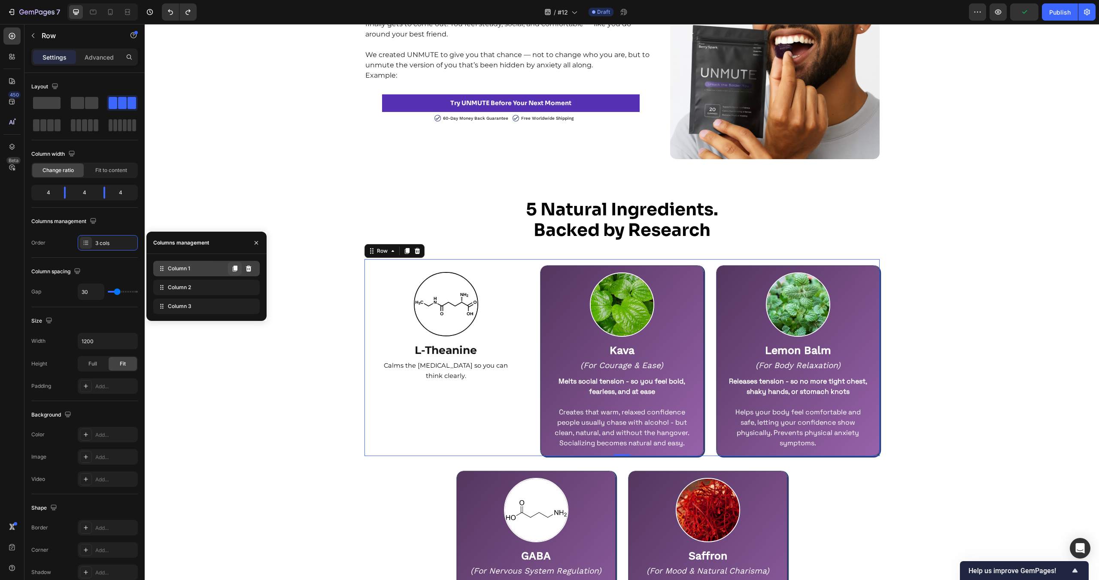
click at [237, 270] on div "Column 1 Duplicate column" at bounding box center [206, 268] width 106 height 15
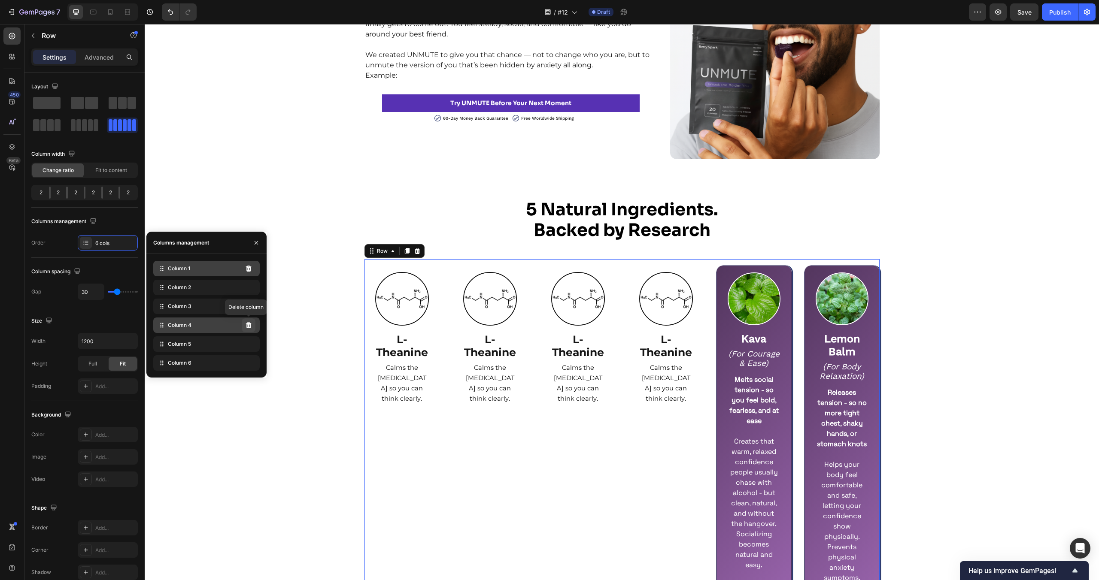
click at [249, 324] on icon at bounding box center [248, 325] width 7 height 7
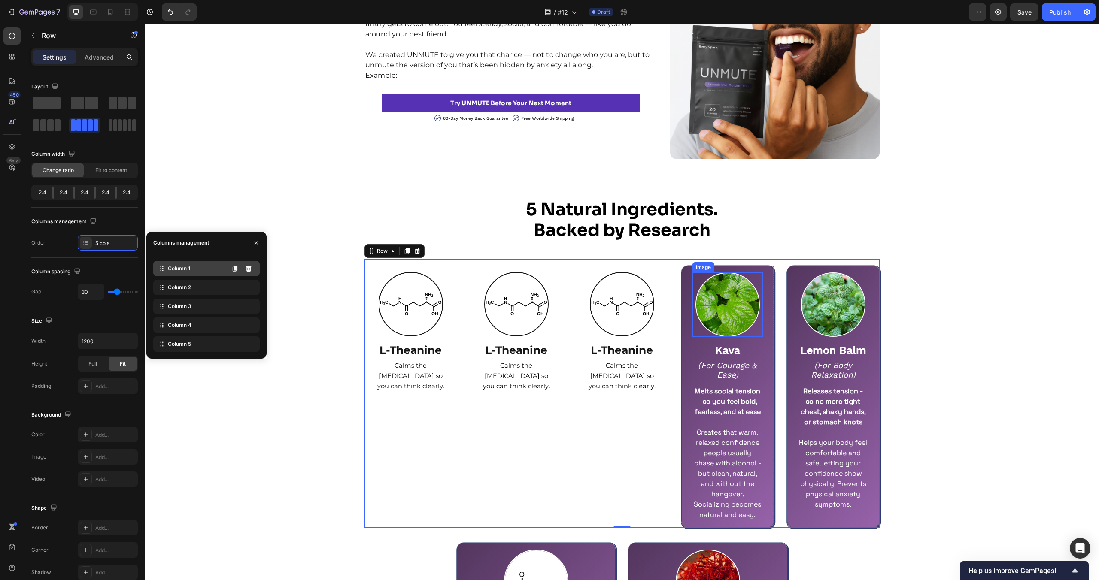
click at [734, 308] on img at bounding box center [727, 305] width 64 height 64
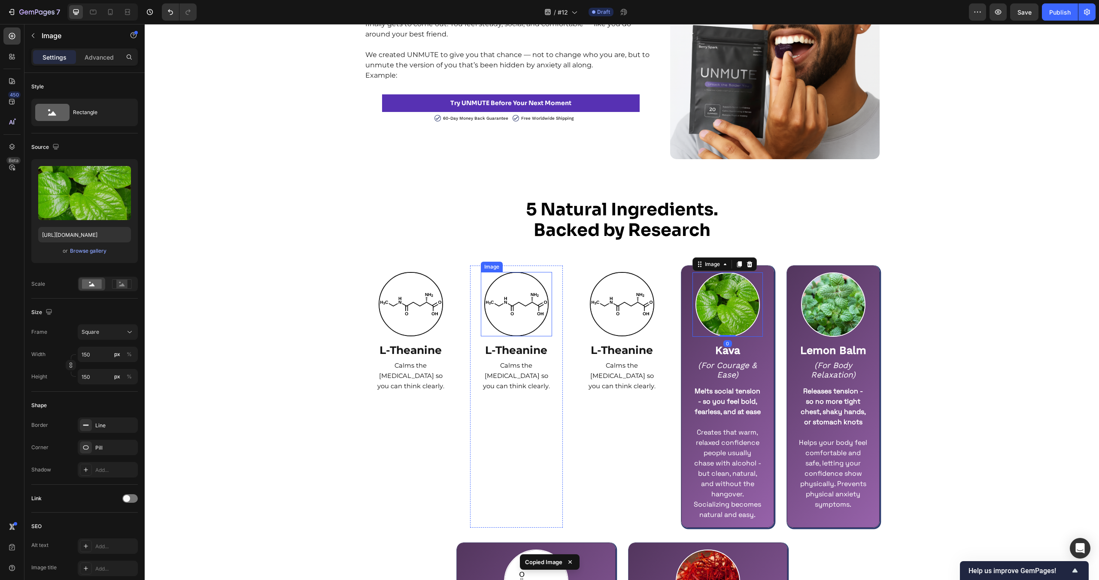
click at [516, 306] on img at bounding box center [516, 304] width 64 height 64
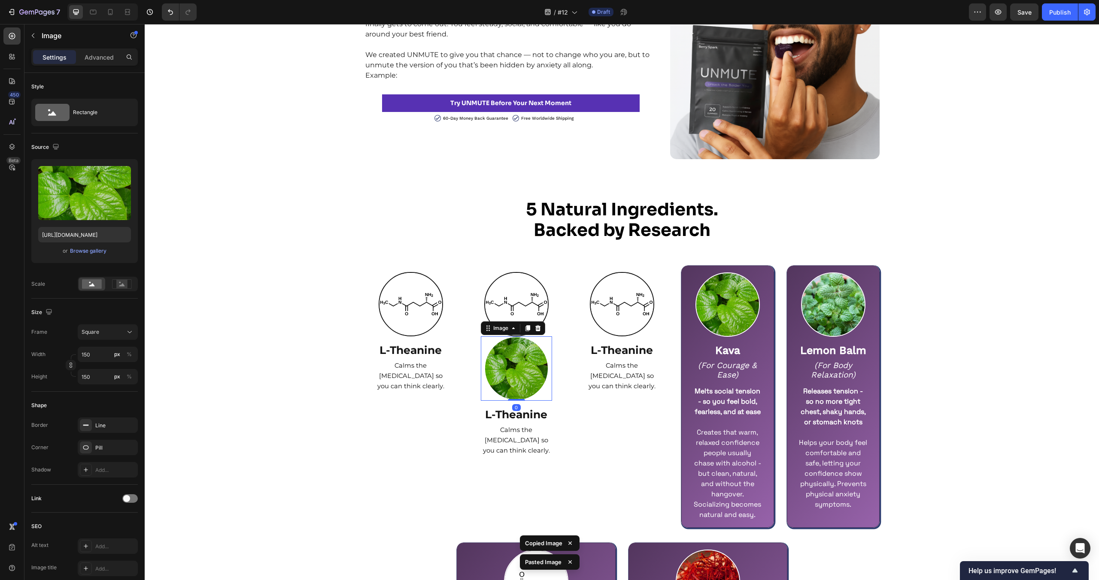
click at [516, 289] on img at bounding box center [516, 304] width 64 height 64
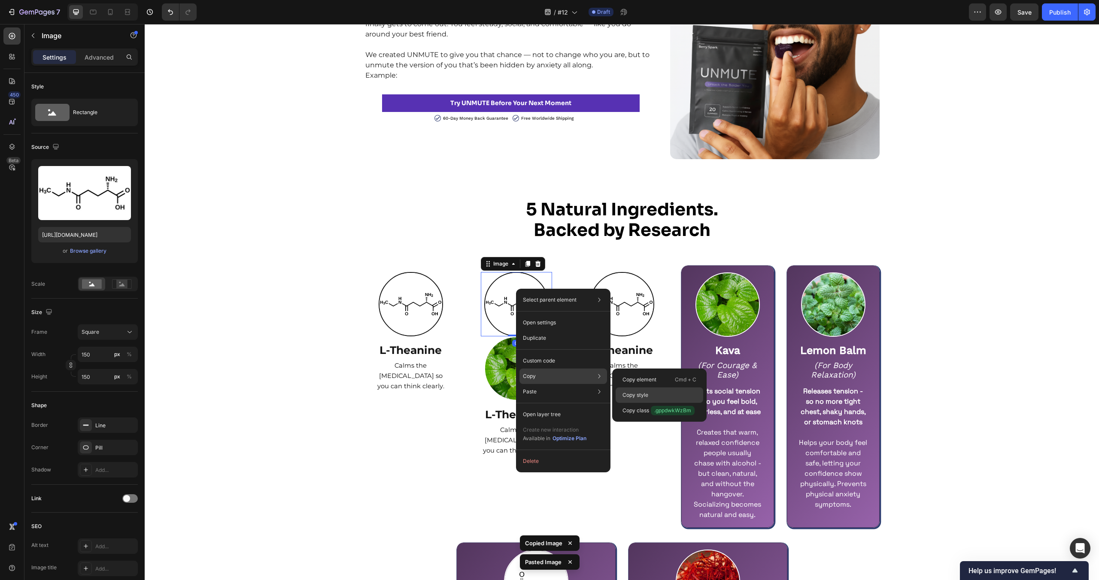
drag, startPoint x: 643, startPoint y: 391, endPoint x: 386, endPoint y: 342, distance: 262.2
click at [643, 391] on p "Copy style" at bounding box center [635, 395] width 26 height 8
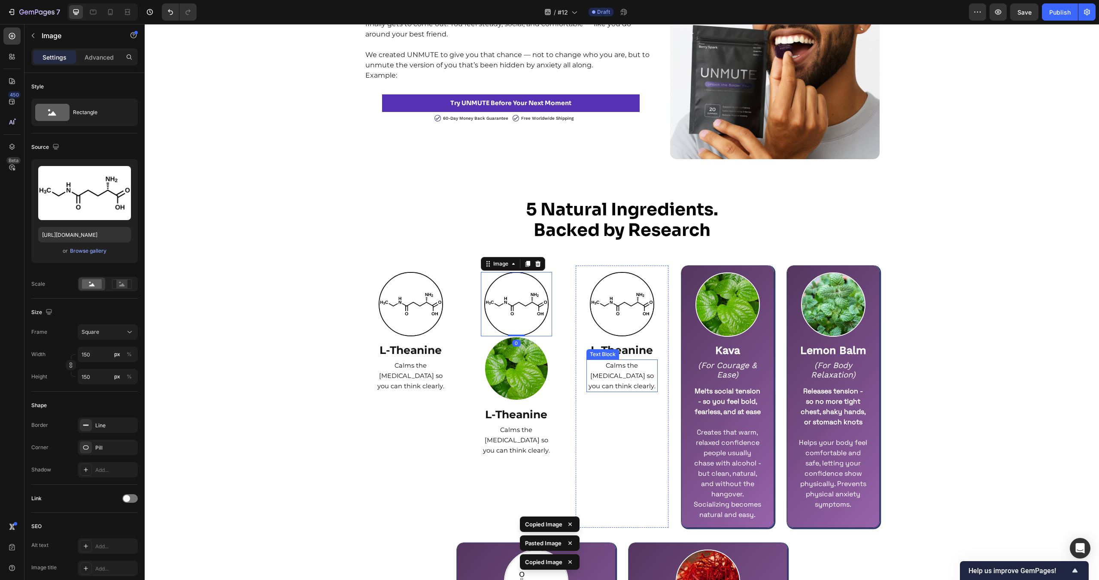
click at [531, 366] on img at bounding box center [516, 369] width 64 height 64
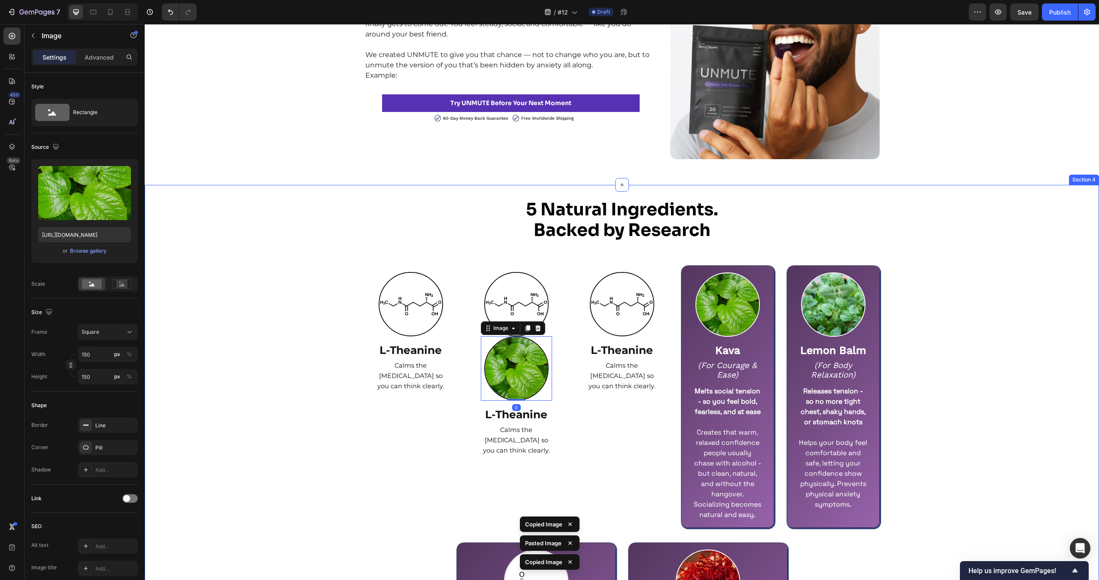
click at [290, 297] on div "5 Natural Ingredients. Backed by Research Heading Row Image L-Theanine Text Blo…" at bounding box center [622, 497] width 954 height 597
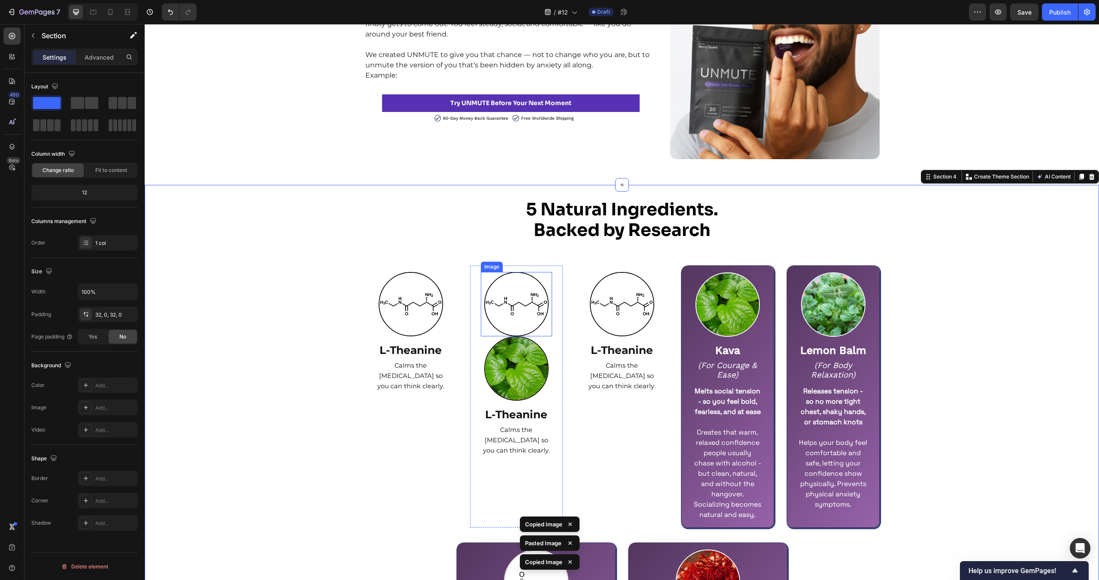
click at [492, 299] on img at bounding box center [516, 304] width 64 height 64
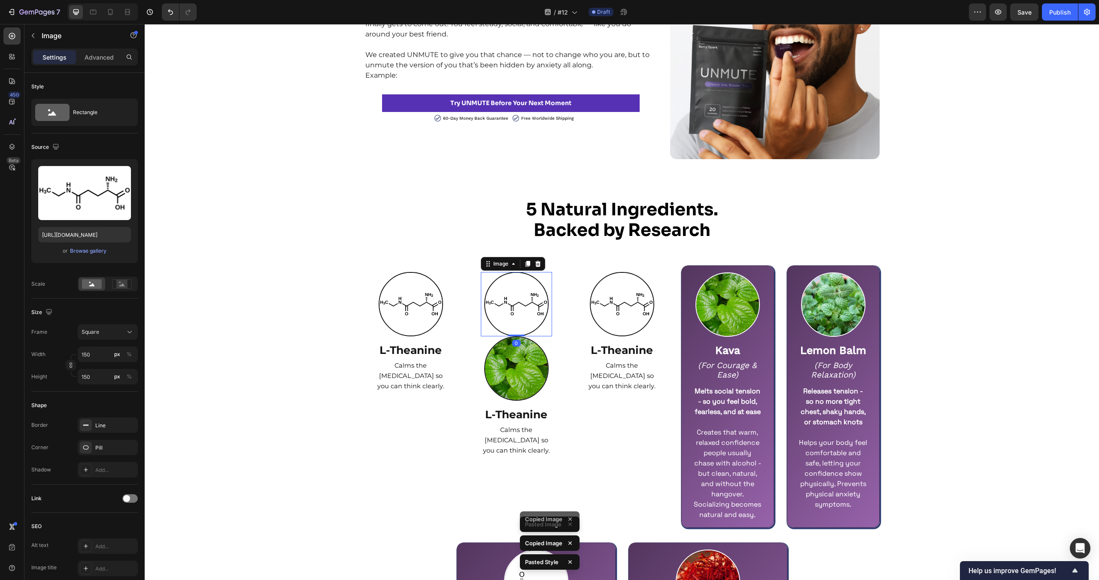
drag, startPoint x: 539, startPoint y: 261, endPoint x: 543, endPoint y: 257, distance: 5.2
click at [538, 261] on icon at bounding box center [537, 264] width 7 height 7
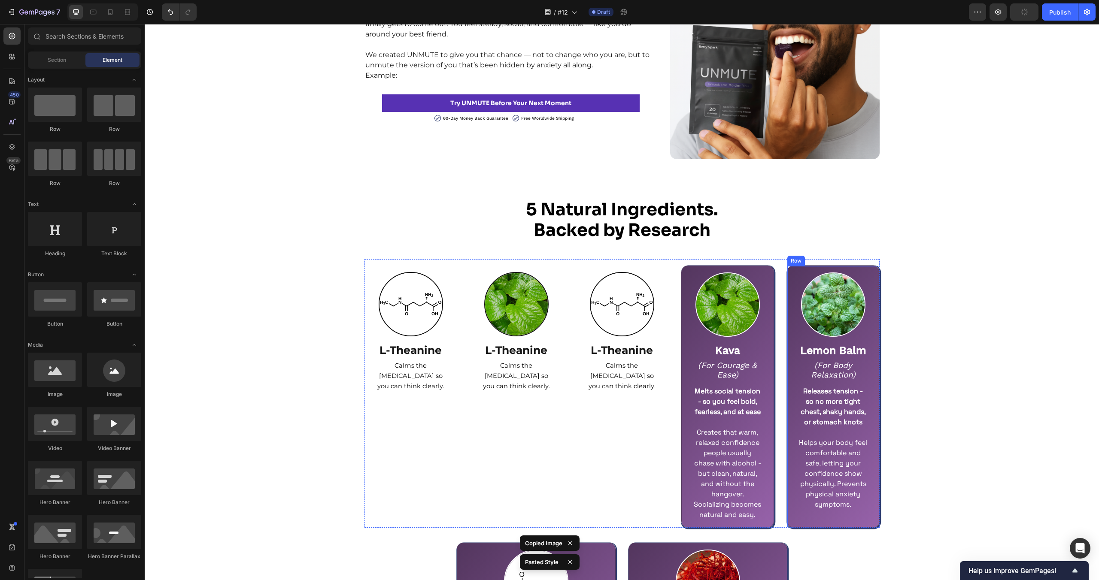
click at [843, 296] on img at bounding box center [833, 305] width 64 height 64
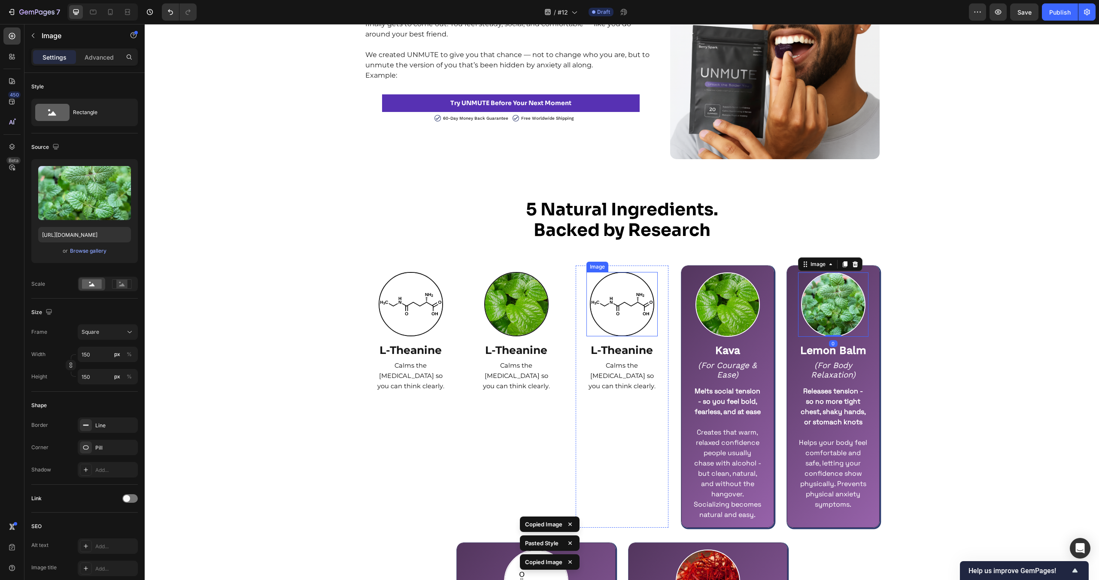
click at [622, 300] on img at bounding box center [622, 304] width 64 height 64
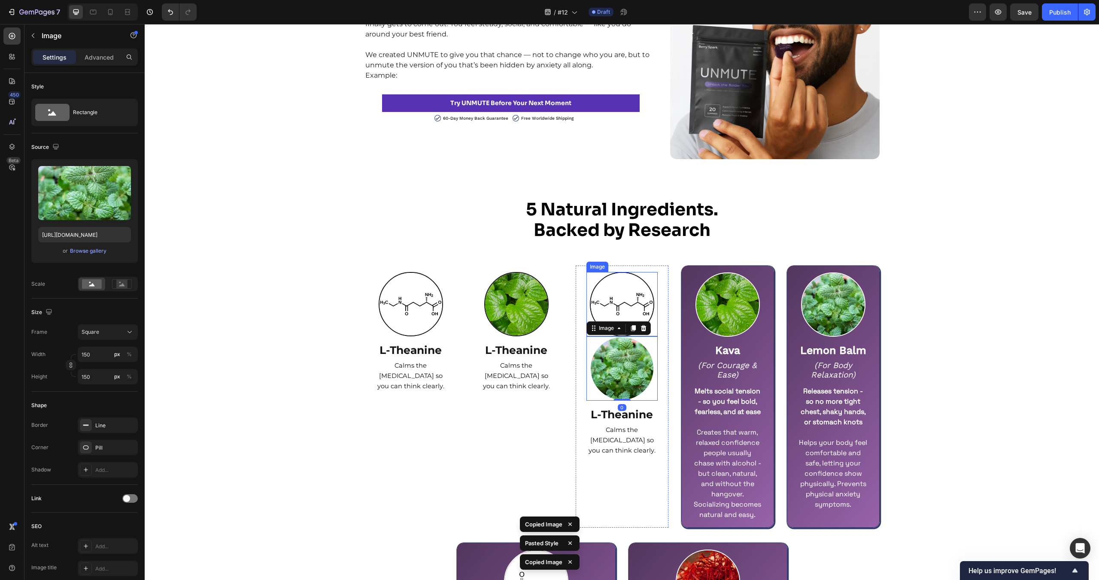
click at [636, 299] on img at bounding box center [622, 304] width 64 height 64
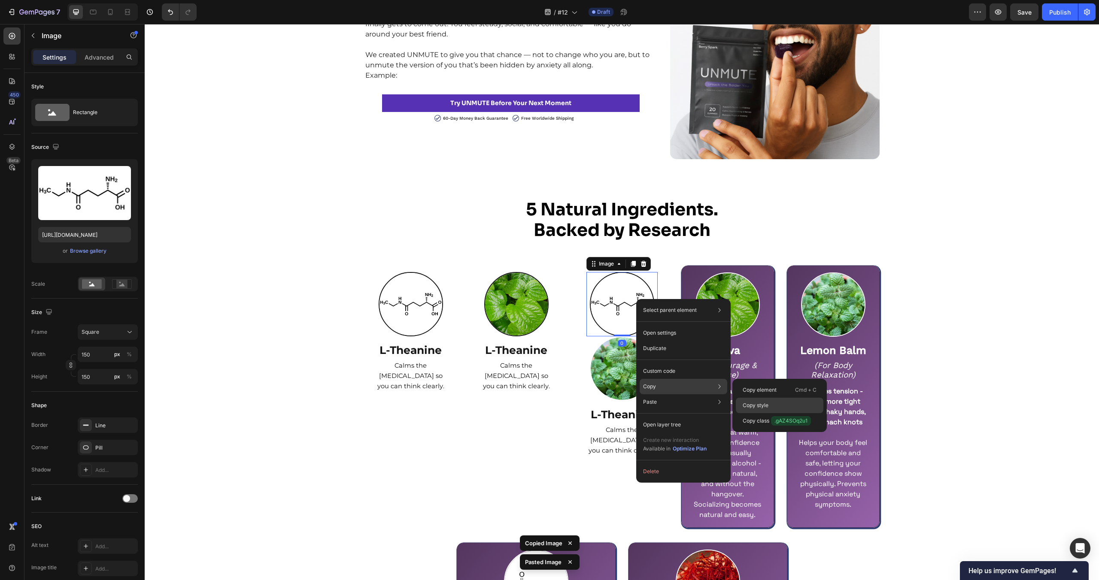
click at [770, 403] on div "Copy style" at bounding box center [780, 405] width 88 height 15
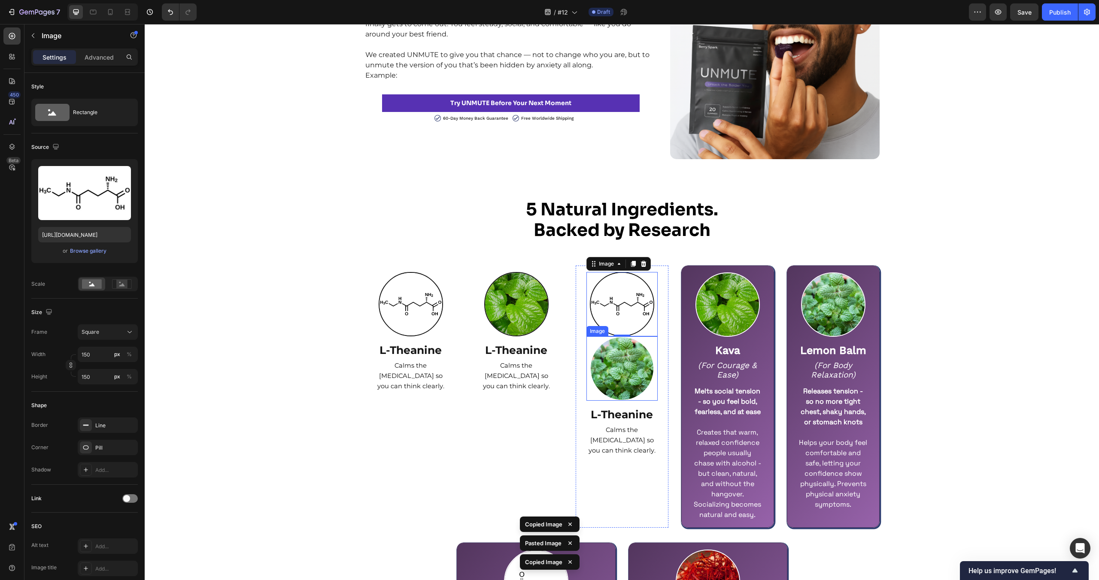
click at [615, 367] on img at bounding box center [622, 369] width 64 height 64
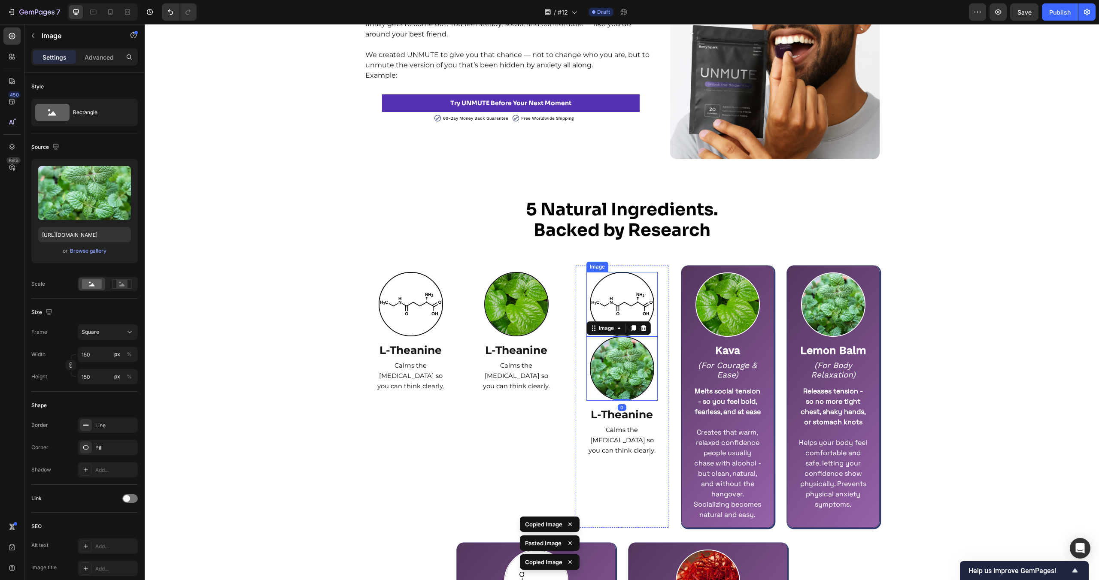
click at [613, 296] on img at bounding box center [622, 304] width 64 height 64
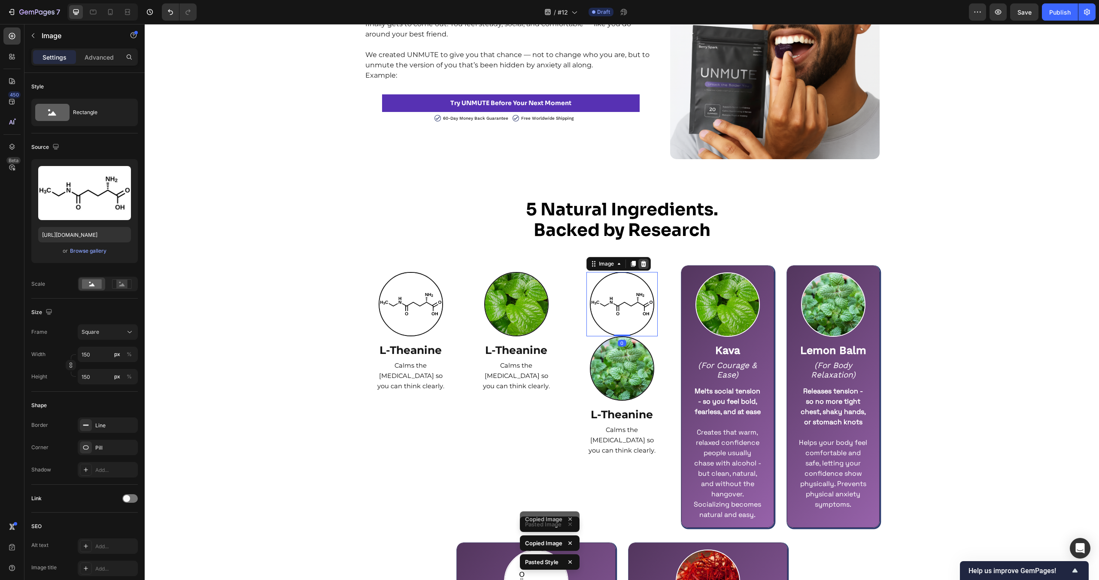
click at [643, 264] on icon at bounding box center [643, 264] width 6 height 6
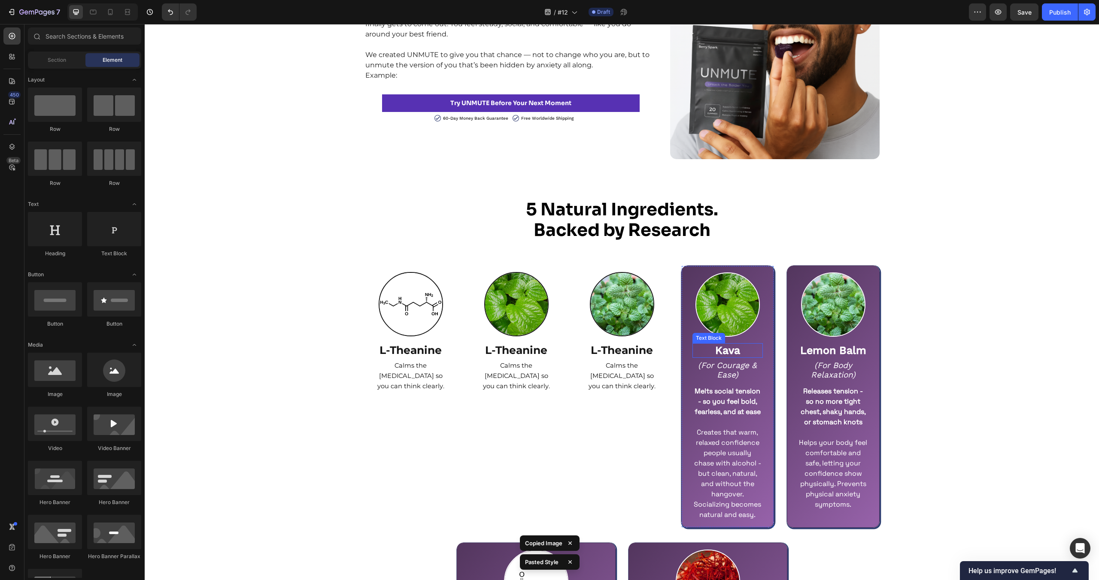
click at [737, 352] on strong "Kava" at bounding box center [727, 350] width 25 height 12
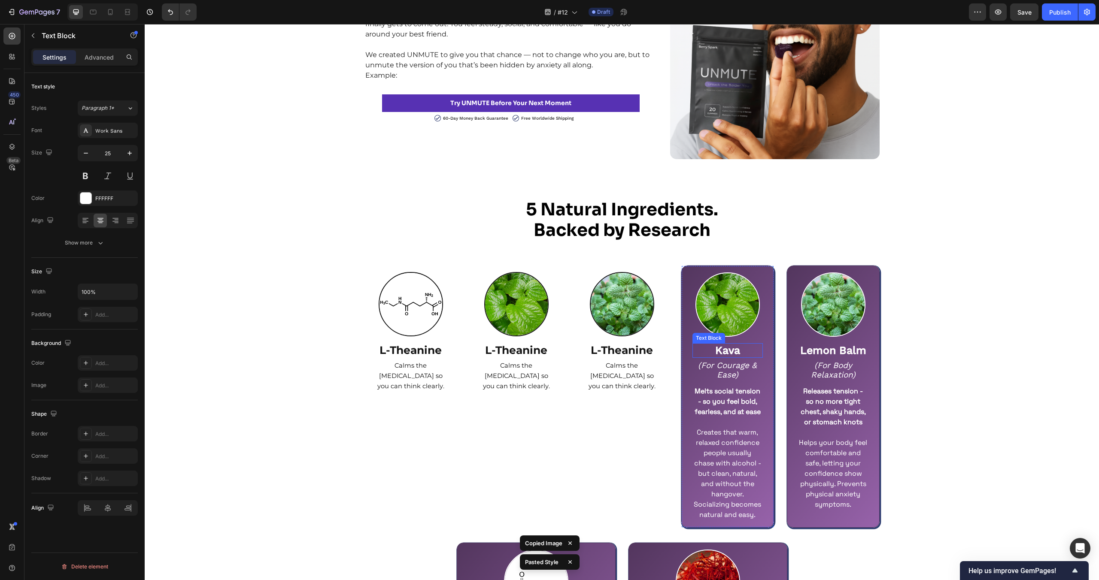
click at [737, 352] on strong "Kava" at bounding box center [727, 350] width 25 height 12
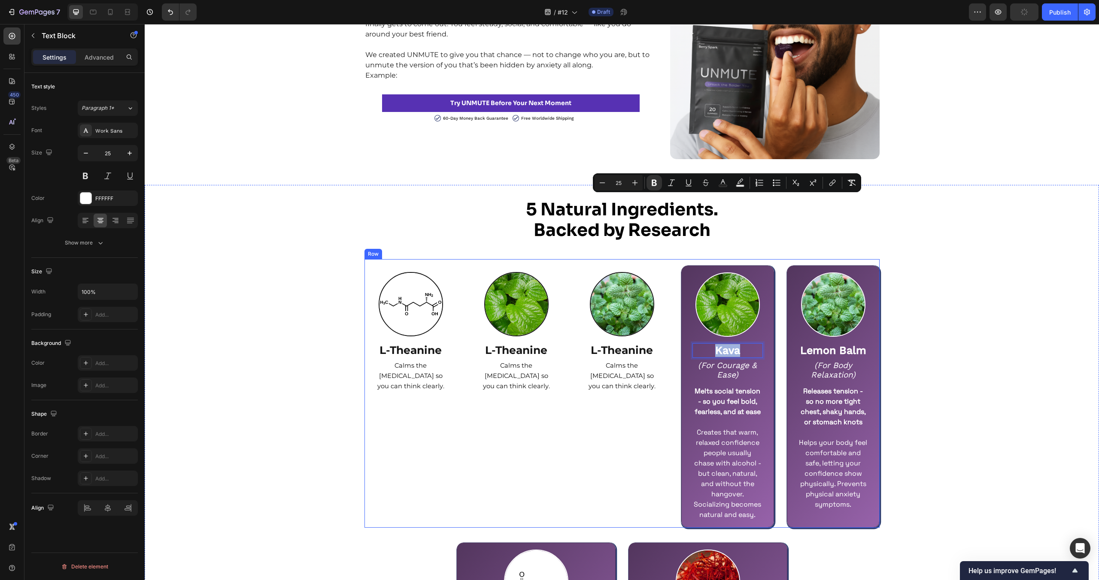
scroll to position [1613, 0]
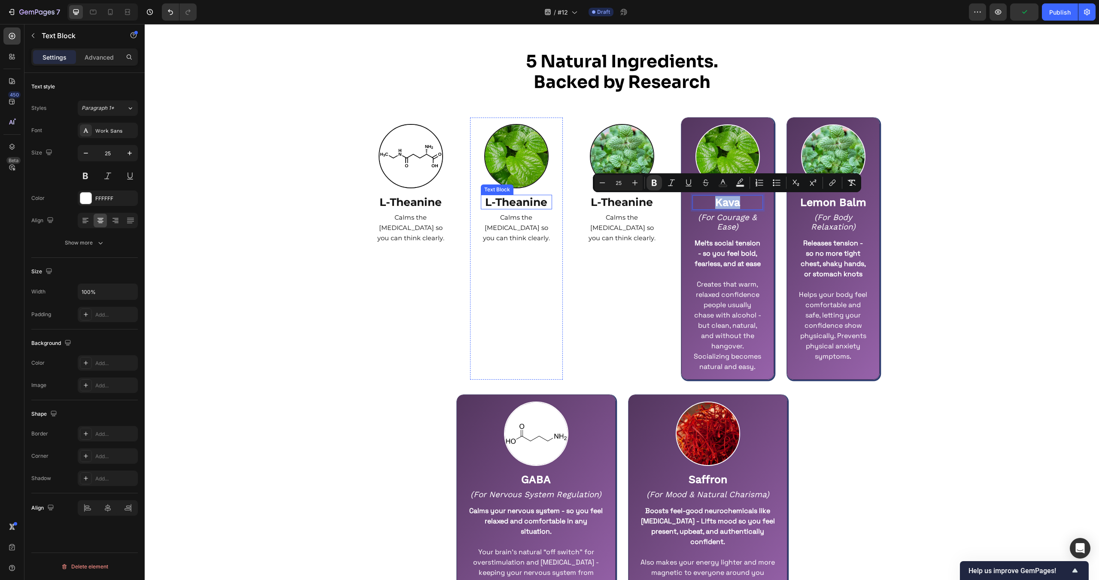
click at [519, 205] on strong "L-Theanine" at bounding box center [516, 202] width 62 height 13
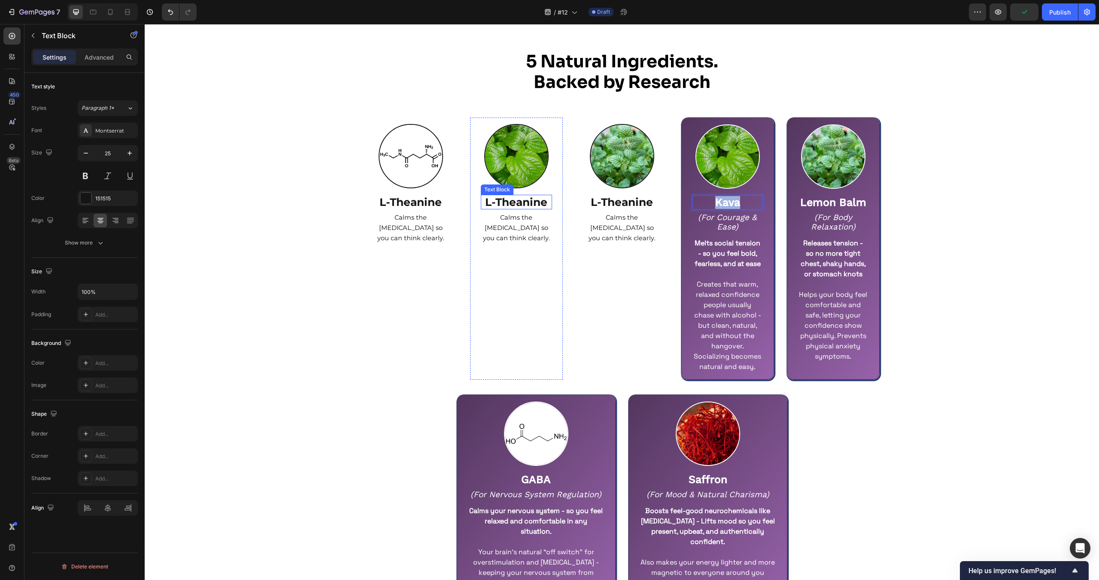
click at [535, 202] on strong "L-Theanine" at bounding box center [516, 202] width 62 height 13
click at [728, 455] on img at bounding box center [708, 434] width 64 height 64
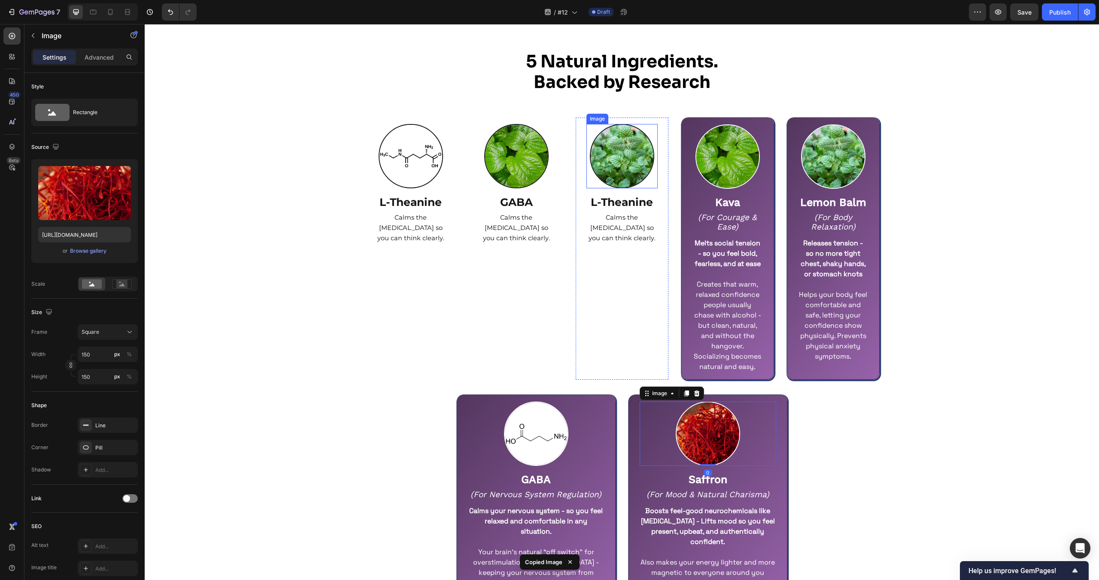
click at [633, 152] on img at bounding box center [622, 156] width 64 height 64
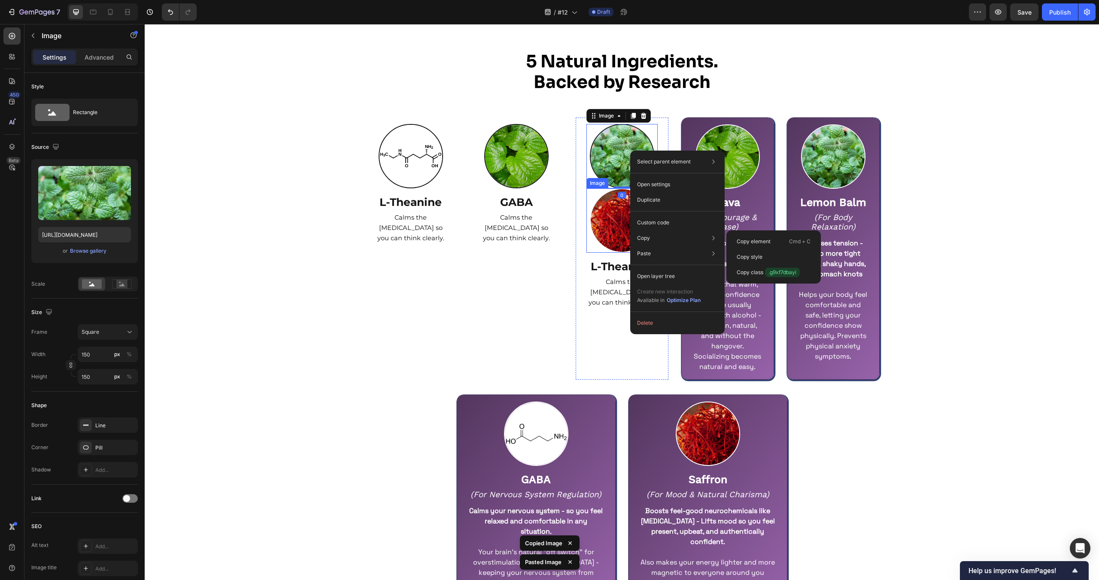
click at [609, 212] on img at bounding box center [622, 220] width 64 height 64
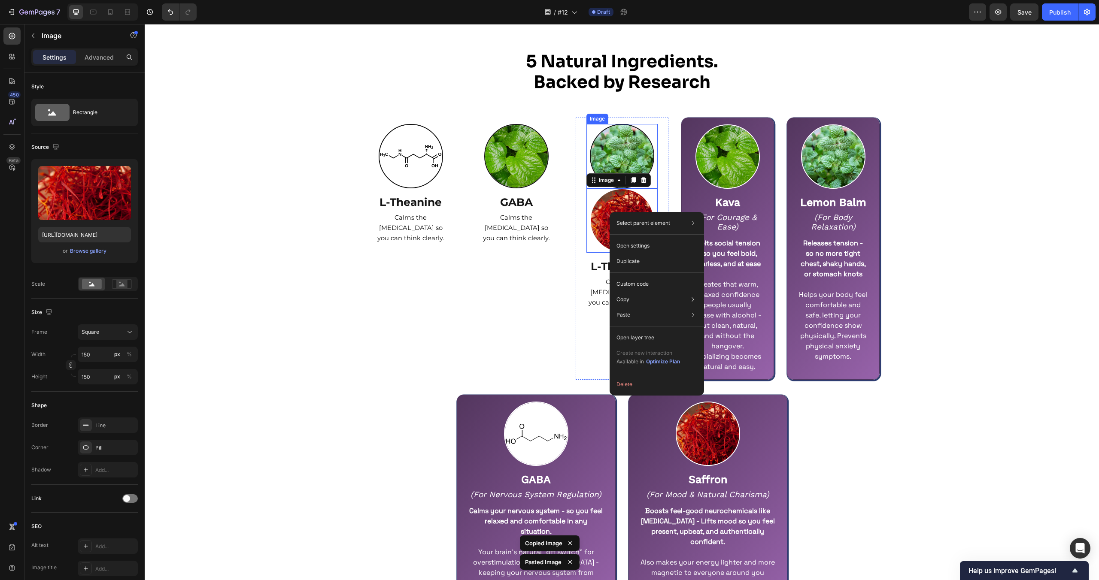
click at [625, 149] on img at bounding box center [622, 156] width 64 height 64
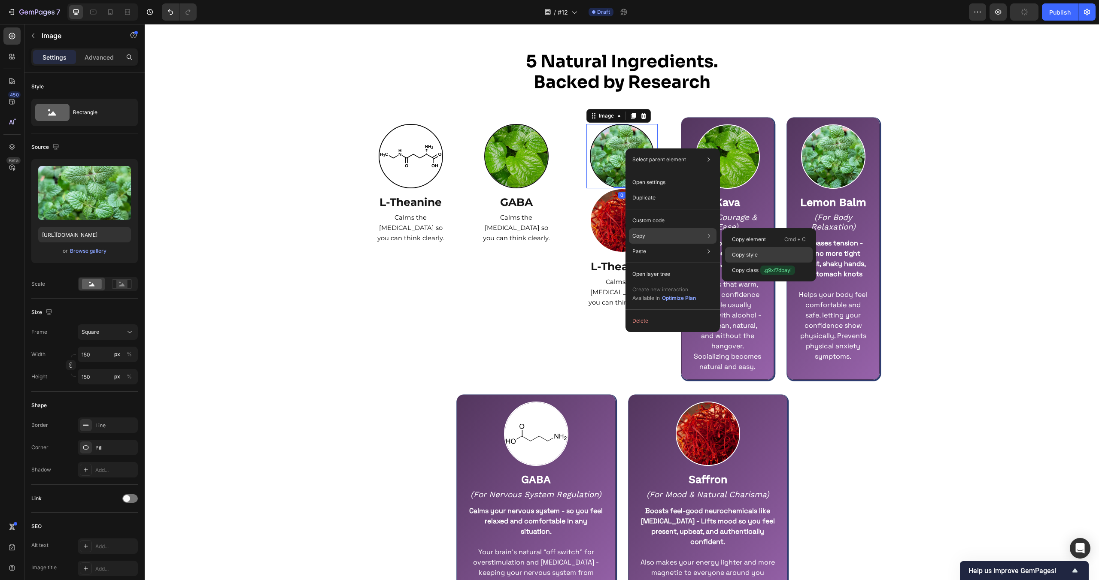
click at [751, 252] on p "Copy style" at bounding box center [745, 255] width 26 height 8
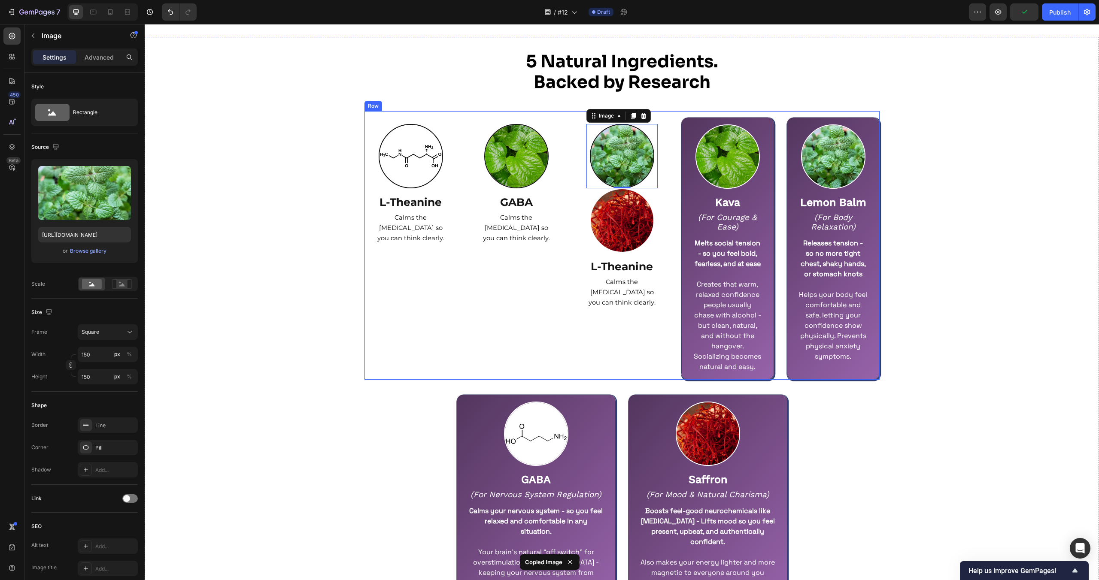
click at [640, 222] on img at bounding box center [622, 220] width 64 height 64
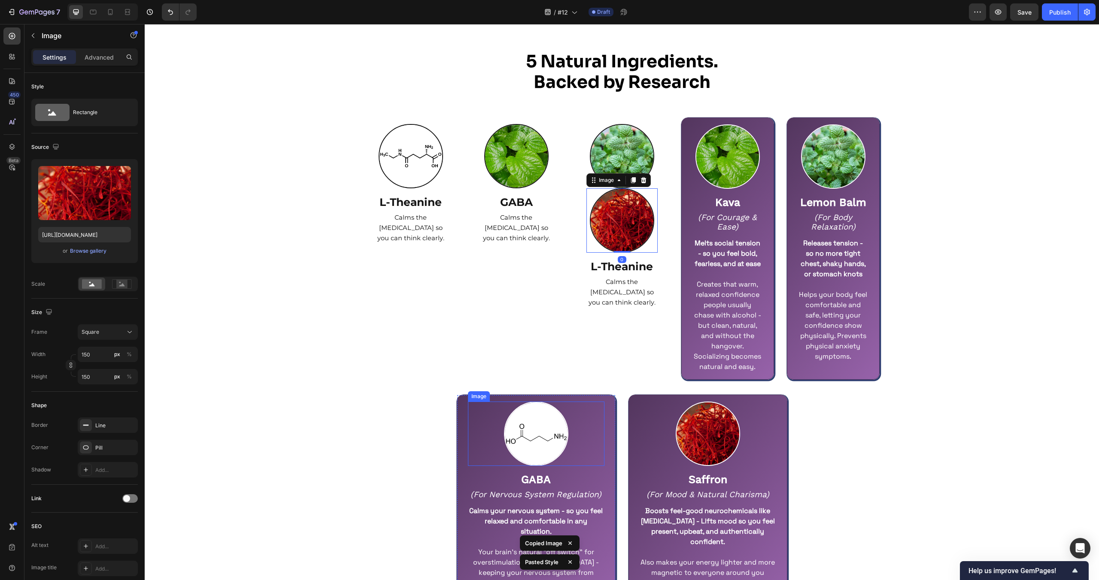
click at [549, 413] on img at bounding box center [536, 434] width 64 height 64
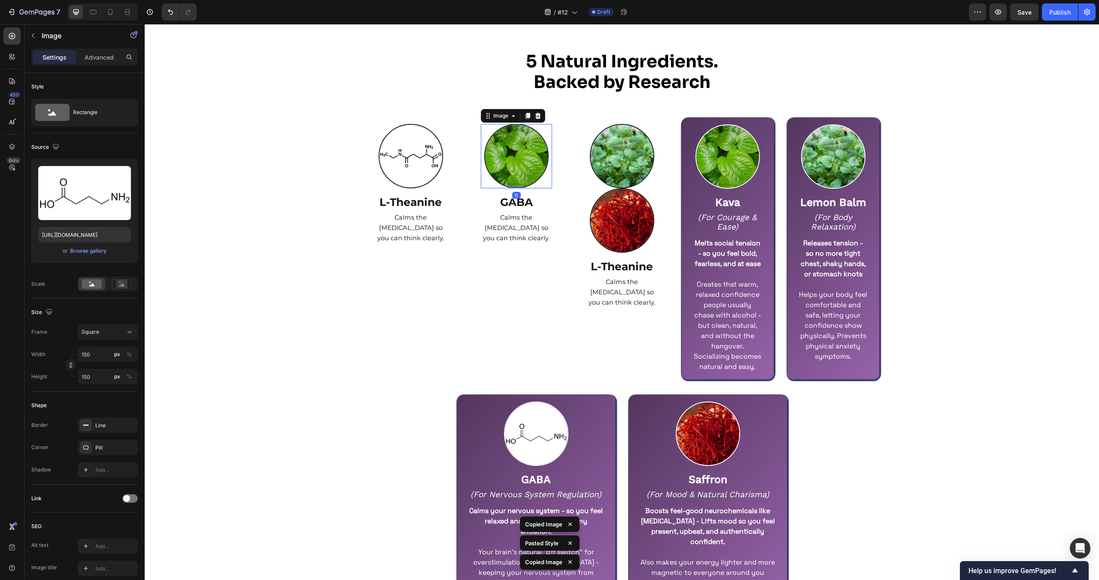
click at [504, 155] on img at bounding box center [516, 156] width 64 height 64
click at [515, 156] on img at bounding box center [516, 156] width 64 height 64
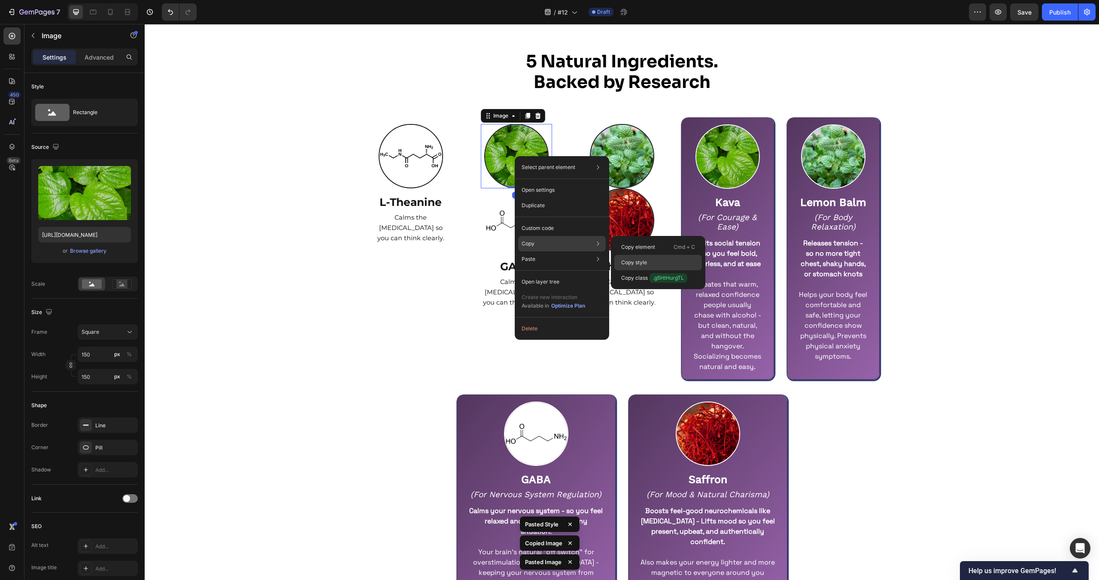
click at [640, 257] on div "Copy style" at bounding box center [658, 262] width 88 height 15
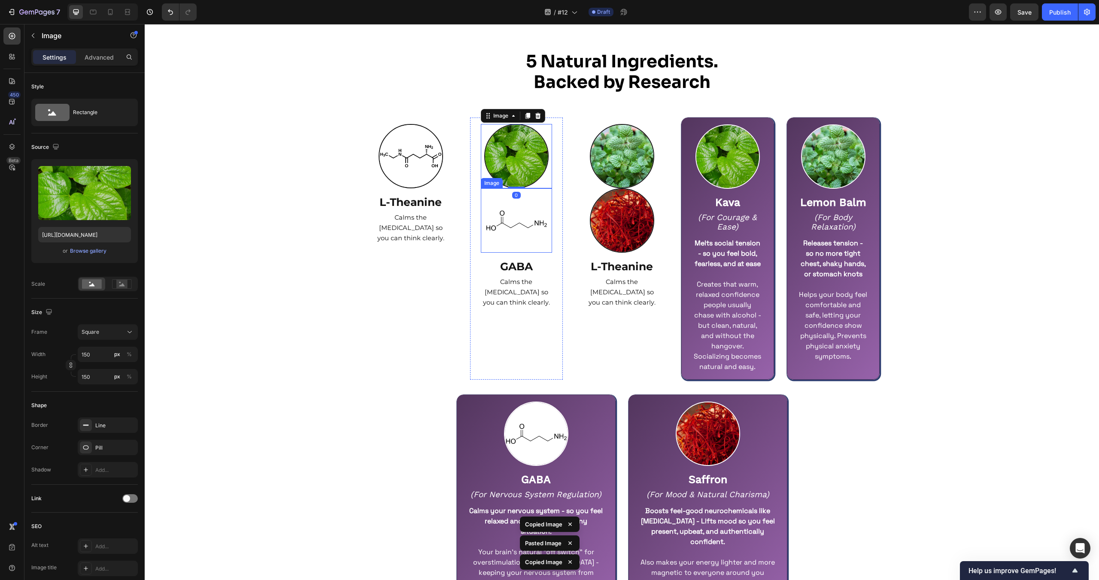
click at [535, 221] on img at bounding box center [516, 220] width 64 height 64
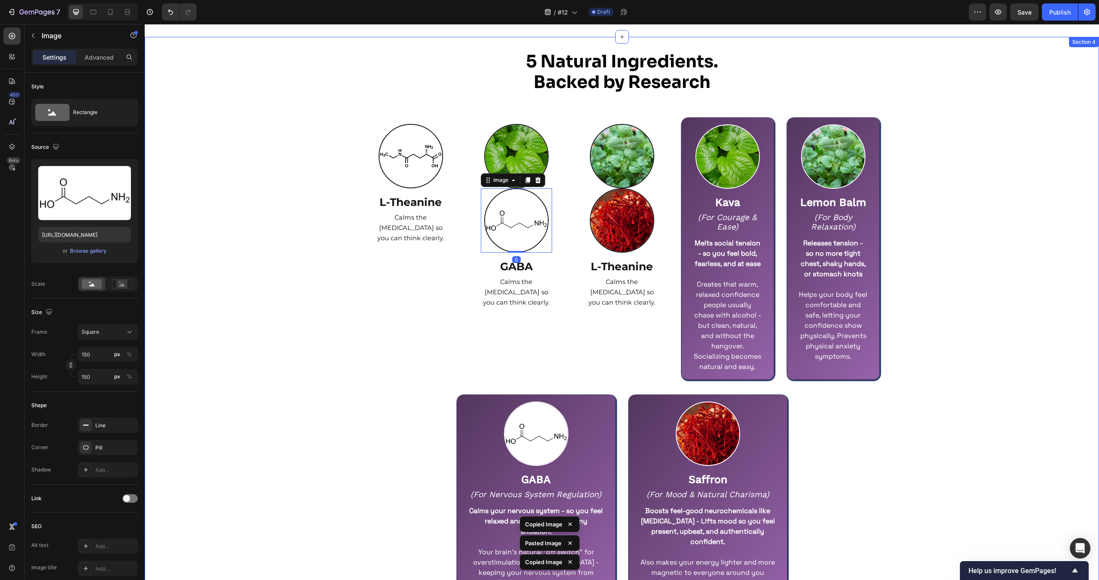
click at [359, 276] on div "5 Natural Ingredients. Backed by Research Heading Row Image L-Theanine Text Blo…" at bounding box center [622, 349] width 954 height 597
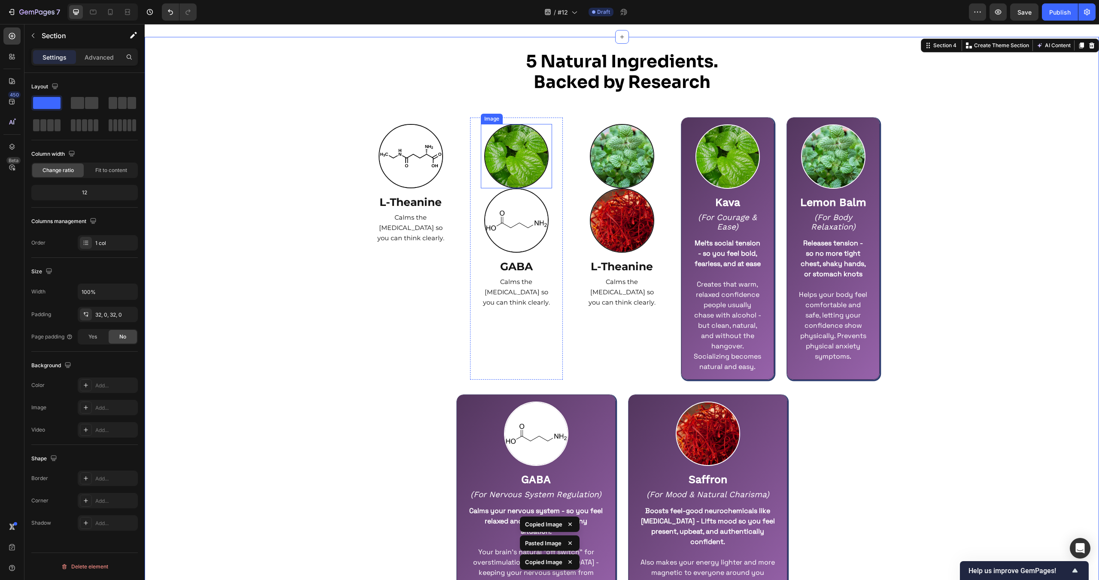
click at [512, 163] on img at bounding box center [516, 156] width 64 height 64
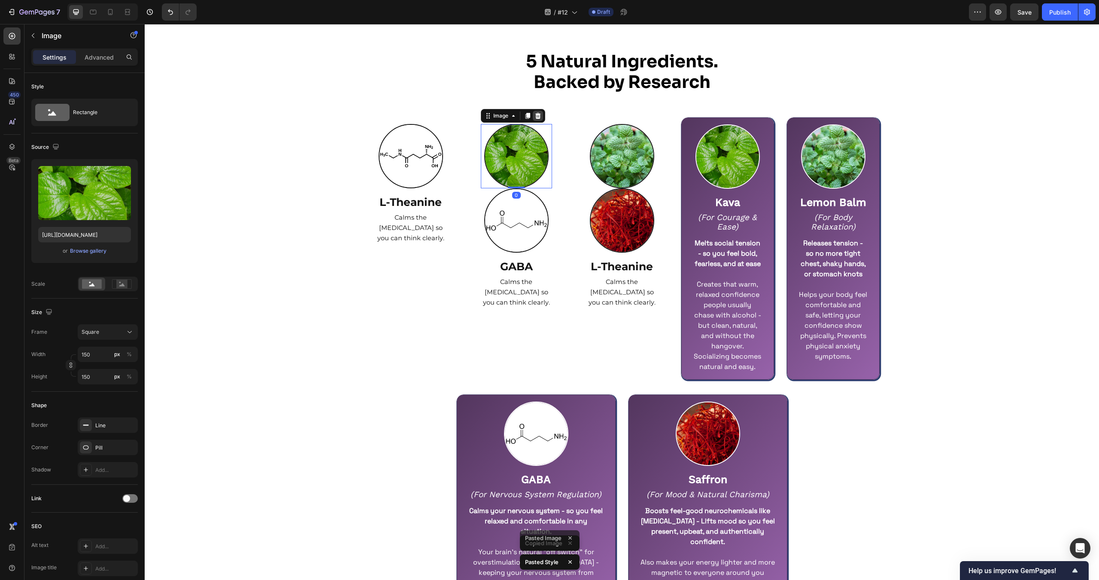
click at [536, 114] on icon at bounding box center [538, 115] width 6 height 6
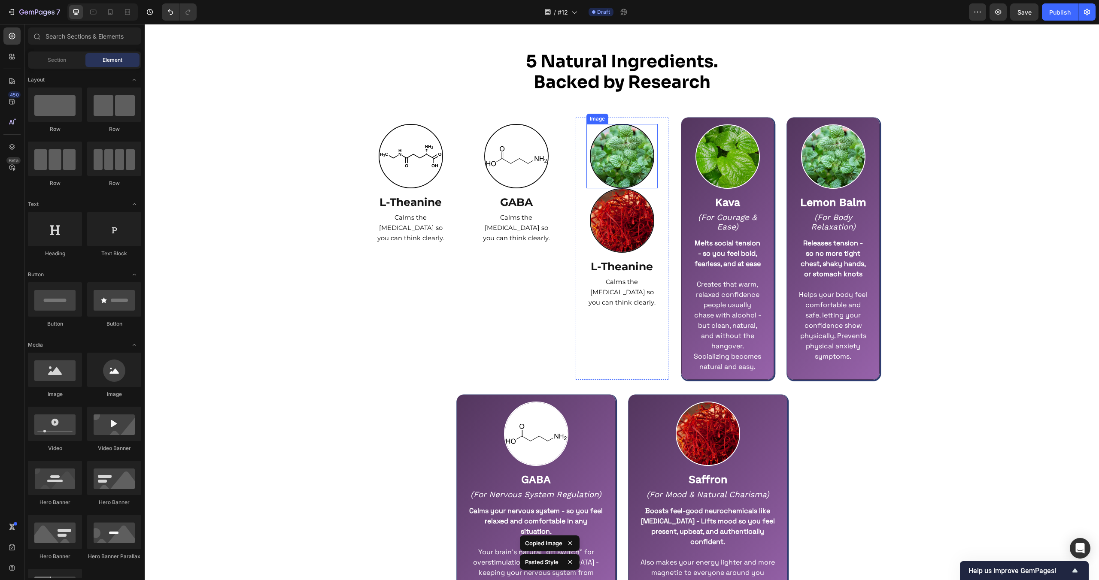
click at [612, 139] on img at bounding box center [622, 156] width 64 height 64
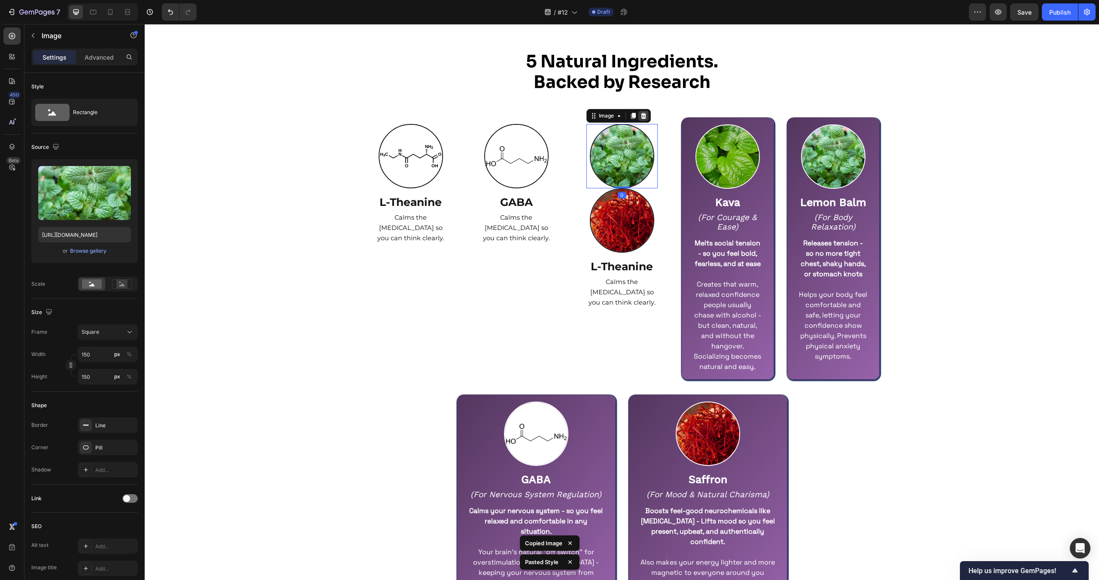
click at [643, 114] on icon at bounding box center [643, 115] width 6 height 6
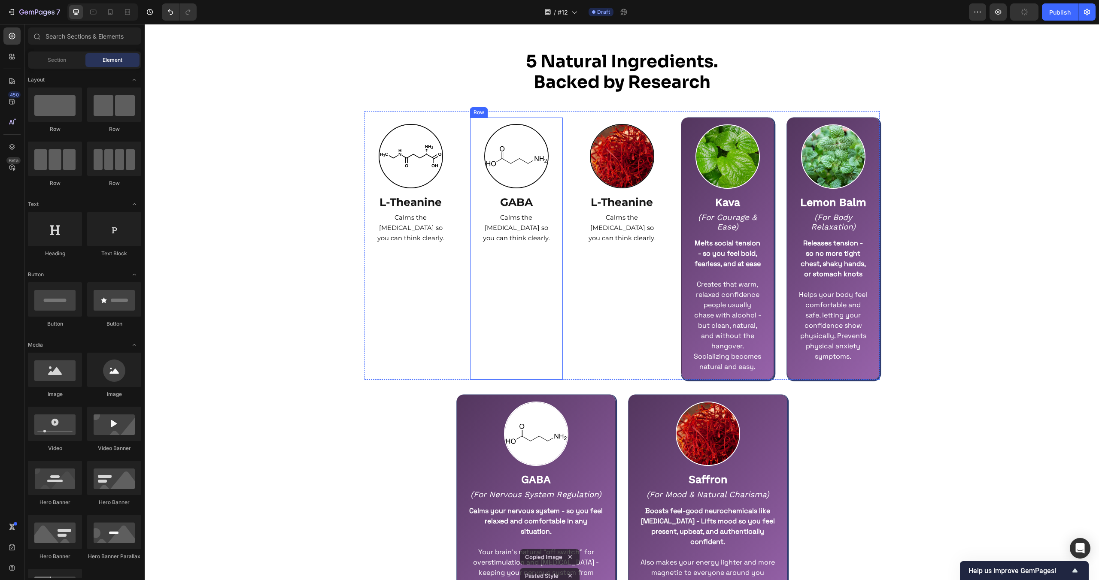
click at [515, 241] on span "Calms the [MEDICAL_DATA] so you can think clearly." at bounding box center [516, 228] width 67 height 28
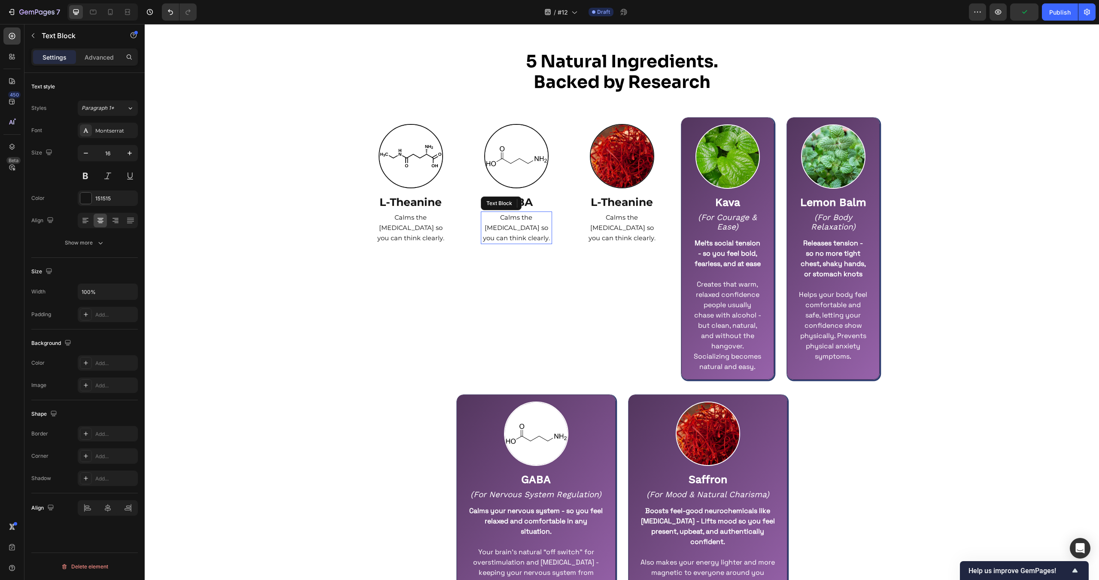
click at [515, 241] on span "Calms the [MEDICAL_DATA] so you can think clearly." at bounding box center [516, 228] width 67 height 28
click at [693, 482] on strong "Saffron" at bounding box center [707, 479] width 39 height 12
copy strong "Saffron"
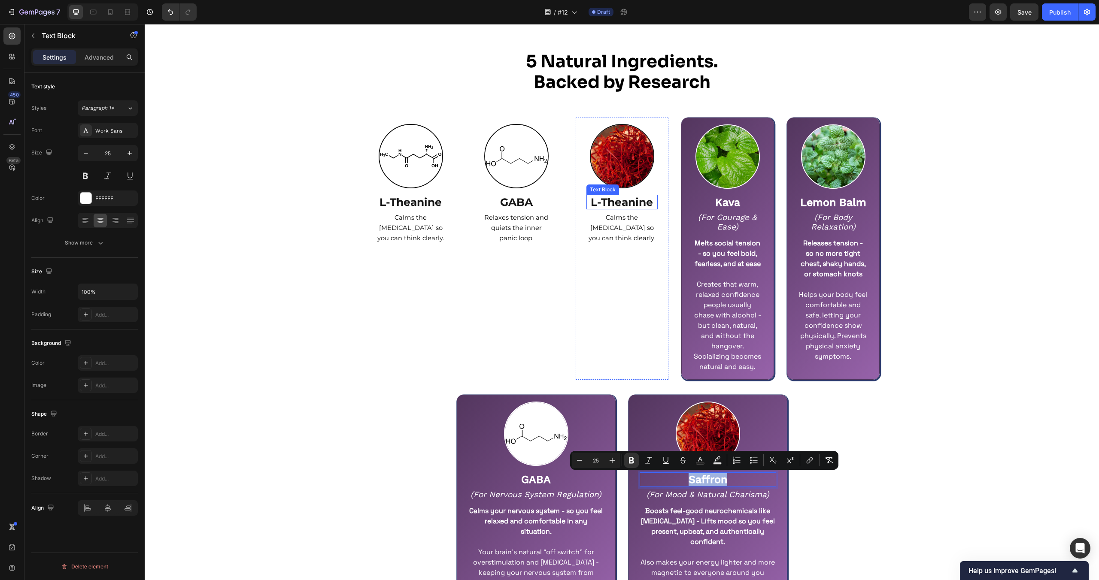
click at [612, 196] on strong "L-Theanine" at bounding box center [622, 202] width 62 height 13
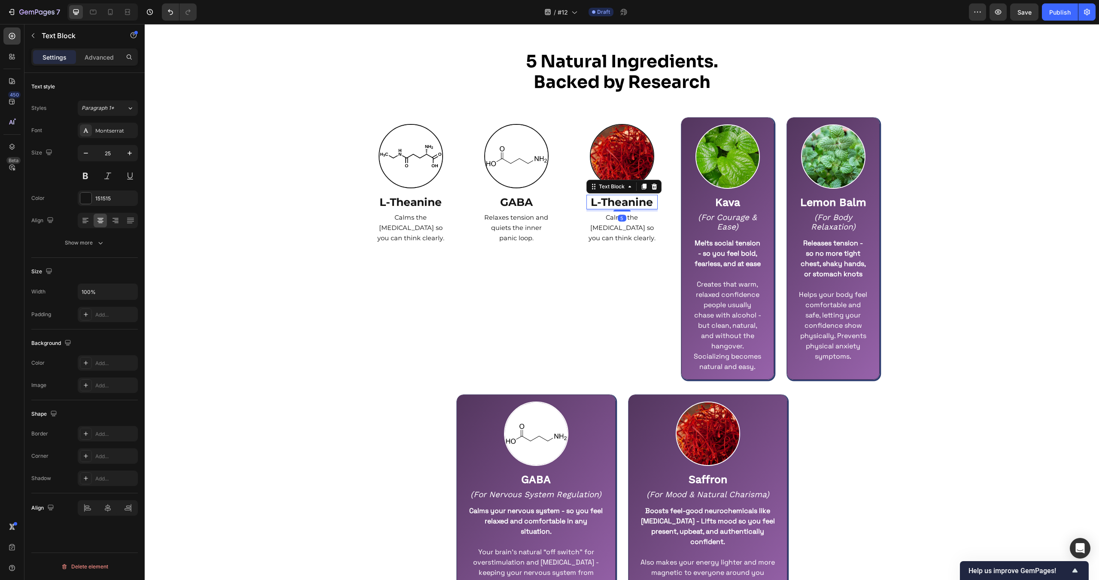
click at [612, 196] on strong "L-Theanine" at bounding box center [622, 202] width 62 height 13
click at [606, 228] on span "Calms the [MEDICAL_DATA] so you can think clearly." at bounding box center [621, 228] width 67 height 28
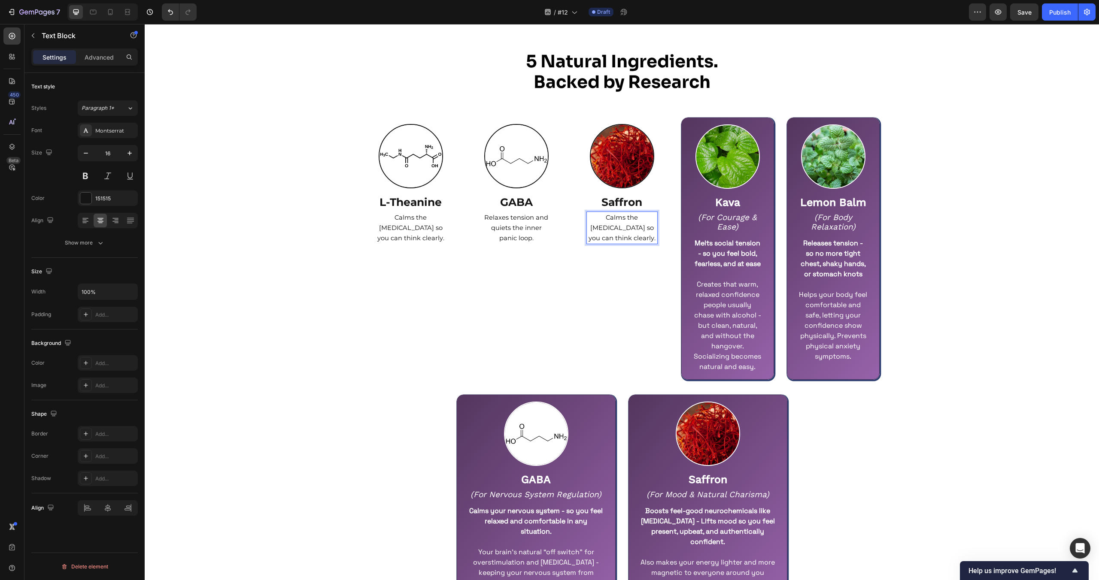
click at [629, 226] on span "Calms the [MEDICAL_DATA] so you can think clearly." at bounding box center [621, 228] width 67 height 28
click at [625, 297] on div "Image Saffron Text Block Boosts feel-good [MEDICAL_DATA] for a lighter, happier…" at bounding box center [621, 249] width 71 height 250
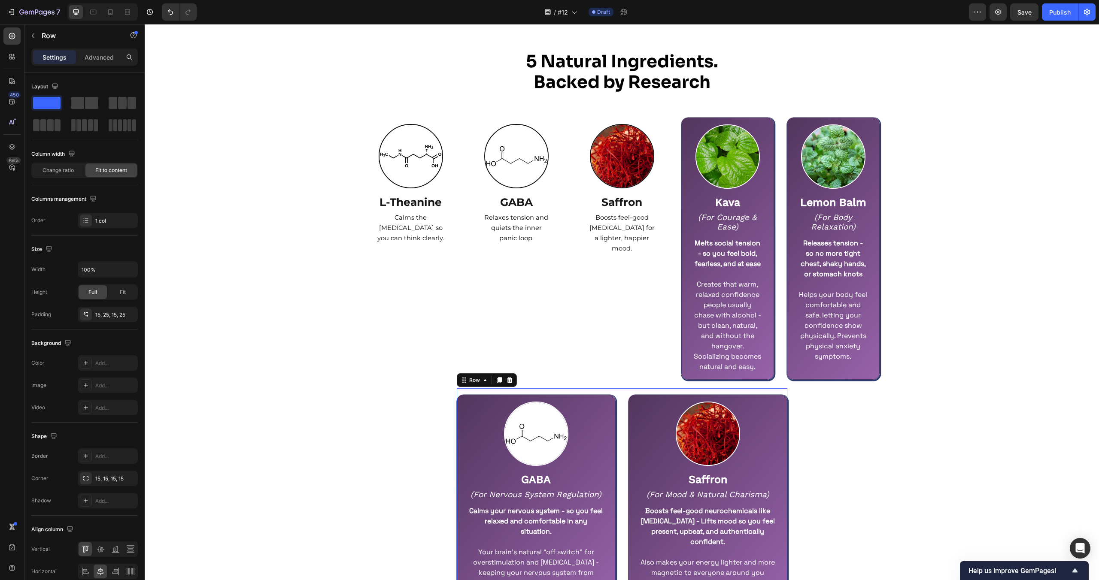
click at [621, 406] on div "Image GABA Text Block (For Nervous System Regulation) Text Block Calms your ner…" at bounding box center [622, 497] width 331 height 218
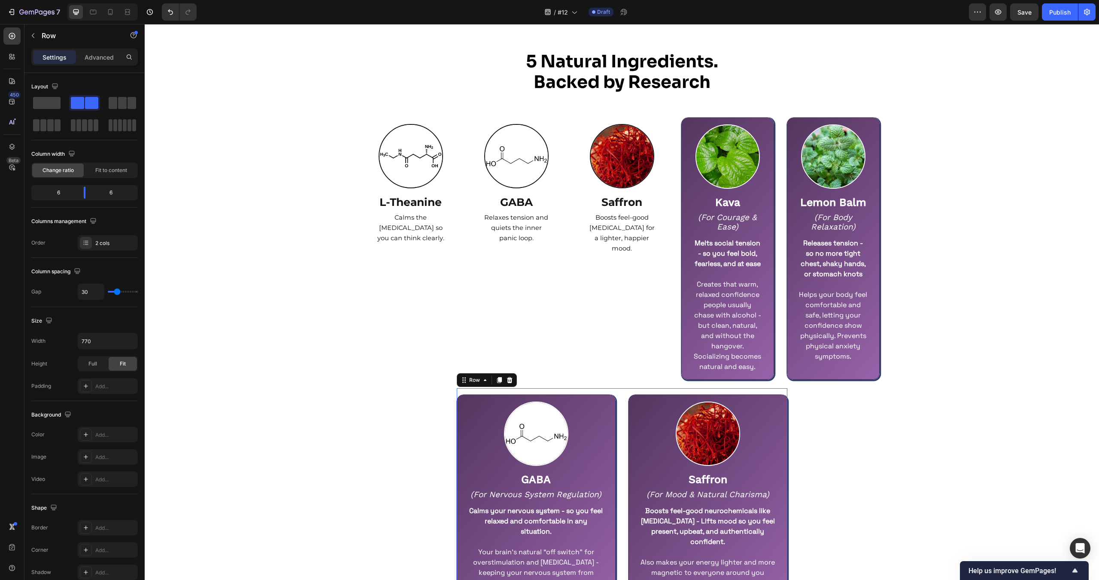
click at [621, 406] on div "Image GABA Text Block (For Nervous System Regulation) Text Block Calms your ner…" at bounding box center [622, 497] width 331 height 218
click at [509, 379] on icon at bounding box center [509, 380] width 6 height 6
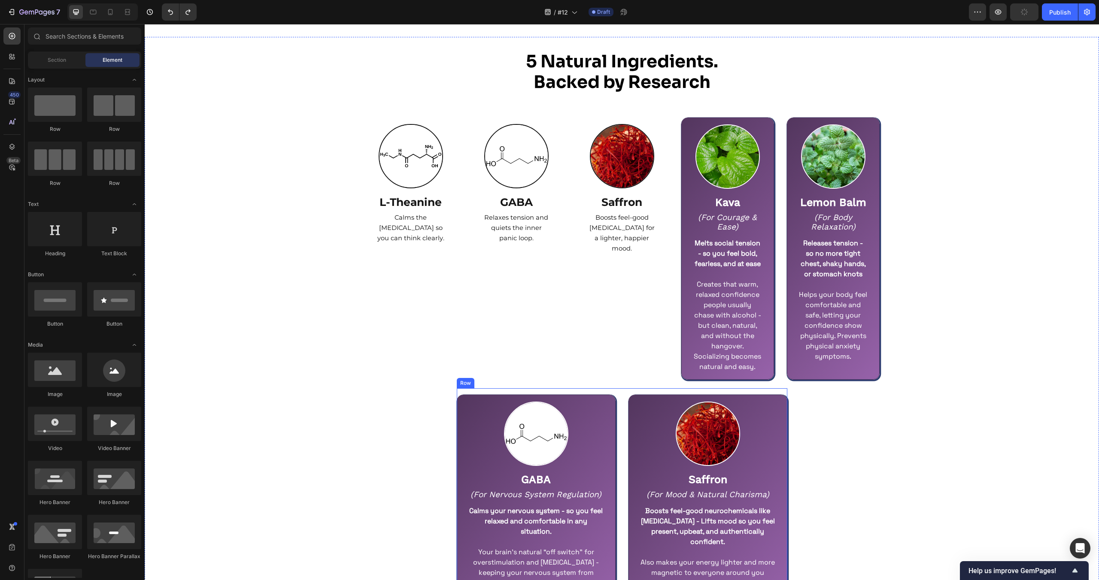
click at [626, 406] on div "Image GABA Text Block (For Nervous System Regulation) Text Block Calms your ner…" at bounding box center [622, 497] width 331 height 218
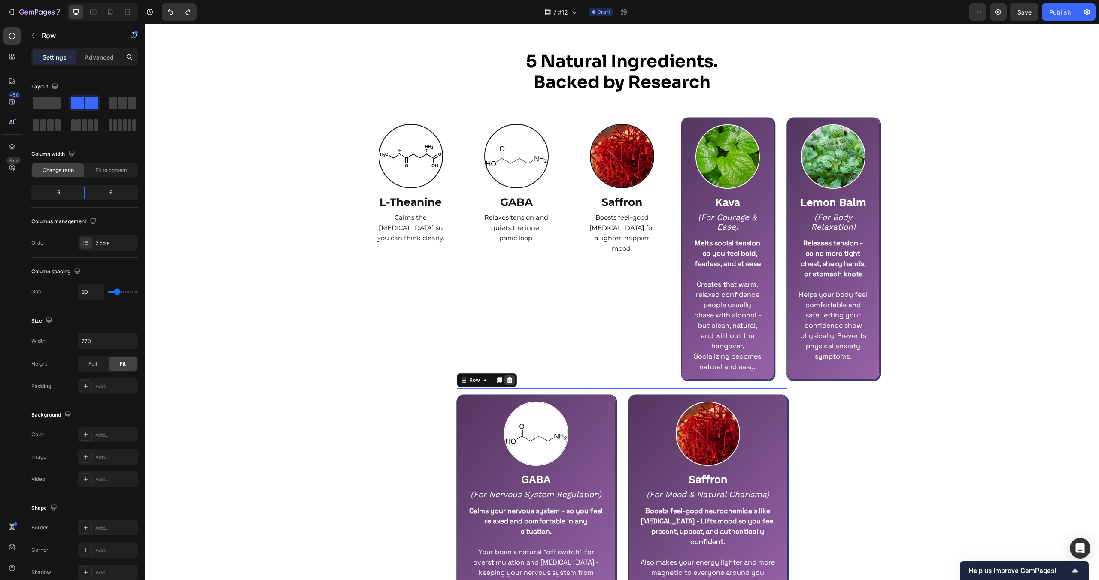
click at [512, 381] on icon at bounding box center [509, 380] width 7 height 7
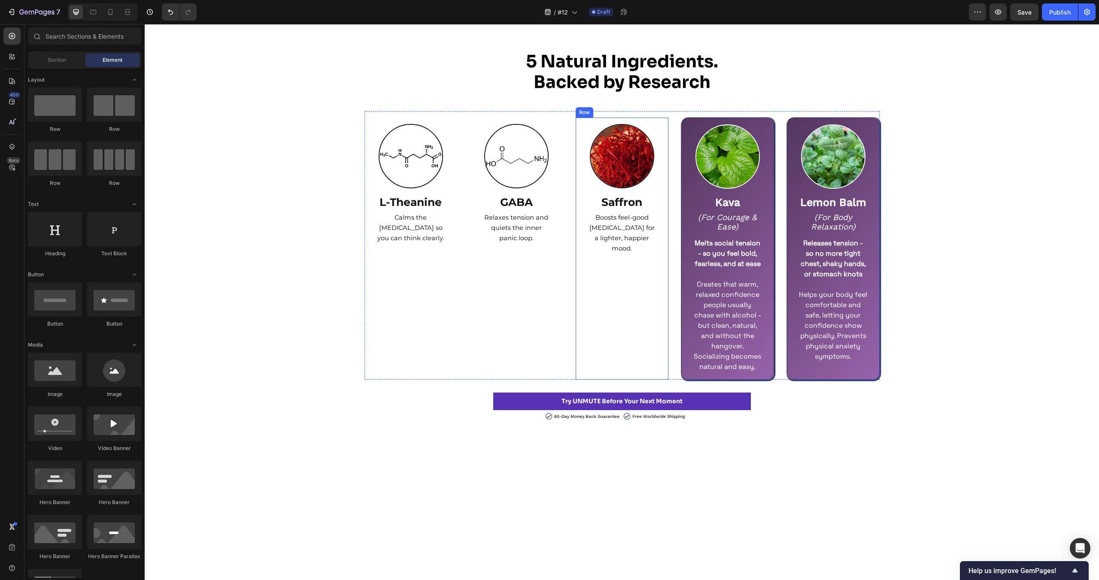
click at [660, 331] on div "Image Saffron Text Block Boosts feel-good [MEDICAL_DATA] for a lighter, happier…" at bounding box center [622, 249] width 93 height 263
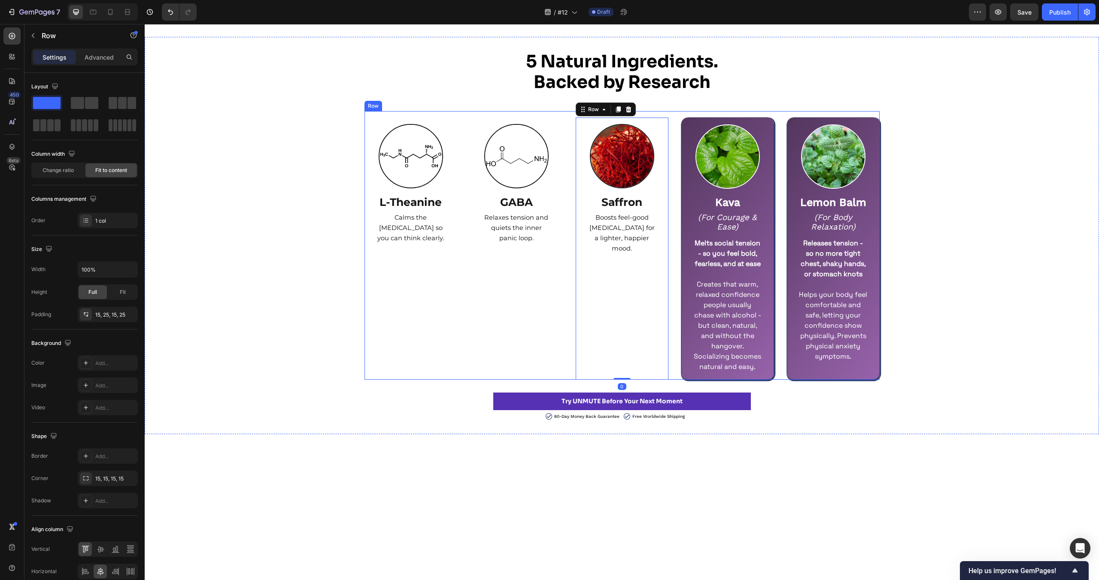
click at [672, 327] on div "Image L-Theanine Text Block Calms the [MEDICAL_DATA] so you can think clearly. …" at bounding box center [621, 245] width 515 height 269
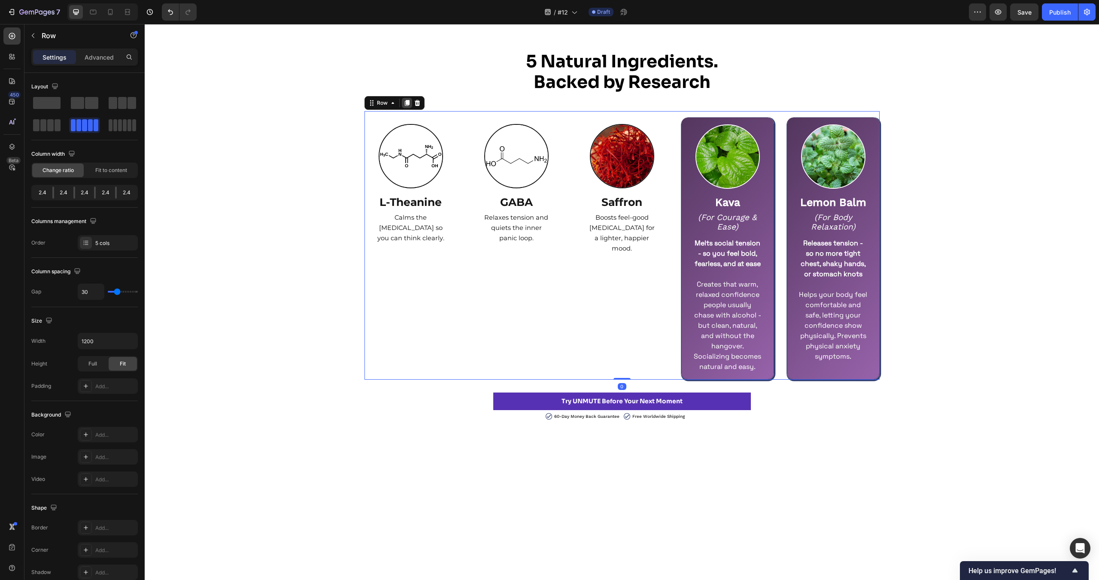
click at [409, 101] on icon at bounding box center [406, 103] width 5 height 6
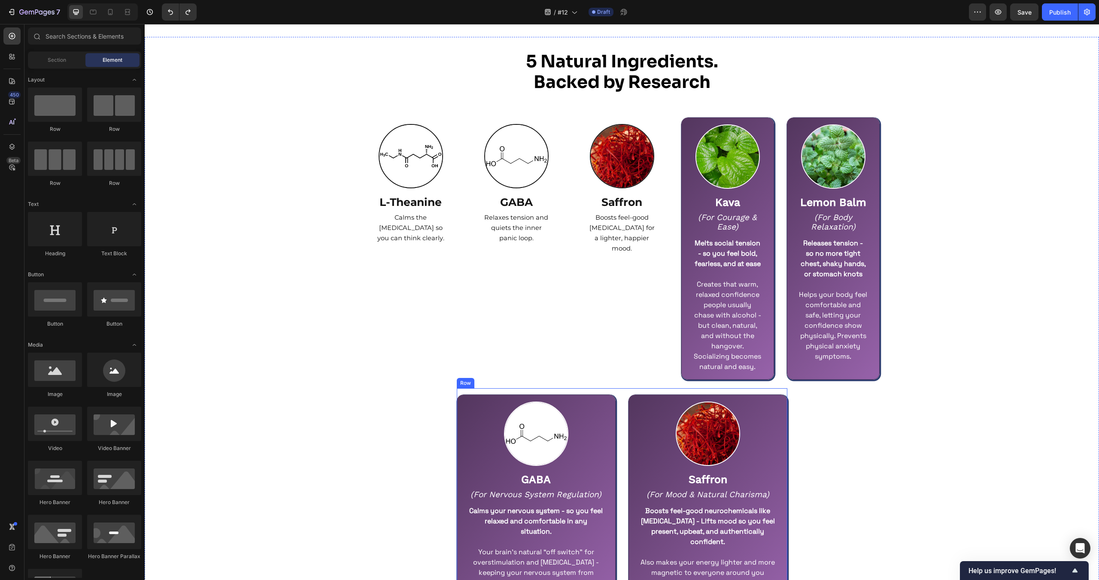
click at [619, 419] on div "Image GABA Text Block (For Nervous System Regulation) Text Block Calms your ner…" at bounding box center [622, 497] width 331 height 218
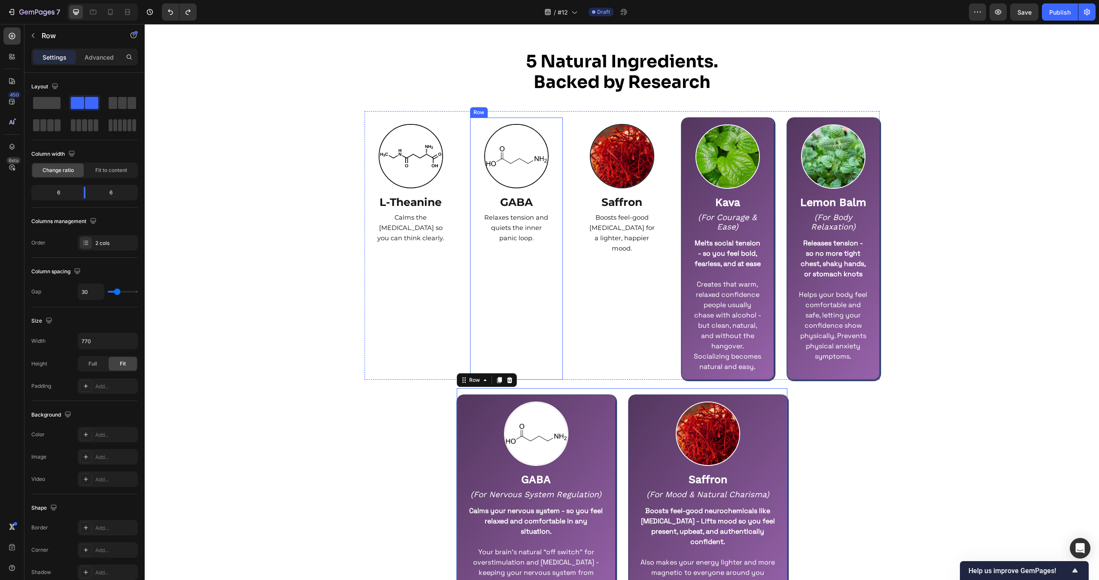
click at [537, 121] on div "Image GABA Text Block Relaxes tension and quiets the inner panic loop. Text Blo…" at bounding box center [516, 249] width 93 height 263
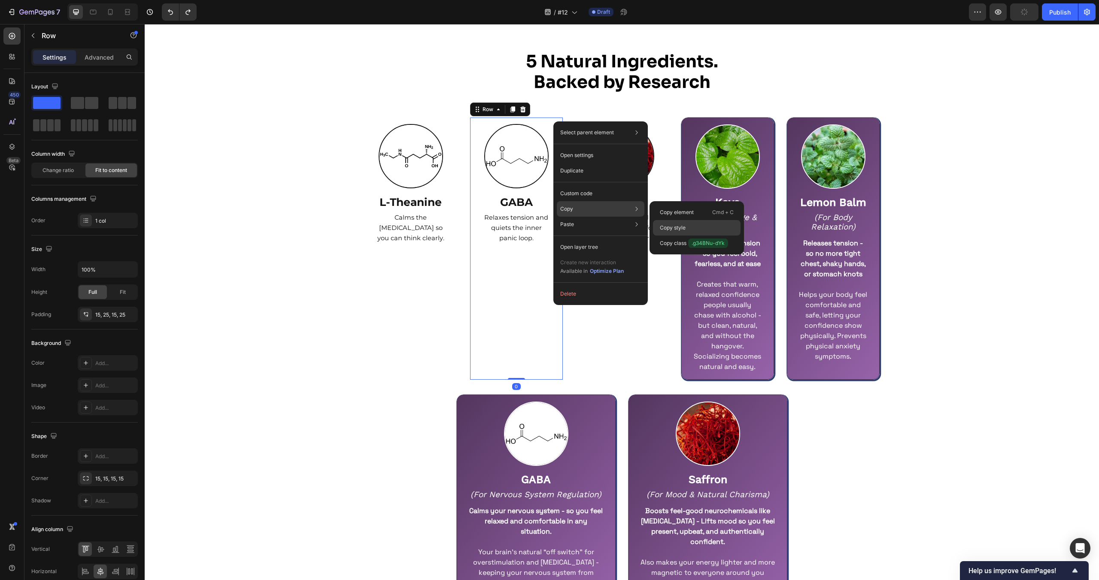
click at [667, 233] on div "Copy style" at bounding box center [697, 227] width 88 height 15
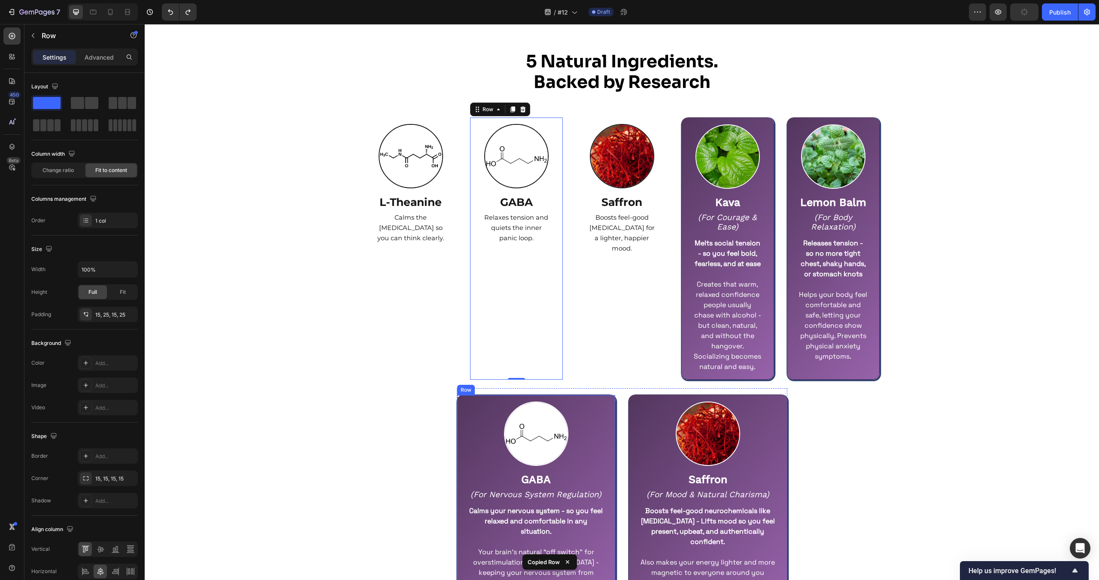
click at [611, 401] on div "Image GABA Text Block (For Nervous System Regulation) Text Block Calms your ner…" at bounding box center [536, 501] width 159 height 212
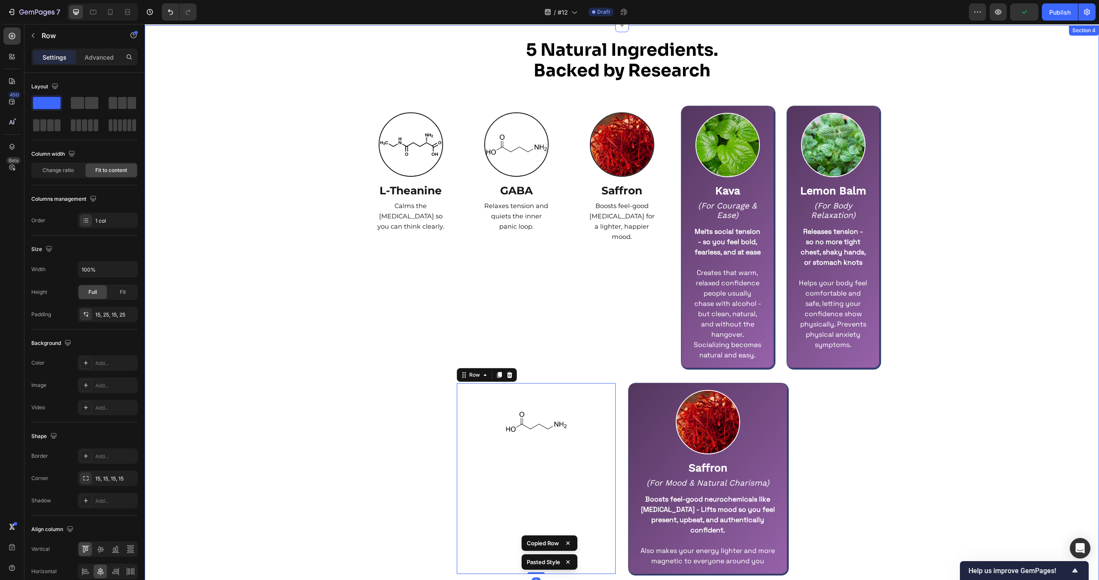
scroll to position [1635, 0]
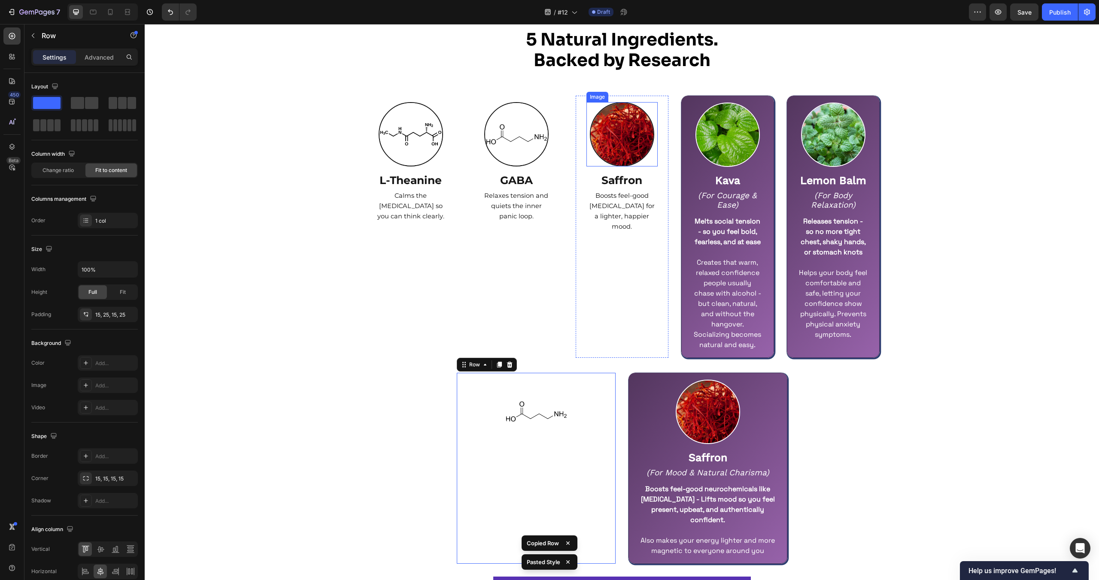
click at [618, 142] on img at bounding box center [622, 134] width 64 height 64
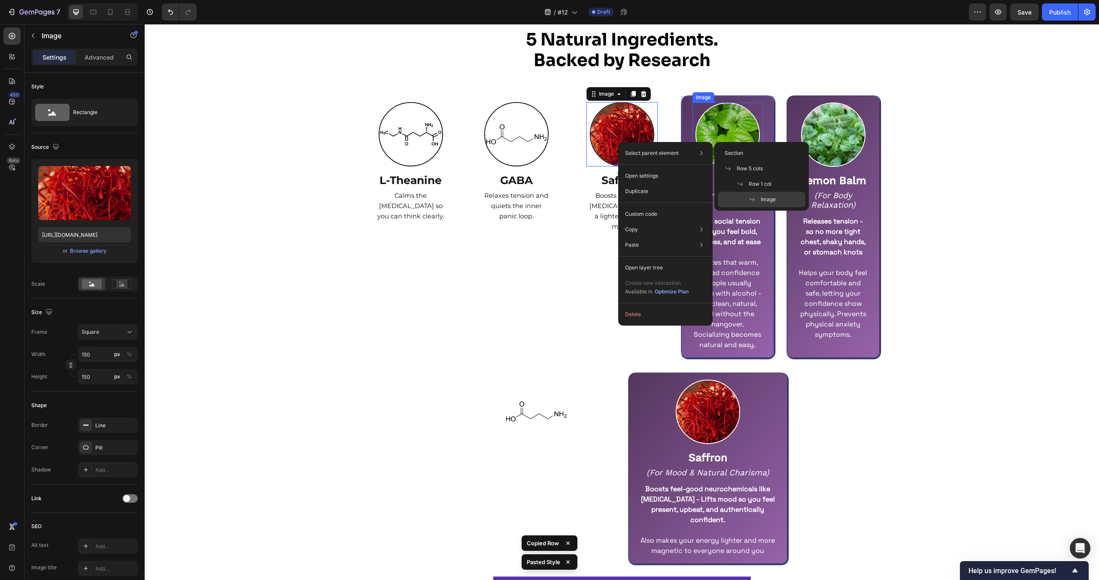
click at [709, 136] on img at bounding box center [727, 135] width 64 height 64
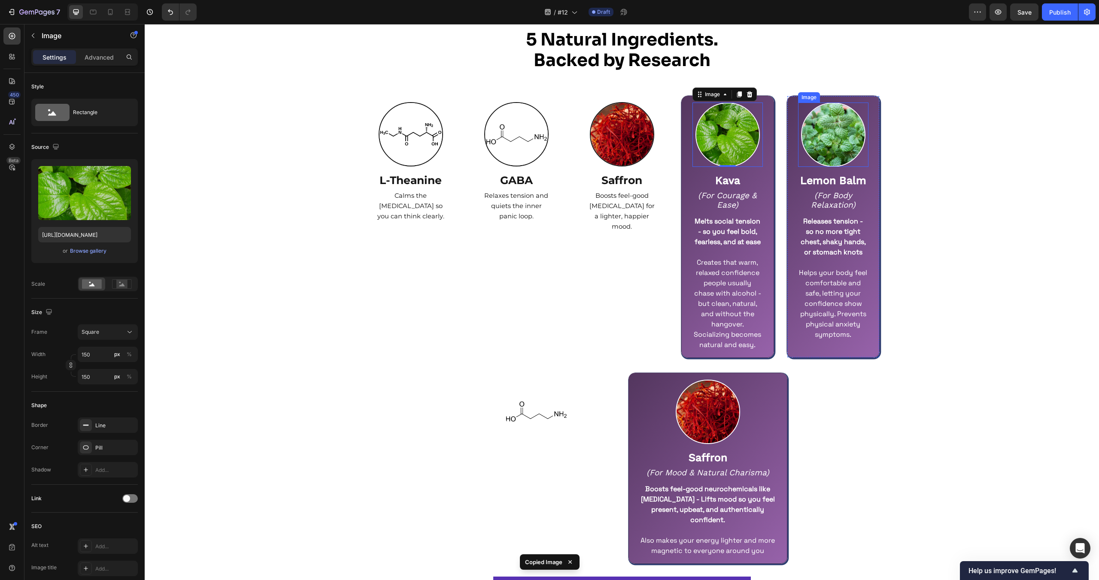
click at [837, 145] on img at bounding box center [833, 135] width 64 height 64
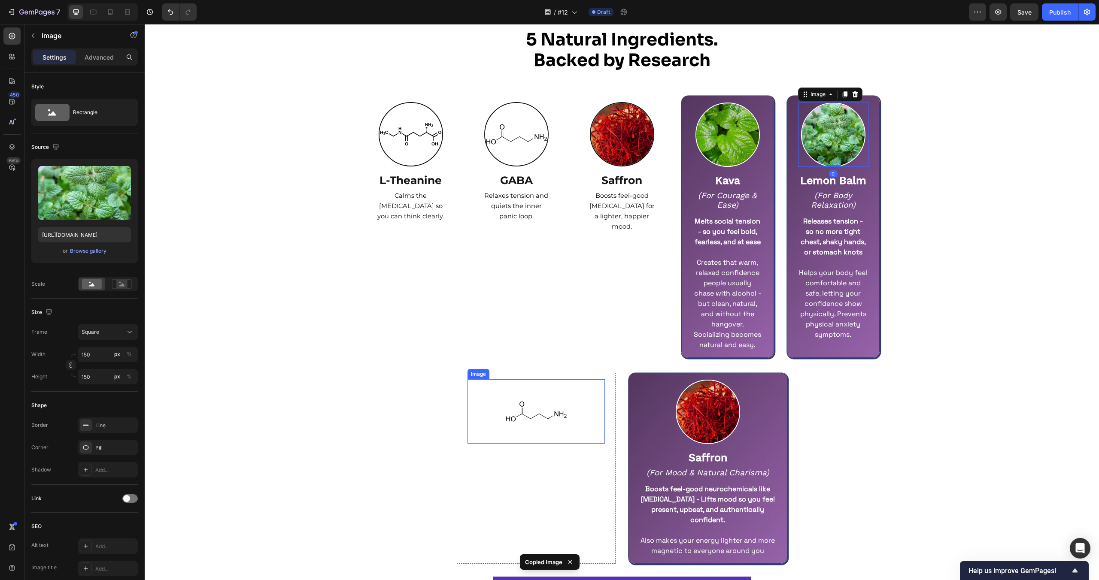
click at [536, 402] on img at bounding box center [536, 411] width 64 height 64
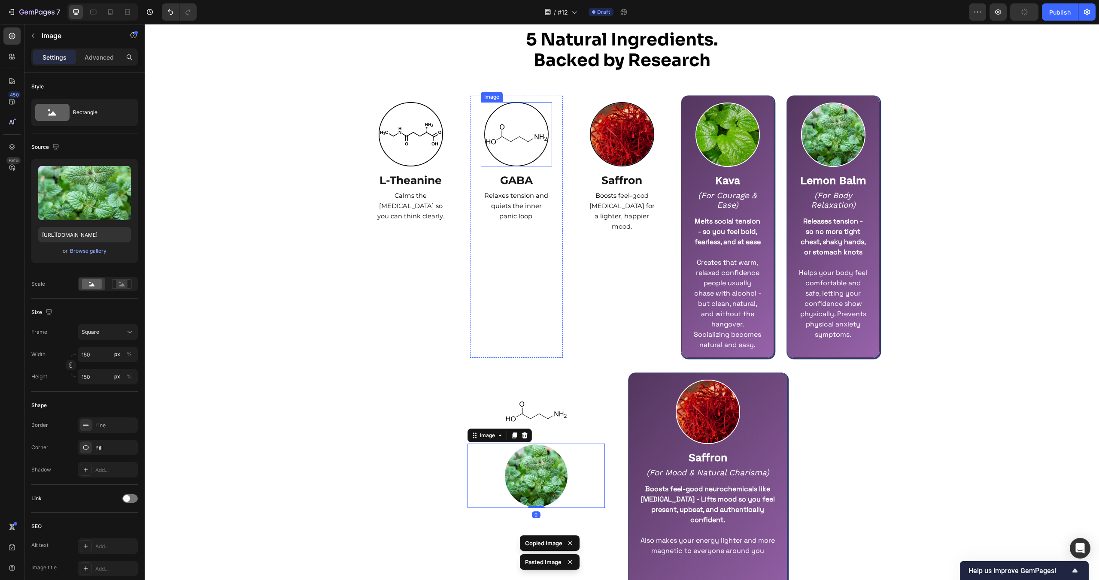
click at [494, 151] on img at bounding box center [516, 134] width 64 height 64
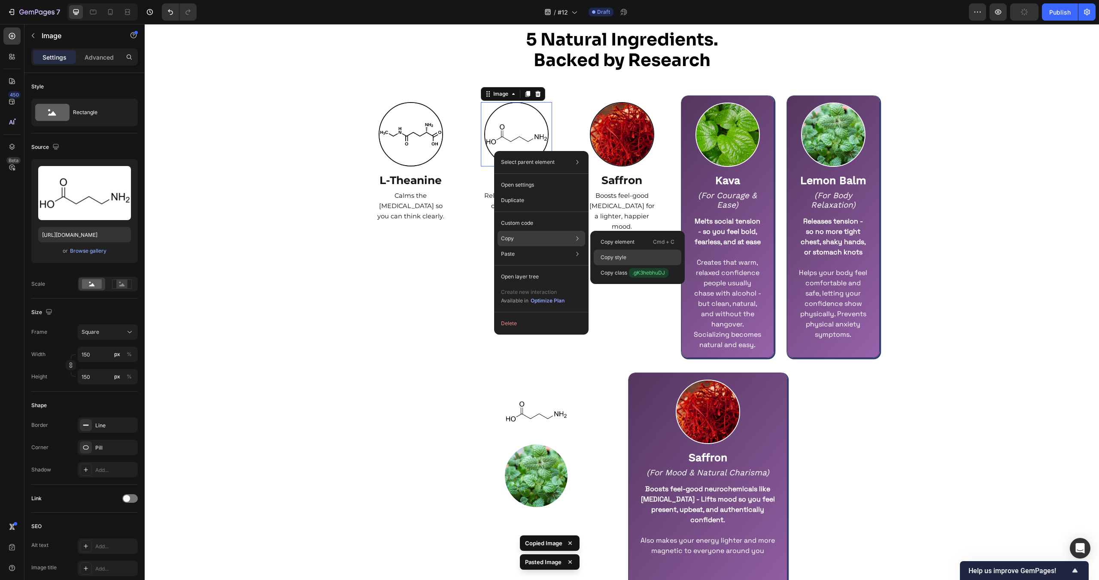
drag, startPoint x: 614, startPoint y: 252, endPoint x: 428, endPoint y: 367, distance: 219.2
click at [614, 252] on div "Copy style" at bounding box center [638, 257] width 88 height 15
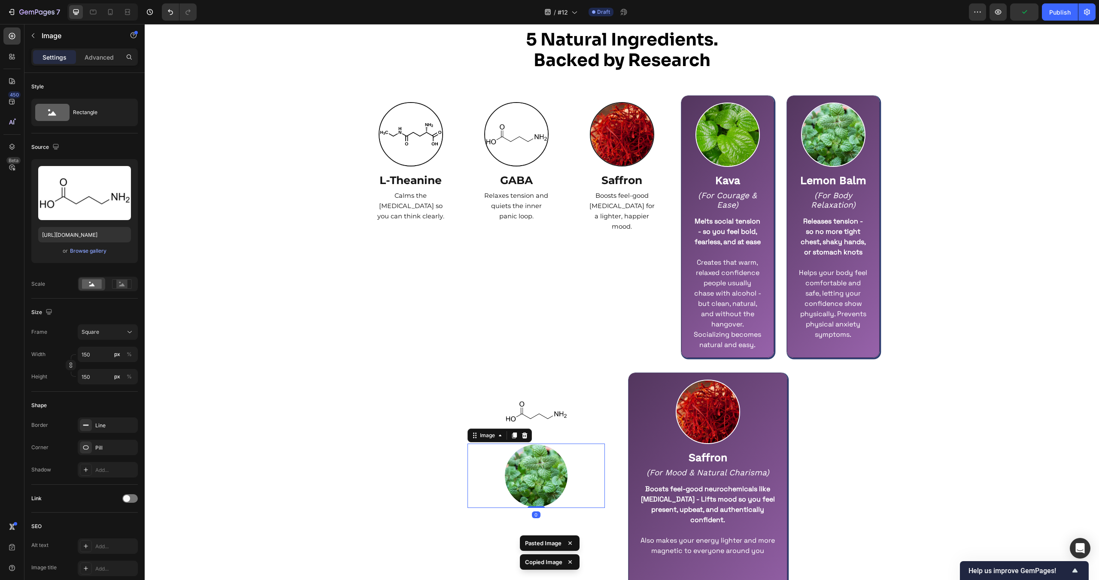
click at [550, 485] on img at bounding box center [536, 476] width 64 height 64
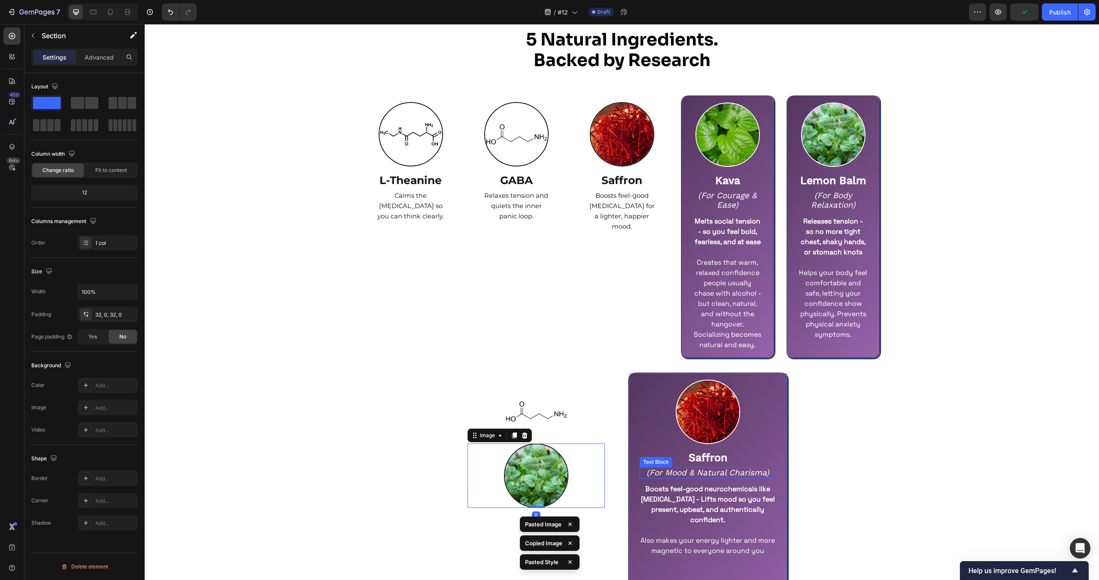
click at [817, 472] on div "5 Natural Ingredients. Backed by Research Heading Row Image L-Theanine Text Blo…" at bounding box center [622, 349] width 954 height 640
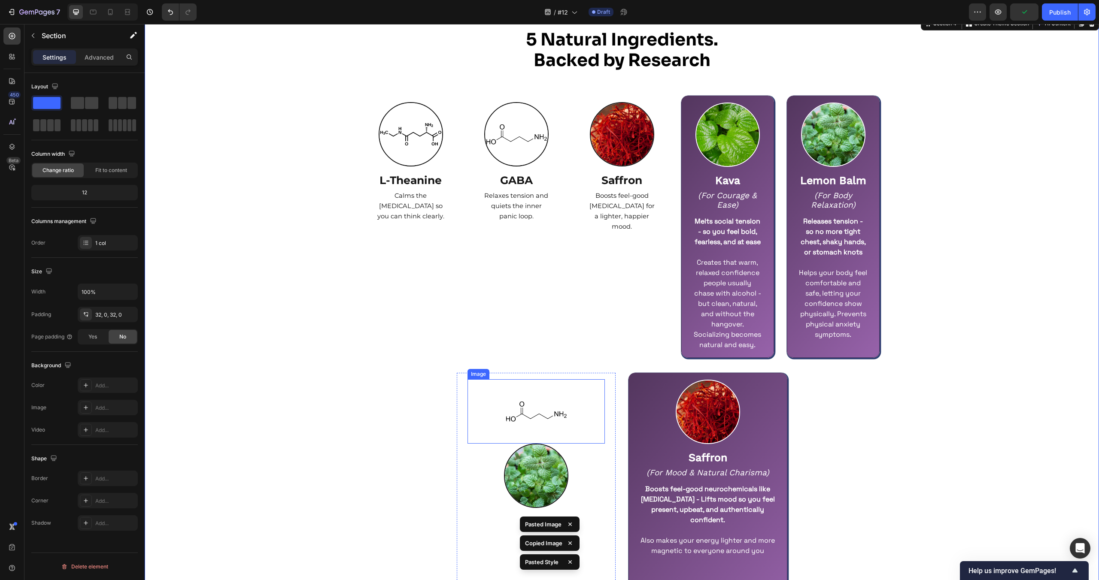
click at [505, 408] on img at bounding box center [536, 411] width 64 height 64
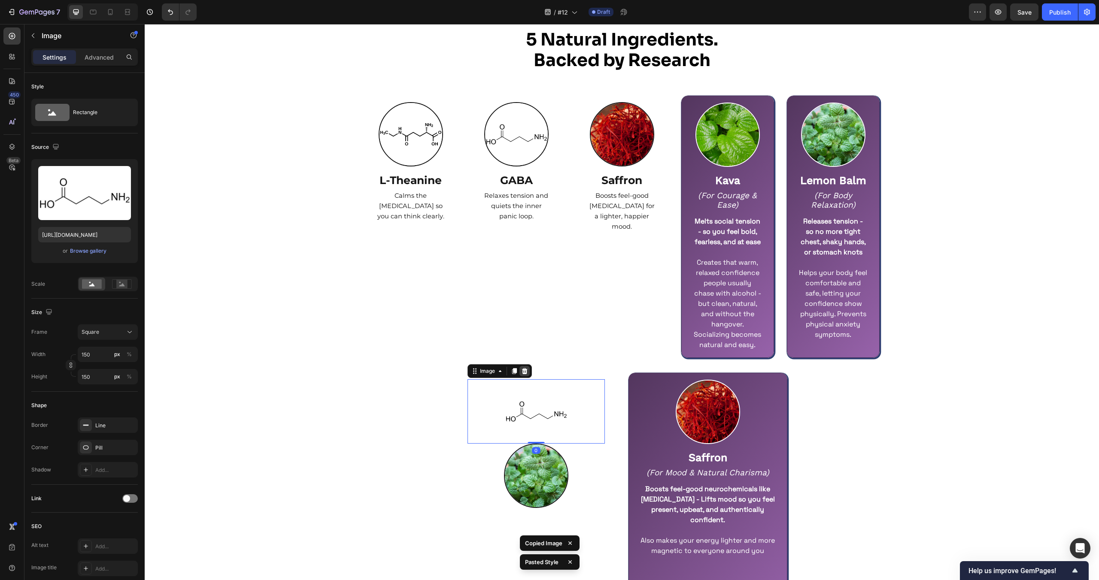
click at [521, 372] on icon at bounding box center [524, 371] width 7 height 7
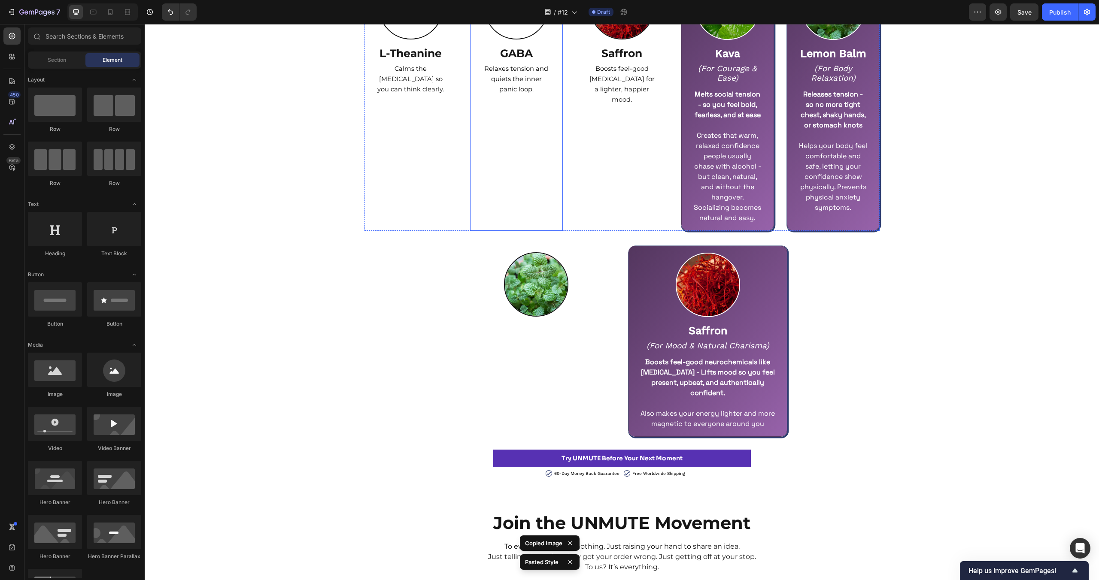
scroll to position [1750, 0]
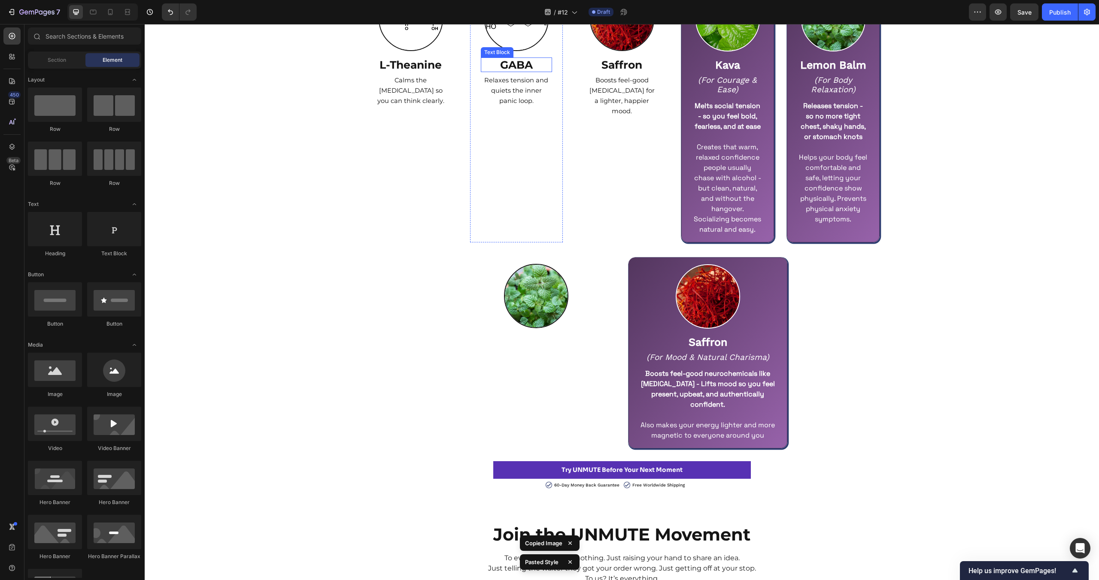
click at [525, 65] on strong "GABA" at bounding box center [516, 64] width 33 height 13
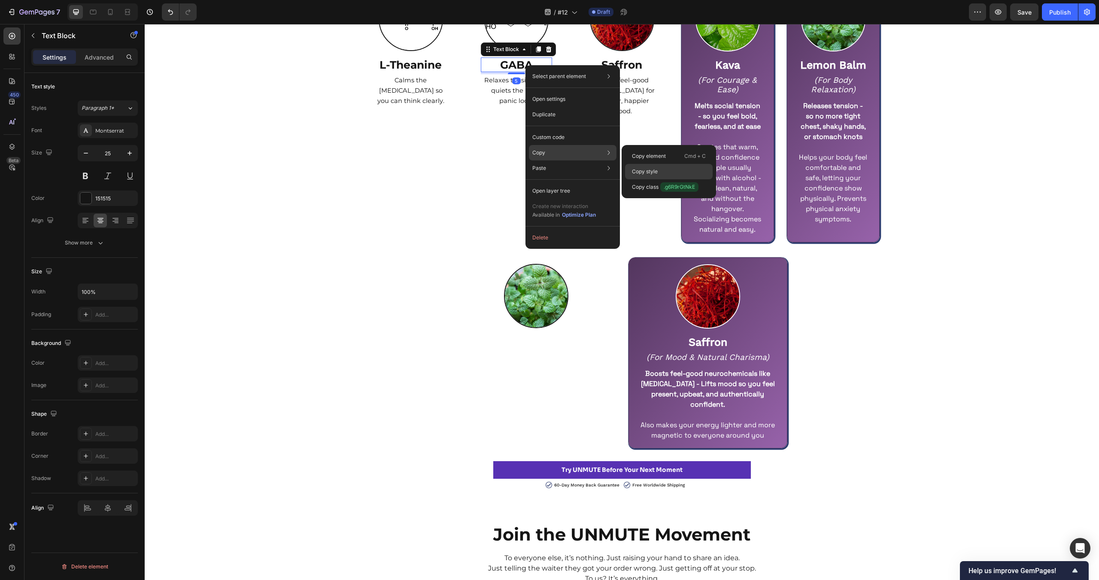
click at [644, 172] on p "Copy style" at bounding box center [645, 172] width 26 height 8
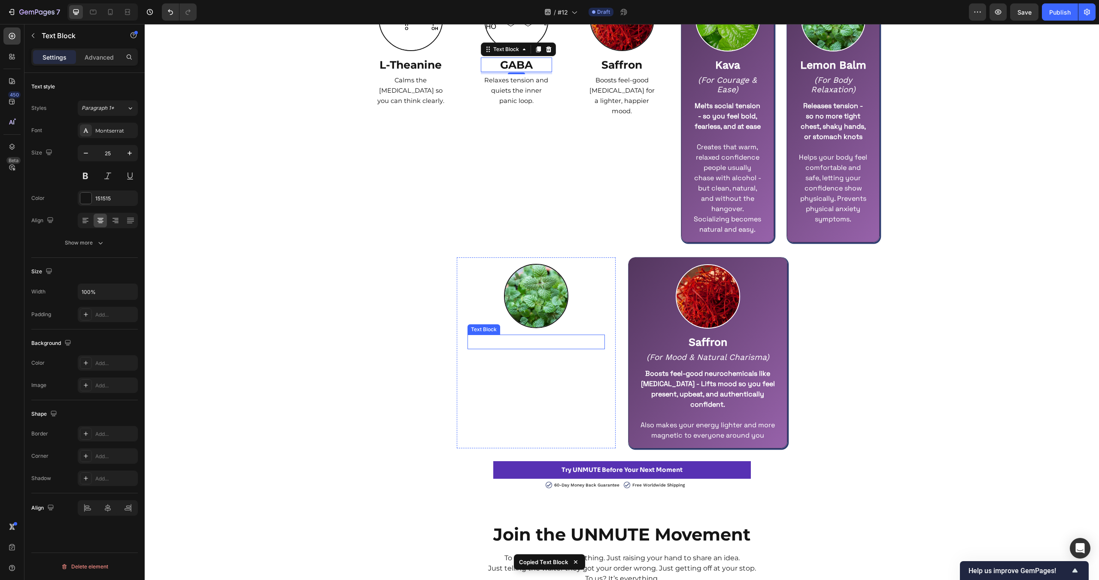
click at [537, 345] on strong "GABA" at bounding box center [536, 342] width 30 height 12
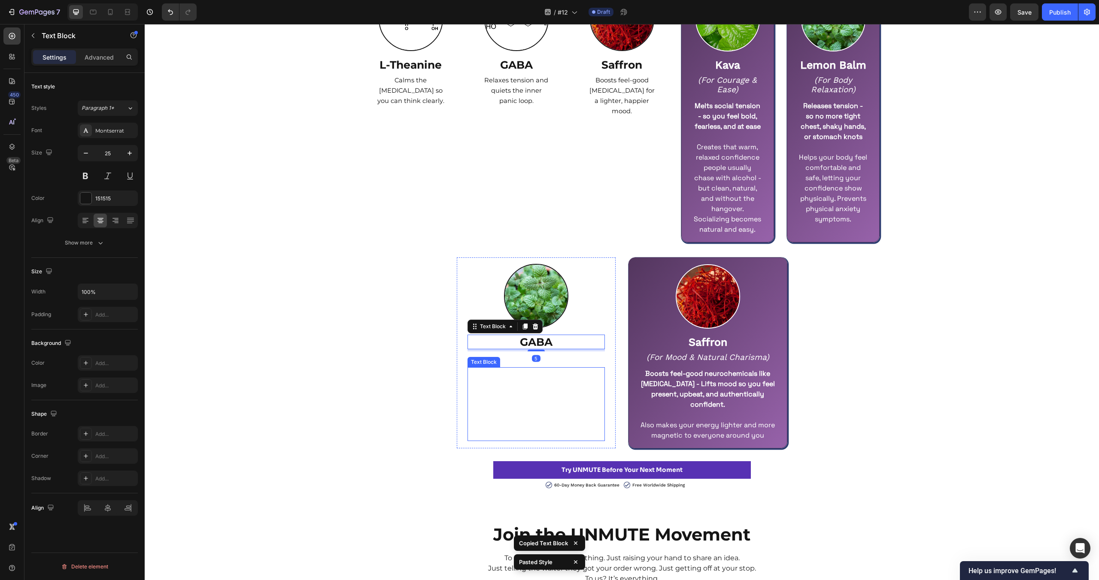
click at [552, 372] on strong "Calms your nervous system - so you feel relaxed and comfortable in any situatio…" at bounding box center [535, 378] width 135 height 19
click at [552, 359] on icon "(For Nervous System Regulation)" at bounding box center [535, 357] width 131 height 10
click at [532, 341] on icon at bounding box center [535, 343] width 6 height 6
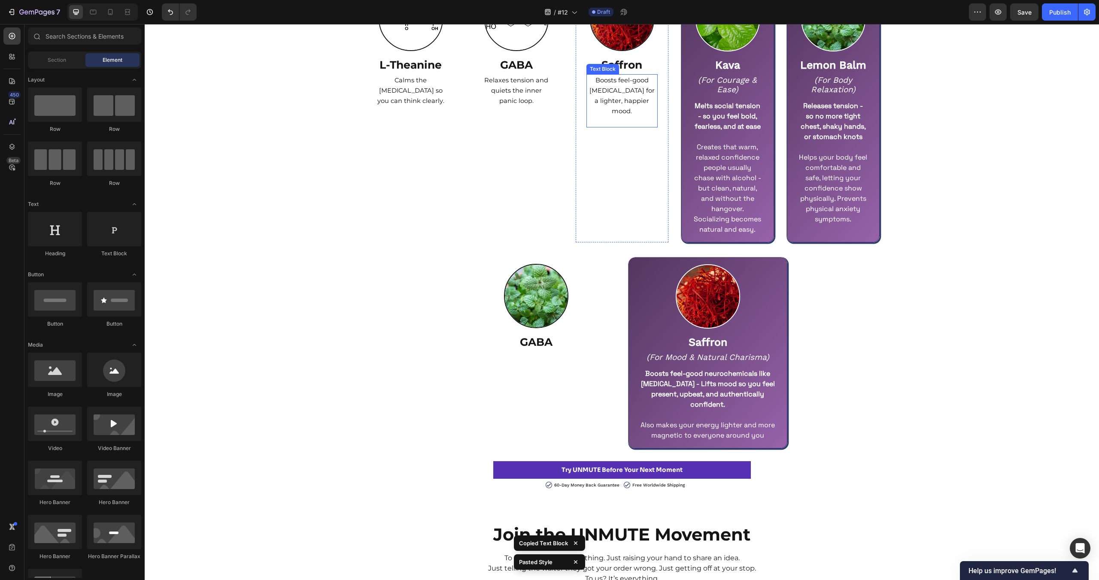
click at [628, 89] on span "Boosts feel-good [MEDICAL_DATA] for a lighter, happier mood." at bounding box center [621, 95] width 65 height 39
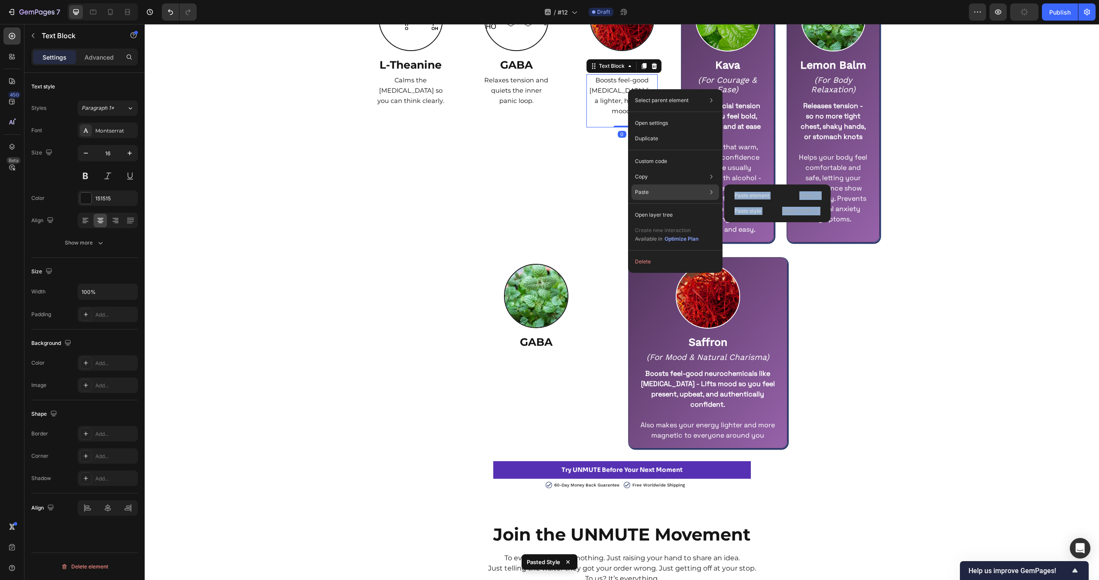
click at [719, 192] on div "Paste Paste element Cmd + V Paste style Cmd + Shift + V" at bounding box center [675, 192] width 88 height 15
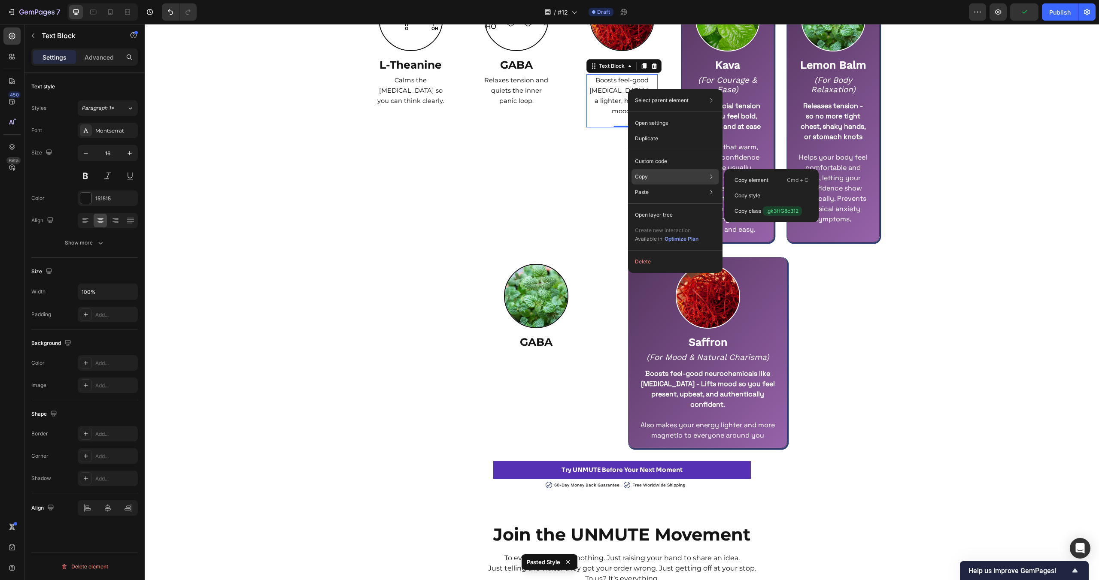
click at [691, 180] on div "Copy Copy element Cmd + C Copy style Copy class .gk3HG8c312" at bounding box center [675, 176] width 88 height 15
click at [773, 194] on div "Copy style" at bounding box center [772, 195] width 88 height 15
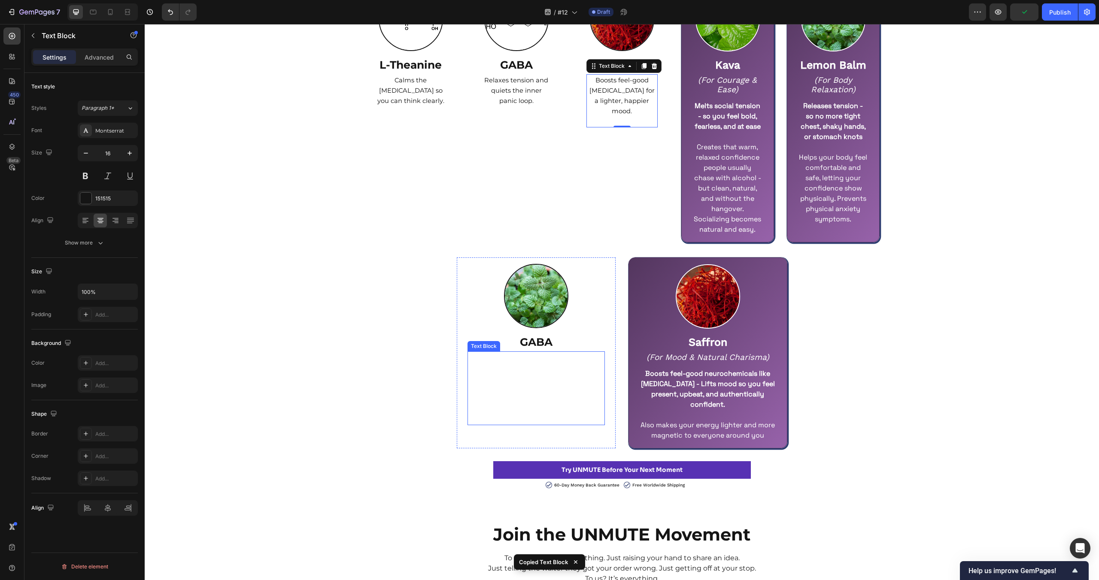
click at [562, 372] on p "Calms your nervous system - so you feel relaxed and comfortable in any situatio…" at bounding box center [536, 362] width 136 height 21
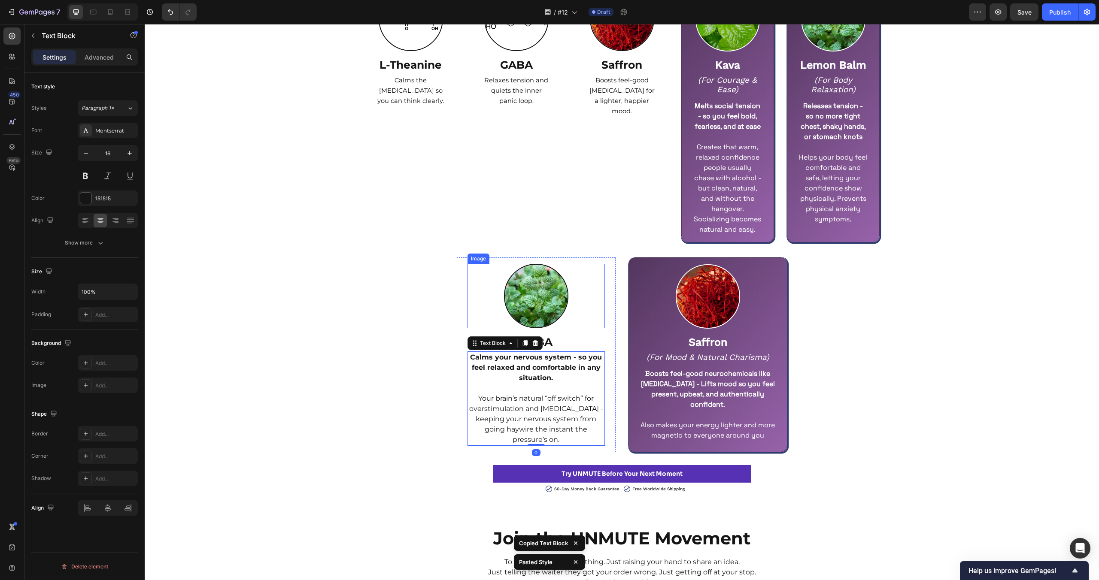
click at [606, 213] on div "Image Saffron Text Block Boosts feel-good [MEDICAL_DATA] for a lighter, happier…" at bounding box center [621, 112] width 71 height 250
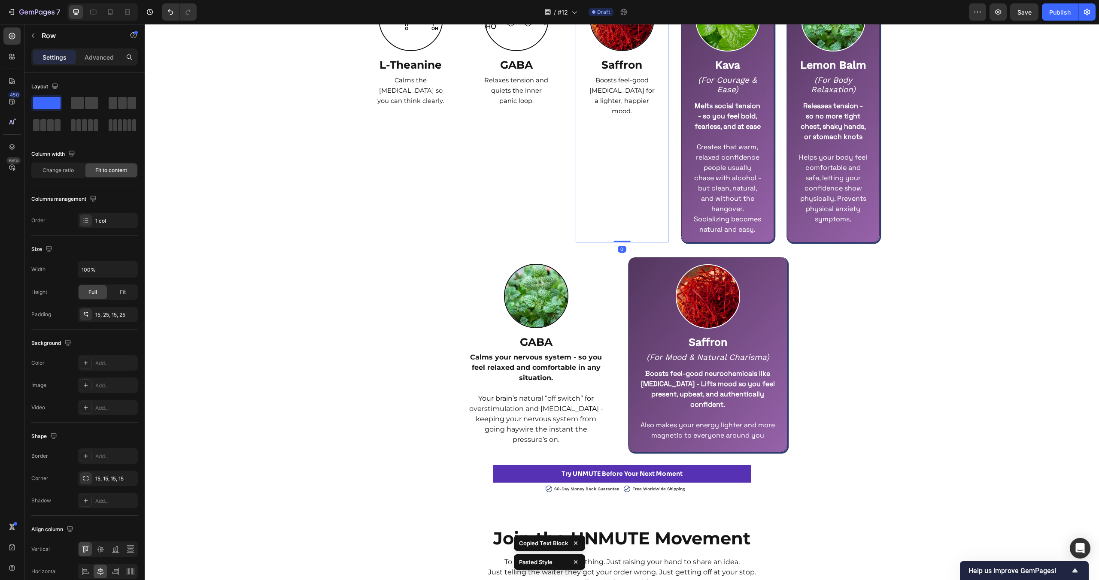
click at [607, 122] on div "Image Saffron Text Block Boosts feel-good [MEDICAL_DATA] for a lighter, happier…" at bounding box center [621, 112] width 71 height 250
click at [612, 117] on div "Image Saffron Text Block Boosts feel-good [MEDICAL_DATA] for a lighter, happier…" at bounding box center [621, 112] width 71 height 250
click at [618, 103] on span "Boosts feel-good [MEDICAL_DATA] for a lighter, happier mood." at bounding box center [621, 95] width 65 height 39
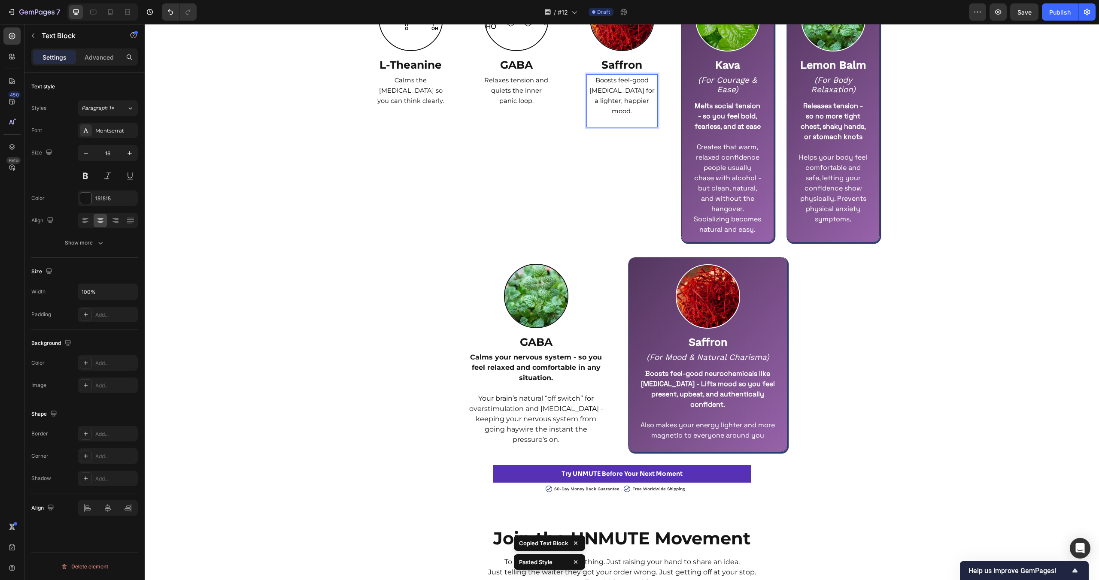
click at [632, 115] on p "Boosts feel-good [MEDICAL_DATA] for a lighter, happier mood." at bounding box center [622, 101] width 70 height 52
click at [518, 112] on div "Image GABA Text Block Relaxes tension and quiets the inner panic loop. Text Blo…" at bounding box center [516, 112] width 71 height 250
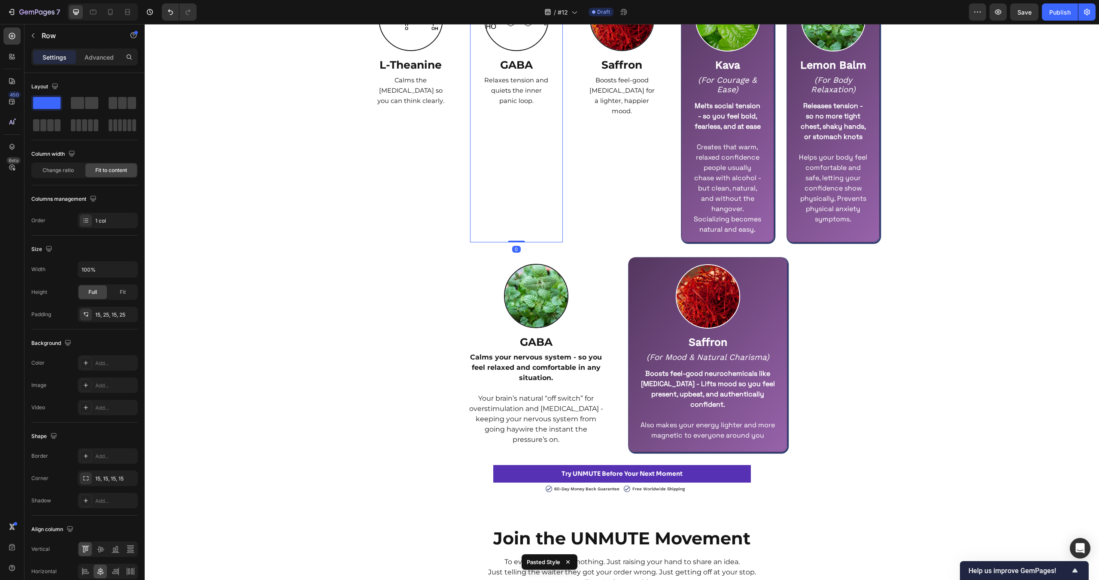
click at [518, 102] on span "Relaxes tension and quiets the inner panic loop." at bounding box center [516, 90] width 64 height 28
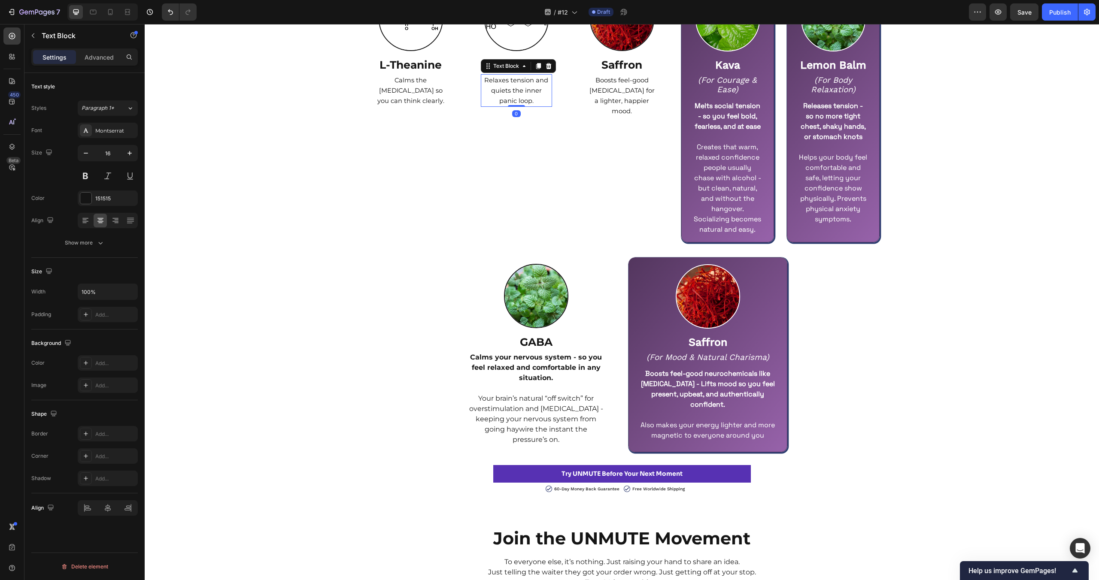
click at [406, 114] on div "Image L-Theanine Text Block Calms the [MEDICAL_DATA] so you can think clearly. …" at bounding box center [410, 112] width 71 height 250
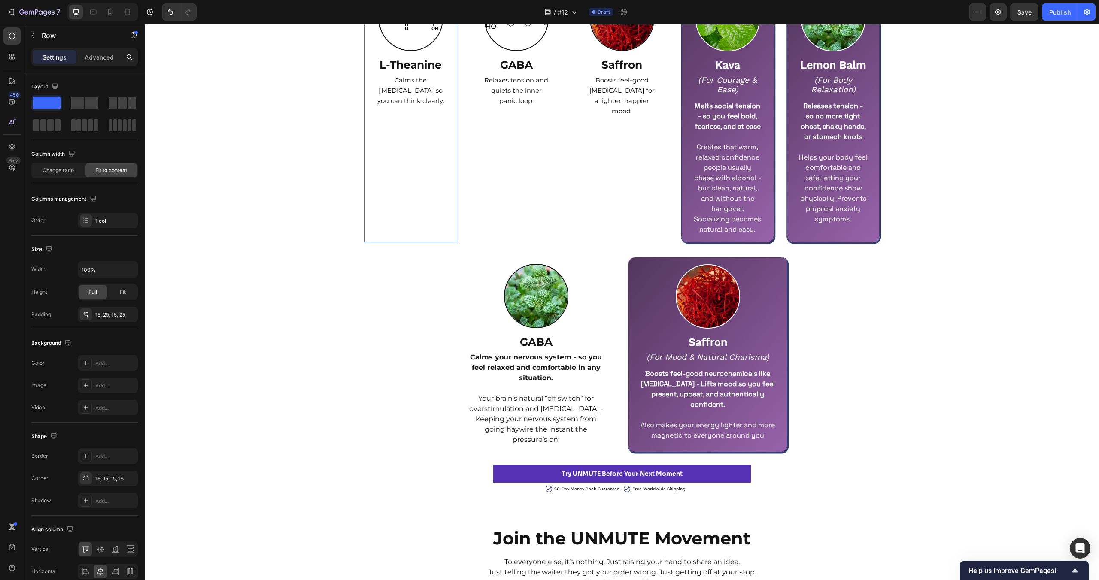
click at [423, 95] on p "Calms the [MEDICAL_DATA] so you can think clearly." at bounding box center [411, 90] width 70 height 31
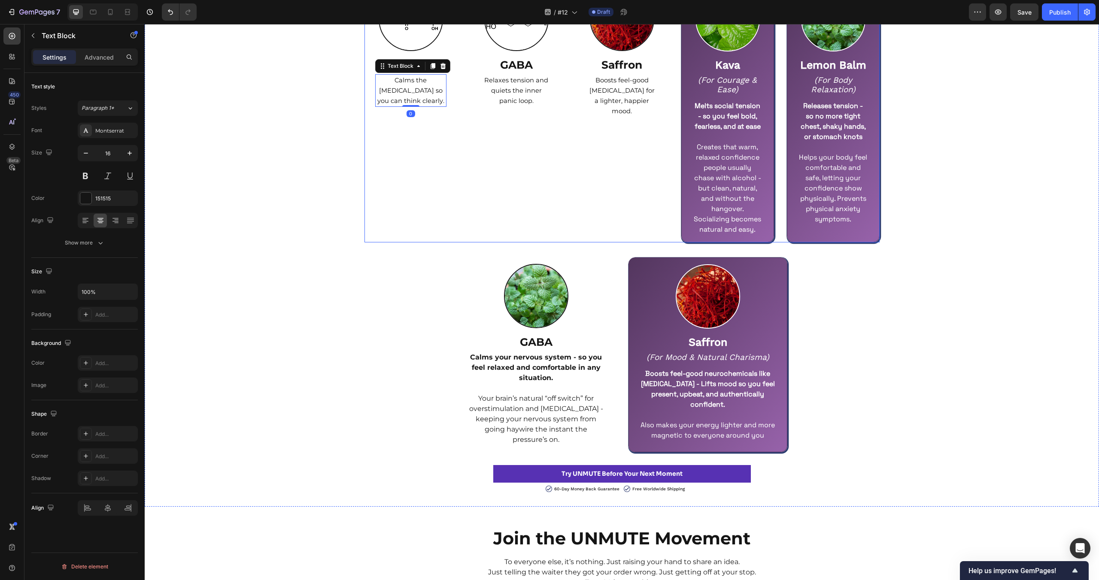
click at [385, 415] on div "5 Natural Ingredients. Backed by Research Heading Row Image L-Theanine Text Blo…" at bounding box center [622, 203] width 954 height 580
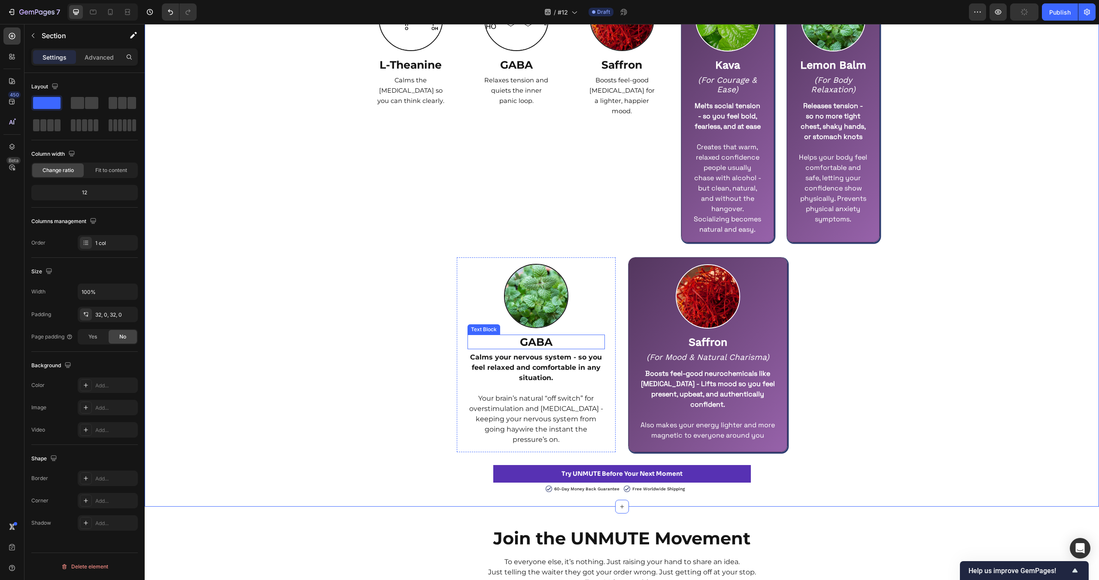
click at [541, 342] on strong "GABA" at bounding box center [536, 342] width 33 height 13
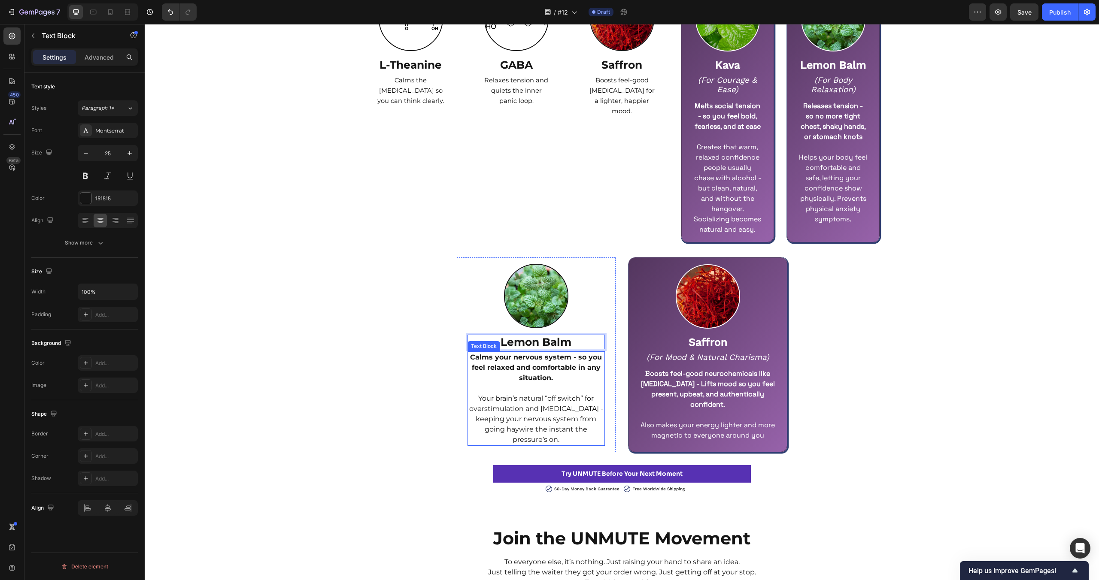
click at [507, 425] on p "Your brain’s natural “off switch” for overstimulation and [MEDICAL_DATA] - keep…" at bounding box center [536, 420] width 136 height 52
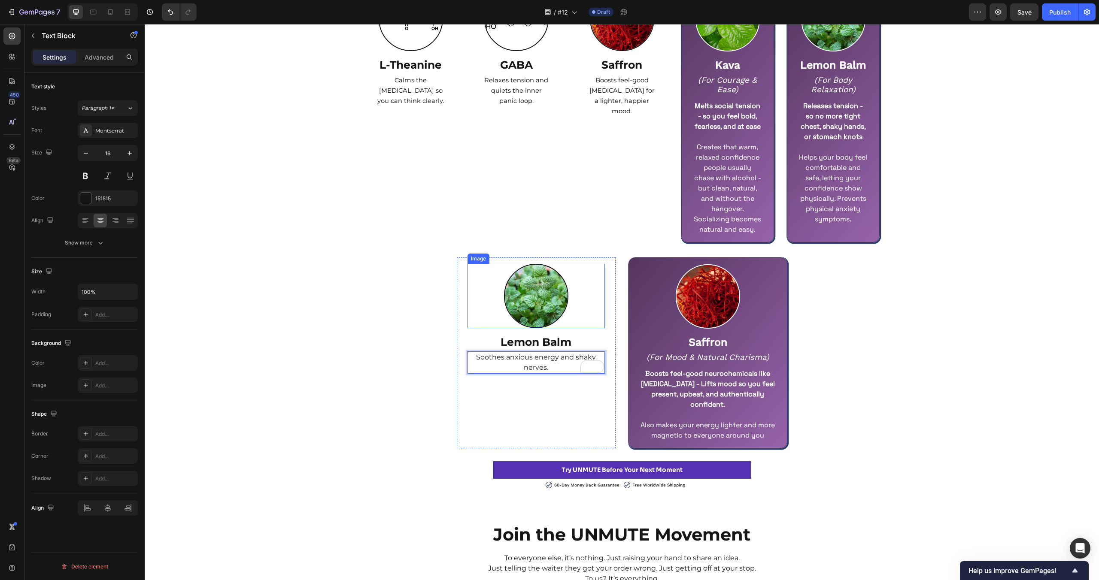
click at [605, 325] on div "Image Lemon Balm Text Block Soothes anxious energy and shaky nerves. Text Block…" at bounding box center [536, 353] width 159 height 191
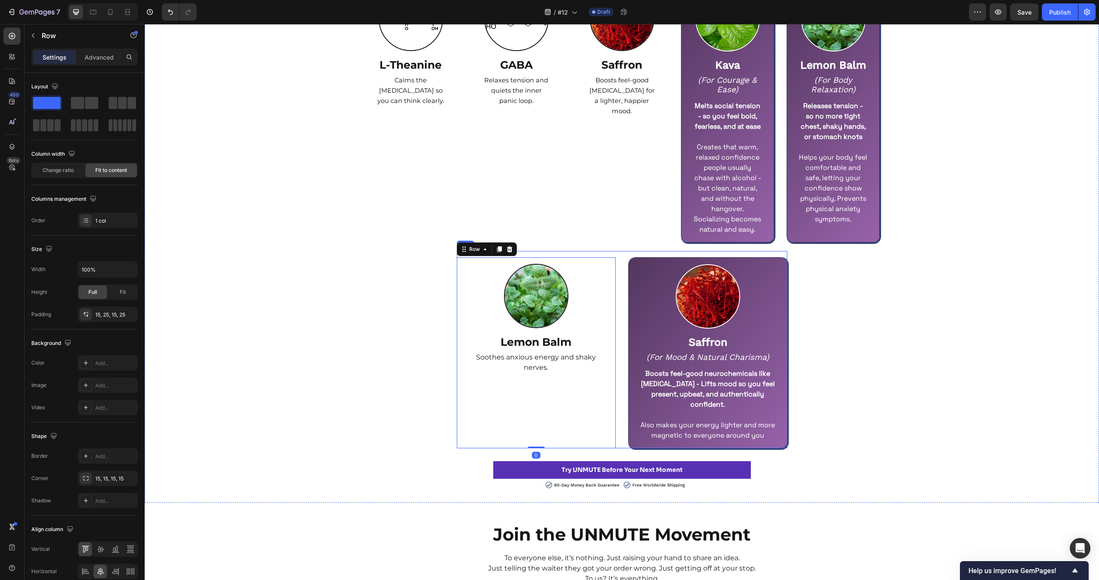
click at [615, 323] on div "Image Lemon Balm Text Block Soothes anxious energy and shaky nerves. Text Block…" at bounding box center [622, 349] width 331 height 197
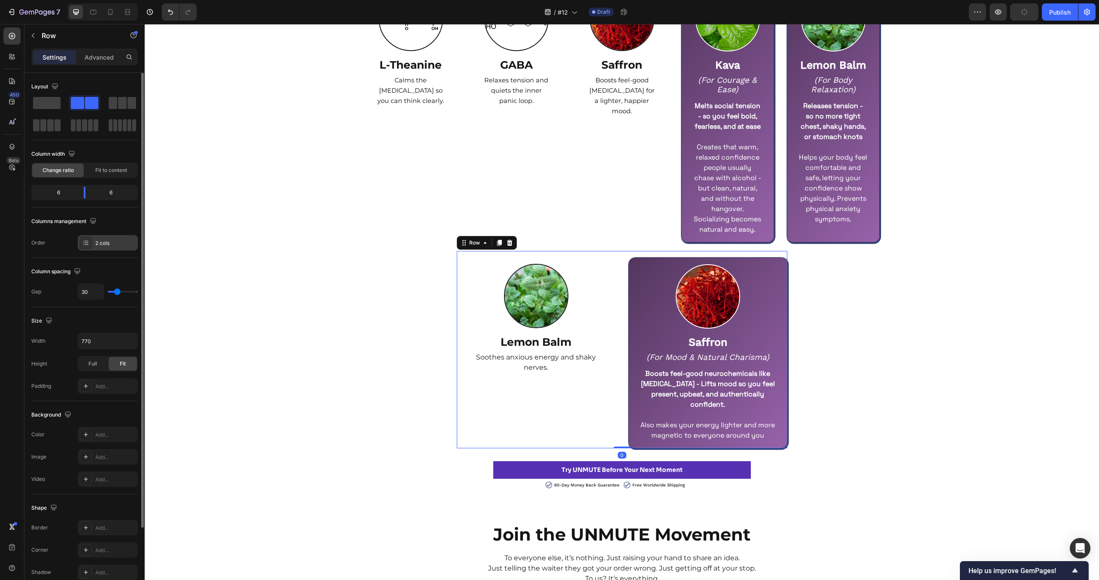
click at [108, 247] on div "2 cols" at bounding box center [108, 242] width 60 height 15
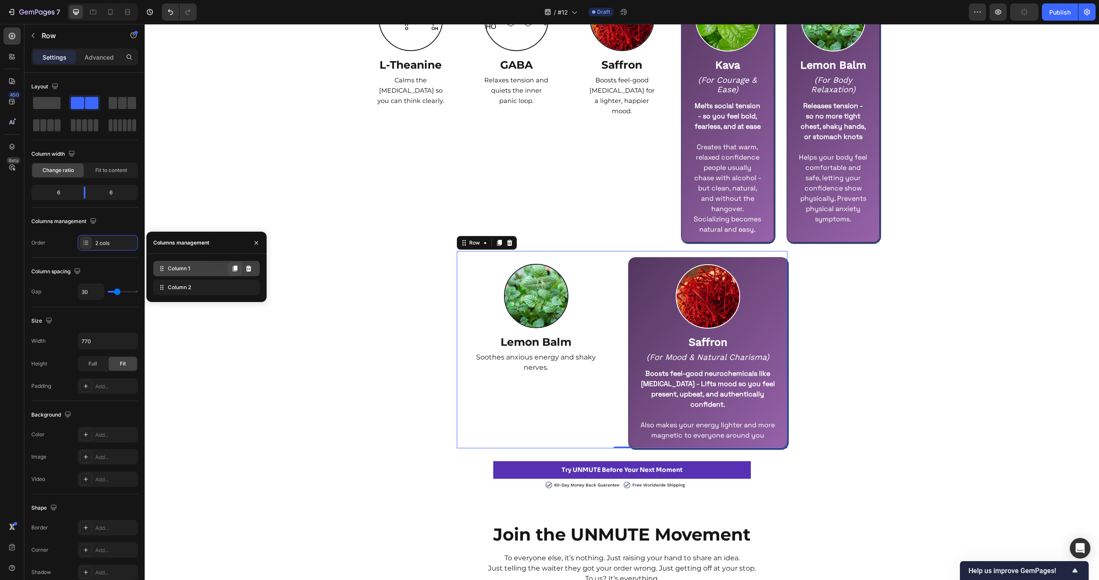
click at [234, 269] on icon at bounding box center [235, 269] width 5 height 6
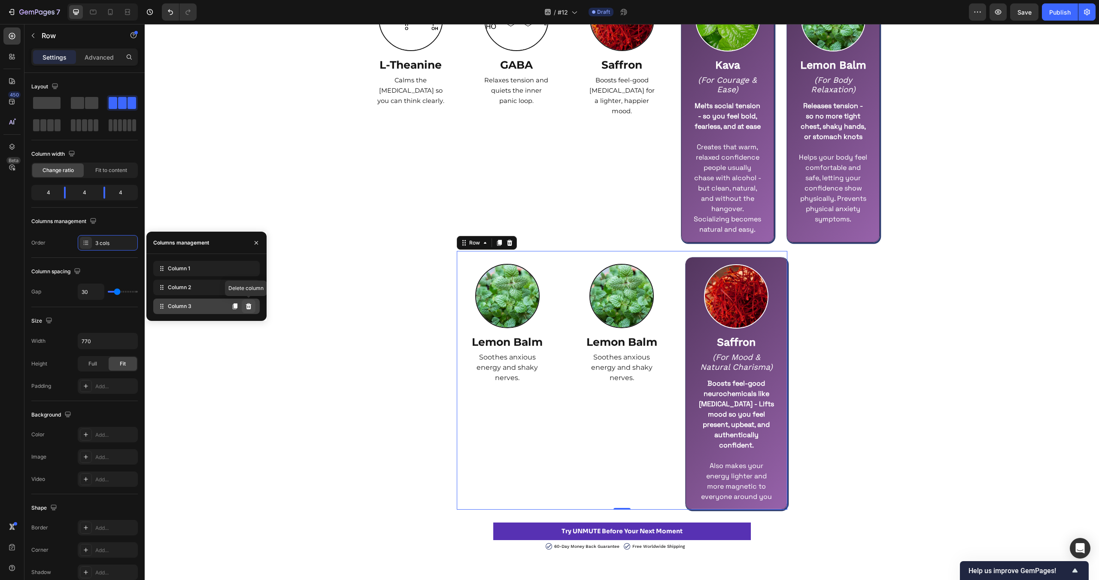
drag, startPoint x: 253, startPoint y: 303, endPoint x: 108, endPoint y: 279, distance: 147.5
click at [253, 303] on button at bounding box center [249, 307] width 14 height 14
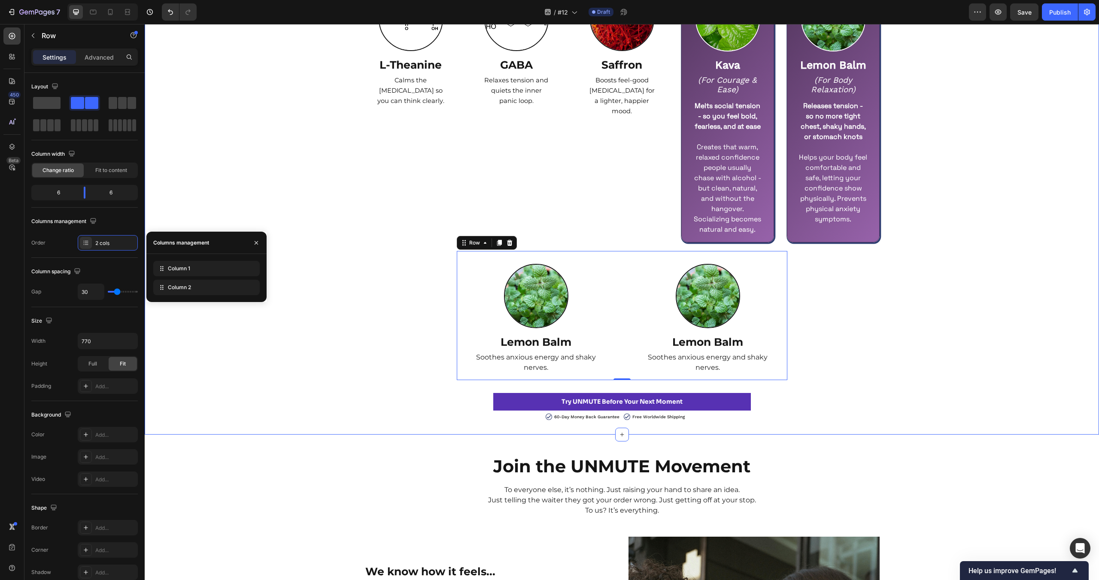
click at [321, 352] on div "5 Natural Ingredients. Backed by Research Heading Row Image L-Theanine Text Blo…" at bounding box center [622, 167] width 954 height 508
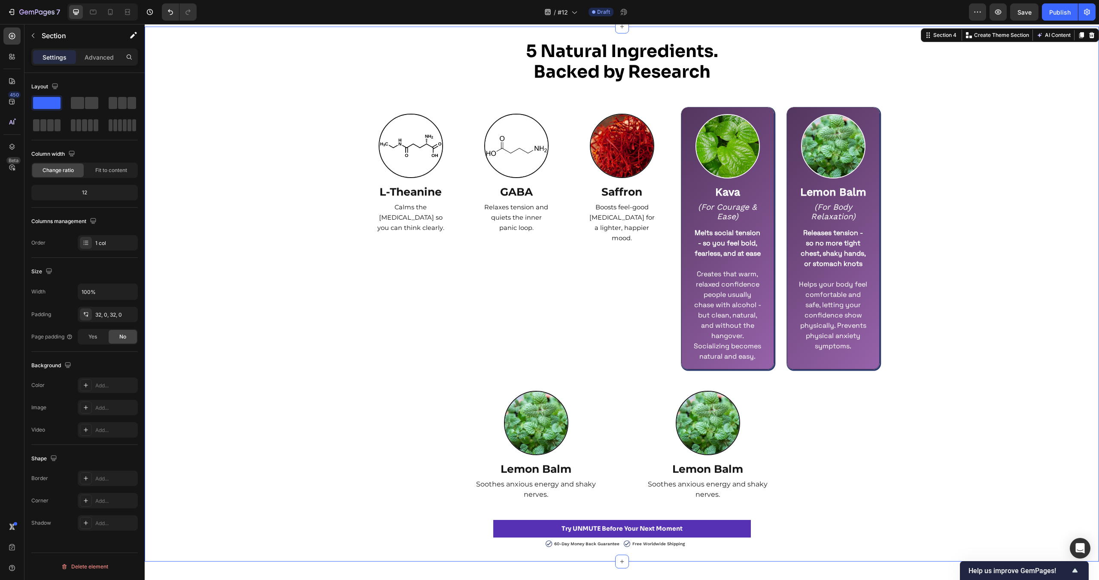
scroll to position [1623, 0]
click at [736, 195] on strong "Kava" at bounding box center [727, 192] width 25 height 12
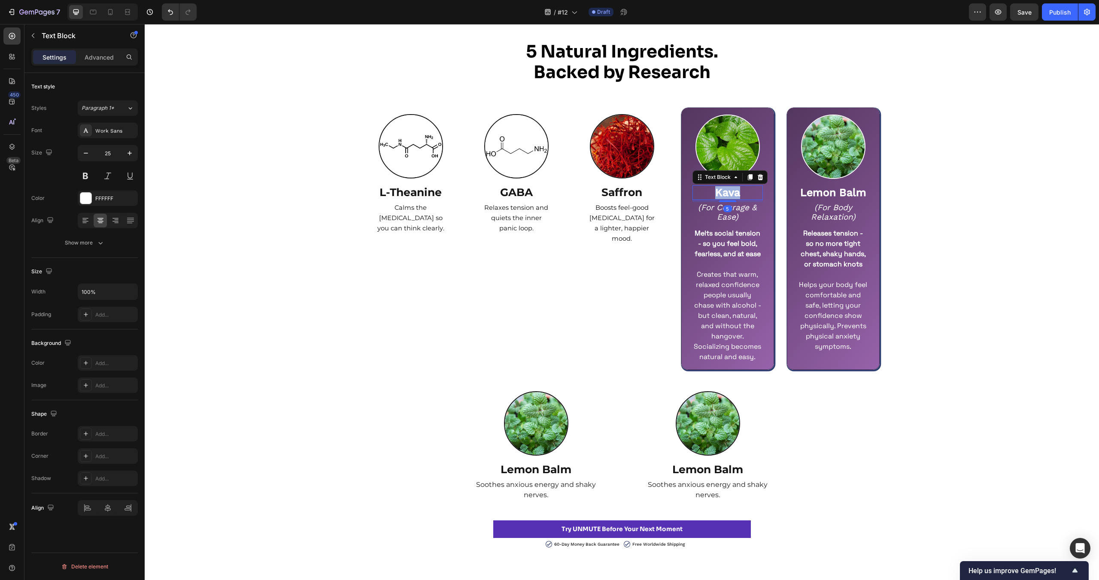
click at [736, 195] on strong "Kava" at bounding box center [727, 192] width 25 height 12
copy strong "Kava"
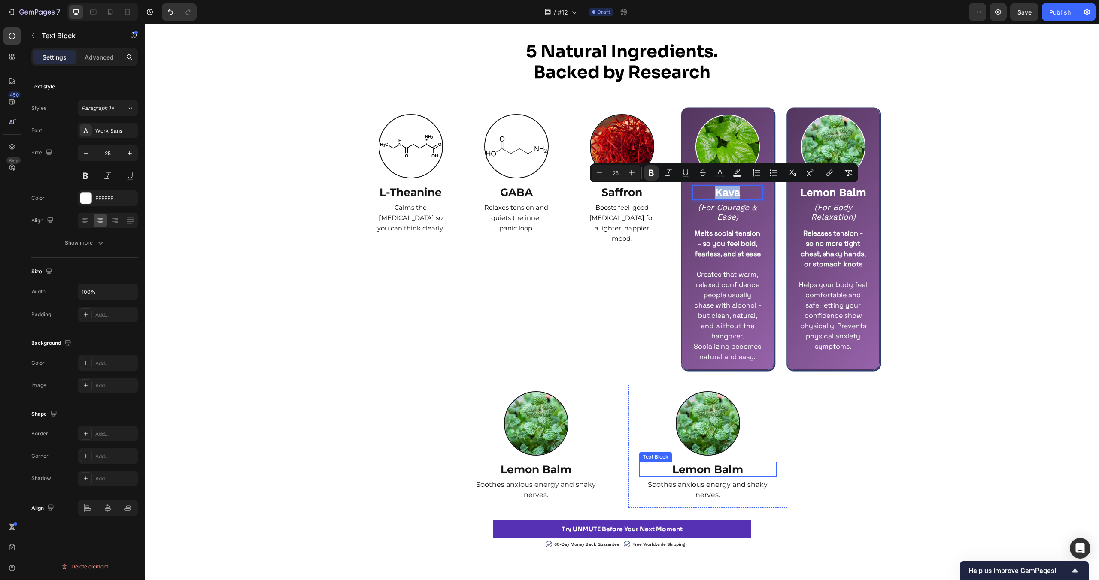
click at [710, 470] on strong "Lemon Balm" at bounding box center [707, 469] width 71 height 13
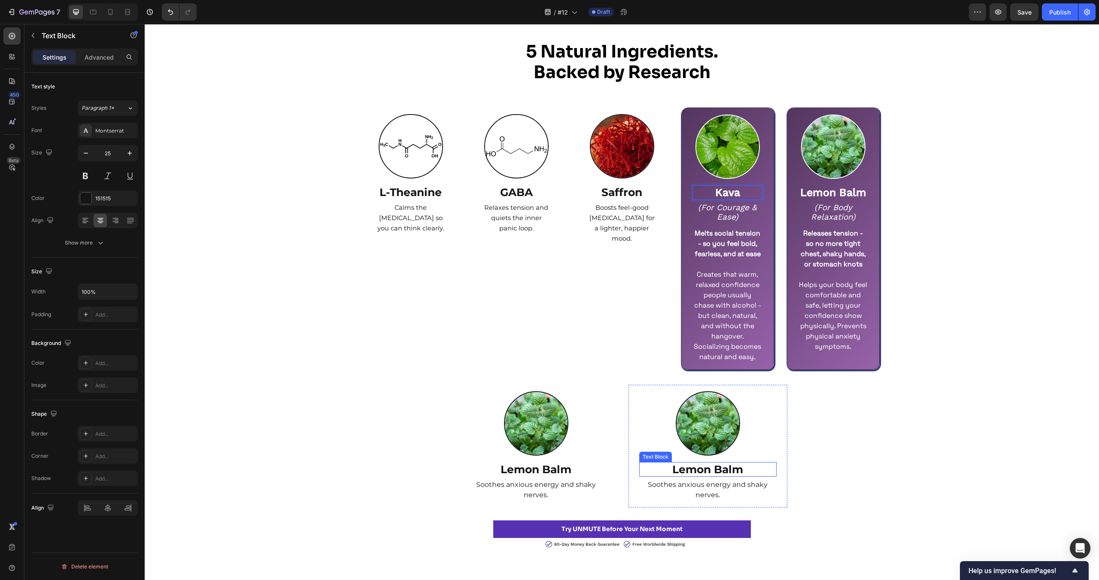
click at [710, 470] on strong "Lemon Balm" at bounding box center [707, 469] width 71 height 13
click at [708, 490] on p "Soothes anxious energy and shaky nerves." at bounding box center [708, 490] width 136 height 21
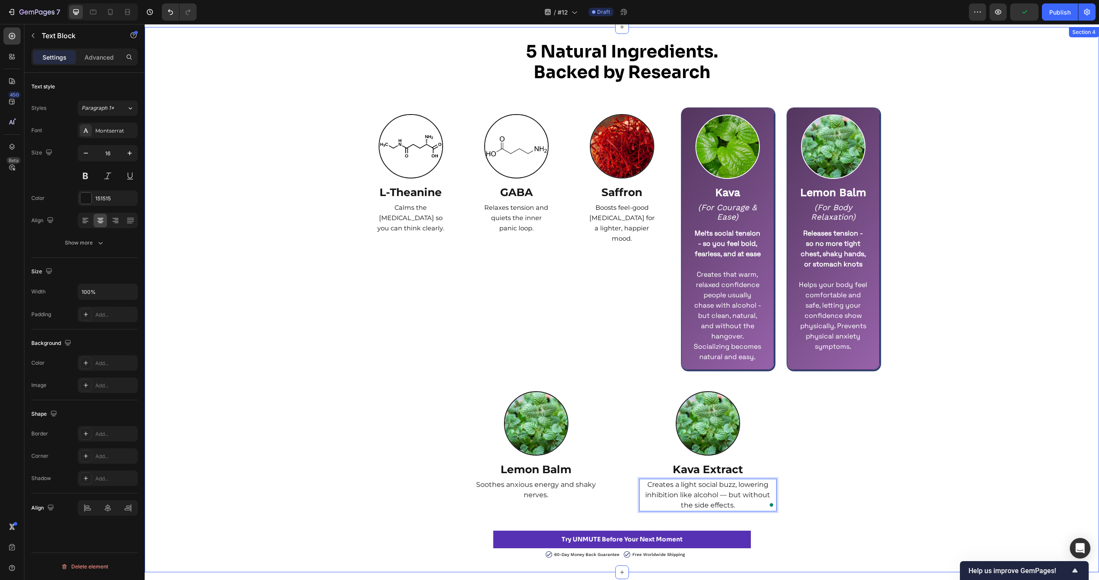
click at [891, 488] on div "5 Natural Ingredients. Backed by Research Heading Row Image L-Theanine Text Blo…" at bounding box center [622, 300] width 954 height 518
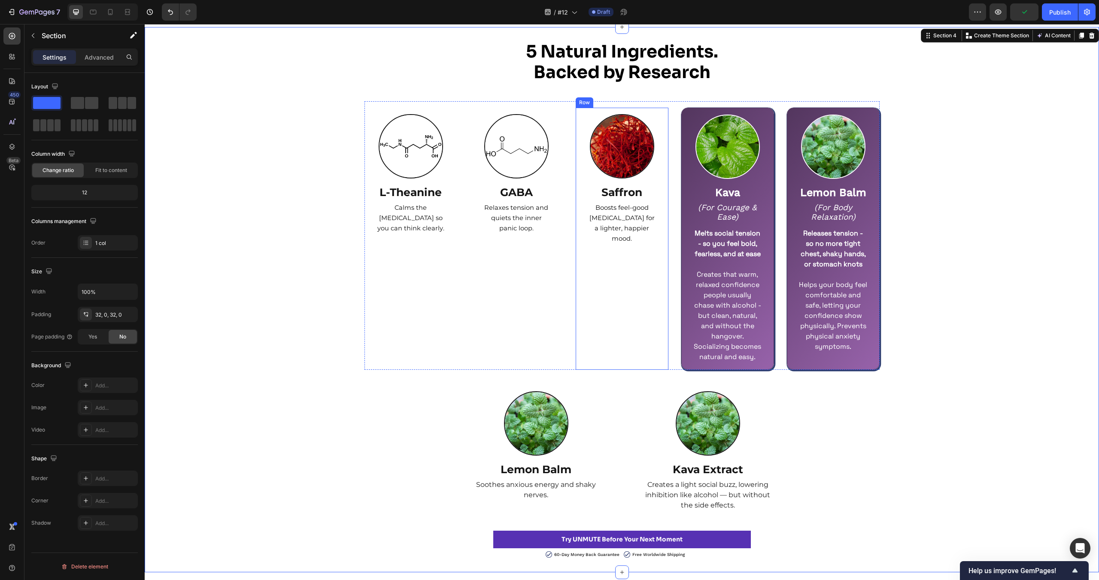
click at [648, 268] on div "Image Saffron Text Block Boosts feel-good [MEDICAL_DATA] for a lighter, happier…" at bounding box center [621, 239] width 71 height 250
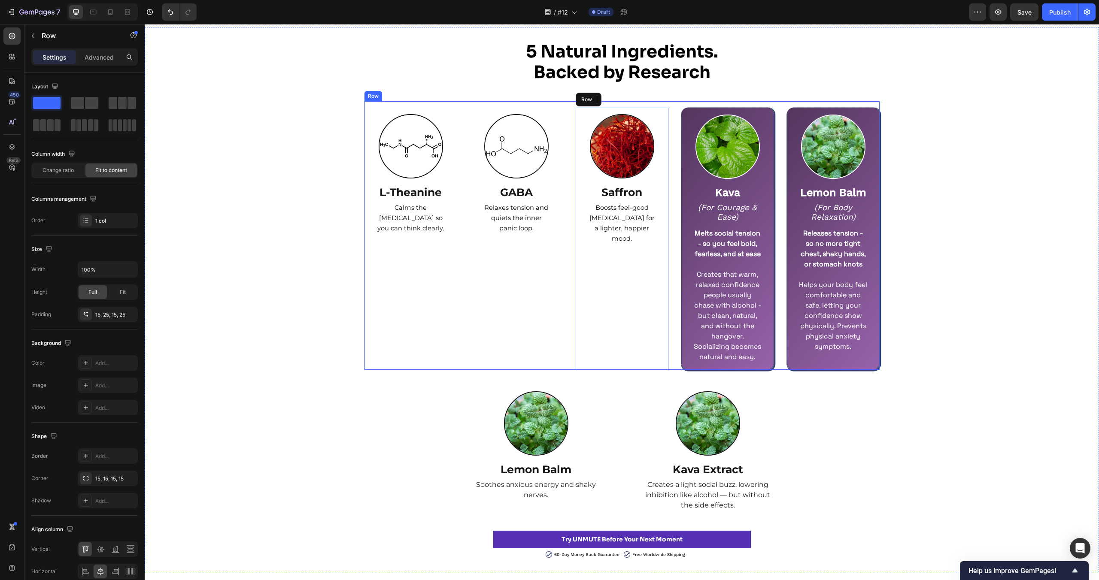
click at [669, 273] on div "Image L-Theanine Text Block Calms the [MEDICAL_DATA] so you can think clearly. …" at bounding box center [621, 235] width 515 height 269
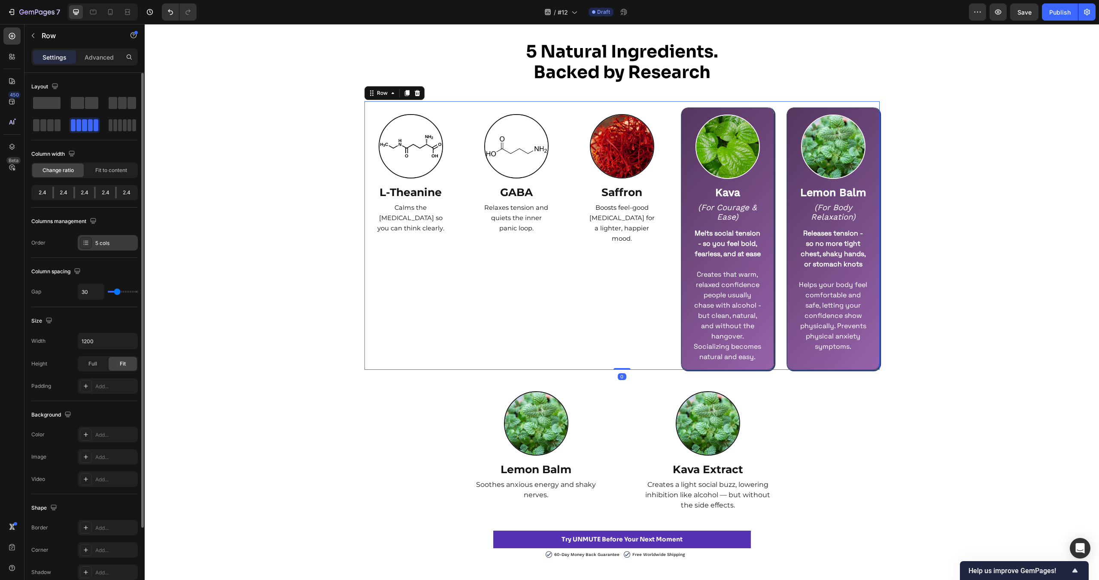
click at [115, 240] on div "5 cols" at bounding box center [115, 244] width 40 height 8
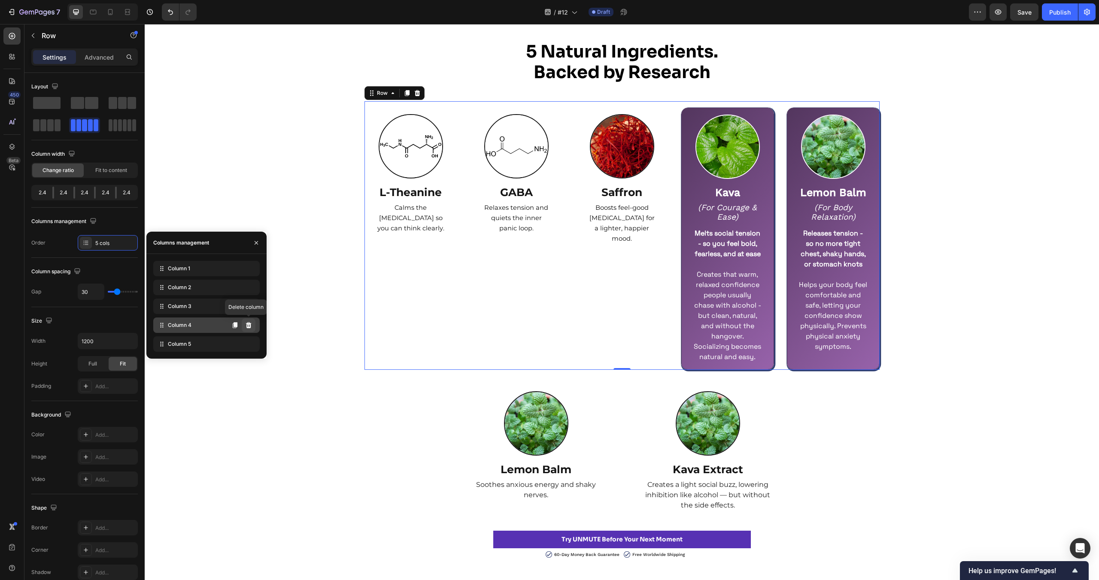
click at [249, 325] on icon at bounding box center [249, 325] width 6 height 6
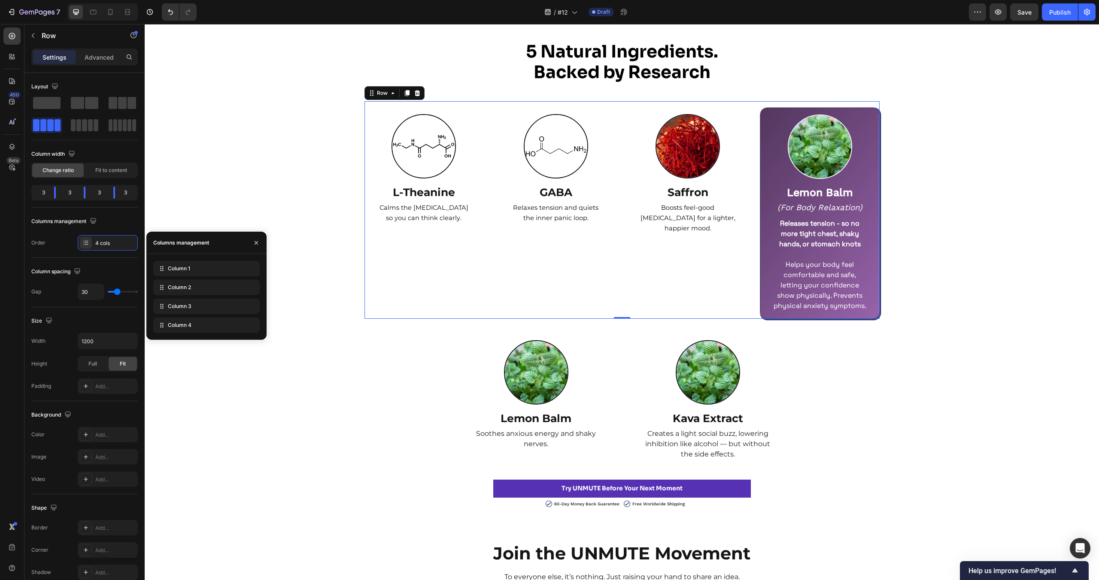
click at [0, 0] on icon at bounding box center [0, 0] width 0 height 0
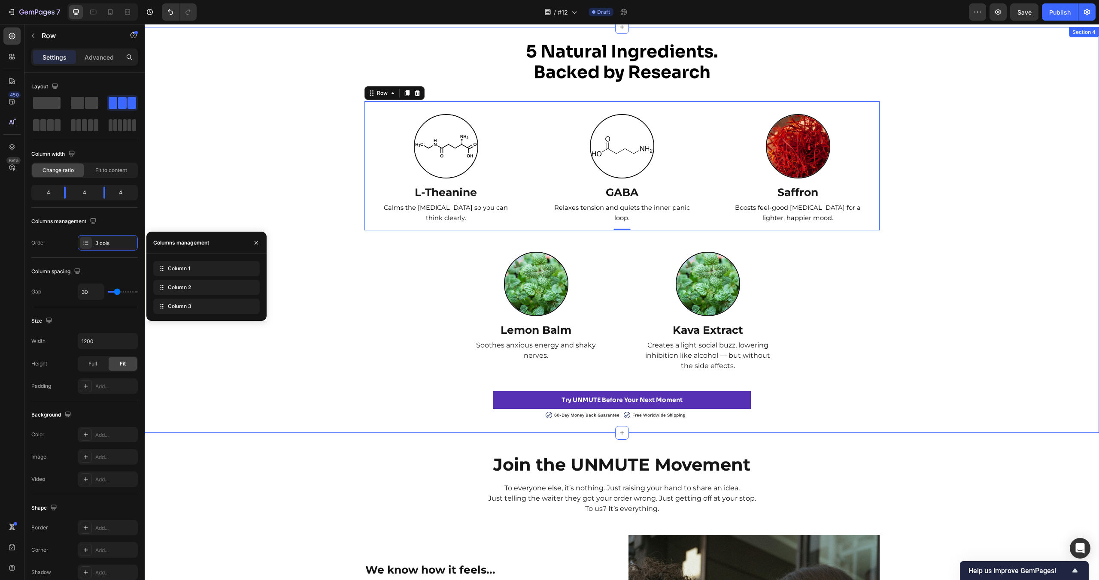
click at [290, 377] on div "5 Natural Ingredients. Backed by Research Heading Row Image L-Theanine Text Blo…" at bounding box center [622, 230] width 954 height 379
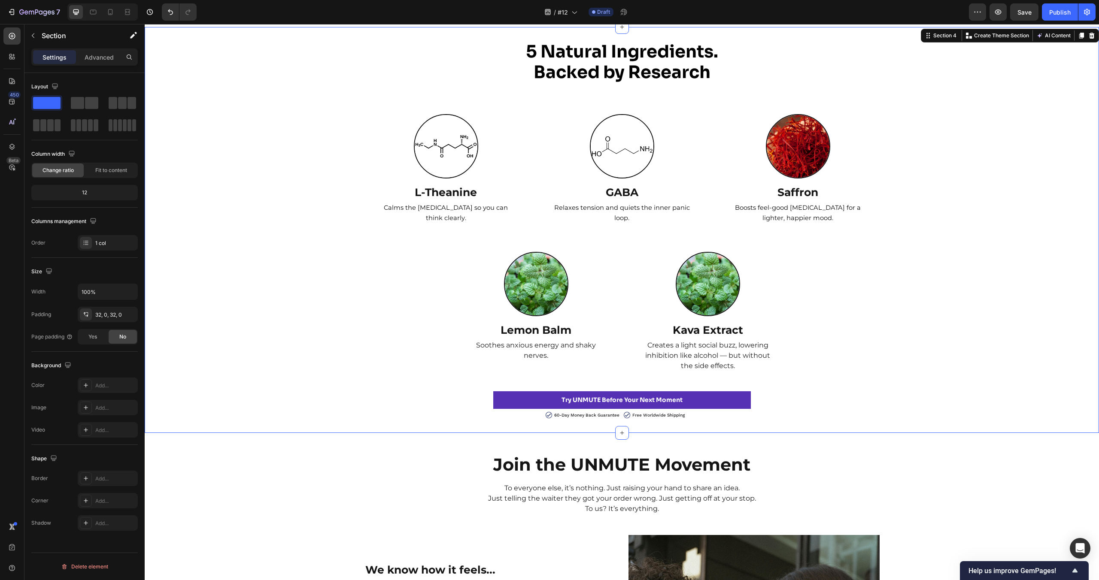
click at [905, 349] on div "5 Natural Ingredients. Backed by Research Heading Row Image L-Theanine Text Blo…" at bounding box center [622, 230] width 954 height 379
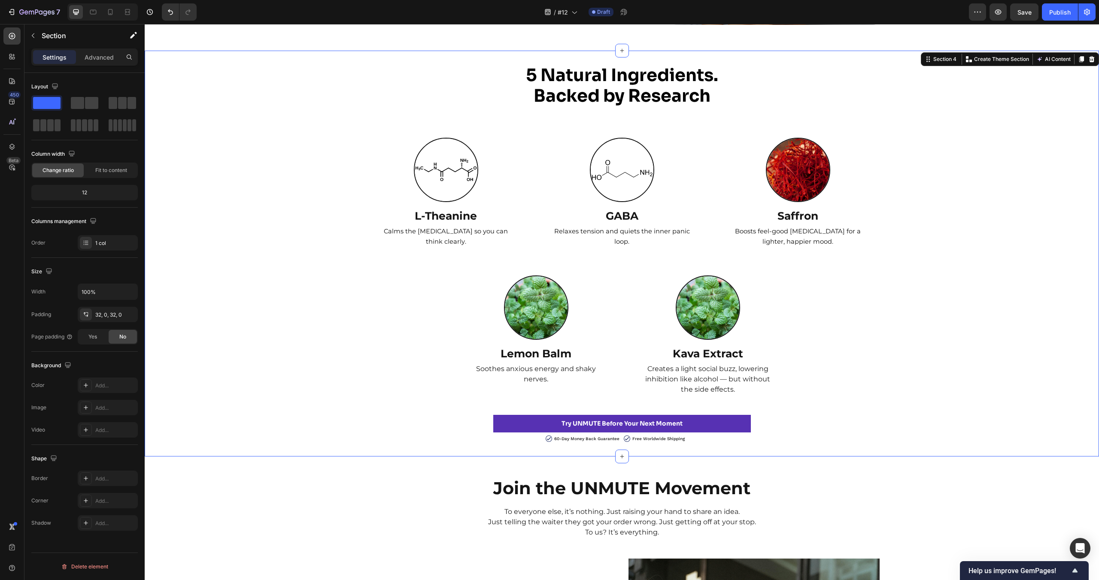
scroll to position [1595, 0]
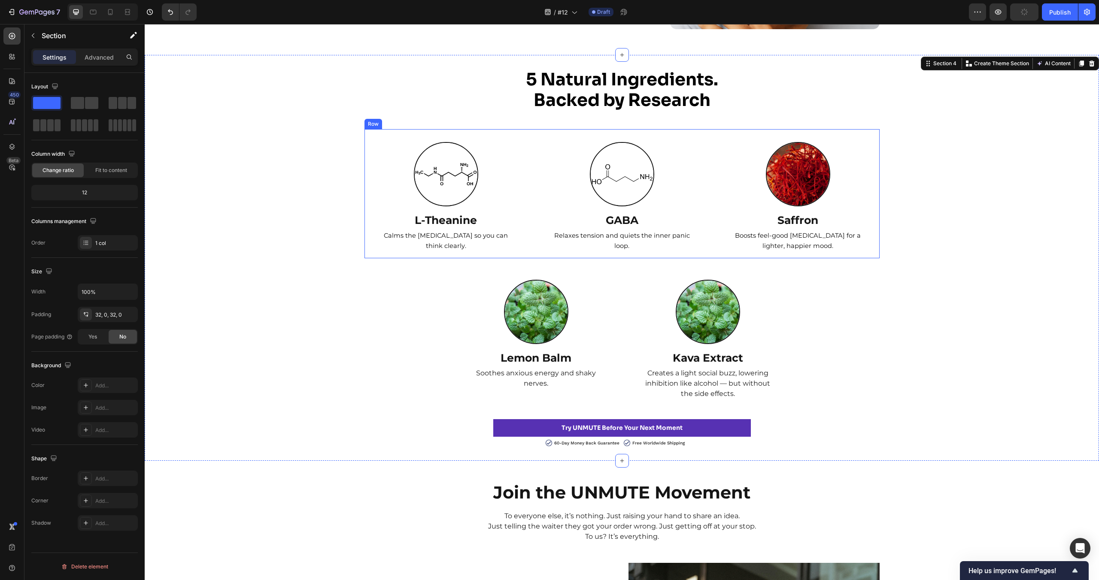
click at [534, 136] on div "Image L-Theanine Text Block Calms the [MEDICAL_DATA] so you can think clearly. …" at bounding box center [621, 193] width 515 height 129
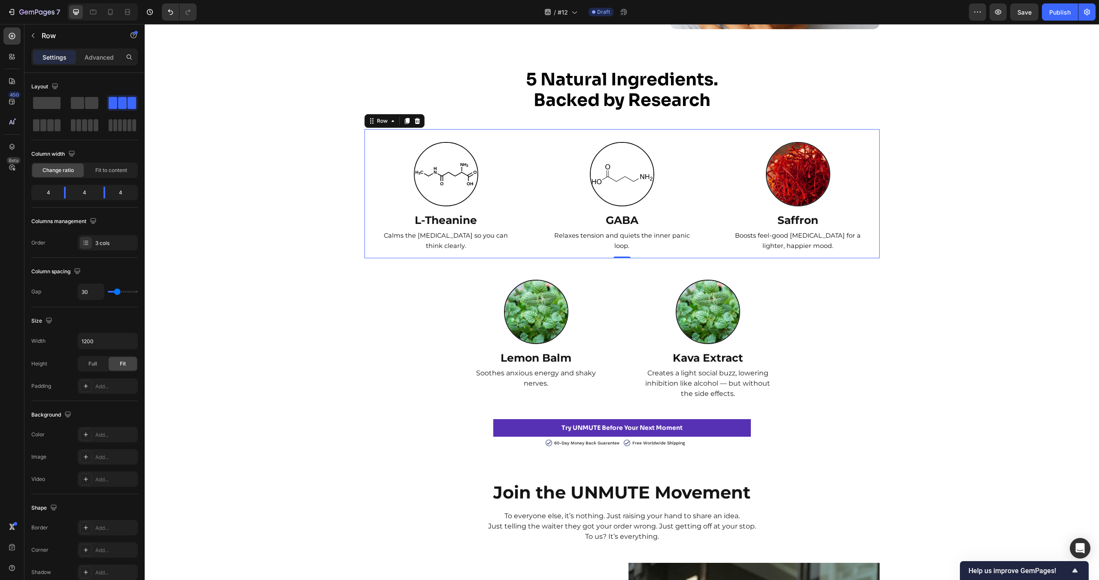
scroll to position [1595, 0]
click at [109, 345] on input "1200" at bounding box center [107, 341] width 59 height 15
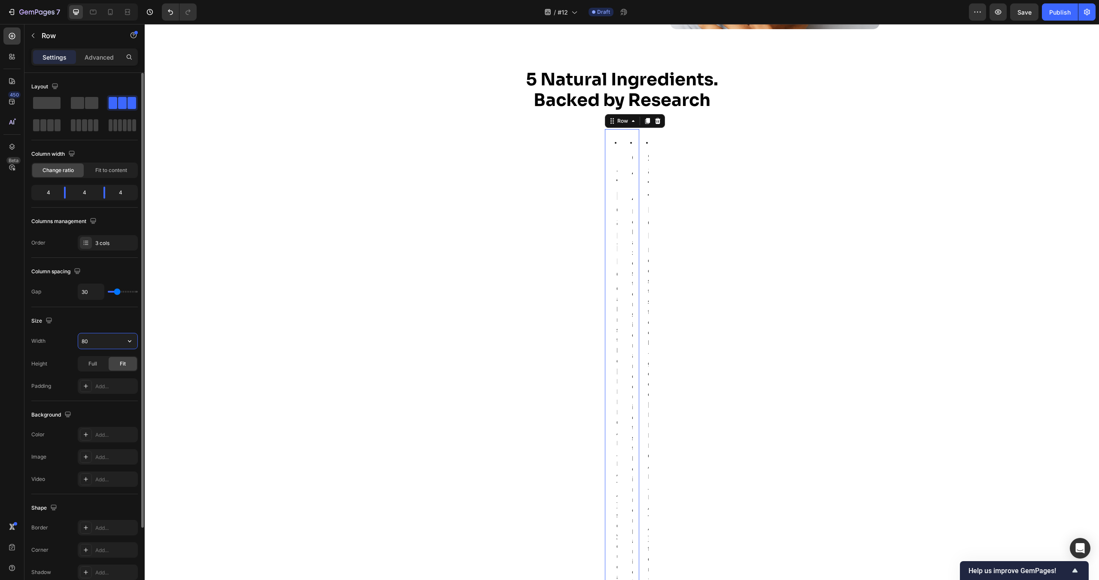
type input "800"
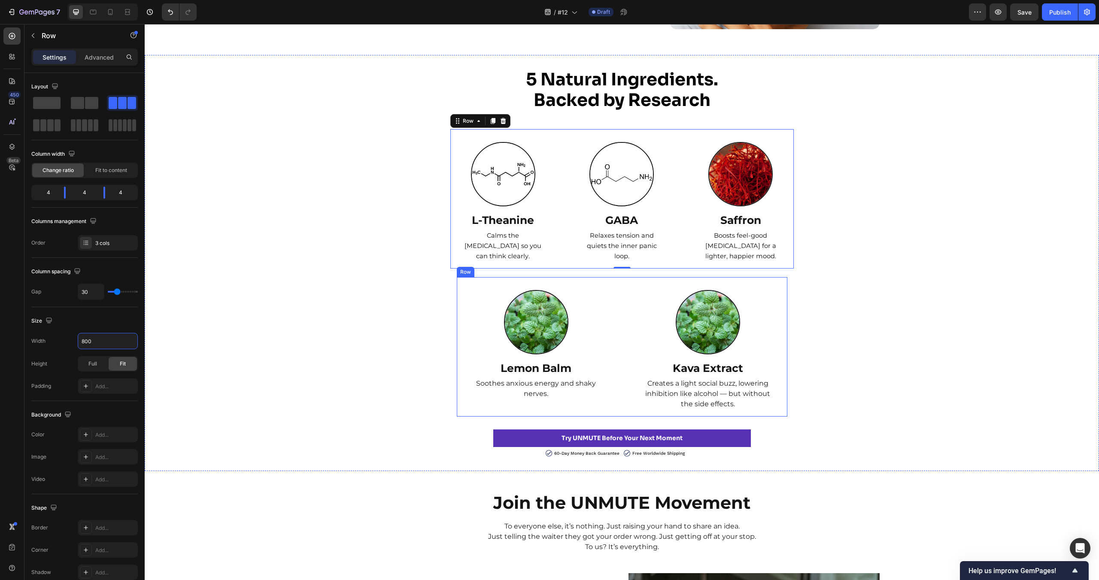
click at [616, 293] on div "Image Lemon Balm Text Block Soothes anxious energy and shaky nerves. Text Block…" at bounding box center [622, 346] width 331 height 139
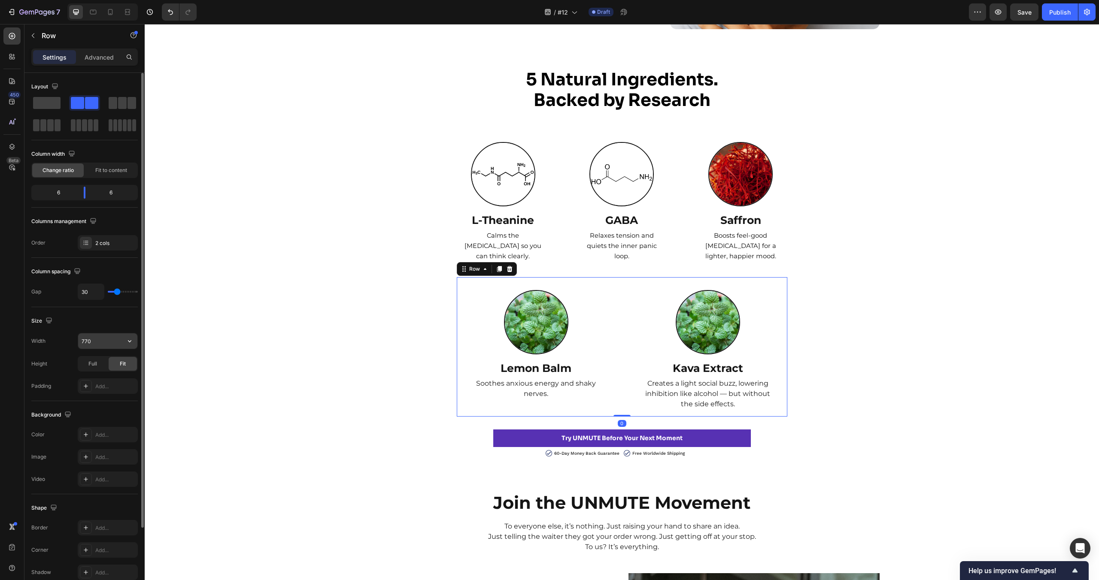
click at [94, 343] on input "770" at bounding box center [107, 341] width 59 height 15
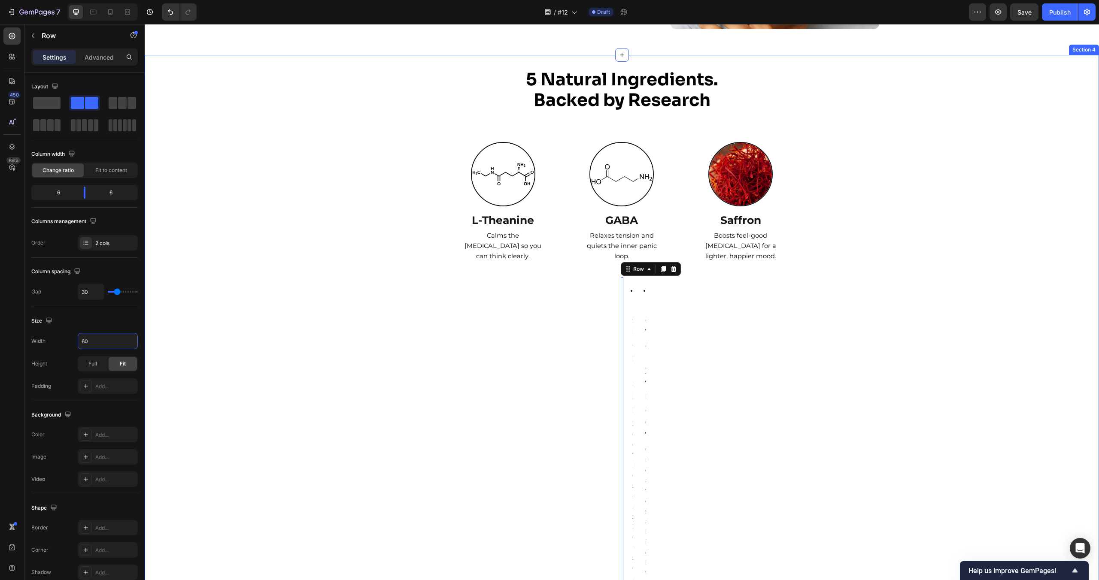
type input "600"
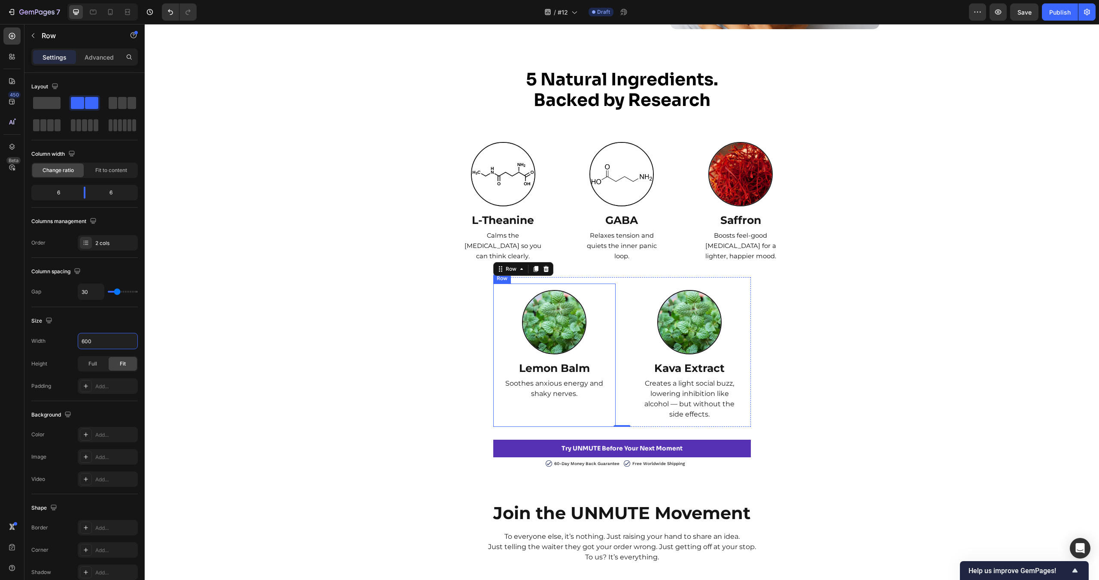
click at [573, 404] on div "Image Lemon Balm Text Block Soothes anxious energy and shaky nerves. Text Block" at bounding box center [554, 355] width 101 height 130
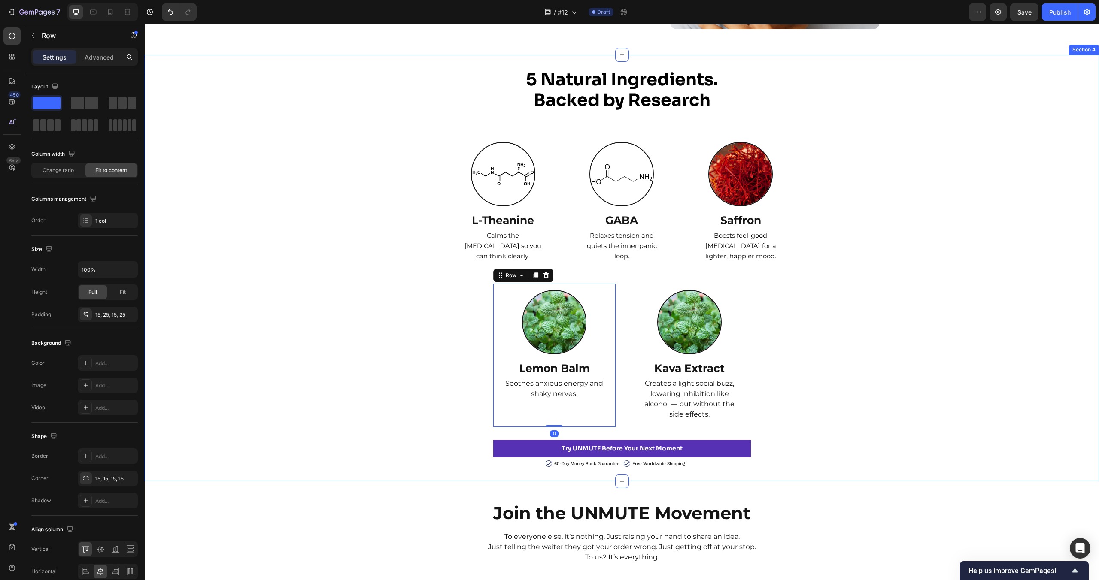
click at [840, 382] on div "5 Natural Ingredients. Backed by Research Heading Row Image L-Theanine Text Blo…" at bounding box center [622, 268] width 954 height 399
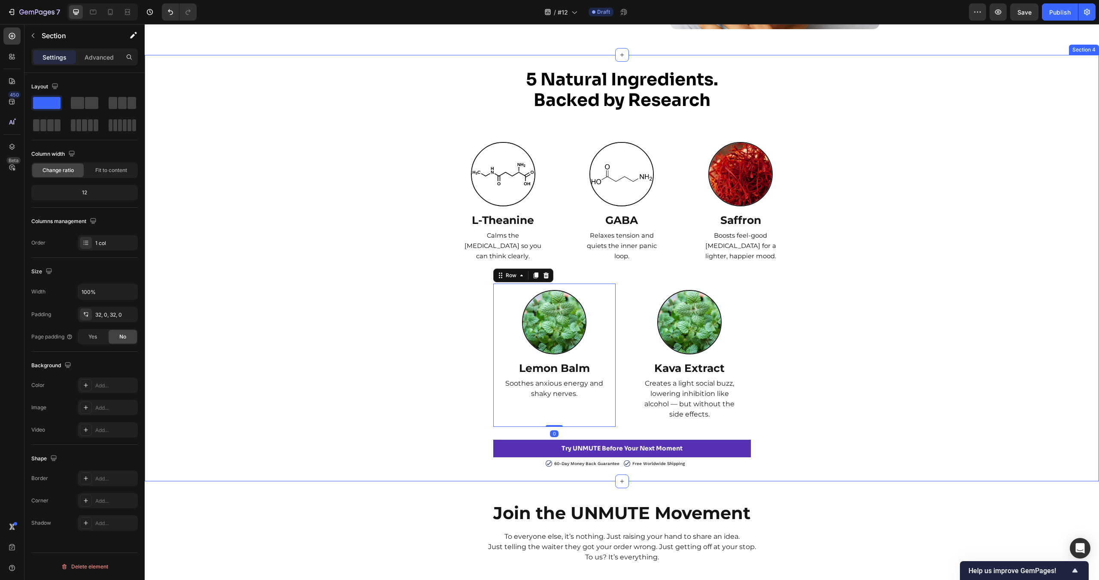
click at [840, 382] on div "5 Natural Ingredients. Backed by Research Heading Row Image L-Theanine Text Blo…" at bounding box center [622, 268] width 954 height 399
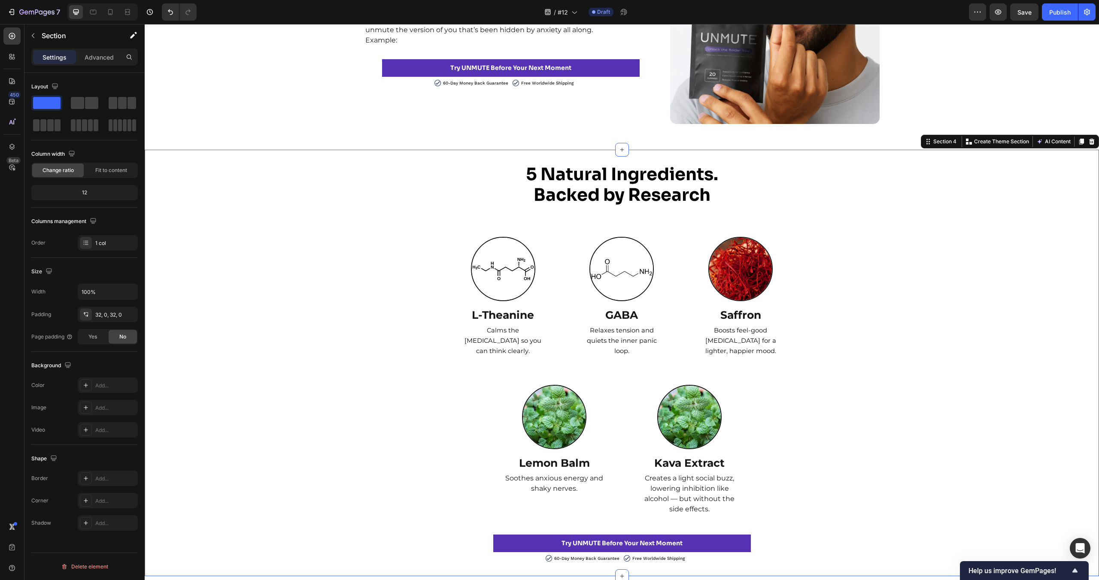
scroll to position [1502, 0]
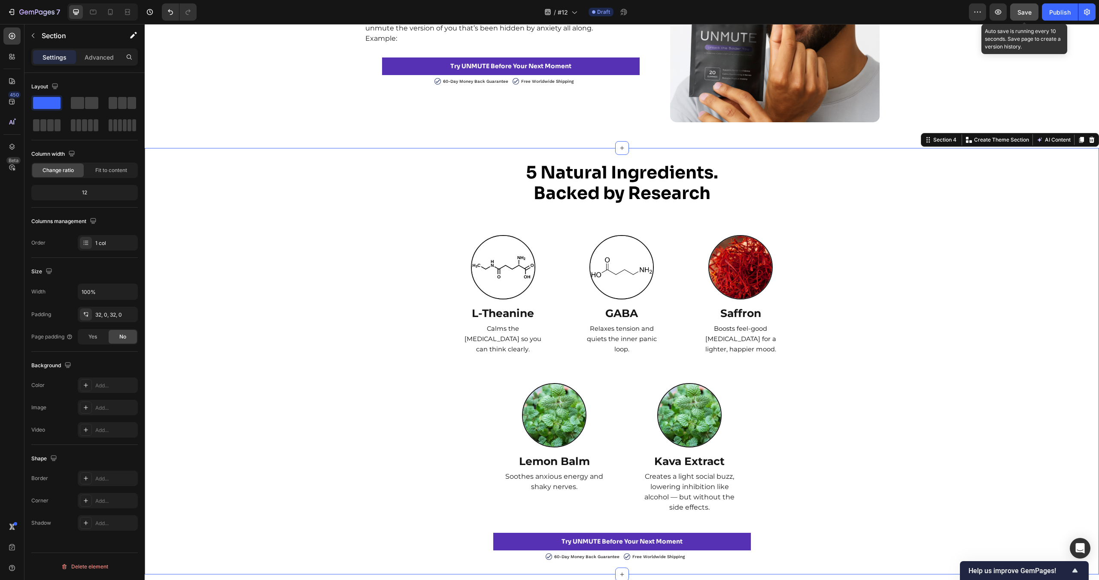
drag, startPoint x: 1023, startPoint y: 18, endPoint x: 873, endPoint y: 250, distance: 275.8
click at [1023, 18] on button "Save" at bounding box center [1024, 11] width 28 height 17
click at [1001, 366] on div "5 Natural Ingredients. Backed by Research Heading Row Image L-Theanine Text Blo…" at bounding box center [622, 361] width 954 height 399
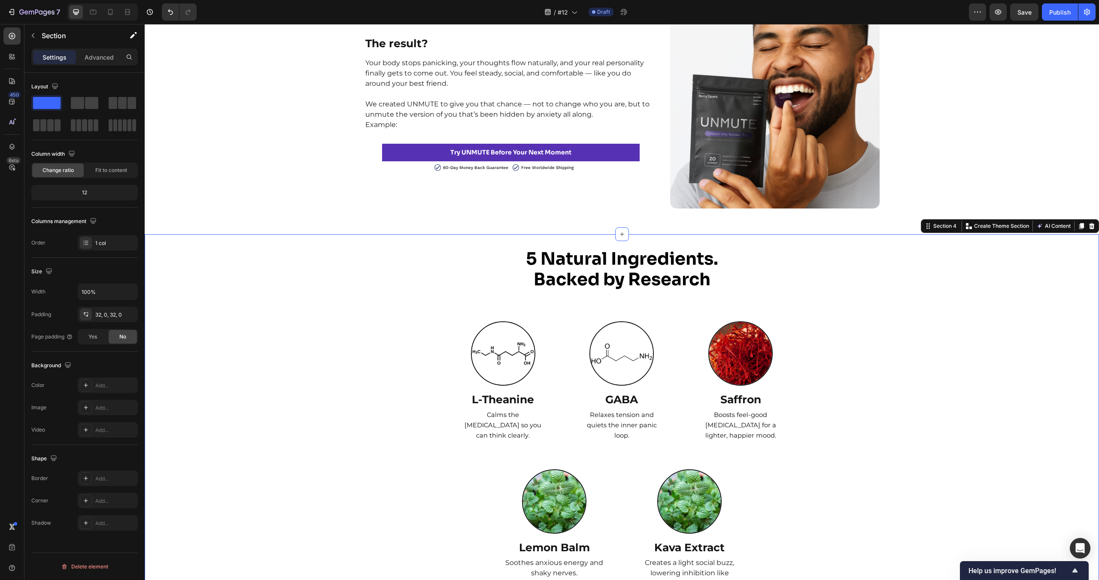
scroll to position [1440, 0]
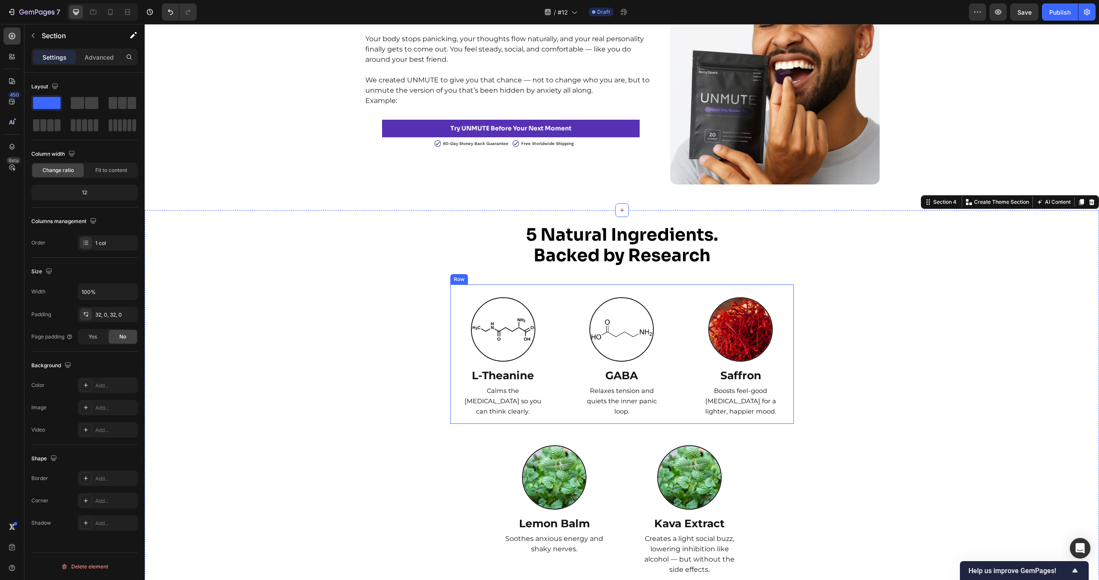
click at [564, 304] on div "Image L-Theanine Text Block Calms the [MEDICAL_DATA] so you can think clearly. …" at bounding box center [621, 354] width 343 height 139
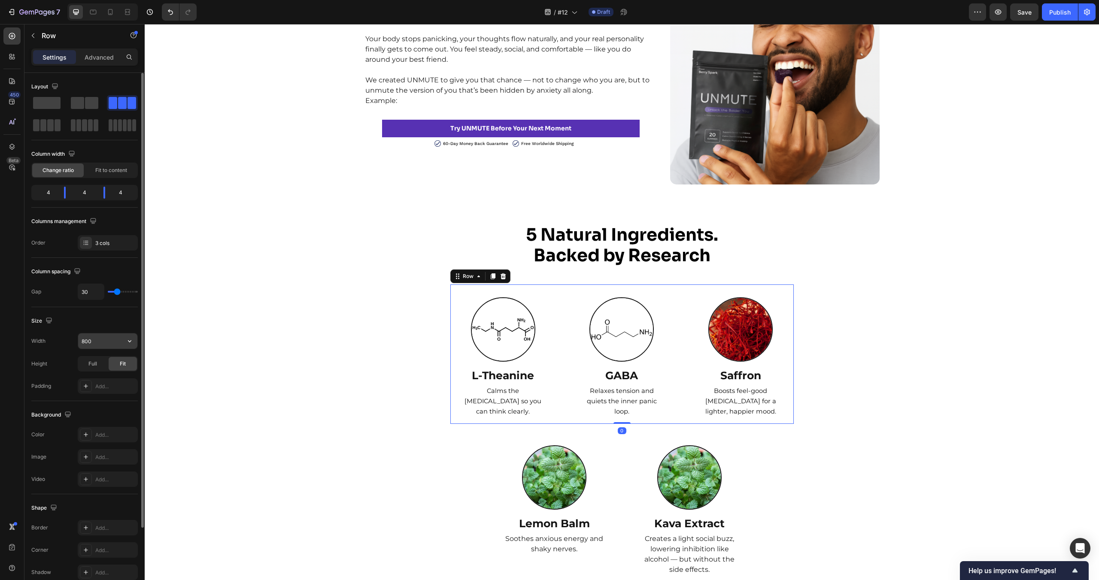
click at [86, 345] on input "800" at bounding box center [107, 341] width 59 height 15
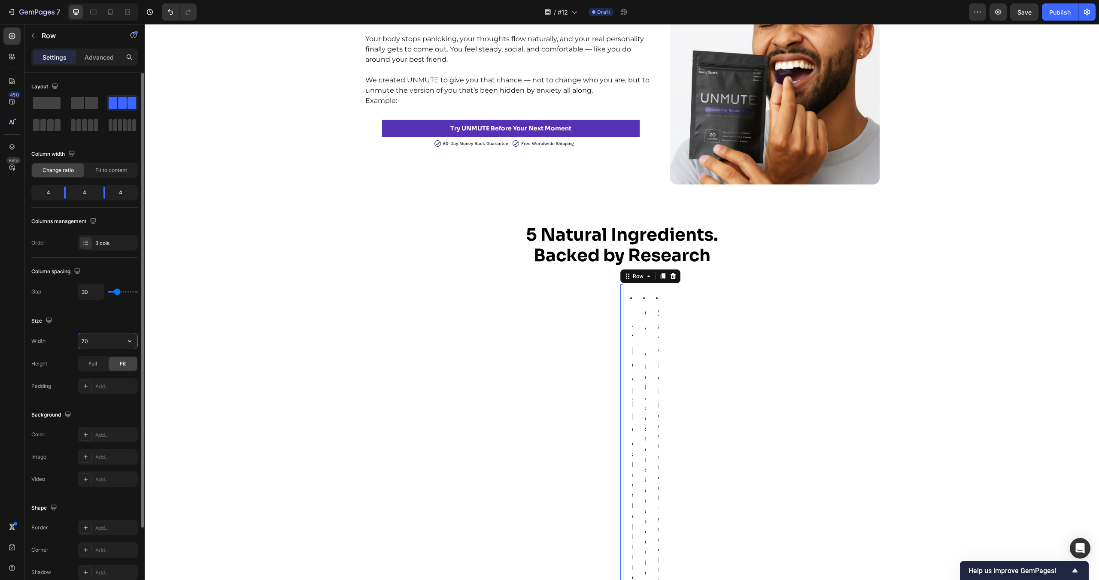
type input "700"
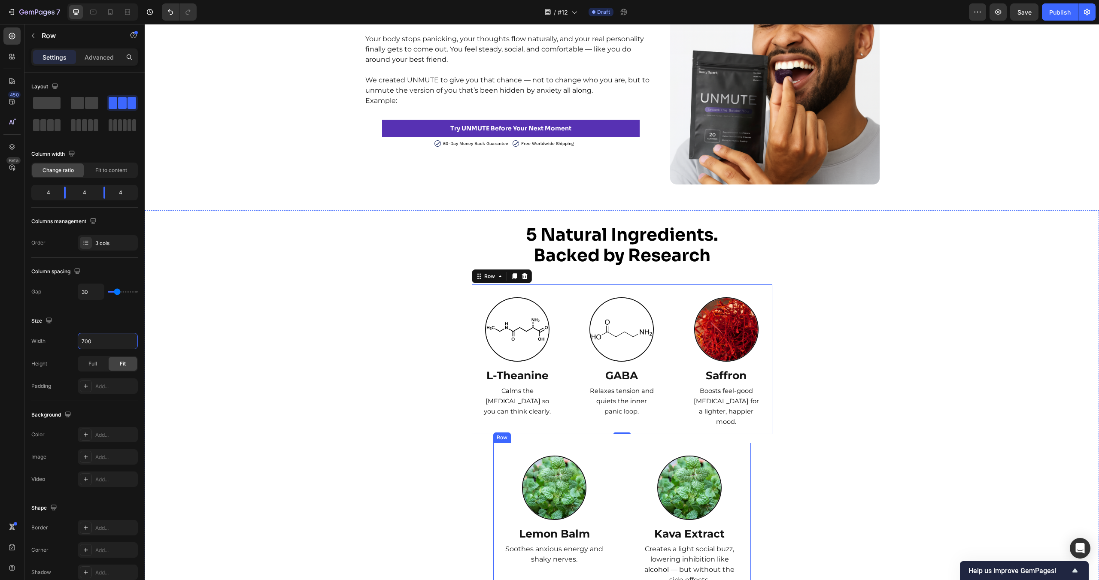
click at [625, 460] on div "Image Lemon Balm Text Block Soothes anxious energy and shaky nerves. Text Block…" at bounding box center [622, 518] width 258 height 150
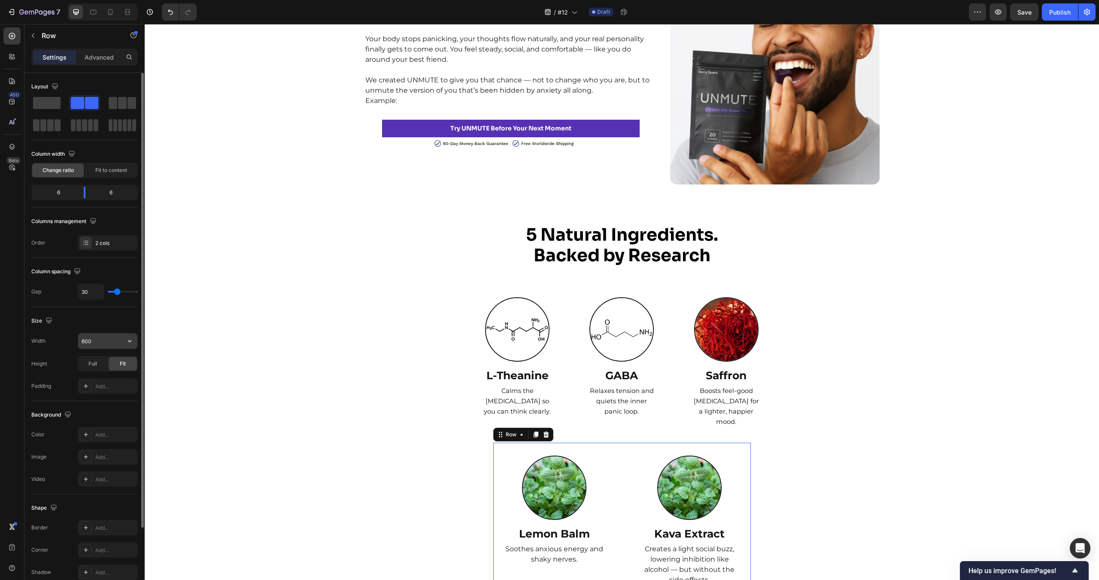
click at [94, 343] on input "600" at bounding box center [107, 341] width 59 height 15
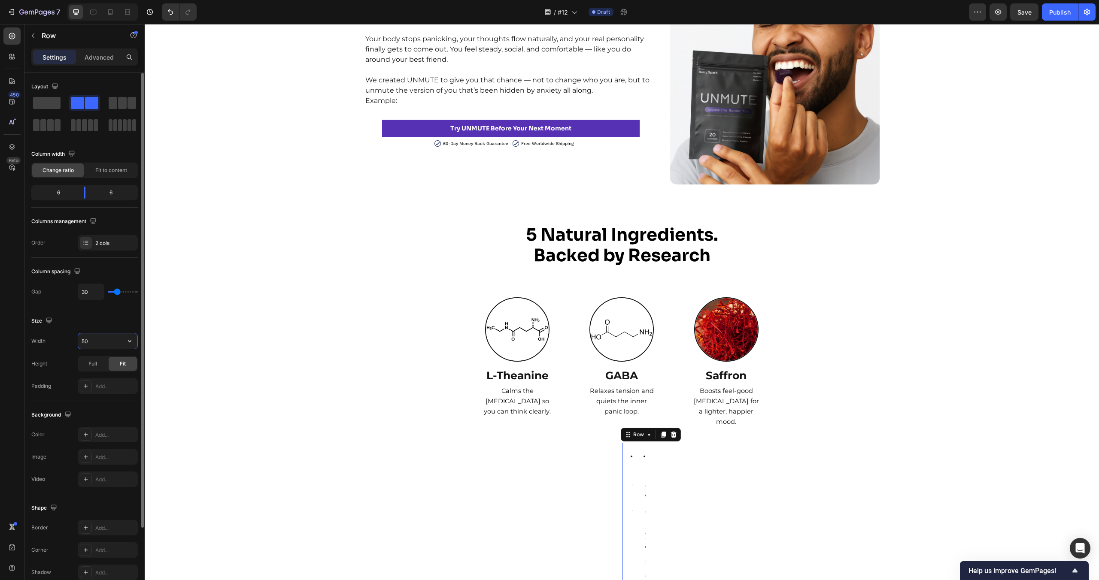
type input "500"
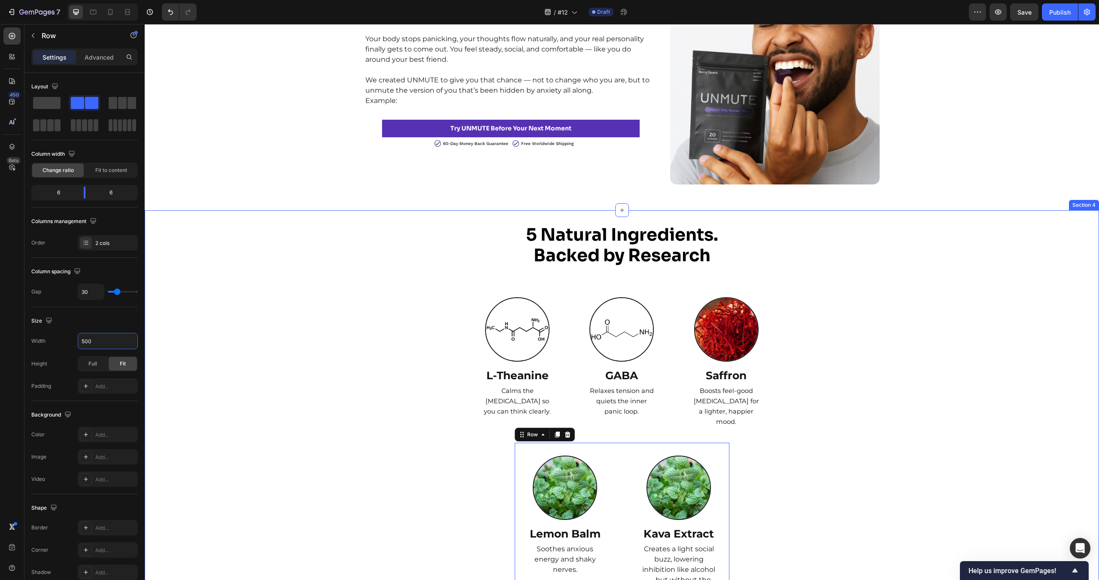
click at [913, 462] on div "5 Natural Ingredients. Backed by Research Heading Row Image L-Theanine Text Blo…" at bounding box center [622, 434] width 954 height 420
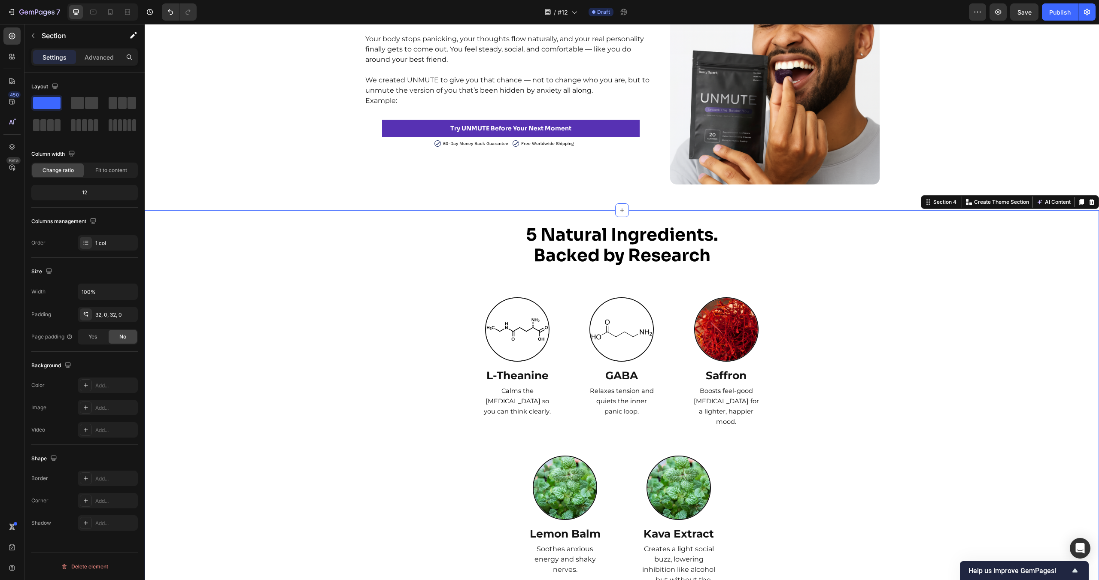
click at [913, 462] on div "5 Natural Ingredients. Backed by Research Heading Row Image L-Theanine Text Blo…" at bounding box center [622, 434] width 954 height 420
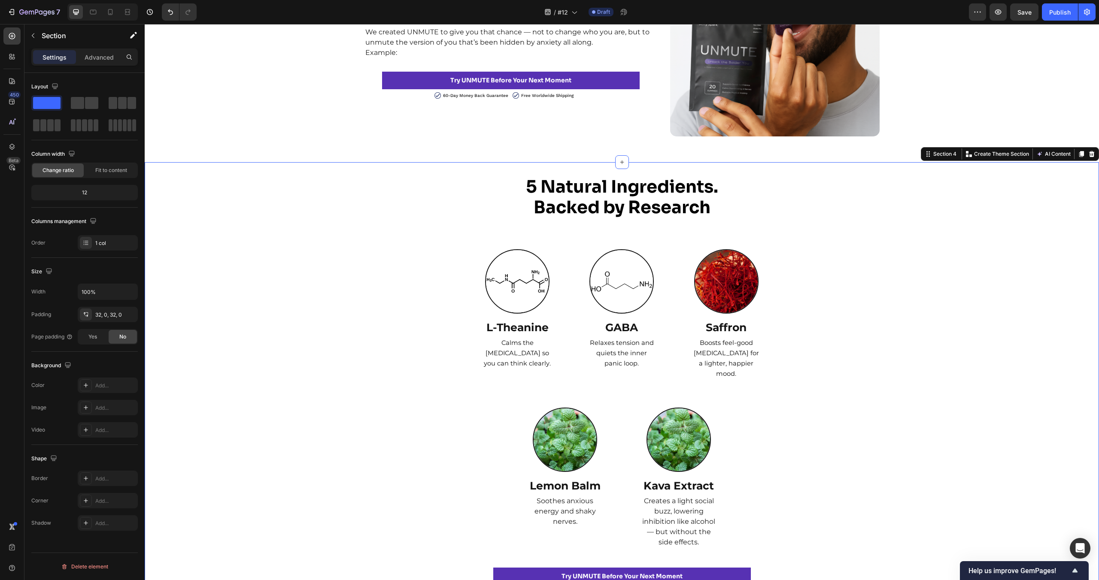
scroll to position [1627, 0]
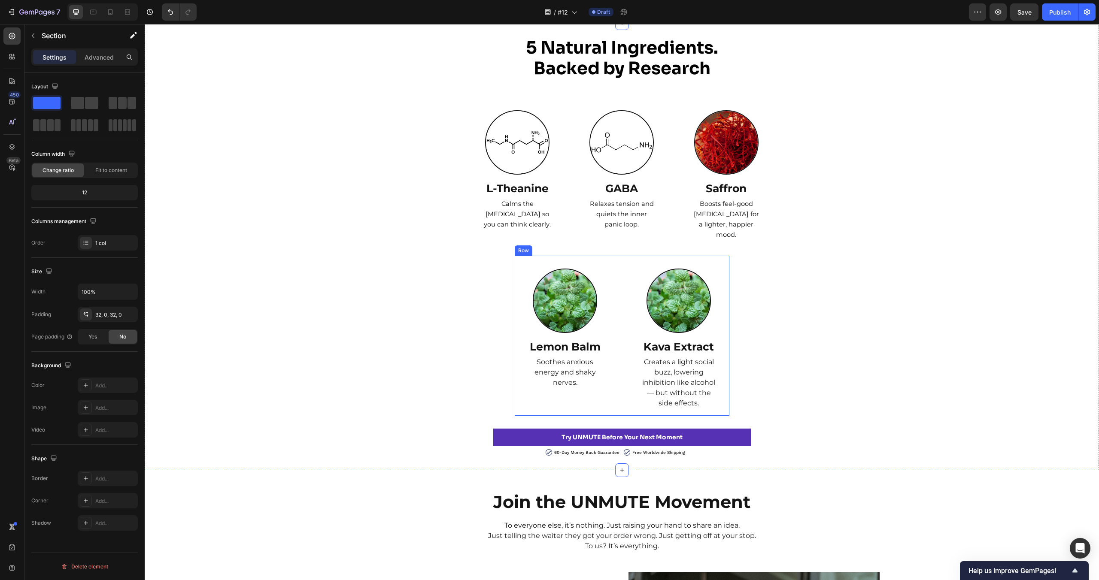
click at [622, 262] on div "Image Lemon Balm Text Block Soothes anxious energy and shaky nerves. Text Block…" at bounding box center [622, 336] width 215 height 160
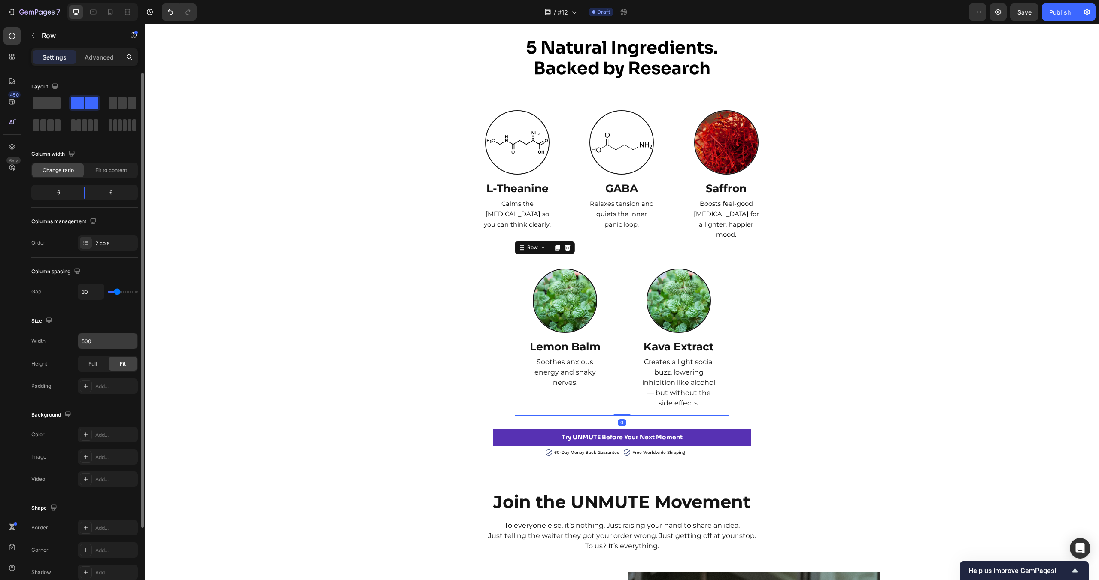
click at [100, 349] on input "500" at bounding box center [107, 341] width 59 height 15
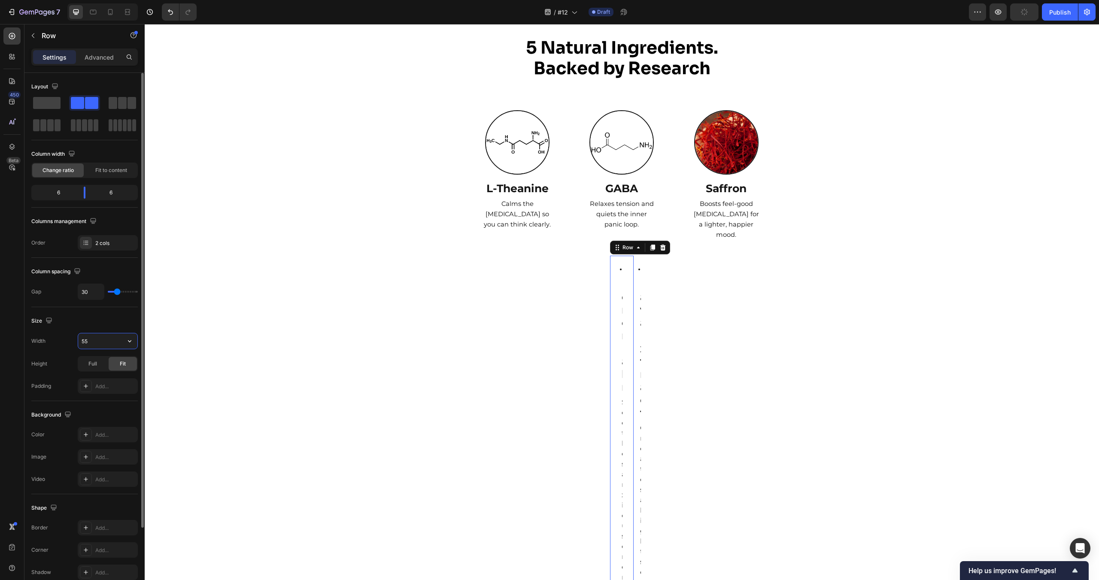
type input "550"
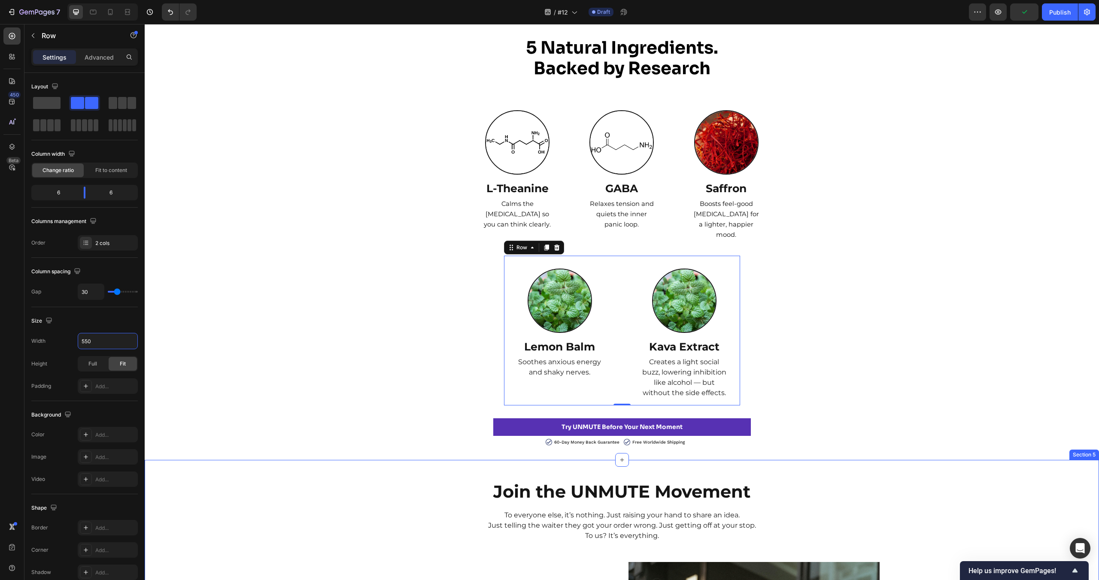
click at [944, 372] on div "5 Natural Ingredients. Backed by Research Heading Row Image L-Theanine Text Blo…" at bounding box center [622, 241] width 954 height 409
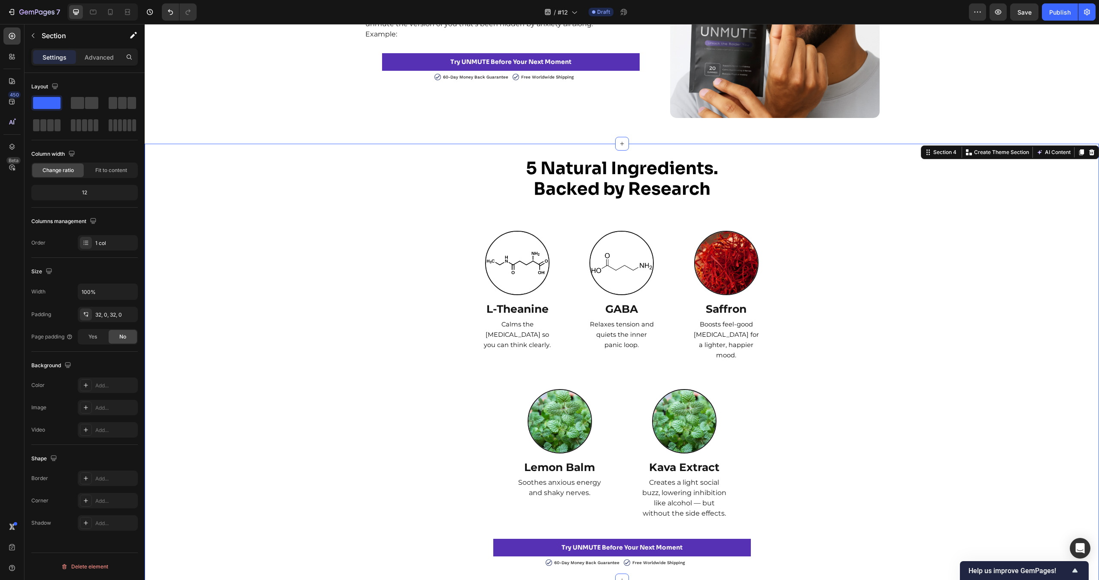
scroll to position [1531, 0]
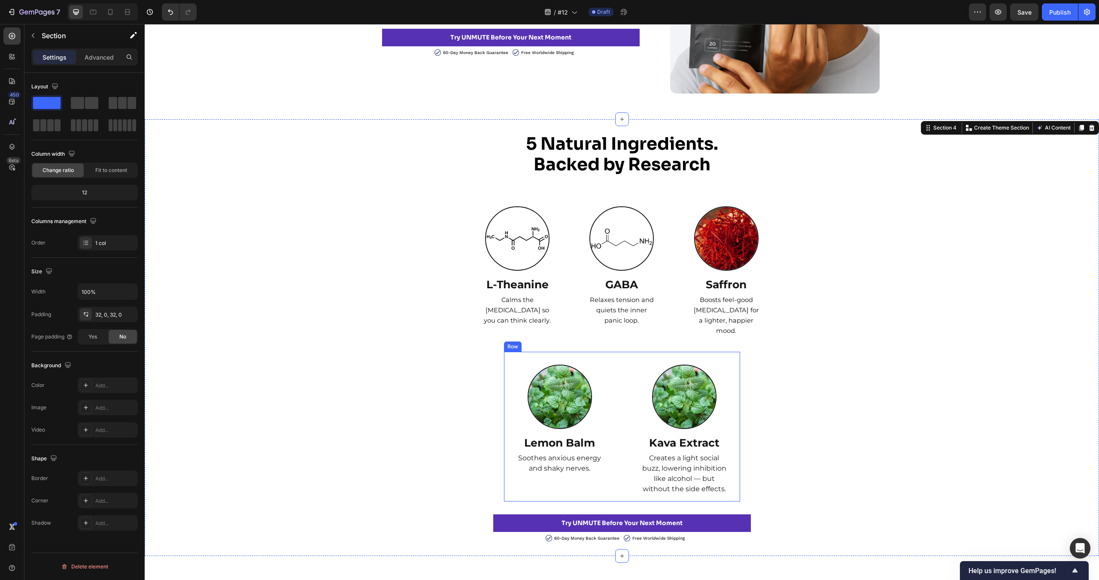
click at [605, 358] on div "Image Lemon Balm Text Block Soothes anxious energy and shaky nerves. Text Block…" at bounding box center [560, 427] width 112 height 150
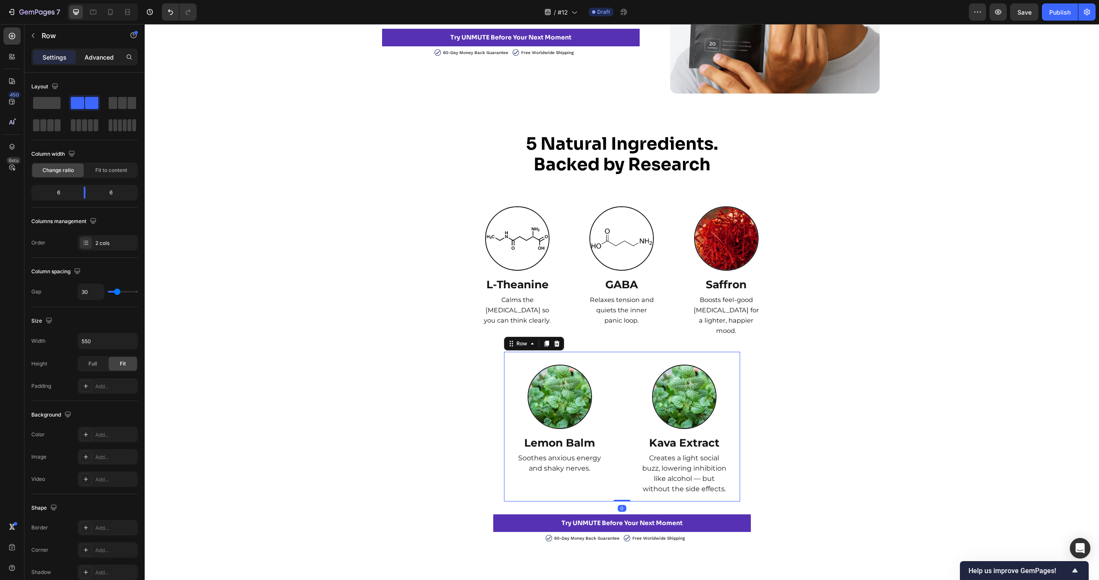
click at [107, 57] on p "Advanced" at bounding box center [99, 57] width 29 height 9
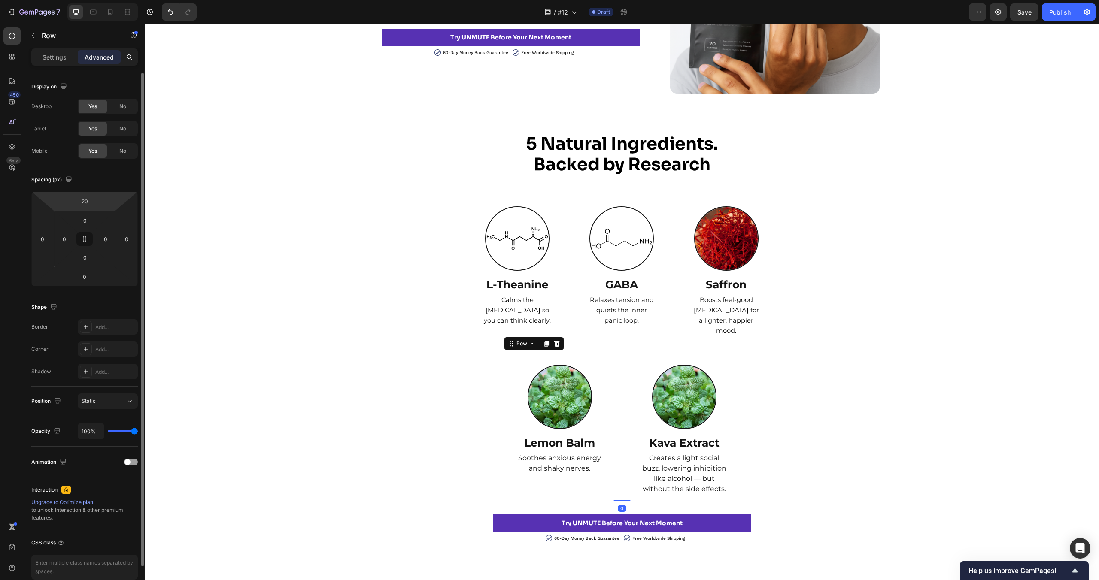
click at [90, 199] on input "20" at bounding box center [84, 201] width 17 height 13
type input "0"
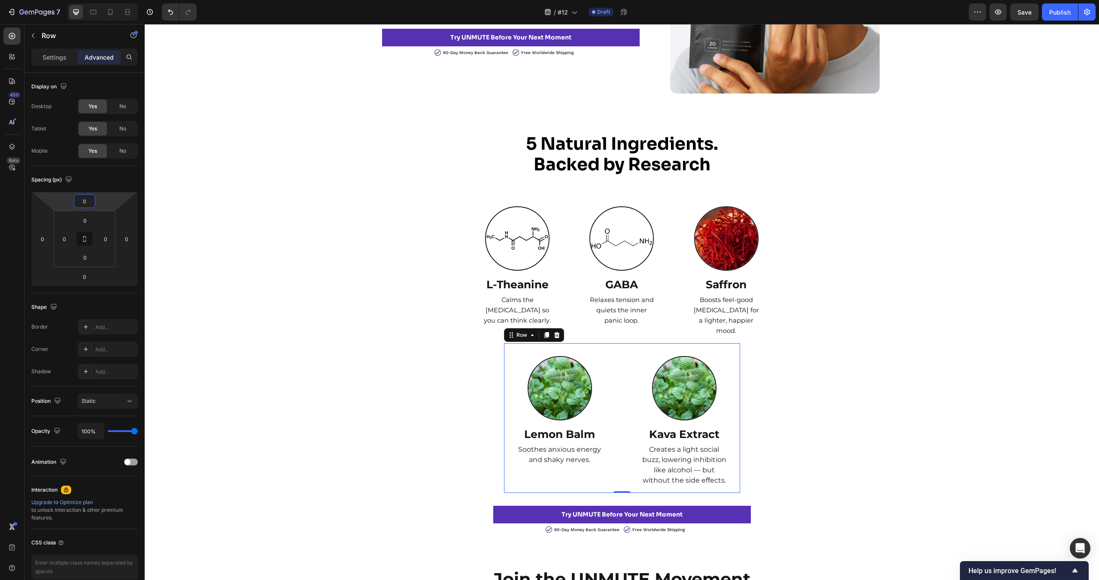
click at [313, 282] on div "5 Natural Ingredients. Backed by Research Heading Row Image L-Theanine Text Blo…" at bounding box center [622, 333] width 954 height 401
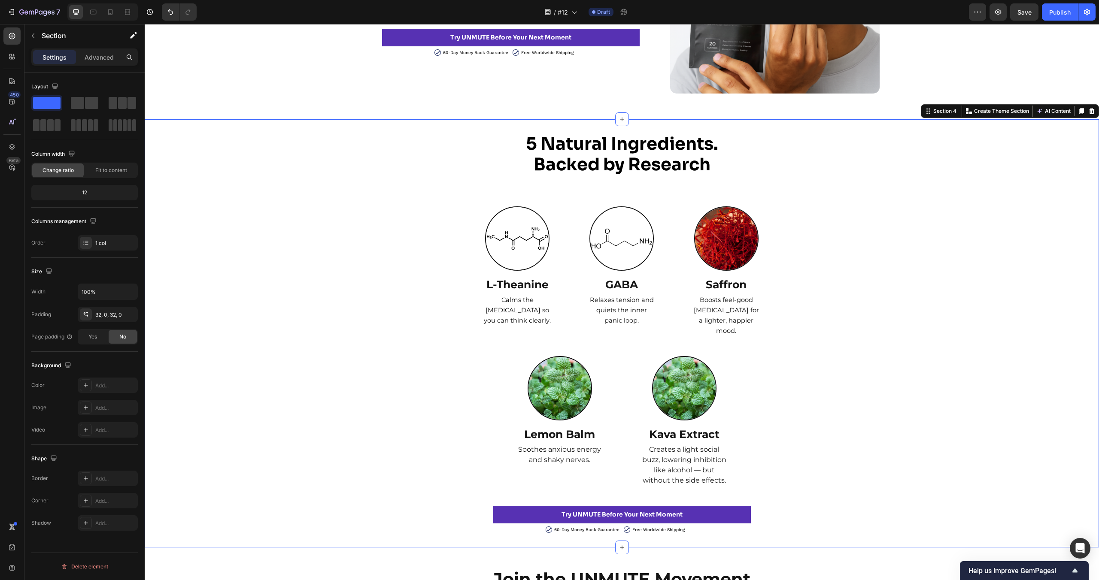
click at [313, 282] on div "5 Natural Ingredients. Backed by Research Heading Row Image L-Theanine Text Blo…" at bounding box center [622, 333] width 954 height 401
click at [924, 290] on div "5 Natural Ingredients. Backed by Research Heading Row Image L-Theanine Text Blo…" at bounding box center [622, 333] width 954 height 401
click at [878, 370] on div "5 Natural Ingredients. Backed by Research Heading Row Image L-Theanine Text Blo…" at bounding box center [622, 333] width 954 height 401
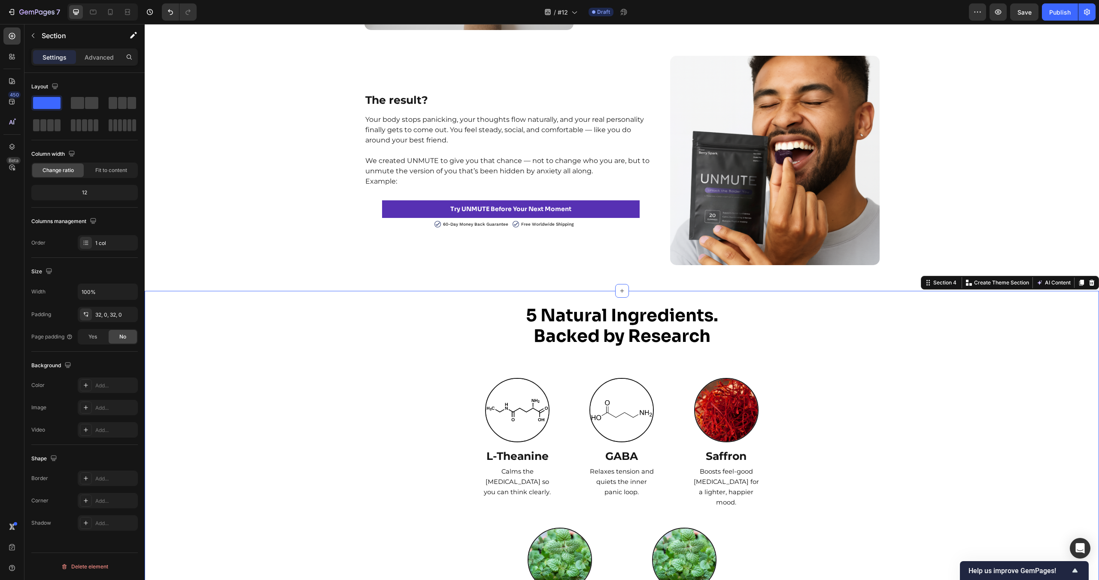
scroll to position [565, 0]
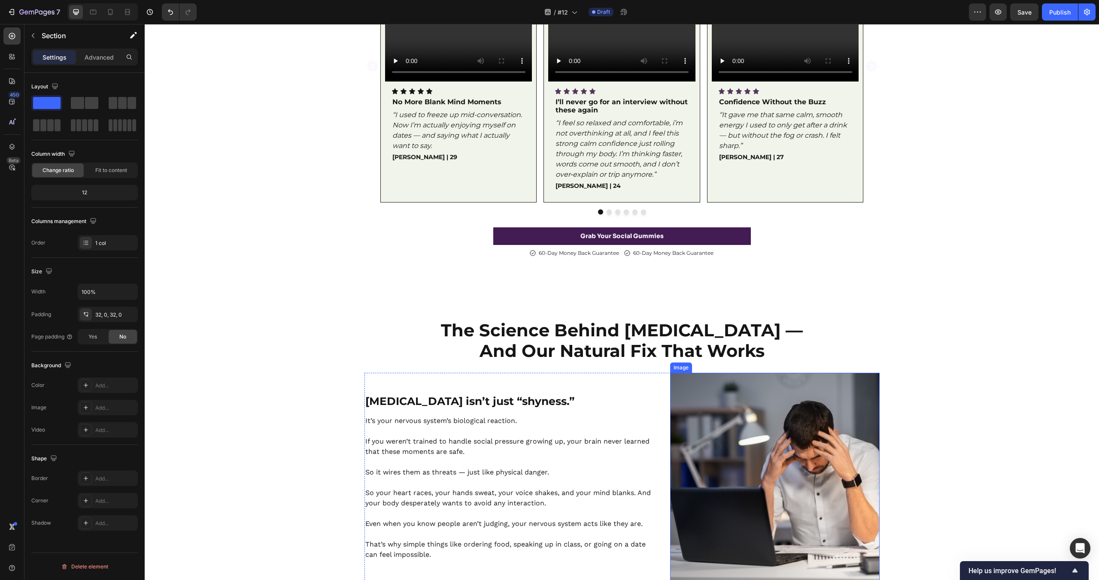
click at [735, 233] on link "Grab Your Social Gummies" at bounding box center [622, 236] width 258 height 18
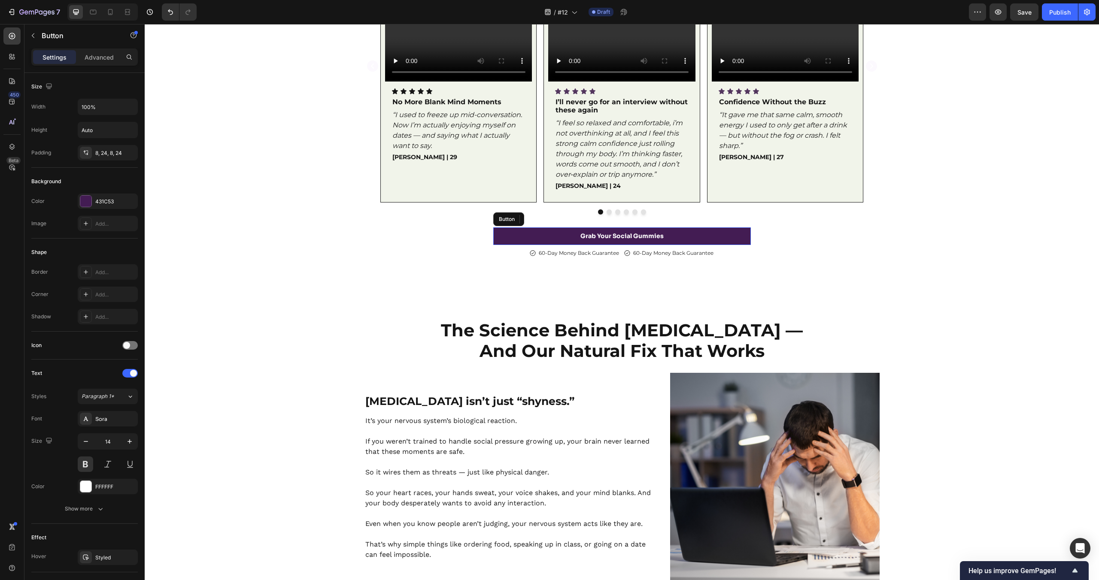
click at [725, 240] on link "Grab Your Social Gummies" at bounding box center [622, 236] width 258 height 18
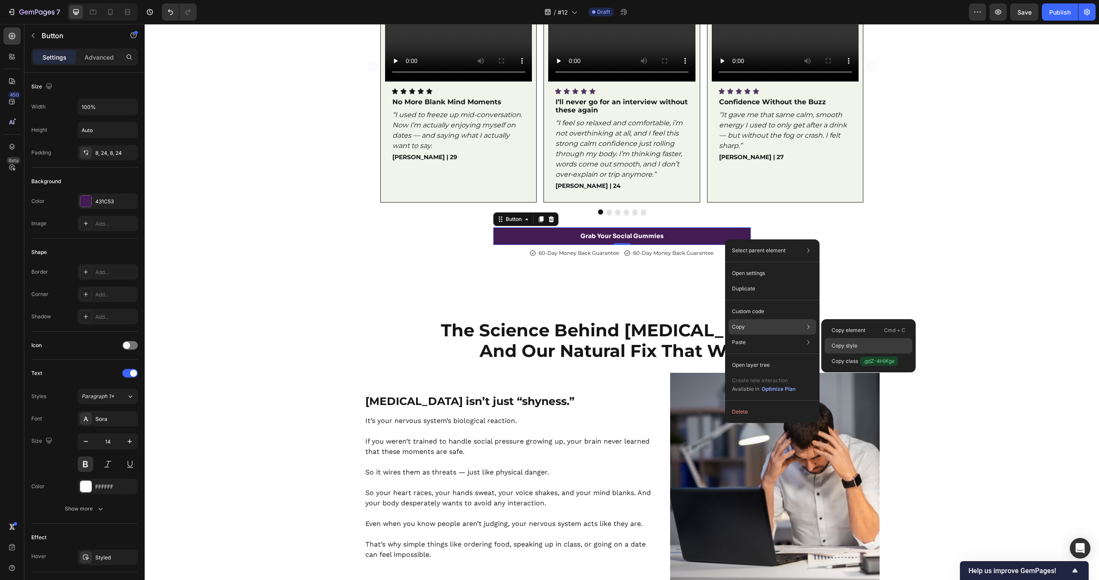
click at [866, 340] on div "Copy style" at bounding box center [869, 345] width 88 height 15
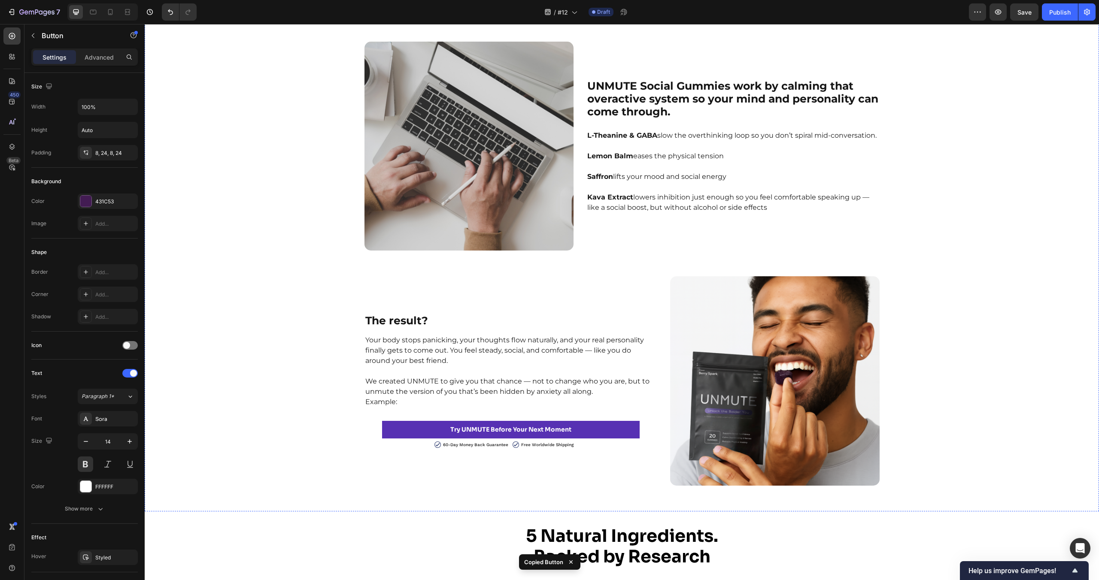
scroll to position [1200, 0]
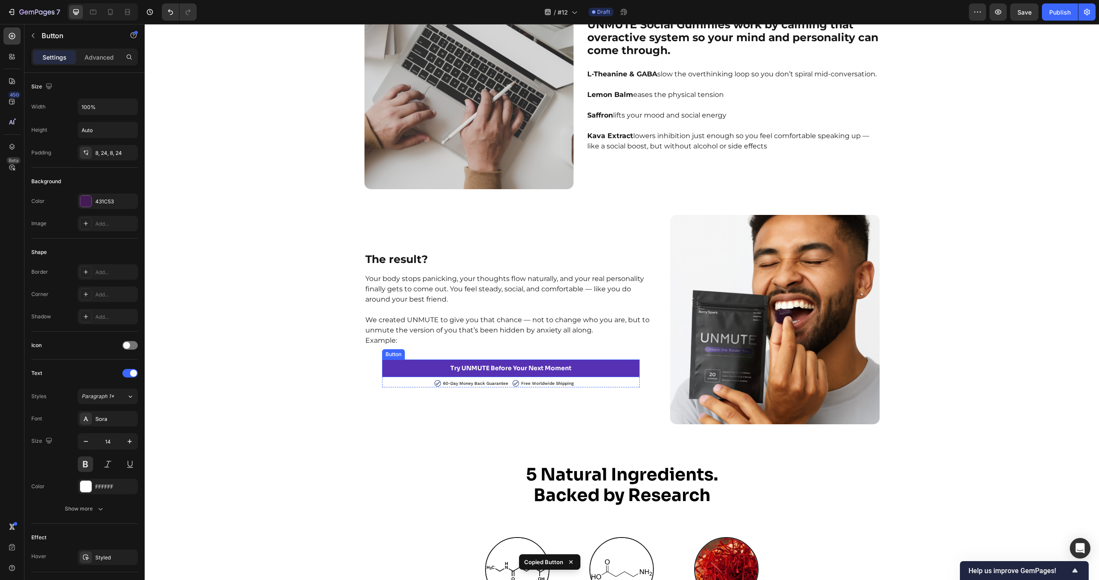
click at [596, 373] on link "Try UNMUTE Before Your Next Moment" at bounding box center [511, 369] width 258 height 18
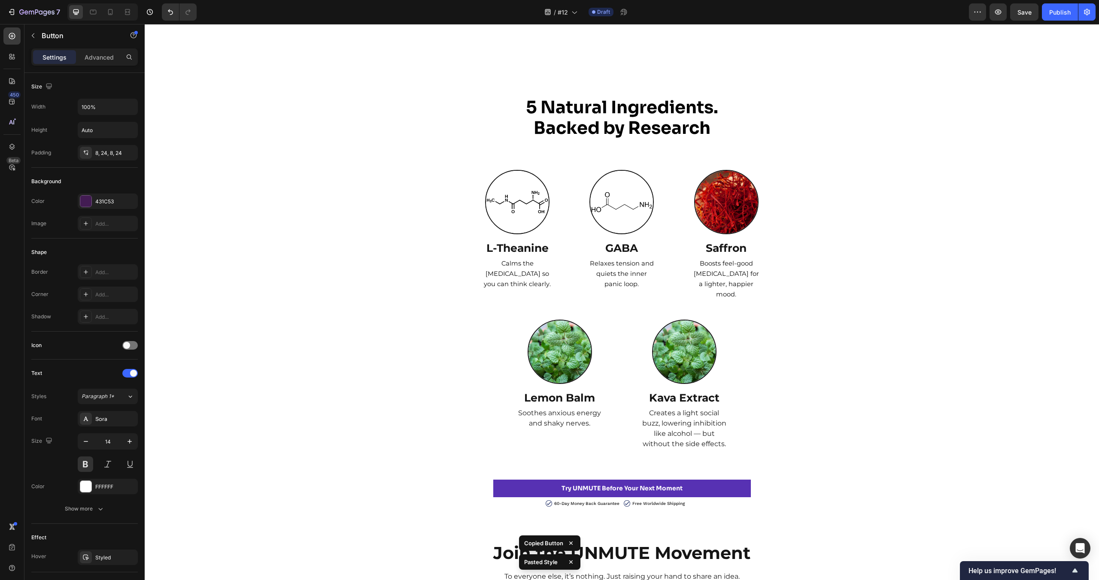
scroll to position [1680, 0]
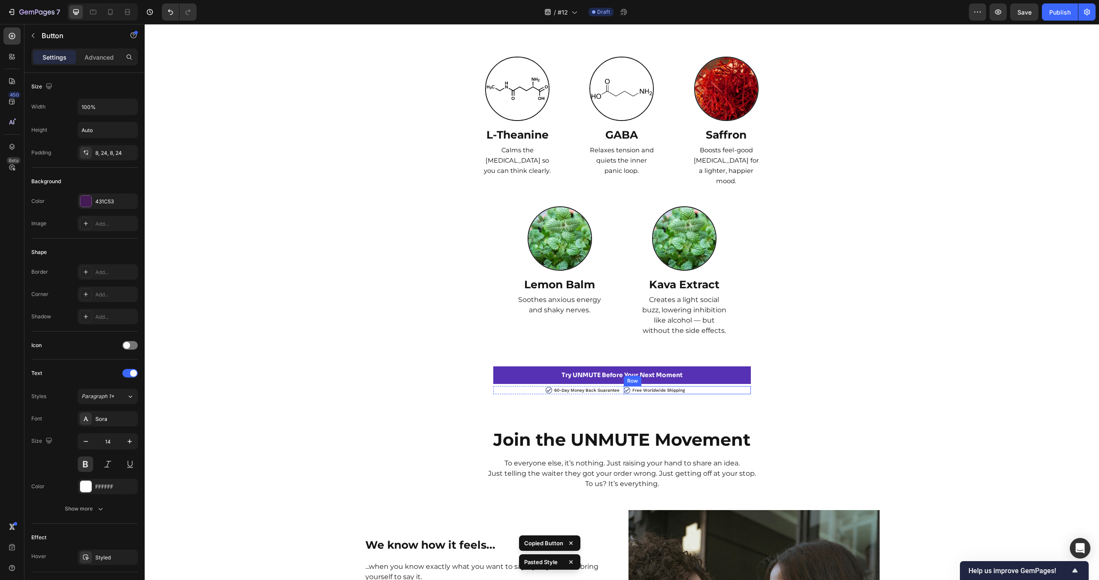
click at [743, 380] on link "Try UNMUTE Before Your Next Moment" at bounding box center [622, 376] width 258 height 18
click at [949, 383] on div "5 Natural Ingredients. Backed by Research Heading Row Image L-Theanine Text Blo…" at bounding box center [622, 188] width 954 height 411
click at [728, 382] on link "Try UNMUTE Before Your Next Moment" at bounding box center [622, 376] width 258 height 18
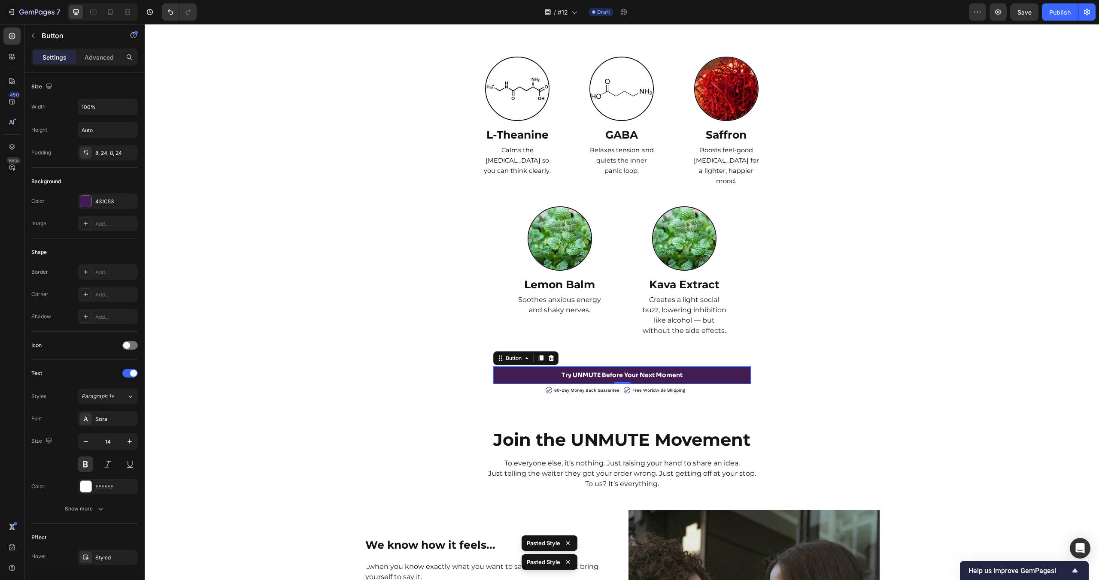
click at [890, 379] on div "5 Natural Ingredients. Backed by Research Heading Row Image L-Theanine Text Blo…" at bounding box center [622, 188] width 954 height 411
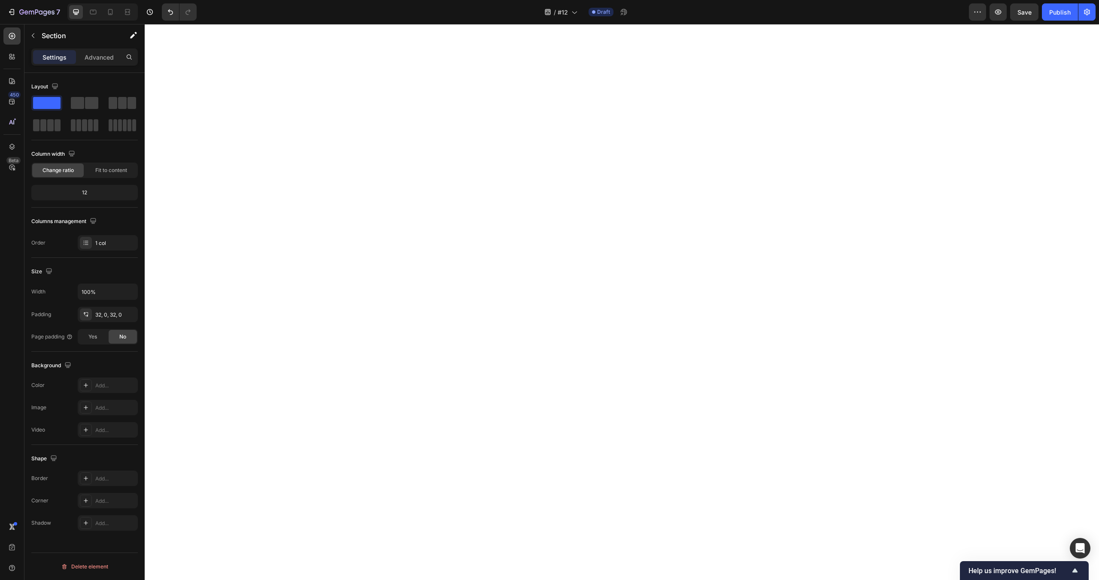
scroll to position [0, 0]
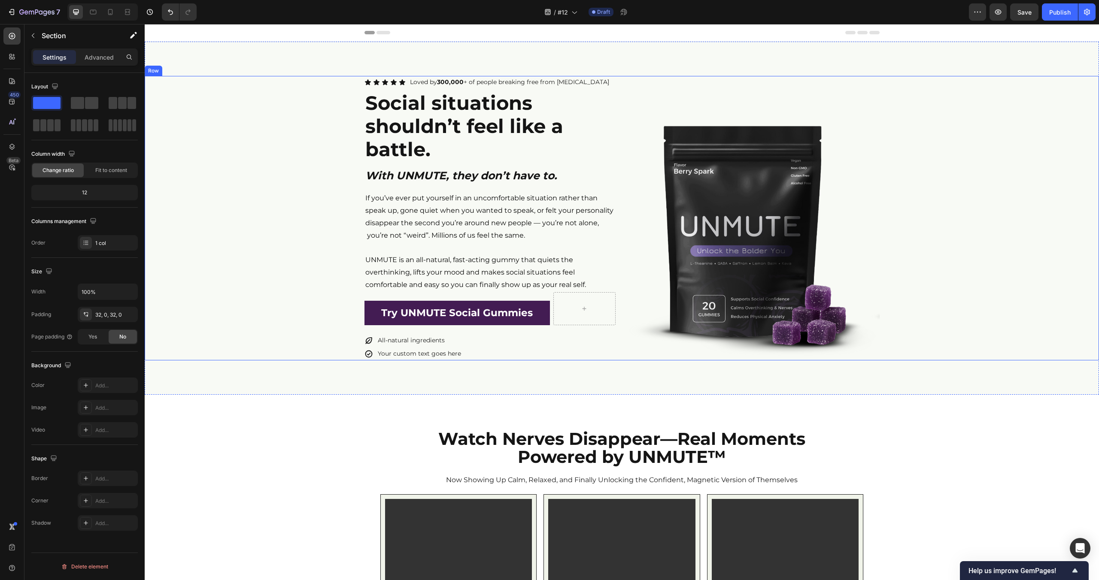
click at [391, 122] on strong "Social situations shouldn’t feel like a battle." at bounding box center [464, 126] width 198 height 70
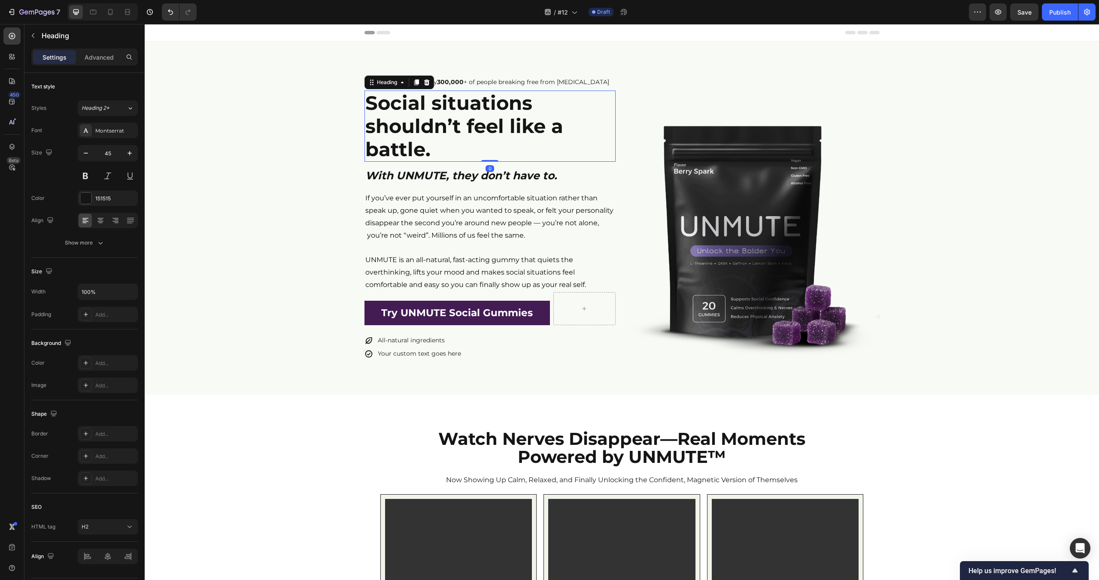
click at [208, 128] on div "Icon Icon Icon Icon Icon Icon List Loved by 300,000 + of people breaking free f…" at bounding box center [622, 218] width 954 height 285
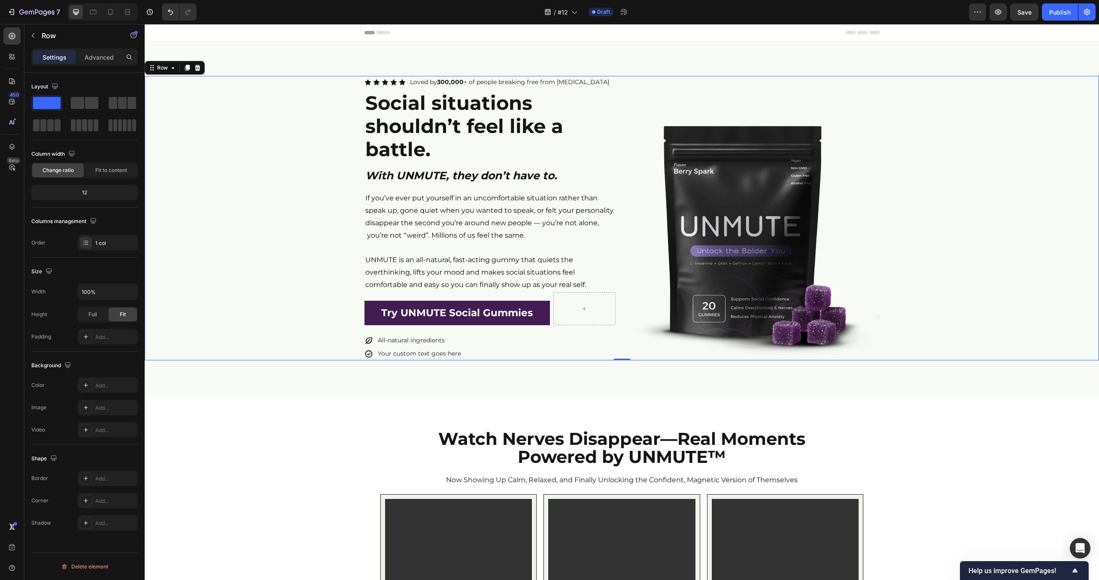
click at [236, 155] on div "Icon Icon Icon Icon Icon Icon List Loved by 300,000 + of people breaking free f…" at bounding box center [622, 218] width 954 height 285
click at [273, 64] on div "Icon Icon Icon Icon Icon Icon List Loved by 300,000 + of people breaking free f…" at bounding box center [622, 218] width 954 height 353
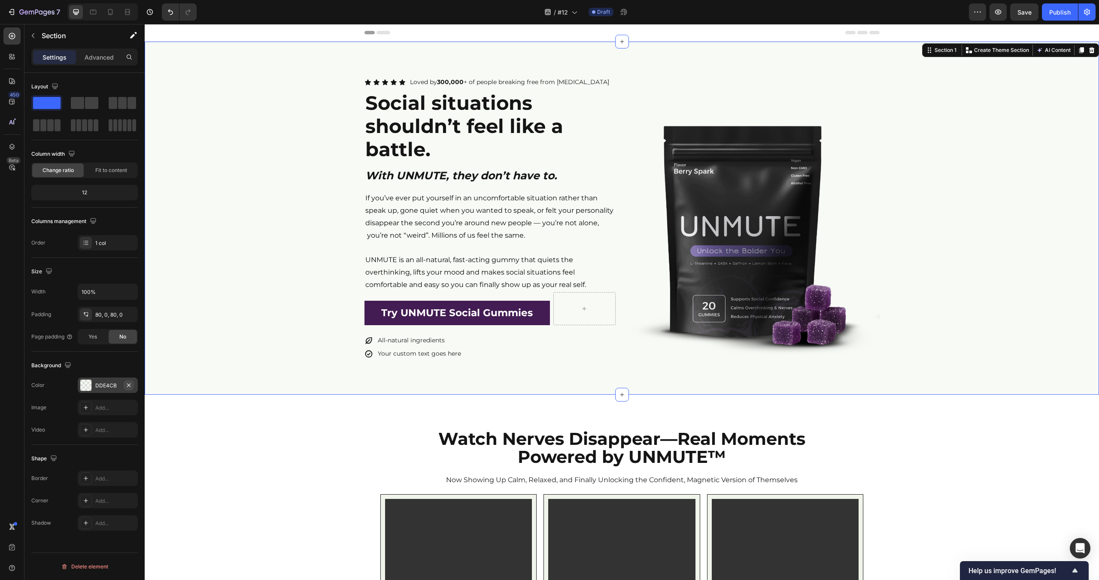
drag, startPoint x: 129, startPoint y: 382, endPoint x: 46, endPoint y: 366, distance: 84.1
click at [129, 382] on icon "button" at bounding box center [128, 385] width 7 height 7
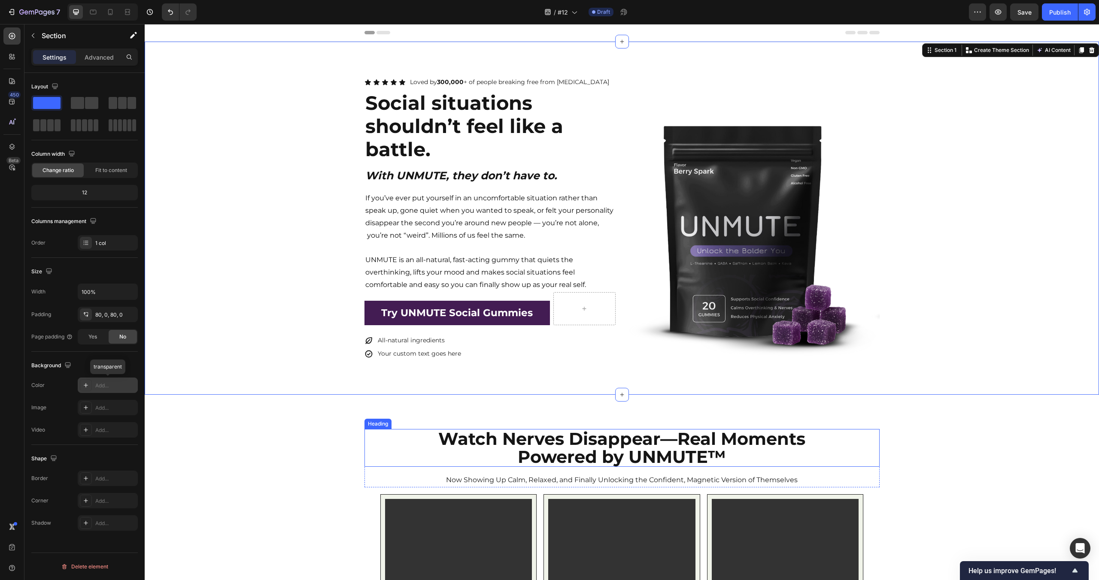
click at [640, 458] on strong "Powered by UNMUTE™" at bounding box center [622, 456] width 208 height 21
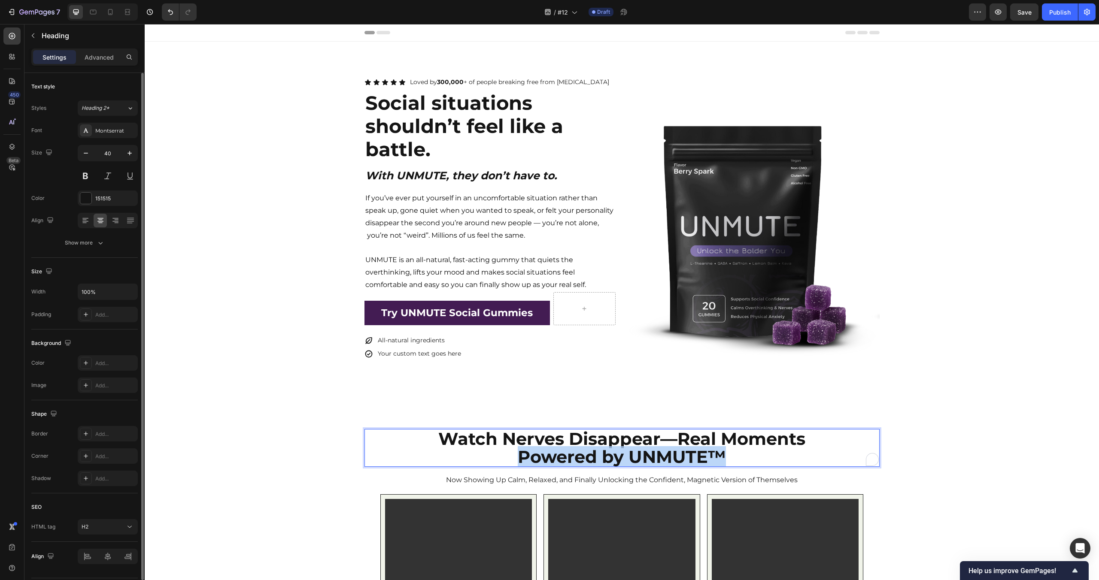
click at [640, 458] on strong "Powered by UNMUTE™" at bounding box center [622, 456] width 208 height 21
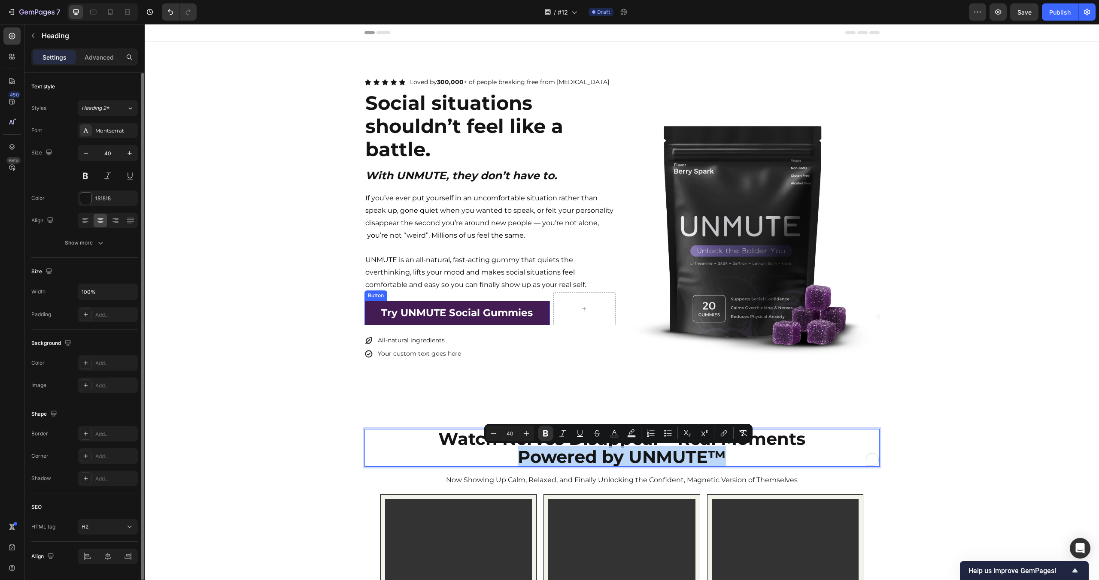
click at [534, 308] on link "Try UNMUTE Social Gummies" at bounding box center [457, 313] width 186 height 24
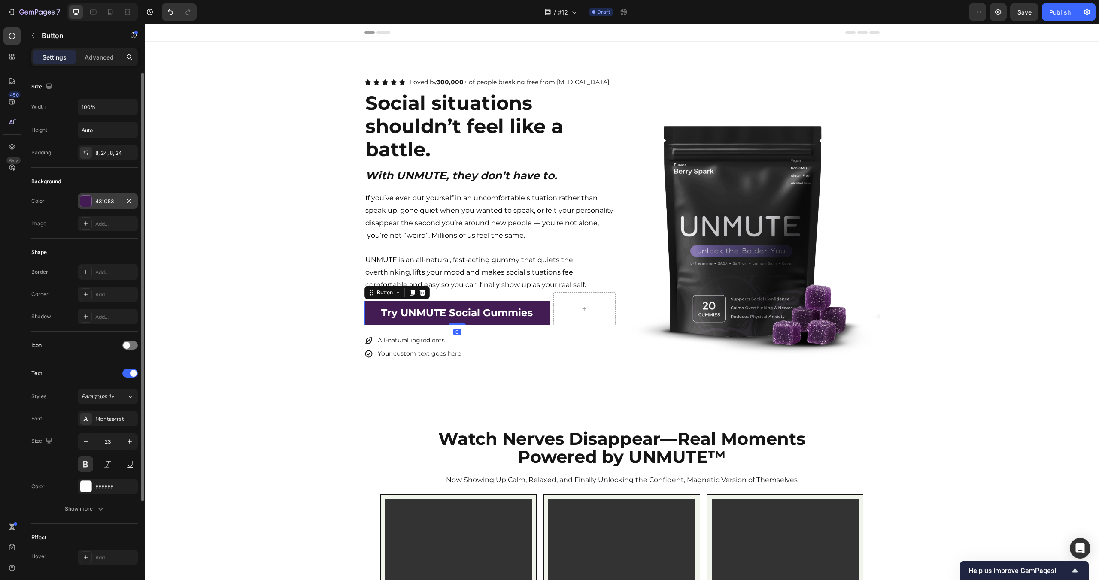
click at [108, 206] on div "431C53" at bounding box center [108, 201] width 60 height 15
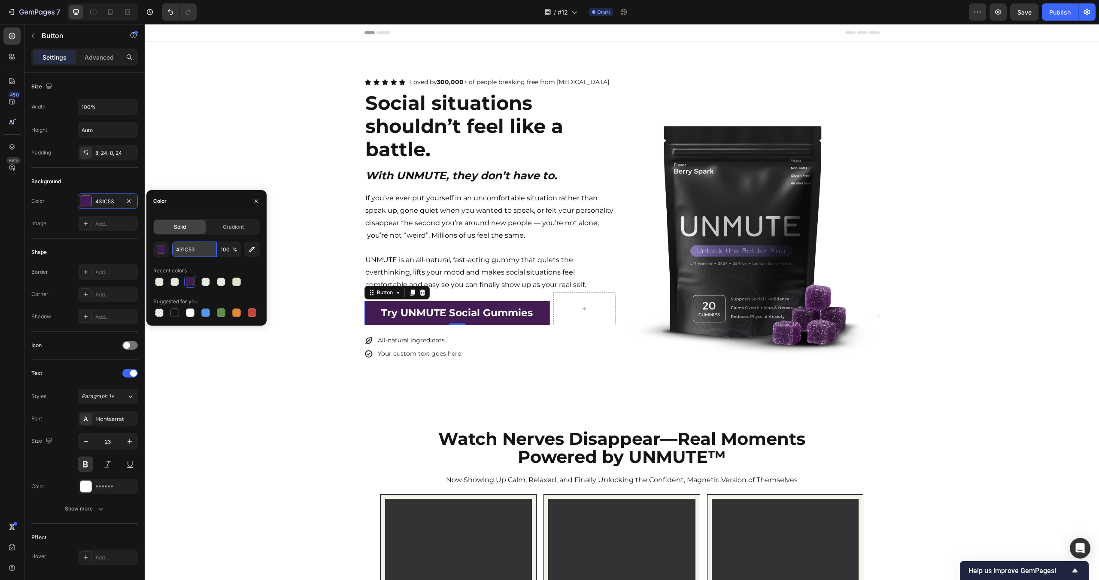
click at [196, 251] on input "431C53" at bounding box center [194, 249] width 45 height 15
click at [256, 393] on div "Icon Icon Icon Icon Icon Icon List Loved by 300,000 + of people breaking free f…" at bounding box center [622, 218] width 954 height 353
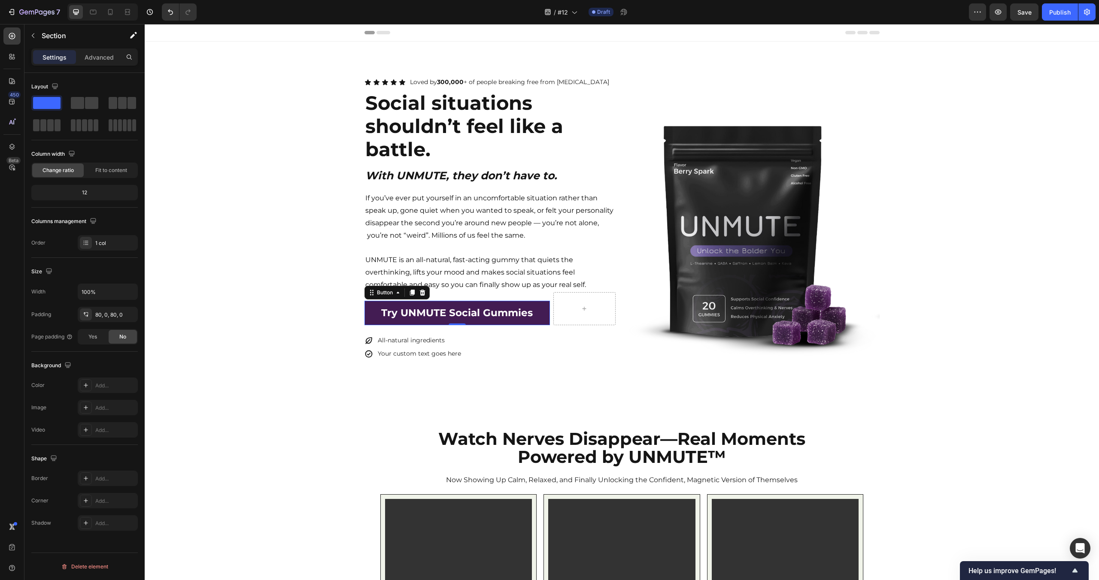
click at [256, 394] on div "Icon Icon Icon Icon Icon Icon List Loved by 300,000 + of people breaking free f…" at bounding box center [622, 218] width 954 height 353
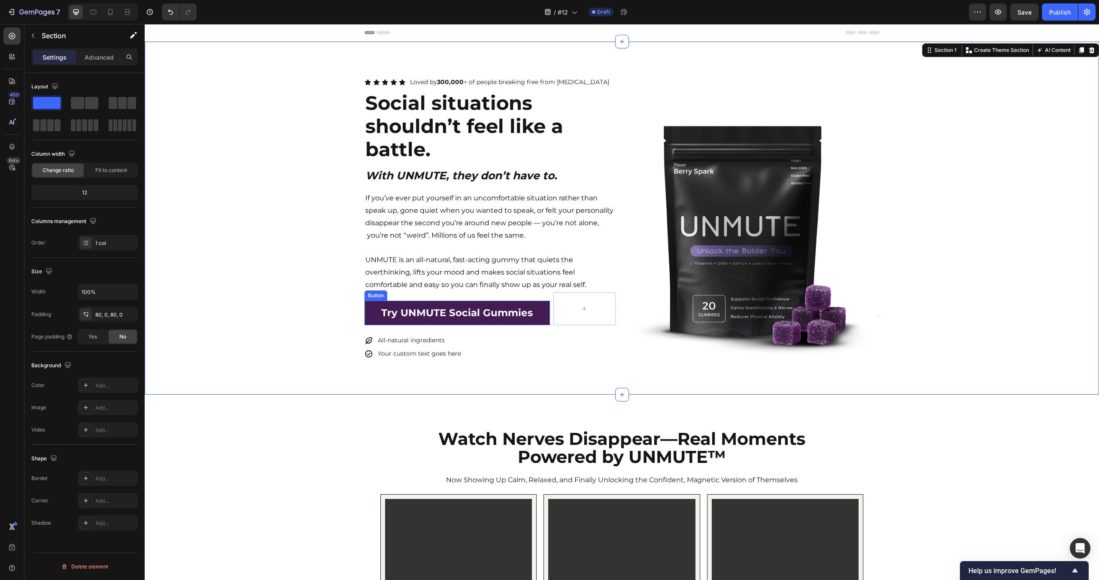
click at [547, 312] on link "Try UNMUTE Social Gummies" at bounding box center [457, 313] width 186 height 24
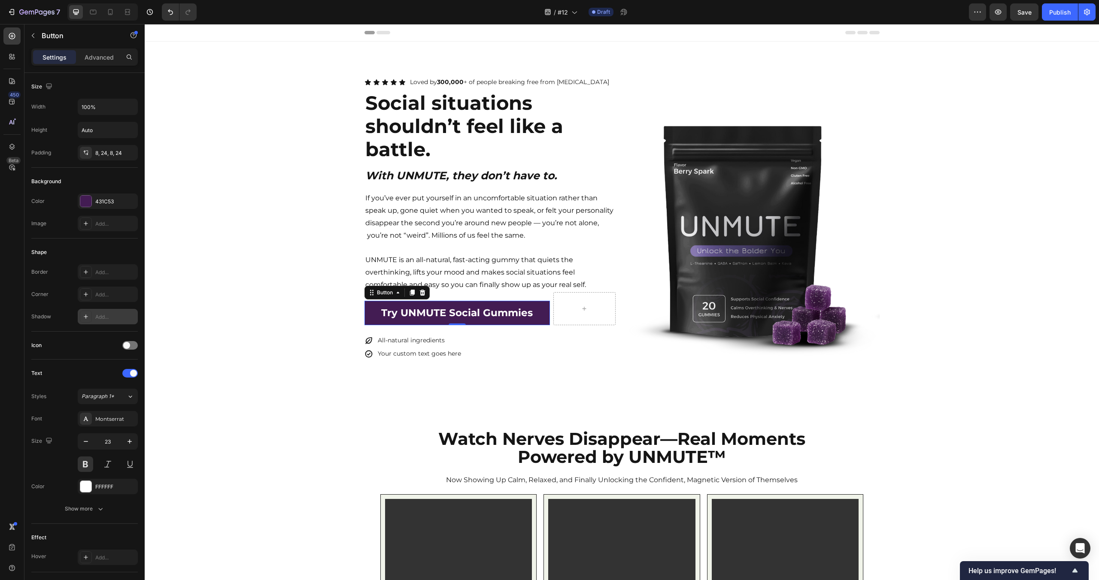
click at [102, 311] on div "Add..." at bounding box center [108, 316] width 60 height 15
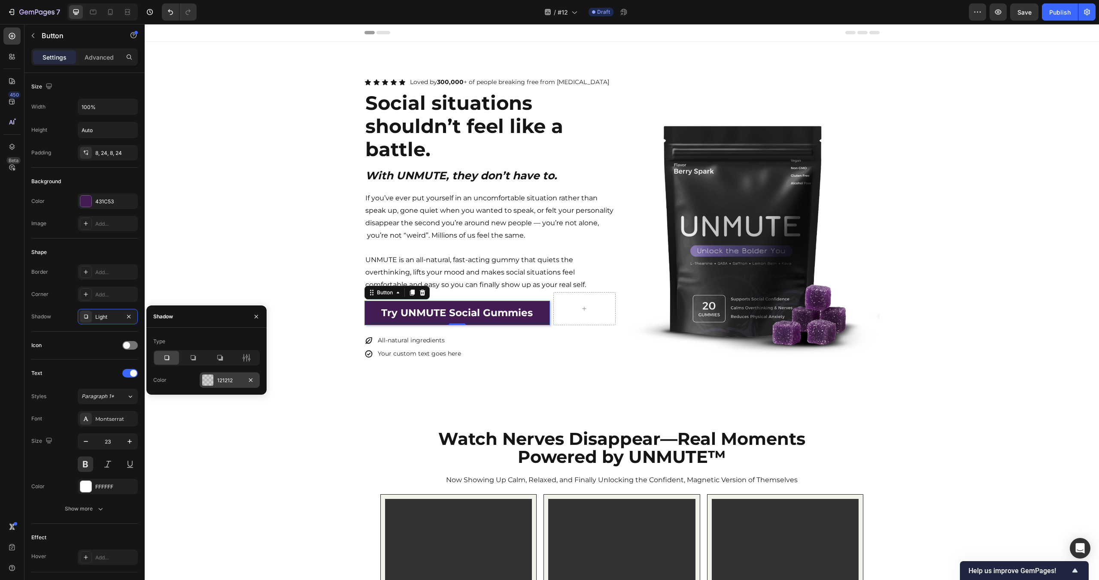
click at [208, 375] on div at bounding box center [207, 380] width 11 height 11
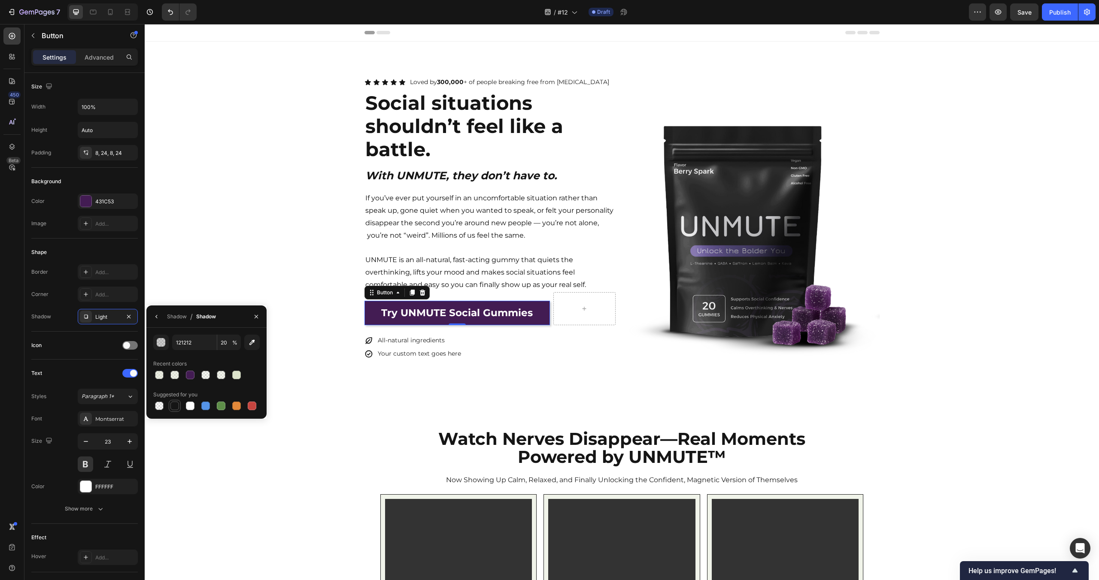
click at [176, 406] on div at bounding box center [174, 406] width 9 height 9
type input "151515"
type input "100"
click at [170, 316] on div "Shadow" at bounding box center [177, 317] width 20 height 8
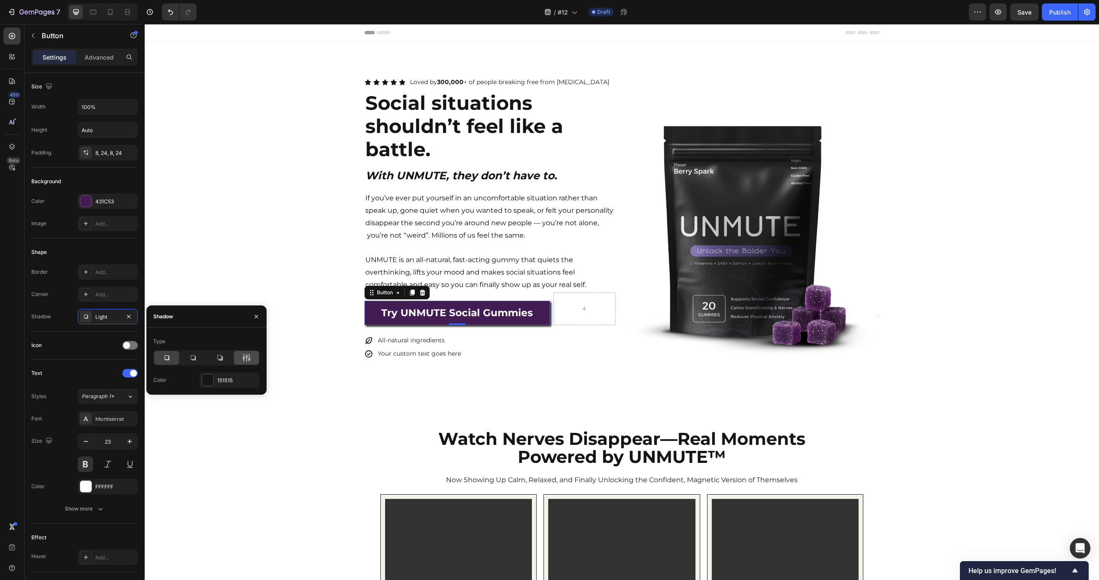
click at [243, 357] on icon at bounding box center [246, 358] width 9 height 9
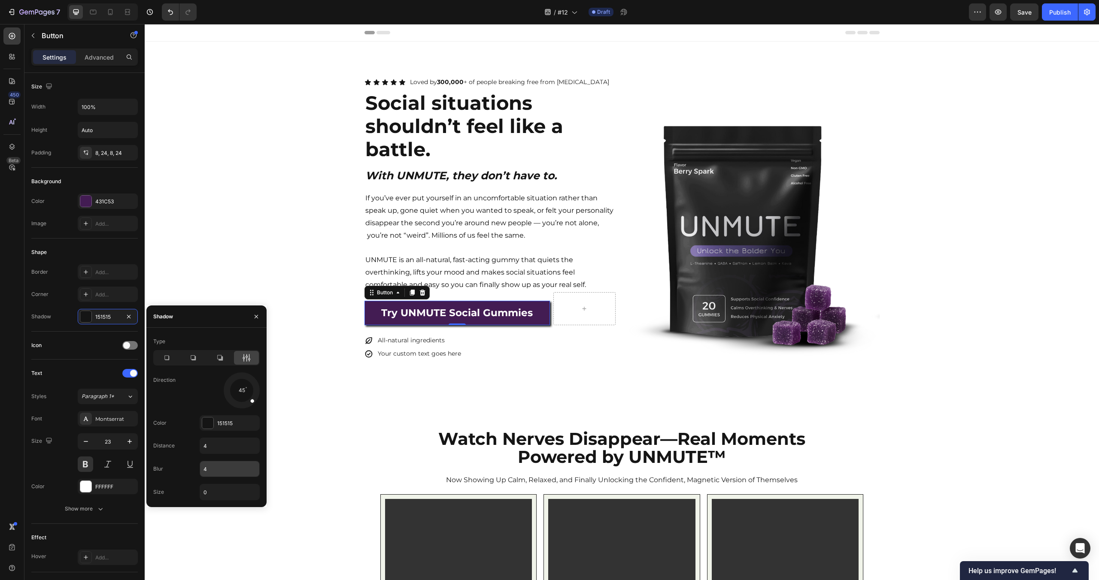
click at [209, 469] on input "4" at bounding box center [229, 468] width 59 height 15
type input "0"
click at [215, 448] on input "4" at bounding box center [229, 445] width 59 height 15
click at [215, 448] on input "0" at bounding box center [229, 445] width 59 height 15
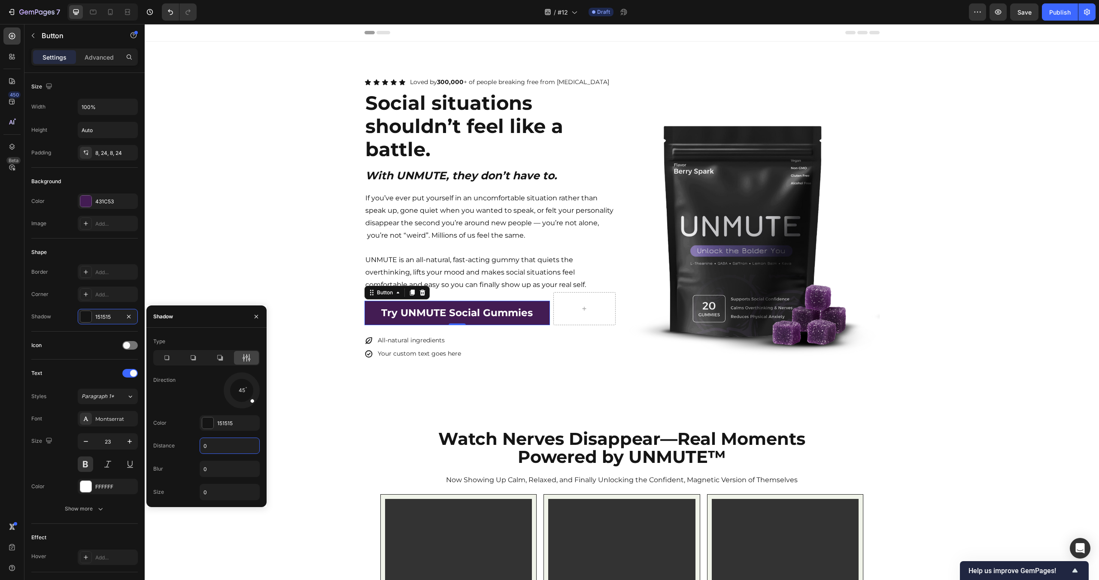
click at [215, 448] on input "0" at bounding box center [229, 445] width 59 height 15
click at [215, 448] on input "2" at bounding box center [229, 445] width 59 height 15
click at [215, 448] on input "3" at bounding box center [229, 445] width 59 height 15
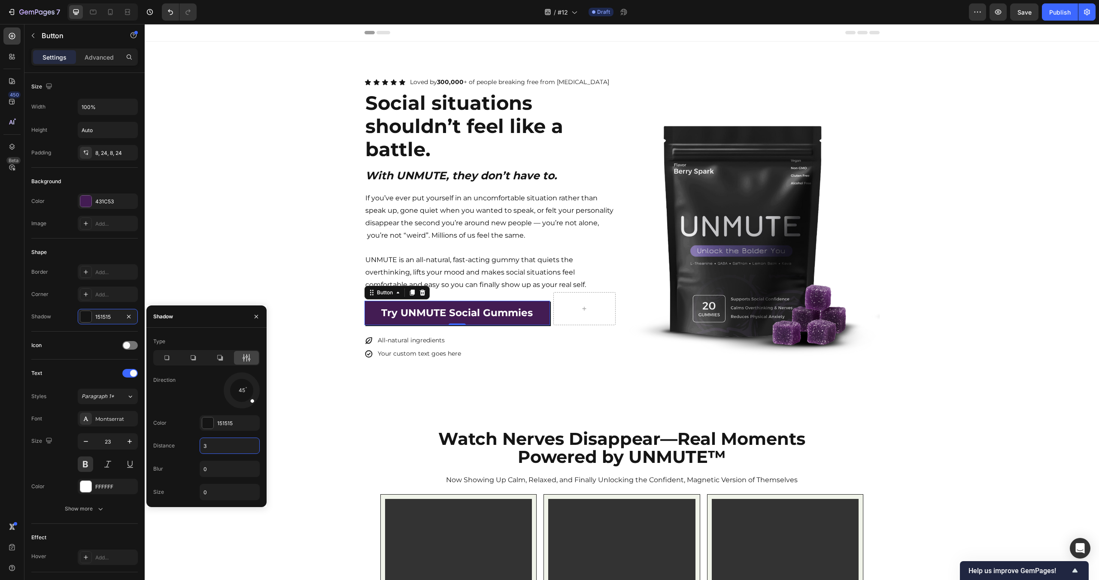
click at [215, 448] on input "3" at bounding box center [229, 445] width 59 height 15
click at [215, 448] on input "2" at bounding box center [229, 445] width 59 height 15
type input "0"
click at [211, 496] on input "0" at bounding box center [229, 492] width 59 height 15
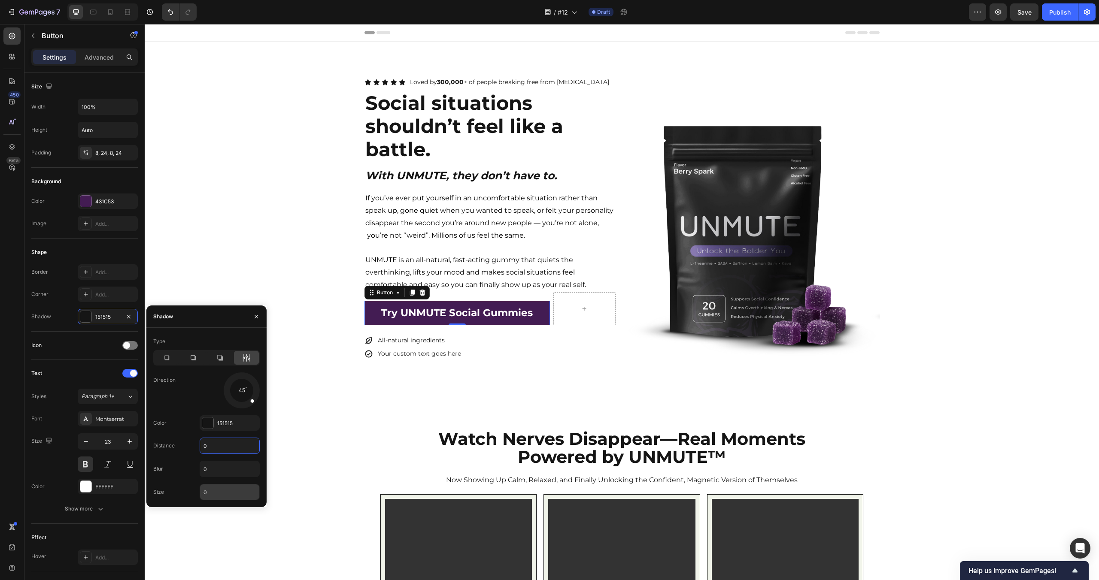
click at [211, 496] on input "0" at bounding box center [229, 492] width 59 height 15
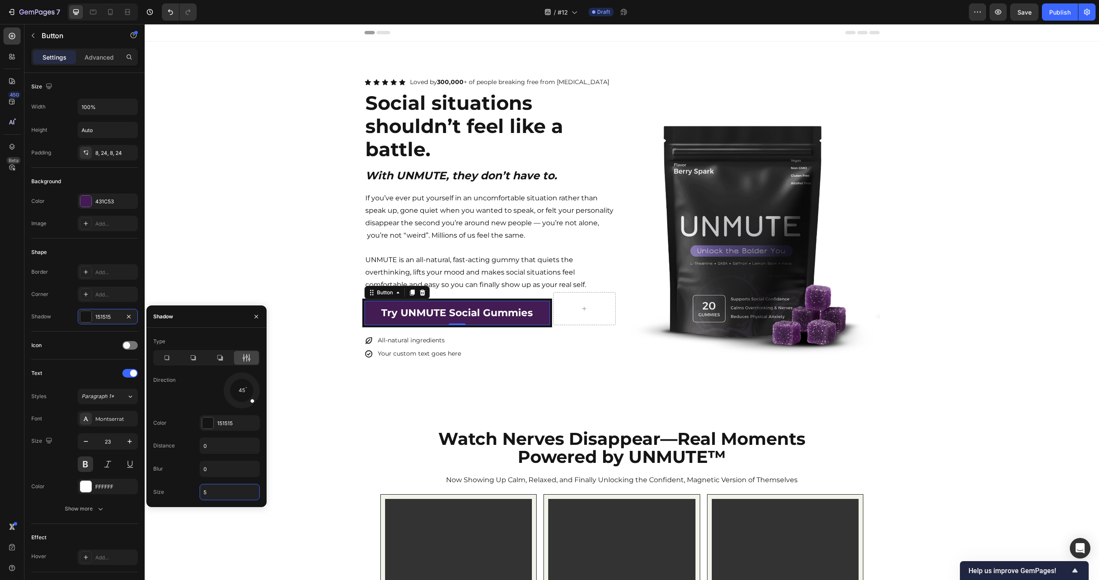
click at [211, 496] on input "5" at bounding box center [229, 492] width 59 height 15
type input "0"
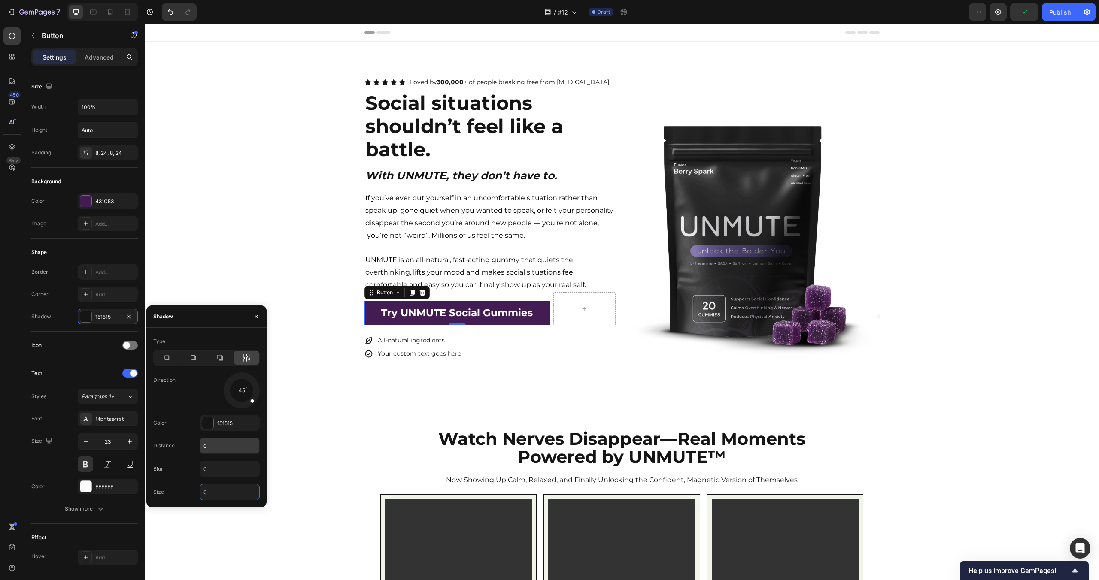
click at [211, 453] on input "0" at bounding box center [229, 445] width 59 height 15
type input "2"
click at [212, 492] on input "0" at bounding box center [229, 492] width 59 height 15
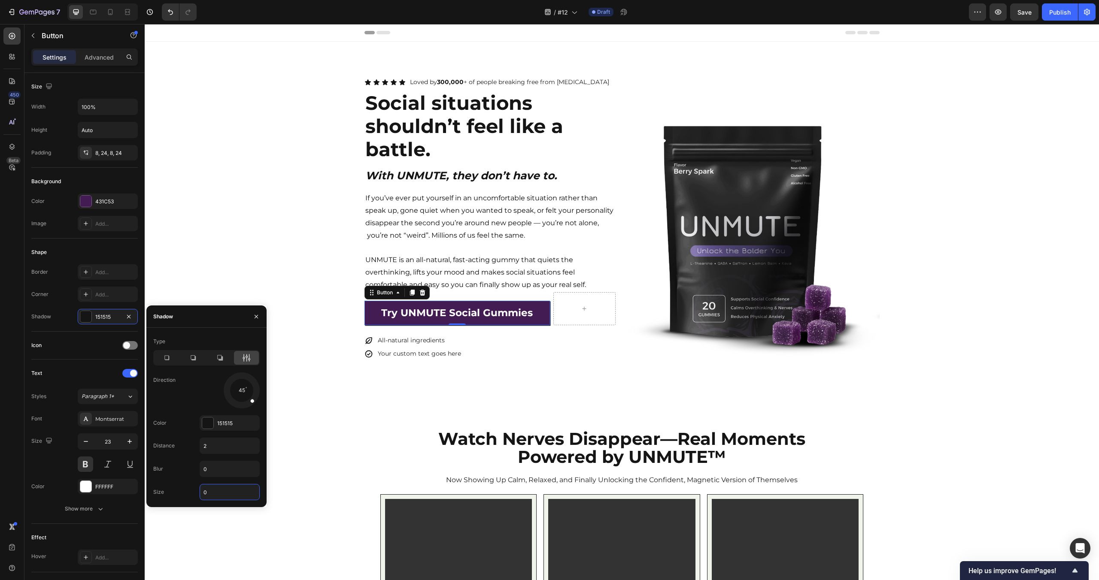
click at [212, 492] on input "0" at bounding box center [229, 492] width 59 height 15
click at [212, 492] on input "3" at bounding box center [229, 492] width 59 height 15
type input "2"
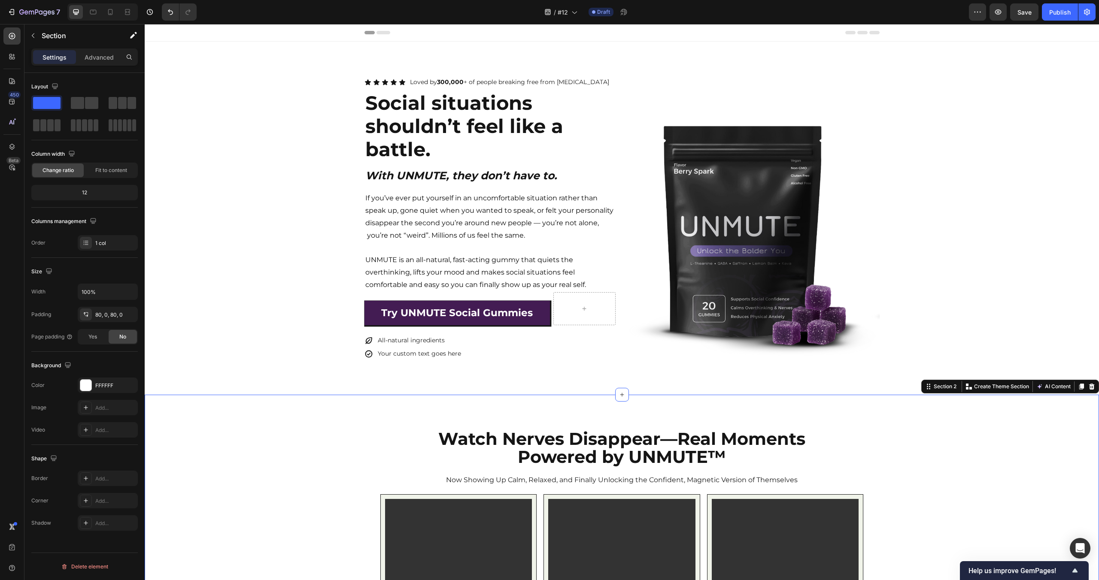
click at [311, 351] on div "Icon Icon Icon Icon Icon Icon List Loved by 300,000 + of people breaking free f…" at bounding box center [622, 218] width 954 height 285
click at [549, 301] on link "Try UNMUTE Social Gummies" at bounding box center [457, 313] width 186 height 24
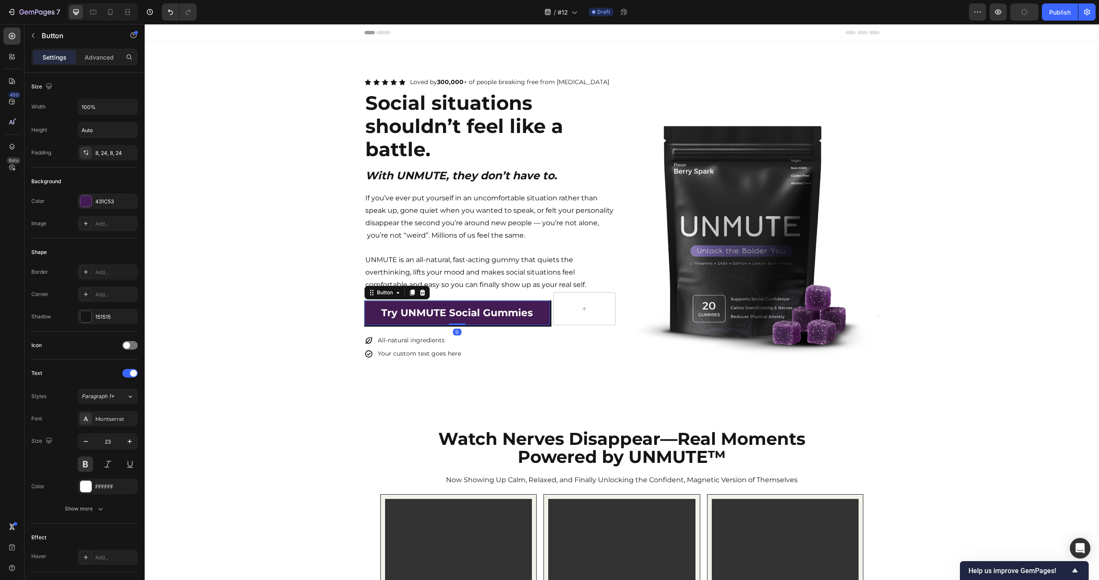
click at [548, 321] on link "Try UNMUTE Social Gummies" at bounding box center [457, 313] width 186 height 24
click at [101, 315] on div "151515" at bounding box center [107, 317] width 25 height 8
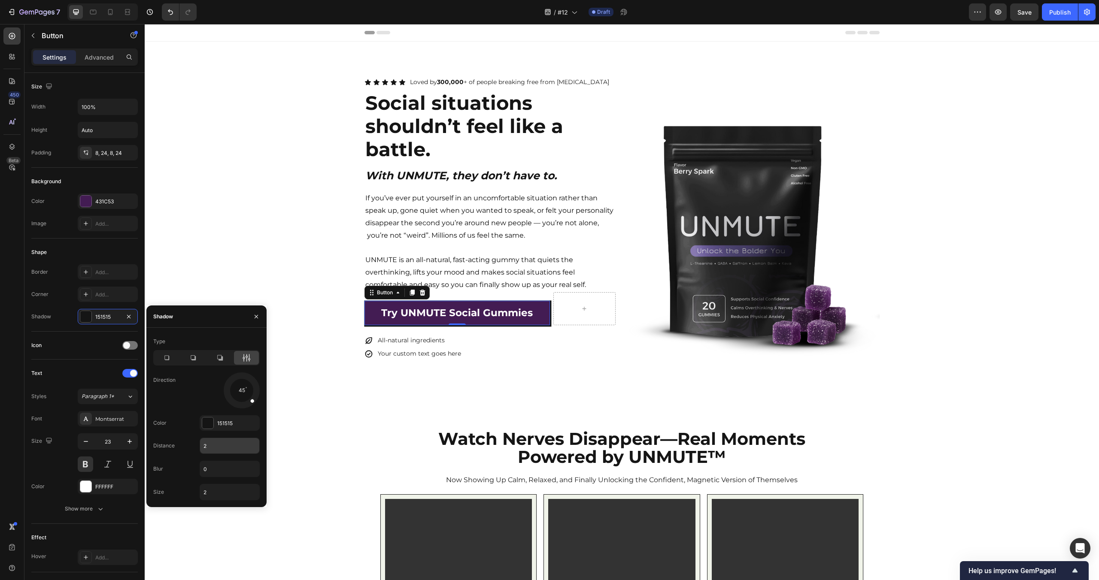
click at [219, 447] on input "2" at bounding box center [229, 445] width 59 height 15
type input "3"
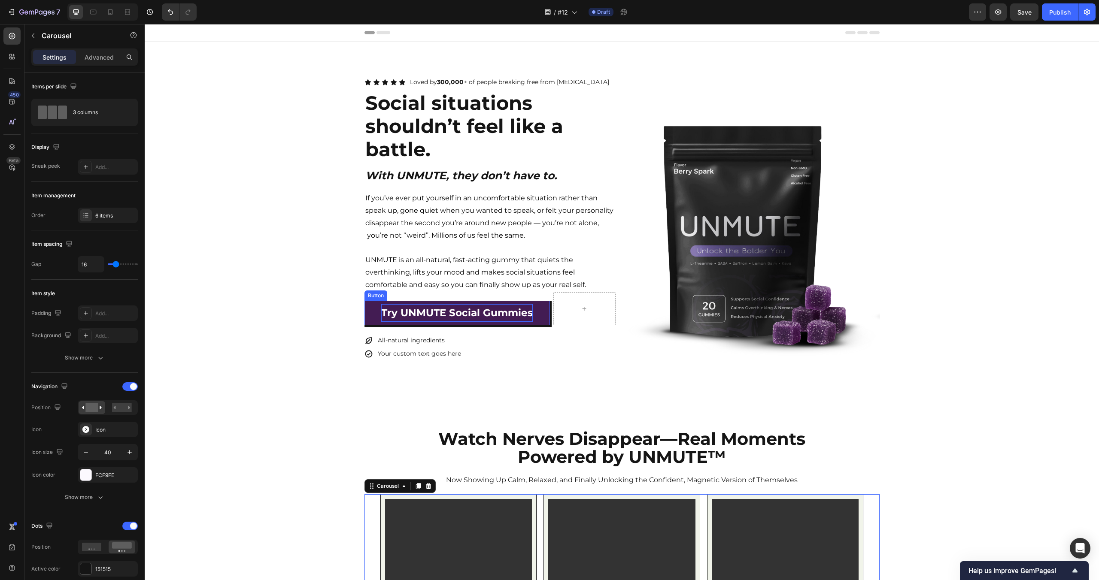
click at [541, 303] on link "Try UNMUTE Social Gummies" at bounding box center [457, 313] width 186 height 24
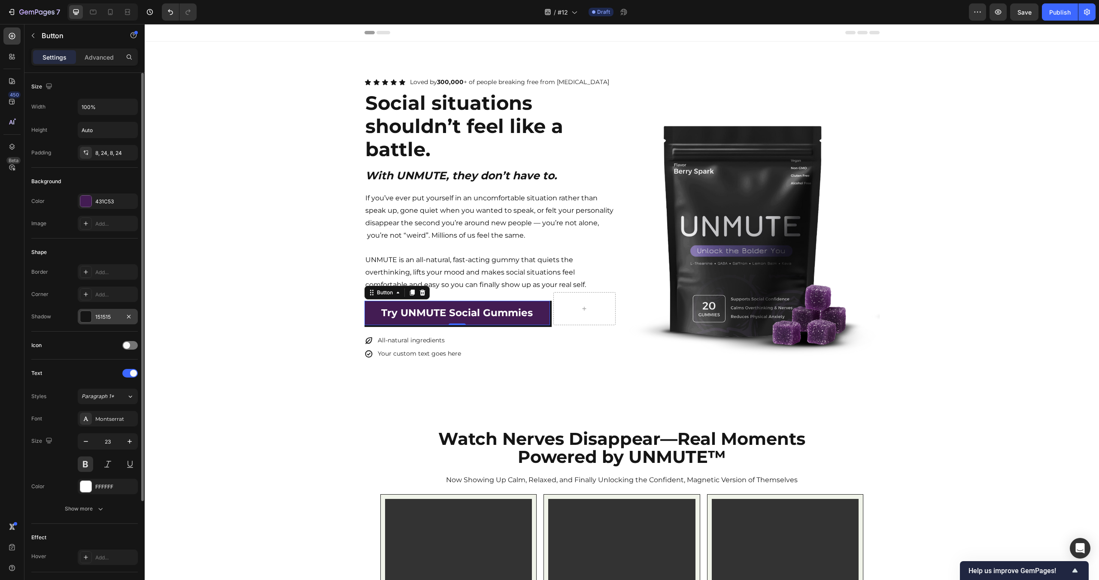
click at [100, 323] on div "151515" at bounding box center [108, 316] width 60 height 15
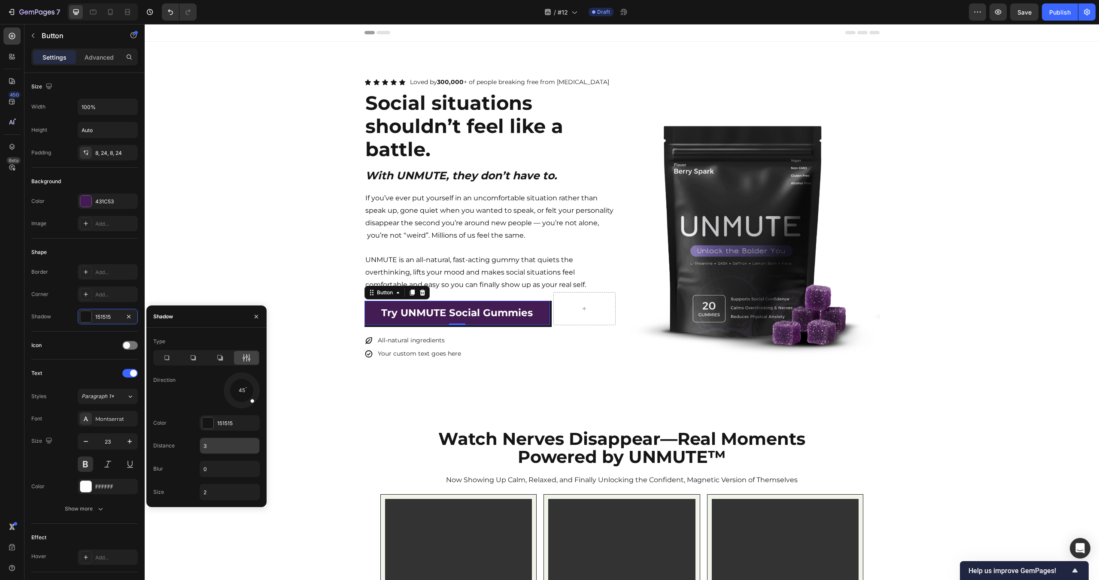
click at [215, 448] on input "3" at bounding box center [229, 445] width 59 height 15
type input "4"
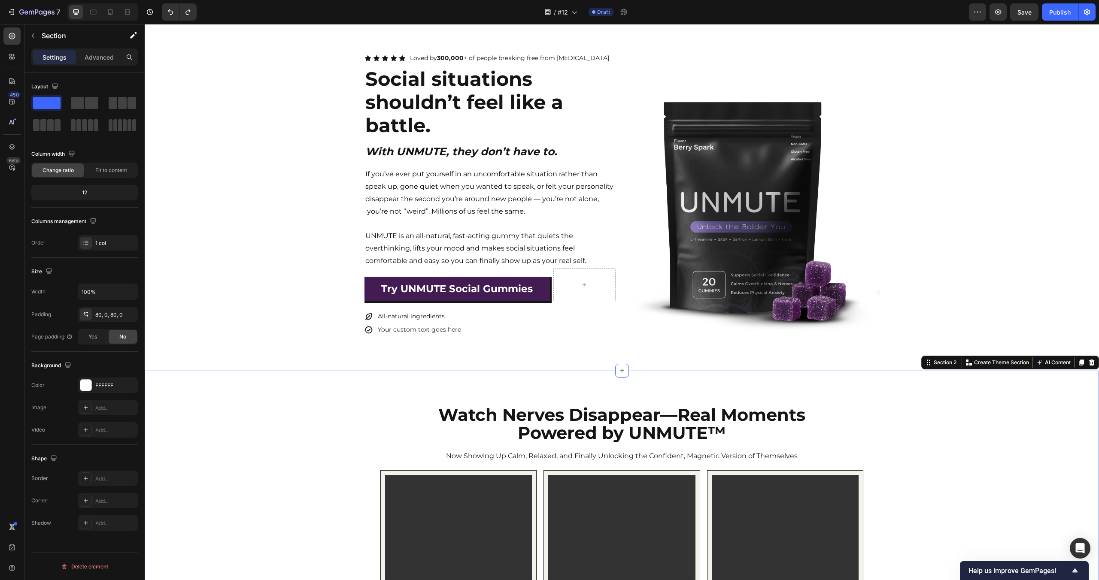
click at [534, 253] on p "UNMUTE is an all-natural, fast-acting gummy that quiets the overthinking, lifts…" at bounding box center [489, 248] width 249 height 37
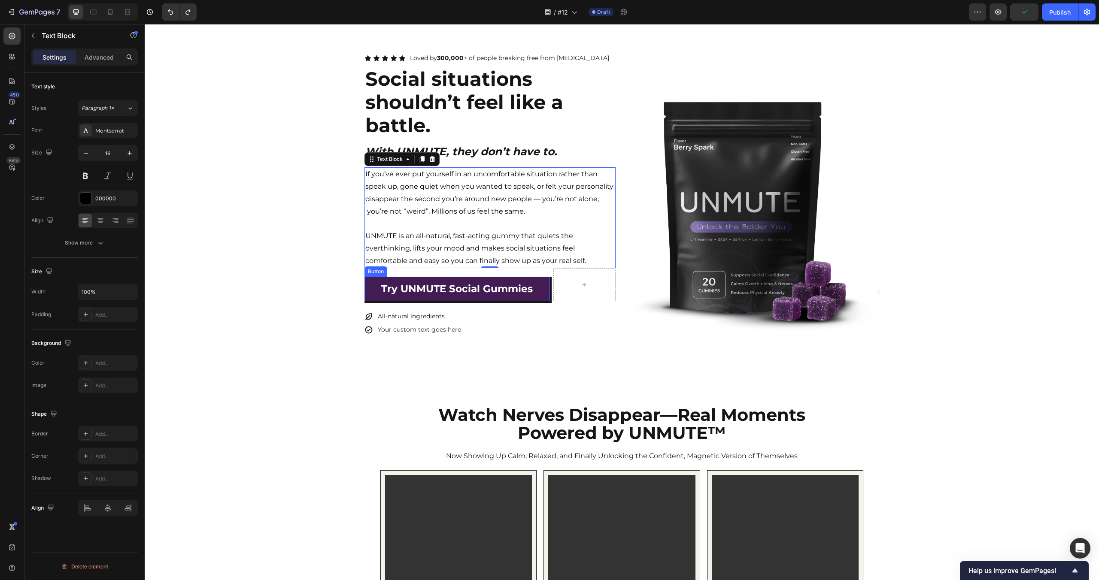
click at [547, 282] on link "Try UNMUTE Social Gummies" at bounding box center [457, 289] width 186 height 24
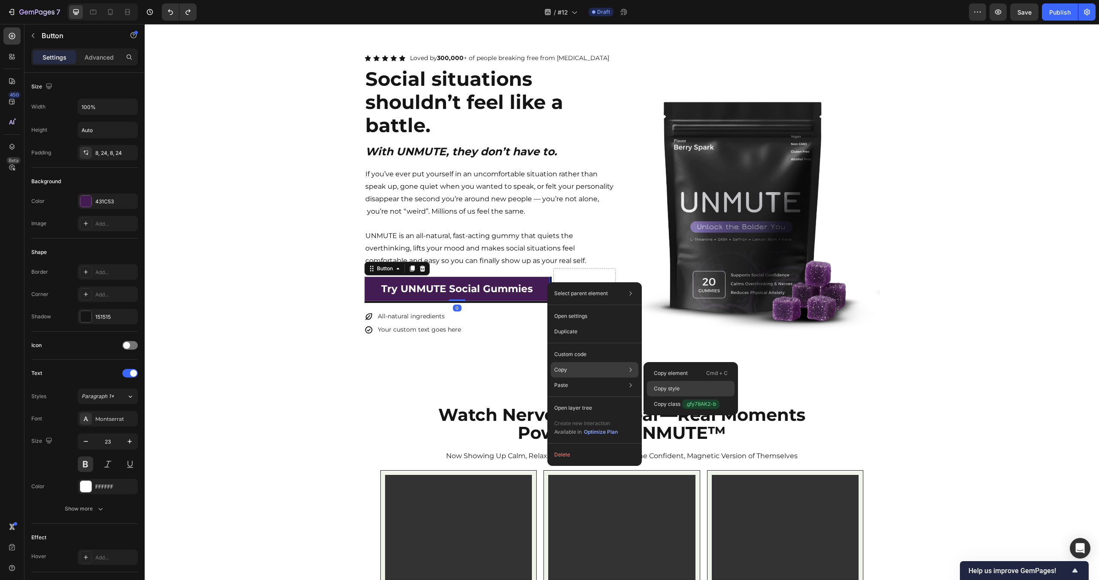
click at [676, 386] on p "Copy style" at bounding box center [667, 389] width 26 height 8
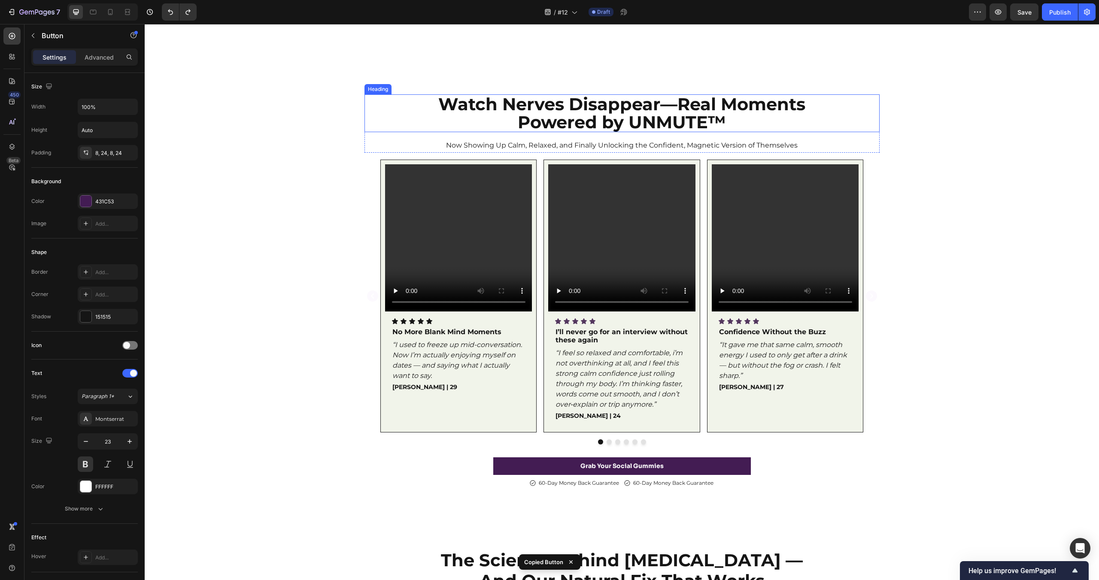
scroll to position [336, 0]
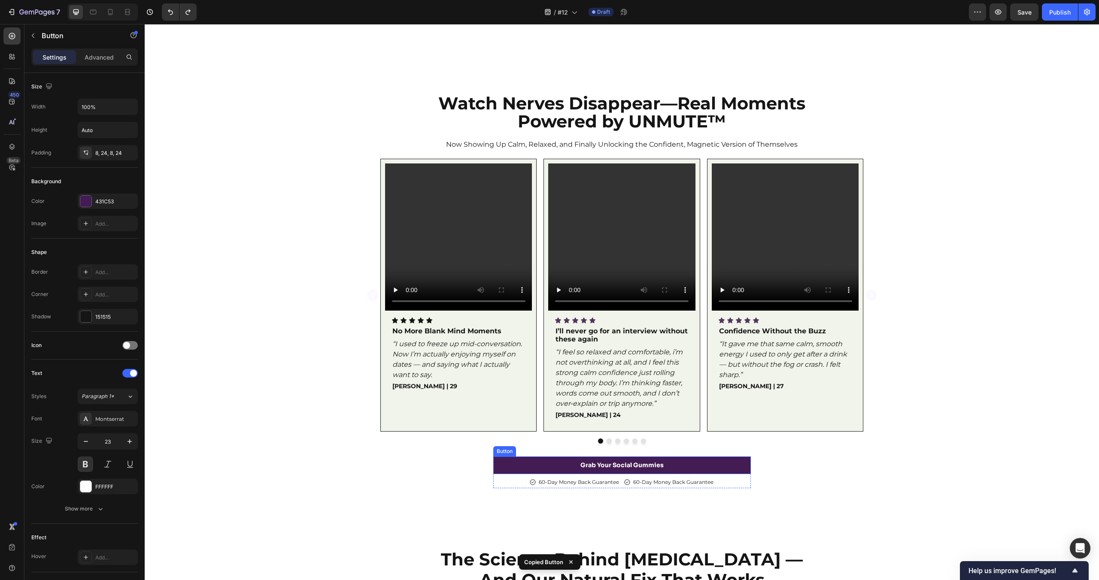
click at [722, 470] on link "Grab Your Social Gummies" at bounding box center [622, 466] width 258 height 18
click at [728, 464] on link "Grab Your Social Gummies" at bounding box center [622, 466] width 258 height 18
type input "23"
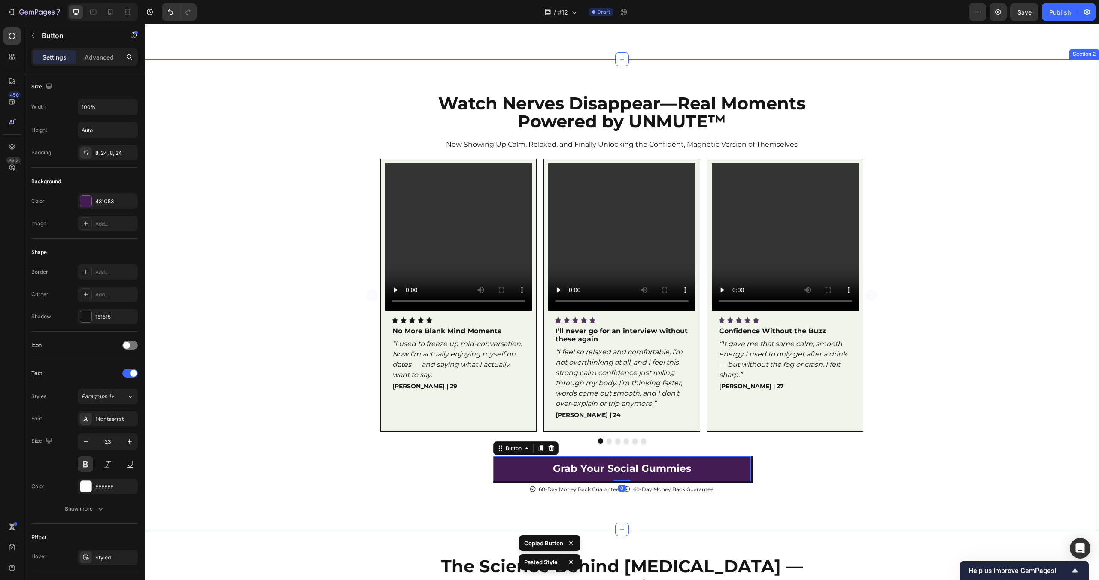
click at [828, 479] on div "⁠⁠⁠⁠⁠⁠⁠ Watch Nerves Disappear—Real Moments Powered by UNMUTE™ Heading Now Show…" at bounding box center [622, 295] width 954 height 402
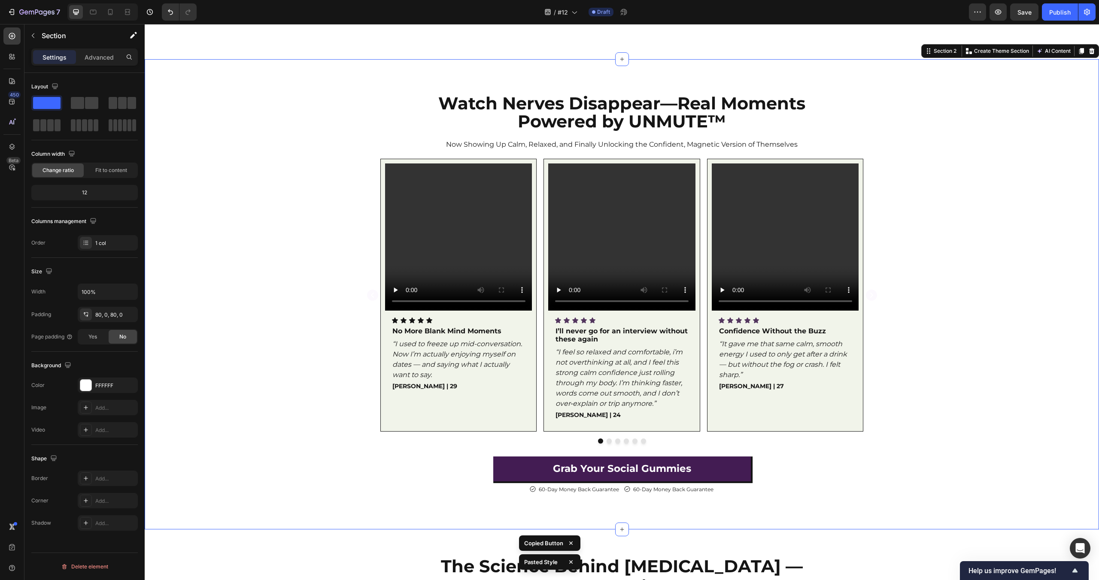
drag, startPoint x: 828, startPoint y: 479, endPoint x: 828, endPoint y: 472, distance: 7.7
click at [828, 479] on div "⁠⁠⁠⁠⁠⁠⁠ Watch Nerves Disappear—Real Moments Powered by UNMUTE™ Heading Now Show…" at bounding box center [622, 295] width 954 height 402
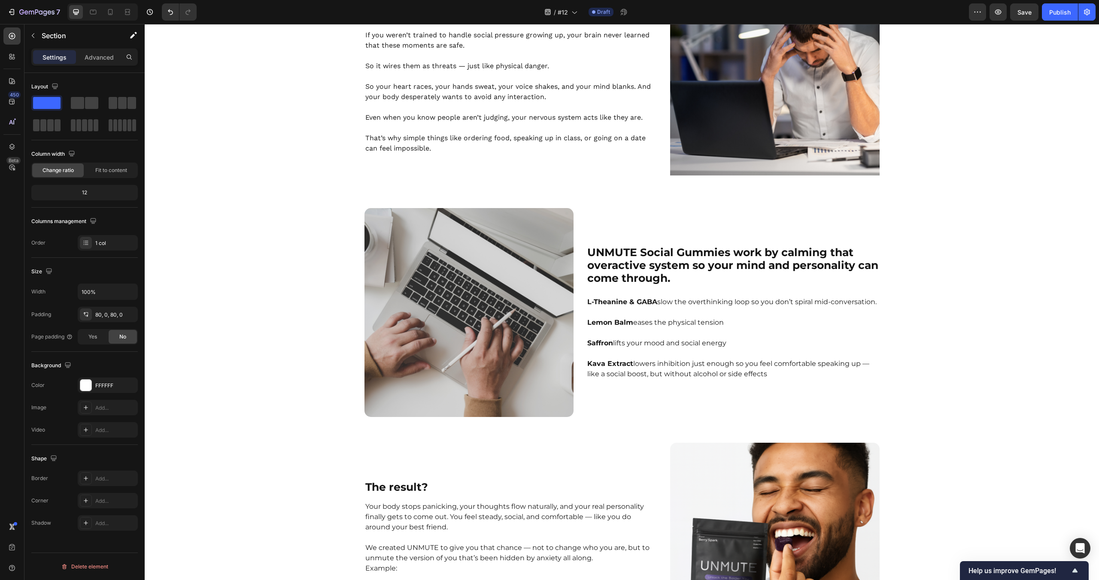
scroll to position [1322, 0]
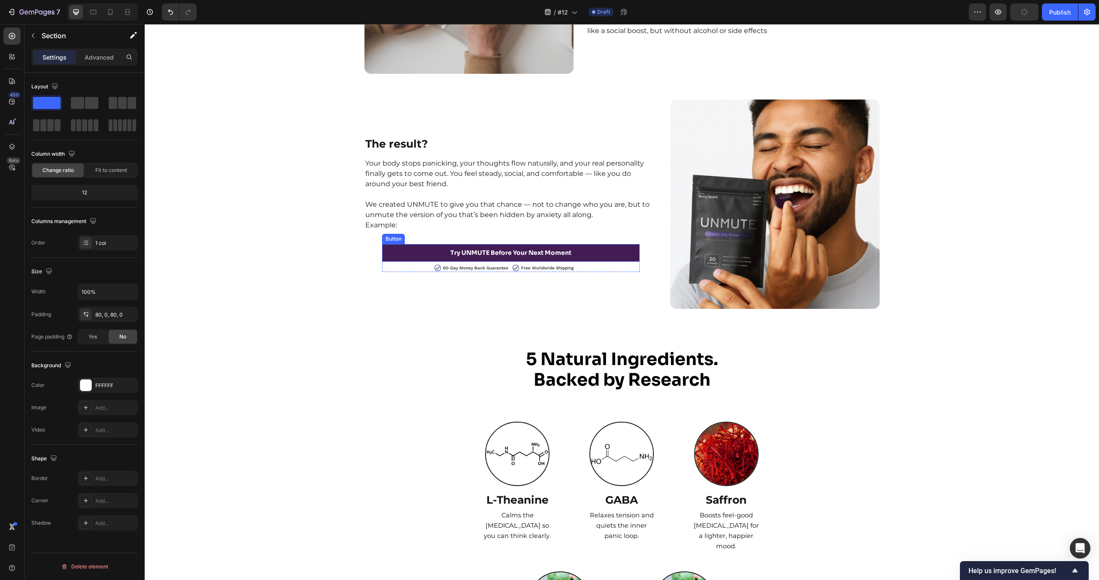
click at [611, 248] on link "Try UNMUTE Before Your Next Moment" at bounding box center [511, 253] width 258 height 18
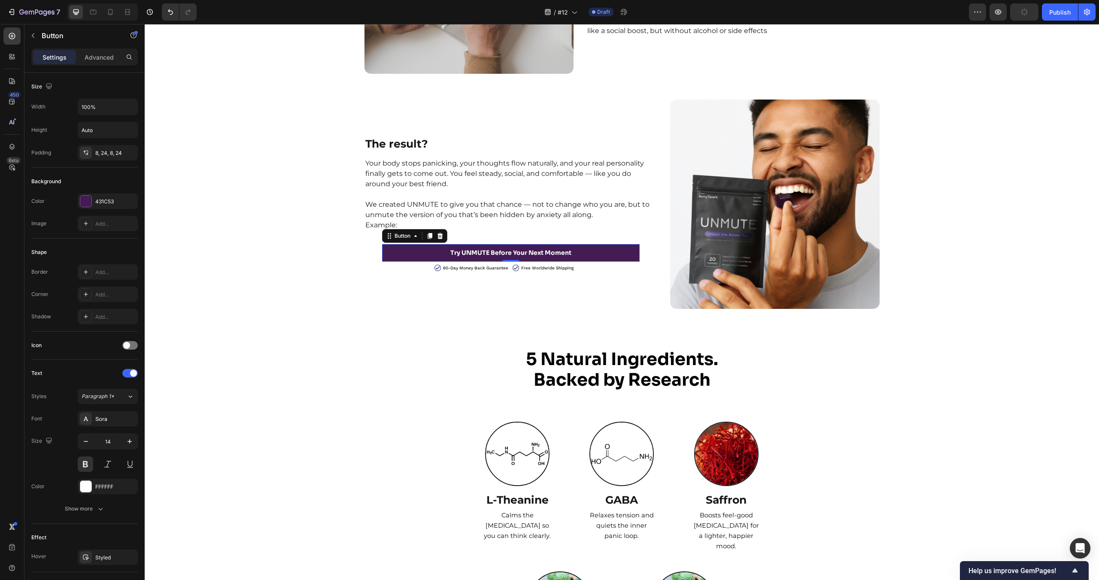
type input "23"
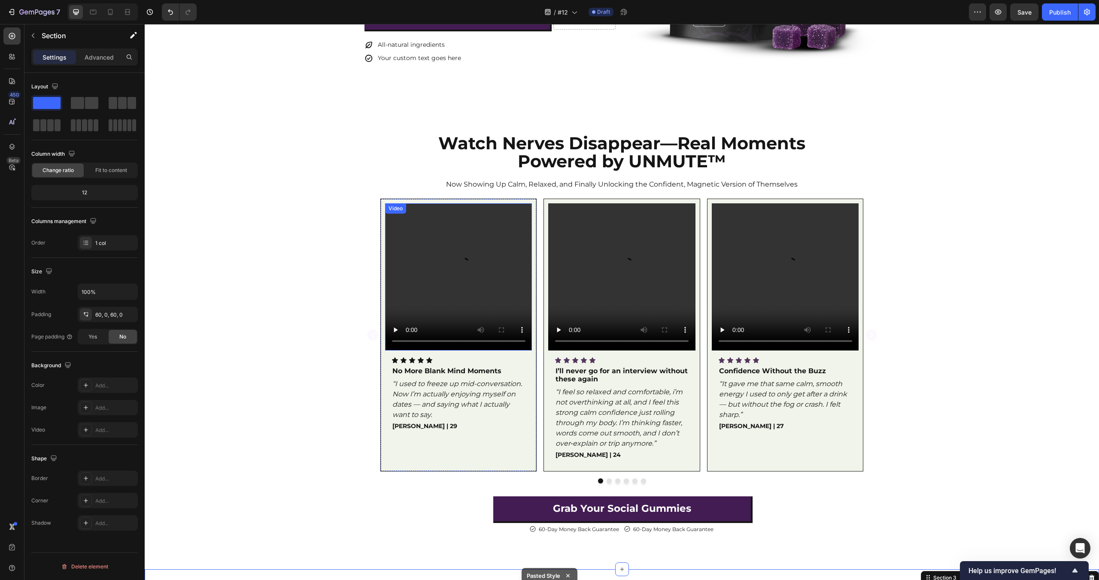
scroll to position [0, 0]
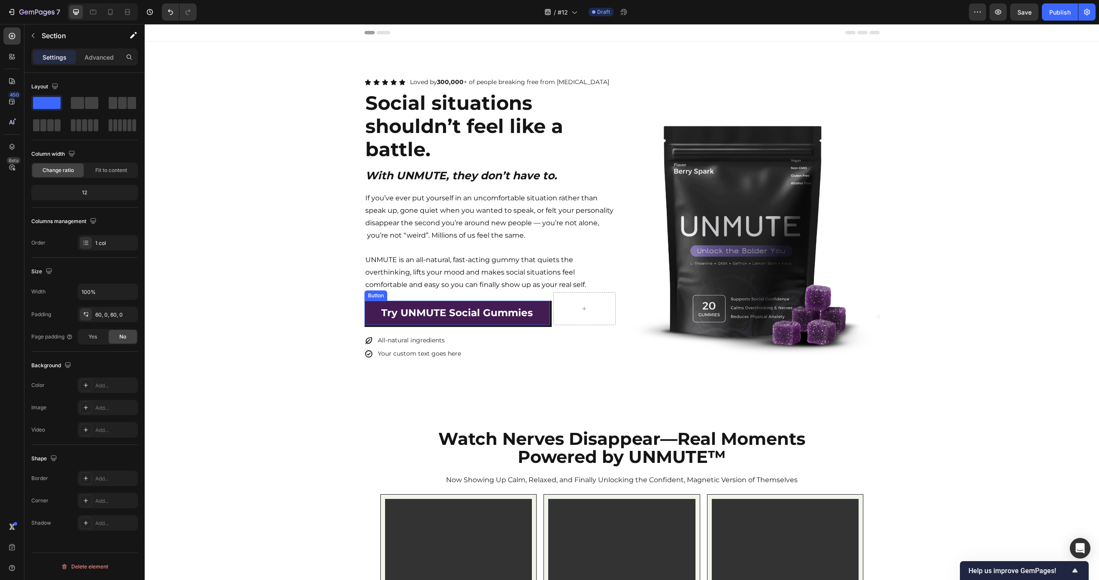
click at [545, 306] on link "Try UNMUTE Social Gummies" at bounding box center [457, 313] width 186 height 24
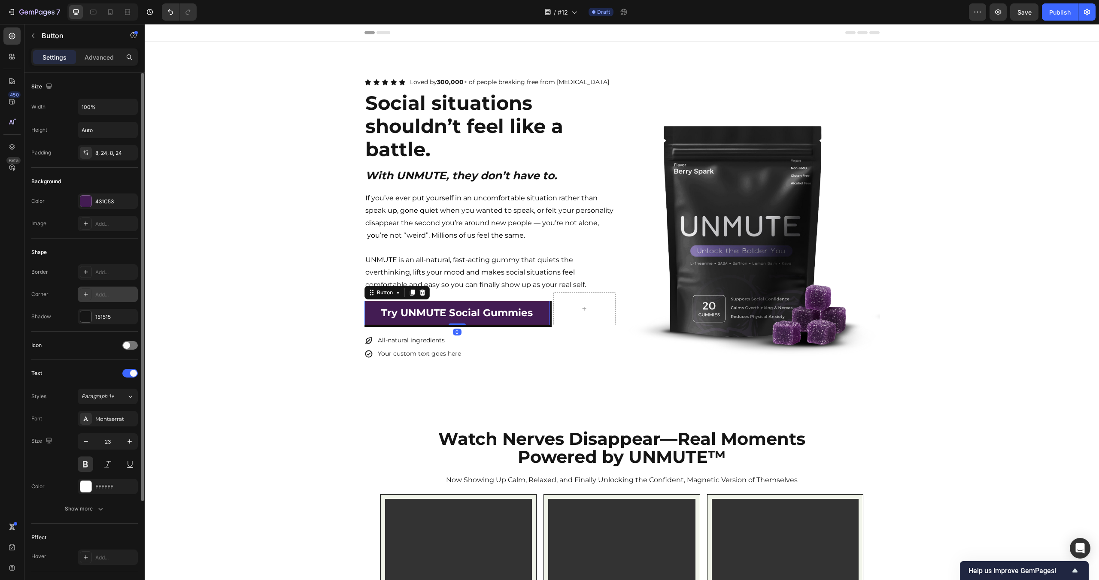
click at [104, 294] on div "Add..." at bounding box center [115, 295] width 40 height 8
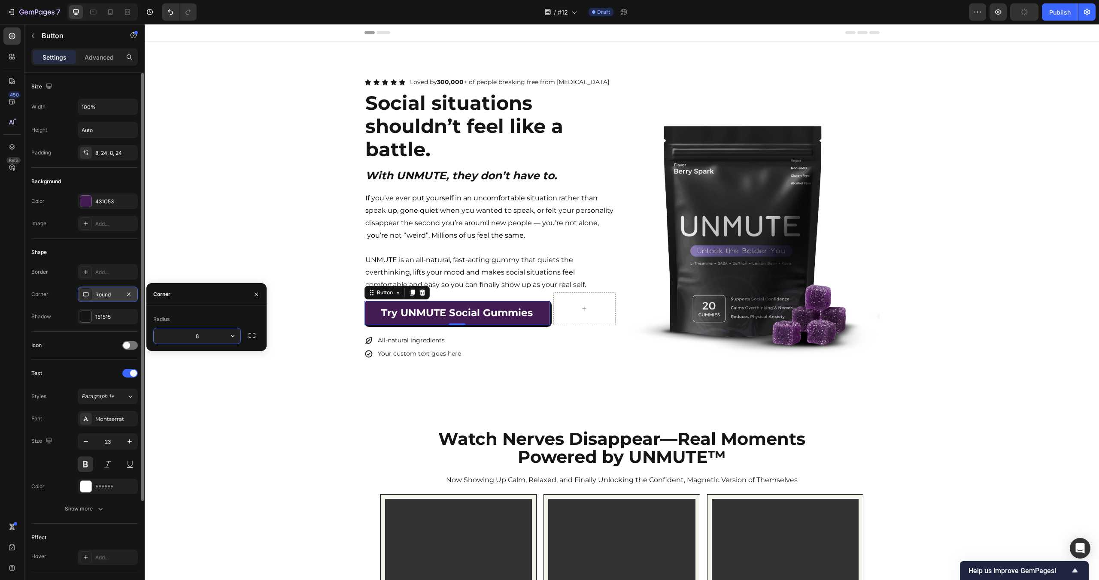
type input "5"
click at [121, 317] on div "151515" at bounding box center [108, 316] width 60 height 15
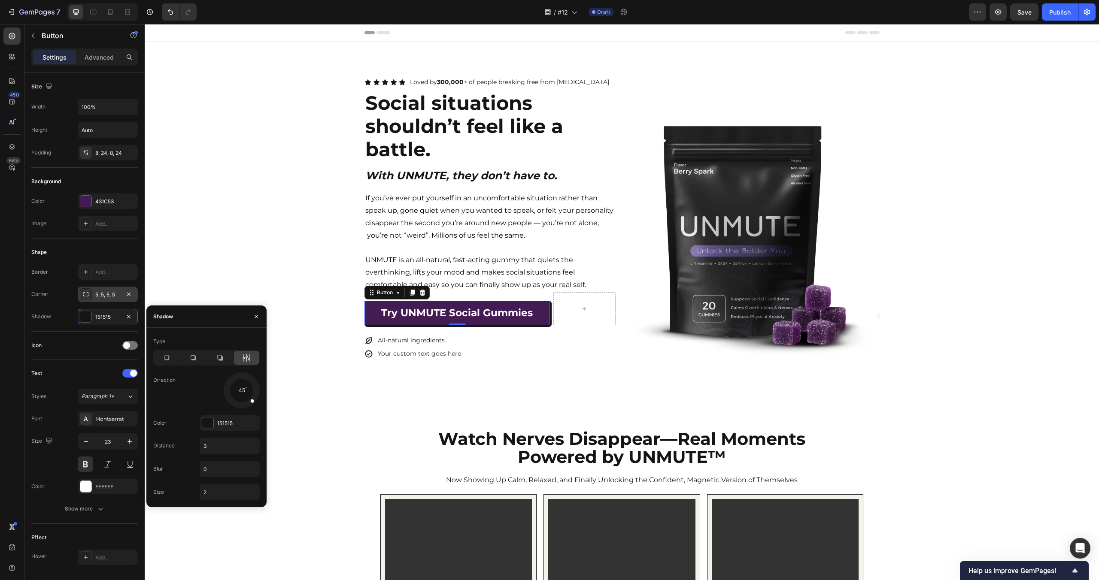
click at [244, 263] on div "Icon Icon Icon Icon Icon Icon List Loved by 300,000 + of people breaking free f…" at bounding box center [622, 218] width 954 height 285
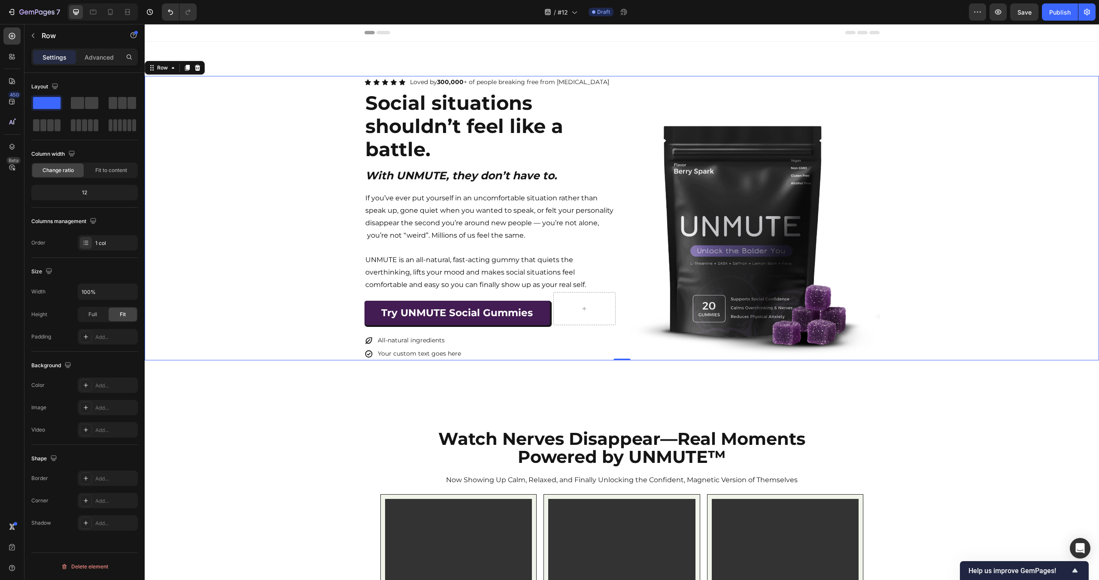
click at [244, 263] on div "Icon Icon Icon Icon Icon Icon List Loved by 300,000 + of people breaking free f…" at bounding box center [622, 218] width 954 height 285
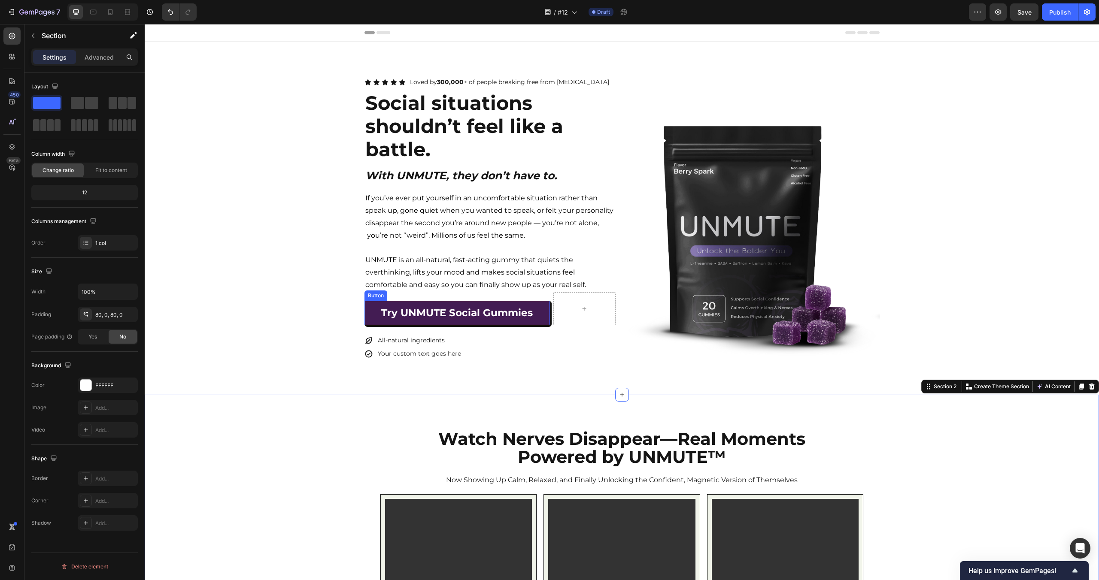
click at [549, 303] on link "Try UNMUTE Social Gummies" at bounding box center [457, 313] width 186 height 24
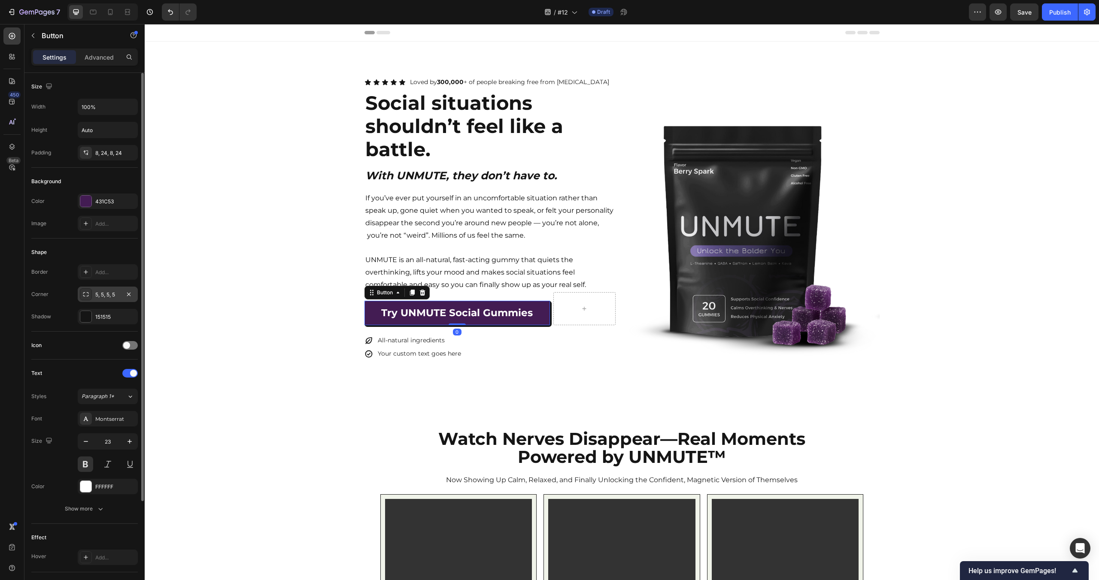
click at [105, 297] on div "5, 5, 5, 5" at bounding box center [107, 295] width 25 height 8
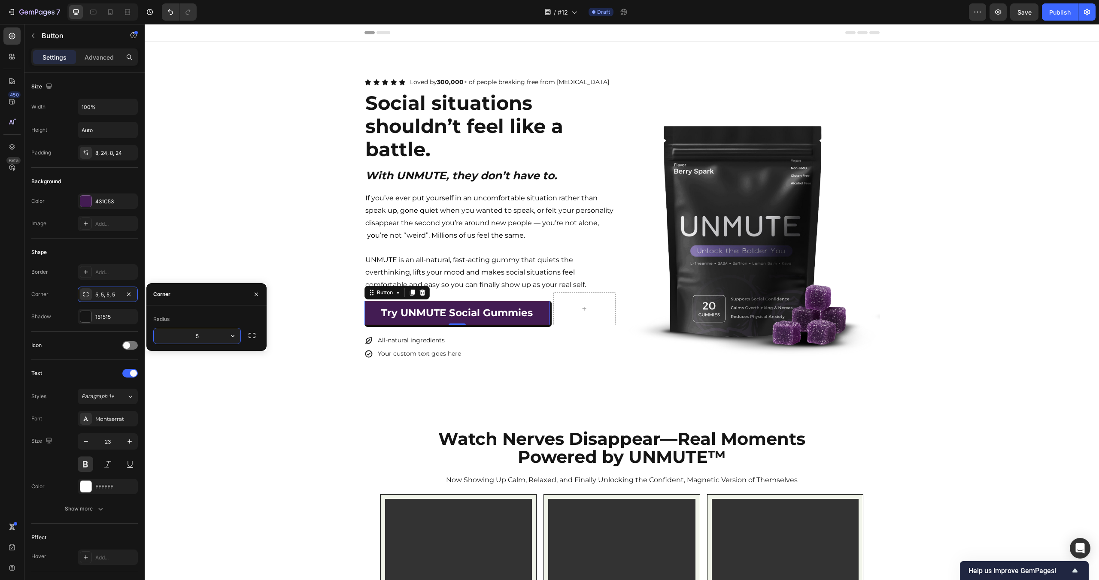
click at [207, 337] on input "5" at bounding box center [197, 335] width 87 height 15
type input "3"
click at [296, 191] on div "Icon Icon Icon Icon Icon Icon List Loved by 300,000 + of people breaking free f…" at bounding box center [622, 218] width 954 height 285
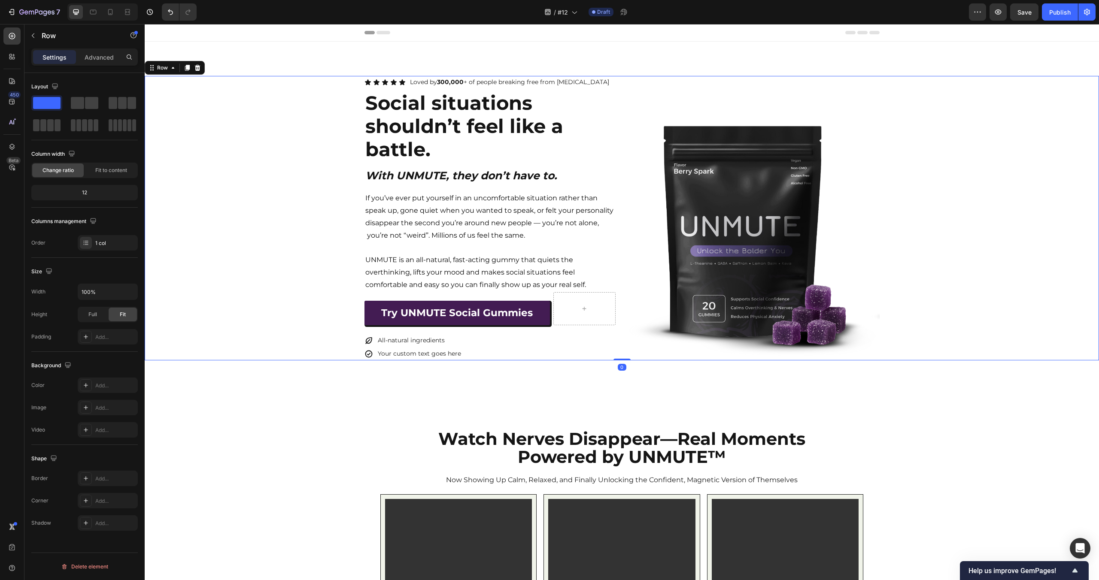
click at [296, 191] on div "Icon Icon Icon Icon Icon Icon List Loved by 300,000 + of people breaking free f…" at bounding box center [622, 218] width 954 height 285
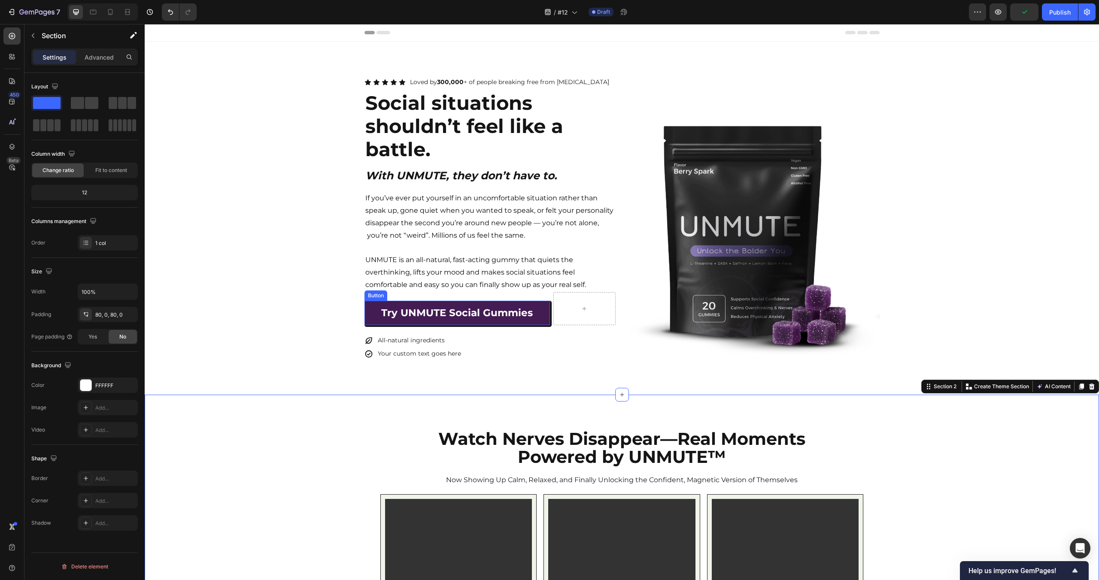
click at [545, 309] on link "Try UNMUTE Social Gummies" at bounding box center [457, 313] width 186 height 24
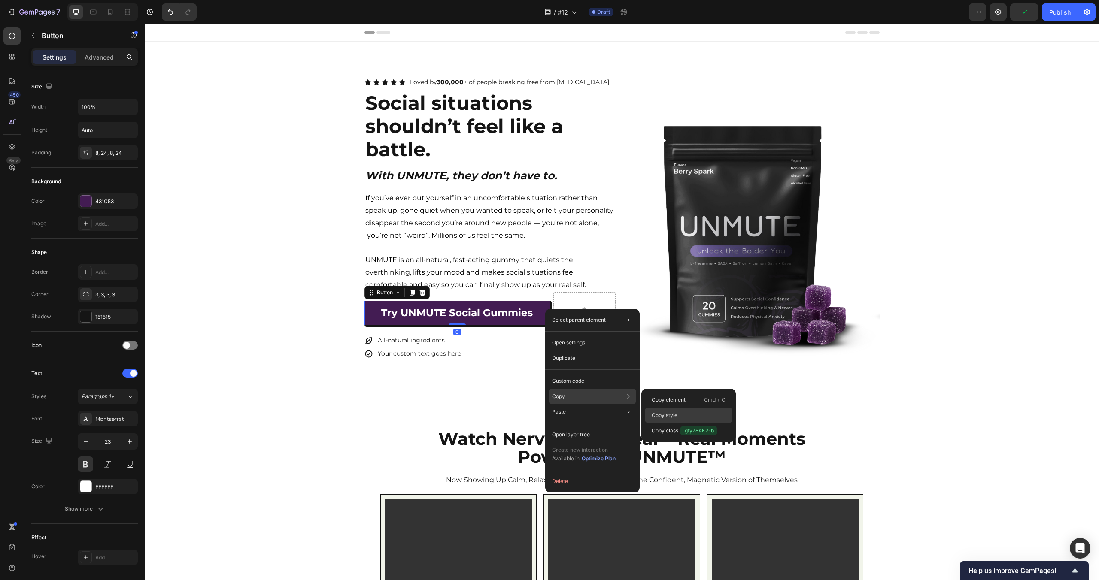
click at [671, 412] on p "Copy style" at bounding box center [665, 416] width 26 height 8
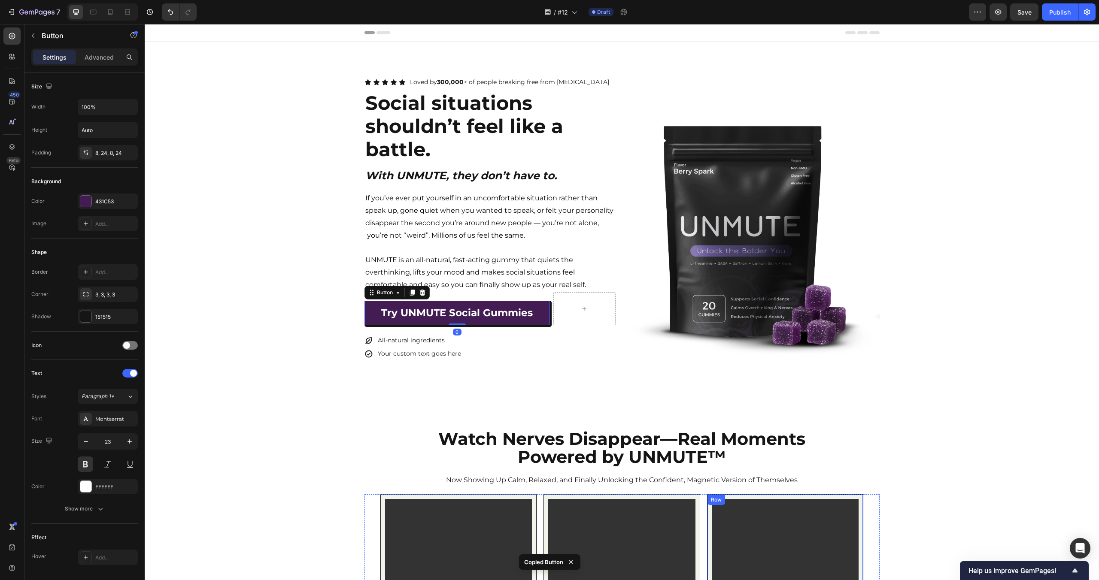
scroll to position [339, 0]
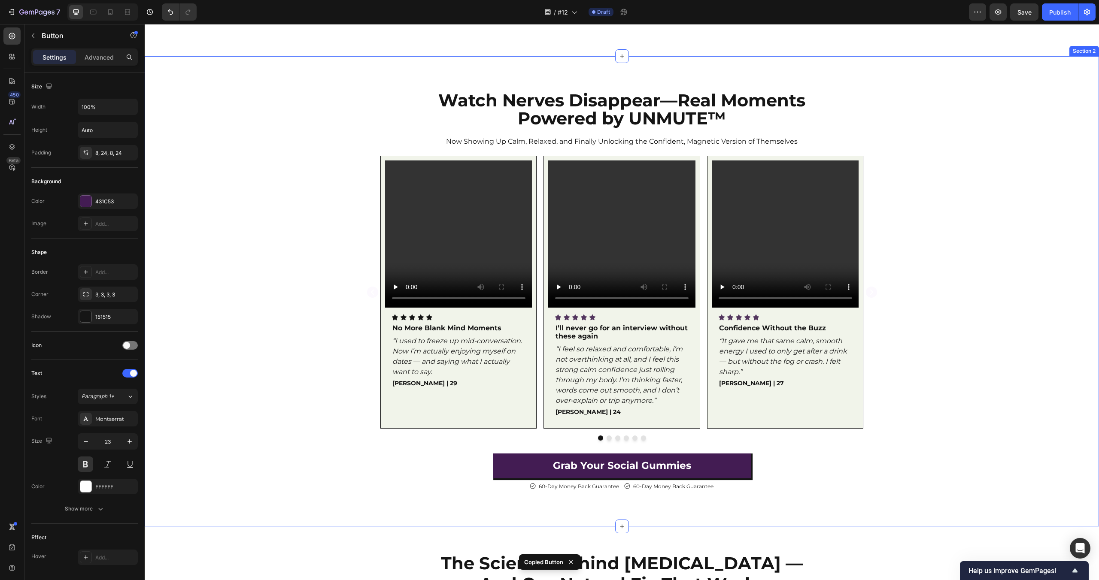
click at [747, 464] on link "Grab Your Social Gummies" at bounding box center [622, 466] width 258 height 24
click at [937, 468] on div "Watch Nerves Disappear—Real Moments Powered by UNMUTE™ Heading Now Showing Up C…" at bounding box center [622, 292] width 954 height 402
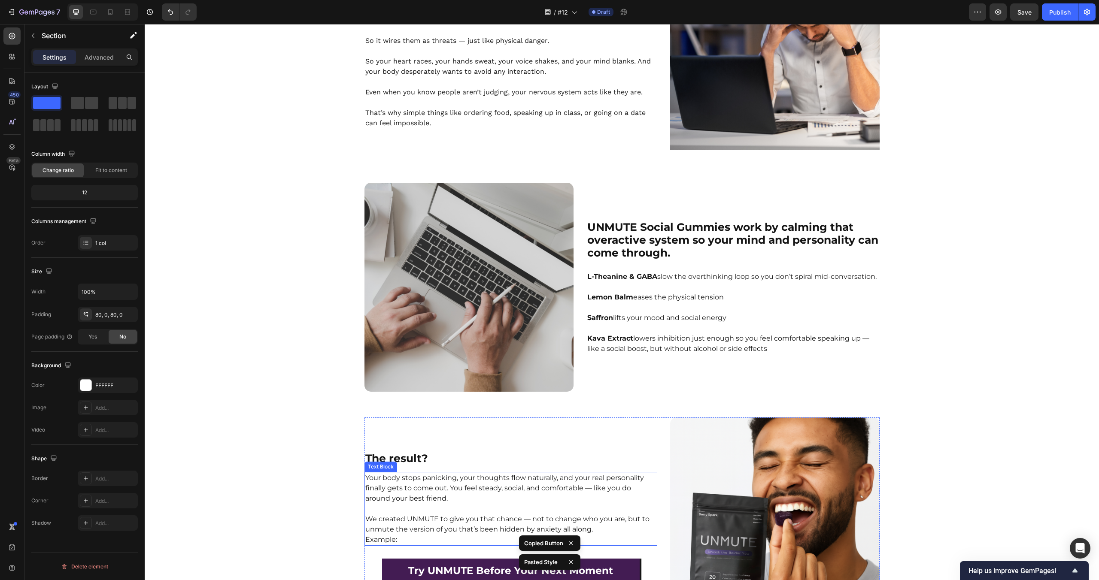
scroll to position [1160, 0]
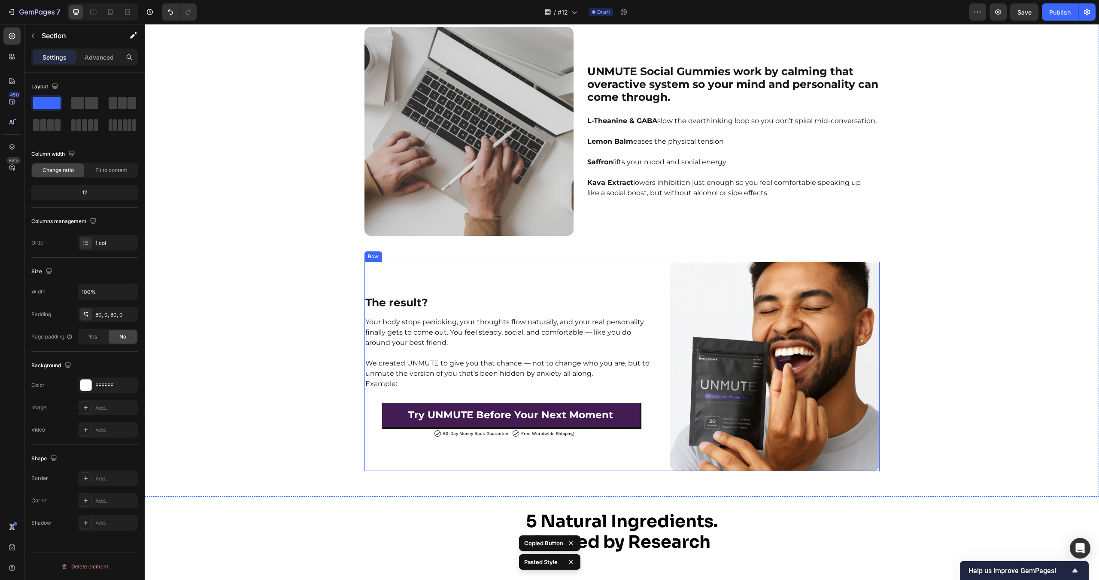
click at [636, 406] on link "Try UNMUTE Before Your Next Moment" at bounding box center [511, 415] width 258 height 24
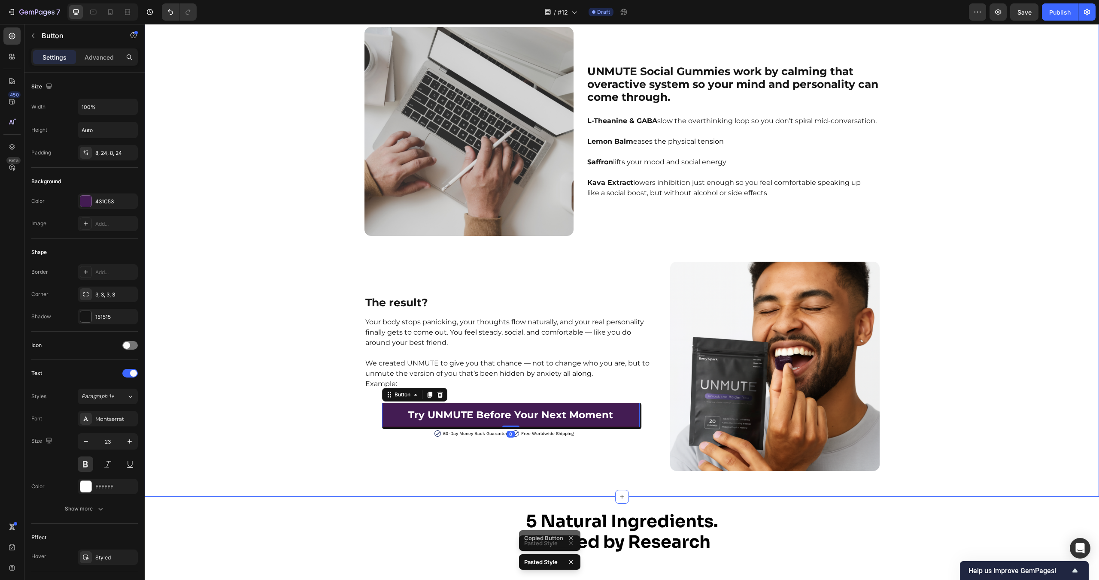
click at [988, 381] on div "The Science Behind Social Anxiety — And Our Natural Fix That Works Heading Row …" at bounding box center [622, 101] width 954 height 740
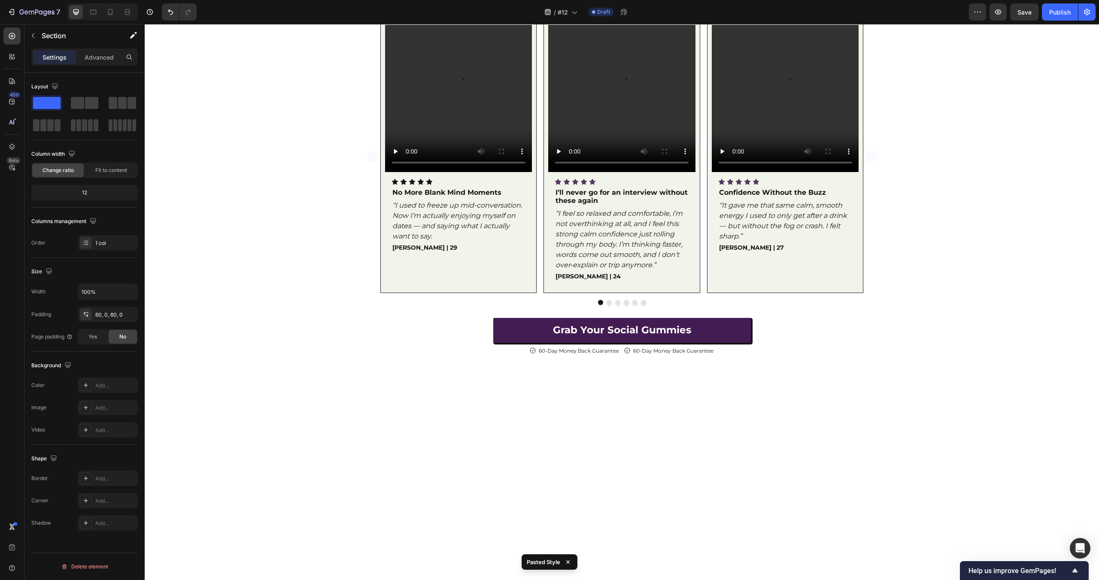
scroll to position [133, 0]
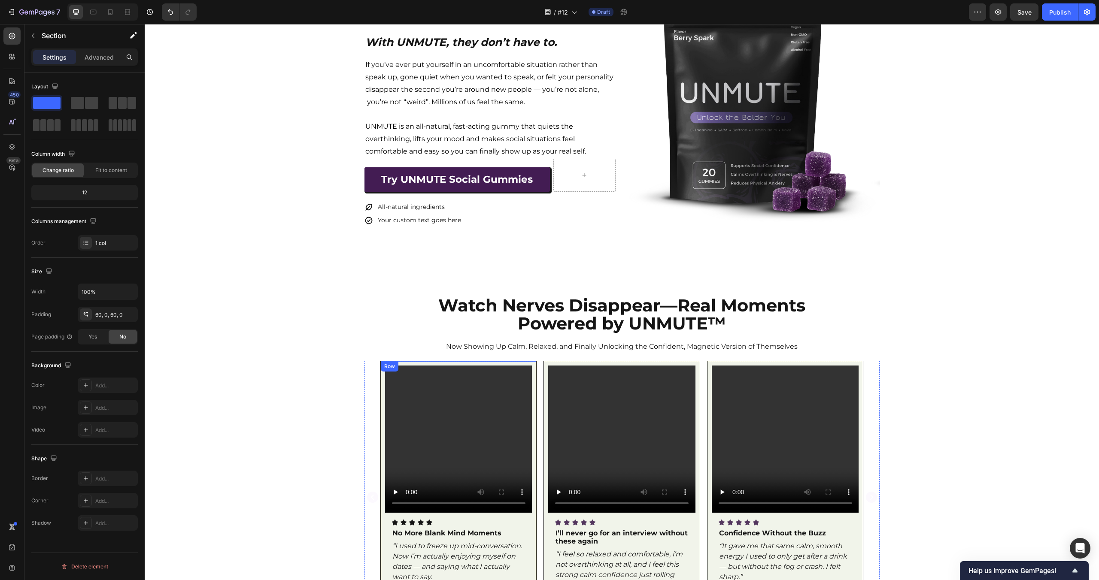
click at [535, 367] on div "Video Icon Icon Icon Icon Icon Icon List No More Blank Mind Moments Text Block …" at bounding box center [458, 497] width 157 height 273
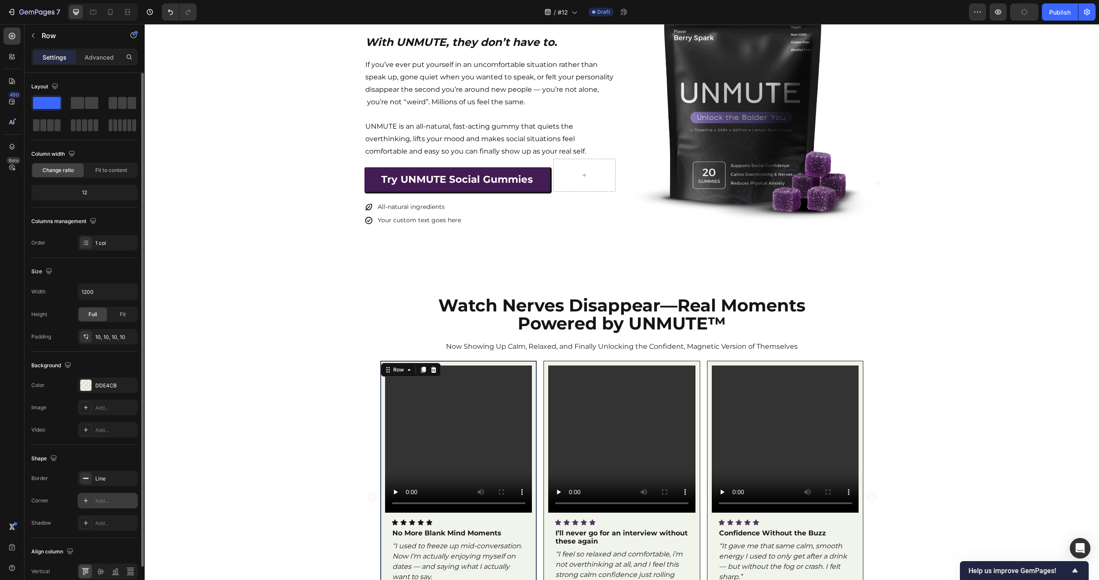
click at [105, 500] on div "Add..." at bounding box center [115, 501] width 40 height 8
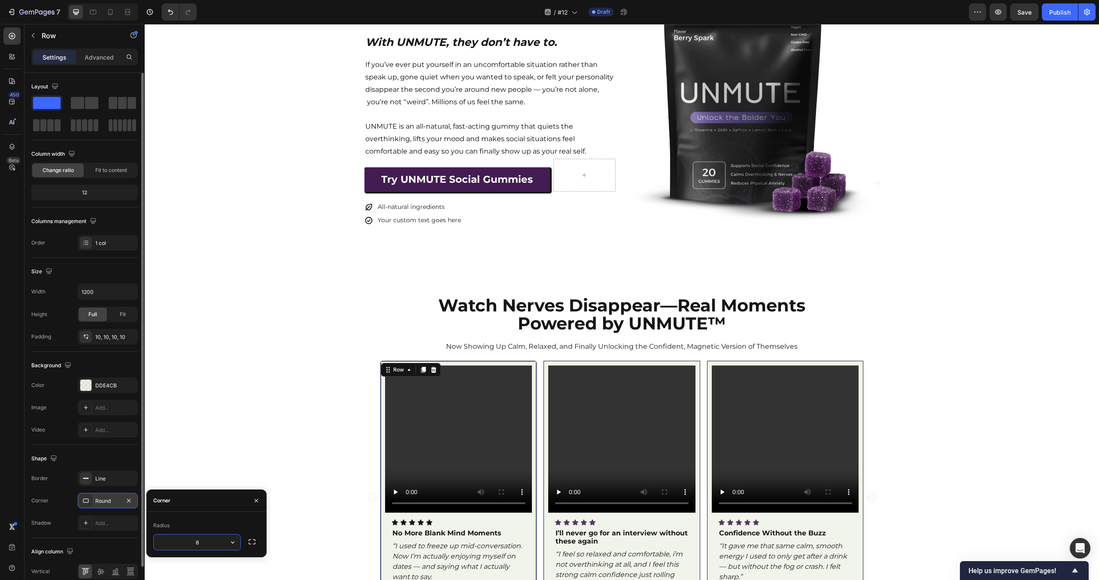
type input "5"
click at [264, 346] on div "Watch Nerves Disappear—Real Moments Powered by UNMUTE™ Heading Now Showing Up C…" at bounding box center [622, 497] width 954 height 402
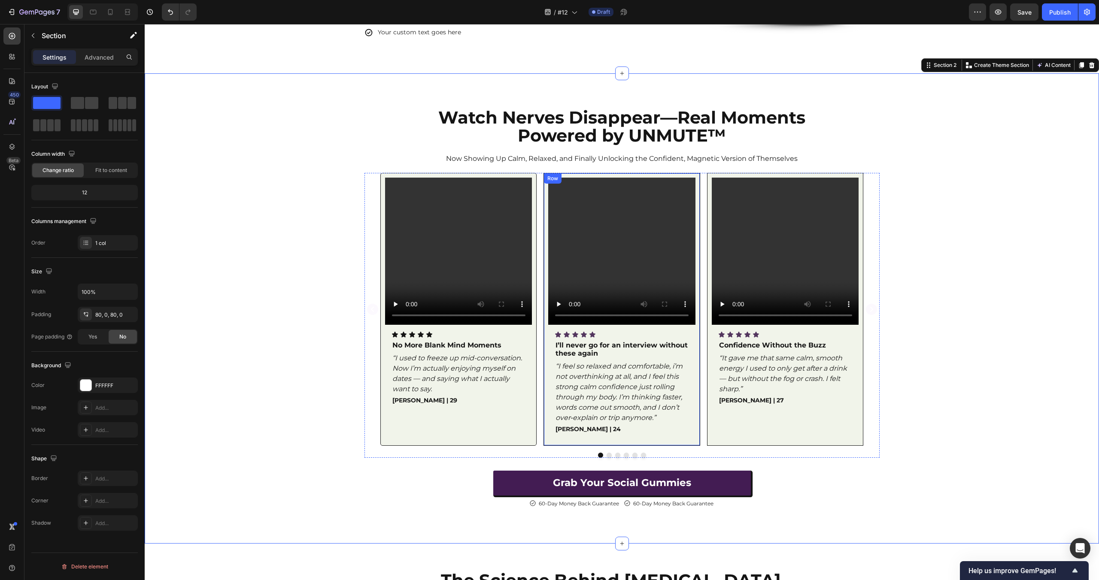
scroll to position [348, 0]
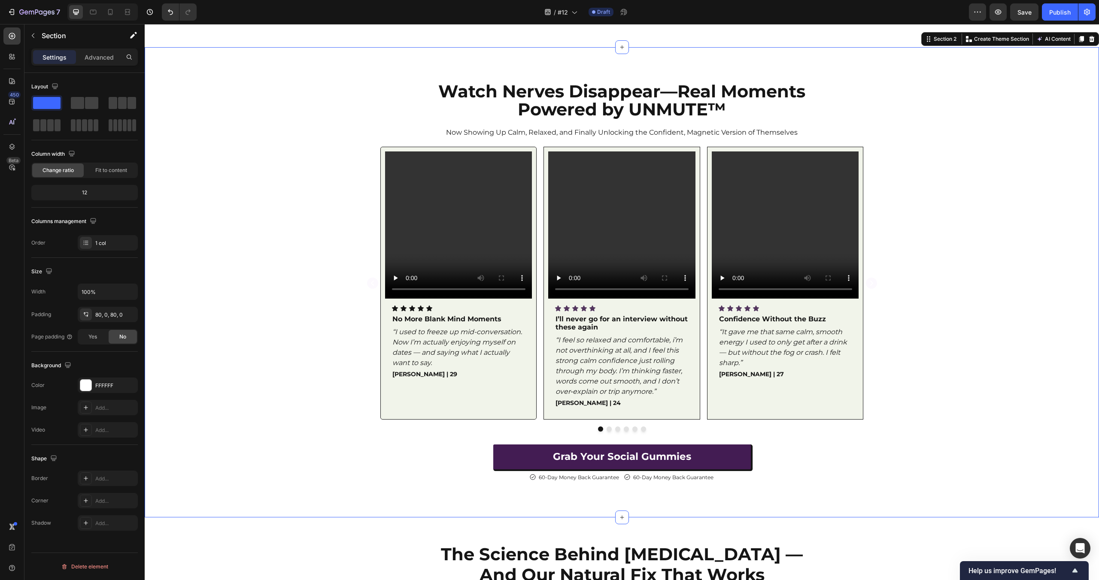
click at [910, 383] on div "Video Icon Icon Icon Icon Icon Icon List No More Blank Mind Moments Text Block …" at bounding box center [622, 289] width 954 height 285
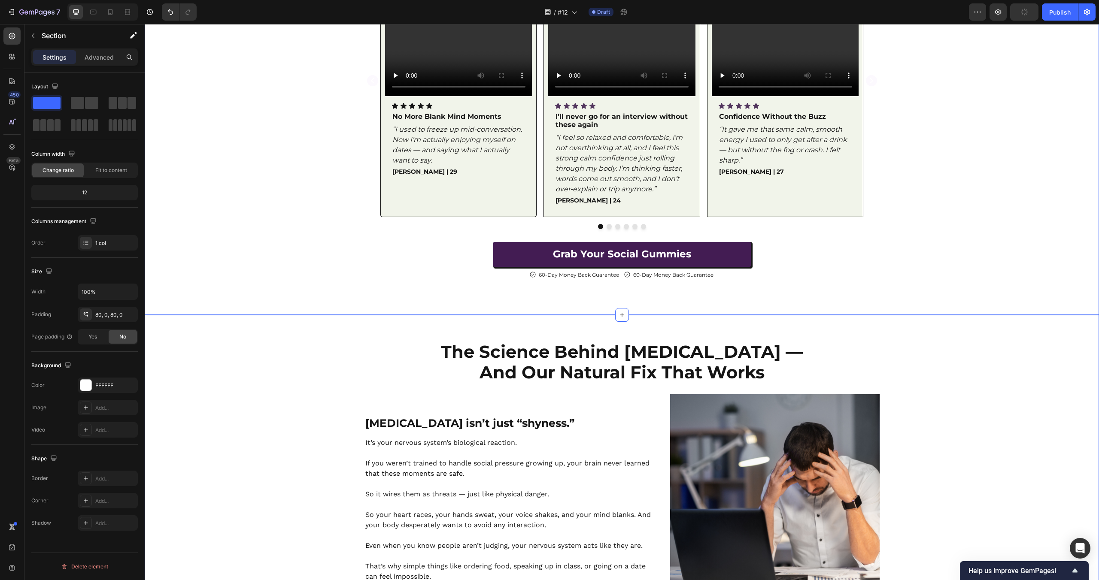
scroll to position [403, 0]
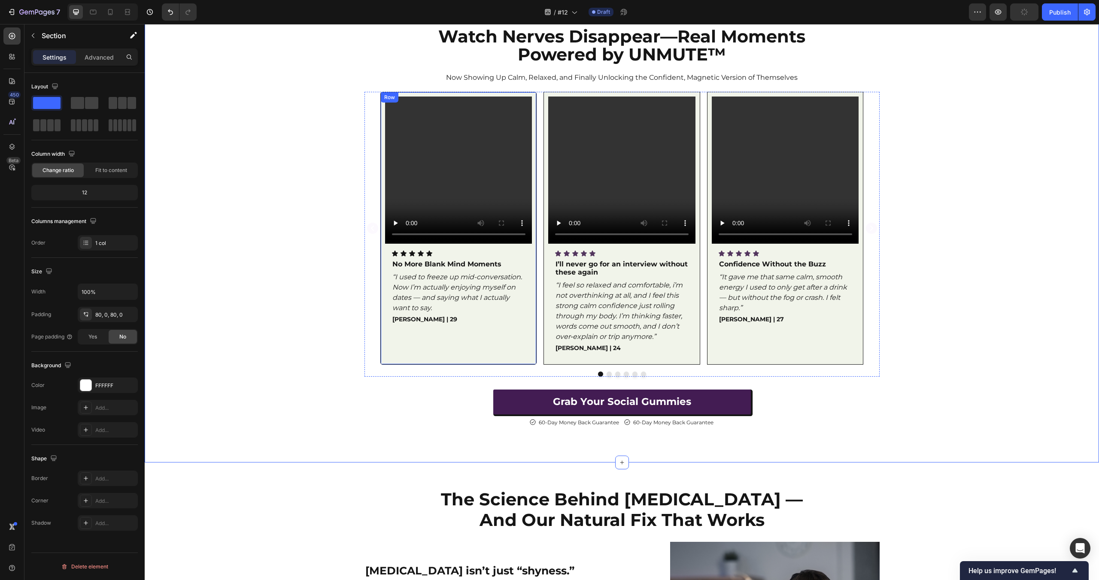
click at [535, 95] on div "Video Icon Icon Icon Icon Icon Icon List No More Blank Mind Moments Text Block …" at bounding box center [458, 228] width 157 height 273
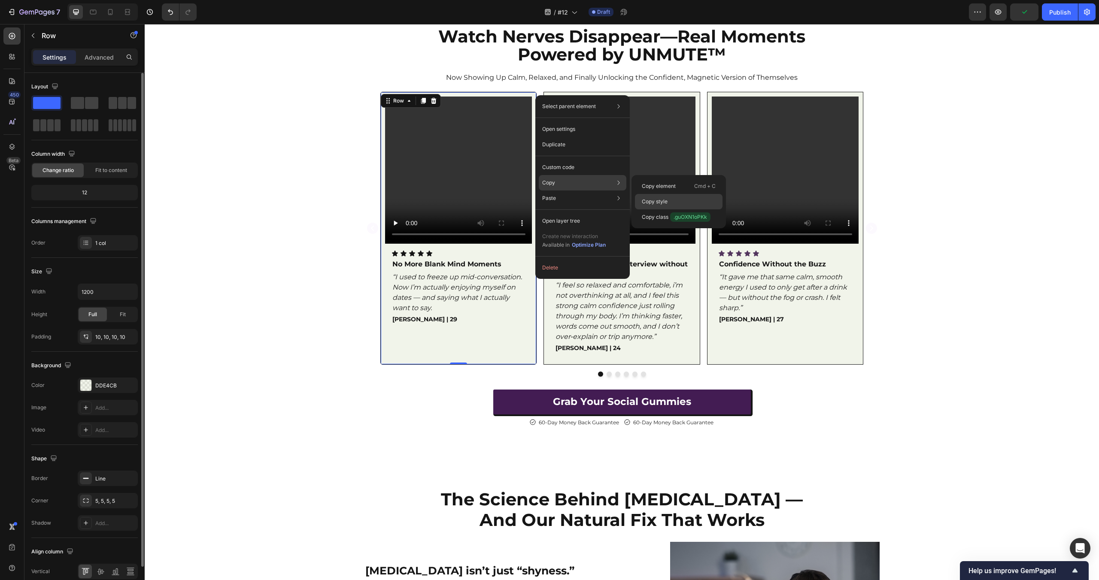
drag, startPoint x: 678, startPoint y: 197, endPoint x: 541, endPoint y: 138, distance: 149.6
click at [678, 197] on div "Copy style" at bounding box center [679, 201] width 88 height 15
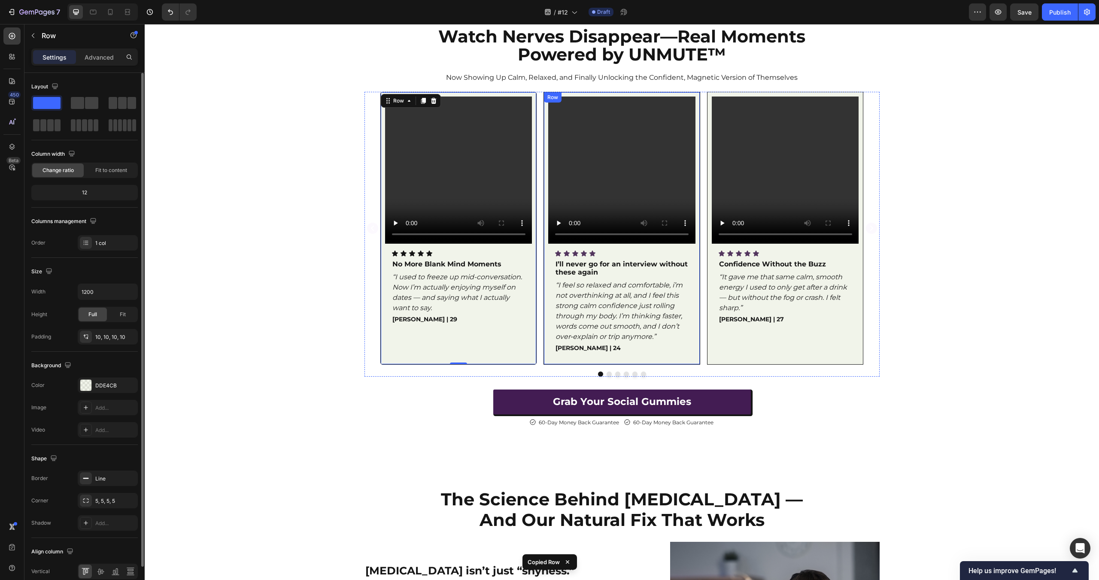
click at [700, 97] on div "Video Icon Icon Icon Icon Icon Icon List I’ll never go for an interview without…" at bounding box center [621, 228] width 157 height 273
click at [710, 96] on div "Row" at bounding box center [716, 97] width 18 height 10
click at [806, 331] on div "Video Icon Icon Icon Icon Icon Icon List Confidence Without the Buzz Text Block…" at bounding box center [785, 229] width 147 height 264
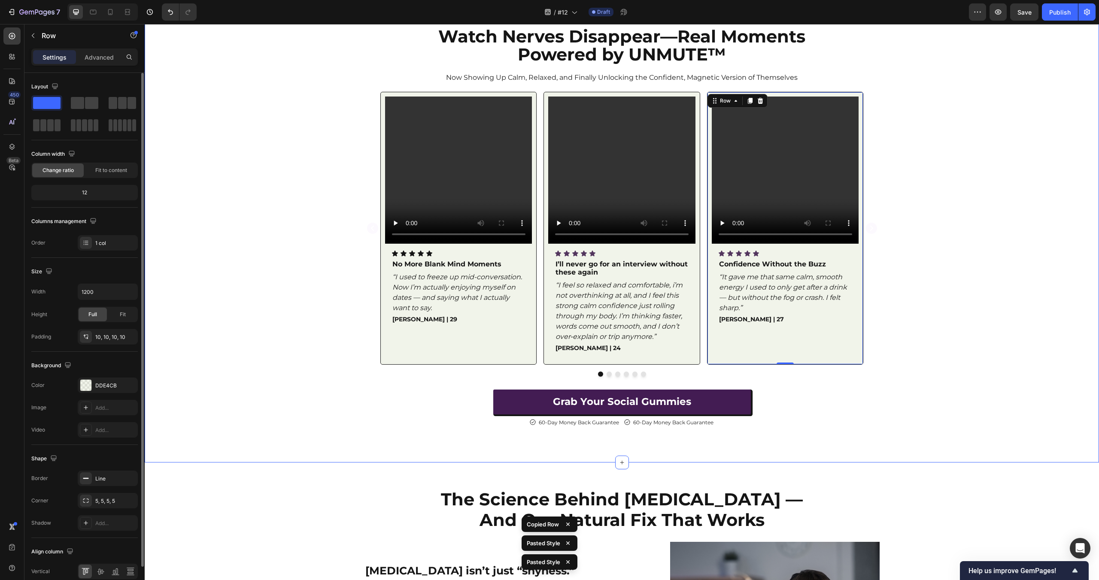
click at [979, 320] on div "Video Icon Icon Icon Icon Icon Icon List No More Blank Mind Moments Text Block …" at bounding box center [622, 234] width 954 height 285
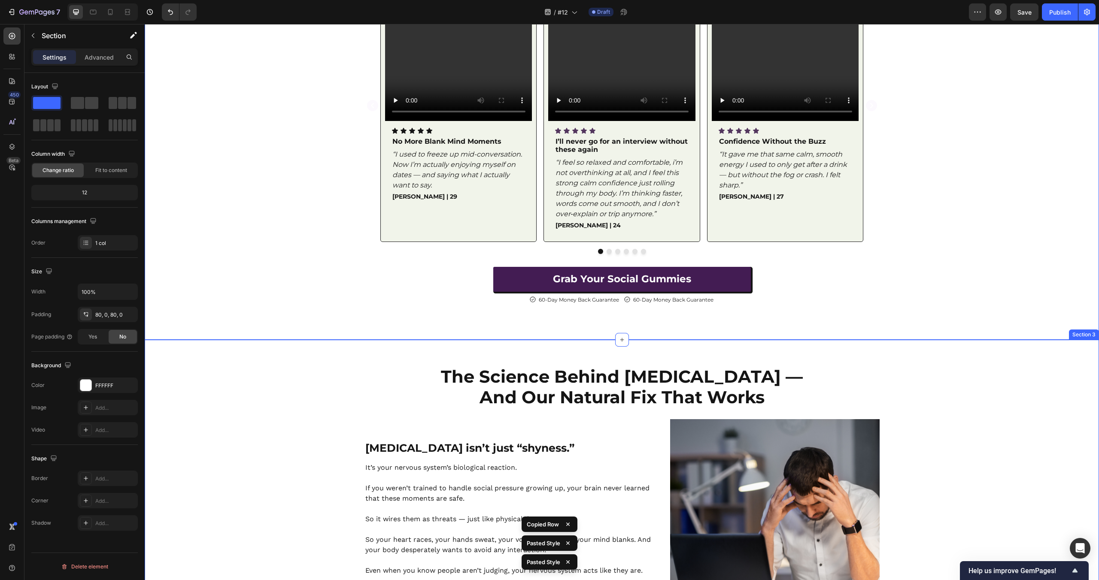
scroll to position [536, 0]
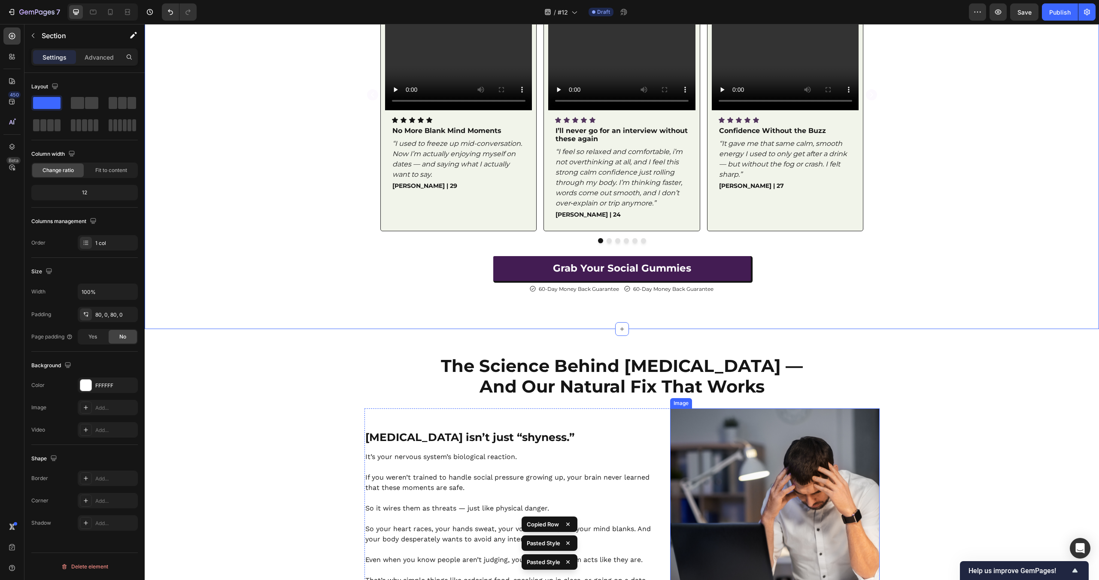
click at [834, 436] on img at bounding box center [774, 513] width 209 height 209
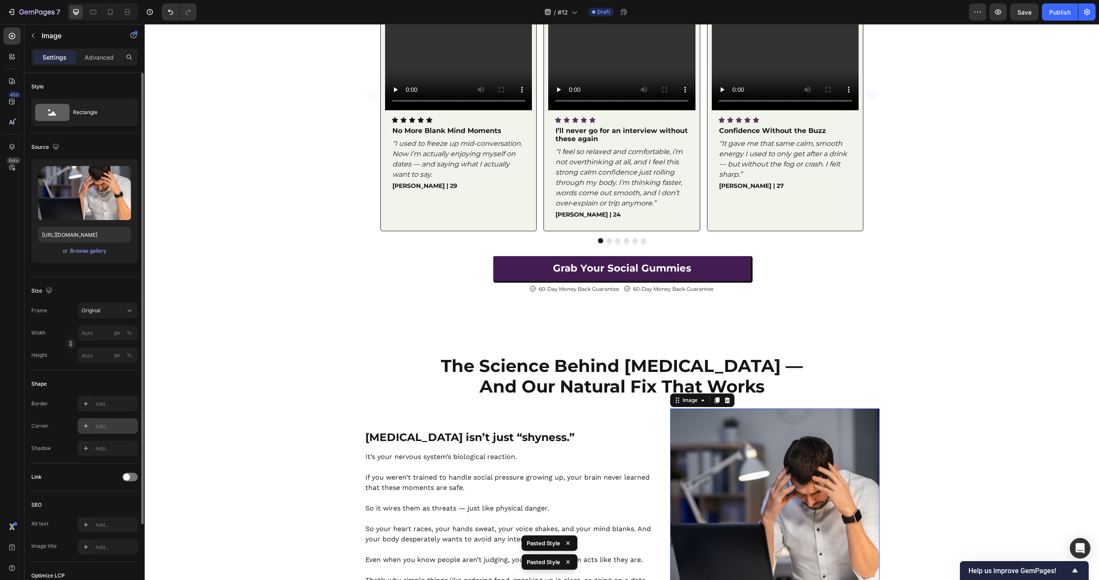
click at [110, 428] on div "Add..." at bounding box center [115, 427] width 40 height 8
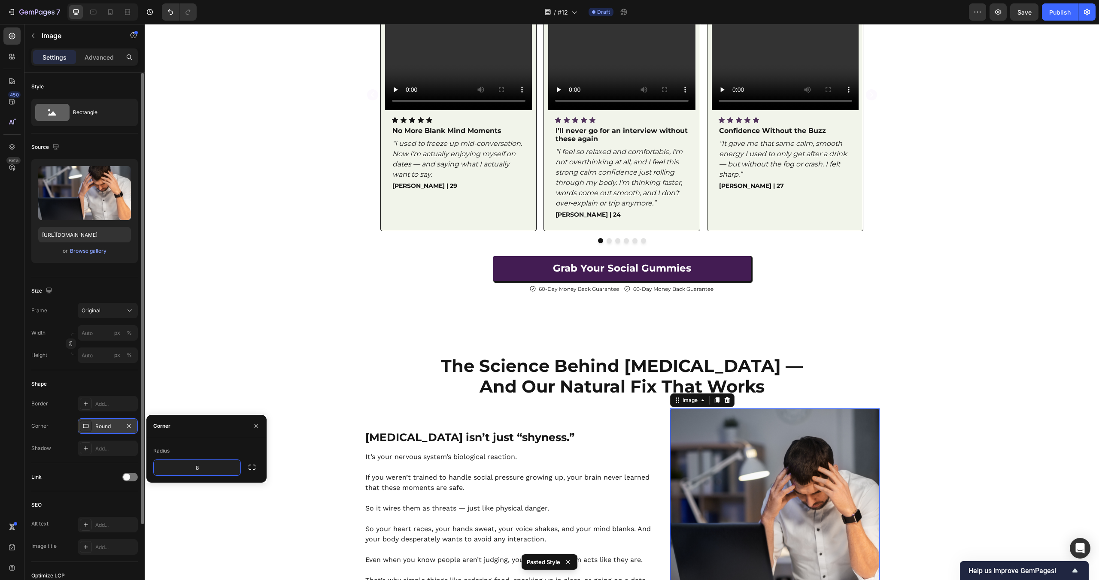
type input "5"
click at [283, 304] on div "Watch Nerves Disappear—Real Moments Powered by UNMUTE™ Heading Now Showing Up C…" at bounding box center [622, 94] width 954 height 470
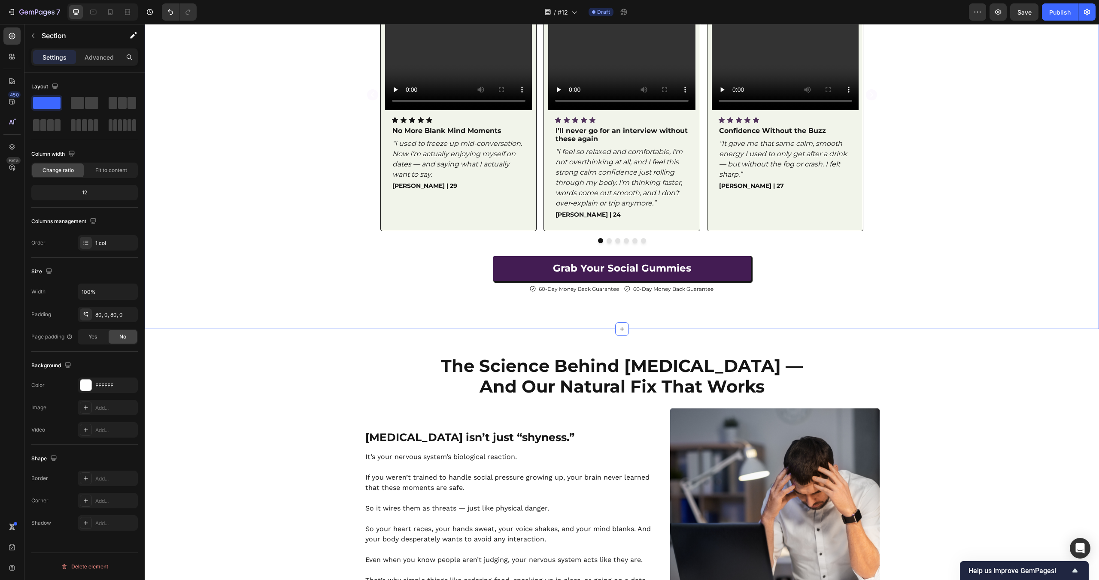
click at [283, 304] on div "Watch Nerves Disappear—Real Moments Powered by UNMUTE™ Heading Now Showing Up C…" at bounding box center [622, 94] width 954 height 470
click at [834, 481] on img at bounding box center [774, 513] width 209 height 209
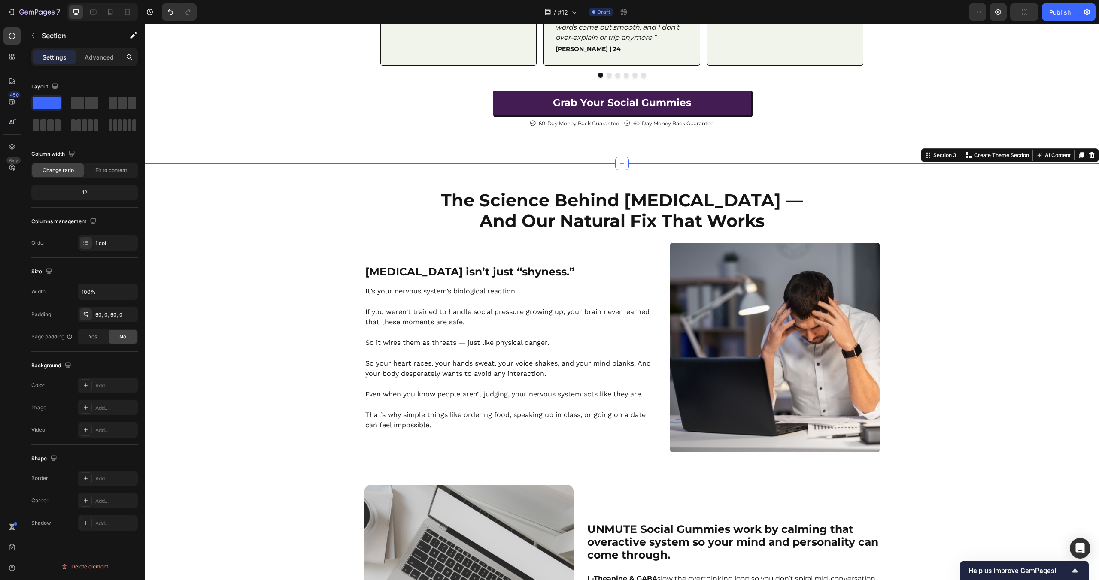
scroll to position [715, 0]
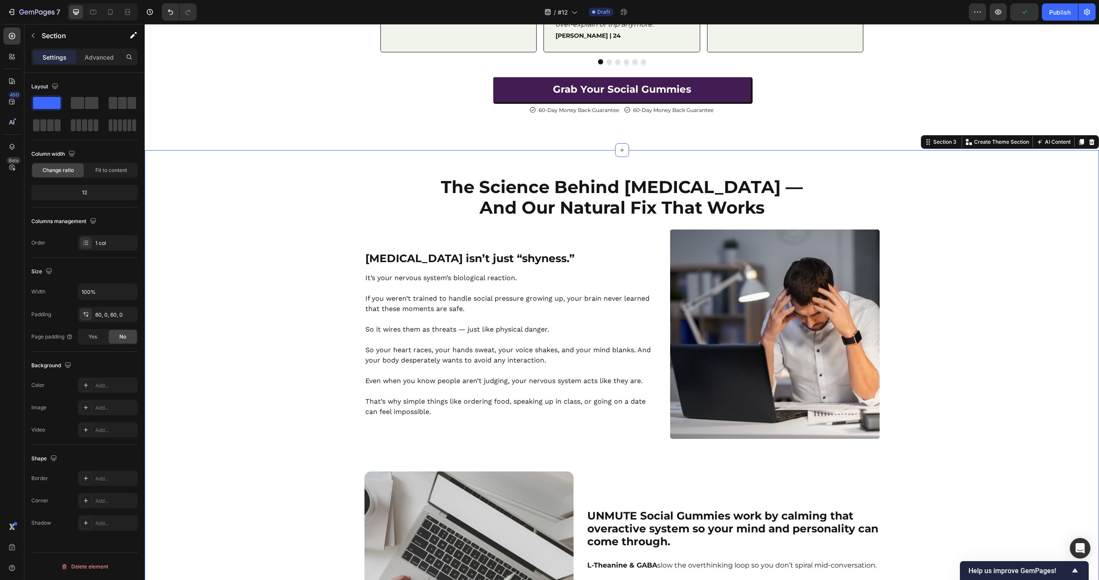
click at [1071, 283] on div "The Science Behind [MEDICAL_DATA] — And Our Natural Fix That Works Heading Row …" at bounding box center [622, 546] width 954 height 740
click at [723, 304] on img at bounding box center [774, 334] width 209 height 209
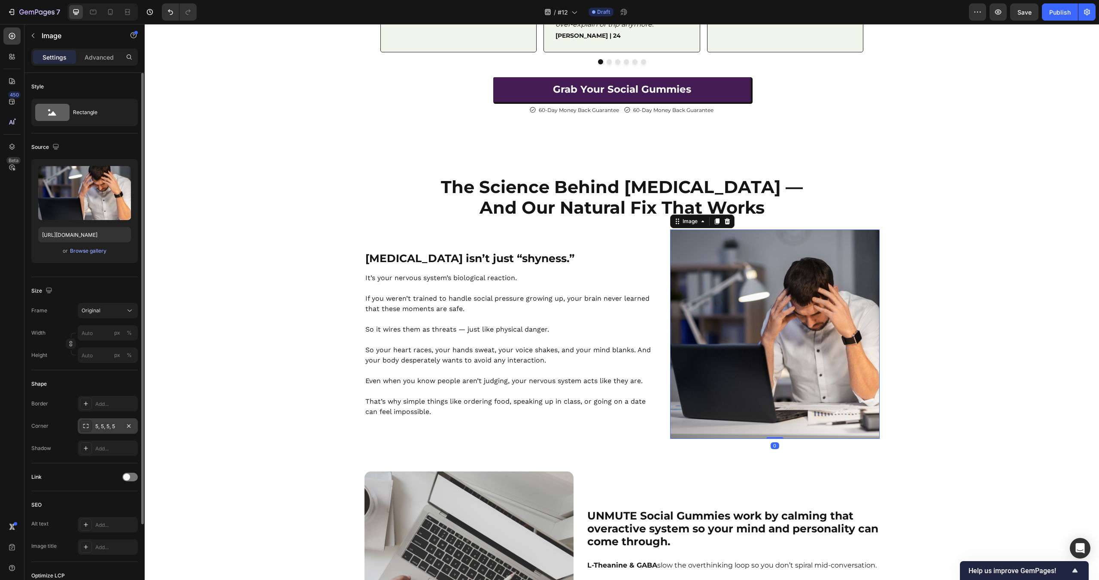
click at [100, 424] on div "5, 5, 5, 5" at bounding box center [107, 427] width 25 height 8
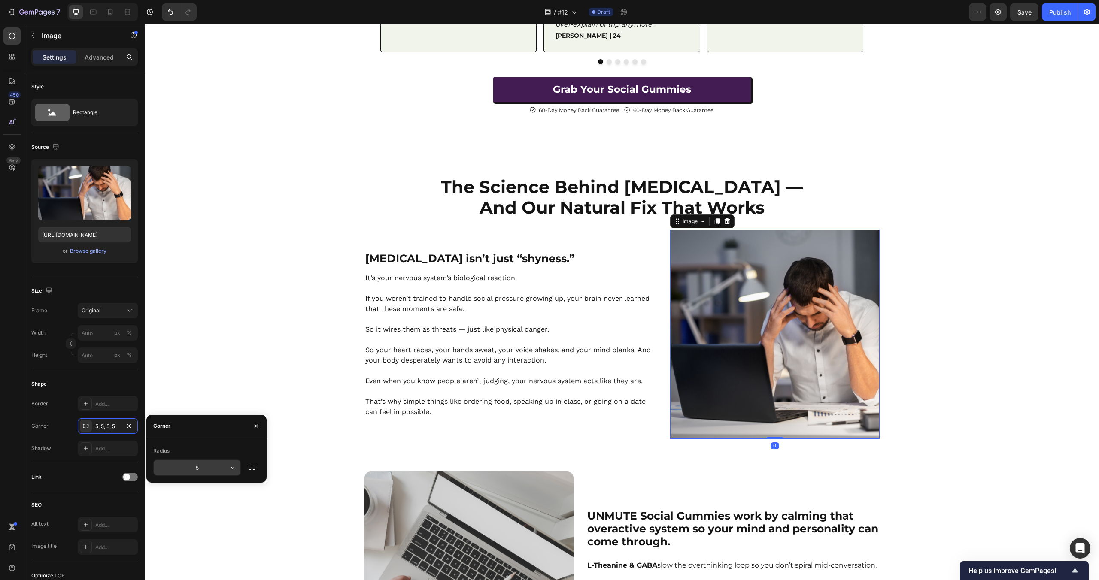
click at [193, 466] on input "5" at bounding box center [197, 467] width 87 height 15
type input "8"
click at [960, 402] on div "The Science Behind Social Anxiety — And Our Natural Fix That Works Heading Row …" at bounding box center [622, 546] width 954 height 740
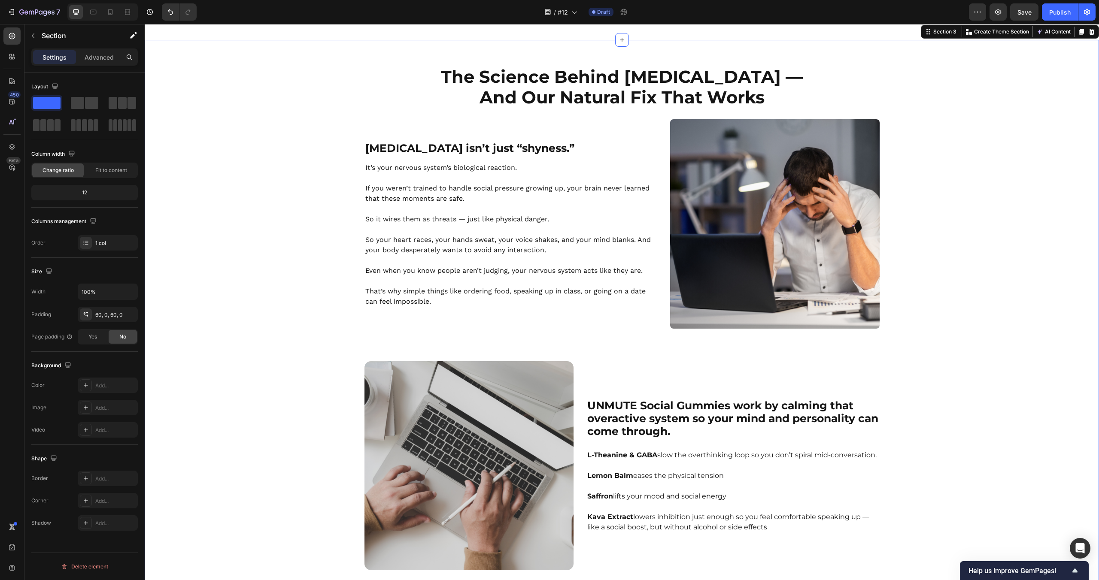
scroll to position [843, 0]
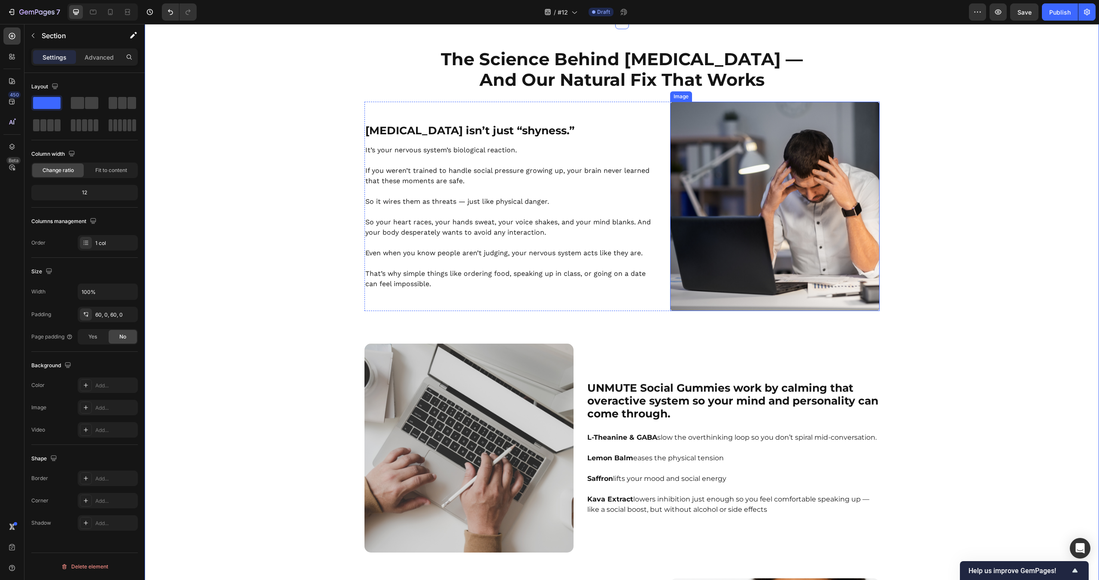
click at [742, 203] on img at bounding box center [774, 206] width 209 height 209
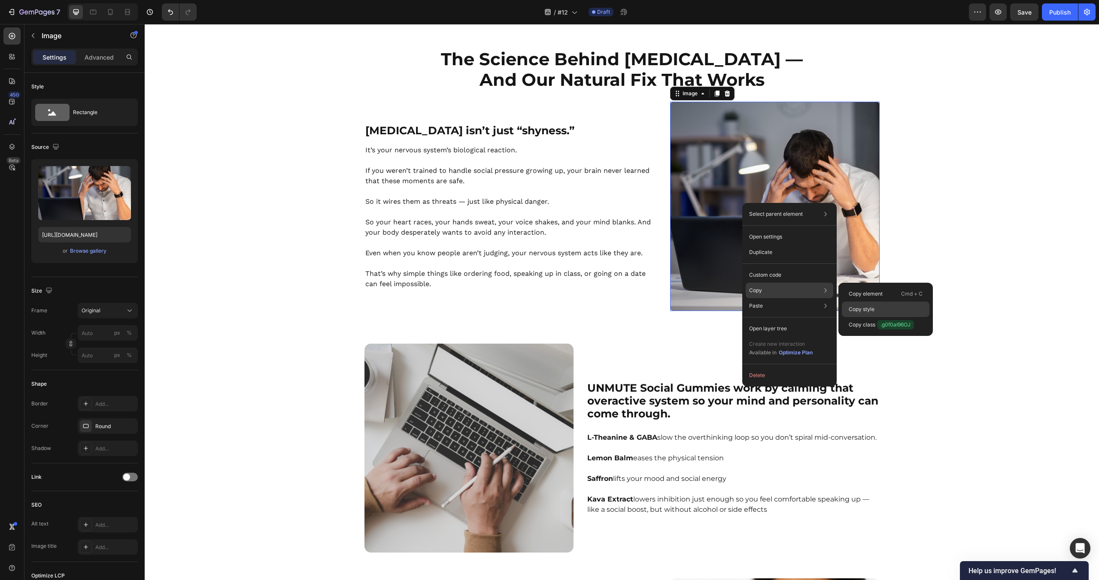
drag, startPoint x: 861, startPoint y: 312, endPoint x: 414, endPoint y: 322, distance: 446.9
click at [861, 312] on p "Copy style" at bounding box center [862, 310] width 26 height 8
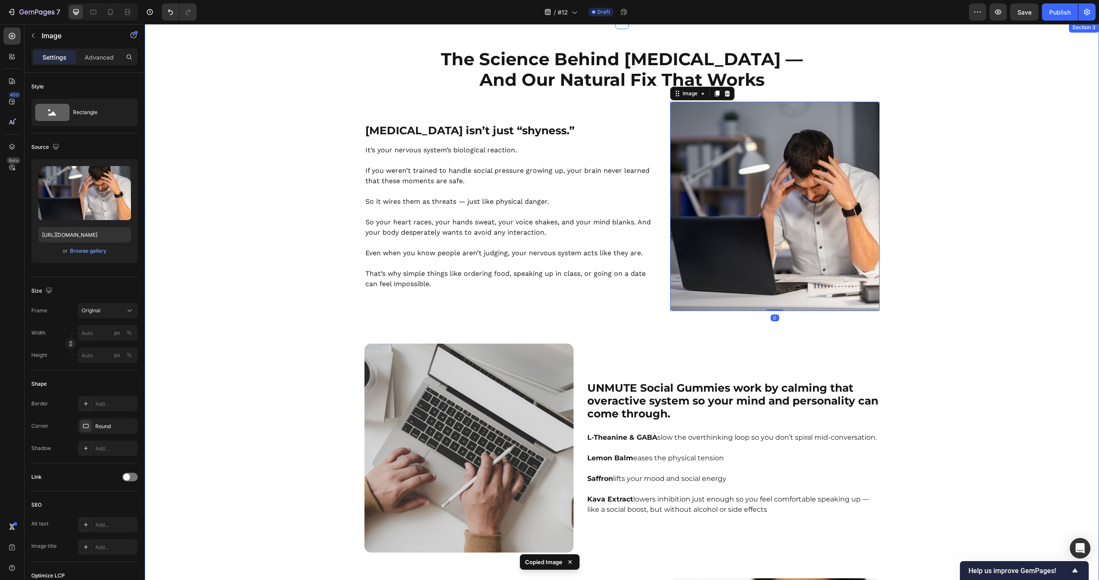
click at [523, 358] on img at bounding box center [468, 448] width 209 height 209
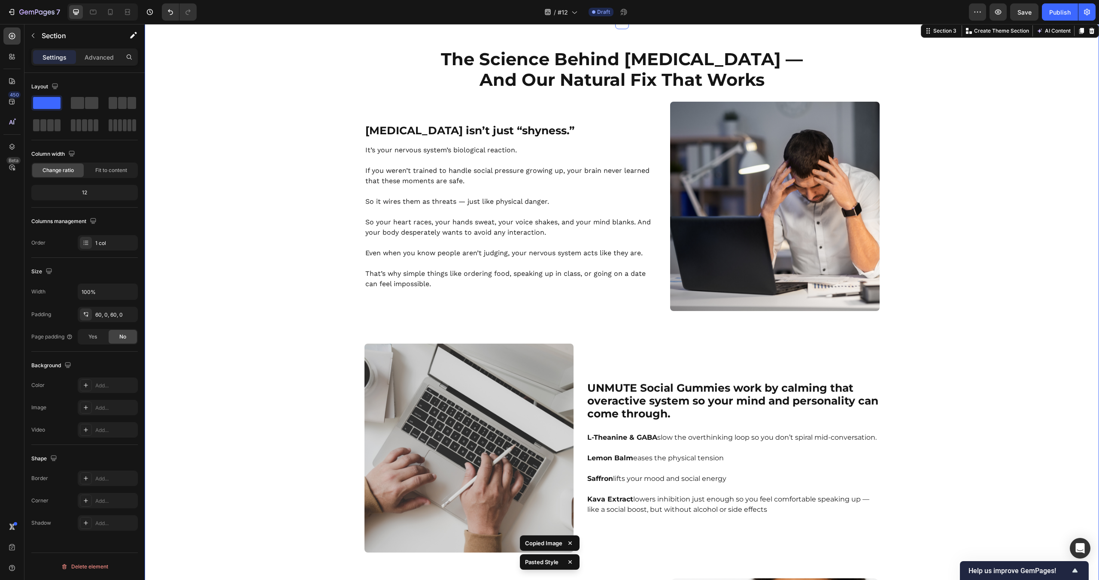
click at [954, 297] on div "The Science Behind [MEDICAL_DATA] — And Our Natural Fix That Works Heading Row …" at bounding box center [622, 418] width 954 height 740
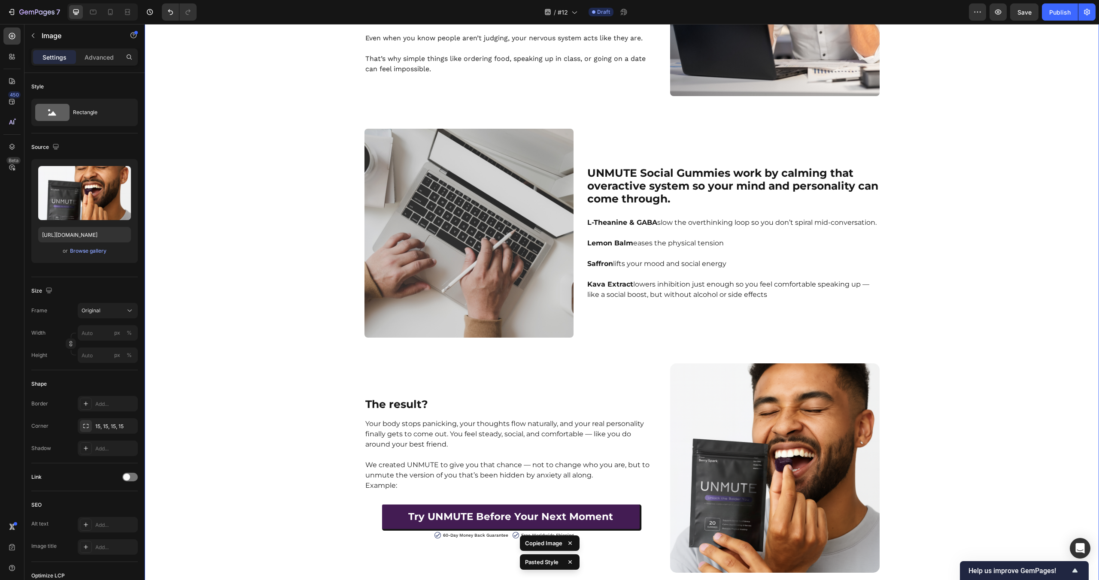
click at [780, 391] on img at bounding box center [774, 468] width 209 height 209
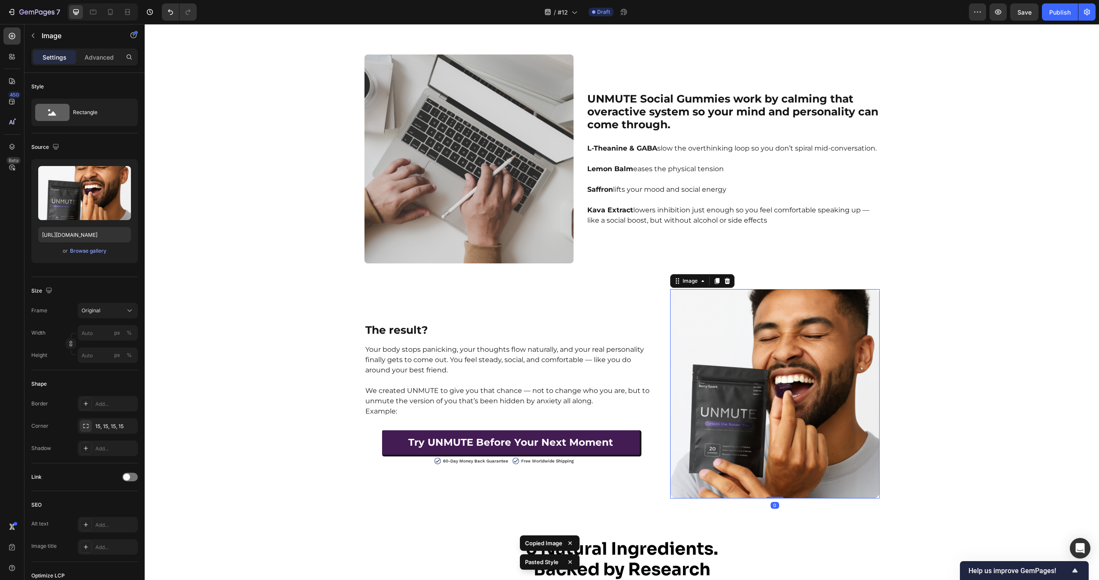
click at [970, 300] on div "The Science Behind [MEDICAL_DATA] — And Our Natural Fix That Works Heading Row …" at bounding box center [622, 129] width 954 height 740
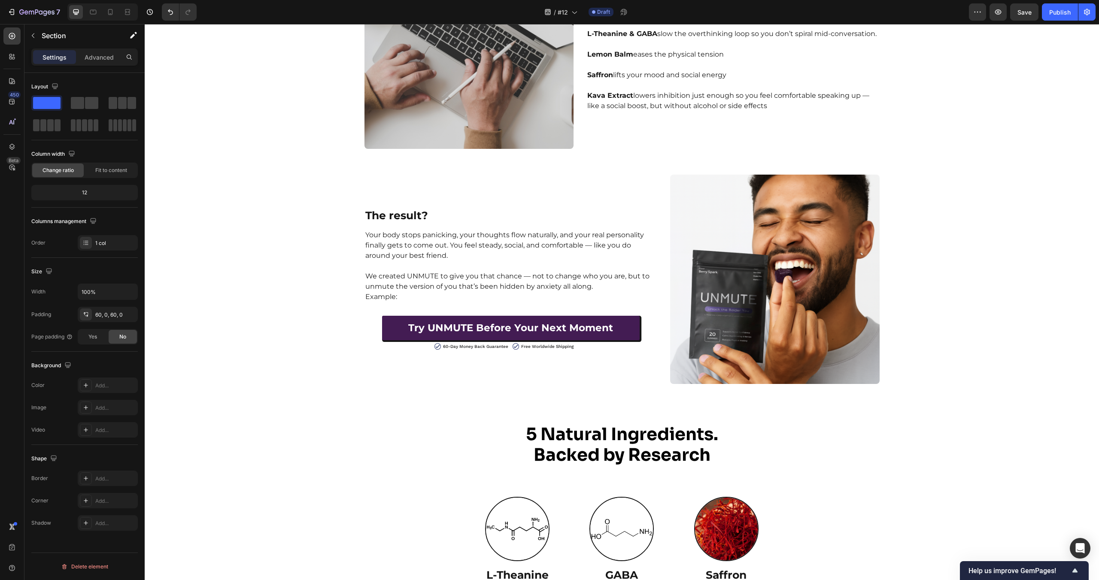
scroll to position [1275, 0]
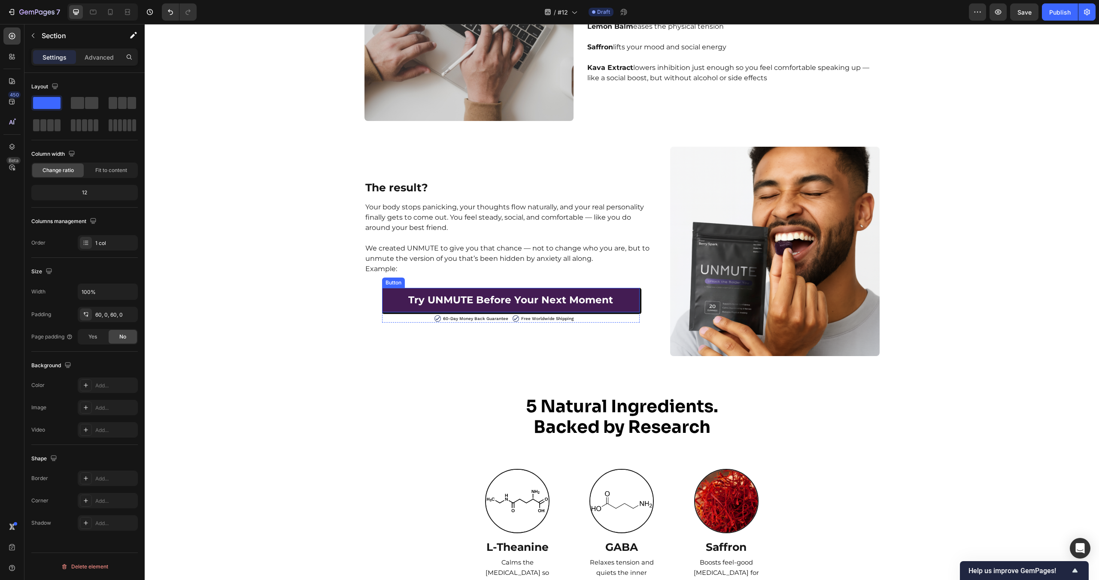
click at [637, 303] on link "Try UNMUTE Before Your Next Moment" at bounding box center [511, 300] width 258 height 24
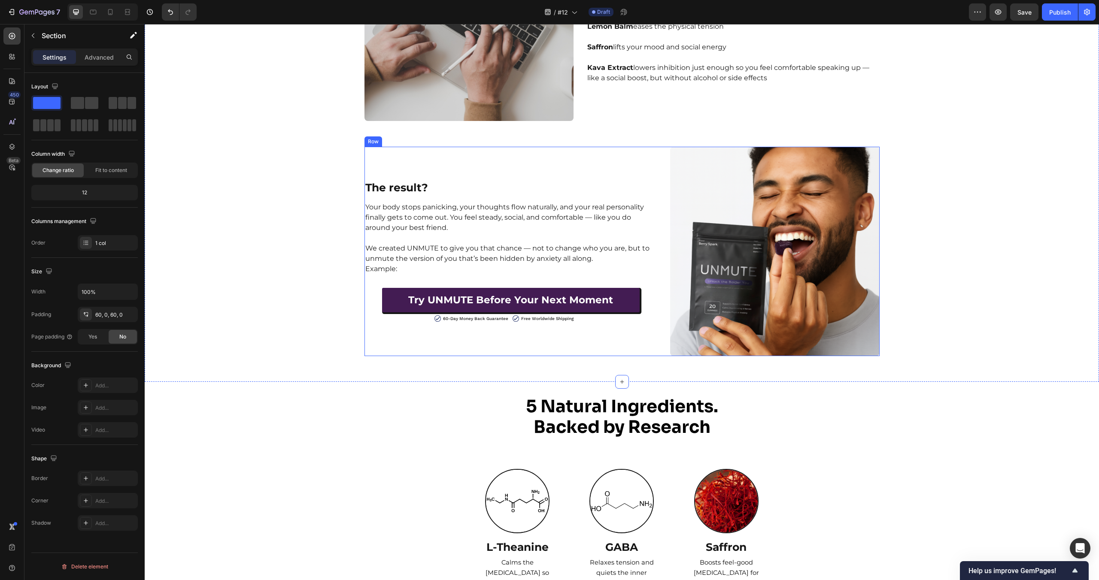
click at [376, 302] on div "The result? Heading Your body stops panicking, your thoughts flow naturally, an…" at bounding box center [510, 251] width 293 height 209
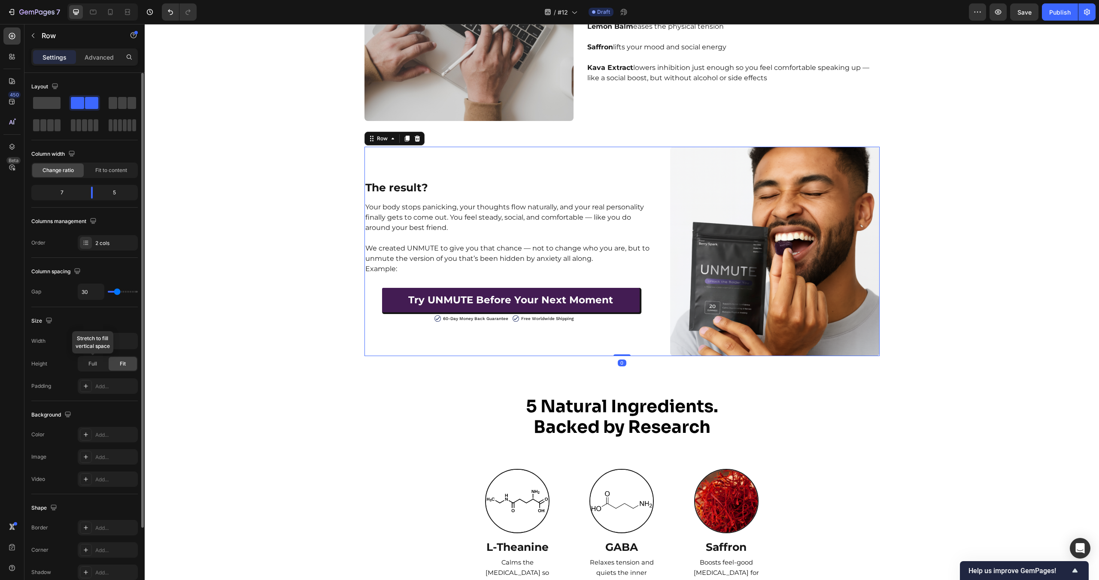
scroll to position [90, 0]
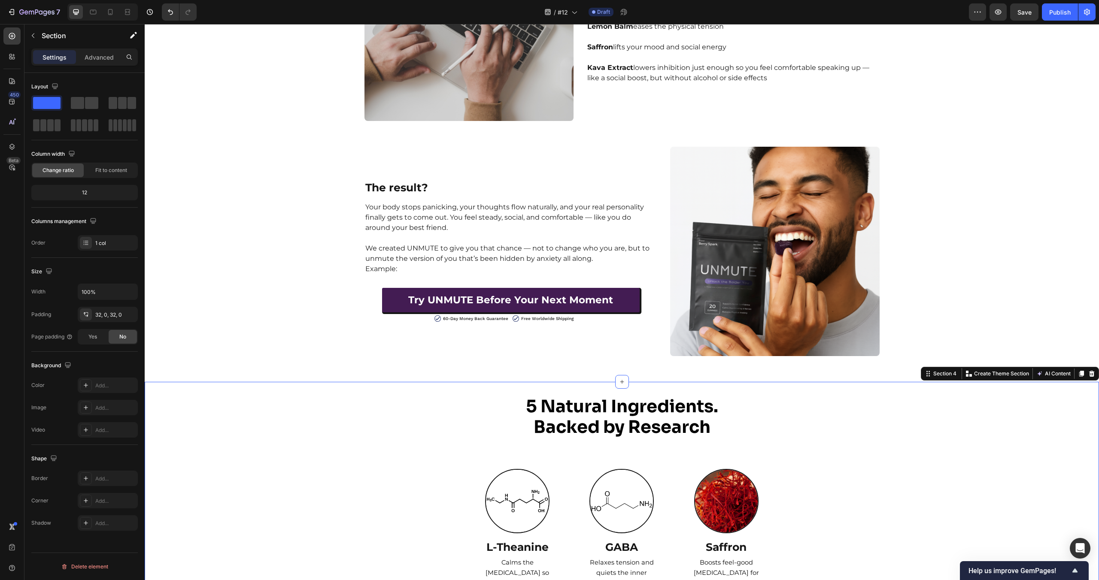
scroll to position [0, 0]
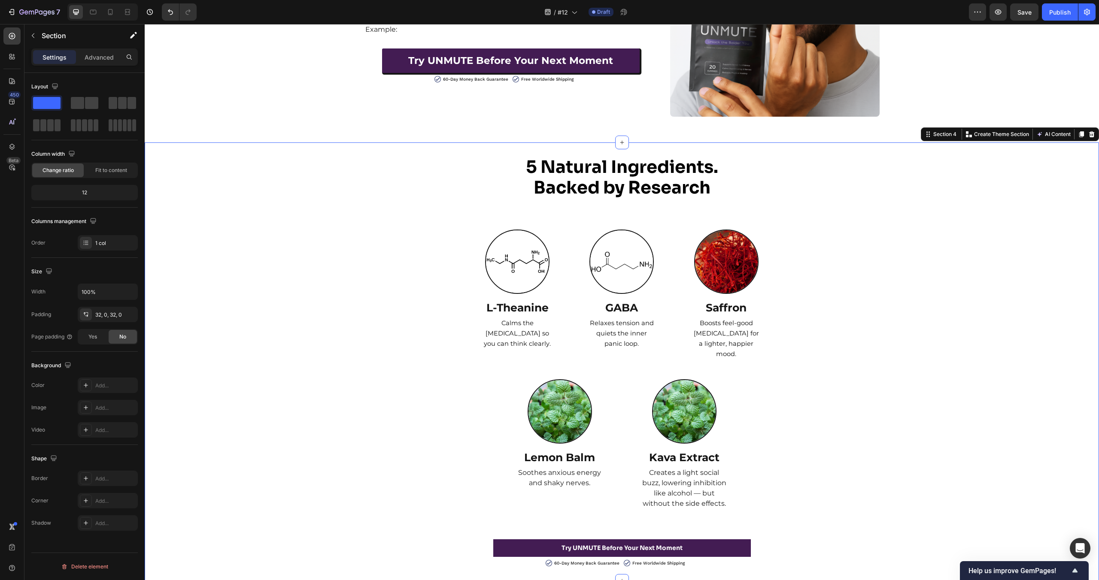
scroll to position [1154, 0]
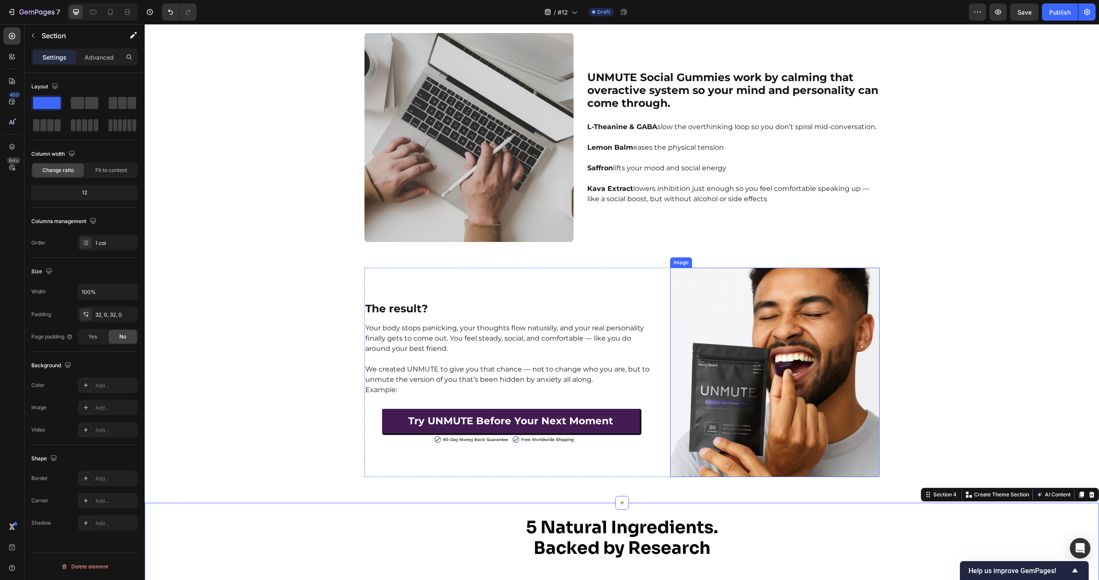
click at [1022, 350] on div "The Science Behind [MEDICAL_DATA] — And Our Natural Fix That Works Heading Row …" at bounding box center [622, 107] width 954 height 740
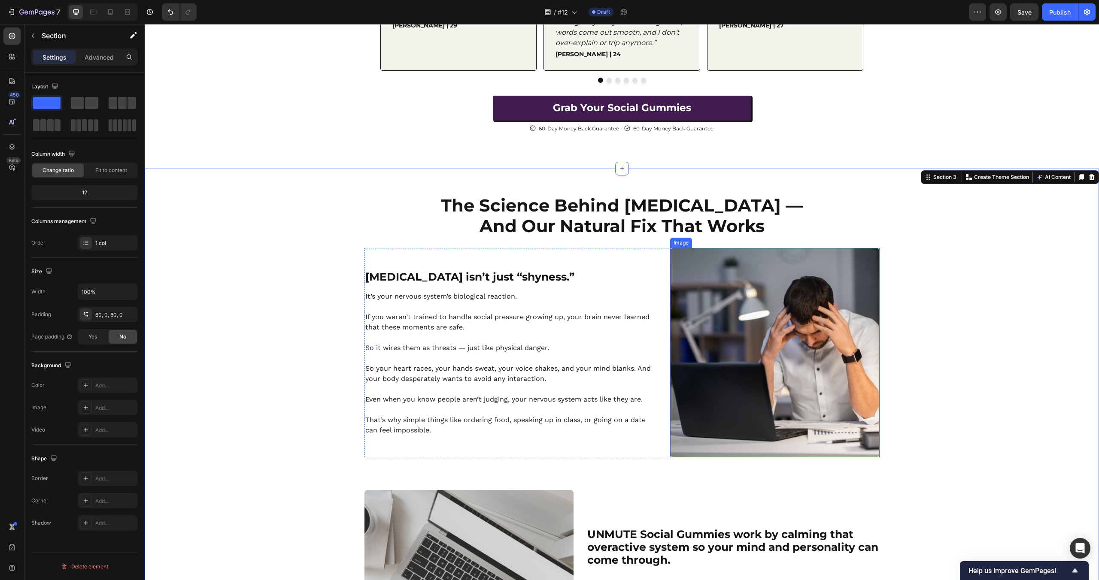
scroll to position [611, 0]
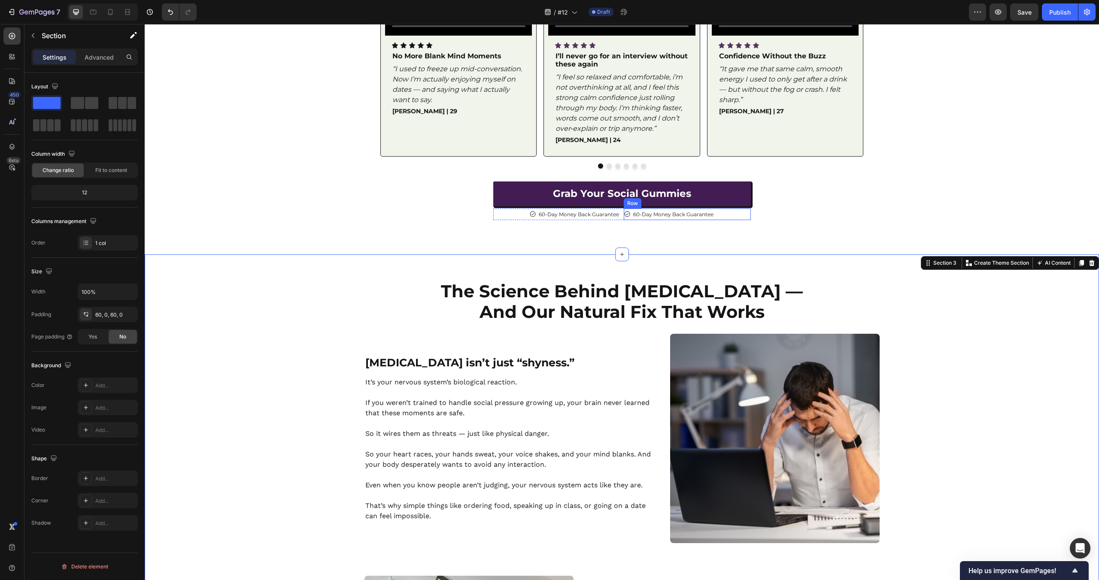
click at [733, 215] on div "60-Day Money Back Guarantee Item List Row" at bounding box center [687, 215] width 127 height 12
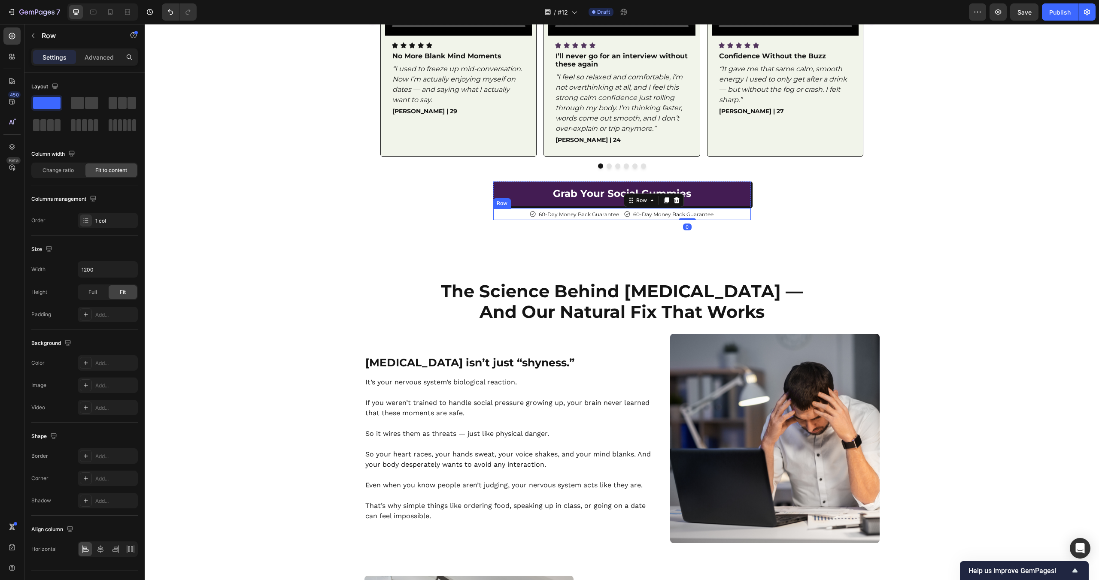
click at [622, 212] on div "60-Day Money Back Guarantee Item List Row 60-Day Money Back Guarantee Item List…" at bounding box center [622, 215] width 258 height 12
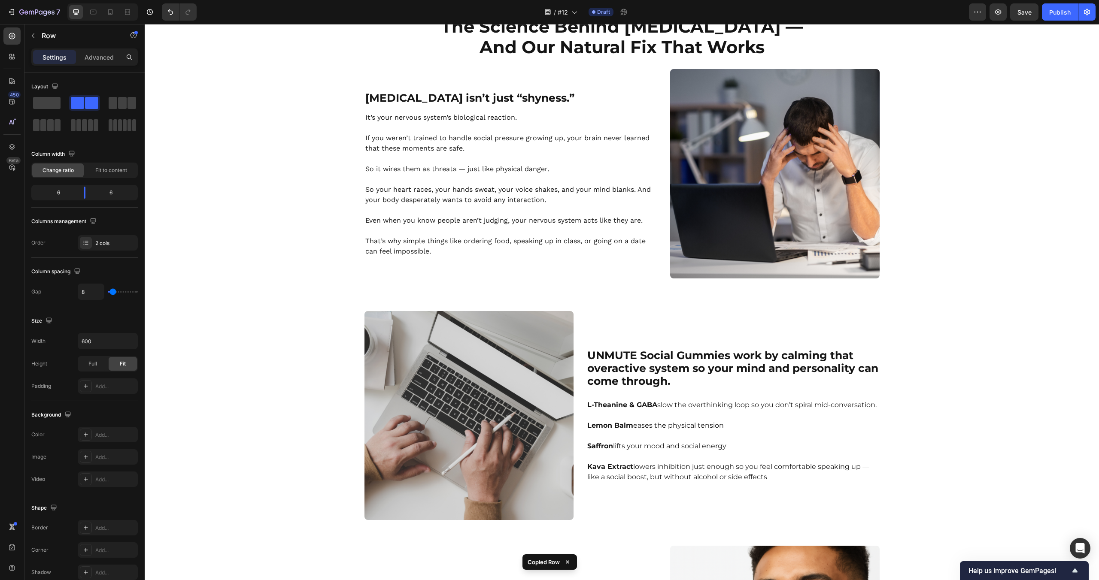
scroll to position [1395, 0]
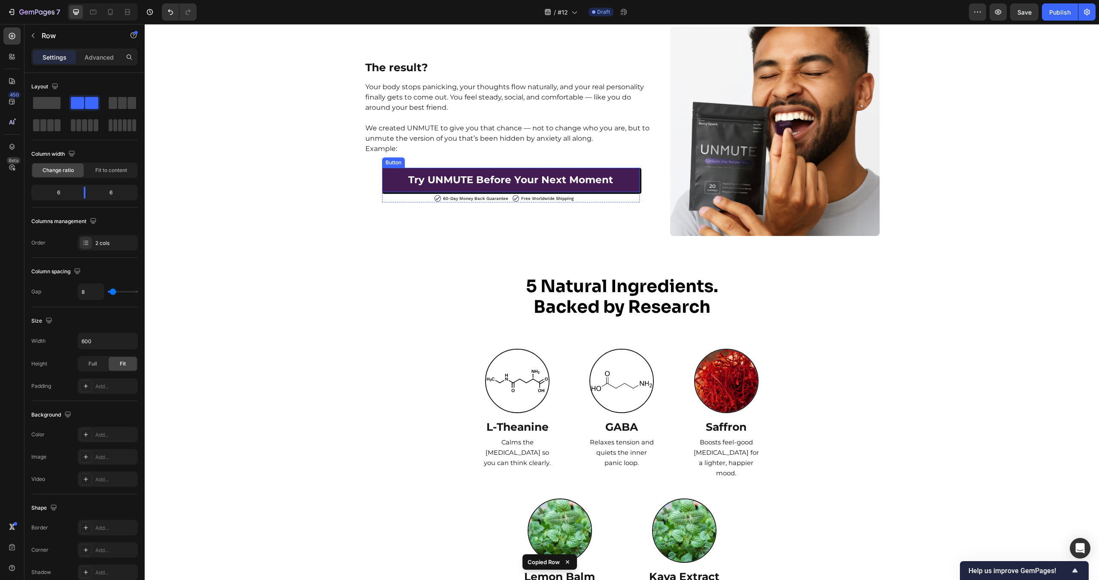
click at [619, 175] on link "Try UNMUTE Before Your Next Moment" at bounding box center [511, 180] width 258 height 24
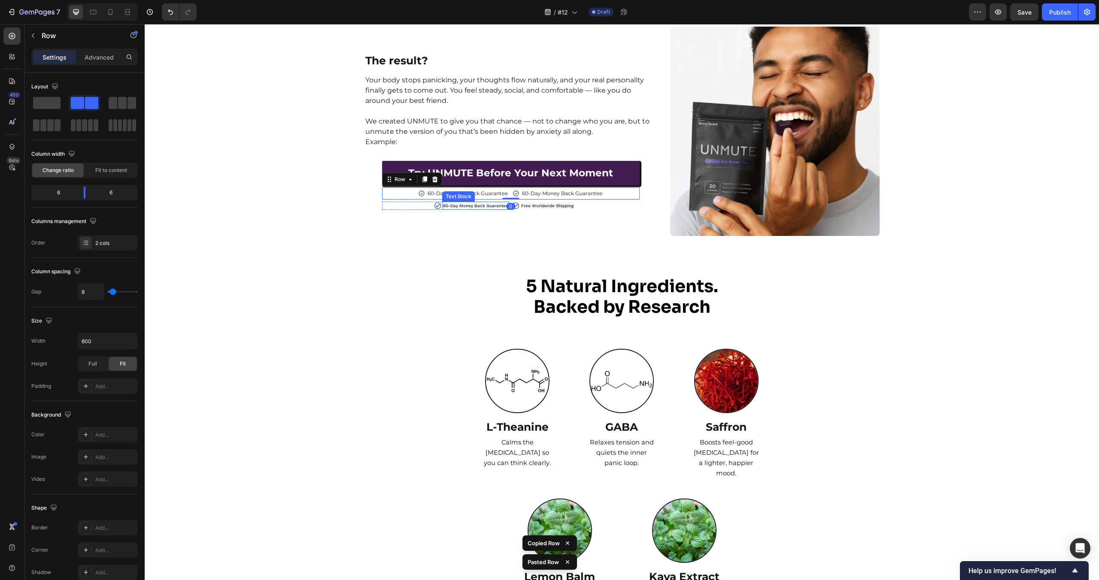
click at [503, 203] on p "60-Day Money Back Guarantee" at bounding box center [475, 206] width 65 height 6
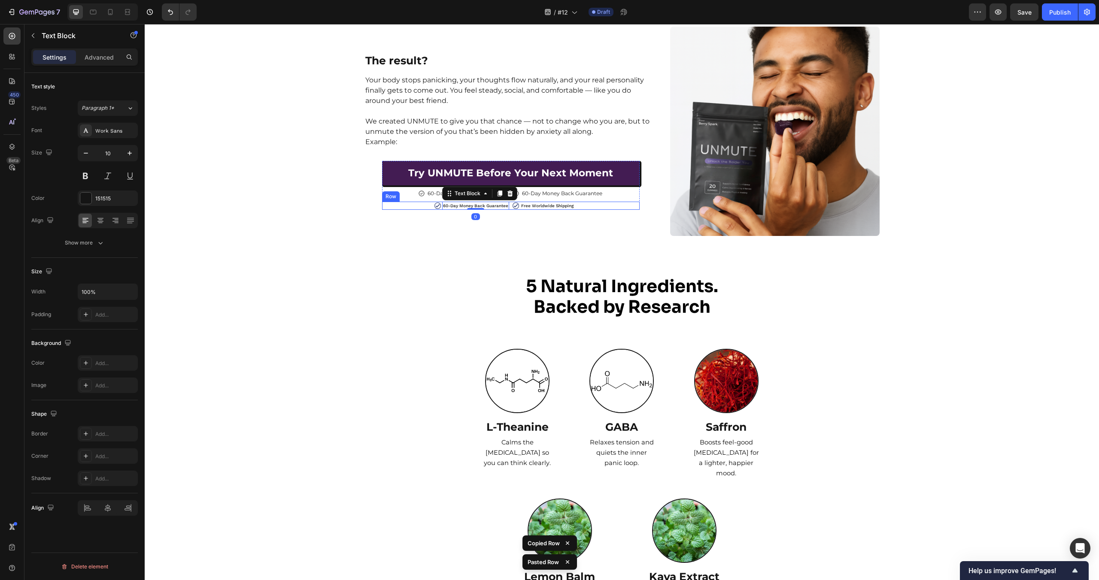
click at [510, 204] on div "Image 60-Day Money Back Guarantee Text Block 0 Row Image Free Worldwide Shippin…" at bounding box center [511, 206] width 258 height 8
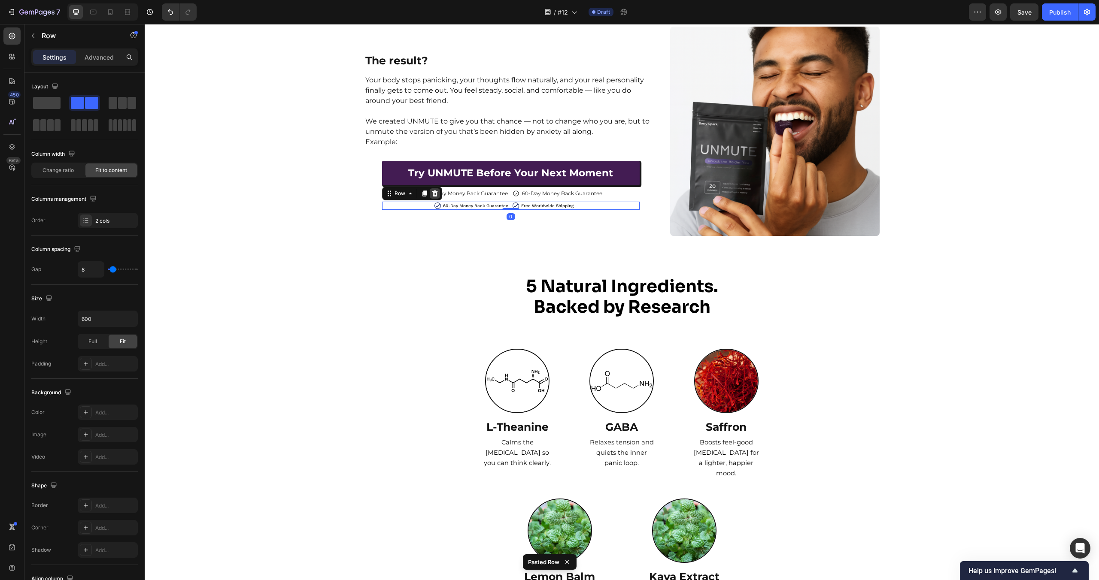
click at [437, 194] on icon at bounding box center [434, 193] width 7 height 7
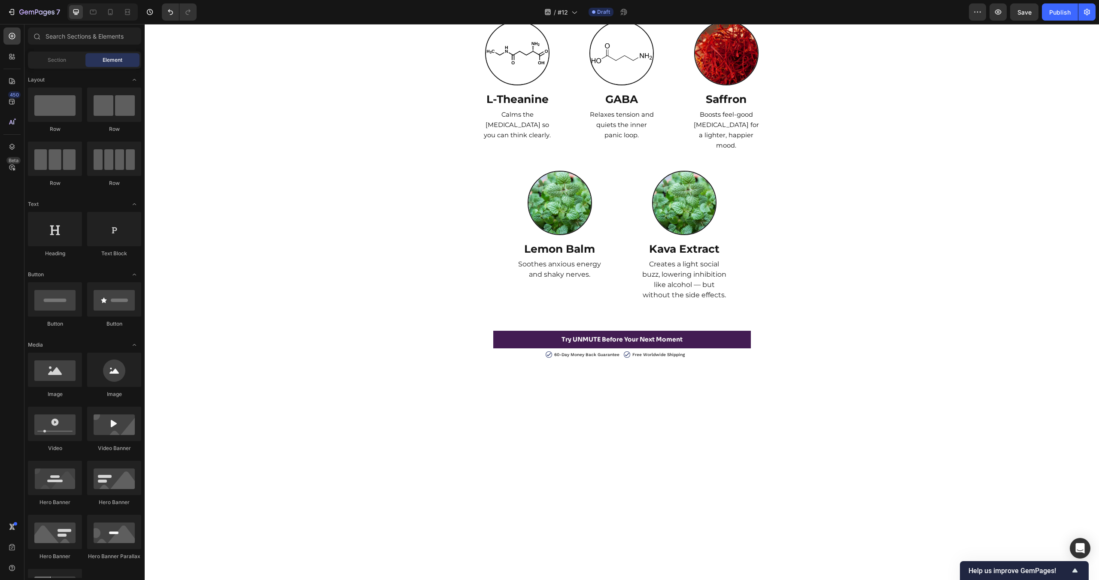
scroll to position [1384, 0]
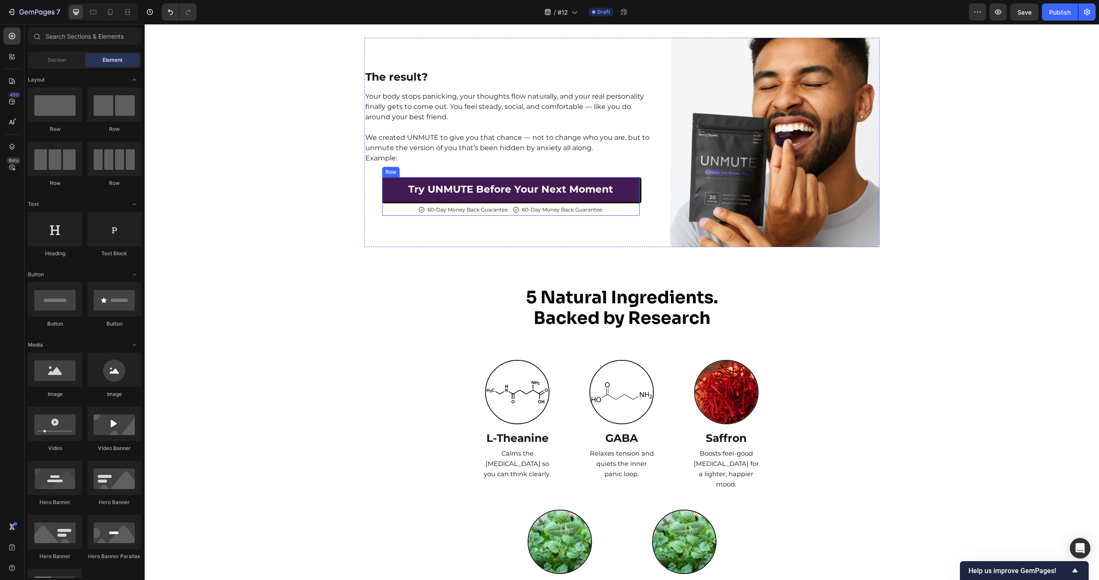
click at [510, 203] on div "Try UNMUTE Before Your Next Moment Button 60-Day Money Back Guarantee Item List…" at bounding box center [511, 196] width 258 height 39
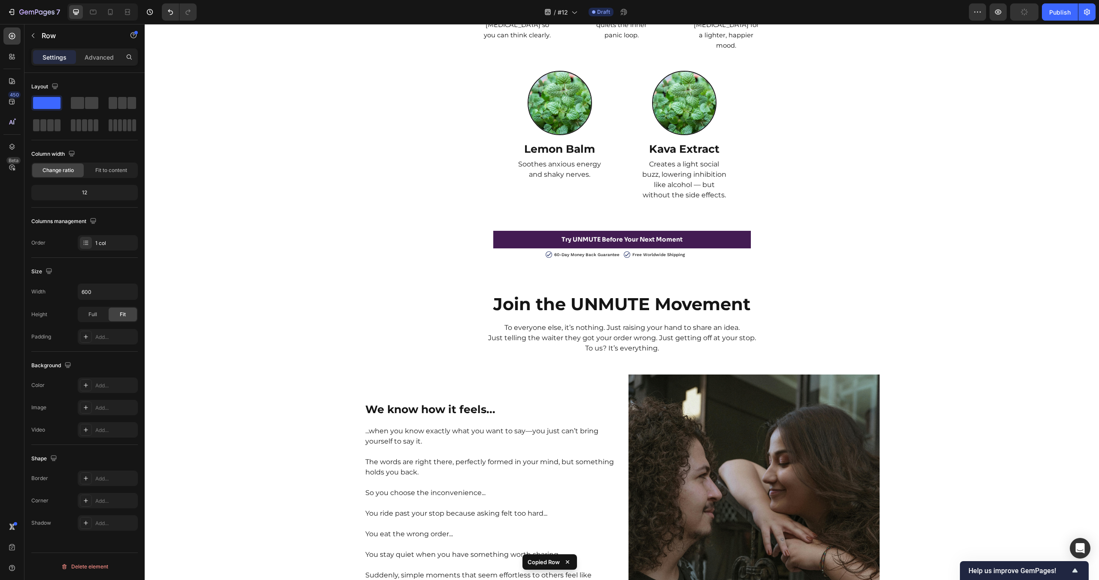
scroll to position [1729, 0]
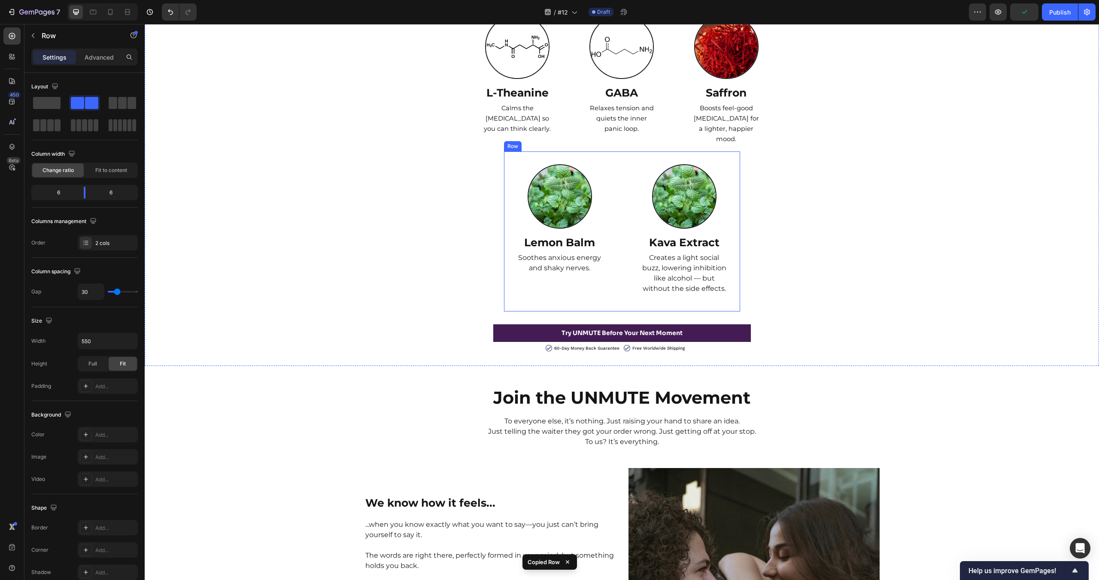
click at [618, 303] on div "Image Lemon Balm Text Block Soothes anxious energy and shaky nerves. Text Block…" at bounding box center [622, 232] width 236 height 160
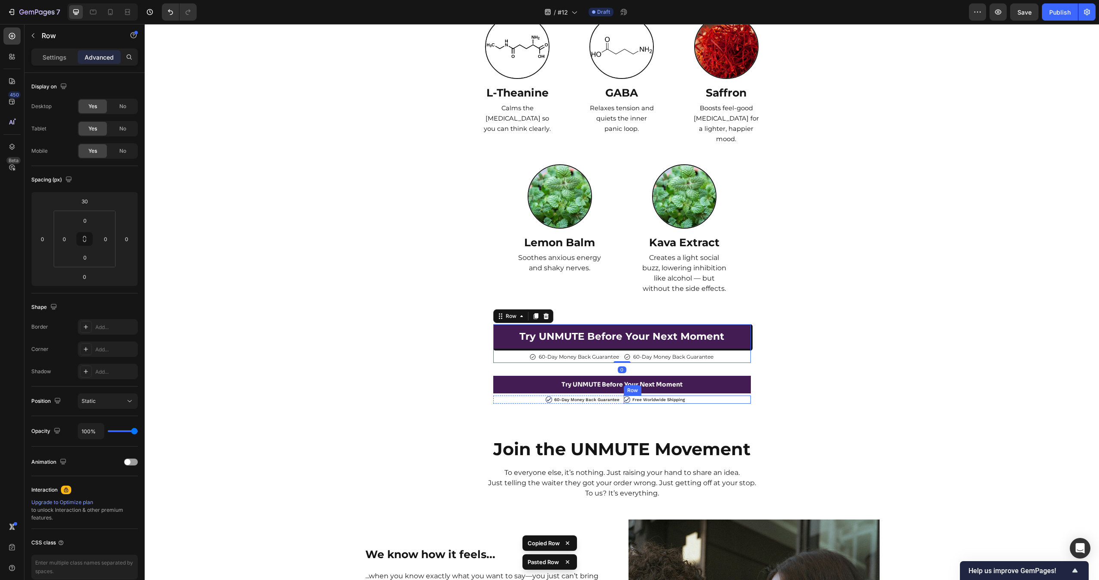
click at [704, 396] on div "Image Free Worldwide Shipping Text Block Row" at bounding box center [687, 400] width 127 height 8
click at [630, 388] on icon at bounding box center [631, 387] width 7 height 7
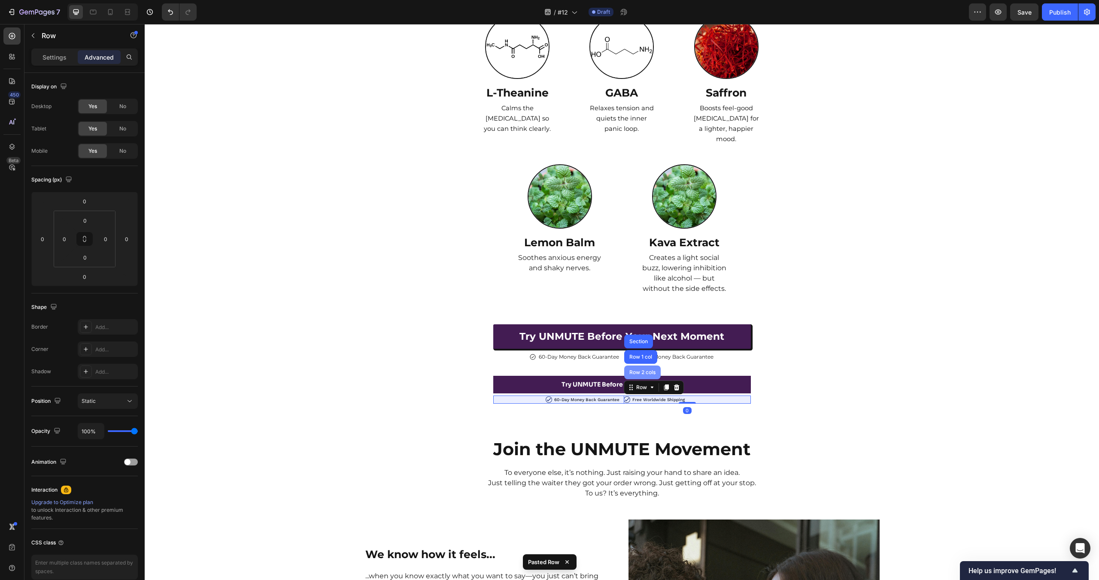
click at [645, 370] on div "Row 2 cols" at bounding box center [643, 372] width 30 height 5
click at [545, 386] on icon at bounding box center [546, 388] width 6 height 6
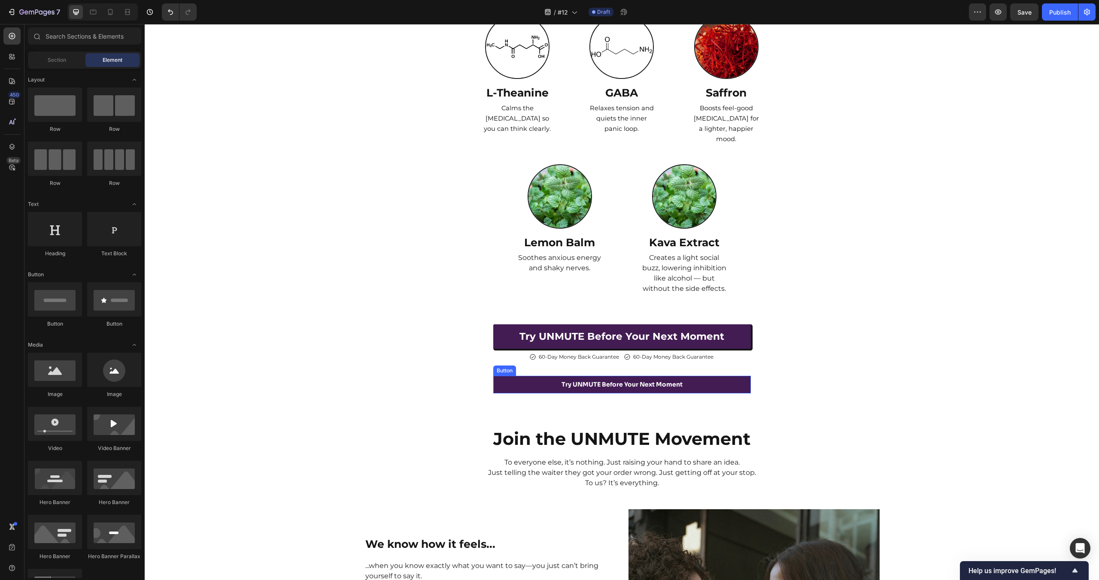
click at [558, 387] on link "Try UNMUTE Before Your Next Moment" at bounding box center [622, 385] width 258 height 18
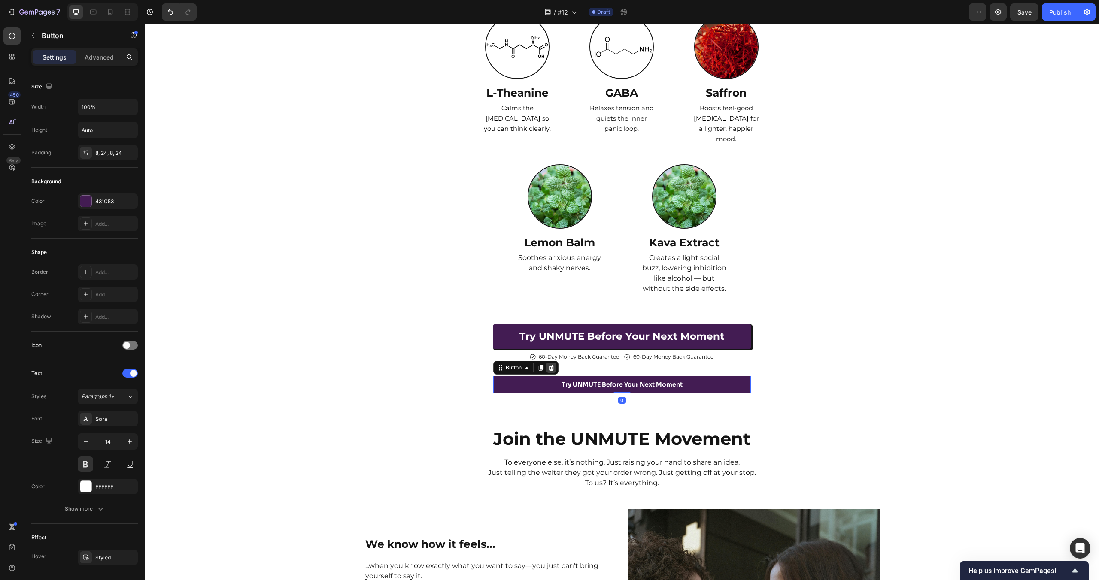
click at [551, 366] on icon at bounding box center [551, 368] width 6 height 6
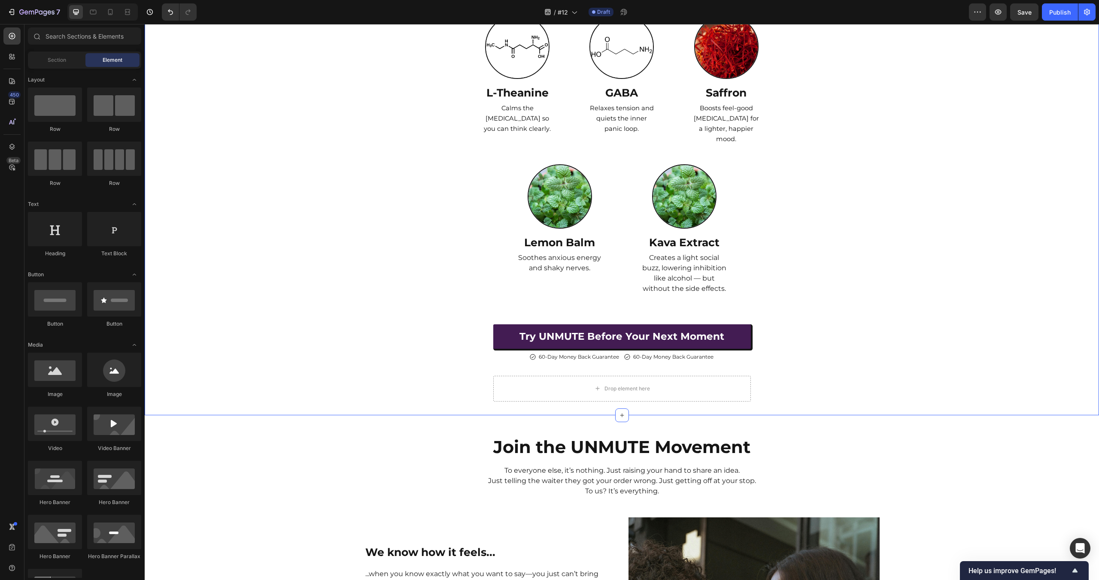
click at [562, 389] on div "Drop element here" at bounding box center [622, 389] width 258 height 26
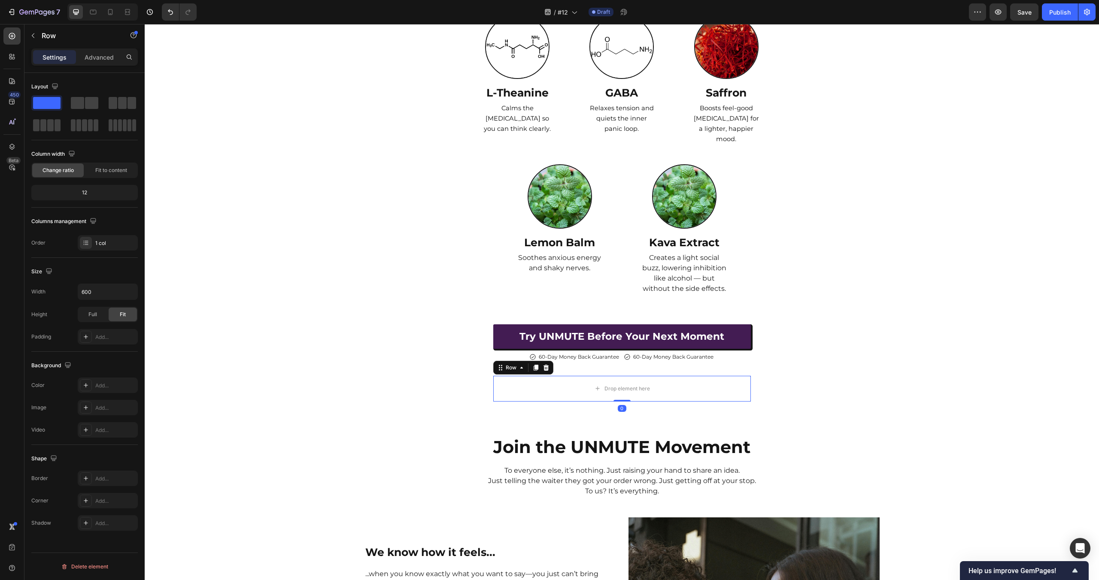
click at [551, 367] on div "Row" at bounding box center [523, 368] width 60 height 14
click at [548, 368] on icon at bounding box center [546, 367] width 7 height 7
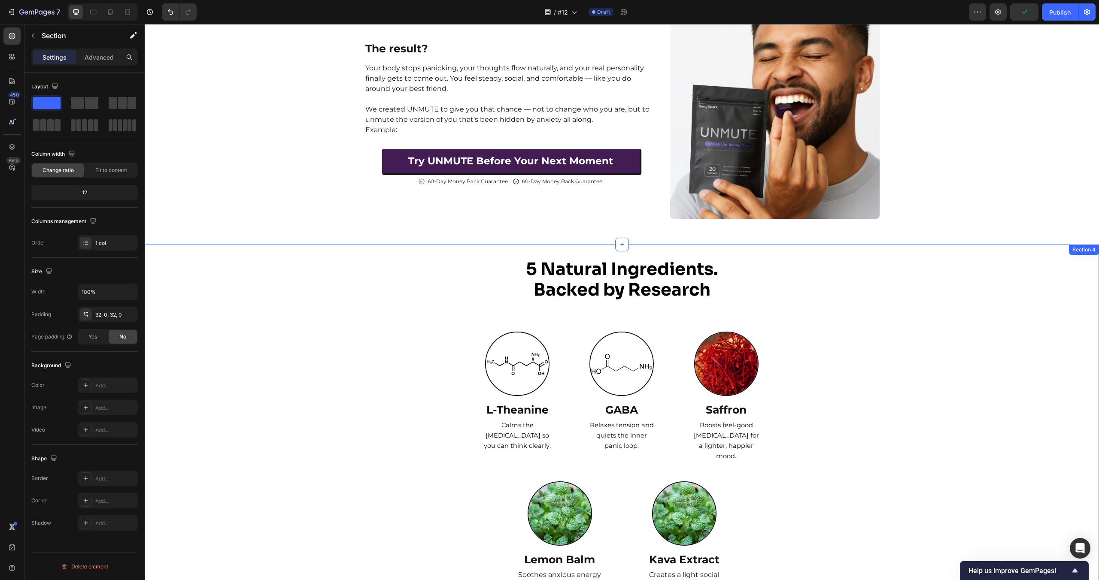
scroll to position [1384, 0]
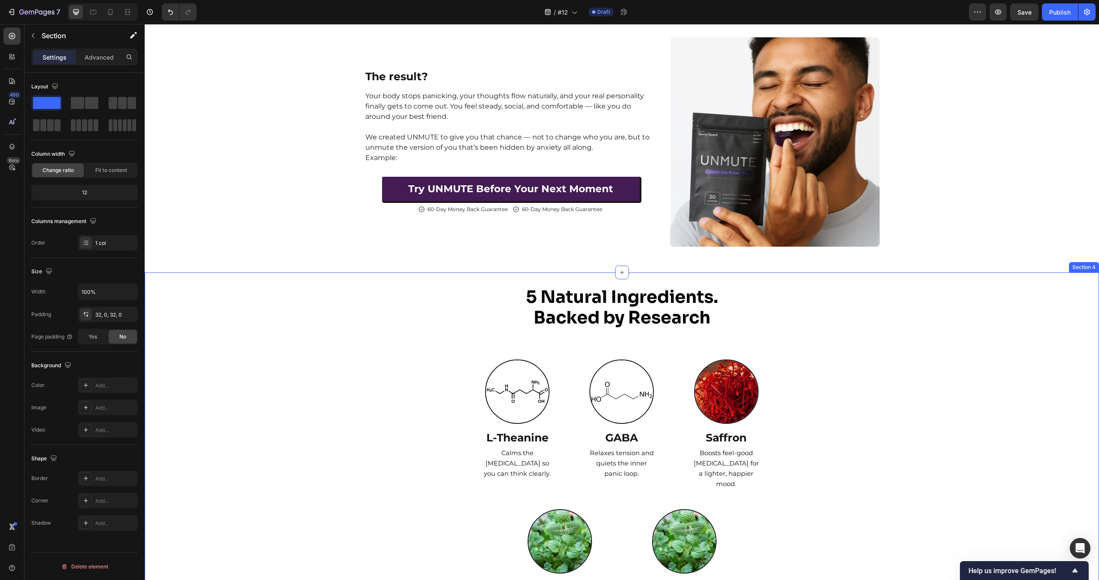
click at [609, 315] on strong "Backed by Research" at bounding box center [622, 318] width 177 height 22
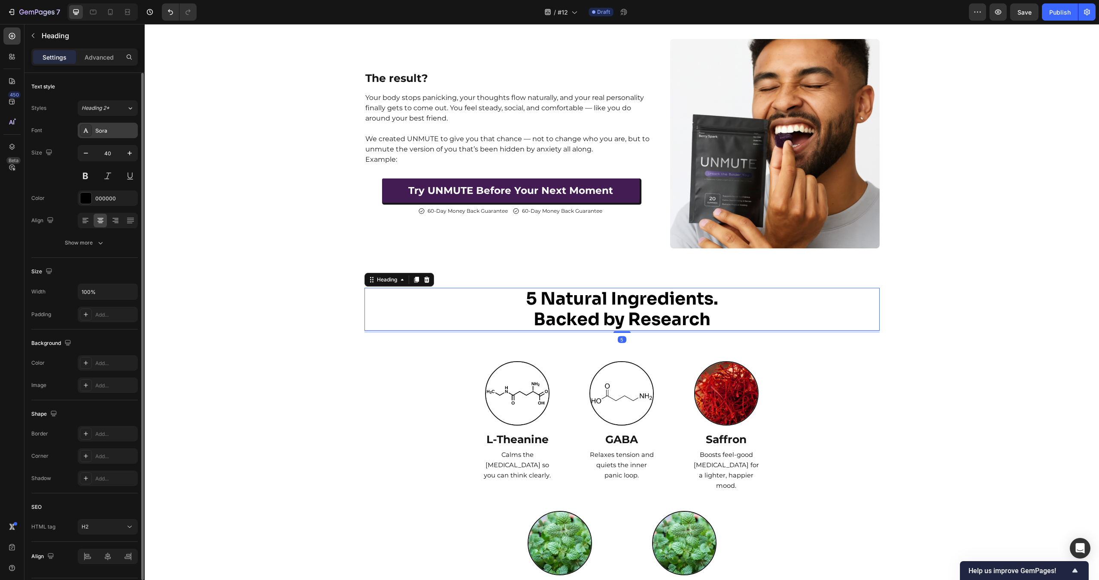
click at [111, 134] on div "Sora" at bounding box center [108, 130] width 60 height 15
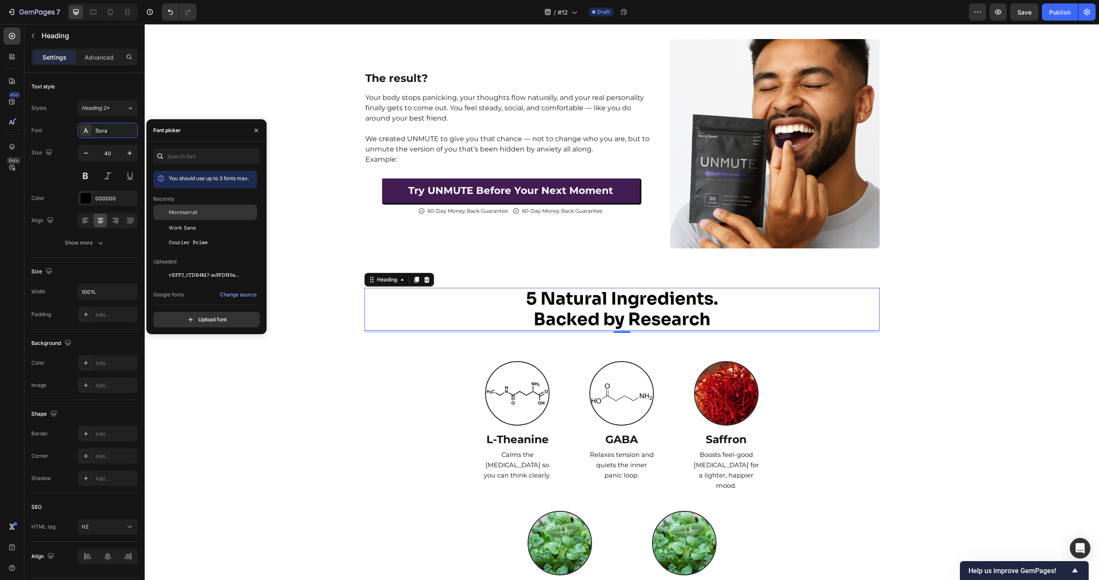
click at [179, 207] on div "Montserrat" at bounding box center [205, 212] width 104 height 15
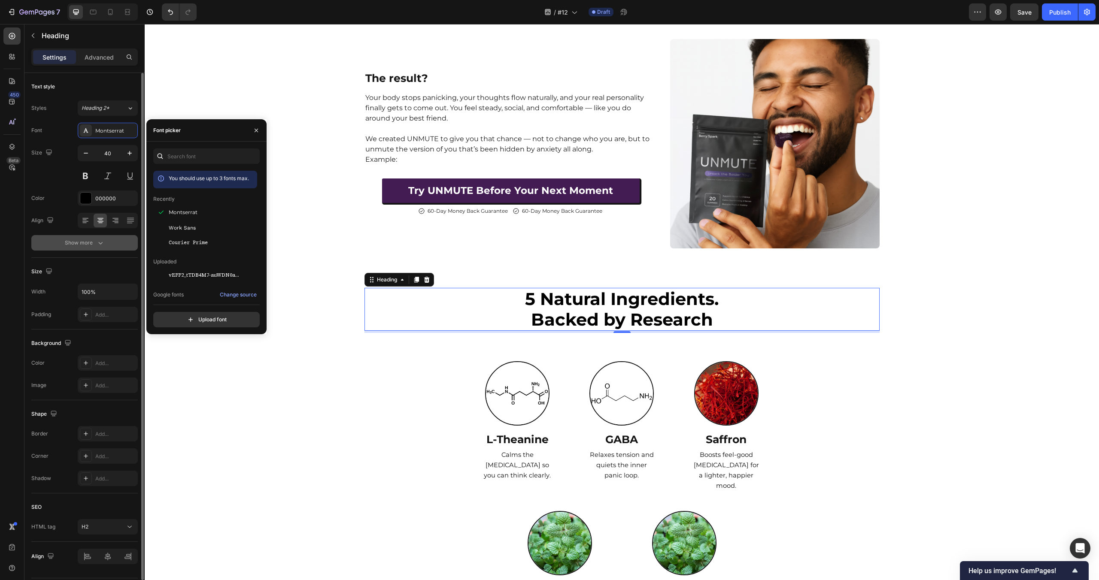
click at [96, 239] on icon "button" at bounding box center [100, 243] width 9 height 9
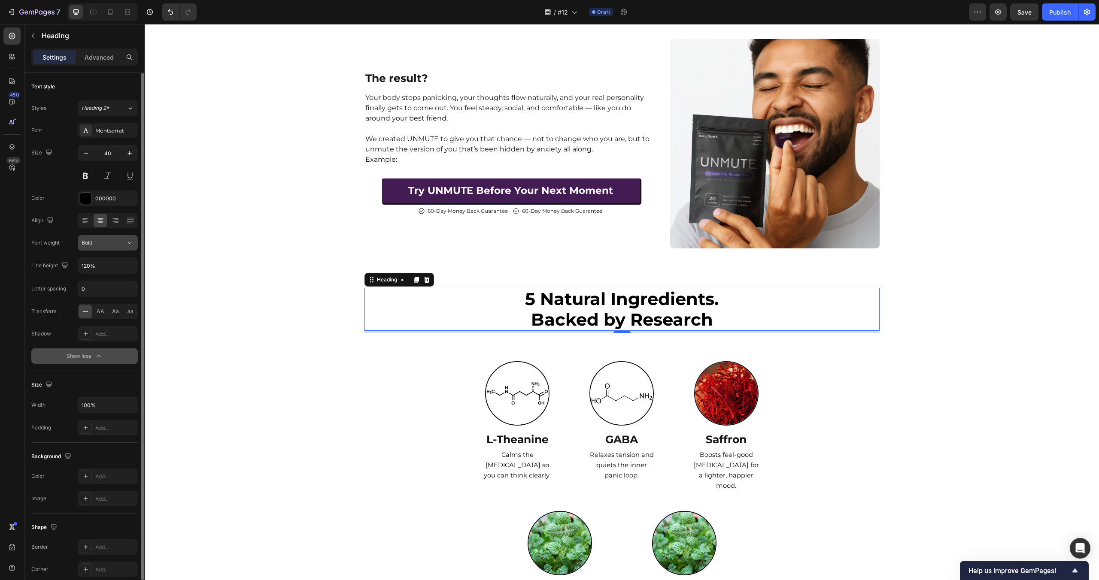
click at [106, 242] on div "Bold" at bounding box center [104, 243] width 44 height 8
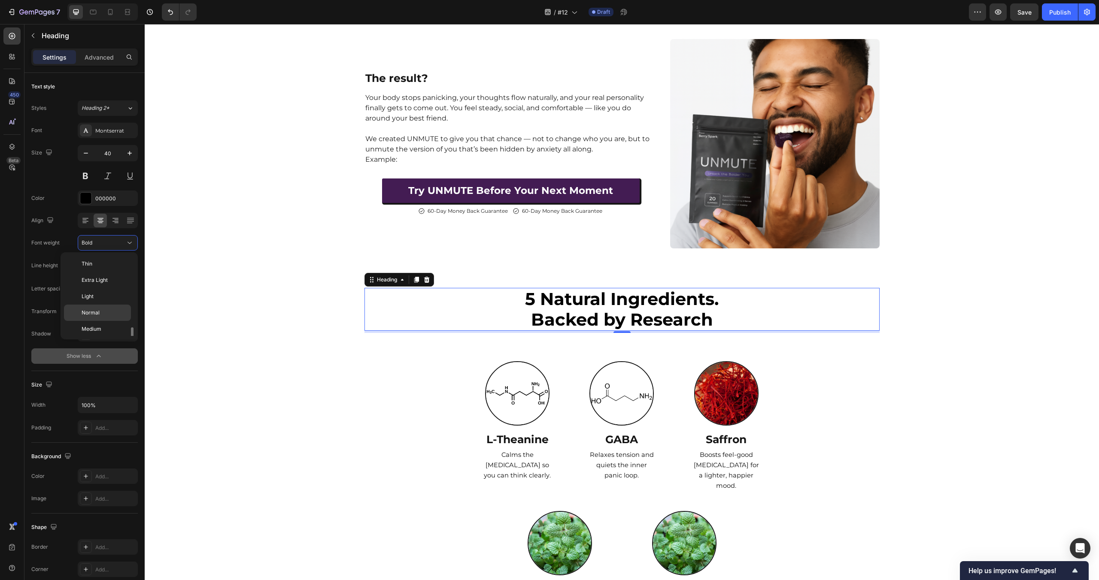
scroll to position [46, 0]
click at [115, 300] on p "Semi Bold" at bounding box center [104, 299] width 45 height 8
click at [606, 308] on strong "5 Natural Ingredients." at bounding box center [622, 298] width 194 height 21
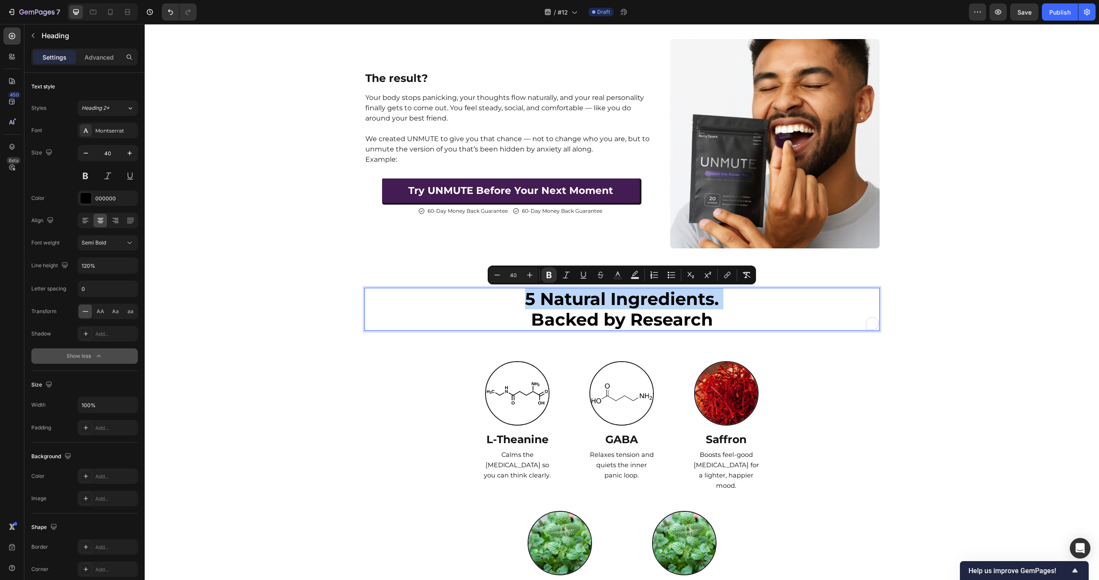
click at [597, 314] on strong "Backed by Research" at bounding box center [622, 319] width 182 height 21
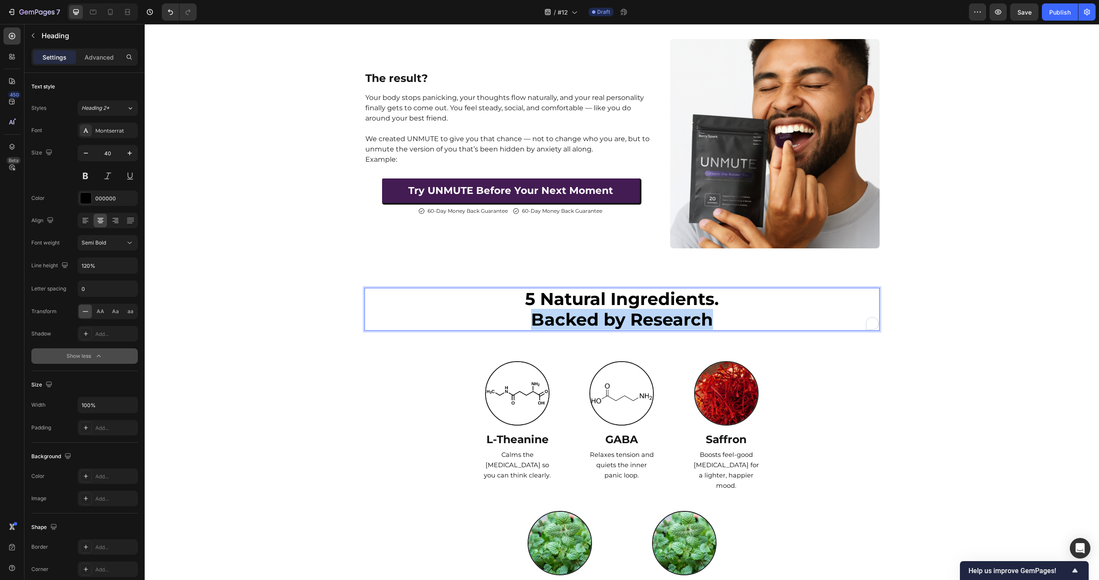
click at [597, 314] on strong "Backed by Research" at bounding box center [622, 319] width 182 height 21
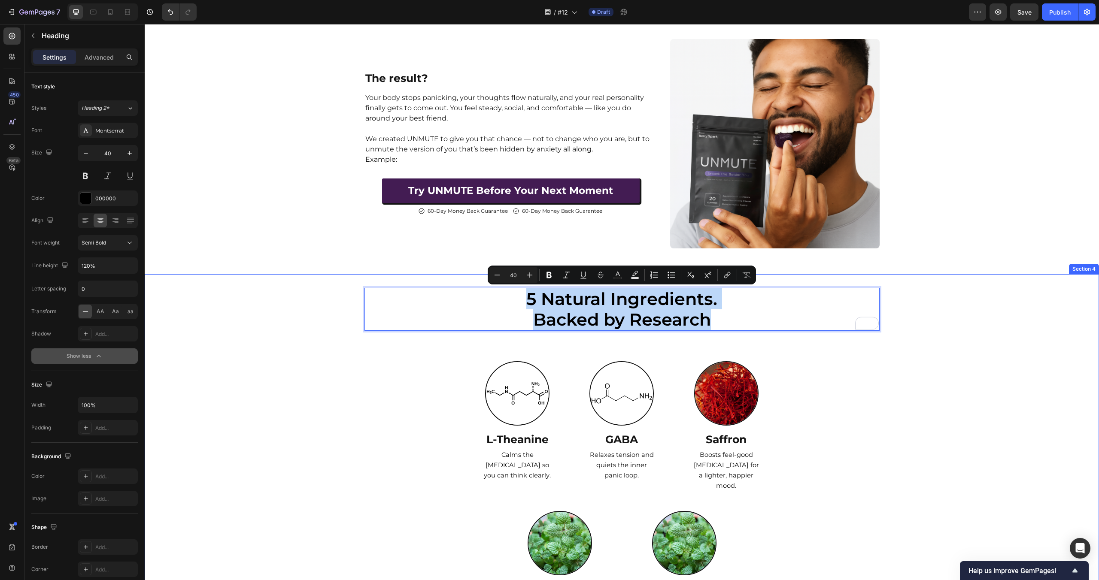
click at [340, 390] on div "5 Natural Ingredients. Backed by Research Heading 5 Row Image L-Theanine Text B…" at bounding box center [622, 499] width 954 height 422
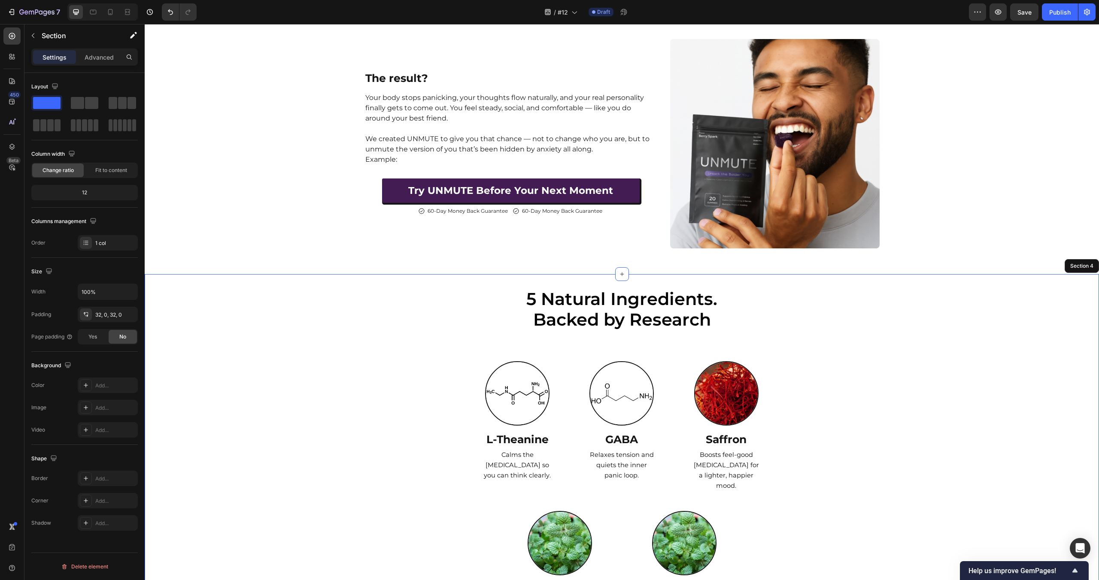
click at [348, 395] on div "5 Natural Ingredients. Backed by Research Heading 5 Row Image L-Theanine Text B…" at bounding box center [622, 499] width 954 height 422
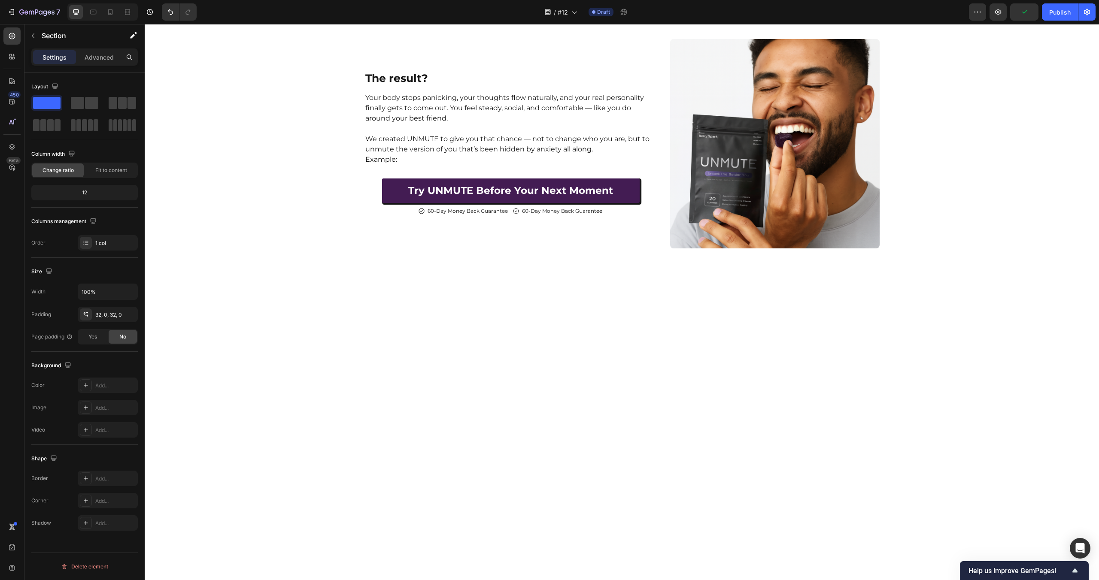
scroll to position [488, 0]
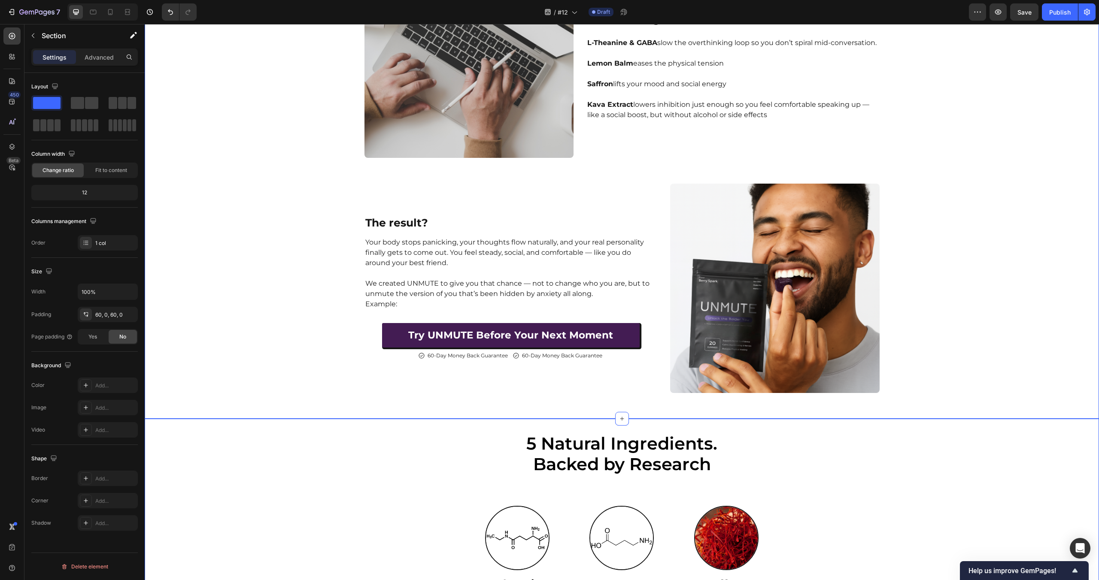
scroll to position [1372, 0]
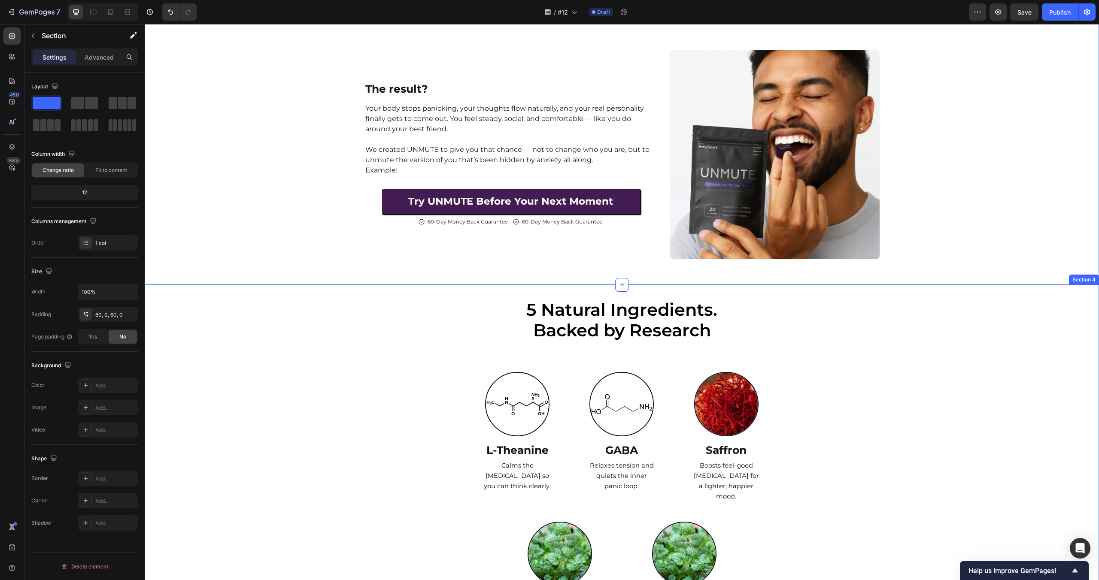
click at [610, 316] on h2 "5 Natural Ingredients. Backed by Research" at bounding box center [621, 320] width 515 height 43
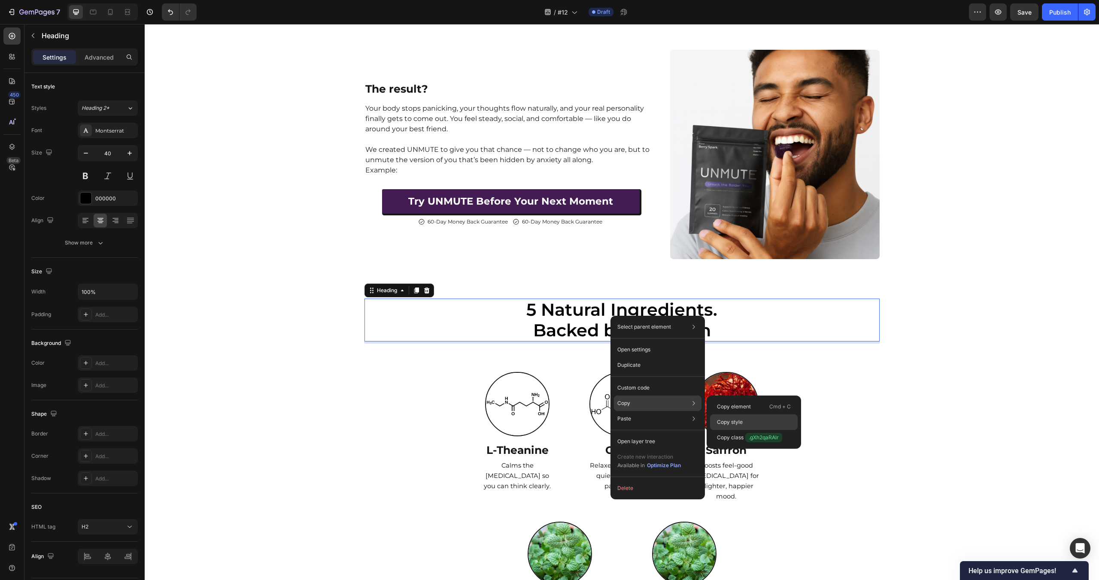
drag, startPoint x: 740, startPoint y: 418, endPoint x: 628, endPoint y: 394, distance: 115.0
click at [740, 418] on p "Copy style" at bounding box center [730, 422] width 26 height 8
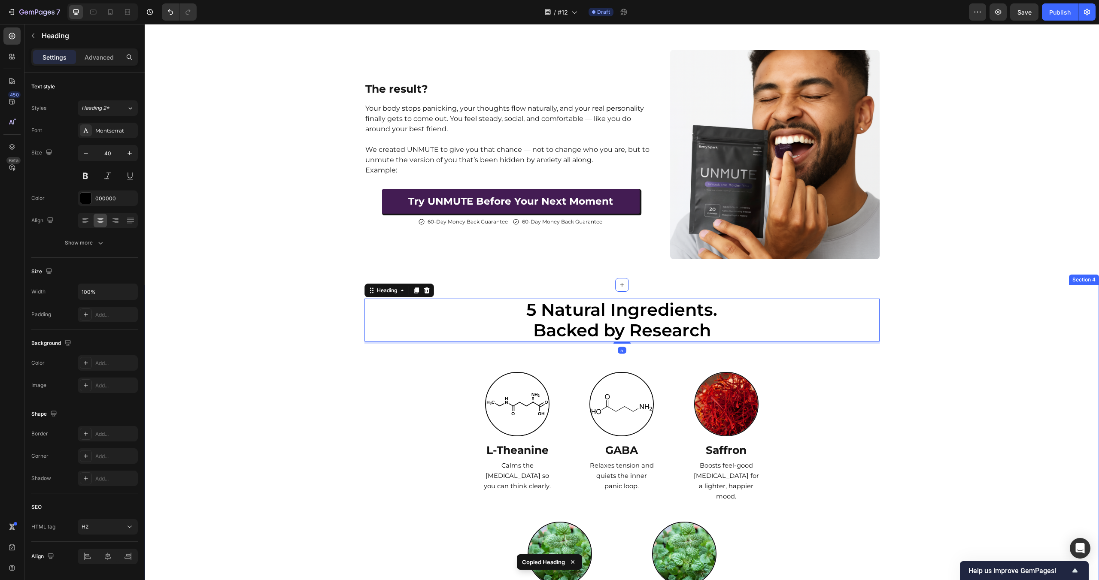
scroll to position [1032, 0]
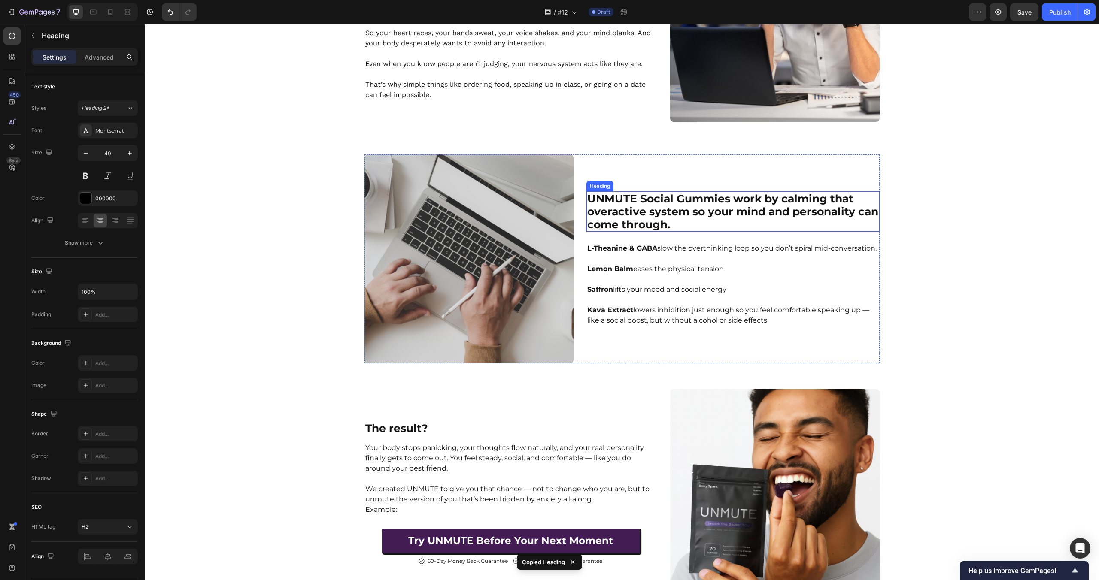
click at [640, 563] on div "The Science Behind [MEDICAL_DATA] — And Our Natural Fix That Works Heading Row …" at bounding box center [622, 229] width 954 height 740
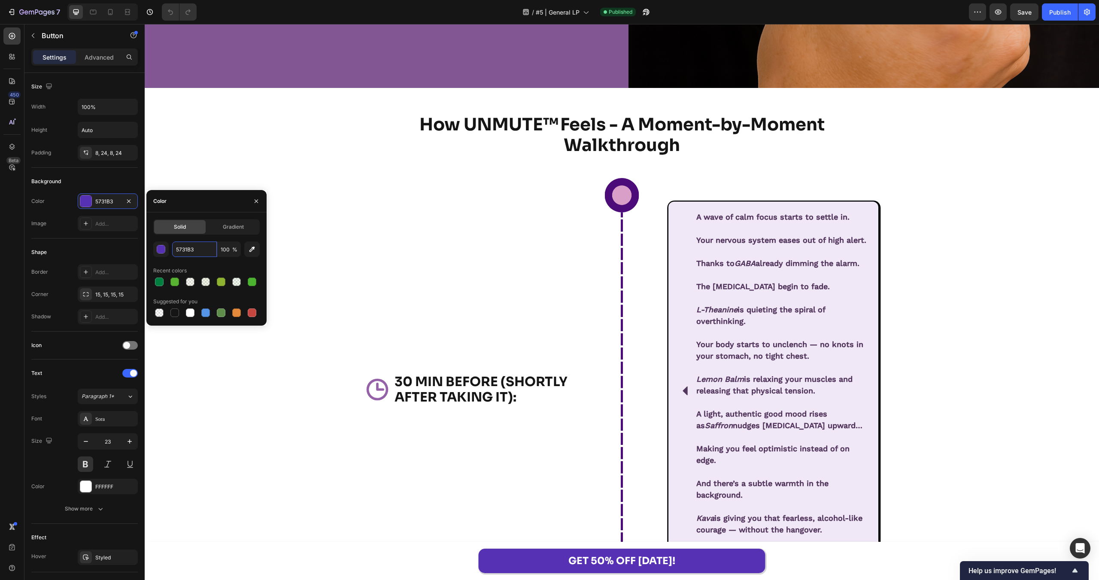
scroll to position [7636, 0]
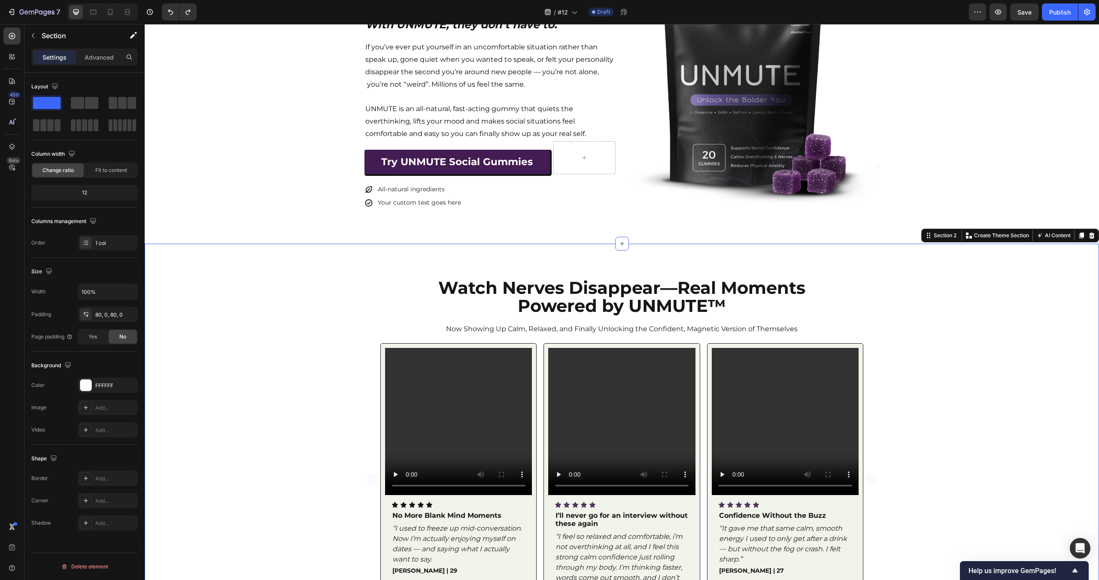
scroll to position [151, 0]
click at [684, 306] on strong "Powered by UNMUTE™" at bounding box center [622, 305] width 208 height 21
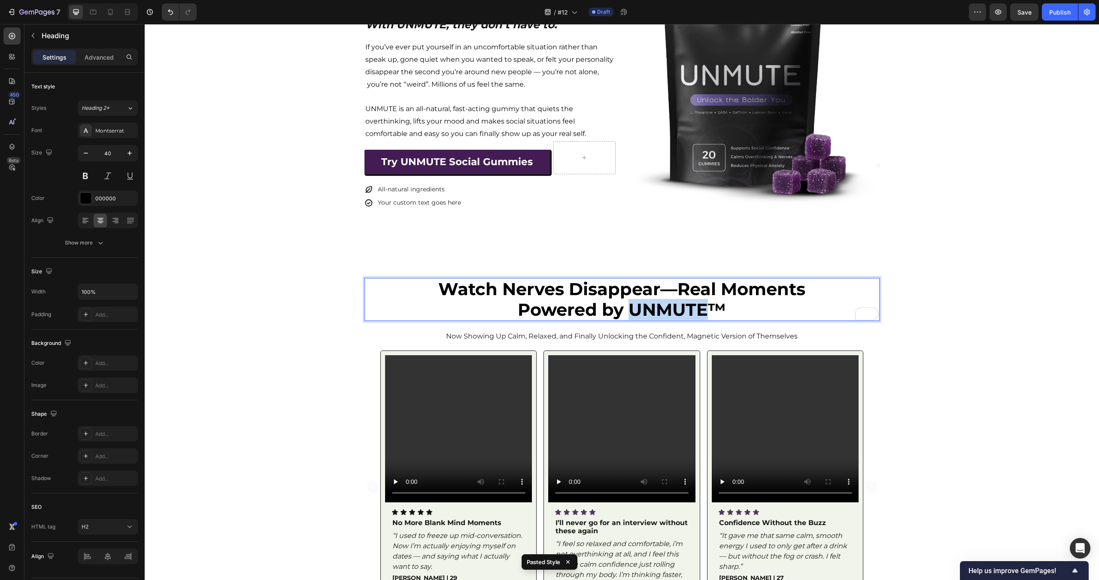
click at [602, 301] on strong "Powered by UNMUTE™" at bounding box center [622, 309] width 208 height 21
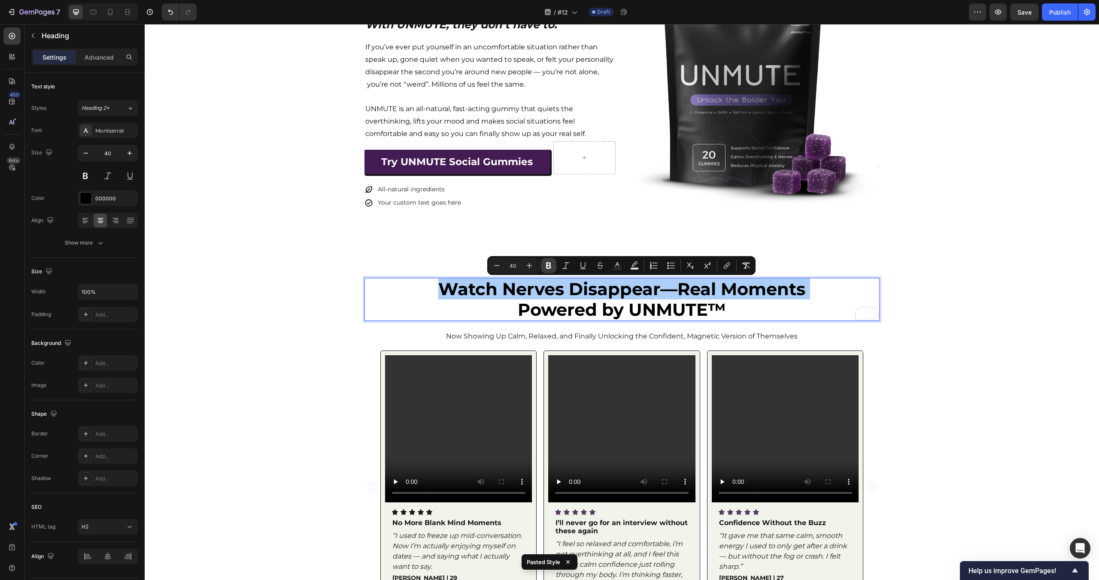
click at [545, 264] on icon "Editor contextual toolbar" at bounding box center [548, 265] width 9 height 9
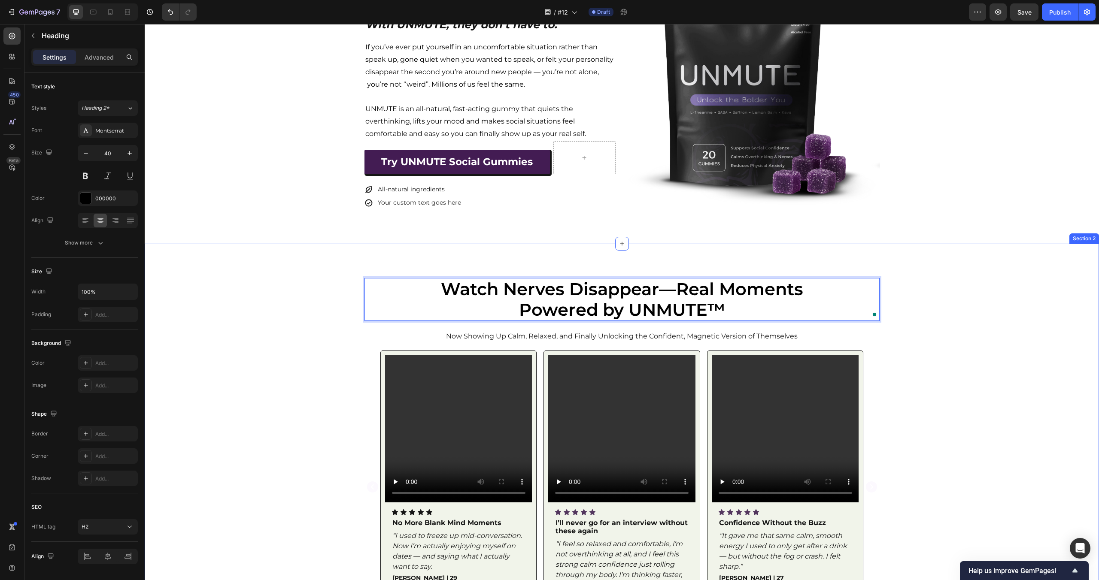
click at [781, 236] on div "Icon Icon Icon Icon Icon Icon List Loved by 300,000 + of people breaking free f…" at bounding box center [622, 67] width 954 height 353
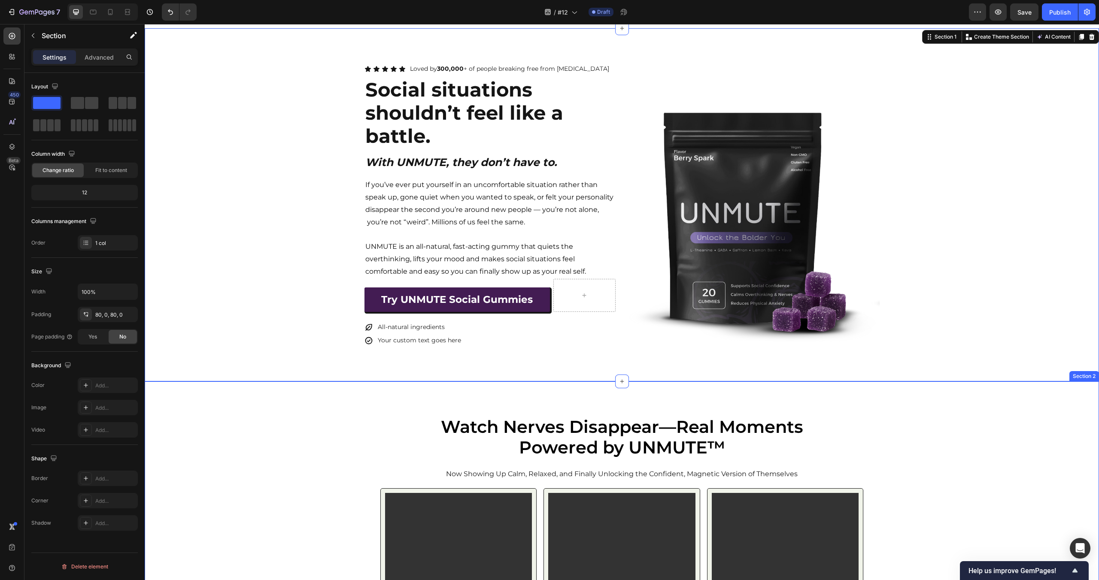
scroll to position [0, 0]
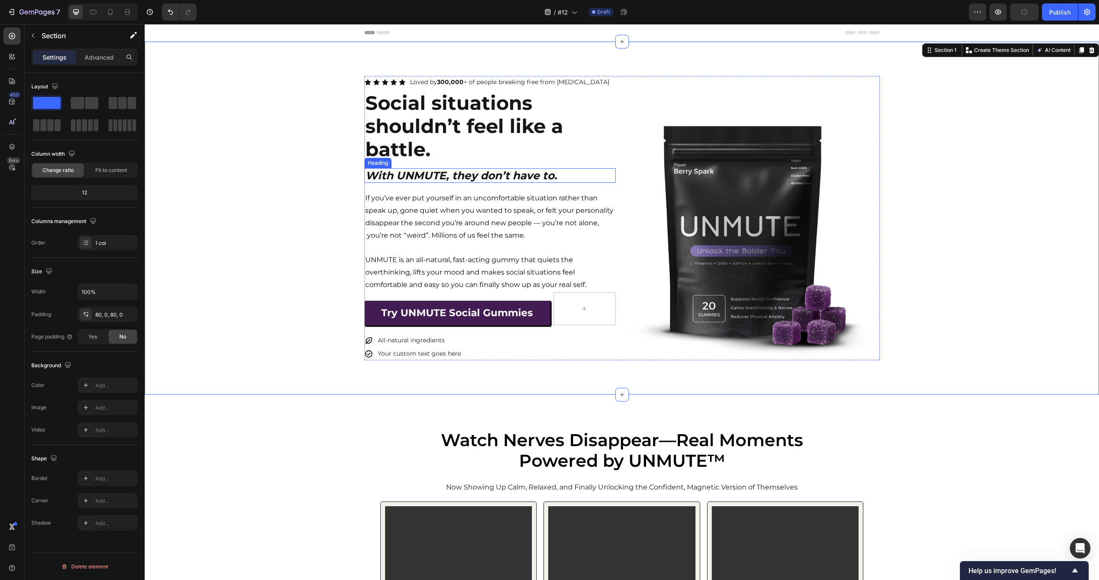
click at [446, 123] on strong "Social situations shouldn’t feel like a battle." at bounding box center [464, 126] width 198 height 70
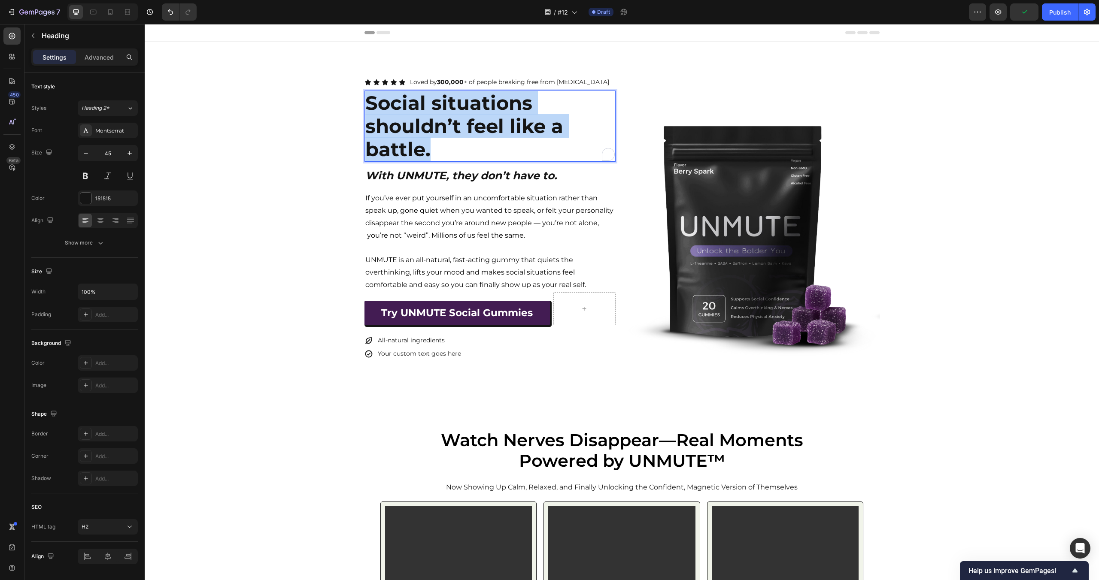
click at [398, 126] on strong "Social situations shouldn’t feel like a battle." at bounding box center [464, 126] width 198 height 70
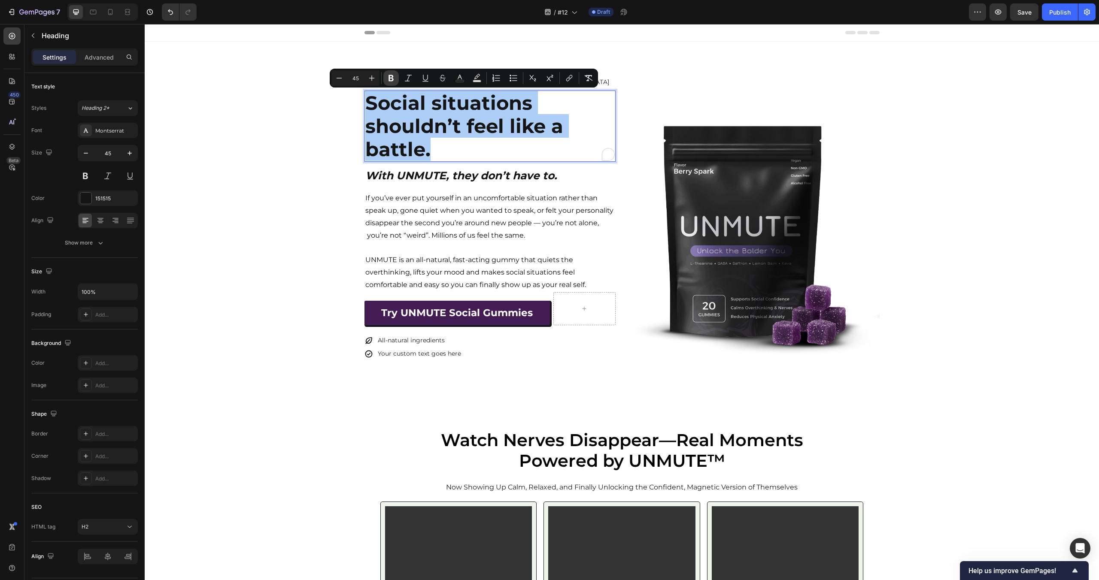
click at [390, 78] on icon "Editor contextual toolbar" at bounding box center [390, 78] width 5 height 6
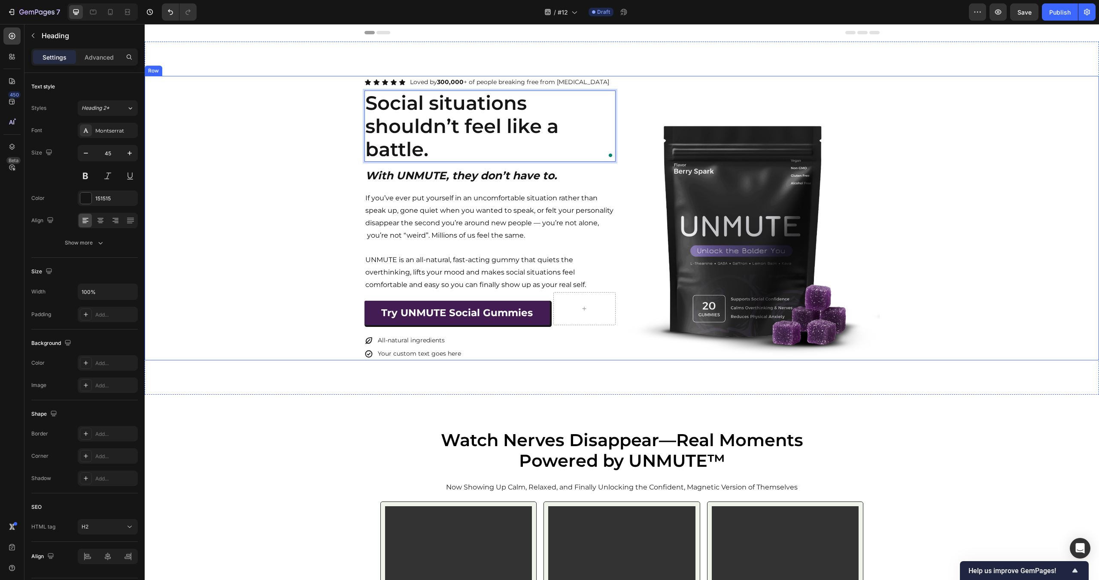
click at [297, 134] on div "Icon Icon Icon Icon Icon Icon List Loved by 300,000 + of people breaking free f…" at bounding box center [622, 218] width 954 height 285
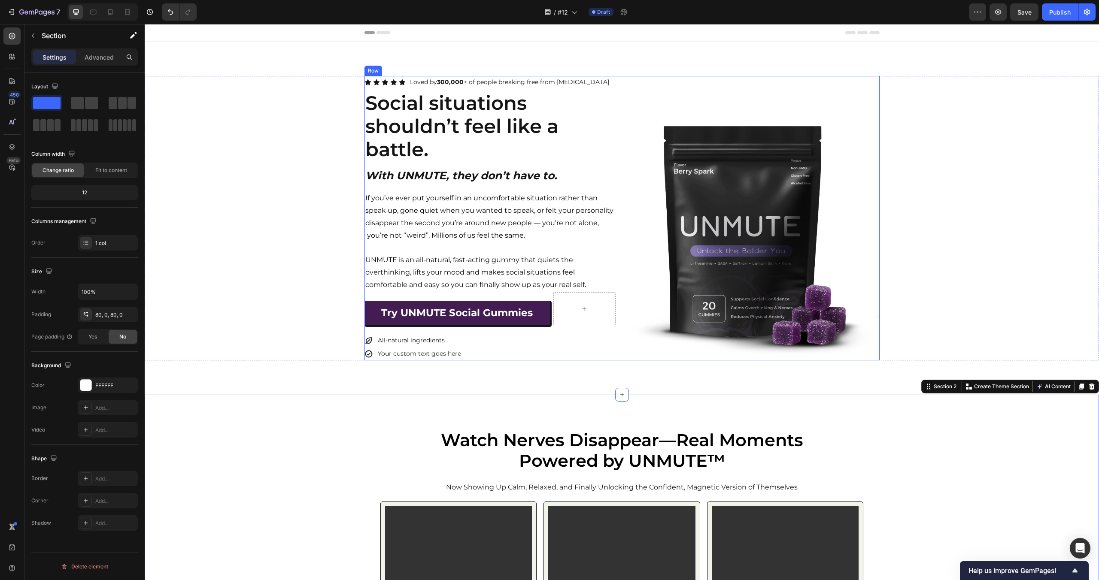
click at [467, 174] on strong "With UNMUTE, they don’t have to." at bounding box center [461, 175] width 192 height 13
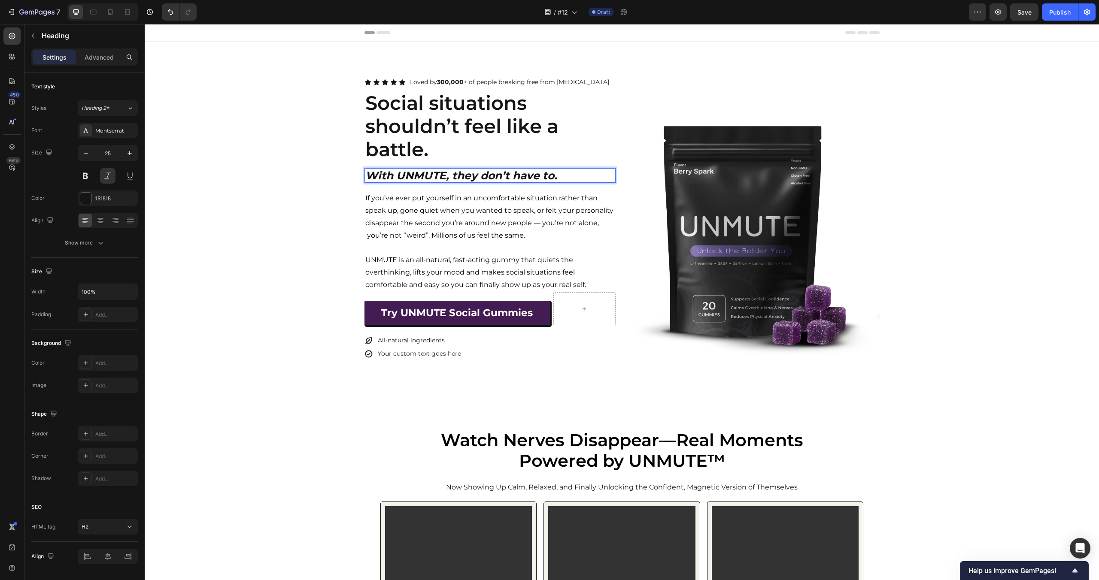
click at [433, 171] on strong "With UNMUTE, they don’t have to." at bounding box center [461, 175] width 192 height 13
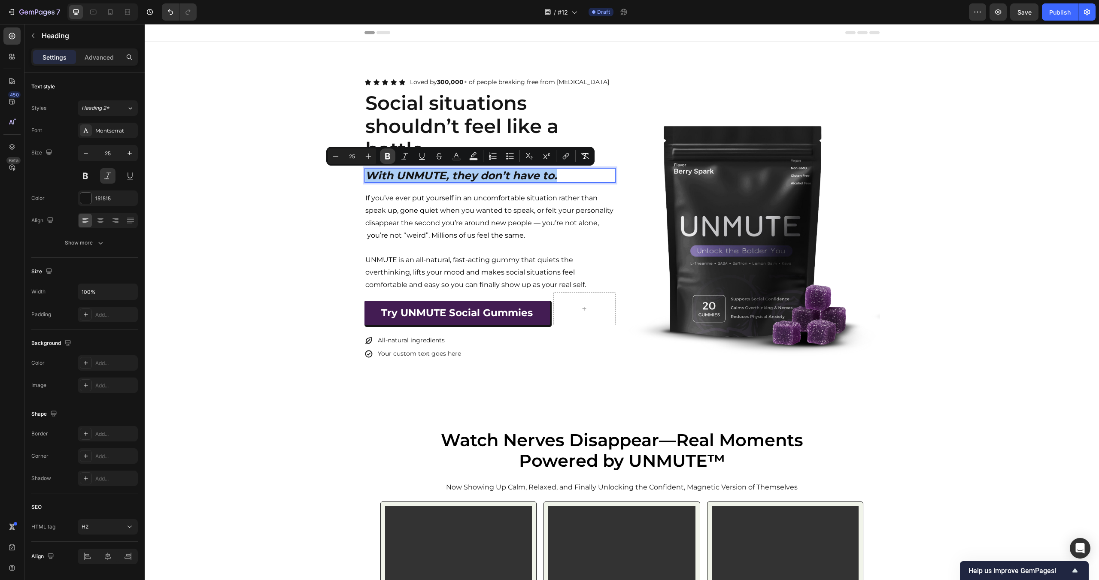
click at [389, 154] on icon "Editor contextual toolbar" at bounding box center [387, 156] width 5 height 6
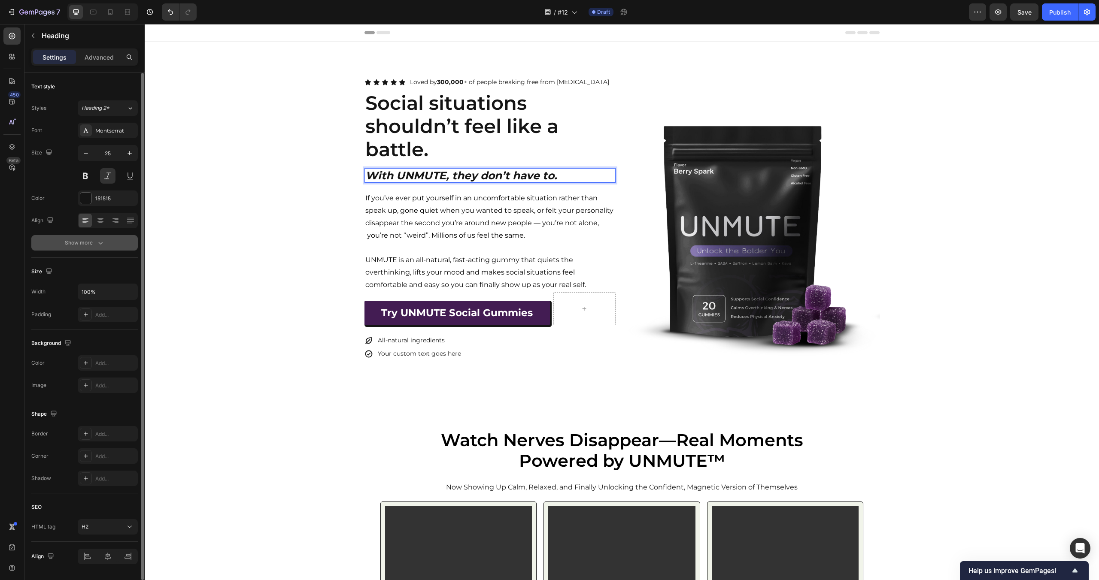
click at [101, 244] on icon "button" at bounding box center [100, 243] width 9 height 9
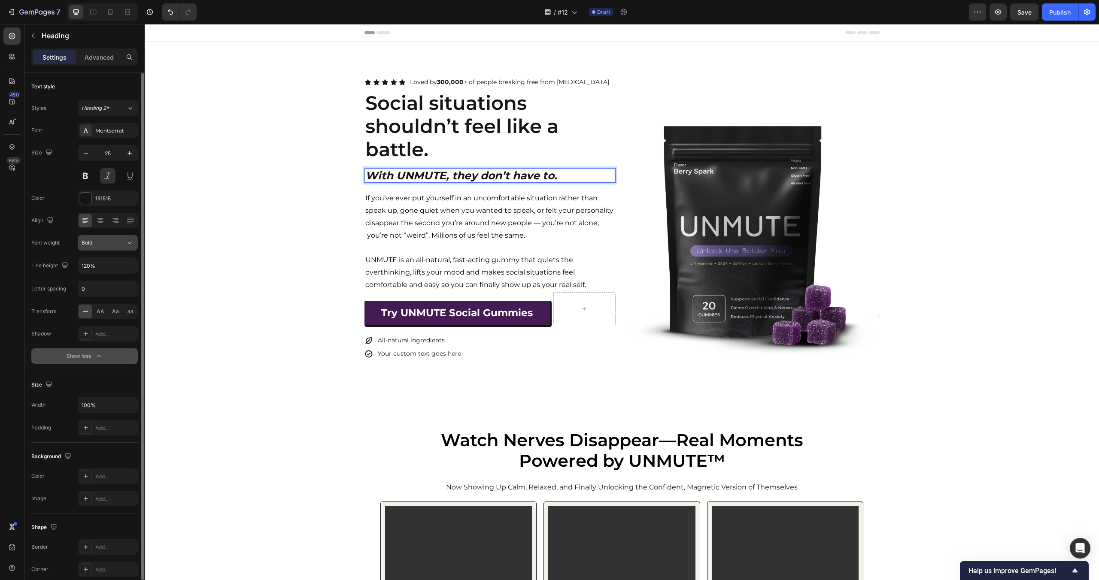
click at [113, 246] on div "Bold" at bounding box center [104, 243] width 44 height 8
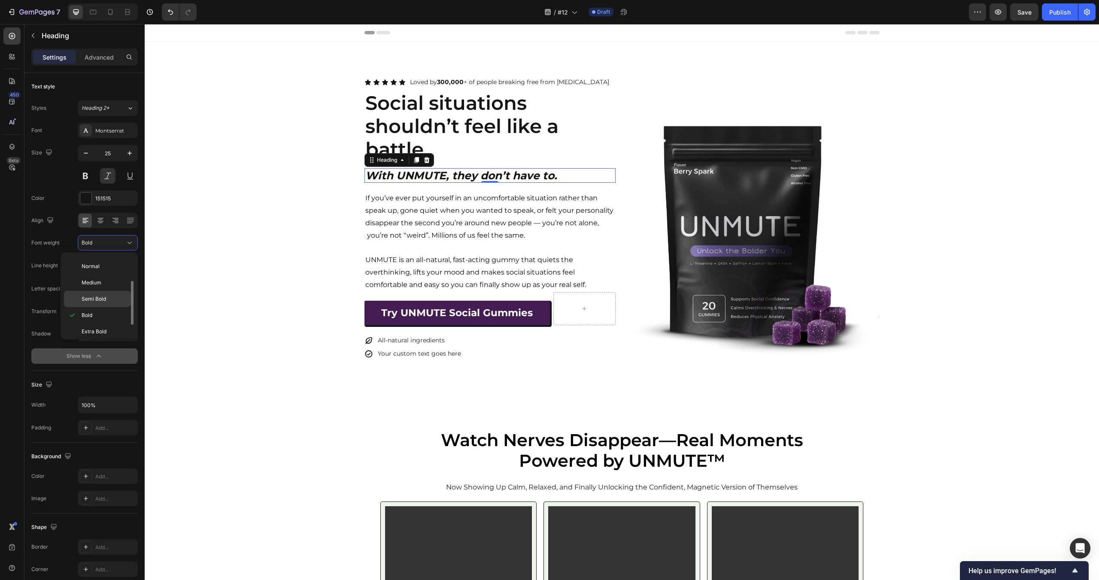
click at [103, 300] on span "Semi Bold" at bounding box center [94, 299] width 24 height 8
click at [269, 289] on div "Icon Icon Icon Icon Icon Icon List Loved by 300,000 + of people breaking free f…" at bounding box center [622, 218] width 954 height 285
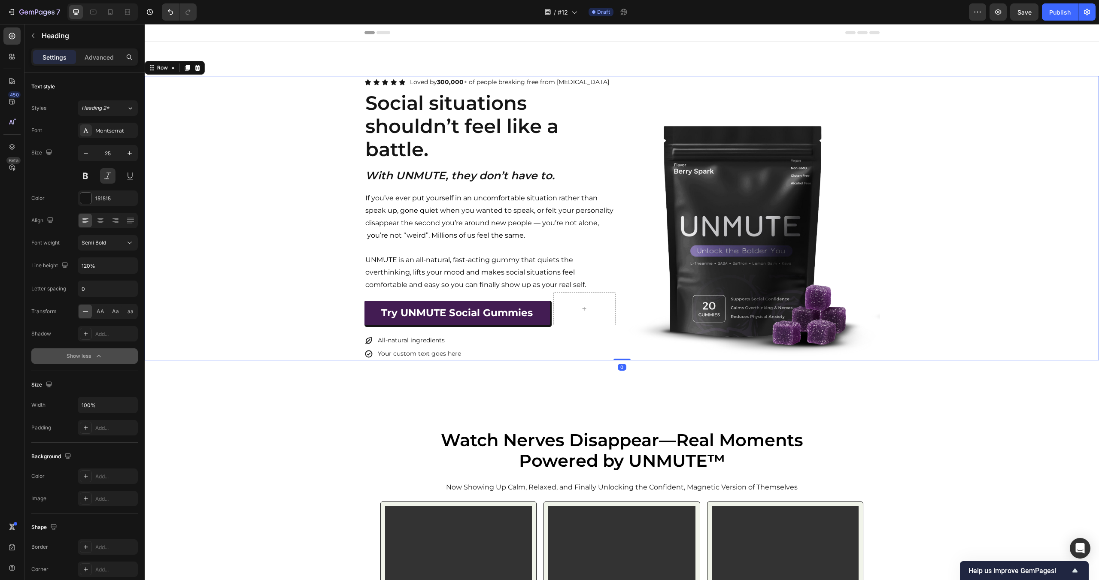
click at [269, 289] on div "Icon Icon Icon Icon Icon Icon List Loved by 300,000 + of people breaking free f…" at bounding box center [622, 218] width 954 height 285
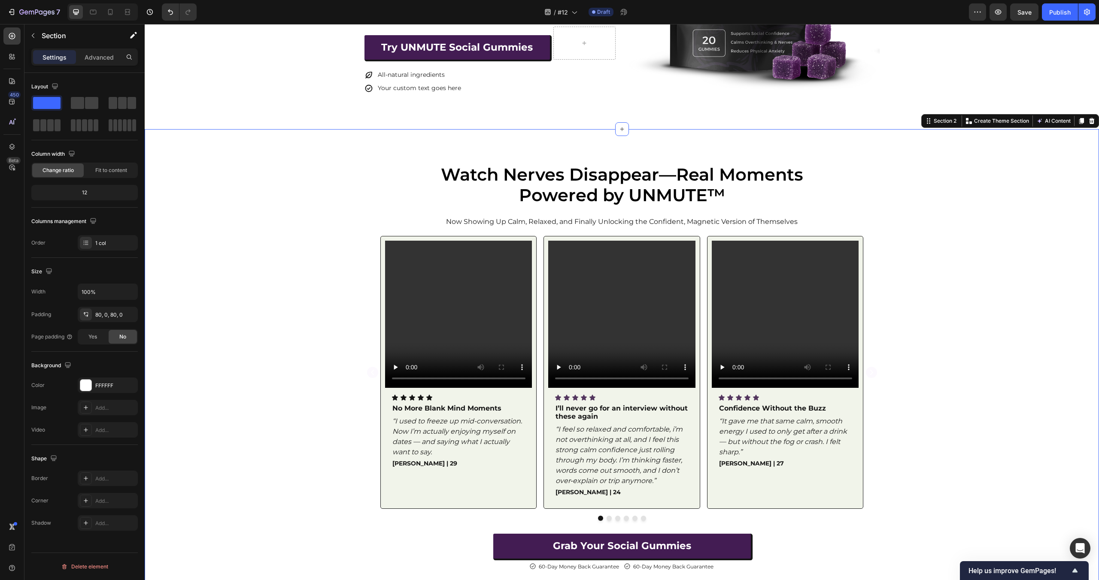
scroll to position [290, 0]
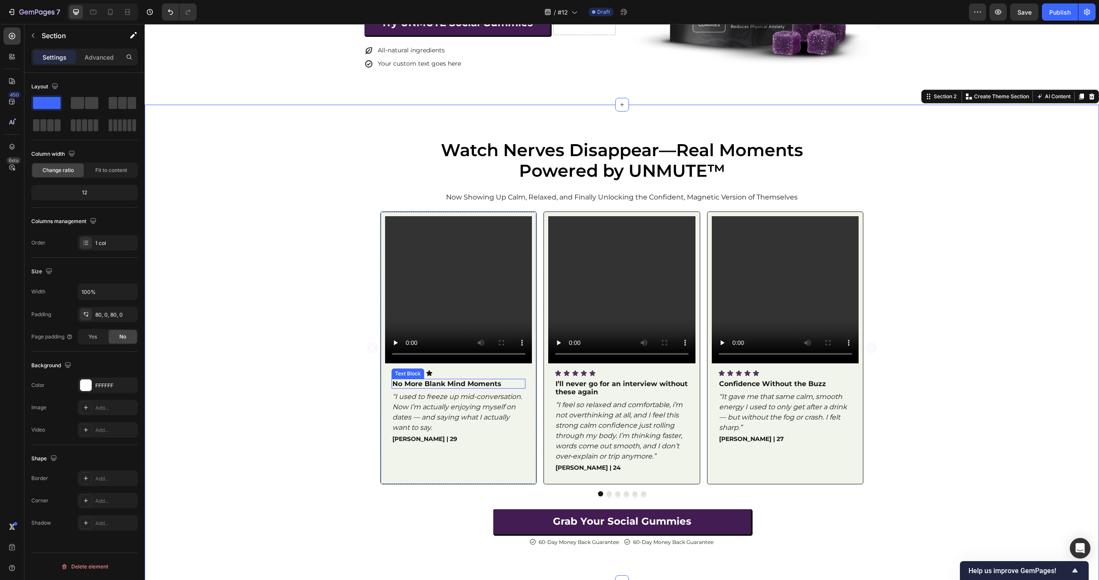
click at [493, 384] on strong "No More Blank Mind Moments" at bounding box center [446, 384] width 109 height 8
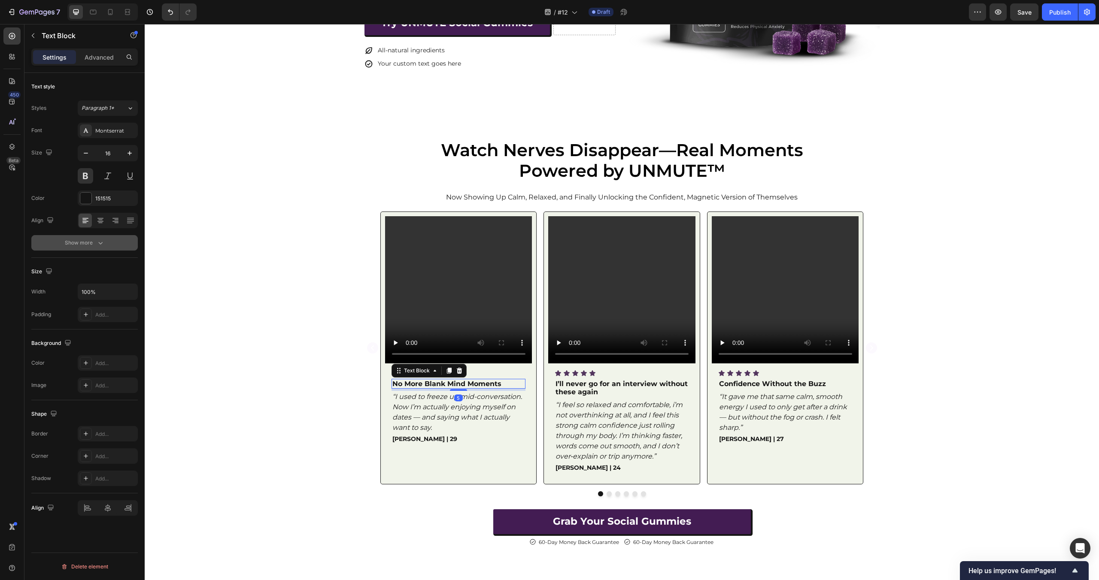
click at [113, 246] on button "Show more" at bounding box center [84, 242] width 106 height 15
click at [115, 245] on div "Normal" at bounding box center [104, 243] width 44 height 8
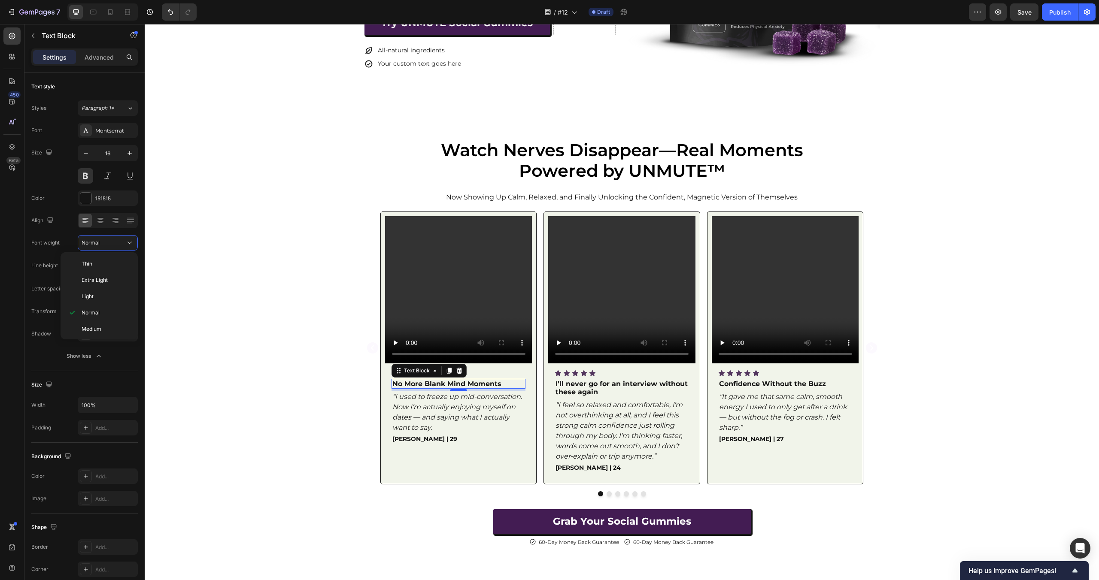
click at [458, 384] on strong "No More Blank Mind Moments" at bounding box center [446, 384] width 109 height 8
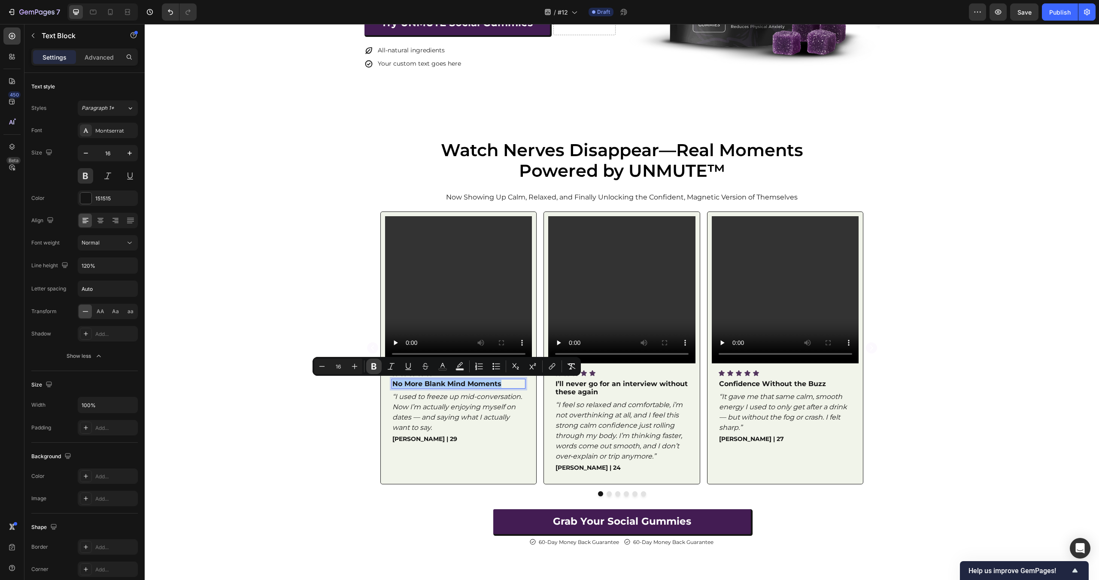
click at [375, 361] on button "Bold" at bounding box center [373, 366] width 15 height 15
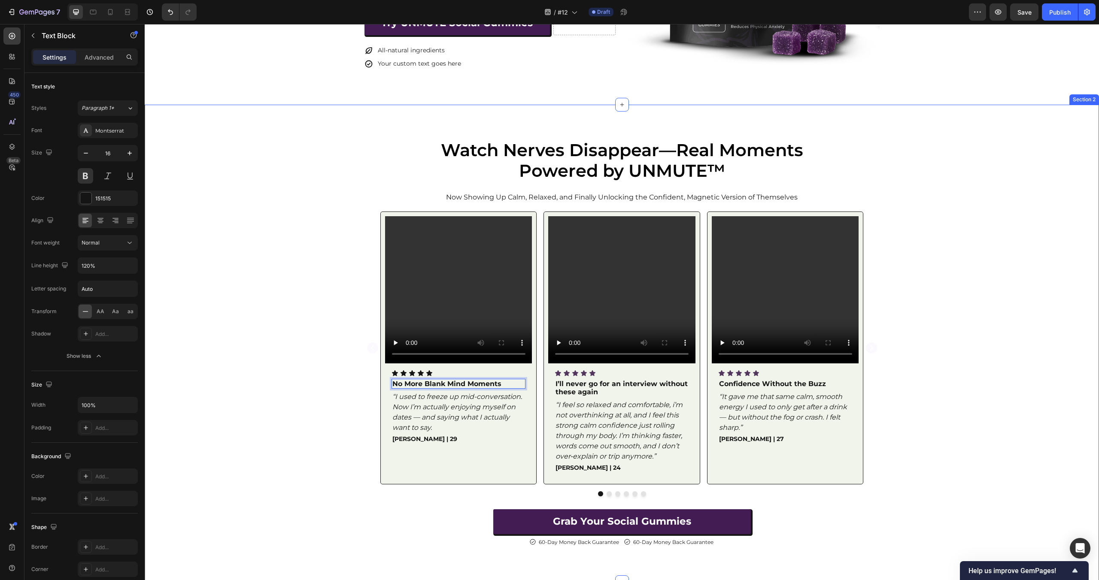
click at [288, 403] on div "Video Icon Icon Icon Icon Icon Icon List No More Blank Mind Moments Text Block …" at bounding box center [622, 354] width 954 height 285
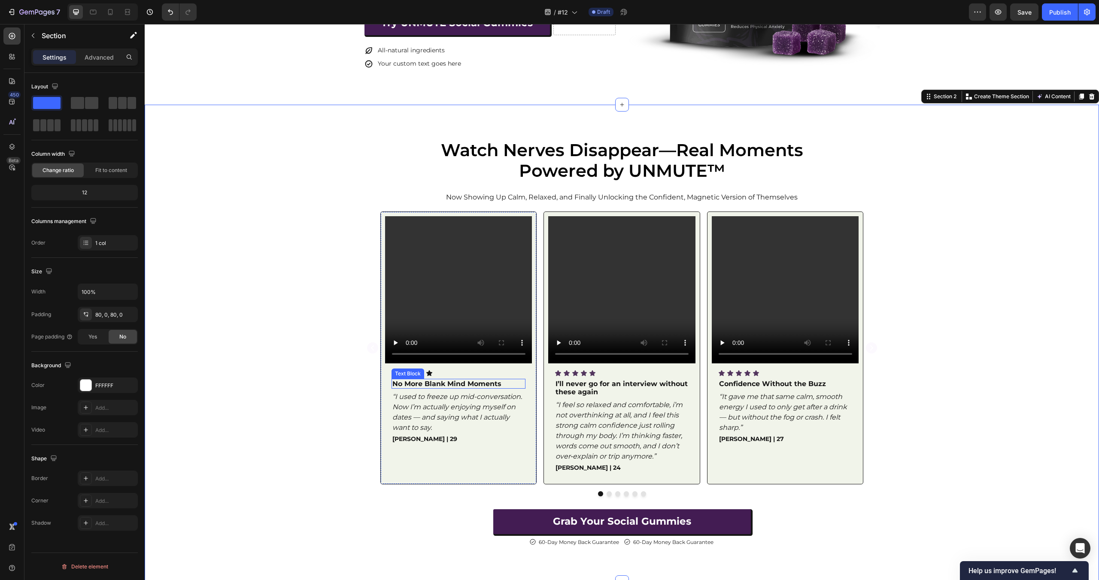
click at [430, 385] on p "No More Blank Mind Moments" at bounding box center [458, 384] width 133 height 8
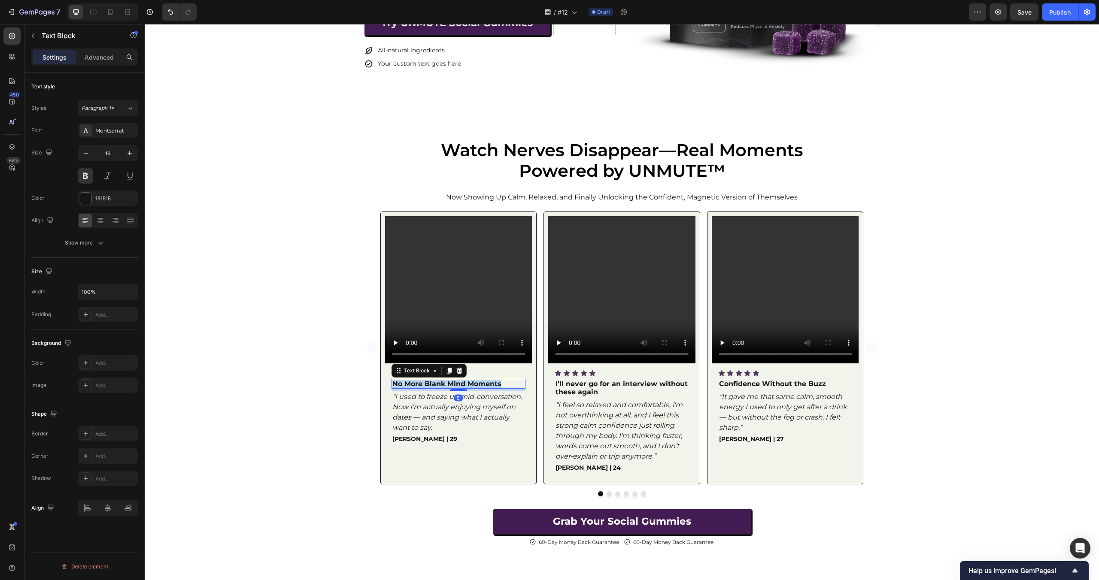
click at [430, 385] on p "No More Blank Mind Moments" at bounding box center [458, 384] width 133 height 8
click at [377, 368] on icon "Editor contextual toolbar" at bounding box center [374, 366] width 9 height 9
click at [377, 368] on div "Video Icon Icon Icon Icon Icon Icon List No More Blank Mind Moments Text Block …" at bounding box center [621, 348] width 515 height 273
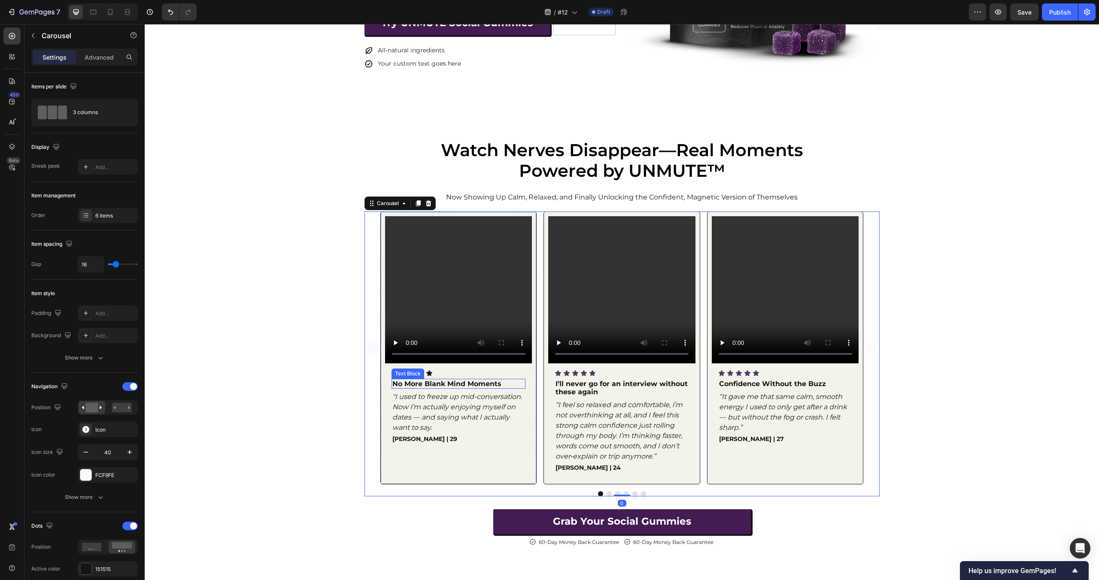
click at [458, 386] on strong "No More Blank Mind Moments" at bounding box center [446, 384] width 109 height 8
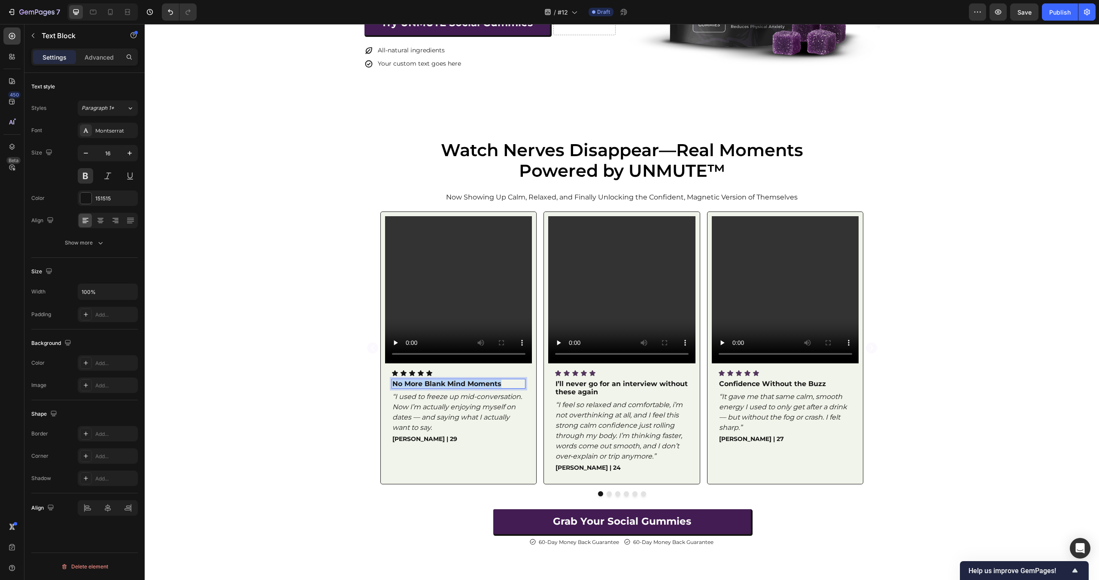
click at [458, 386] on strong "No More Blank Mind Moments" at bounding box center [446, 384] width 109 height 8
click at [376, 367] on icon "Editor contextual toolbar" at bounding box center [373, 367] width 5 height 6
click at [86, 177] on button at bounding box center [85, 175] width 15 height 15
click at [96, 242] on icon "button" at bounding box center [100, 243] width 9 height 9
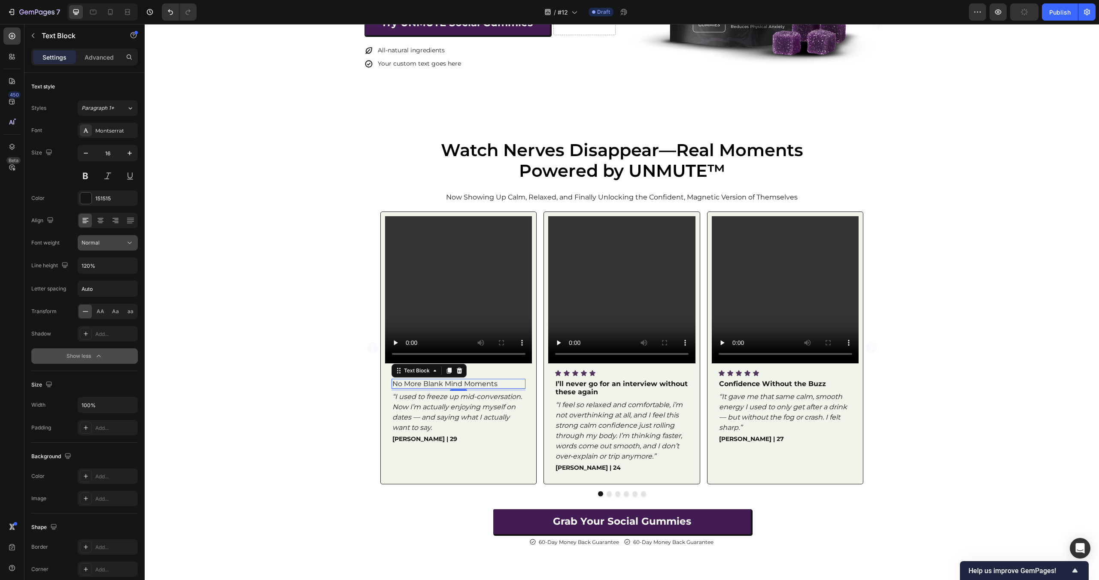
click at [135, 244] on button "Normal" at bounding box center [108, 242] width 60 height 15
click at [109, 322] on div "Medium" at bounding box center [97, 329] width 67 height 16
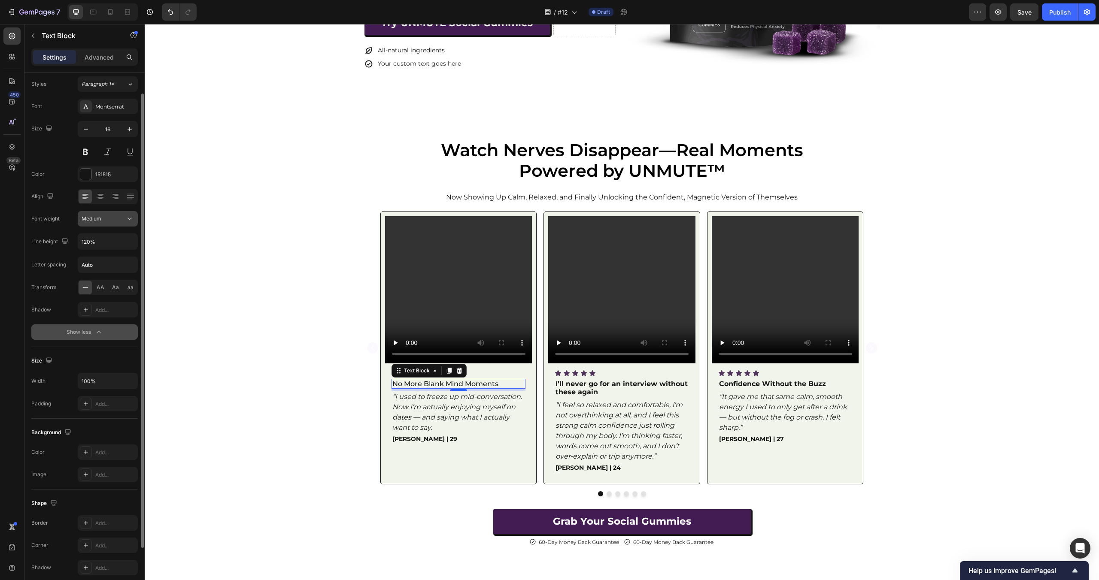
click at [111, 220] on div "Medium" at bounding box center [104, 219] width 44 height 8
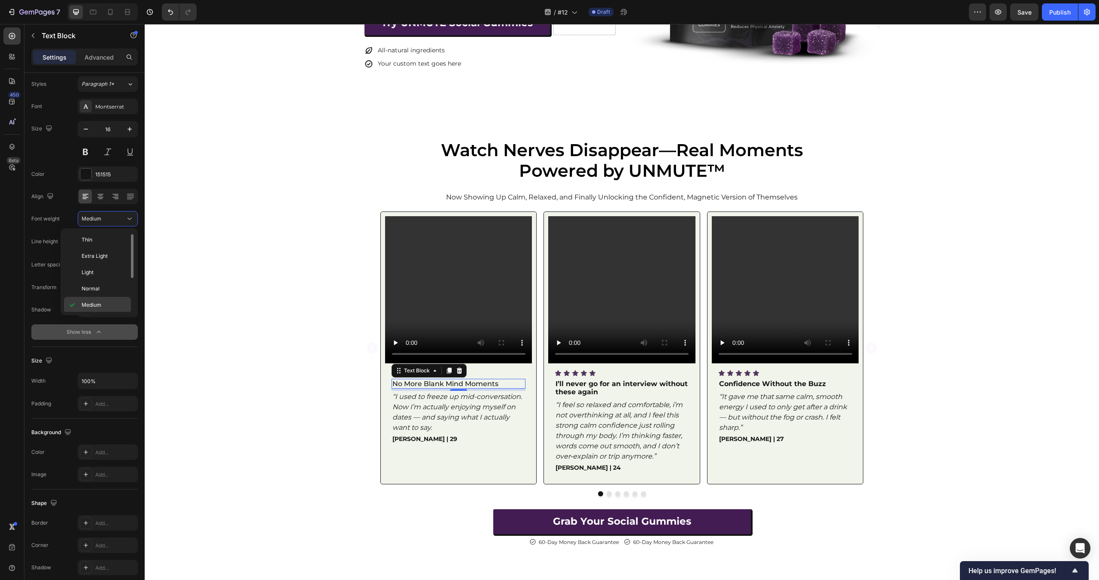
scroll to position [24, 0]
click at [109, 298] on p "Semi Bold" at bounding box center [104, 297] width 45 height 8
click at [200, 353] on div "Video Icon Icon Icon Icon Icon Icon List No More Blank Mind Moments Text Block …" at bounding box center [622, 354] width 954 height 285
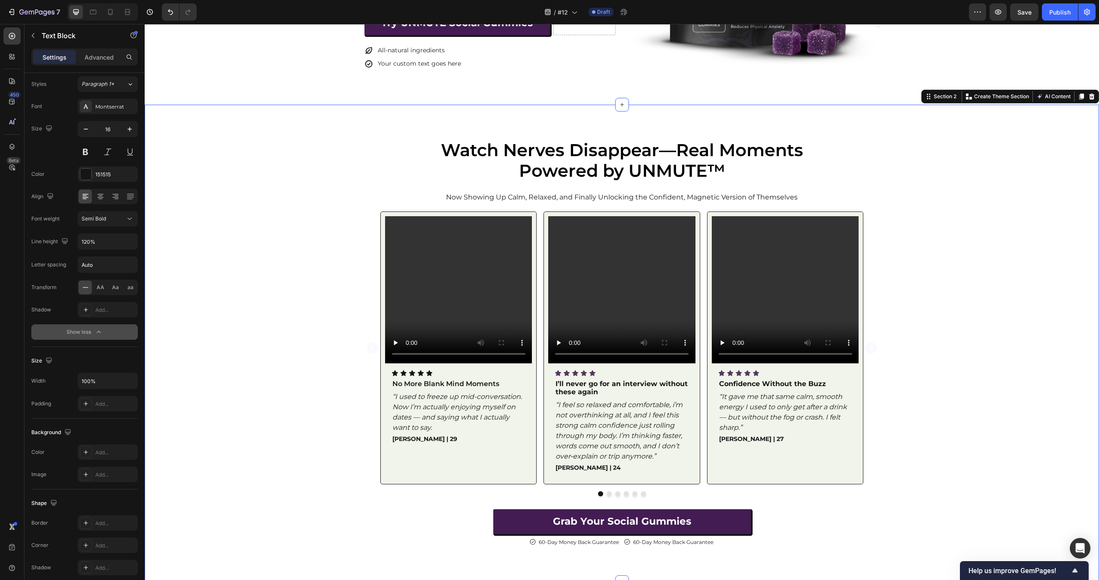
click at [200, 353] on div "Video Icon Icon Icon Icon Icon Icon List No More Blank Mind Moments Text Block …" at bounding box center [622, 354] width 954 height 285
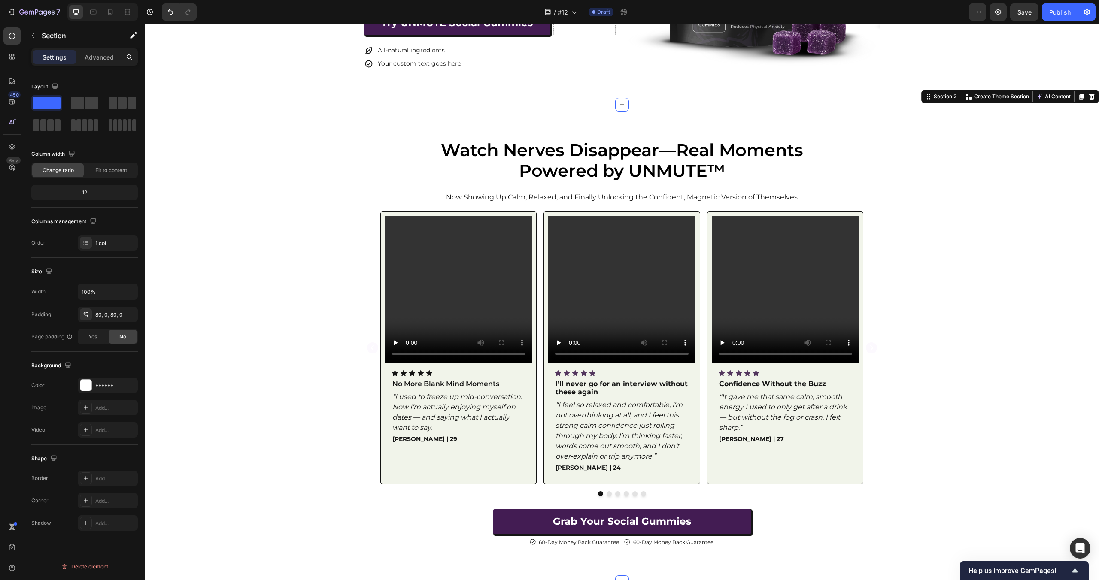
scroll to position [0, 0]
click at [469, 385] on p "No More Blank Mind Moments" at bounding box center [458, 384] width 133 height 8
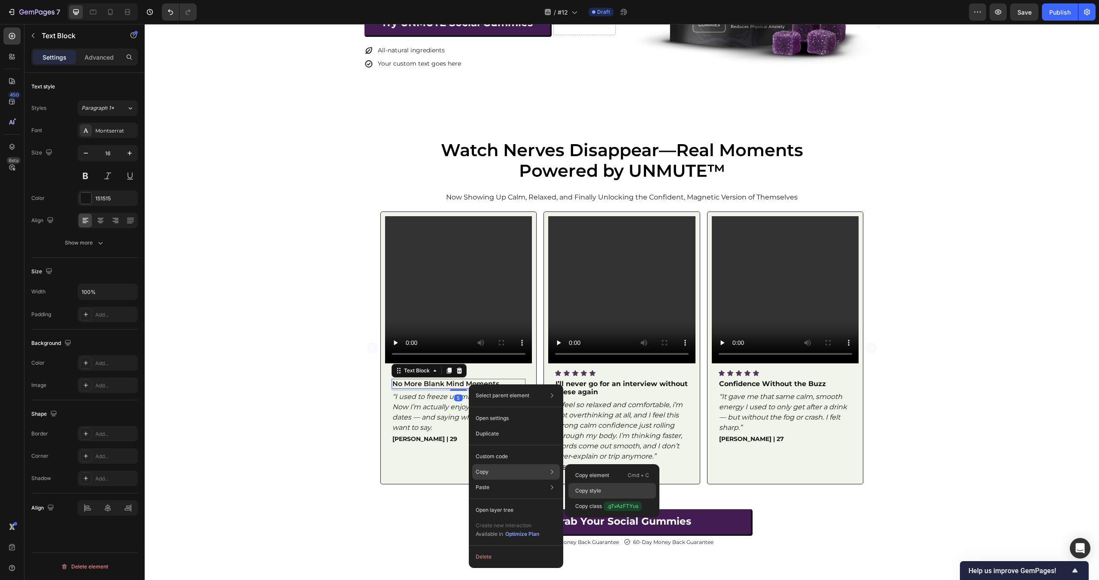
click at [596, 495] on div "Copy style" at bounding box center [612, 490] width 88 height 15
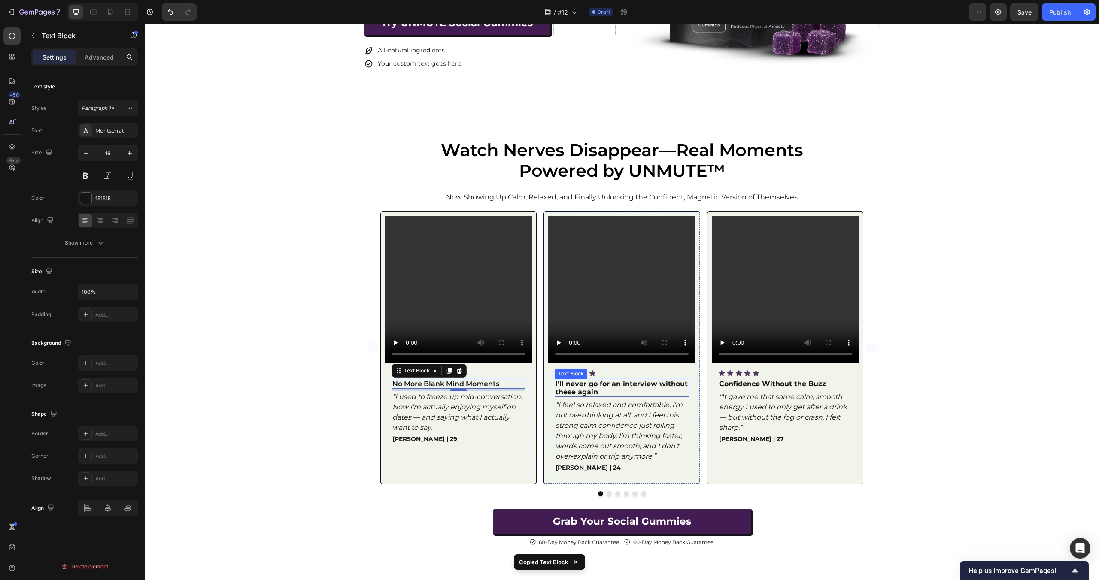
click at [597, 388] on strong "I’ll never go for an interview without these again" at bounding box center [621, 388] width 132 height 16
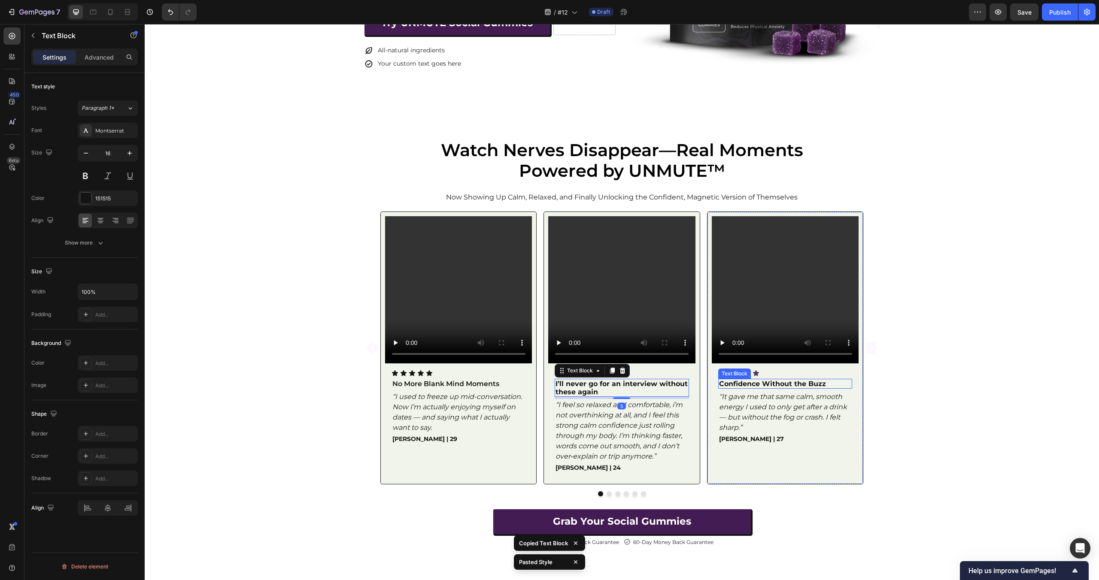
click at [770, 386] on strong "Confidence Without the Buzz" at bounding box center [772, 384] width 107 height 8
click at [608, 387] on strong "I’ll never go for an interview without these again" at bounding box center [621, 388] width 132 height 16
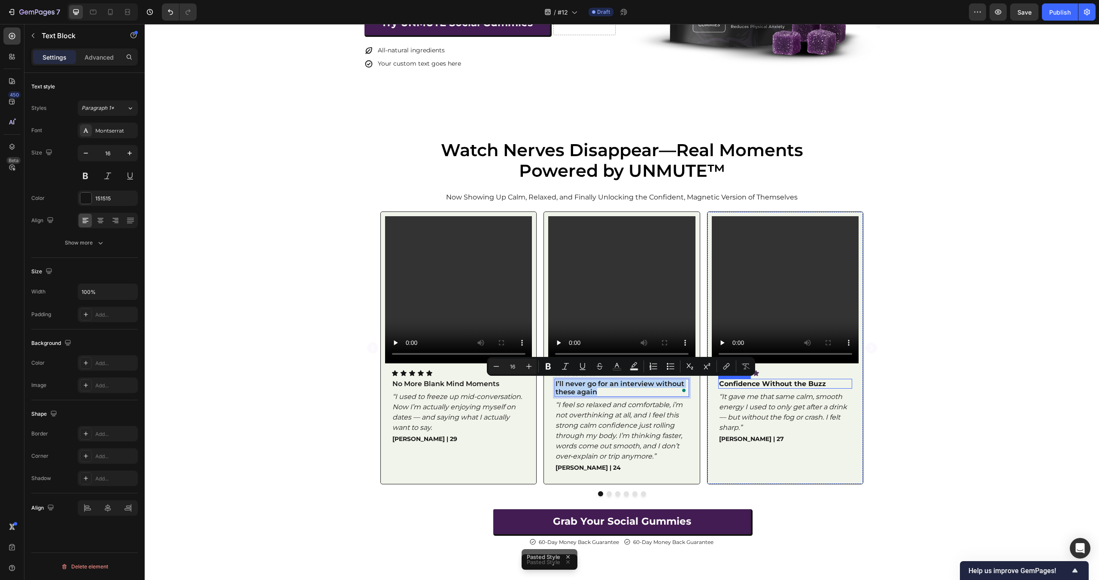
click at [754, 384] on strong "Confidence Without the Buzz" at bounding box center [772, 384] width 107 height 8
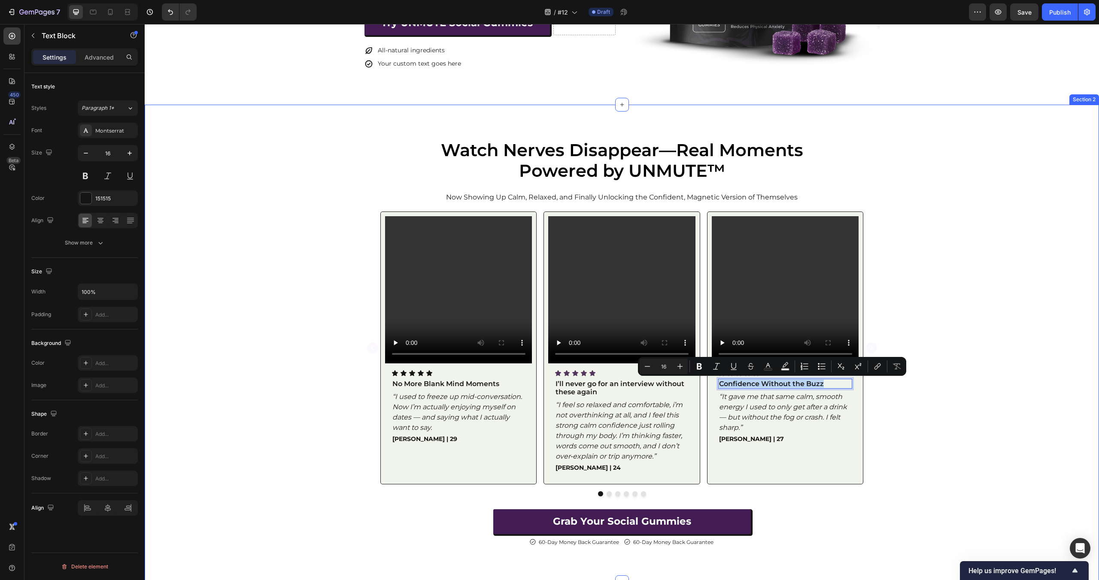
click at [958, 408] on div "Video Icon Icon Icon Icon Icon Icon List No More Blank Mind Moments Text Block …" at bounding box center [622, 354] width 954 height 285
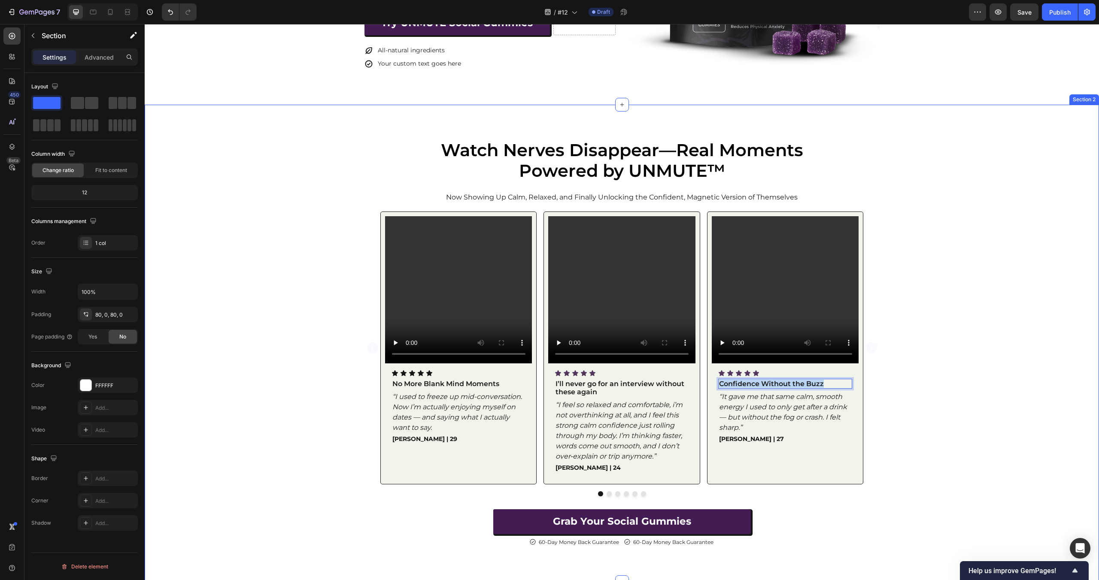
click at [958, 408] on div "Video Icon Icon Icon Icon Icon Icon List No More Blank Mind Moments Text Block …" at bounding box center [622, 354] width 954 height 285
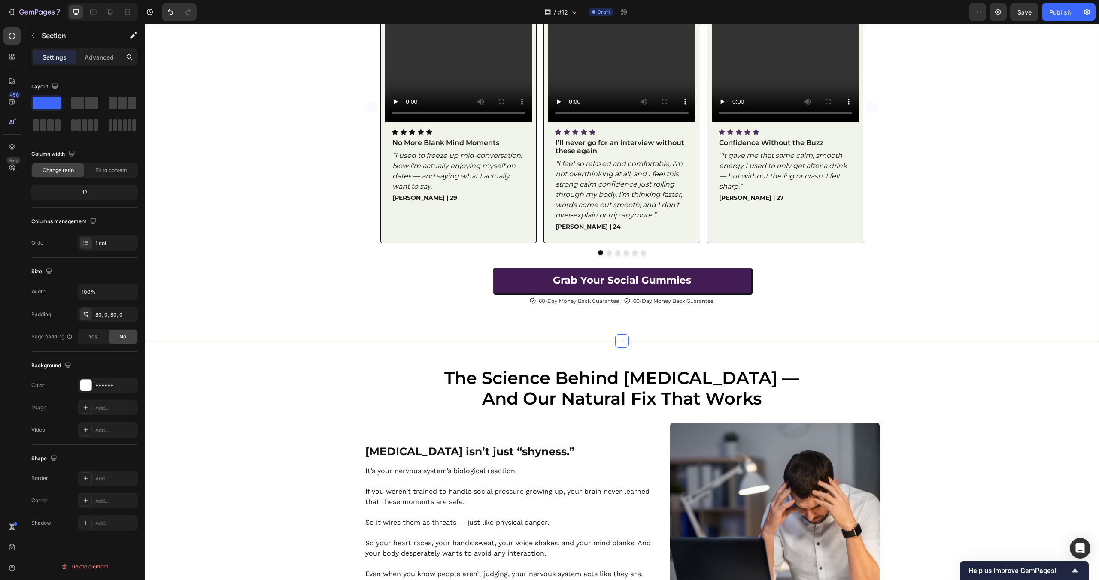
scroll to position [384, 0]
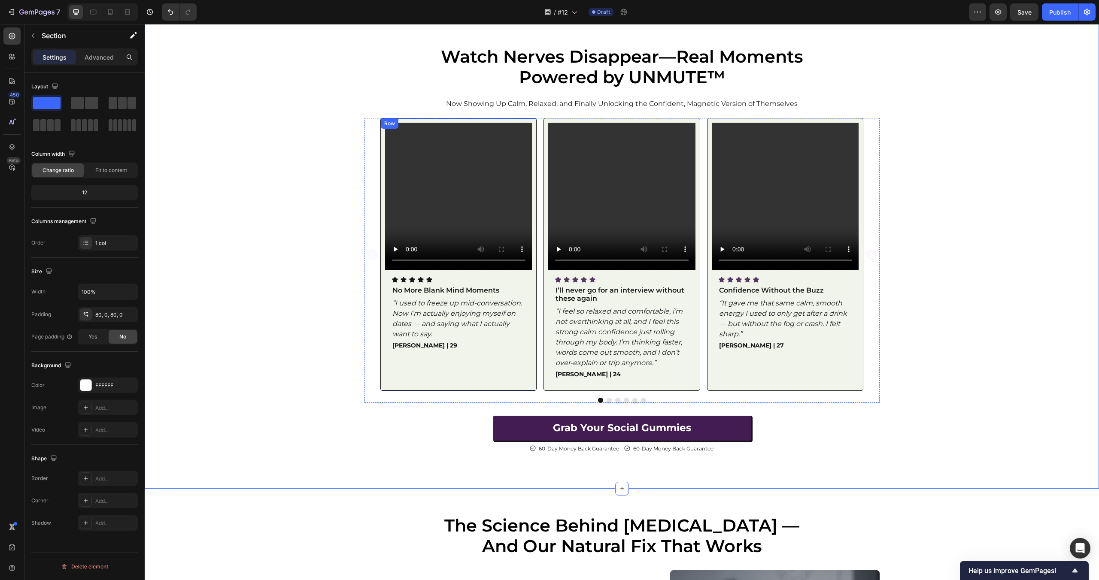
click at [531, 274] on div "Video Icon Icon Icon Icon Icon Icon List No More Blank Mind Moments Text Block …" at bounding box center [458, 255] width 147 height 264
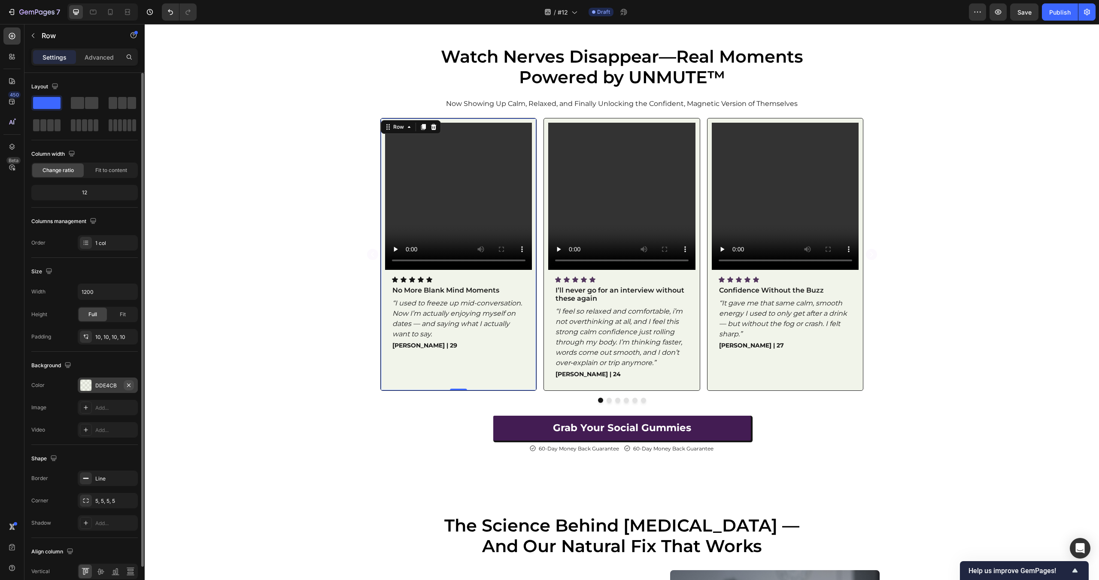
click at [128, 384] on icon "button" at bounding box center [128, 385] width 7 height 7
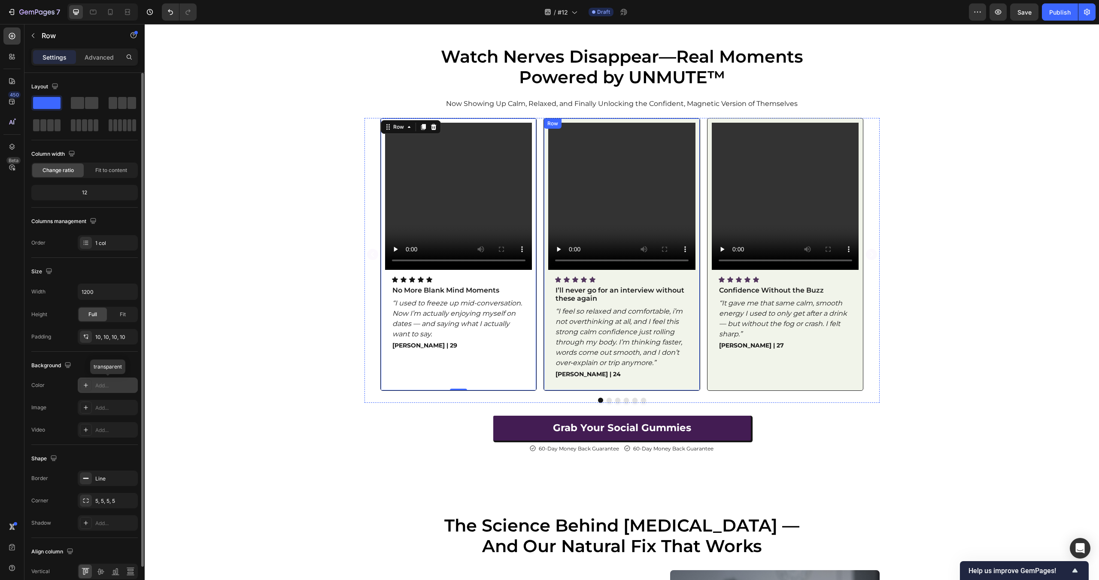
click at [696, 280] on div "Video Icon Icon Icon Icon Icon Icon List I’ll never go for an interview without…" at bounding box center [621, 254] width 157 height 273
click at [131, 385] on icon "button" at bounding box center [128, 385] width 7 height 7
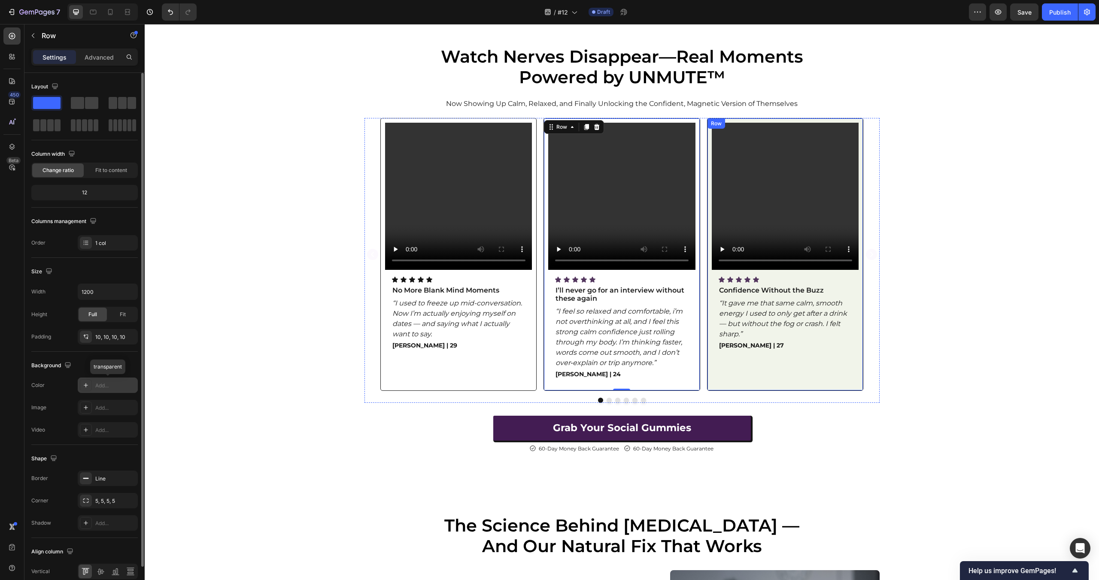
click at [860, 275] on div "Video Icon Icon Icon Icon Icon Icon List Confidence Without the Buzz Text Block…" at bounding box center [785, 254] width 157 height 273
click at [130, 383] on icon "button" at bounding box center [128, 385] width 7 height 7
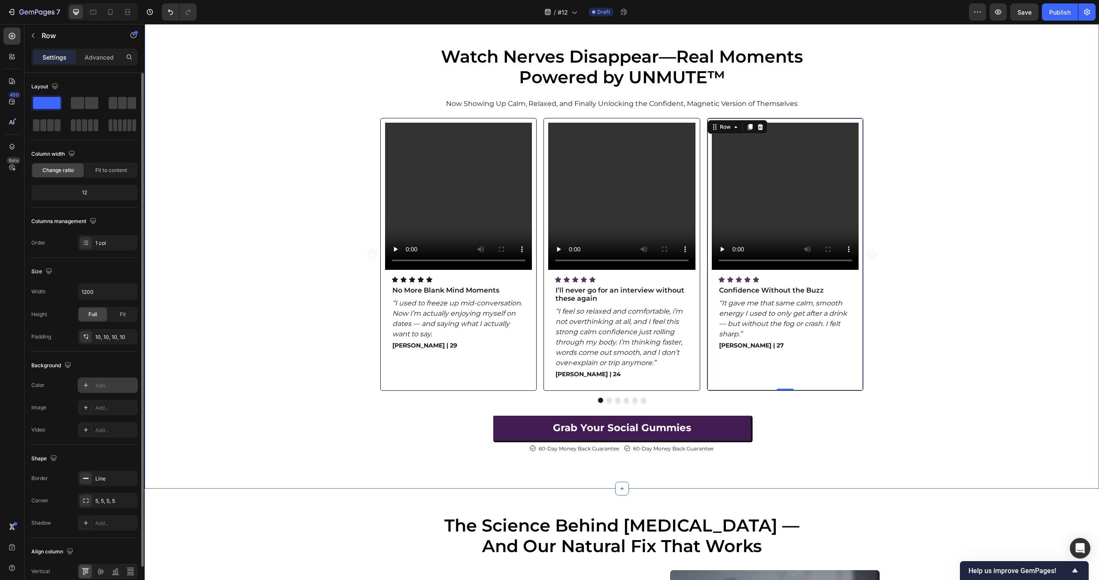
click at [239, 348] on div "Video Icon Icon Icon Icon Icon Icon List No More Blank Mind Moments Text Block …" at bounding box center [622, 260] width 954 height 285
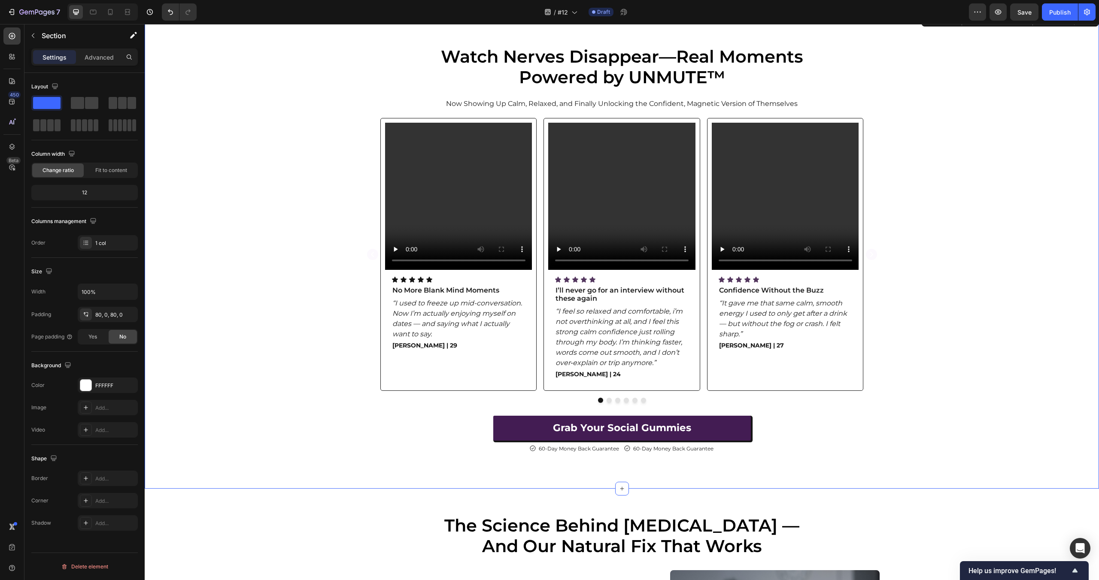
click at [264, 485] on div "Watch Nerves Disappear—Real Moments Powered by UNMUTE™ Heading Now Showing Up C…" at bounding box center [622, 250] width 954 height 478
click at [312, 267] on div "Video Icon Icon Icon Icon Icon Icon List No More Blank Mind Moments Text Block …" at bounding box center [622, 260] width 954 height 285
click at [108, 386] on div "FFFFFF" at bounding box center [107, 386] width 25 height 8
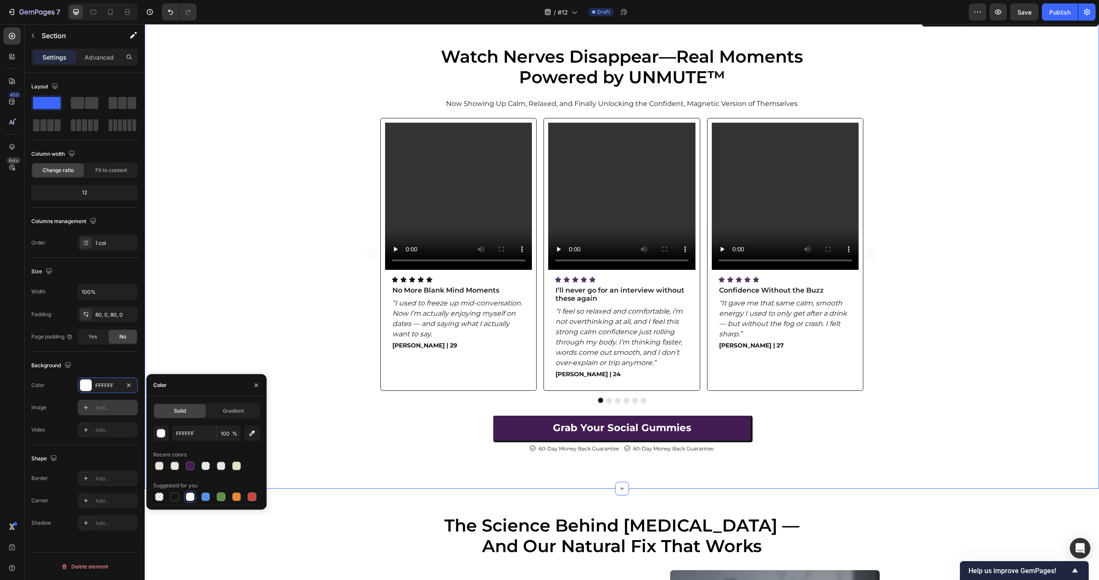
click at [100, 408] on div "Add..." at bounding box center [115, 408] width 40 height 8
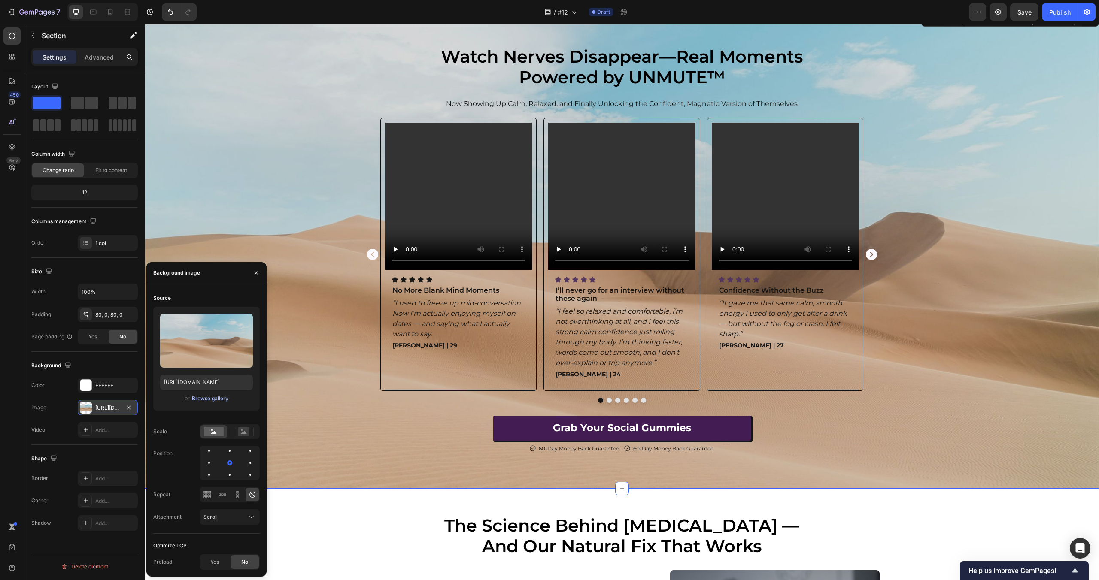
click at [212, 397] on div "Browse gallery" at bounding box center [210, 399] width 36 height 8
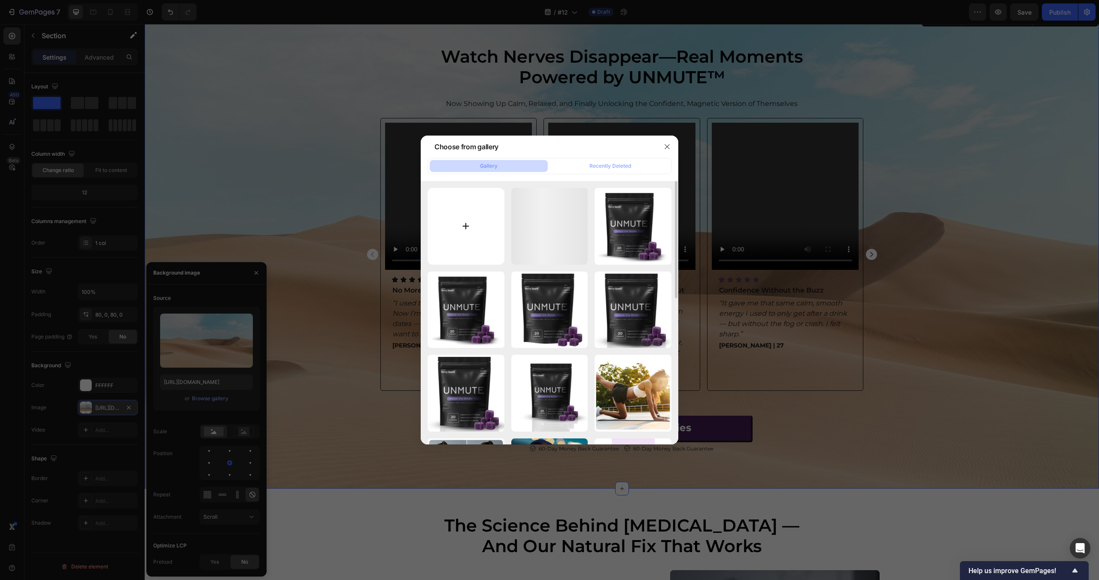
click at [461, 236] on input "file" at bounding box center [466, 226] width 77 height 77
type input "C:\fakepath\Untitled design (37).png"
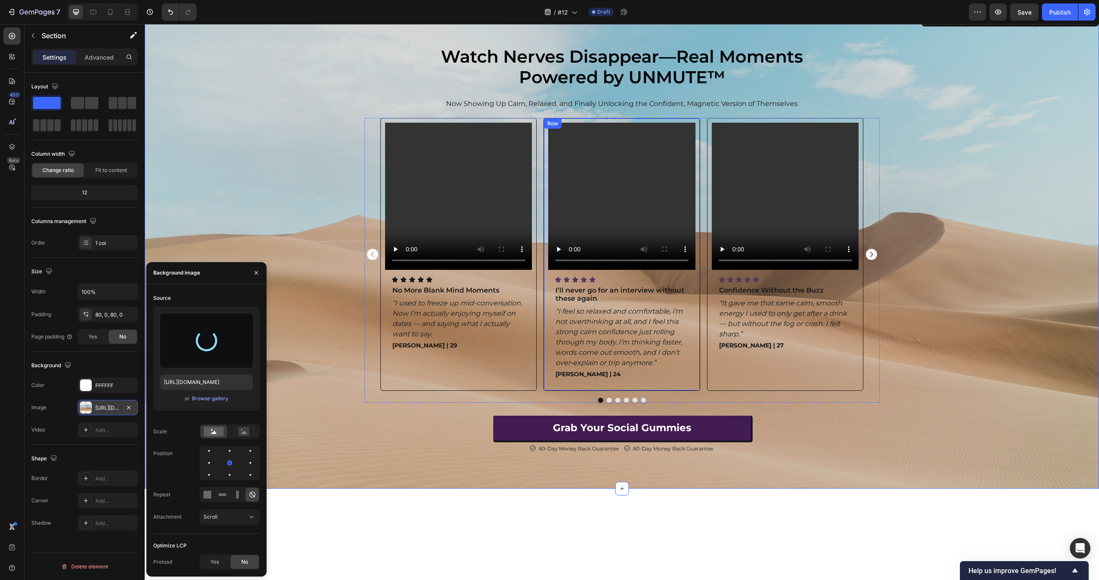
scroll to position [237, 0]
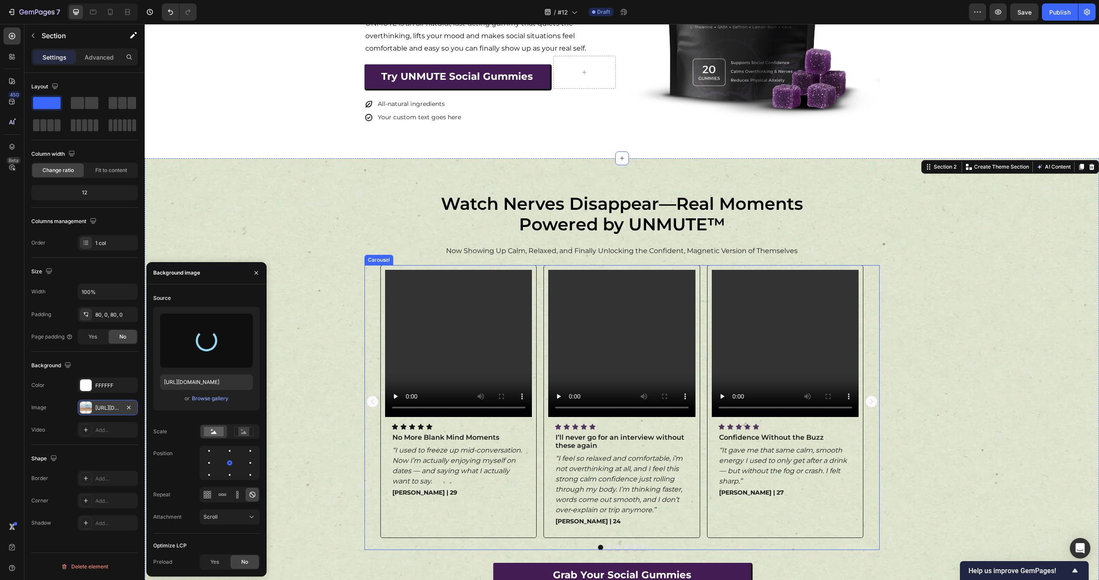
type input "https://cdn.shopify.com/s/files/1/0712/0073/5417/files/gempages_574612042166567…"
click at [89, 361] on div "Background" at bounding box center [84, 366] width 106 height 14
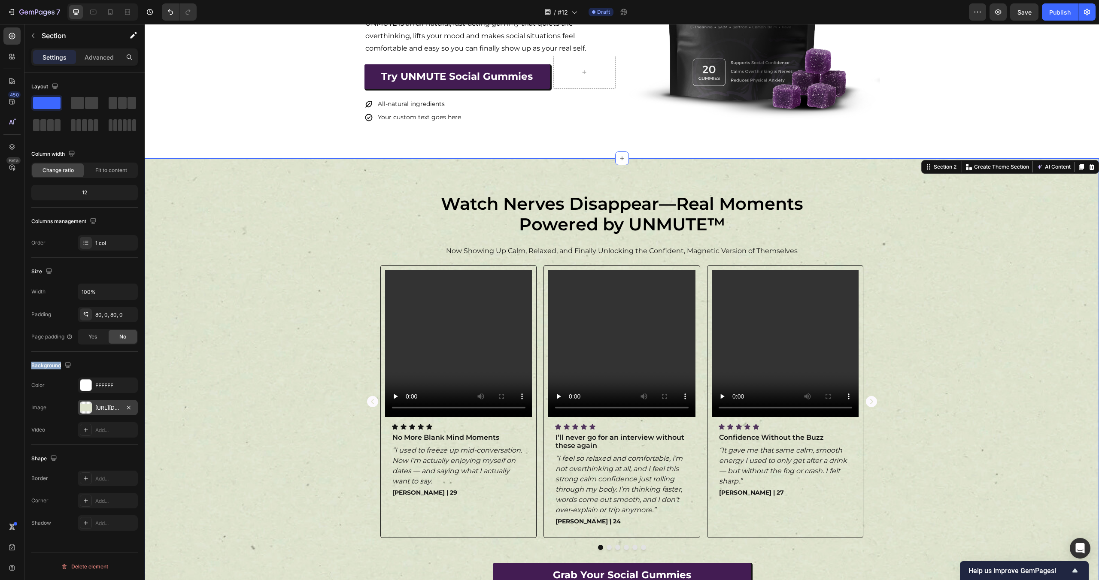
click at [89, 361] on div "Background" at bounding box center [84, 366] width 106 height 14
click at [528, 420] on div "Video Icon Icon Icon Icon Icon Icon List No More Blank Mind Moments Text Block …" at bounding box center [458, 402] width 147 height 264
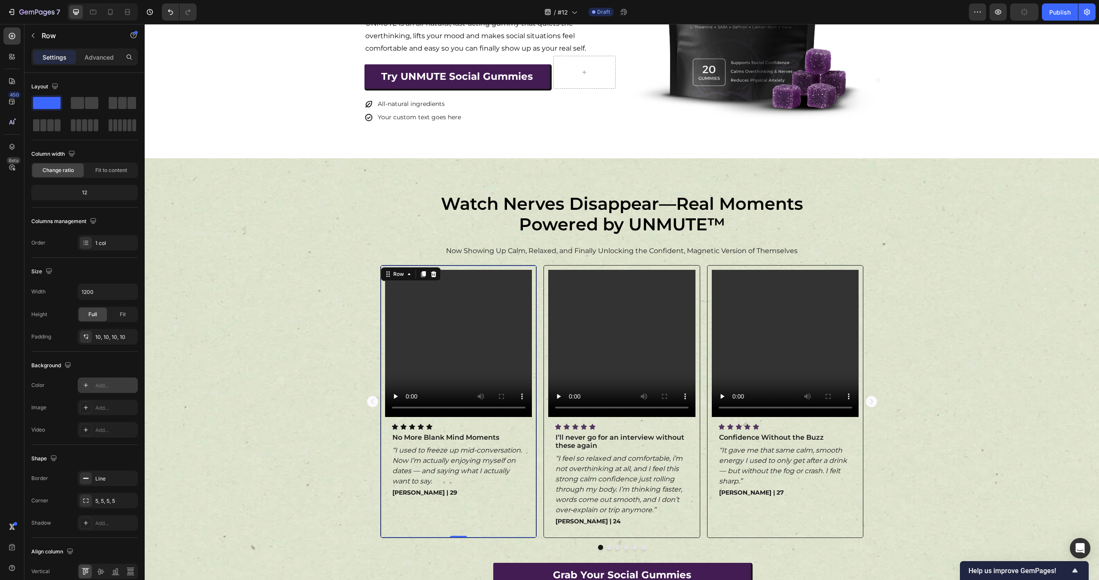
click at [106, 385] on div "Add..." at bounding box center [115, 386] width 40 height 8
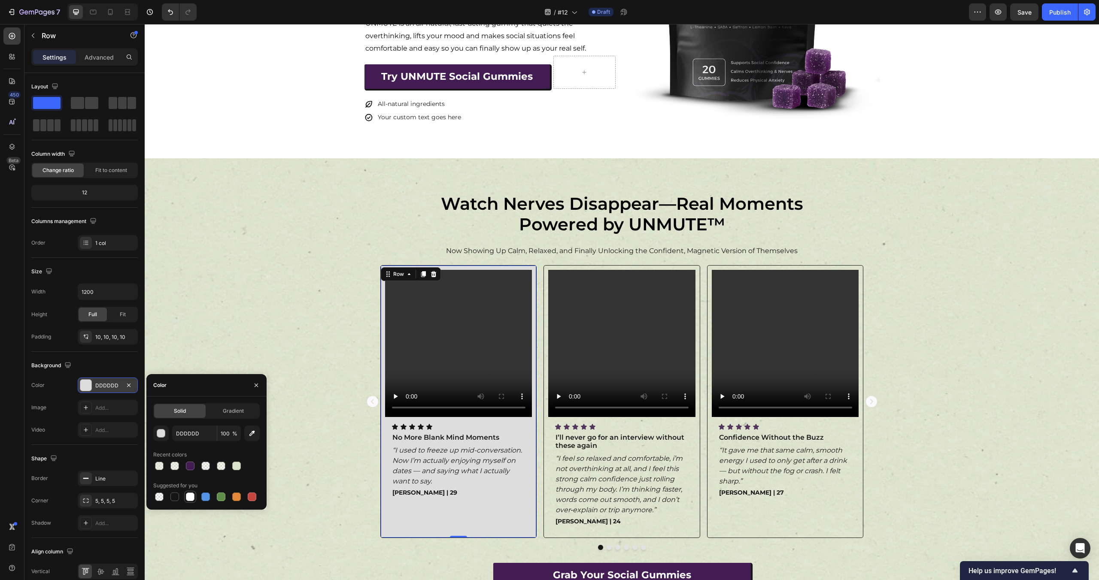
click at [193, 498] on div at bounding box center [190, 497] width 9 height 9
type input "FFFFFF"
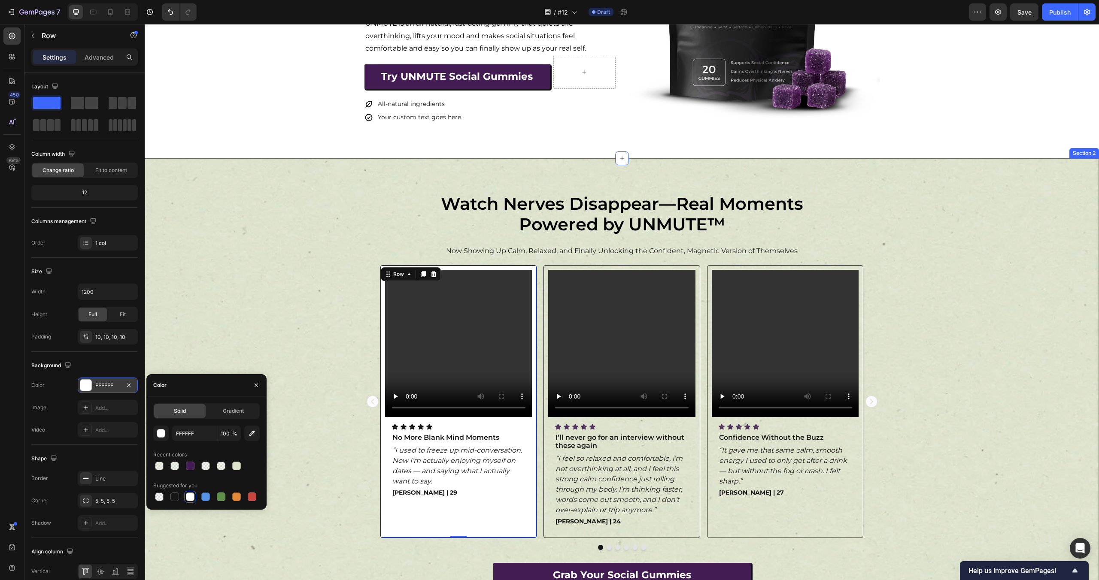
click at [258, 339] on div "Video Icon Icon Icon Icon Icon Icon List No More Blank Mind Moments Text Block …" at bounding box center [622, 407] width 954 height 285
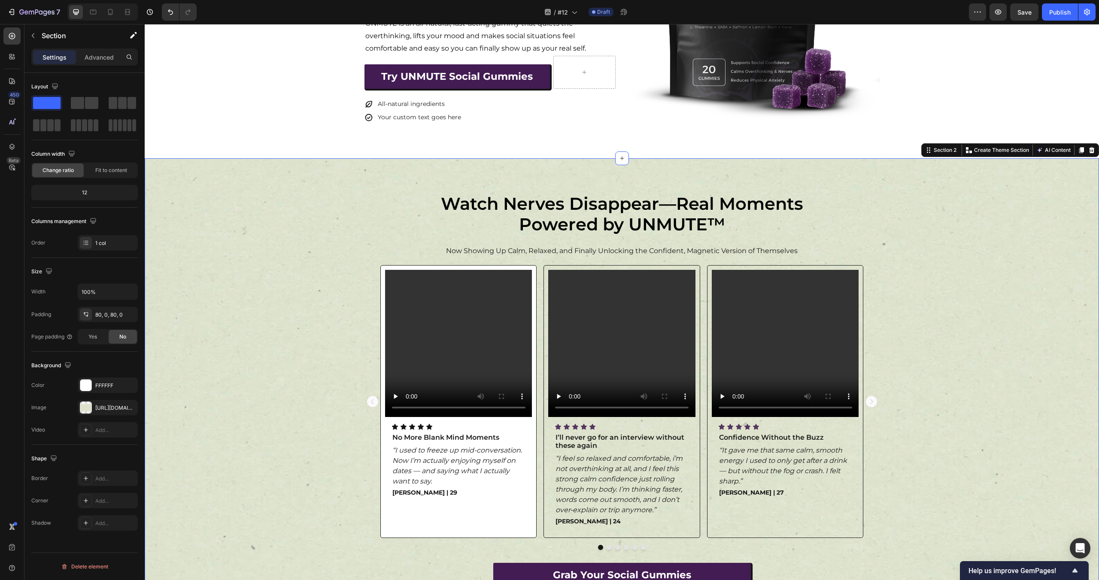
click at [258, 339] on div "Video Icon Icon Icon Icon Icon Icon List No More Blank Mind Moments Text Block …" at bounding box center [622, 407] width 954 height 285
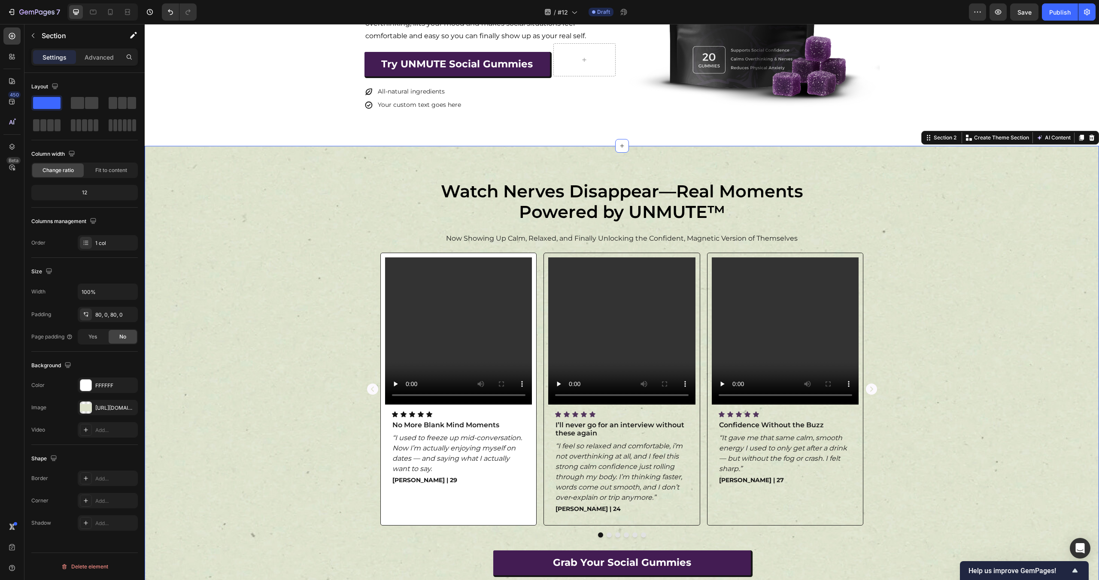
scroll to position [256, 0]
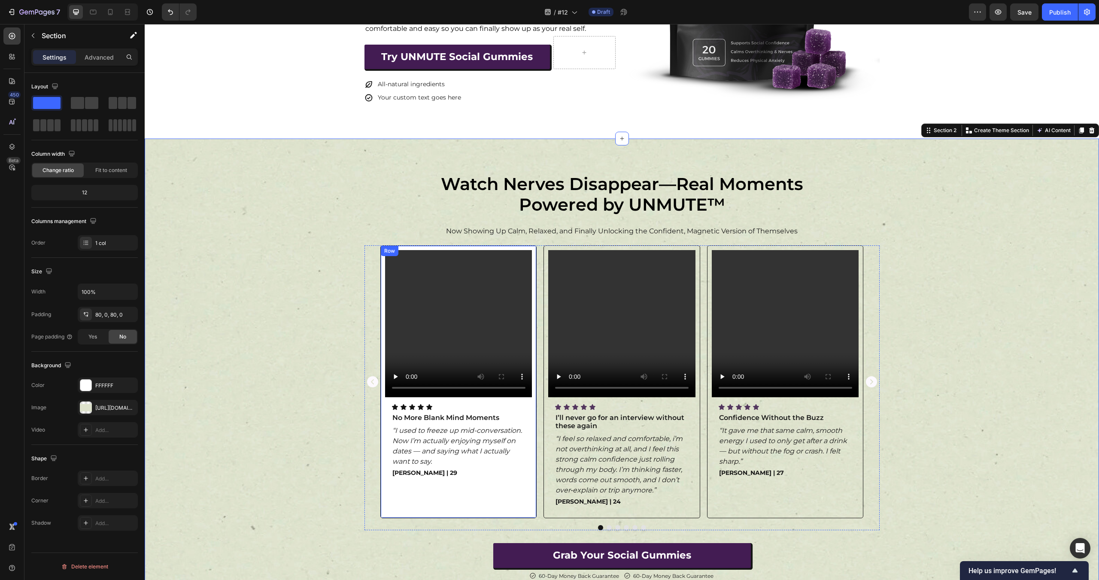
click at [534, 249] on div "Video Icon Icon Icon Icon Icon Icon List No More Blank Mind Moments Text Block …" at bounding box center [458, 382] width 157 height 273
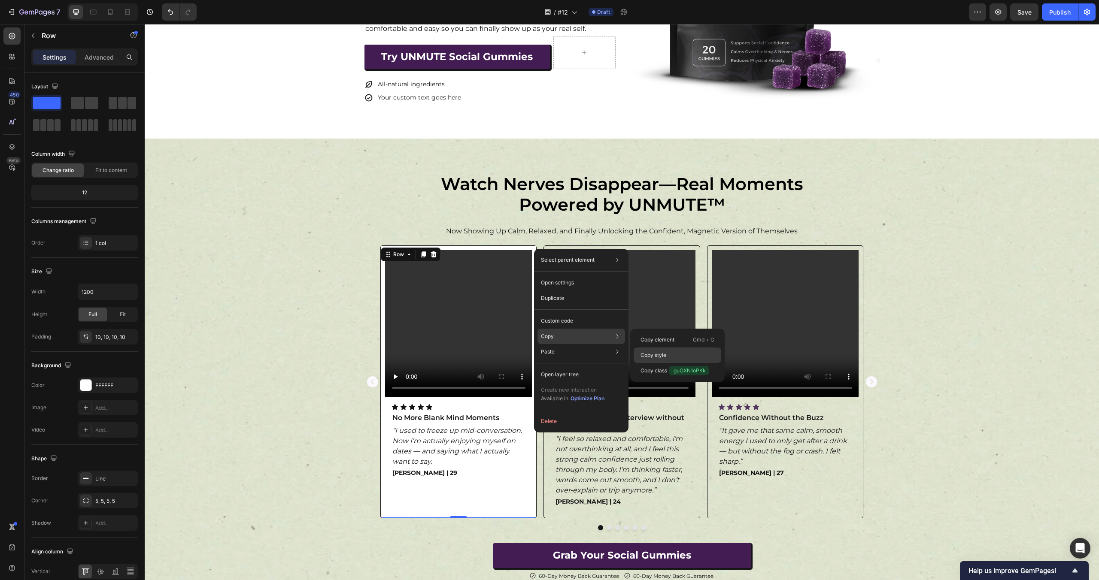
click at [672, 355] on div "Copy style" at bounding box center [678, 355] width 88 height 15
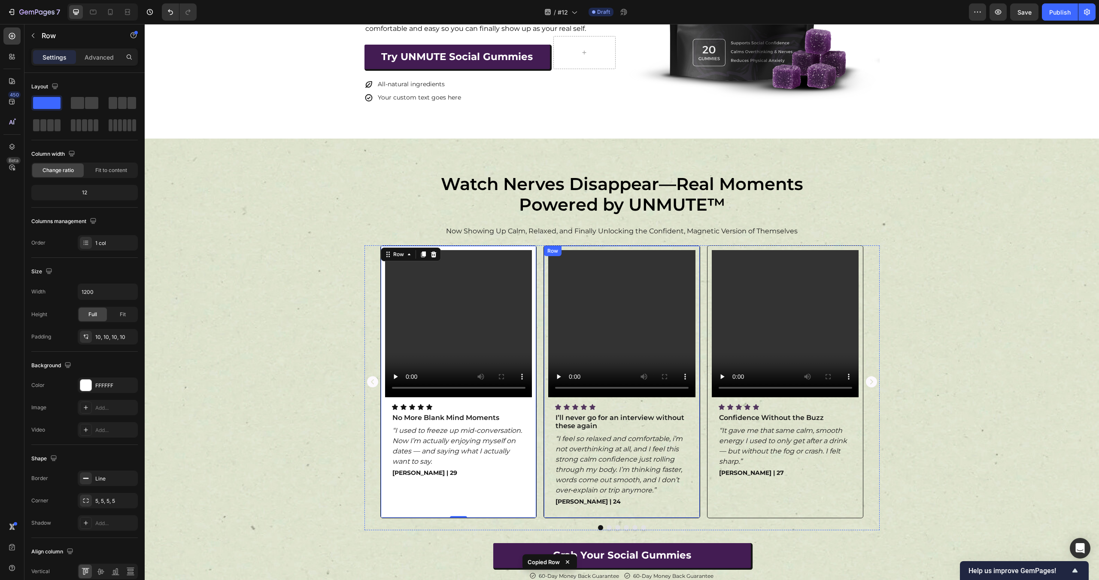
click at [697, 248] on div "Video Icon Icon Icon Icon Icon Icon List I’ll never go for an interview without…" at bounding box center [621, 382] width 157 height 273
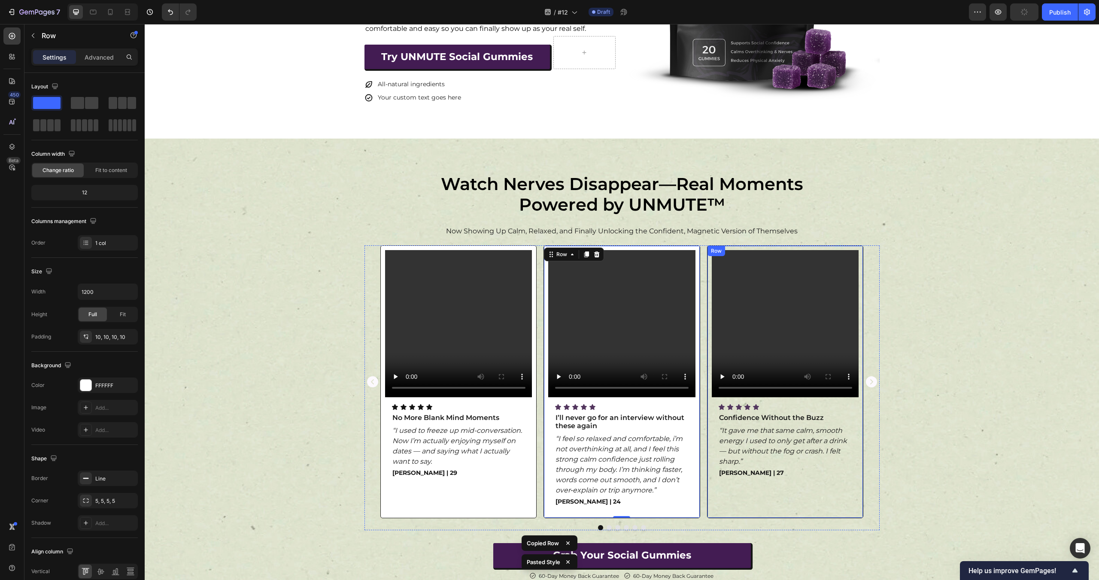
click at [859, 248] on div "Video Icon Icon Icon Icon Icon Icon List Confidence Without the Buzz Text Block…" at bounding box center [785, 382] width 157 height 273
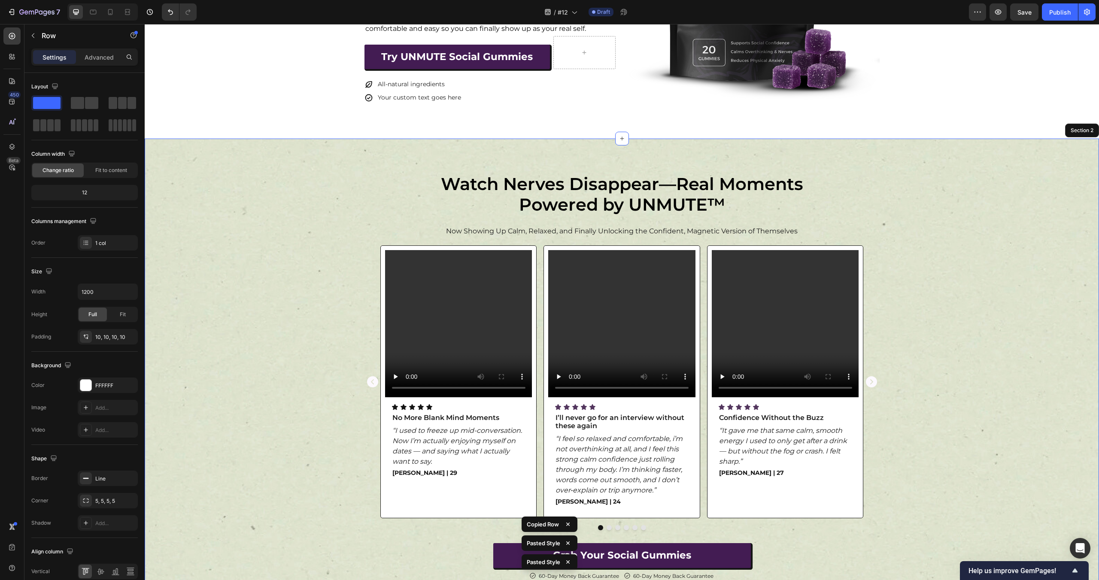
click at [948, 267] on div "Video Icon Icon Icon Icon Icon Icon List No More Blank Mind Moments Text Block …" at bounding box center [622, 388] width 954 height 285
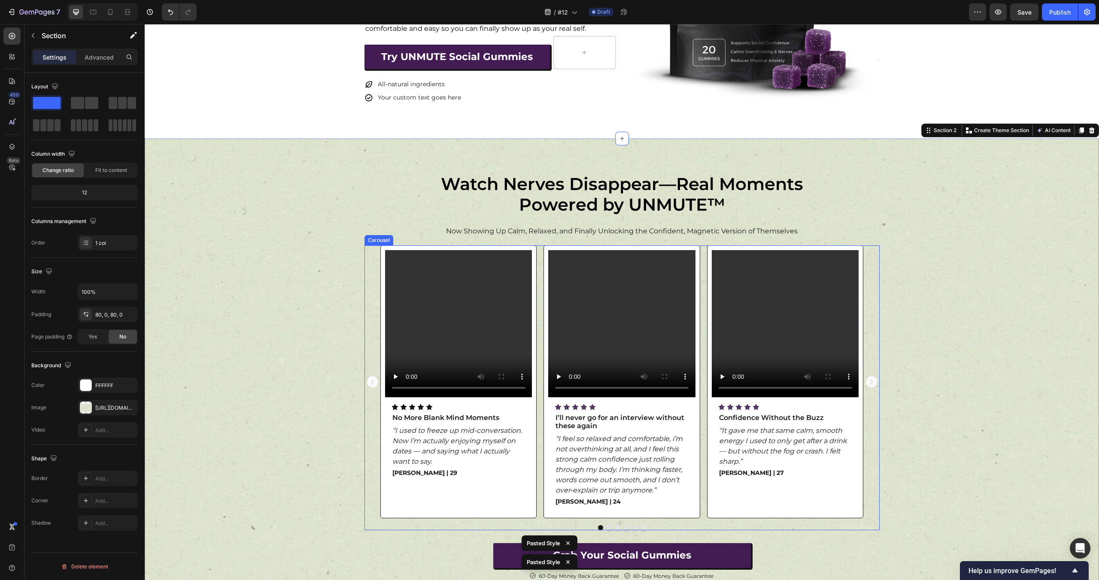
click at [376, 324] on div "Video Icon Icon Icon Icon Icon Icon List No More Blank Mind Moments Text Block …" at bounding box center [621, 382] width 515 height 273
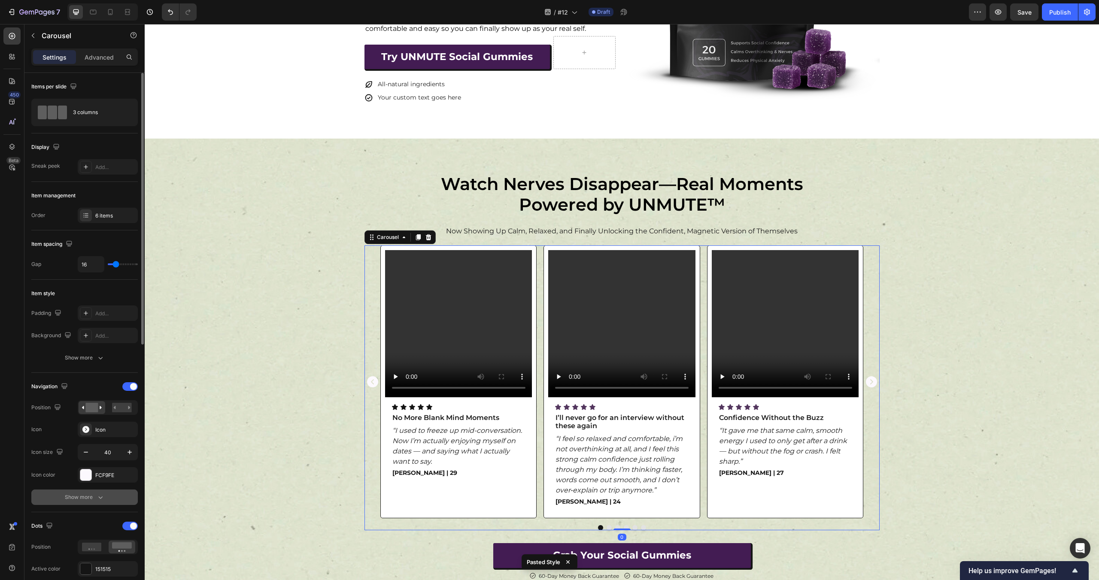
click at [94, 497] on div "Show more" at bounding box center [85, 497] width 40 height 9
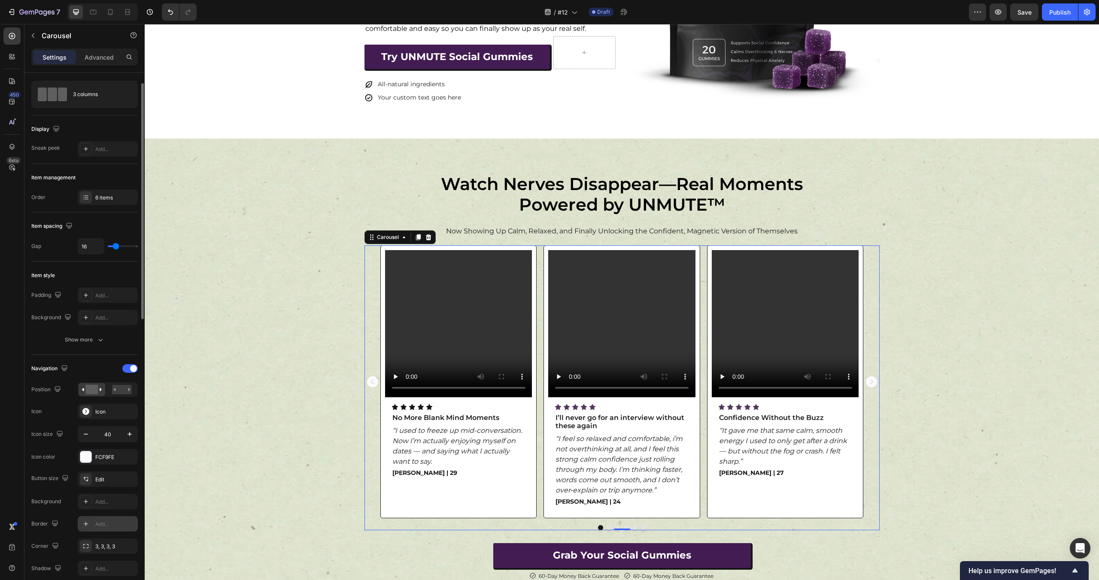
scroll to position [20, 0]
click at [102, 524] on div "Add..." at bounding box center [115, 523] width 40 height 8
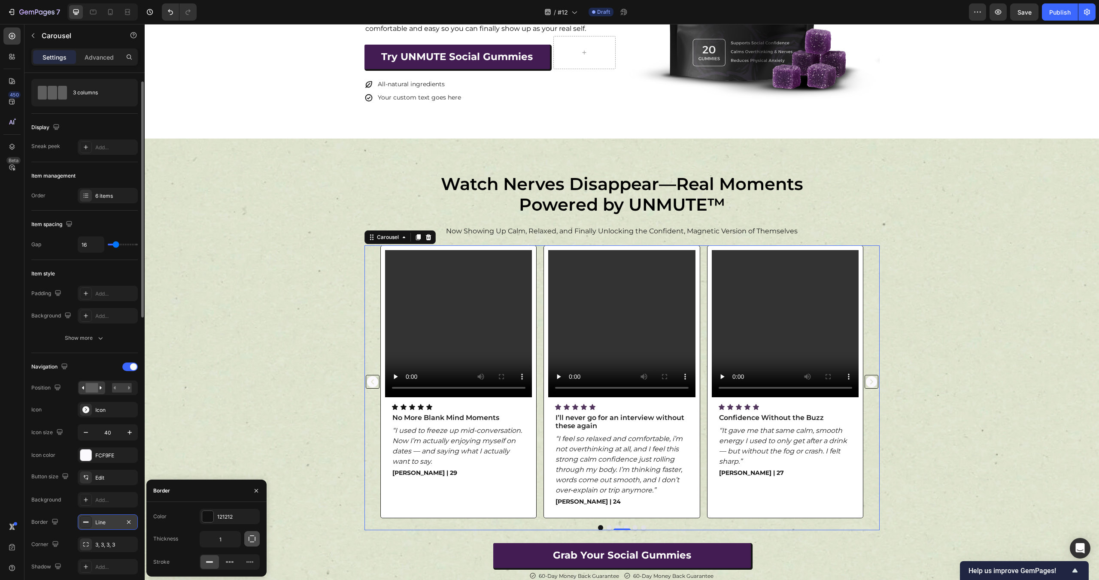
click at [252, 540] on icon "button" at bounding box center [252, 539] width 9 height 9
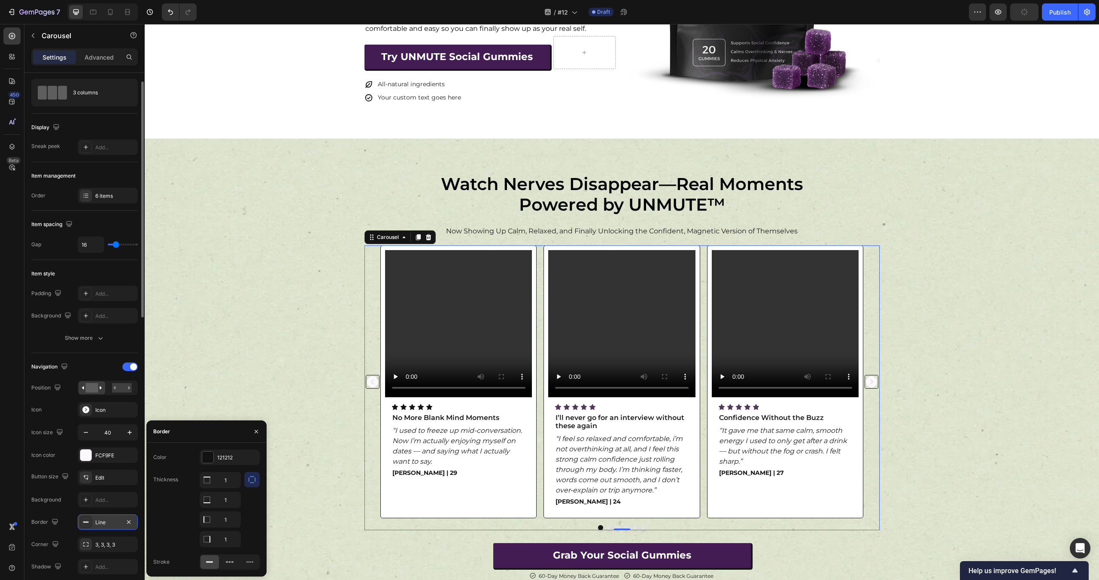
click at [255, 516] on div at bounding box center [251, 510] width 15 height 76
click at [256, 429] on icon "button" at bounding box center [256, 431] width 7 height 7
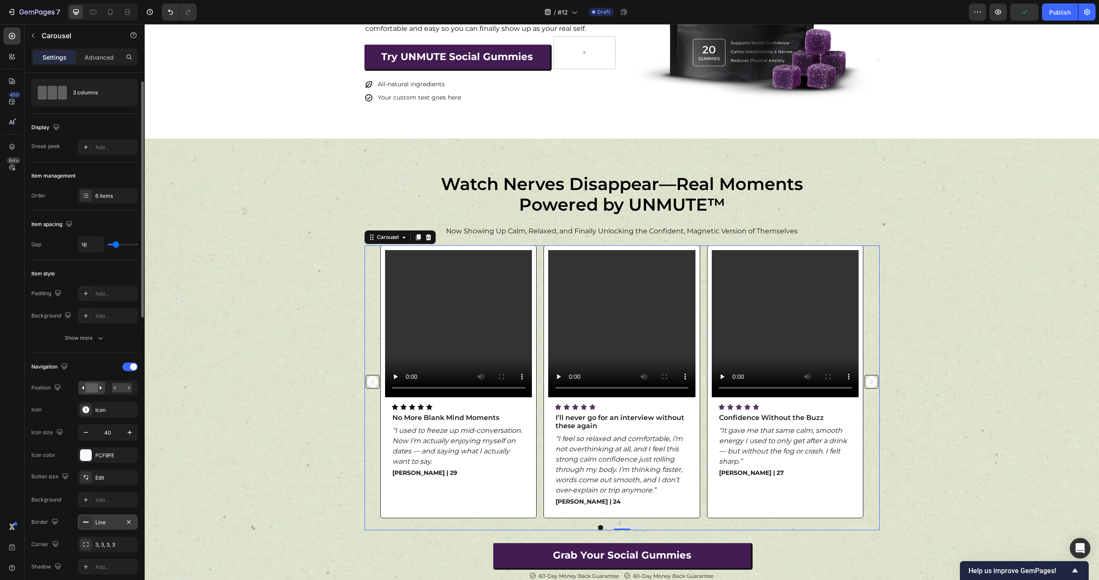
click at [98, 523] on div "Line" at bounding box center [107, 523] width 25 height 8
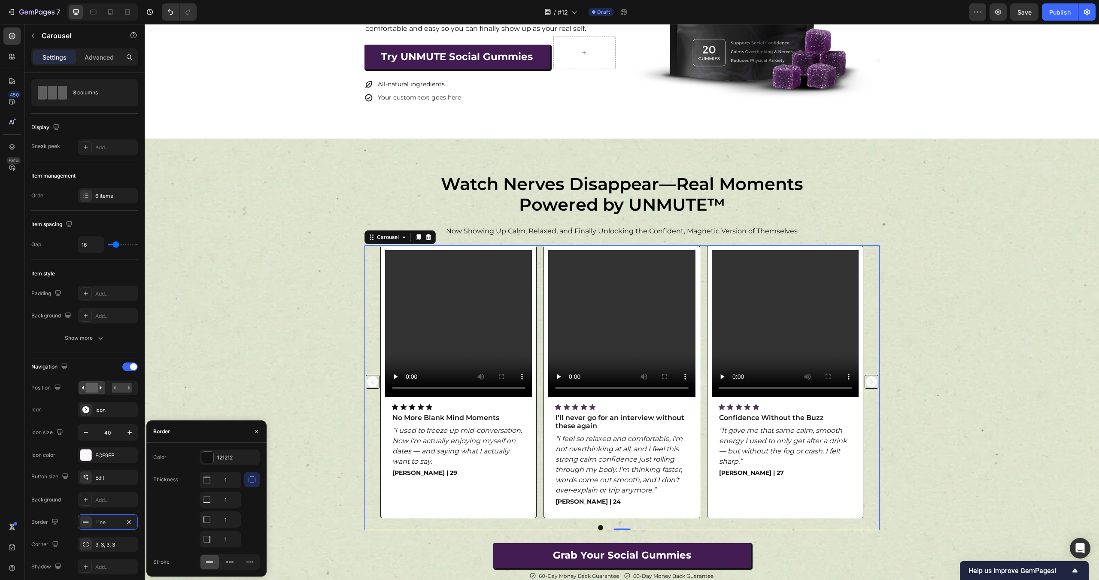
click at [166, 461] on div "Color" at bounding box center [159, 458] width 13 height 14
click at [104, 543] on div "3, 3, 3, 3" at bounding box center [107, 545] width 25 height 8
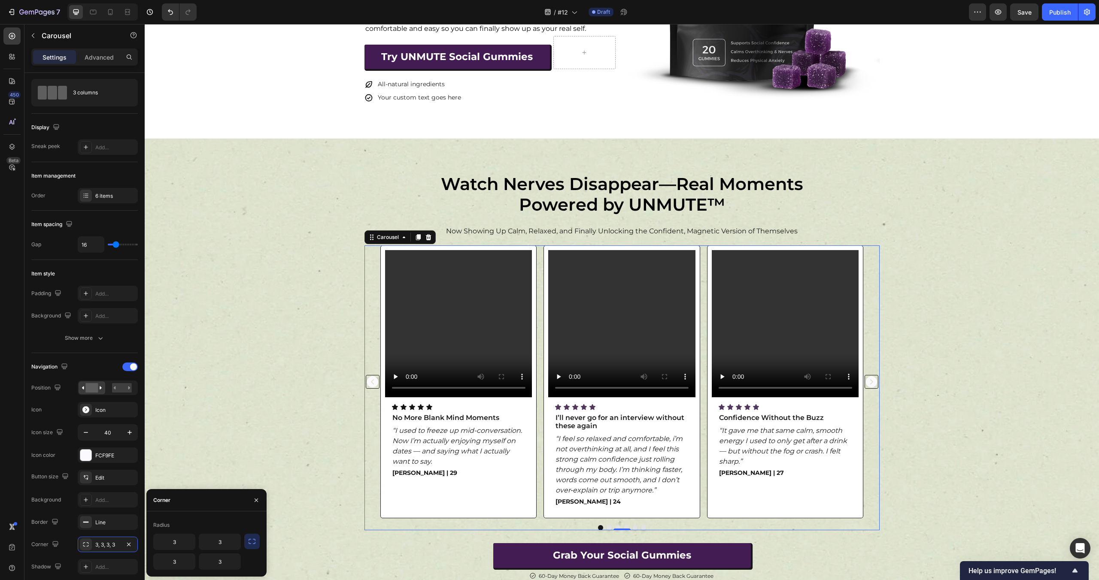
click at [251, 544] on icon "button" at bounding box center [252, 541] width 9 height 9
click at [207, 561] on input "3" at bounding box center [197, 561] width 87 height 15
click at [234, 559] on icon "button" at bounding box center [232, 562] width 9 height 9
click at [207, 542] on p "Pill" at bounding box center [208, 538] width 49 height 9
type input "9999"
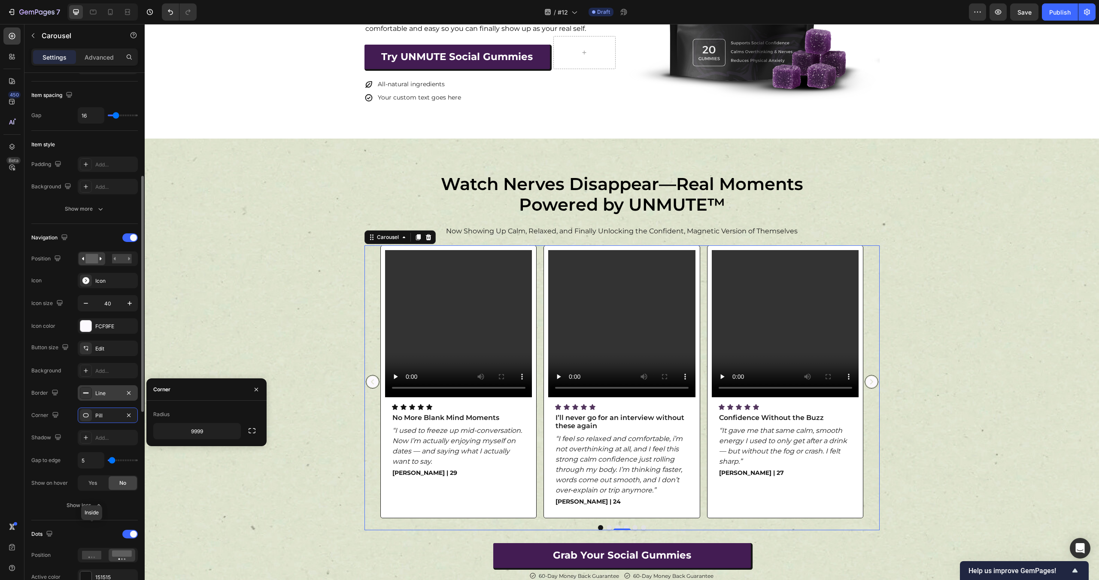
scroll to position [175, 0]
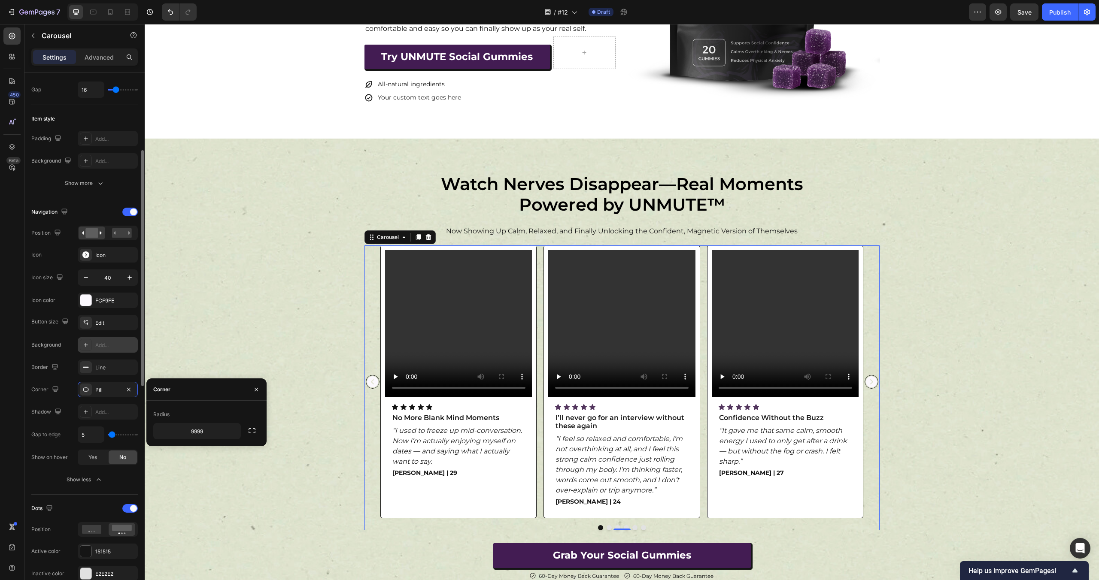
click at [108, 347] on div "Add..." at bounding box center [115, 346] width 40 height 8
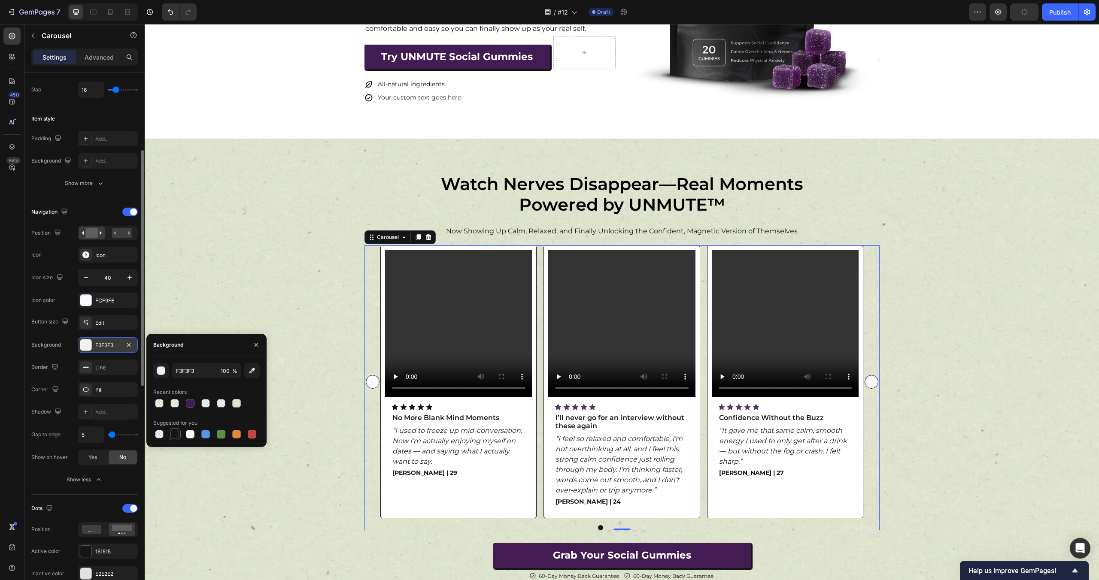
click at [177, 432] on div at bounding box center [174, 434] width 9 height 9
type input "151515"
click at [106, 370] on div "Line" at bounding box center [107, 368] width 25 height 8
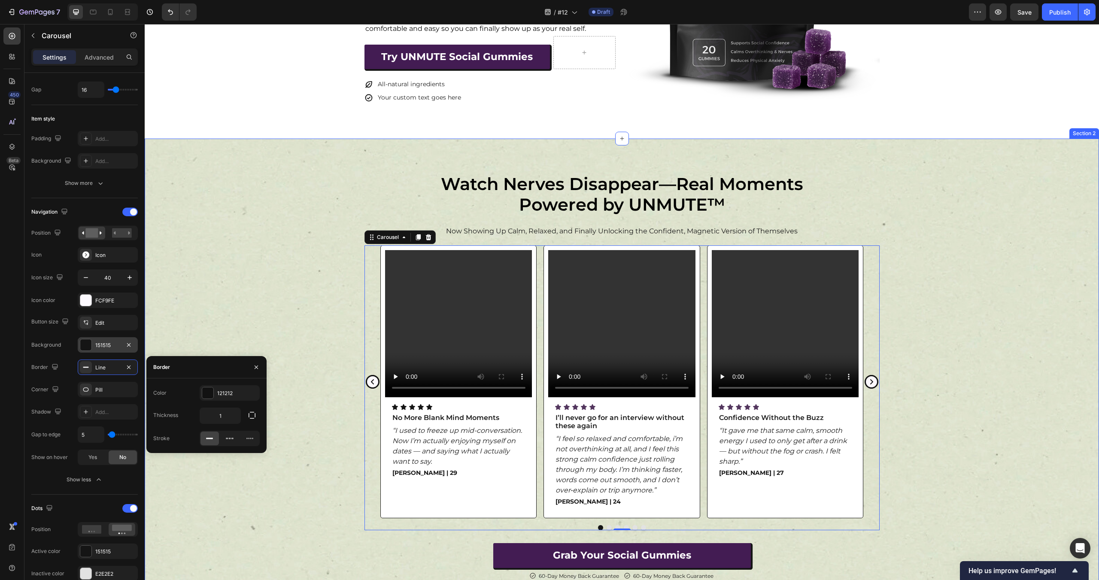
click at [278, 285] on div "Video Icon Icon Icon Icon Icon Icon List No More Blank Mind Moments Text Block …" at bounding box center [622, 388] width 954 height 285
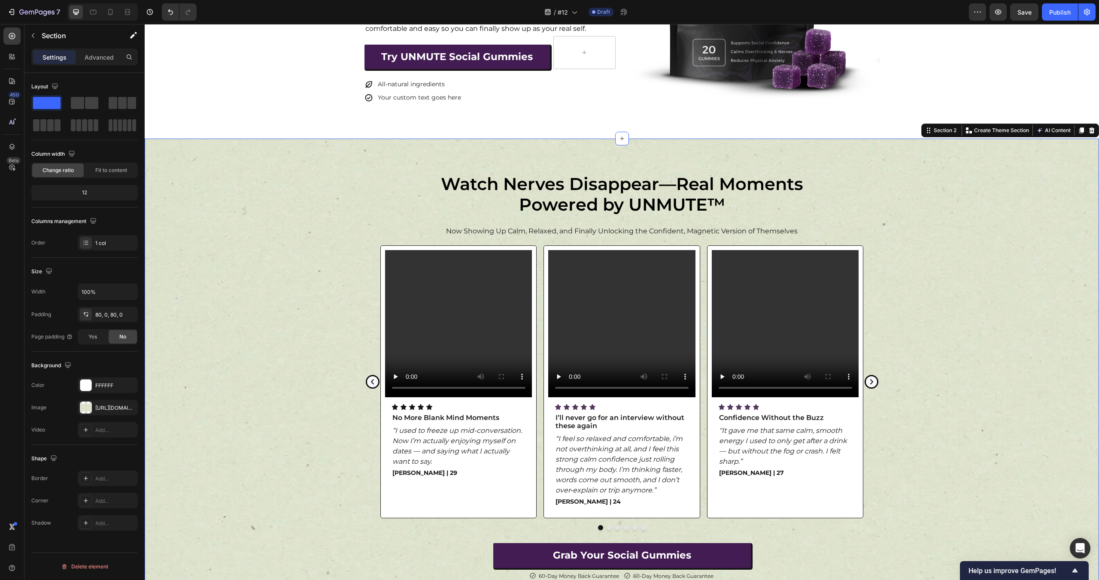
scroll to position [0, 0]
click at [875, 381] on icon "Carousel Next Arrow" at bounding box center [871, 381] width 11 height 11
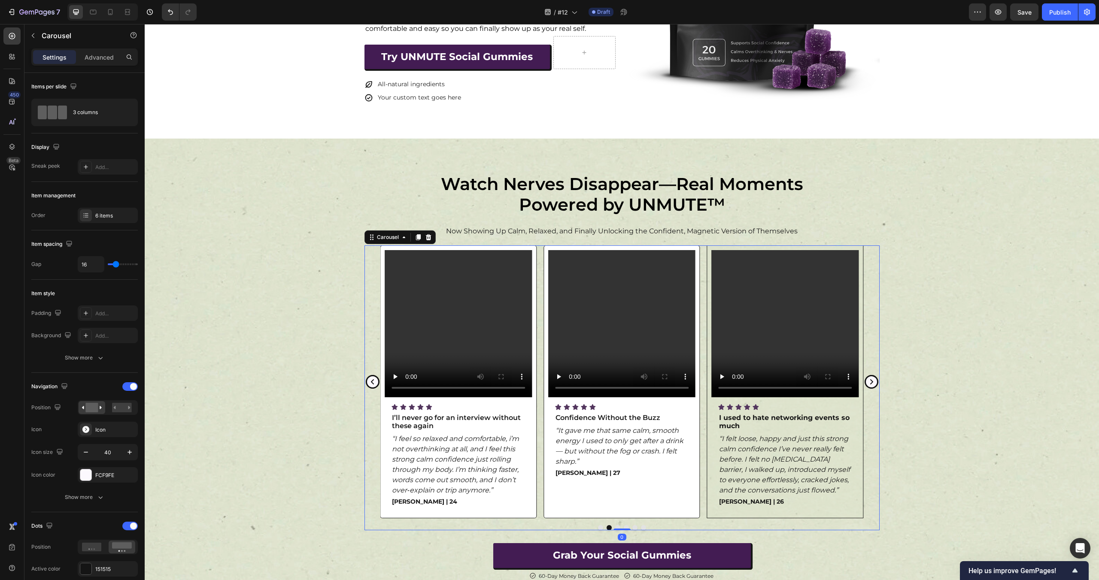
click at [875, 381] on icon "Carousel Next Arrow" at bounding box center [871, 381] width 11 height 11
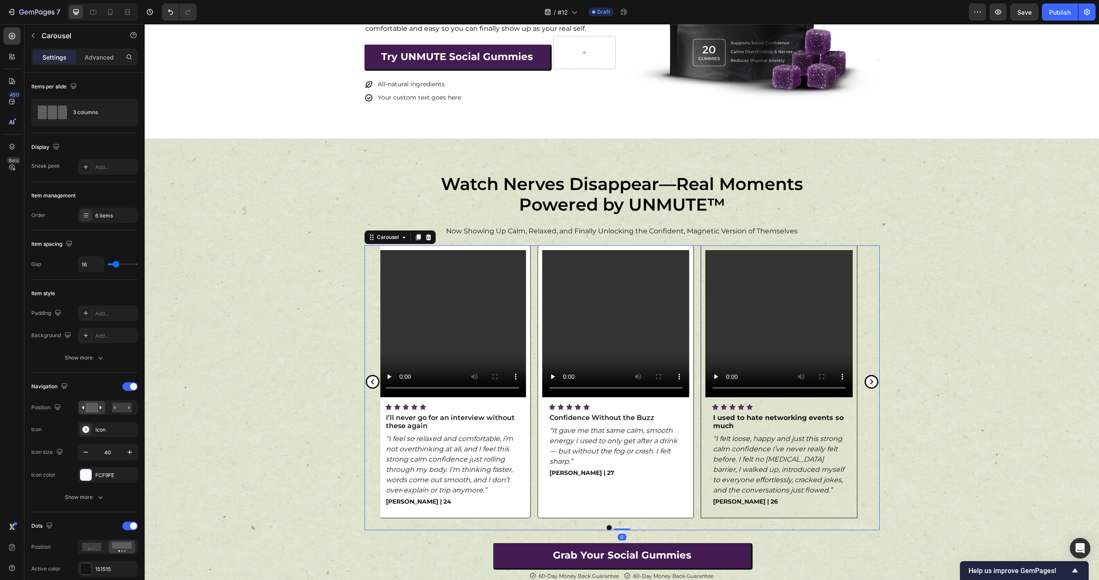
click at [875, 381] on icon "Carousel Next Arrow" at bounding box center [871, 381] width 11 height 11
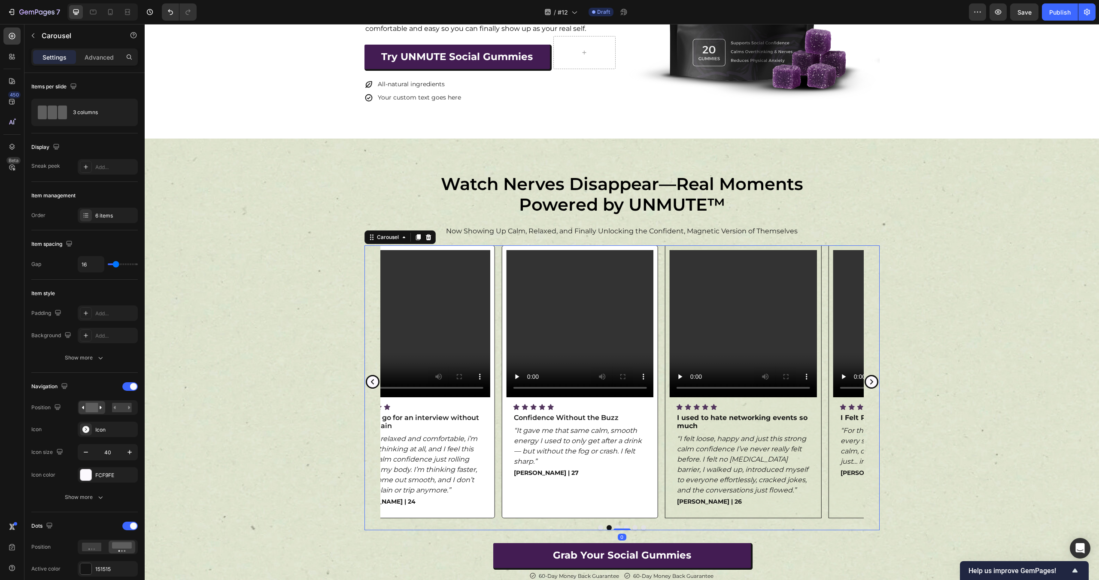
click at [875, 381] on icon "Carousel Next Arrow" at bounding box center [871, 381] width 11 height 11
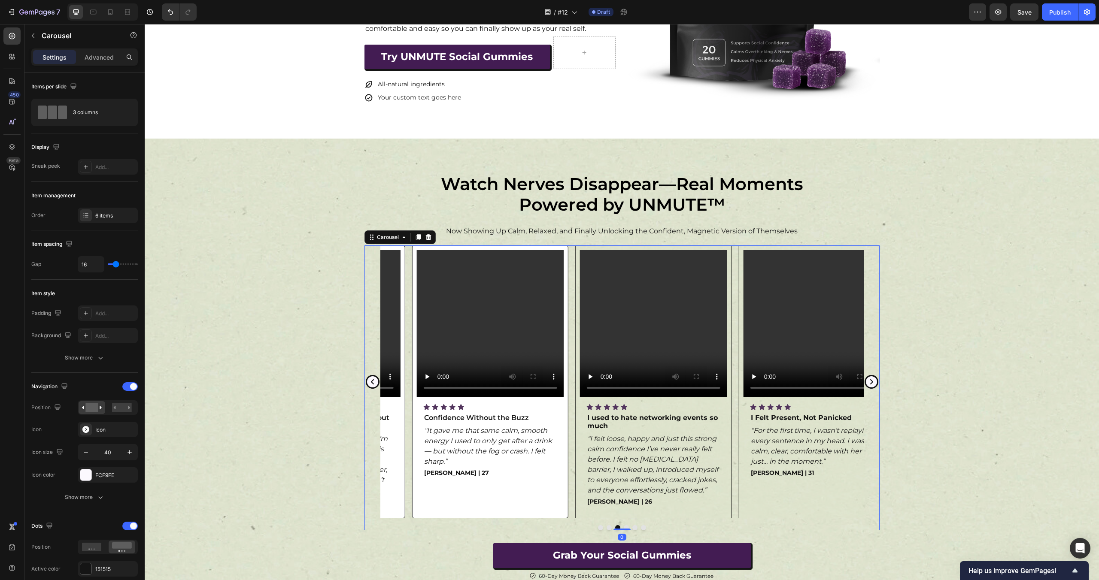
click at [875, 381] on icon "Carousel Next Arrow" at bounding box center [871, 381] width 11 height 11
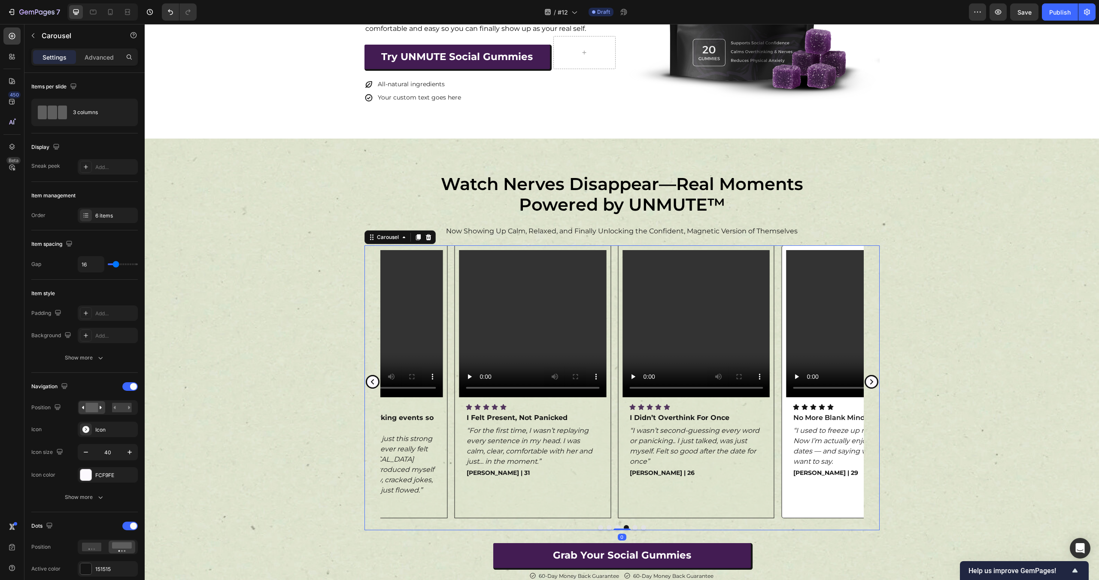
click at [875, 381] on icon "Carousel Next Arrow" at bounding box center [871, 381] width 11 height 11
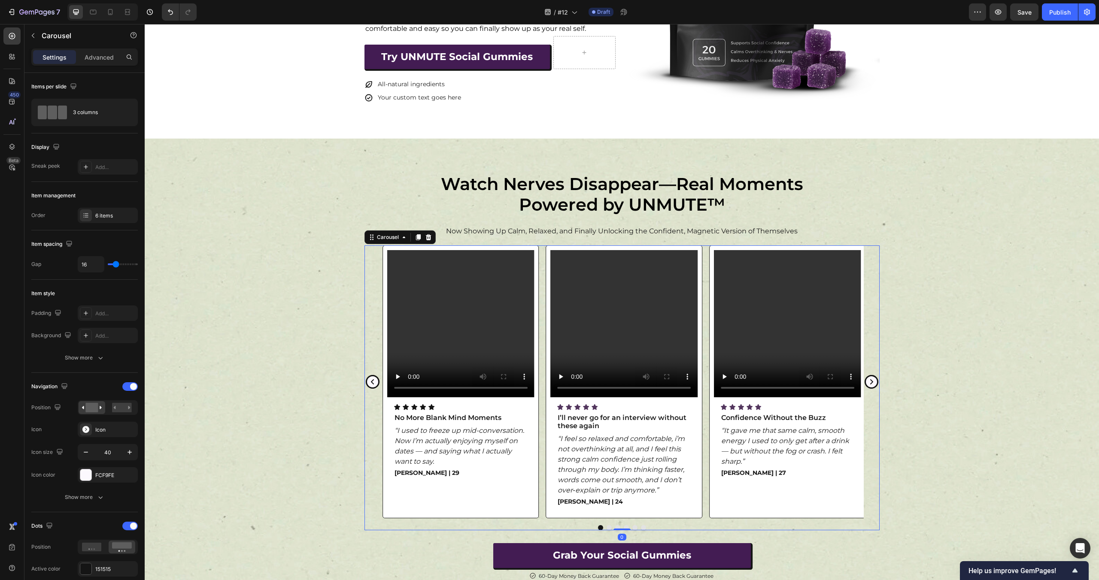
click at [875, 381] on icon "Carousel Next Arrow" at bounding box center [871, 381] width 11 height 11
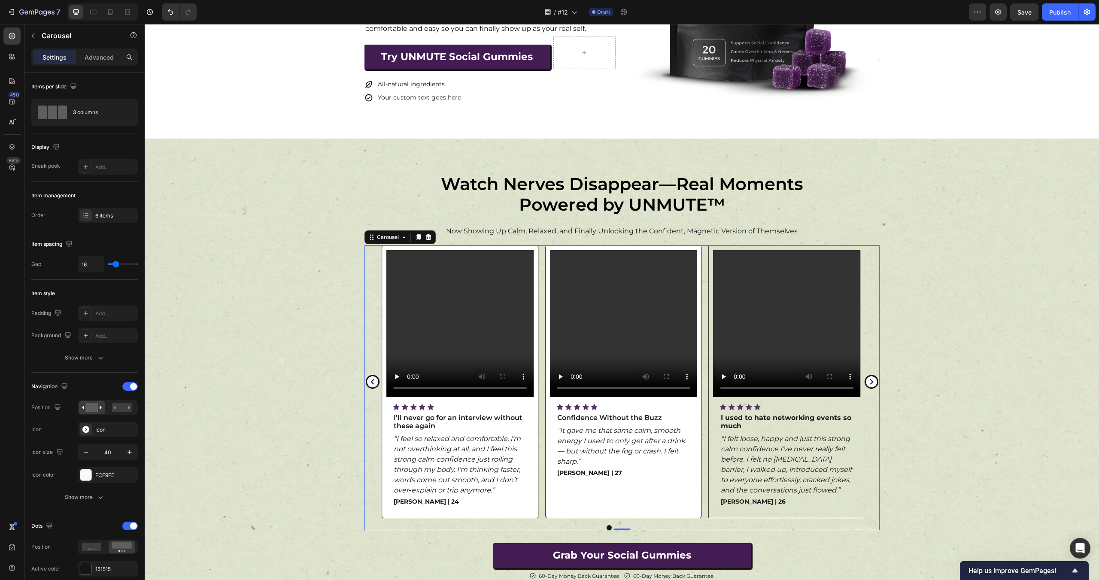
click at [974, 383] on div "Video Icon Icon Icon Icon Icon Icon List No More Blank Mind Moments Text Block …" at bounding box center [622, 388] width 954 height 285
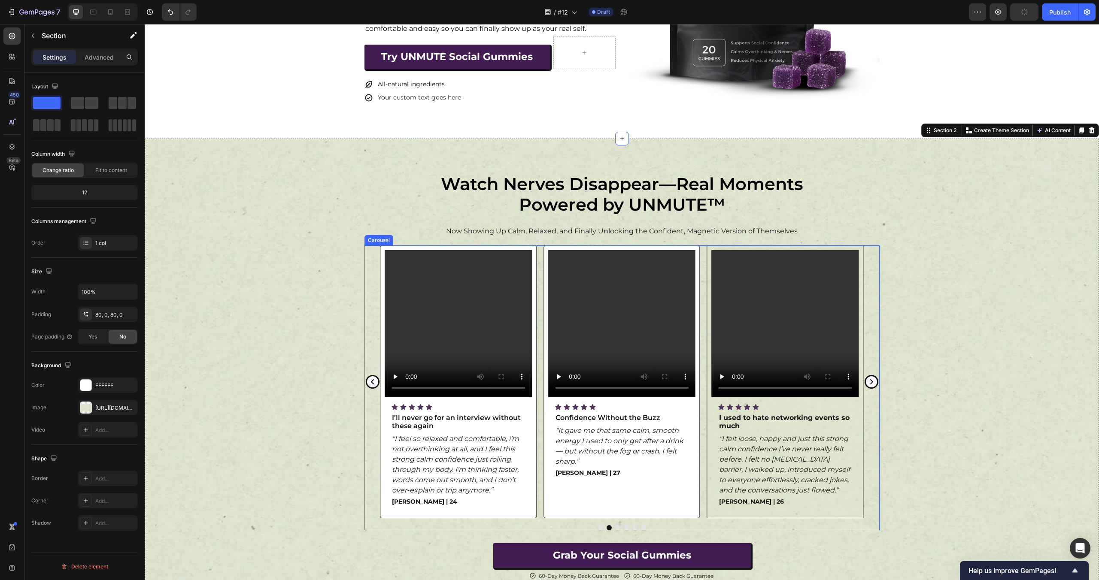
click at [372, 379] on icon "Carousel Back Arrow" at bounding box center [372, 381] width 11 height 11
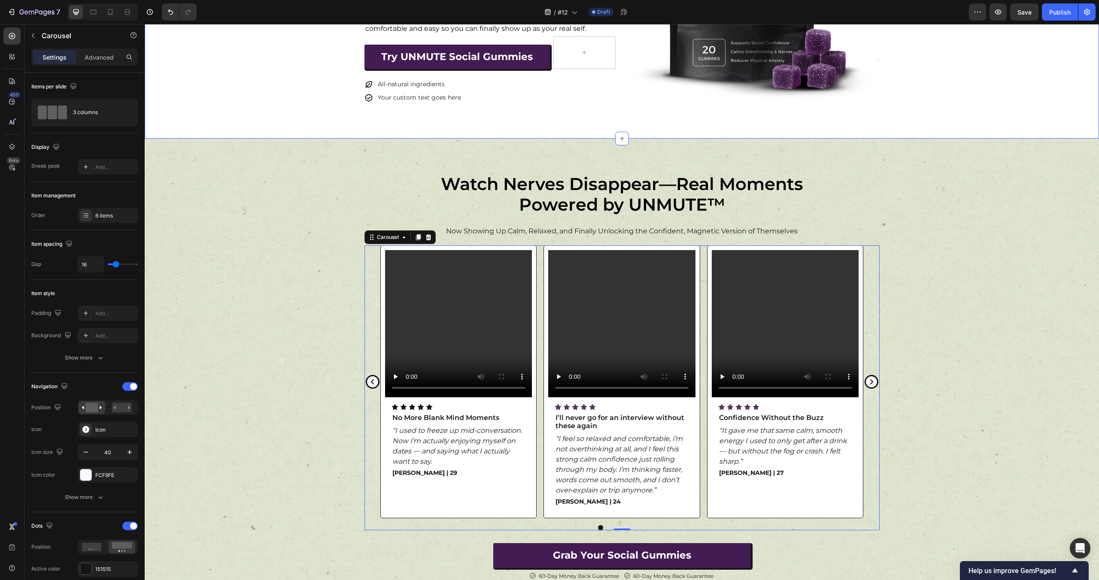
click at [215, 255] on div "Video Icon Icon Icon Icon Icon Icon List No More Blank Mind Moments Text Block …" at bounding box center [622, 388] width 954 height 285
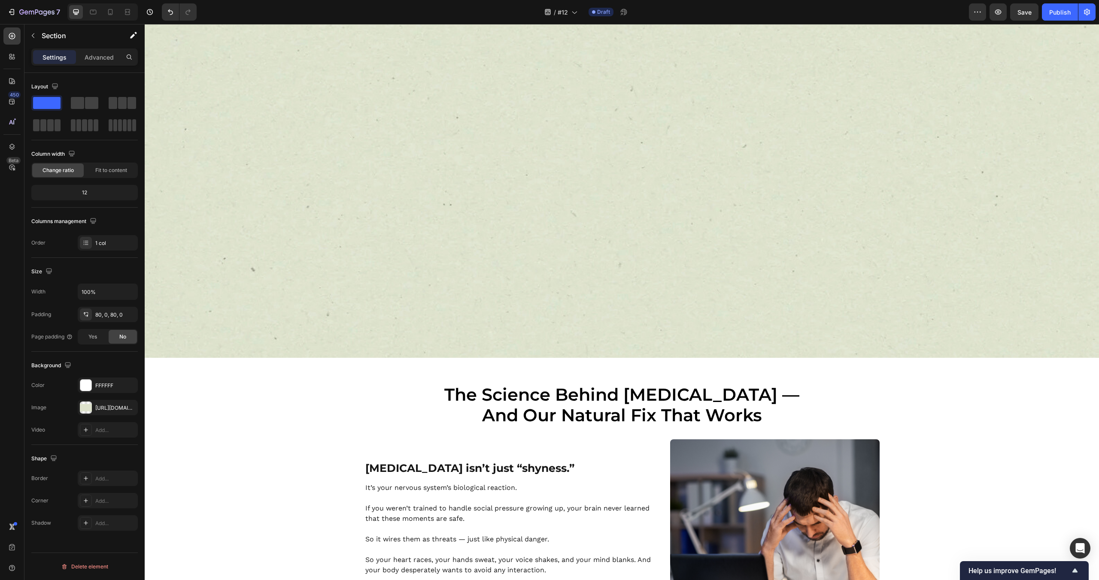
scroll to position [876, 0]
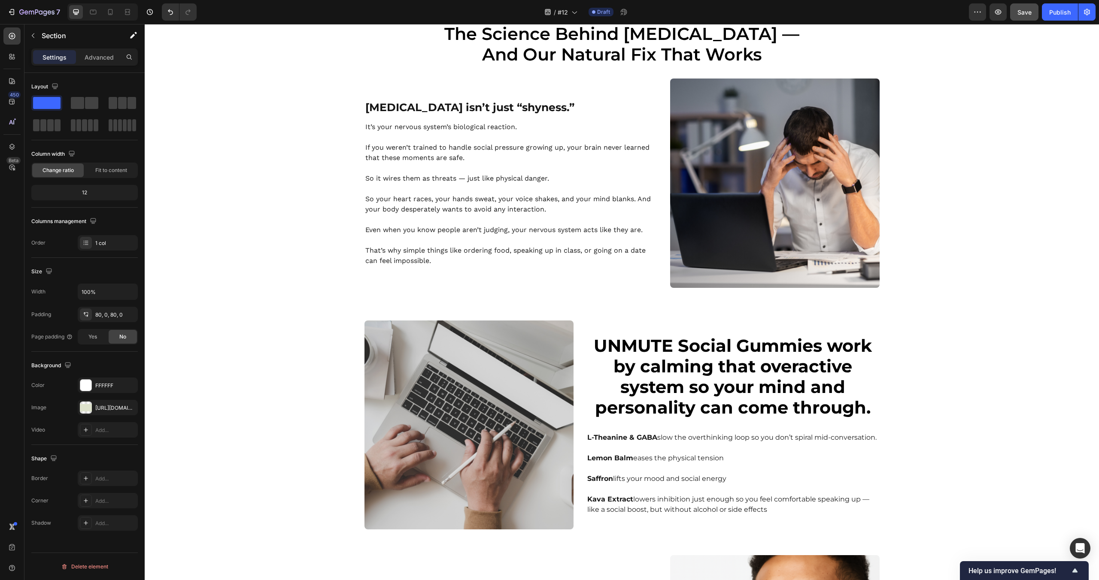
click at [1028, 14] on span "Save" at bounding box center [1024, 12] width 14 height 7
click at [1023, 12] on icon "button" at bounding box center [1024, 11] width 5 height 3
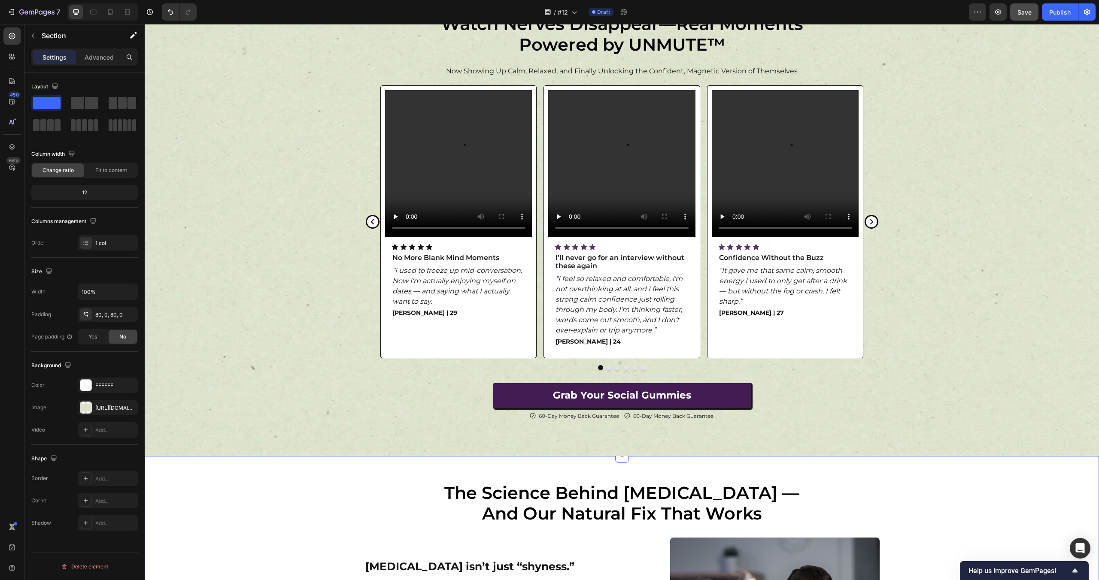
scroll to position [257, 0]
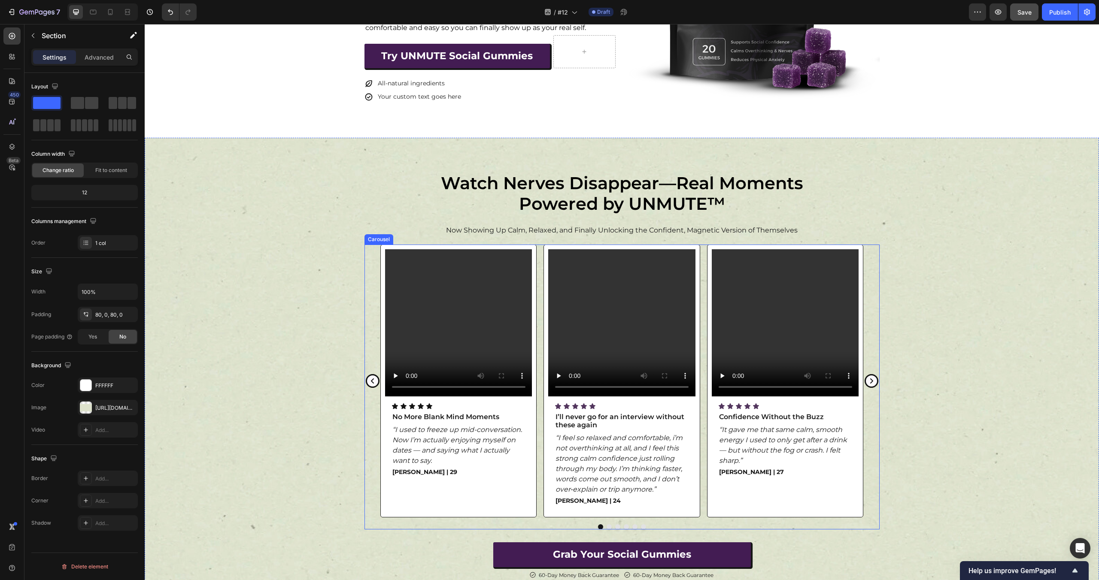
click at [369, 303] on div "Video Icon Icon Icon Icon Icon Icon List No More Blank Mind Moments Text Block …" at bounding box center [621, 381] width 515 height 273
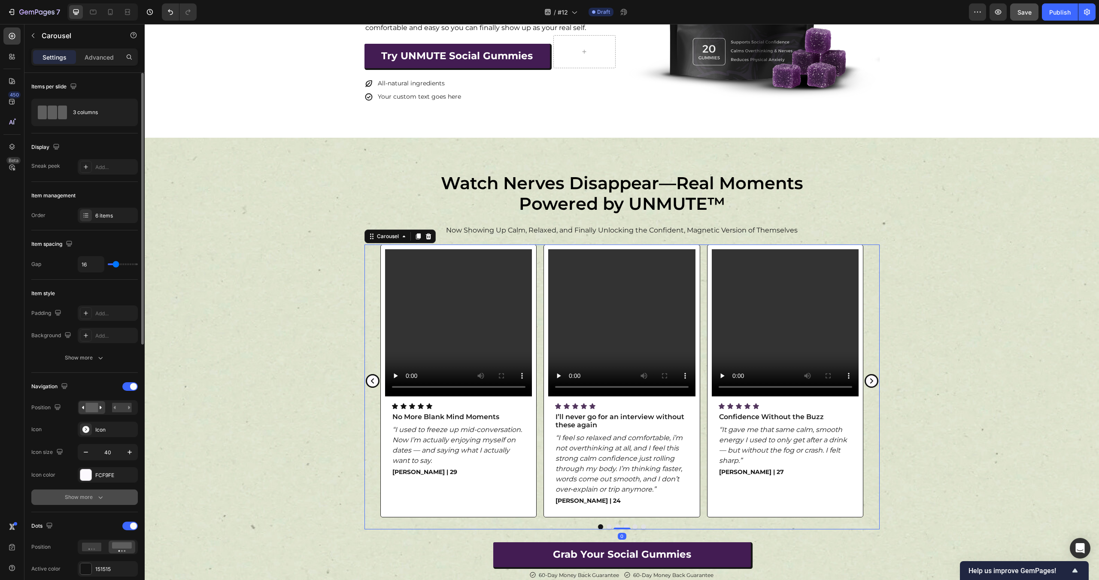
click at [106, 494] on button "Show more" at bounding box center [84, 497] width 106 height 15
click at [132, 542] on icon "button" at bounding box center [128, 542] width 7 height 7
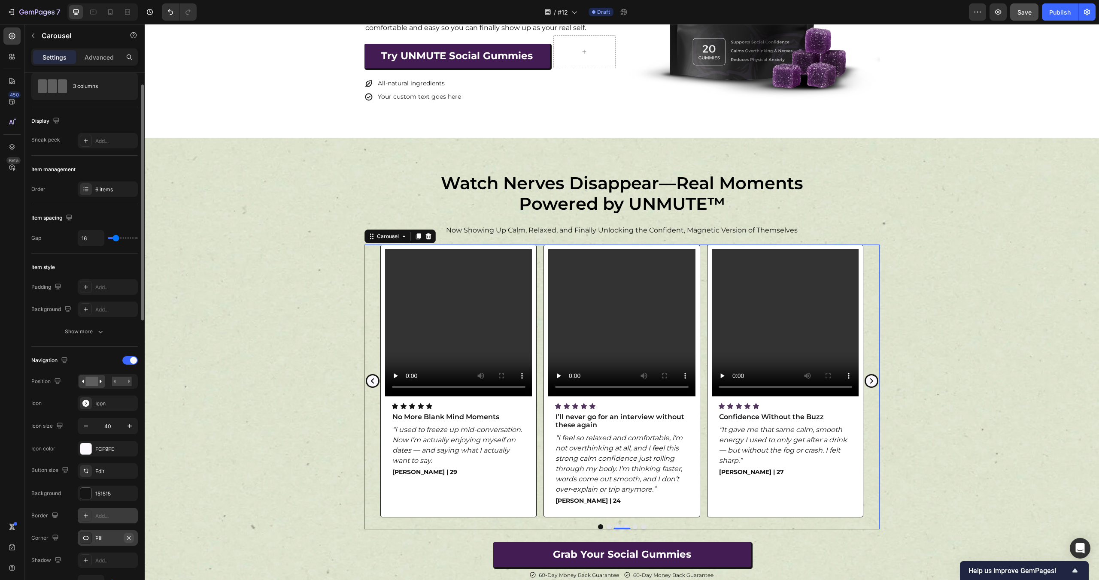
click at [127, 536] on icon "button" at bounding box center [128, 538] width 7 height 7
click at [234, 450] on div "Video Icon Icon Icon Icon Icon Icon List No More Blank Mind Moments Text Block …" at bounding box center [622, 387] width 954 height 285
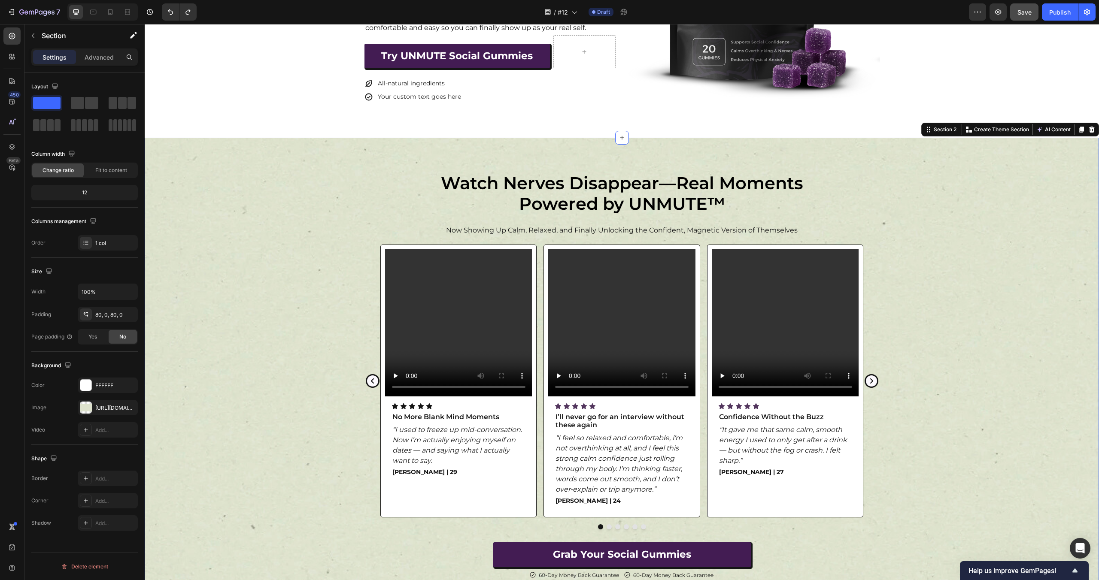
click at [234, 450] on div "Video Icon Icon Icon Icon Icon Icon List No More Blank Mind Moments Text Block …" at bounding box center [622, 387] width 954 height 285
click at [373, 378] on icon "Carousel Back Arrow" at bounding box center [372, 381] width 11 height 11
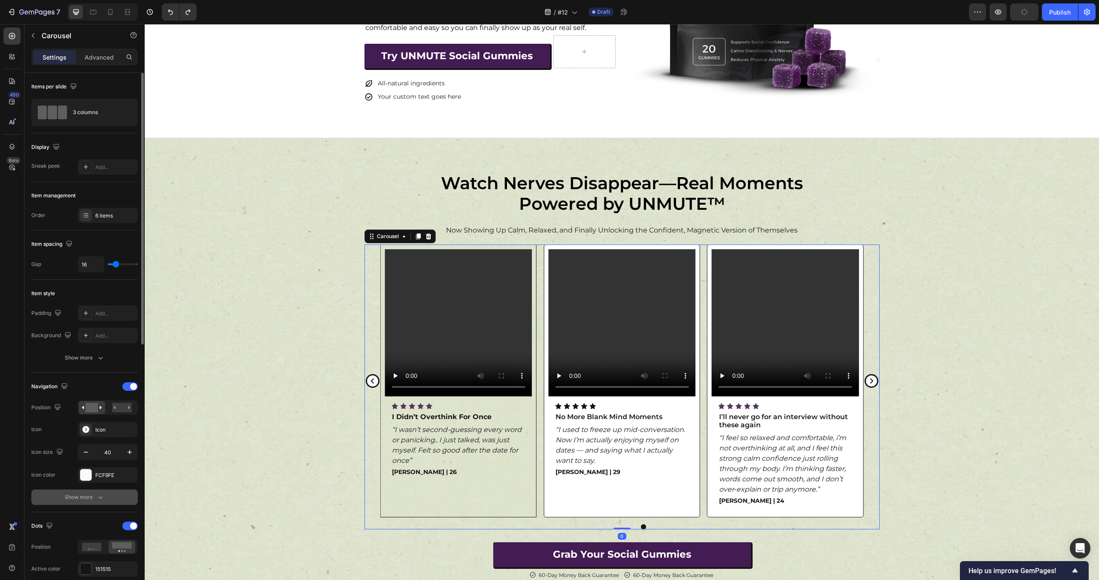
click at [103, 498] on icon "button" at bounding box center [100, 497] width 9 height 9
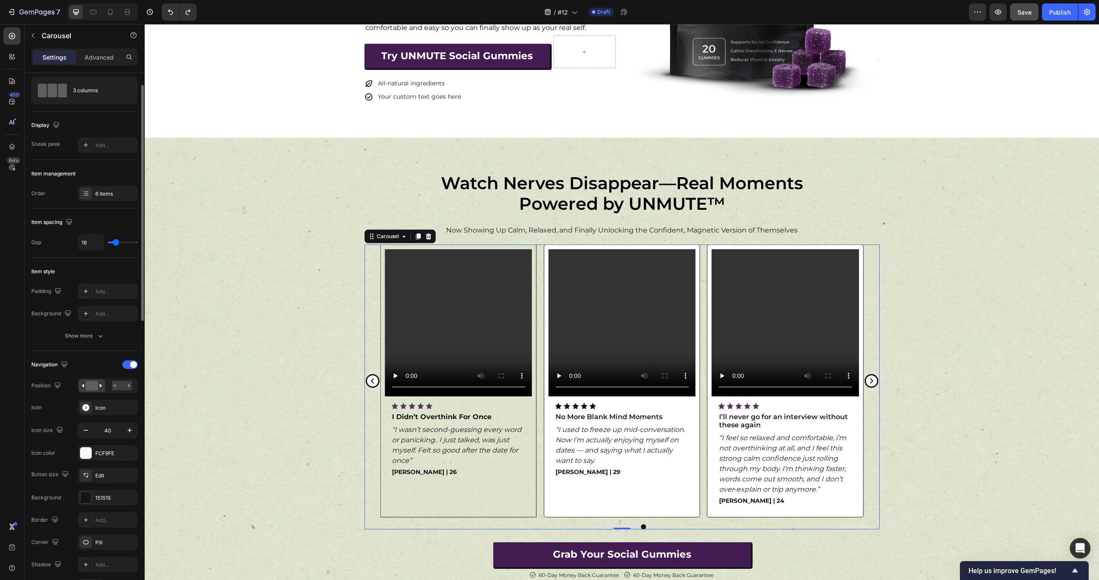
scroll to position [46, 0]
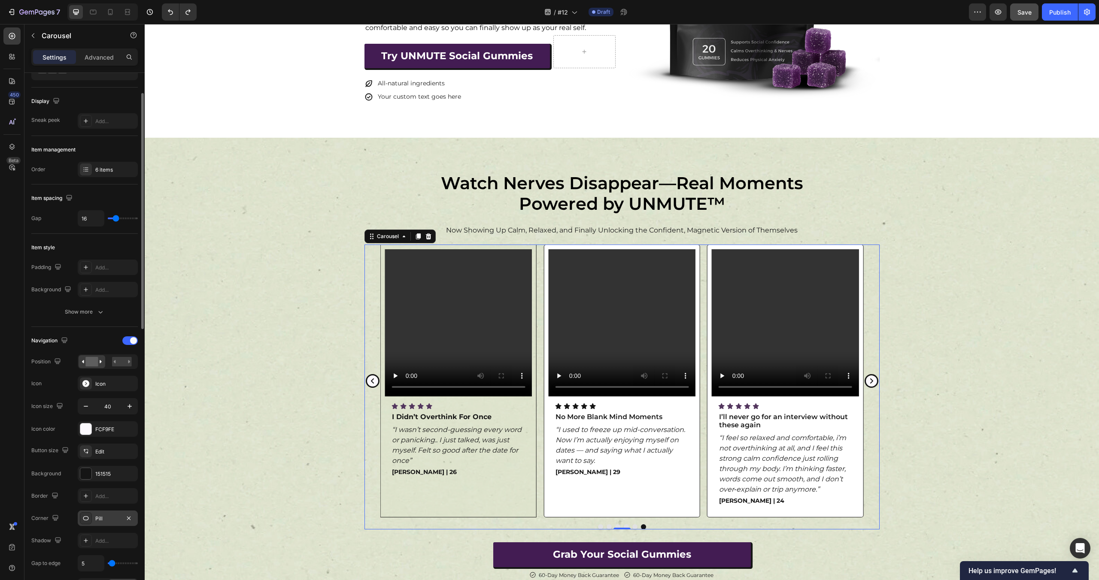
click at [100, 513] on div "Pill" at bounding box center [108, 518] width 60 height 15
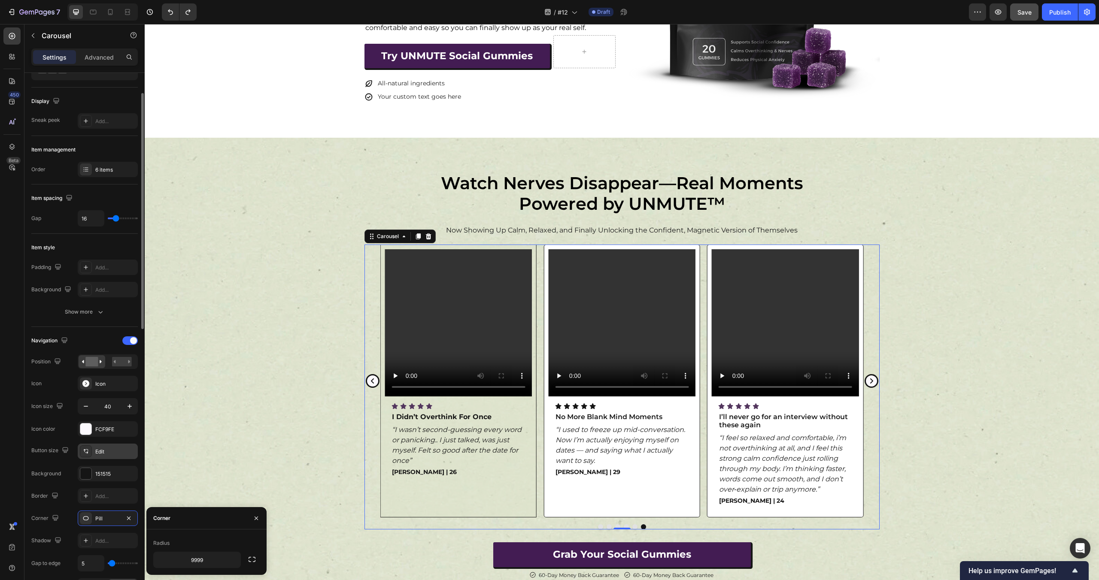
click at [111, 449] on div "Edit" at bounding box center [115, 452] width 40 height 8
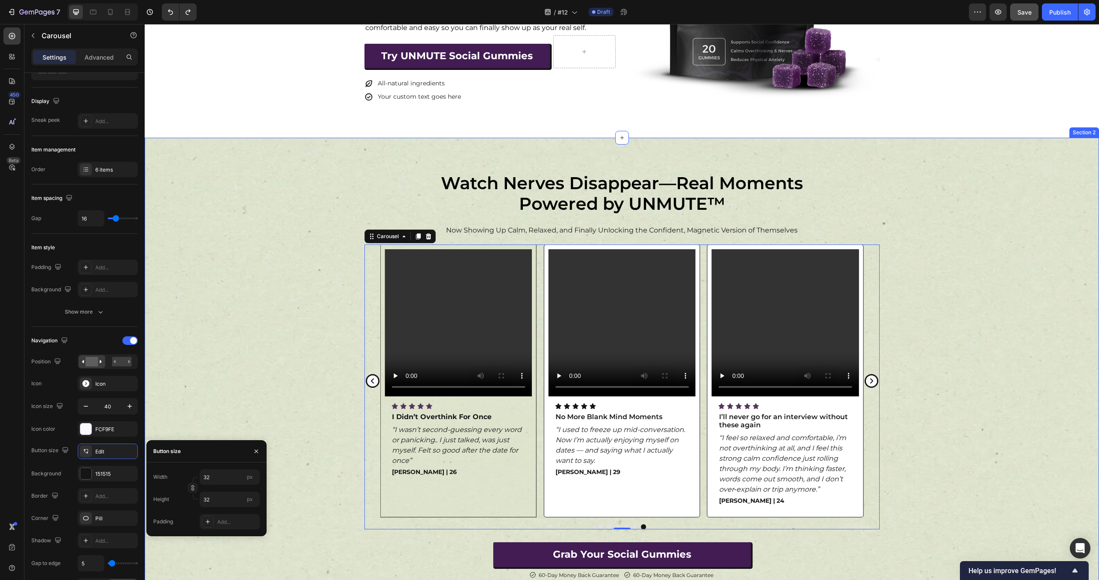
click at [203, 400] on div "Video Icon Icon Icon Icon Icon Icon List No More Blank Mind Moments Text Block …" at bounding box center [622, 387] width 954 height 285
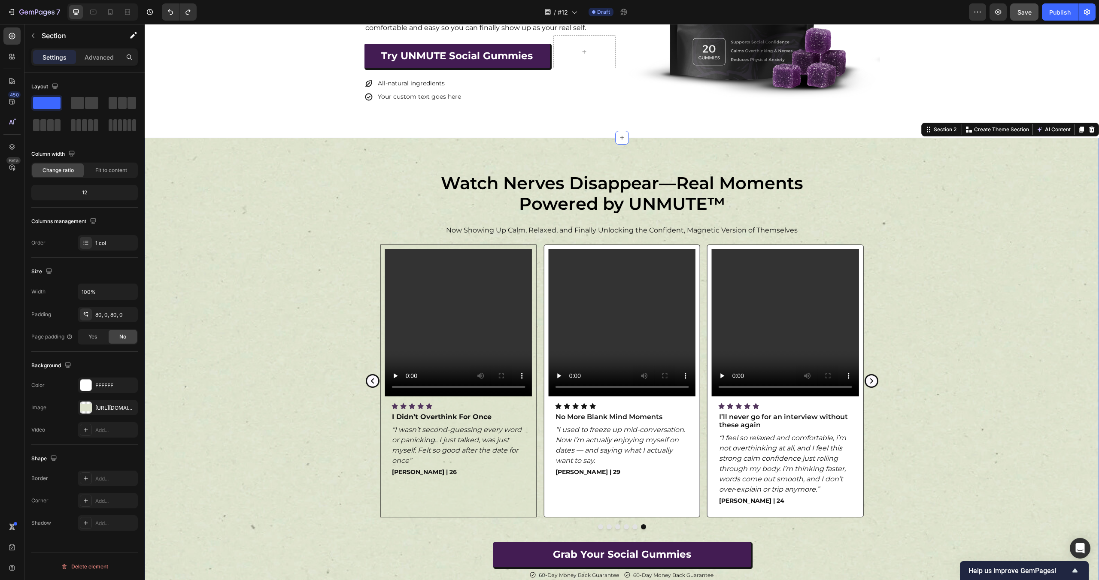
scroll to position [0, 0]
click at [872, 379] on icon "Carousel Next Arrow" at bounding box center [871, 381] width 11 height 11
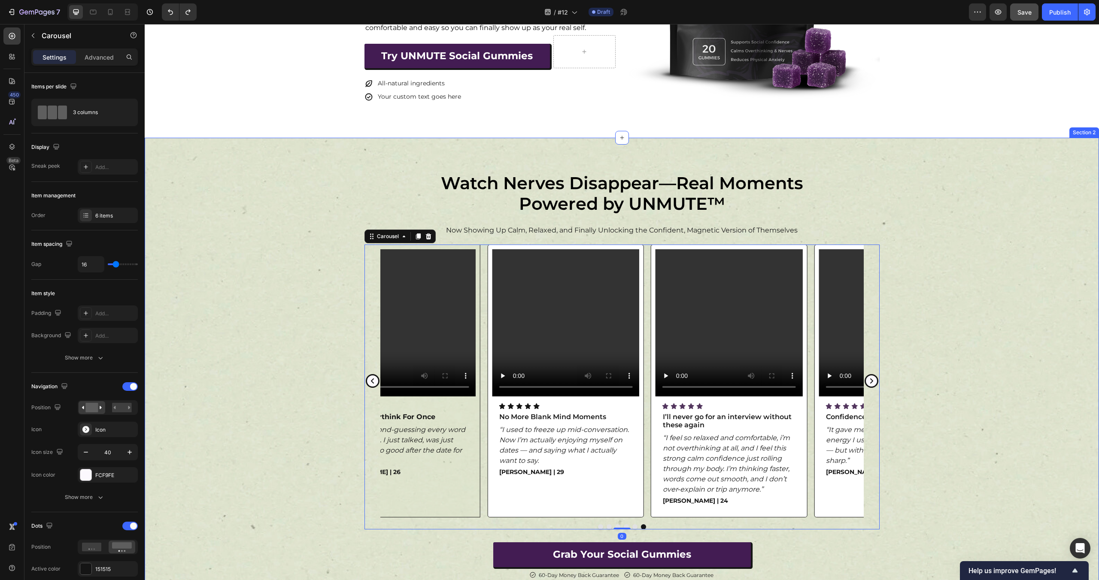
click at [976, 364] on div "Video Icon Icon Icon Icon Icon Icon List No More Blank Mind Moments Text Block …" at bounding box center [622, 387] width 954 height 285
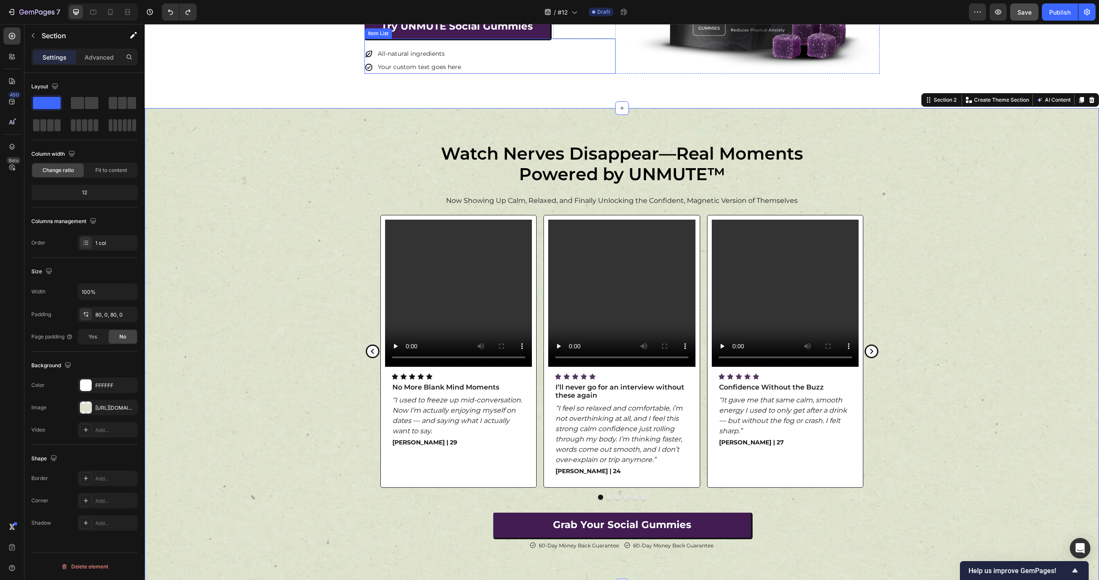
scroll to position [421, 0]
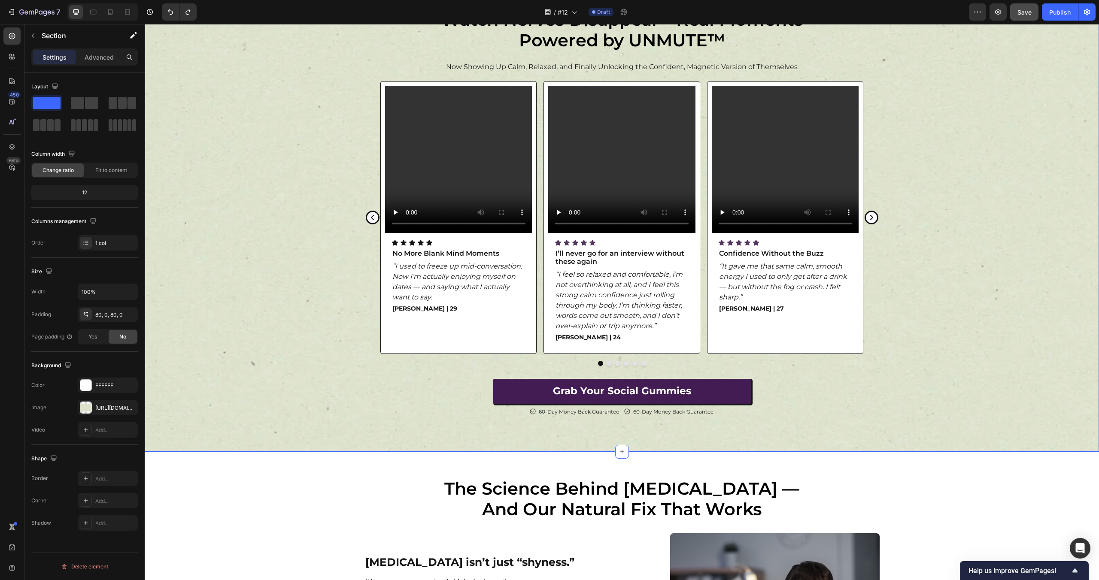
click at [322, 290] on div "Video Icon Icon Icon Icon Icon Icon List No More Blank Mind Moments Text Block …" at bounding box center [622, 223] width 954 height 285
click at [127, 405] on icon "button" at bounding box center [128, 407] width 7 height 7
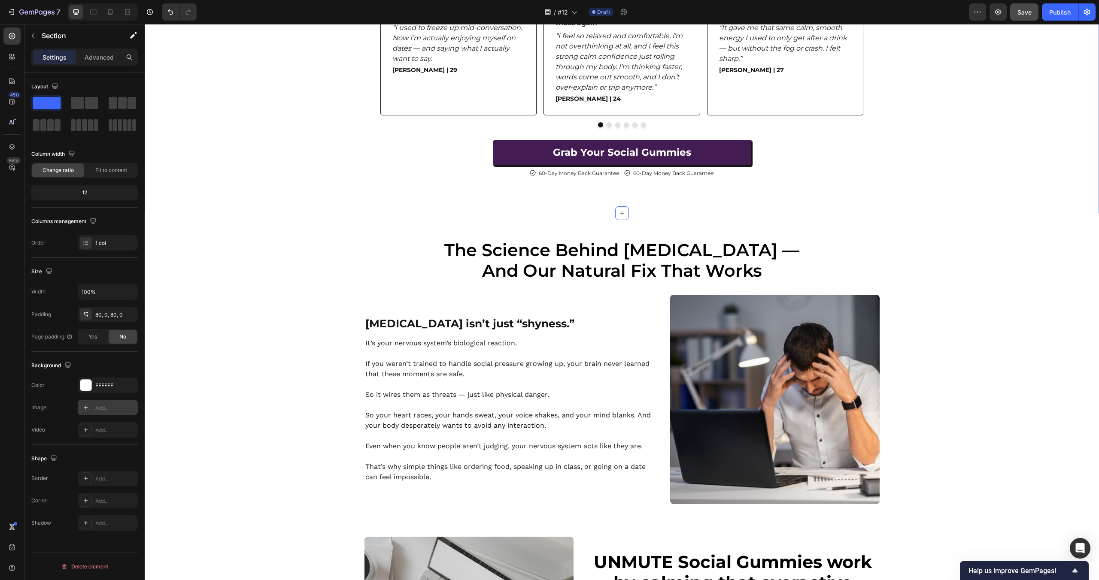
scroll to position [697, 0]
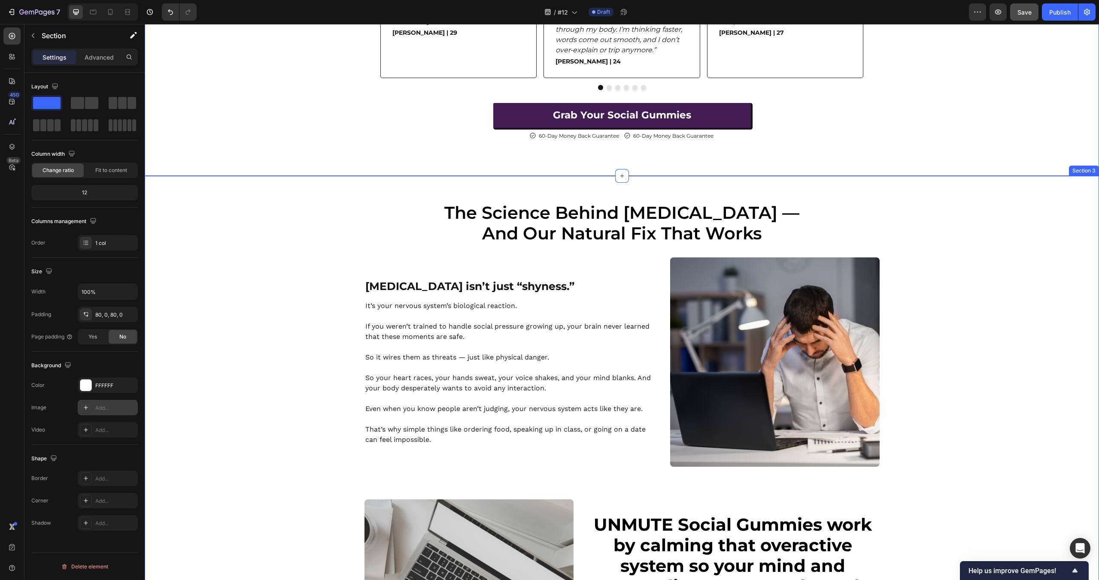
click at [272, 306] on div "The Science Behind Social Anxiety — And Our Natural Fix That Works Heading Row …" at bounding box center [622, 573] width 954 height 742
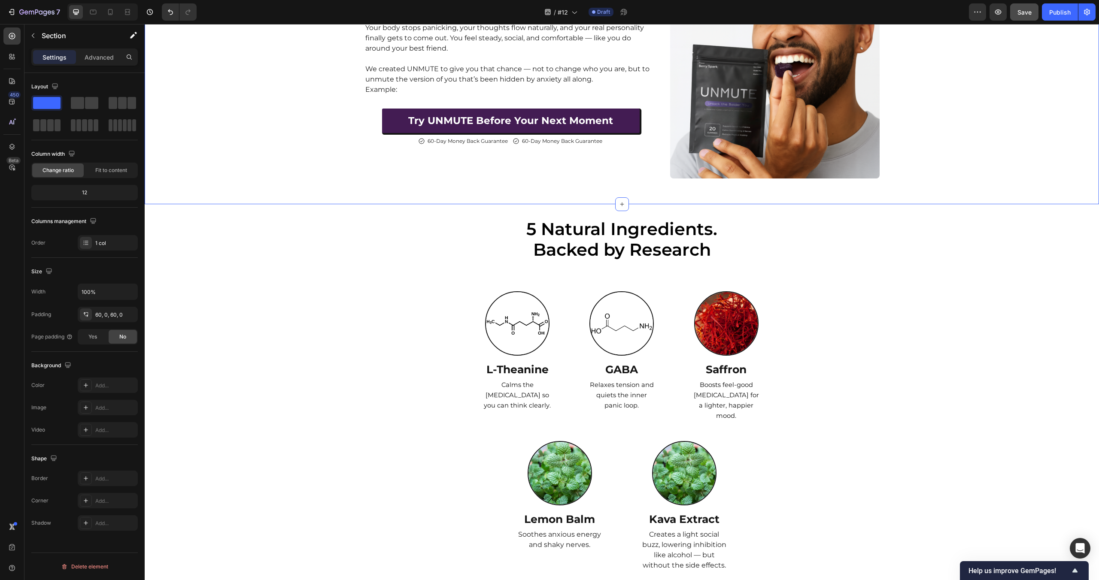
scroll to position [1531, 0]
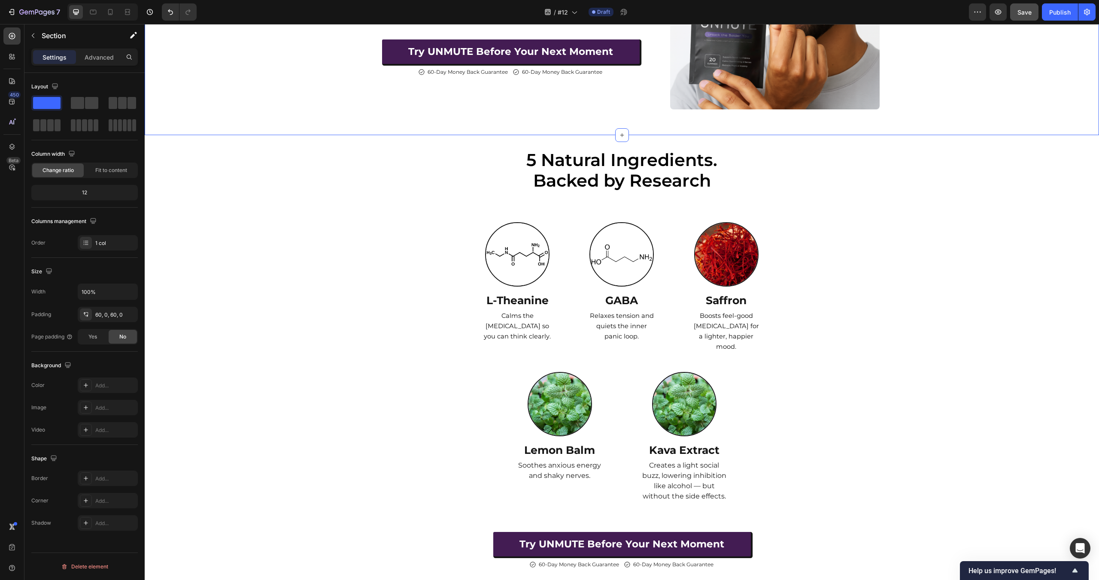
click at [309, 311] on div "5 Natural Ingredients. Backed by Research Heading Row Image L-Theanine Text Blo…" at bounding box center [622, 360] width 954 height 422
click at [292, 371] on div "5 Natural Ingredients. Backed by Research Heading Row Image L-Theanine Text Blo…" at bounding box center [622, 360] width 954 height 422
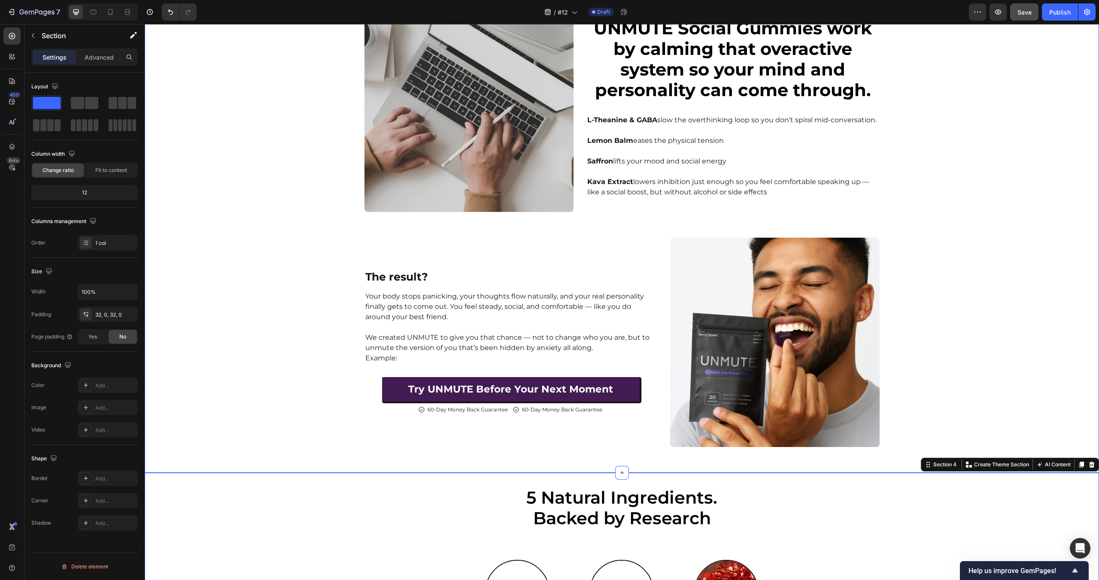
click at [240, 336] on div "The Science Behind Social Anxiety — And Our Natural Fix That Works Heading Row …" at bounding box center [622, 76] width 954 height 742
click at [105, 411] on div "Add..." at bounding box center [115, 408] width 40 height 8
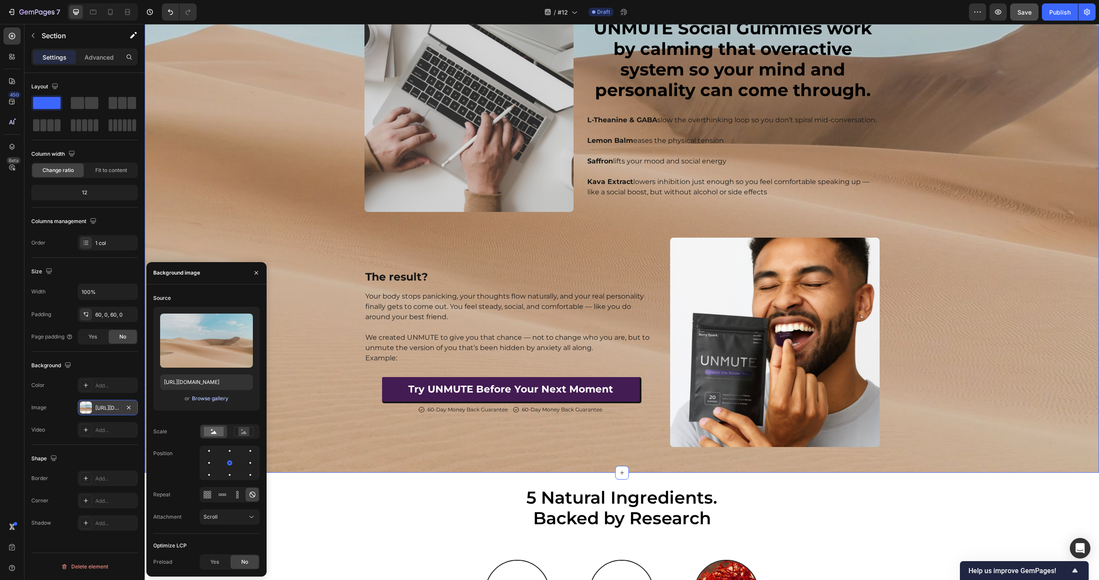
click at [208, 398] on div "Browse gallery" at bounding box center [210, 399] width 36 height 8
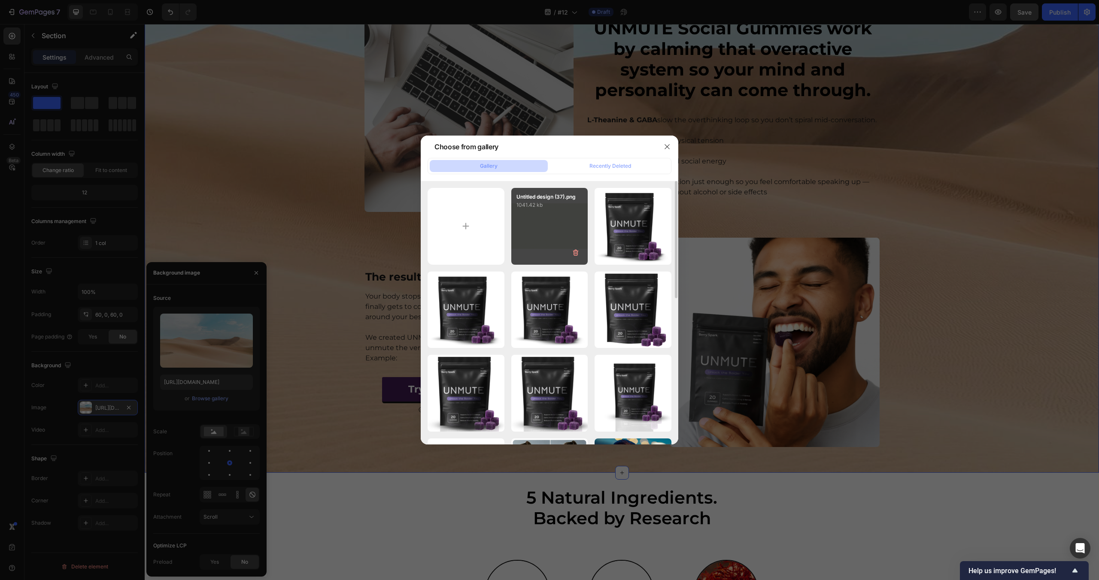
click at [580, 218] on div "Untitled design (37).png 1041.42 kb" at bounding box center [549, 226] width 77 height 77
type input "[URL][DOMAIN_NAME]"
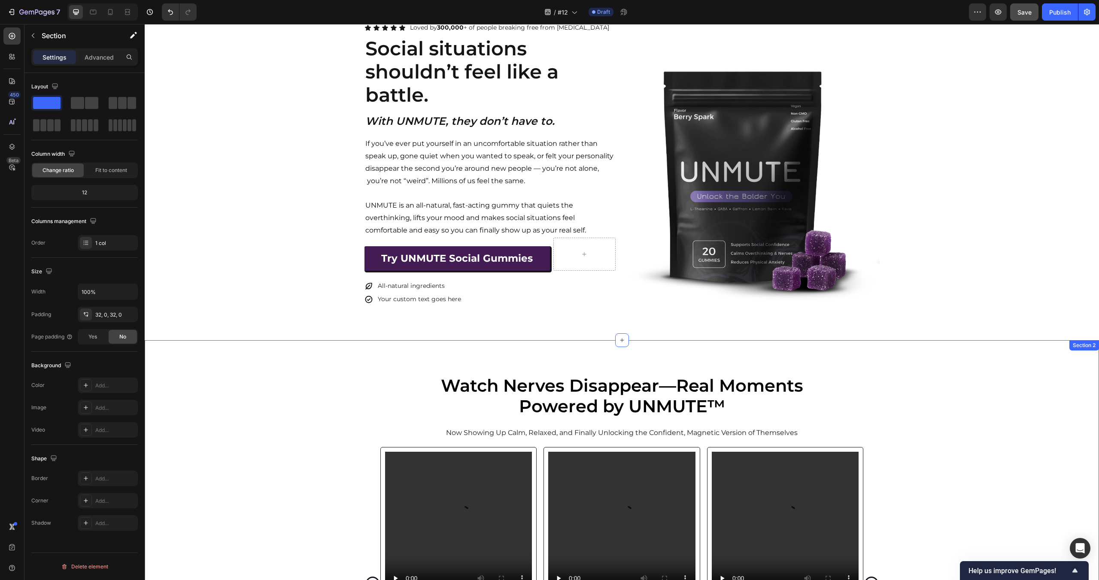
scroll to position [0, 0]
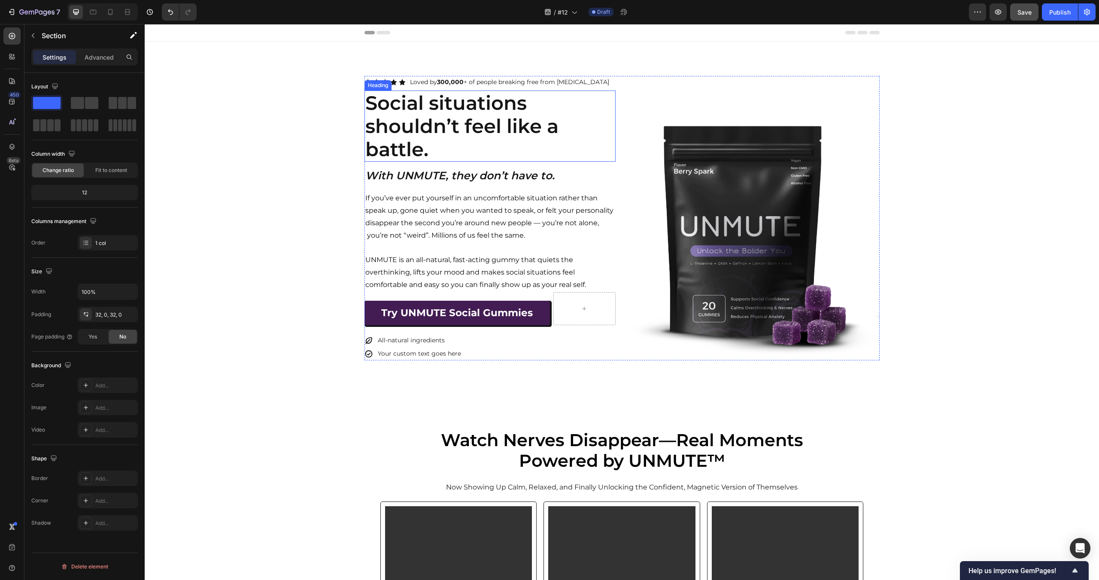
click at [273, 112] on div "Icon Icon Icon Icon Icon Icon List Loved by 300,000 + of people breaking free f…" at bounding box center [622, 218] width 954 height 285
click at [298, 51] on div "Icon Icon Icon Icon Icon Icon List Loved by 300,000 + of people breaking free f…" at bounding box center [622, 218] width 954 height 353
click at [108, 386] on div "Add..." at bounding box center [115, 386] width 40 height 8
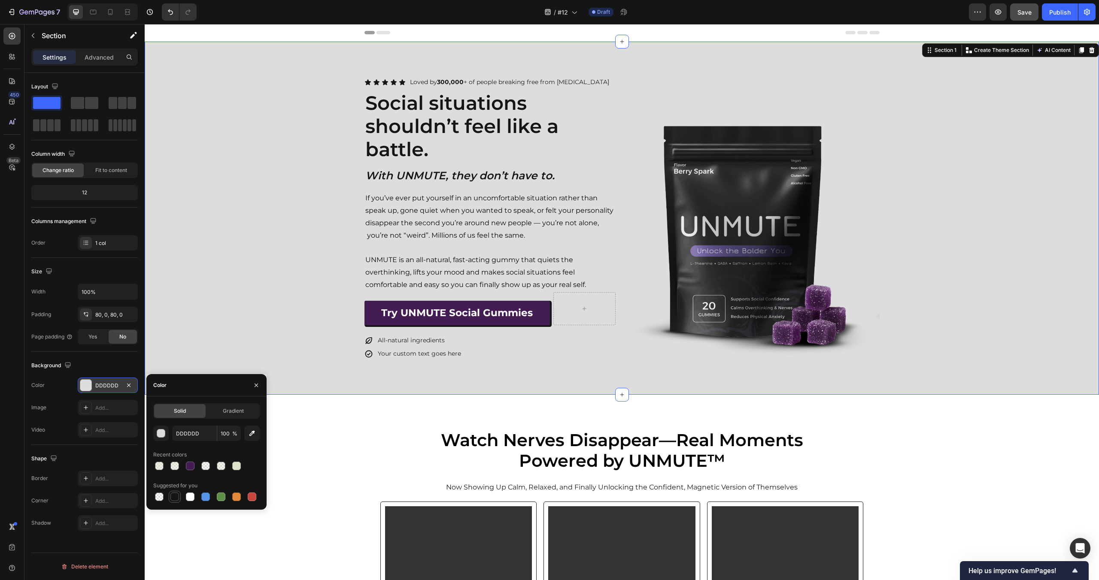
click at [177, 495] on div at bounding box center [174, 497] width 9 height 9
type input "151515"
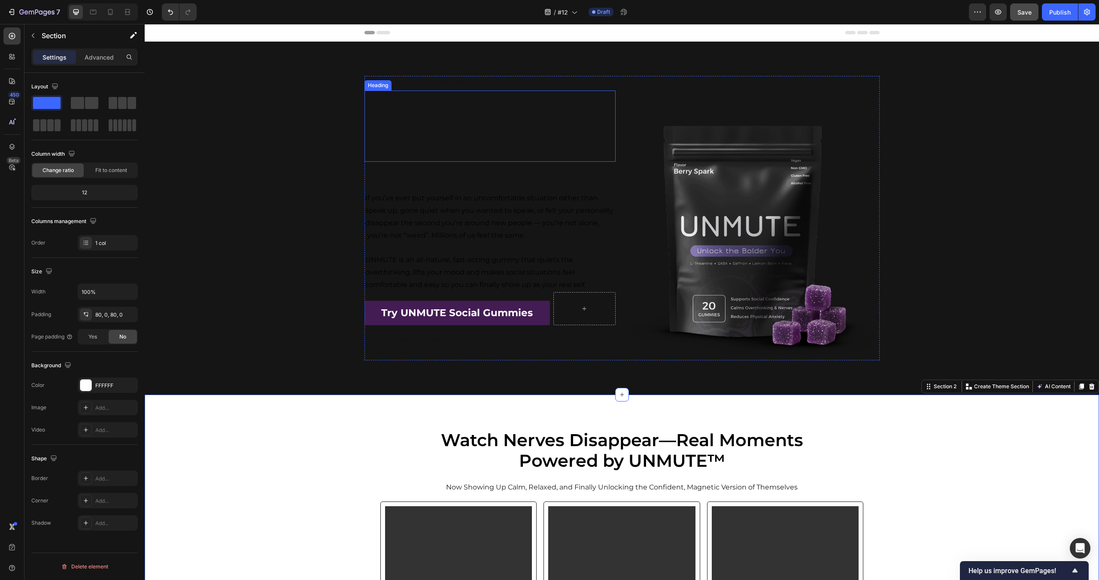
click at [448, 136] on h2 "Social situations shouldn’t feel like a battle." at bounding box center [489, 126] width 251 height 71
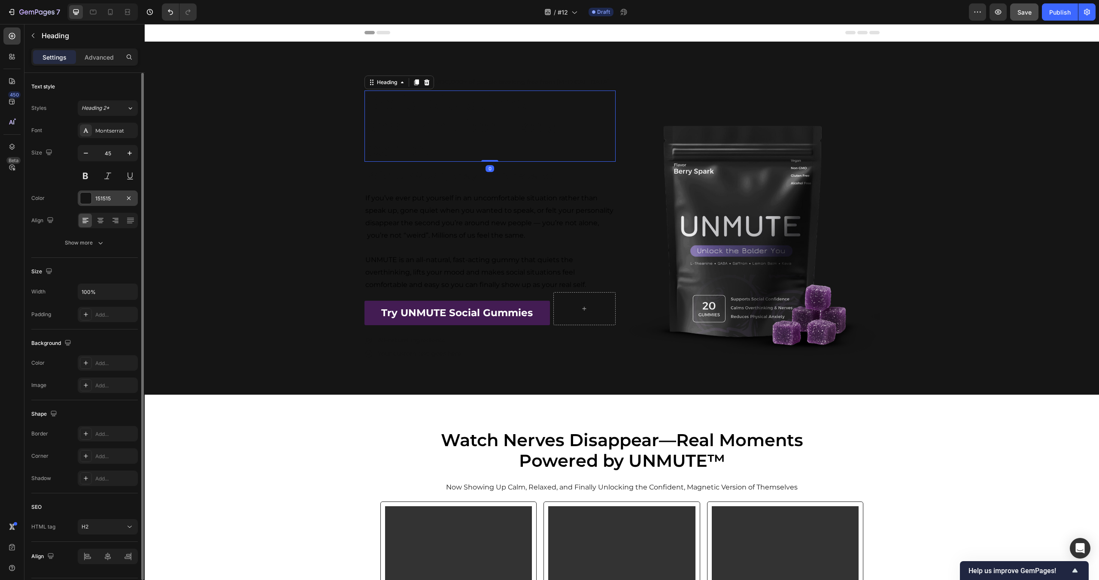
click at [88, 200] on div at bounding box center [85, 198] width 11 height 11
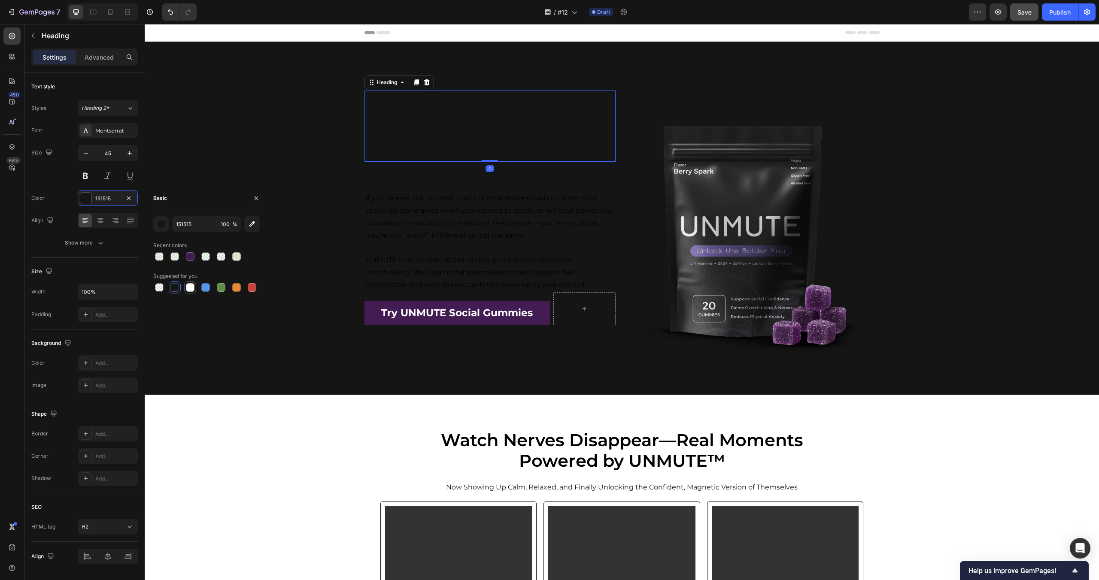
click at [191, 288] on div at bounding box center [190, 287] width 9 height 9
type input "FFFFFF"
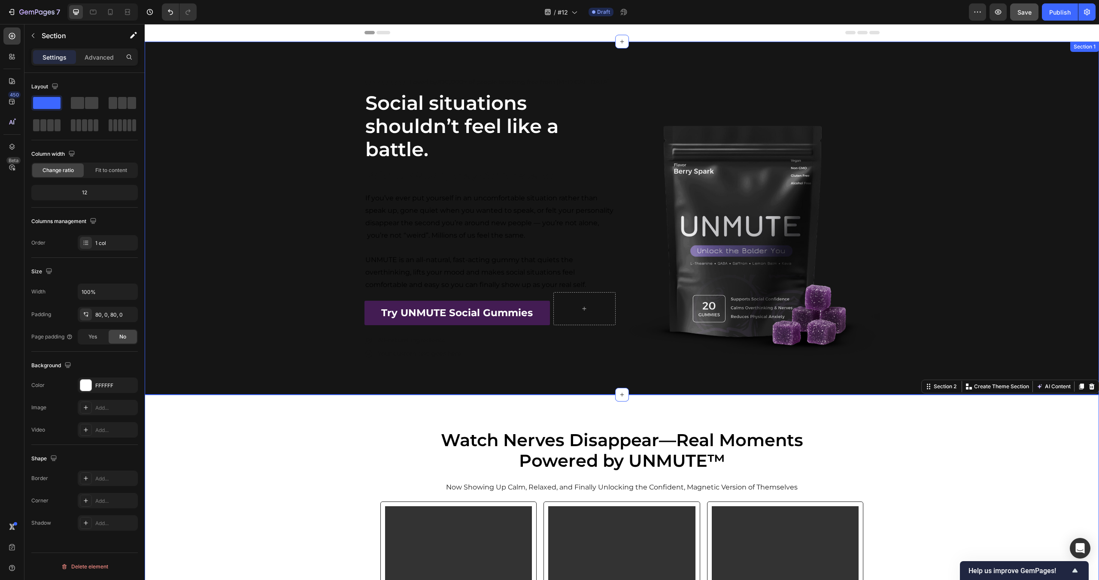
click at [439, 198] on p "If you’ve ever put yourself in an uncomfortable situation rather than speak up,…" at bounding box center [489, 216] width 249 height 49
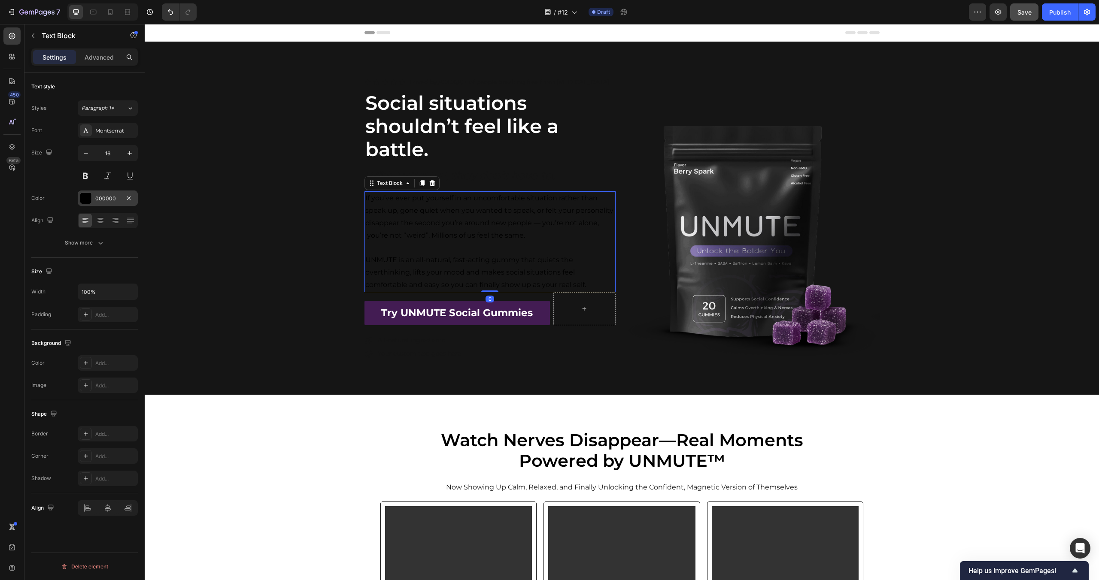
click at [88, 200] on div at bounding box center [85, 198] width 11 height 11
click at [188, 288] on div at bounding box center [190, 287] width 9 height 9
type input "FFFFFF"
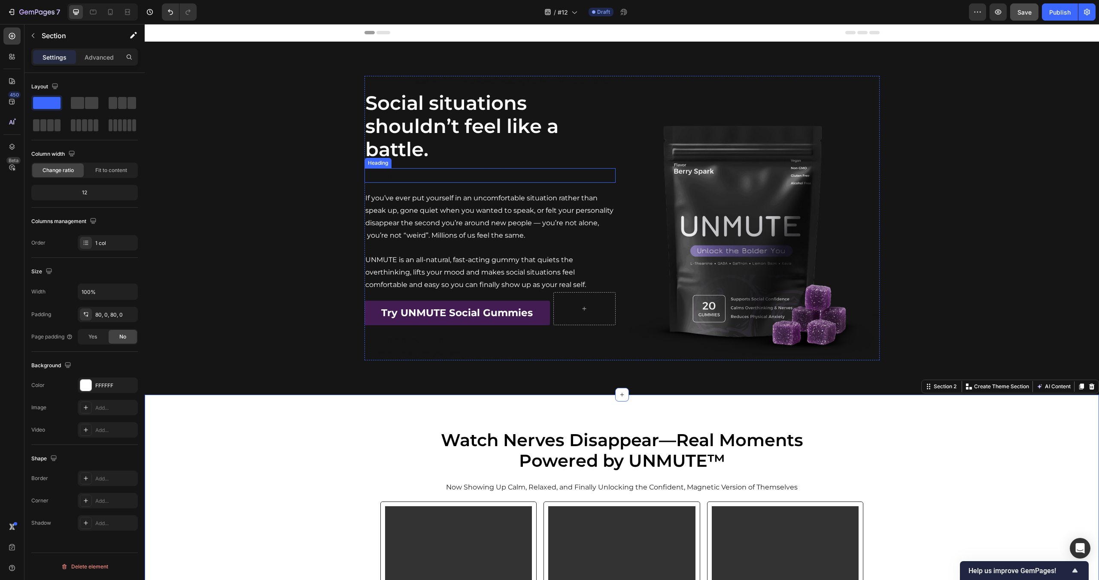
click at [447, 170] on h2 "With UNMUTE, they don’t have to." at bounding box center [489, 175] width 251 height 15
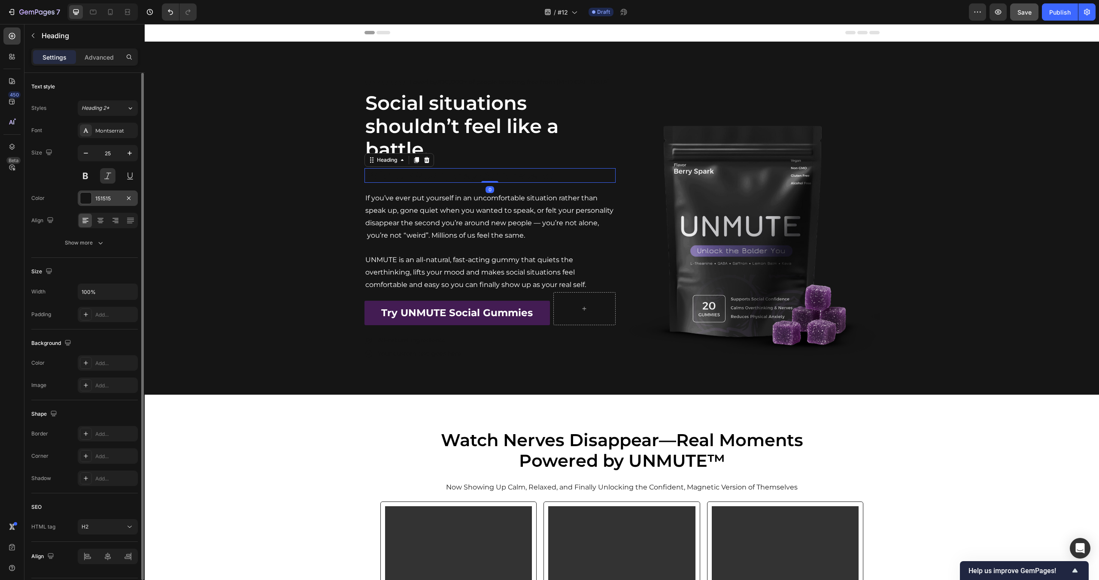
click at [84, 195] on div at bounding box center [85, 198] width 11 height 11
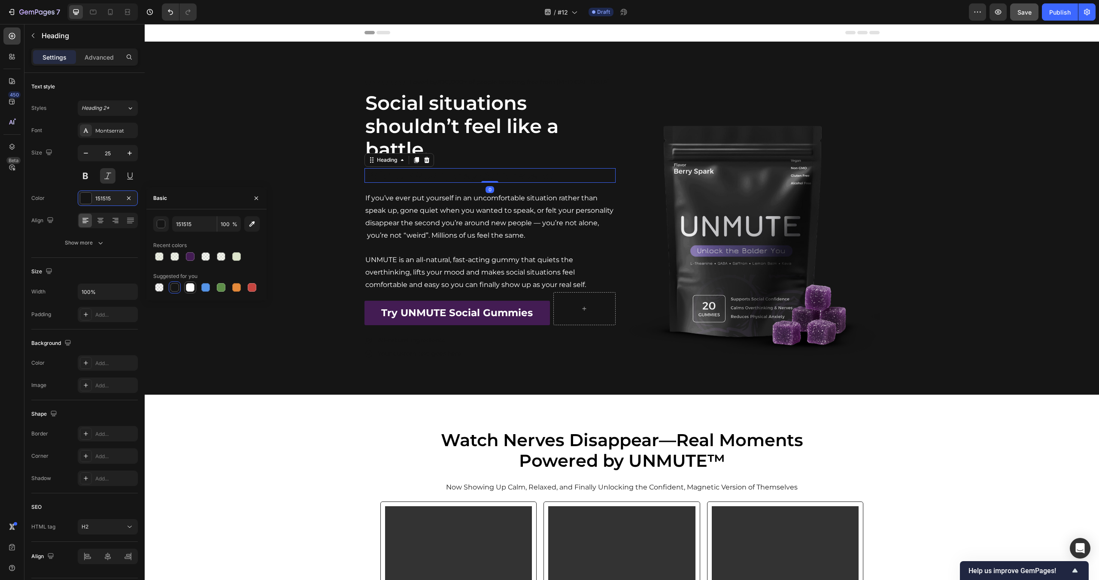
click at [195, 292] on div at bounding box center [190, 288] width 12 height 12
type input "FFFFFF"
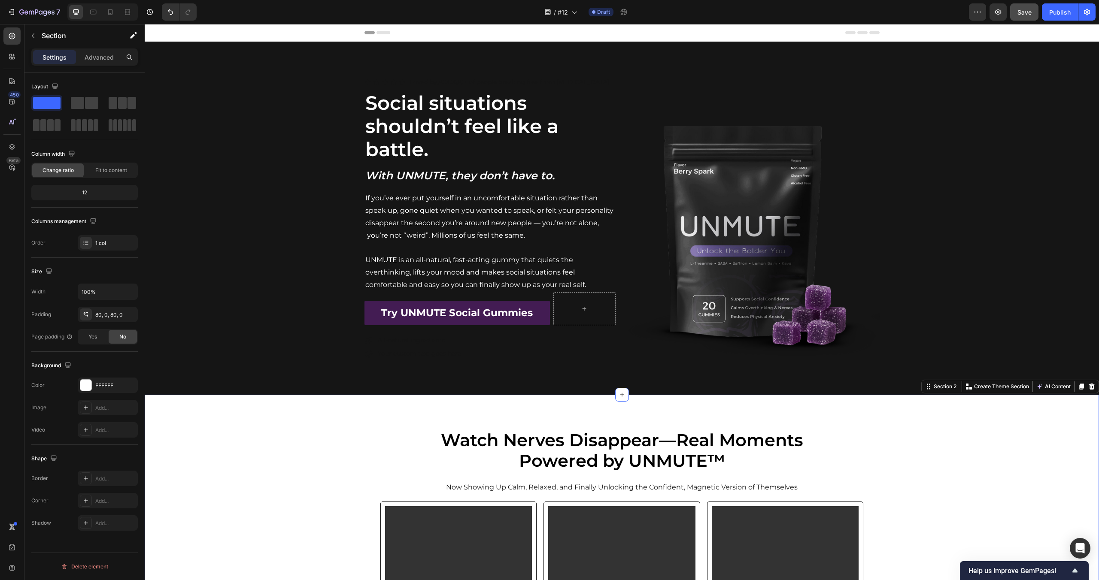
click at [171, 13] on icon "Undo/Redo" at bounding box center [170, 12] width 9 height 9
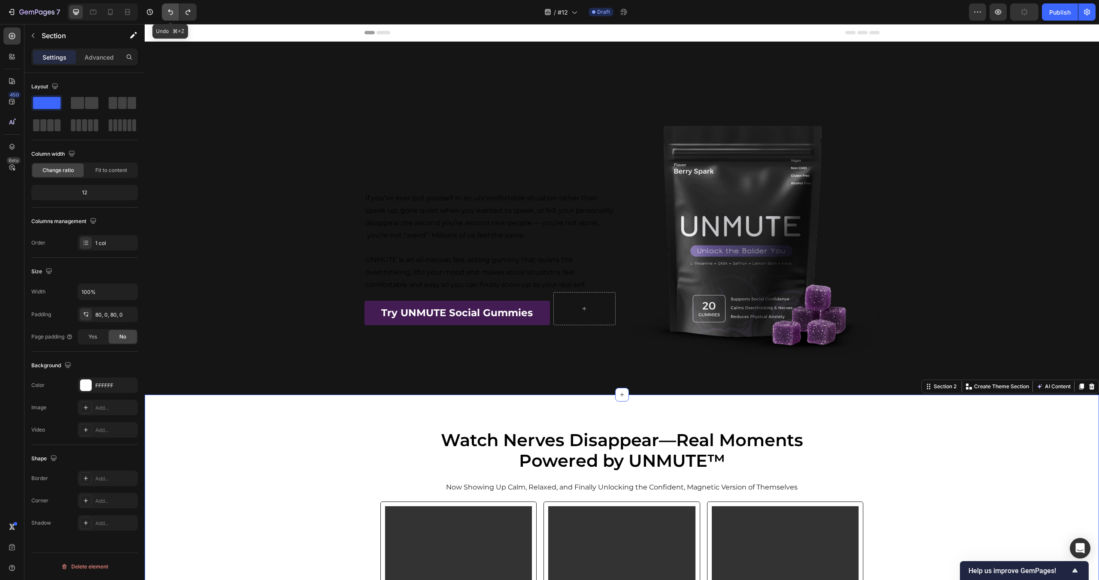
click at [171, 13] on icon "Undo/Redo" at bounding box center [170, 12] width 9 height 9
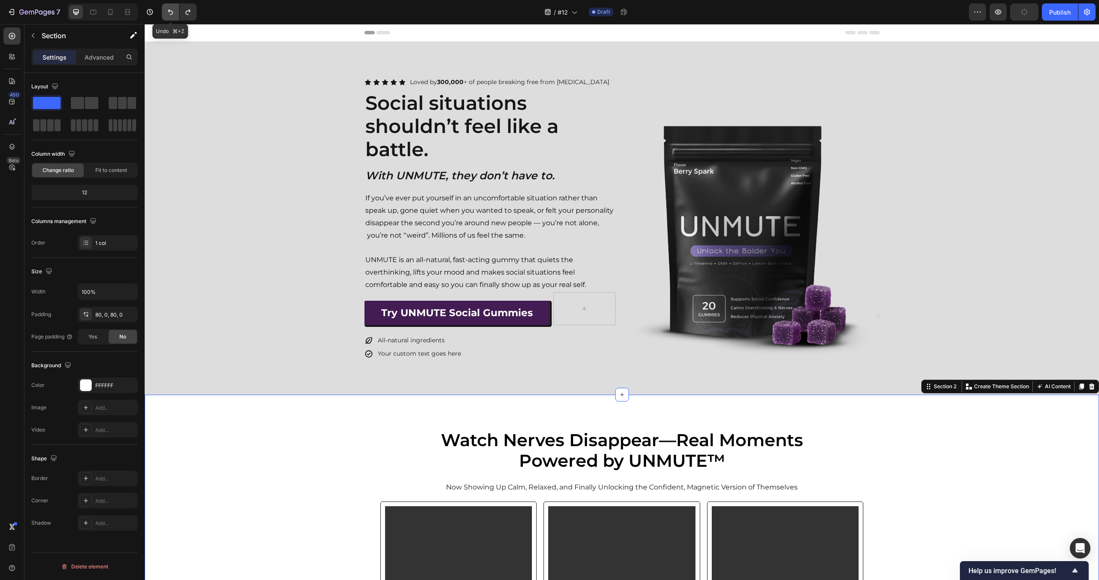
click at [171, 13] on icon "Undo/Redo" at bounding box center [170, 12] width 9 height 9
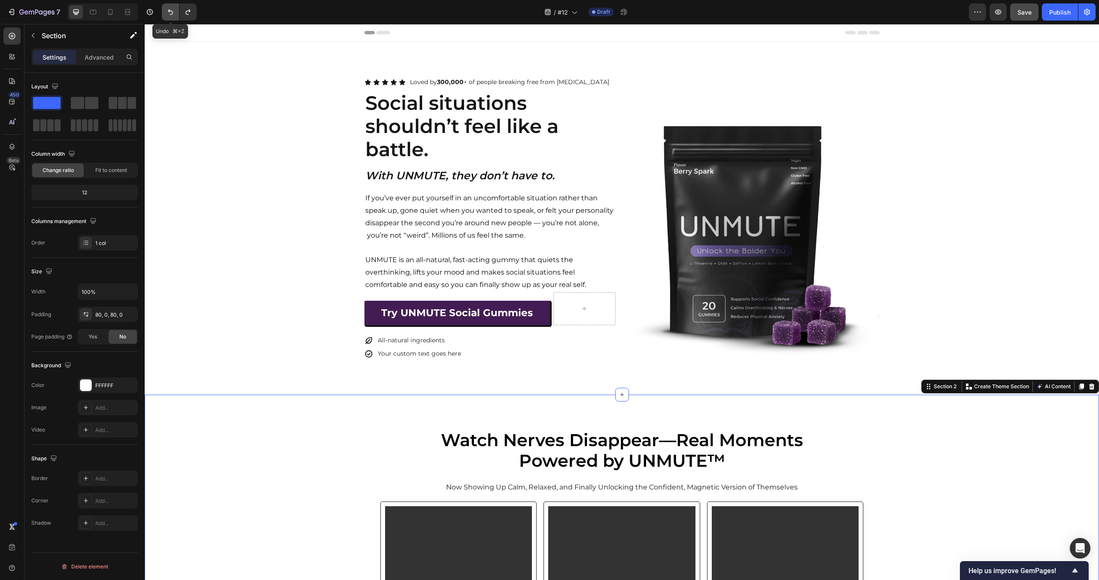
click at [171, 13] on icon "Undo/Redo" at bounding box center [170, 12] width 9 height 9
click at [176, 12] on button "Undo/Redo" at bounding box center [170, 11] width 17 height 17
click at [174, 11] on icon "Undo/Redo" at bounding box center [170, 12] width 9 height 9
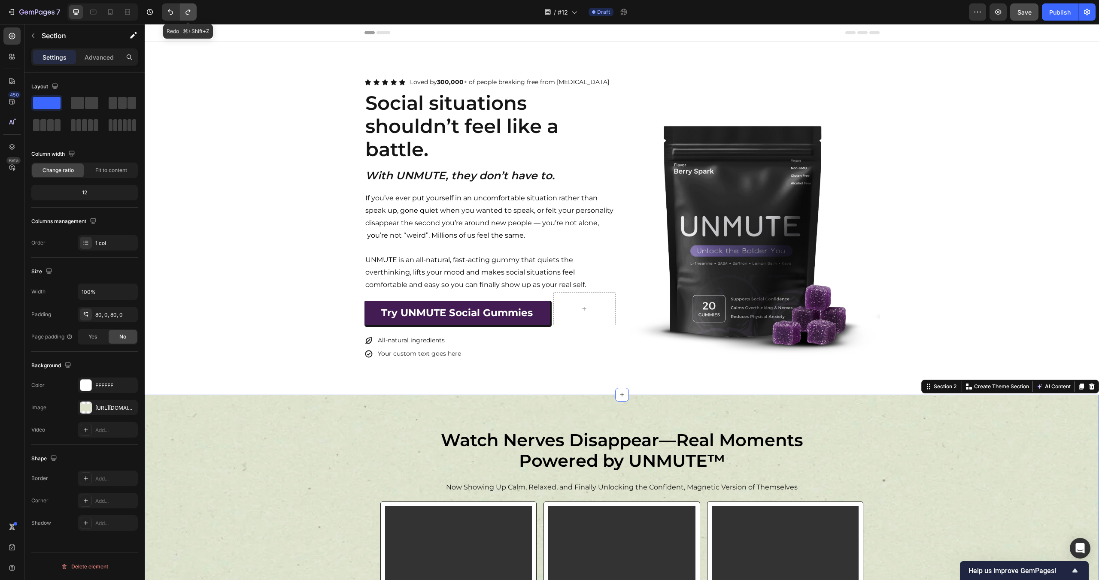
click at [190, 12] on icon "Undo/Redo" at bounding box center [188, 12] width 9 height 9
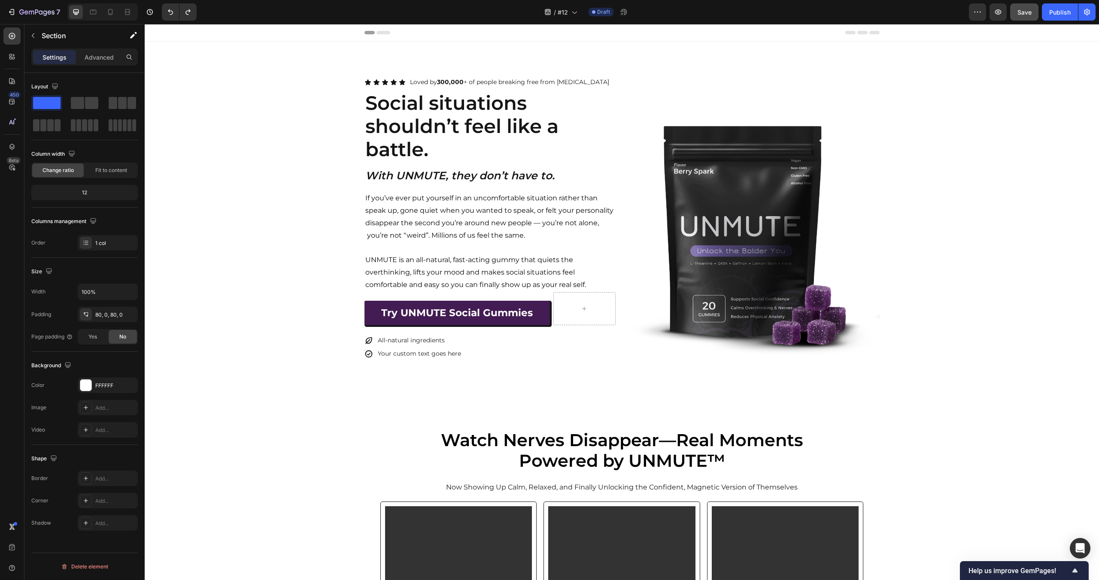
click at [261, 296] on div "Icon Icon Icon Icon Icon Icon List Loved by 300,000 + of people breaking free f…" at bounding box center [622, 218] width 954 height 285
click at [10, 41] on div at bounding box center [11, 35] width 17 height 17
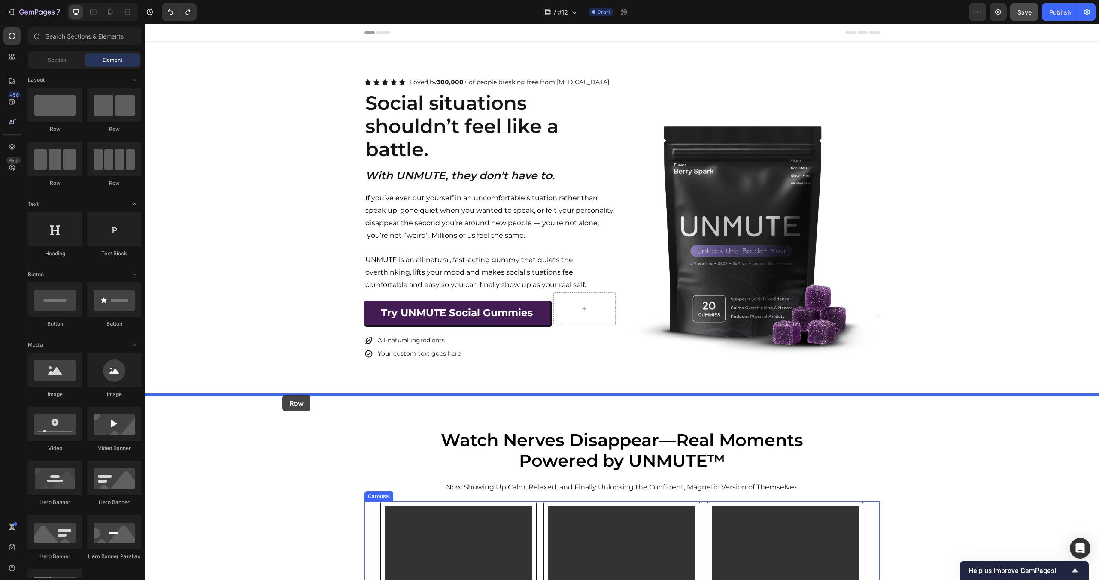
drag, startPoint x: 249, startPoint y: 184, endPoint x: 281, endPoint y: 397, distance: 215.7
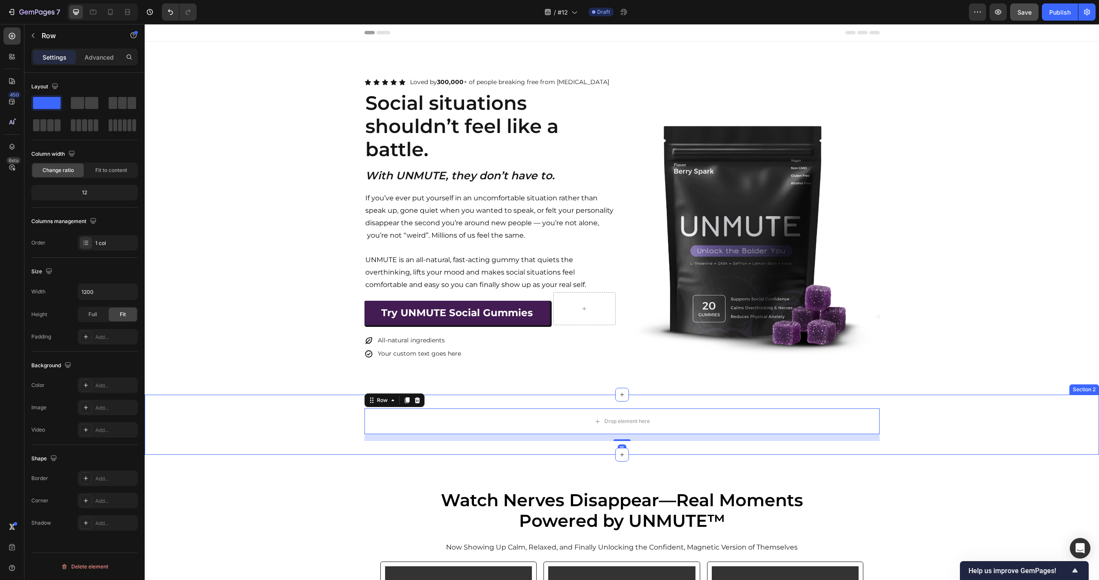
click at [233, 418] on div "Drop element here Row 16" at bounding box center [622, 425] width 954 height 33
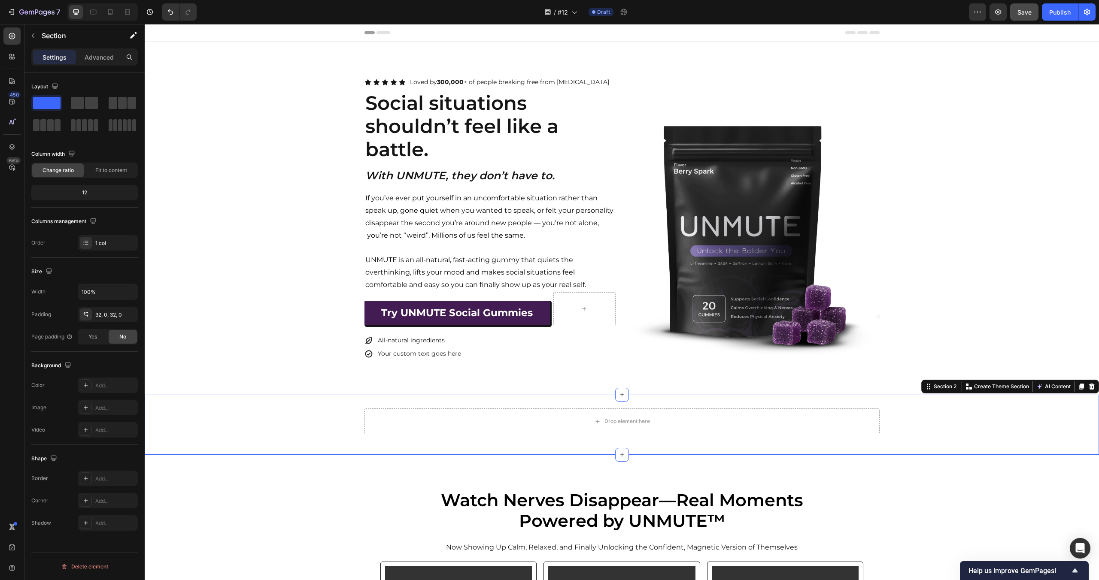
click at [105, 47] on div "Section" at bounding box center [68, 36] width 89 height 24
click at [95, 59] on p "Advanced" at bounding box center [99, 57] width 29 height 9
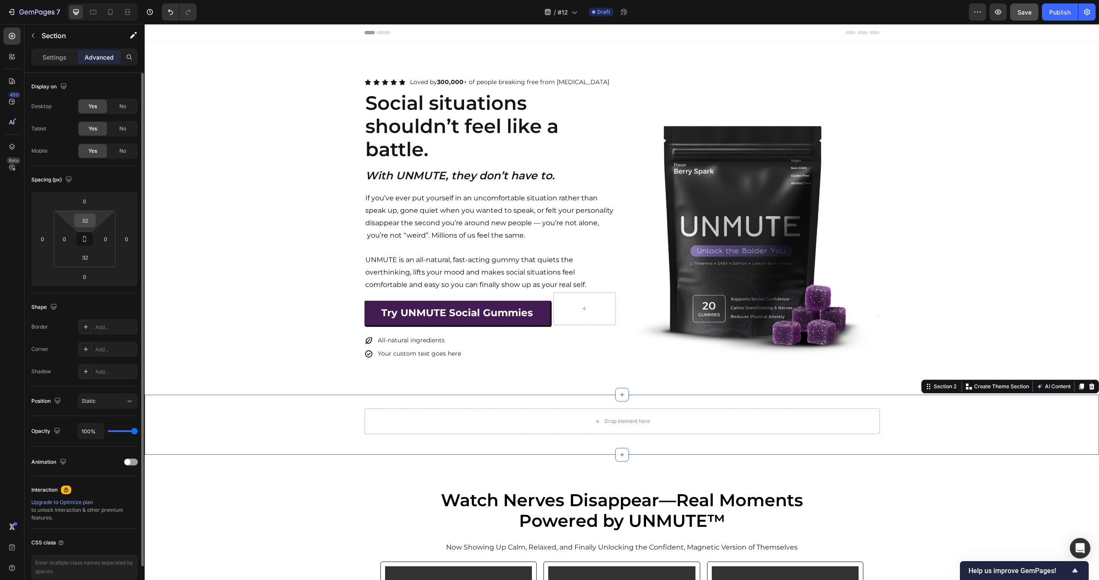
click at [84, 224] on input "32" at bounding box center [84, 220] width 17 height 13
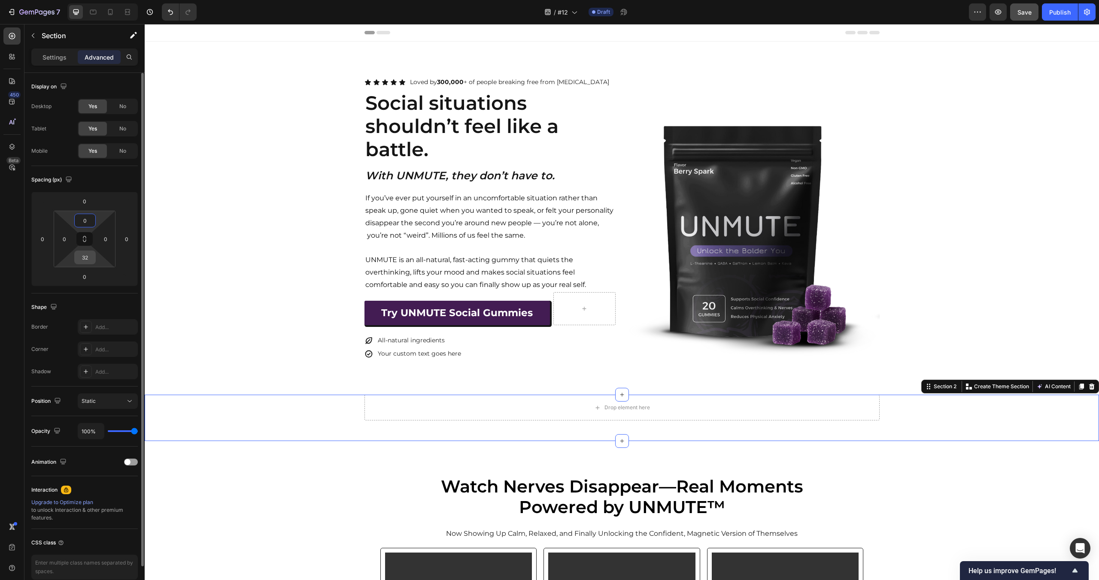
type input "0"
click at [79, 255] on input "32" at bounding box center [84, 257] width 17 height 13
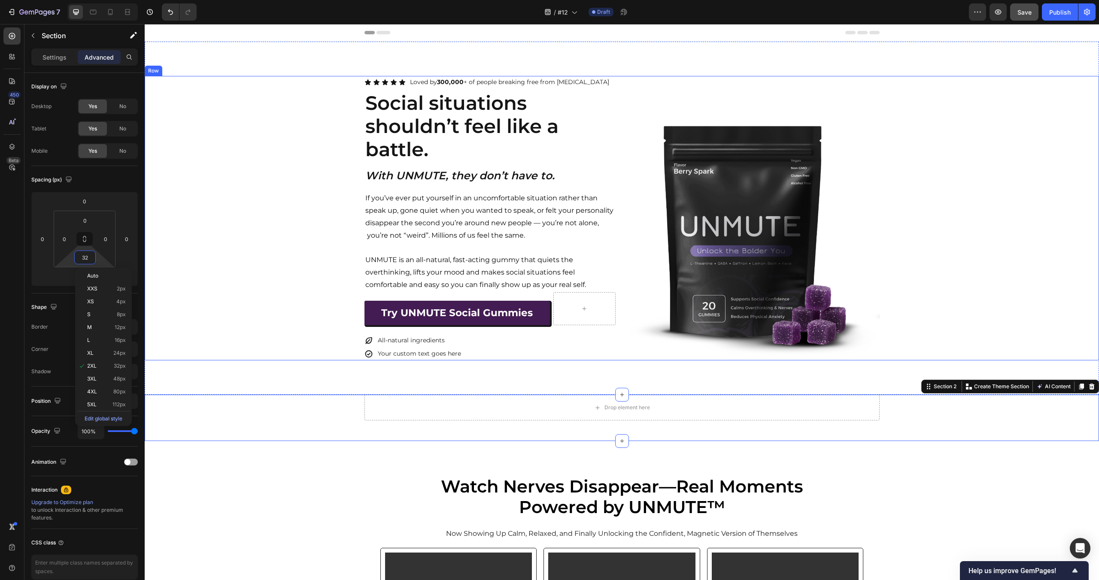
type input "0"
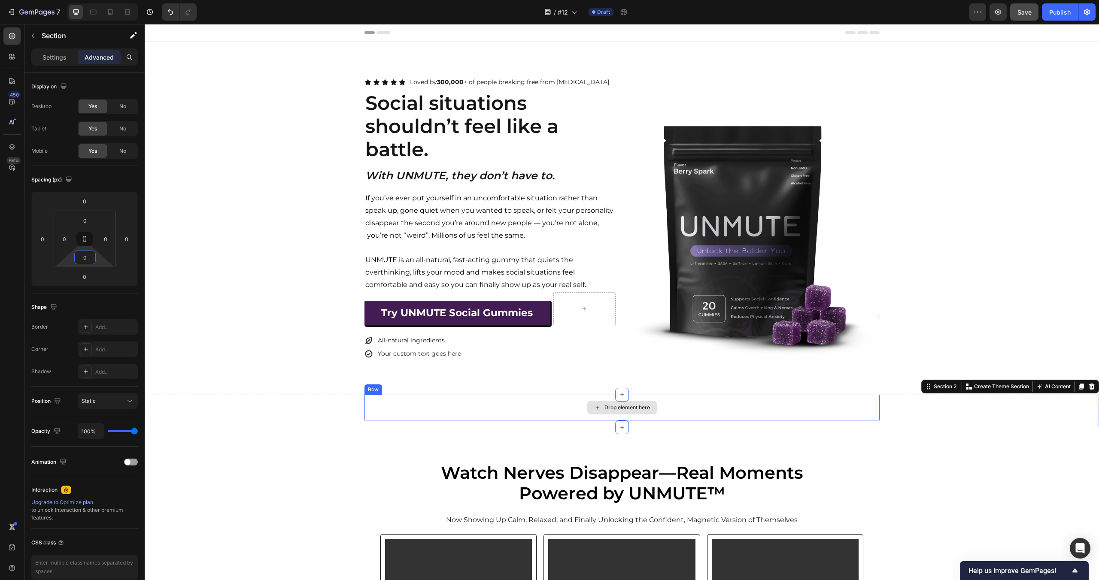
click at [422, 413] on div "Drop element here" at bounding box center [621, 408] width 515 height 26
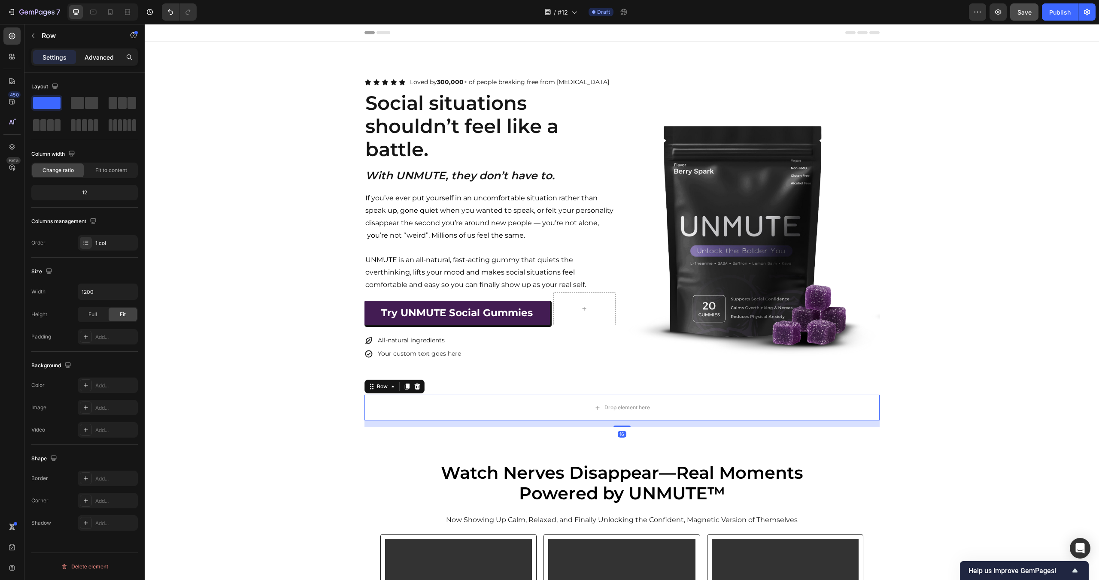
click at [97, 60] on p "Advanced" at bounding box center [99, 57] width 29 height 9
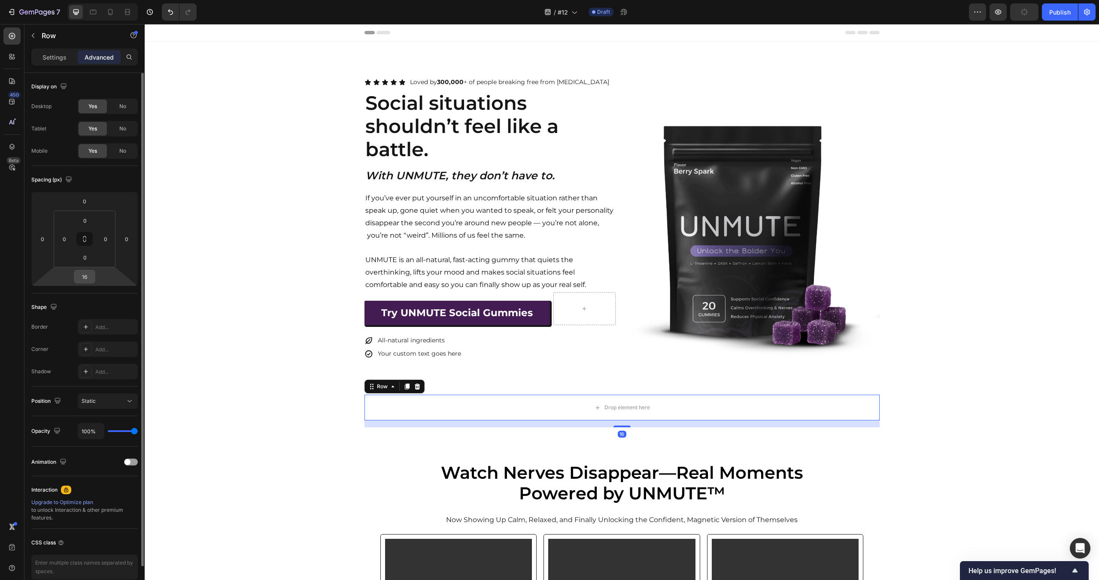
click at [85, 275] on input "16" at bounding box center [84, 276] width 17 height 13
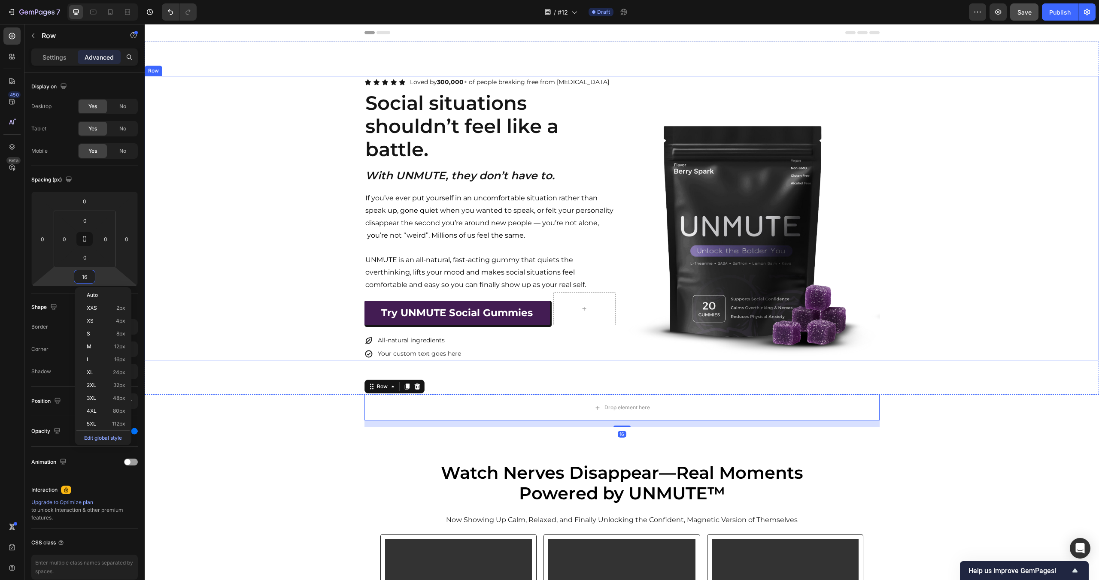
type input "0"
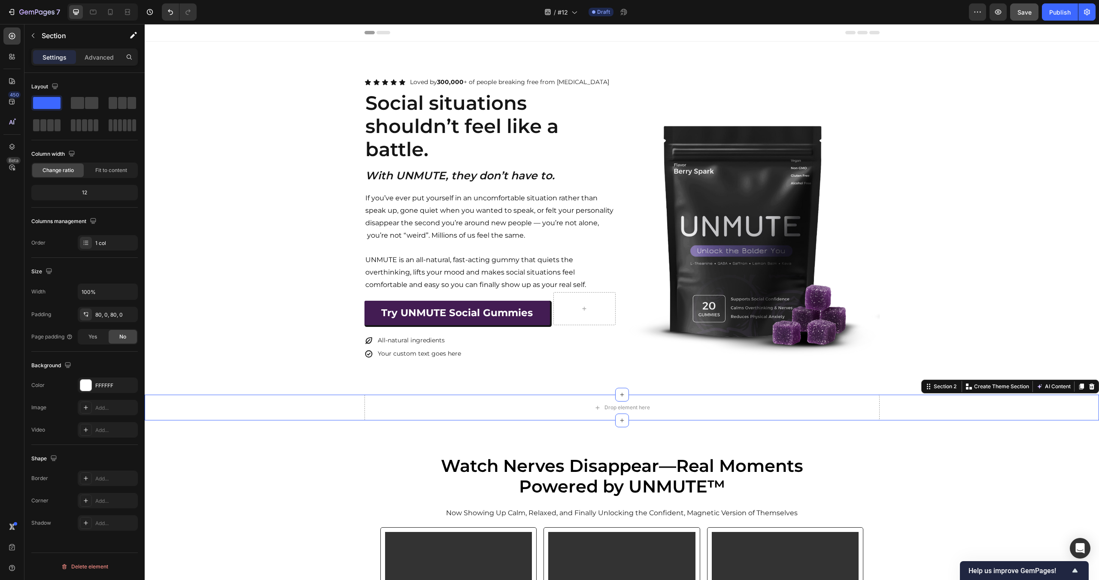
click at [236, 409] on div "Drop element here Row" at bounding box center [622, 408] width 954 height 26
click at [109, 383] on div "Add..." at bounding box center [115, 386] width 40 height 8
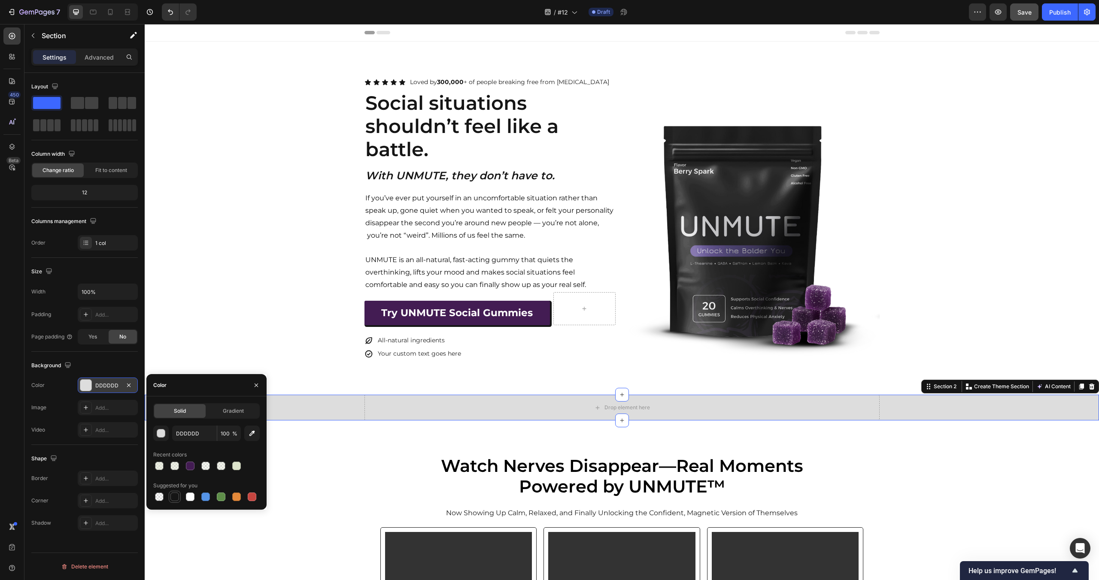
drag, startPoint x: 172, startPoint y: 500, endPoint x: 39, endPoint y: 319, distance: 224.4
click at [172, 500] on div at bounding box center [174, 497] width 9 height 9
type input "151515"
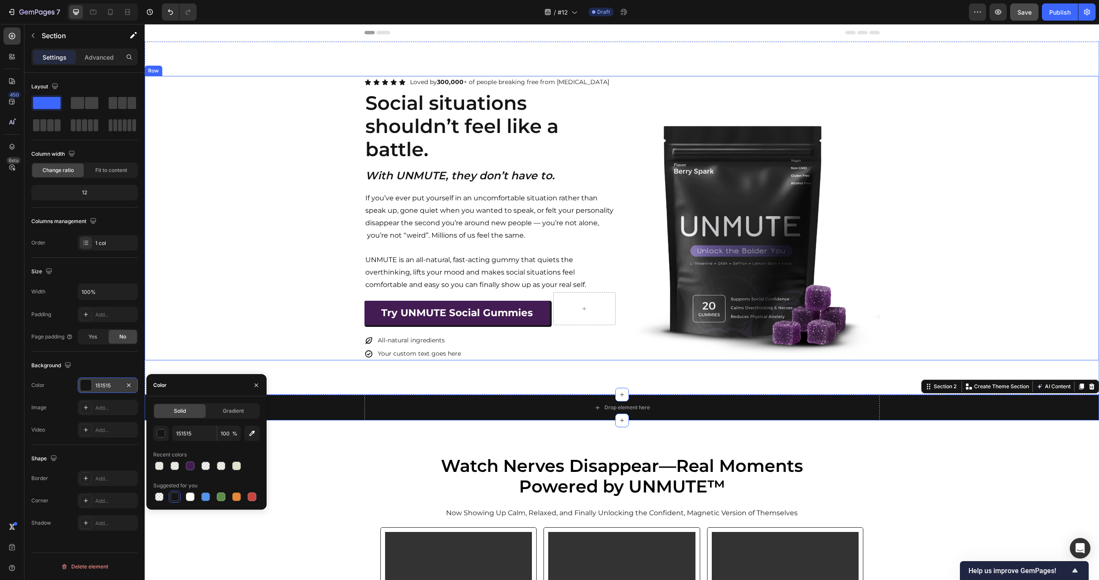
click at [192, 262] on div "Icon Icon Icon Icon Icon Icon List Loved by 300,000 + of people breaking free f…" at bounding box center [622, 218] width 954 height 285
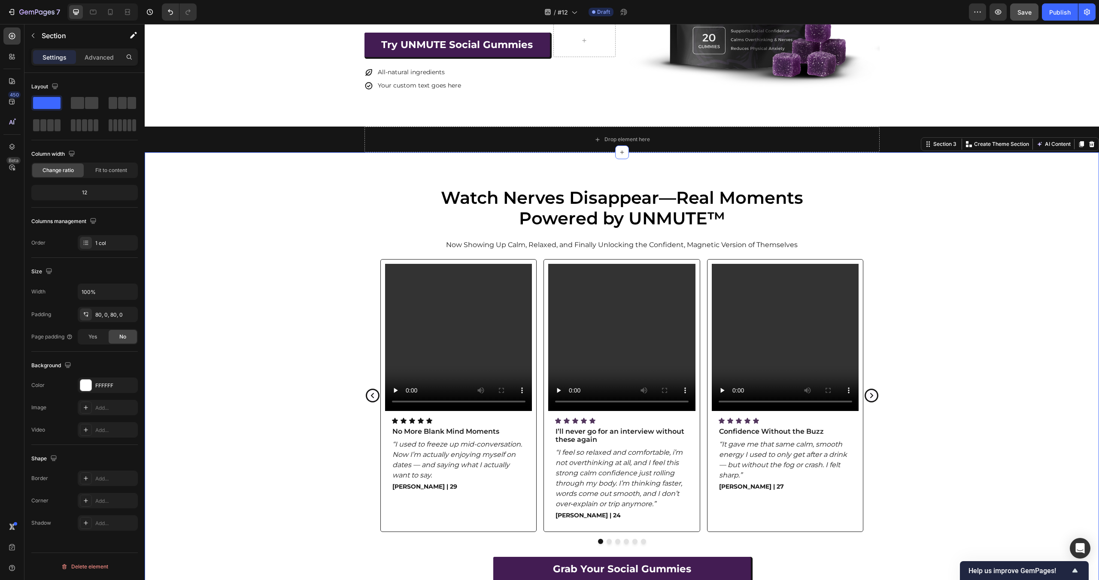
click at [961, 443] on div "Video Icon Icon Icon Icon Icon Icon List No More Blank Mind Moments Text Block …" at bounding box center [622, 401] width 954 height 285
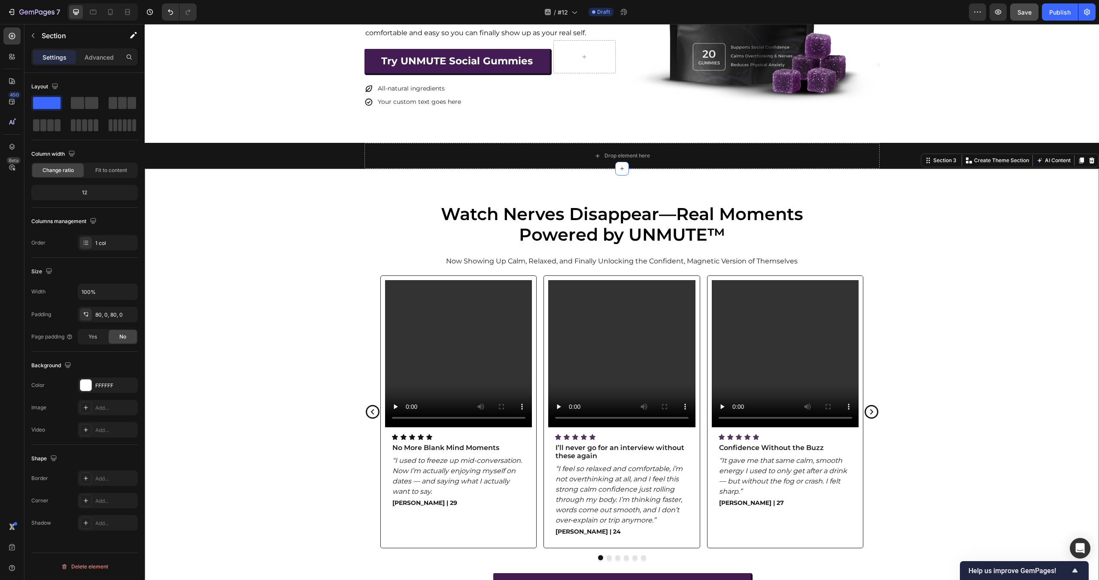
scroll to position [260, 0]
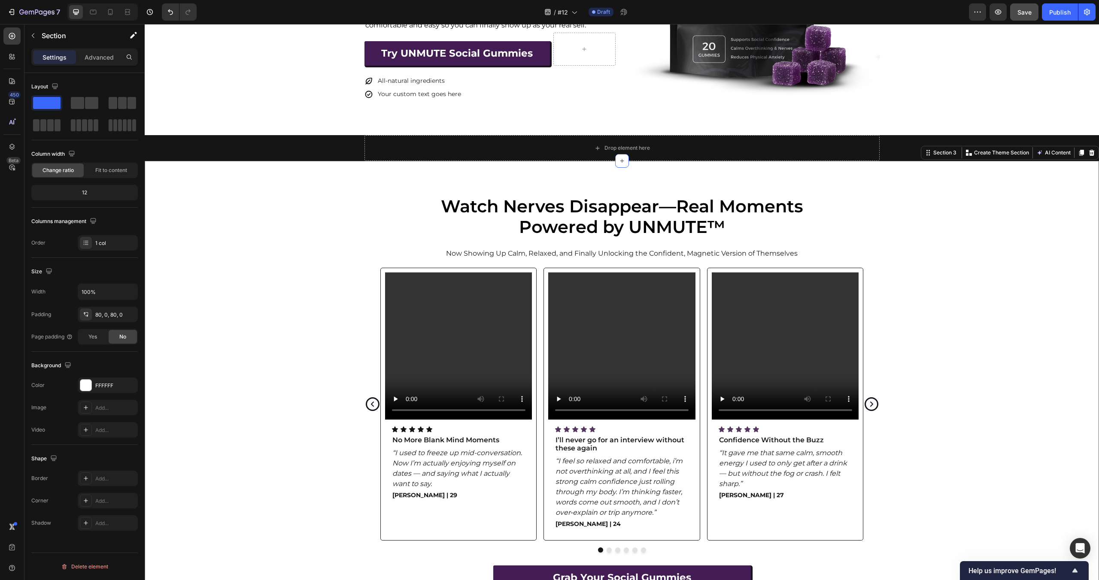
click at [240, 278] on div "Video Icon Icon Icon Icon Icon Icon List No More Blank Mind Moments Text Block …" at bounding box center [622, 410] width 954 height 285
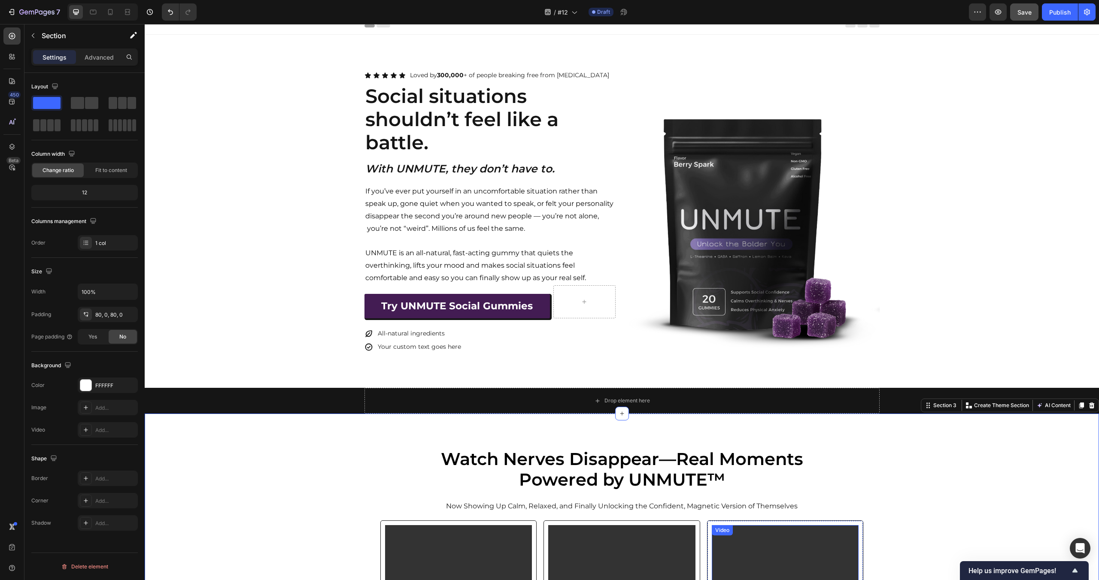
scroll to position [0, 0]
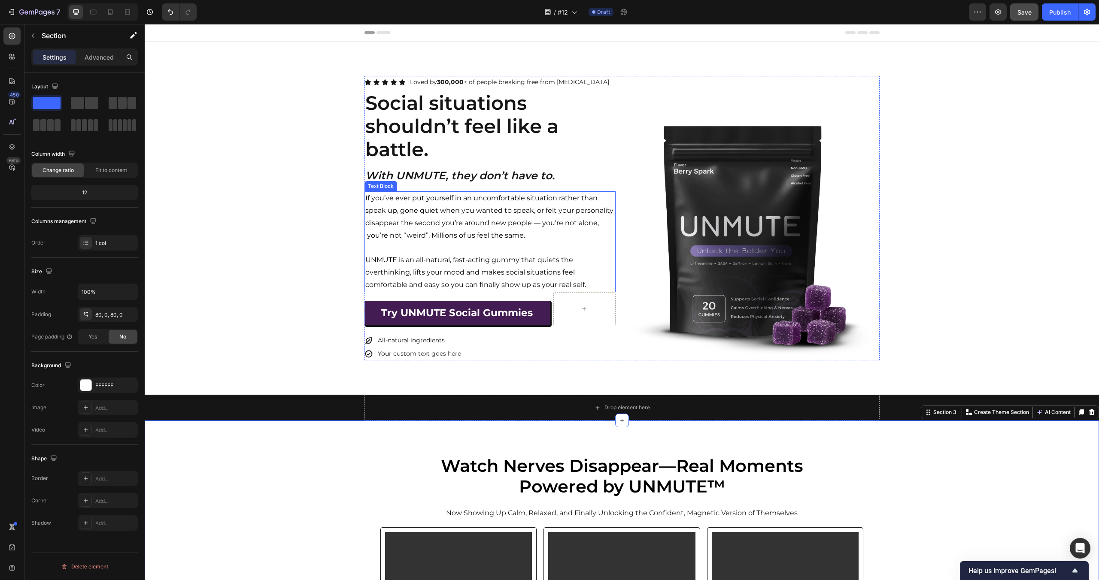
click at [498, 283] on p "UNMUTE is an all-natural, fast-acting gummy that quiets the overthinking, lifts…" at bounding box center [489, 272] width 249 height 37
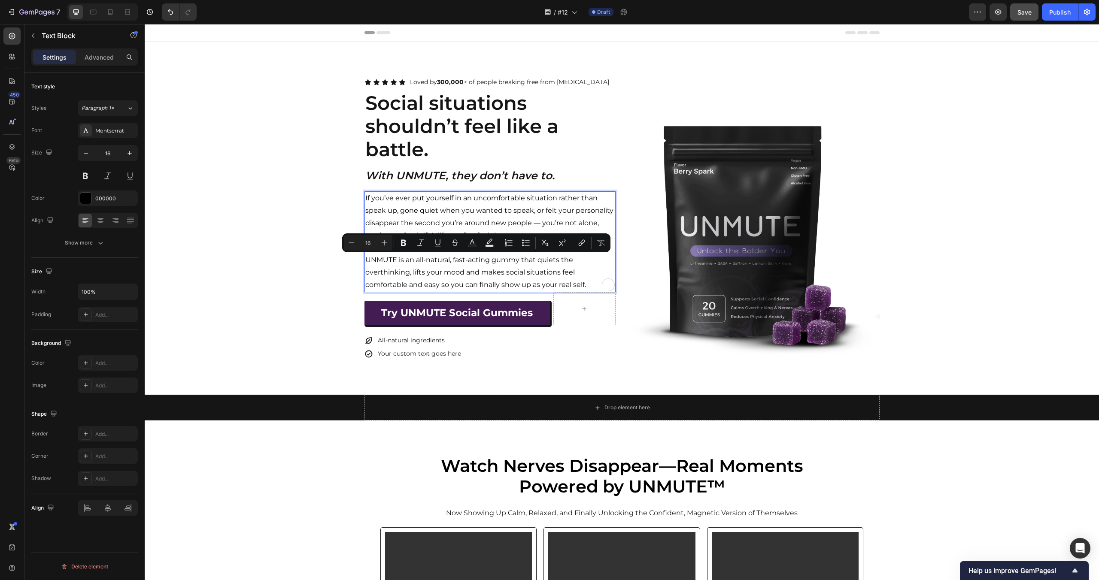
click at [511, 278] on p "UNMUTE is an all-natural, fast-acting gummy that quiets the overthinking, lifts…" at bounding box center [489, 272] width 249 height 37
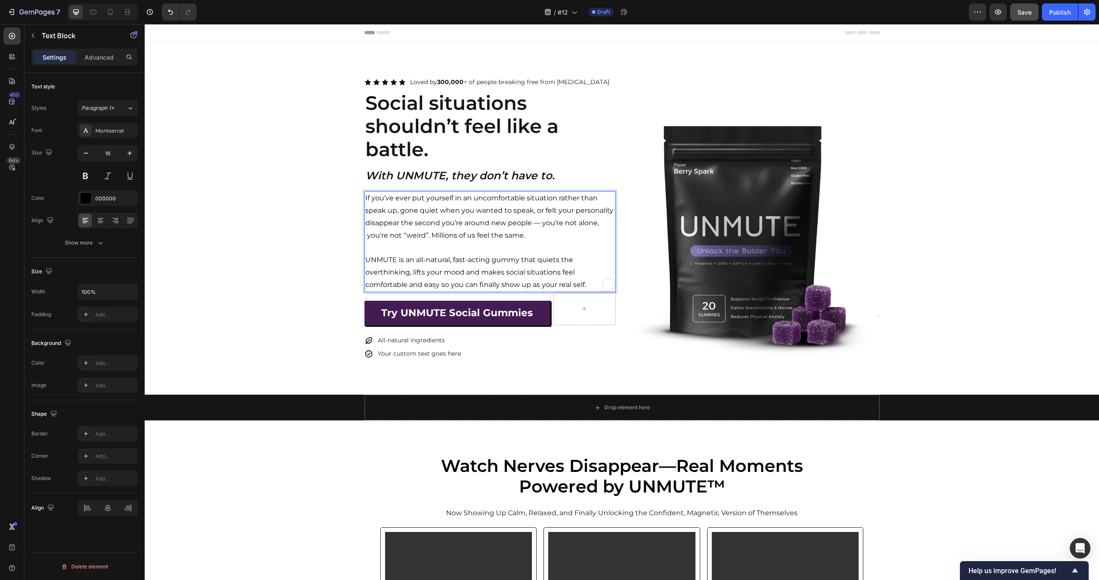
click at [555, 273] on p "UNMUTE is an all-natural, fast-acting gummy that quiets the overthinking, lifts…" at bounding box center [489, 272] width 249 height 37
drag, startPoint x: 580, startPoint y: 282, endPoint x: 334, endPoint y: 265, distance: 246.5
click at [358, 262] on div "Icon Icon Icon Icon Icon Icon List Loved by 300,000 + of people breaking free f…" at bounding box center [622, 218] width 954 height 285
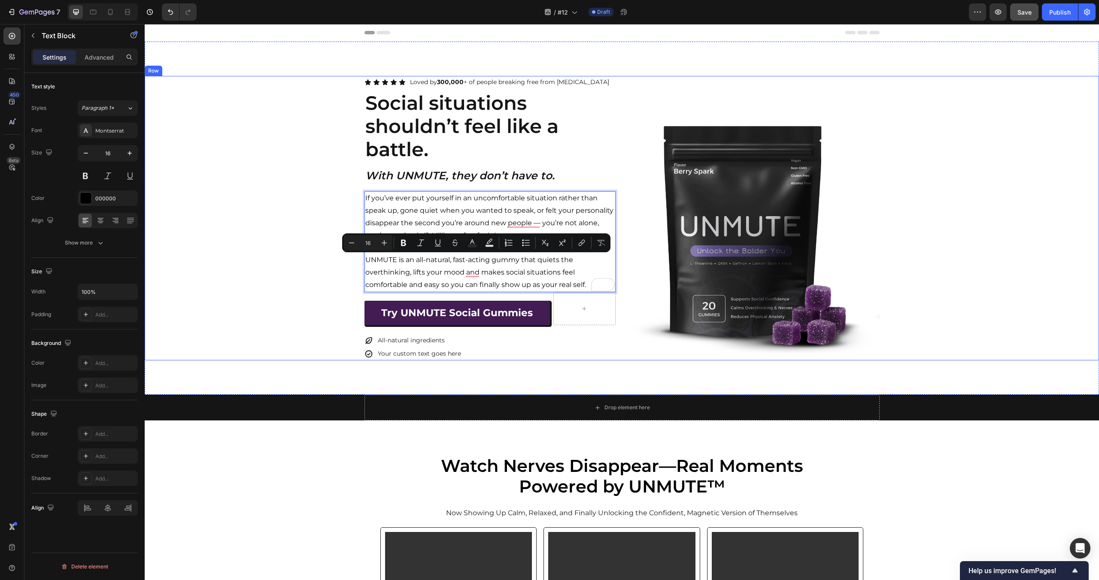
click at [282, 270] on div "Icon Icon Icon Icon Icon Icon List Loved by 300,000 + of people breaking free f…" at bounding box center [622, 218] width 954 height 285
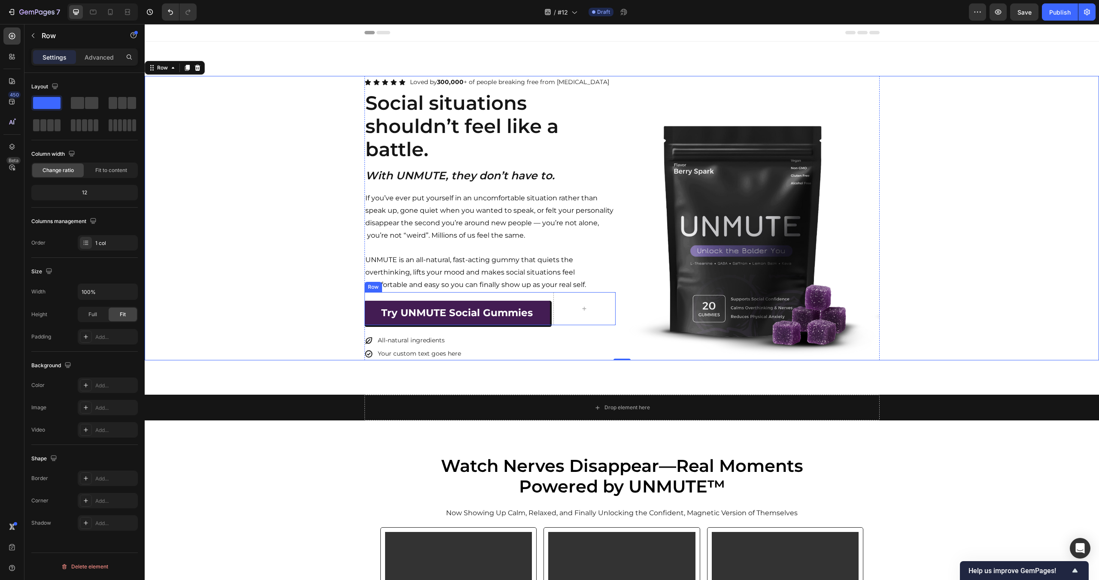
click at [428, 301] on div "Try UNMUTE Social Gummies Button" at bounding box center [457, 313] width 186 height 24
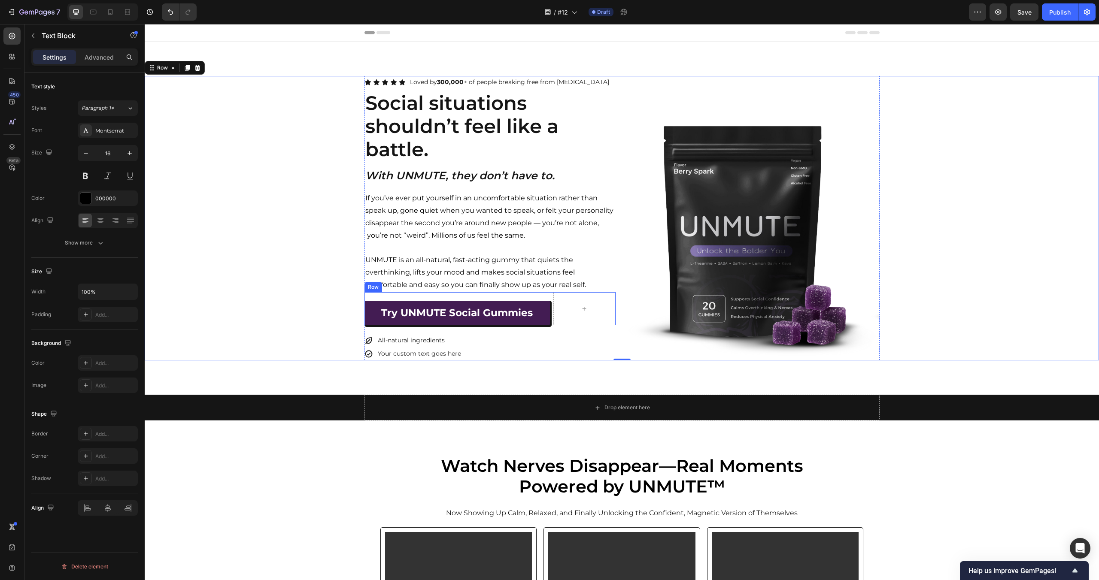
click at [446, 258] on p "UNMUTE is an all-natural, fast-acting gummy that quiets the overthinking, lifts…" at bounding box center [489, 272] width 249 height 37
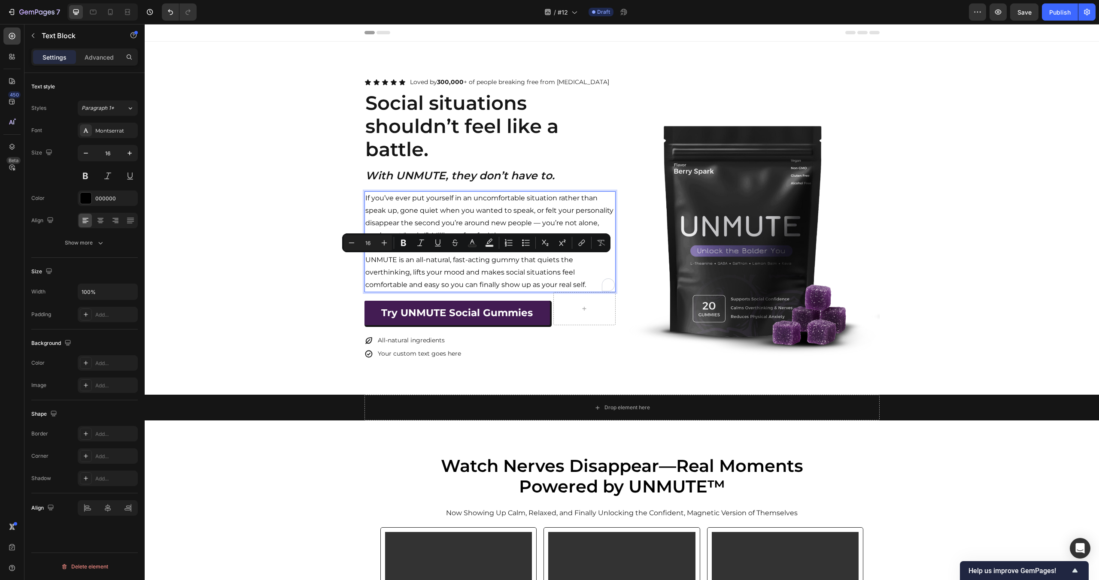
copy p "UNMUTE is an all-natural, fast-acting gummy that quiets the overthinking, lifts…"
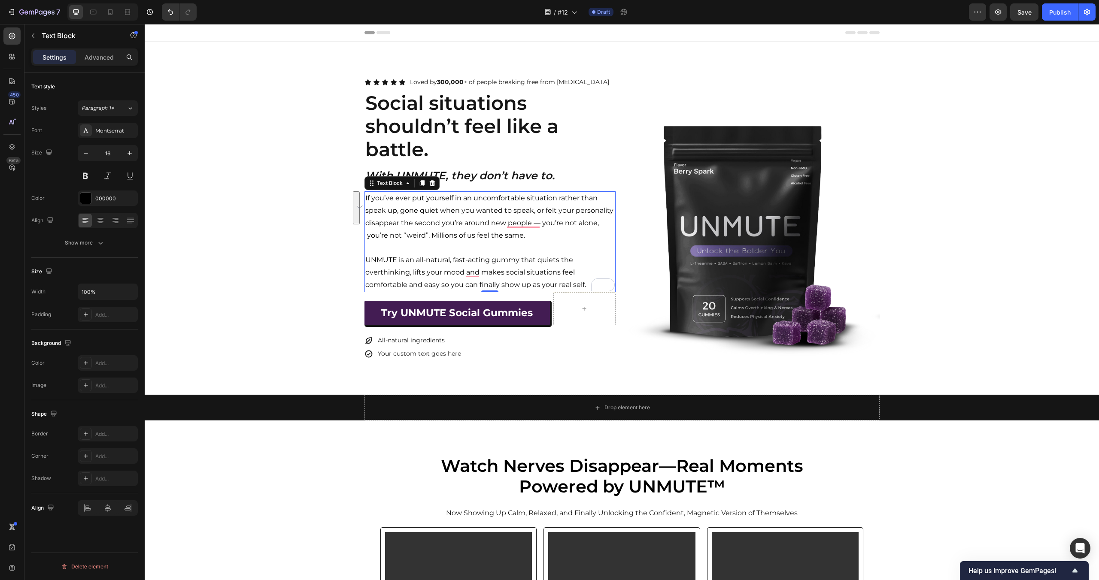
click at [794, 199] on img at bounding box center [753, 234] width 251 height 251
click at [790, 202] on img at bounding box center [753, 234] width 251 height 251
click at [764, 212] on img at bounding box center [753, 234] width 251 height 251
click at [765, 206] on img at bounding box center [753, 234] width 251 height 251
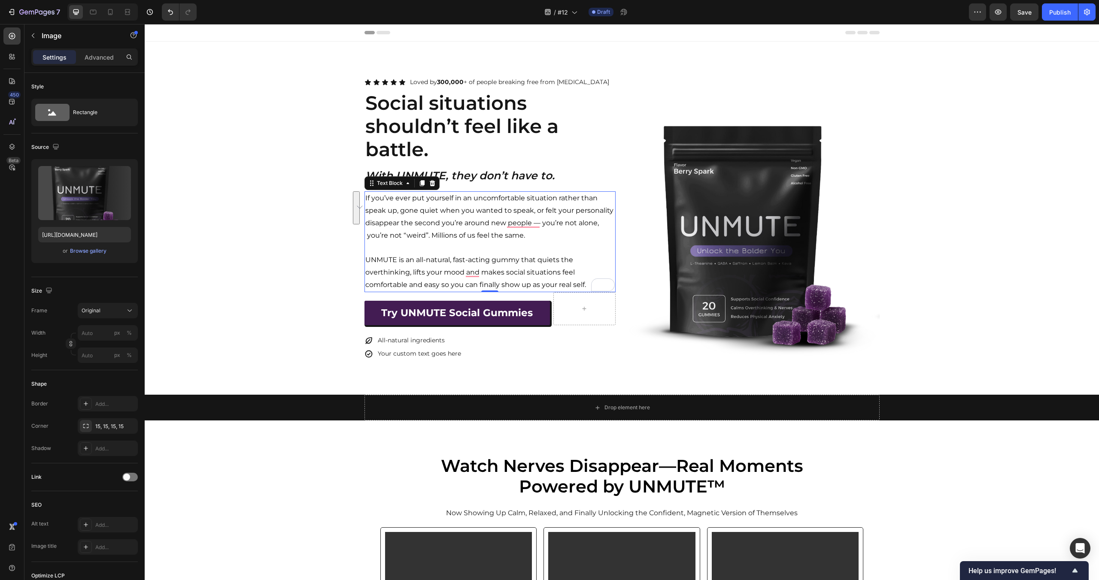
click at [765, 206] on img at bounding box center [753, 234] width 251 height 251
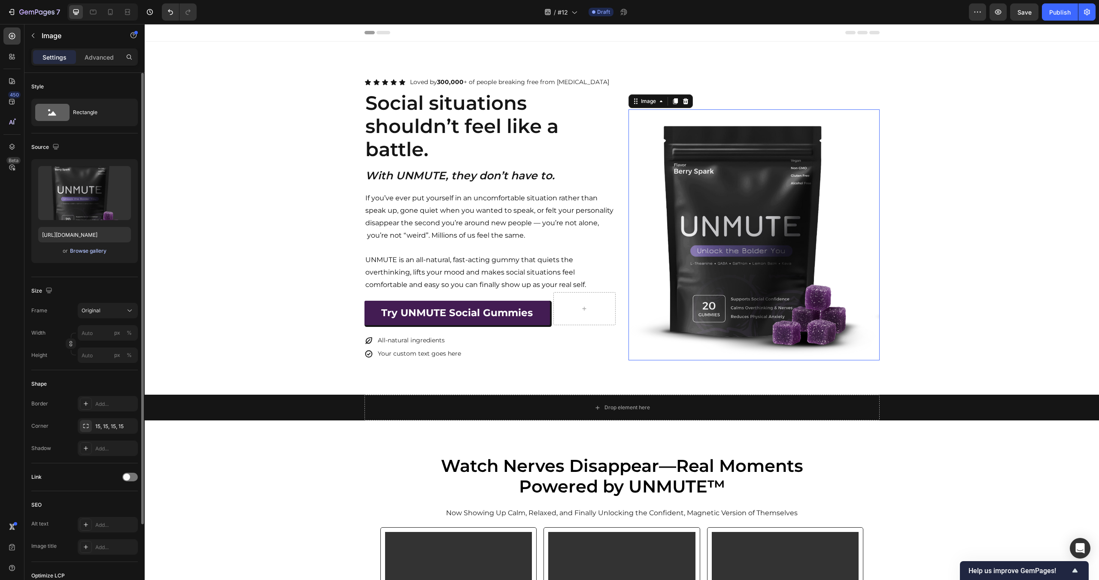
click at [77, 253] on div "Browse gallery" at bounding box center [88, 251] width 36 height 8
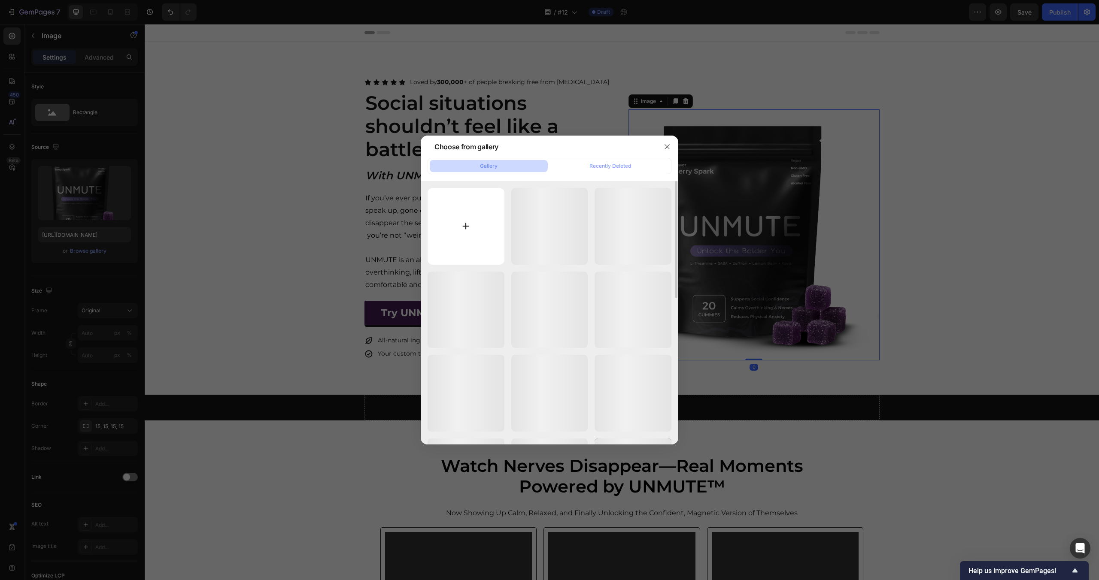
click at [452, 221] on input "file" at bounding box center [466, 226] width 77 height 77
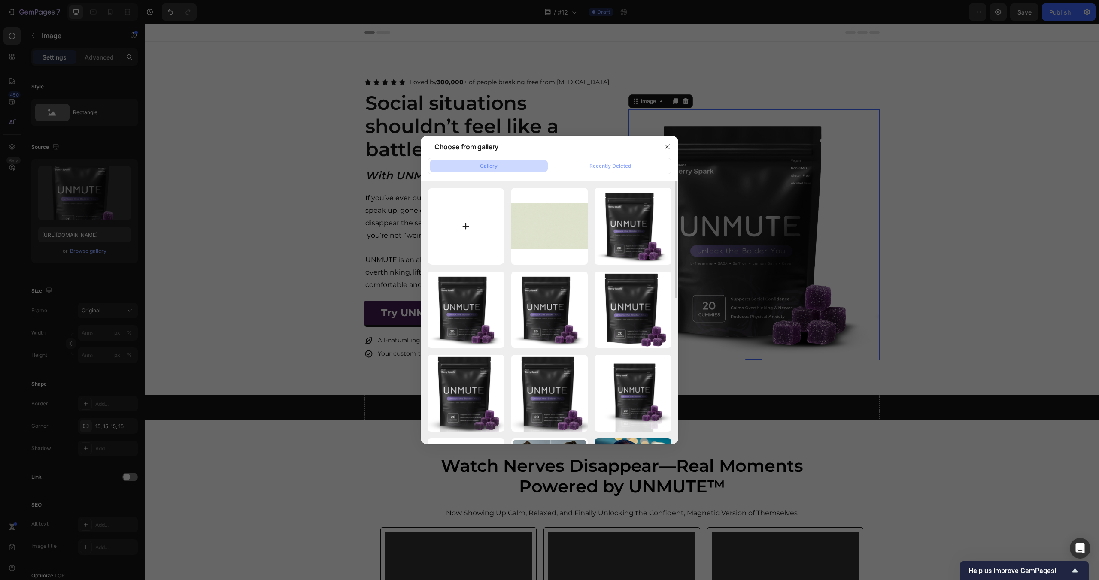
type input "C:\fakepath\Unmute (8).png"
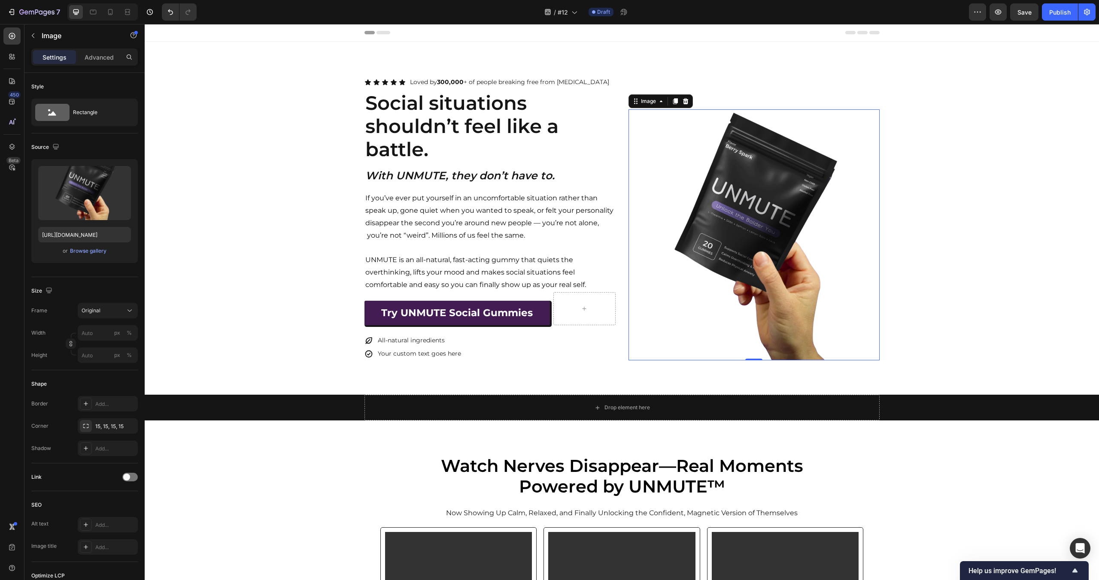
type input "https://cdn.shopify.com/s/files/1/0712/0073/5417/files/gempages_574612042166567…"
click at [445, 273] on p "UNMUTE is an all-natural, fast-acting gummy that quiets the overthinking, lifts…" at bounding box center [489, 272] width 249 height 37
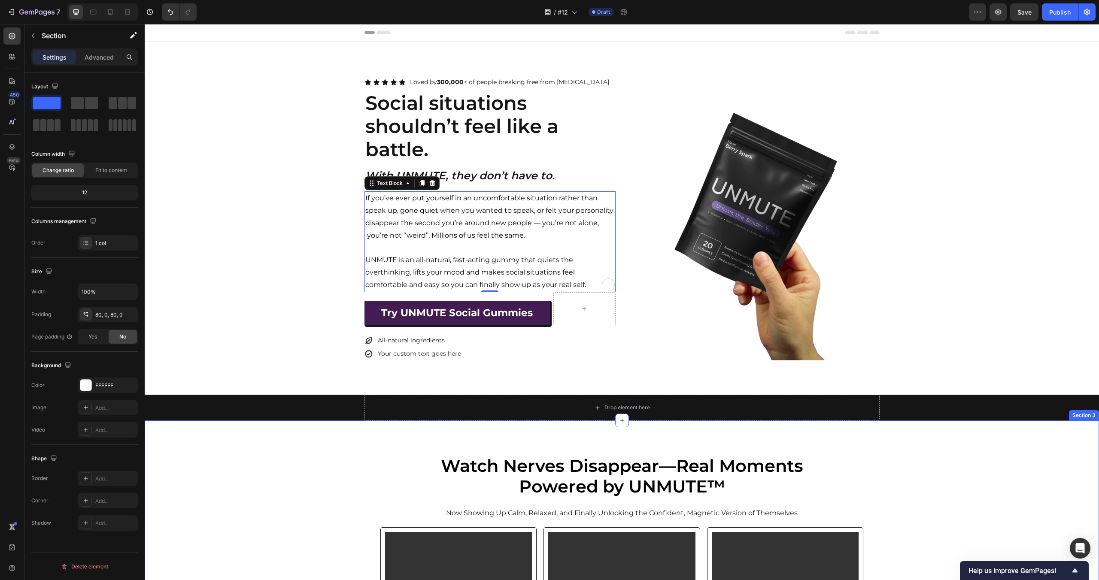
click at [484, 343] on div "All-natural ingredients Your custom text goes here" at bounding box center [489, 347] width 251 height 27
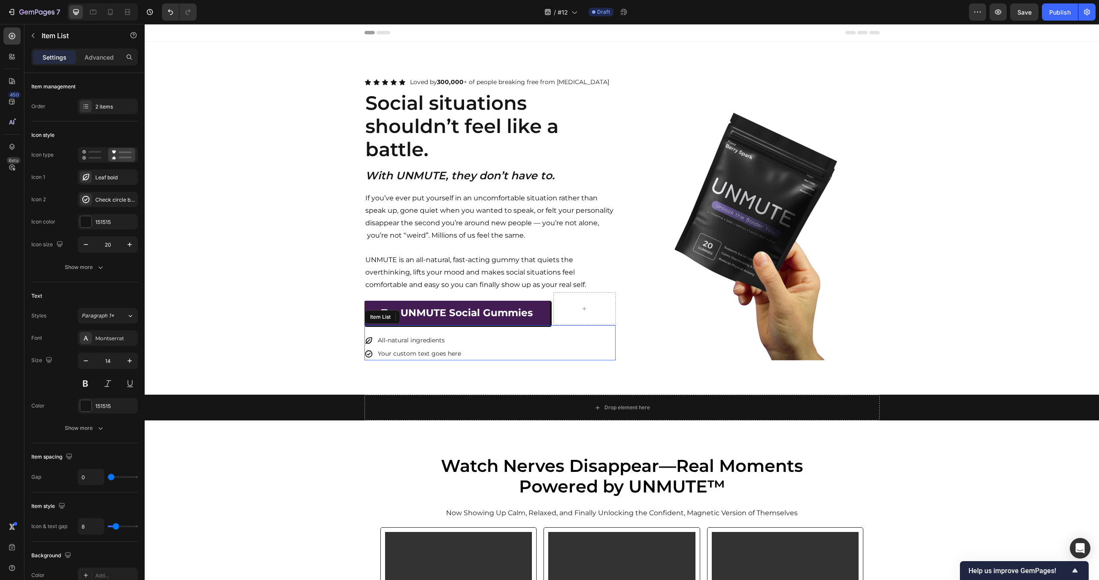
click at [461, 343] on div "All-natural ingredients" at bounding box center [419, 340] width 86 height 13
click at [483, 343] on div "All-natural ingredients Your custom text goes here" at bounding box center [489, 347] width 251 height 27
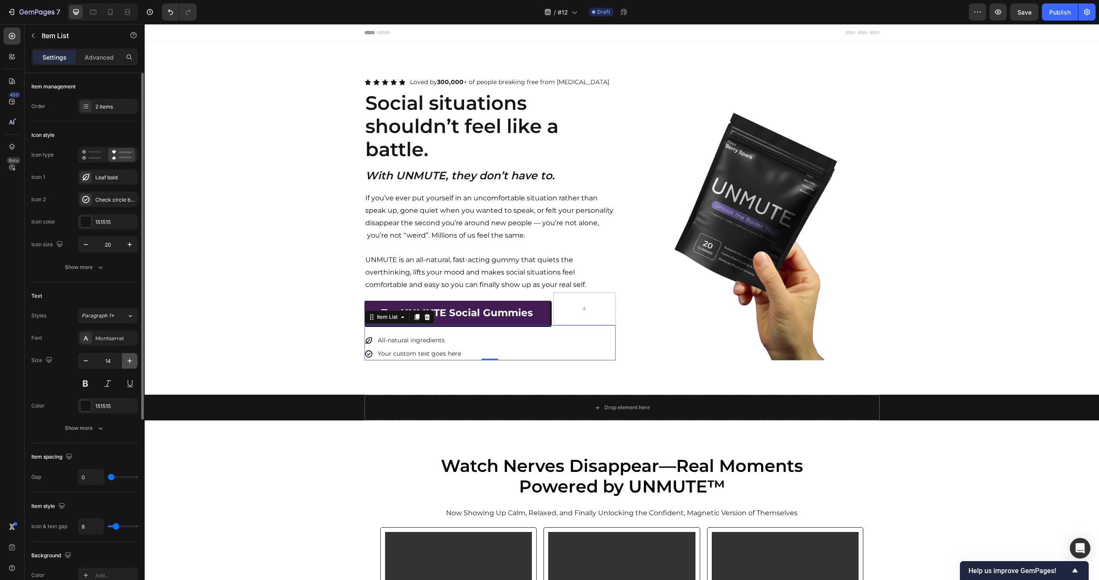
click at [125, 364] on icon "button" at bounding box center [129, 361] width 9 height 9
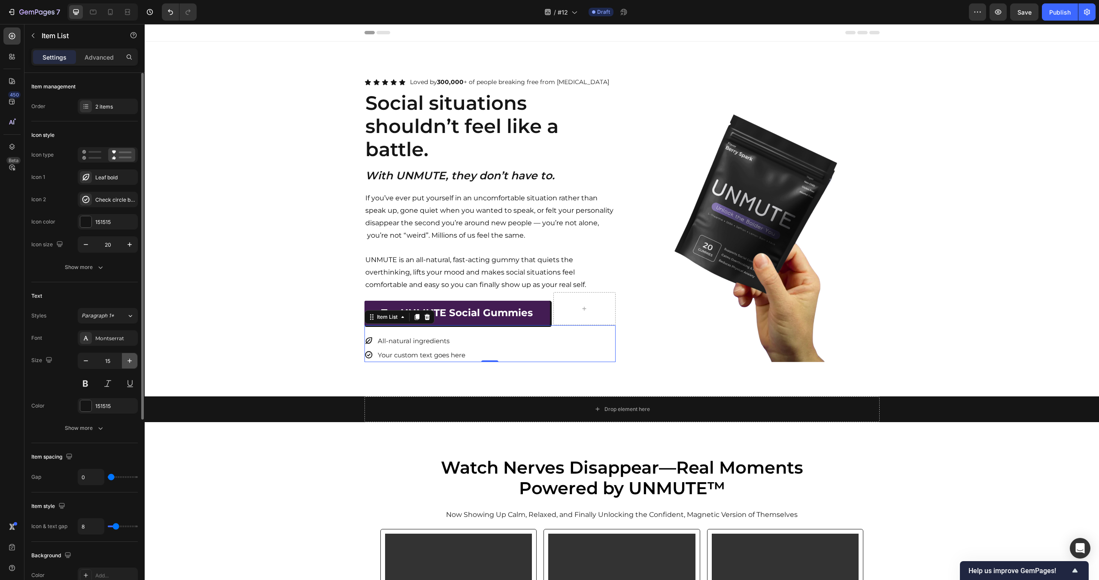
click at [125, 364] on icon "button" at bounding box center [129, 361] width 9 height 9
type input "16"
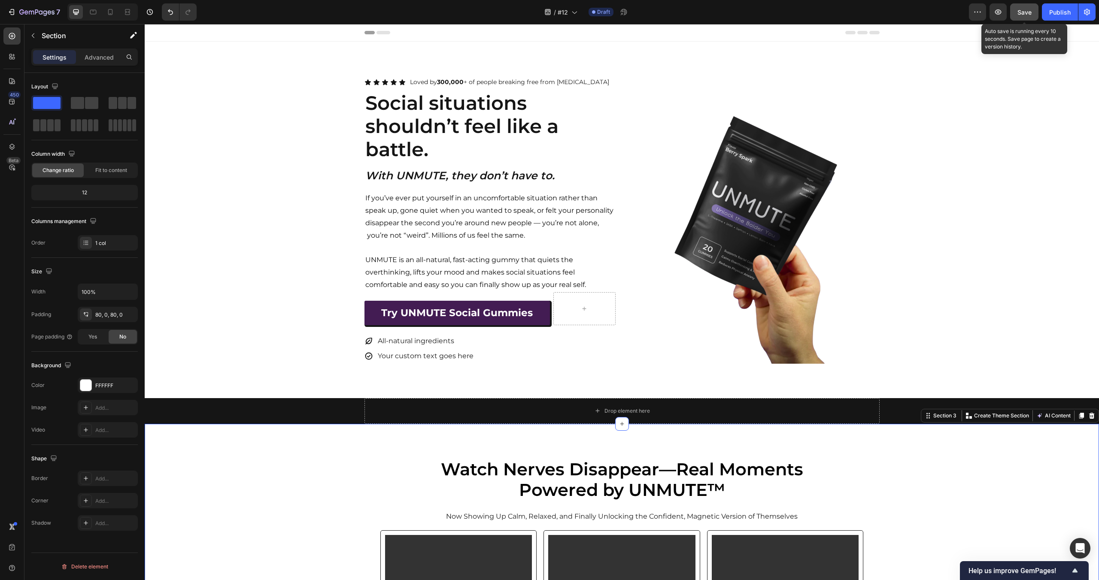
click at [1017, 15] on button "Save" at bounding box center [1024, 11] width 28 height 17
click at [650, 376] on div "Icon Icon Icon Icon Icon Icon List Loved by 300,000 + of people breaking free f…" at bounding box center [622, 220] width 954 height 357
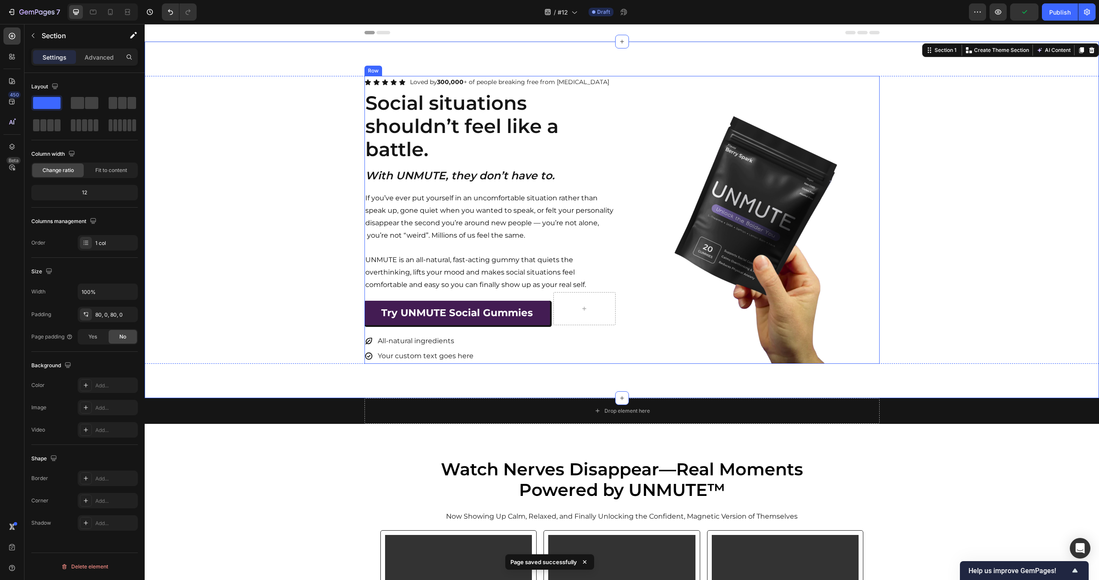
click at [619, 103] on div "Icon Icon Icon Icon Icon Icon List Loved by 300,000 + of people breaking free f…" at bounding box center [621, 220] width 515 height 288
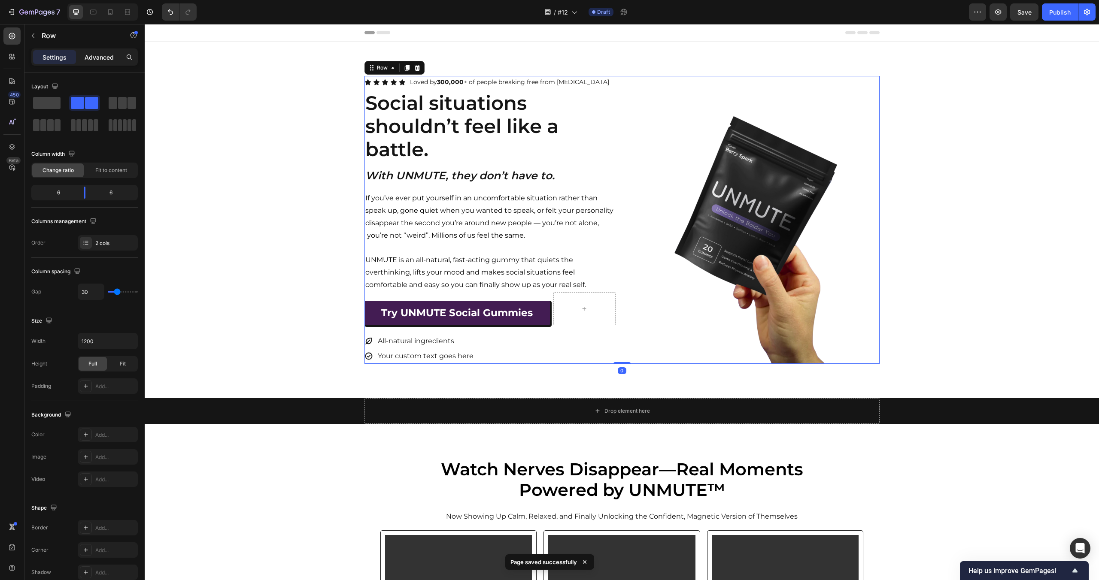
click at [93, 60] on p "Advanced" at bounding box center [99, 57] width 29 height 9
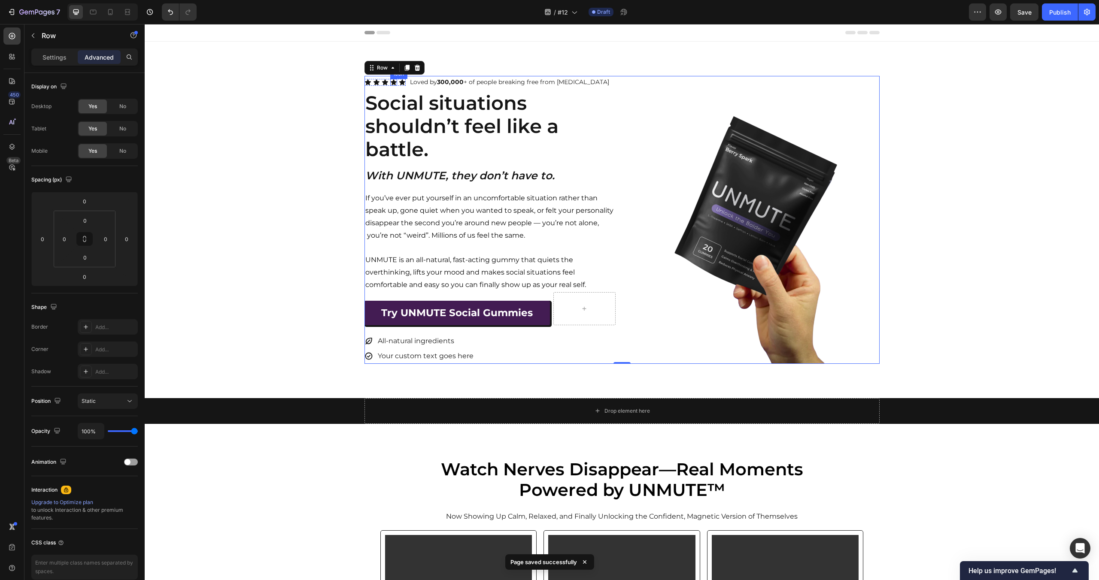
click at [343, 75] on div "Icon Icon Icon Icon Icon Icon List Loved by 300,000 + of people breaking free f…" at bounding box center [622, 220] width 954 height 357
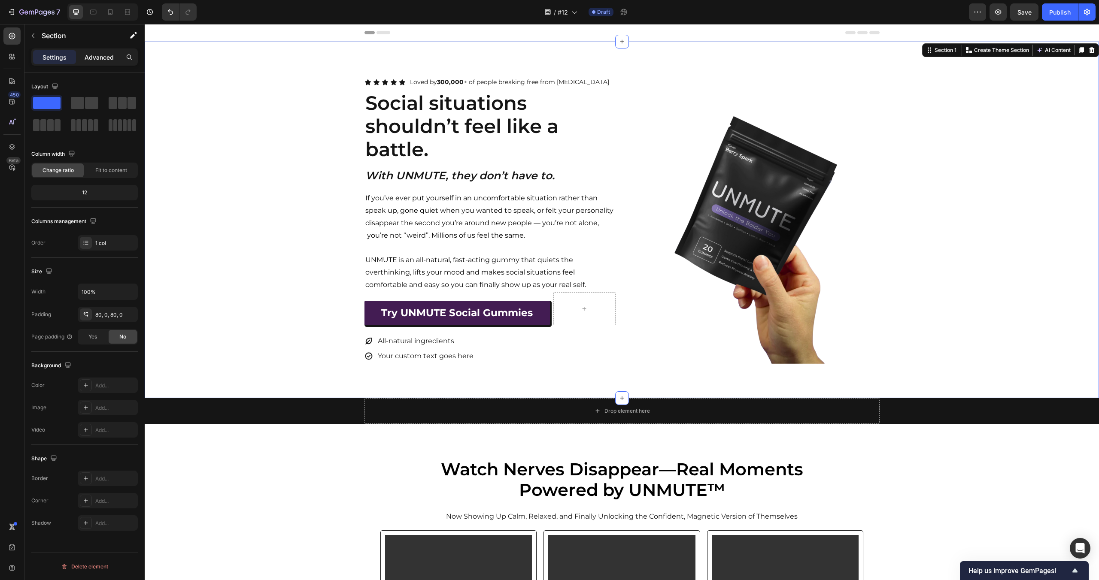
click at [111, 52] on div "Advanced" at bounding box center [99, 57] width 43 height 14
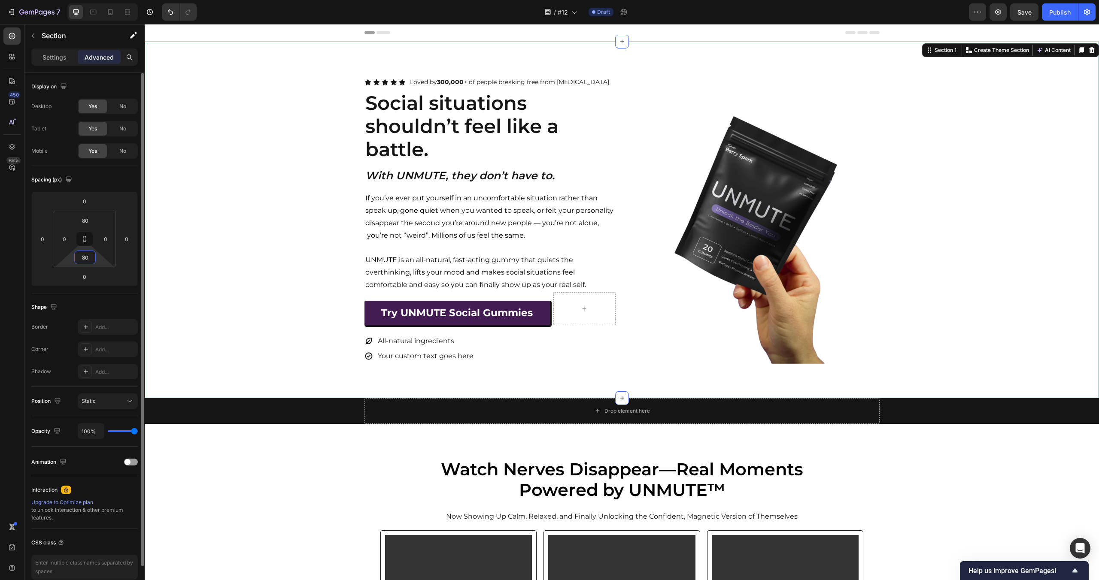
drag, startPoint x: 86, startPoint y: 260, endPoint x: 136, endPoint y: 296, distance: 61.6
click at [86, 260] on input "80" at bounding box center [84, 257] width 17 height 13
type input "0"
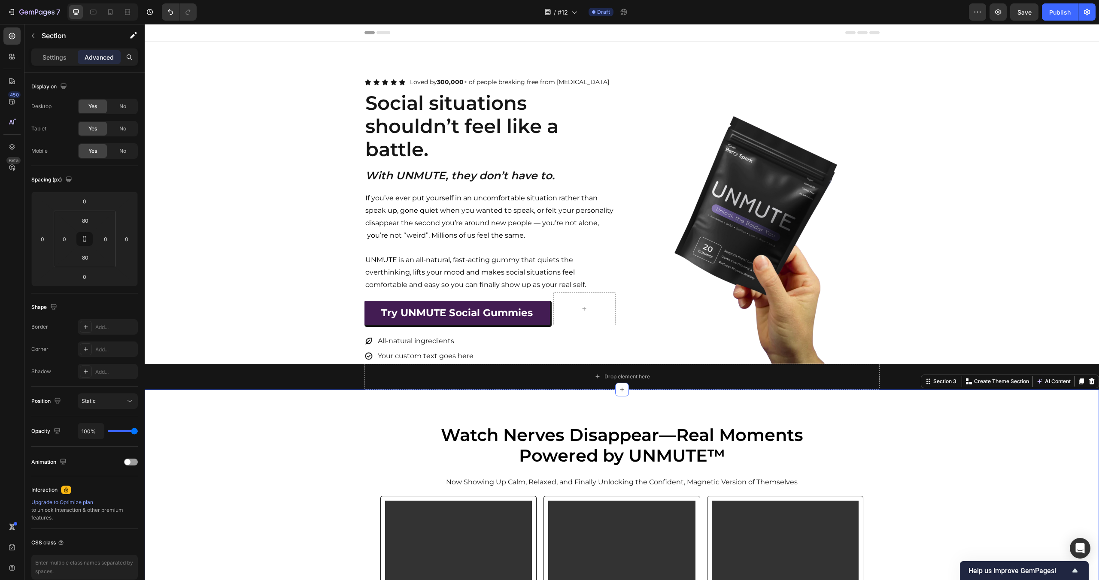
click at [271, 234] on div "Icon Icon Icon Icon Icon Icon List Loved by 300,000 + of people breaking free f…" at bounding box center [622, 220] width 954 height 288
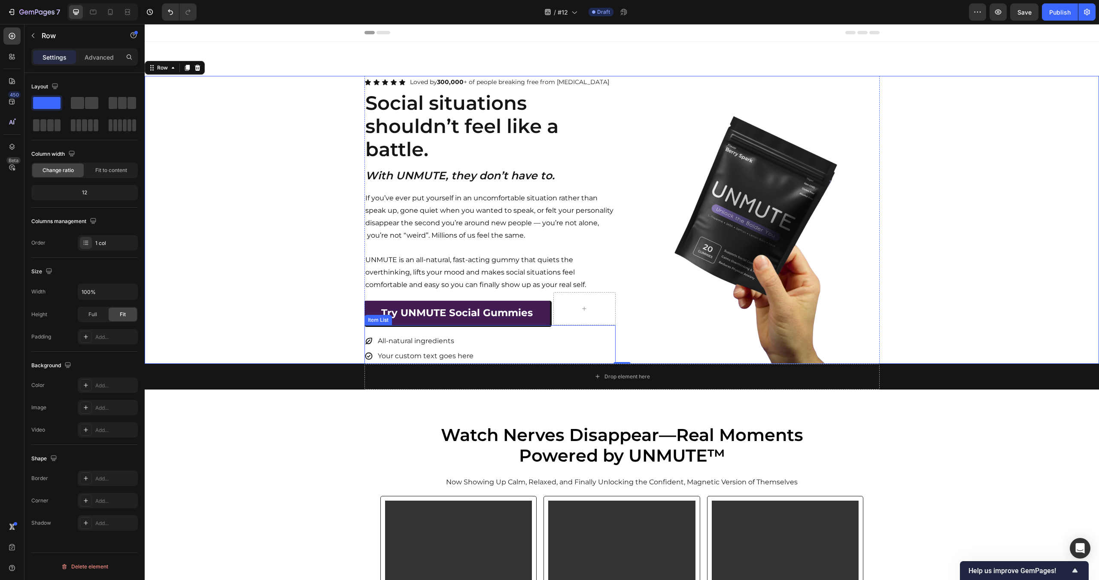
click at [587, 355] on div "All-natural ingredients Your custom text goes here" at bounding box center [489, 349] width 251 height 30
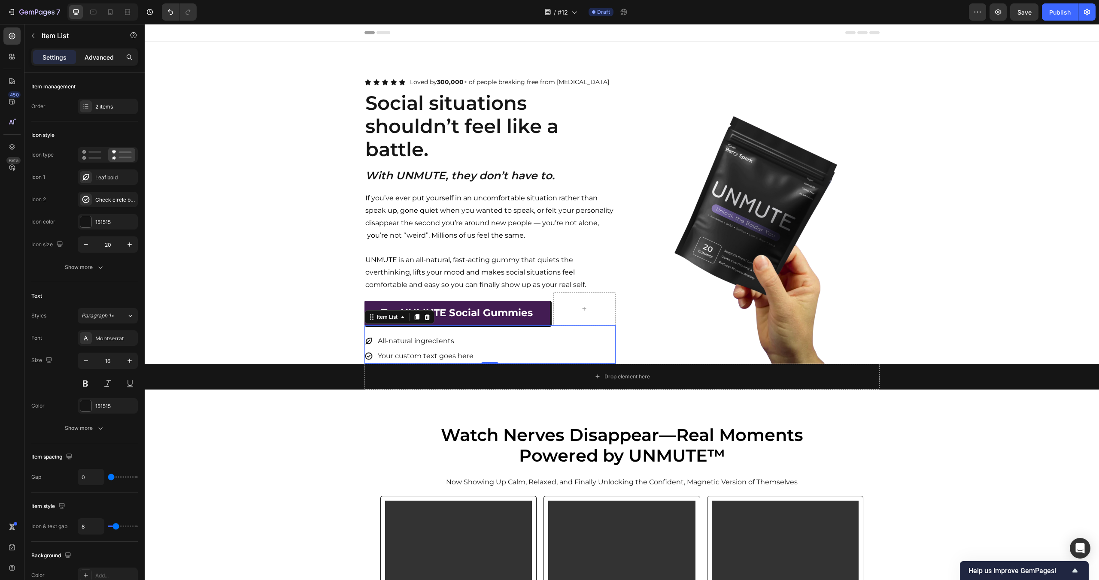
click at [88, 54] on p "Advanced" at bounding box center [99, 57] width 29 height 9
type input "100%"
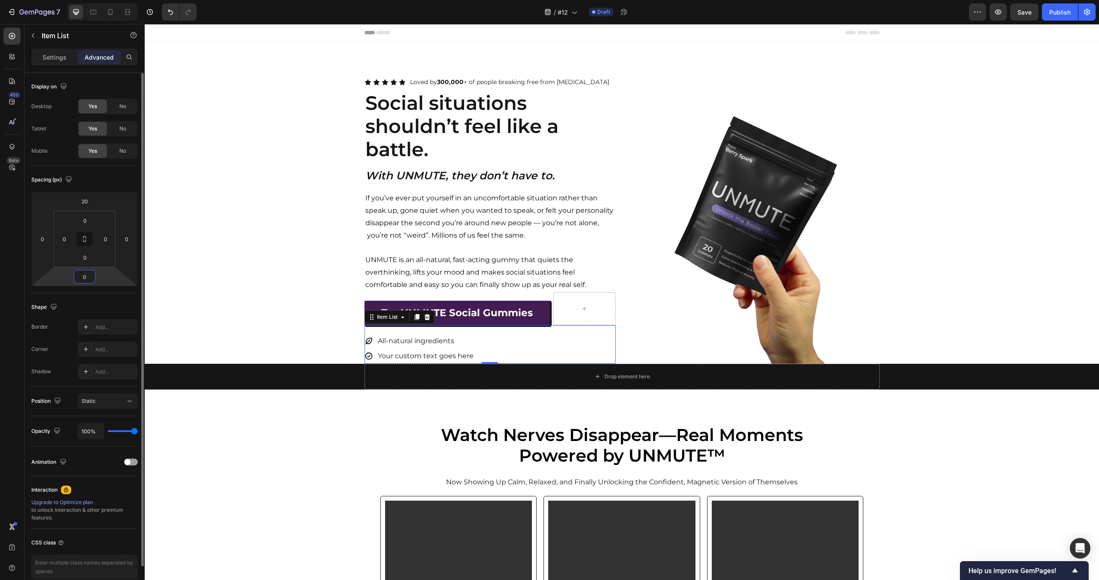
click at [85, 274] on input "0" at bounding box center [84, 276] width 17 height 13
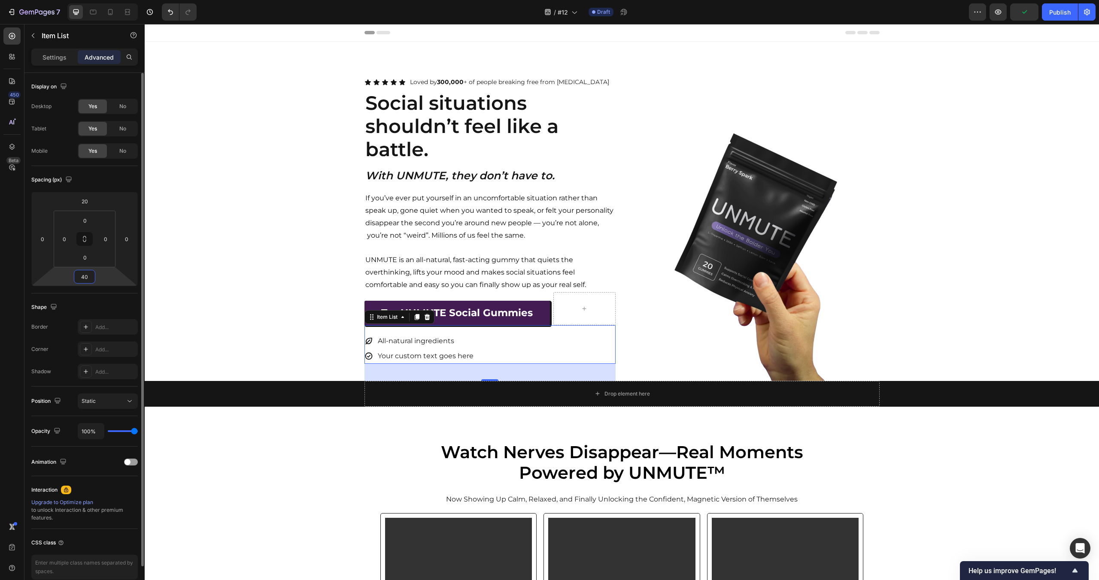
click at [84, 276] on input "40" at bounding box center [84, 276] width 17 height 13
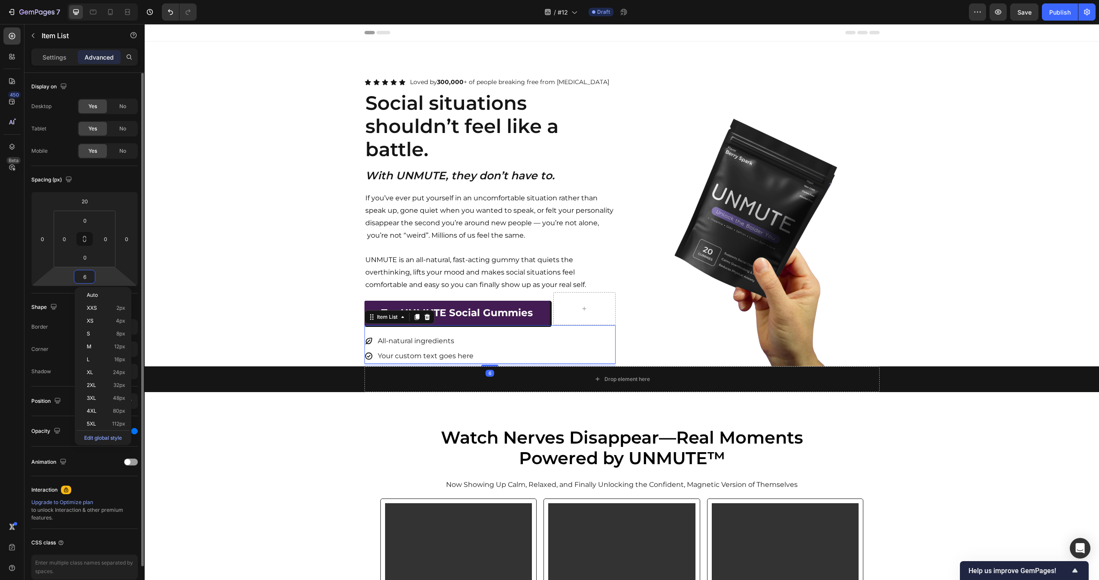
type input "60"
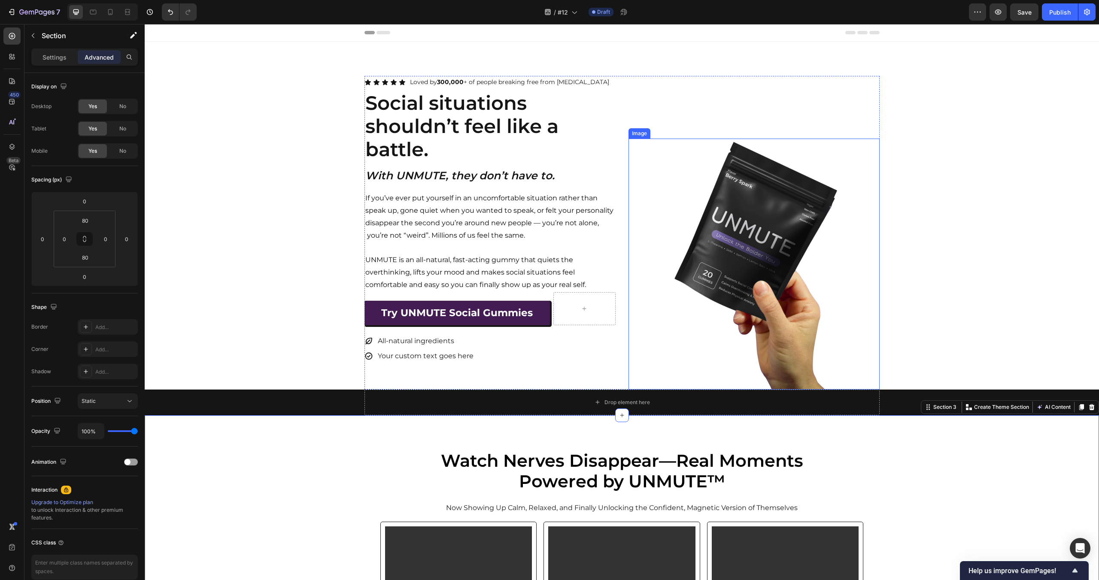
click at [789, 188] on img at bounding box center [753, 264] width 251 height 251
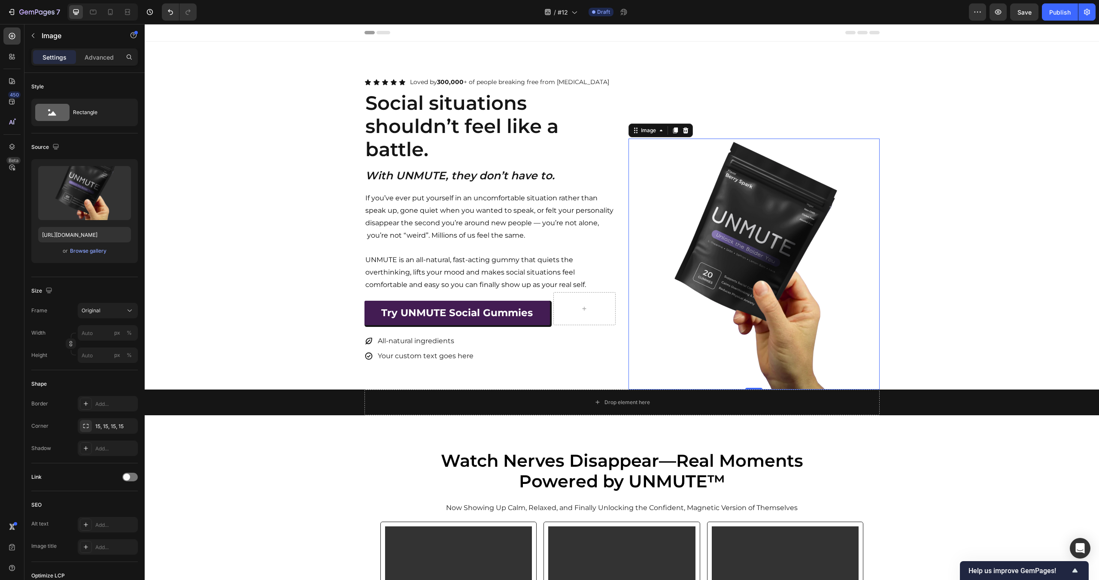
click at [722, 232] on img at bounding box center [753, 264] width 251 height 251
click at [100, 250] on div "Browse gallery" at bounding box center [88, 251] width 36 height 8
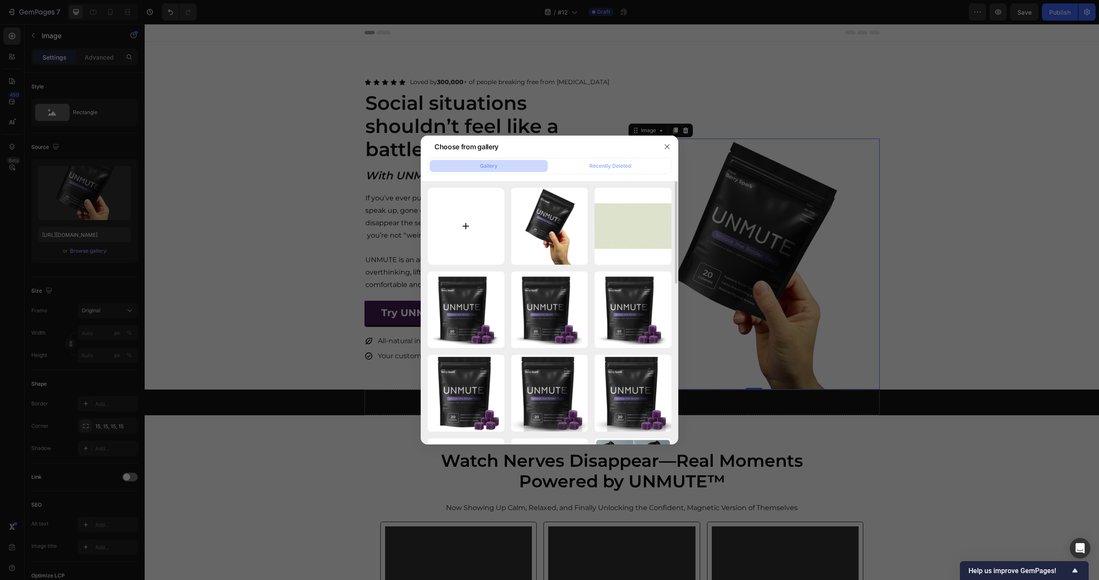
click at [454, 220] on input "file" at bounding box center [466, 226] width 77 height 77
type input "C:\fakepath\Untitled design (38).png"
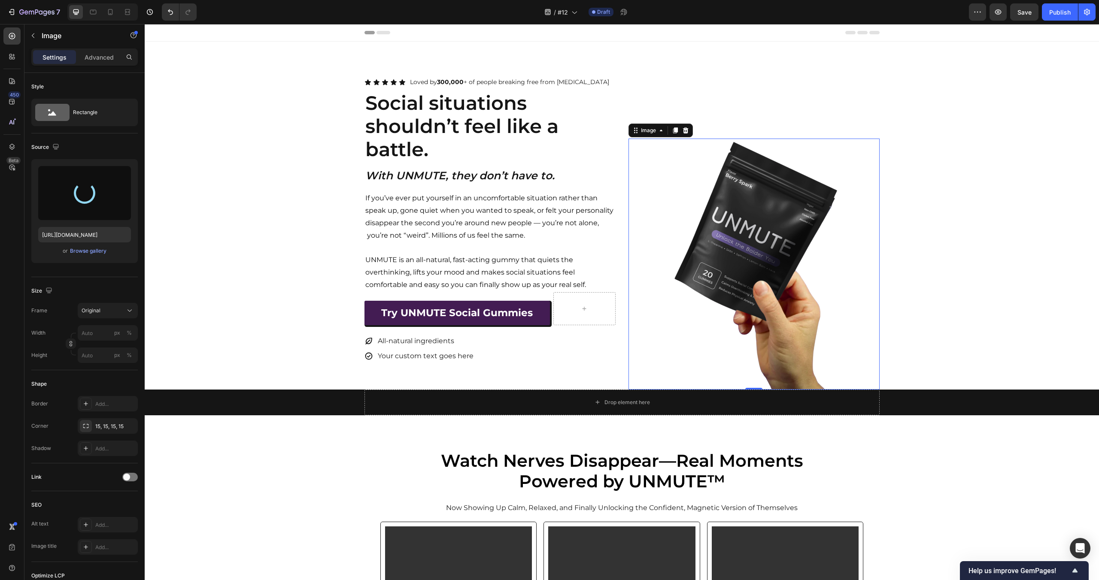
type input "[URL][DOMAIN_NAME]"
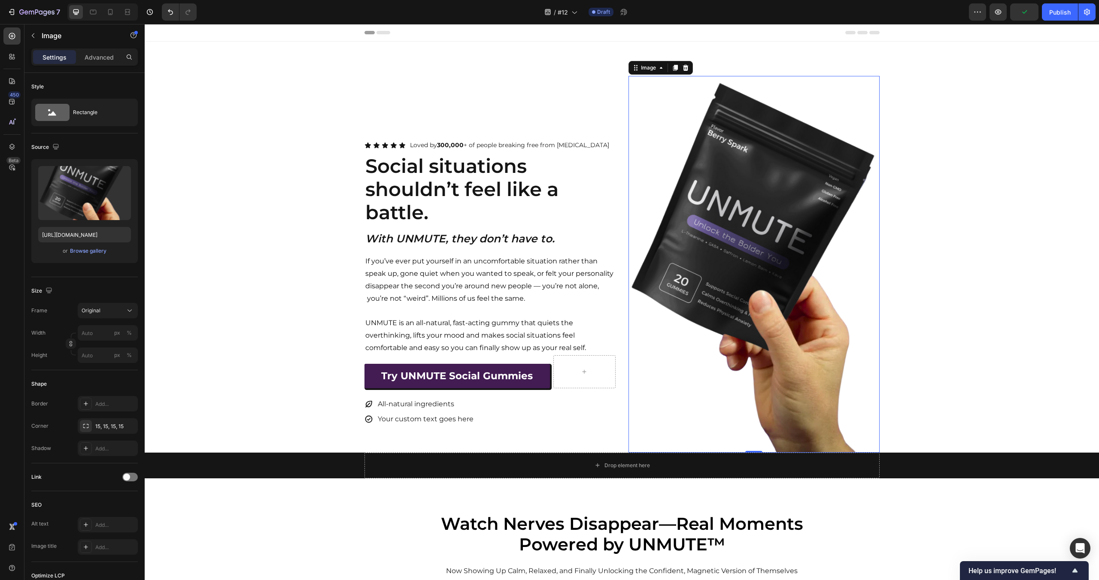
click at [740, 291] on img at bounding box center [753, 264] width 251 height 377
click at [613, 112] on div "Icon Icon Icon Icon Icon Icon List Loved by 300,000 + of people breaking free f…" at bounding box center [489, 264] width 251 height 377
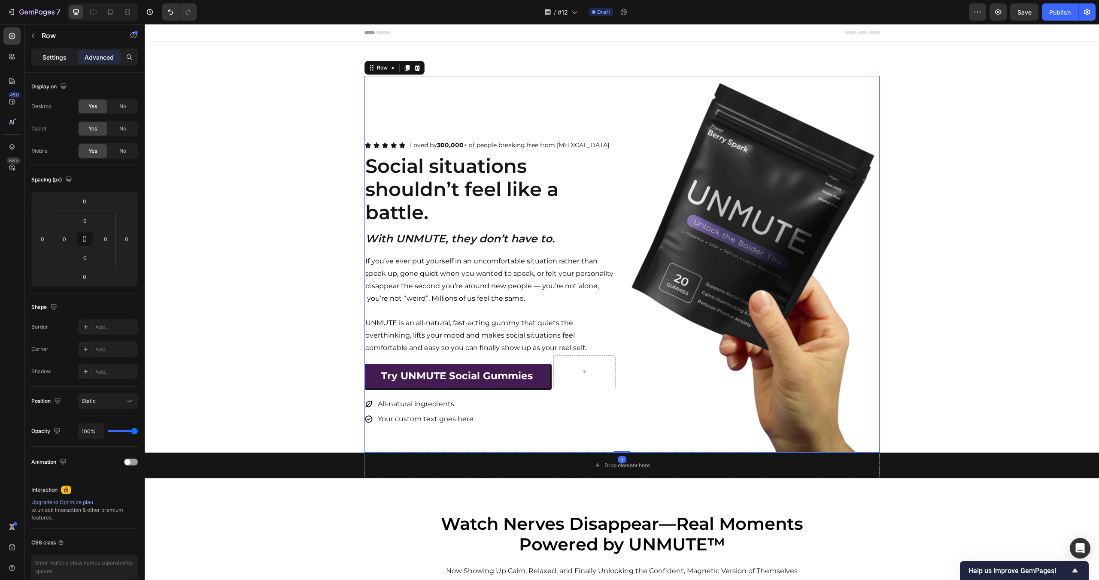
click at [52, 57] on p "Settings" at bounding box center [54, 57] width 24 height 9
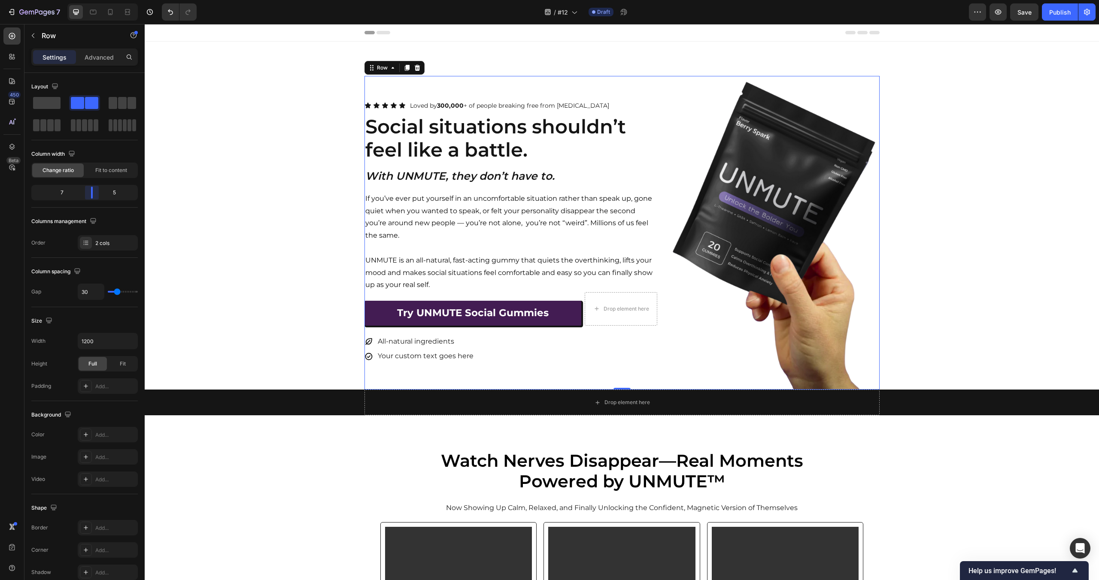
drag, startPoint x: 88, startPoint y: 191, endPoint x: 32, endPoint y: 274, distance: 99.5
click at [93, 0] on body "7 Version history / #12 Draft Preview Save Publish 450 Beta Sections(18) Elemen…" at bounding box center [549, 0] width 1099 height 0
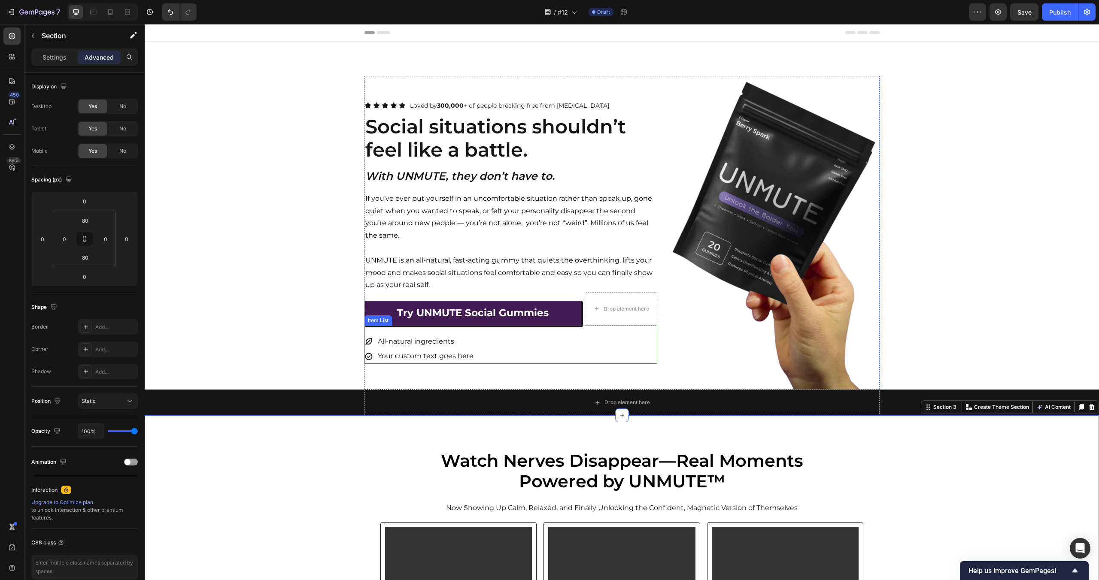
click at [604, 347] on div "All-natural ingredients Your custom text goes here" at bounding box center [510, 349] width 293 height 30
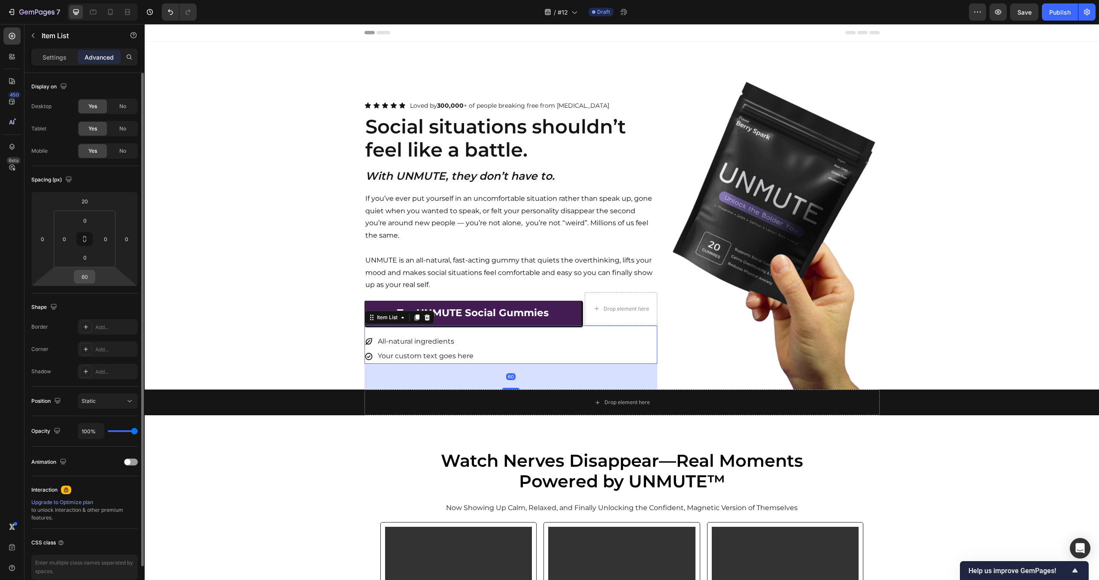
click at [84, 278] on input "60" at bounding box center [84, 276] width 17 height 13
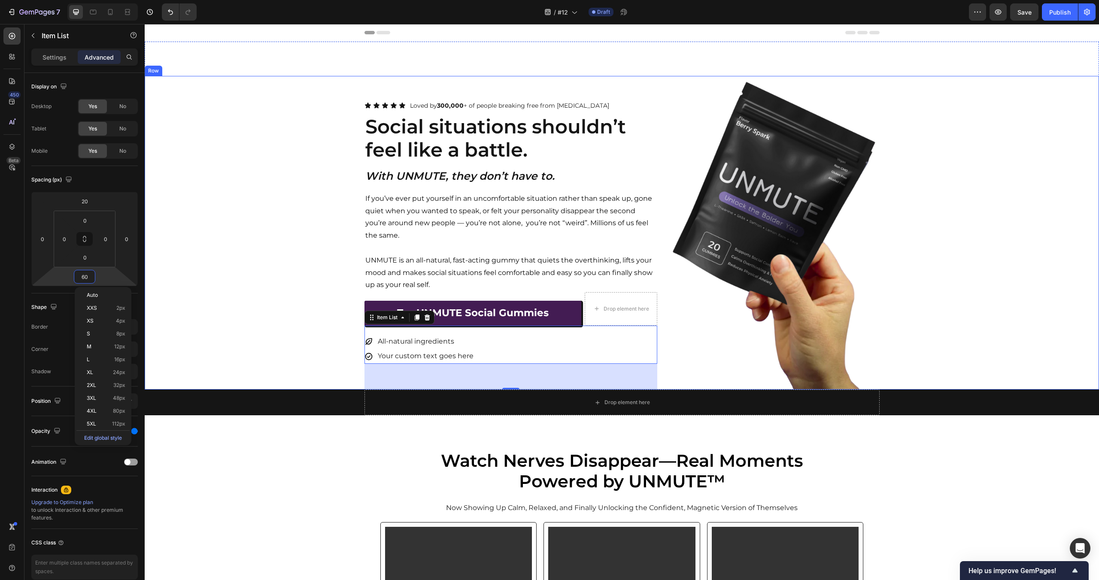
type input "0"
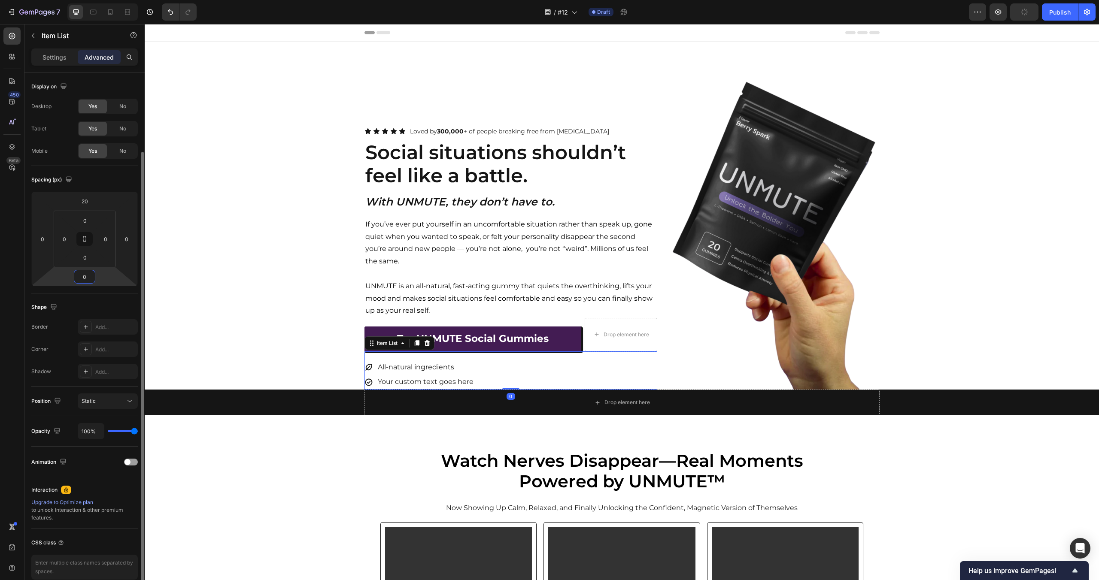
scroll to position [41, 0]
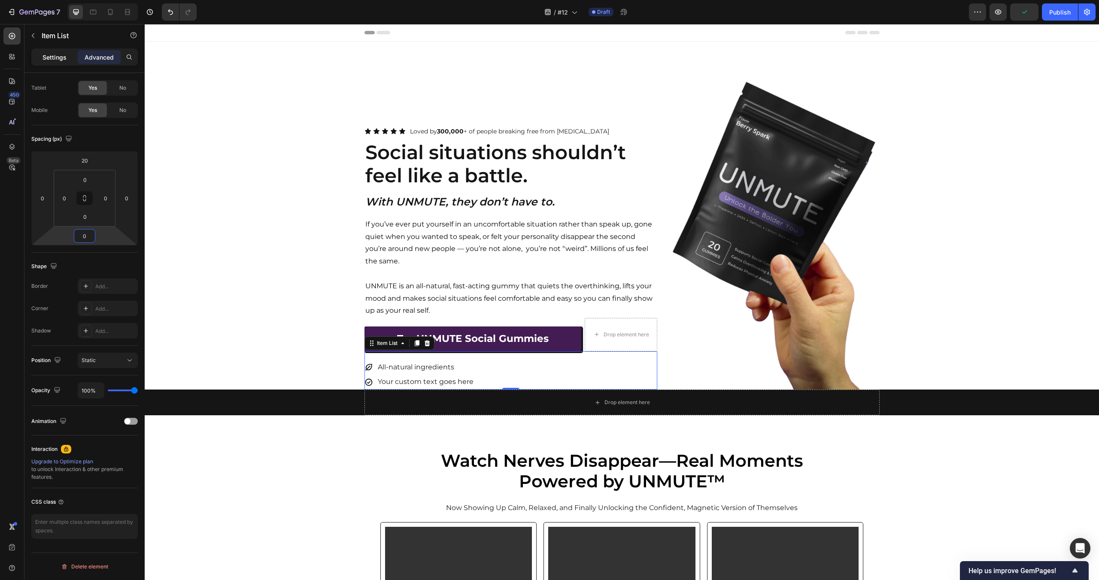
click at [45, 54] on p "Settings" at bounding box center [54, 57] width 24 height 9
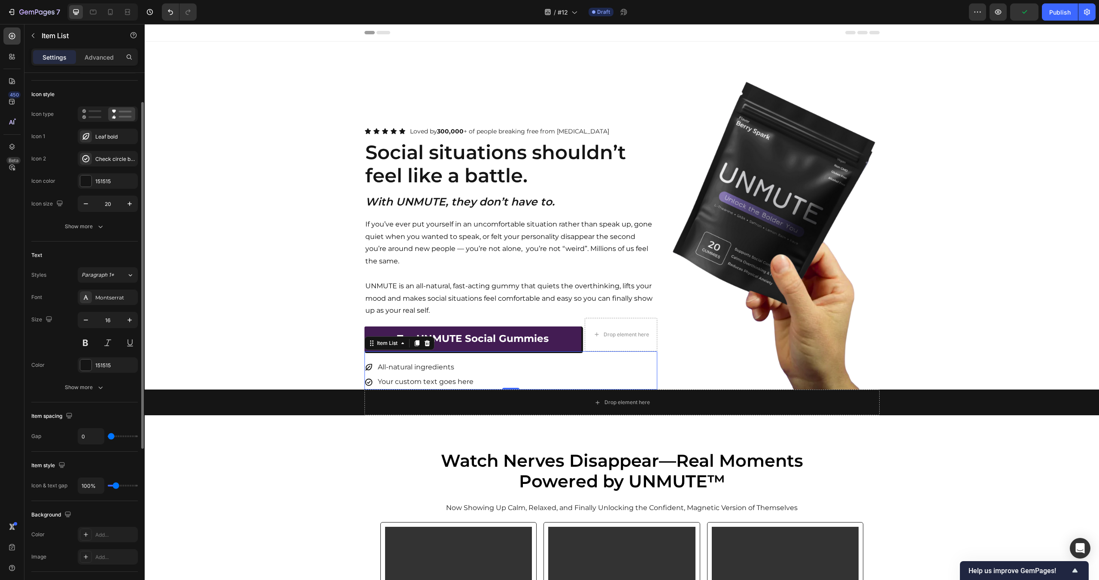
type input "8"
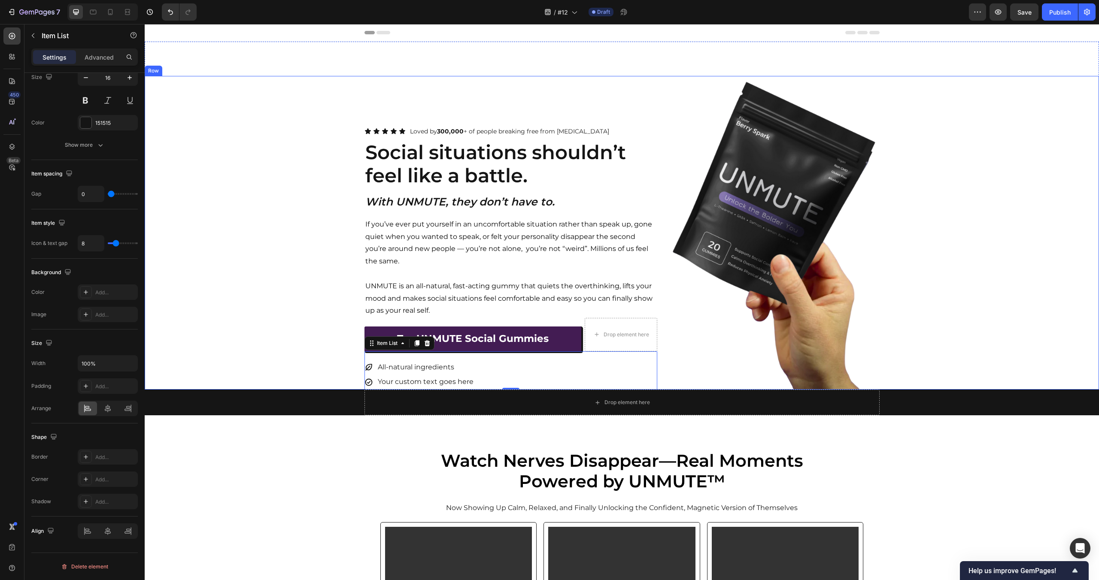
click at [352, 236] on div "Icon Icon Icon Icon Icon Icon List Loved by 300,000 + of people breaking free f…" at bounding box center [622, 233] width 954 height 314
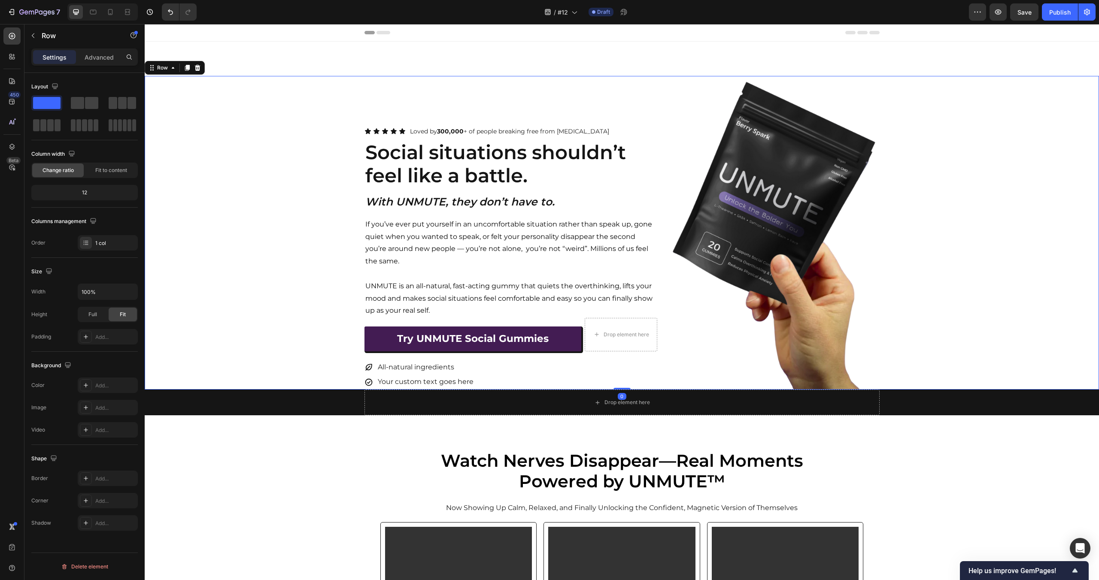
scroll to position [0, 0]
click at [639, 104] on div "Icon Icon Icon Icon Icon Icon List Loved by 300,000 + of people breaking free f…" at bounding box center [510, 233] width 293 height 314
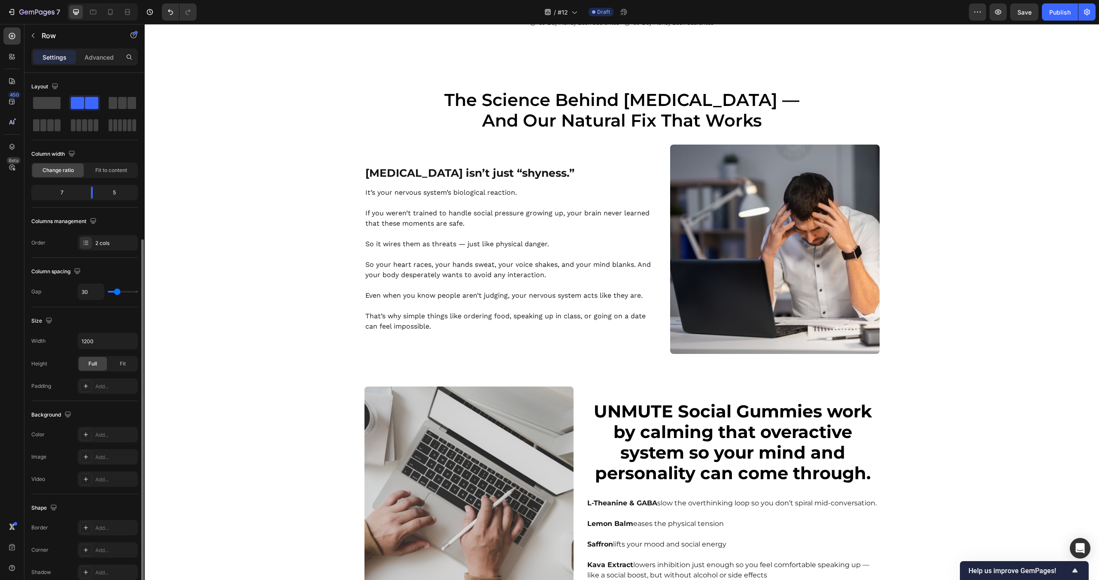
scroll to position [90, 0]
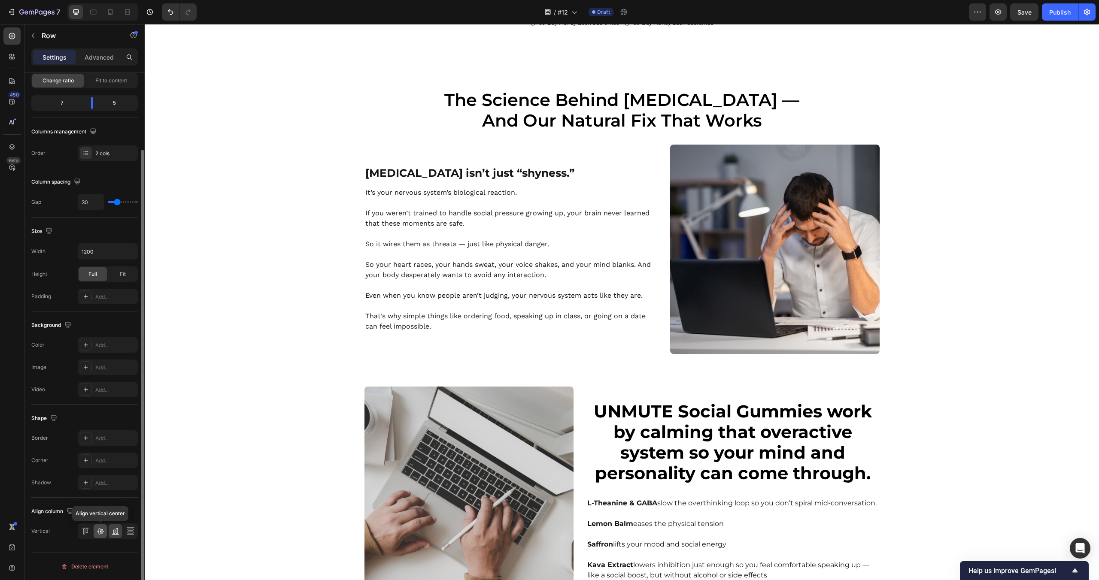
click at [100, 534] on icon at bounding box center [100, 532] width 7 height 6
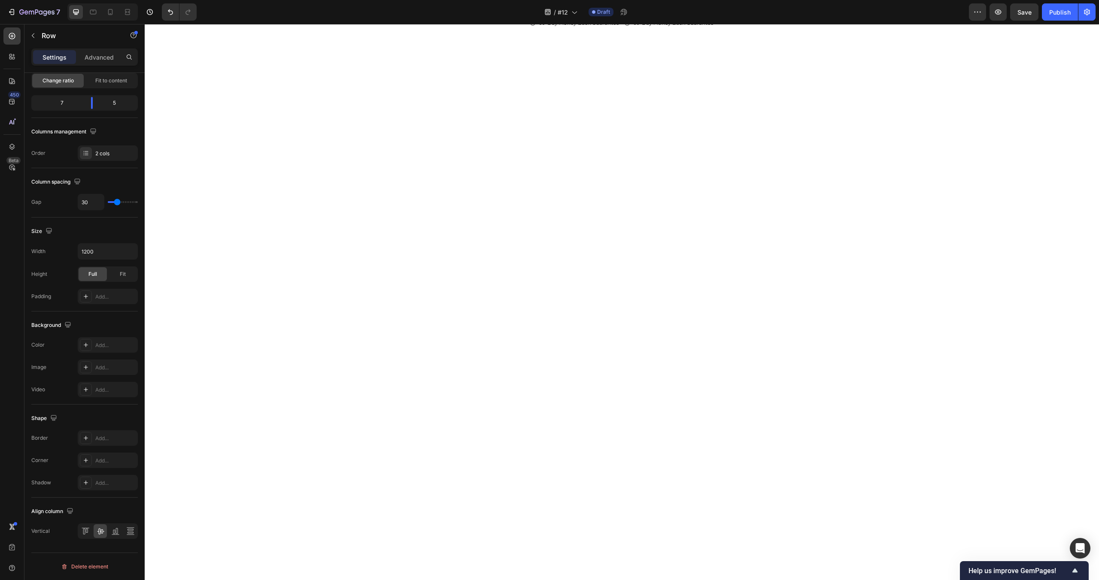
scroll to position [0, 0]
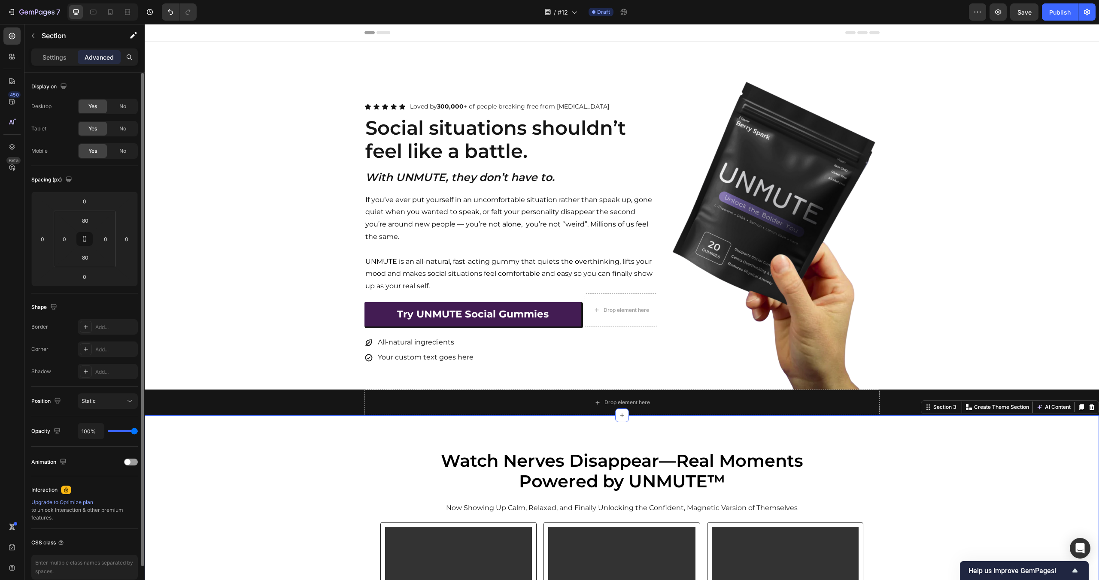
click at [506, 373] on div "Icon Icon Icon Icon Icon Icon List Loved by 300,000 + of people breaking free f…" at bounding box center [510, 233] width 293 height 314
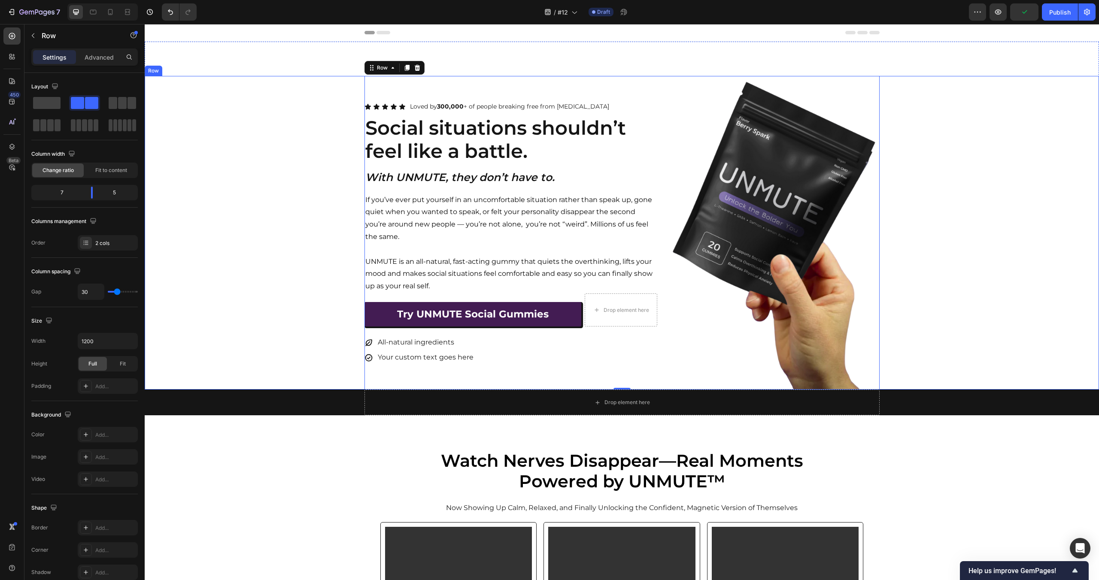
click at [295, 332] on div "Icon Icon Icon Icon Icon Icon List Loved by 300,000 + of people breaking free f…" at bounding box center [622, 233] width 954 height 314
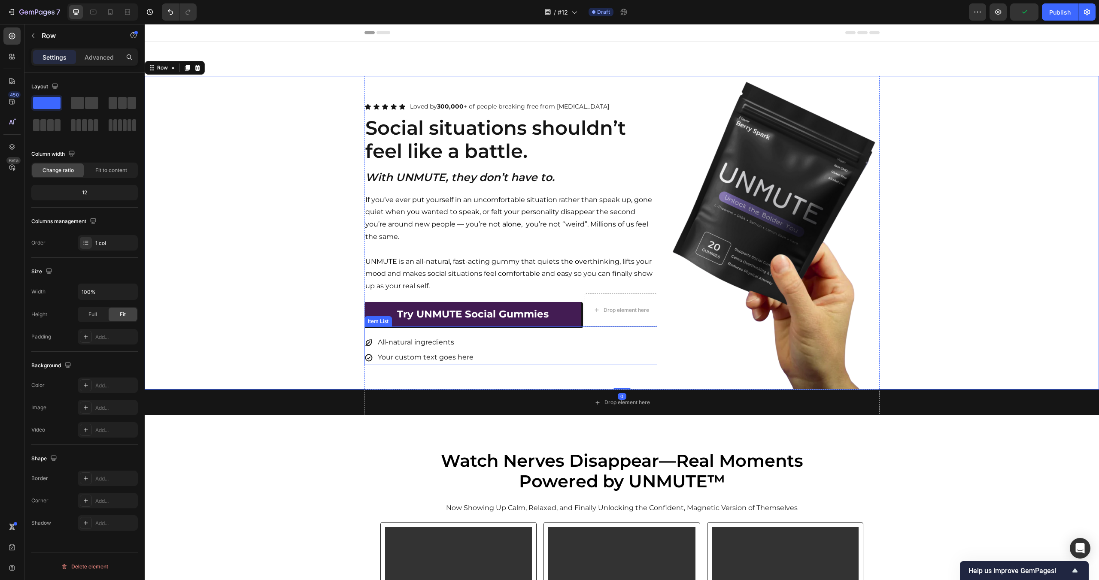
click at [431, 343] on p "All-natural ingredients" at bounding box center [426, 343] width 96 height 12
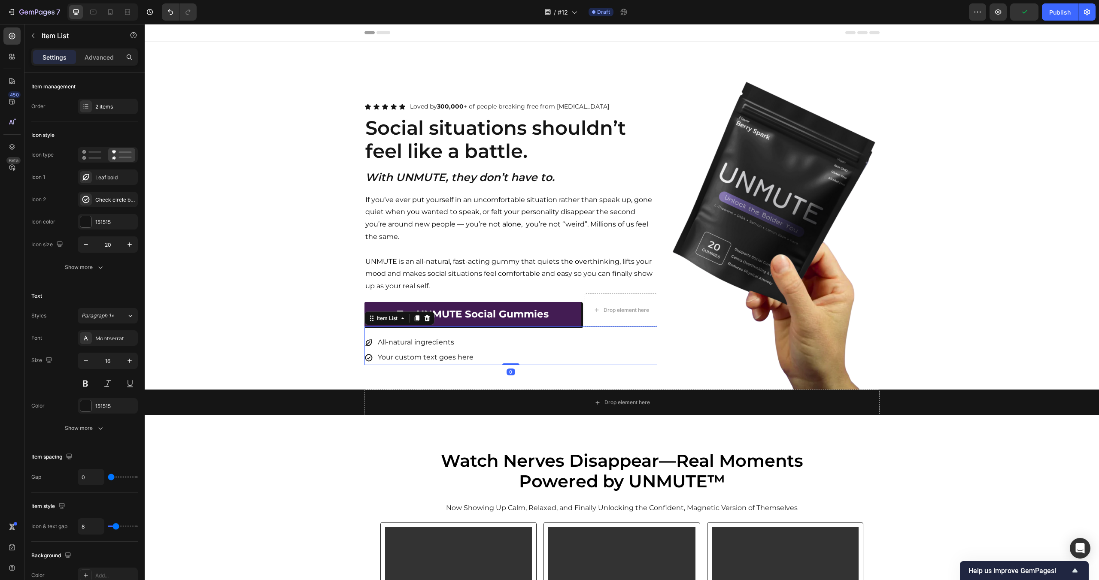
click at [427, 355] on p "Your custom text goes here" at bounding box center [426, 358] width 96 height 12
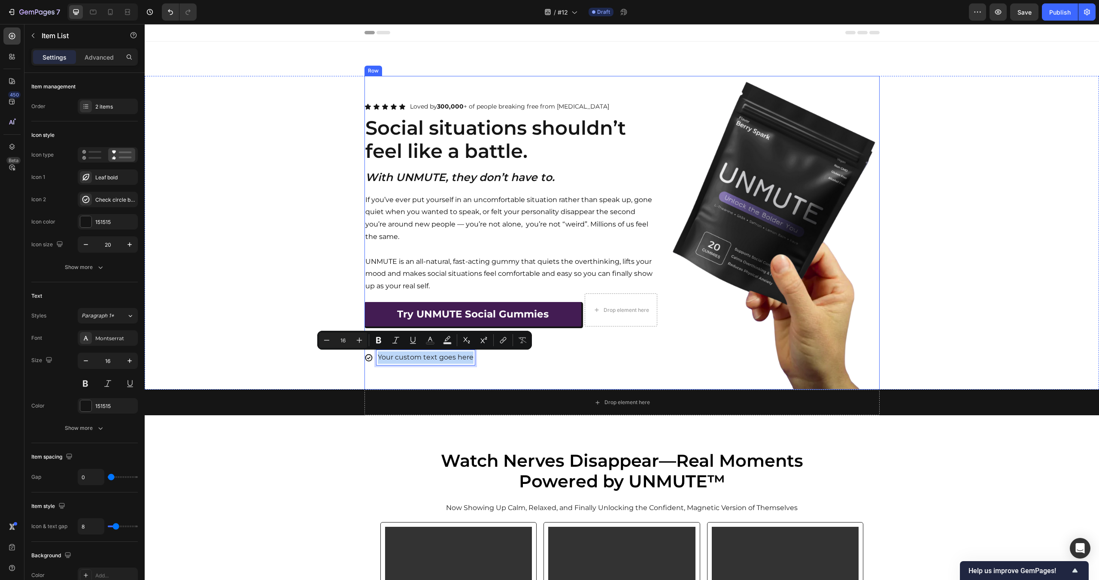
click at [448, 355] on p "Your custom text goes here" at bounding box center [426, 358] width 96 height 12
click at [624, 328] on div "All-natural ingredients Your custom text goes here Item List 0" at bounding box center [510, 346] width 293 height 39
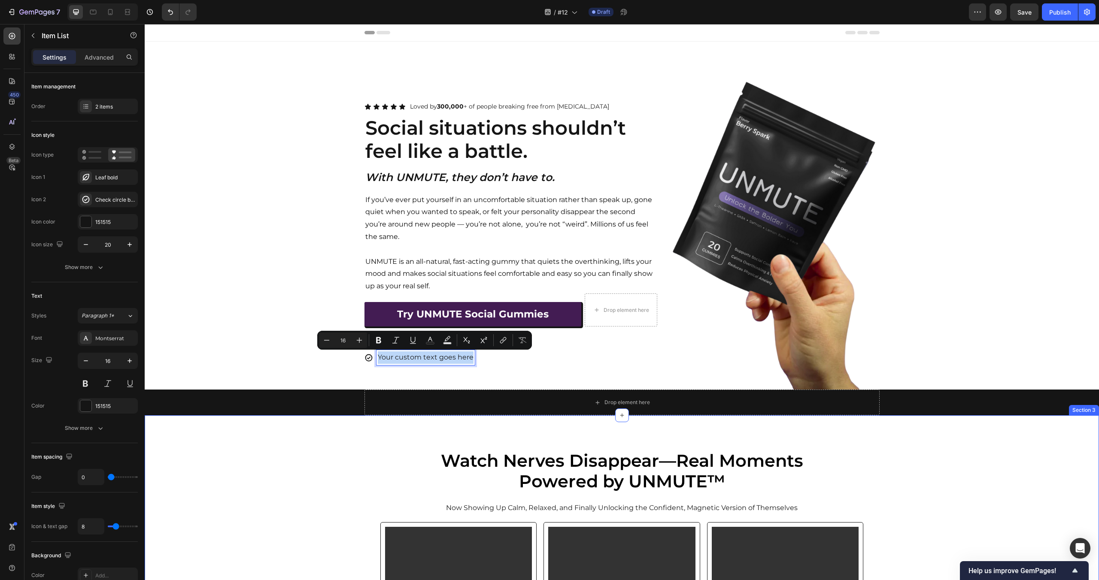
click at [624, 328] on div "All-natural ingredients Your custom text goes here Item List 0" at bounding box center [510, 346] width 293 height 39
click at [579, 280] on p "UNMUTE is an all-natural, fast-acting gummy that quiets the overthinking, lifts…" at bounding box center [510, 274] width 291 height 37
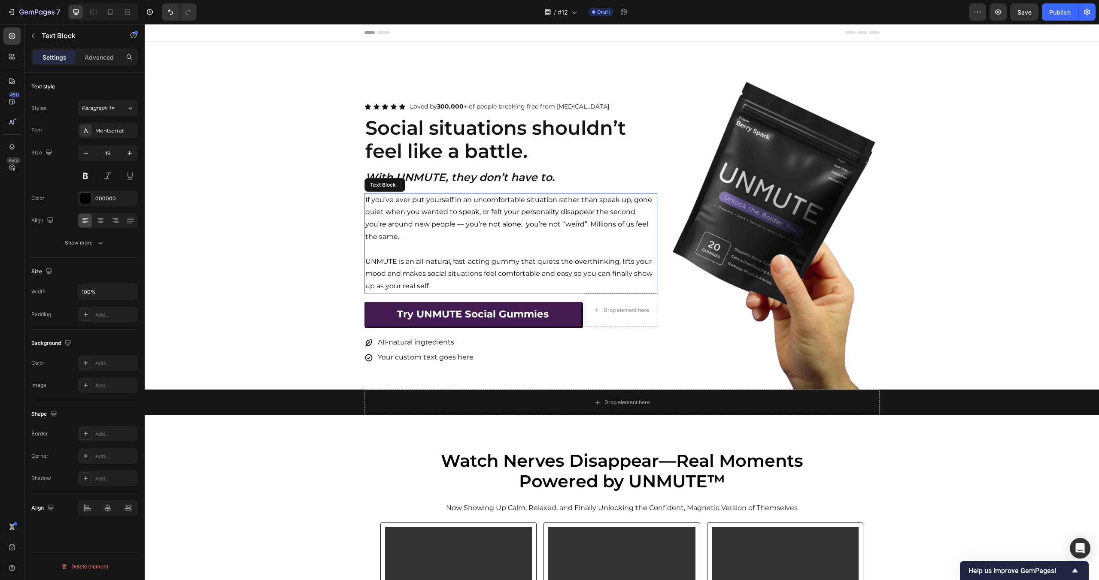
click at [894, 250] on div "Icon Icon Icon Icon Icon Icon List Loved by 300,000 + of people breaking free f…" at bounding box center [622, 233] width 954 height 314
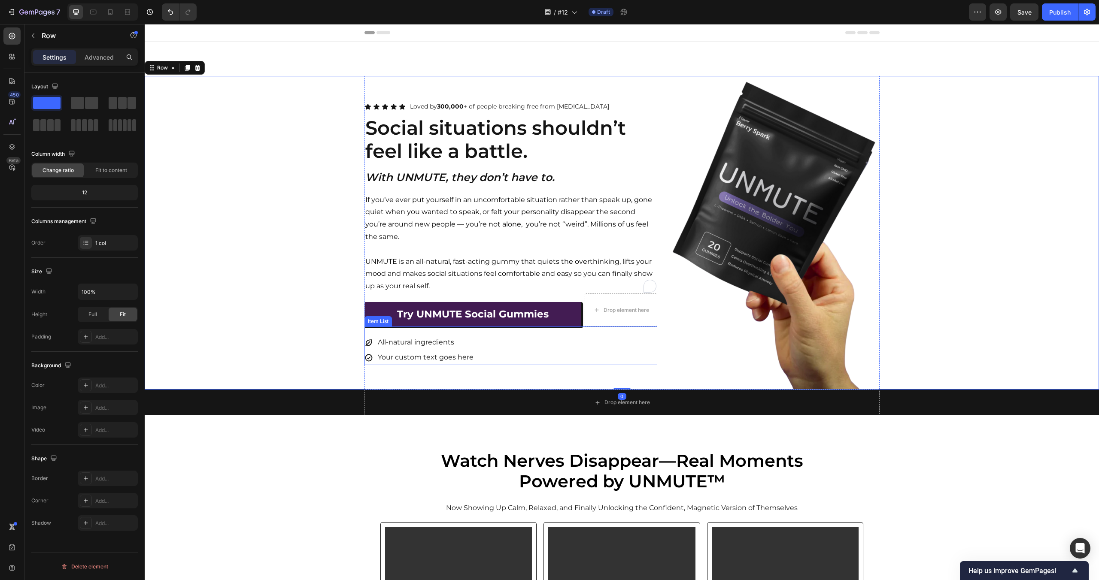
click at [452, 354] on p "Your custom text goes here" at bounding box center [426, 358] width 96 height 12
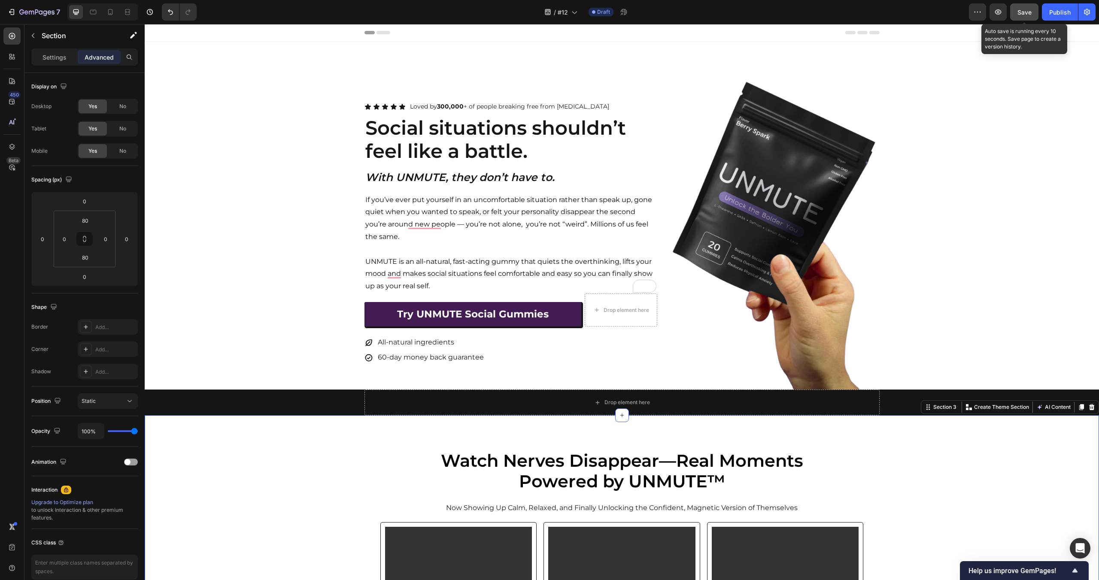
click at [1022, 15] on span "Save" at bounding box center [1024, 12] width 14 height 7
click at [500, 216] on p "If you’ve ever put yourself in an uncomfortable situation rather than speak up,…" at bounding box center [510, 218] width 291 height 49
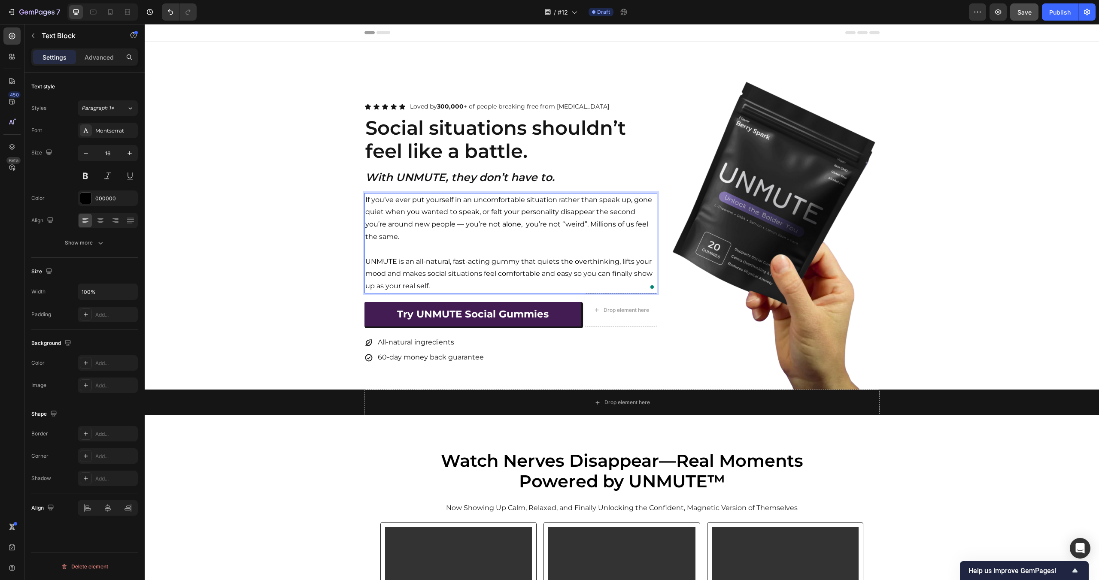
click at [472, 293] on div "If you’ve ever put yourself in an uncomfortable situation rather than speak up,…" at bounding box center [510, 243] width 293 height 100
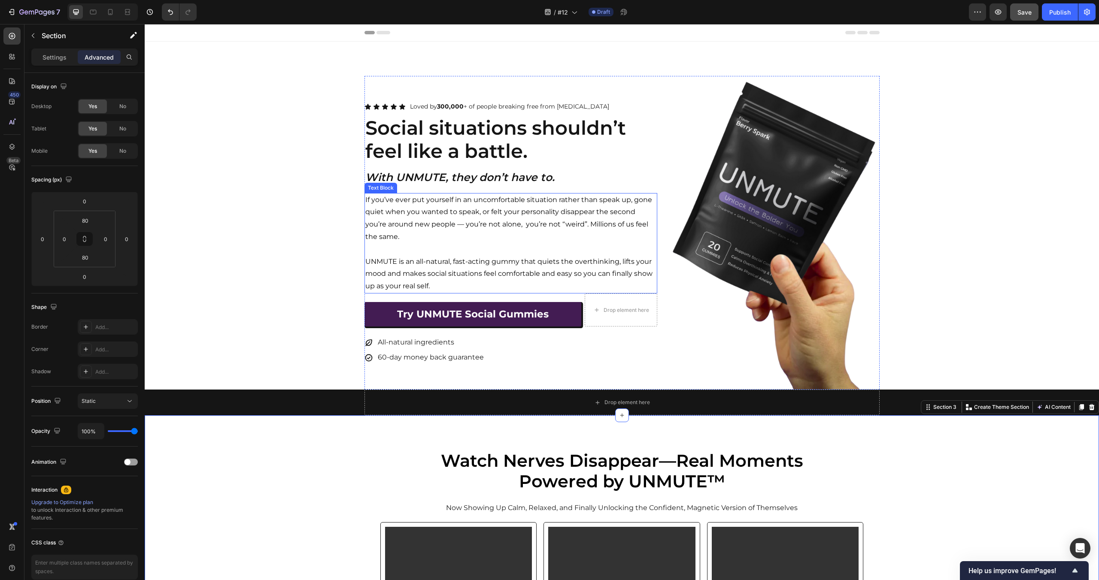
click at [632, 223] on p "If you’ve ever put yourself in an uncomfortable situation rather than speak up,…" at bounding box center [510, 218] width 291 height 49
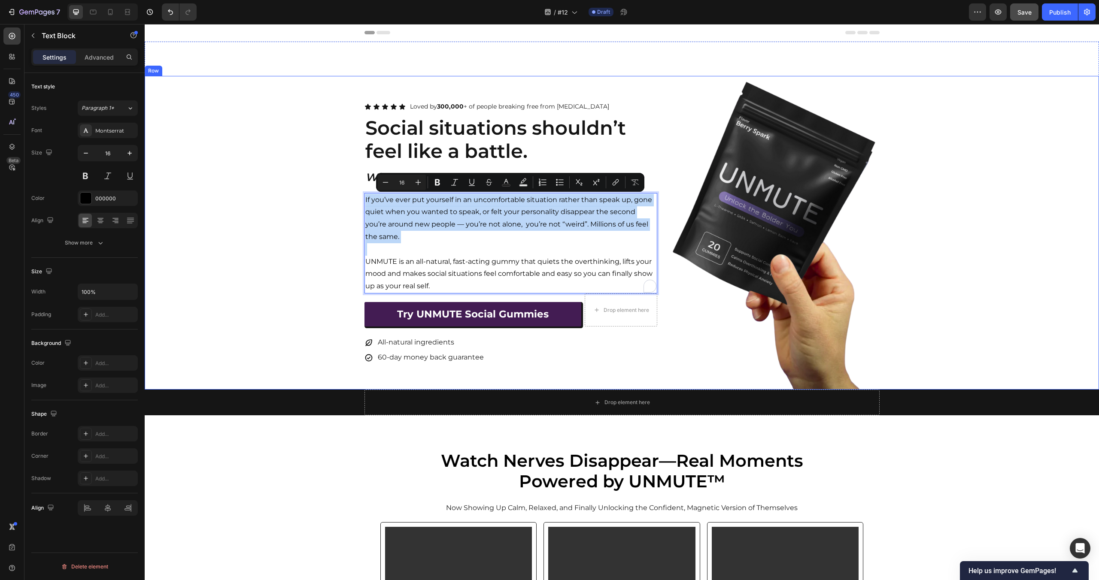
click at [269, 224] on div "Icon Icon Icon Icon Icon Icon List Loved by 300,000 + of people breaking free f…" at bounding box center [622, 233] width 954 height 314
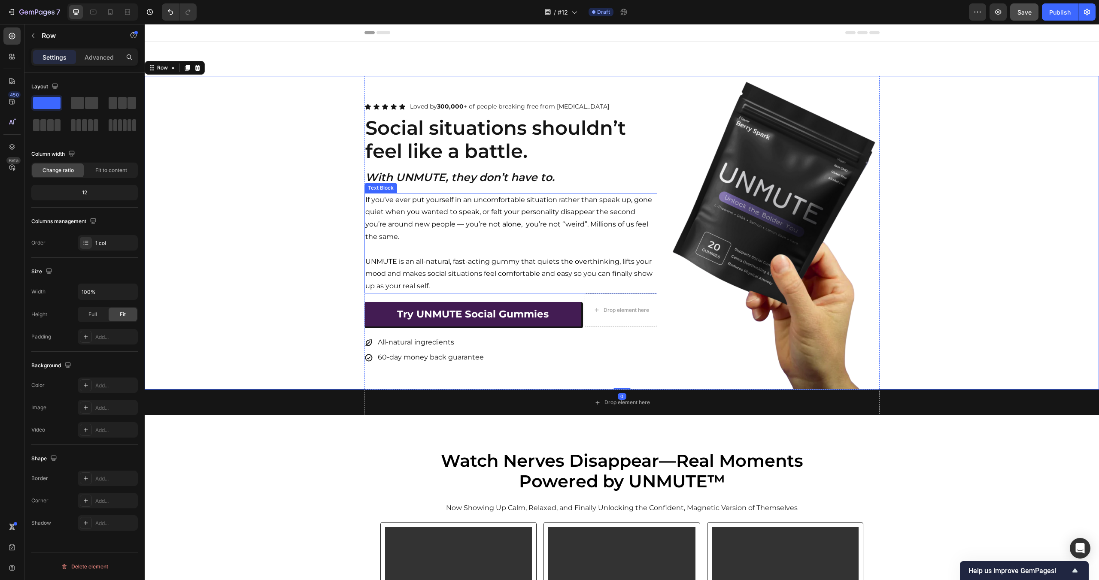
click at [446, 203] on p "If you’ve ever put yourself in an uncomfortable situation rather than speak up,…" at bounding box center [510, 218] width 291 height 49
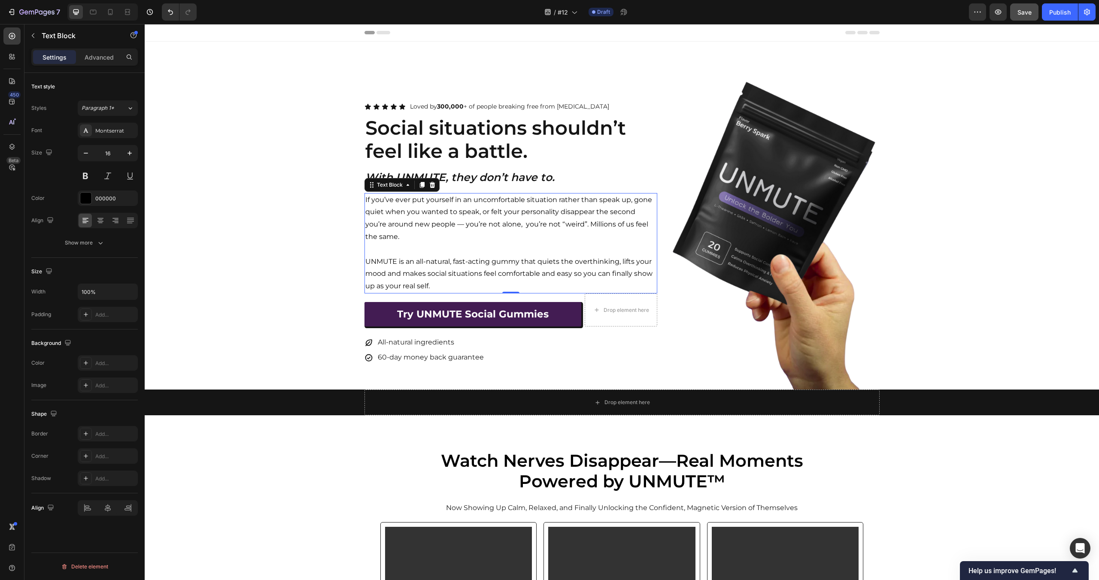
click at [446, 203] on p "If you’ve ever put yourself in an uncomfortable situation rather than speak up,…" at bounding box center [510, 218] width 291 height 49
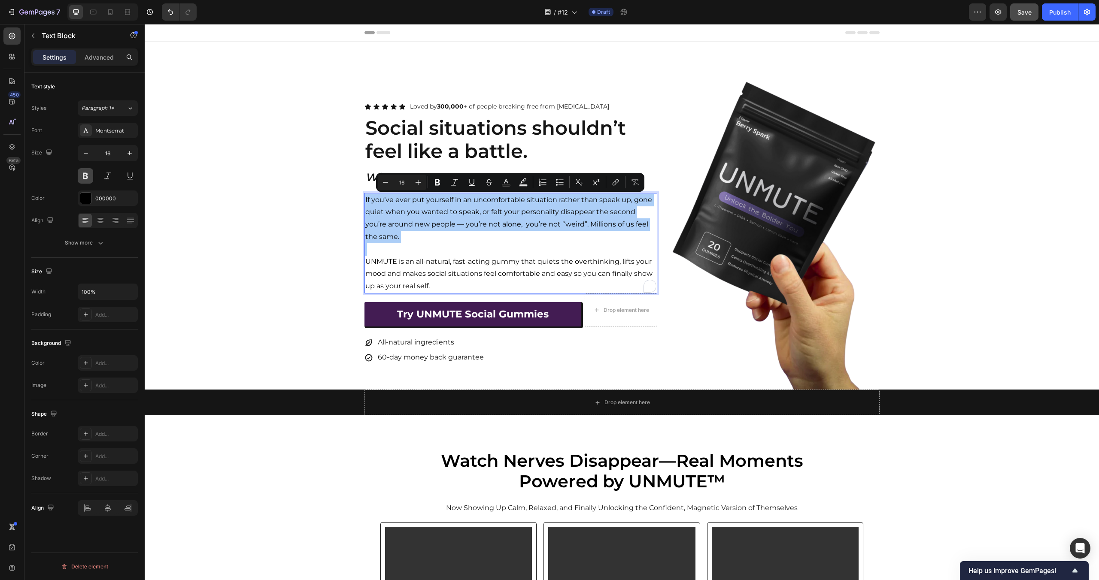
click at [88, 175] on button at bounding box center [85, 175] width 15 height 15
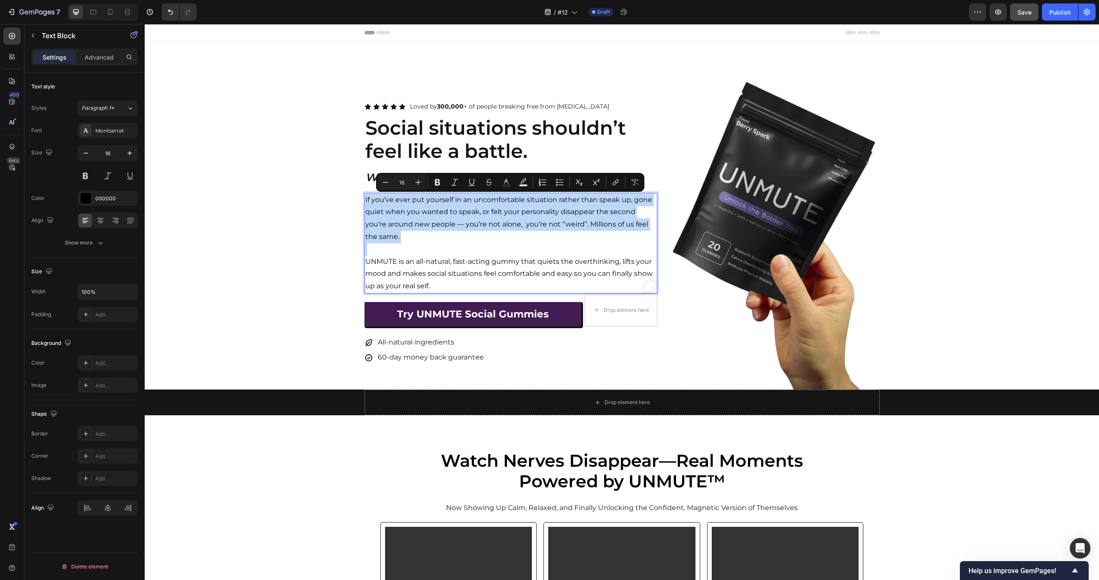
click at [239, 206] on div "Icon Icon Icon Icon Icon Icon List Loved by 300,000 + of people breaking free f…" at bounding box center [622, 233] width 954 height 314
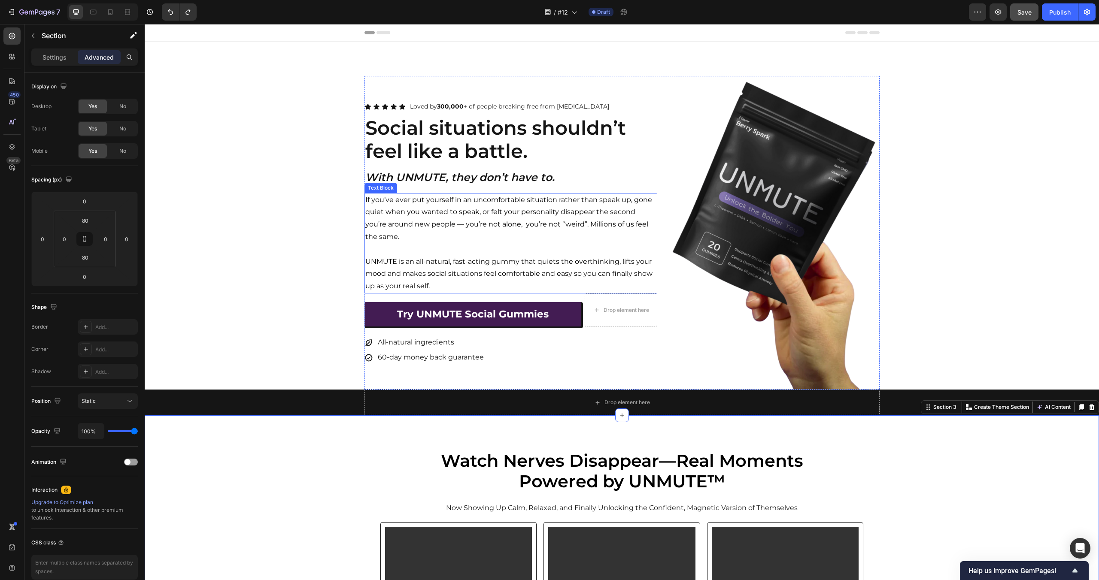
click at [410, 219] on p "If you’ve ever put yourself in an uncomfortable situation rather than speak up,…" at bounding box center [510, 218] width 291 height 49
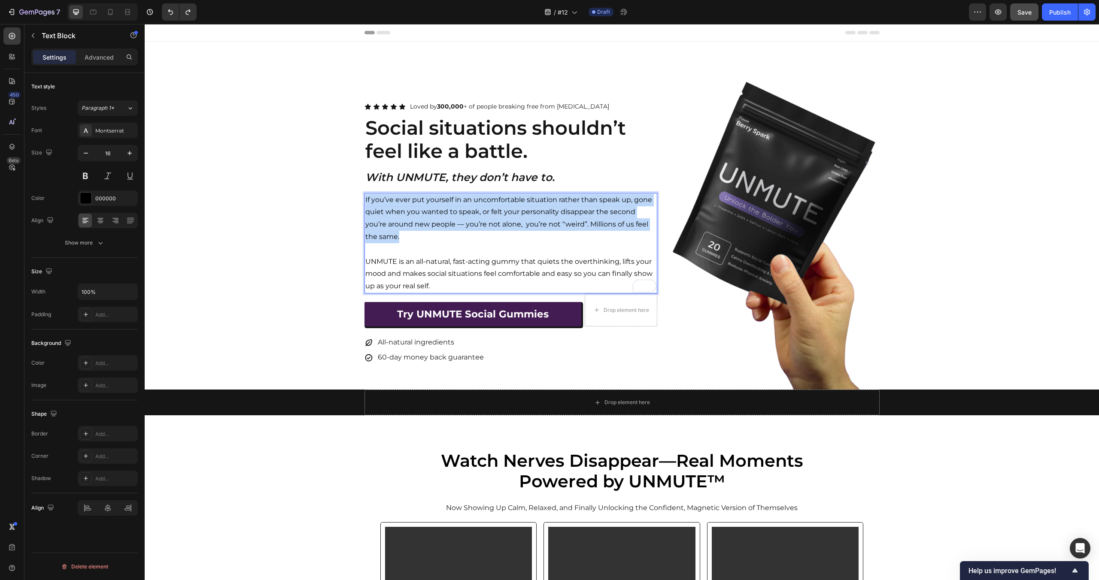
drag, startPoint x: 395, startPoint y: 237, endPoint x: 364, endPoint y: 200, distance: 48.4
click at [364, 200] on div "If you’ve ever put yourself in an uncomfortable situation rather than speak up,…" at bounding box center [510, 243] width 293 height 100
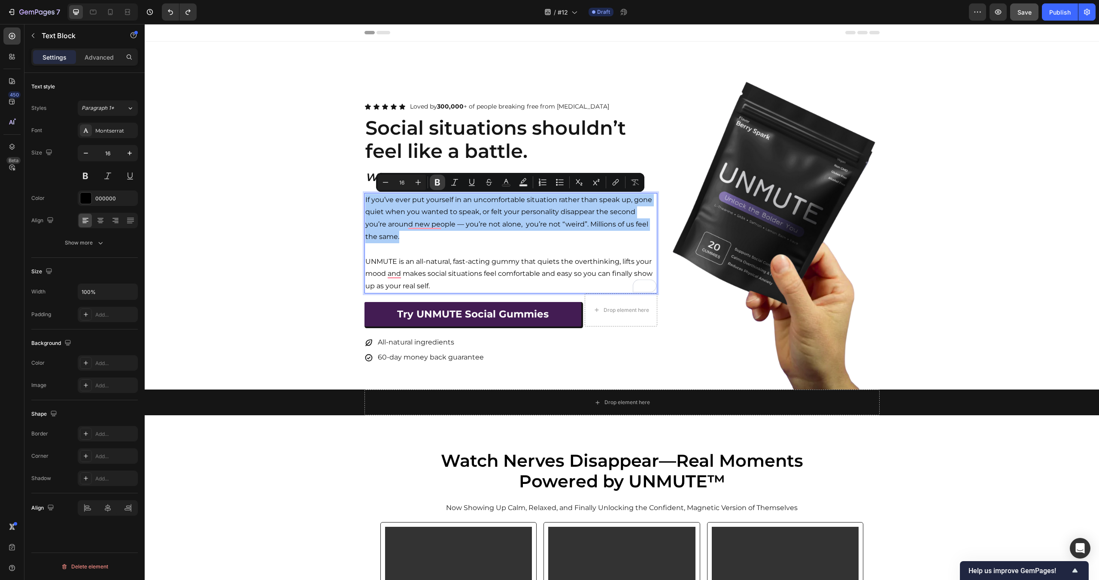
drag, startPoint x: 436, startPoint y: 183, endPoint x: 183, endPoint y: 181, distance: 252.4
click at [436, 183] on icon "Editor contextual toolbar" at bounding box center [437, 182] width 5 height 6
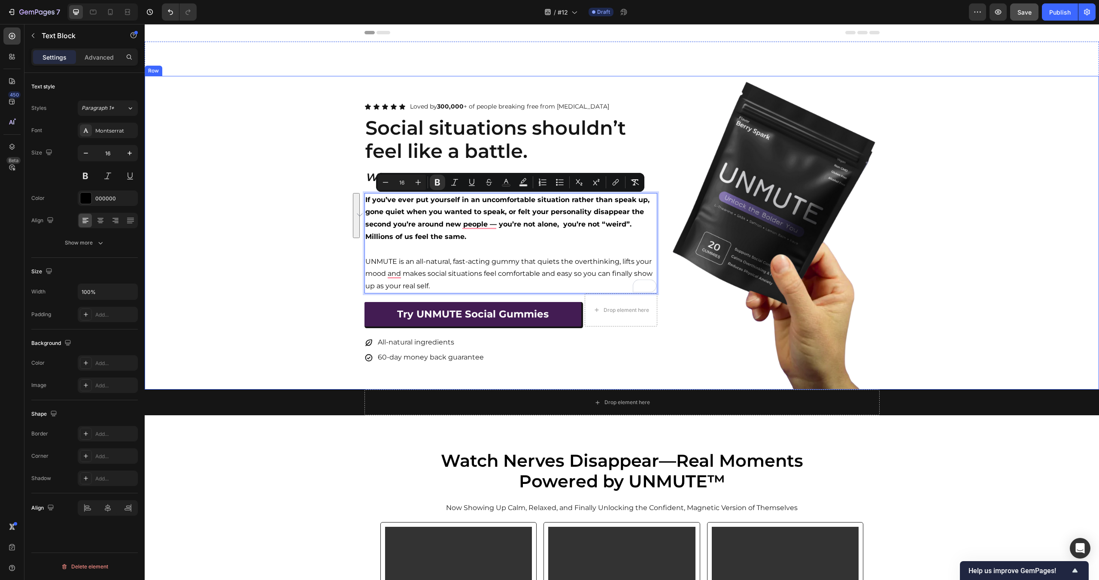
click at [255, 206] on div "Icon Icon Icon Icon Icon Icon List Loved by 300,000 + of people breaking free f…" at bounding box center [622, 233] width 954 height 314
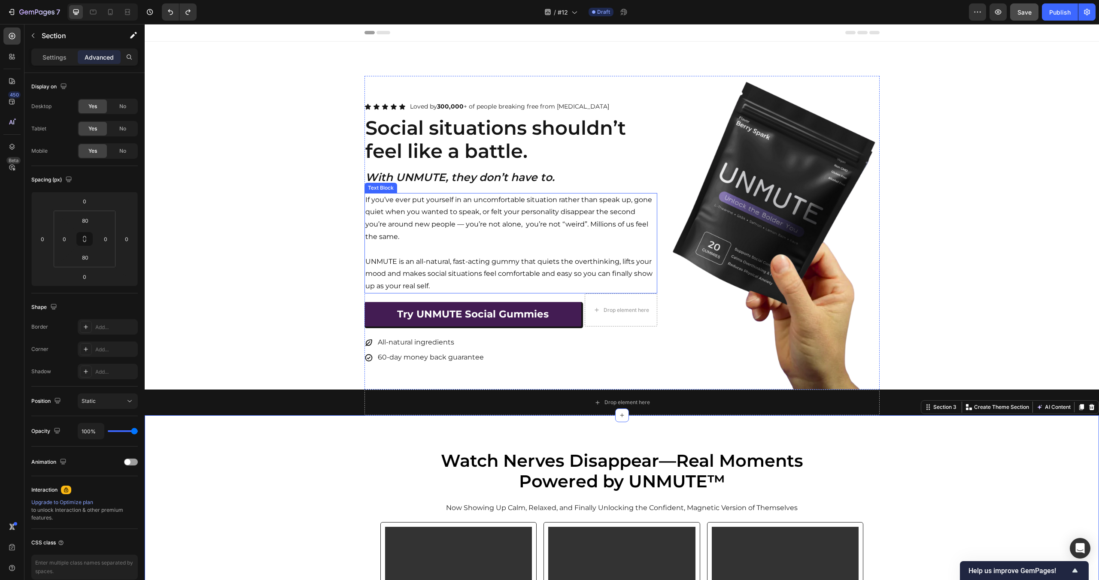
click at [402, 281] on p "UNMUTE is an all-natural, fast-acting gummy that quiets the overthinking, lifts…" at bounding box center [510, 274] width 291 height 37
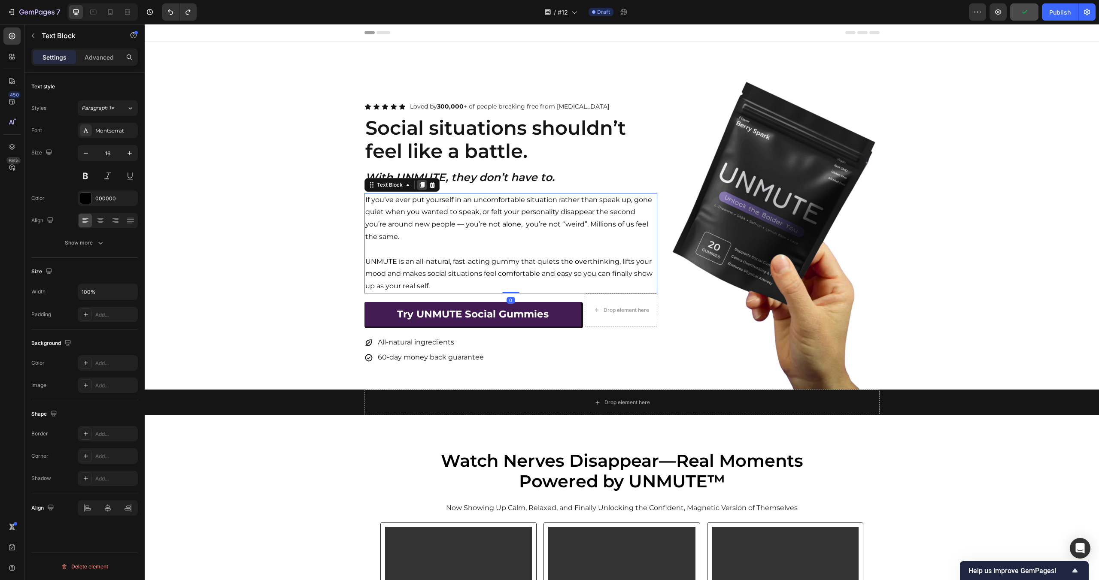
click at [420, 187] on icon at bounding box center [421, 185] width 7 height 7
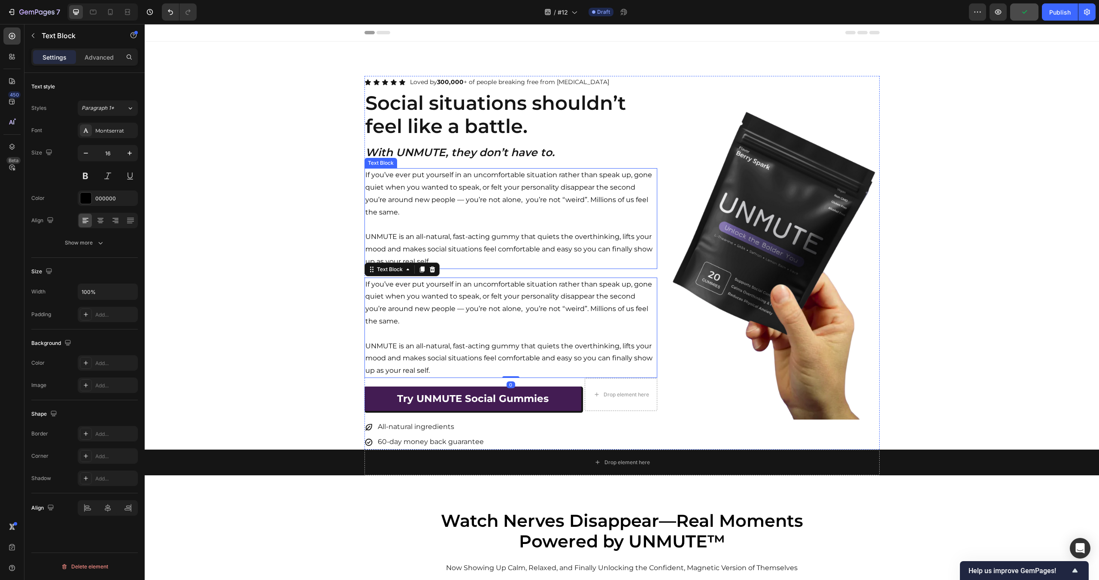
click at [448, 252] on p "UNMUTE is an all-natural, fast-acting gummy that quiets the overthinking, lifts…" at bounding box center [510, 249] width 291 height 37
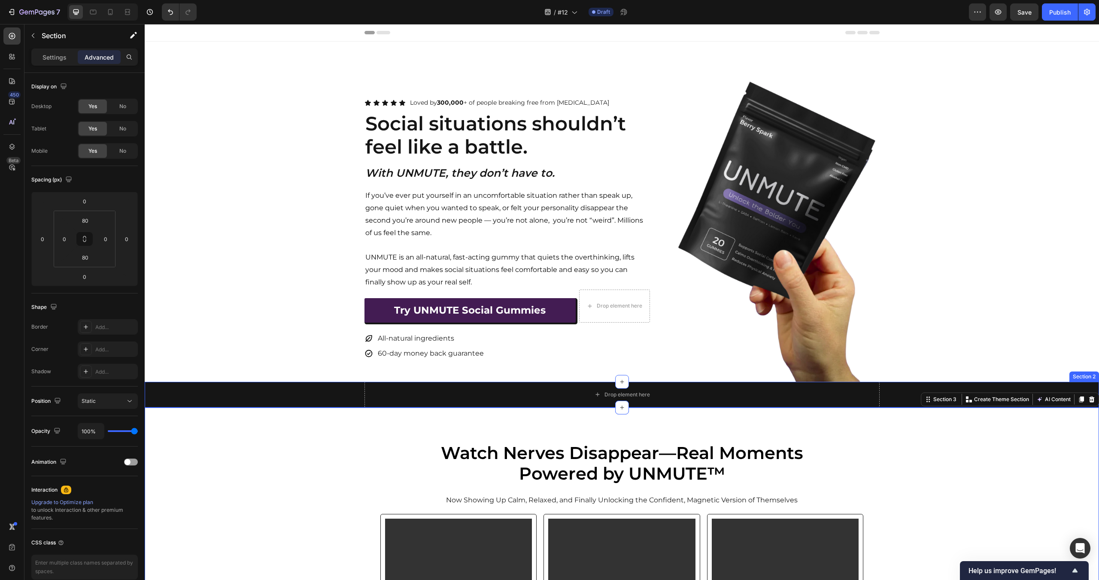
click at [225, 391] on div "Drop element here Row" at bounding box center [622, 395] width 954 height 26
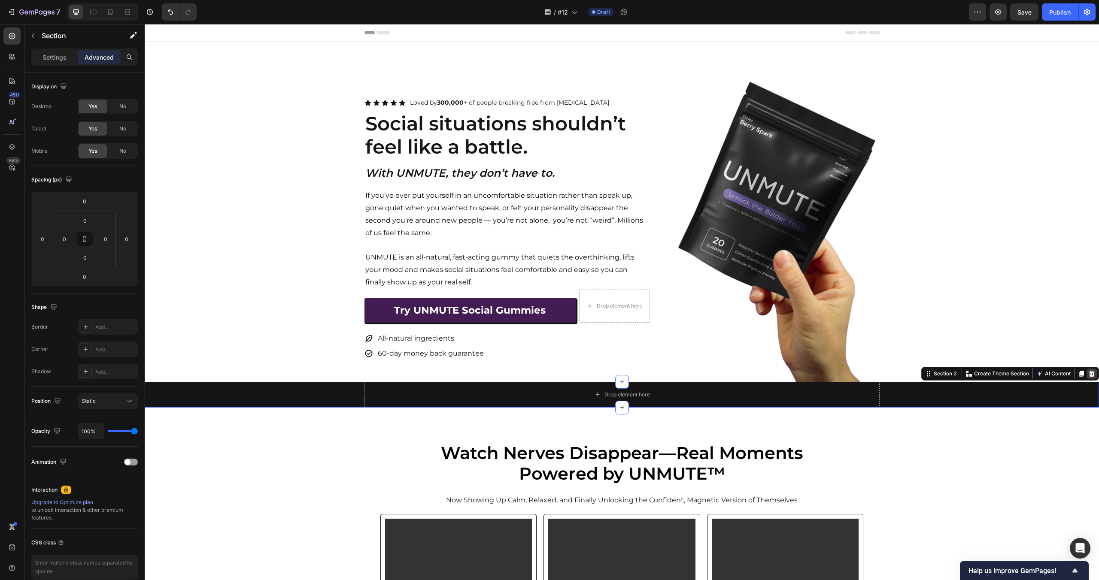
click at [1093, 375] on icon at bounding box center [1092, 373] width 6 height 6
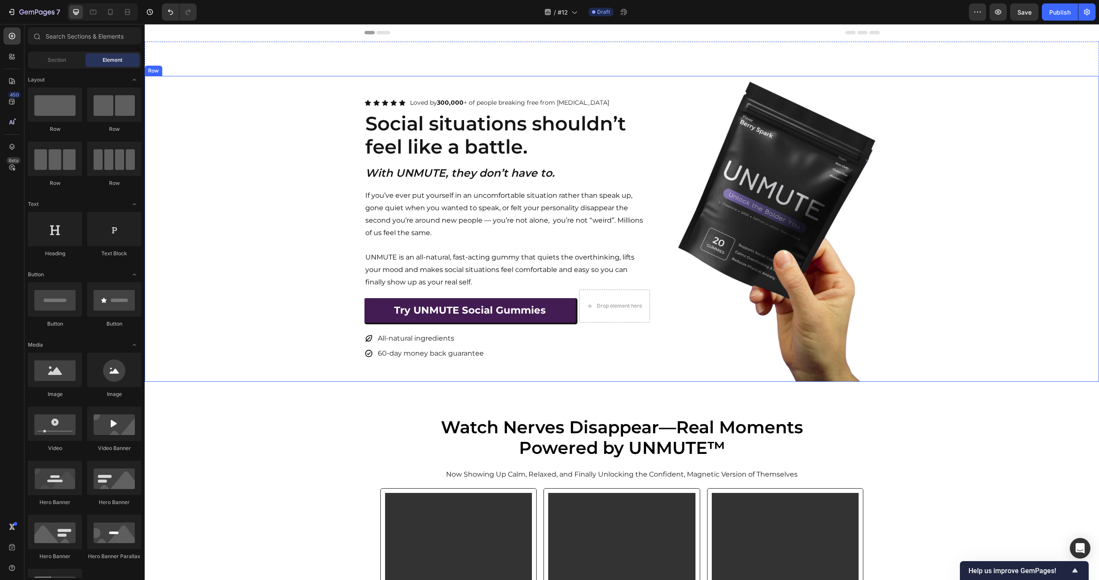
click at [1042, 271] on div "Icon Icon Icon Icon Icon Icon List Loved by 300,000 + of people breaking free f…" at bounding box center [622, 229] width 954 height 306
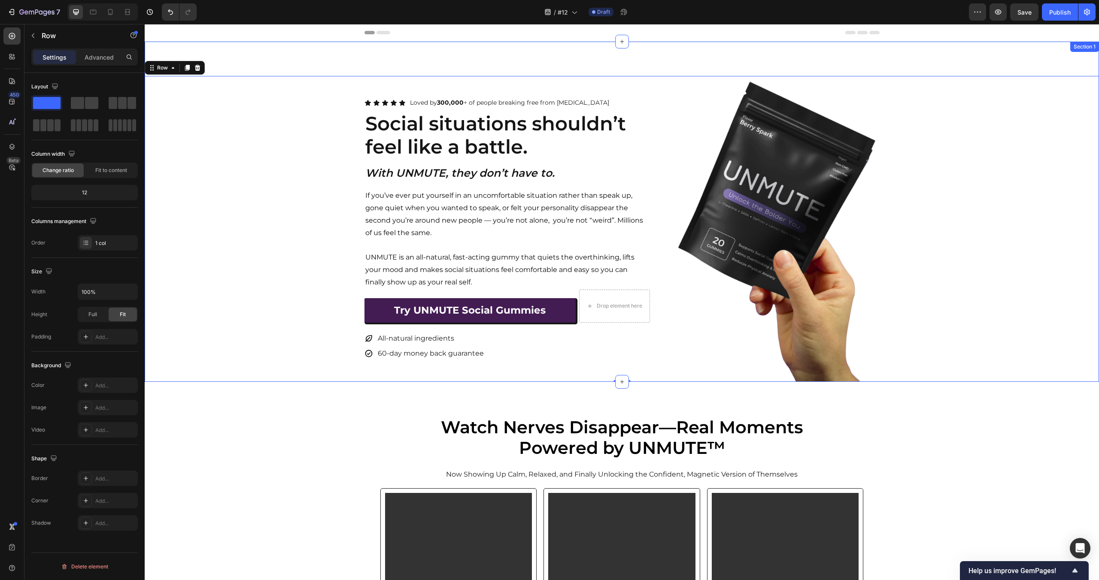
click at [228, 54] on div "Icon Icon Icon Icon Icon Icon List Loved by 300,000 + of people breaking free f…" at bounding box center [622, 212] width 954 height 340
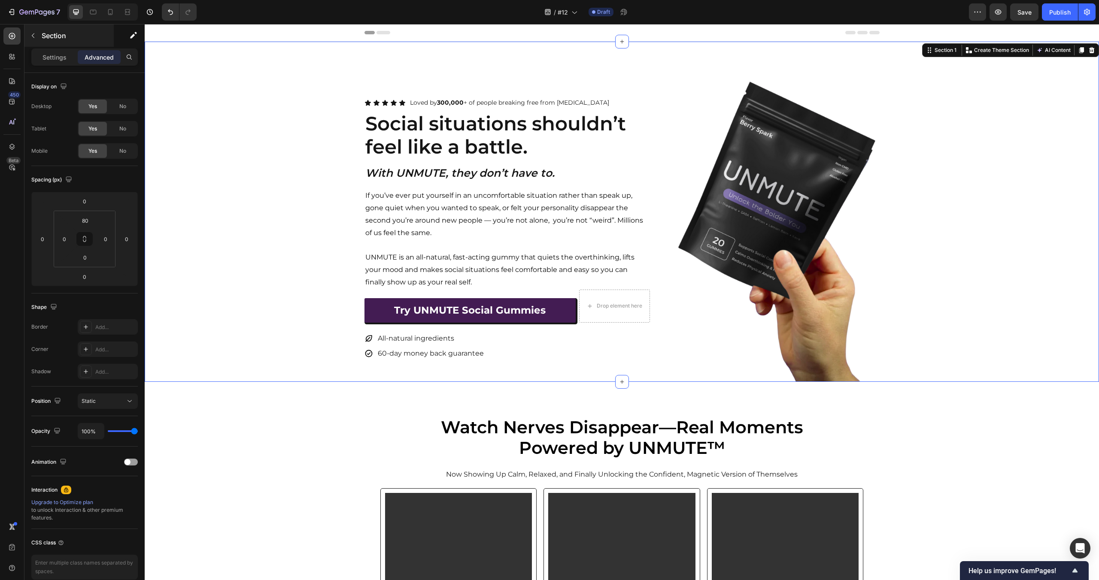
drag, startPoint x: 53, startPoint y: 63, endPoint x: 61, endPoint y: 36, distance: 27.6
click at [53, 59] on div "Settings" at bounding box center [54, 57] width 43 height 14
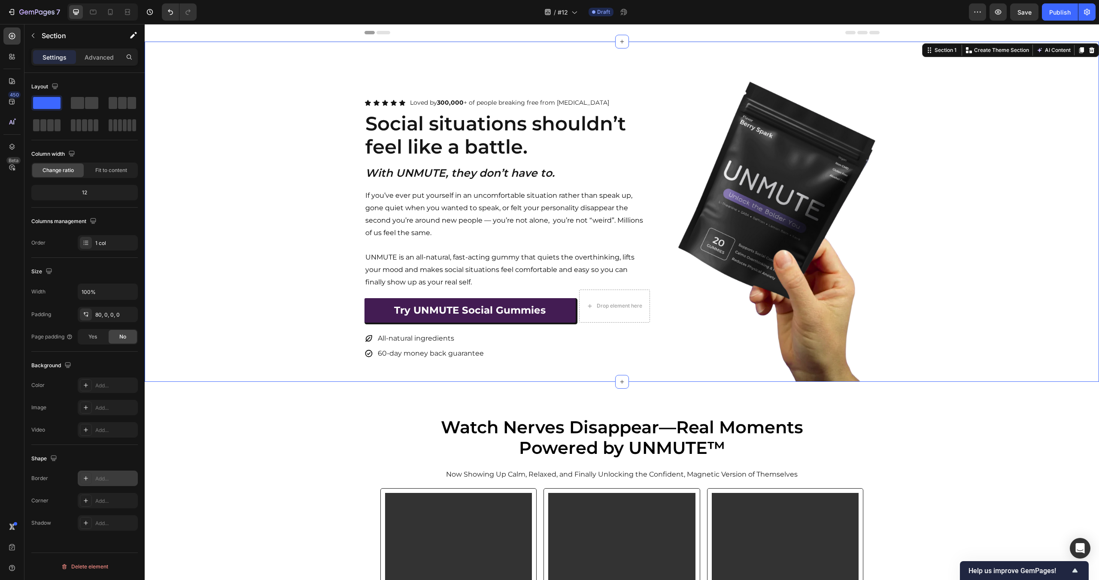
click at [105, 482] on div "Add..." at bounding box center [108, 478] width 60 height 15
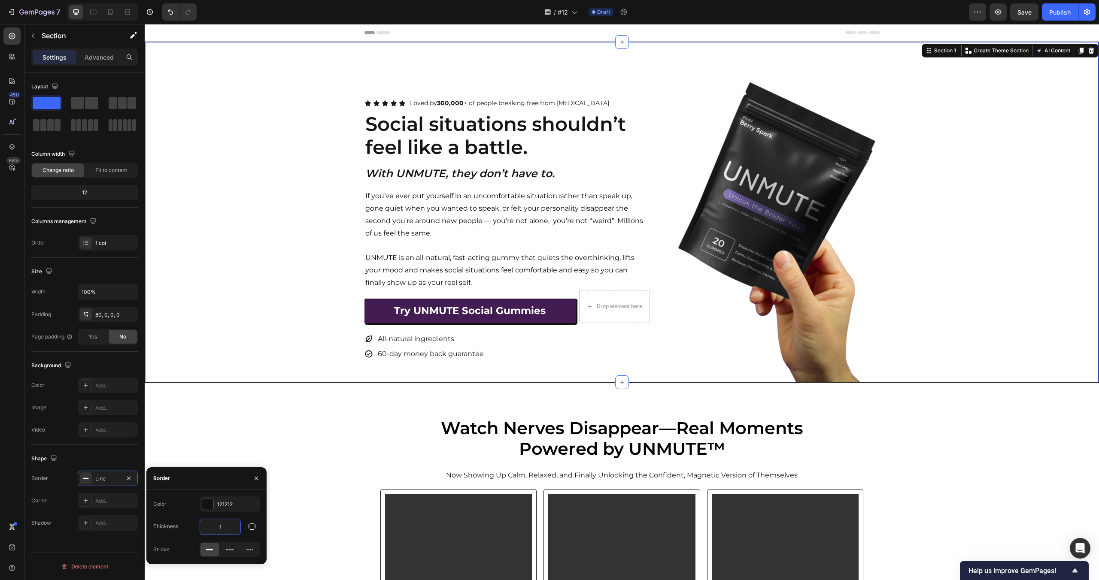
click at [227, 524] on input "1" at bounding box center [220, 526] width 40 height 15
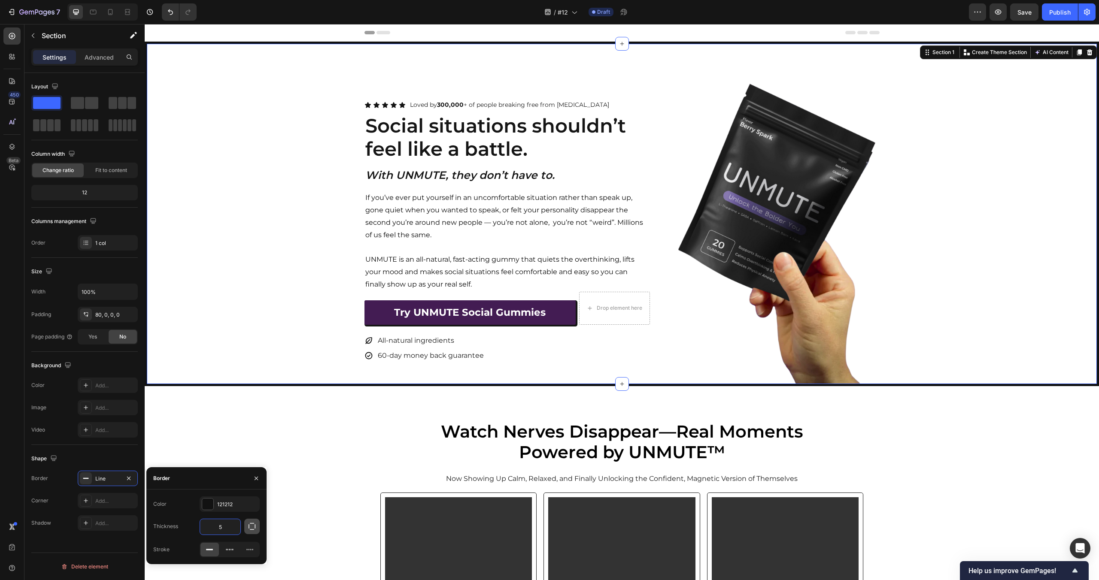
click at [253, 528] on icon "button" at bounding box center [252, 526] width 9 height 9
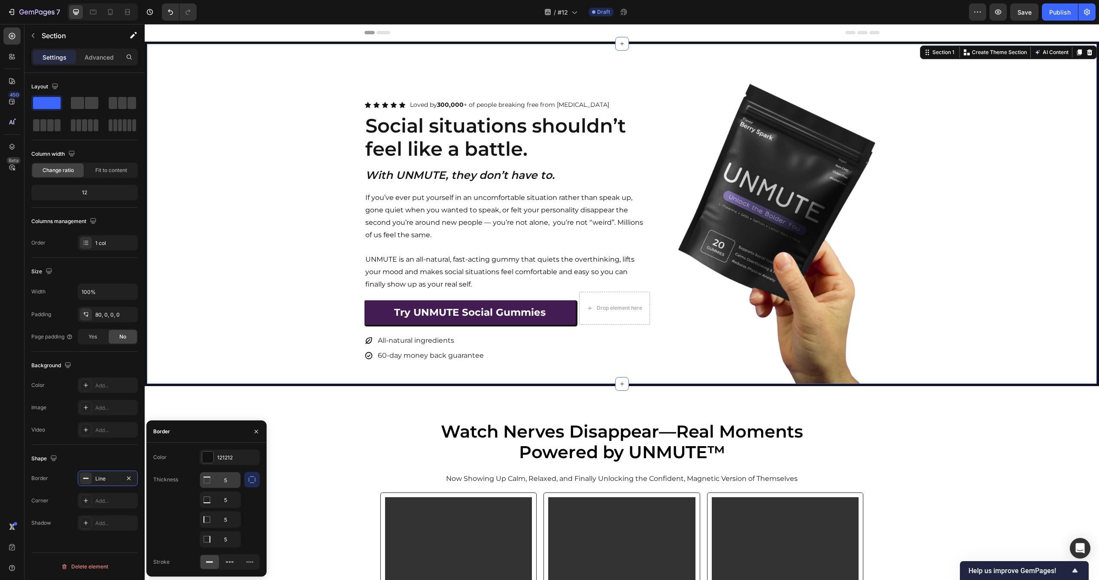
click at [231, 485] on input "5" at bounding box center [220, 480] width 40 height 15
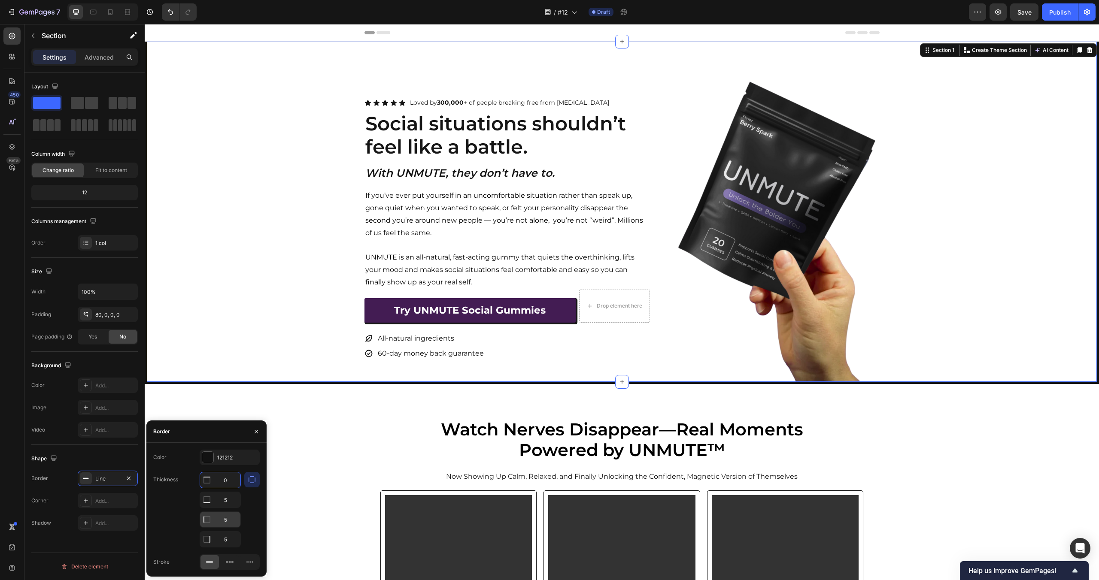
type input "0"
click at [230, 520] on input "5" at bounding box center [220, 519] width 40 height 15
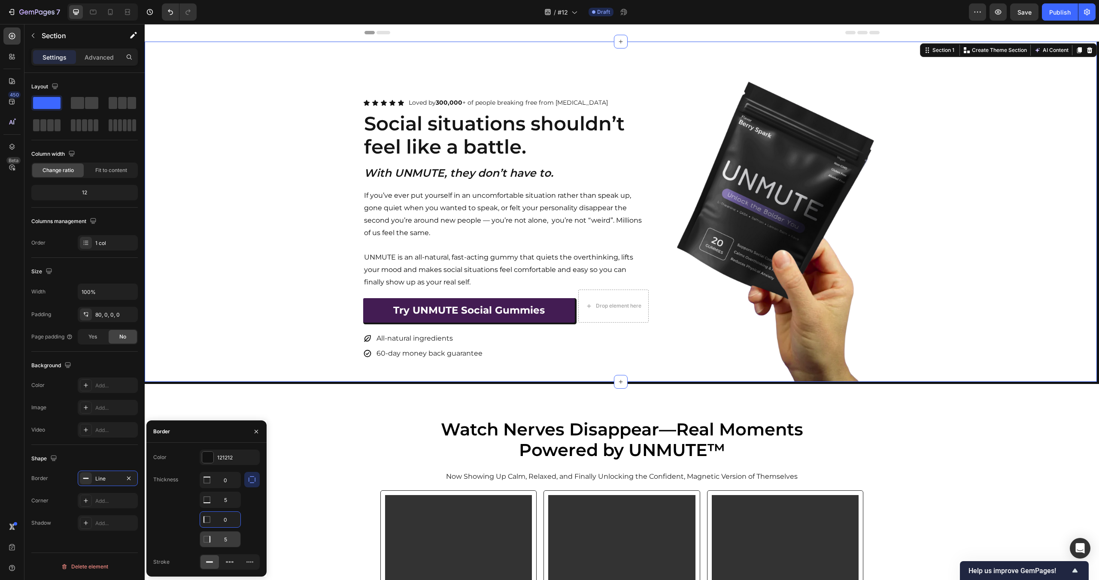
type input "0"
click at [233, 535] on input "5" at bounding box center [220, 539] width 40 height 15
type input "0"
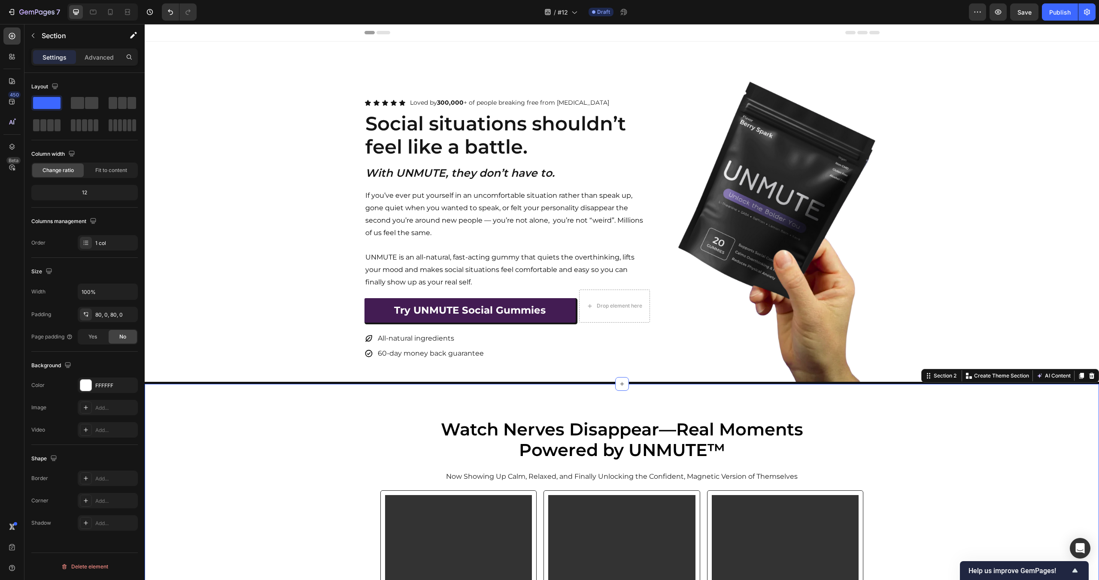
click at [237, 318] on div "Icon Icon Icon Icon Icon Icon List Loved by 300,000 + of people breaking free f…" at bounding box center [622, 229] width 954 height 306
click at [249, 60] on div "Icon Icon Icon Icon Icon Icon List Loved by 300,000 + of people breaking free f…" at bounding box center [622, 213] width 954 height 343
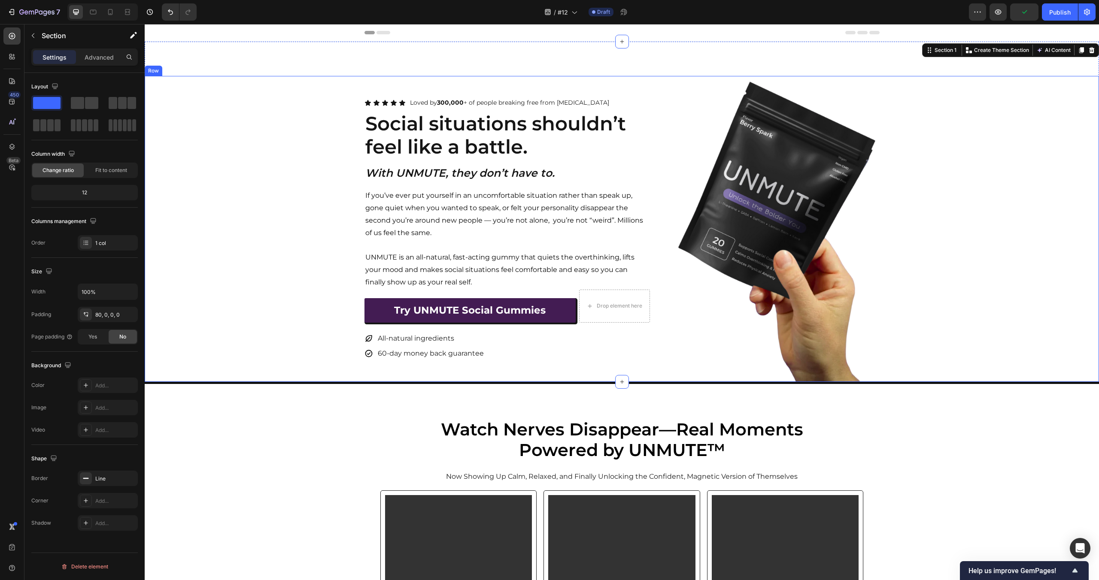
click at [276, 173] on div "Icon Icon Icon Icon Icon Icon List Loved by 300,000 + of people breaking free f…" at bounding box center [622, 229] width 954 height 306
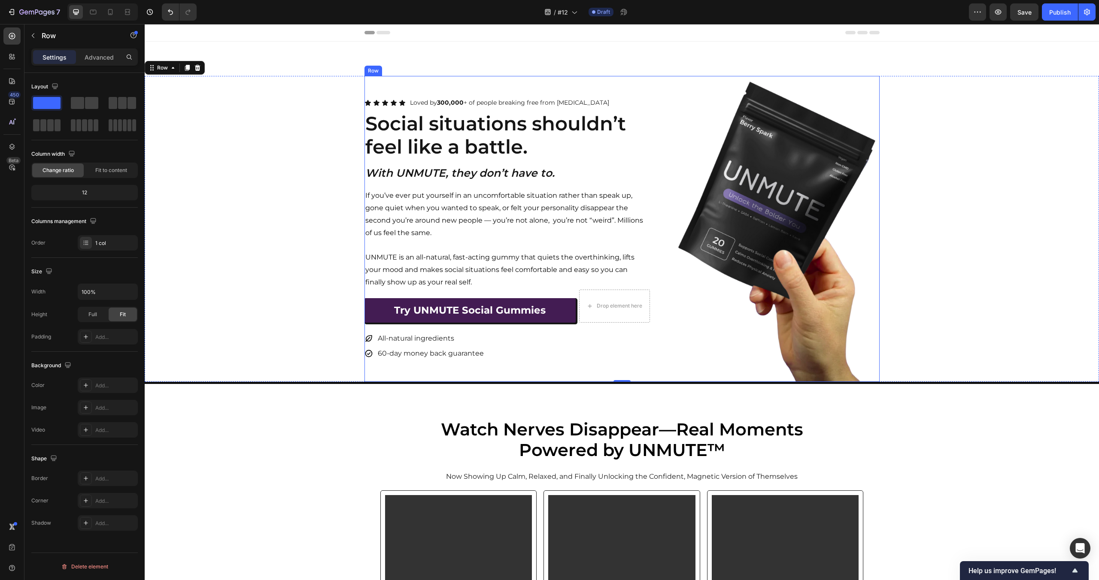
click at [667, 106] on div "Icon Icon Icon Icon Icon Icon List Loved by 300,000 + of people breaking free f…" at bounding box center [621, 229] width 515 height 306
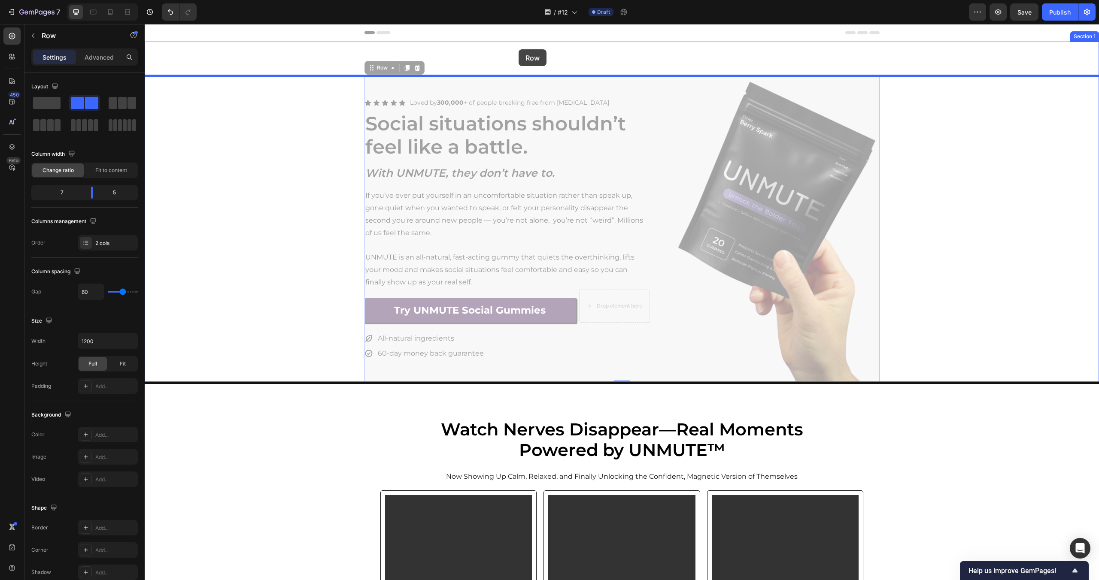
drag, startPoint x: 370, startPoint y: 67, endPoint x: 469, endPoint y: 53, distance: 100.6
click at [469, 53] on div "Icon Icon Icon Icon Icon Icon List Loved by 300,000 + of people breaking free f…" at bounding box center [622, 213] width 954 height 343
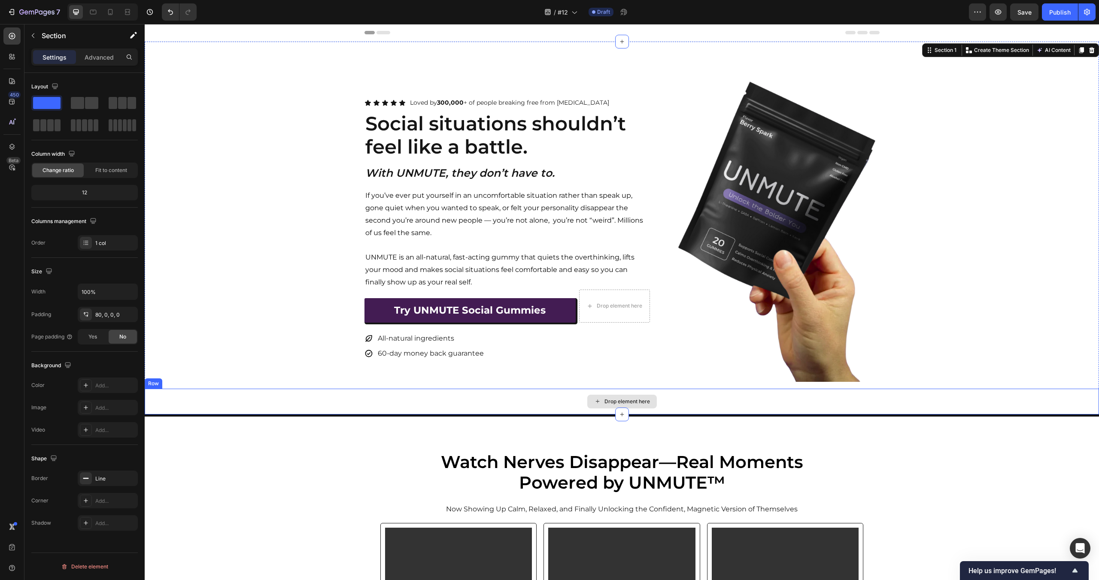
click at [397, 399] on div "Drop element here" at bounding box center [622, 402] width 954 height 26
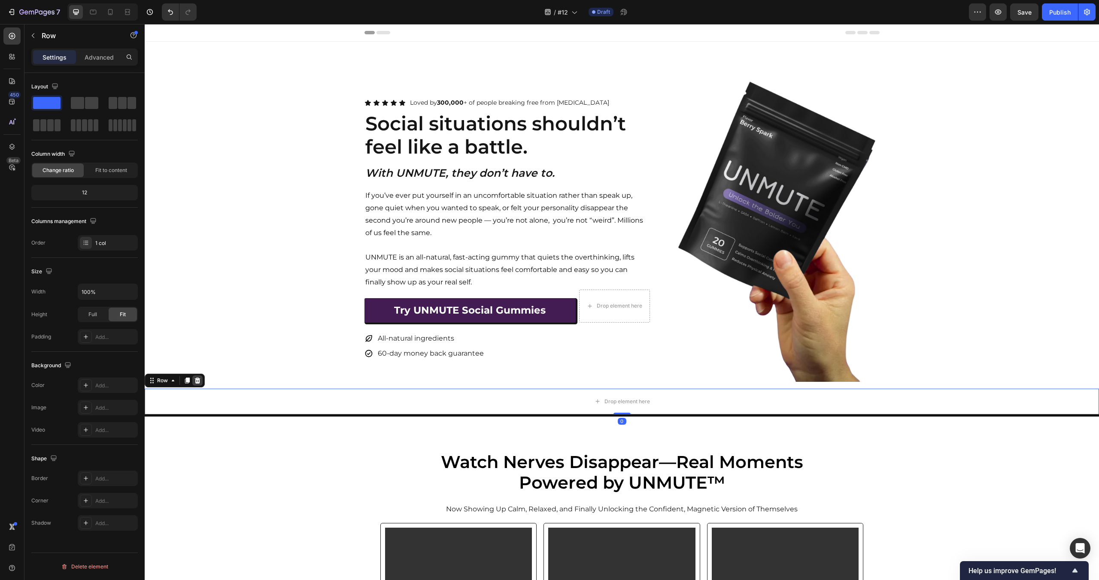
click at [199, 379] on icon at bounding box center [198, 380] width 6 height 6
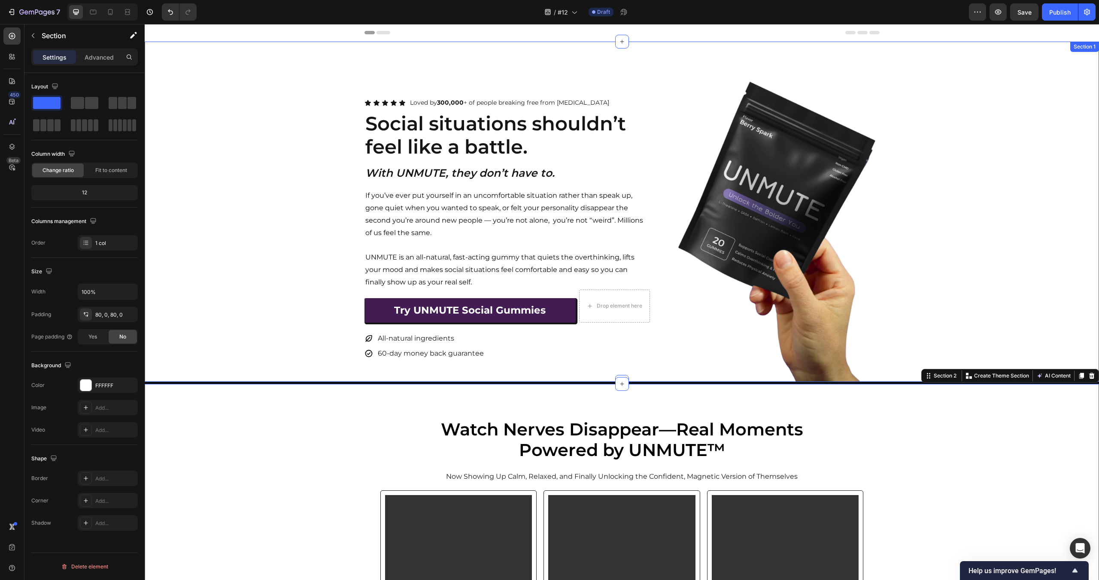
click at [607, 69] on div "Icon Icon Icon Icon Icon Icon List Loved by 300,000 + of people breaking free f…" at bounding box center [622, 213] width 954 height 343
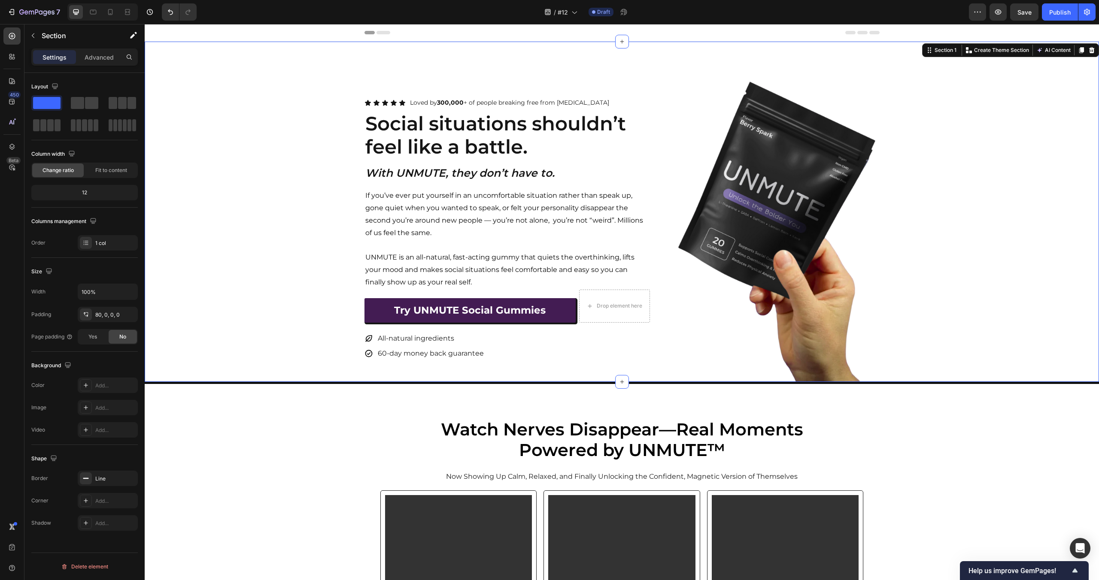
click at [1003, 346] on div "Icon Icon Icon Icon Icon Icon List Loved by 300,000 + of people breaking free f…" at bounding box center [622, 229] width 954 height 306
click at [243, 370] on div "Icon Icon Icon Icon Icon Icon List Loved by 300,000 + of people breaking free f…" at bounding box center [622, 229] width 954 height 306
click at [106, 474] on div "Line" at bounding box center [108, 478] width 60 height 15
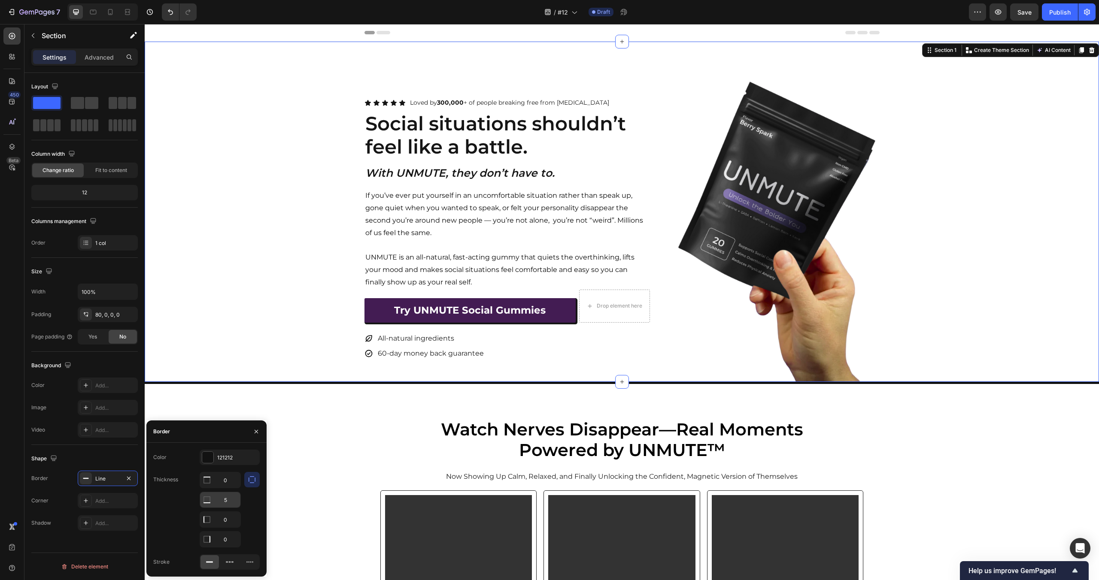
click at [218, 498] on input "5" at bounding box center [220, 499] width 40 height 15
type input "3"
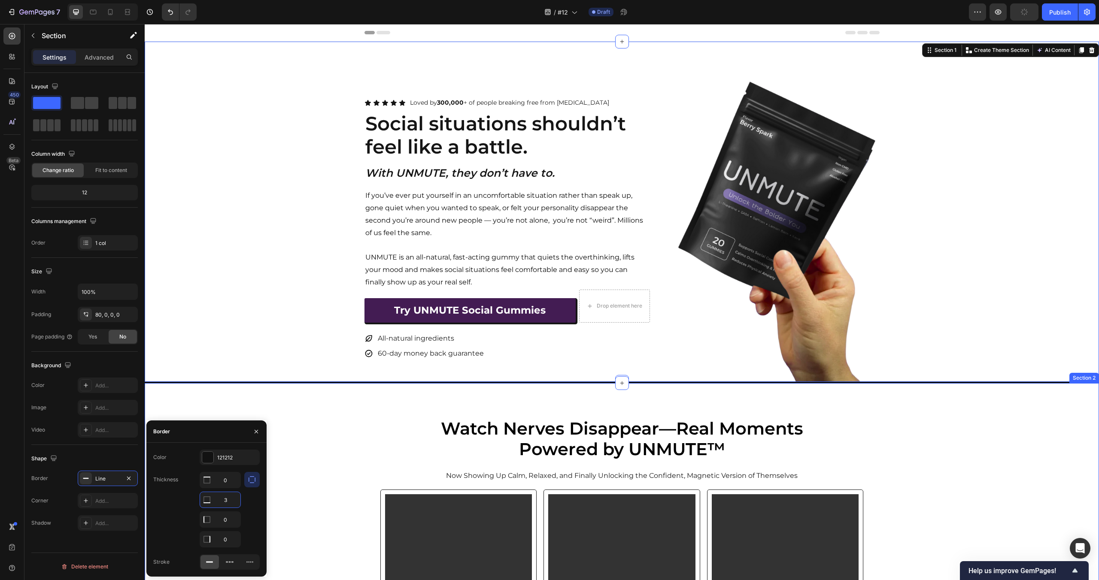
click at [386, 516] on video at bounding box center [458, 567] width 147 height 147
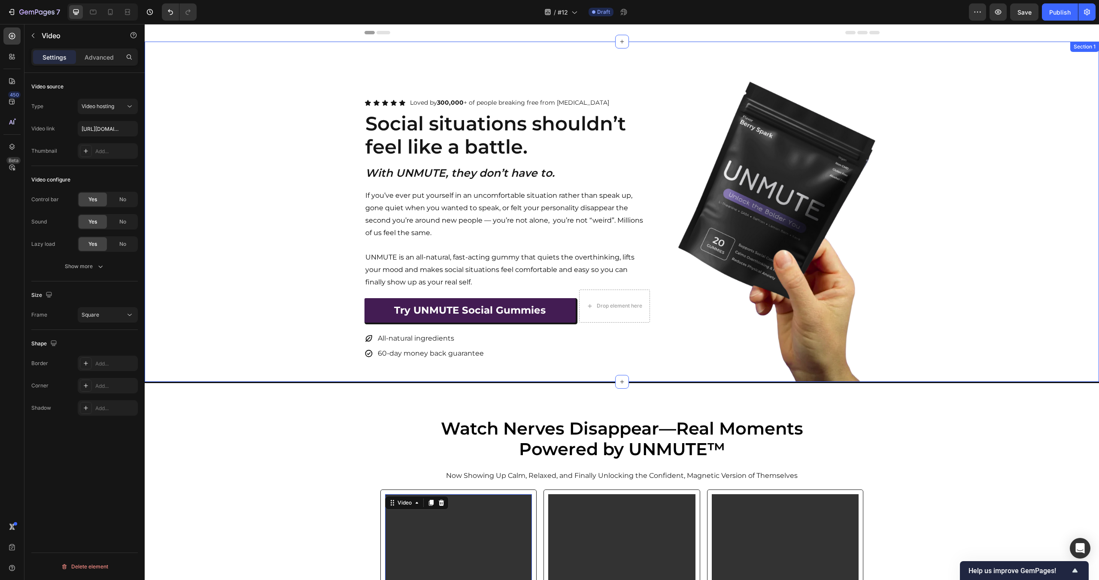
click at [321, 135] on div "Icon Icon Icon Icon Icon Icon List Loved by 300,000 + of people breaking free f…" at bounding box center [622, 229] width 954 height 306
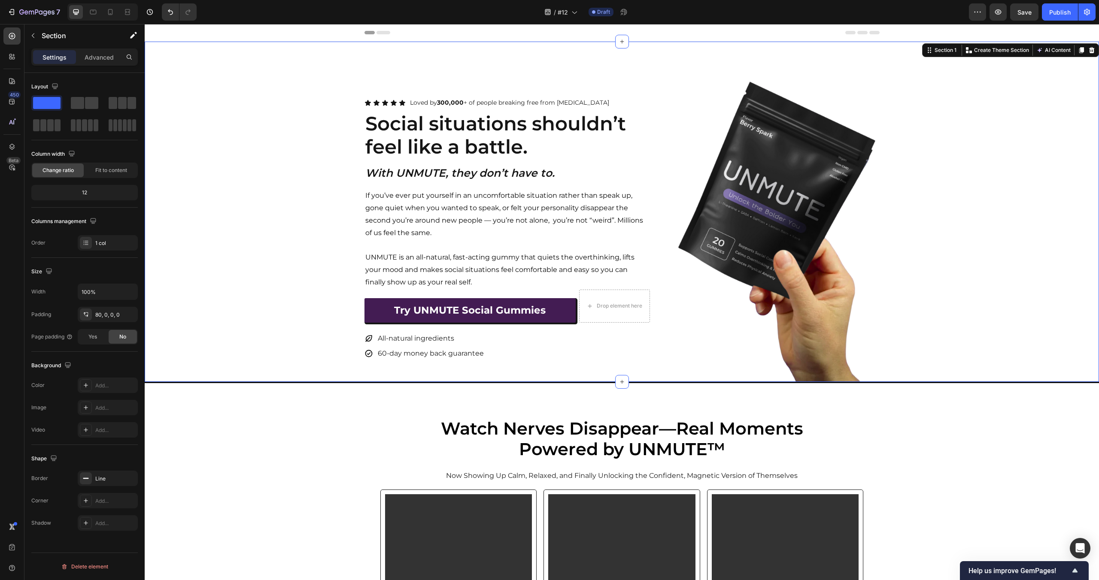
click at [666, 69] on div "Icon Icon Icon Icon Icon Icon List Loved by 300,000 + of people breaking free f…" at bounding box center [622, 213] width 954 height 342
click at [952, 207] on div "Icon Icon Icon Icon Icon Icon List Loved by 300,000 + of people breaking free f…" at bounding box center [622, 229] width 954 height 306
click at [604, 372] on div "Icon Icon Icon Icon Icon Icon List Loved by 300,000 + of people breaking free f…" at bounding box center [506, 229] width 285 height 306
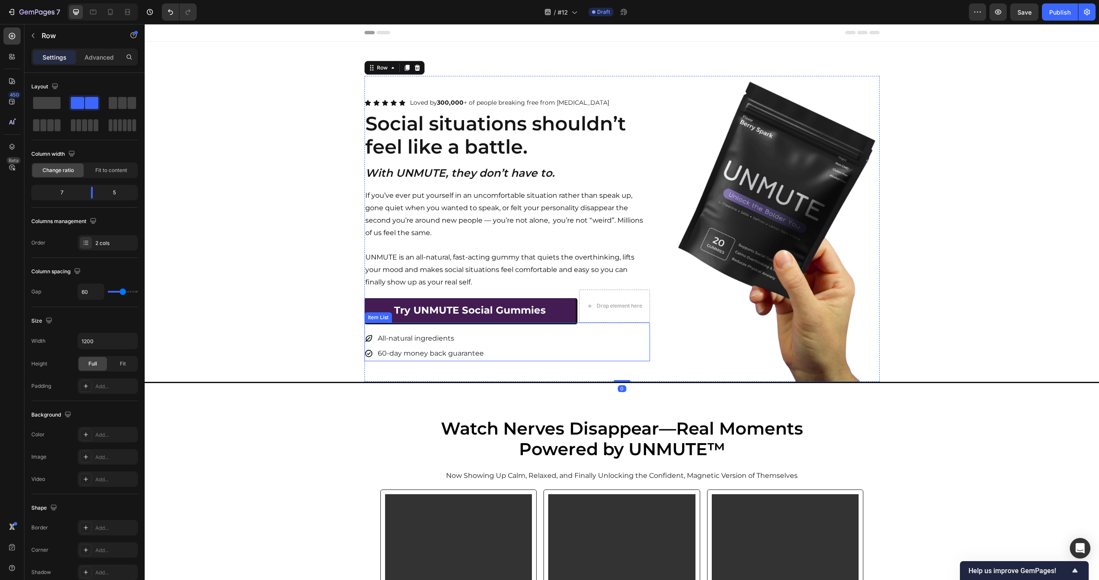
click at [532, 344] on div "All-natural ingredients 60-day money back guarantee" at bounding box center [506, 346] width 285 height 30
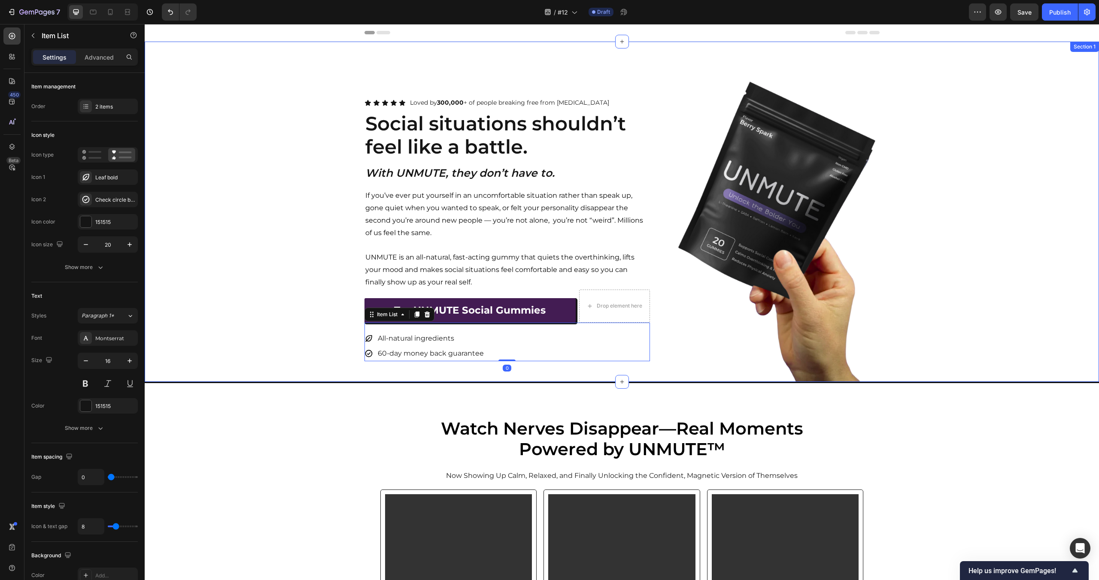
click at [231, 161] on div "Icon Icon Icon Icon Icon Icon List Loved by 300,000 + of people breaking free f…" at bounding box center [622, 229] width 954 height 306
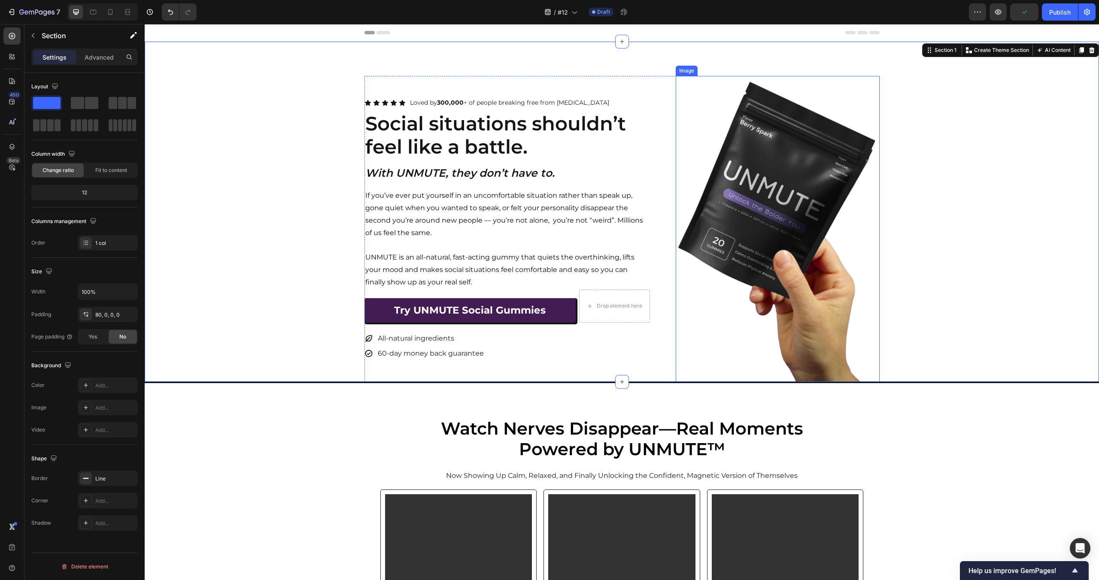
click at [676, 101] on img at bounding box center [778, 229] width 204 height 306
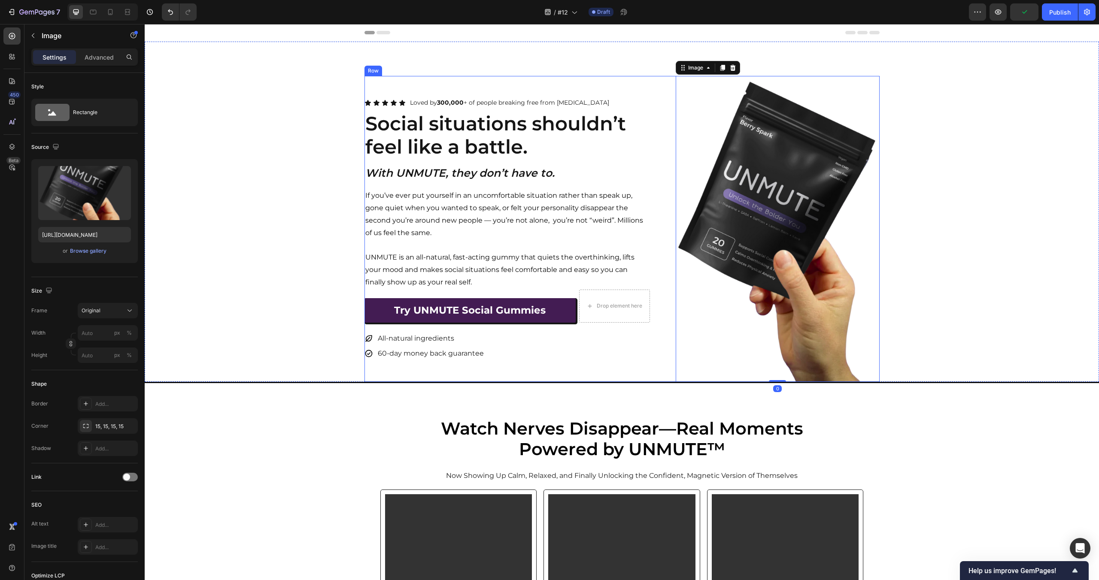
click at [671, 96] on div "Icon Icon Icon Icon Icon Icon List Loved by 300,000 + of people breaking free f…" at bounding box center [621, 229] width 515 height 306
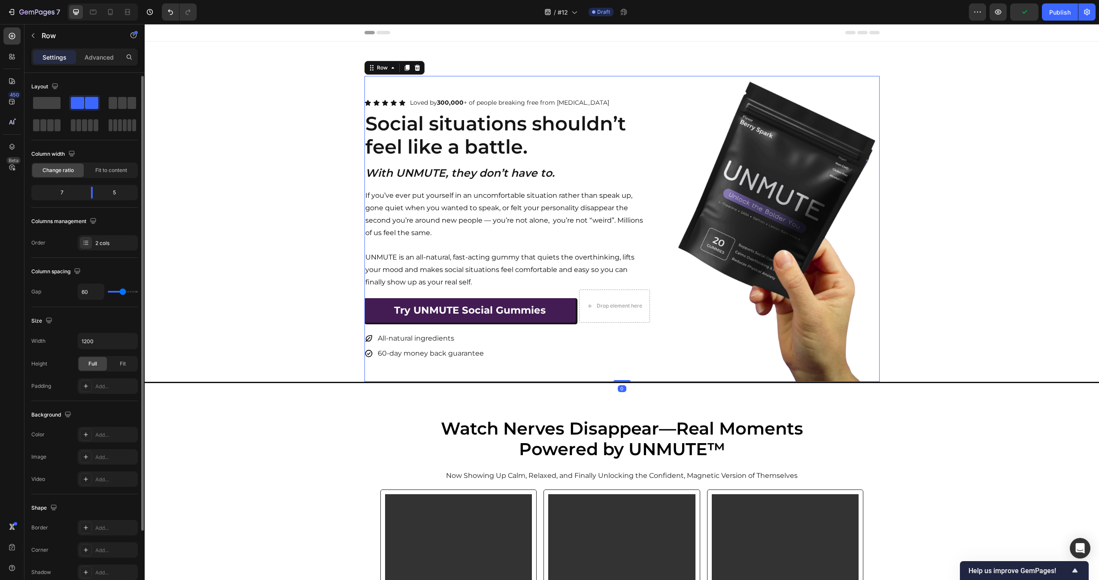
scroll to position [90, 0]
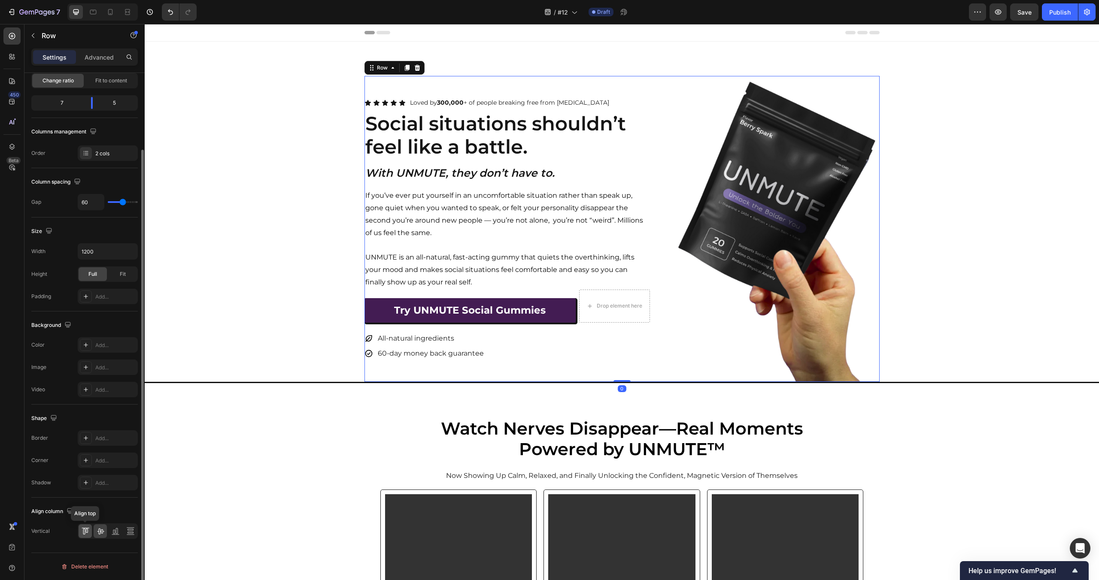
click at [86, 529] on icon at bounding box center [86, 531] width 2 height 4
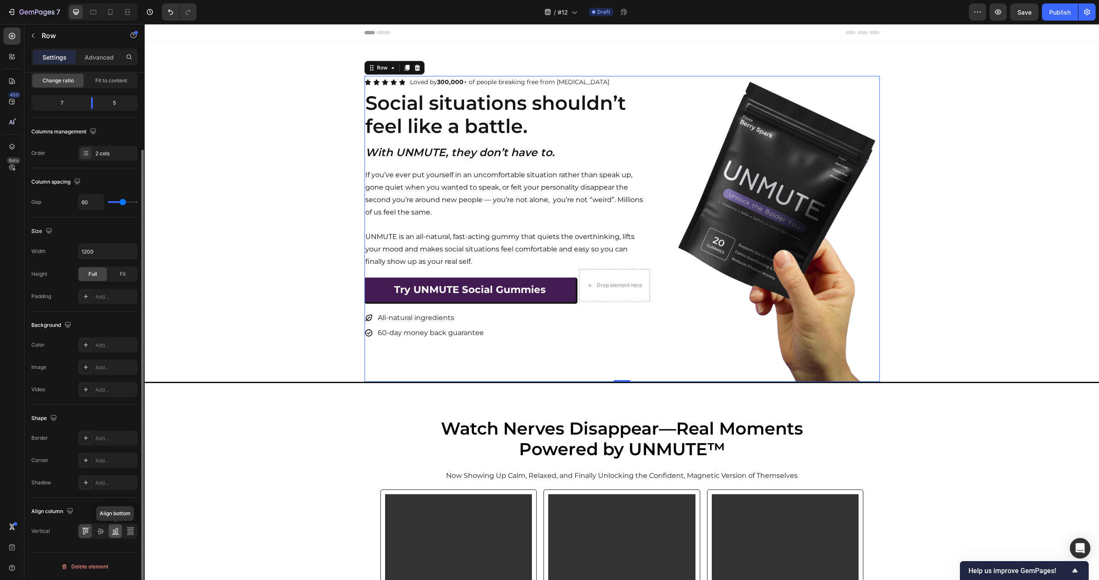
click at [115, 534] on icon at bounding box center [115, 531] width 9 height 9
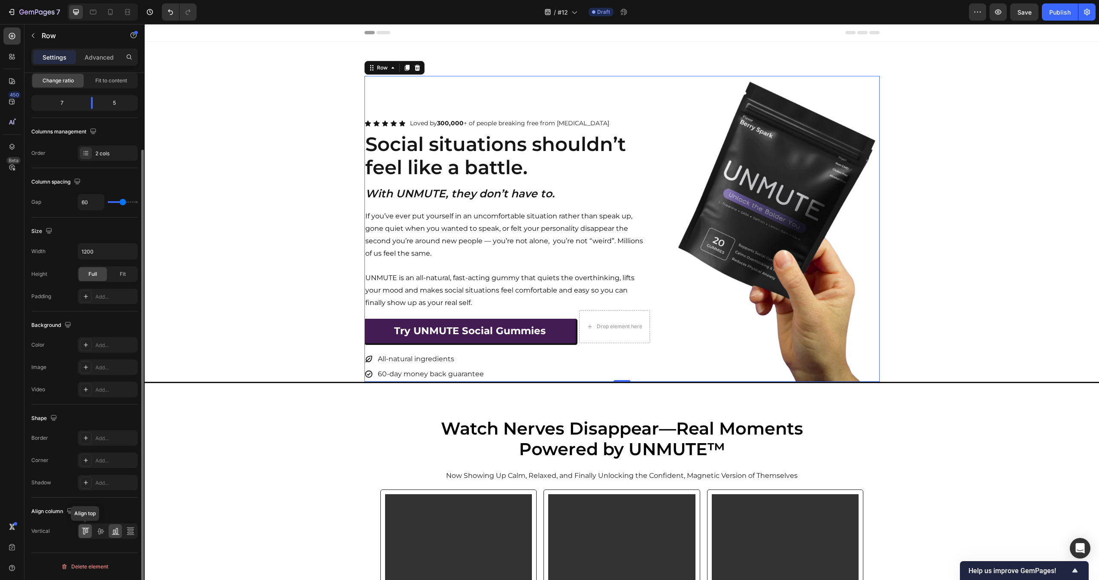
click at [88, 532] on icon at bounding box center [85, 531] width 9 height 9
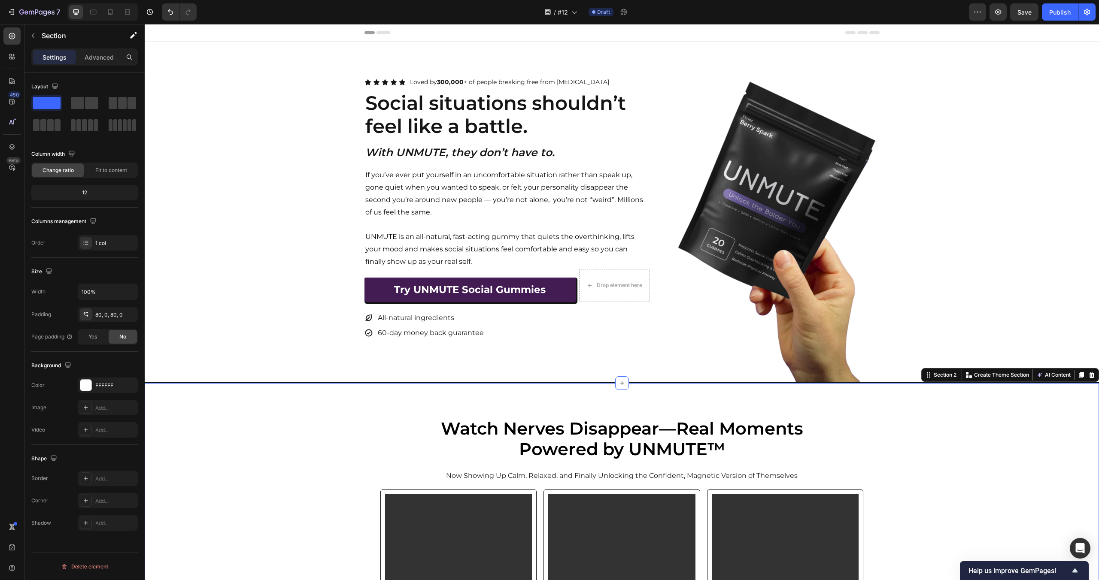
click at [1025, 17] on button "Save" at bounding box center [1024, 11] width 28 height 17
click at [1038, 160] on div "Icon Icon Icon Icon Icon Icon List Loved by 300,000 + of people breaking free f…" at bounding box center [622, 229] width 954 height 306
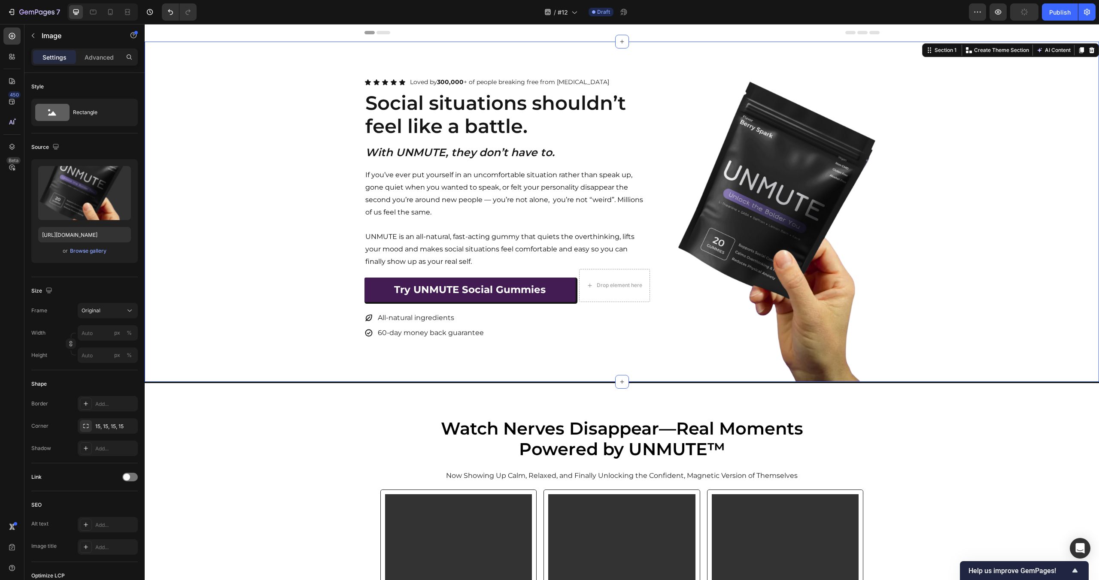
click at [799, 282] on img at bounding box center [778, 229] width 204 height 306
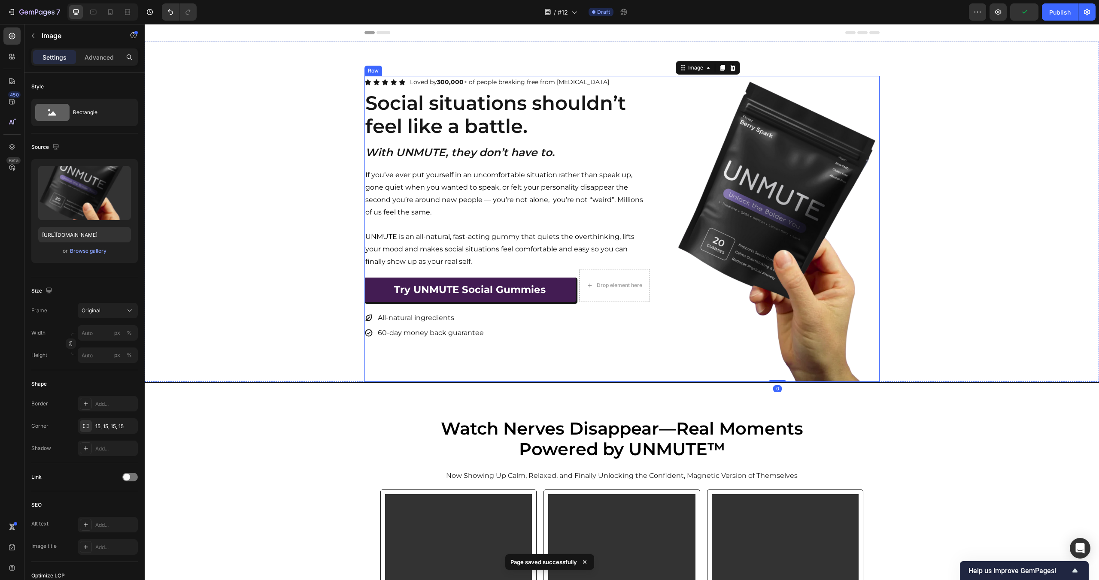
click at [671, 79] on div "Icon Icon Icon Icon Icon Icon List Loved by 300,000 + of people breaking free f…" at bounding box center [621, 229] width 515 height 306
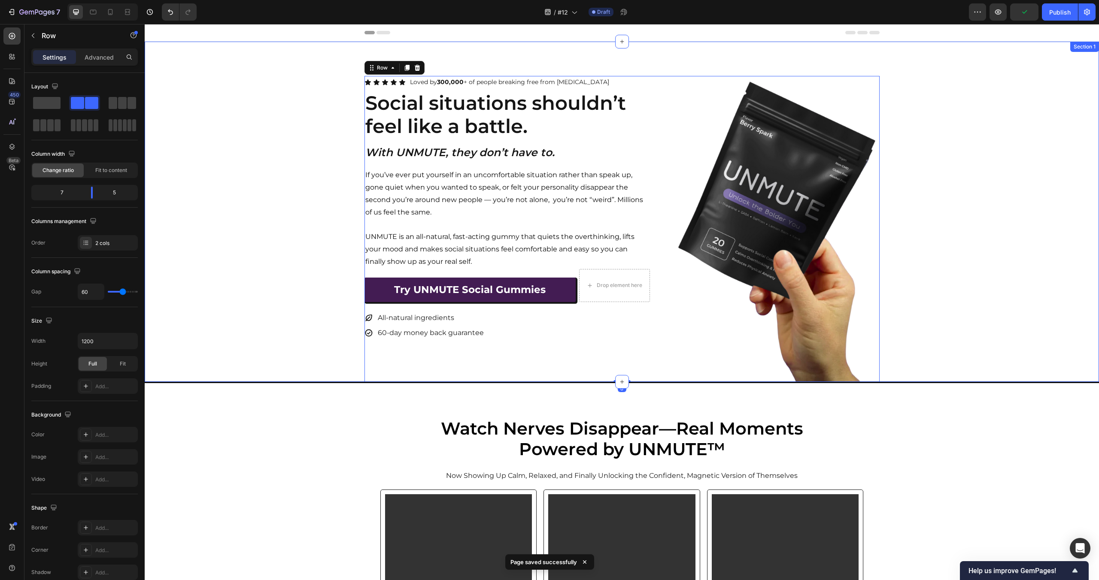
click at [976, 156] on div "Icon Icon Icon Icon Icon Icon List Loved by 300,000 + of people breaking free f…" at bounding box center [622, 229] width 954 height 306
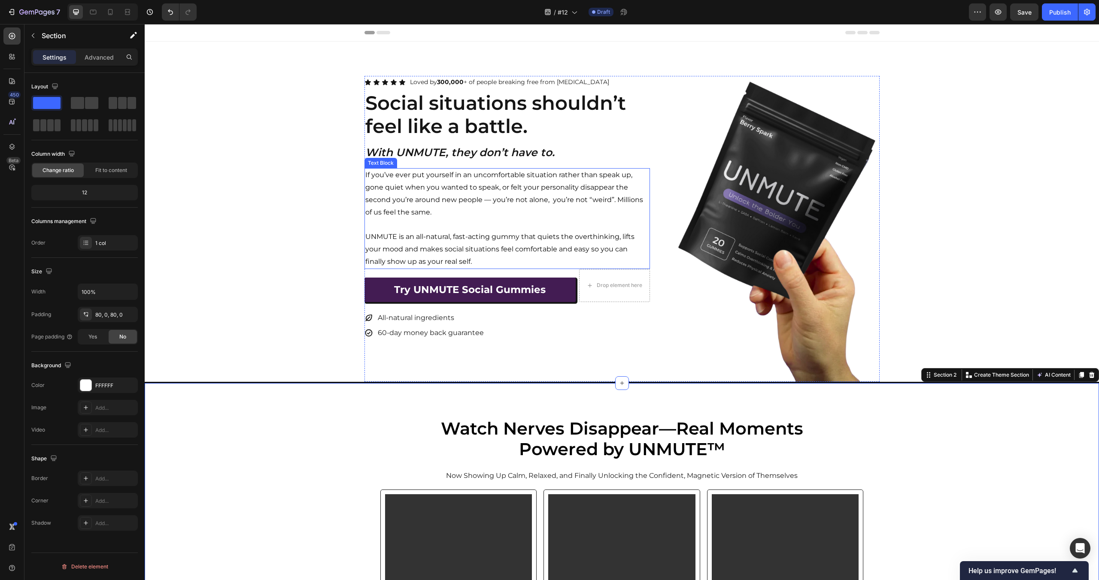
click at [471, 254] on p "UNMUTE is an all-natural, fast-acting gummy that quiets the overthinking, lifts…" at bounding box center [507, 249] width 284 height 37
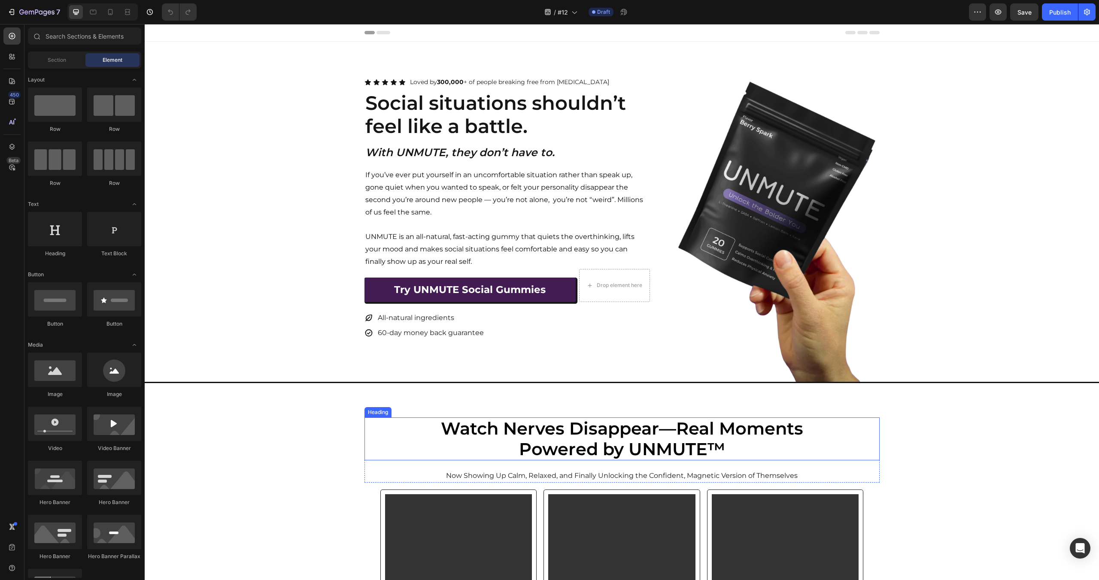
click at [952, 173] on div "Icon Icon Icon Icon Icon Icon List Loved by 300,000 + of people breaking free f…" at bounding box center [622, 229] width 954 height 306
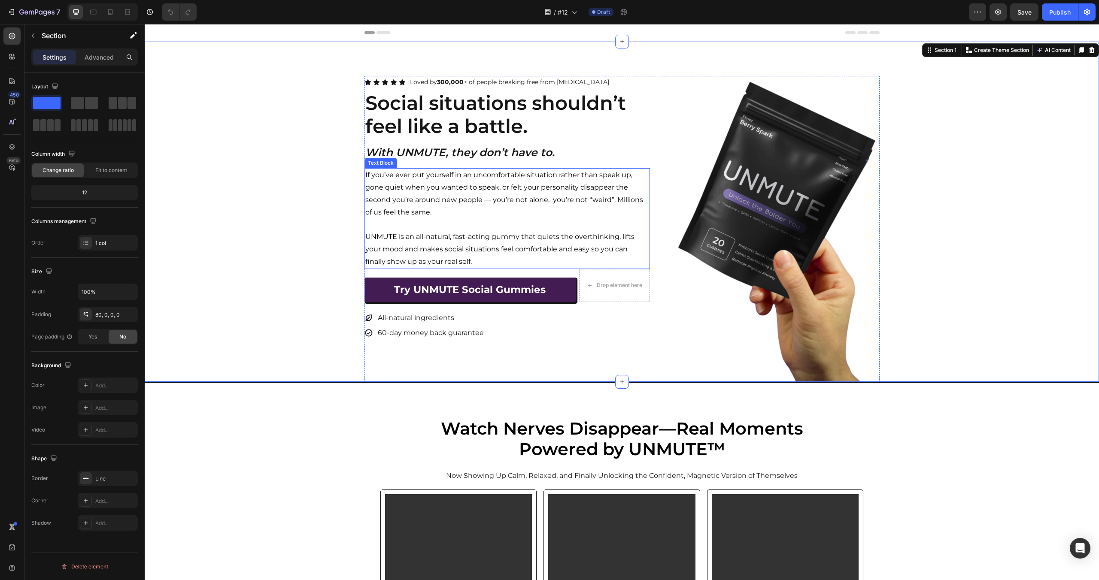
click at [411, 209] on p "If you’ve ever put yourself in an uncomfortable situation rather than speak up,…" at bounding box center [507, 193] width 284 height 49
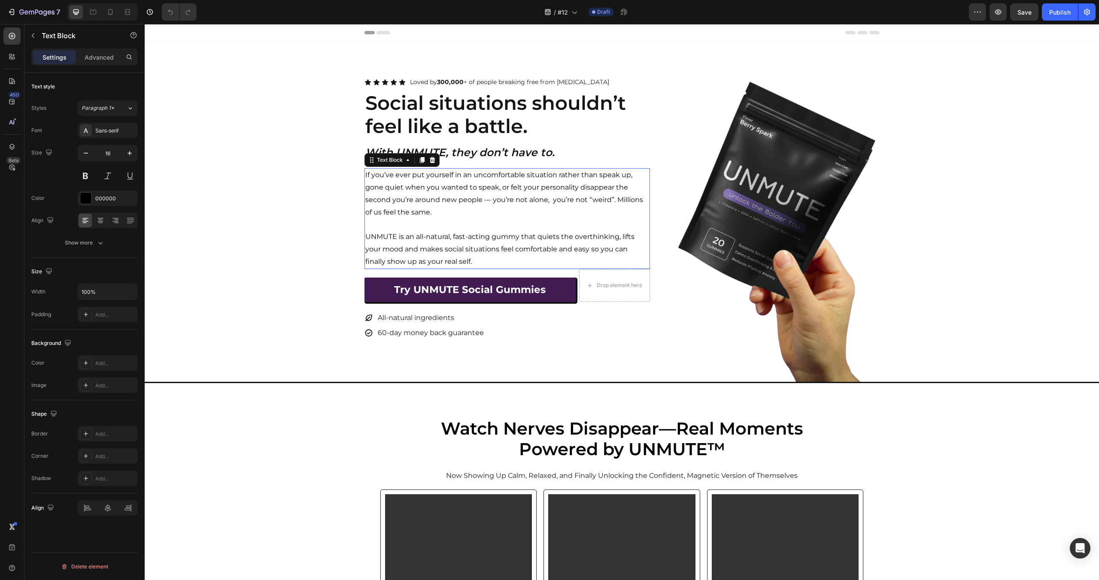
click at [411, 209] on p "If you’ve ever put yourself in an uncomfortable situation rather than speak up,…" at bounding box center [507, 193] width 284 height 49
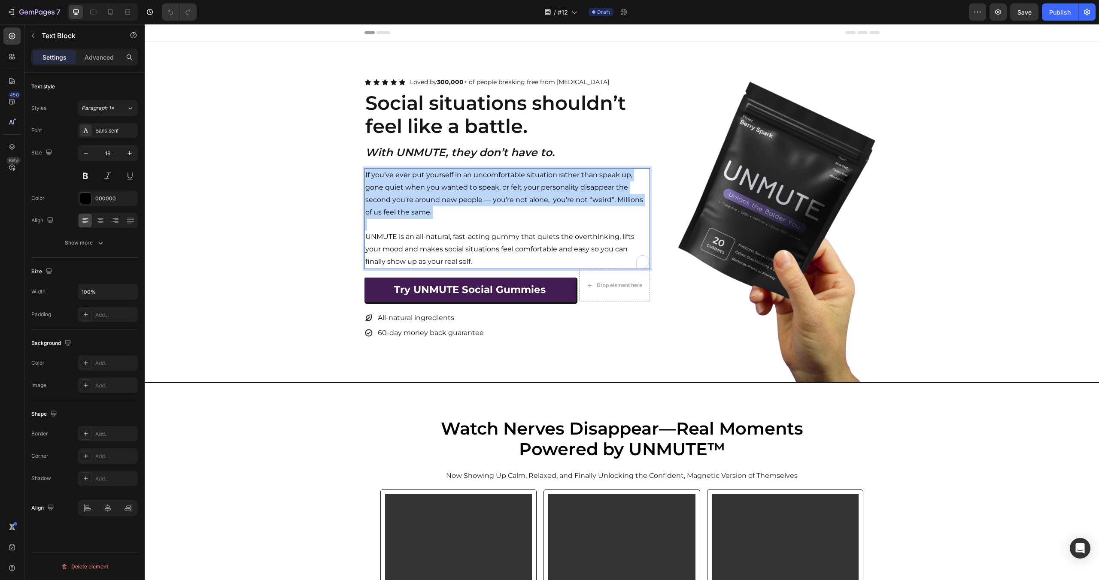
click at [411, 209] on p "If you’ve ever put yourself in an uncomfortable situation rather than speak up,…" at bounding box center [507, 193] width 284 height 49
click at [560, 208] on p "If you’ve ever put yourself in an uncomfortable situation rather than speak up,…" at bounding box center [507, 193] width 284 height 49
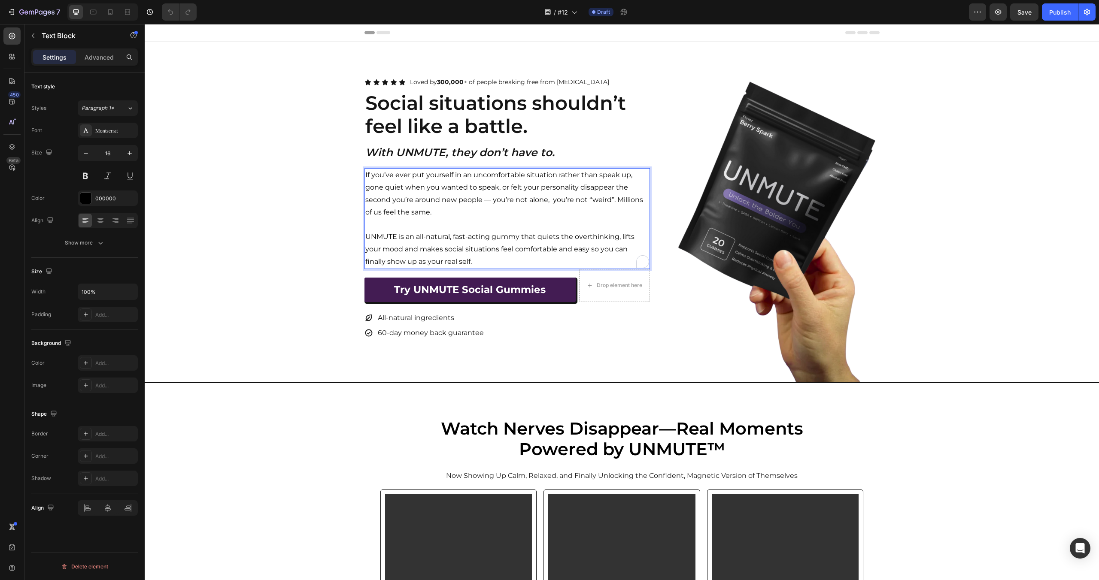
click at [502, 194] on p "If you’ve ever put yourself in an uncomfortable situation rather than speak up,…" at bounding box center [507, 193] width 284 height 49
click at [551, 201] on p "If you’ve ever put yourself in an uncomfortable situation rather than speak up,…" at bounding box center [507, 193] width 284 height 49
click at [567, 207] on p "If you’ve ever put yourself in an uncomfortable situation rather than speak up,…" at bounding box center [507, 193] width 284 height 49
click at [464, 189] on p "If you’ve ever put yourself in an uncomfortable situation rather than speak up,…" at bounding box center [507, 193] width 284 height 49
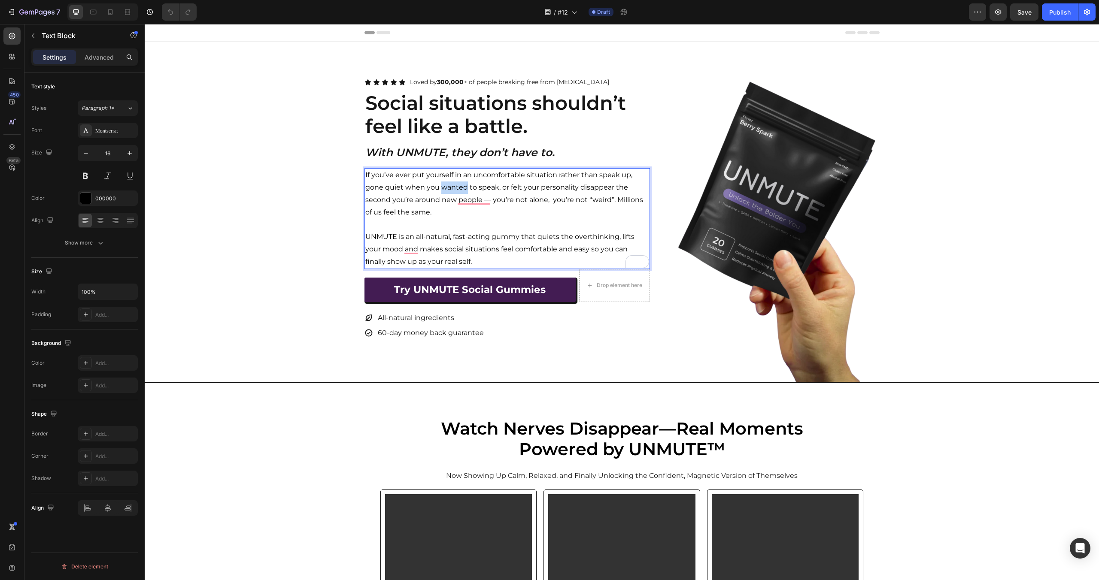
click at [463, 189] on p "If you’ve ever put yourself in an uncomfortable situation rather than speak up,…" at bounding box center [507, 193] width 284 height 49
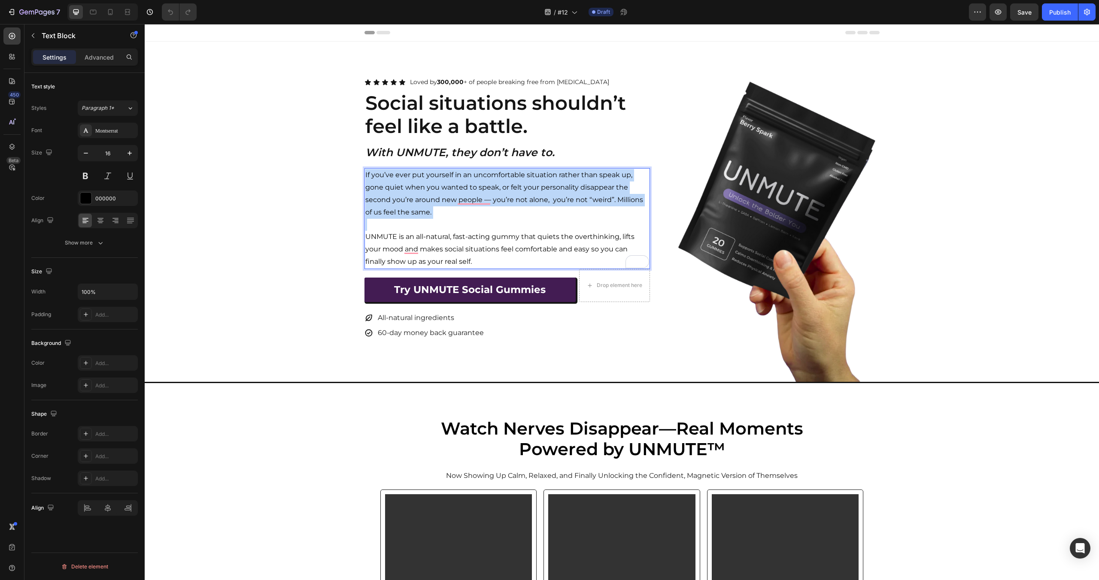
click at [463, 189] on p "If you’ve ever put yourself in an uncomfortable situation rather than speak up,…" at bounding box center [507, 193] width 284 height 49
click at [515, 189] on p "If you’ve ever put yourself in an uncomfortable situation rather than speak up,…" at bounding box center [507, 193] width 284 height 49
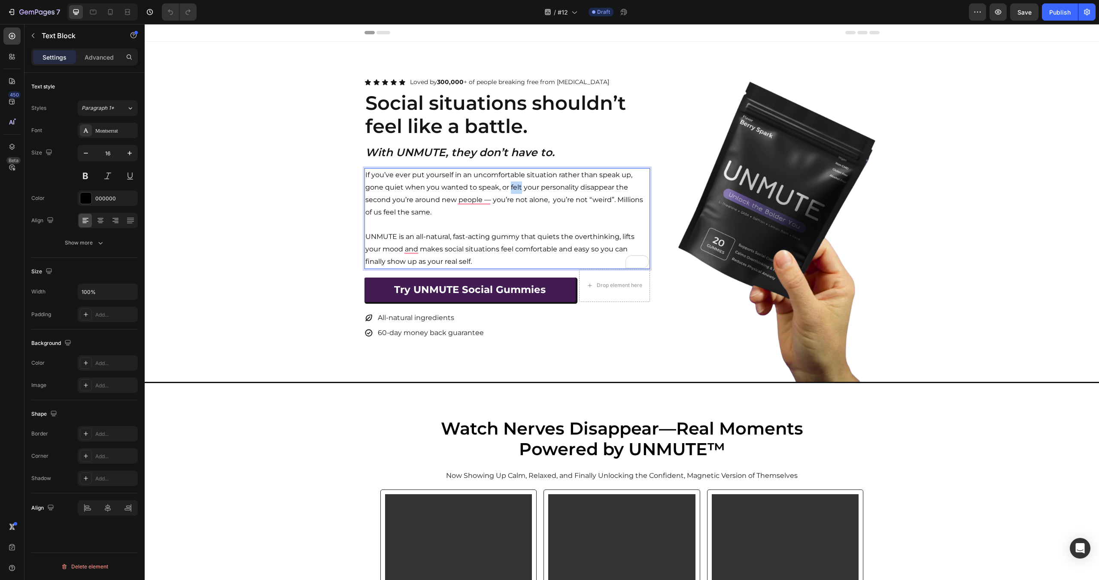
click at [515, 189] on p "If you’ve ever put yourself in an uncomfortable situation rather than speak up,…" at bounding box center [507, 193] width 284 height 49
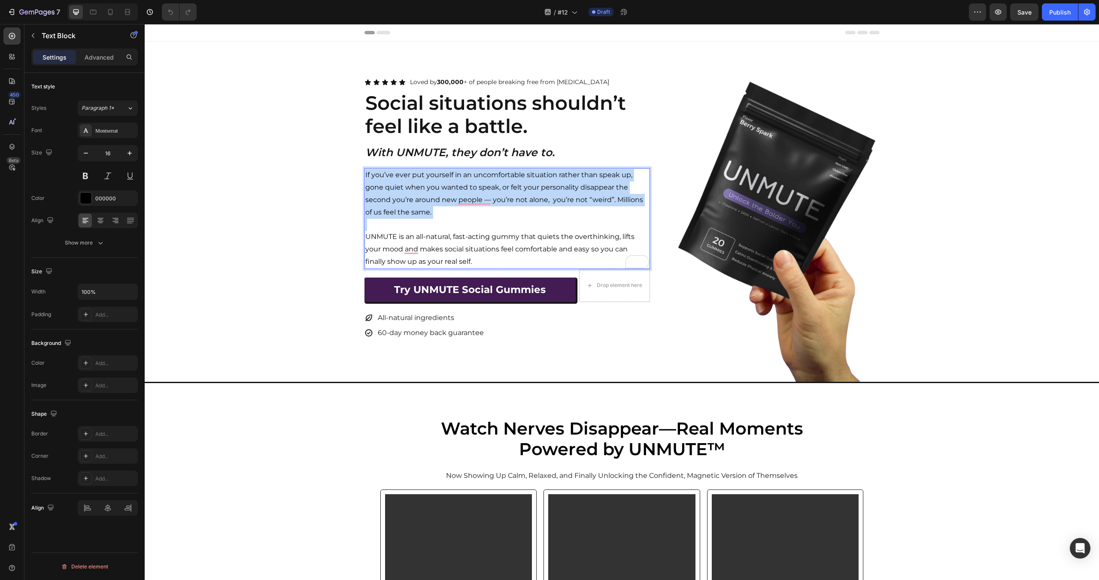
click at [515, 189] on p "If you’ve ever put yourself in an uncomfortable situation rather than speak up,…" at bounding box center [507, 193] width 284 height 49
click at [446, 199] on p "If you’ve ever put yourself in an uncomfortable situation rather than speak up,…" at bounding box center [507, 193] width 284 height 49
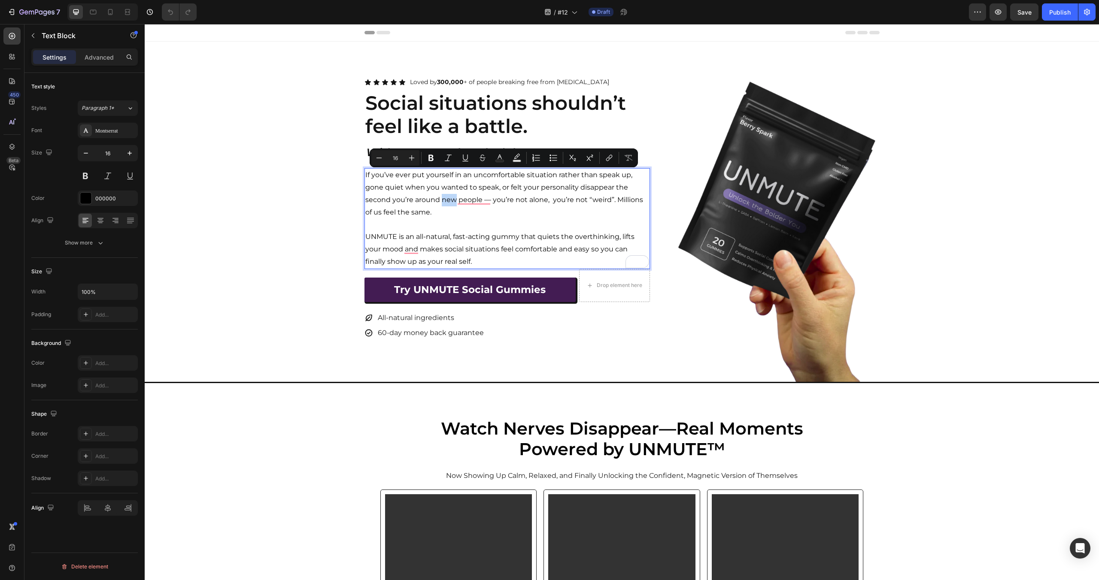
click at [446, 199] on p "If you’ve ever put yourself in an uncomfortable situation rather than speak up,…" at bounding box center [507, 193] width 284 height 49
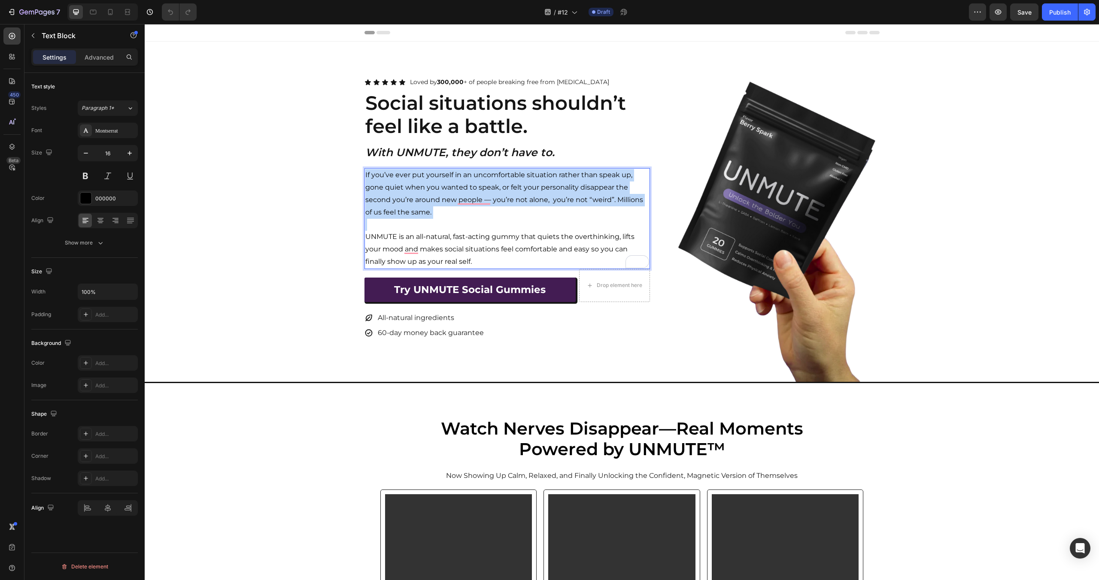
click at [446, 199] on p "If you’ve ever put yourself in an uncomfortable situation rather than speak up,…" at bounding box center [507, 193] width 284 height 49
click at [576, 197] on p "If you’ve ever put yourself in an uncomfortable situation rather than speak up,…" at bounding box center [507, 193] width 284 height 49
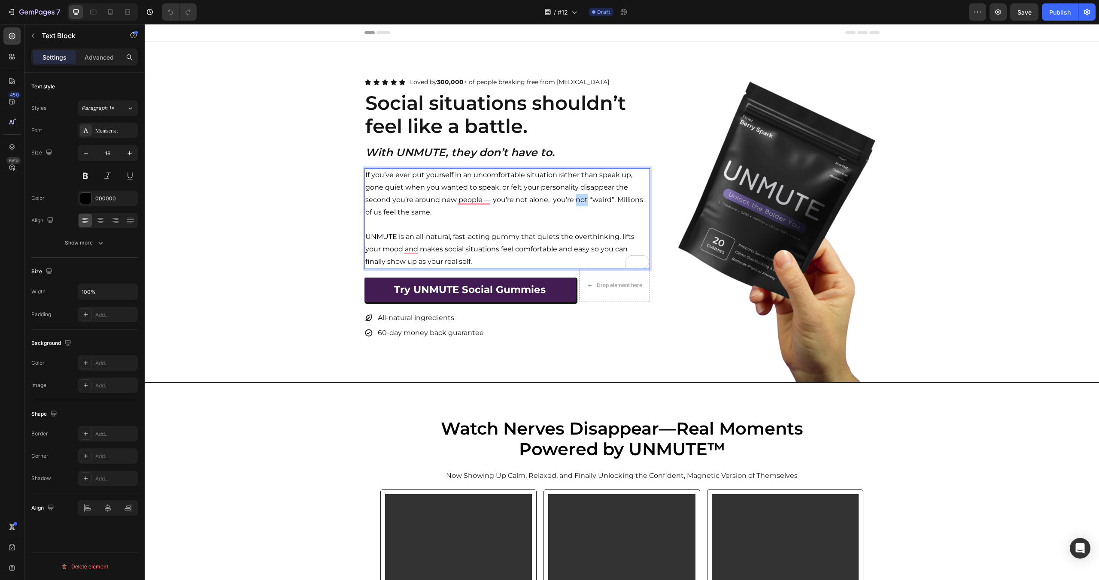
click at [576, 197] on p "If you’ve ever put yourself in an uncomfortable situation rather than speak up,…" at bounding box center [507, 193] width 284 height 49
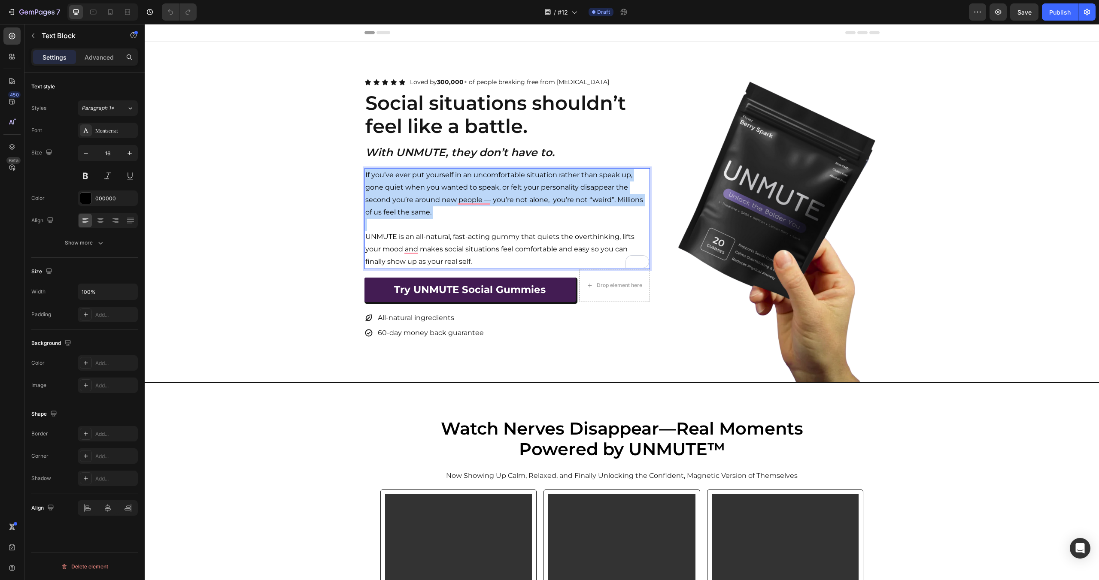
click at [576, 197] on p "If you’ve ever put yourself in an uncomfortable situation rather than speak up,…" at bounding box center [507, 193] width 284 height 49
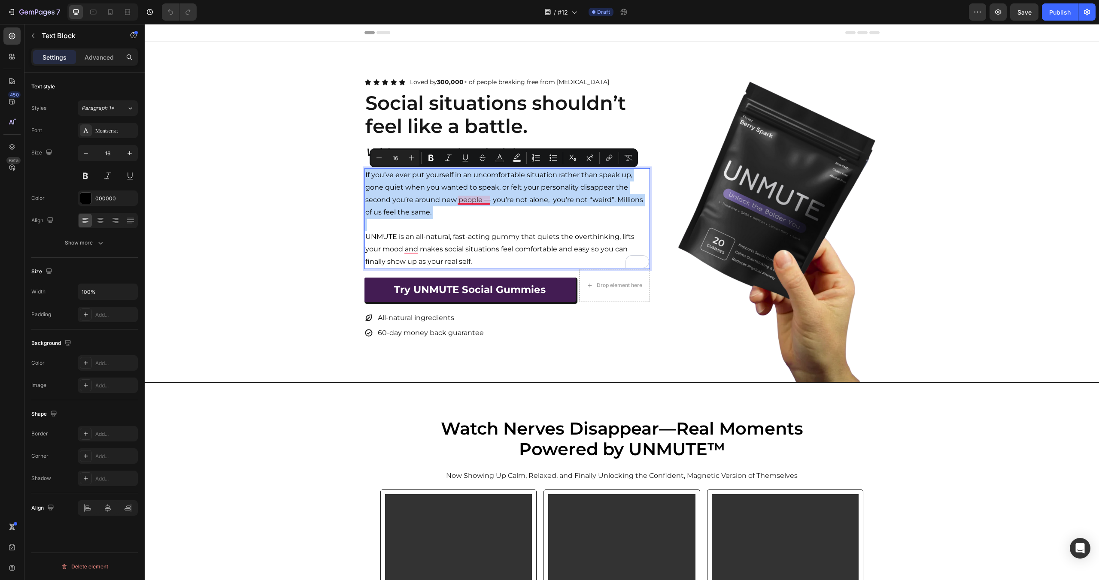
click at [472, 200] on p "If you’ve ever put yourself in an uncomfortable situation rather than speak up,…" at bounding box center [507, 193] width 284 height 49
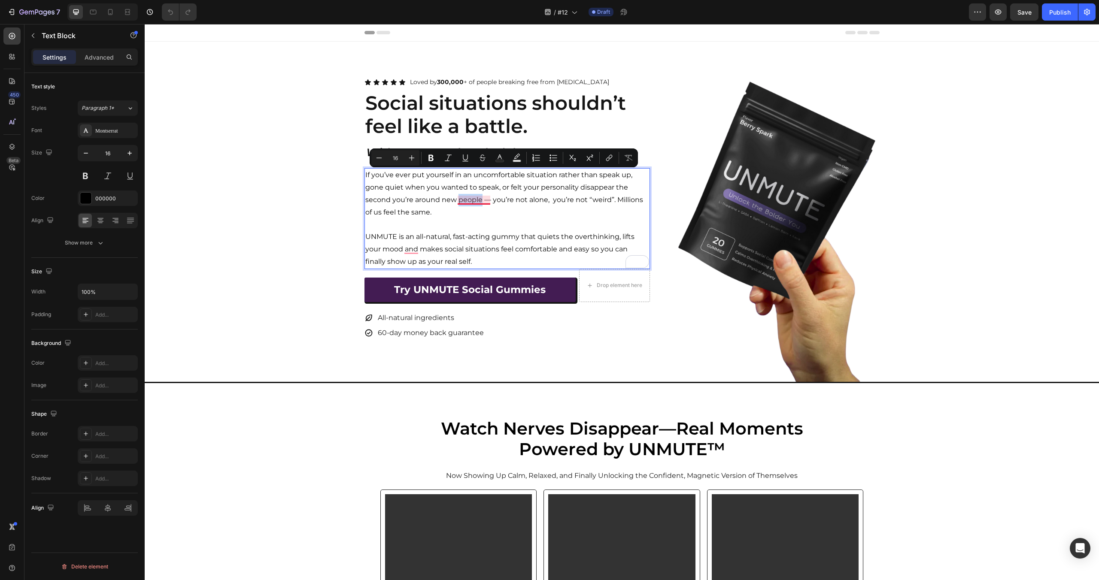
click at [472, 200] on p "If you’ve ever put yourself in an uncomfortable situation rather than speak up,…" at bounding box center [507, 193] width 284 height 49
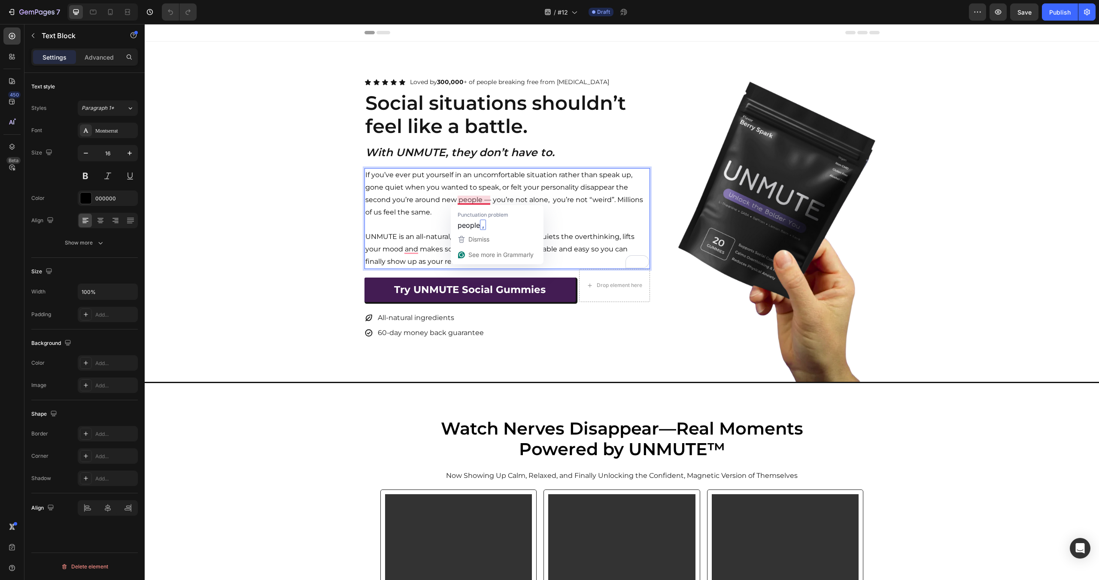
click at [408, 200] on p "If you’ve ever put yourself in an uncomfortable situation rather than speak up,…" at bounding box center [507, 193] width 284 height 49
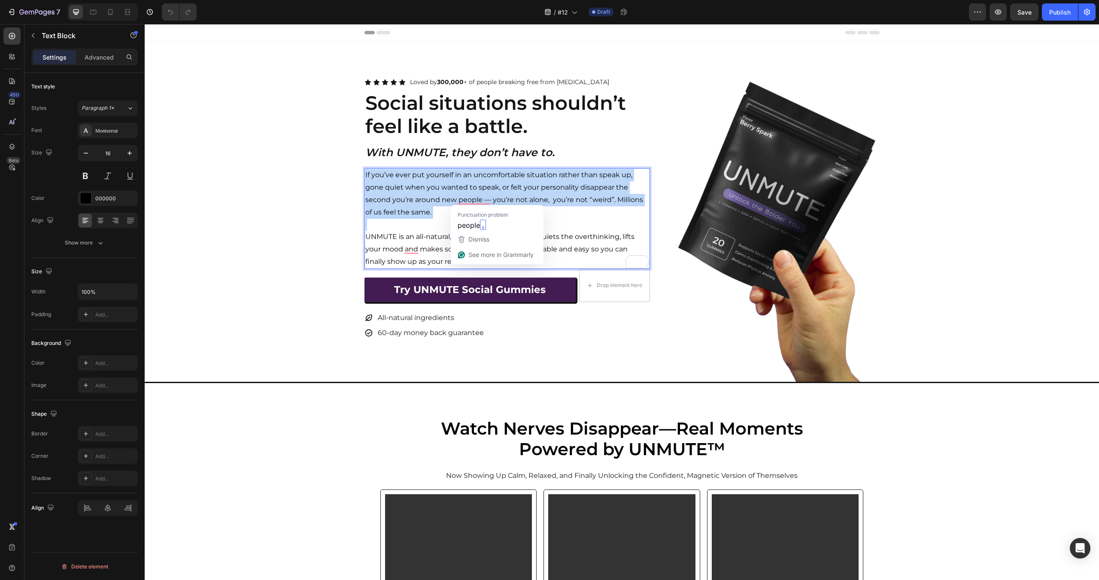
click at [408, 200] on p "If you’ve ever put yourself in an uncomfortable situation rather than speak up,…" at bounding box center [507, 193] width 284 height 49
click at [583, 201] on p "If you’ve ever put yourself in an uncomfortable situation rather than speak up,…" at bounding box center [507, 193] width 284 height 49
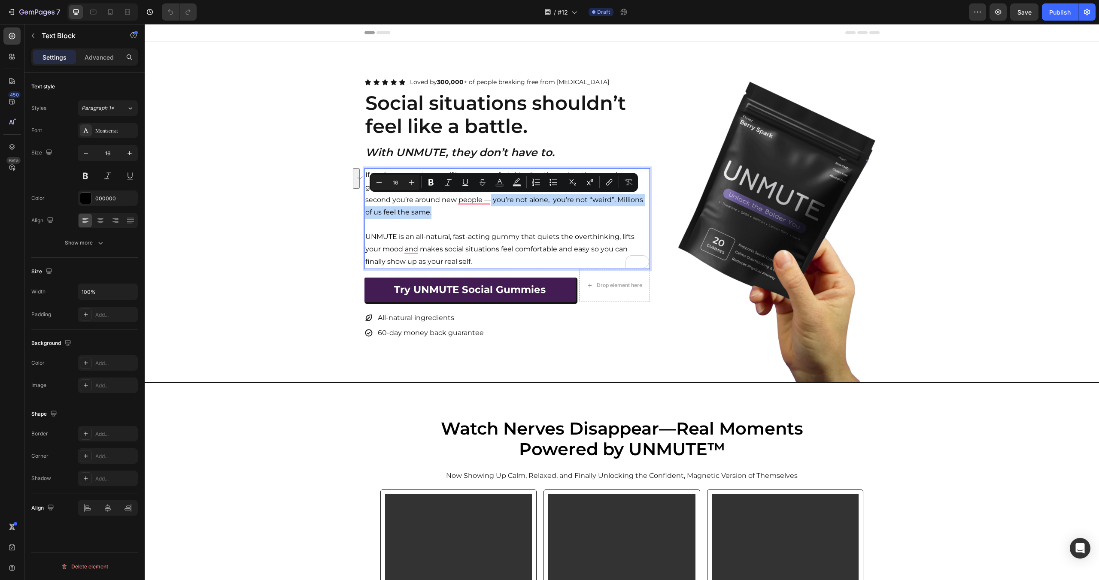
drag, startPoint x: 491, startPoint y: 198, endPoint x: 538, endPoint y: 211, distance: 48.8
click at [538, 211] on p "If you’ve ever put yourself in an uncomfortable situation rather than speak up,…" at bounding box center [507, 193] width 284 height 49
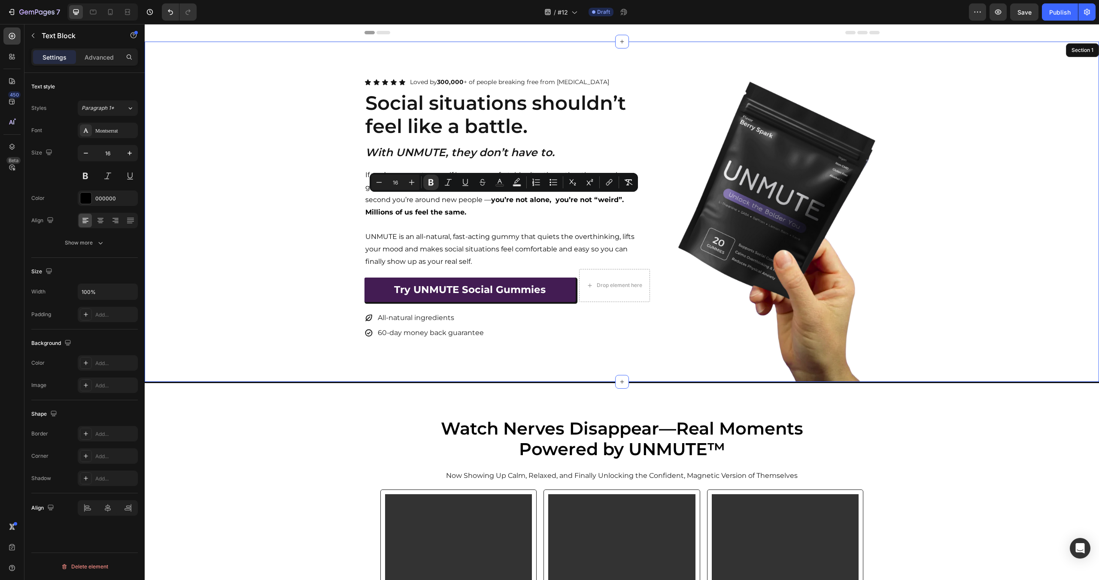
click at [922, 211] on div "Icon Icon Icon Icon Icon Icon List Loved by 300,000 + of people breaking free f…" at bounding box center [622, 229] width 954 height 306
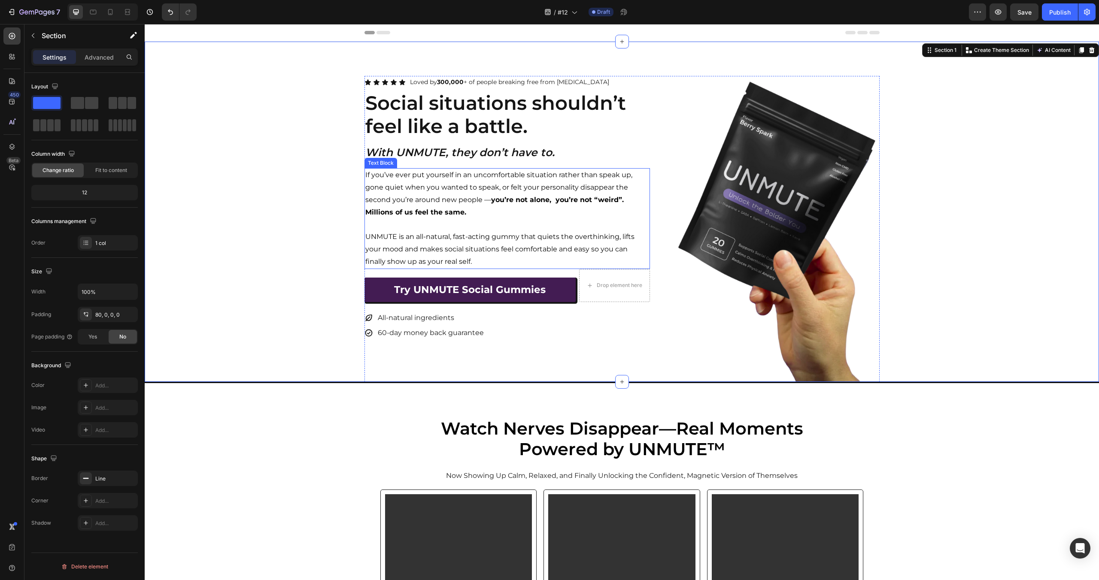
click at [469, 259] on p "UNMUTE is an all-natural, fast-acting gummy that quiets the overthinking, lifts…" at bounding box center [507, 249] width 284 height 37
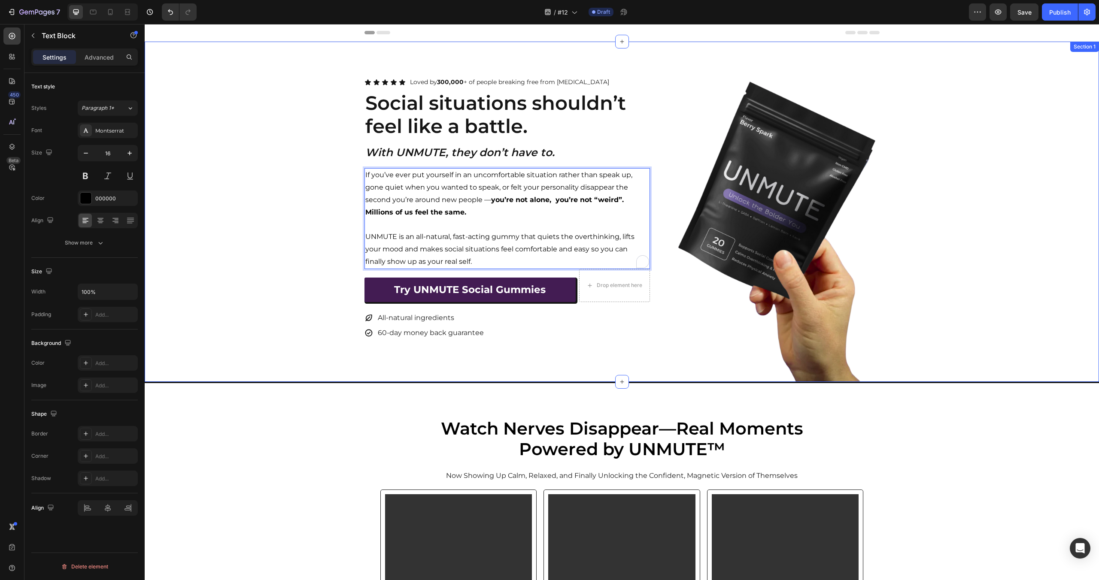
click at [362, 259] on div "Icon Icon Icon Icon Icon Icon List Loved by 300,000 + of people breaking free f…" at bounding box center [622, 229] width 954 height 306
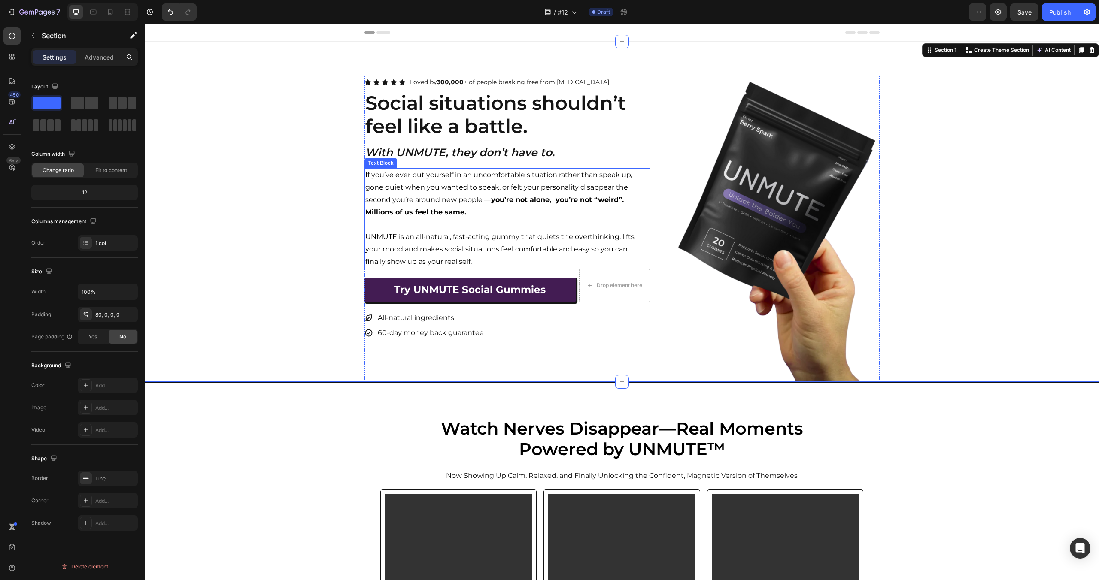
click at [380, 240] on p "UNMUTE is an all-natural, fast-acting gummy that quiets the overthinking, lifts…" at bounding box center [507, 249] width 284 height 37
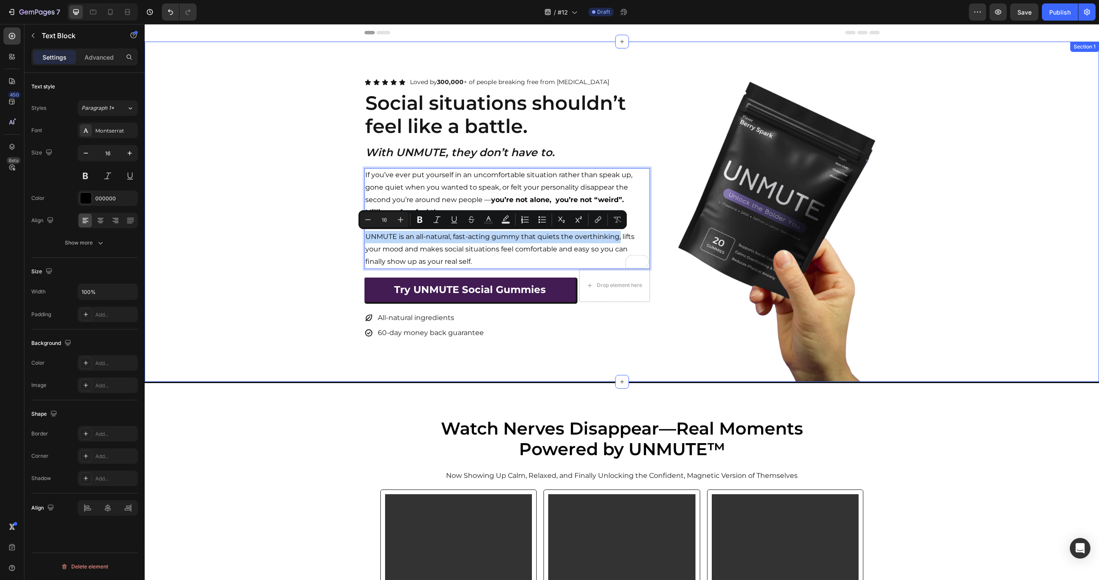
drag, startPoint x: 619, startPoint y: 239, endPoint x: 356, endPoint y: 241, distance: 263.1
click at [356, 241] on div "Icon Icon Icon Icon Icon Icon List Loved by 300,000 + of people breaking free f…" at bounding box center [622, 229] width 954 height 306
click at [292, 250] on div "Icon Icon Icon Icon Icon Icon List Loved by 300,000 + of people breaking free f…" at bounding box center [622, 229] width 954 height 306
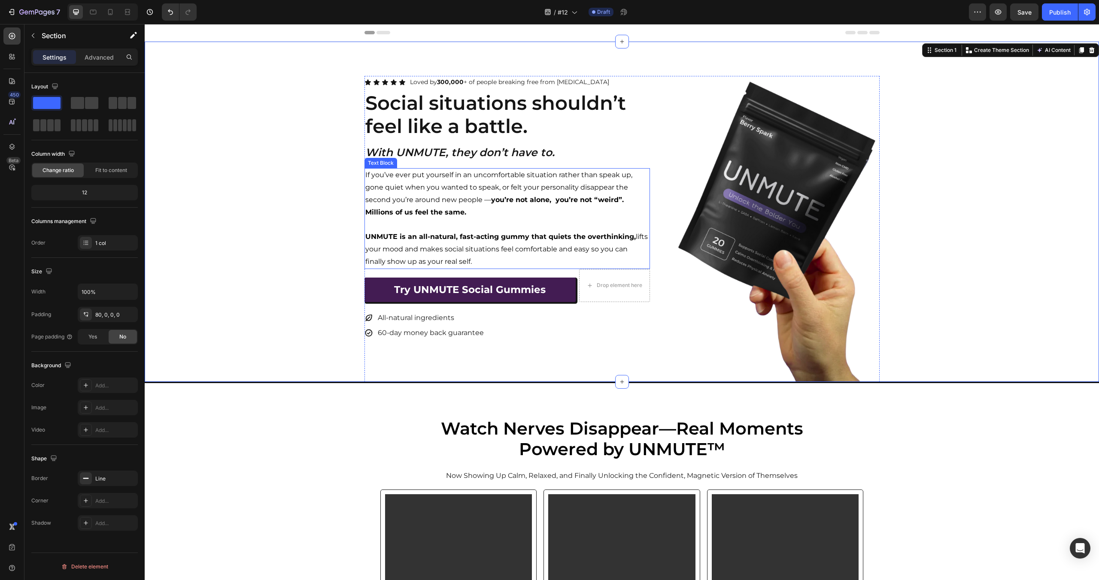
click at [633, 242] on p "UNMUTE is an all-natural, fast-acting gummy that quiets the overthinking, lifts…" at bounding box center [507, 249] width 284 height 37
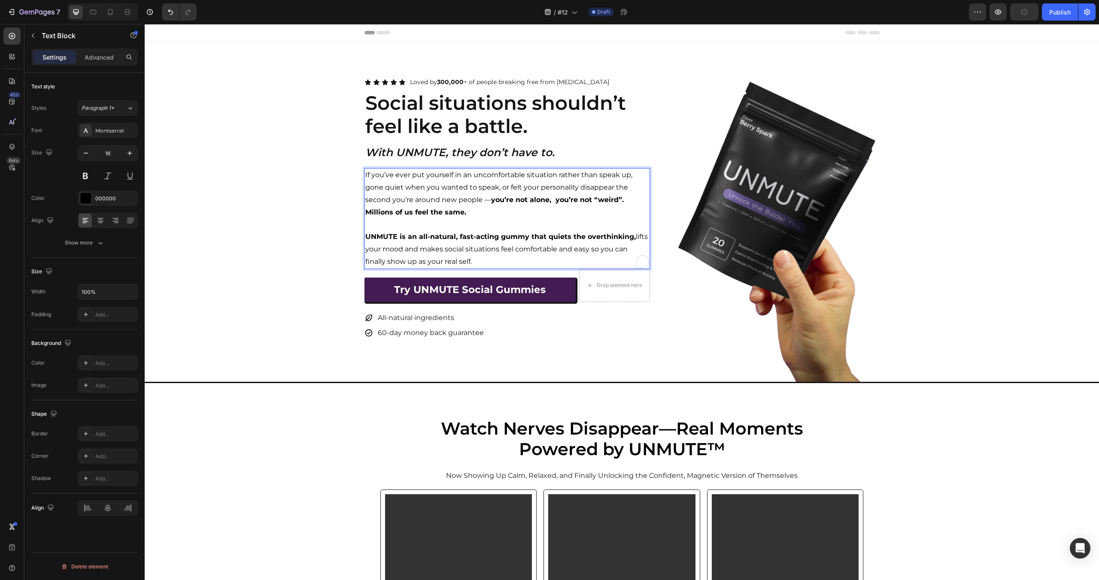
click at [632, 238] on p "UNMUTE is an all-natural, fast-acting gummy that quiets the overthinking, lifts…" at bounding box center [507, 249] width 284 height 37
click at [321, 258] on div "Icon Icon Icon Icon Icon Icon List Loved by 300,000 + of people breaking free f…" at bounding box center [622, 229] width 954 height 306
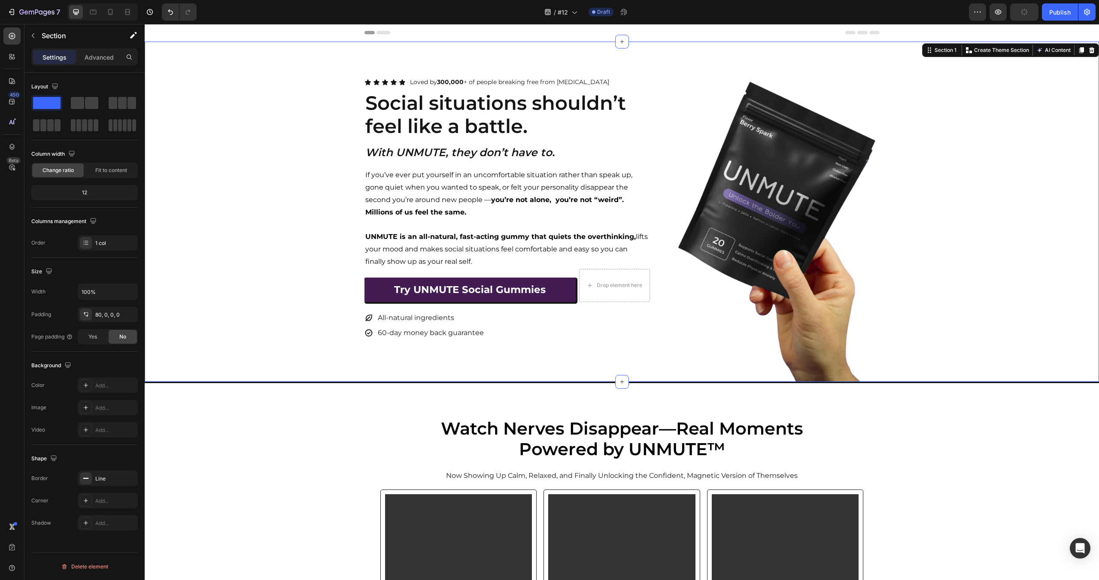
click at [420, 255] on p "UNMUTE is an all-natural, fast-acting gummy that quiets the overthinking, lifts…" at bounding box center [507, 249] width 284 height 37
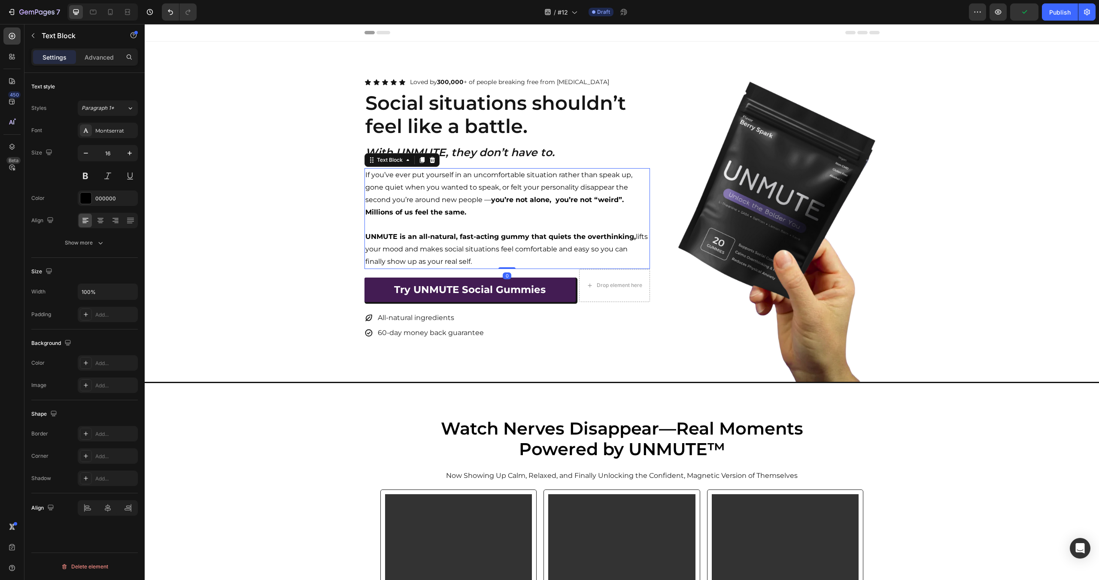
click at [420, 255] on p "UNMUTE is an all-natural, fast-acting gummy that quiets the overthinking, lifts…" at bounding box center [507, 249] width 284 height 37
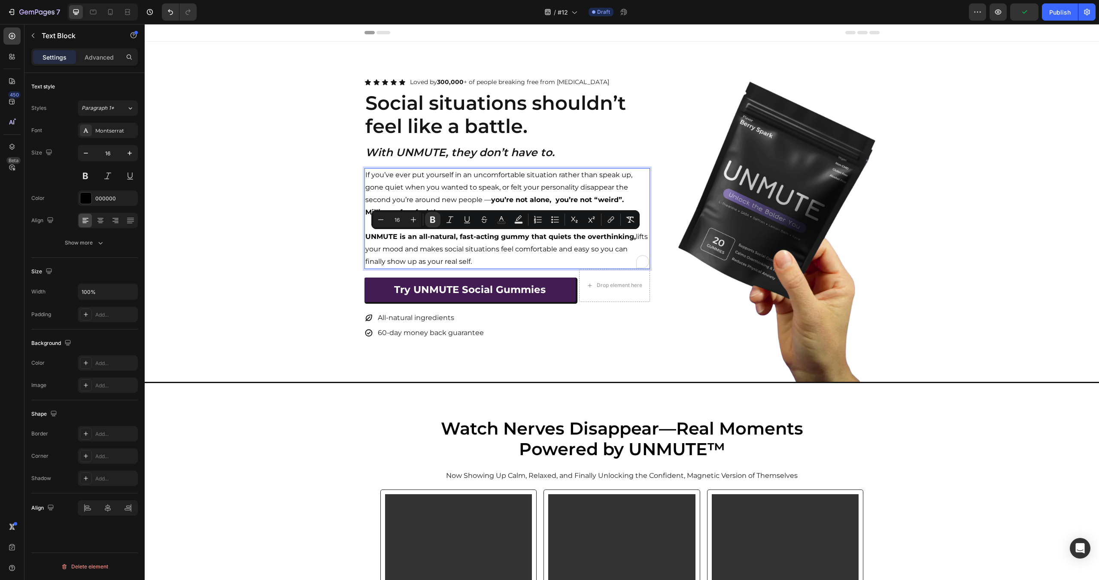
click at [517, 252] on p "UNMUTE is an all-natural, fast-acting gummy that quiets the overthinking, lifts…" at bounding box center [507, 249] width 284 height 37
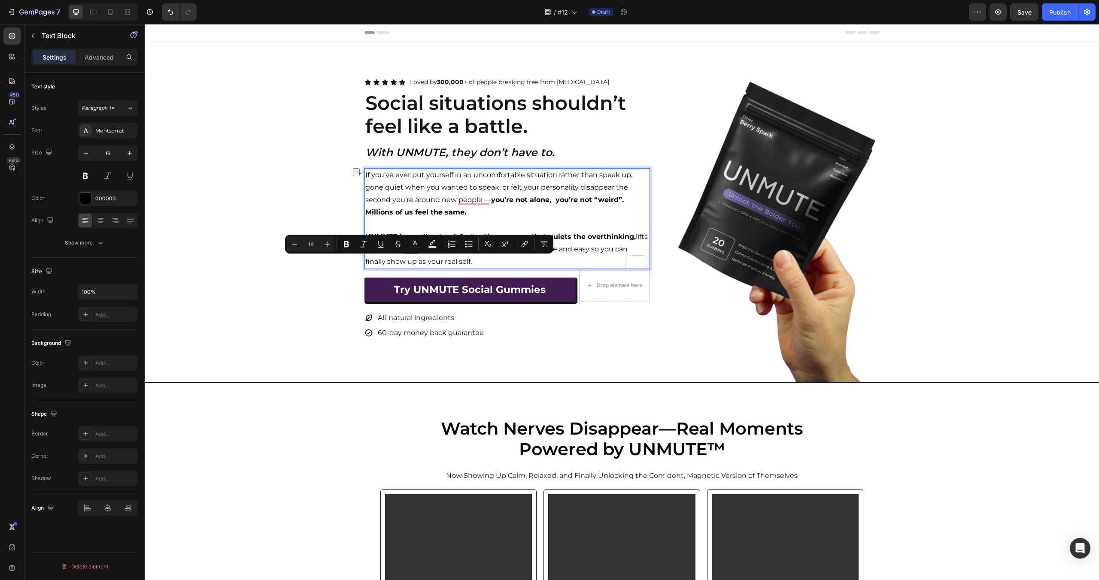
drag, startPoint x: 364, startPoint y: 262, endPoint x: 488, endPoint y: 263, distance: 123.2
click at [488, 263] on p "UNMUTE is an all-natural, fast-acting gummy that quiets the overthinking, lifts…" at bounding box center [507, 249] width 284 height 37
click at [252, 182] on div "Icon Icon Icon Icon Icon Icon List Loved by 300,000 + of people breaking free f…" at bounding box center [622, 229] width 954 height 306
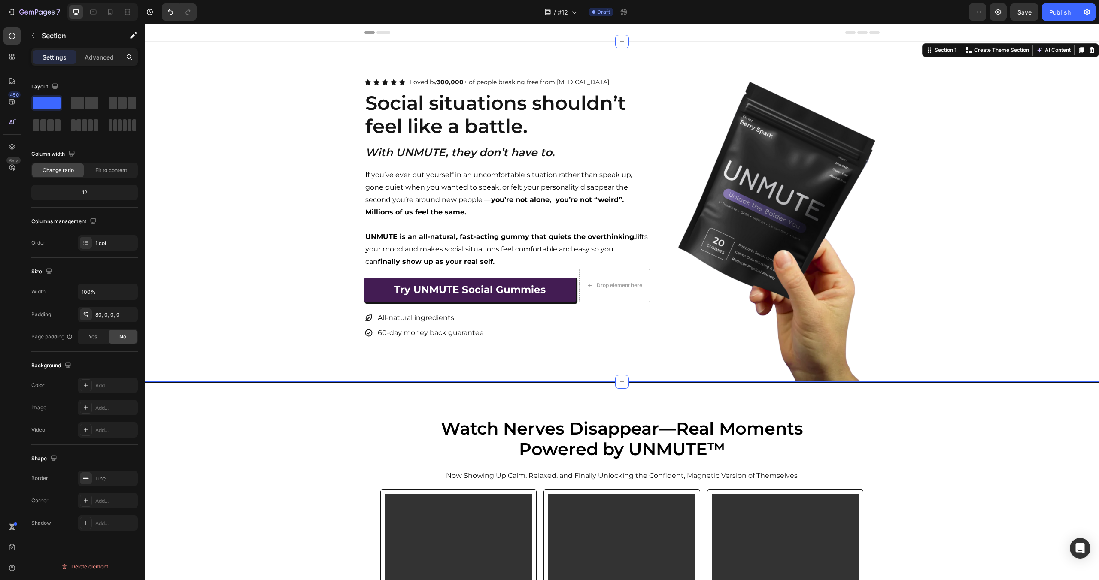
click at [252, 182] on div "Icon Icon Icon Icon Icon Icon List Loved by 300,000 + of people breaking free f…" at bounding box center [622, 229] width 954 height 306
drag, startPoint x: 1022, startPoint y: 14, endPoint x: 810, endPoint y: 230, distance: 302.6
click at [1022, 14] on span "Save" at bounding box center [1024, 12] width 14 height 7
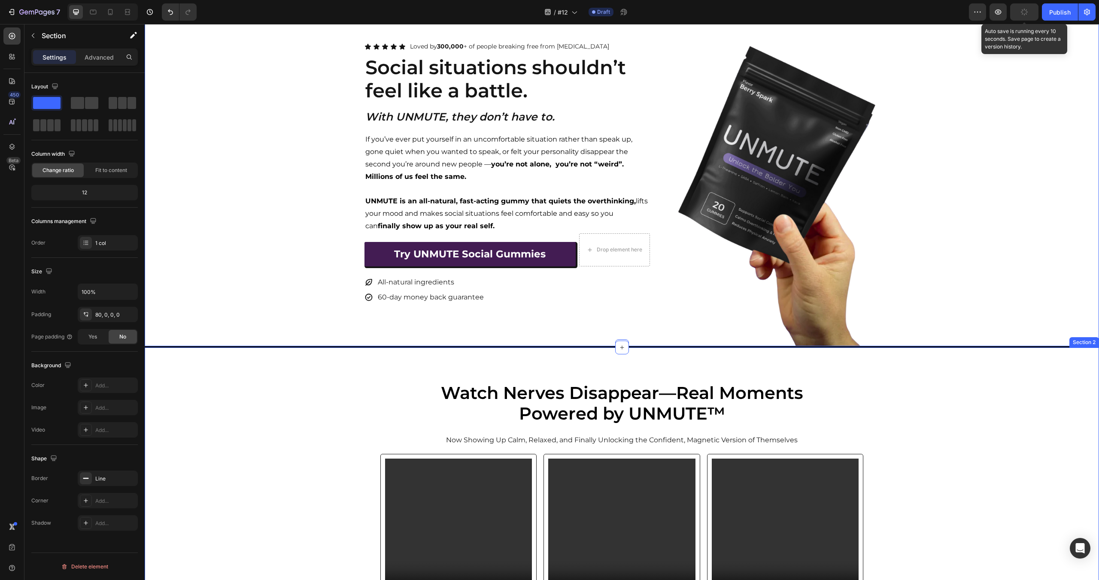
scroll to position [42, 0]
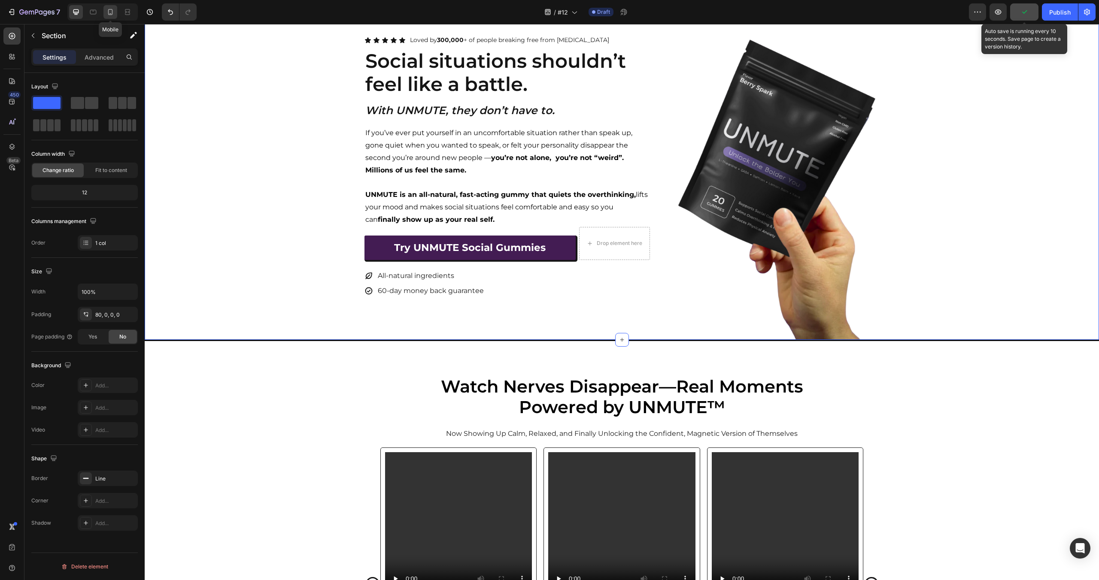
click at [107, 12] on icon at bounding box center [110, 12] width 9 height 9
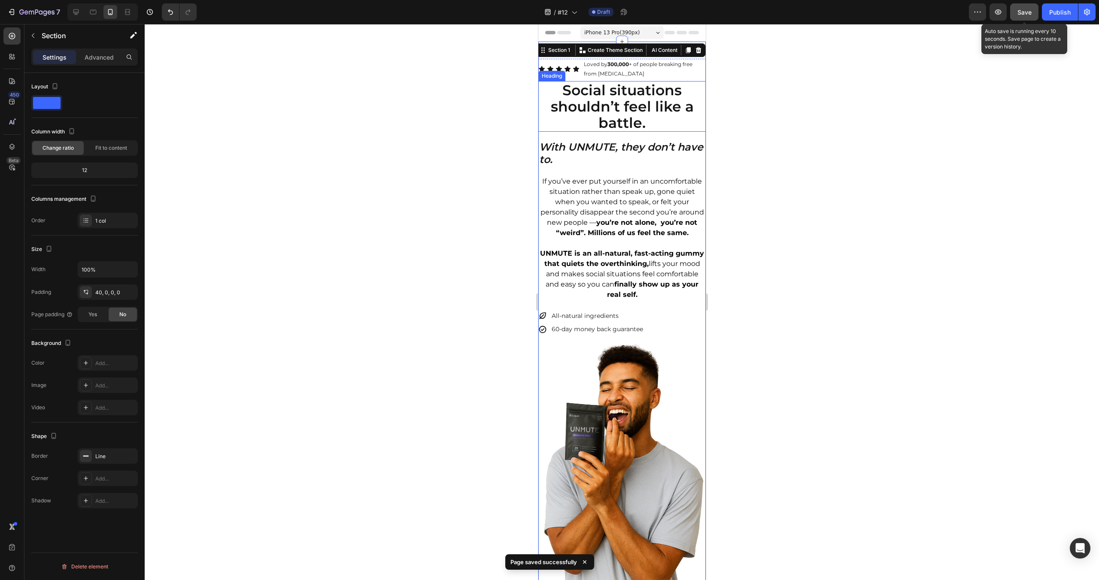
click at [640, 101] on h2 "Social situations shouldn’t feel like a battle." at bounding box center [621, 106] width 167 height 51
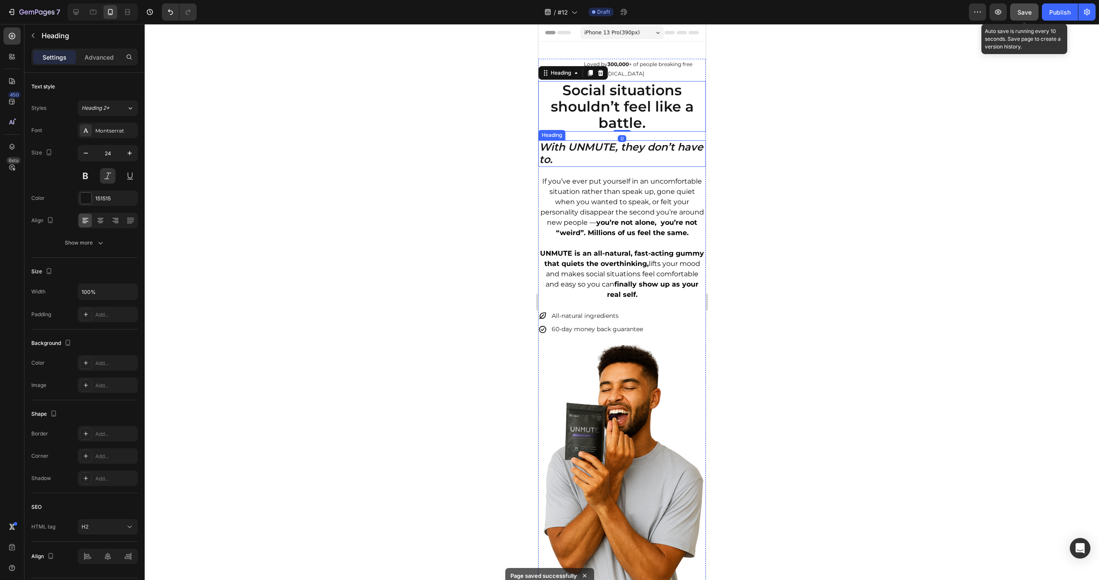
click at [601, 156] on h2 "With UNMUTE, they don’t have to." at bounding box center [621, 153] width 167 height 27
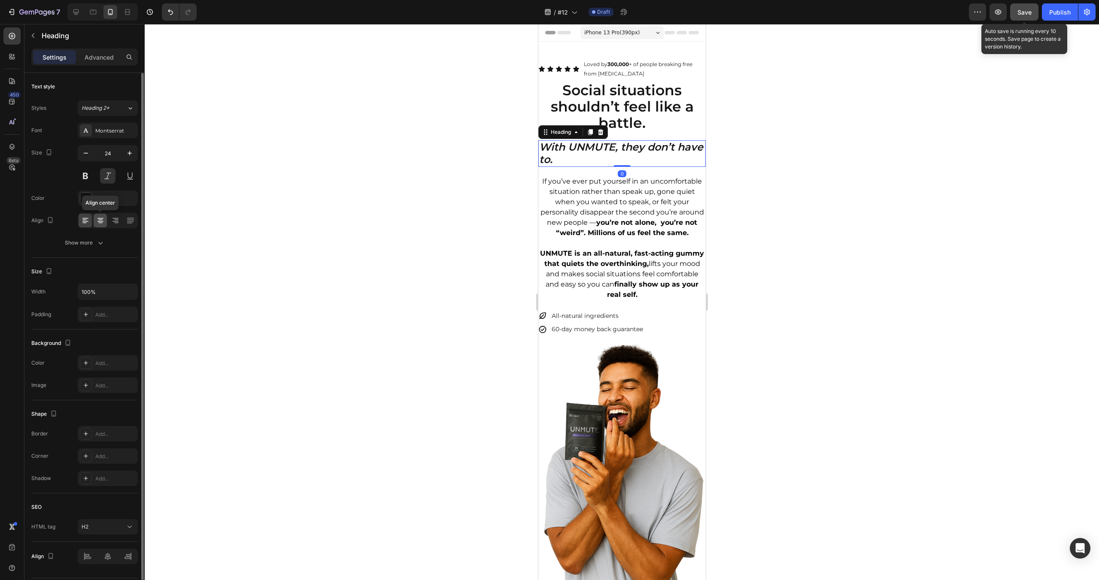
click at [103, 219] on icon at bounding box center [100, 220] width 9 height 9
click at [683, 222] on strong "you’re not alone, you’re not “weird”. Millions of us feel the same." at bounding box center [626, 227] width 142 height 18
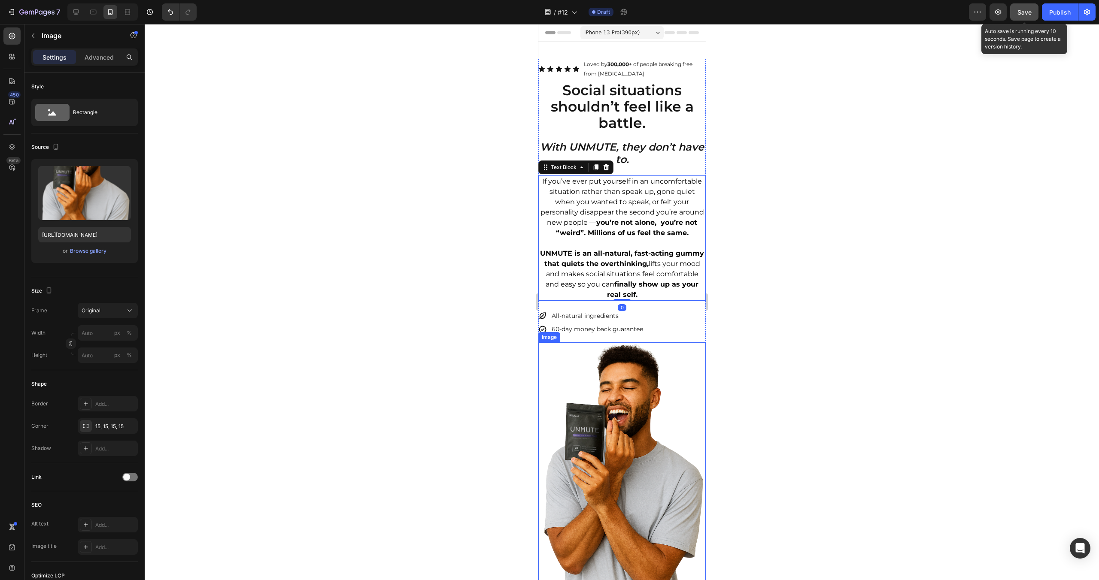
click at [649, 442] on img at bounding box center [621, 468] width 167 height 251
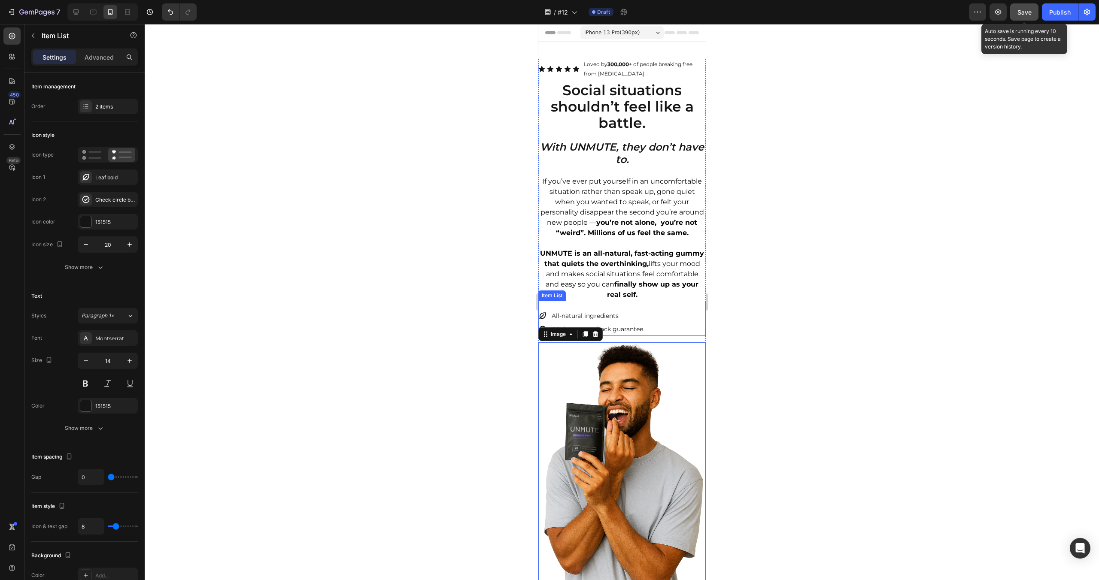
click at [654, 319] on div "All-natural ingredients 60-day money back guarantee" at bounding box center [621, 322] width 167 height 27
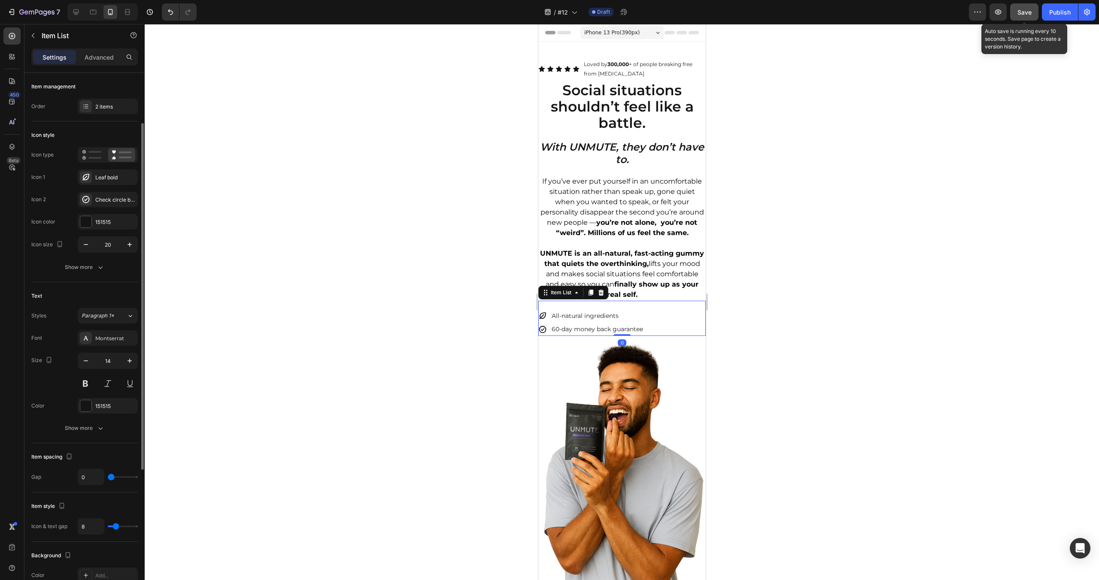
scroll to position [283, 0]
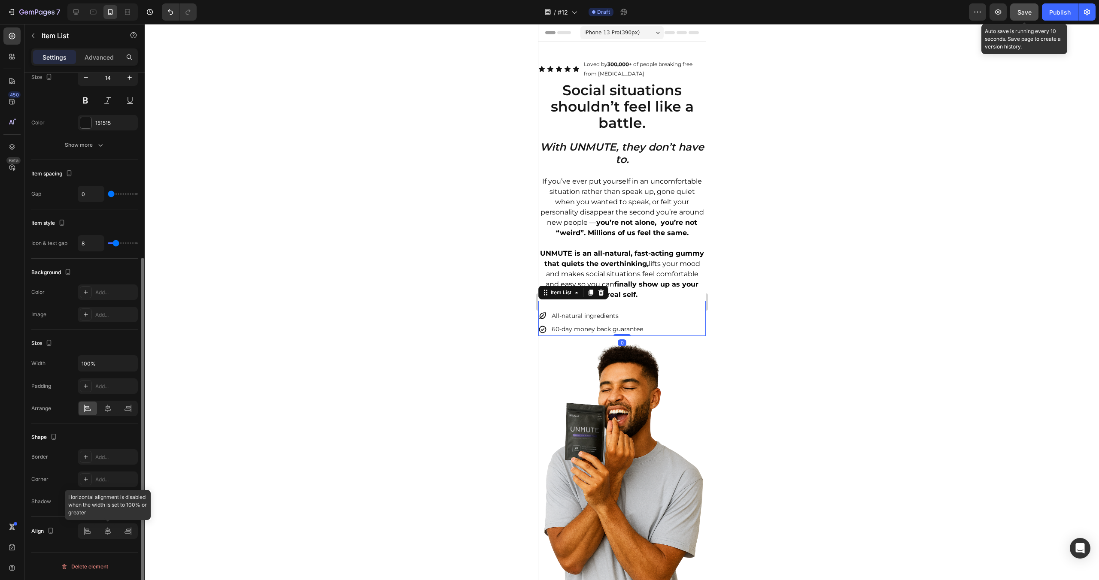
click at [108, 530] on div at bounding box center [108, 531] width 60 height 15
click at [108, 409] on icon at bounding box center [107, 408] width 9 height 9
click at [570, 416] on img at bounding box center [621, 468] width 167 height 251
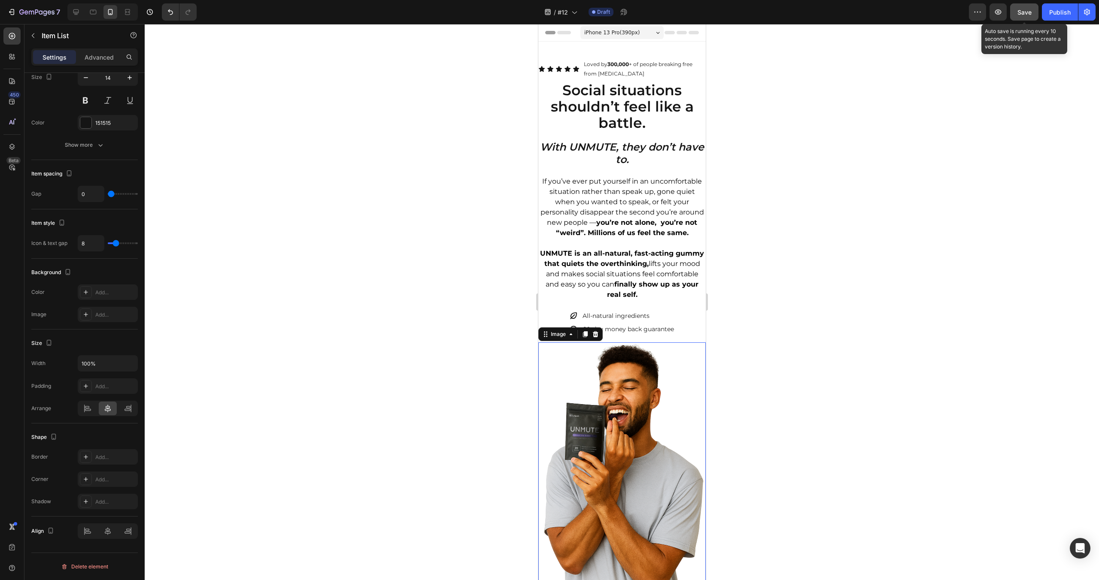
scroll to position [0, 0]
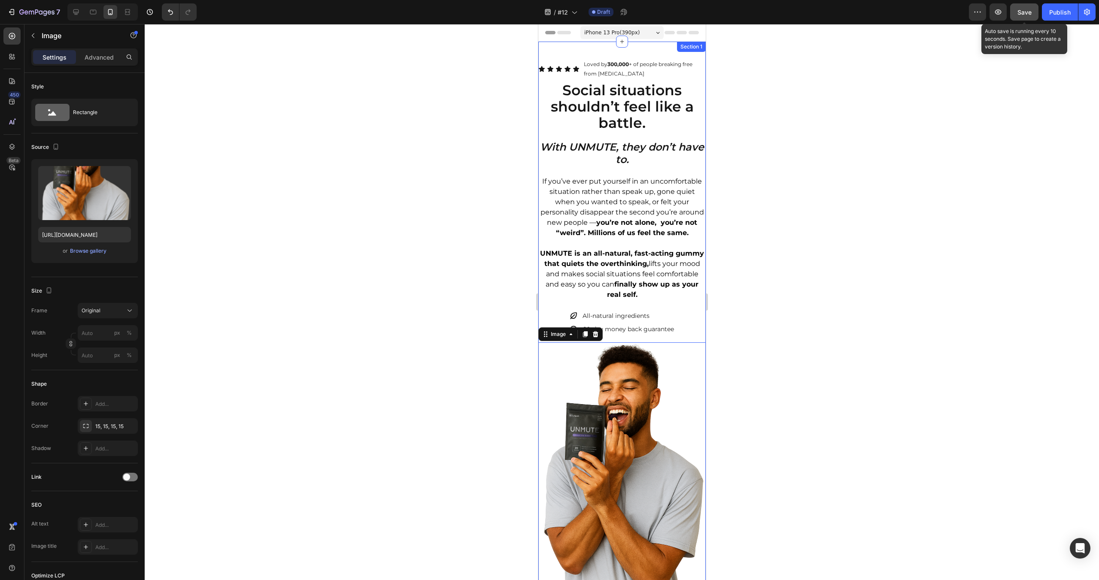
click at [640, 49] on div "Icon Icon Icon Icon Icon Icon List Loved by 300,000 + of people breaking free f…" at bounding box center [621, 349] width 167 height 614
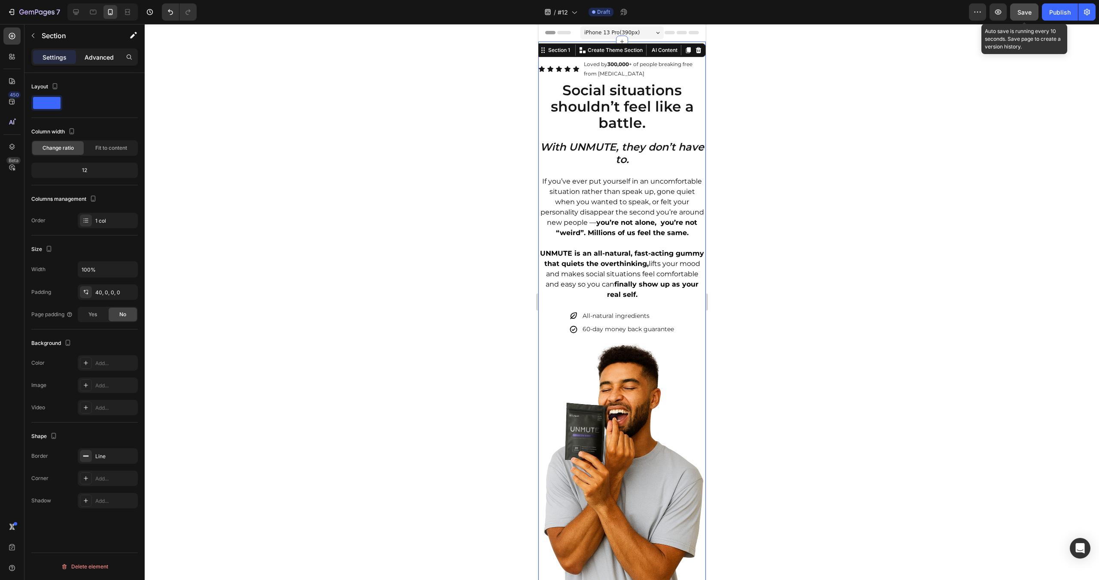
click at [99, 54] on p "Advanced" at bounding box center [99, 57] width 29 height 9
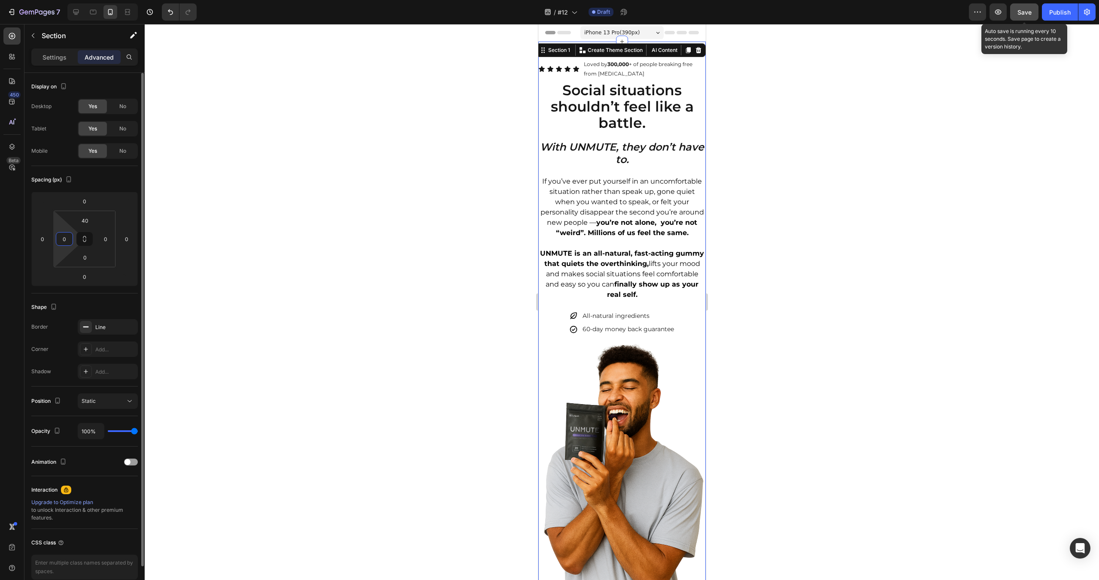
click at [67, 242] on input "0" at bounding box center [64, 239] width 13 height 13
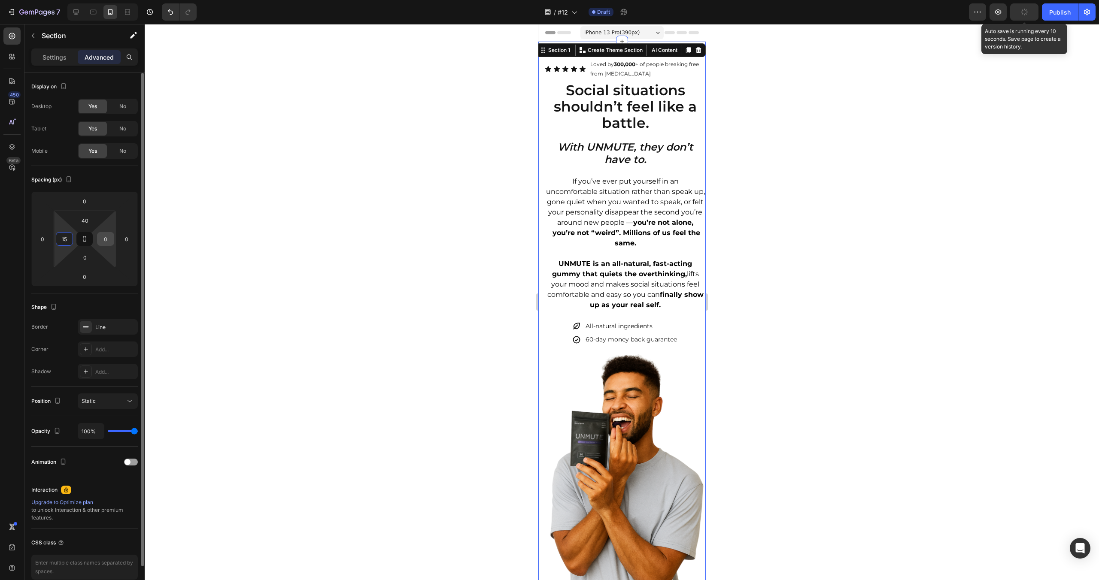
type input "15"
click at [105, 237] on input "0" at bounding box center [105, 239] width 13 height 13
type input "15"
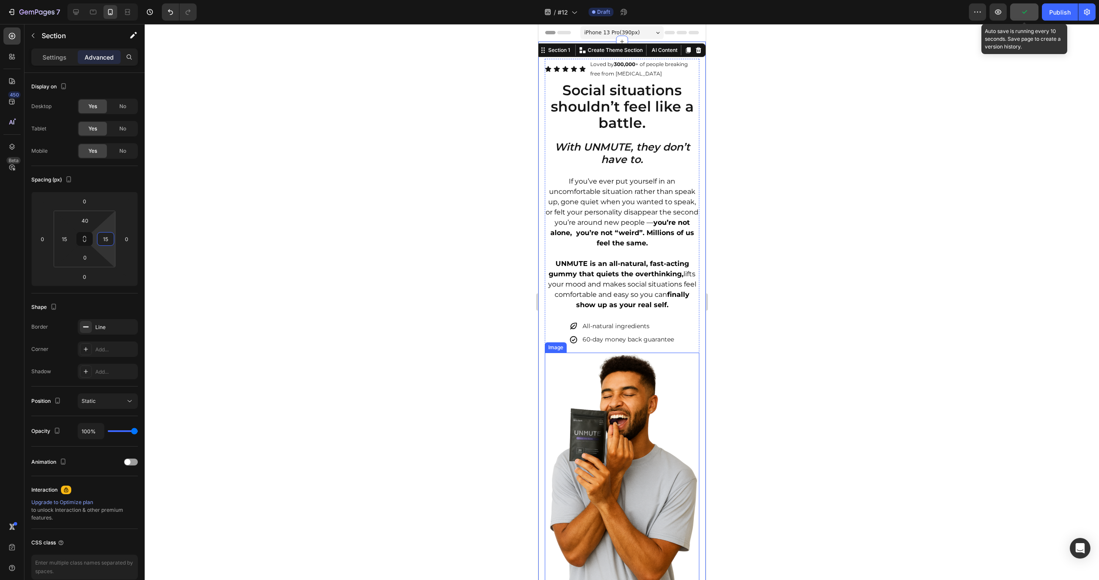
click at [649, 455] on img at bounding box center [621, 469] width 155 height 232
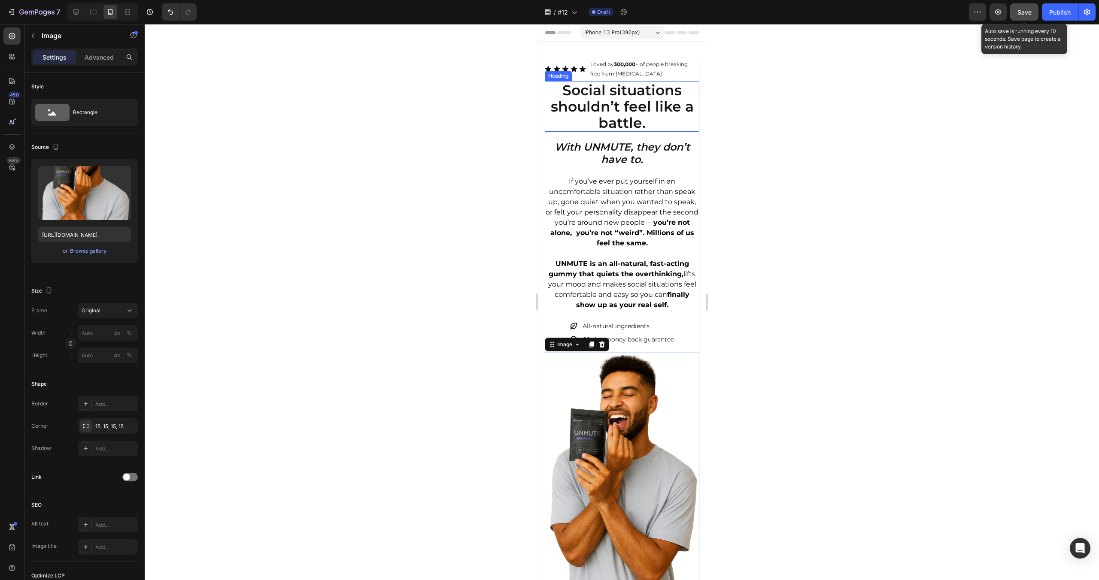
click at [637, 98] on h2 "Social situations shouldn’t feel like a battle." at bounding box center [621, 106] width 155 height 51
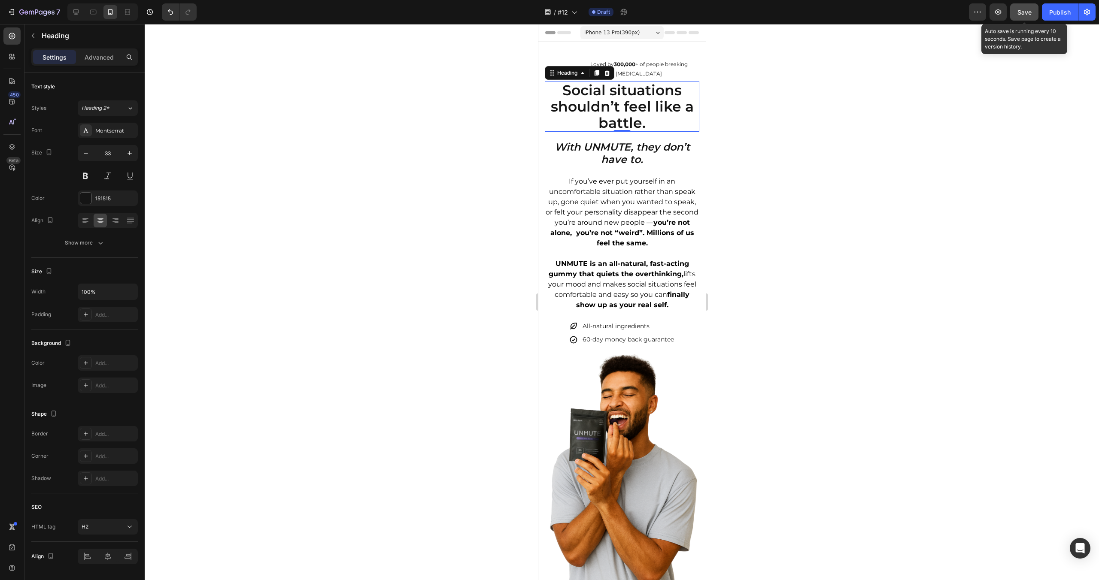
click at [637, 98] on h2 "Social situations shouldn’t feel like a battle." at bounding box center [621, 106] width 155 height 51
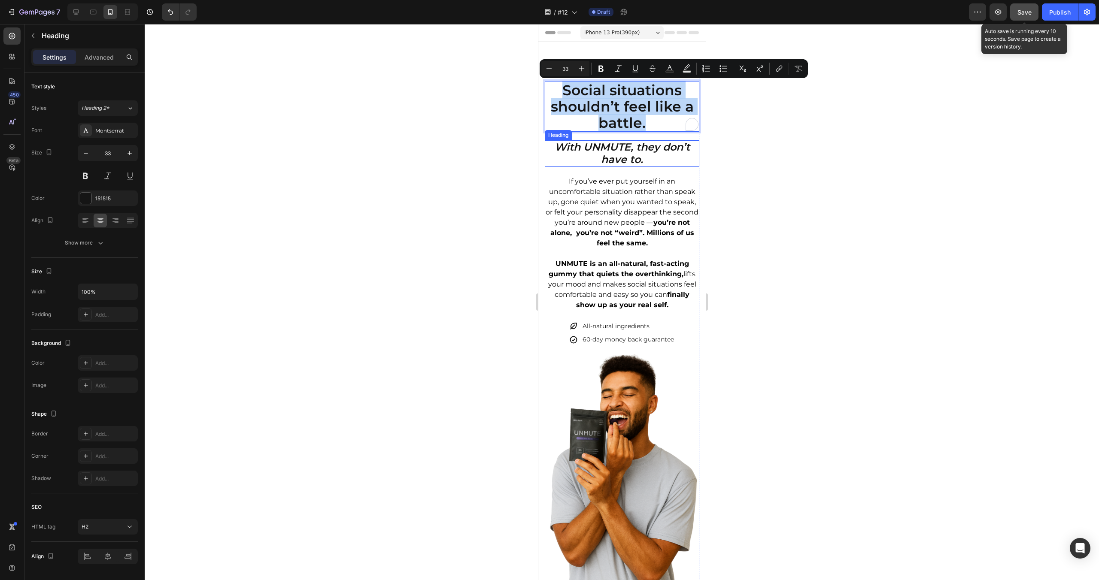
click at [631, 148] on h2 "With UNMUTE, they don’t have to." at bounding box center [621, 153] width 155 height 27
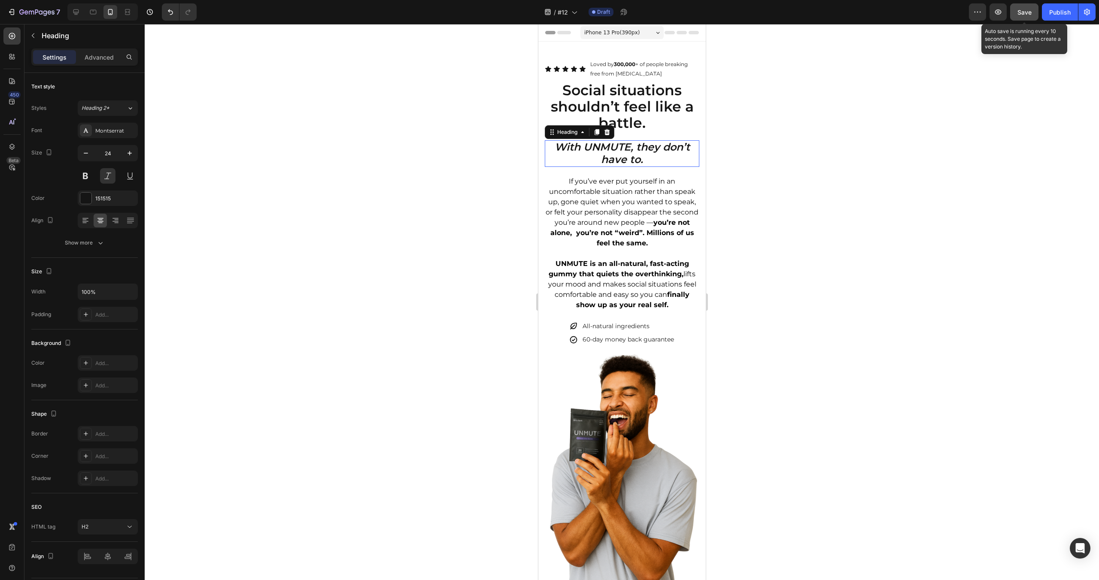
click at [631, 148] on h2 "With UNMUTE, they don’t have to." at bounding box center [621, 153] width 155 height 27
click at [631, 148] on p "With UNMUTE, they don’t have to." at bounding box center [621, 153] width 153 height 25
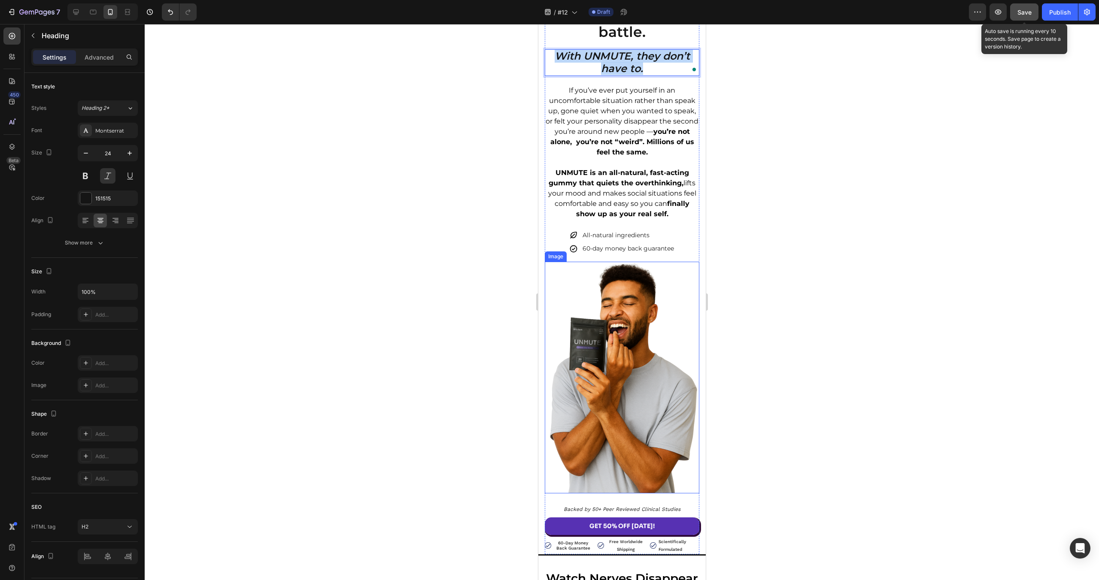
scroll to position [298, 0]
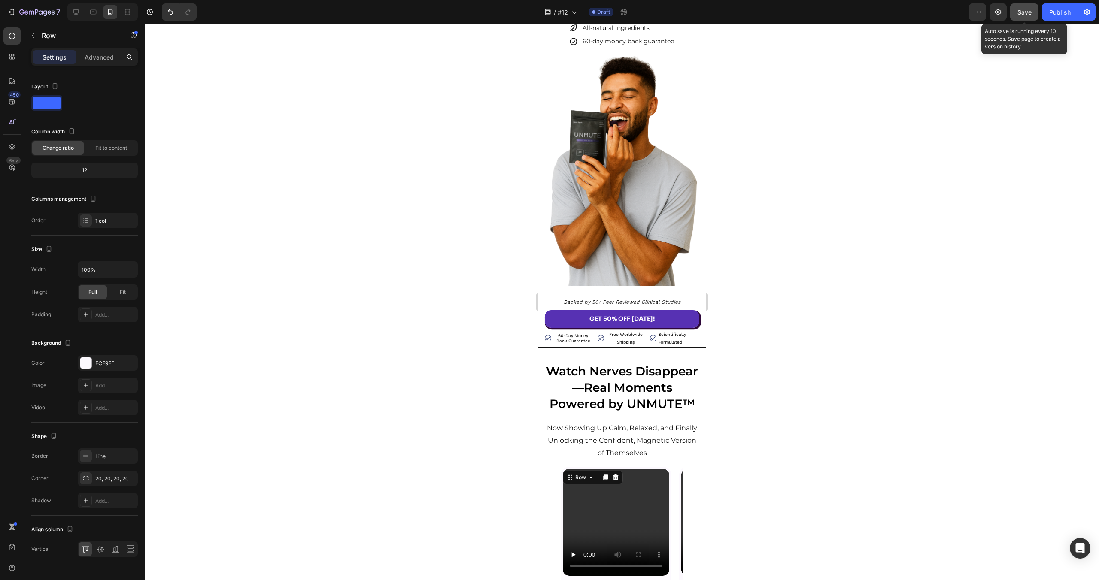
scroll to position [157, 0]
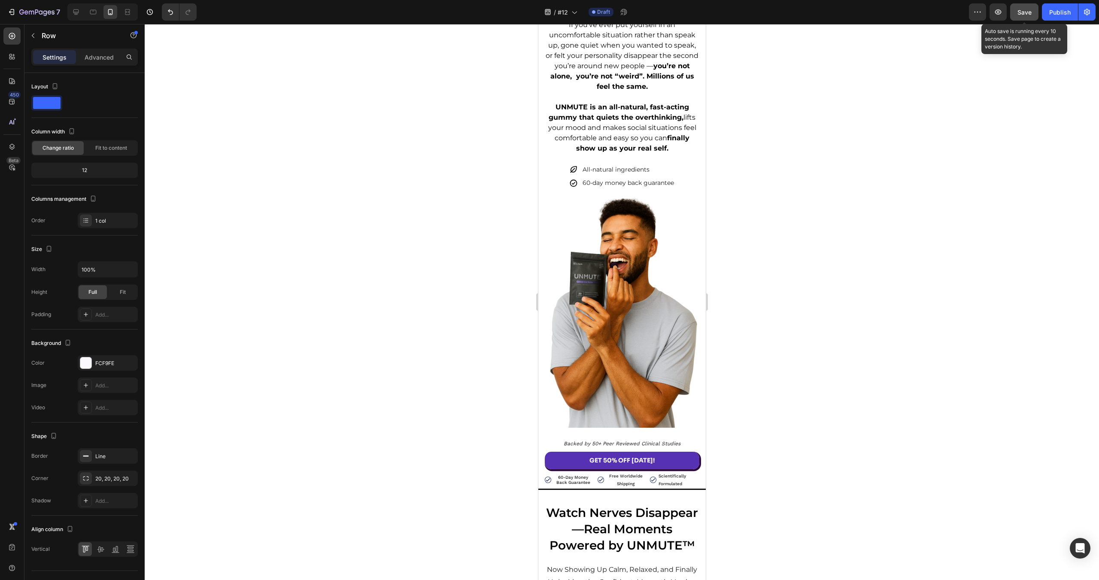
click at [640, 415] on img at bounding box center [621, 312] width 155 height 232
click at [661, 228] on img at bounding box center [621, 312] width 155 height 232
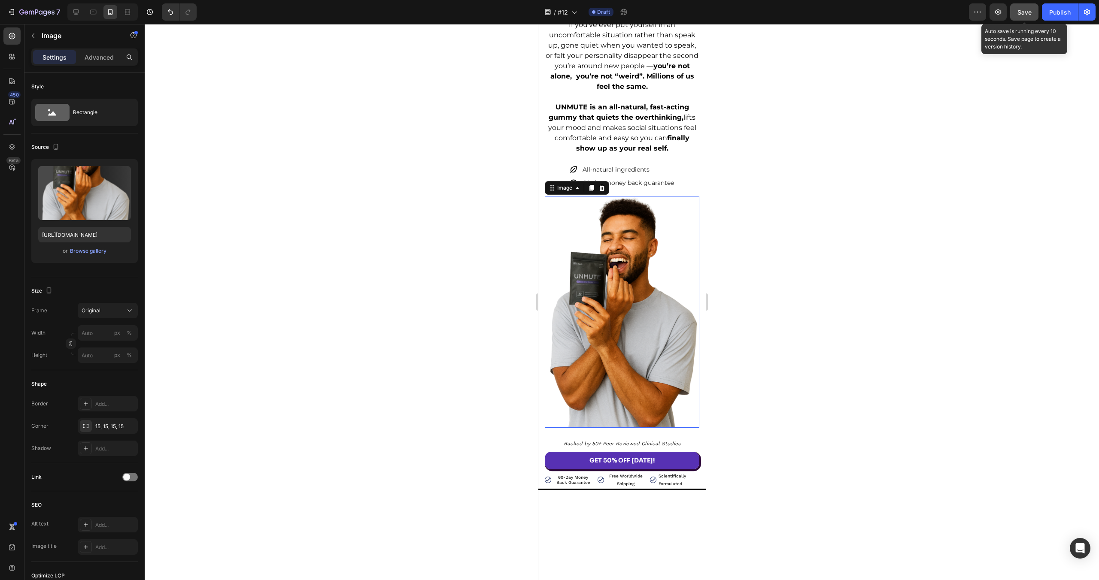
scroll to position [23, 0]
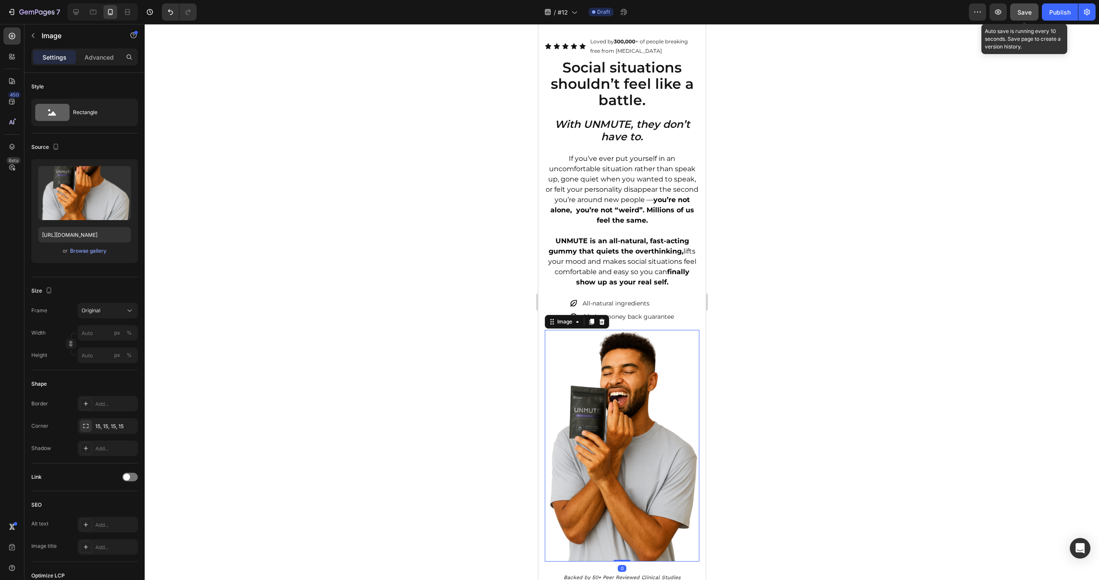
click at [604, 488] on img at bounding box center [621, 446] width 155 height 232
click at [603, 324] on icon at bounding box center [602, 322] width 6 height 6
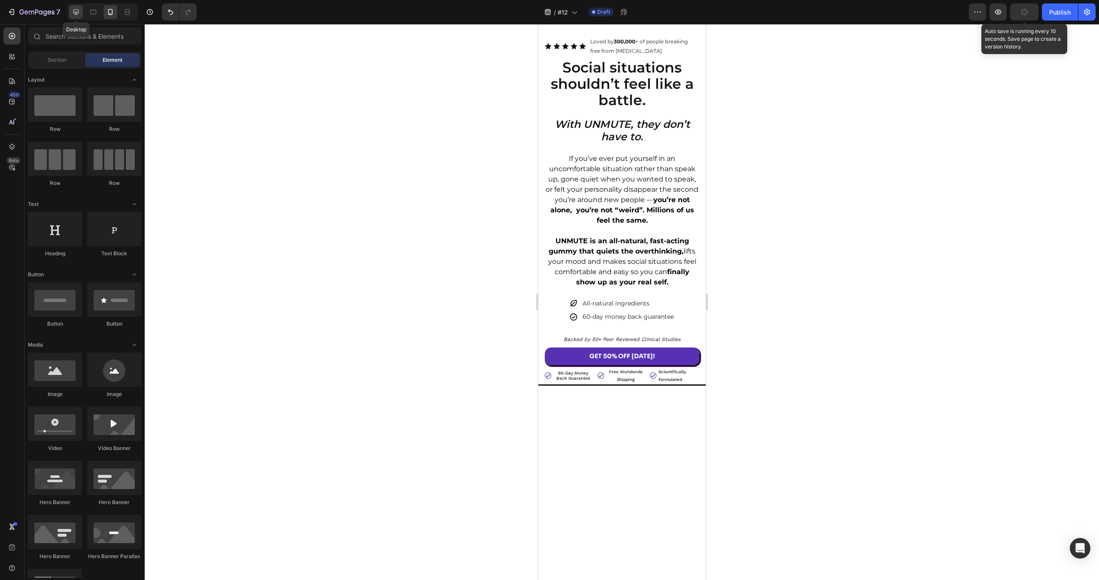
click at [76, 12] on icon at bounding box center [76, 12] width 6 height 6
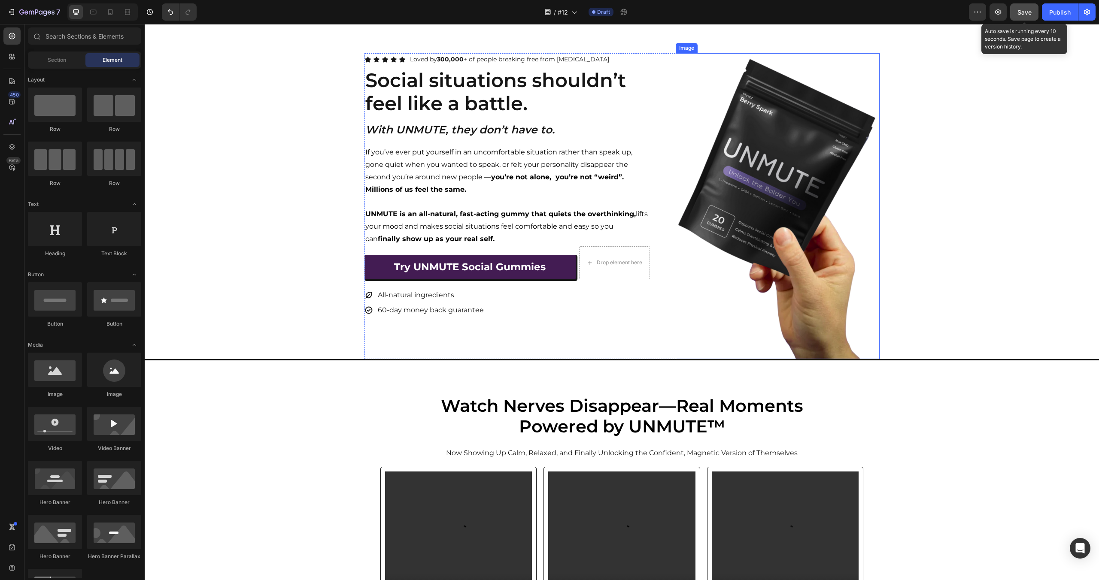
click at [819, 153] on img at bounding box center [778, 206] width 204 height 306
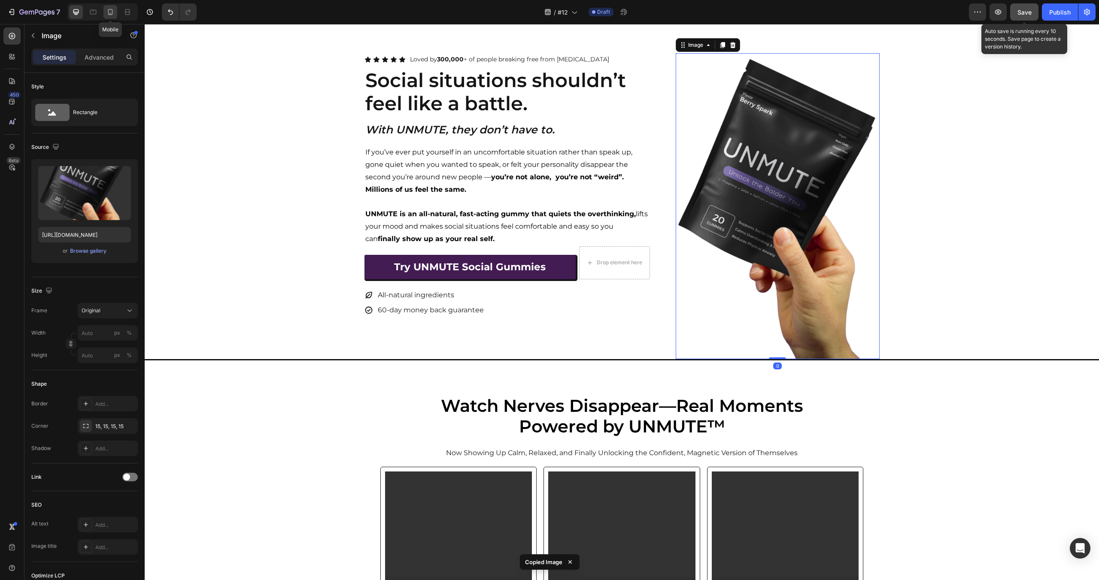
click at [115, 13] on div at bounding box center [110, 12] width 14 height 14
type input "[URL][DOMAIN_NAME]"
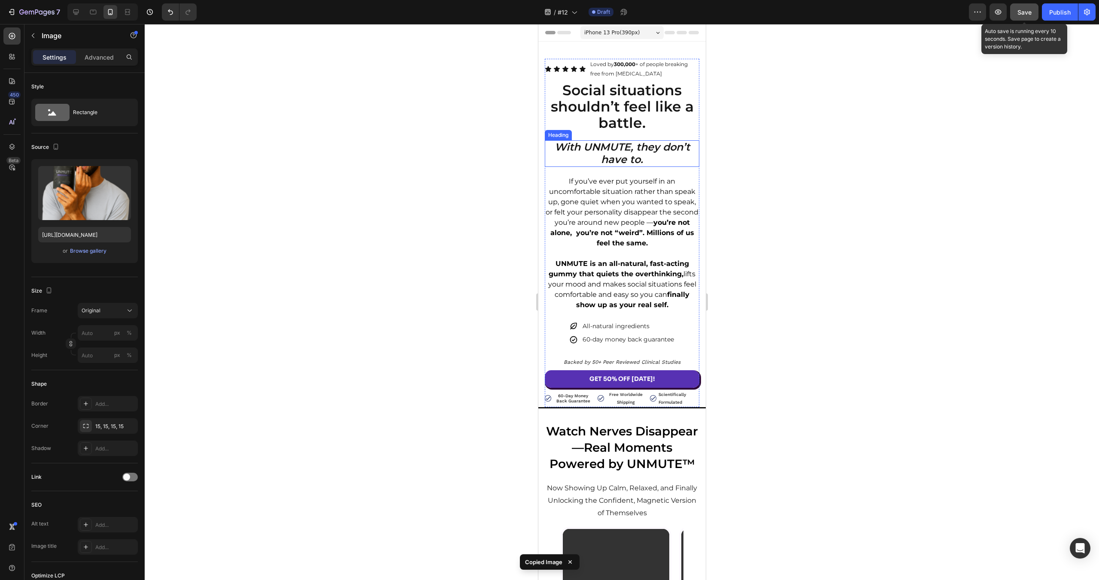
click at [646, 146] on p "With UNMUTE, they don’t have to." at bounding box center [621, 153] width 153 height 25
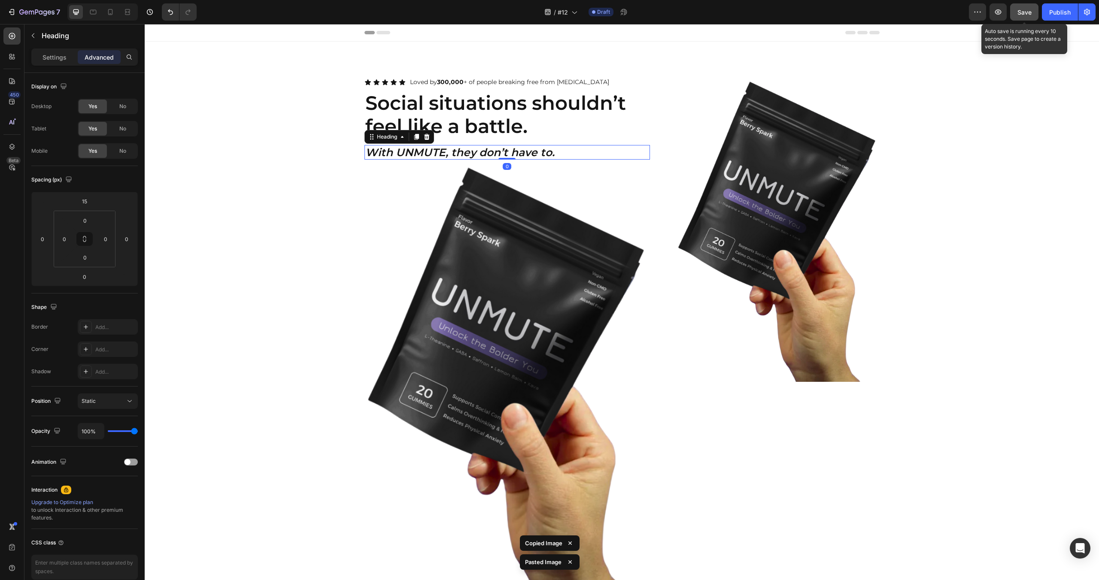
scroll to position [91, 0]
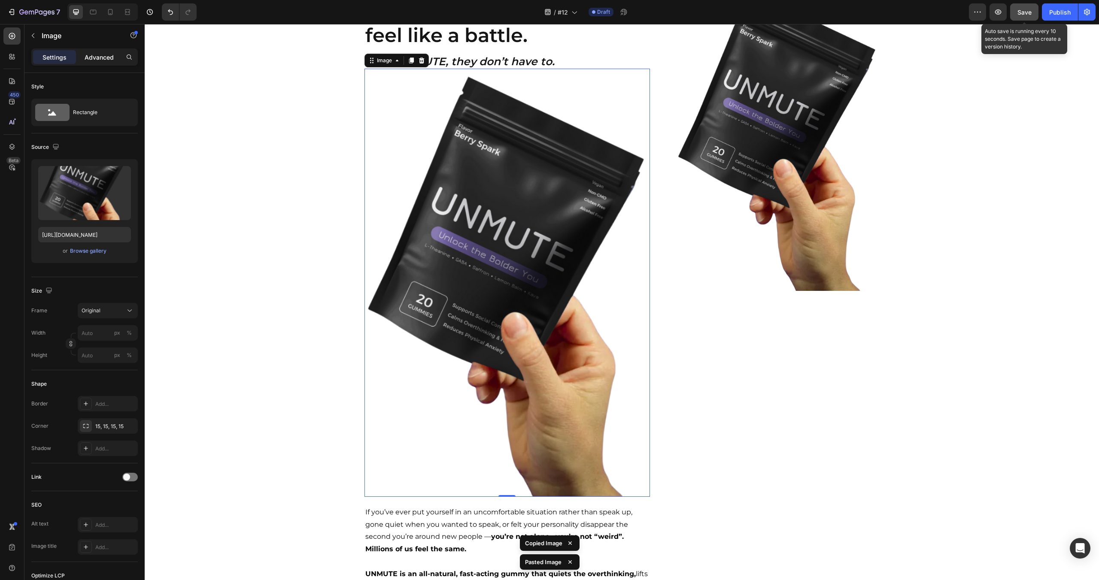
click at [109, 54] on p "Advanced" at bounding box center [99, 57] width 29 height 9
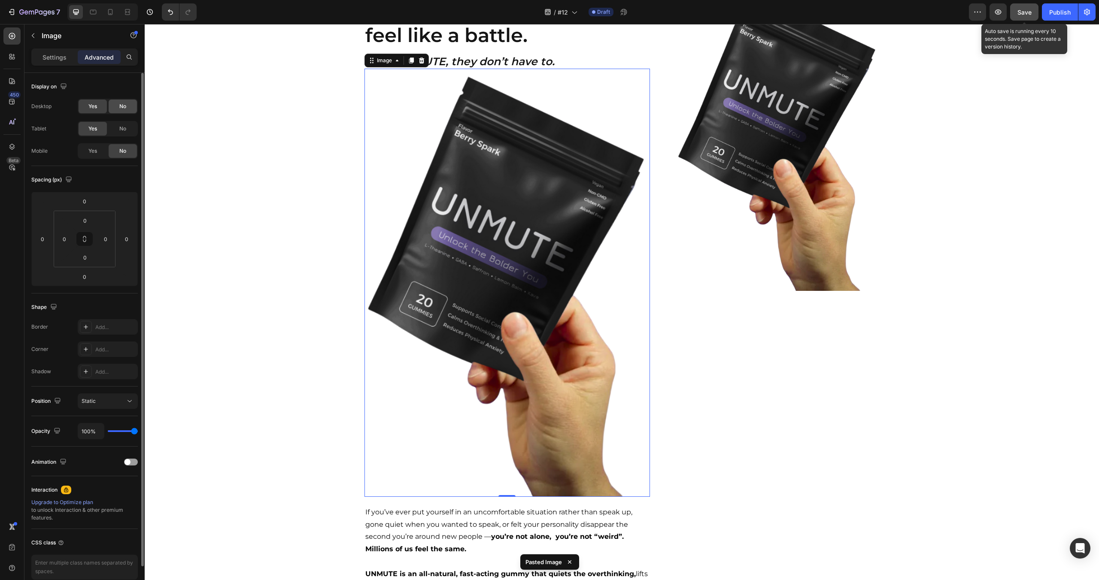
drag, startPoint x: 130, startPoint y: 103, endPoint x: 131, endPoint y: 110, distance: 7.3
click at [130, 103] on div "No" at bounding box center [123, 107] width 28 height 14
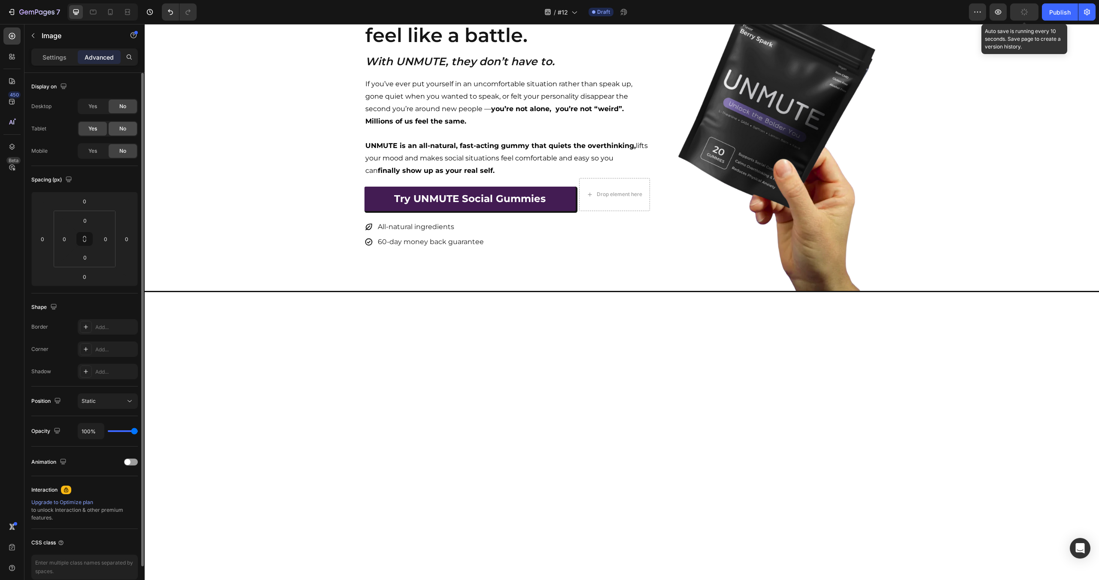
click at [124, 129] on span "No" at bounding box center [122, 129] width 7 height 8
click at [91, 153] on span "Yes" at bounding box center [92, 151] width 9 height 8
click at [121, 130] on span "No" at bounding box center [122, 129] width 7 height 8
click at [110, 11] on icon at bounding box center [110, 12] width 9 height 9
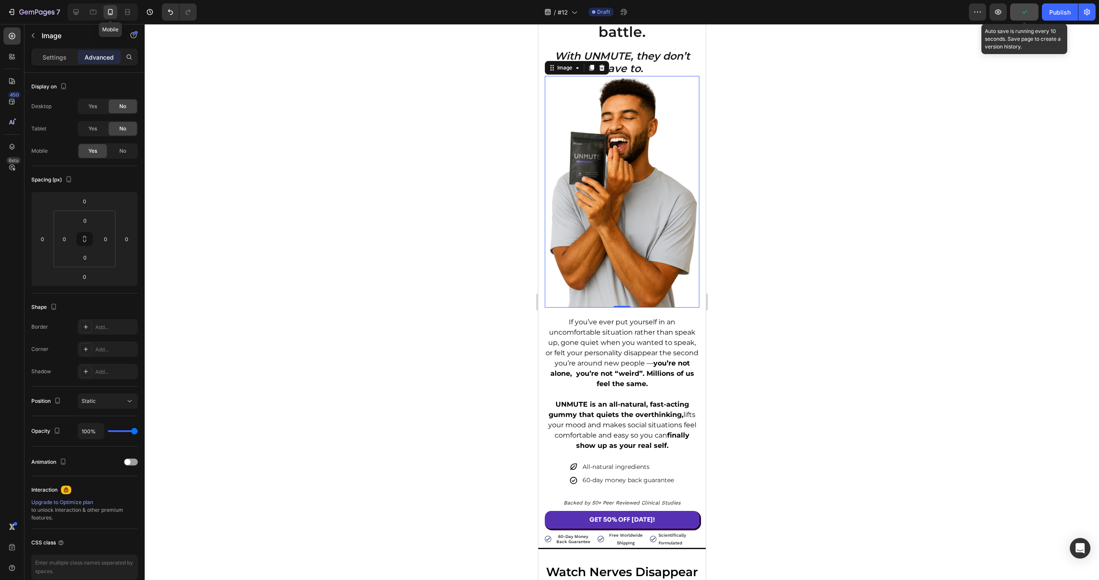
scroll to position [113, 0]
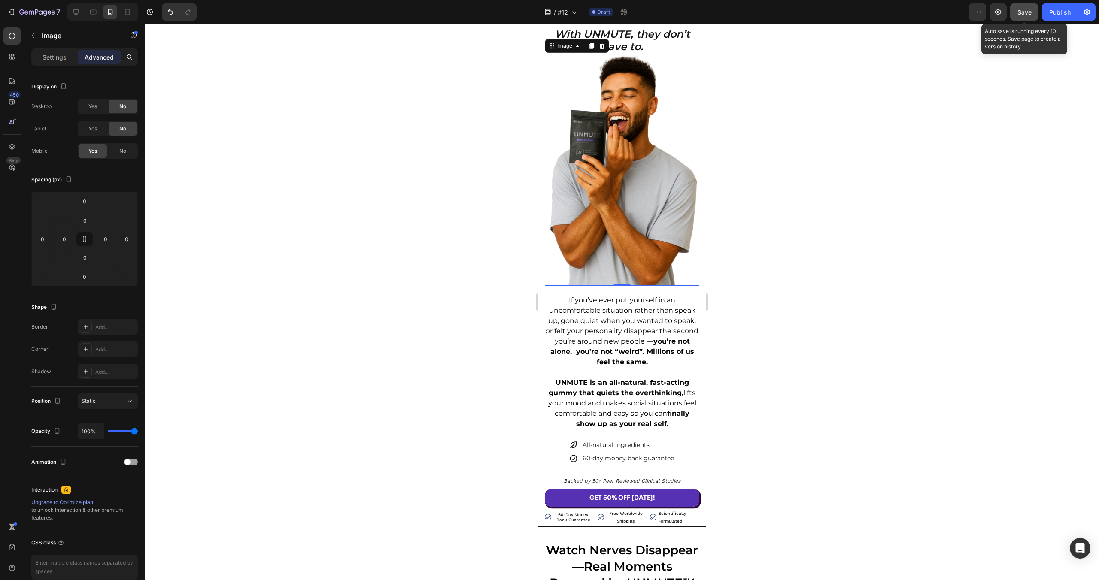
click at [629, 168] on img at bounding box center [621, 170] width 155 height 232
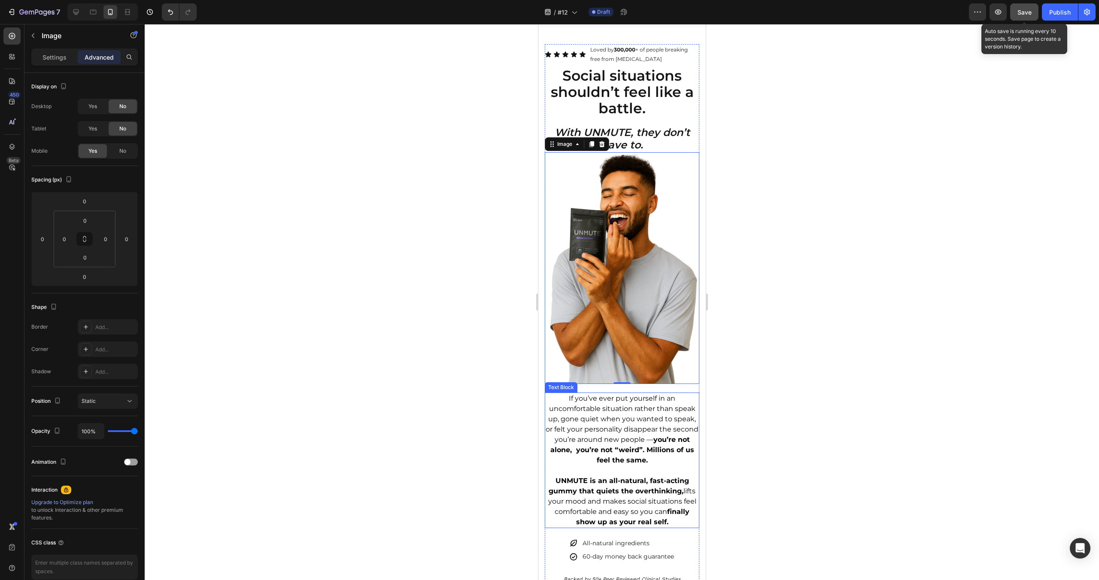
scroll to position [0, 0]
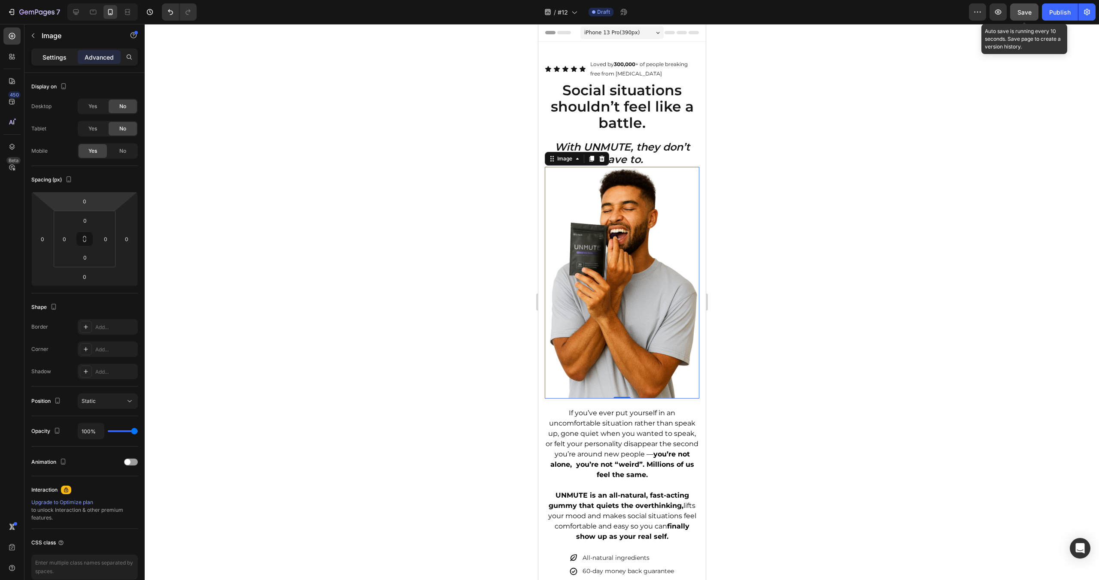
click at [56, 57] on p "Settings" at bounding box center [54, 57] width 24 height 9
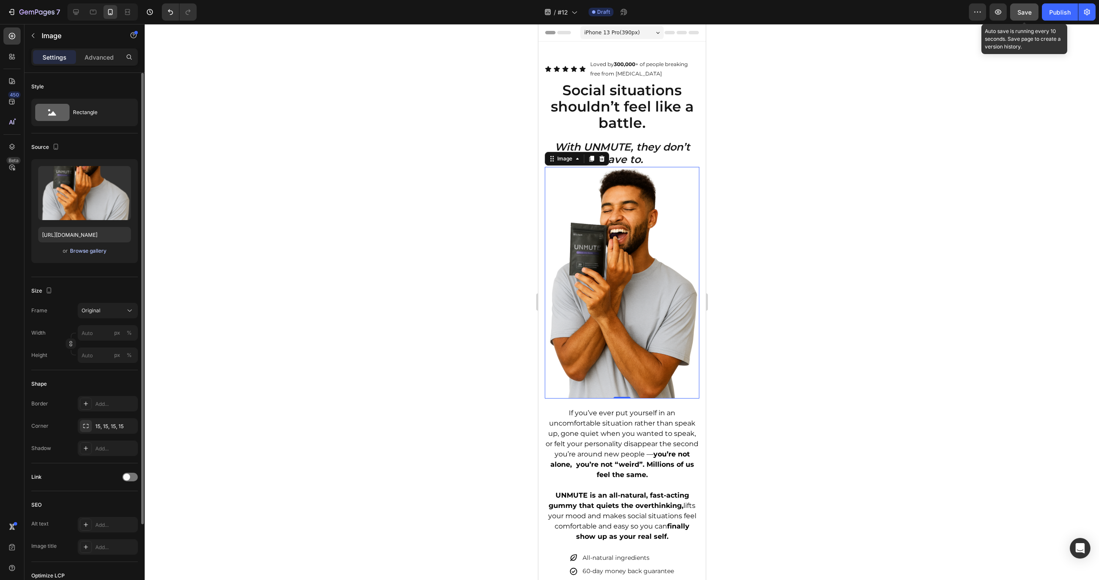
click at [82, 250] on div "Browse gallery" at bounding box center [88, 251] width 36 height 8
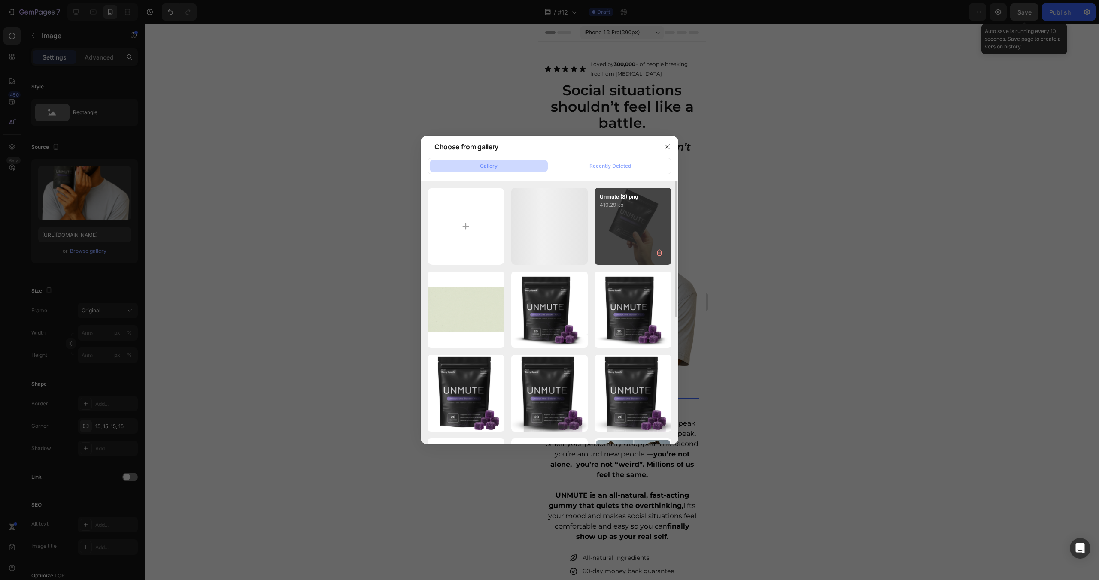
click at [610, 247] on div "Unmute (8).png 410.29 kb" at bounding box center [632, 226] width 77 height 77
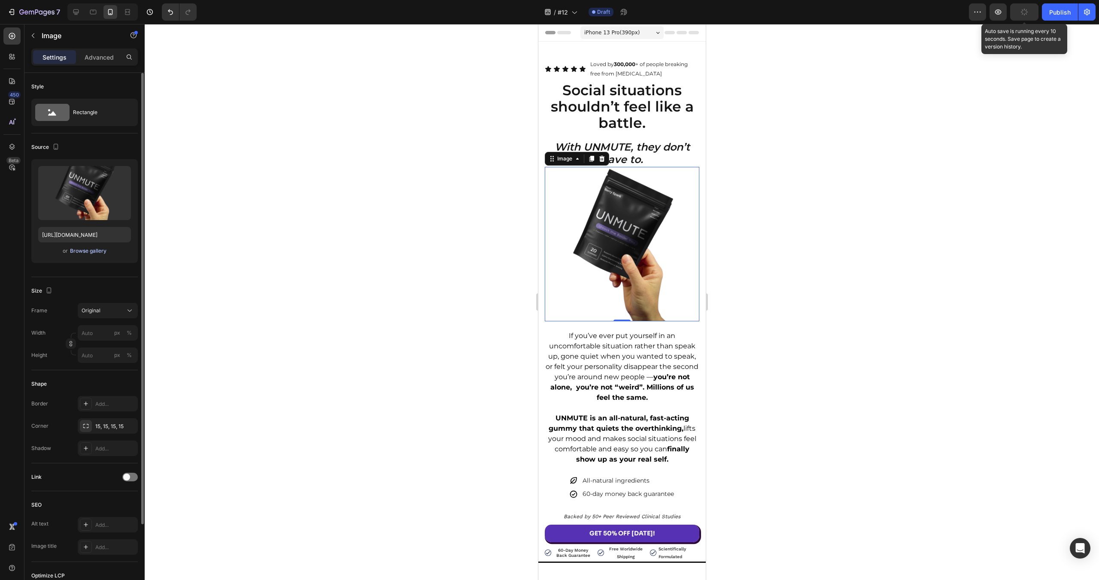
click at [84, 247] on div "Browse gallery" at bounding box center [88, 251] width 36 height 8
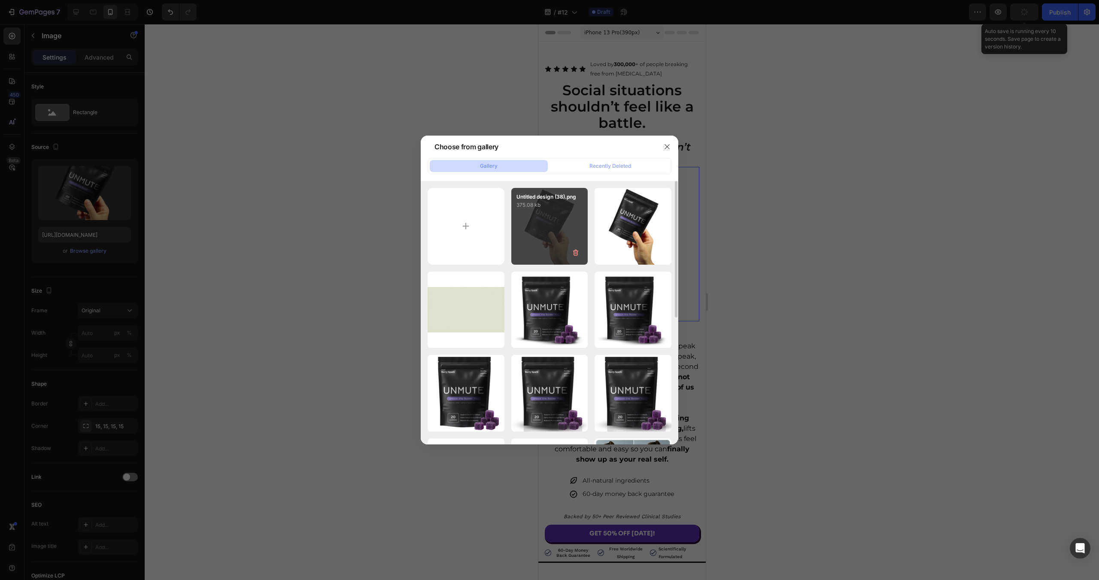
click at [528, 227] on div "Untitled design (38).png 375.08 kb" at bounding box center [549, 226] width 77 height 77
type input "[URL][DOMAIN_NAME]"
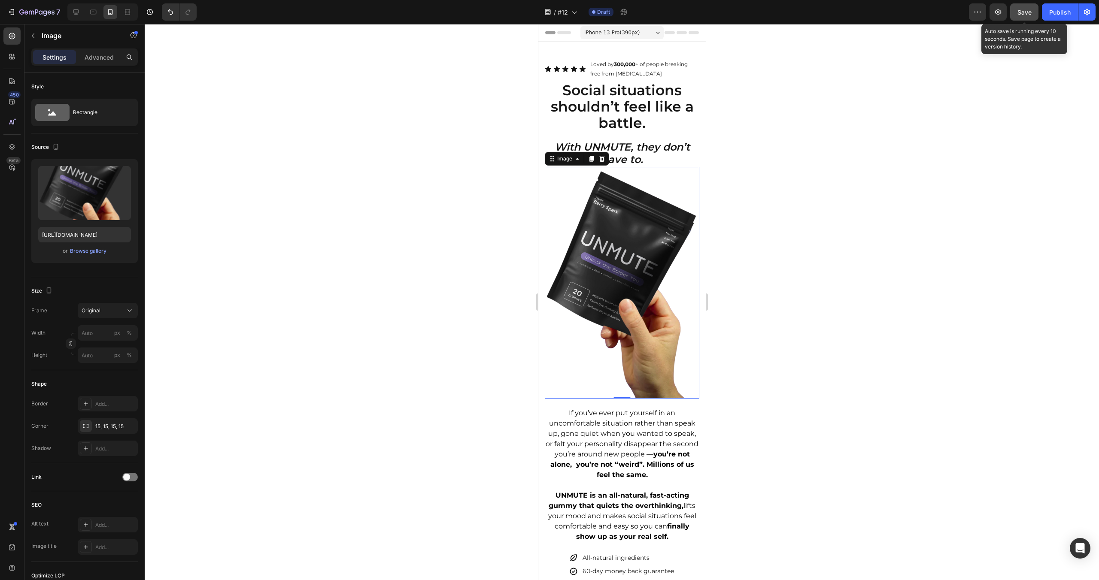
click at [633, 471] on strong "you’re not alone, you’re not “weird”. Millions of us feel the same." at bounding box center [622, 464] width 144 height 29
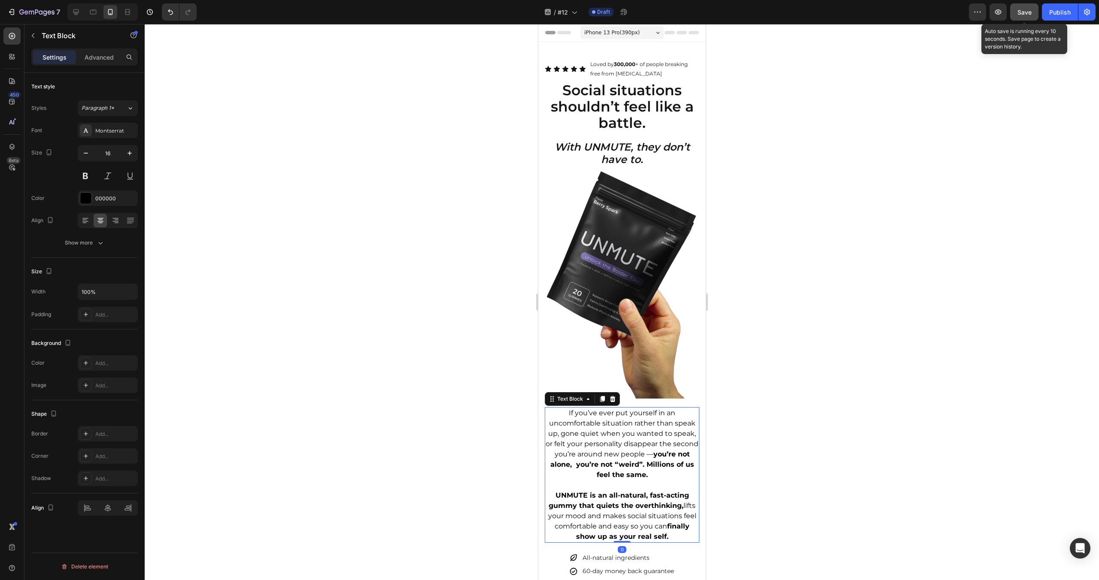
click at [887, 277] on div at bounding box center [622, 302] width 954 height 556
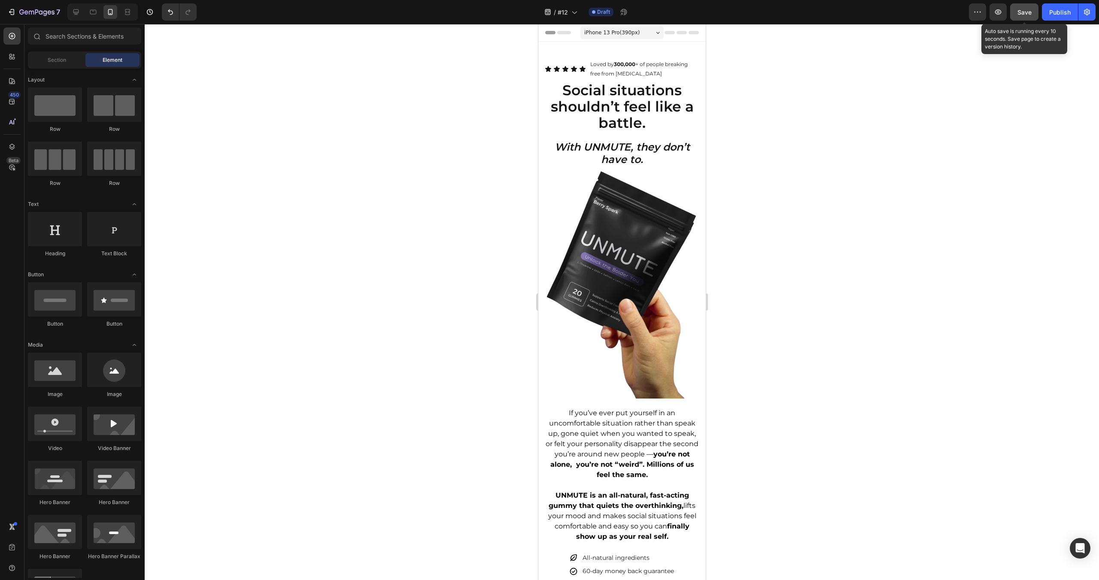
click at [1026, 18] on button "Save" at bounding box center [1024, 11] width 28 height 17
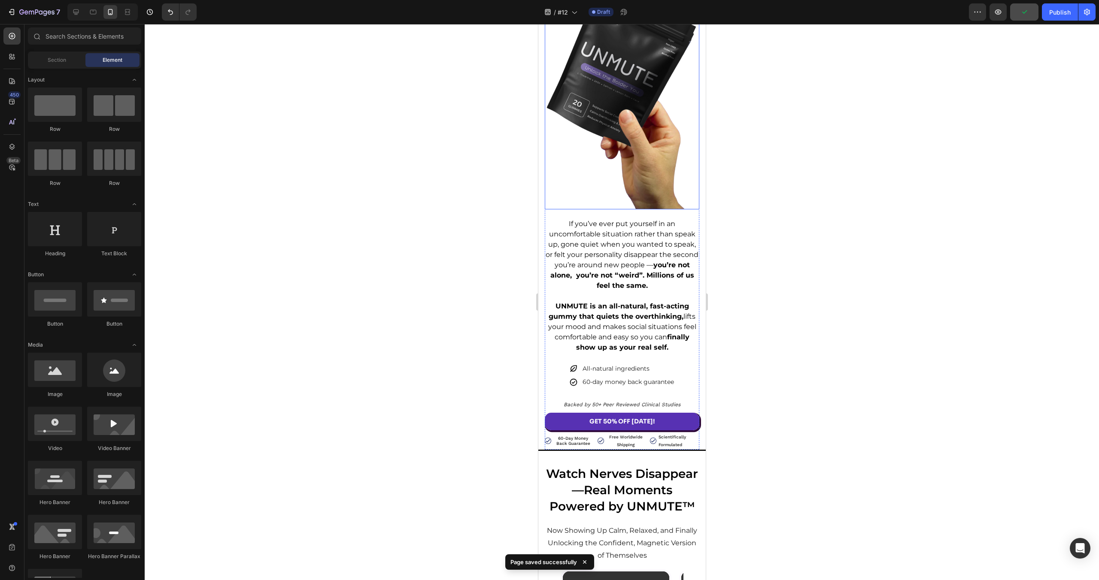
scroll to position [217, 0]
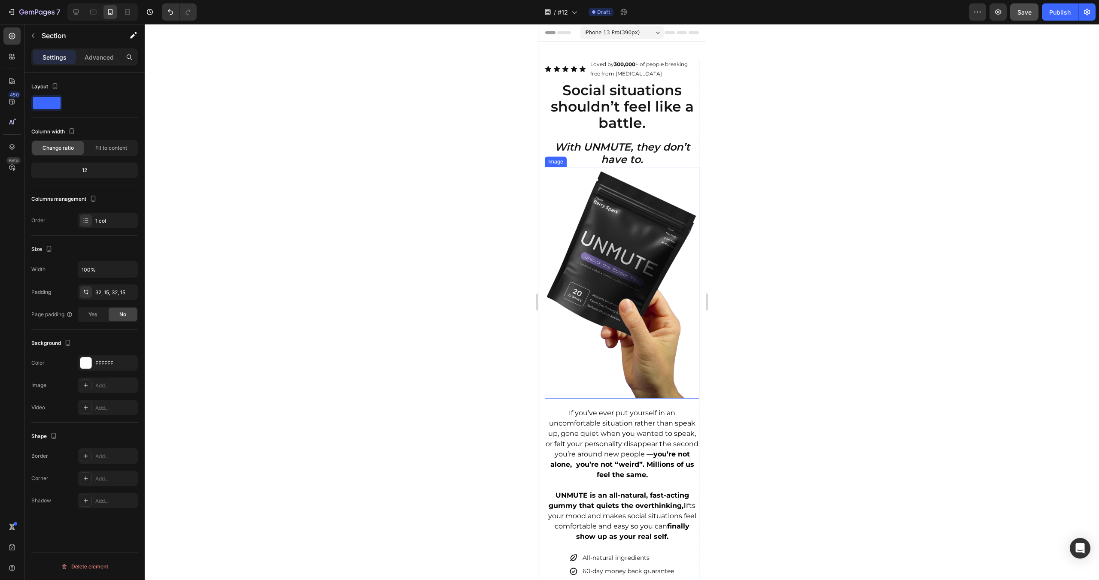
scroll to position [2, 0]
click at [614, 377] on img at bounding box center [621, 281] width 155 height 232
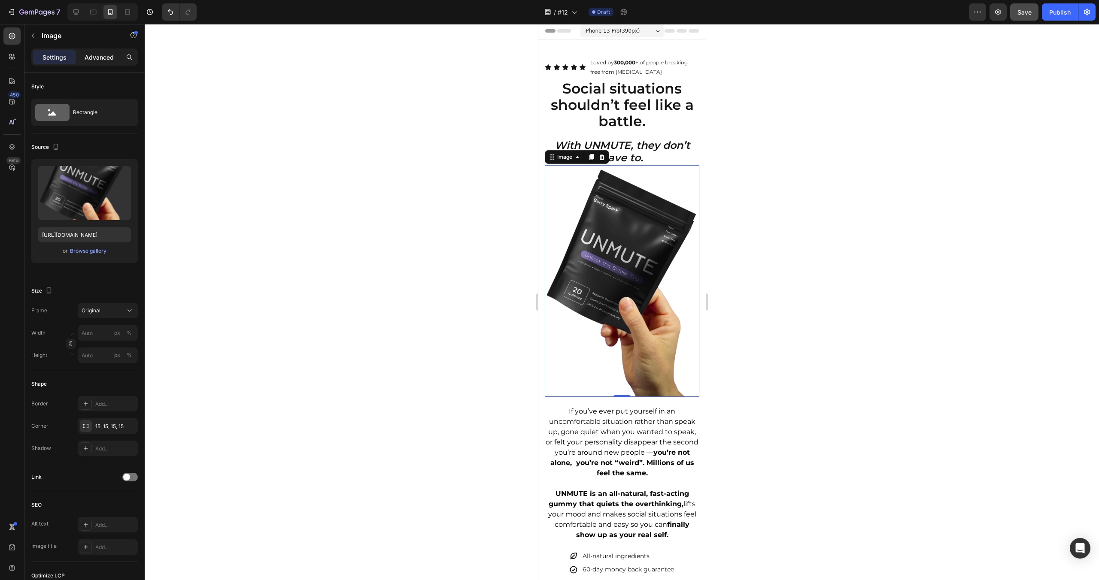
click at [98, 61] on div "Advanced" at bounding box center [99, 57] width 43 height 14
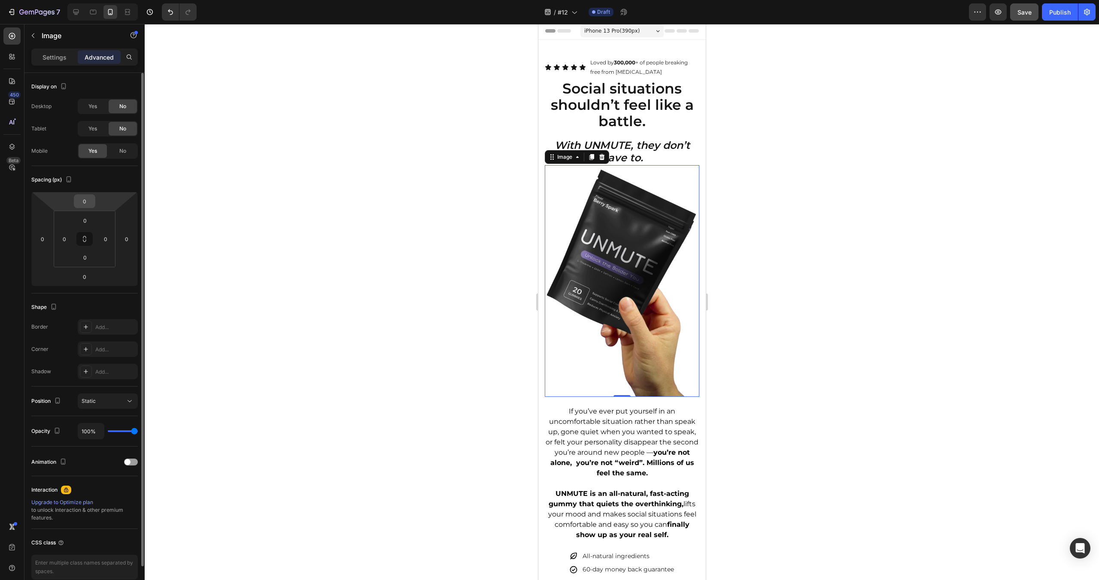
click at [88, 207] on input "0" at bounding box center [84, 201] width 17 height 13
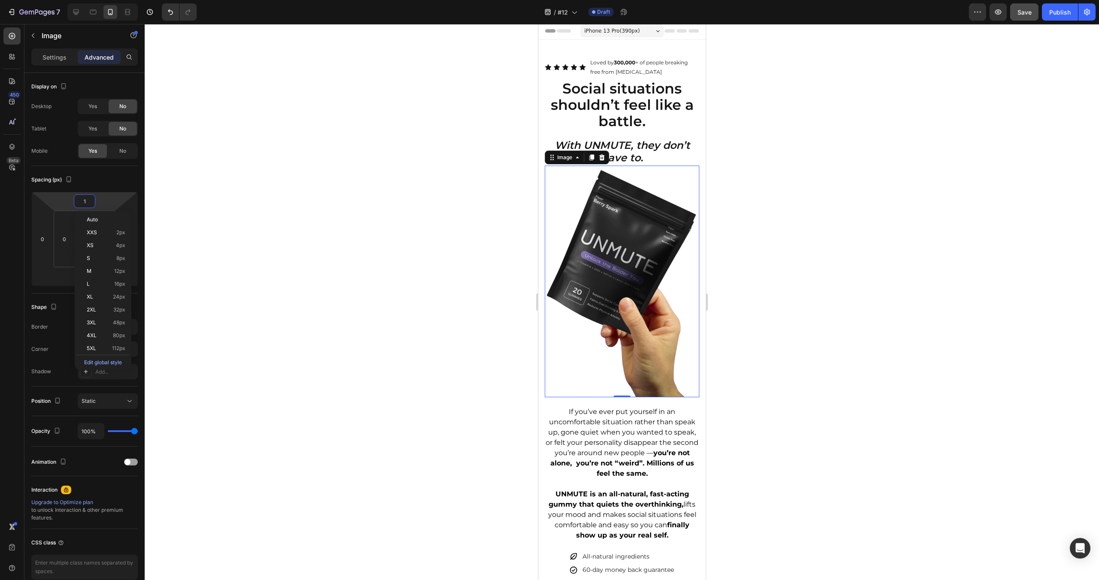
type input "15"
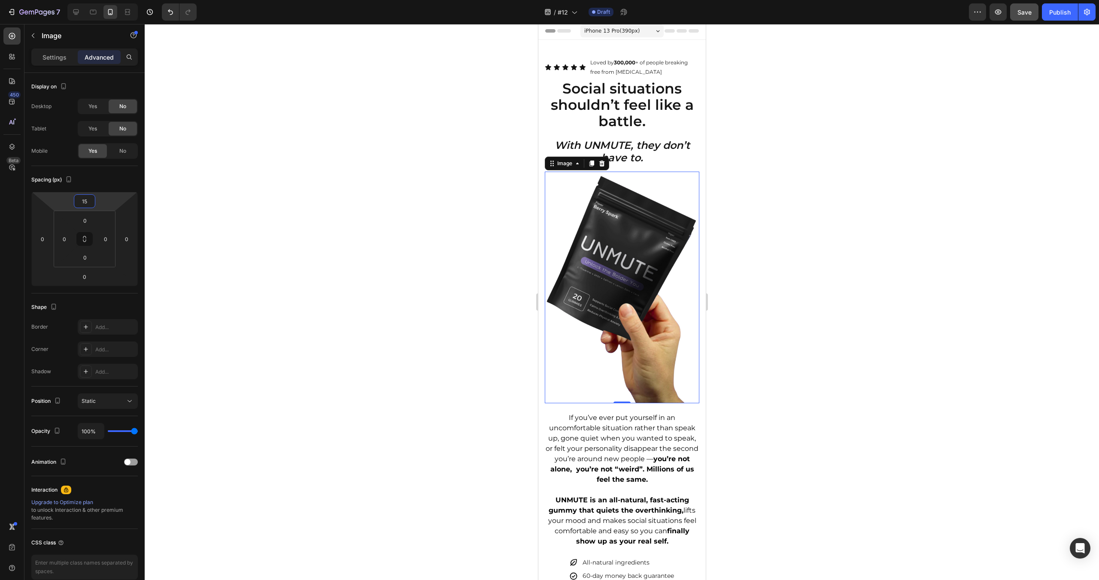
click at [785, 301] on div at bounding box center [622, 302] width 954 height 556
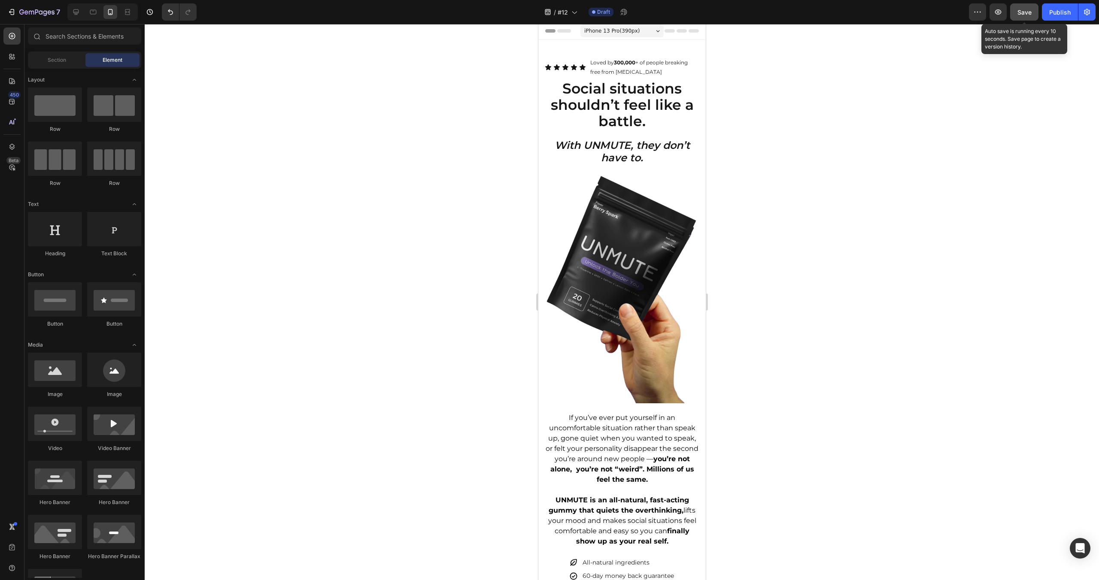
click at [1026, 12] on span "Save" at bounding box center [1024, 12] width 14 height 7
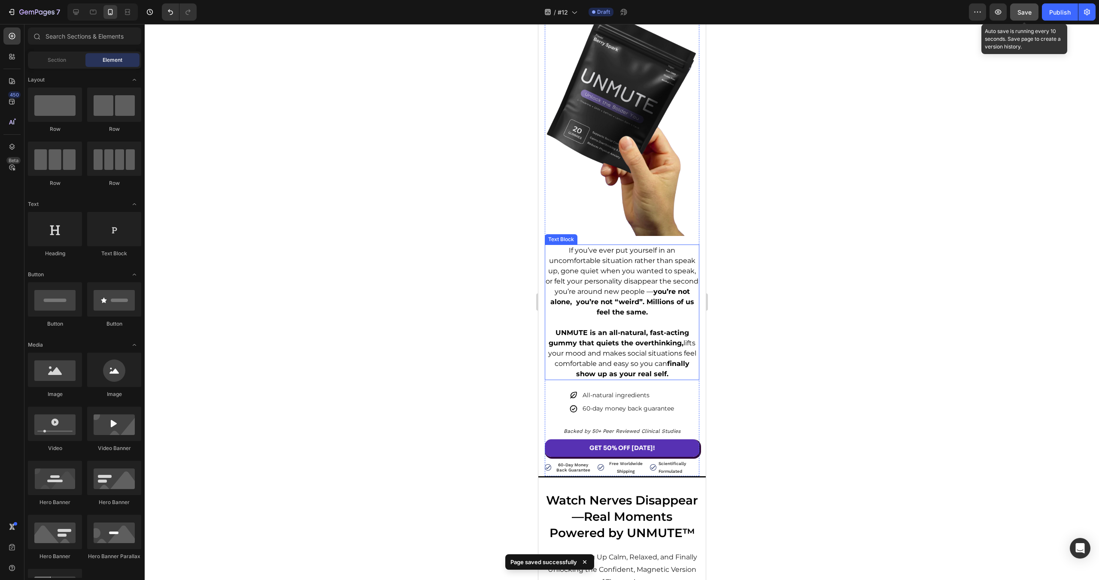
scroll to position [197, 0]
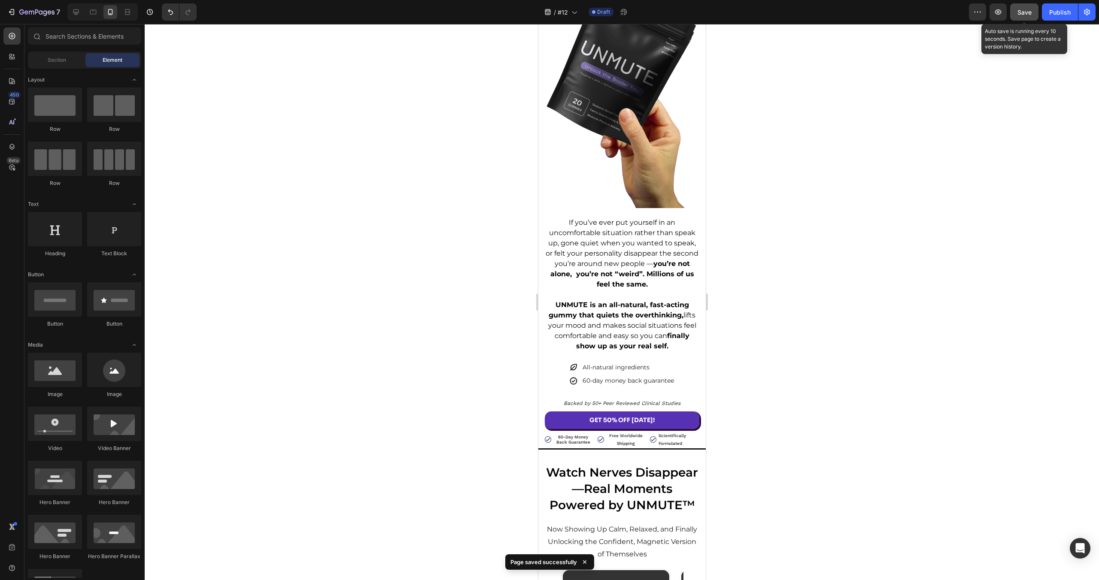
click at [401, 378] on div at bounding box center [622, 302] width 954 height 556
click at [70, 11] on div at bounding box center [76, 12] width 14 height 14
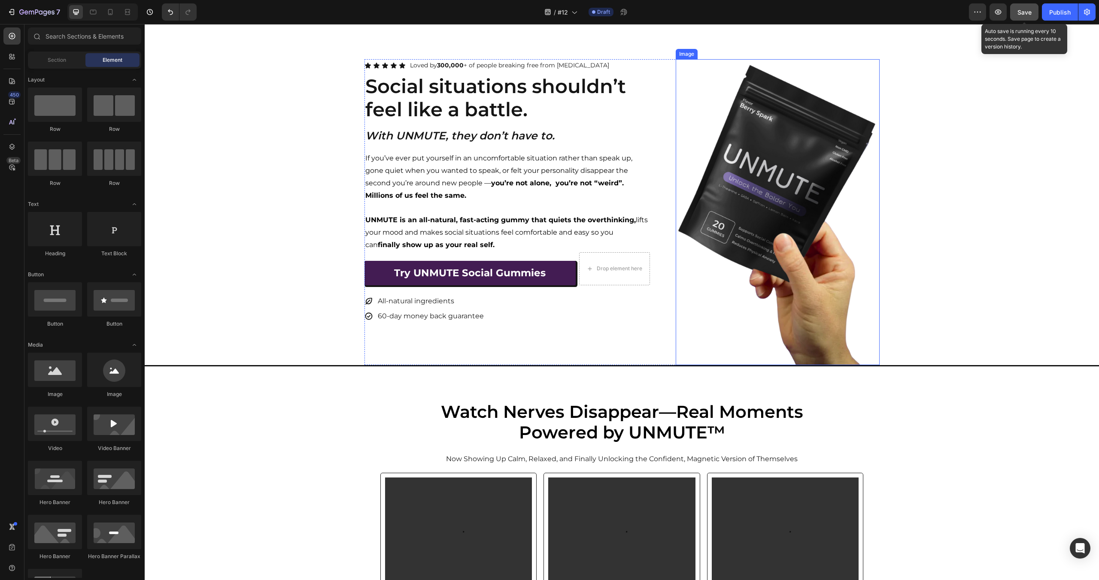
scroll to position [18, 0]
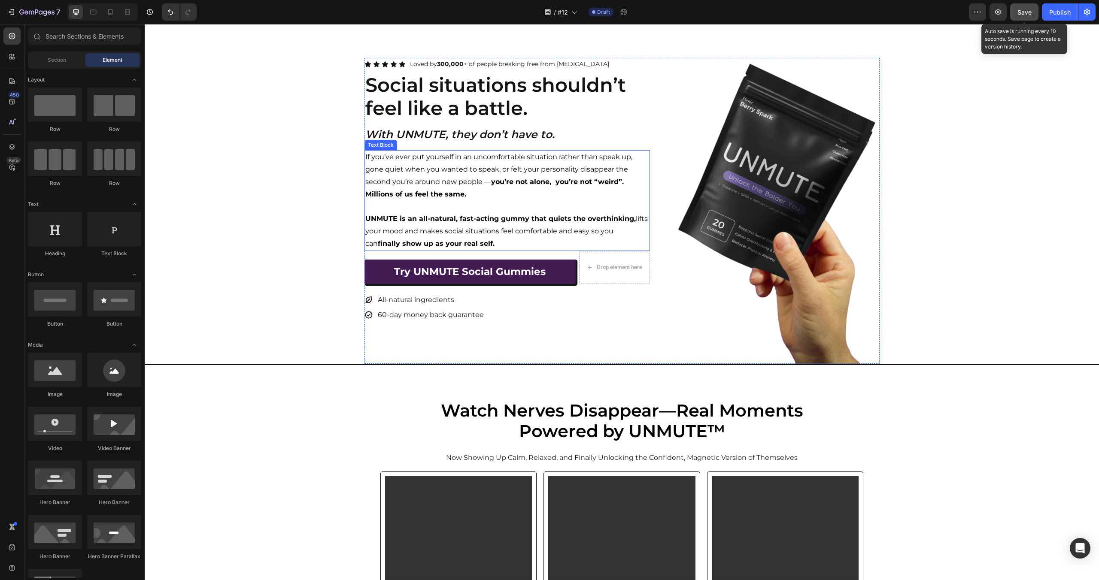
click at [512, 222] on strong "UNMUTE is an all-natural, fast-acting gummy that quiets the overthinking," at bounding box center [500, 219] width 270 height 8
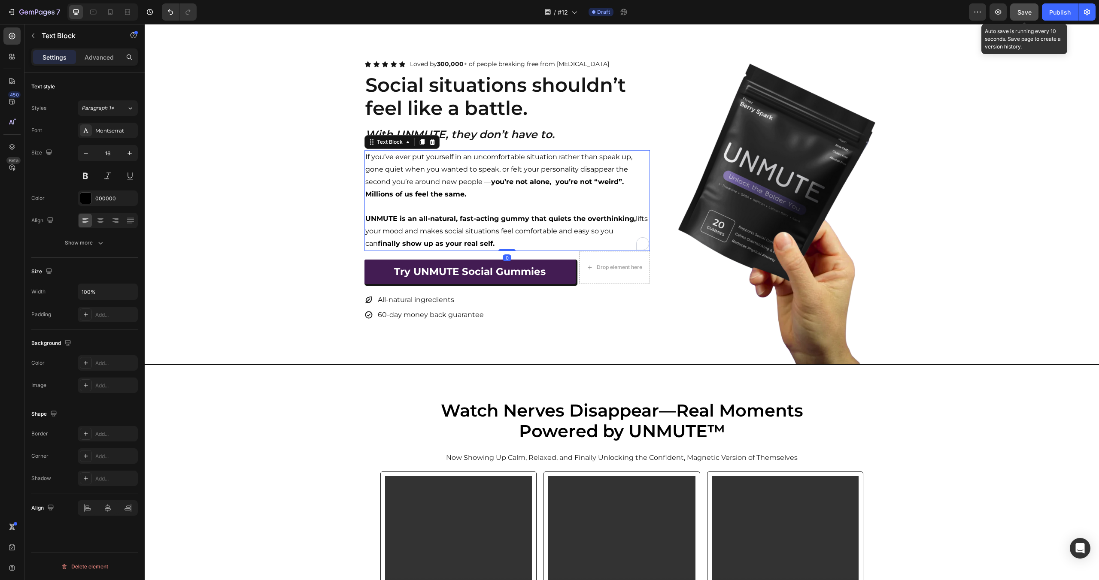
click at [512, 222] on strong "UNMUTE is an all-natural, fast-acting gummy that quiets the overthinking," at bounding box center [500, 219] width 270 height 8
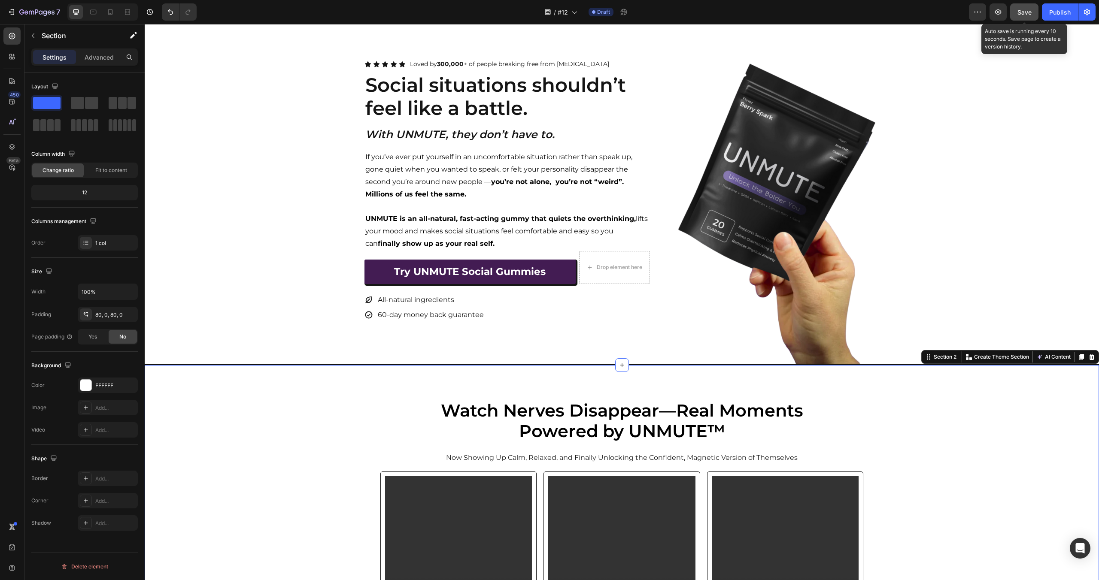
click at [540, 341] on div "Icon Icon Icon Icon Icon Icon List Loved by 300,000 + of people breaking free f…" at bounding box center [506, 211] width 285 height 306
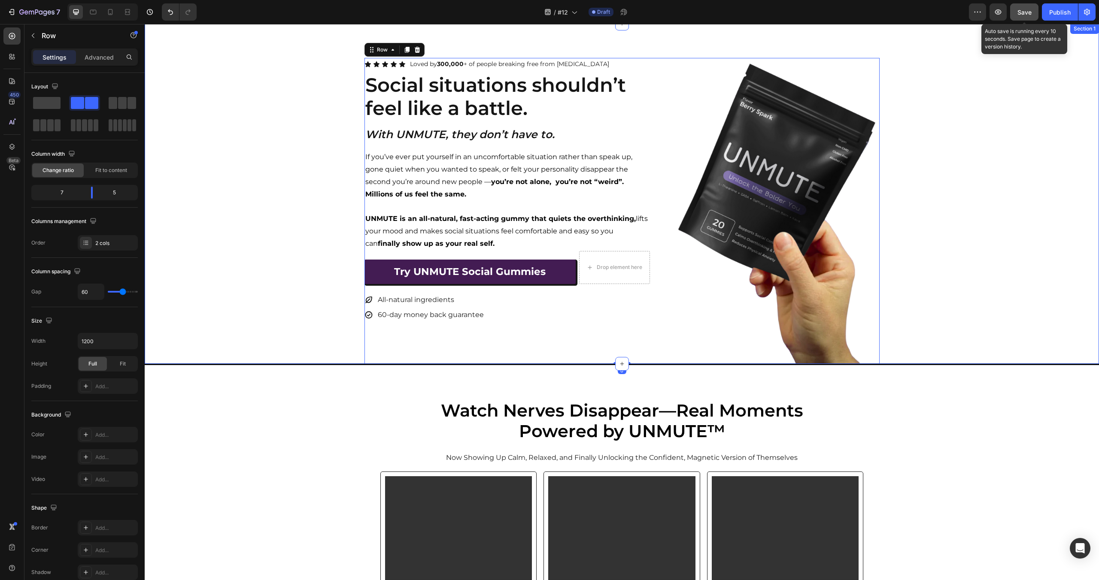
click at [964, 268] on div "Icon Icon Icon Icon Icon Icon List Loved by 300,000 + of people breaking free f…" at bounding box center [622, 211] width 954 height 306
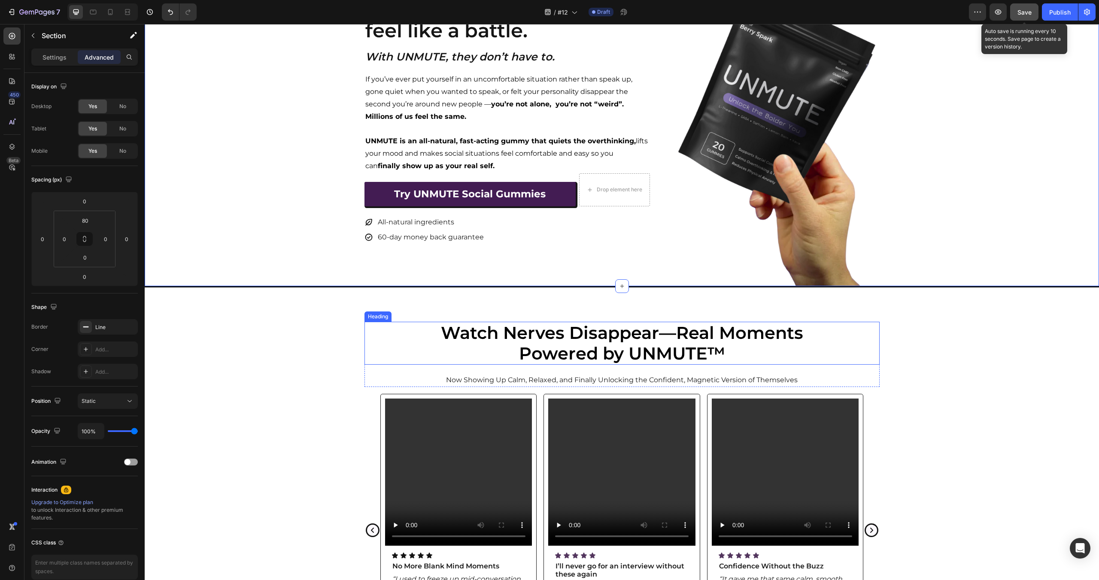
scroll to position [167, 0]
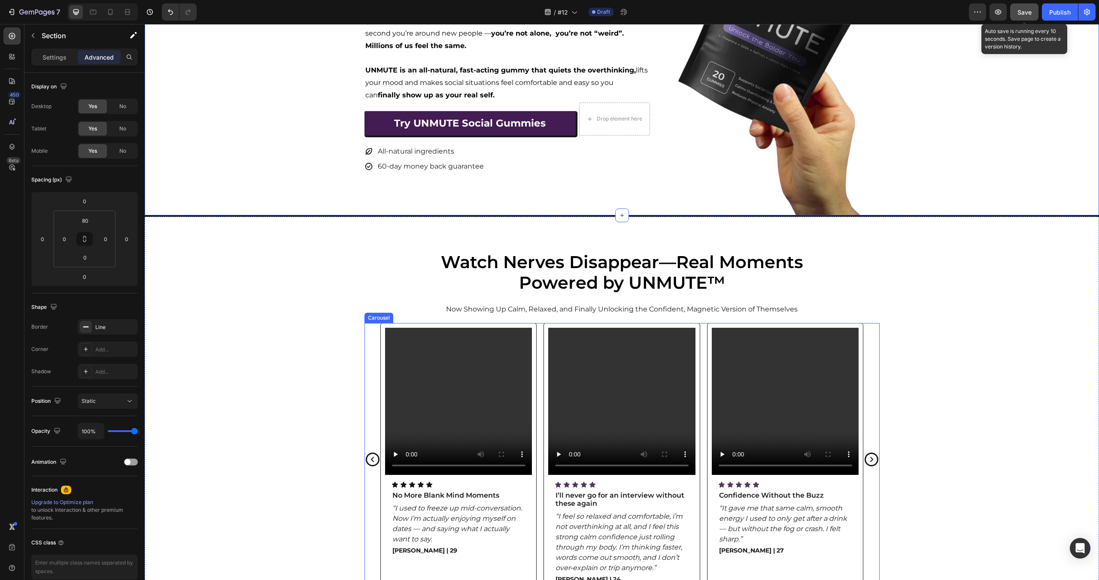
click at [975, 375] on div "Video Icon Icon Icon Icon Icon Icon List No More Blank Mind Moments Text Block …" at bounding box center [622, 465] width 954 height 285
click at [224, 318] on div "Watch Nerves Disappear—Real Moments Powered by UNMUTE™ Heading Now Showing Up C…" at bounding box center [622, 455] width 954 height 409
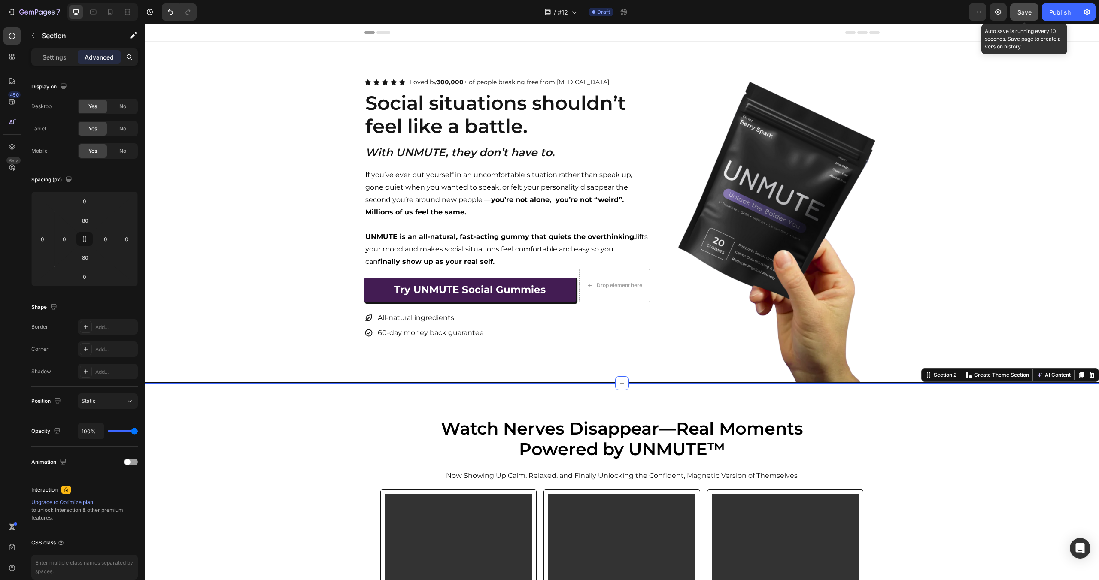
scroll to position [146, 0]
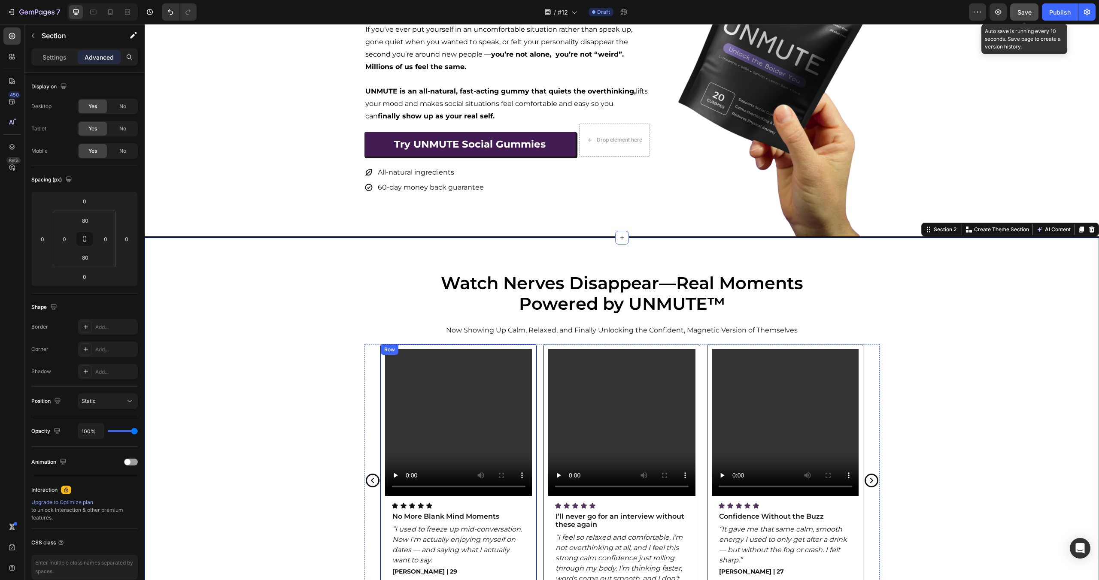
click at [511, 348] on div "Video Icon Icon Icon Icon Icon Icon List No More Blank Mind Moments Text Block …" at bounding box center [458, 480] width 157 height 273
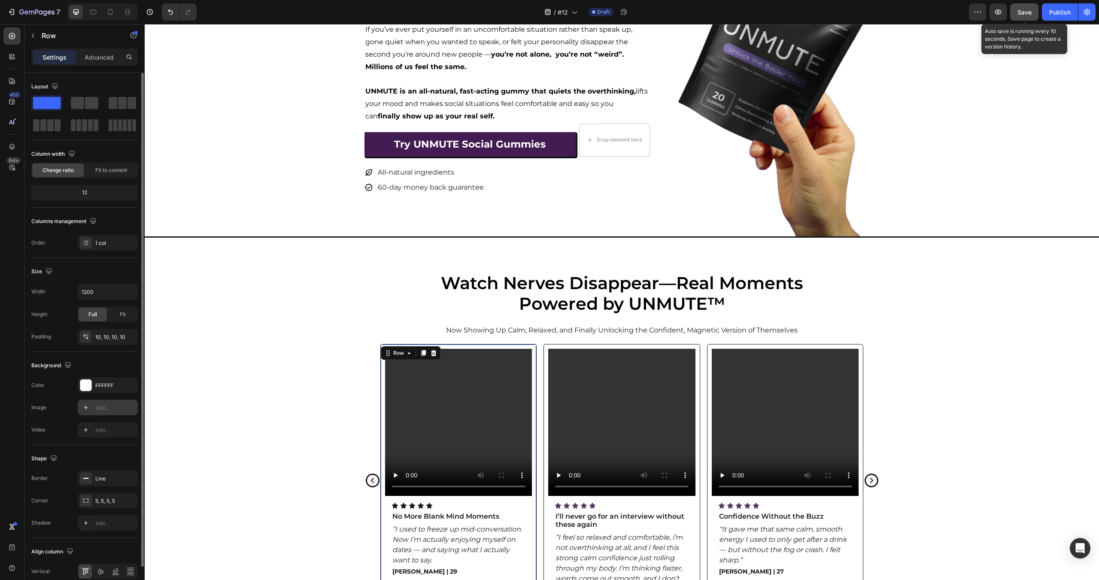
click at [103, 409] on div "Add..." at bounding box center [115, 408] width 40 height 8
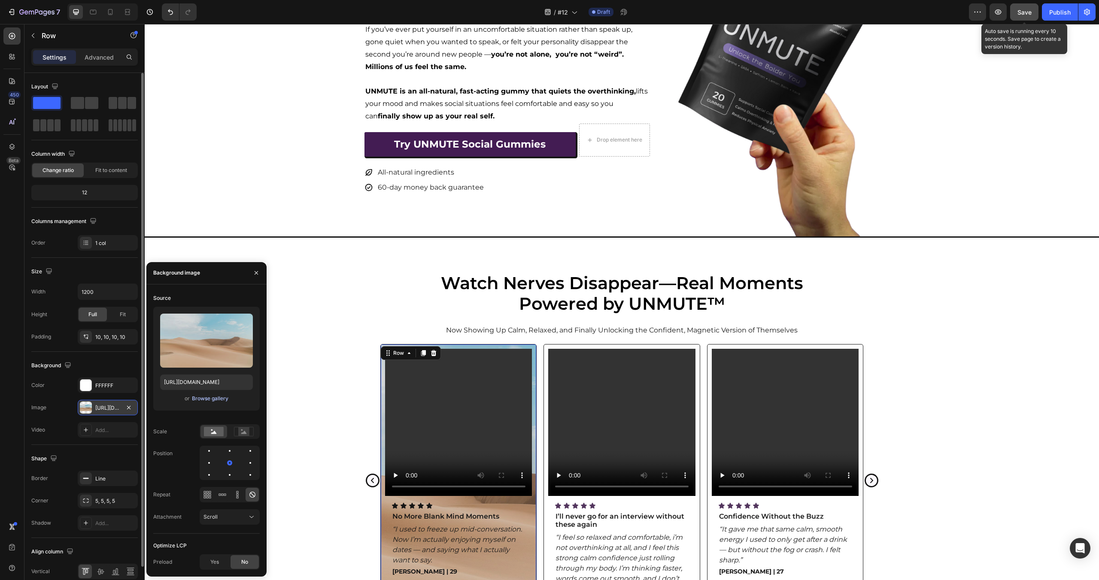
click at [221, 399] on div "Browse gallery" at bounding box center [210, 399] width 36 height 8
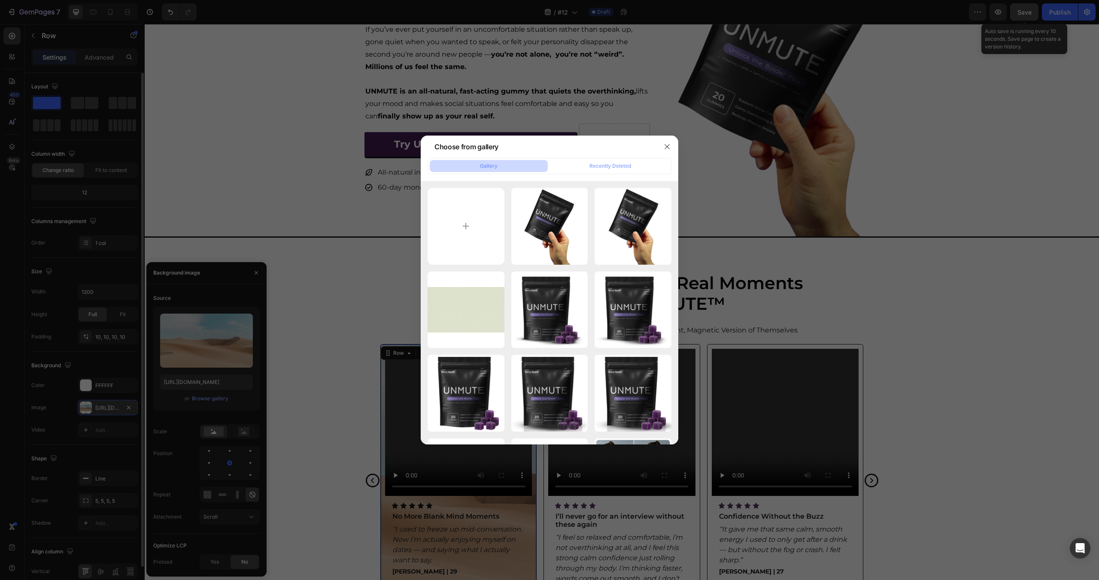
click at [0, 0] on div "Untitled design (37).png 1041.42 kb" at bounding box center [0, 0] width 0 height 0
type input "[URL][DOMAIN_NAME]"
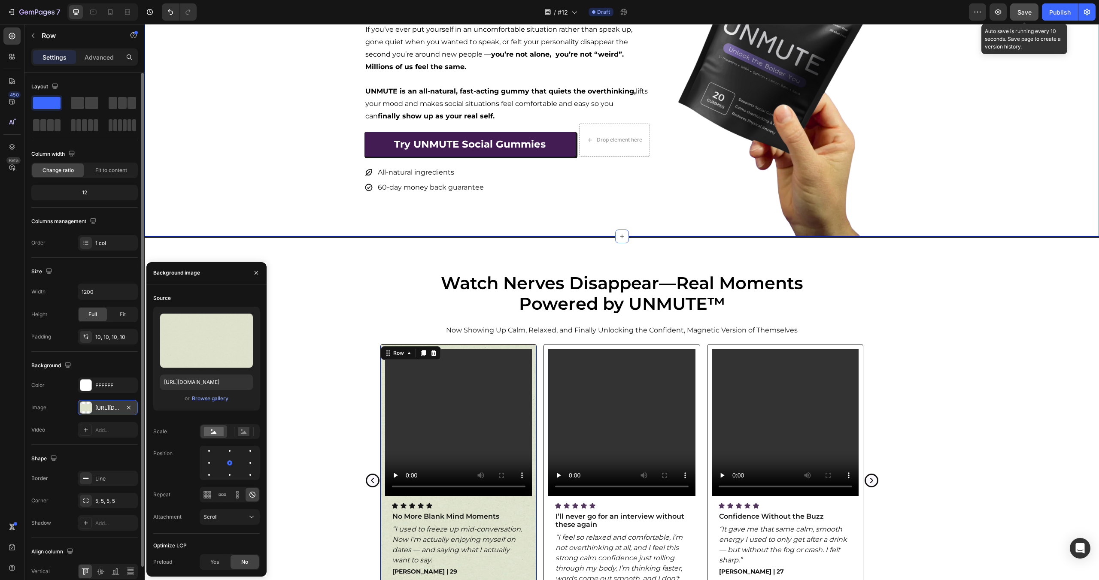
click at [240, 141] on div "Icon Icon Icon Icon Icon Icon List Loved by 300,000 + of people breaking free f…" at bounding box center [622, 83] width 954 height 306
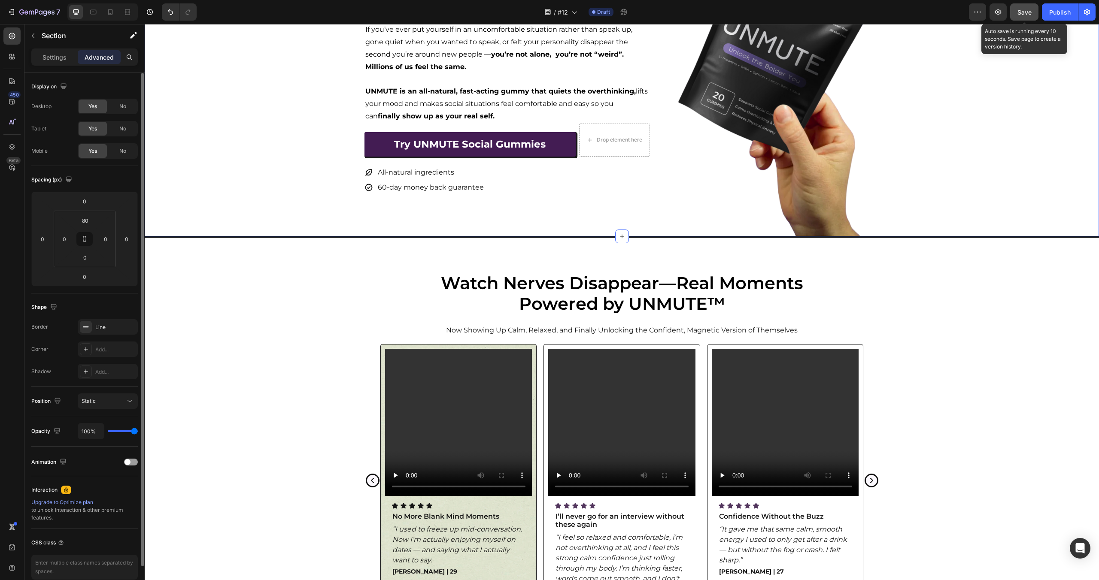
click at [240, 141] on div "Icon Icon Icon Icon Icon Icon List Loved by 300,000 + of people breaking free f…" at bounding box center [622, 83] width 954 height 306
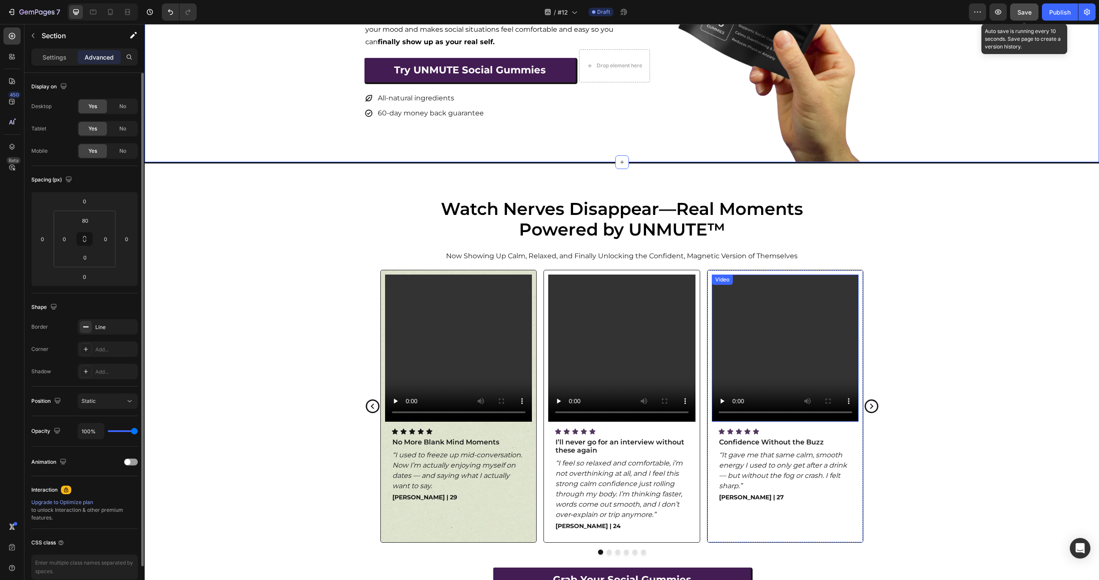
scroll to position [221, 0]
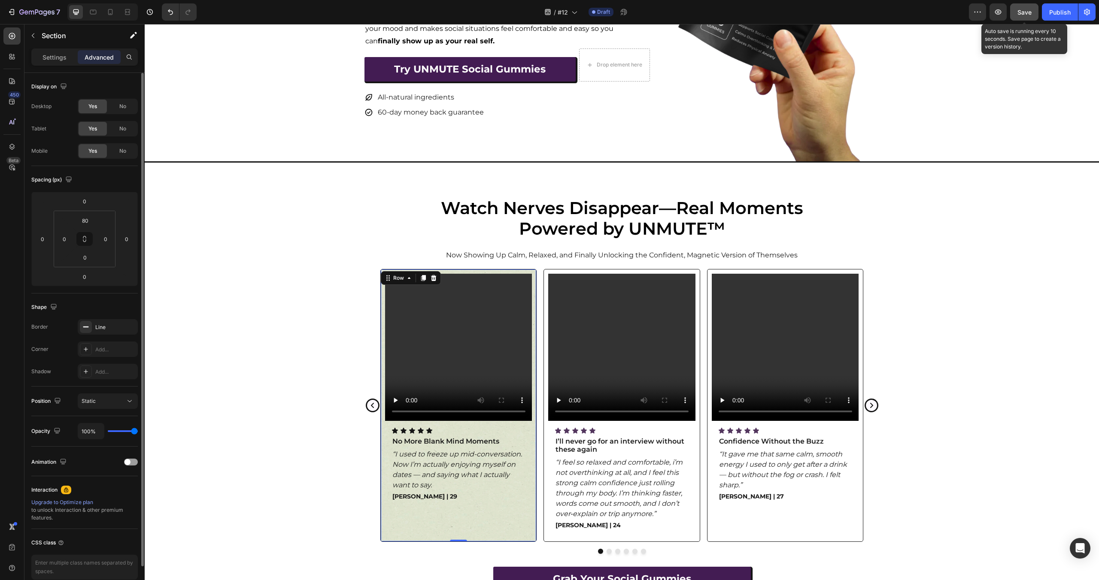
click at [534, 274] on div "Video Icon Icon Icon Icon Icon Icon List No More Blank Mind Moments Text Block …" at bounding box center [458, 405] width 157 height 273
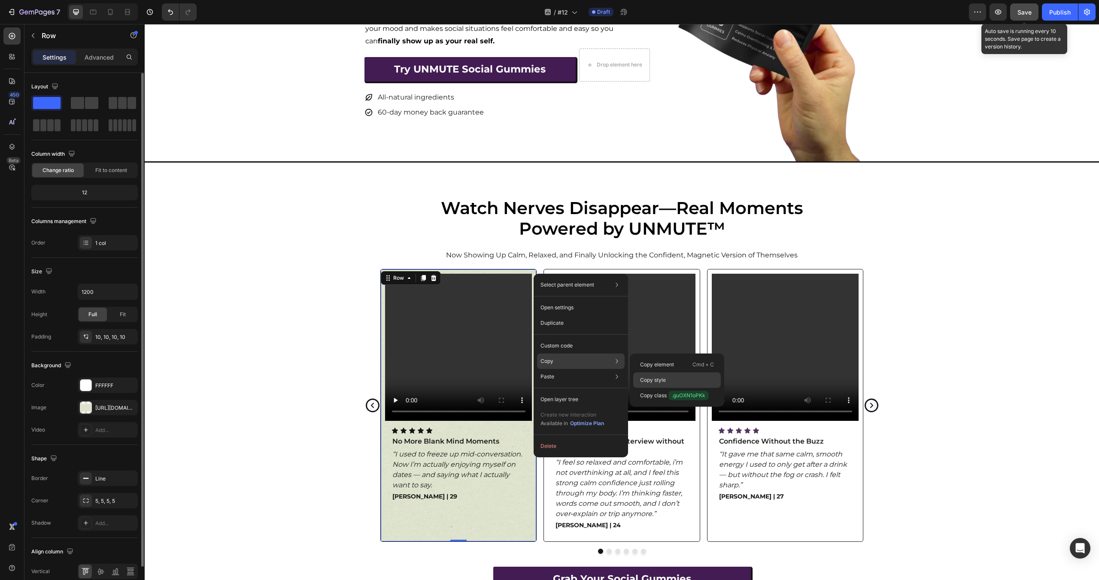
drag, startPoint x: 658, startPoint y: 376, endPoint x: 551, endPoint y: 255, distance: 161.4
click at [658, 376] on p "Copy style" at bounding box center [653, 380] width 26 height 8
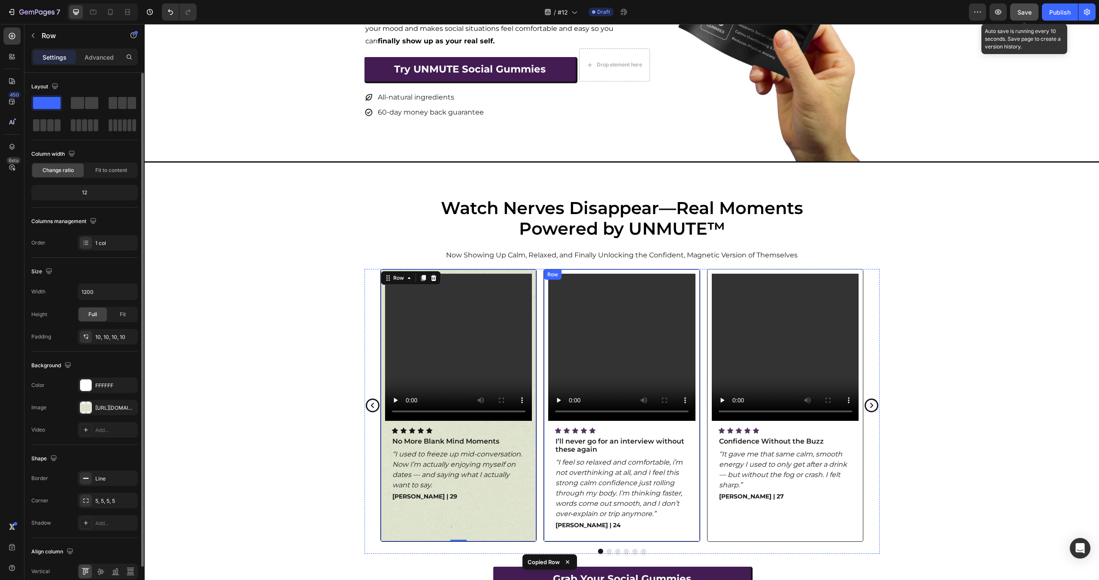
click at [696, 272] on div "Video Icon Icon Icon Icon Icon Icon List I’ll never go for an interview without…" at bounding box center [621, 405] width 157 height 273
click at [695, 273] on div "Video Icon Icon Icon Icon Icon Icon List I’ll never go for an interview without…" at bounding box center [621, 405] width 157 height 273
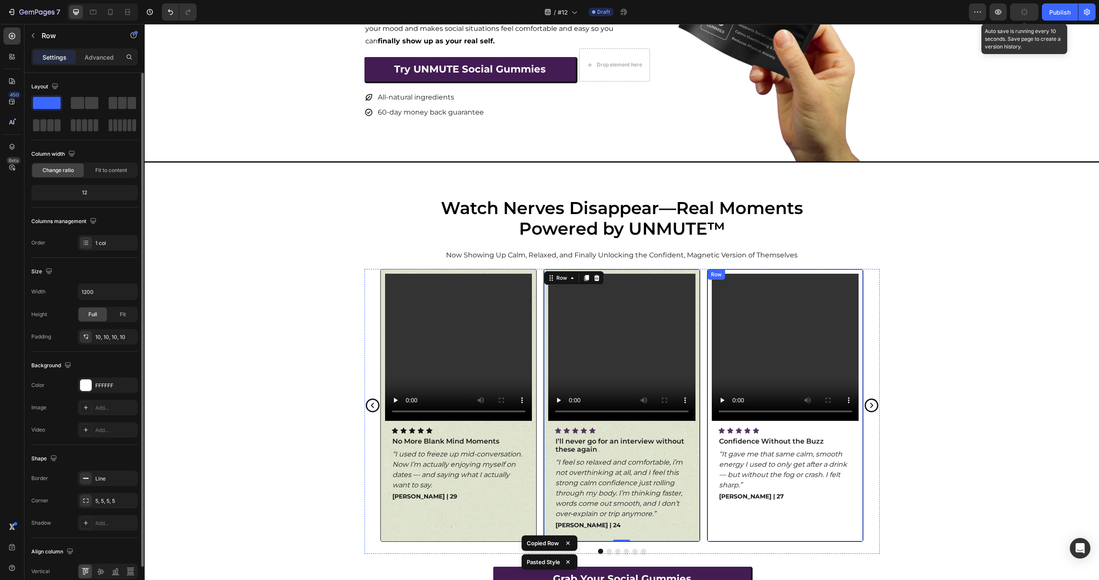
click at [782, 272] on div "Video Icon Icon Icon Icon Icon Icon List Confidence Without the Buzz Text Block…" at bounding box center [785, 405] width 157 height 273
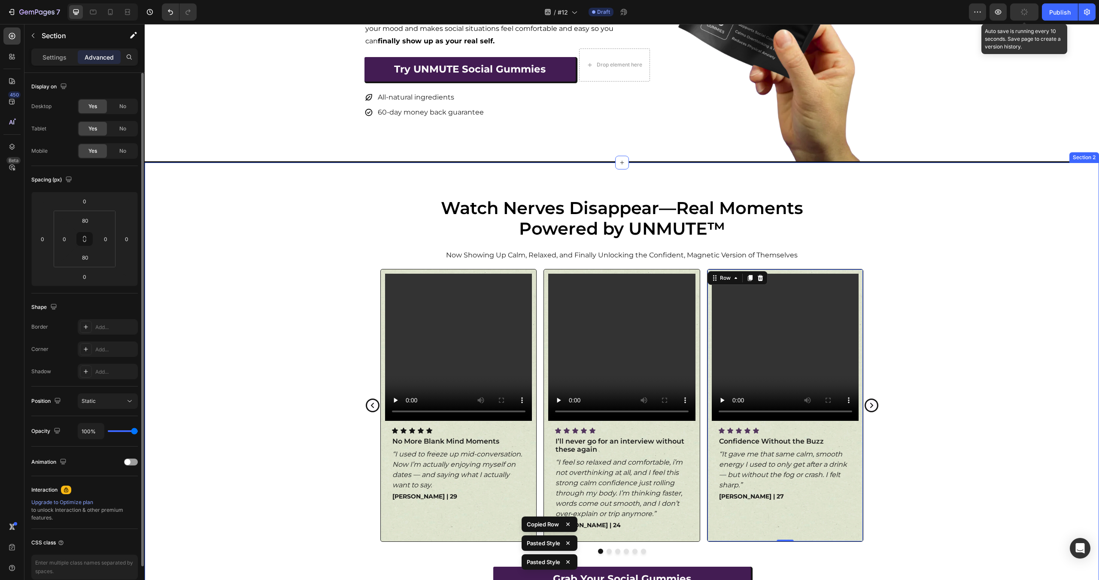
click at [961, 268] on div "Watch Nerves Disappear—Real Moments Powered by UNMUTE™ Heading Now Showing Up C…" at bounding box center [622, 401] width 954 height 409
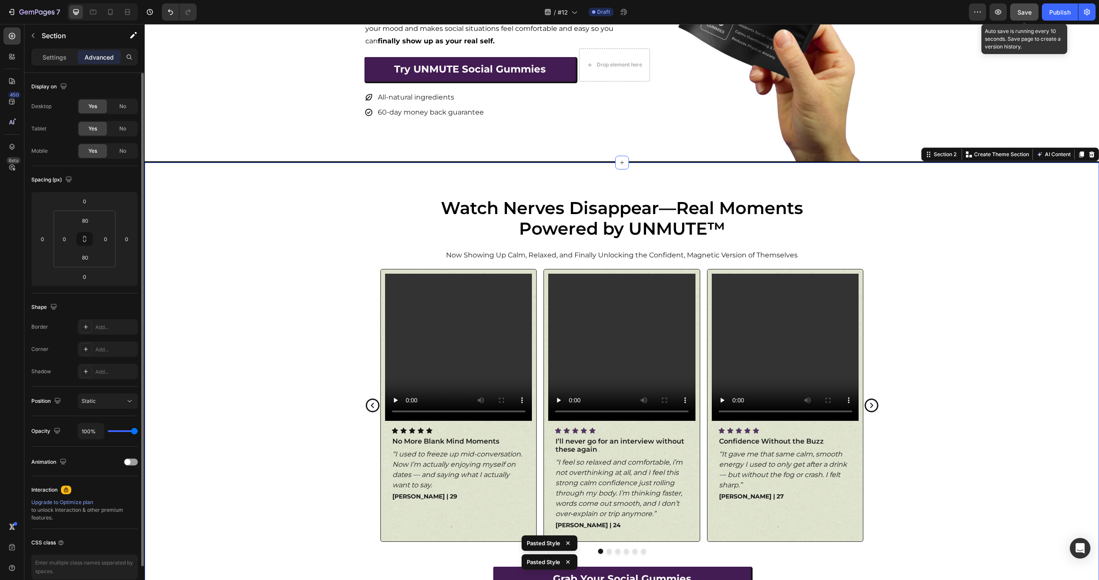
click at [301, 339] on div "Video Icon Icon Icon Icon Icon Icon List No More Blank Mind Moments Text Block …" at bounding box center [622, 411] width 954 height 285
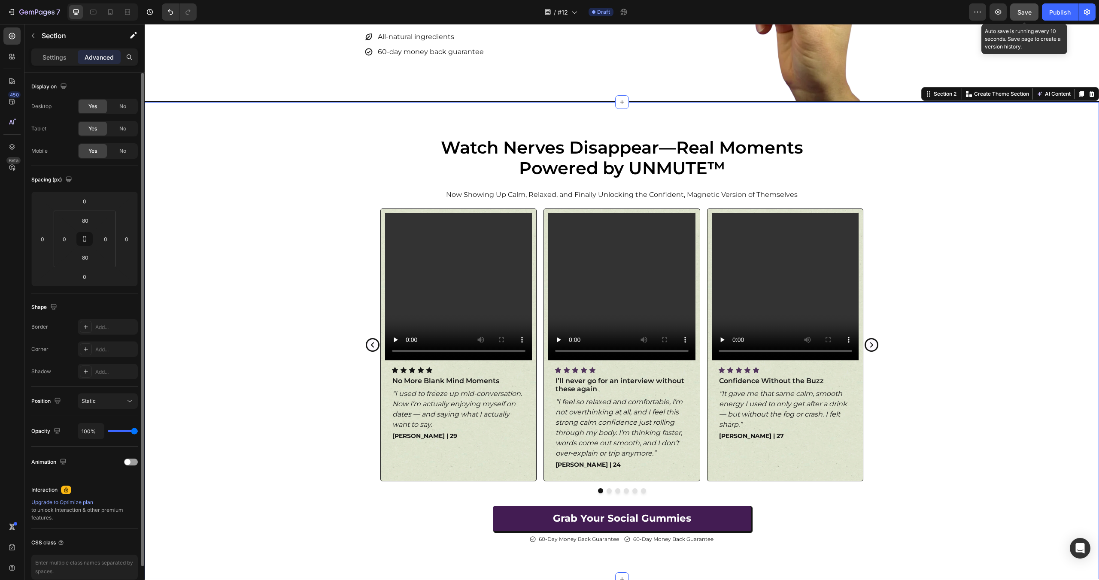
scroll to position [435, 0]
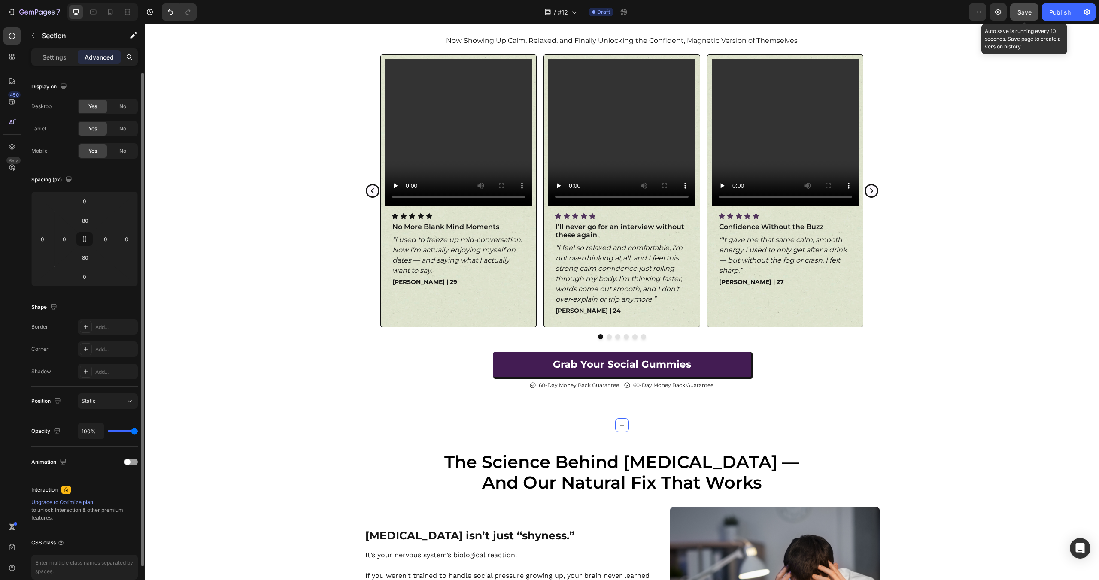
click at [364, 111] on div "Video Icon Icon Icon Icon Icon Icon List No More Blank Mind Moments Text Block …" at bounding box center [622, 197] width 954 height 285
click at [379, 104] on div "Video Icon Icon Icon Icon Icon Icon List No More Blank Mind Moments Text Block …" at bounding box center [621, 191] width 515 height 273
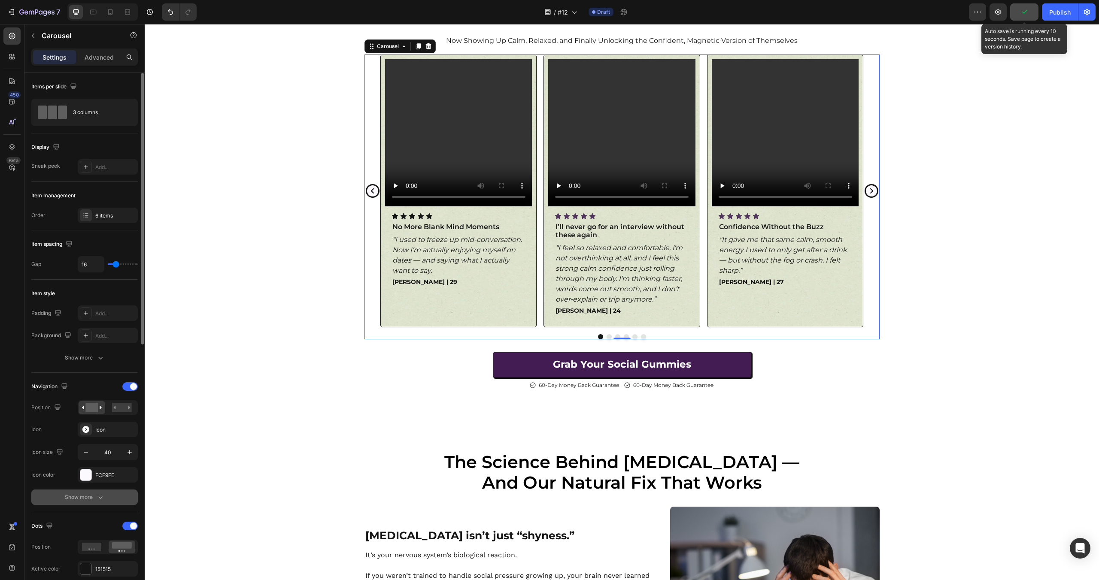
click at [103, 494] on icon "button" at bounding box center [100, 497] width 9 height 9
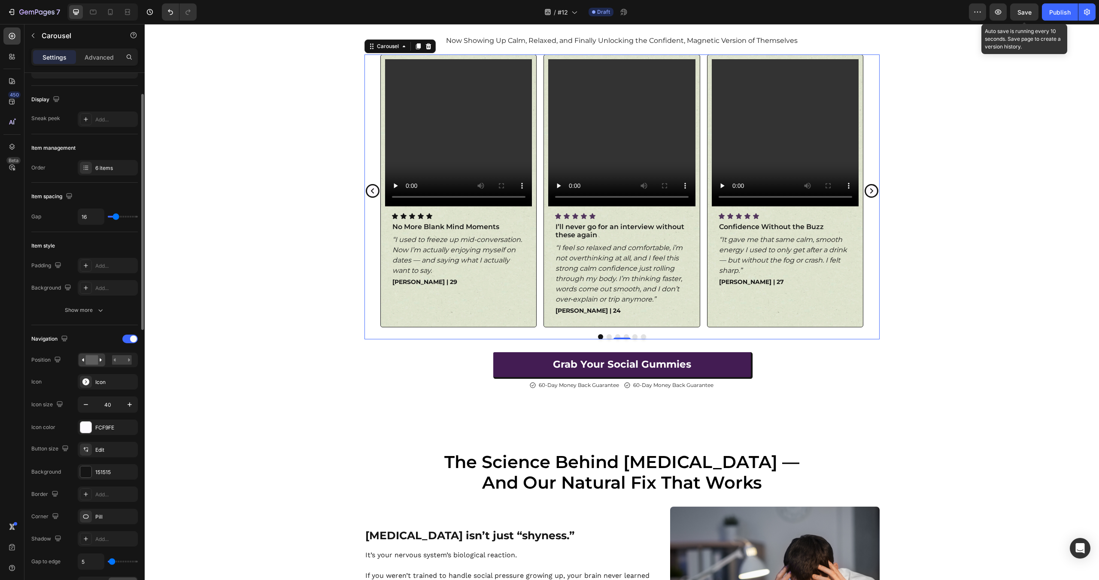
scroll to position [74, 0]
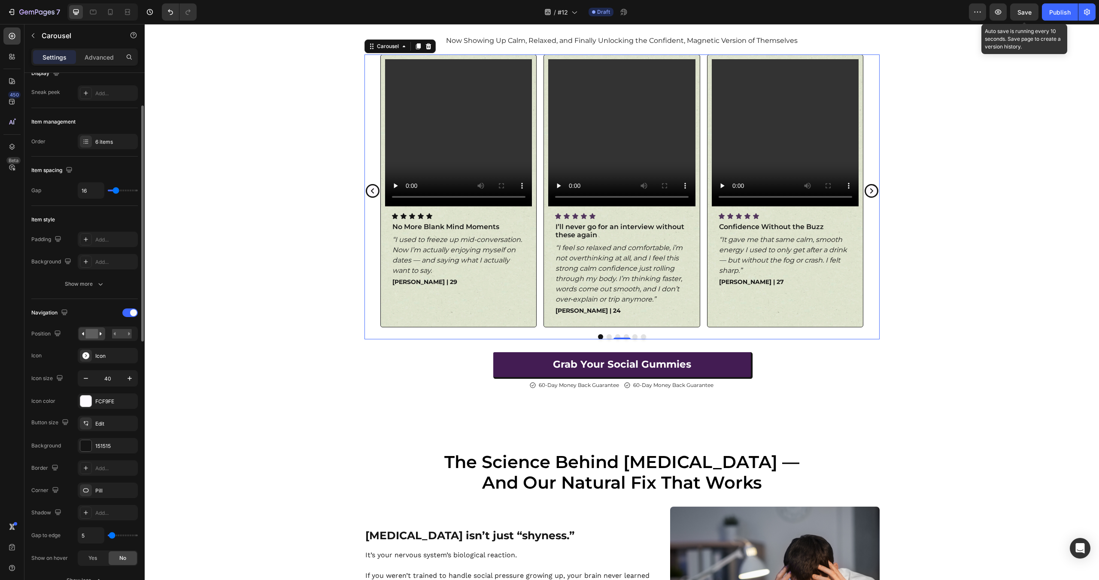
type input "20"
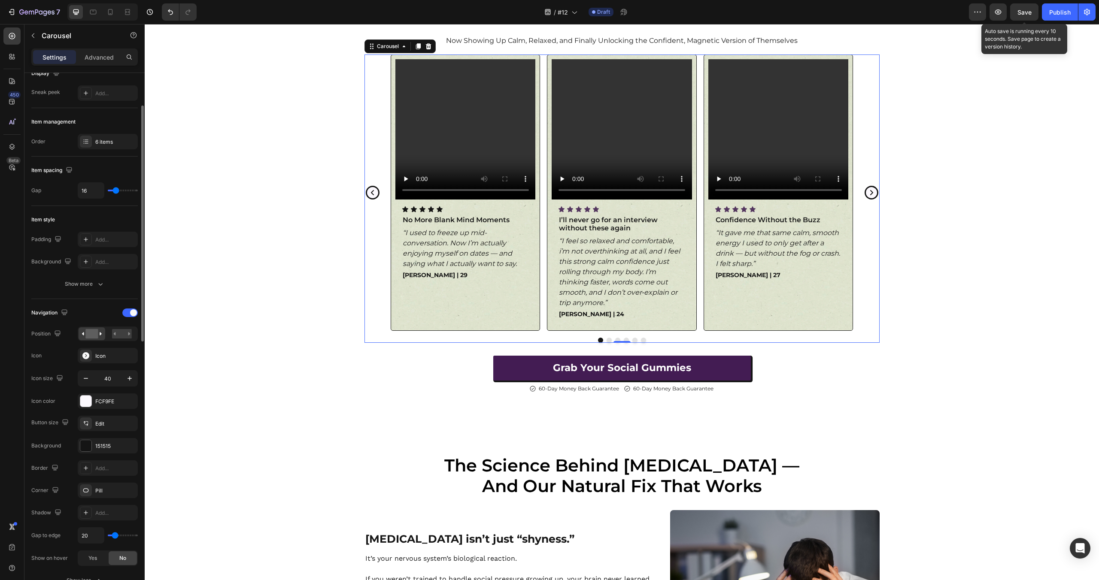
type input "29"
type input "32"
type input "33"
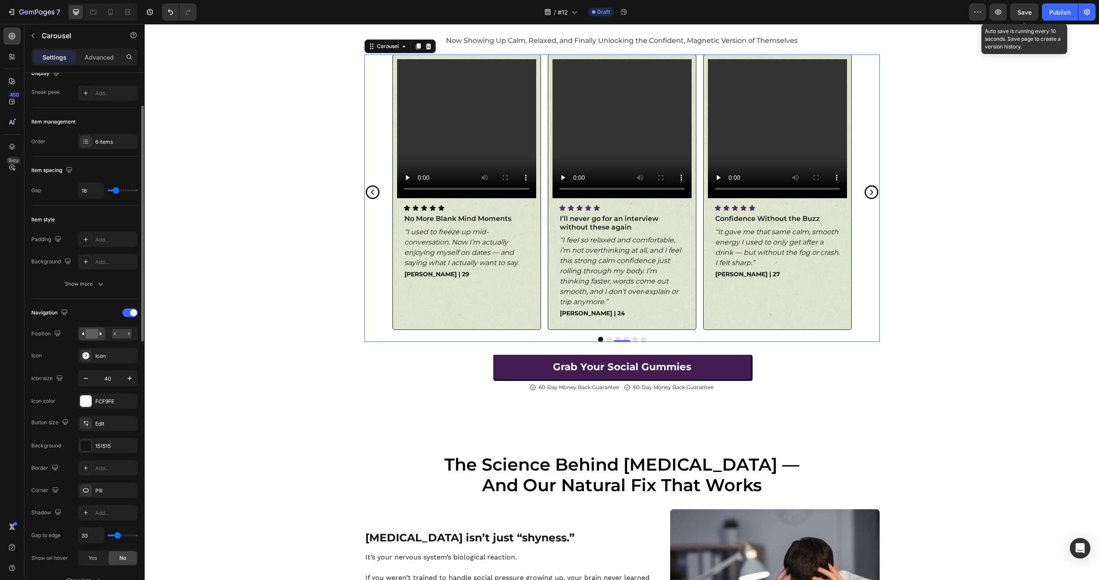
drag, startPoint x: 112, startPoint y: 536, endPoint x: 108, endPoint y: 401, distance: 135.3
type input "33"
click at [118, 536] on input "range" at bounding box center [123, 536] width 30 height 2
type input "36"
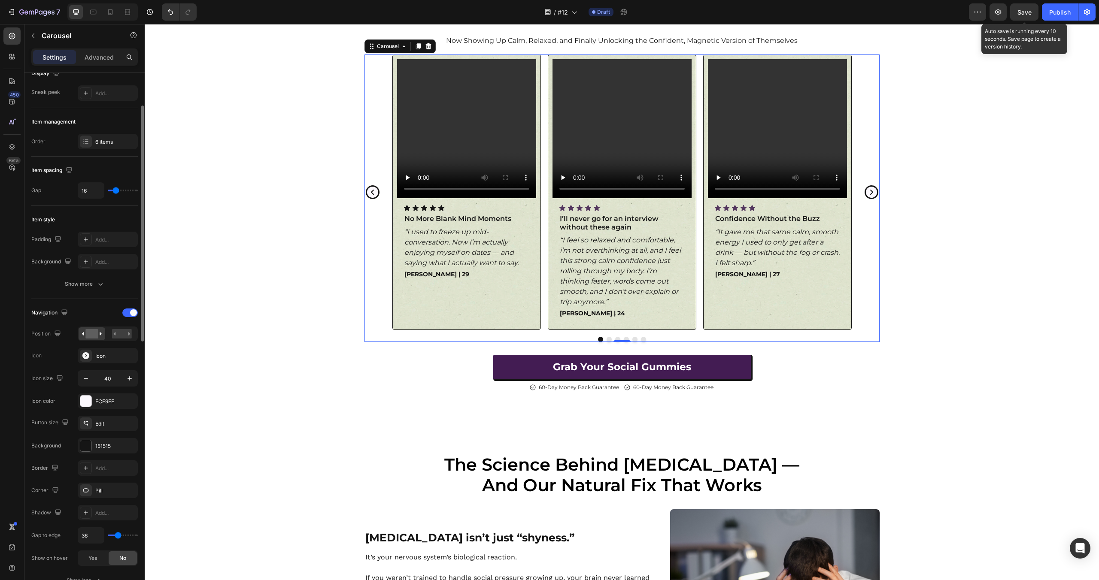
type input "33"
type input "27"
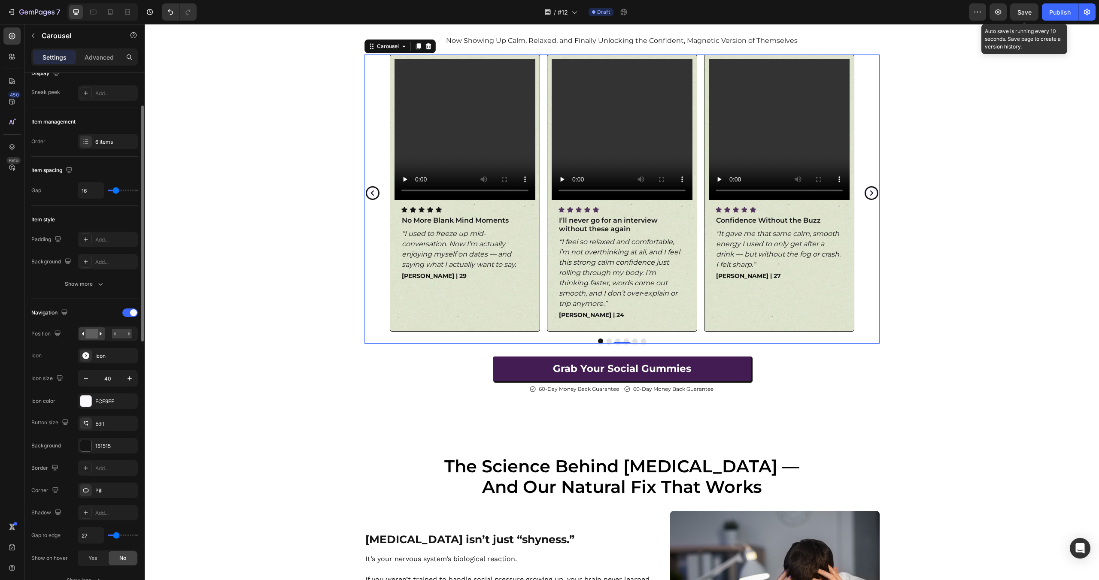
type input "25"
click at [116, 535] on input "range" at bounding box center [123, 536] width 30 height 2
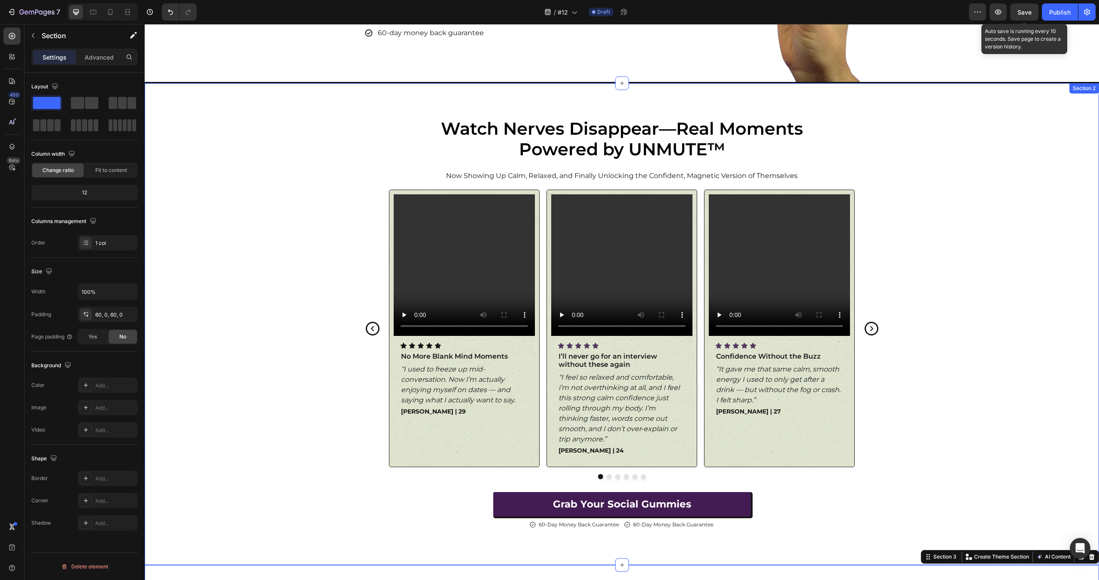
scroll to position [278, 0]
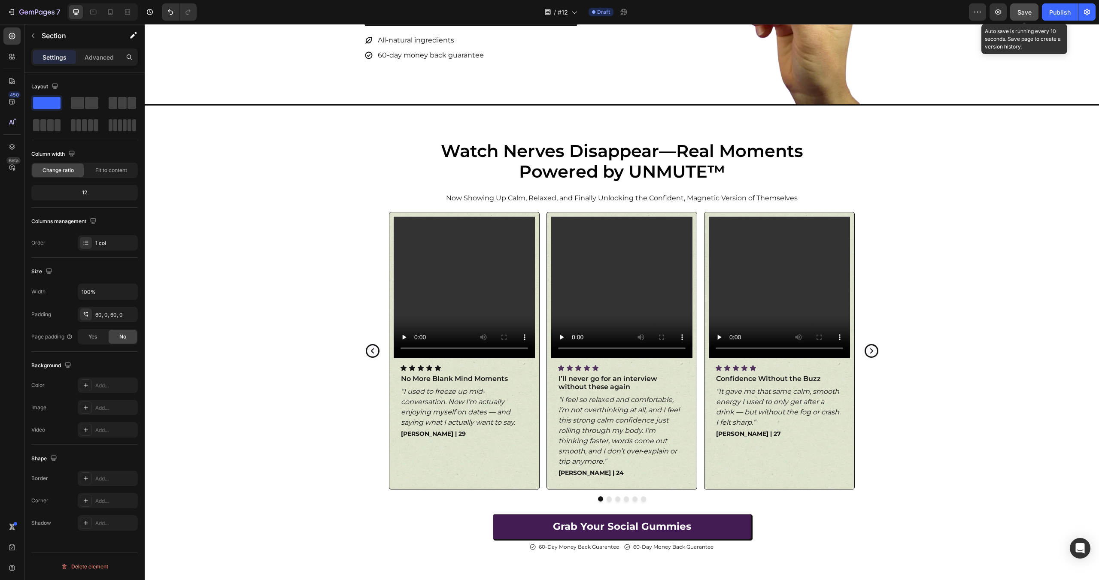
click at [1030, 16] on div "Save" at bounding box center [1024, 12] width 14 height 9
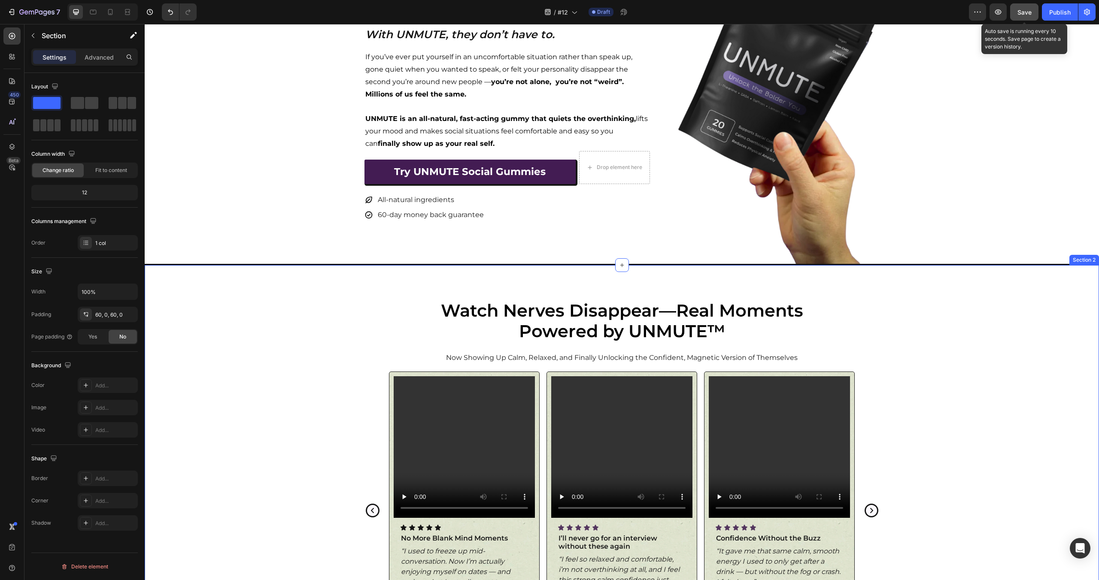
scroll to position [123, 0]
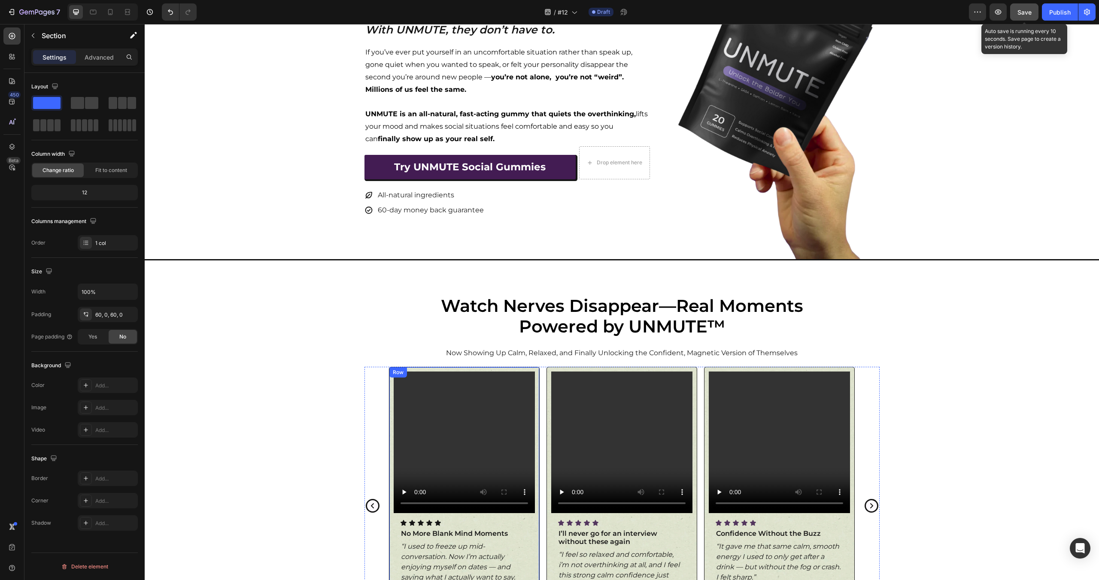
click at [527, 370] on div "Video Icon Icon Icon Icon Icon Icon List No More Blank Mind Moments Text Block …" at bounding box center [464, 506] width 151 height 278
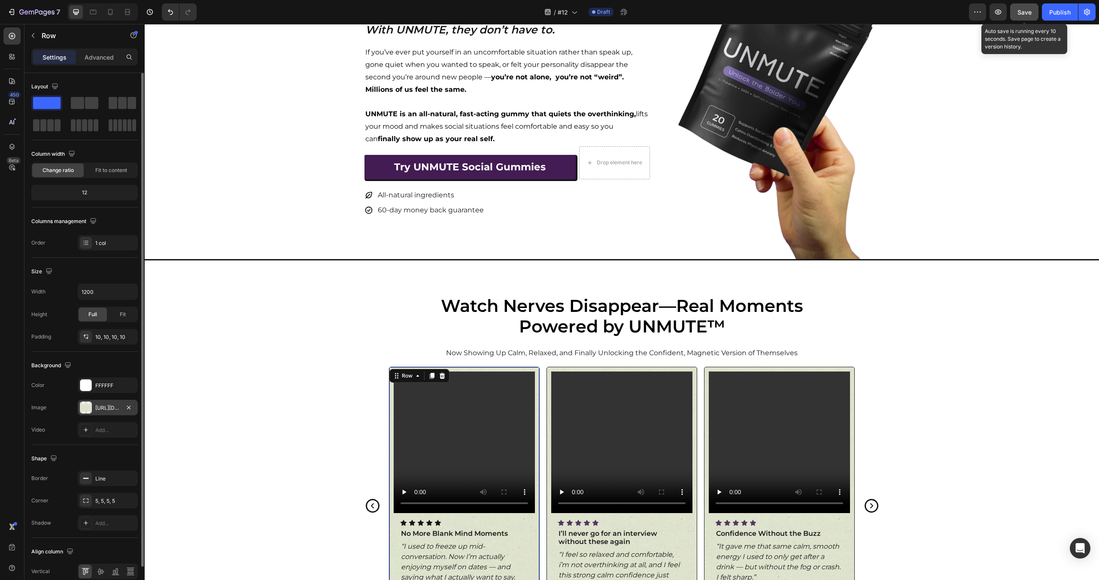
click at [112, 406] on div "[URL][DOMAIN_NAME]" at bounding box center [107, 408] width 25 height 8
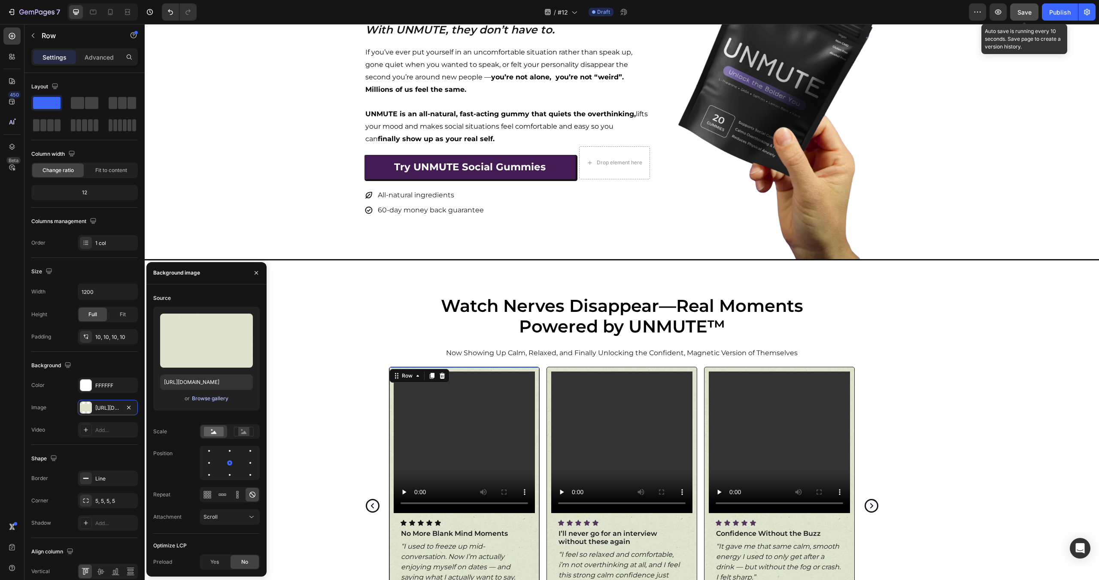
click at [220, 400] on div "Browse gallery" at bounding box center [210, 399] width 36 height 8
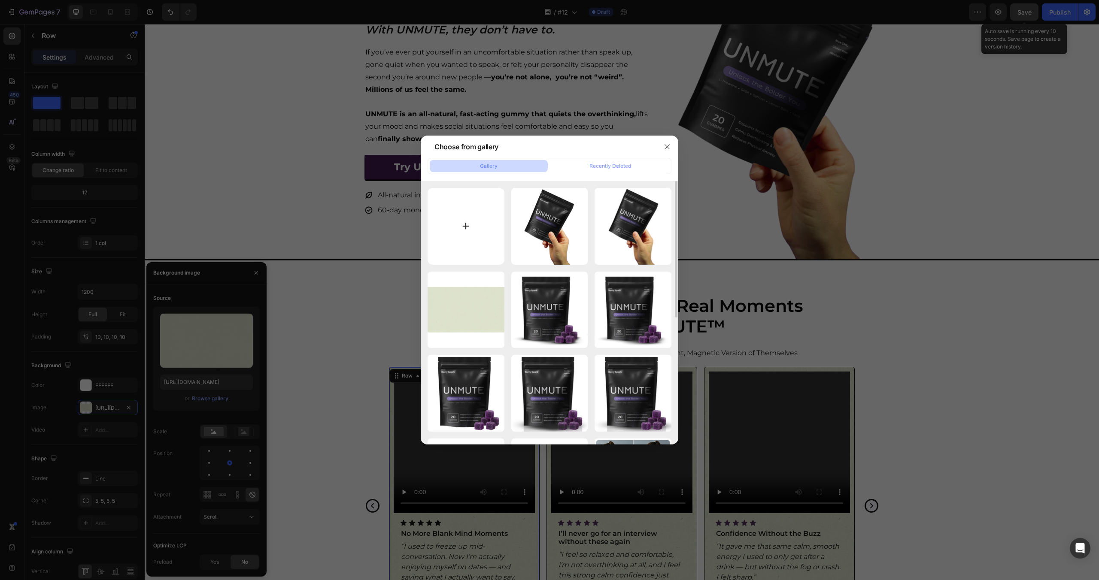
click at [488, 220] on input "file" at bounding box center [466, 226] width 77 height 77
type input "C:\fakepath\paper-bg-pattern.webp"
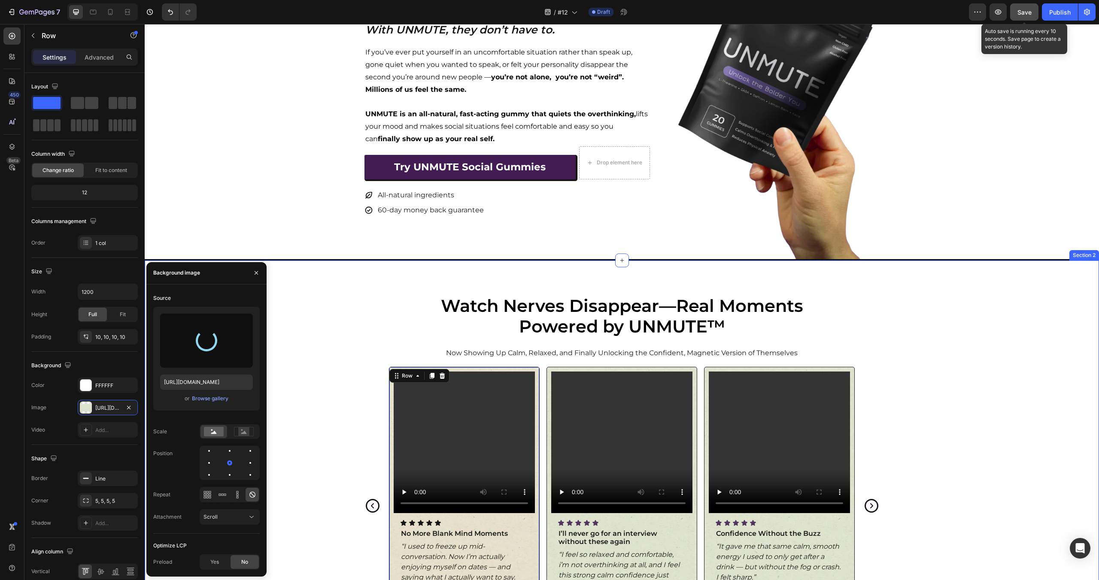
type input "[URL][DOMAIN_NAME]"
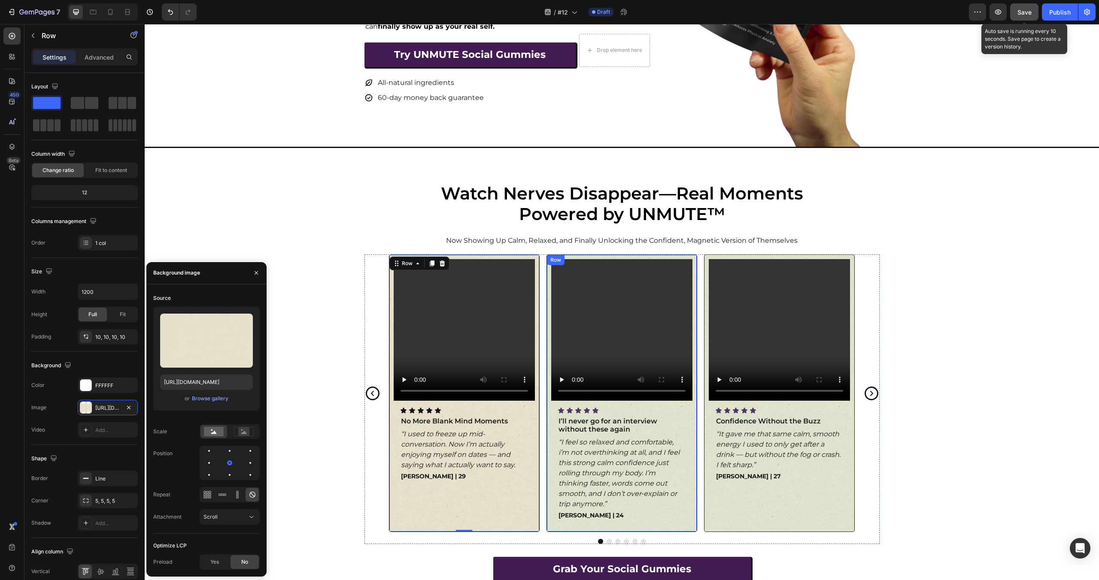
click at [689, 255] on div "Video Icon Icon Icon Icon Icon Icon List I’ll never go for an interview without…" at bounding box center [621, 394] width 151 height 278
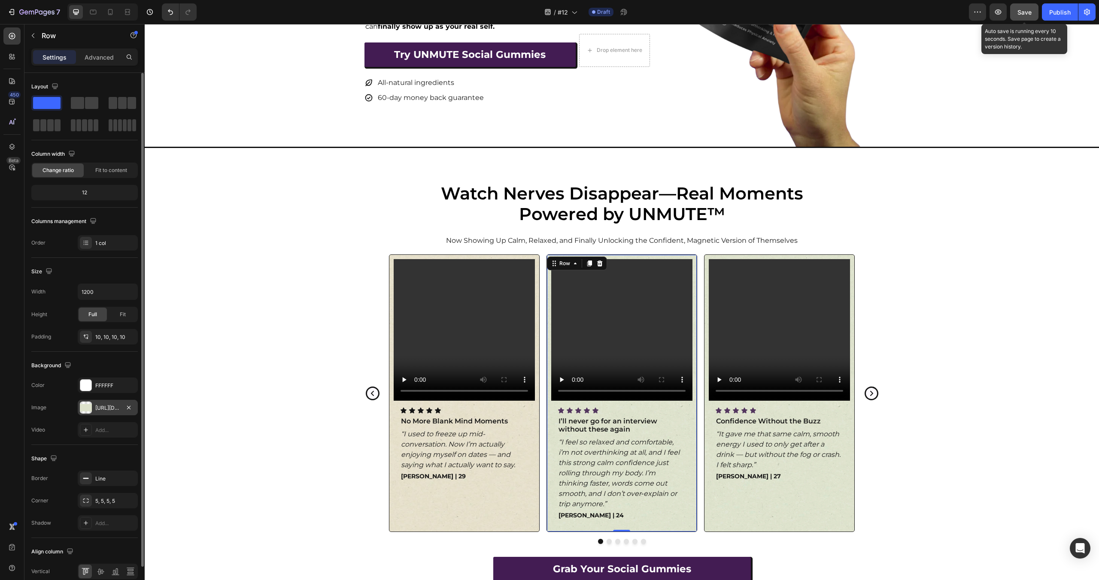
click at [104, 411] on div "[URL][DOMAIN_NAME]" at bounding box center [107, 408] width 25 height 8
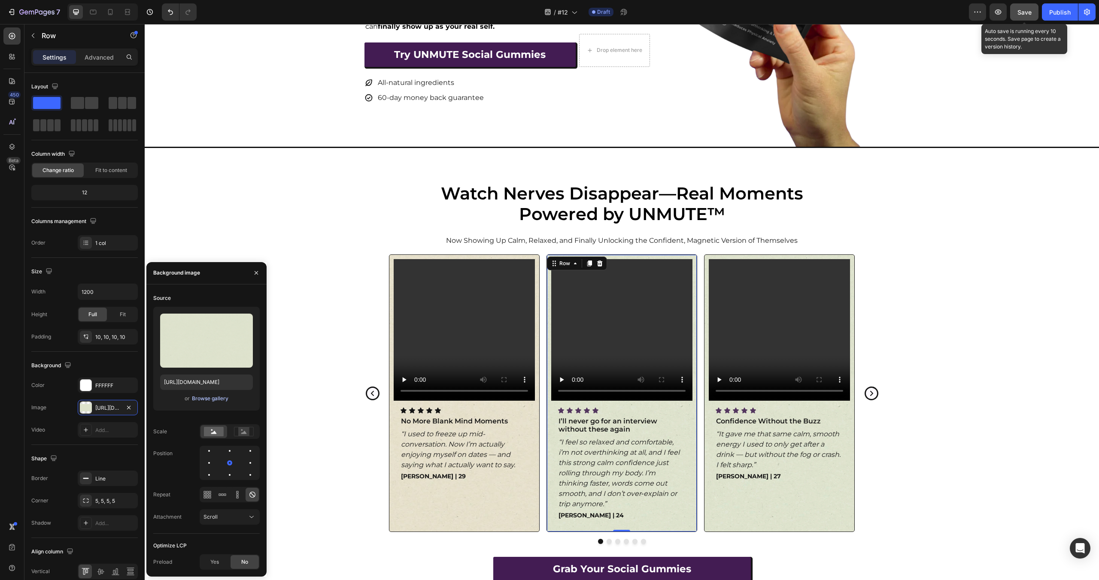
click at [207, 399] on div "Browse gallery" at bounding box center [210, 399] width 36 height 8
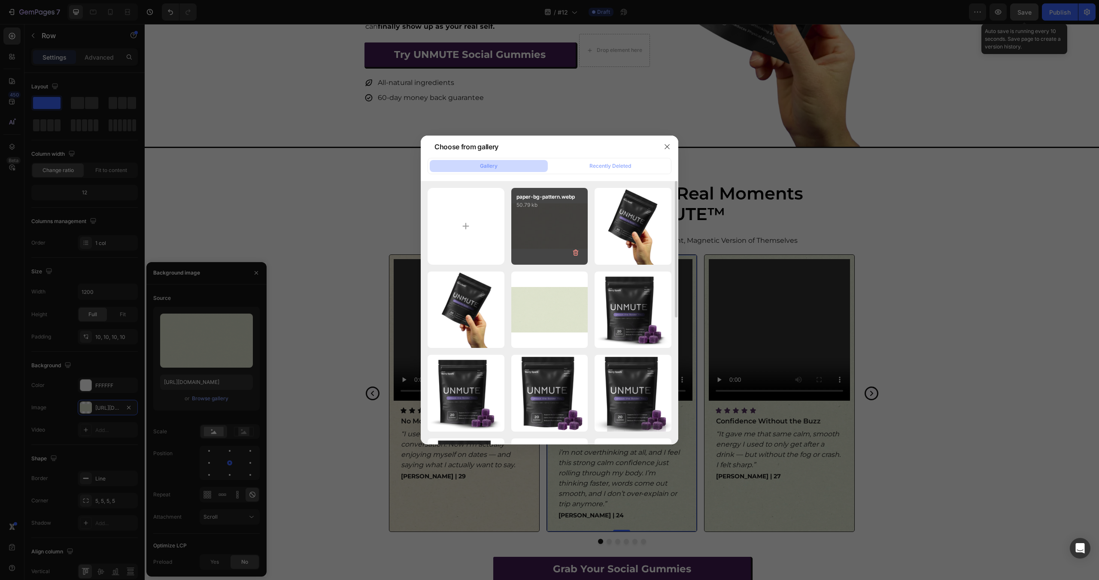
click at [537, 233] on div "paper-bg-pattern.webp 50.79 kb" at bounding box center [549, 226] width 77 height 77
type input "[URL][DOMAIN_NAME]"
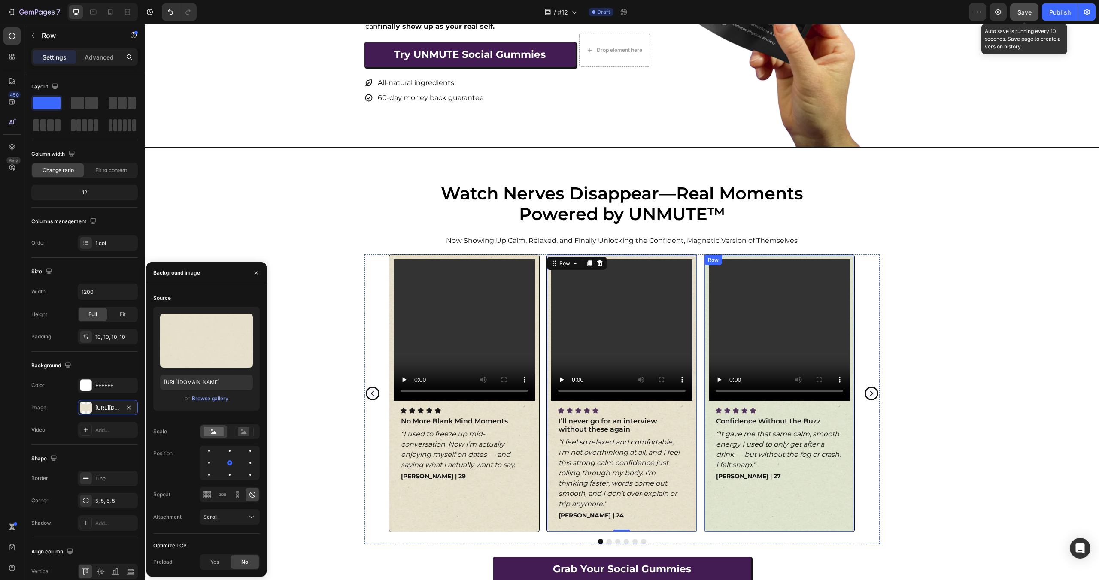
click at [853, 258] on div "Video Icon Icon Icon Icon Icon Icon List Confidence Without the Buzz Text Block…" at bounding box center [779, 394] width 151 height 278
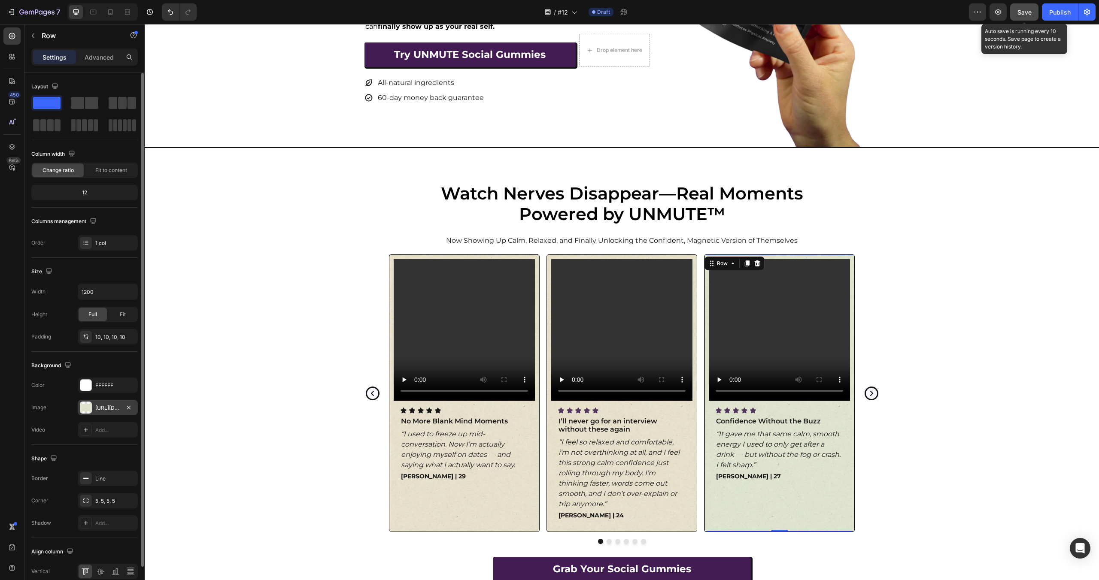
click at [106, 407] on div "[URL][DOMAIN_NAME]" at bounding box center [107, 408] width 25 height 8
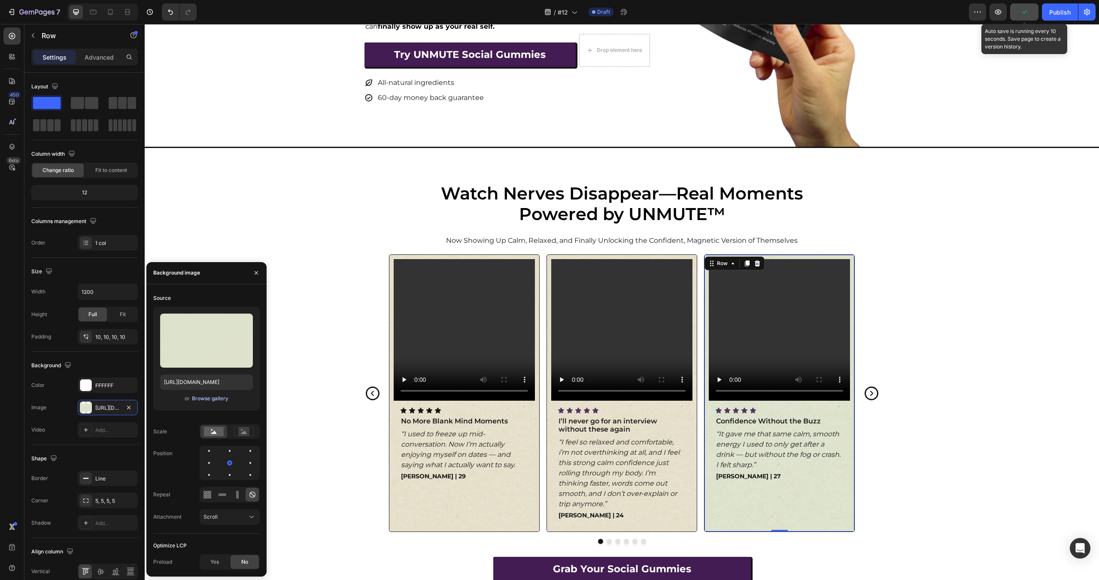
click at [210, 399] on div "Browse gallery" at bounding box center [210, 399] width 36 height 8
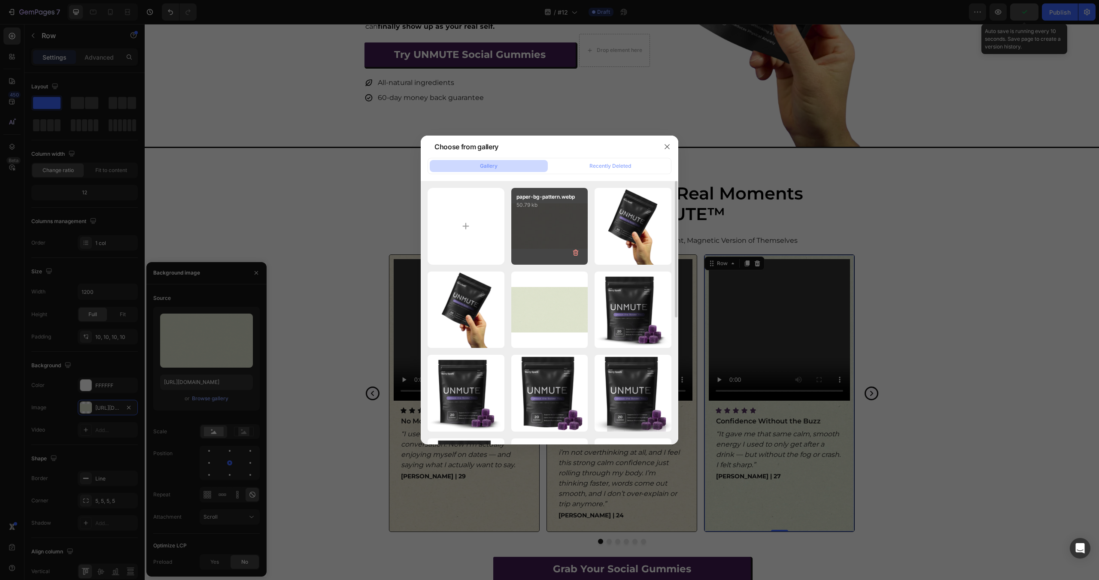
click at [557, 224] on div "paper-bg-pattern.webp 50.79 kb" at bounding box center [549, 226] width 77 height 77
type input "[URL][DOMAIN_NAME]"
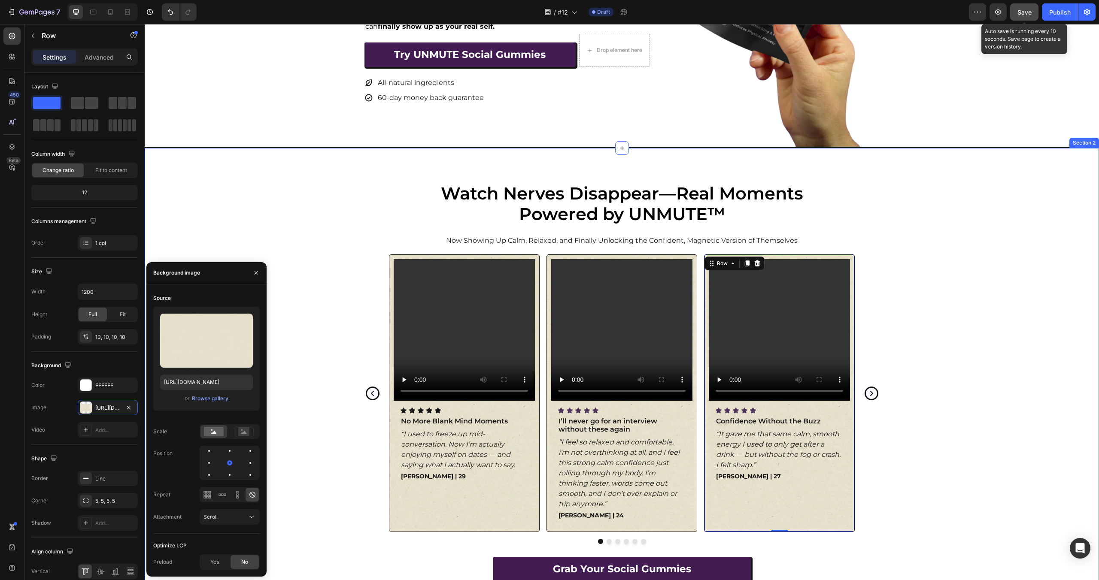
click at [923, 239] on div "Watch Nerves Disappear—Real Moments Powered by UNMUTE™ Heading Now Showing Up C…" at bounding box center [622, 389] width 954 height 414
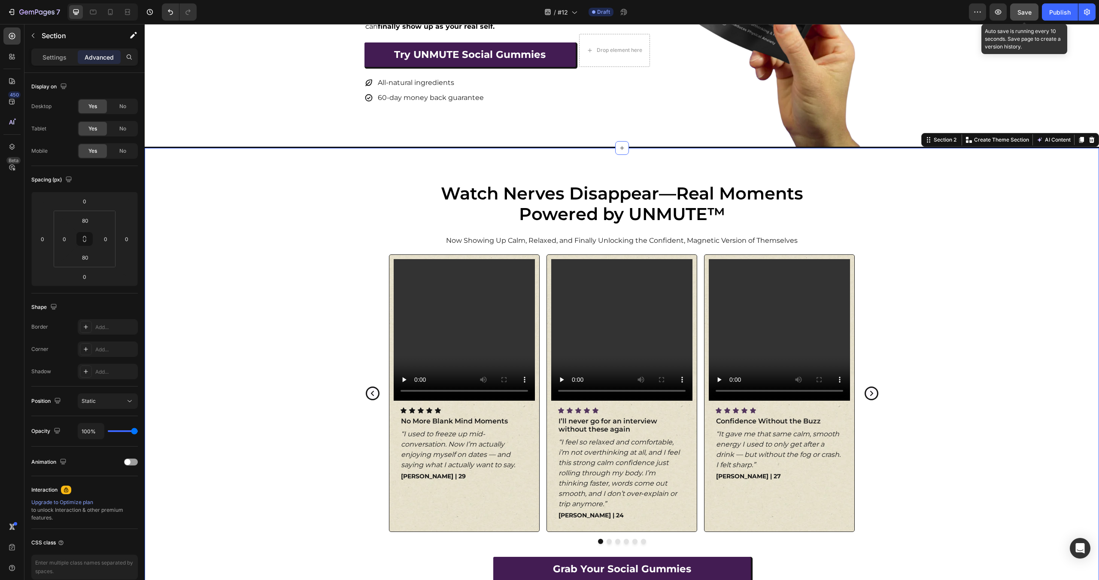
click at [923, 239] on div "Watch Nerves Disappear—Real Moments Powered by UNMUTE™ Heading Now Showing Up C…" at bounding box center [622, 389] width 954 height 414
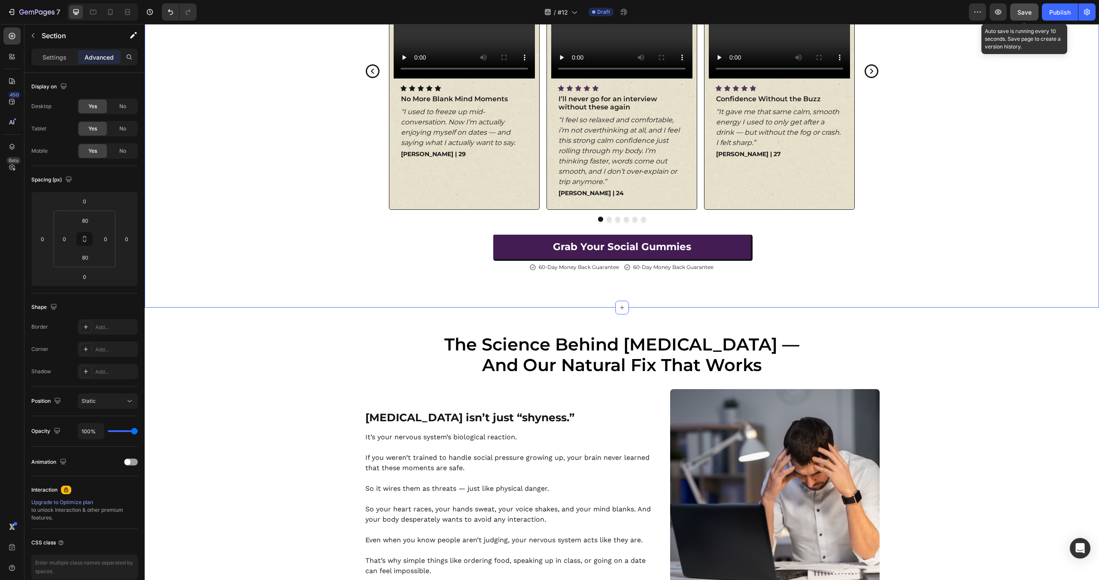
scroll to position [585, 0]
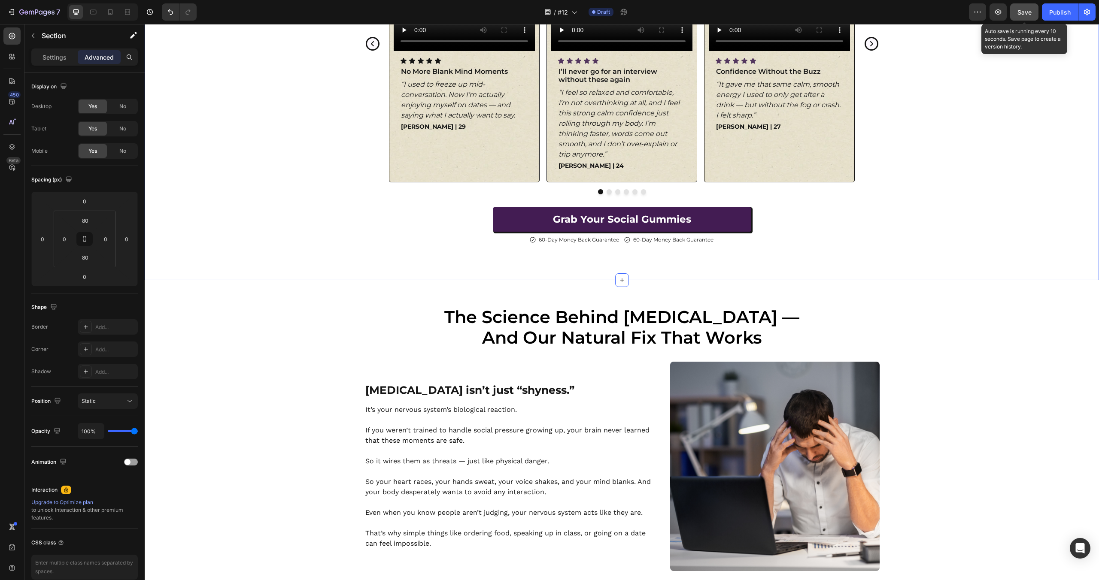
click at [1022, 6] on button "Save" at bounding box center [1024, 11] width 28 height 17
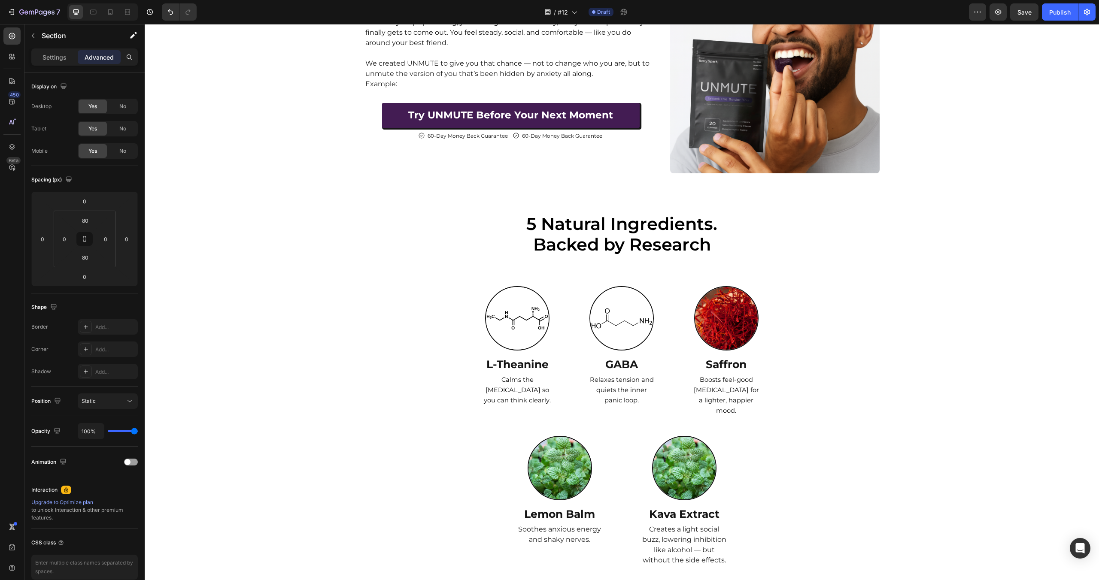
scroll to position [1488, 0]
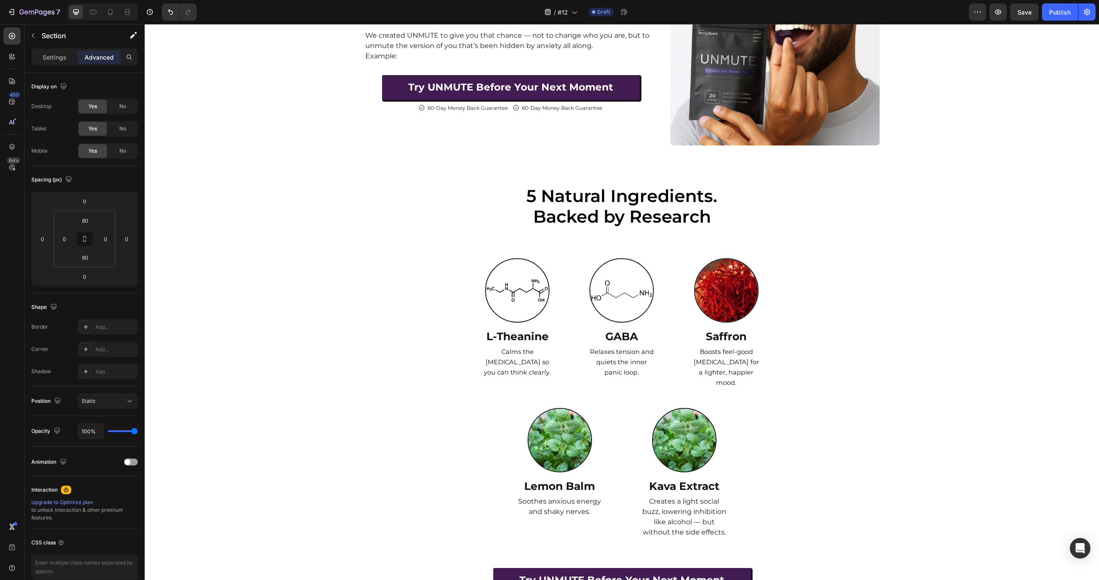
click at [957, 395] on div "5 Natural Ingredients. Backed by Research Heading Row Image L-Theanine Text Blo…" at bounding box center [622, 396] width 954 height 422
click at [58, 63] on div "Settings" at bounding box center [54, 57] width 43 height 14
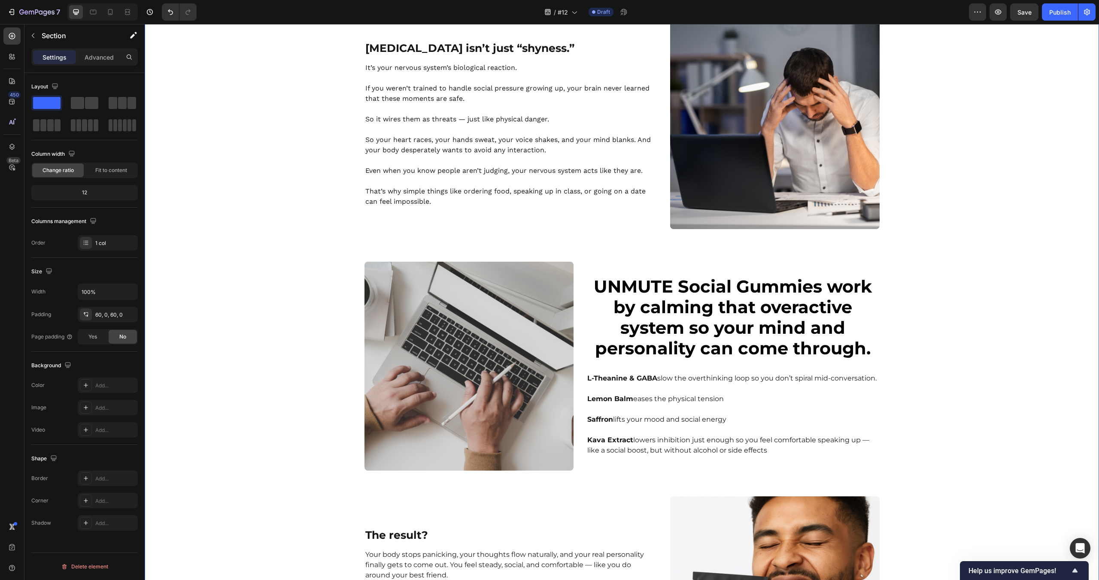
scroll to position [928, 0]
click at [1027, 21] on div "7 Version history / #12 Draft Preview Save Publish" at bounding box center [549, 12] width 1099 height 24
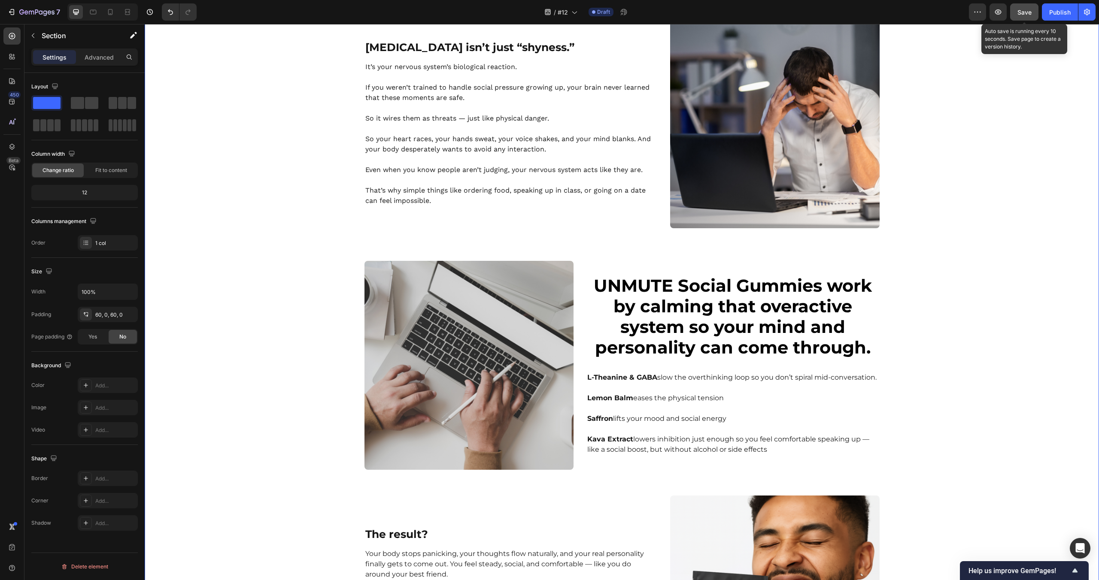
click at [1027, 19] on button "Save" at bounding box center [1024, 11] width 28 height 17
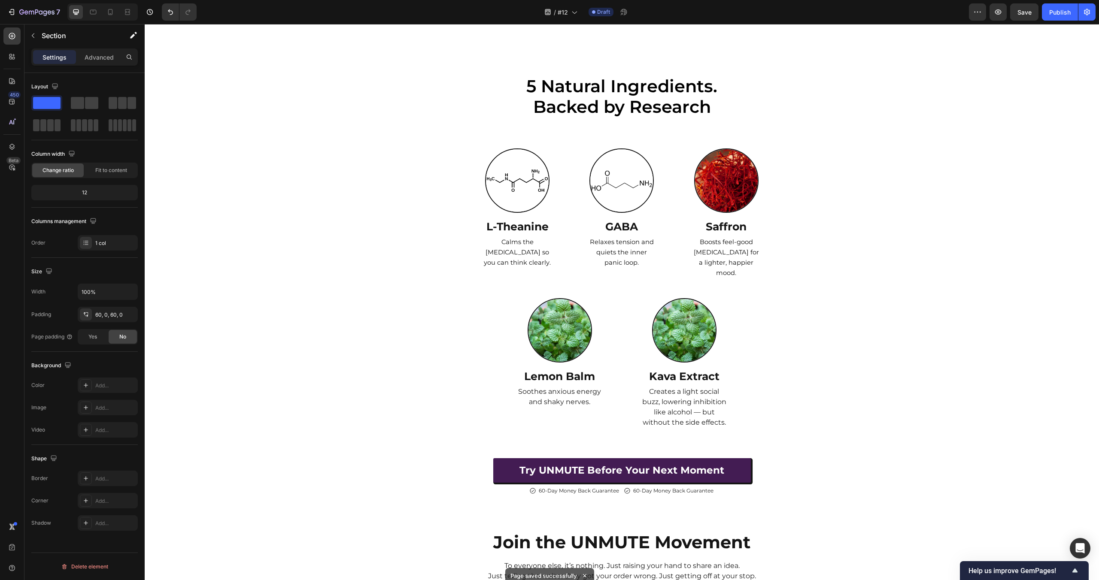
scroll to position [1722, 0]
